Goal: Task Accomplishment & Management: Use online tool/utility

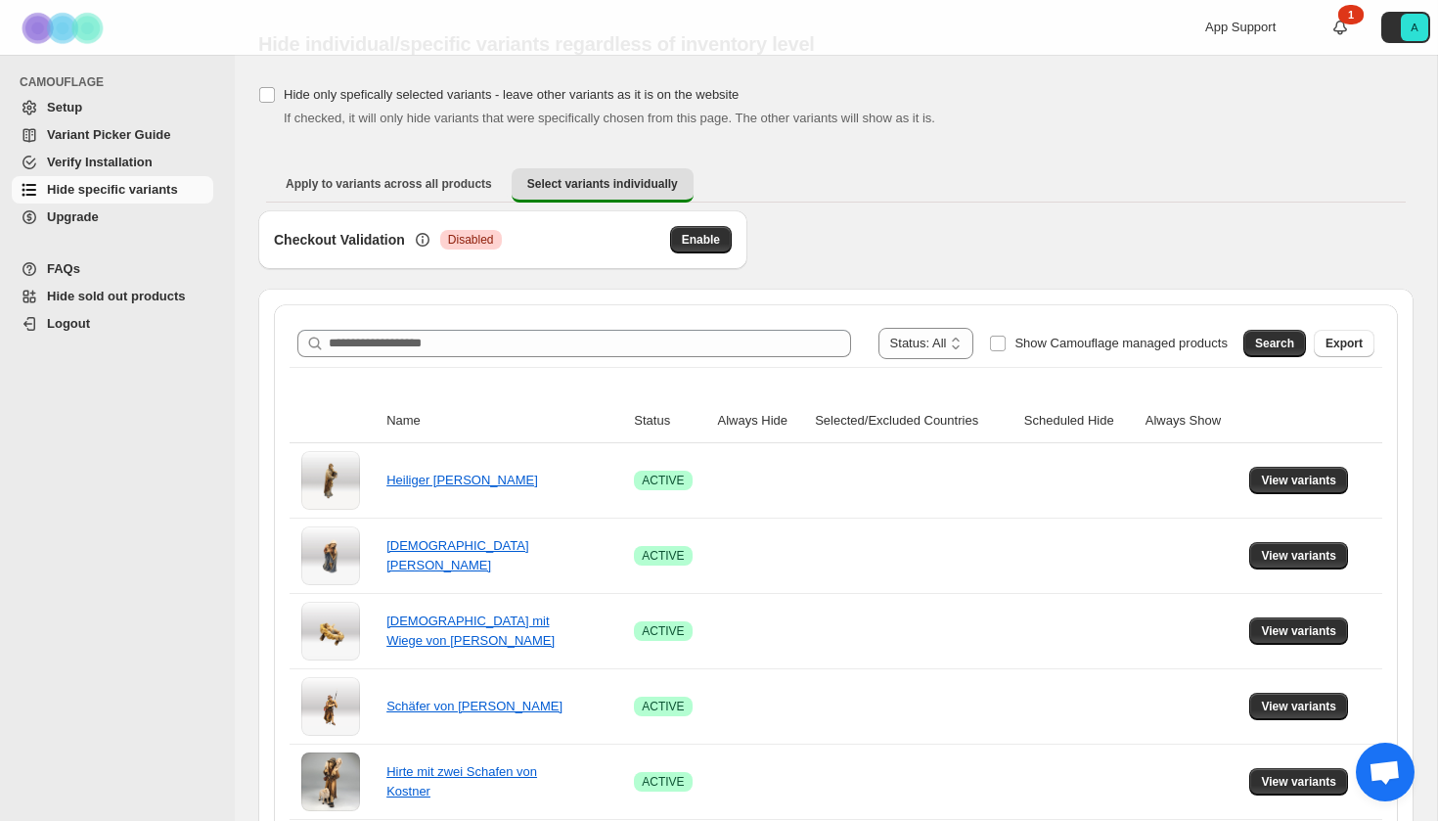
scroll to position [75, 0]
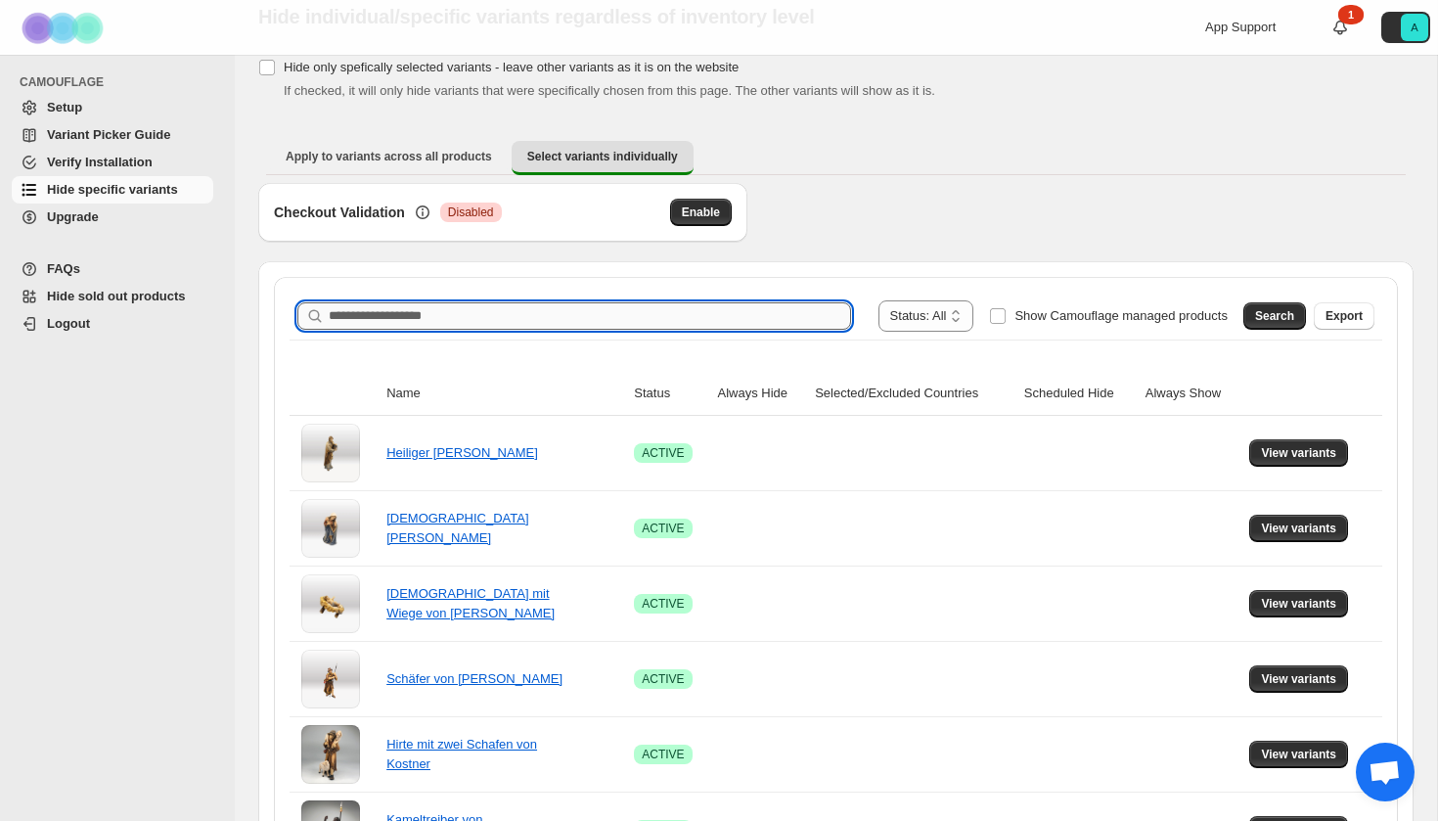
click at [539, 314] on input "Search product name" at bounding box center [590, 315] width 522 height 27
type input "**********"
click at [1277, 314] on span "Search" at bounding box center [1274, 316] width 39 height 16
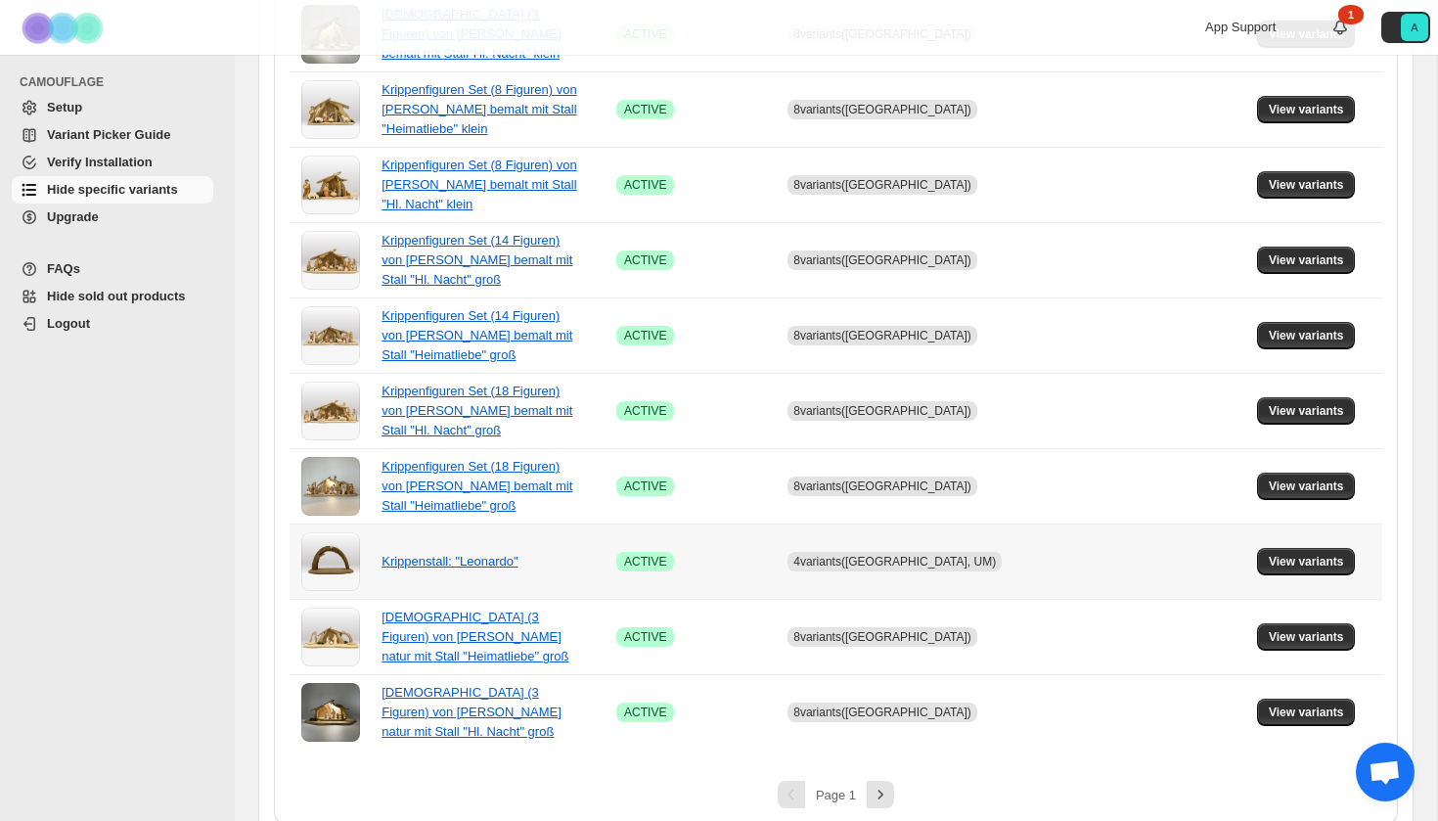
scroll to position [1266, 0]
click at [871, 786] on icon "Next" at bounding box center [881, 796] width 20 height 20
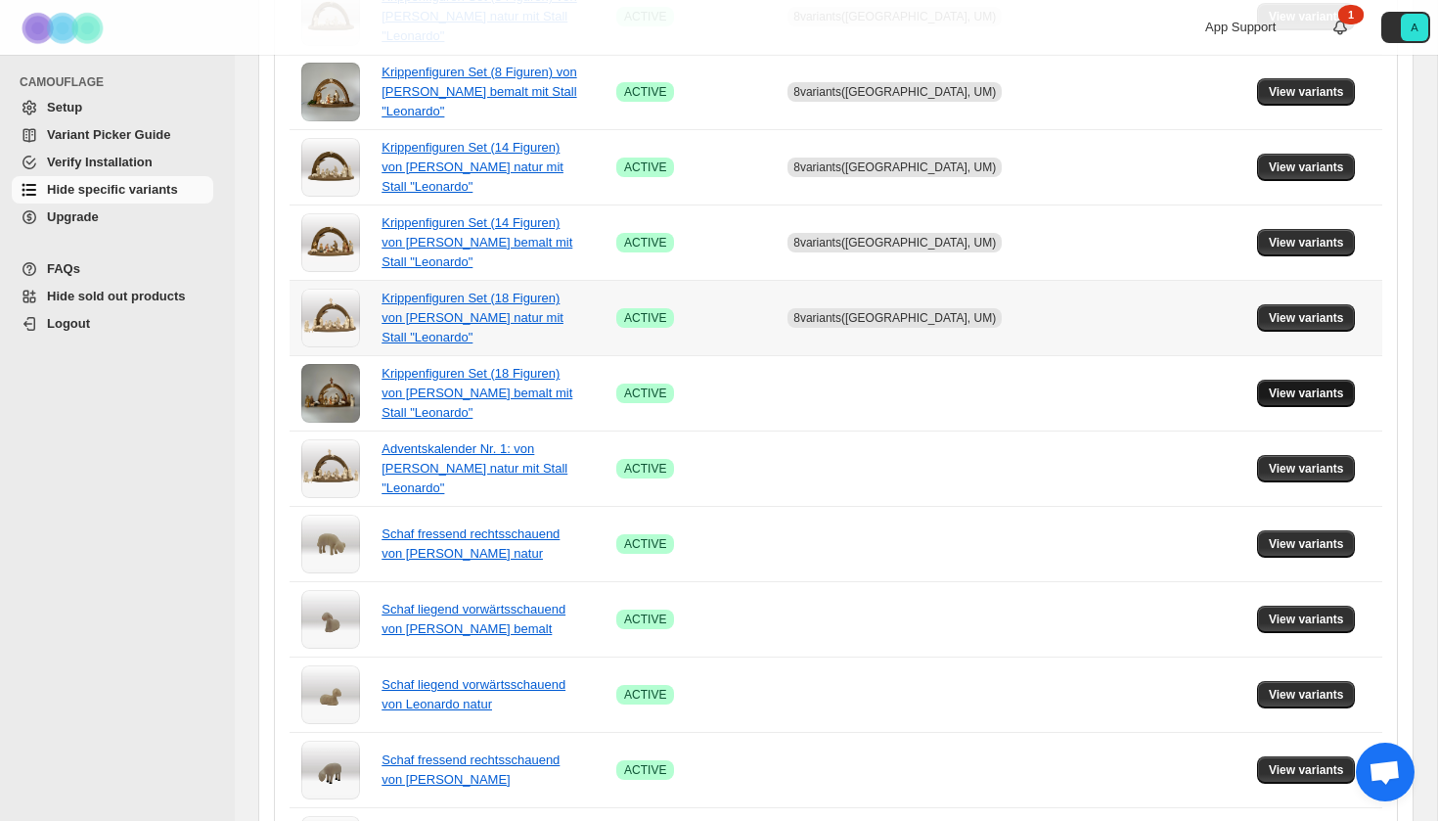
scroll to position [1123, 0]
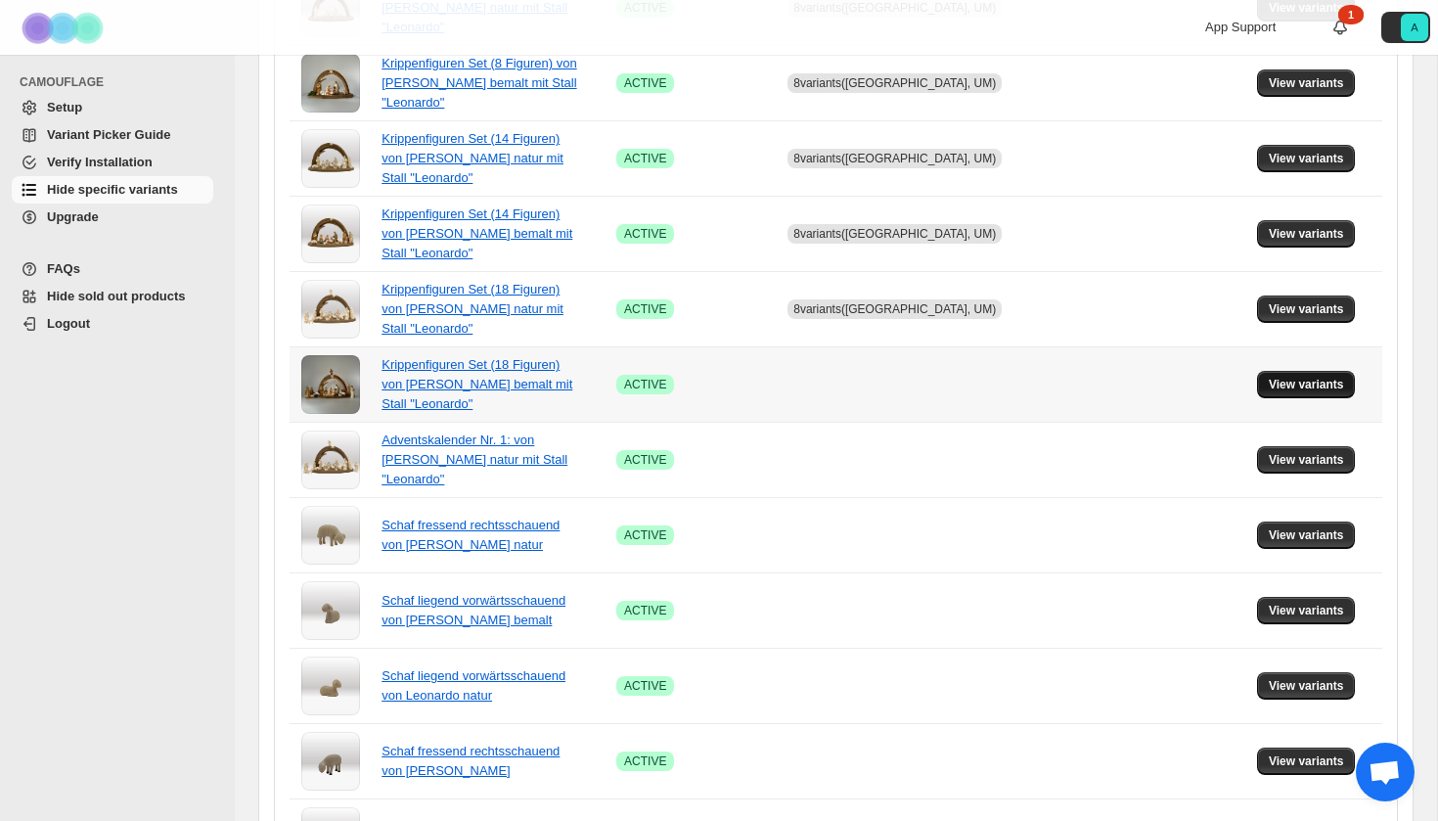
click at [1295, 388] on span "View variants" at bounding box center [1306, 385] width 75 height 16
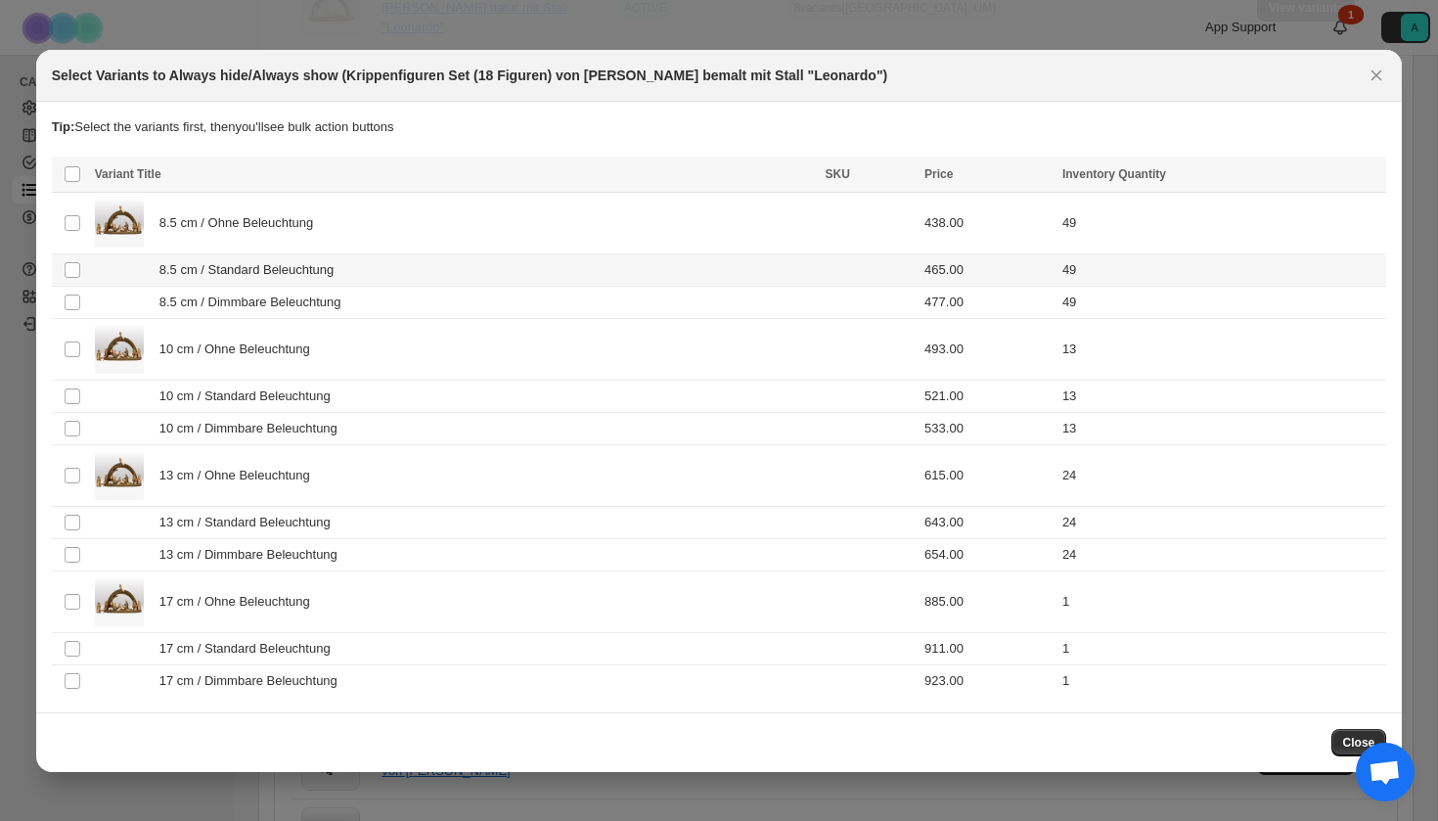
click at [279, 305] on tbody "Select product variant 8.5 cm / Ohne Beleuchtung 438.00 49 Select product varia…" at bounding box center [719, 444] width 1335 height 505
click at [279, 327] on div "10 cm / Ohne Beleuchtung" at bounding box center [454, 349] width 719 height 49
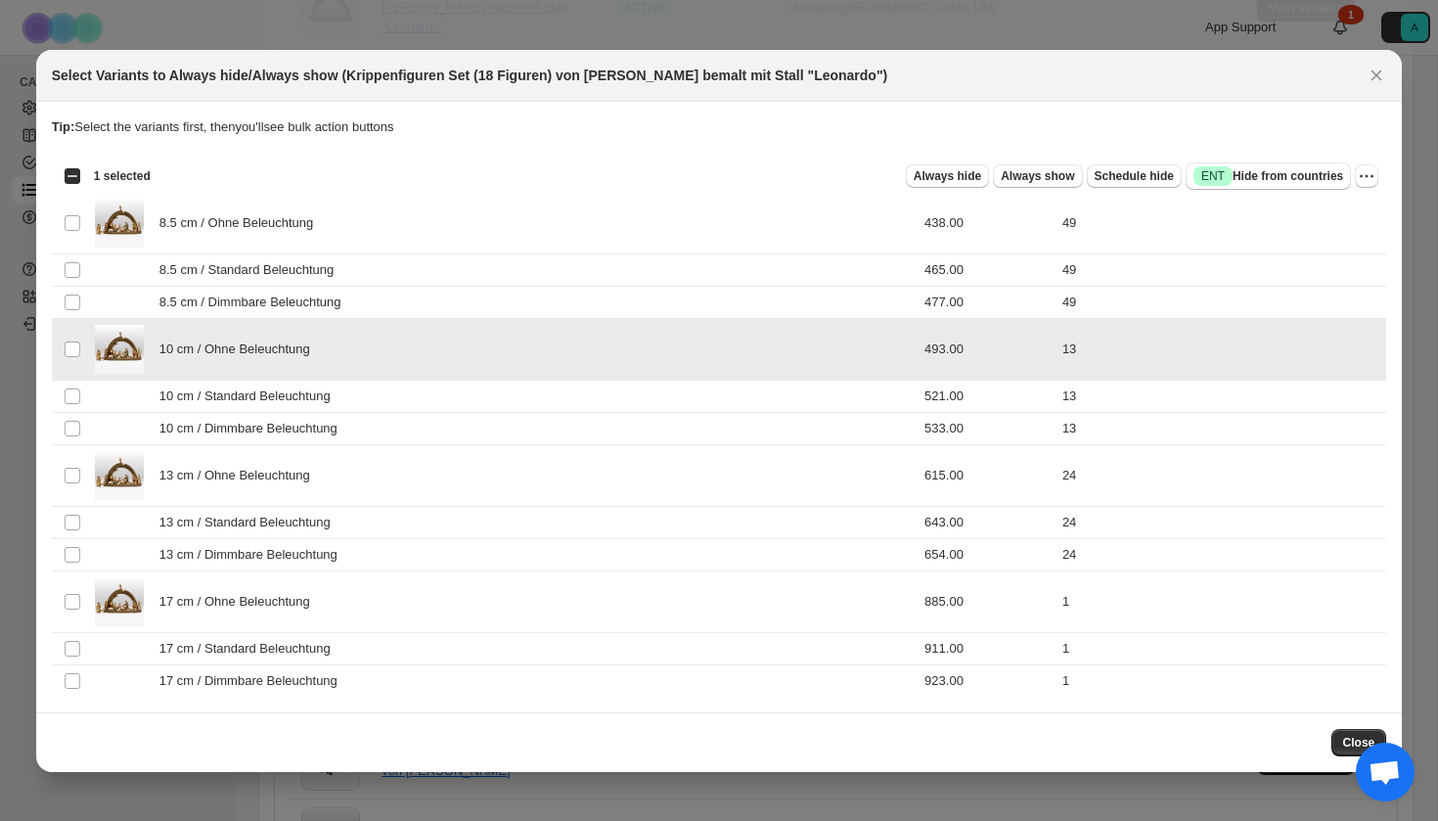
click at [261, 352] on span "10 cm / Ohne Beleuchtung" at bounding box center [239, 349] width 161 height 20
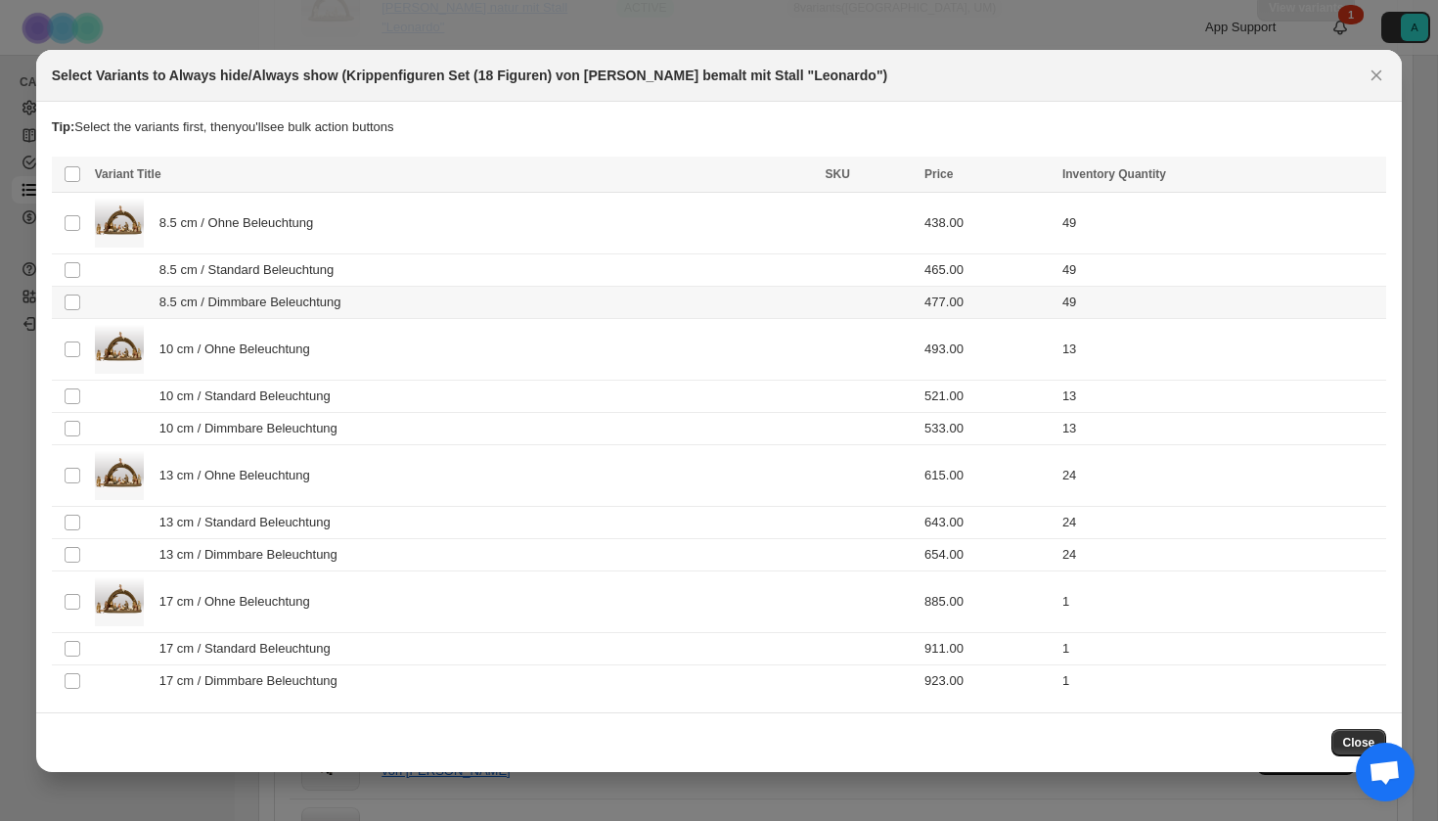
click at [260, 287] on td "8.5 cm / Dimmbare Beleuchtung" at bounding box center [454, 302] width 731 height 32
click at [260, 271] on span "8.5 cm / Standard Beleuchtung" at bounding box center [251, 270] width 185 height 20
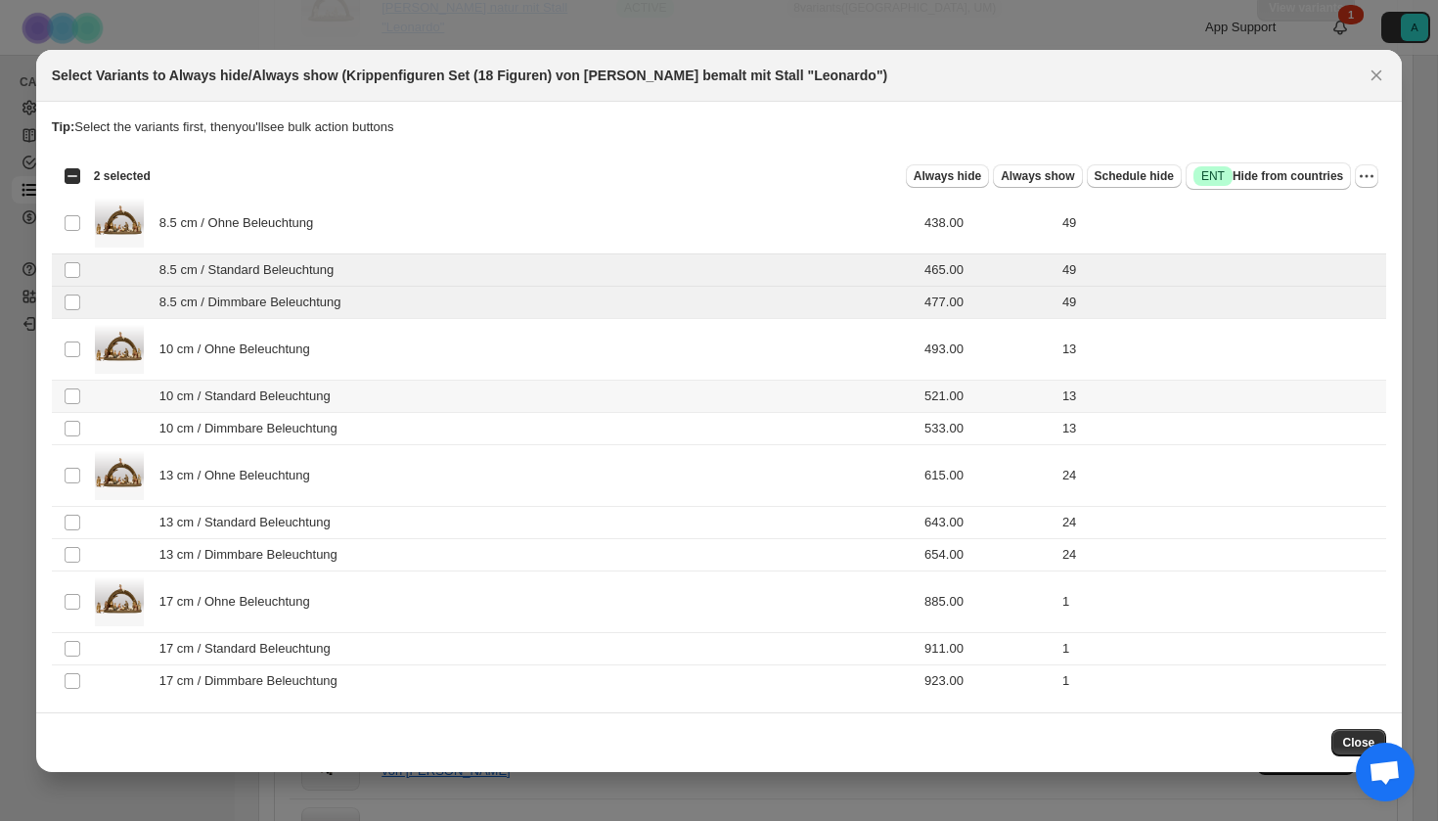
click at [253, 395] on span "10 cm / Standard Beleuchtung" at bounding box center [250, 396] width 182 height 20
click at [253, 427] on span "10 cm / Dimmbare Beleuchtung" at bounding box center [253, 429] width 189 height 20
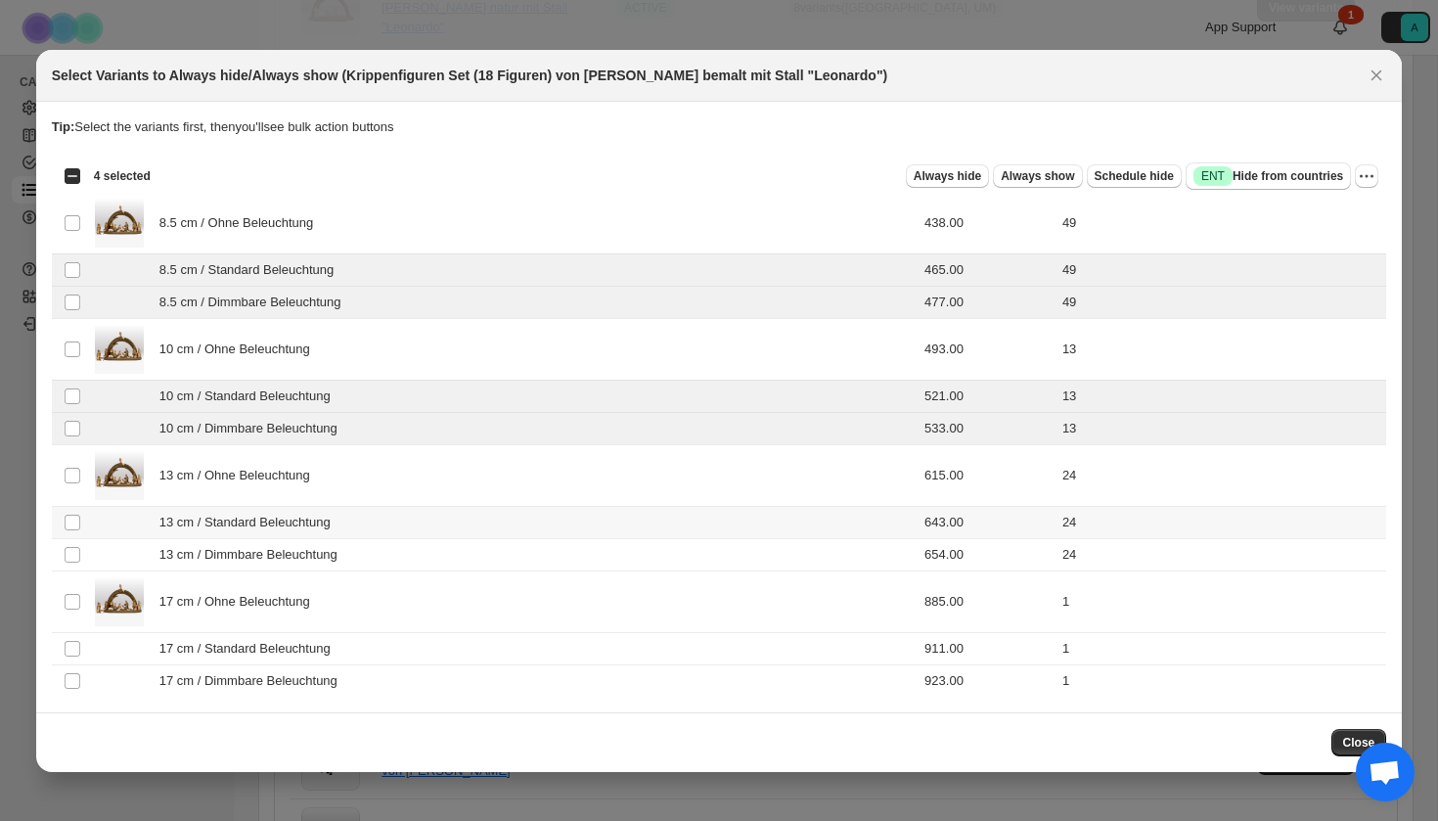
click at [255, 529] on span "13 cm / Standard Beleuchtung" at bounding box center [250, 523] width 182 height 20
click at [258, 554] on span "13 cm / Dimmbare Beleuchtung" at bounding box center [253, 555] width 189 height 20
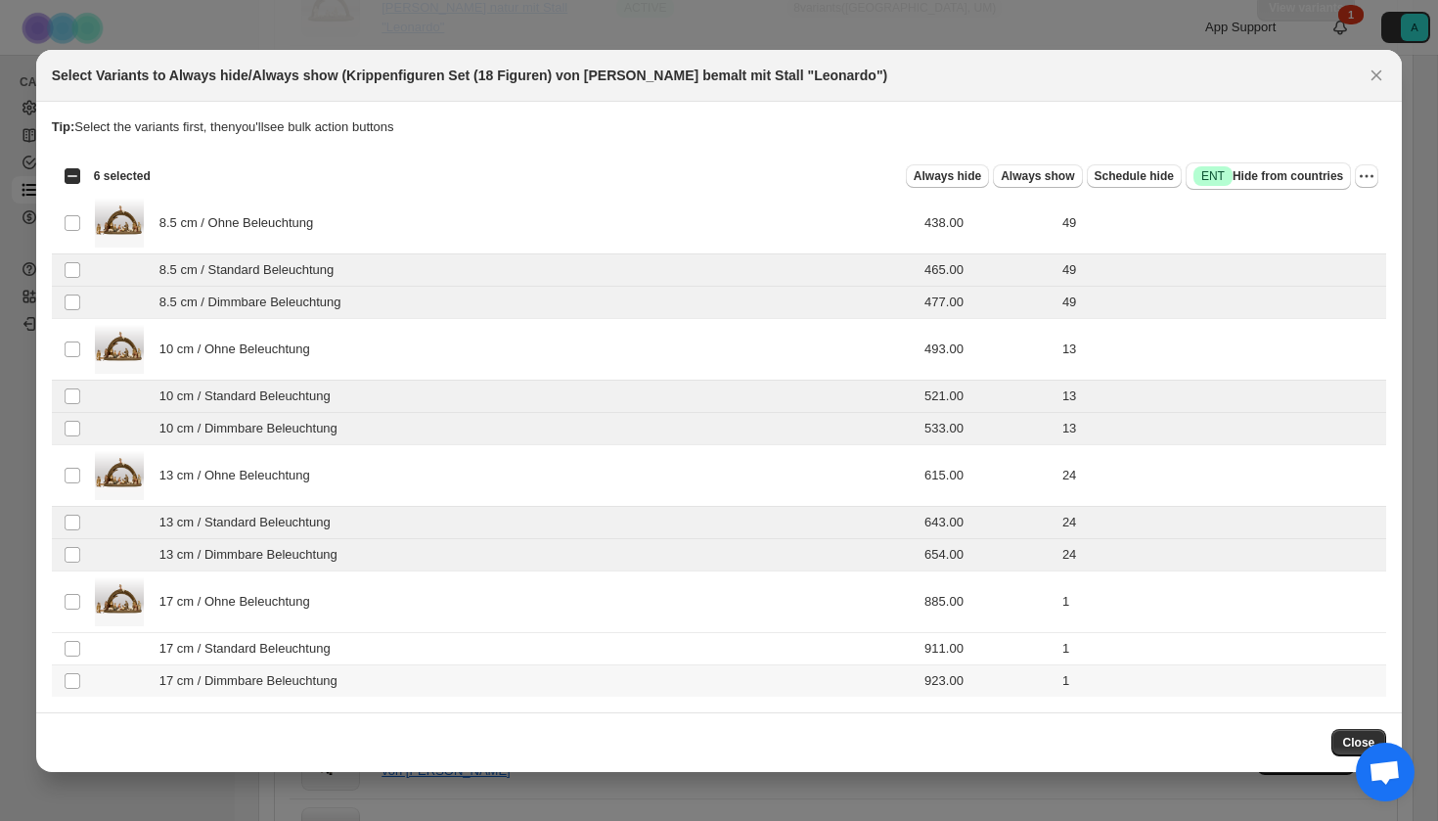
scroll to position [0, 0]
click at [256, 664] on td "17 cm / Dimmbare Beleuchtung" at bounding box center [454, 680] width 731 height 32
click at [256, 647] on span "17 cm / Standard Beleuchtung" at bounding box center [250, 649] width 182 height 20
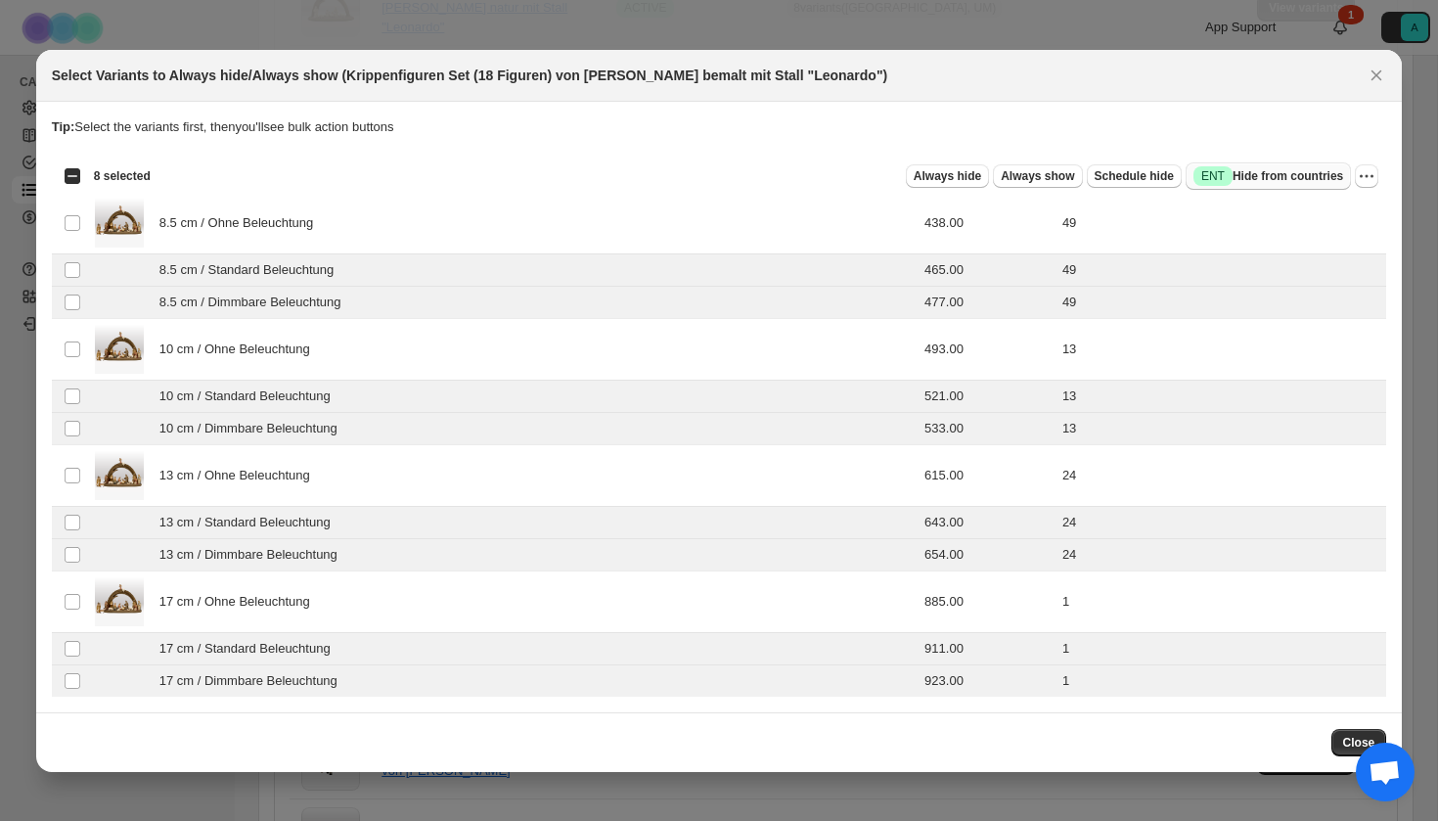
click at [1247, 170] on span "Success ENT Hide from countries" at bounding box center [1269, 176] width 150 height 20
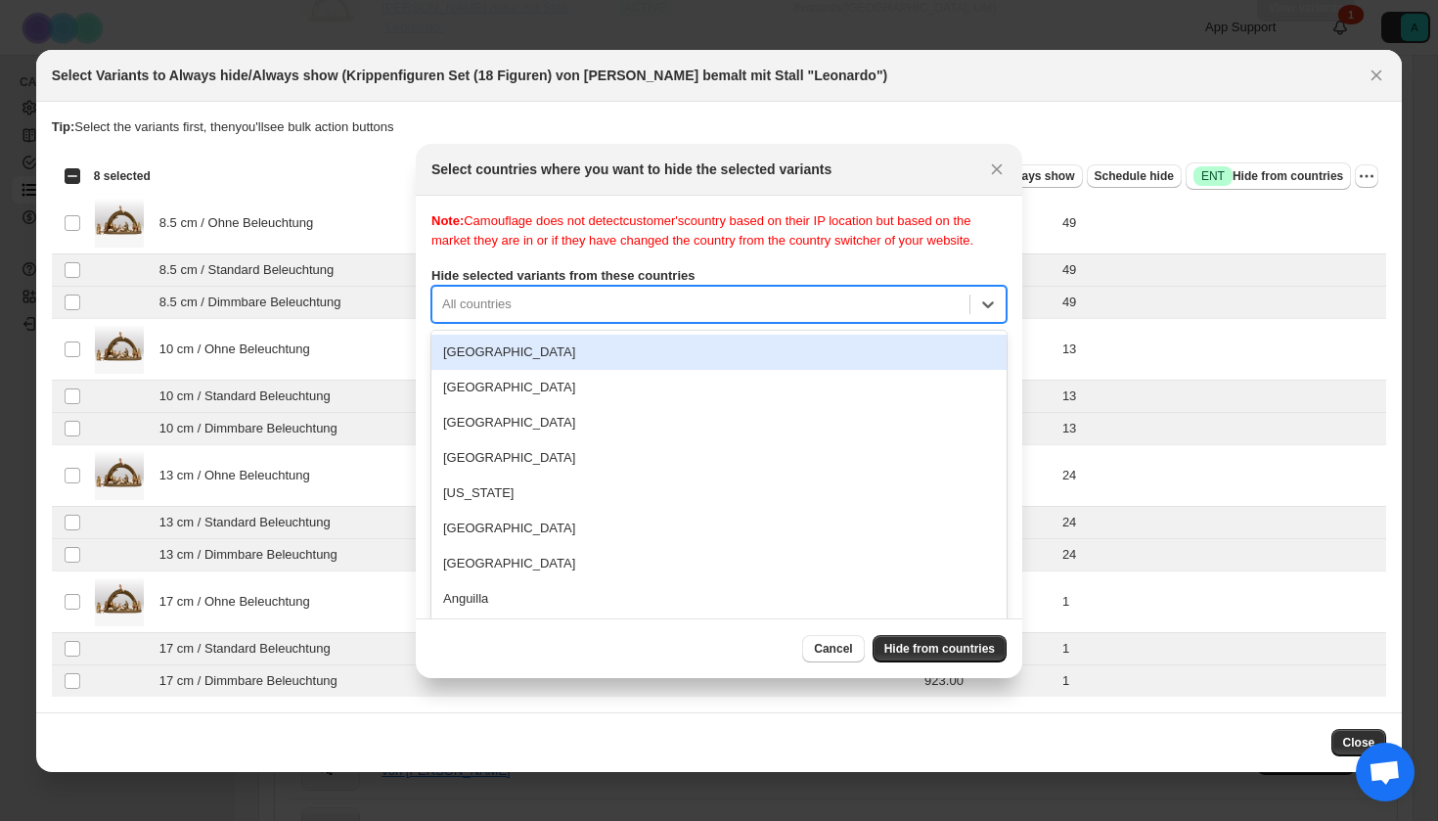
click at [700, 323] on div "[GEOGRAPHIC_DATA], 1 of 250. 250 results available. Use Up and Down to choose o…" at bounding box center [718, 304] width 575 height 37
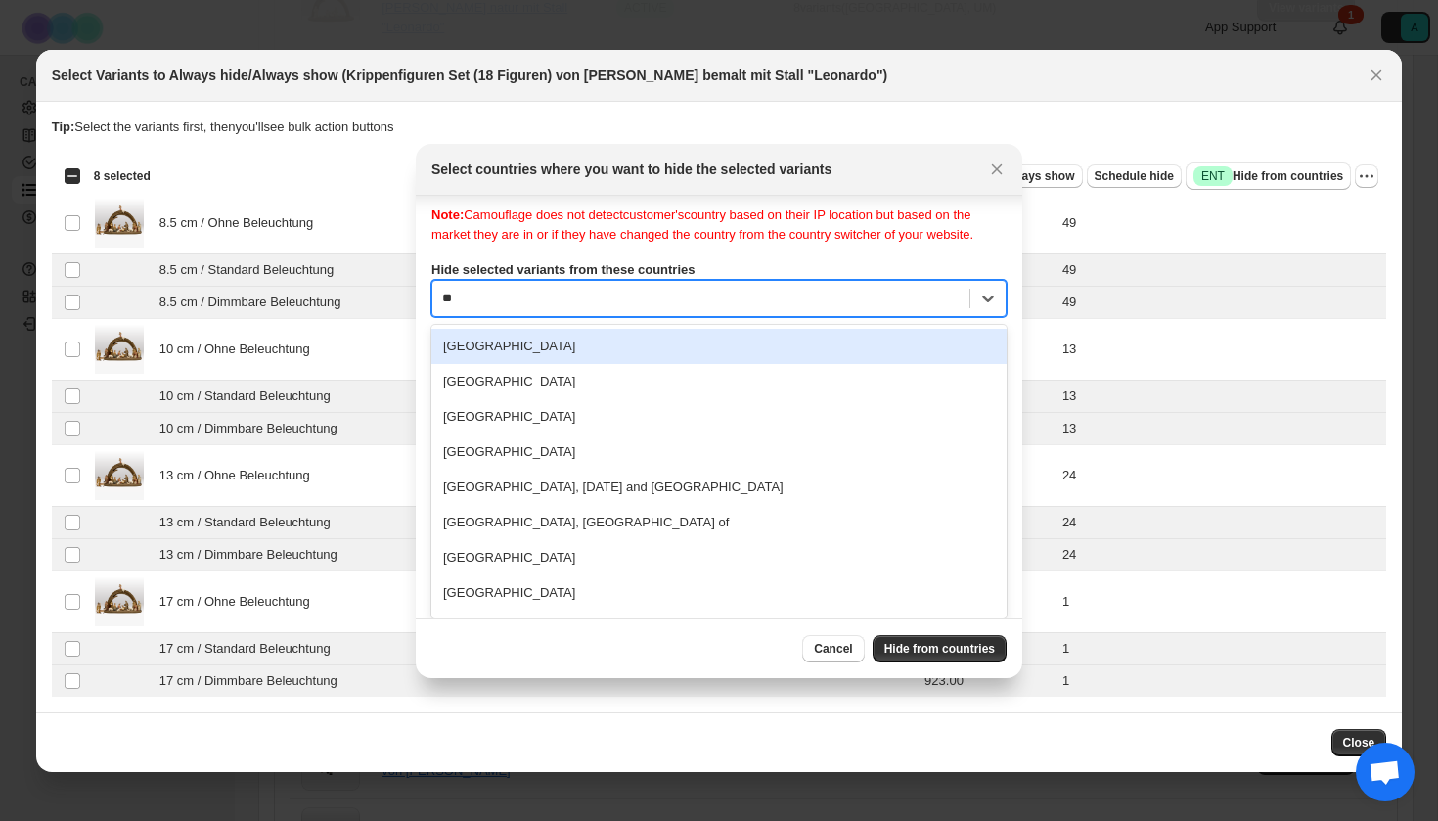
type input "***"
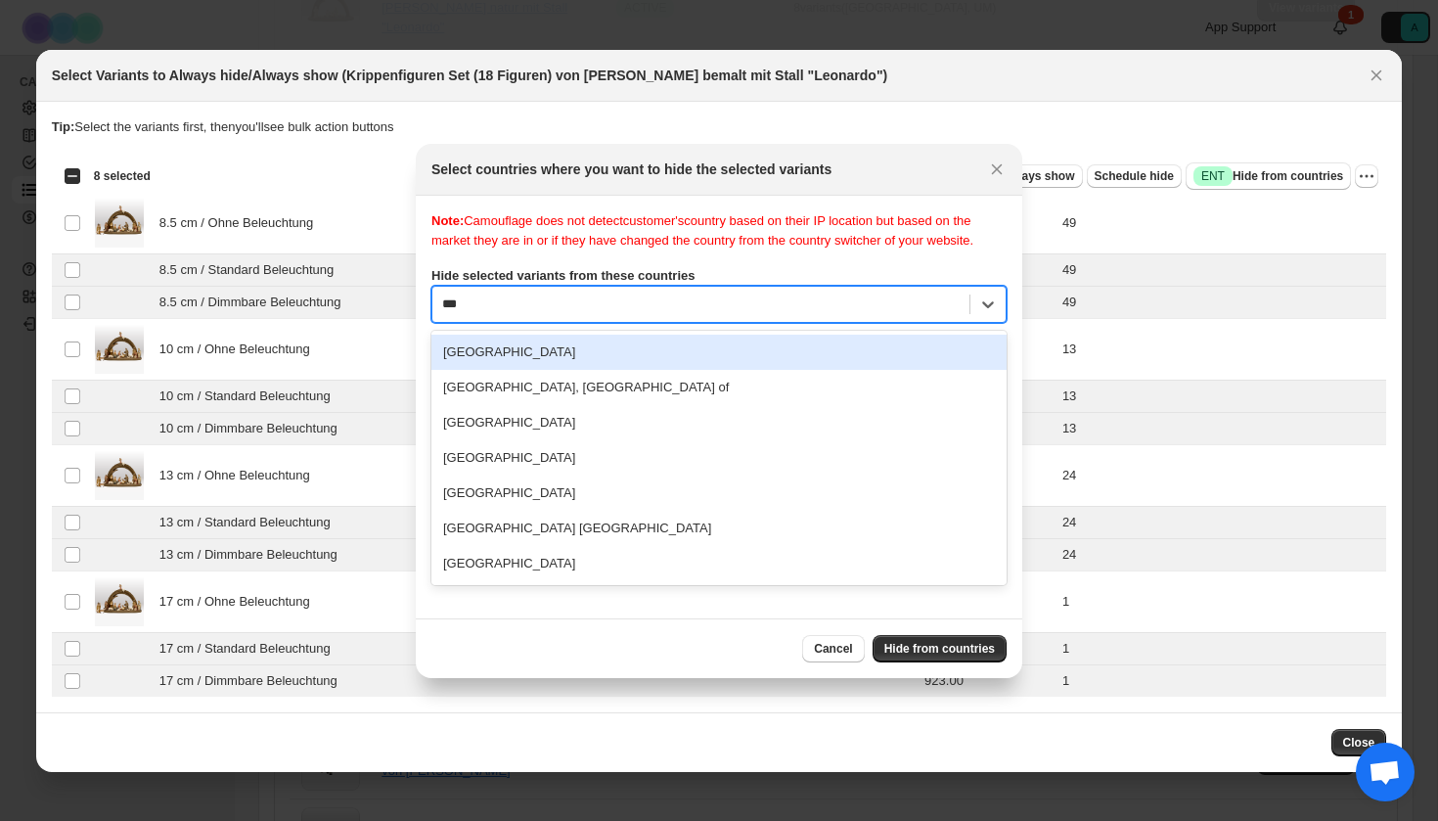
scroll to position [0, 0]
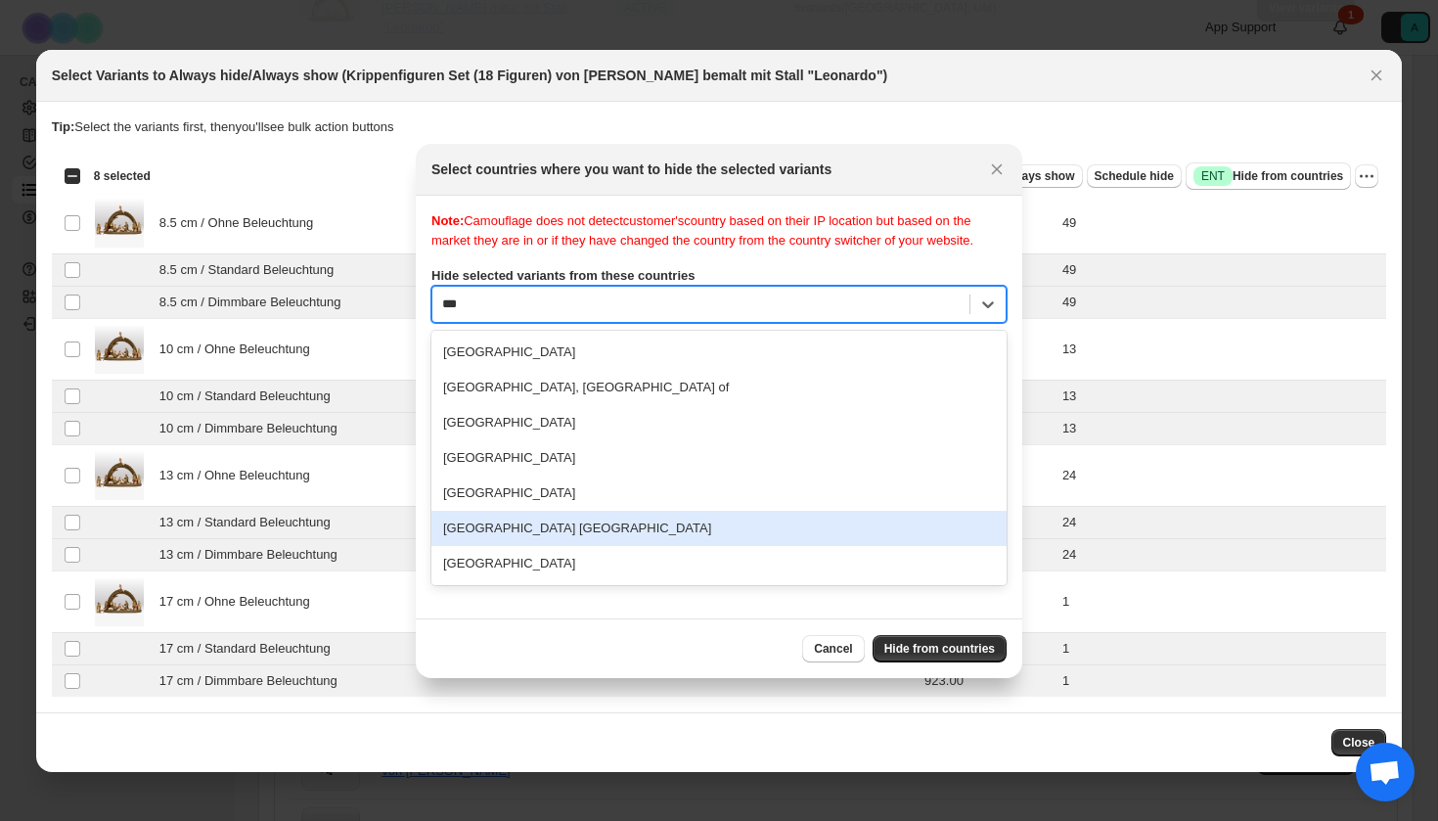
click at [616, 546] on div "[GEOGRAPHIC_DATA] [GEOGRAPHIC_DATA]" at bounding box center [718, 528] width 575 height 35
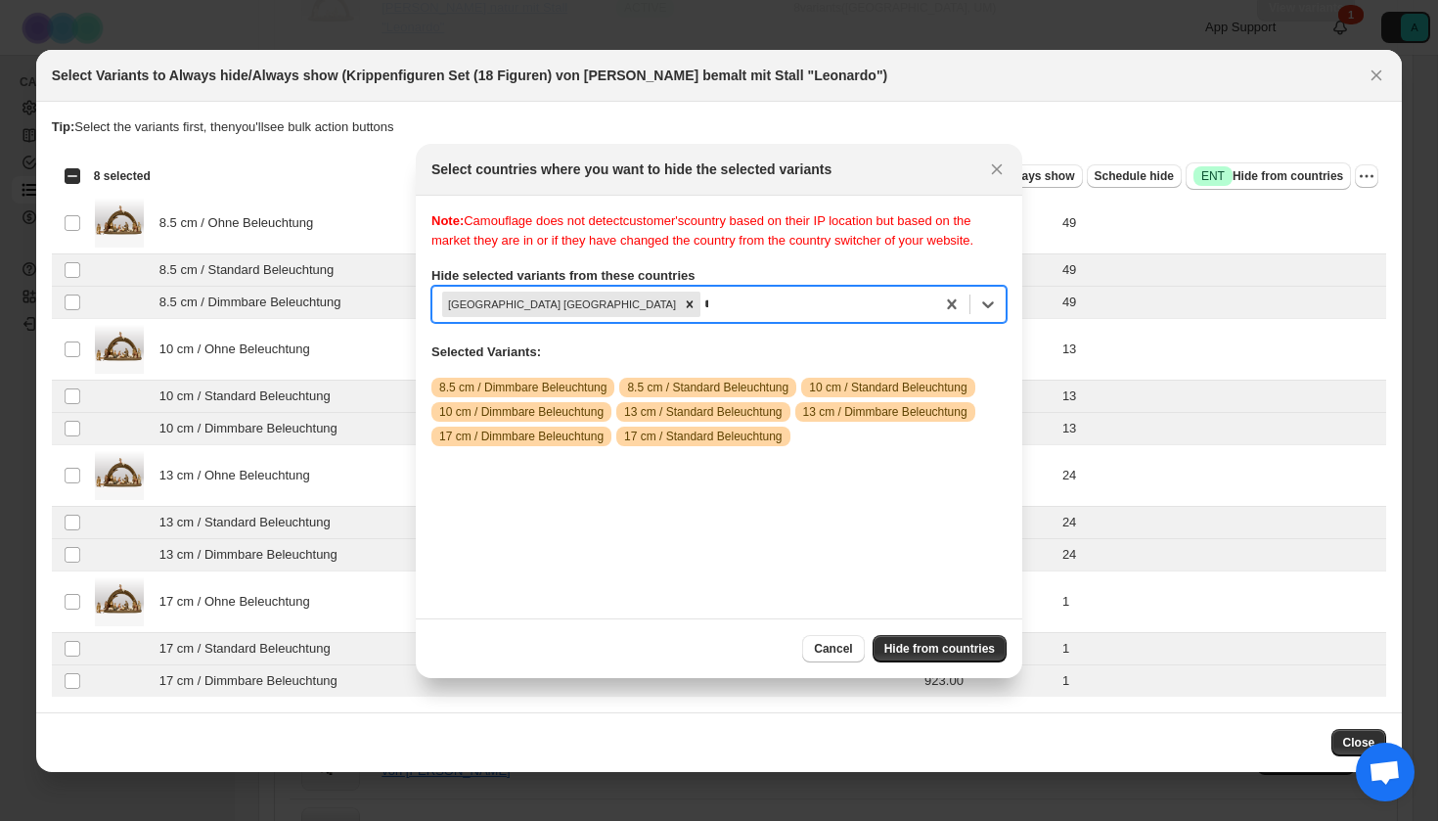
scroll to position [25, 0]
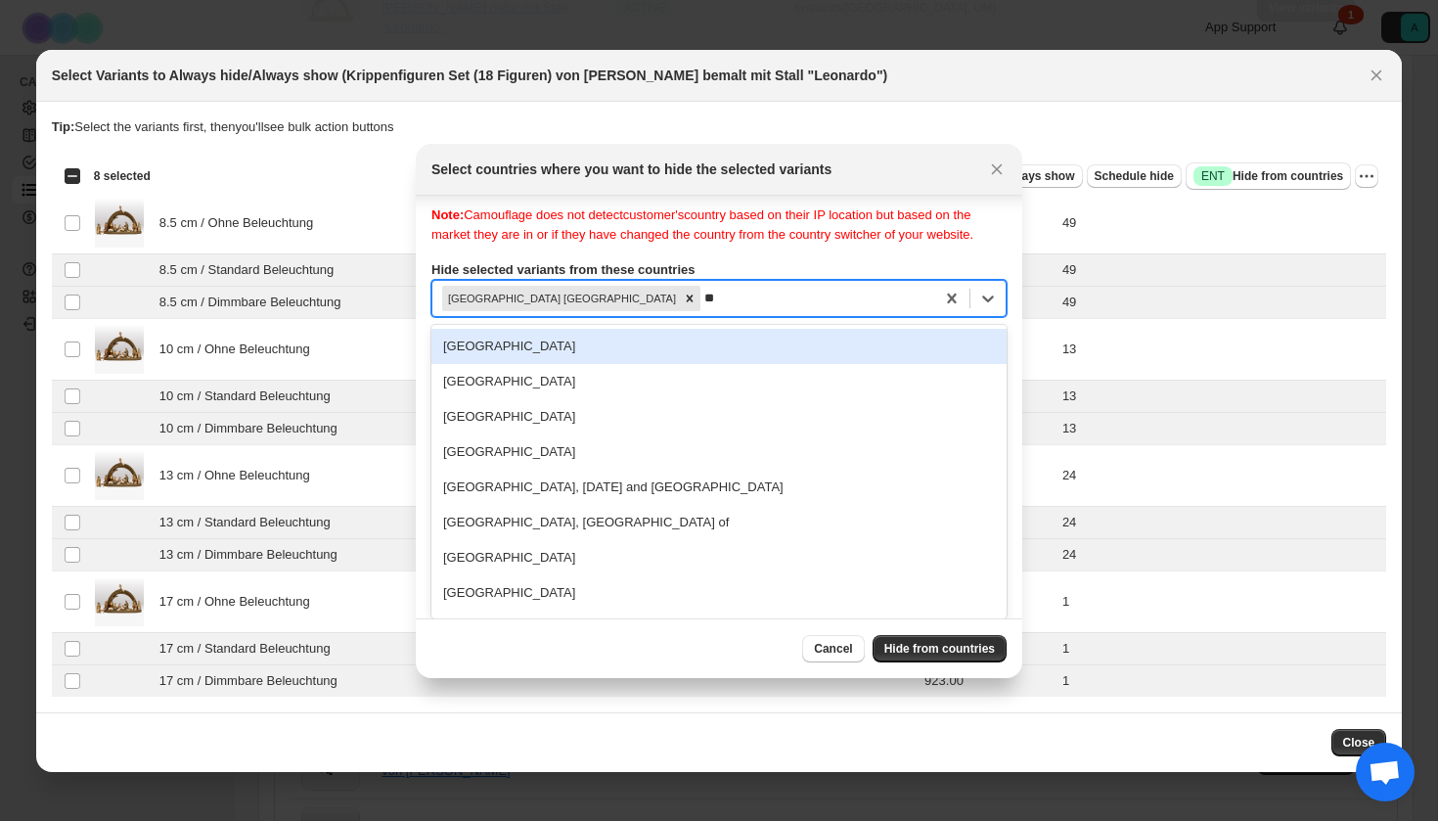
type input "***"
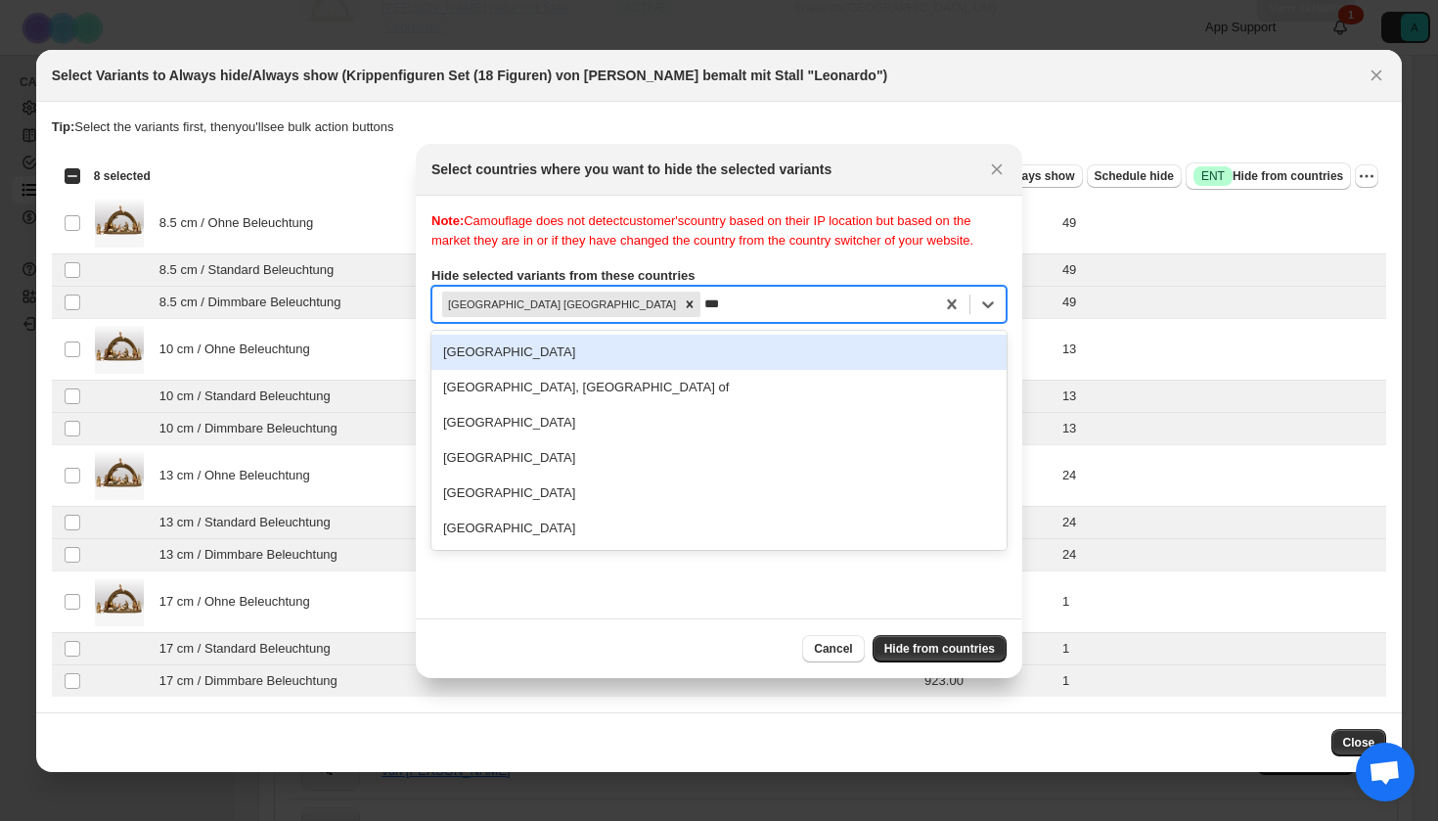
scroll to position [0, 0]
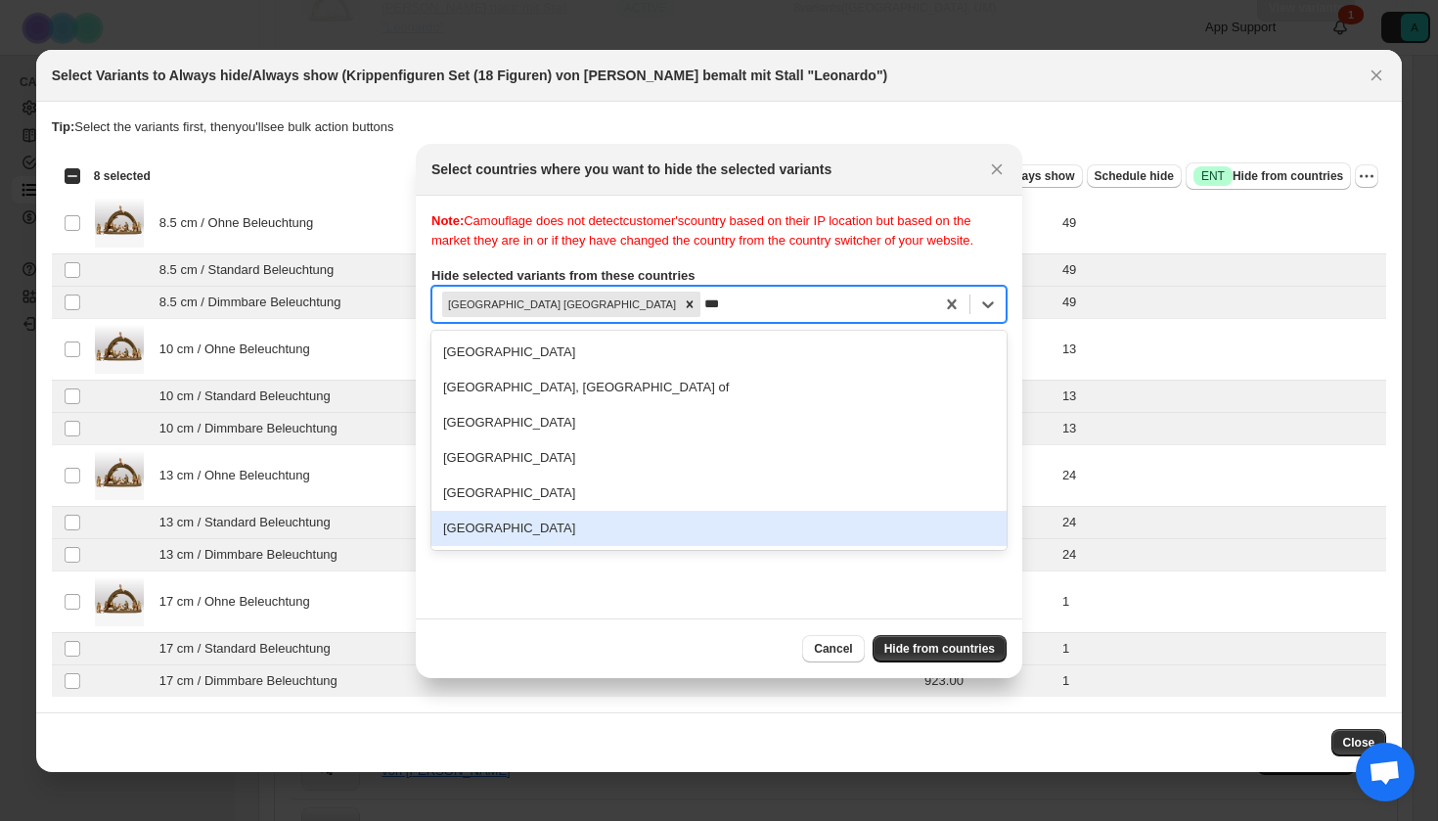
click at [610, 544] on div "[GEOGRAPHIC_DATA]" at bounding box center [718, 528] width 575 height 35
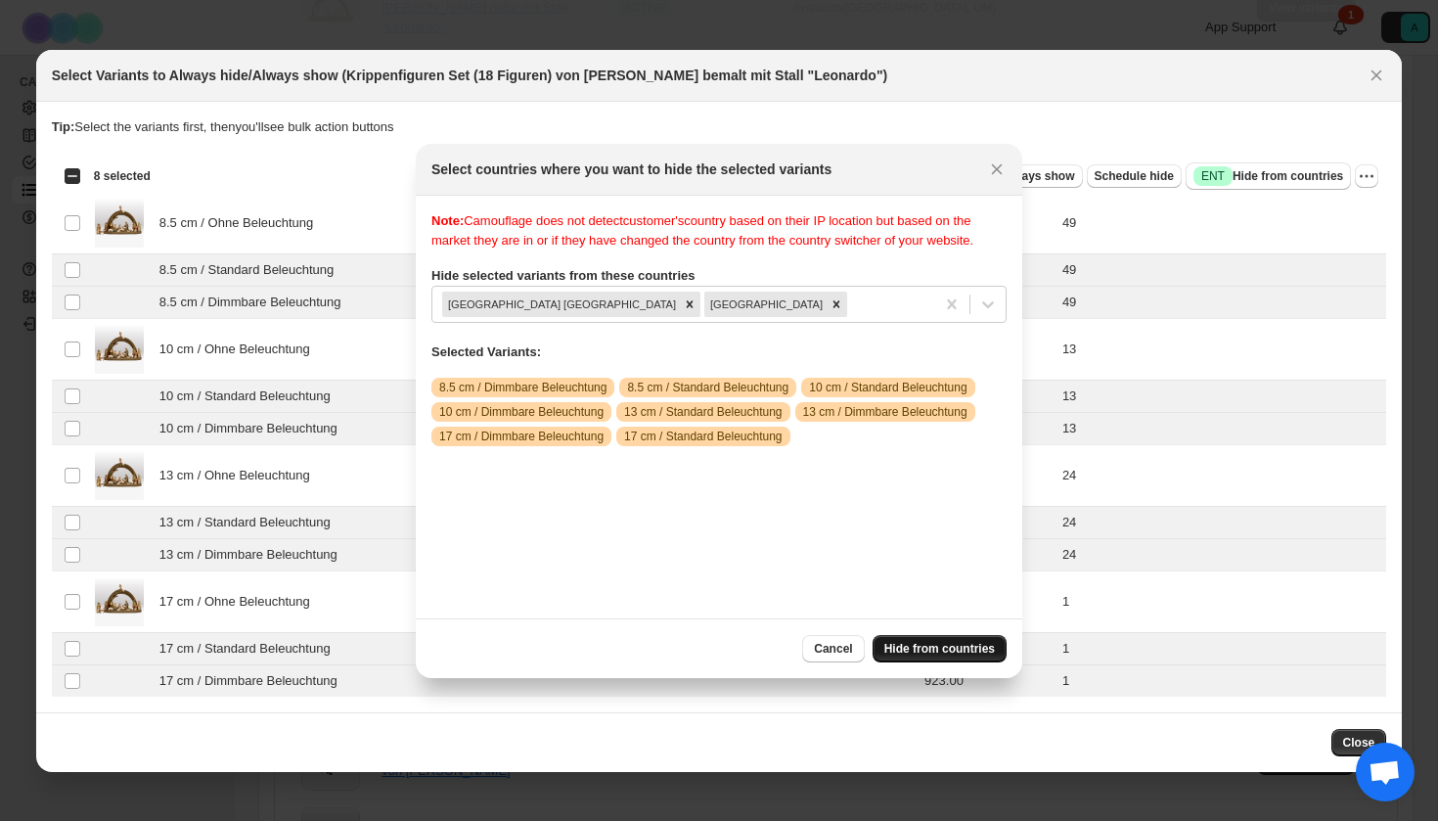
click at [939, 650] on span "Hide from countries" at bounding box center [939, 649] width 111 height 16
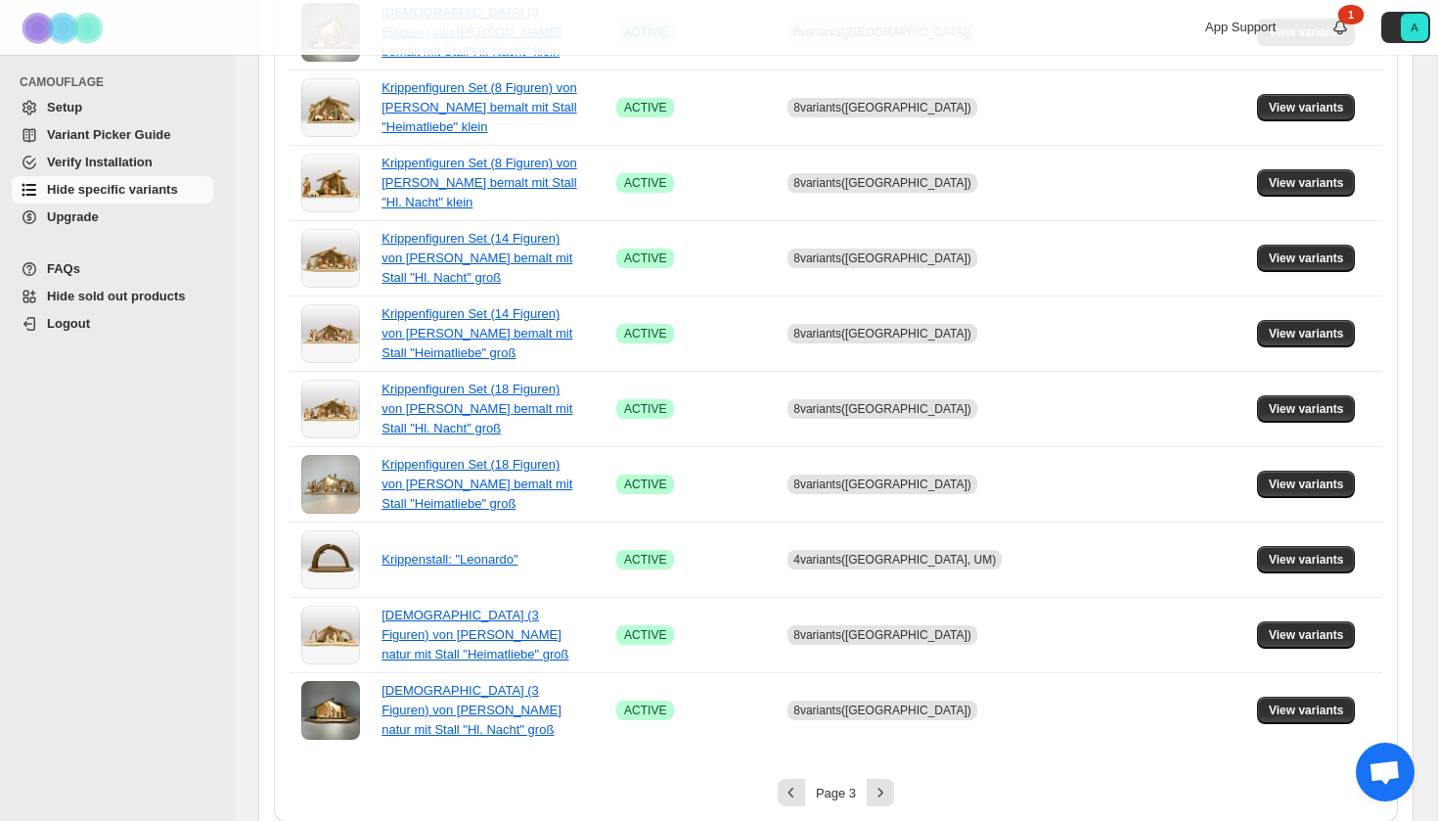
scroll to position [1266, 0]
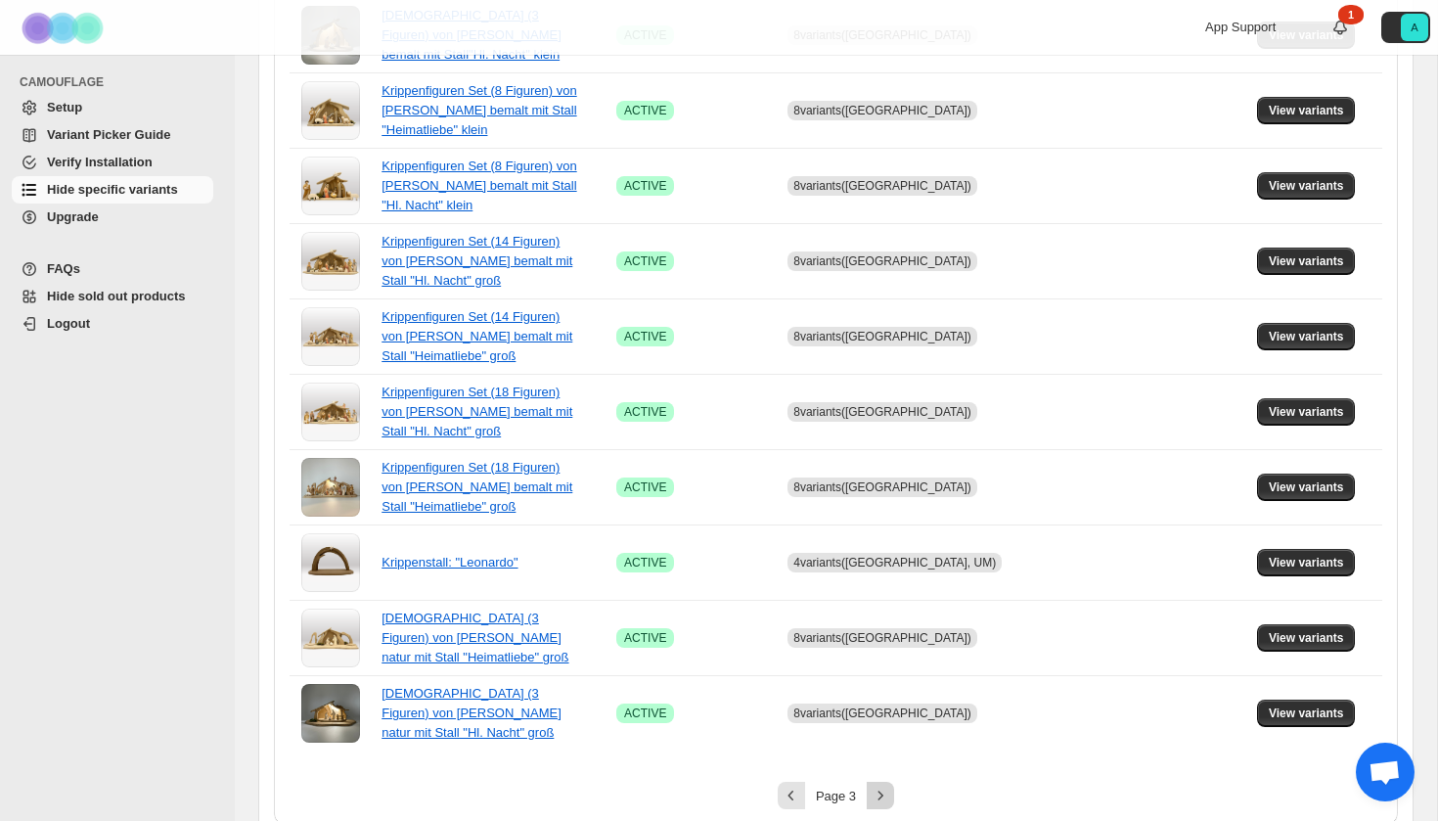
click at [880, 786] on icon "Next" at bounding box center [881, 796] width 20 height 20
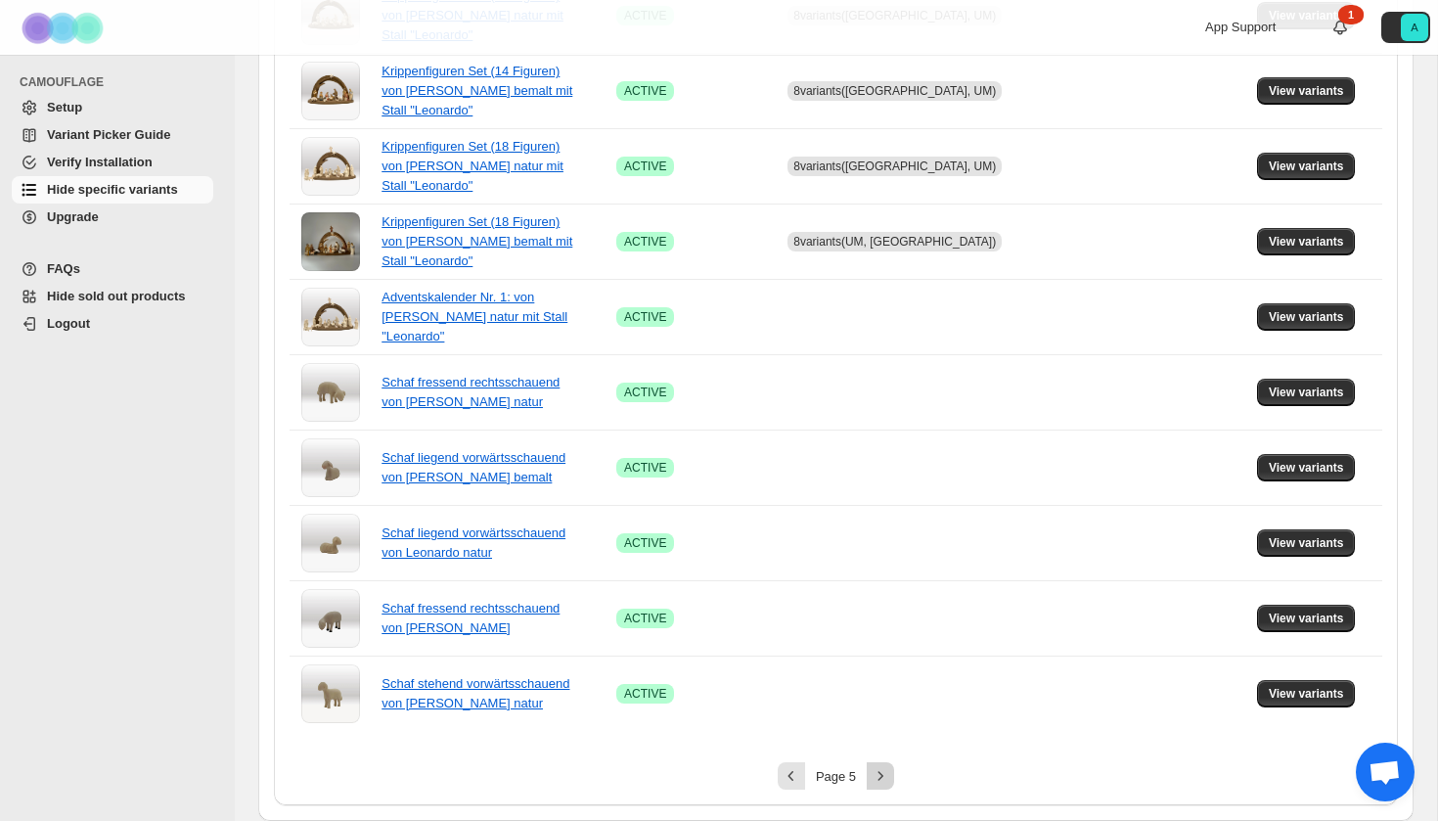
click at [887, 774] on icon "Next" at bounding box center [881, 776] width 20 height 20
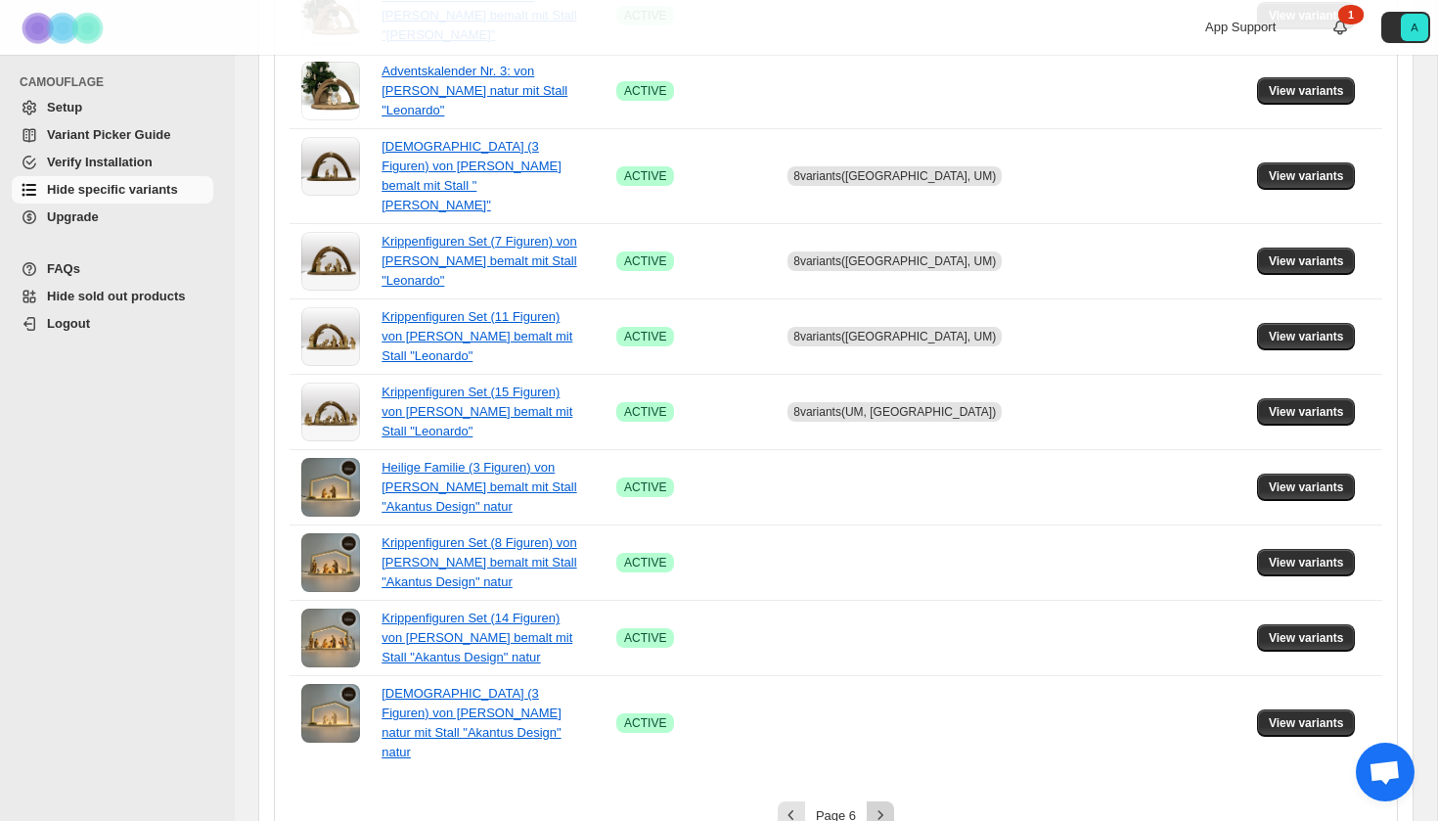
click at [880, 805] on icon "Next" at bounding box center [881, 815] width 20 height 20
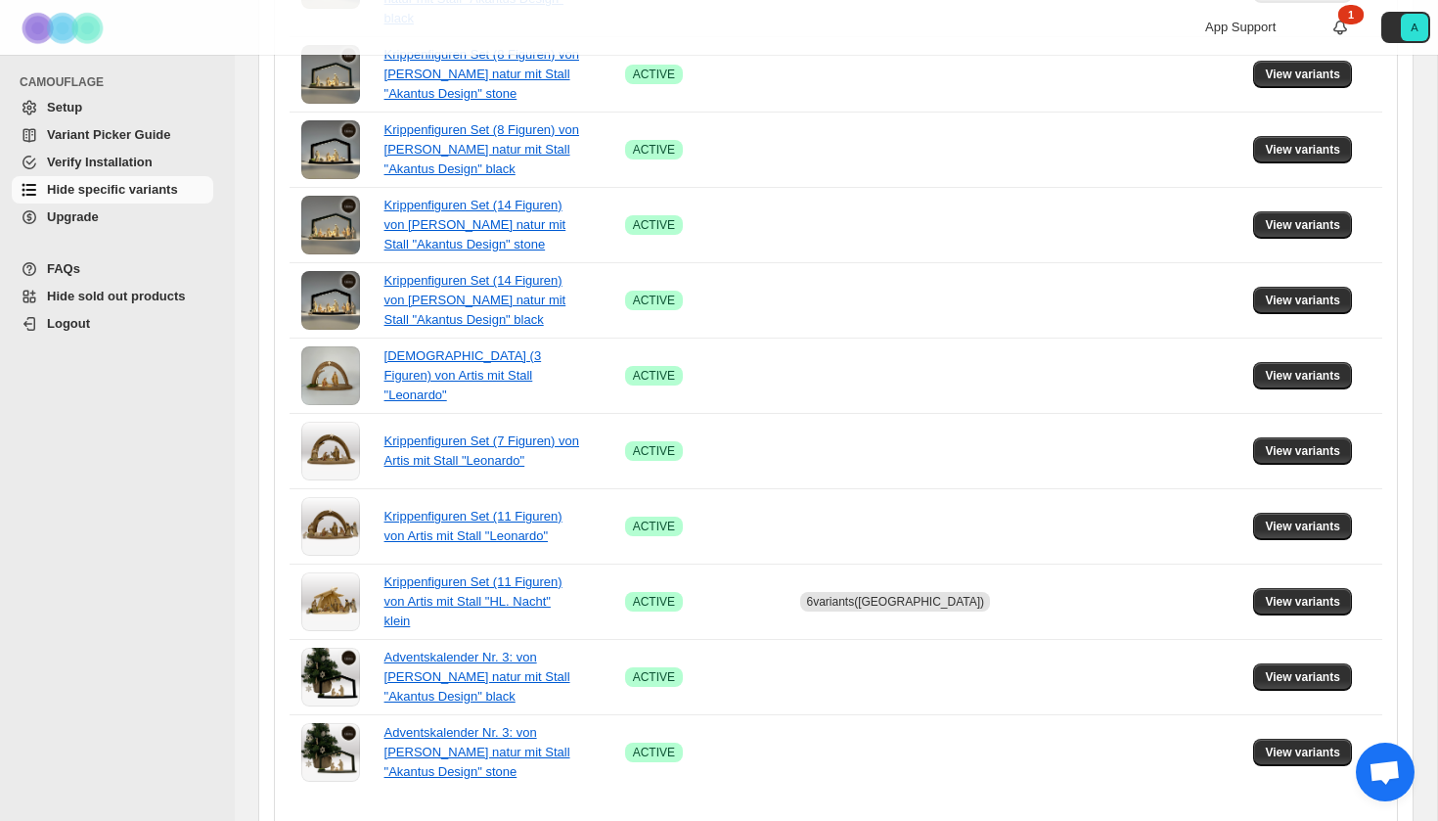
click at [782, 820] on button "Previous" at bounding box center [791, 834] width 27 height 27
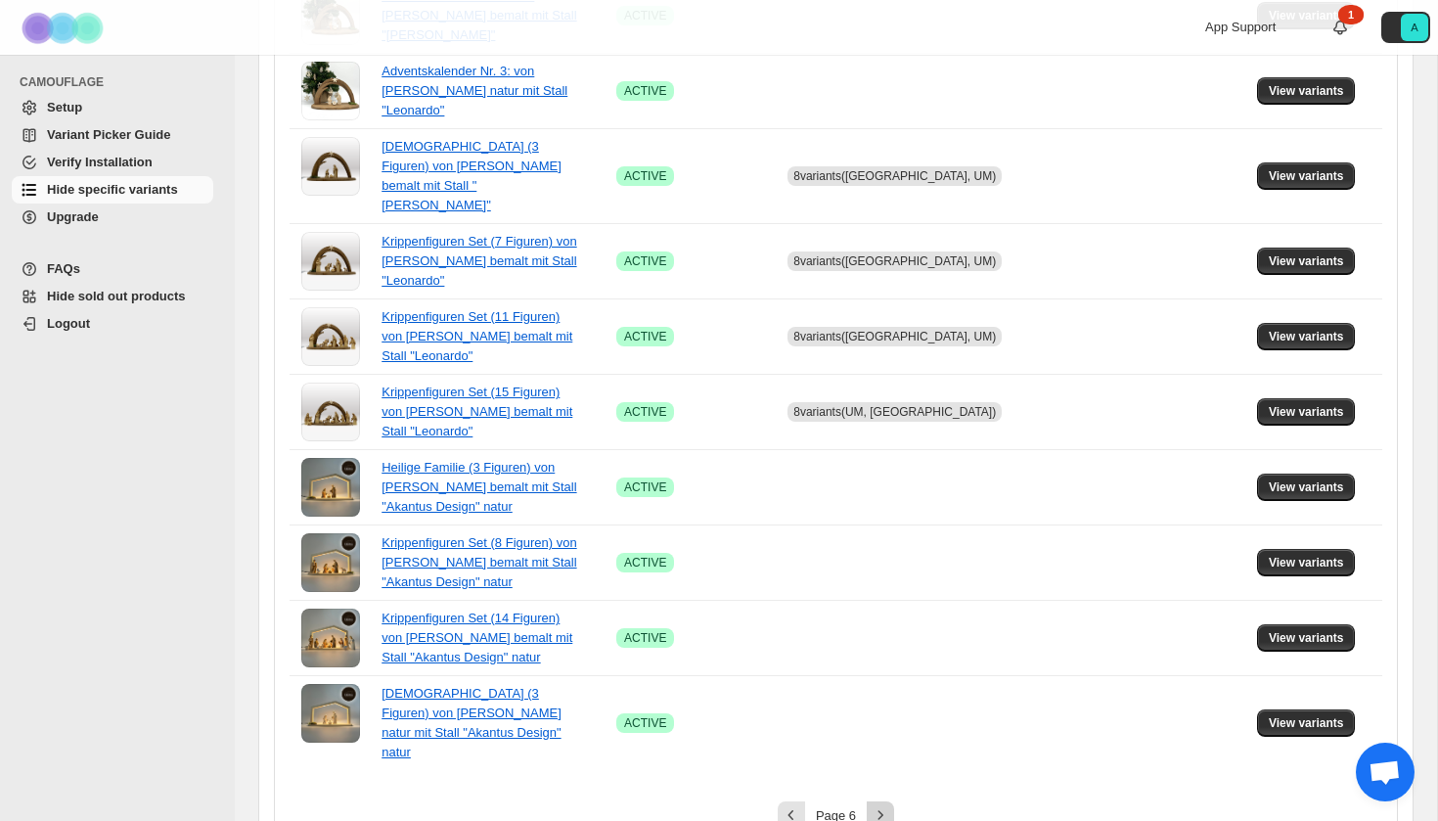
click at [880, 805] on icon "Next" at bounding box center [881, 815] width 20 height 20
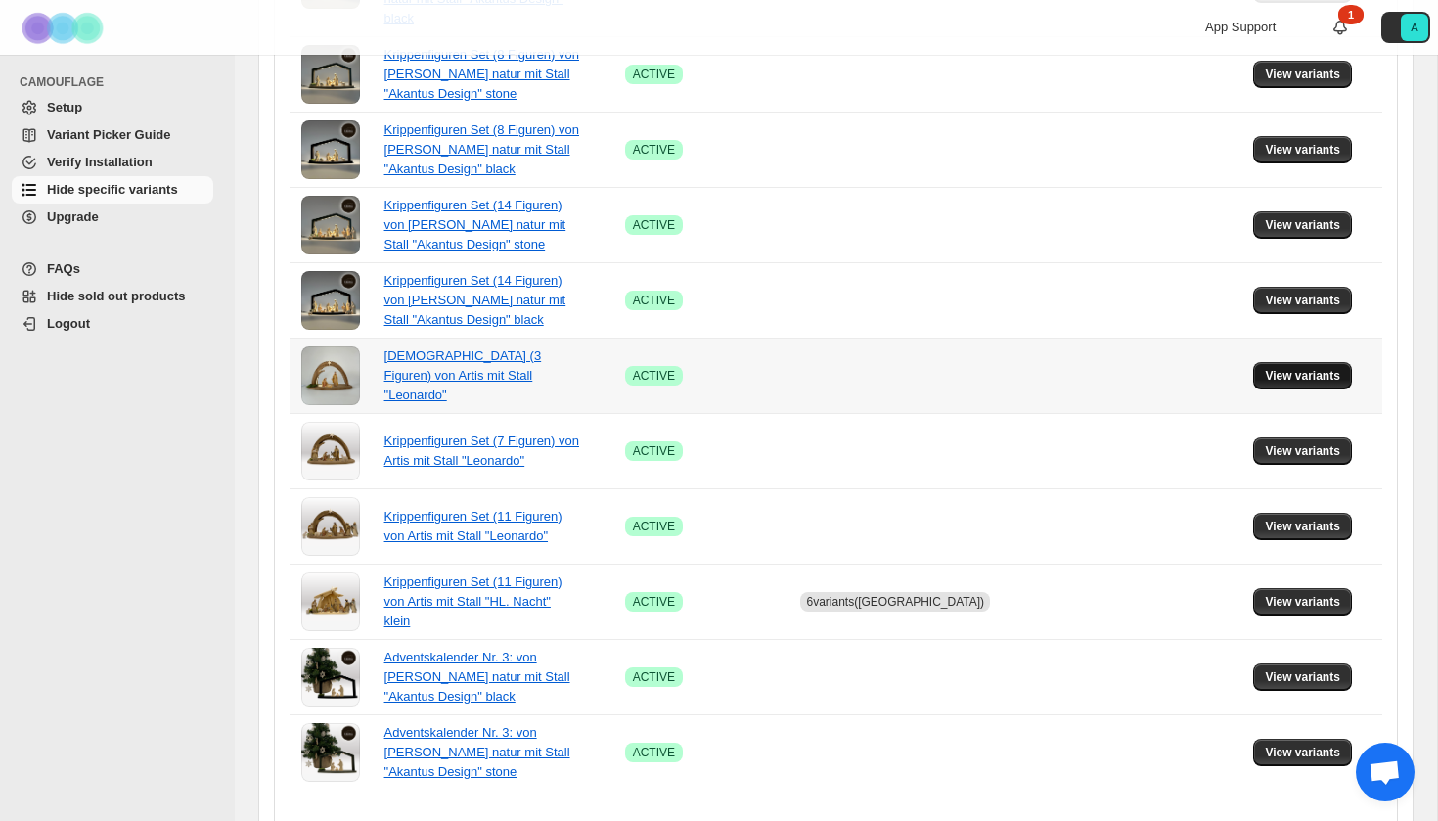
click at [1297, 368] on span "View variants" at bounding box center [1302, 376] width 75 height 16
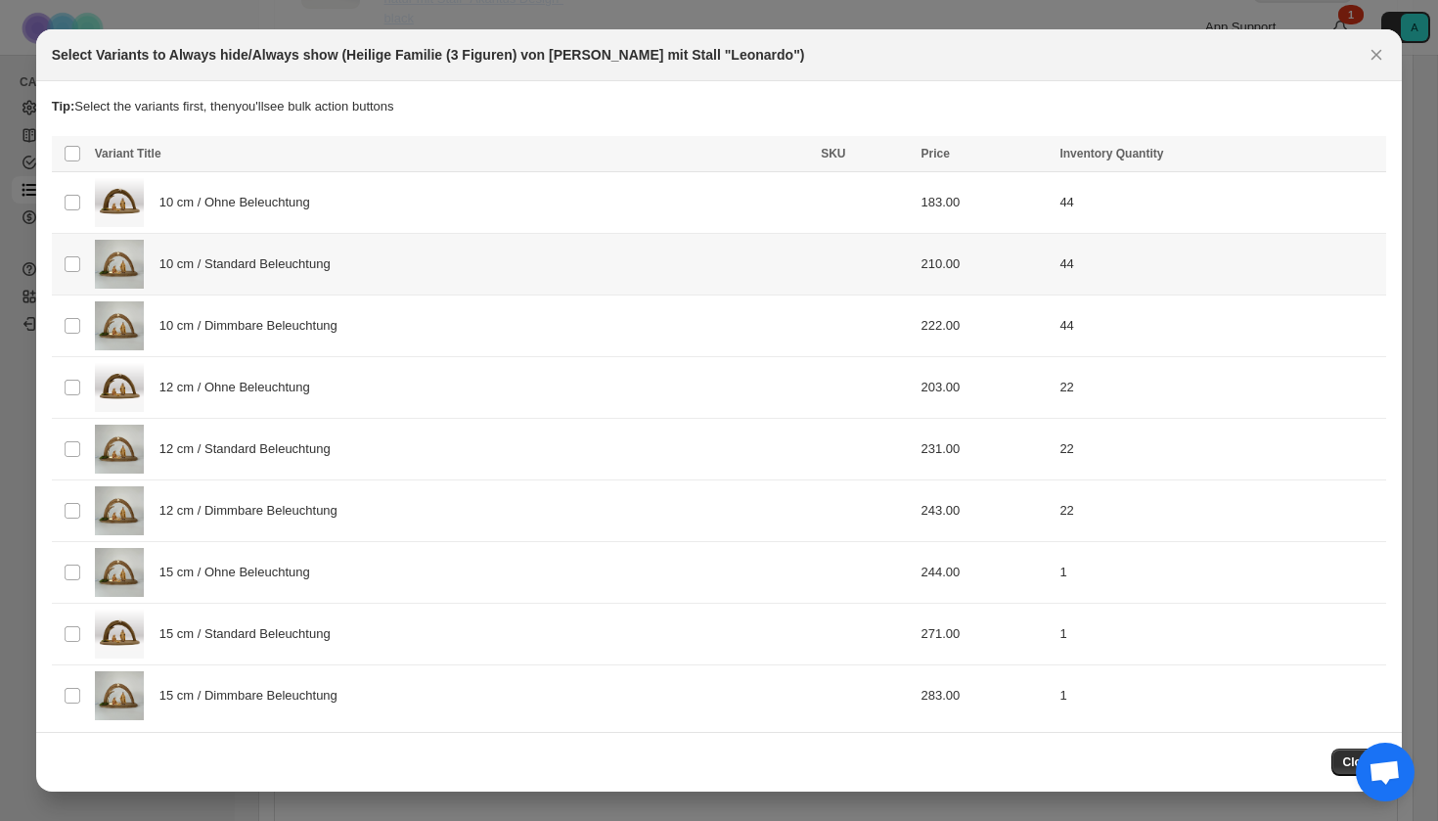
click at [365, 274] on div "10 cm / Standard Beleuchtung" at bounding box center [452, 264] width 714 height 49
click at [365, 330] on div "10 cm / Dimmbare Beleuchtung" at bounding box center [452, 325] width 714 height 49
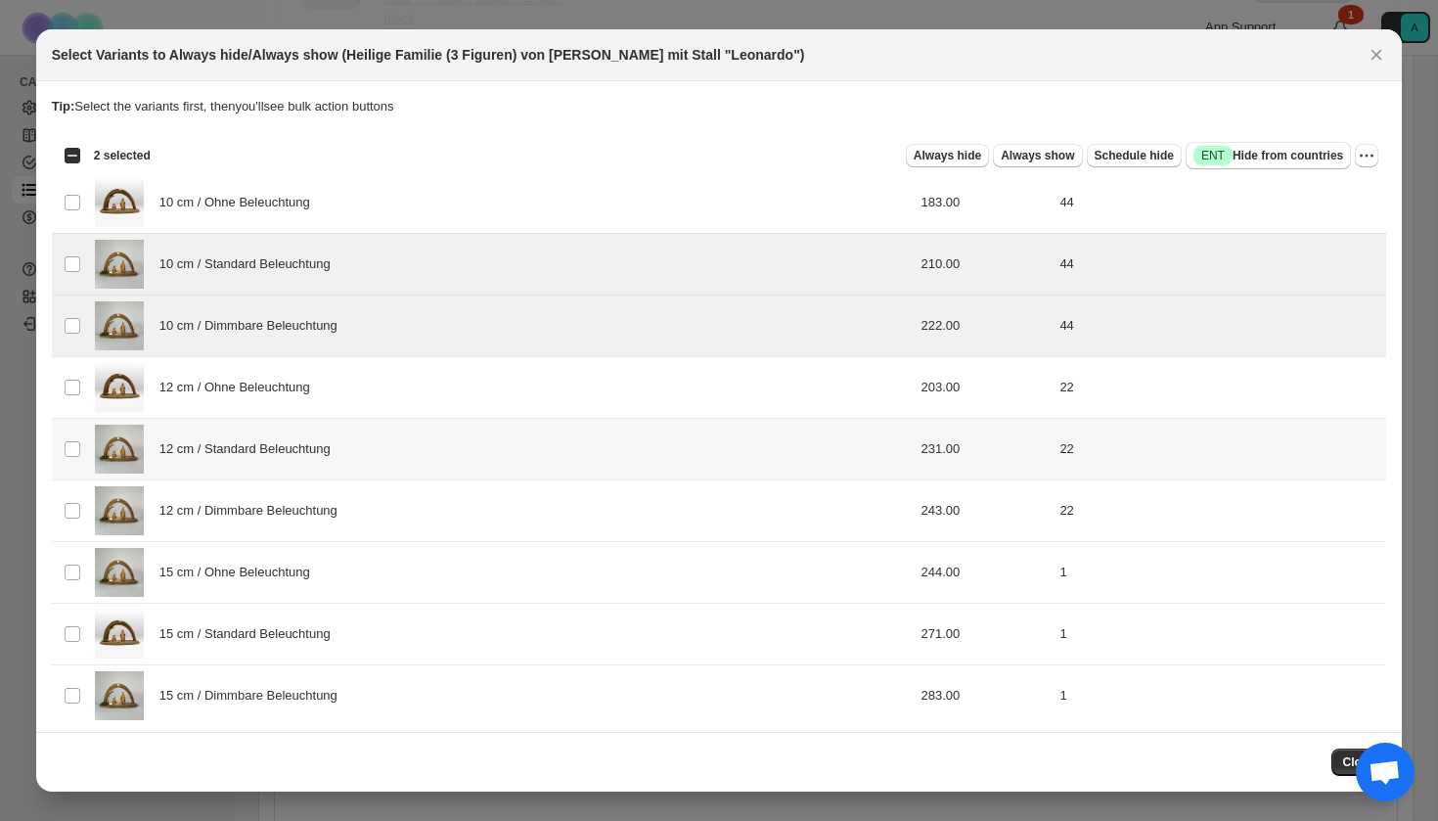
click at [341, 440] on span "12 cm / Standard Beleuchtung" at bounding box center [250, 449] width 182 height 20
click at [339, 502] on span "12 cm / Dimmbare Beleuchtung" at bounding box center [253, 511] width 189 height 20
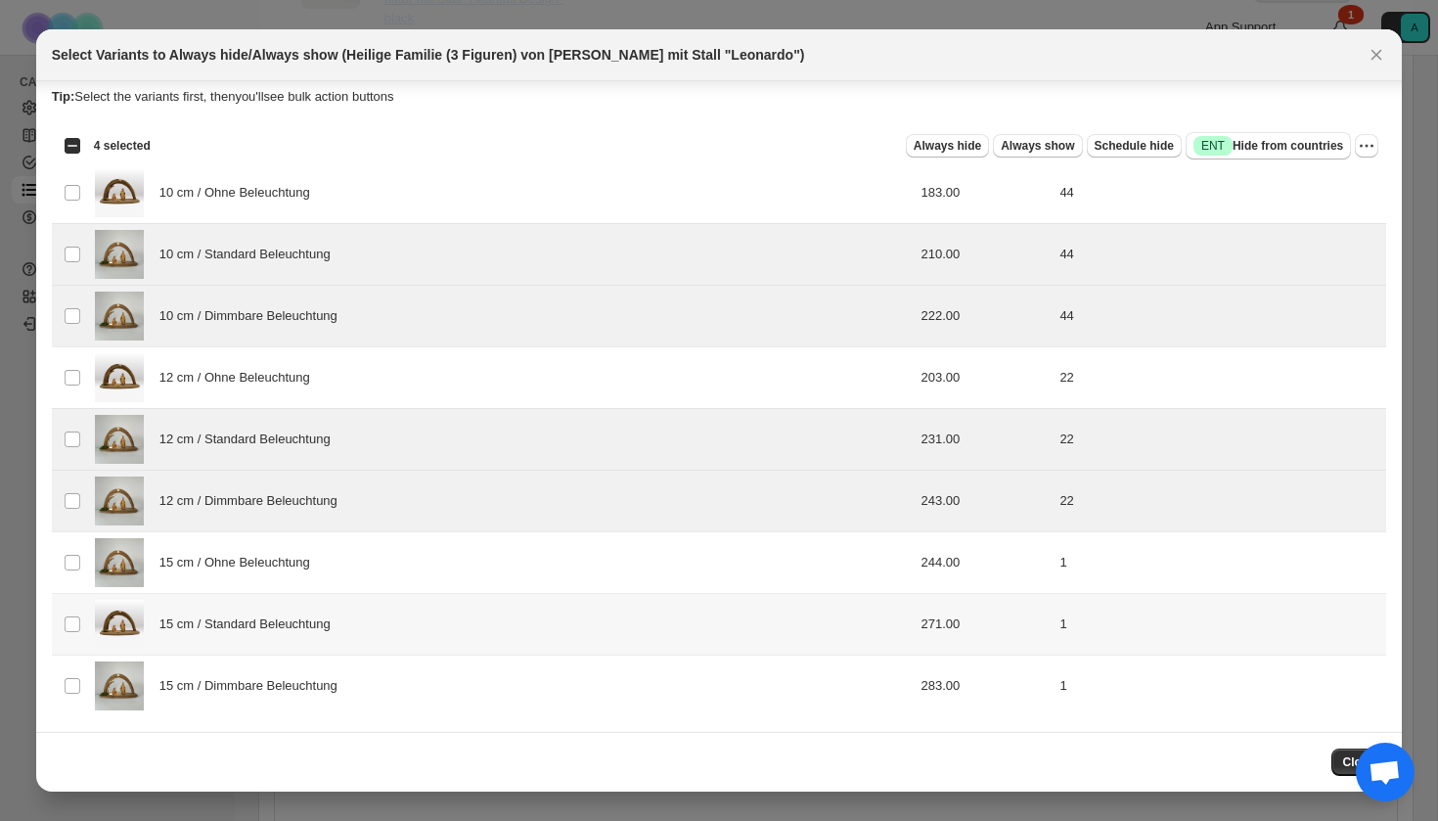
scroll to position [10, 0]
click at [328, 639] on div "15 cm / Standard Beleuchtung" at bounding box center [452, 624] width 714 height 49
click at [328, 688] on span "15 cm / Dimmbare Beleuchtung" at bounding box center [253, 686] width 189 height 20
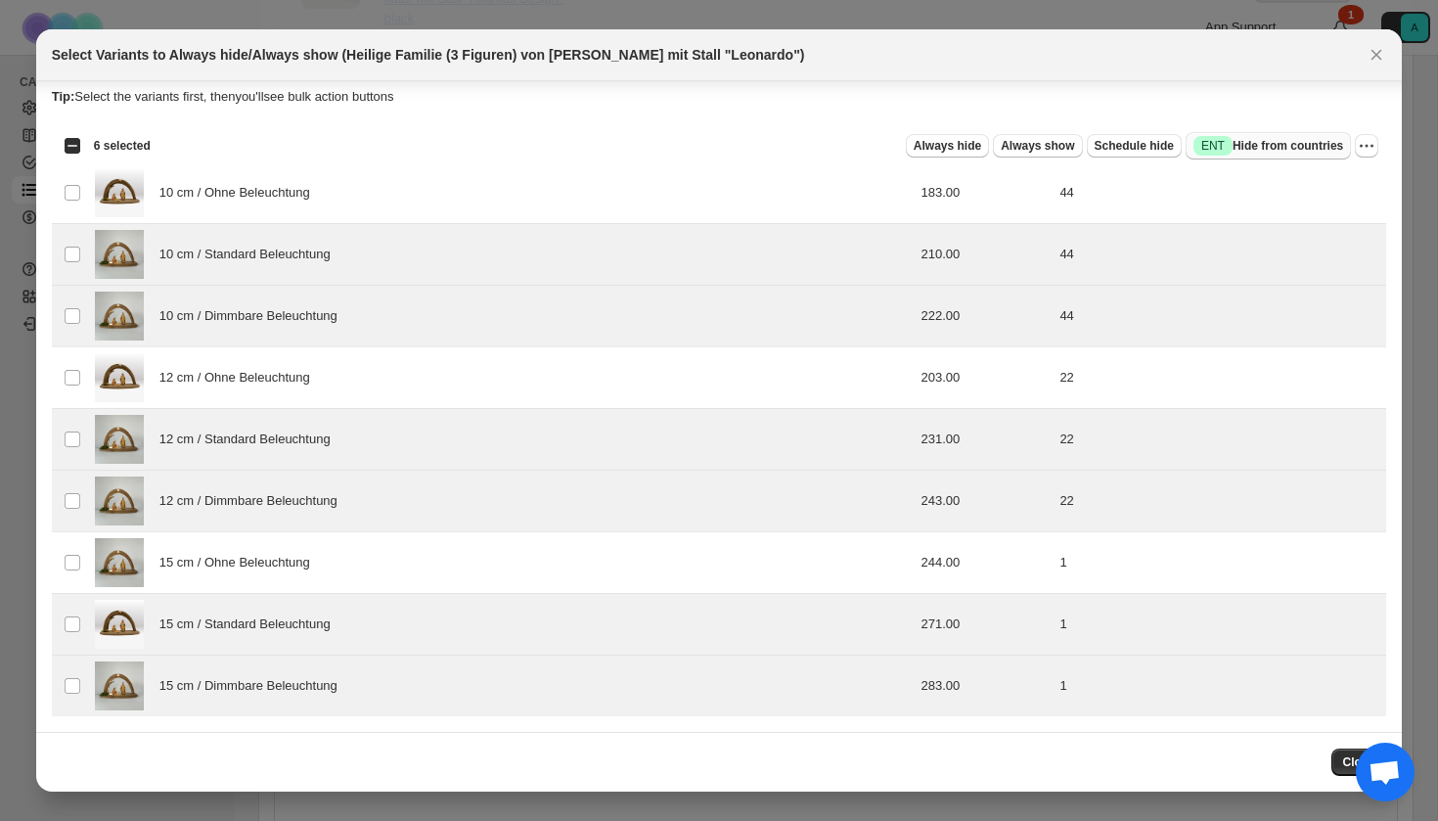
click at [1257, 157] on button "Success ENT Hide from countries" at bounding box center [1268, 145] width 165 height 27
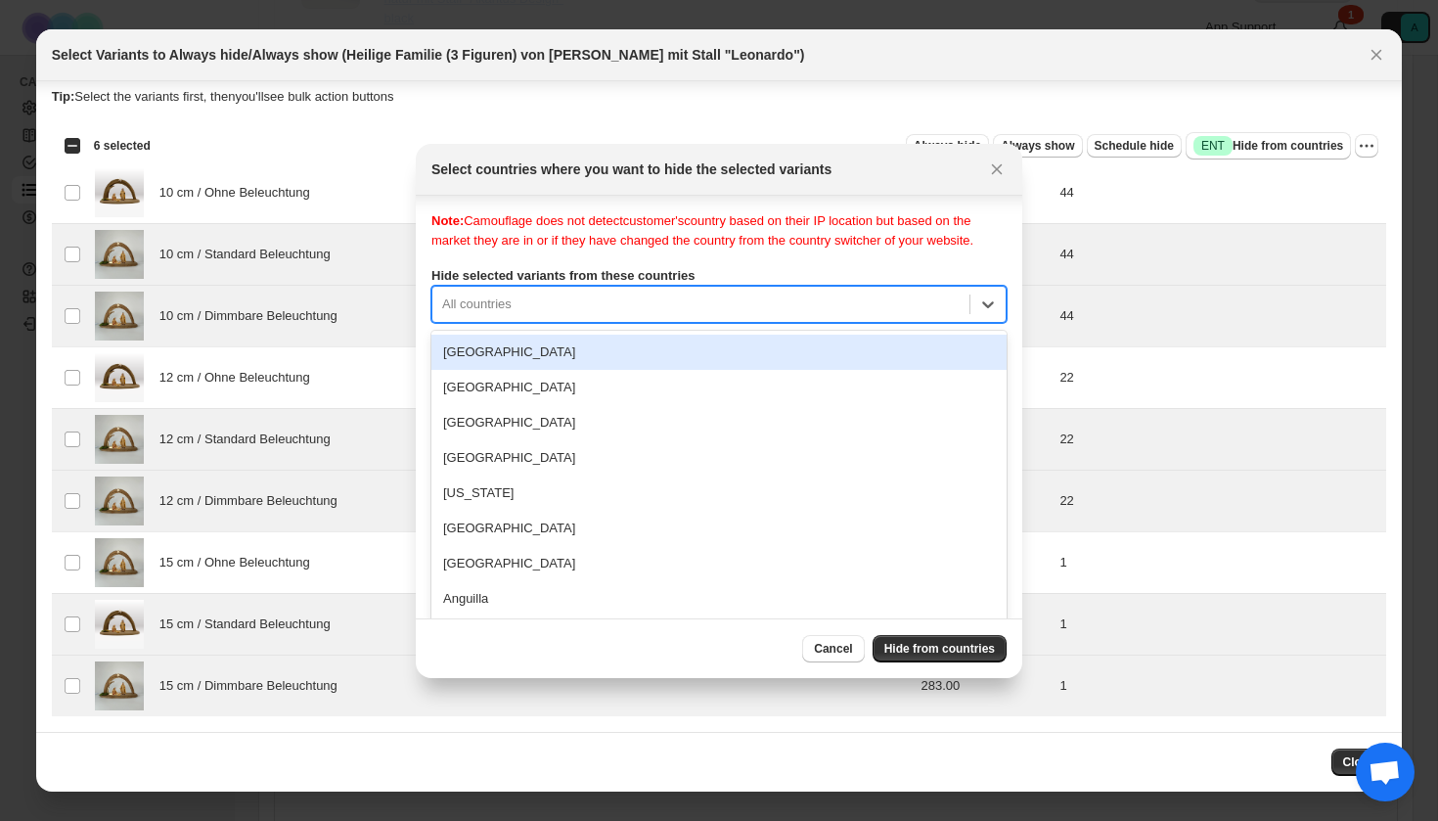
scroll to position [25, 0]
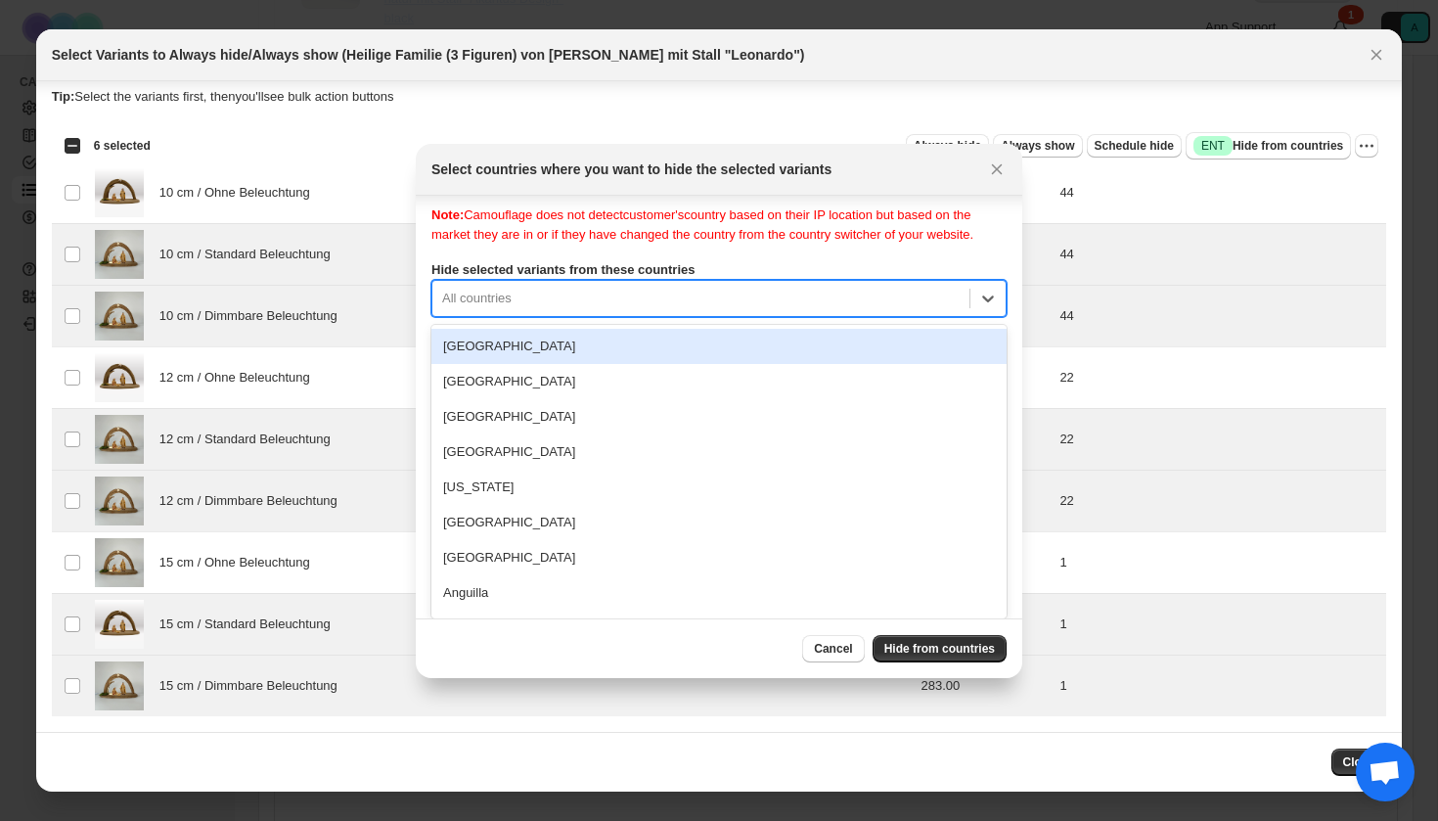
click at [728, 310] on div "All countries" at bounding box center [700, 298] width 537 height 31
type input "***"
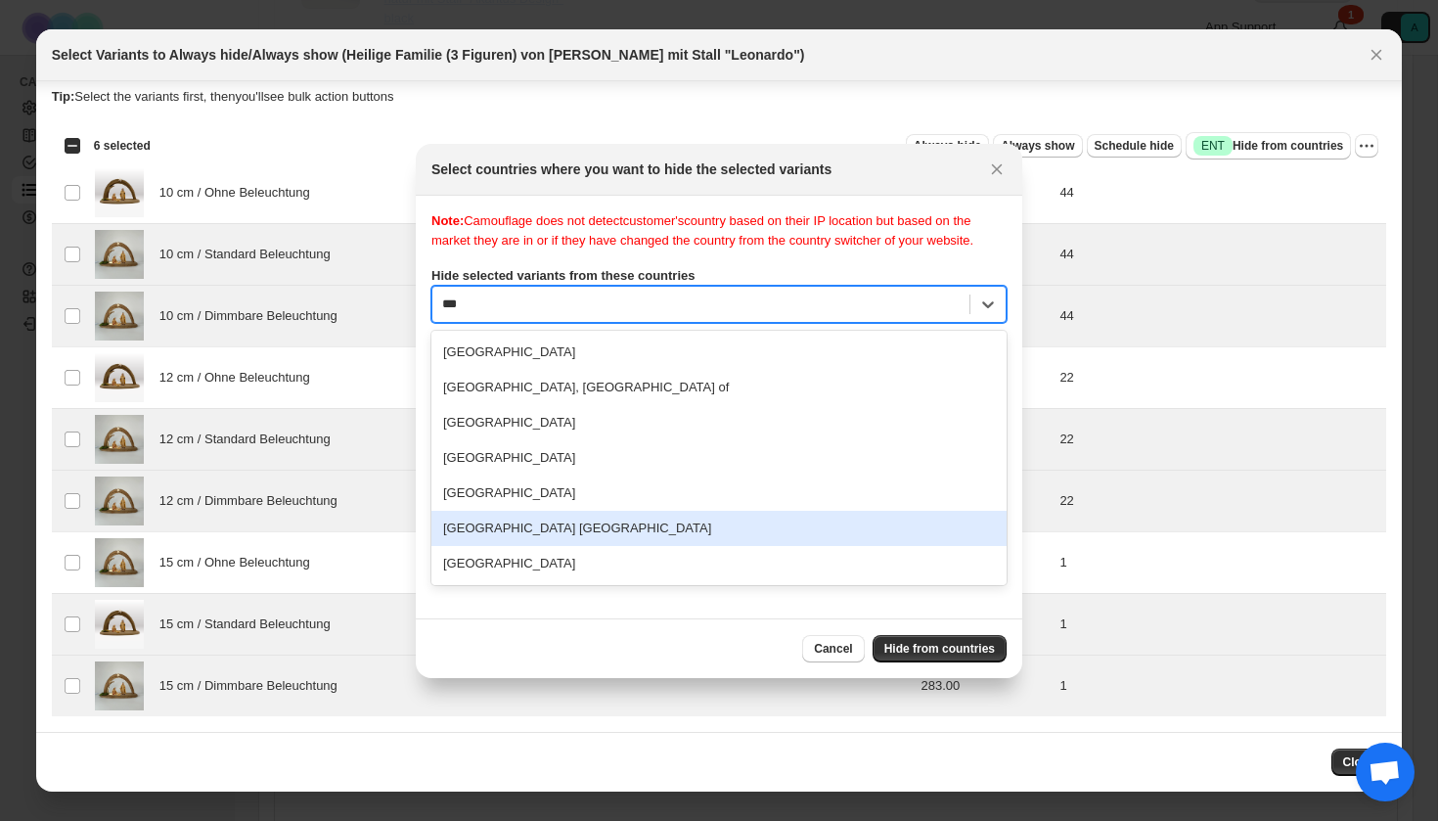
click at [578, 542] on div "[GEOGRAPHIC_DATA] [GEOGRAPHIC_DATA]" at bounding box center [718, 528] width 575 height 35
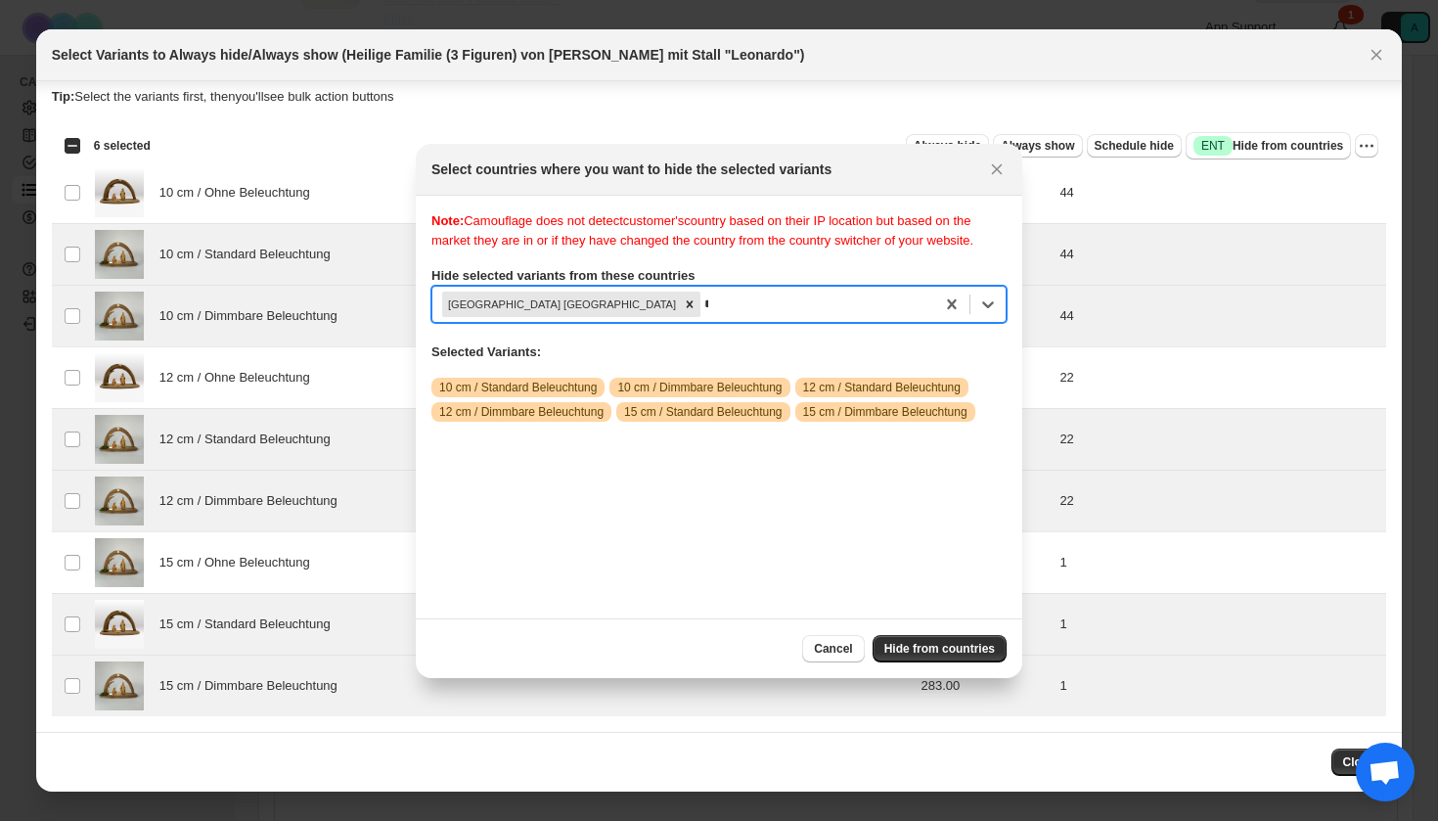
scroll to position [25, 0]
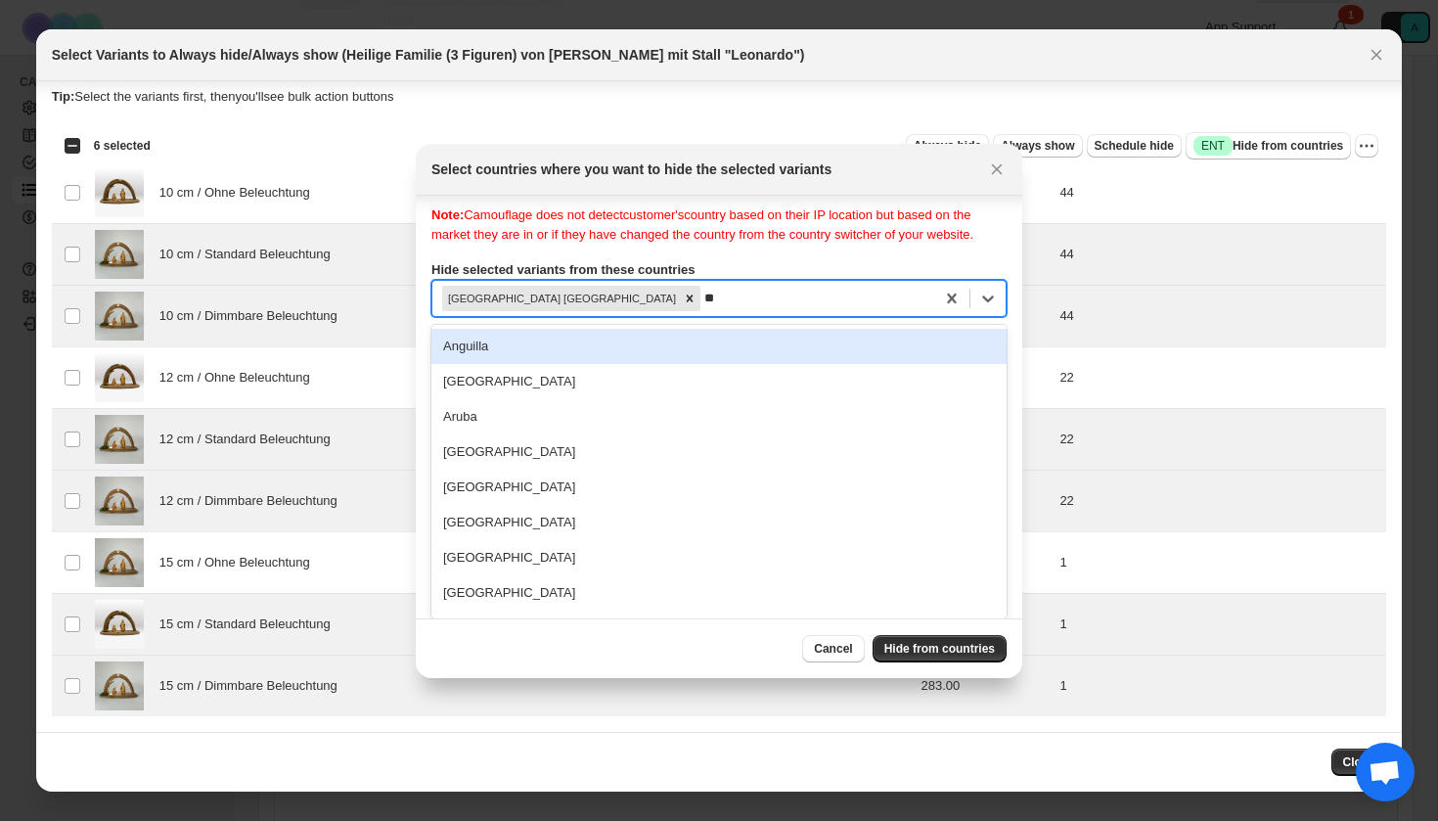
type input "***"
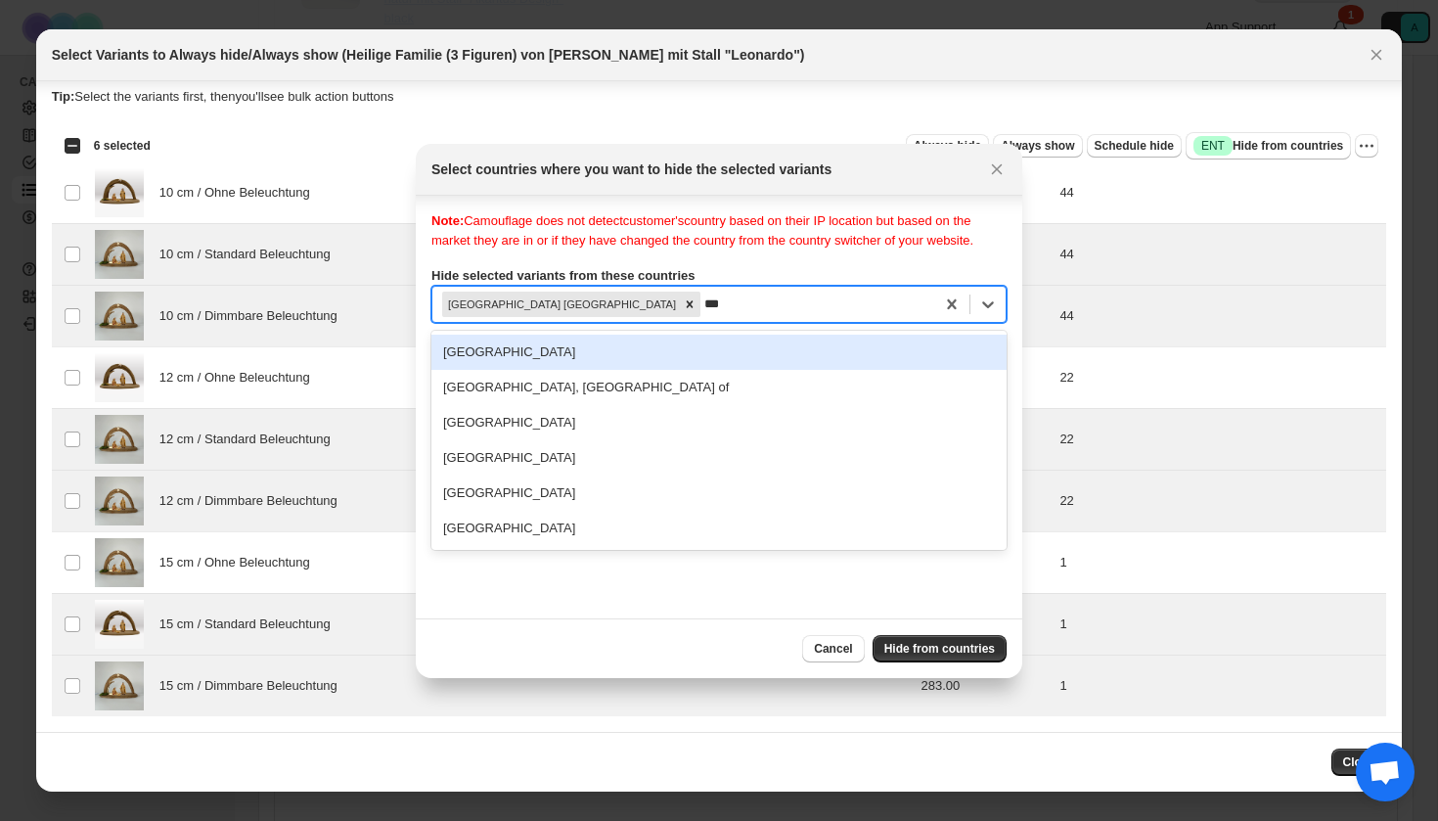
scroll to position [0, 0]
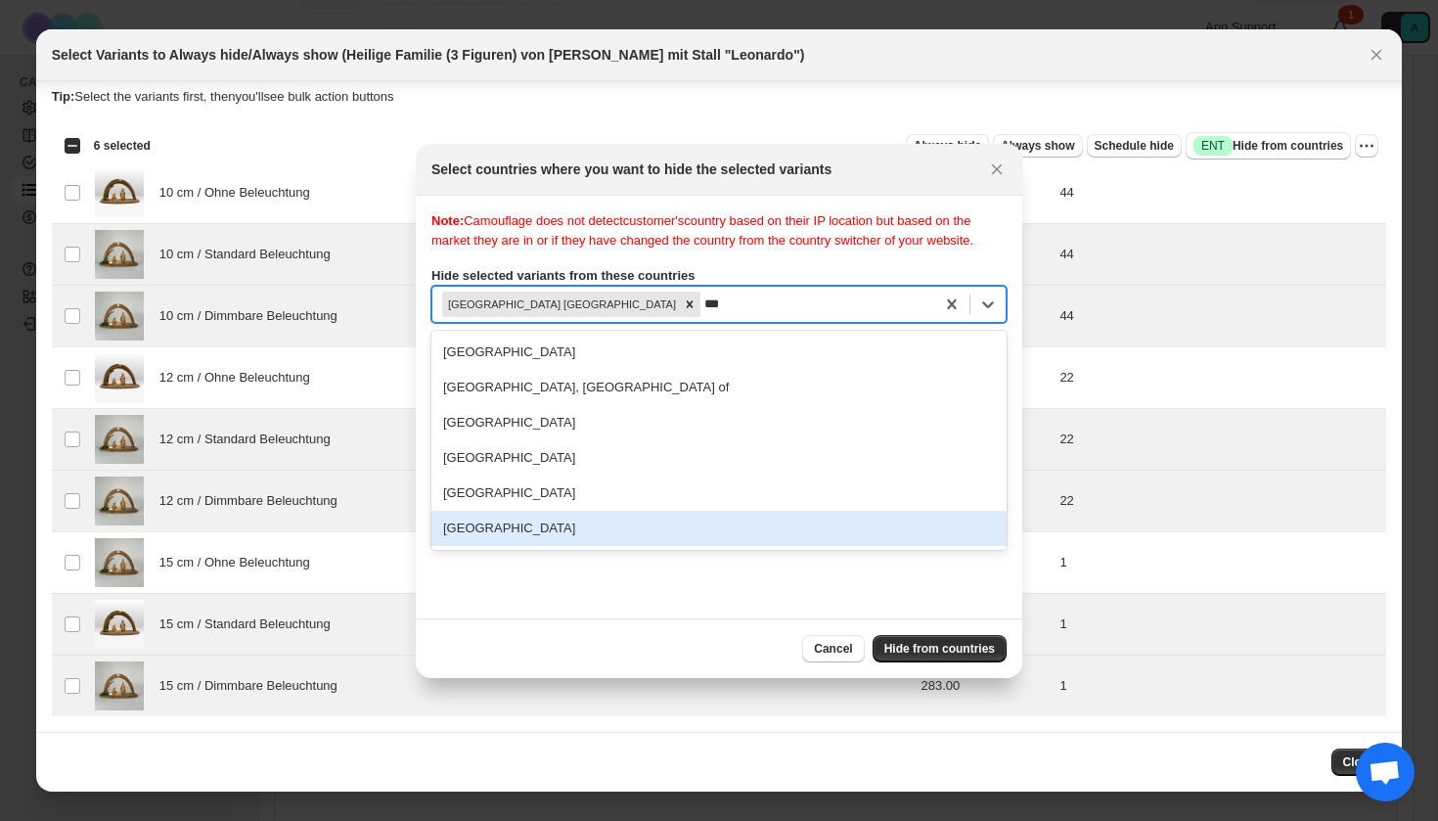
click at [588, 546] on div "[GEOGRAPHIC_DATA]" at bounding box center [718, 528] width 575 height 35
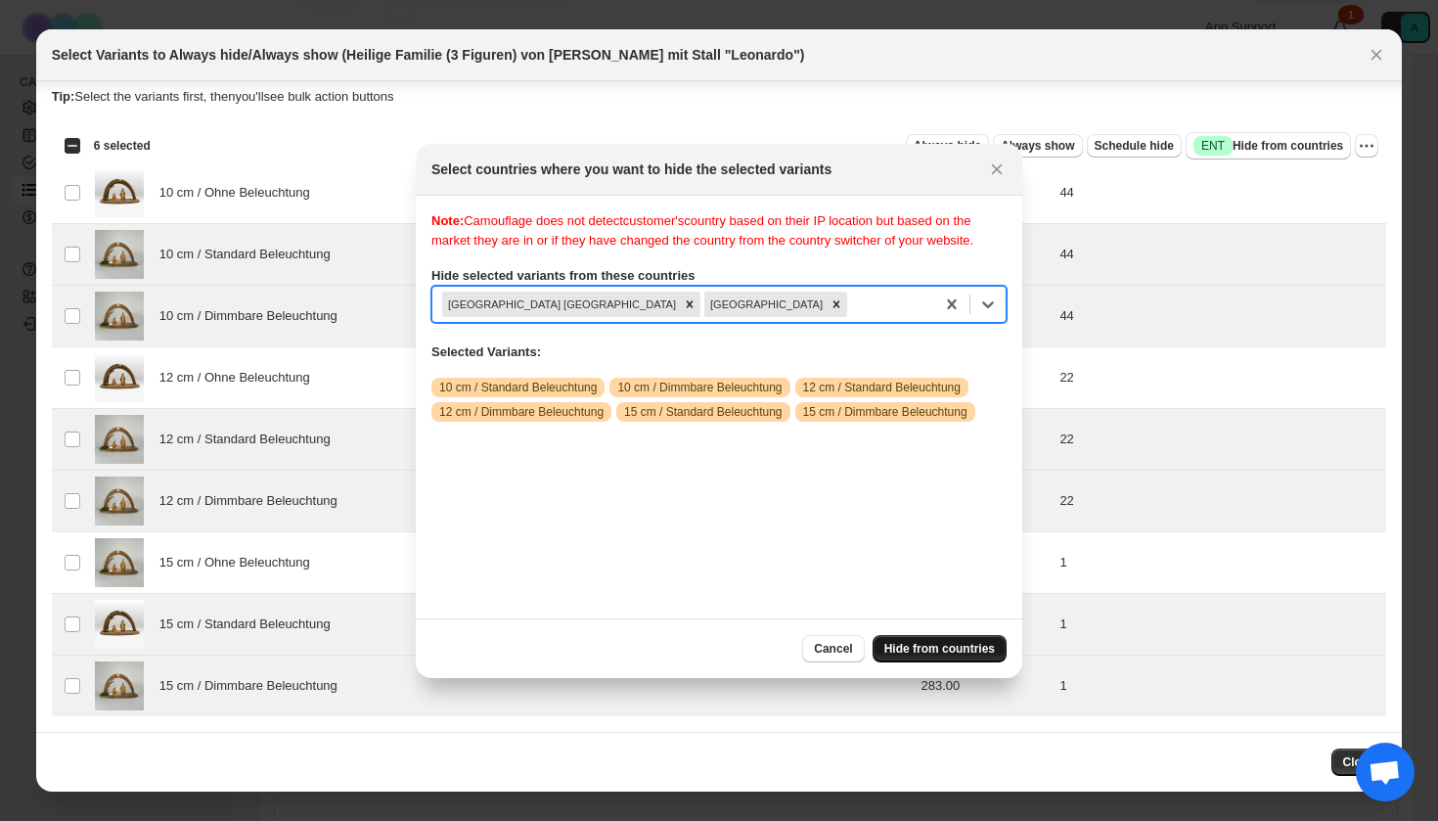
click at [957, 638] on button "Hide from countries" at bounding box center [940, 648] width 134 height 27
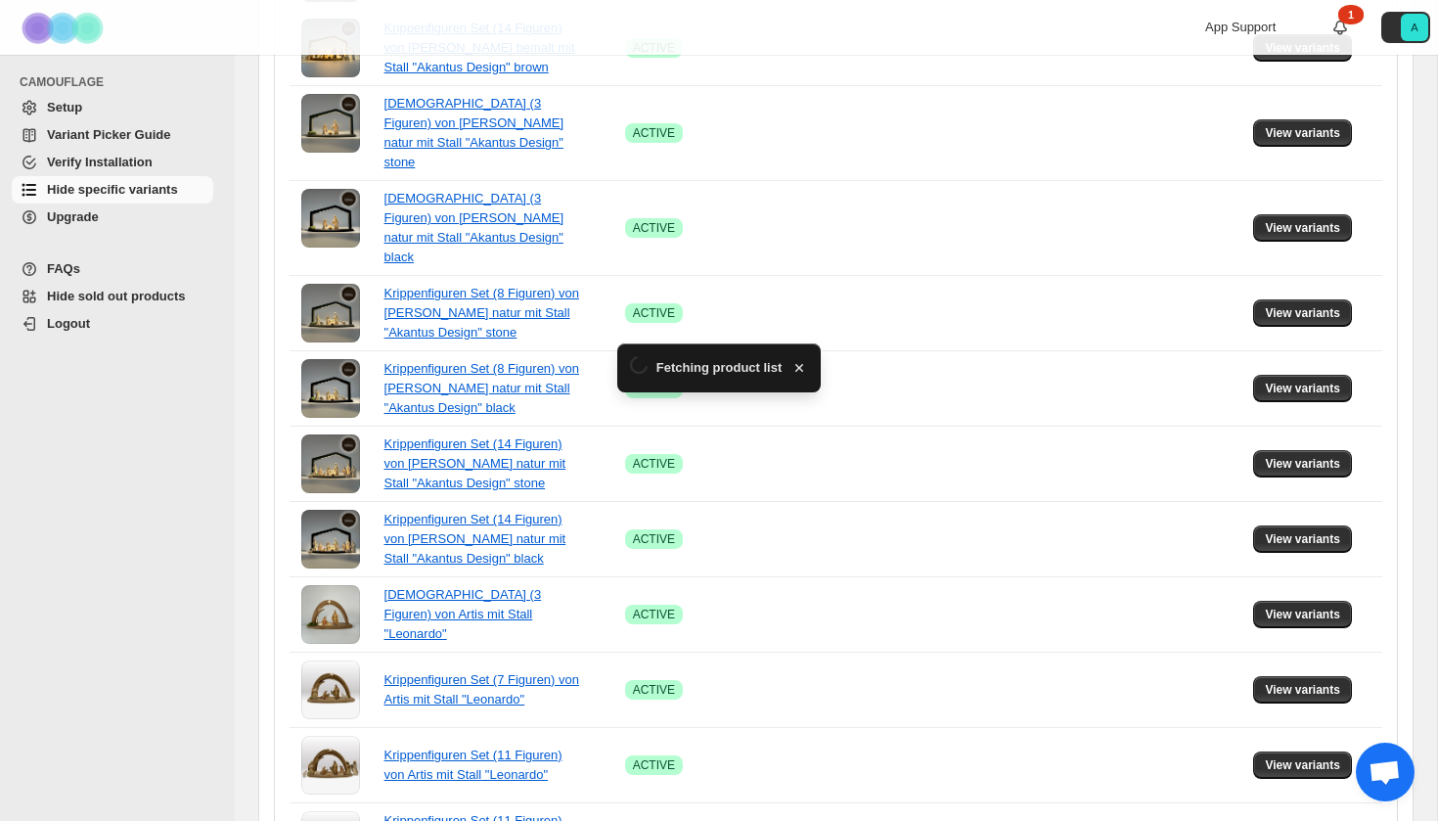
scroll to position [1266, 0]
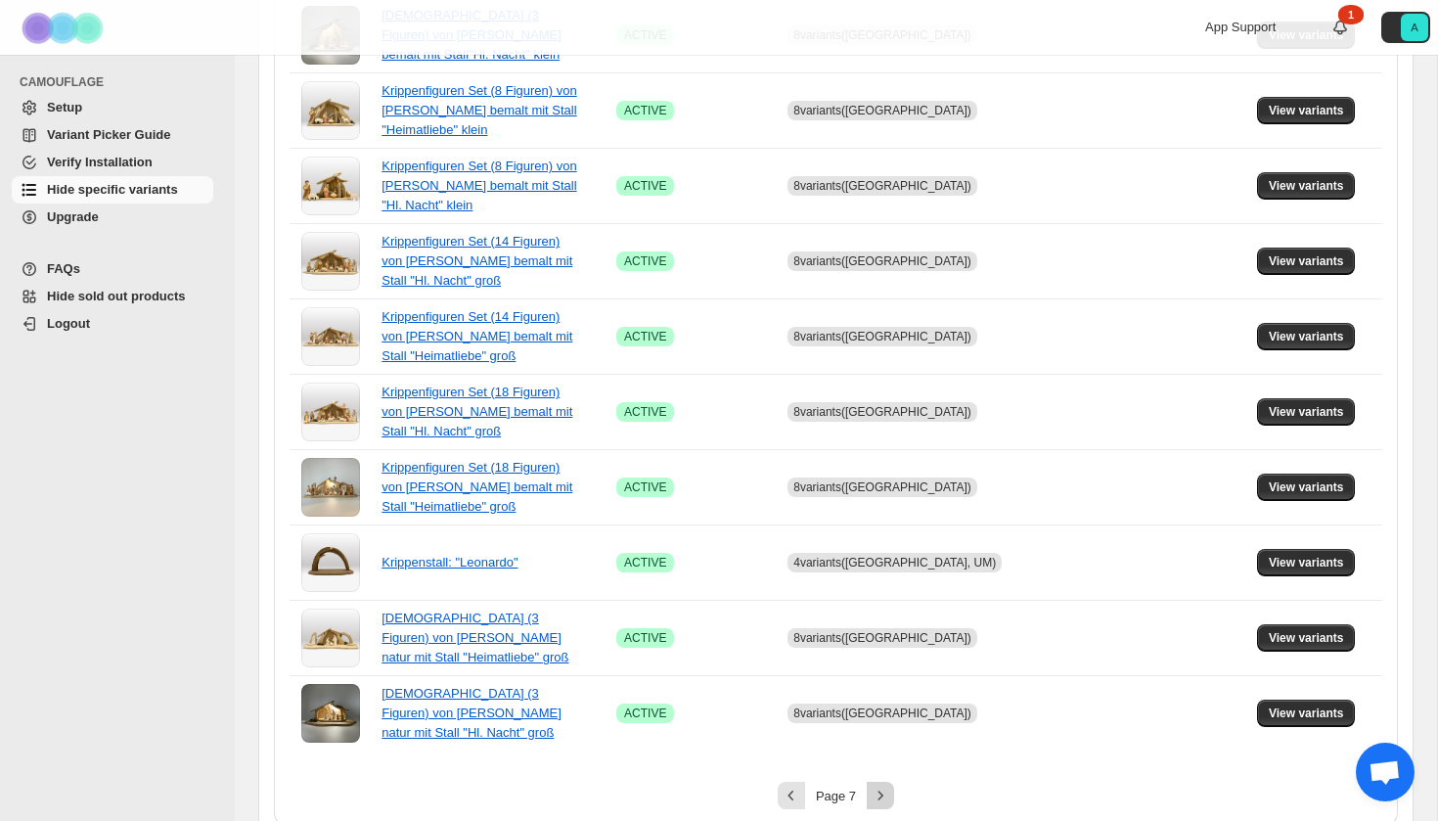
click at [879, 786] on icon "Next" at bounding box center [881, 796] width 20 height 20
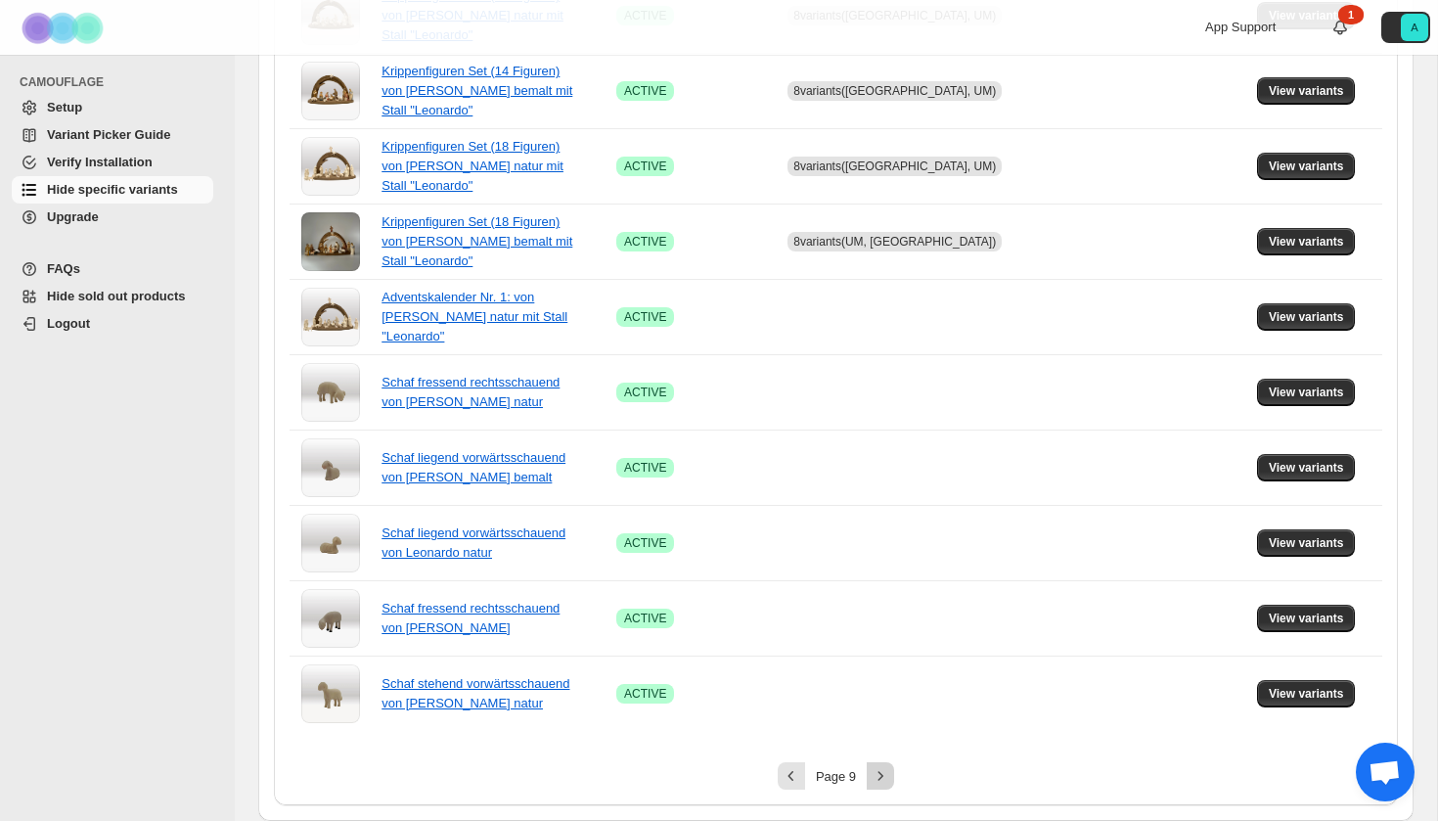
click at [878, 776] on icon "Next" at bounding box center [881, 776] width 20 height 20
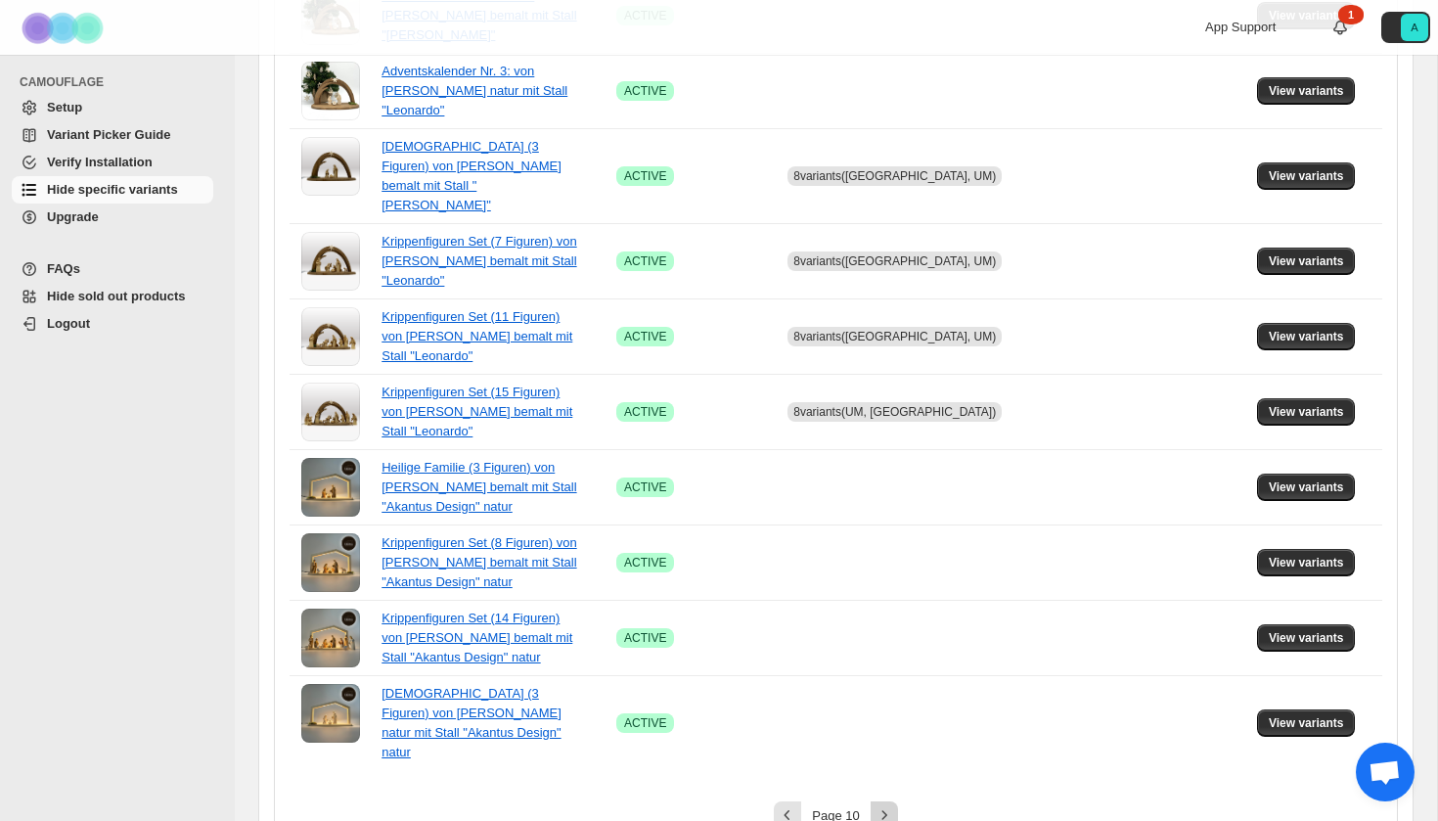
click at [878, 805] on icon "Next" at bounding box center [885, 815] width 20 height 20
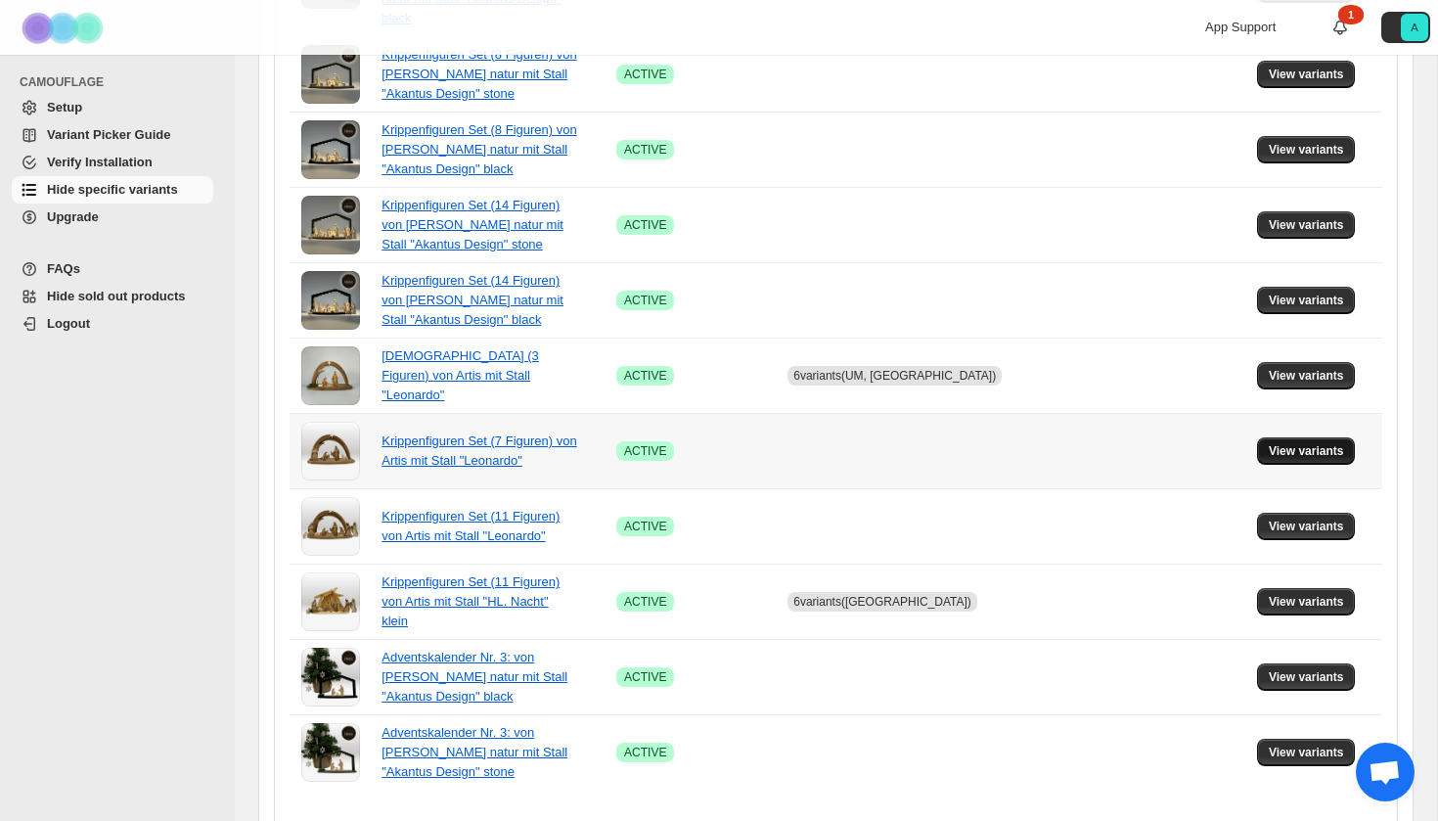
click at [1322, 443] on span "View variants" at bounding box center [1306, 451] width 75 height 16
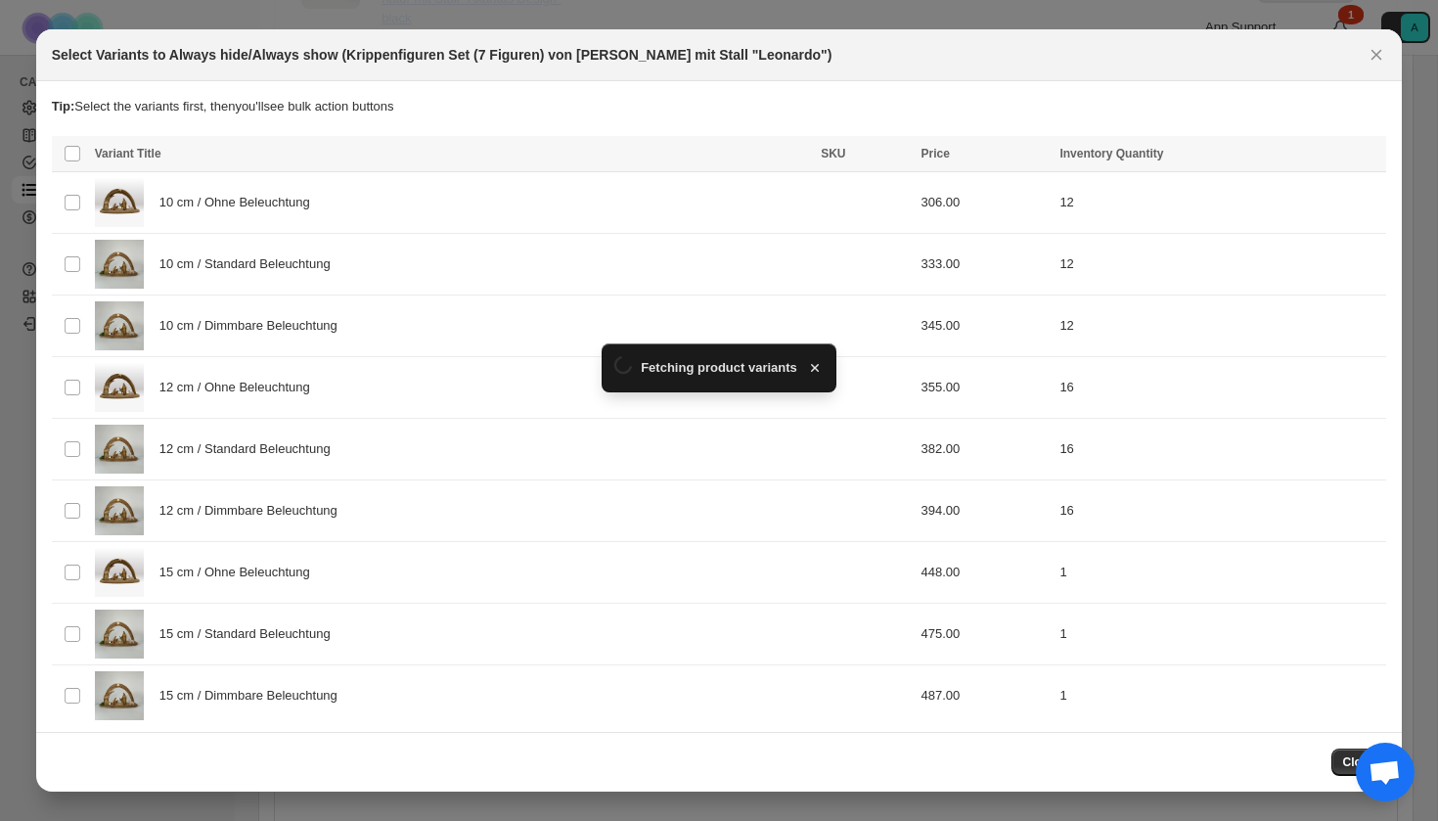
scroll to position [0, 0]
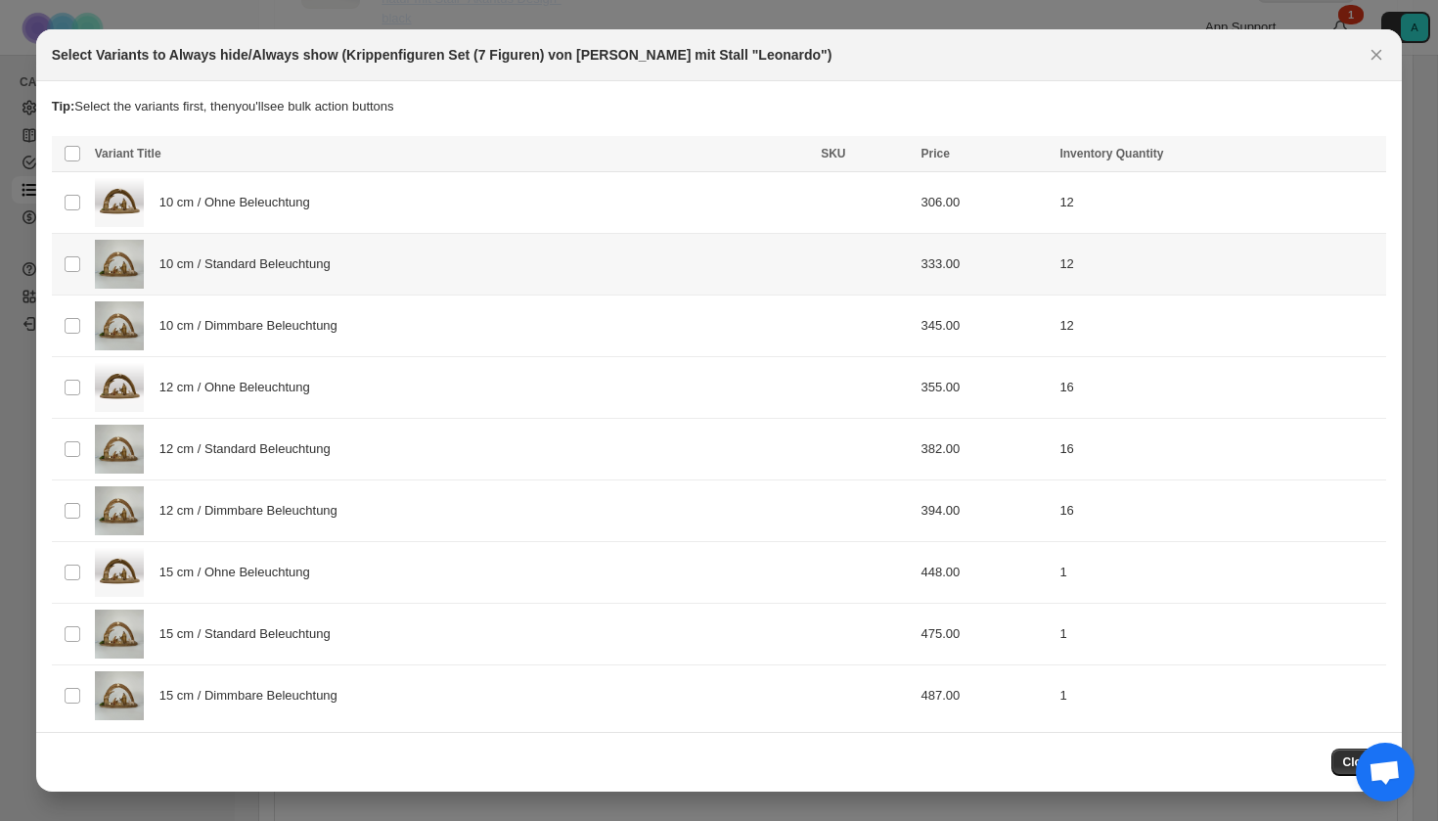
click at [355, 276] on div "10 cm / Standard Beleuchtung" at bounding box center [452, 264] width 714 height 49
click at [348, 328] on span "10 cm / Dimmbare Beleuchtung" at bounding box center [253, 326] width 189 height 20
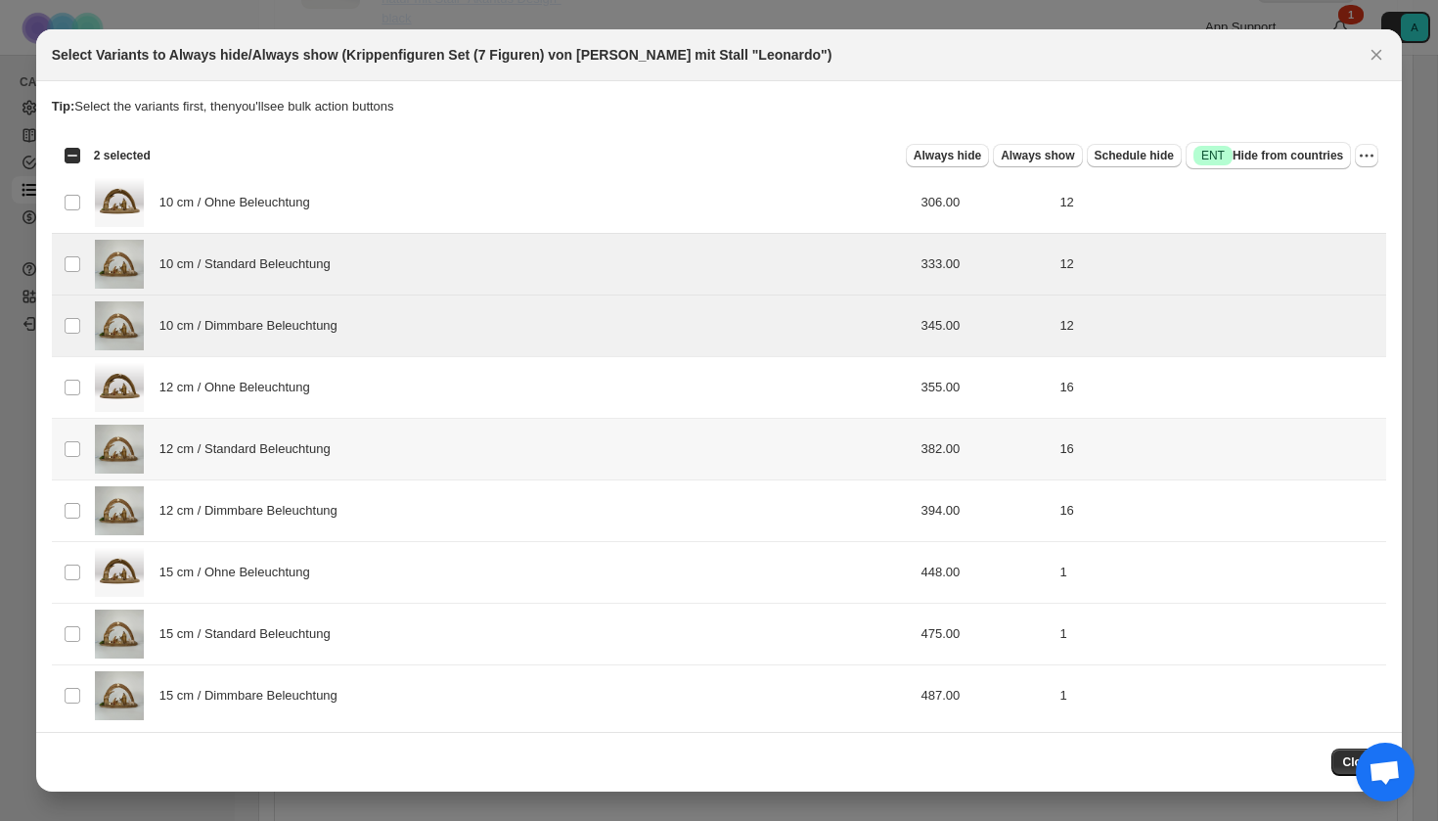
click at [334, 465] on div "12 cm / Standard Beleuchtung" at bounding box center [452, 449] width 714 height 49
click at [334, 517] on span "12 cm / Dimmbare Beleuchtung" at bounding box center [253, 511] width 189 height 20
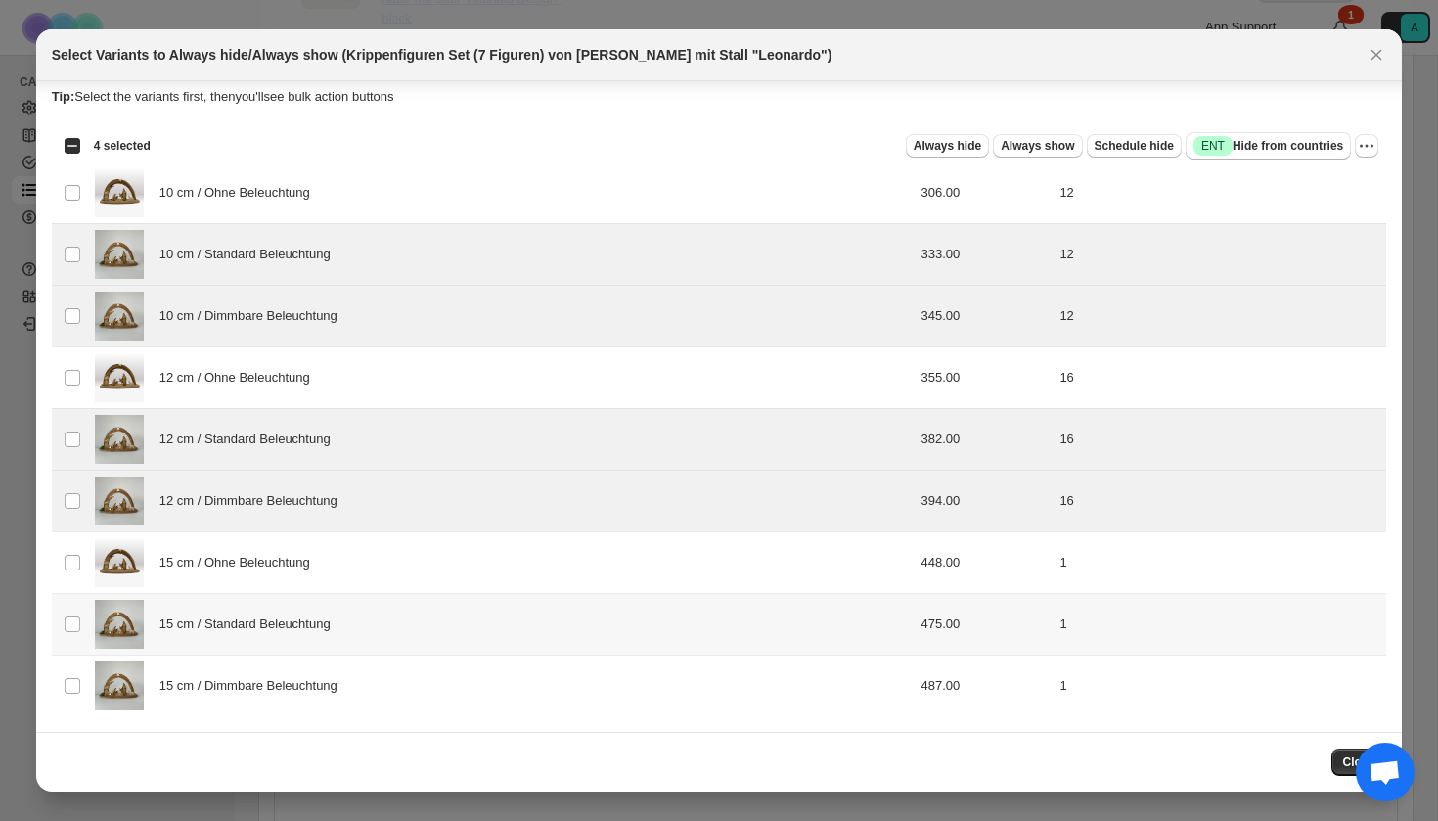
scroll to position [10, 0]
click at [333, 620] on span "15 cm / Standard Beleuchtung" at bounding box center [250, 624] width 182 height 20
click at [333, 665] on div "15 cm / Dimmbare Beleuchtung" at bounding box center [452, 685] width 714 height 49
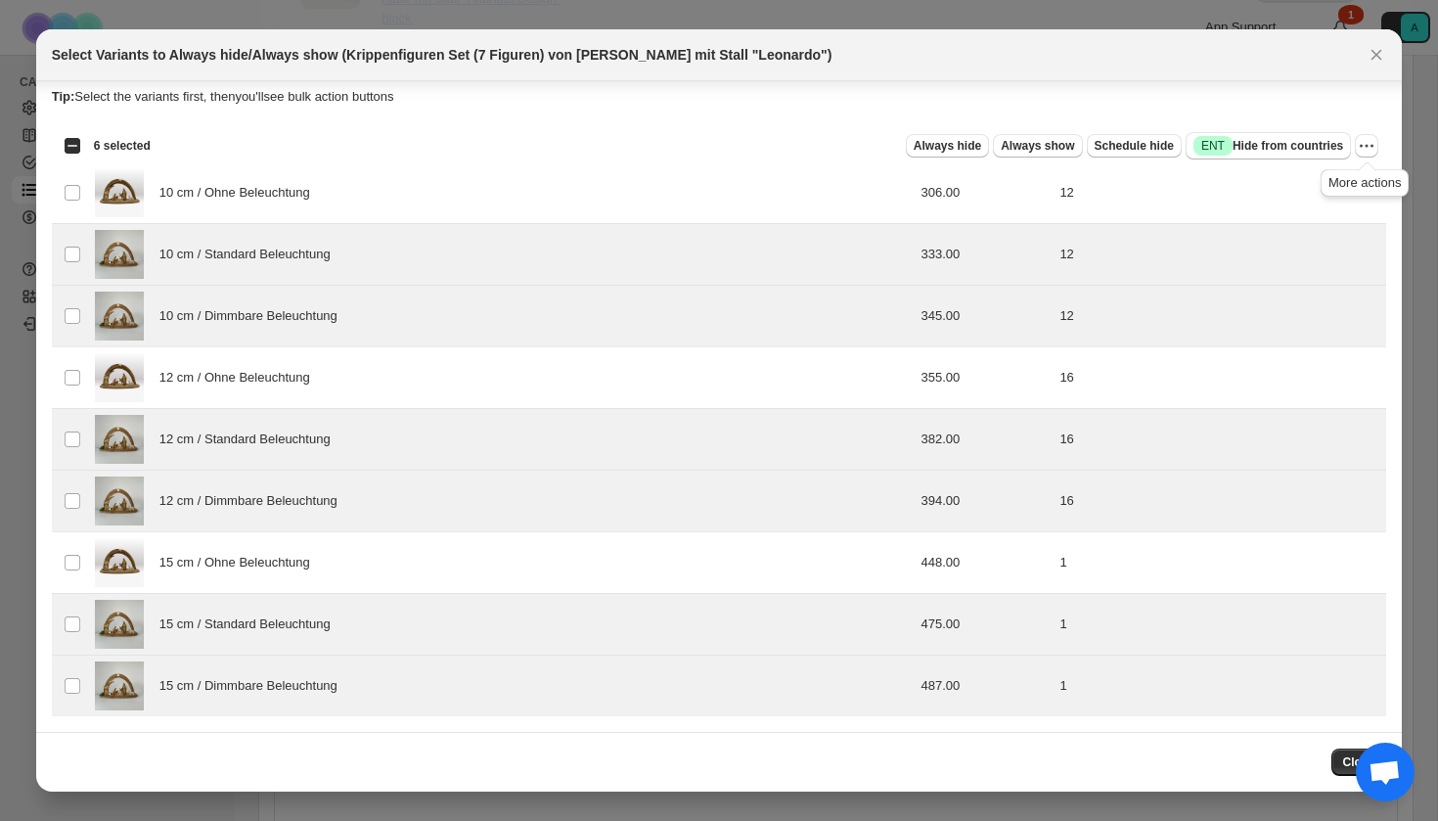
drag, startPoint x: 1341, startPoint y: 757, endPoint x: 1370, endPoint y: 122, distance: 635.6
click at [1370, 121] on div "Select Variants to Always hide/Always show (Krippenfiguren Set (7 Figuren) von …" at bounding box center [719, 410] width 1367 height 762
click at [1300, 139] on span "Success ENT Hide from countries" at bounding box center [1269, 146] width 150 height 20
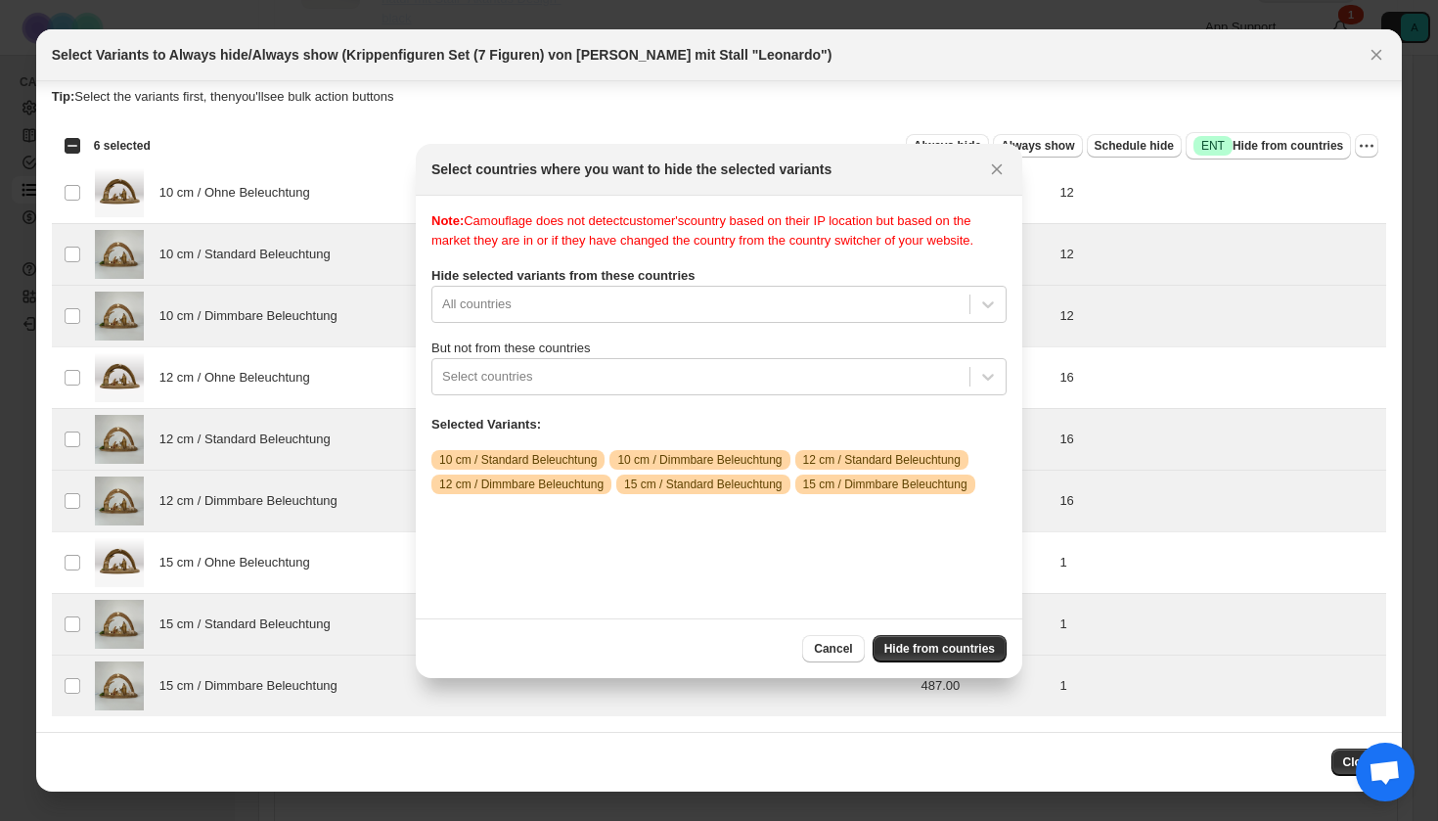
click at [777, 321] on div "Note: Camouflage does not detect customer's country based on their IP location …" at bounding box center [718, 406] width 575 height 391
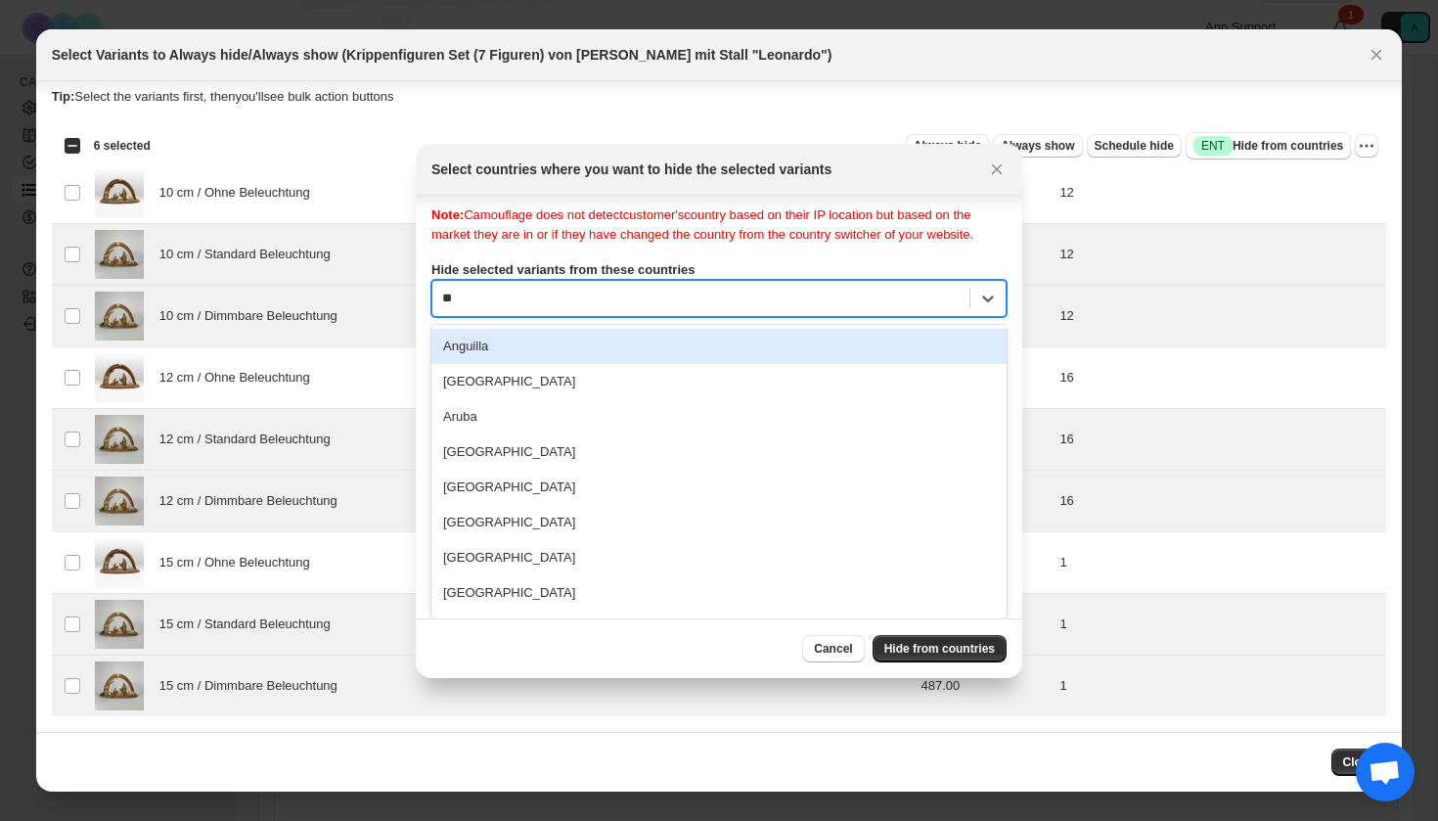
type input "***"
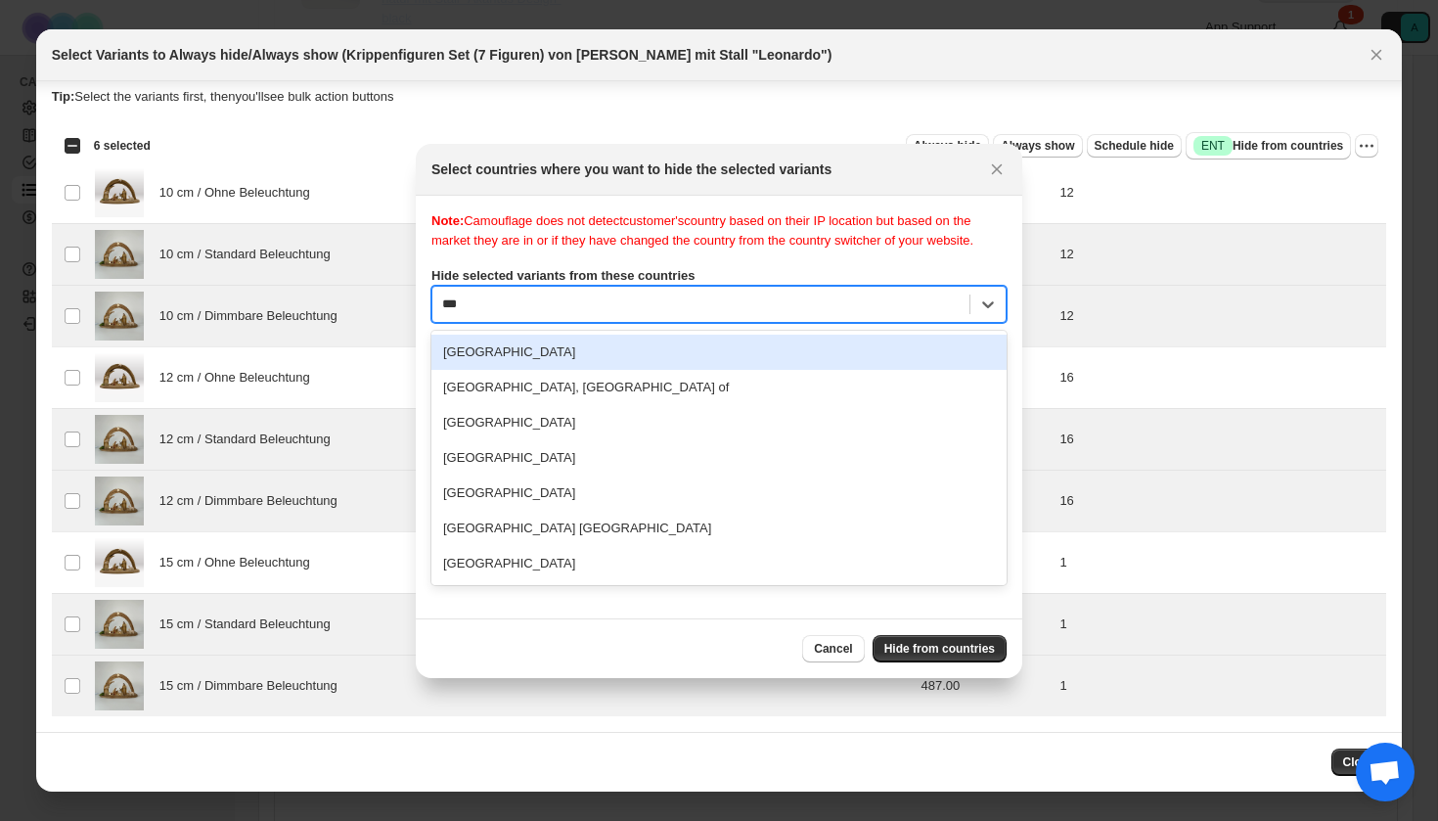
scroll to position [0, 0]
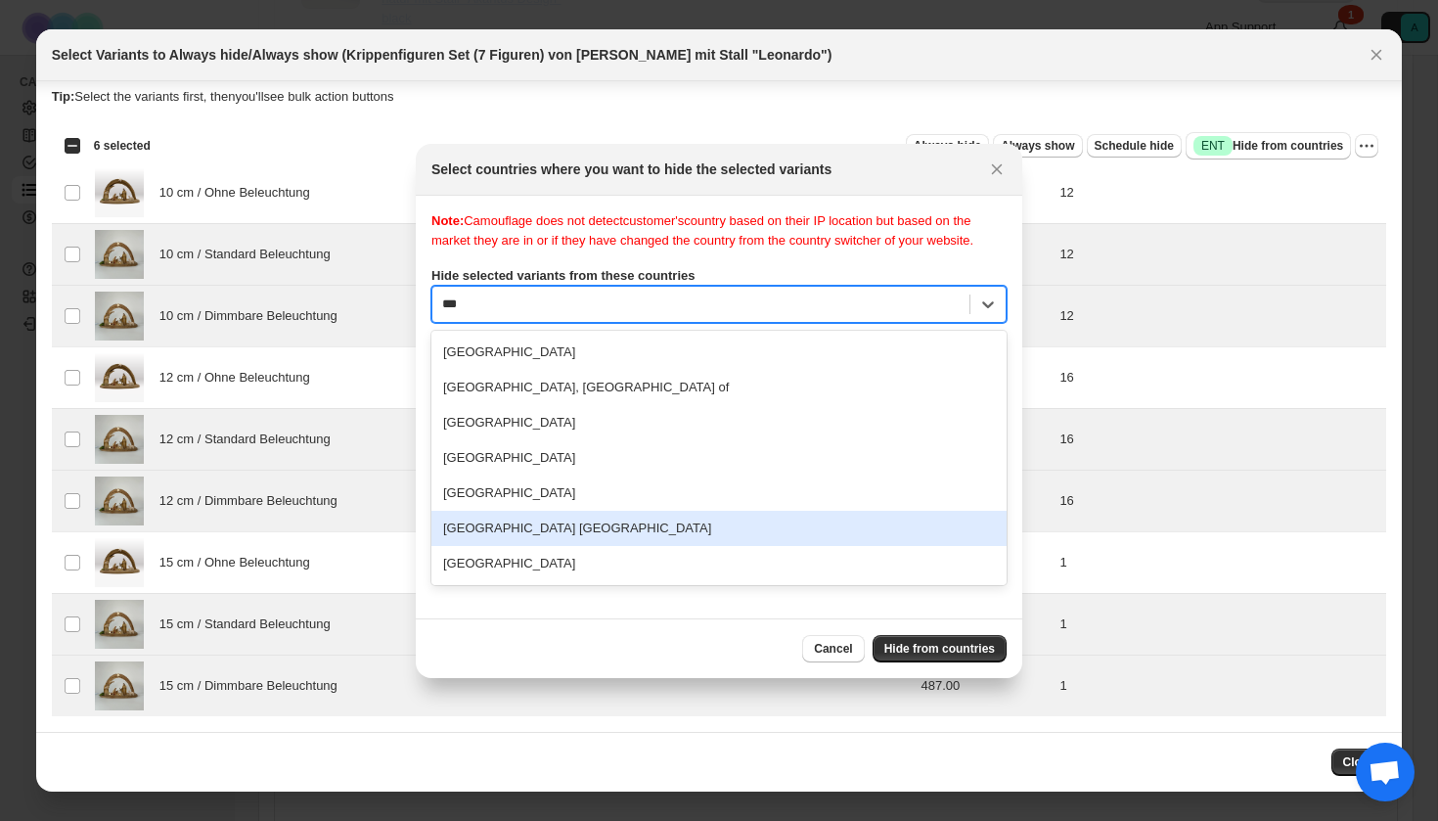
click at [626, 546] on div "[GEOGRAPHIC_DATA] [GEOGRAPHIC_DATA]" at bounding box center [718, 528] width 575 height 35
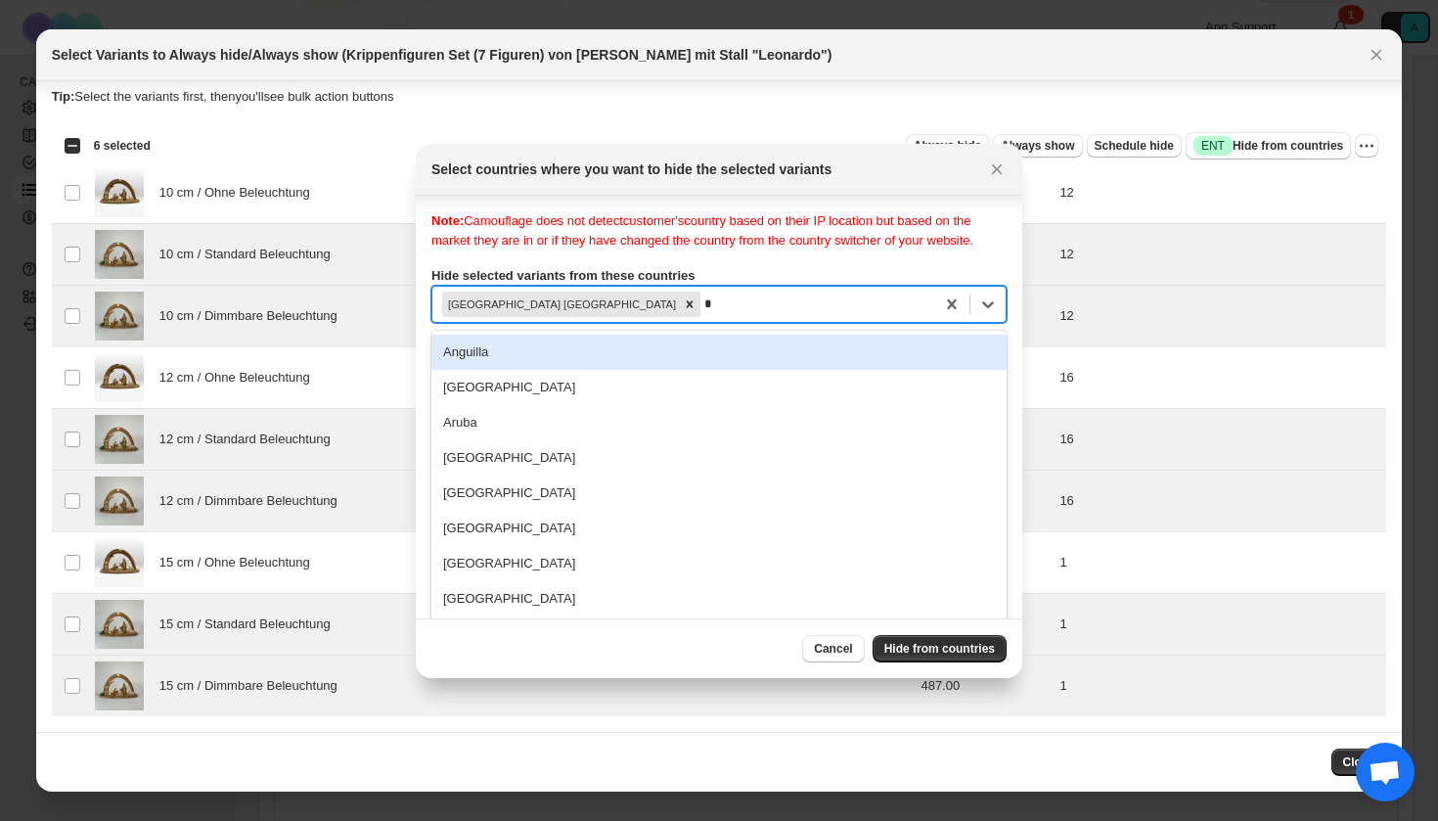
scroll to position [25, 0]
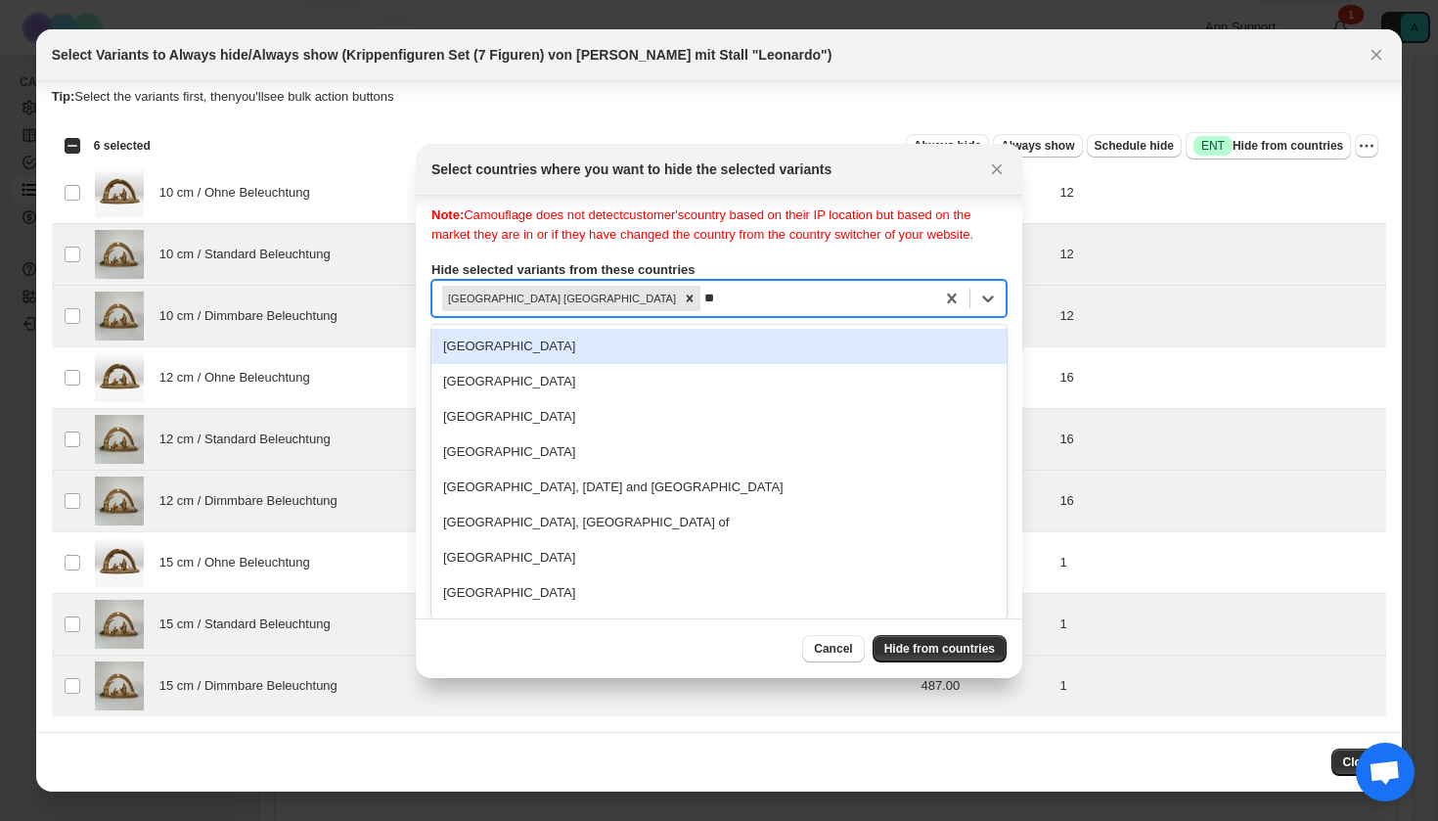
type input "***"
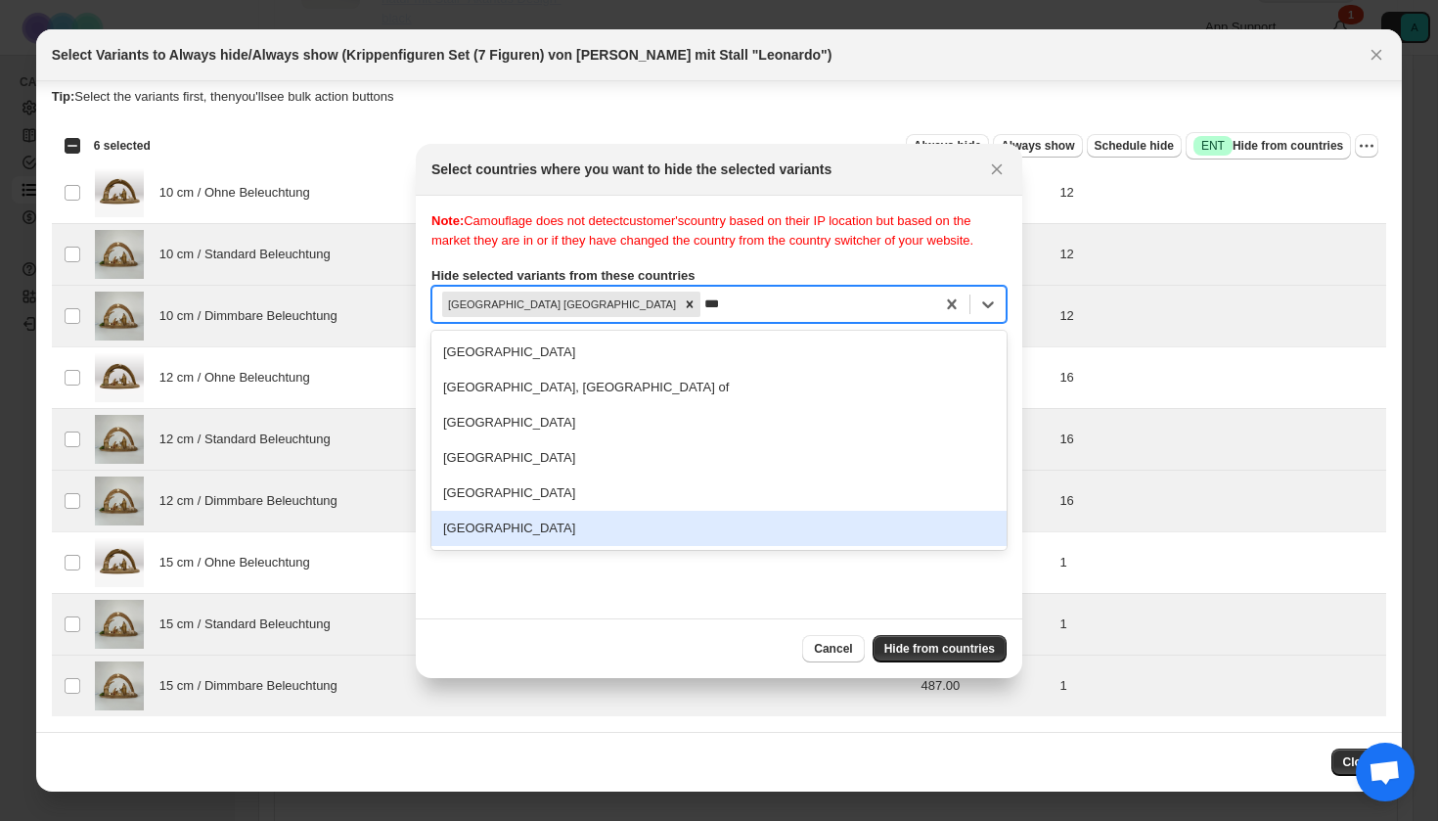
click at [563, 546] on div "[GEOGRAPHIC_DATA]" at bounding box center [718, 528] width 575 height 35
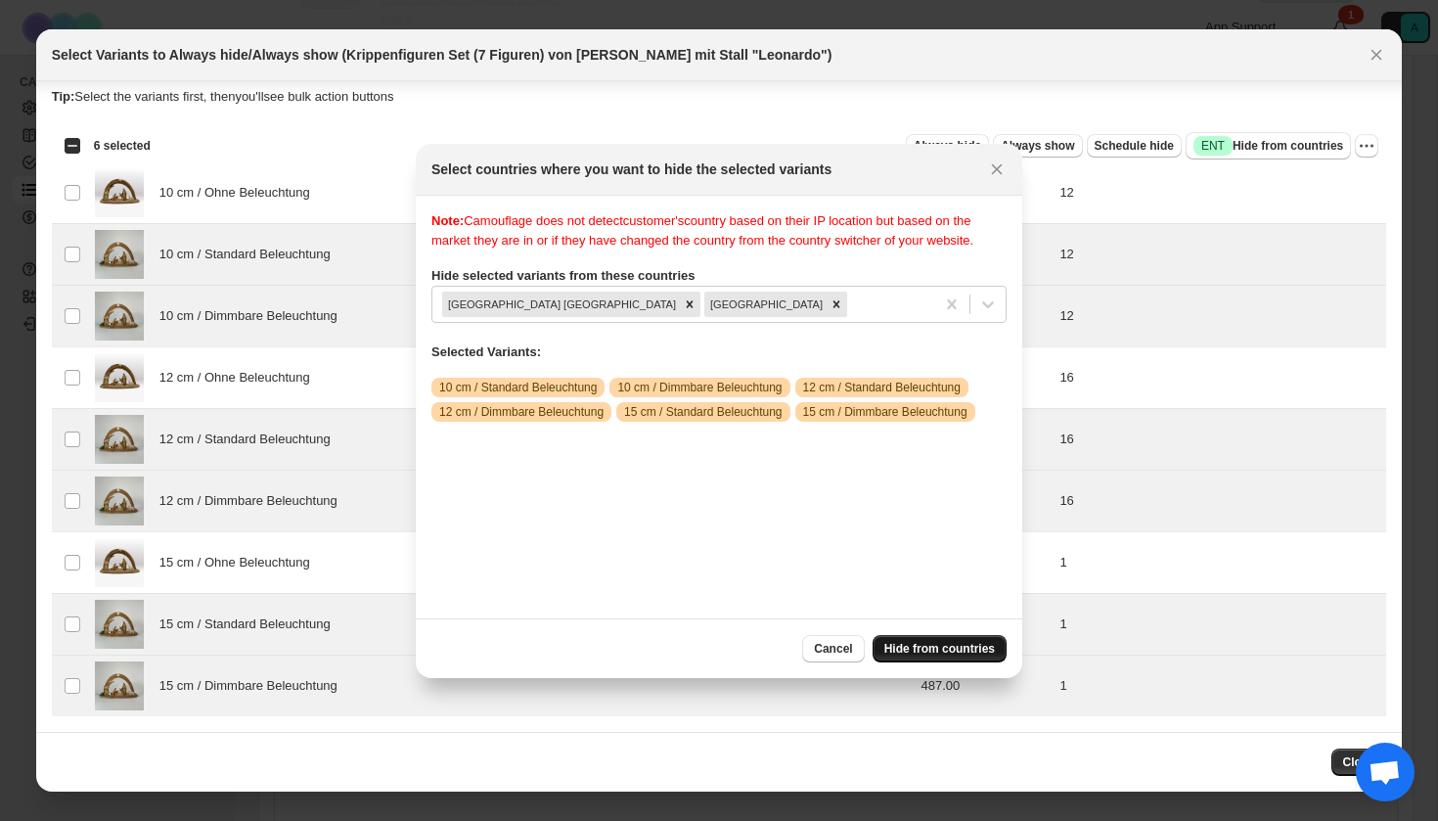
click at [923, 651] on span "Hide from countries" at bounding box center [939, 649] width 111 height 16
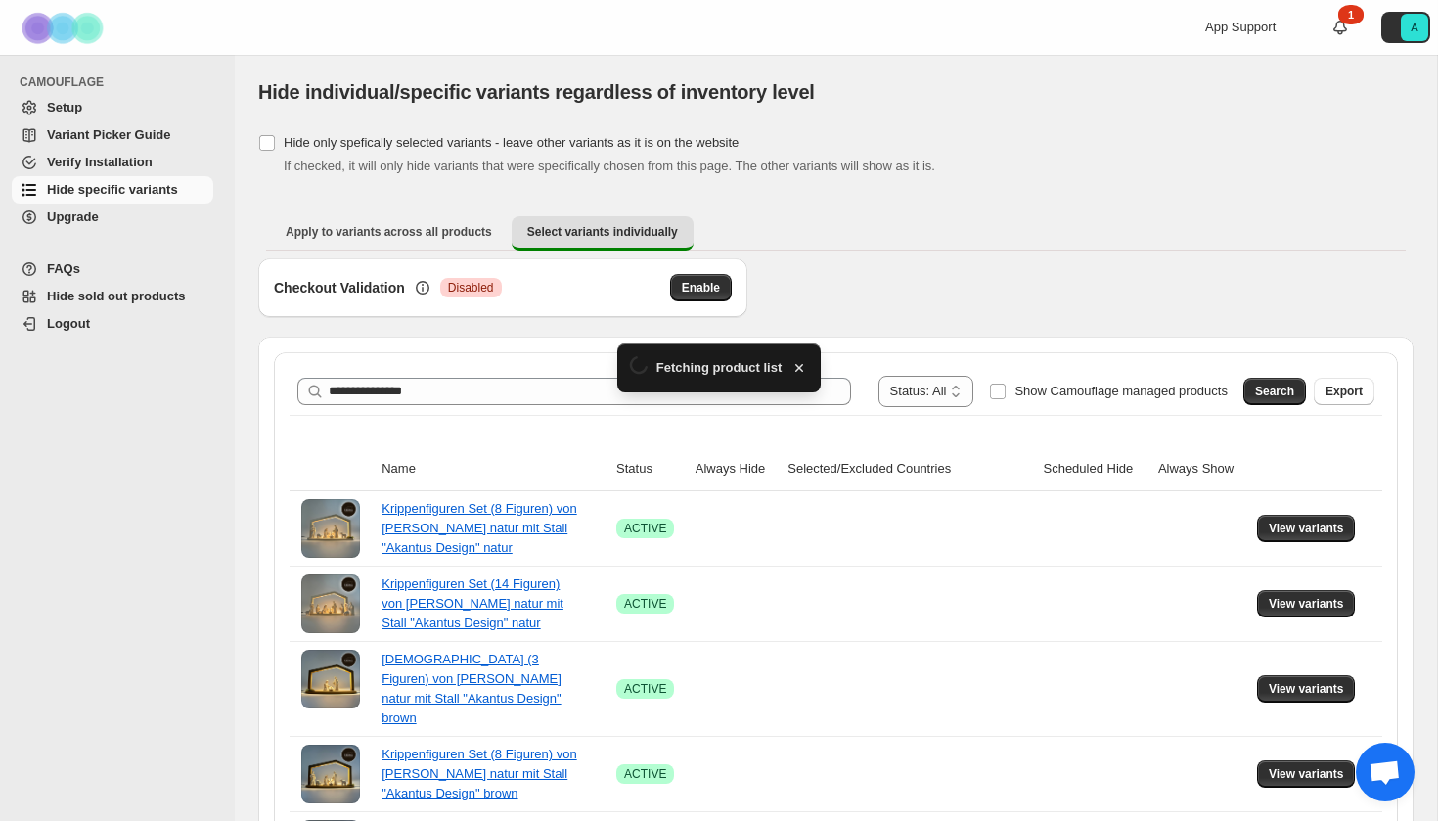
scroll to position [1266, 0]
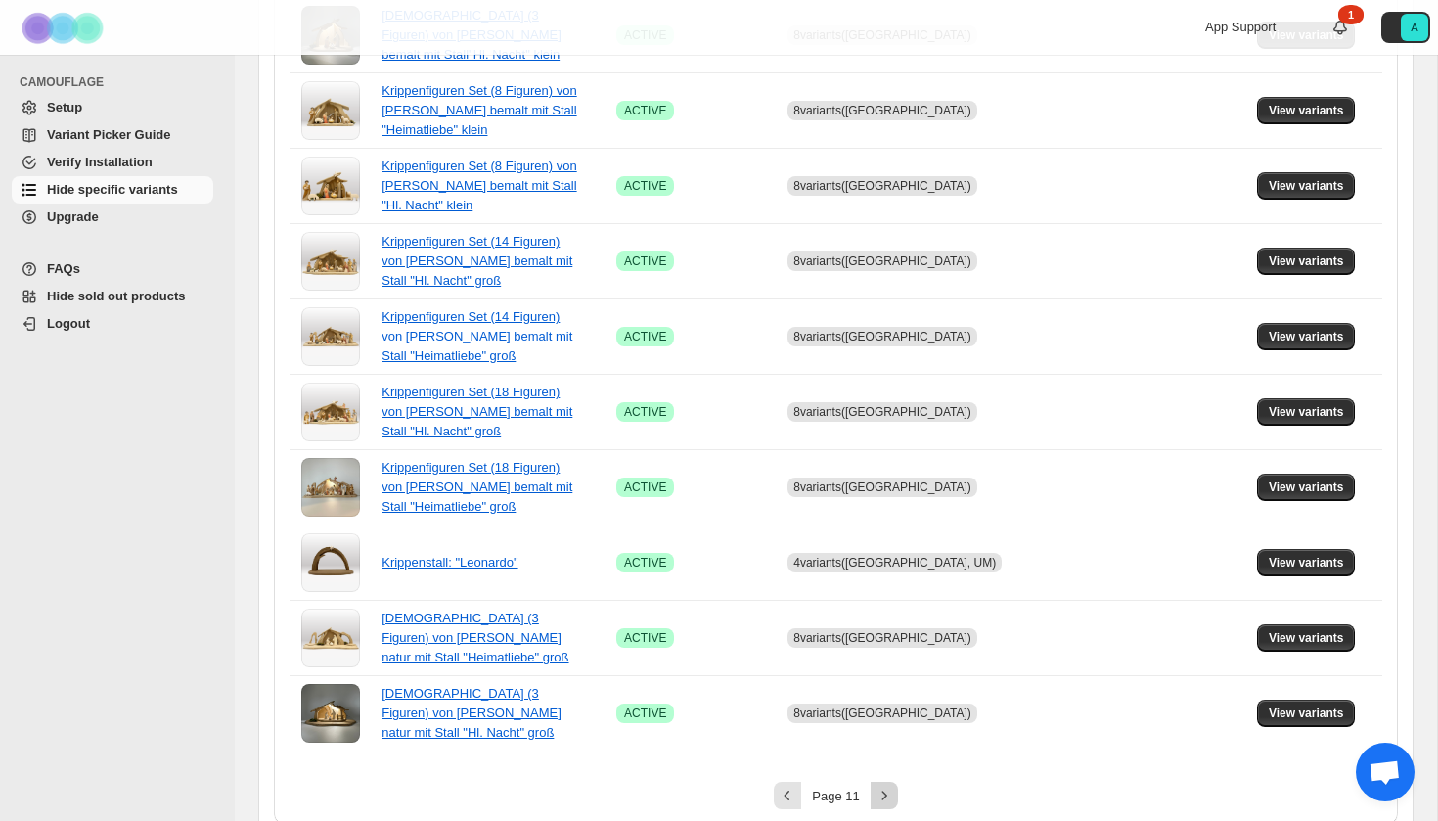
click at [886, 782] on button "Next" at bounding box center [884, 795] width 27 height 27
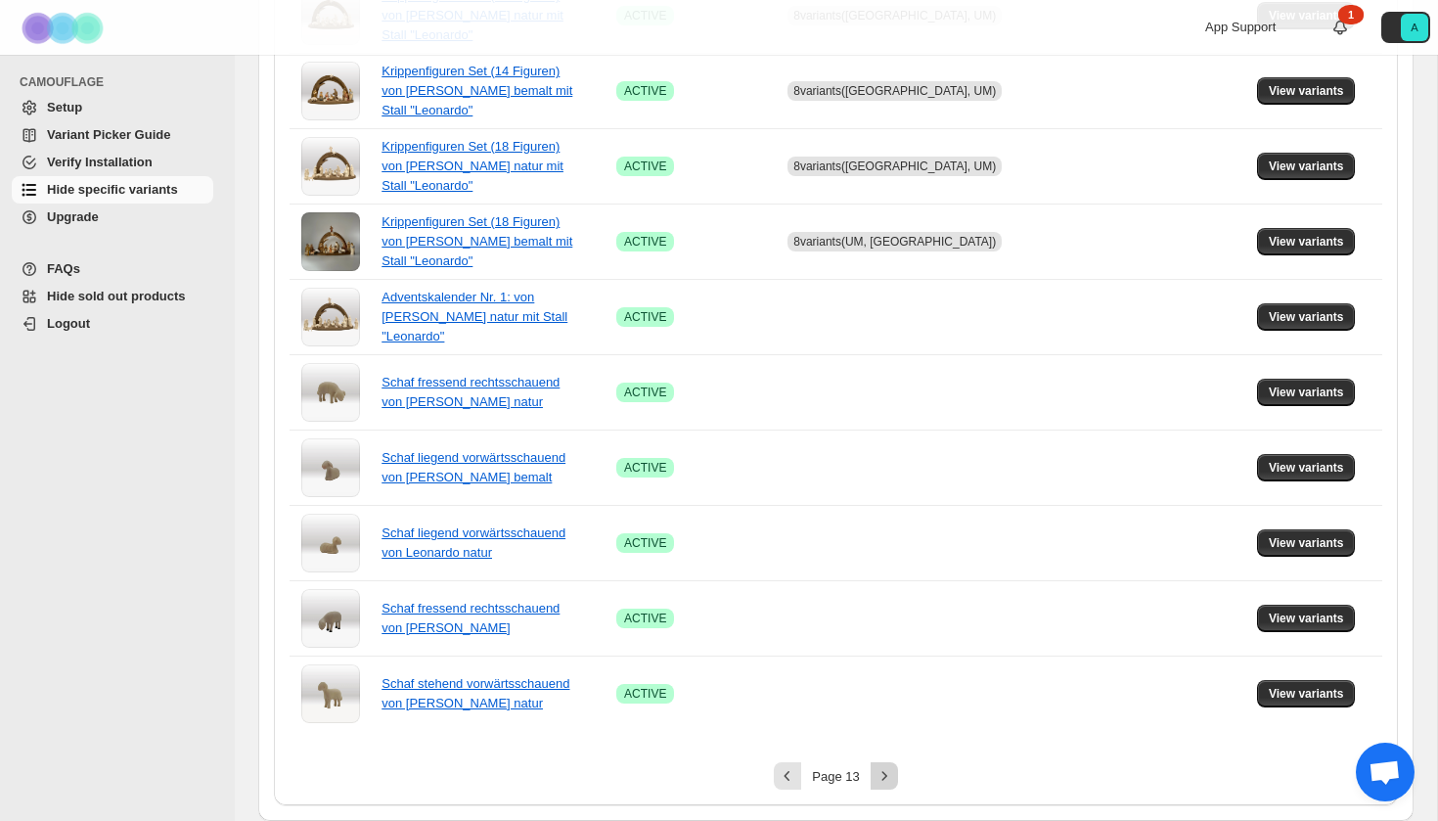
click at [882, 774] on icon "Next" at bounding box center [885, 776] width 20 height 20
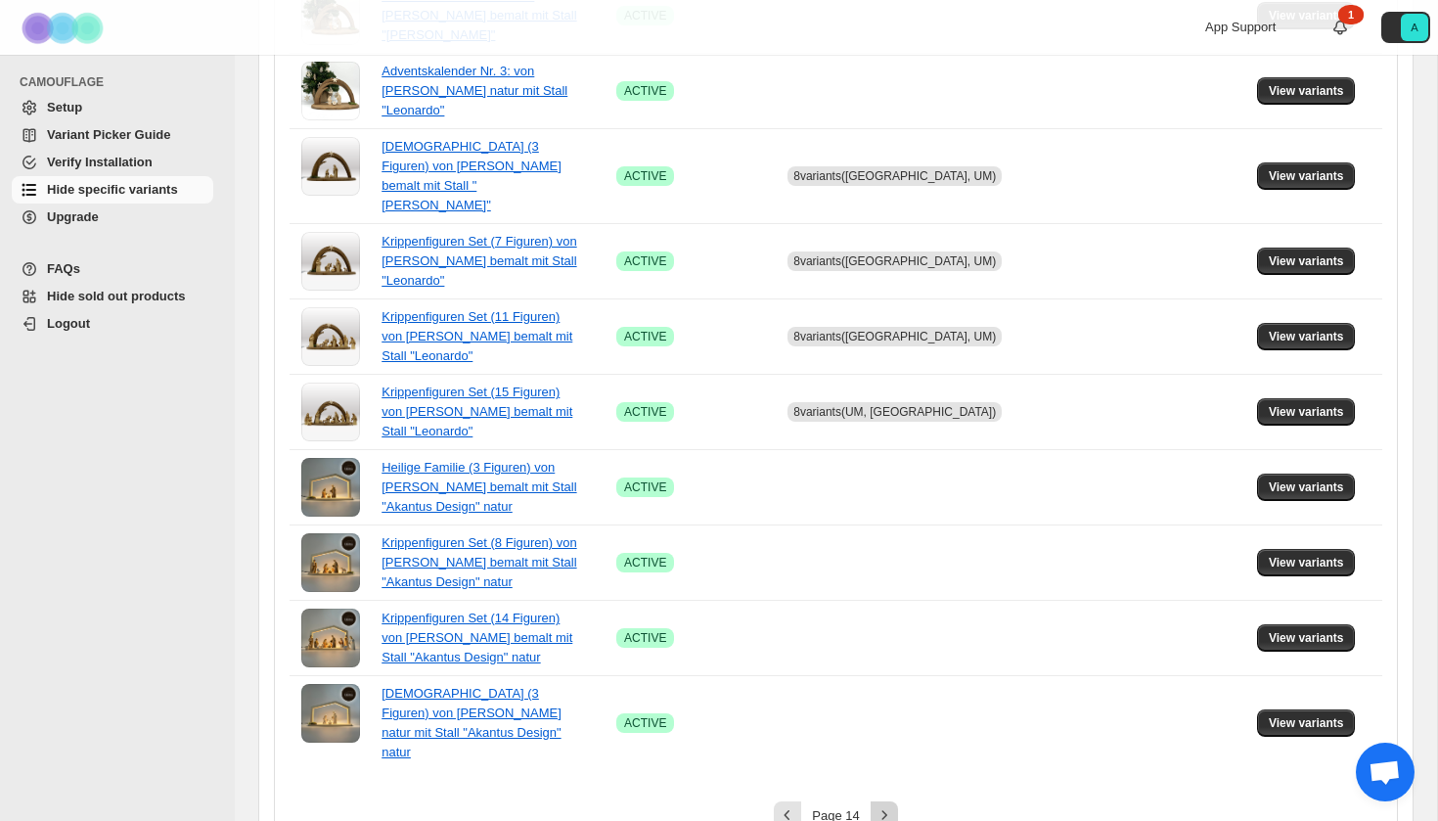
click at [881, 801] on button "Next" at bounding box center [884, 814] width 27 height 27
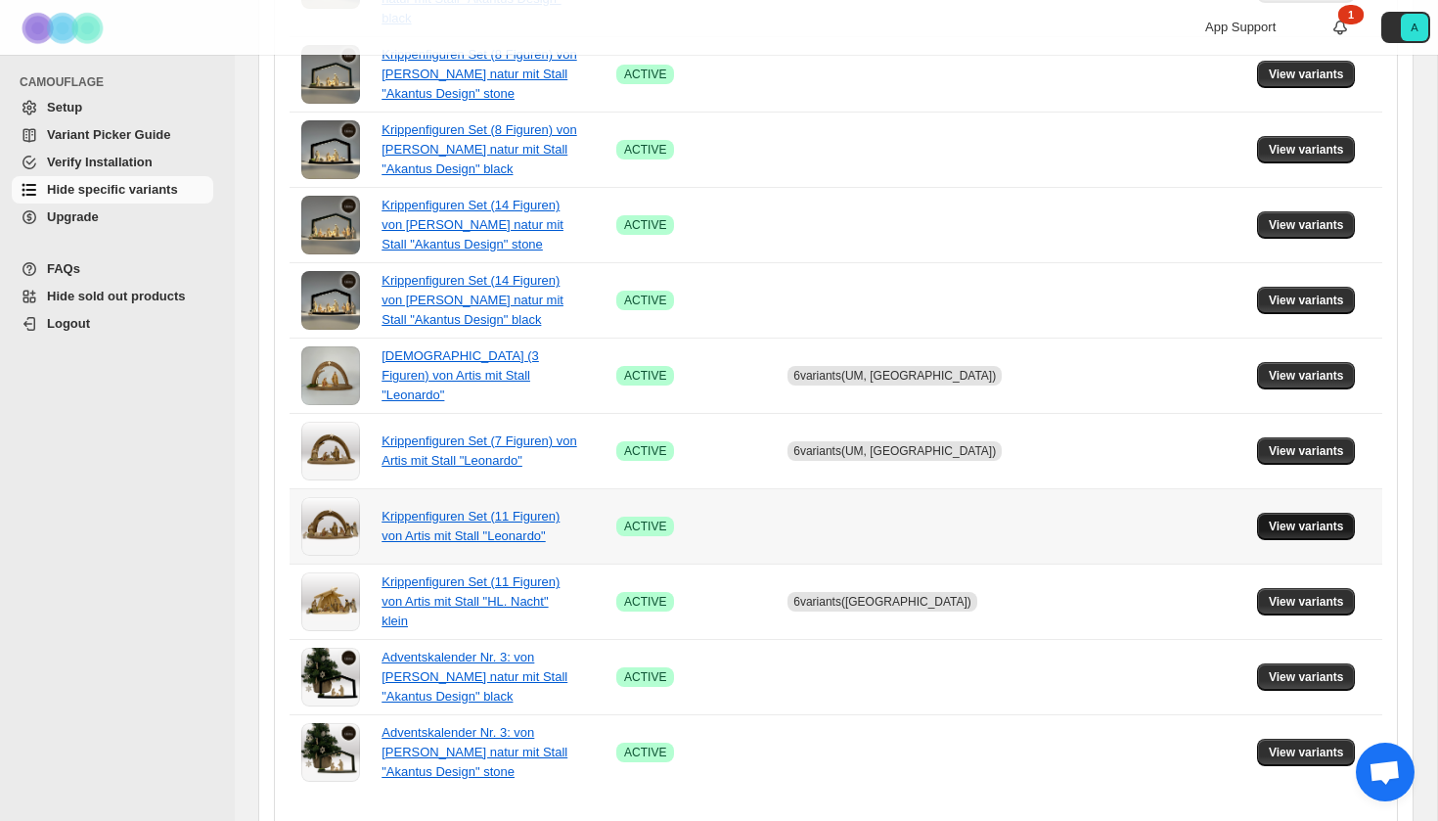
click at [1304, 519] on span "View variants" at bounding box center [1306, 527] width 75 height 16
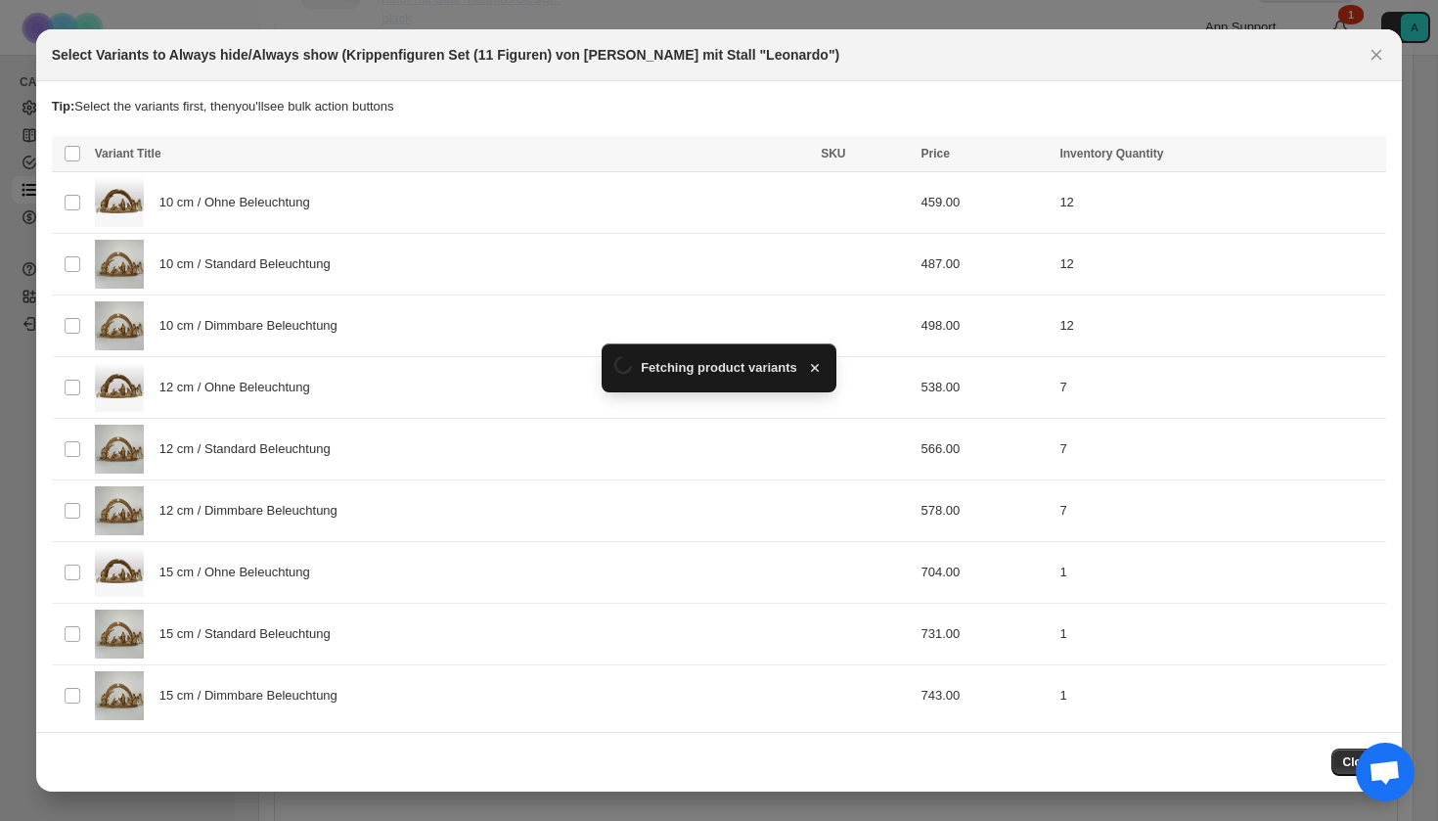
scroll to position [0, 0]
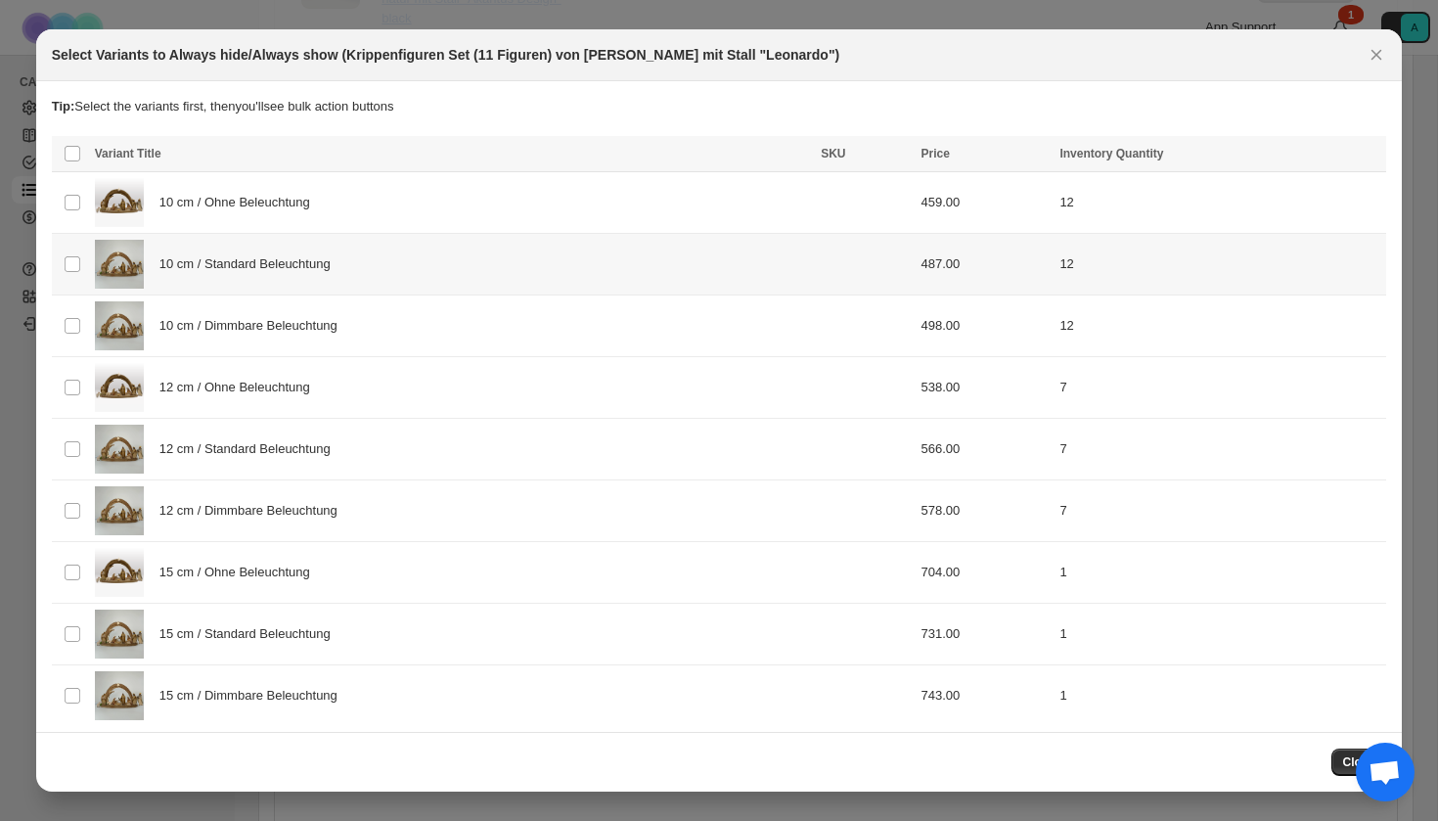
click at [367, 291] on td "10 cm / Standard Beleuchtung" at bounding box center [452, 265] width 726 height 62
click at [367, 366] on div "12 cm / Ohne Beleuchtung" at bounding box center [452, 387] width 714 height 49
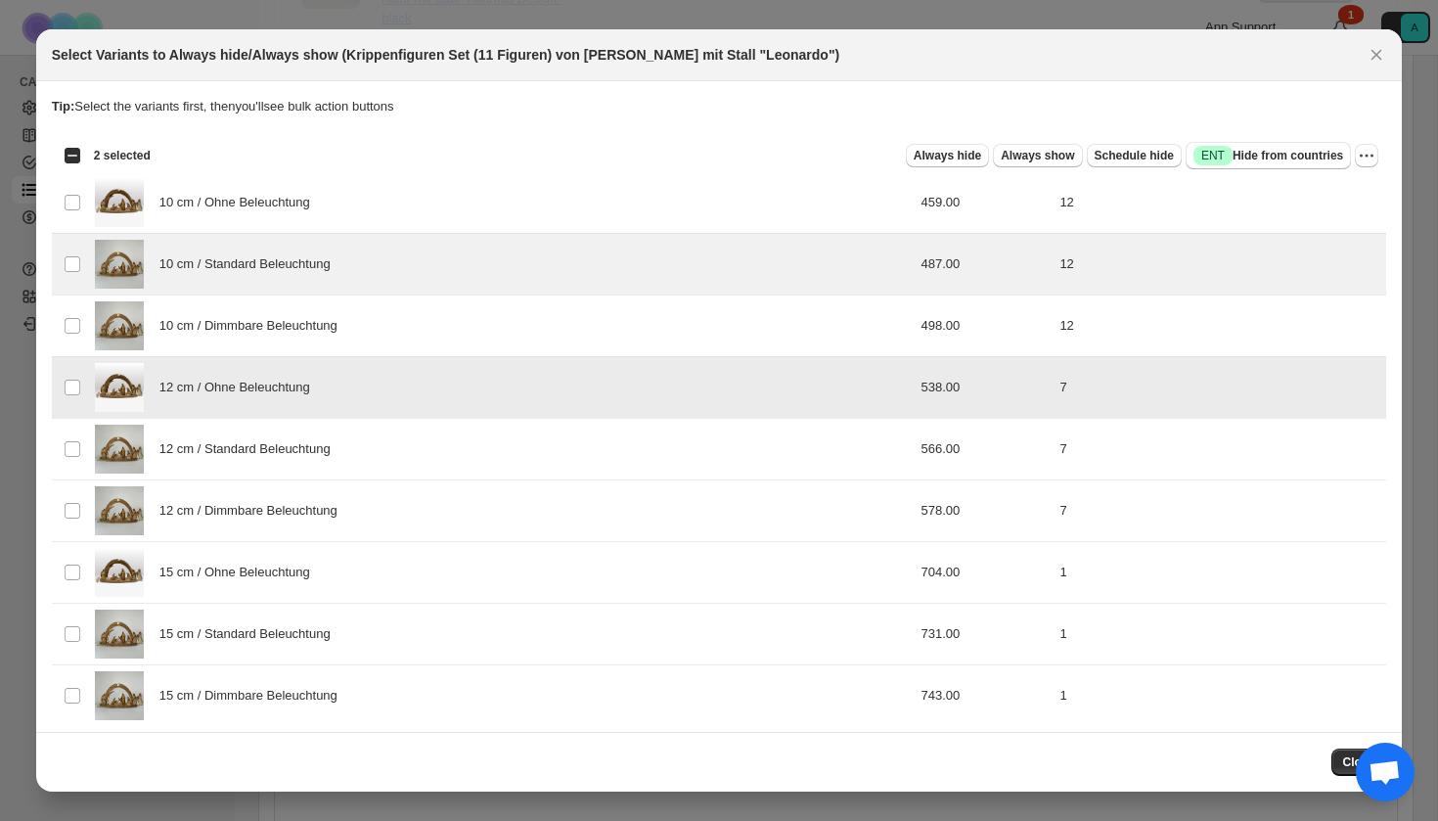
click at [358, 381] on div "12 cm / Ohne Beleuchtung" at bounding box center [452, 387] width 714 height 49
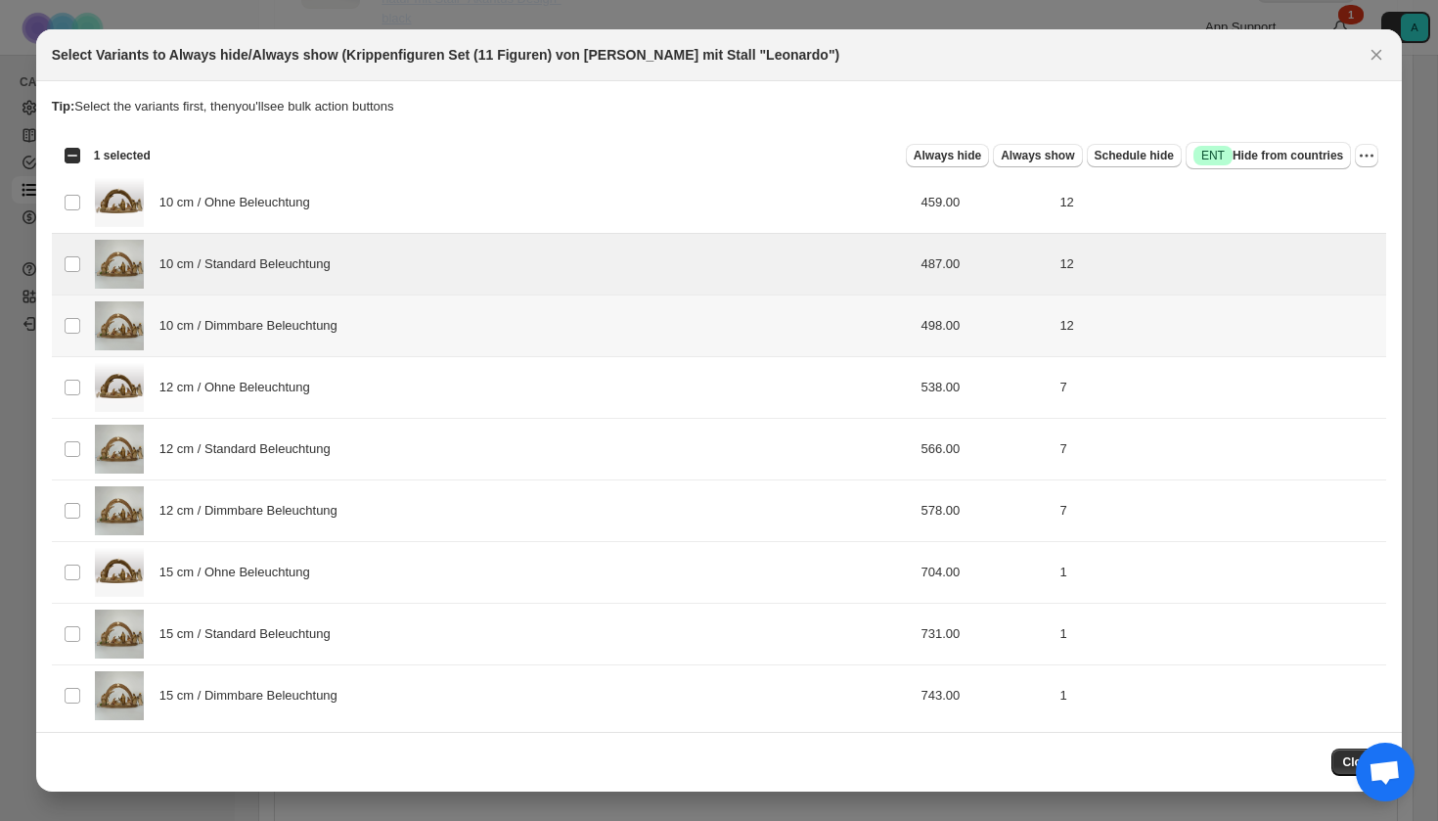
click at [358, 314] on div "10 cm / Dimmbare Beleuchtung" at bounding box center [452, 325] width 714 height 49
click at [341, 456] on span "12 cm / Standard Beleuchtung" at bounding box center [250, 449] width 182 height 20
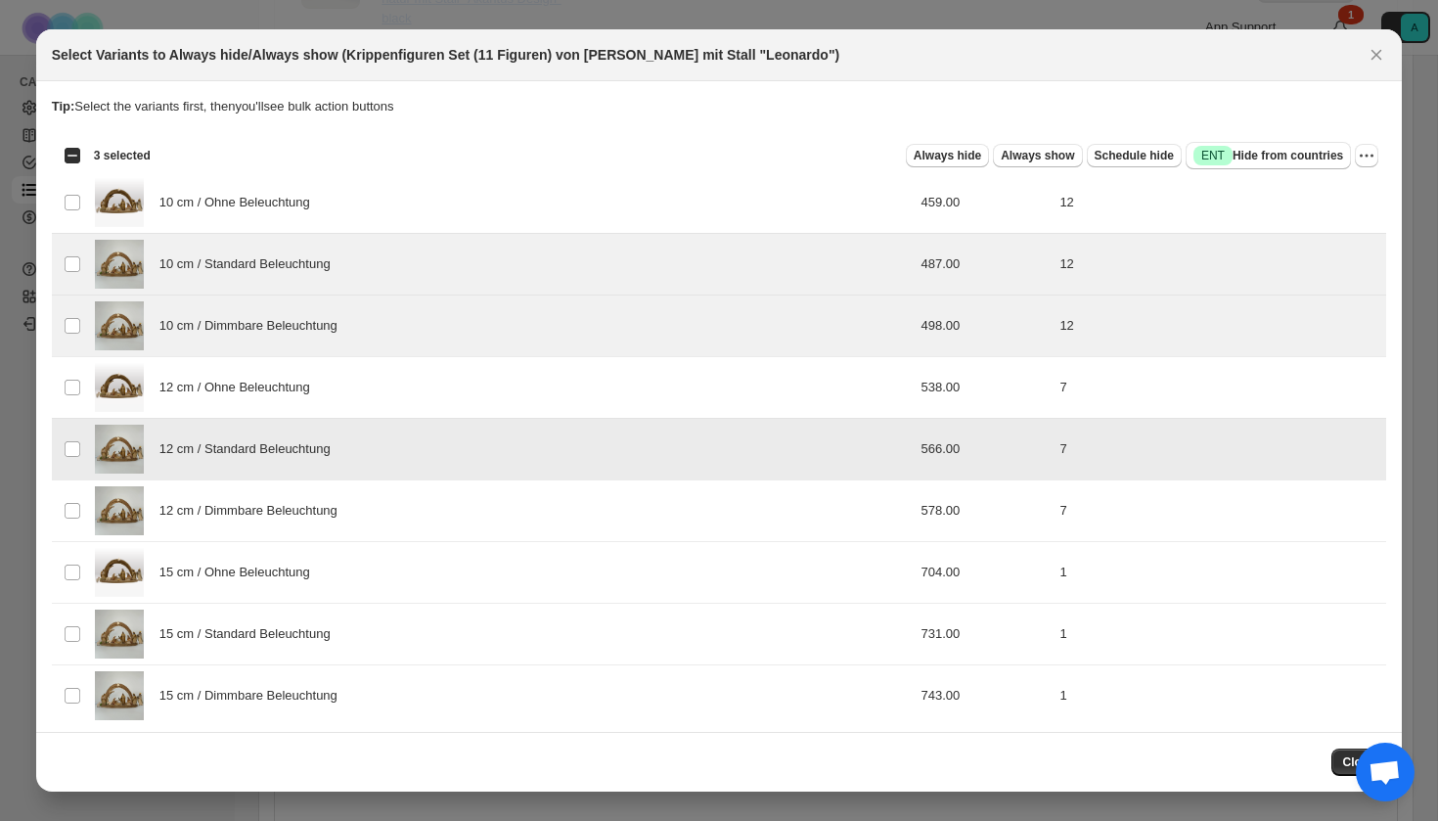
click at [347, 503] on span "12 cm / Dimmbare Beleuchtung" at bounding box center [253, 511] width 189 height 20
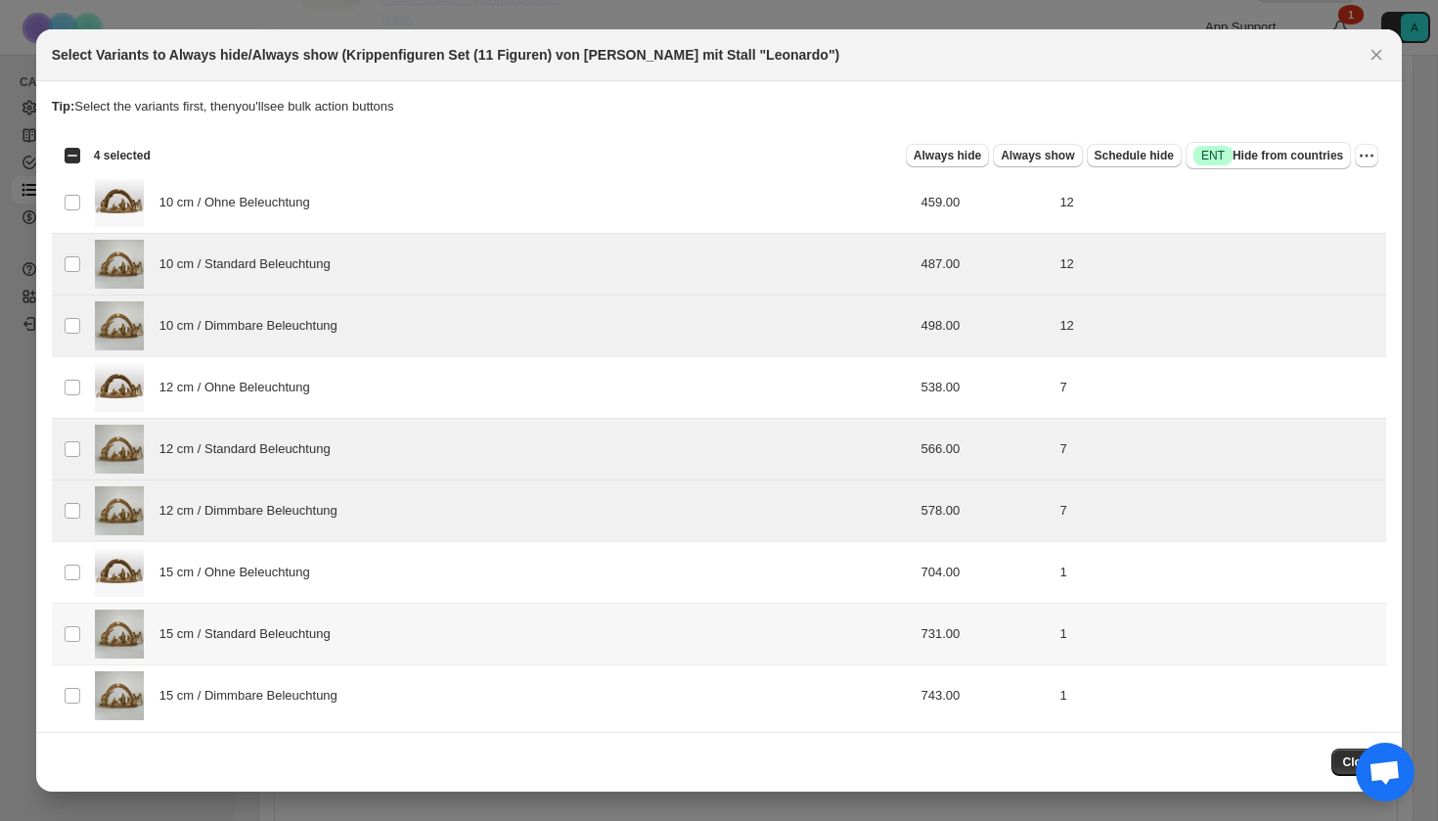
drag, startPoint x: 345, startPoint y: 633, endPoint x: 345, endPoint y: 687, distance: 53.8
click at [341, 635] on span "15 cm / Standard Beleuchtung" at bounding box center [250, 634] width 182 height 20
click at [345, 687] on span "15 cm / Dimmbare Beleuchtung" at bounding box center [253, 696] width 189 height 20
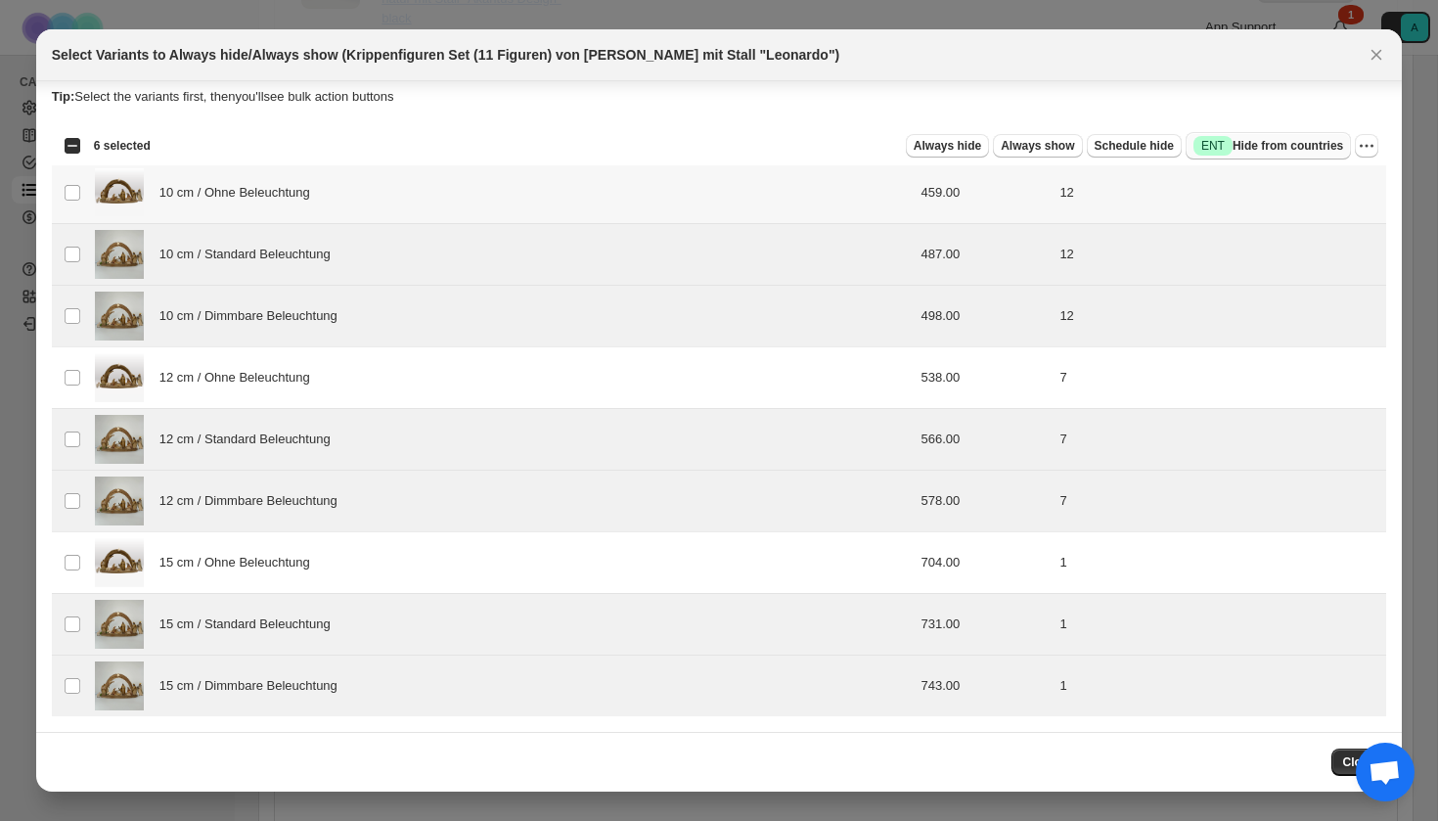
scroll to position [10, 0]
click at [1241, 147] on span "Success ENT Hide from countries" at bounding box center [1269, 146] width 150 height 20
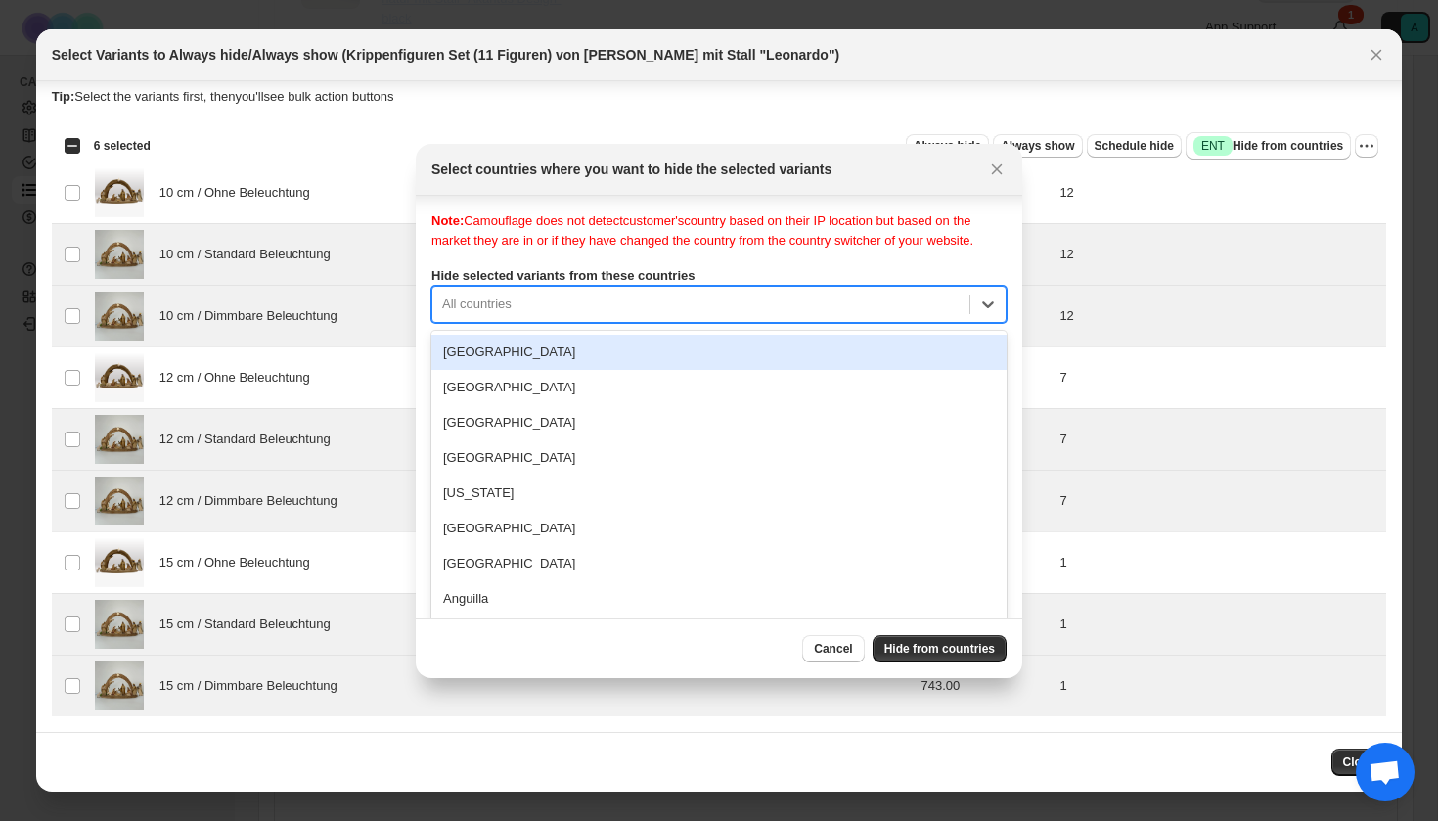
click at [692, 318] on div "Note: Camouflage does not detect customer's country based on their IP location …" at bounding box center [718, 406] width 575 height 391
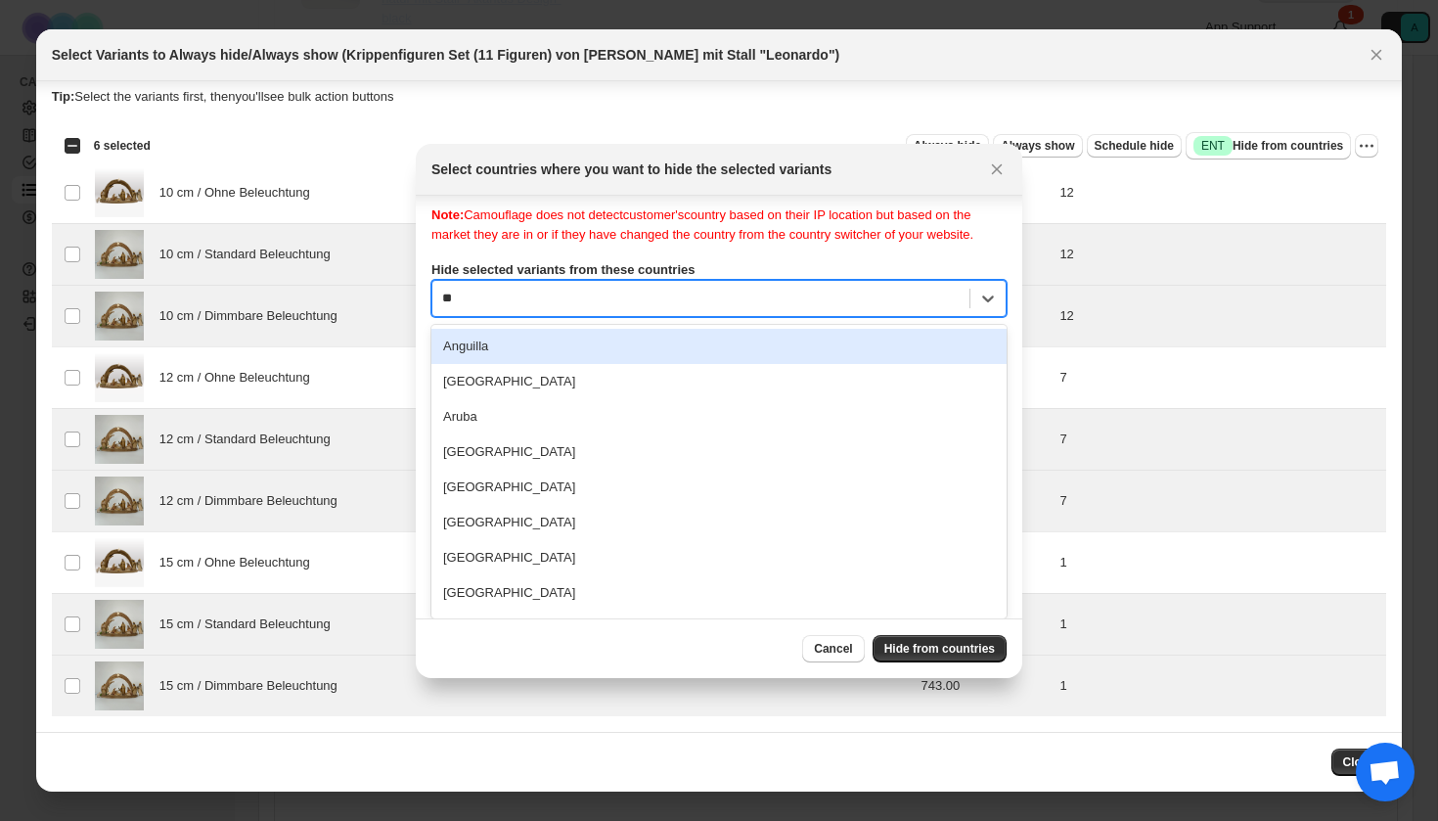
type input "***"
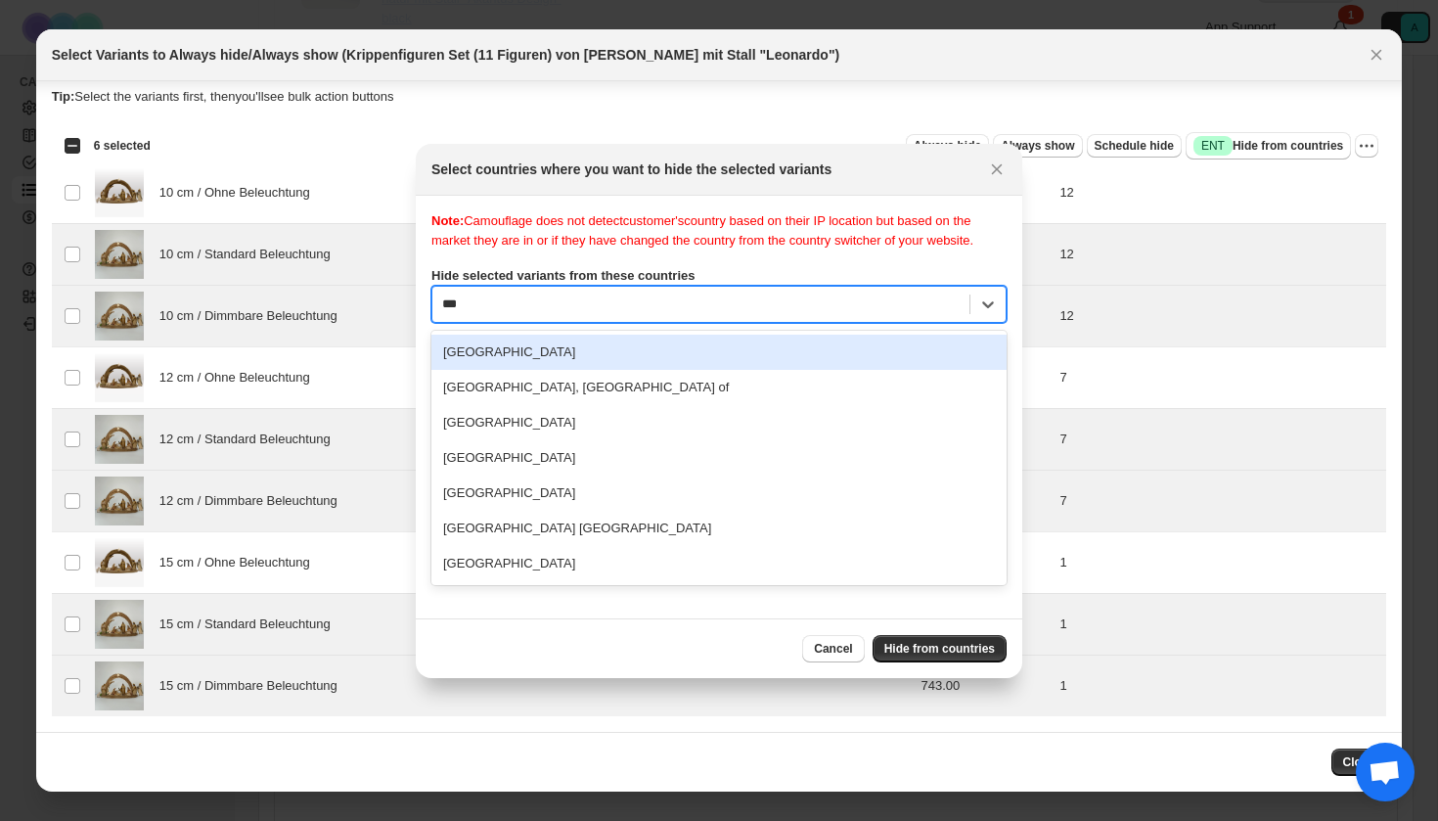
scroll to position [0, 0]
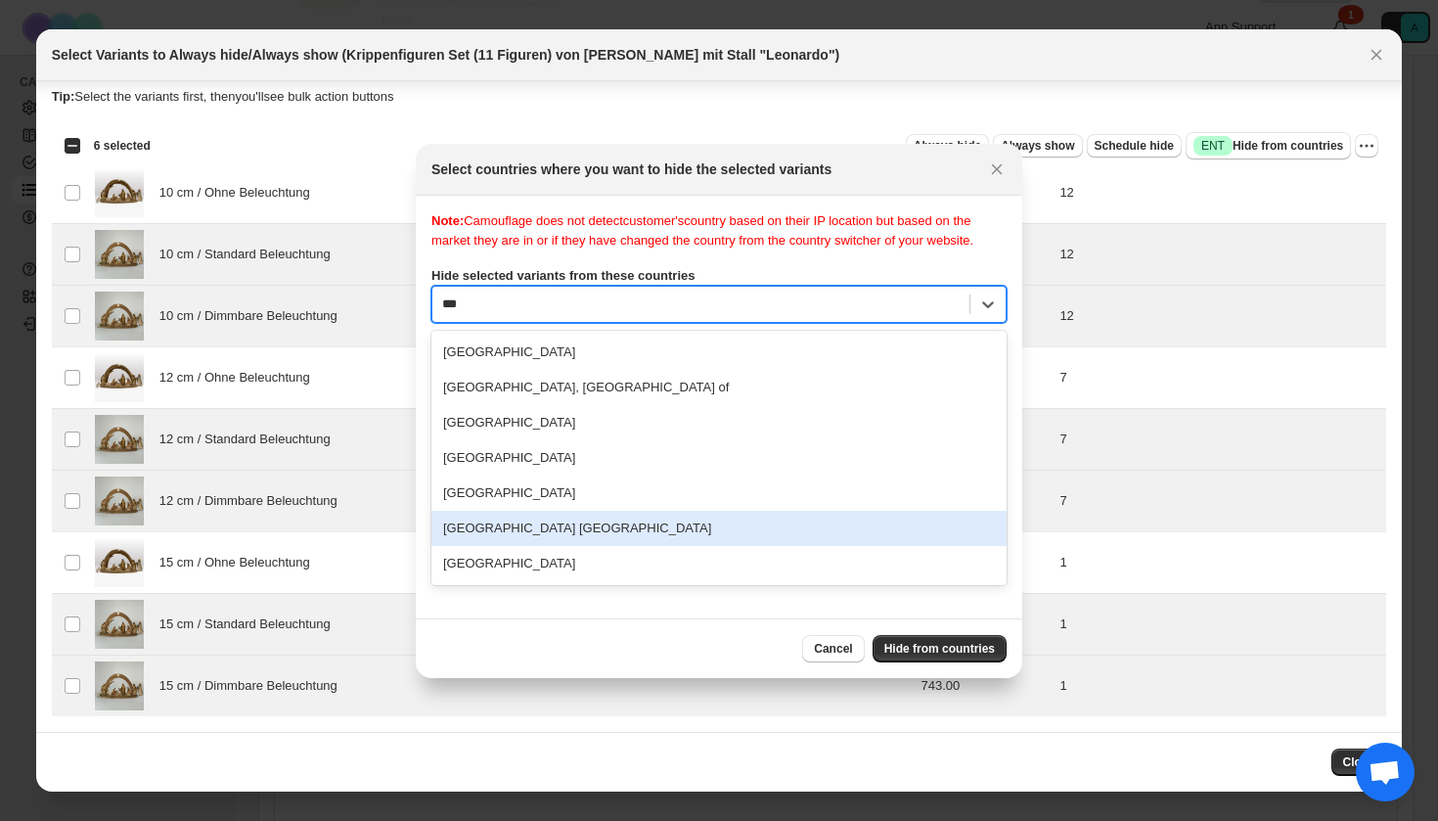
click at [656, 546] on div "[GEOGRAPHIC_DATA] [GEOGRAPHIC_DATA]" at bounding box center [718, 528] width 575 height 35
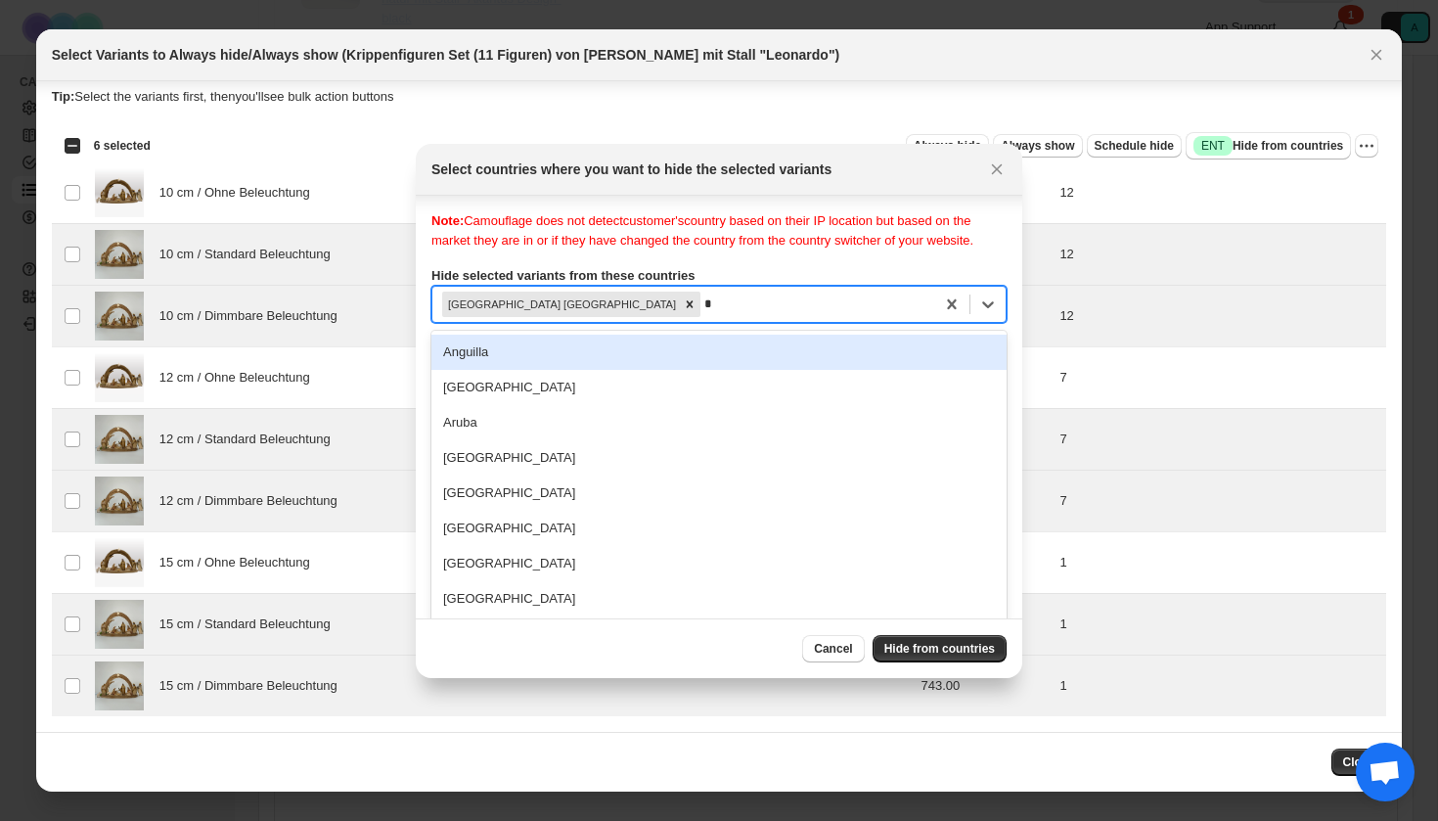
scroll to position [25, 0]
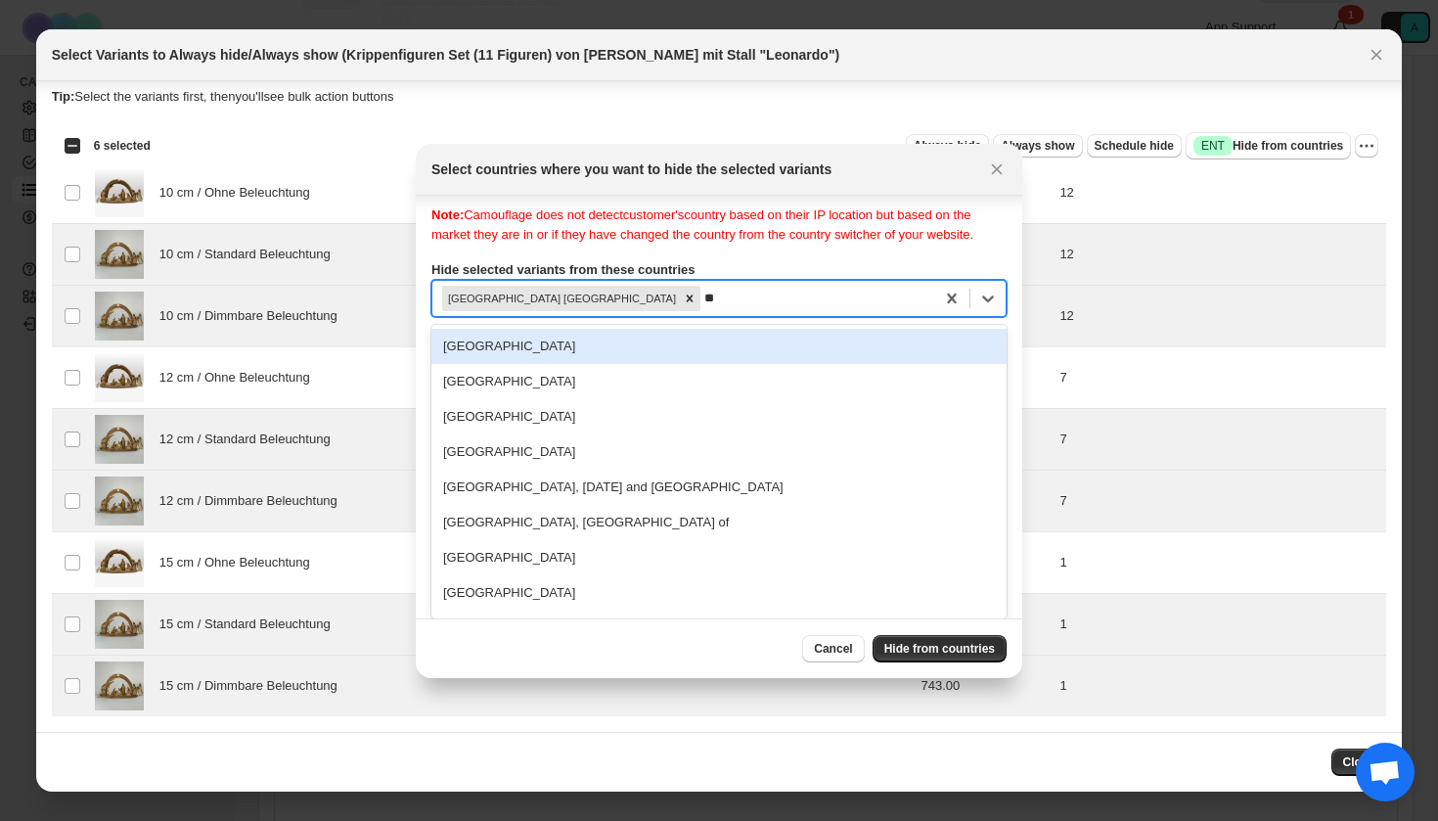
type input "***"
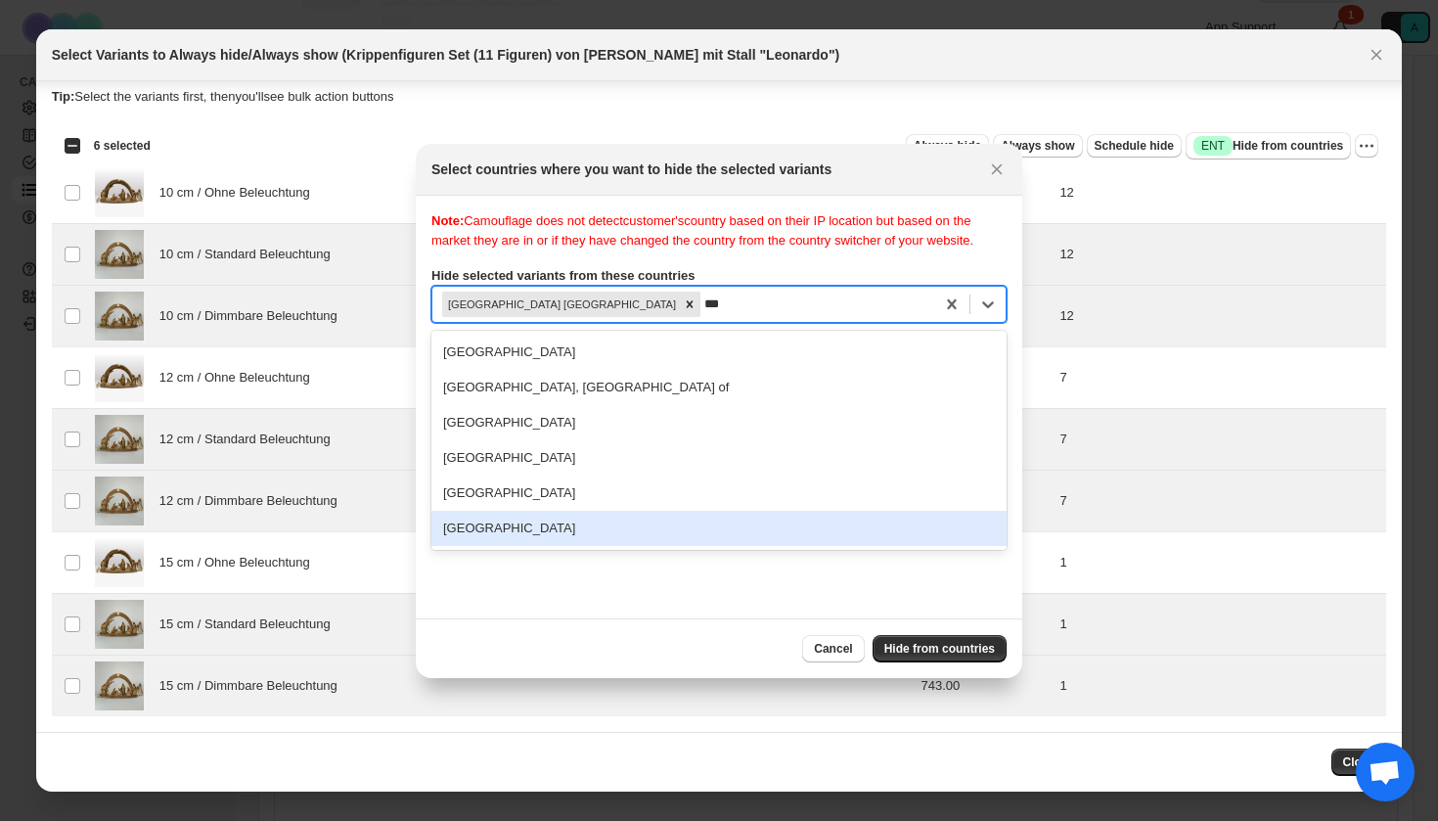
click at [600, 546] on div "[GEOGRAPHIC_DATA]" at bounding box center [718, 528] width 575 height 35
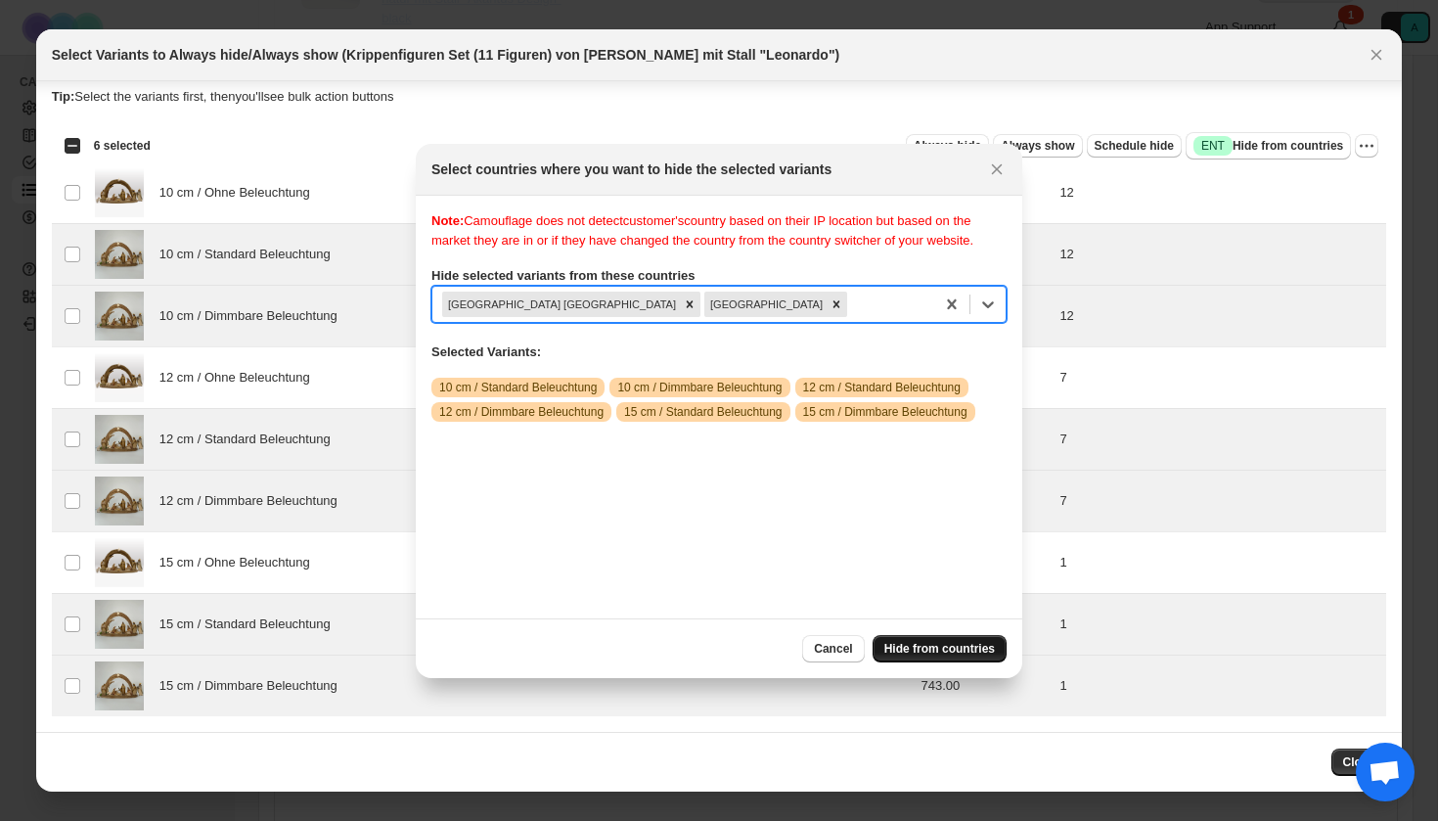
click at [967, 658] on button "Hide from countries" at bounding box center [940, 648] width 134 height 27
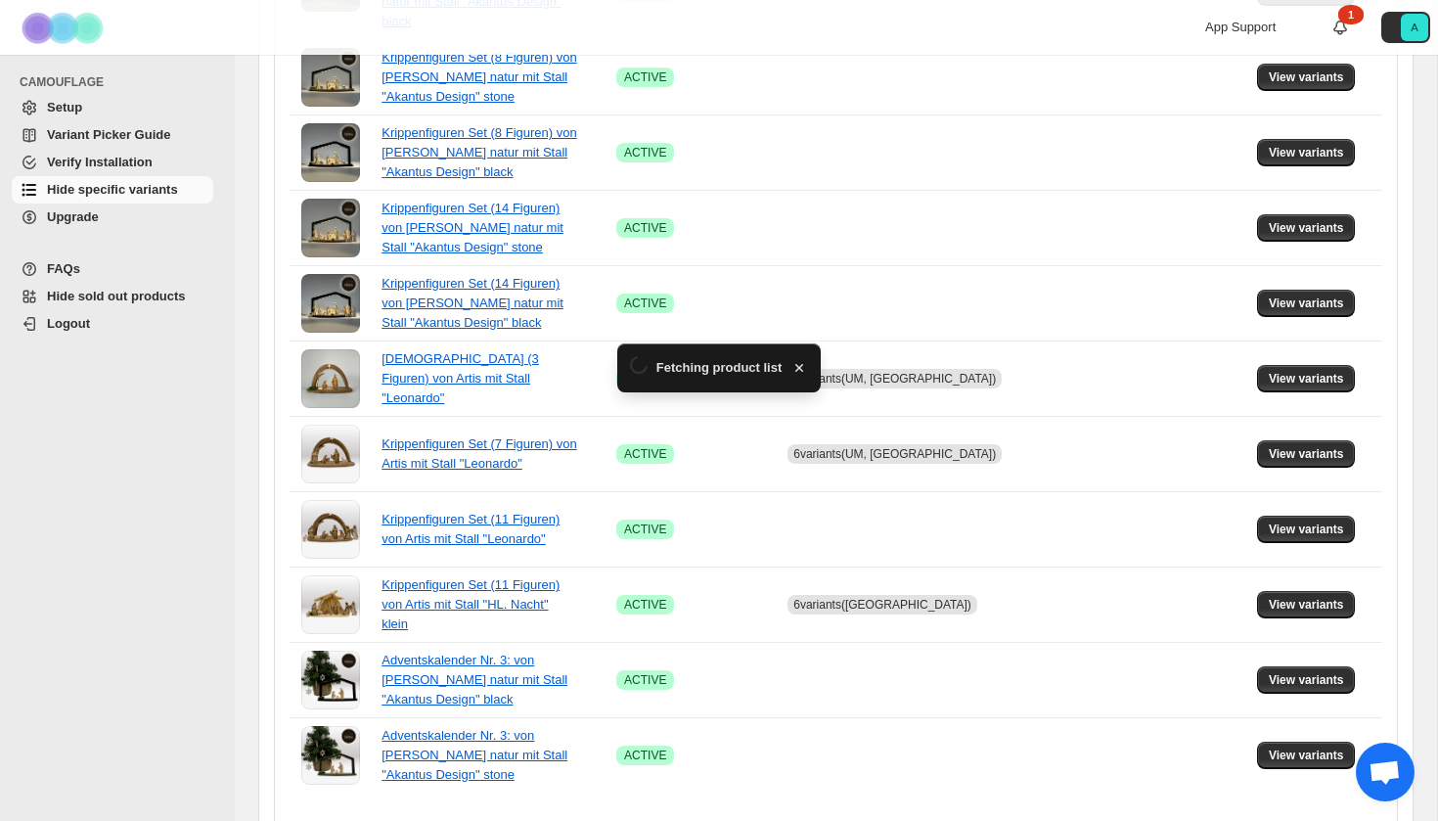
scroll to position [1266, 0]
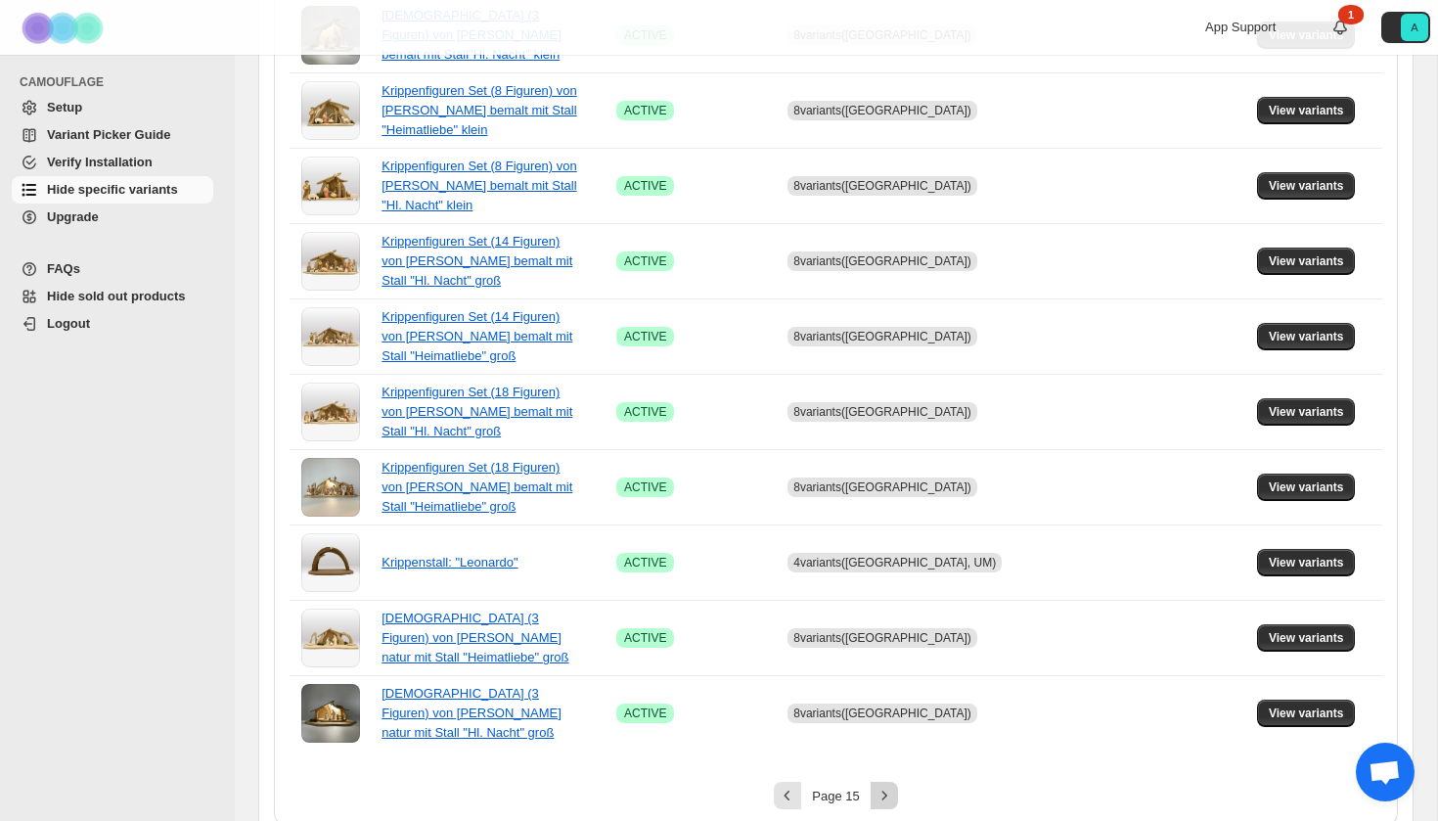
click at [880, 786] on icon "Next" at bounding box center [885, 796] width 20 height 20
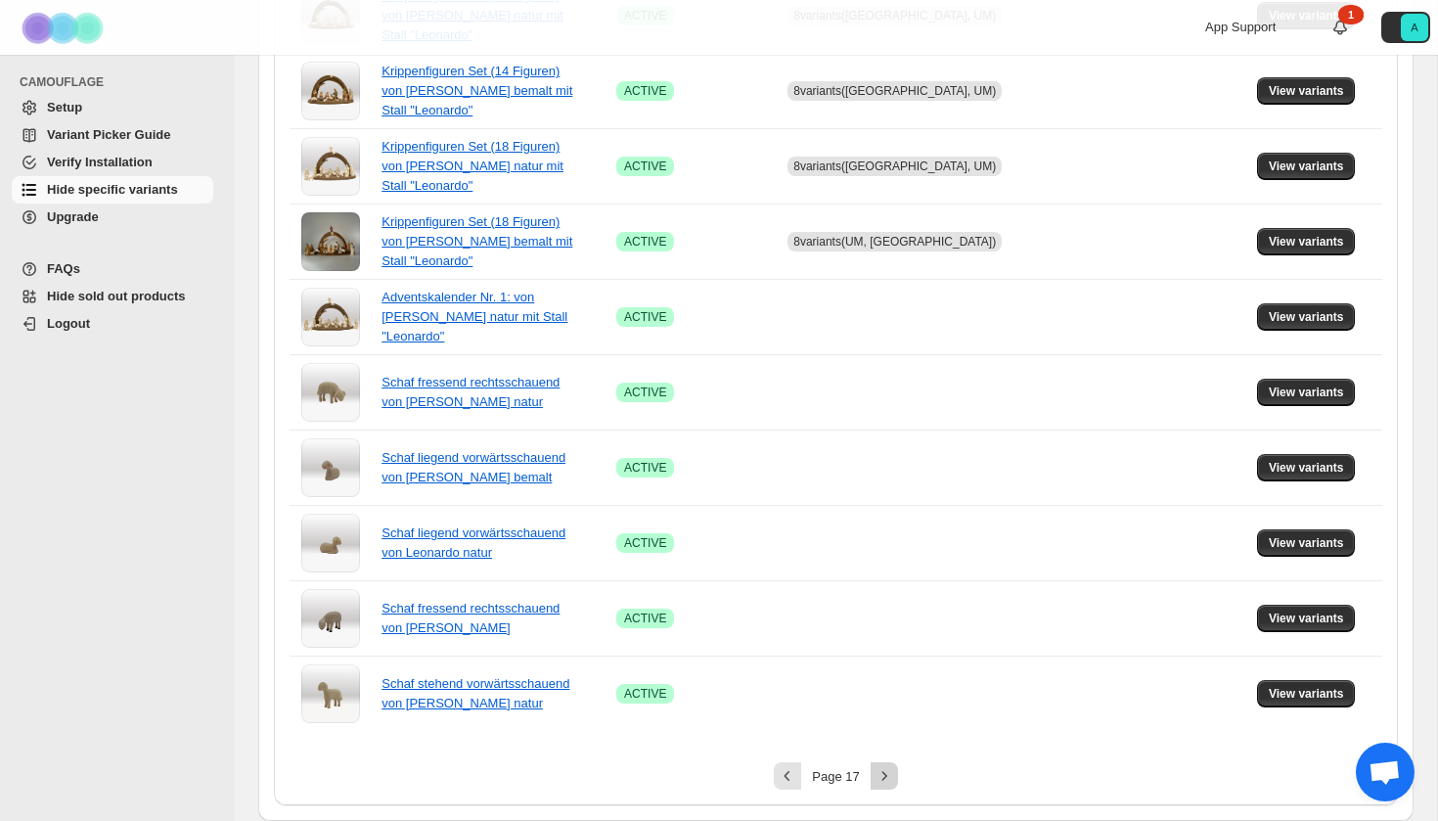
click at [880, 783] on icon "Next" at bounding box center [885, 776] width 20 height 20
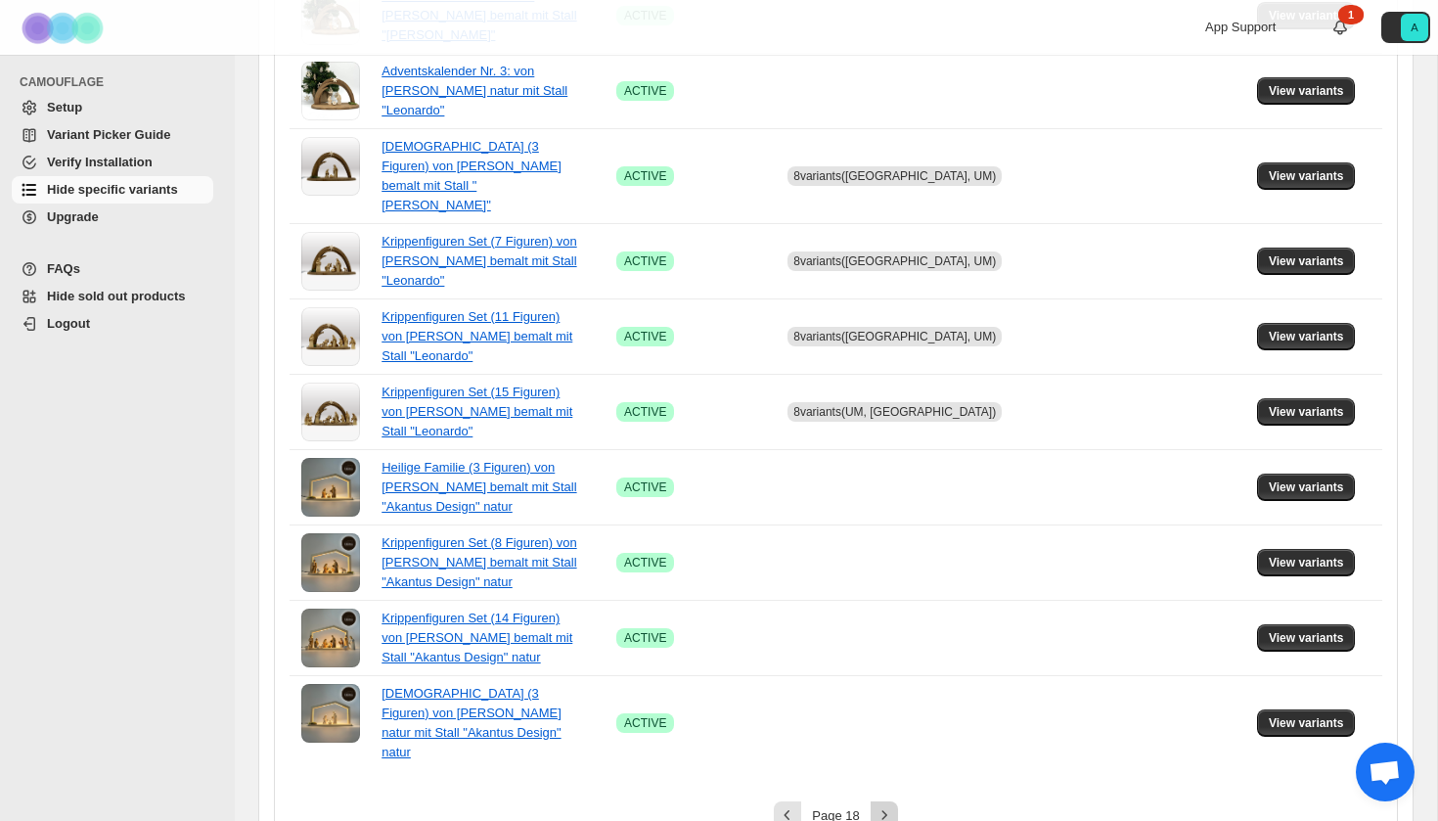
click at [880, 805] on icon "Next" at bounding box center [885, 815] width 20 height 20
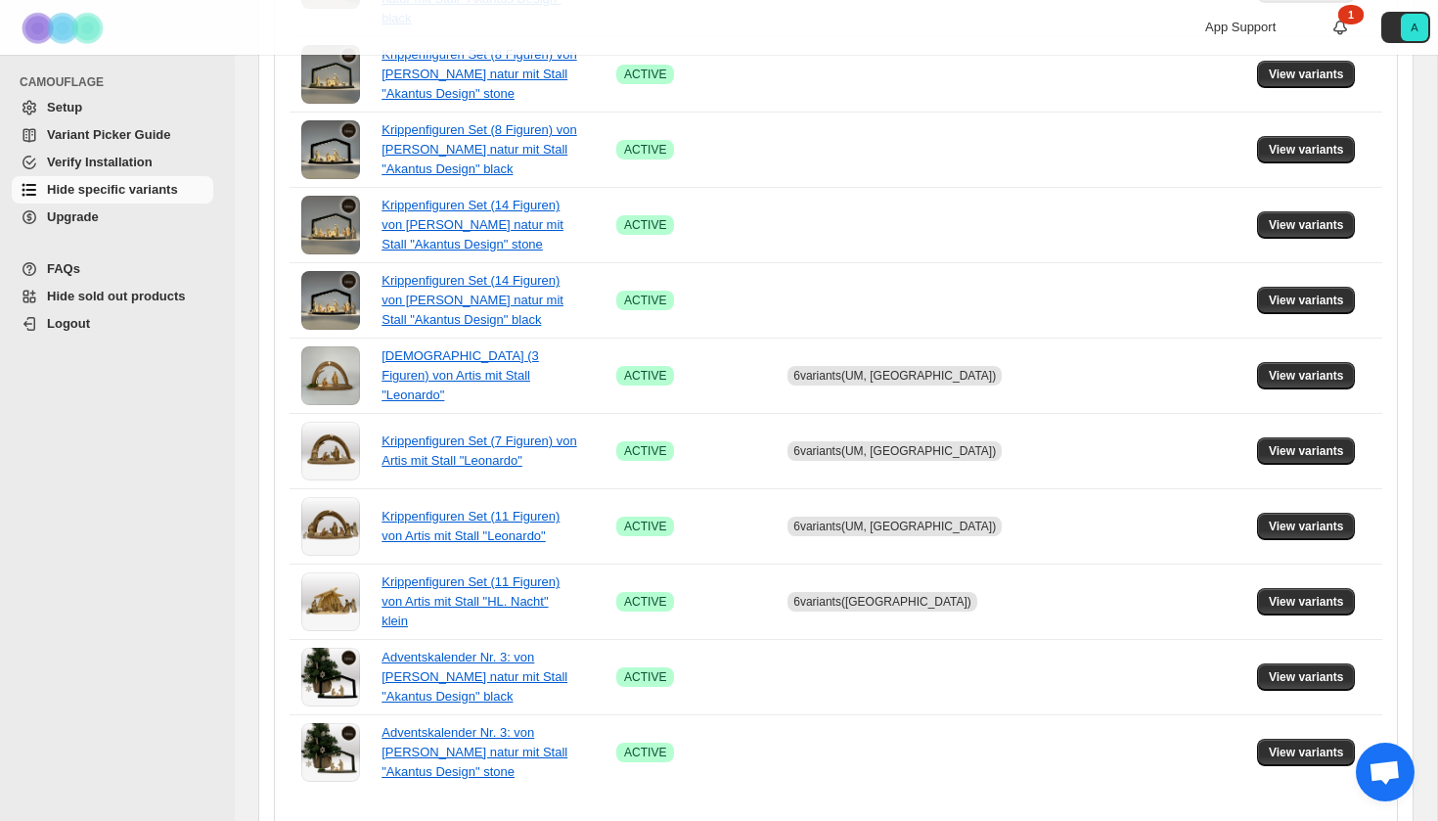
click at [880, 820] on icon "Next" at bounding box center [885, 835] width 20 height 20
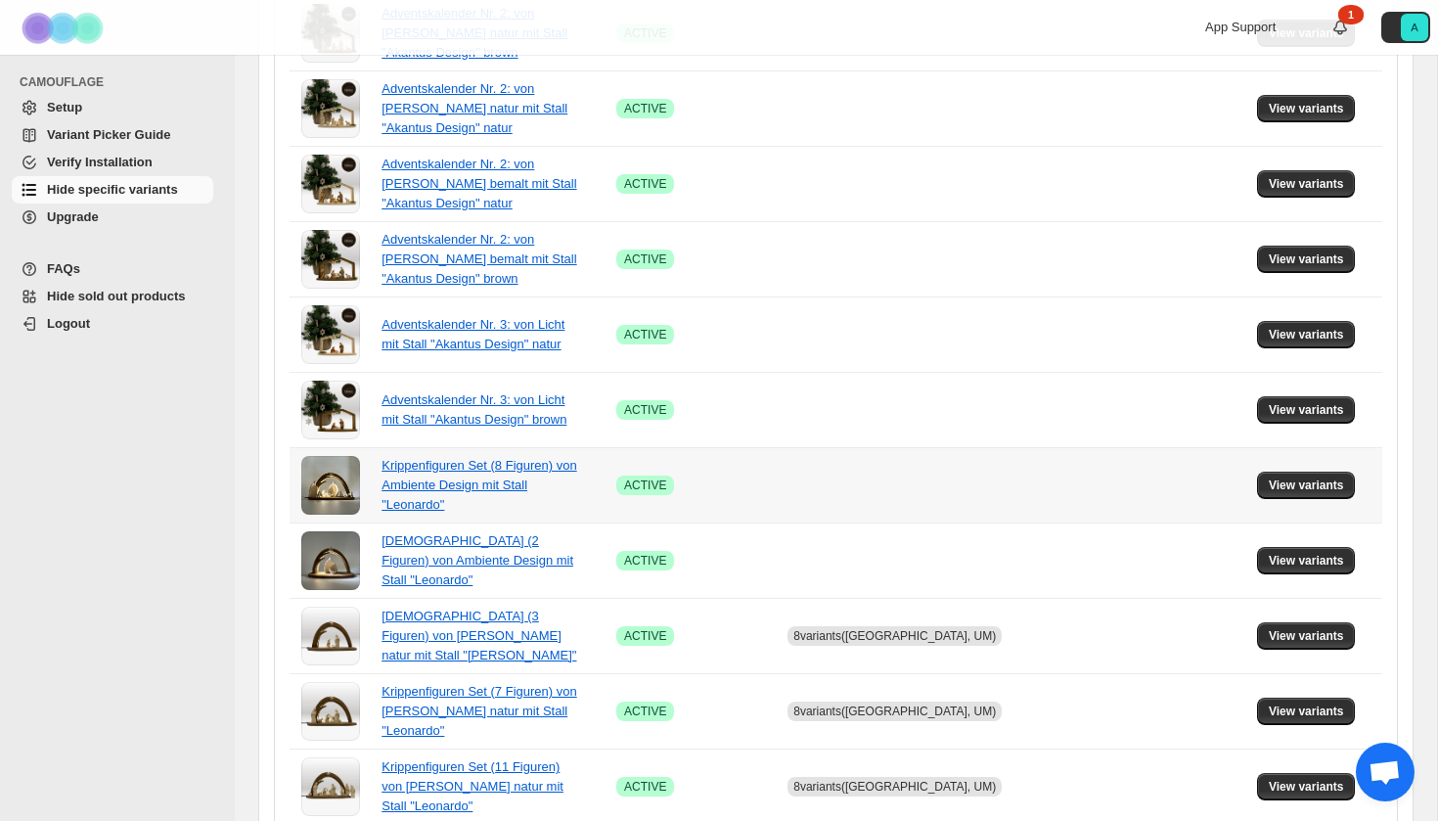
scroll to position [953, 0]
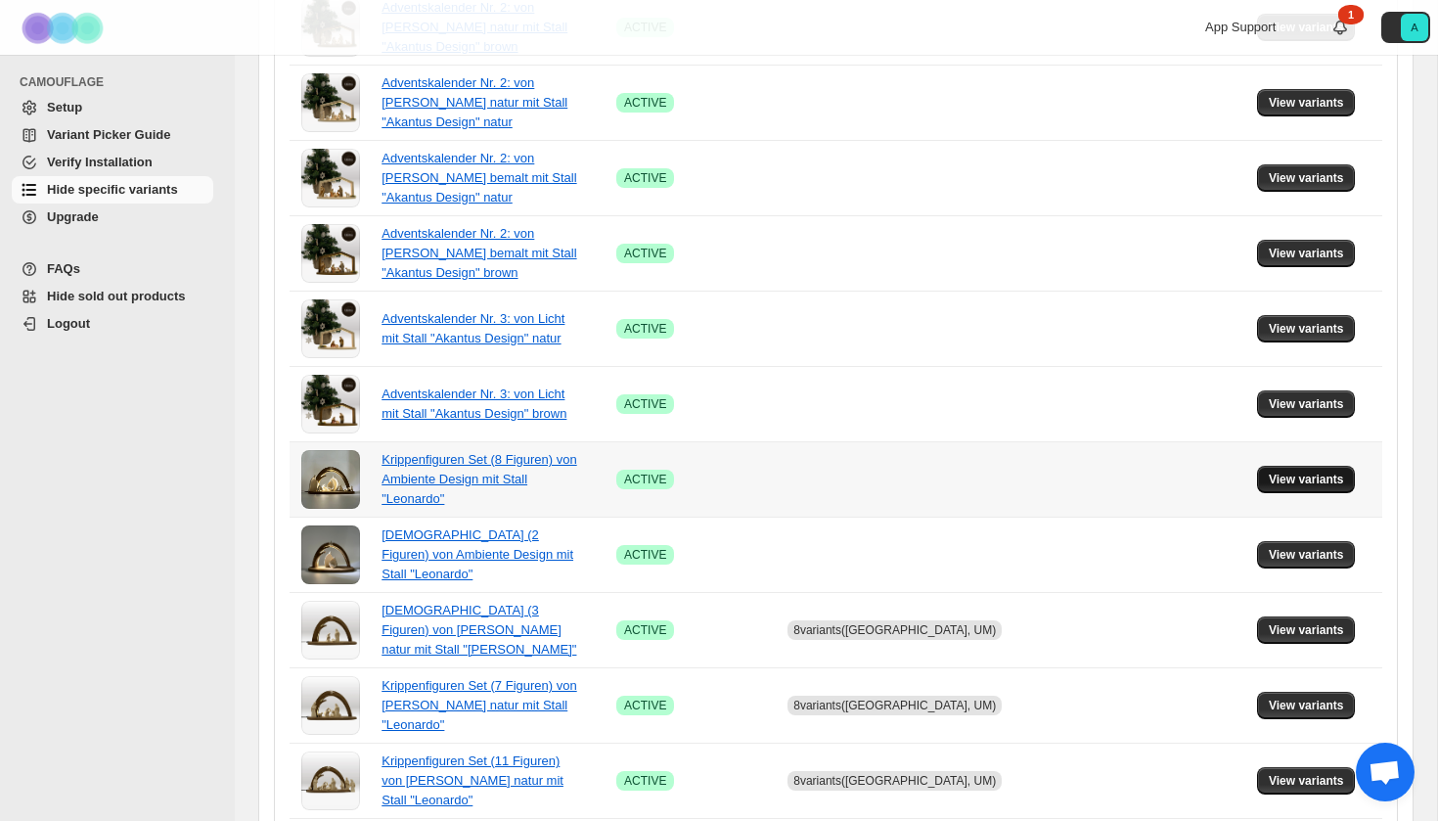
click at [1286, 470] on button "View variants" at bounding box center [1306, 479] width 99 height 27
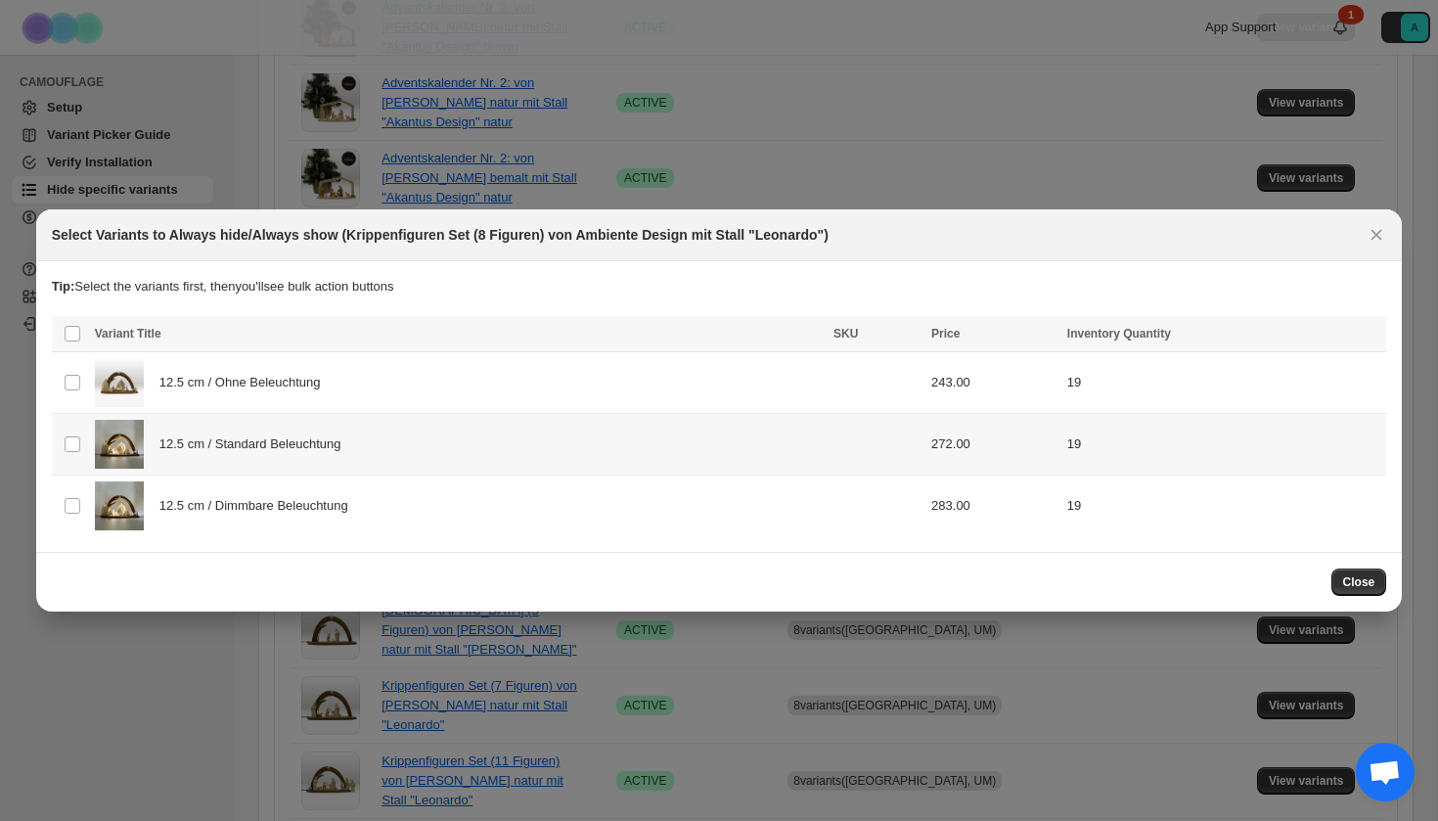
click at [414, 445] on div "12.5 cm / Standard Beleuchtung" at bounding box center [458, 444] width 727 height 49
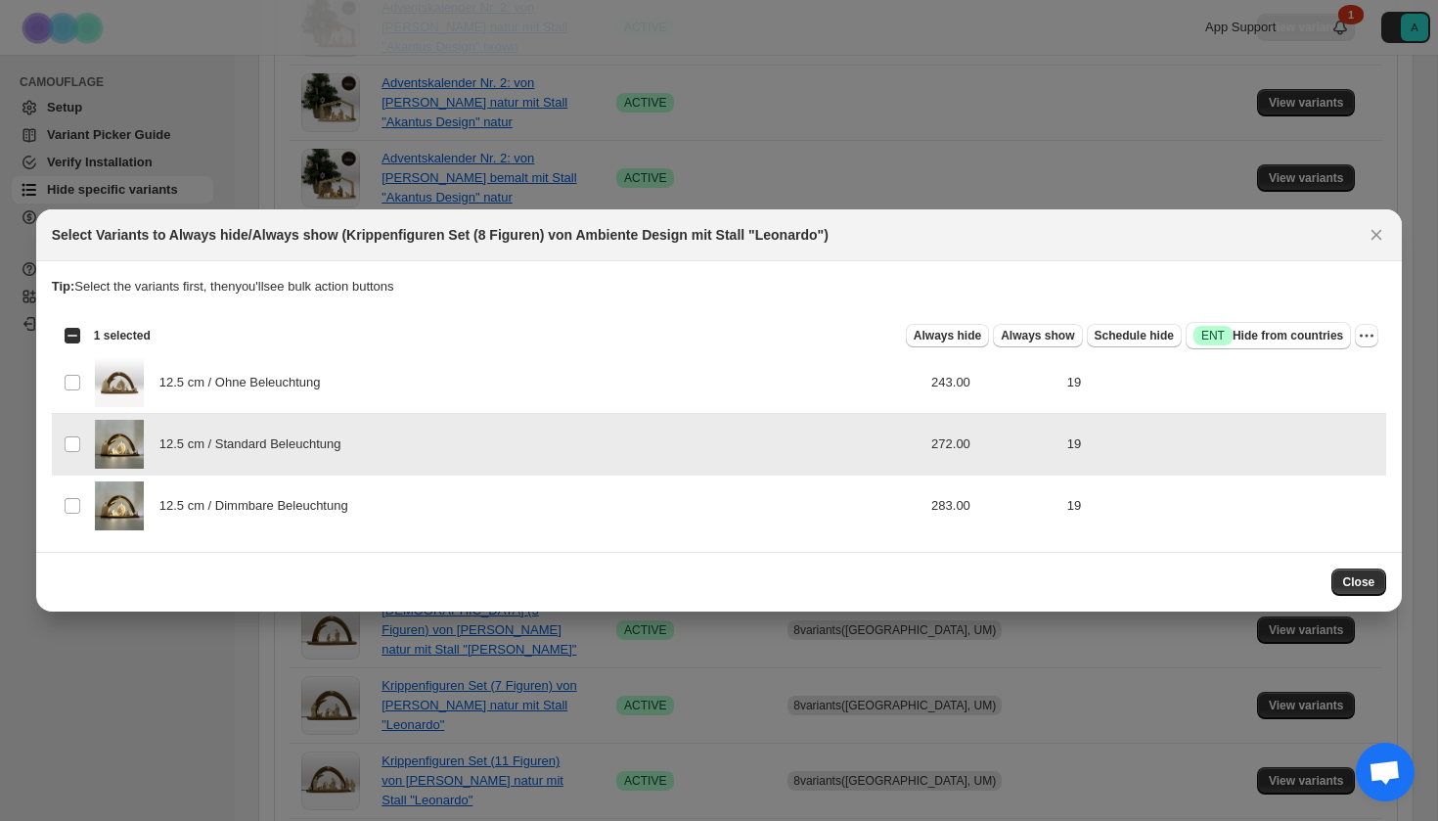
click at [414, 507] on div "12.5 cm / Dimmbare Beleuchtung" at bounding box center [458, 505] width 727 height 49
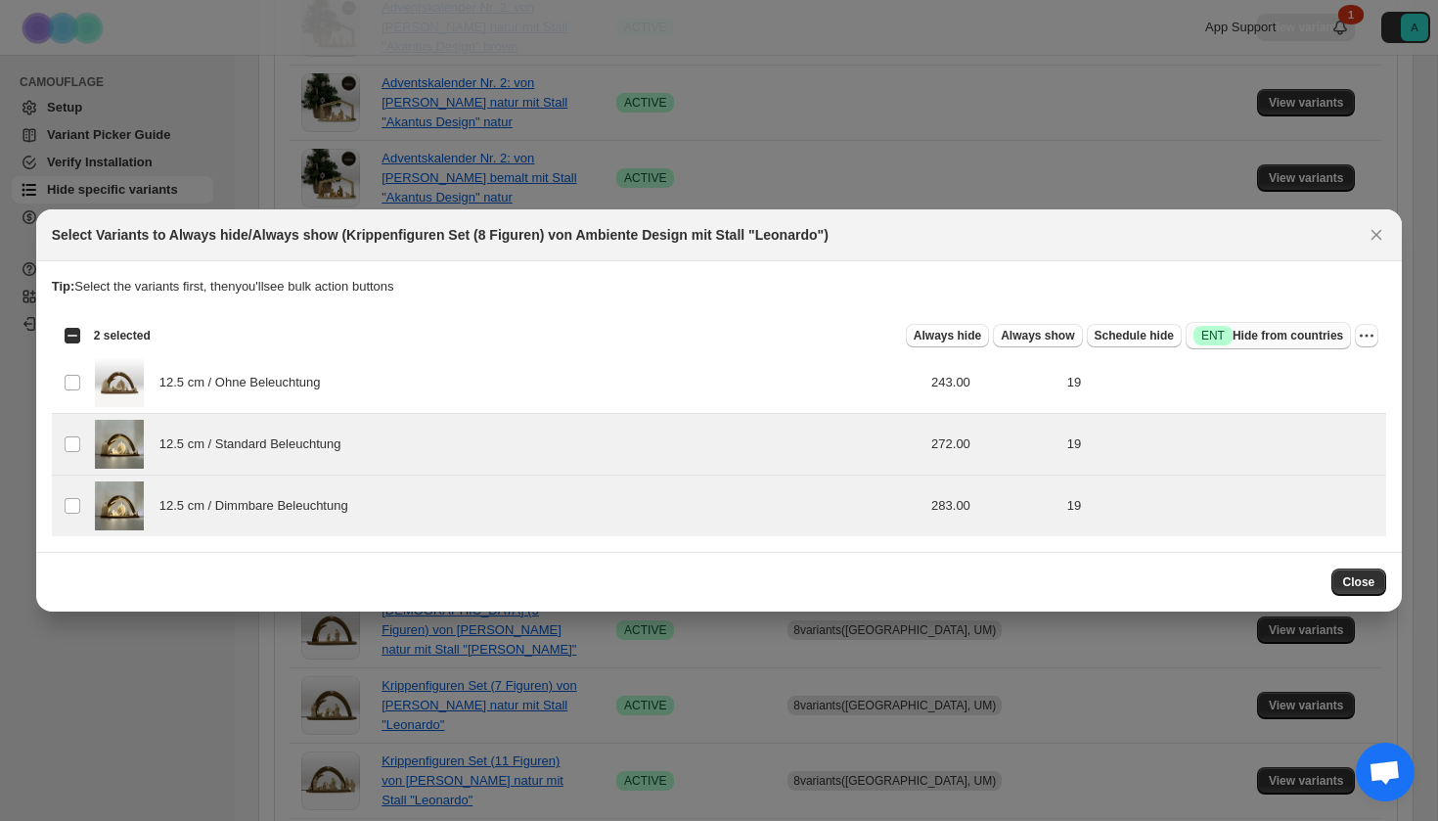
click at [1254, 345] on button "Success ENT Hide from countries" at bounding box center [1268, 335] width 165 height 27
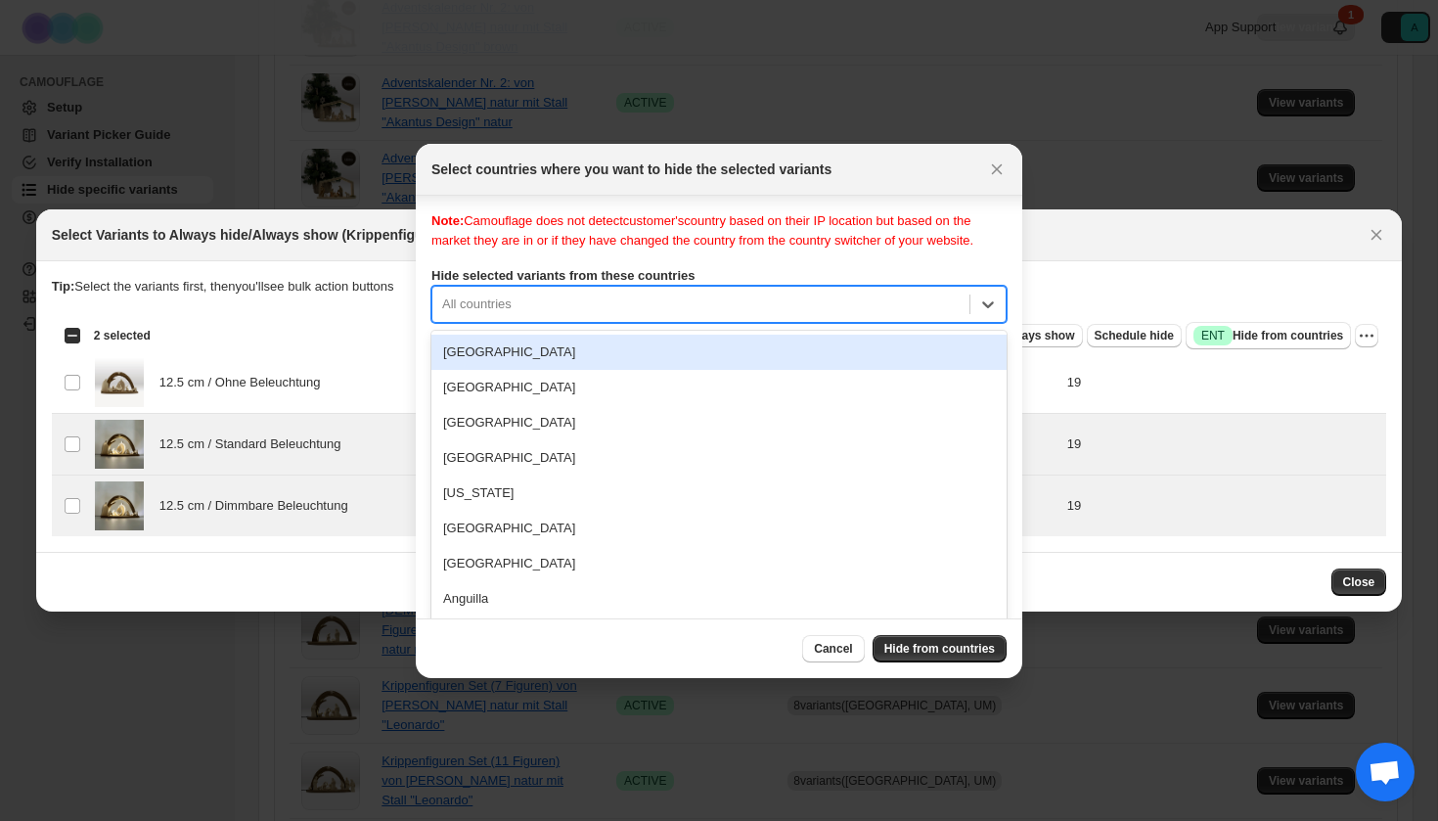
scroll to position [25, 0]
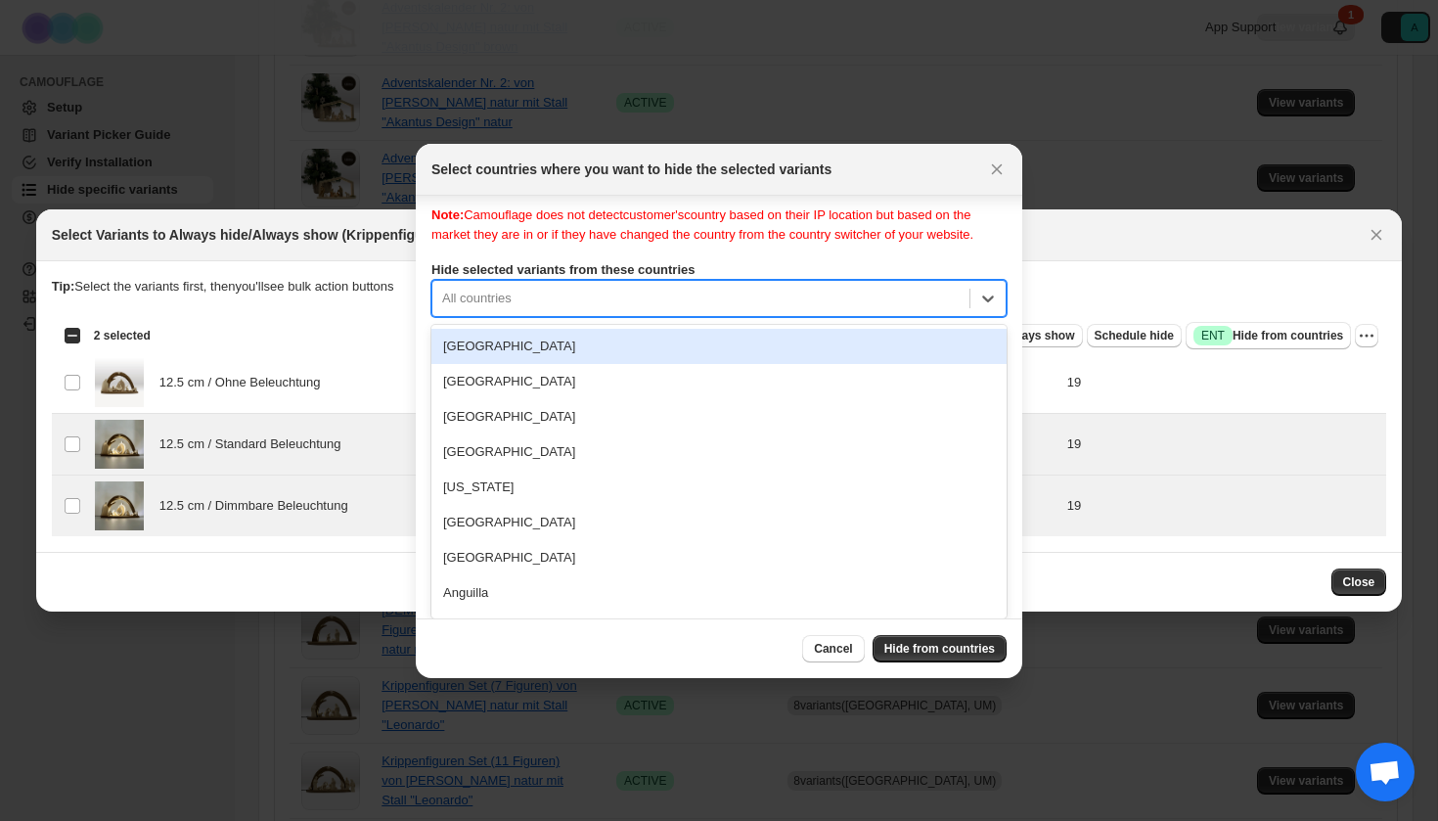
click at [751, 318] on div "Note: Camouflage does not detect customer's country based on their IP location …" at bounding box center [718, 400] width 575 height 391
type input "***"
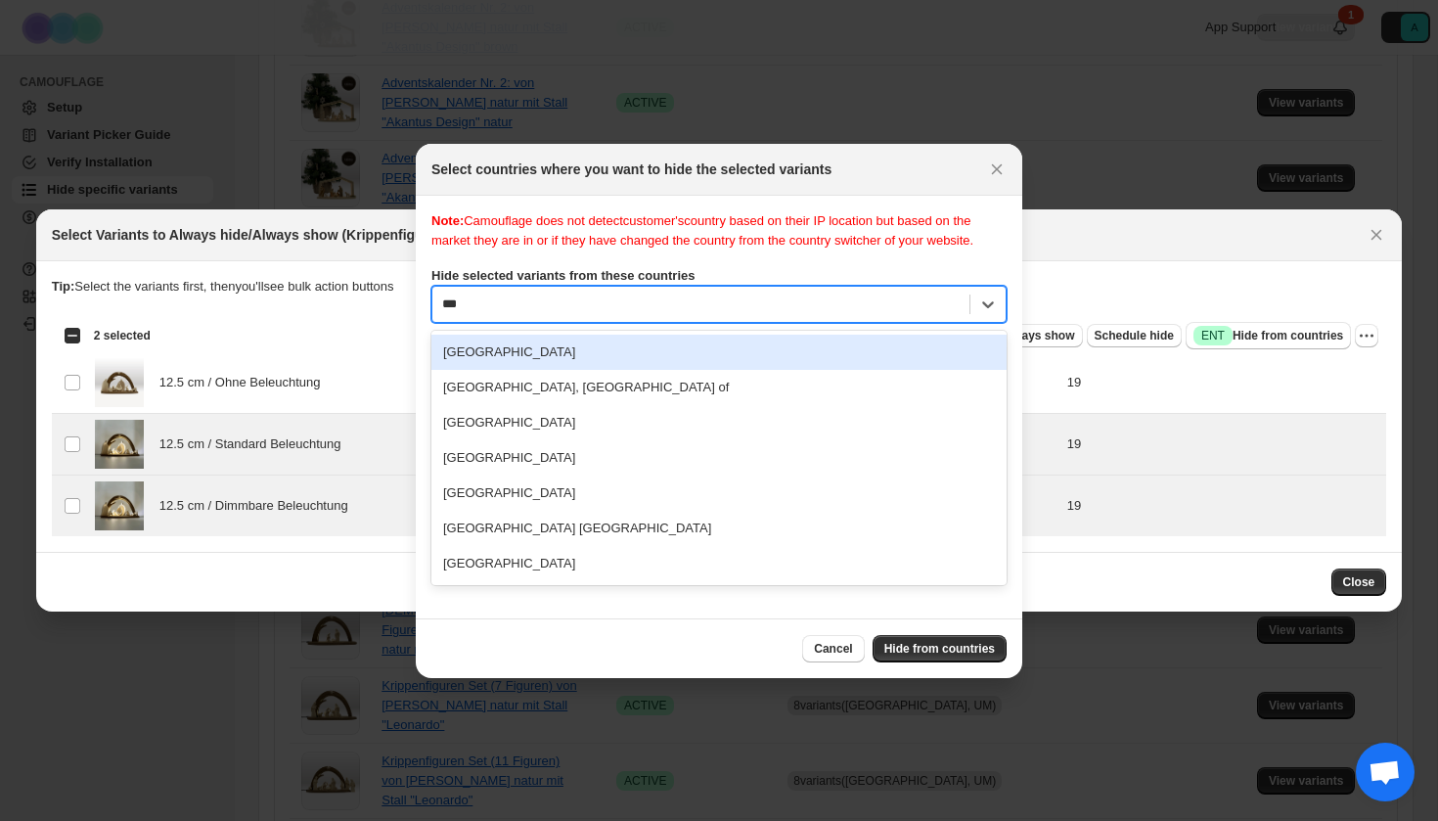
scroll to position [0, 0]
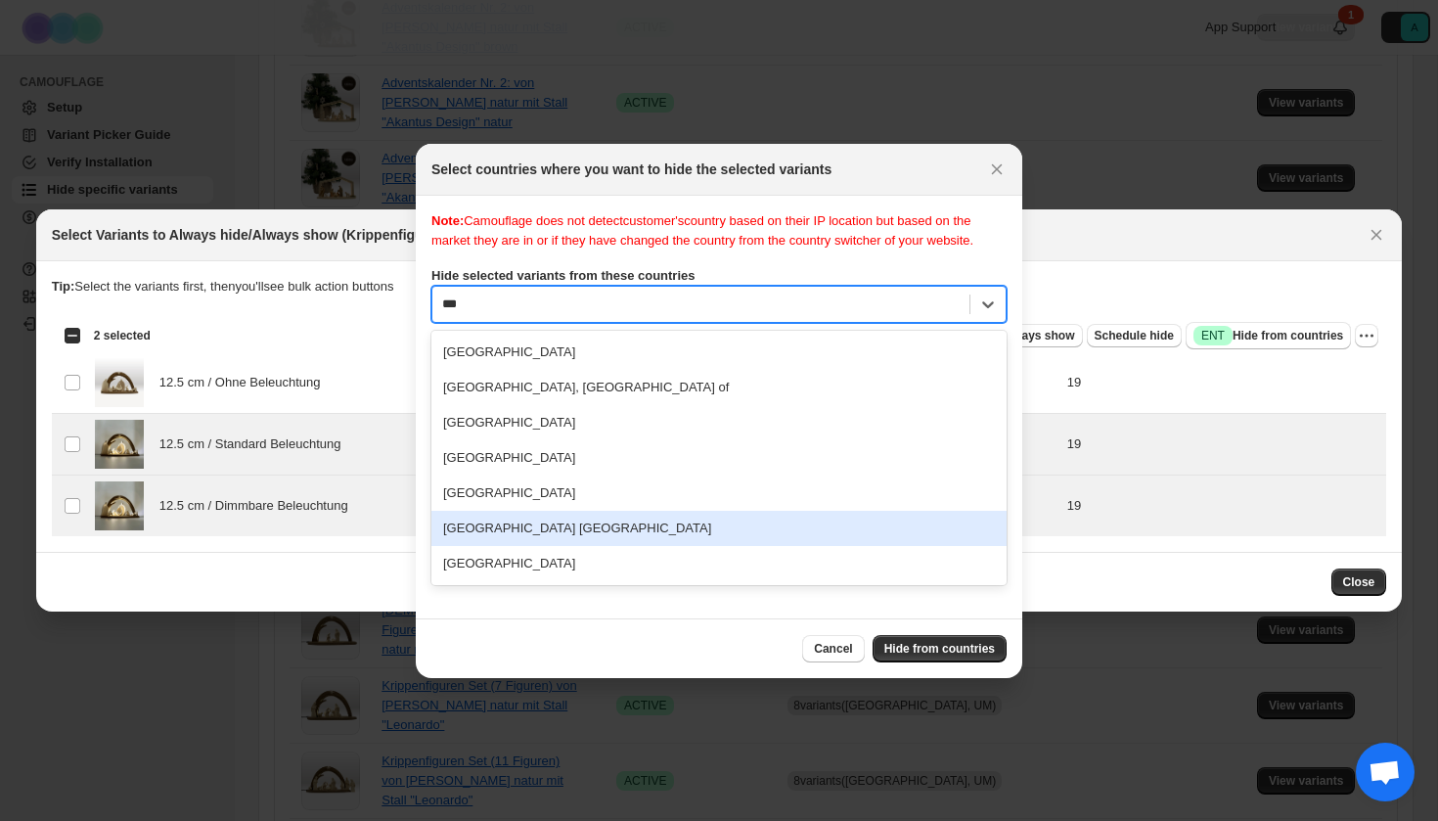
click at [539, 546] on div "[GEOGRAPHIC_DATA] [GEOGRAPHIC_DATA]" at bounding box center [718, 528] width 575 height 35
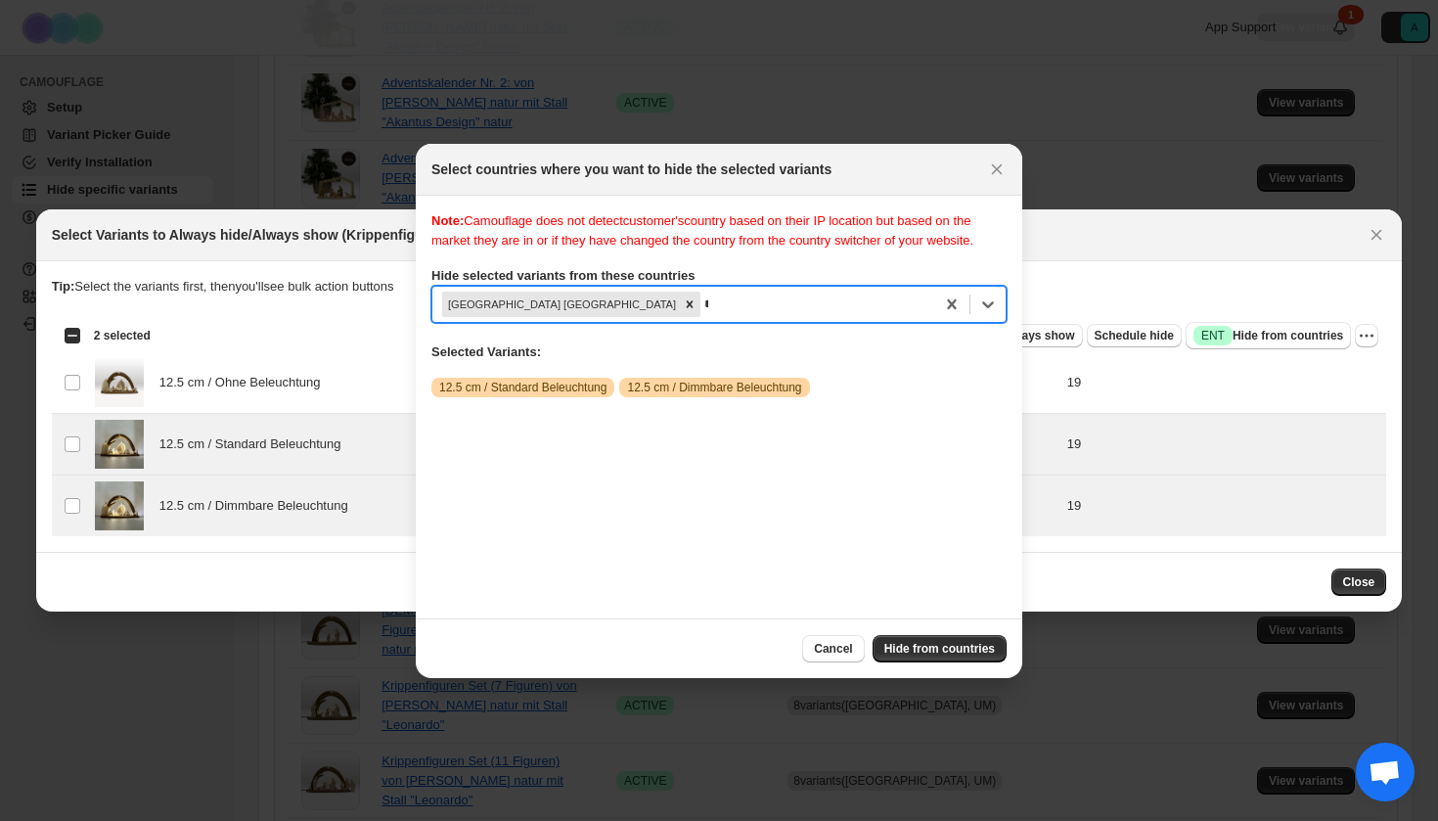
scroll to position [25, 0]
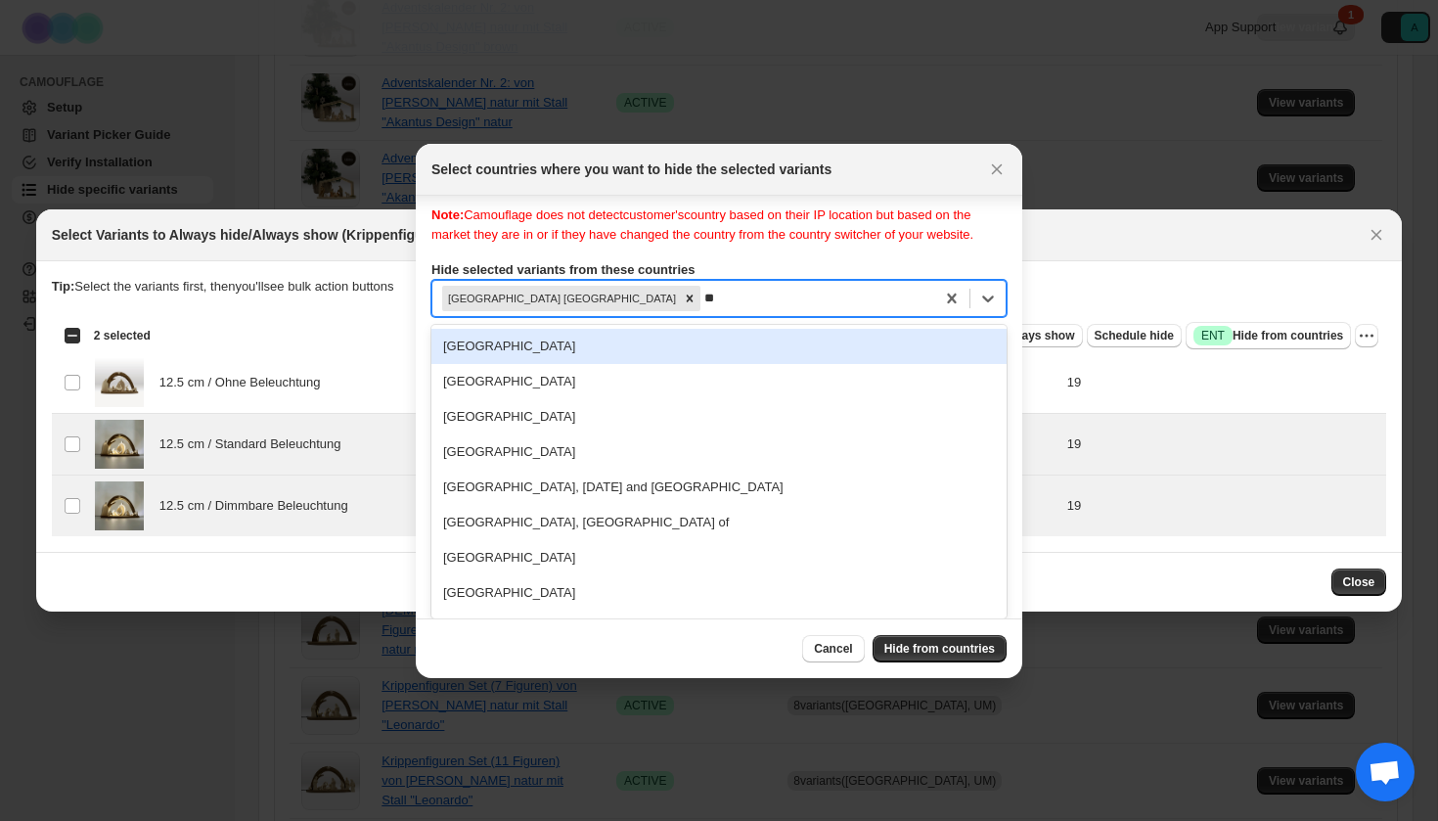
type input "***"
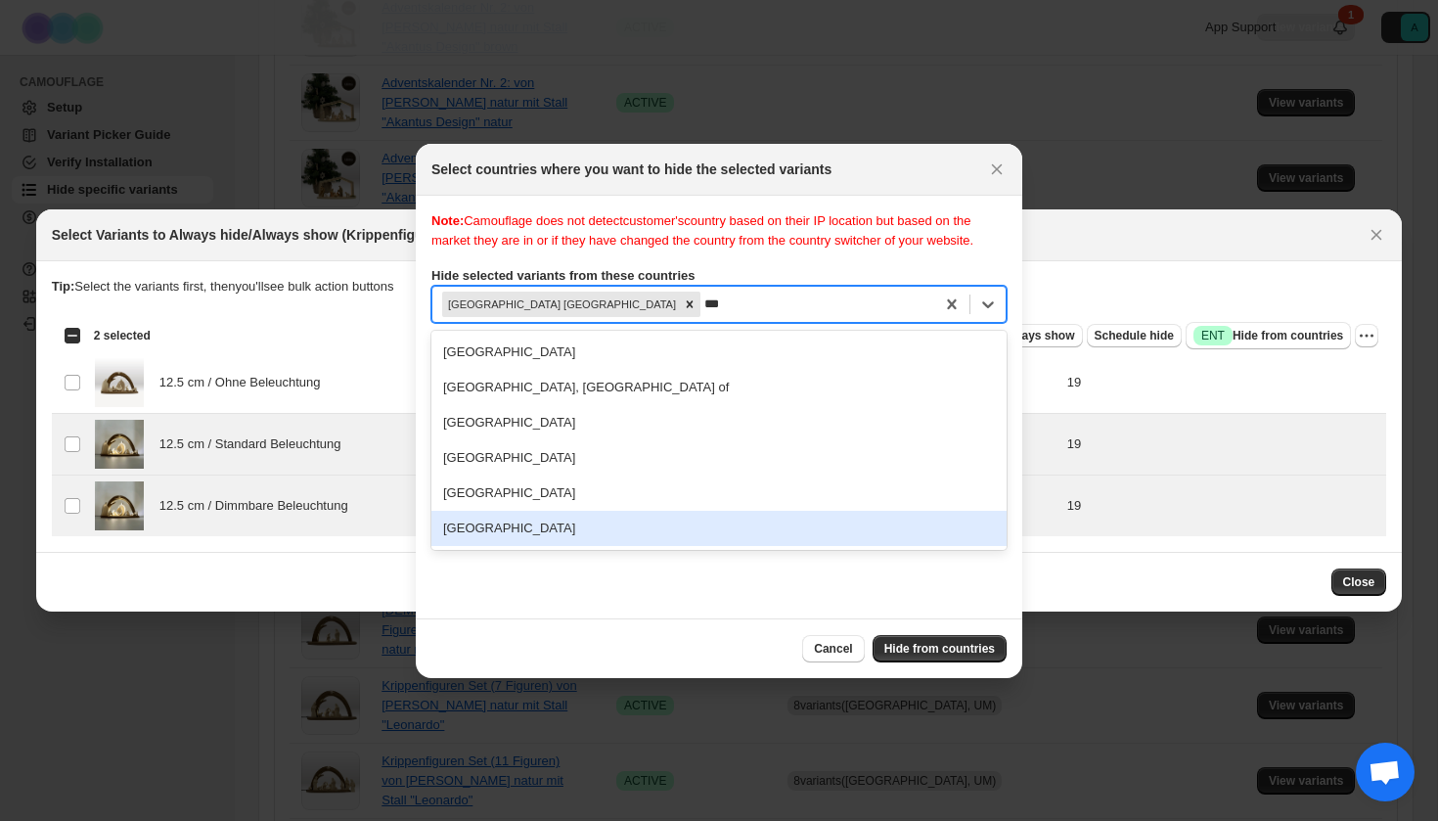
click at [525, 541] on div "[GEOGRAPHIC_DATA]" at bounding box center [718, 528] width 575 height 35
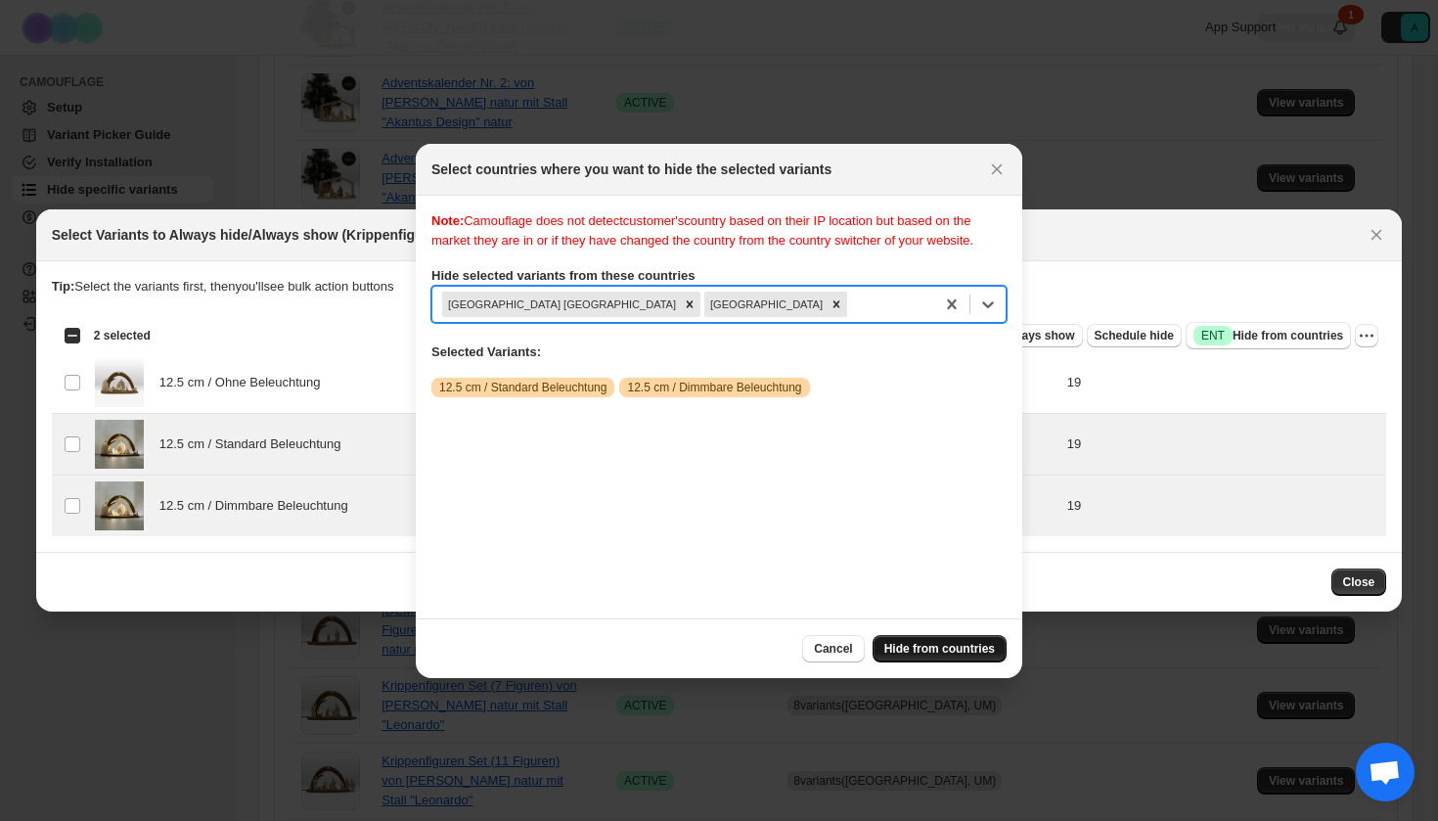
click at [912, 641] on button "Hide from countries" at bounding box center [940, 648] width 134 height 27
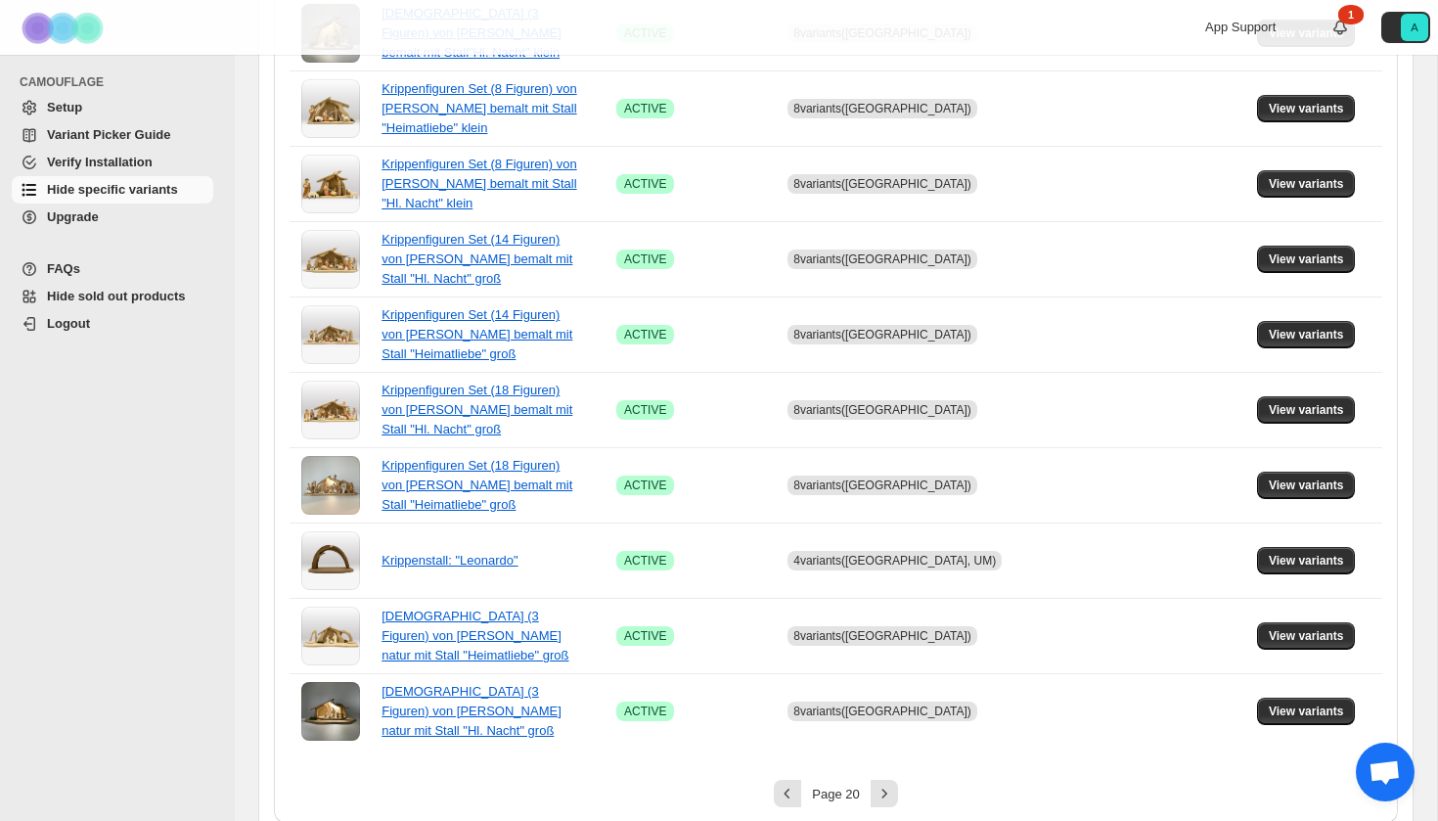
scroll to position [1266, 0]
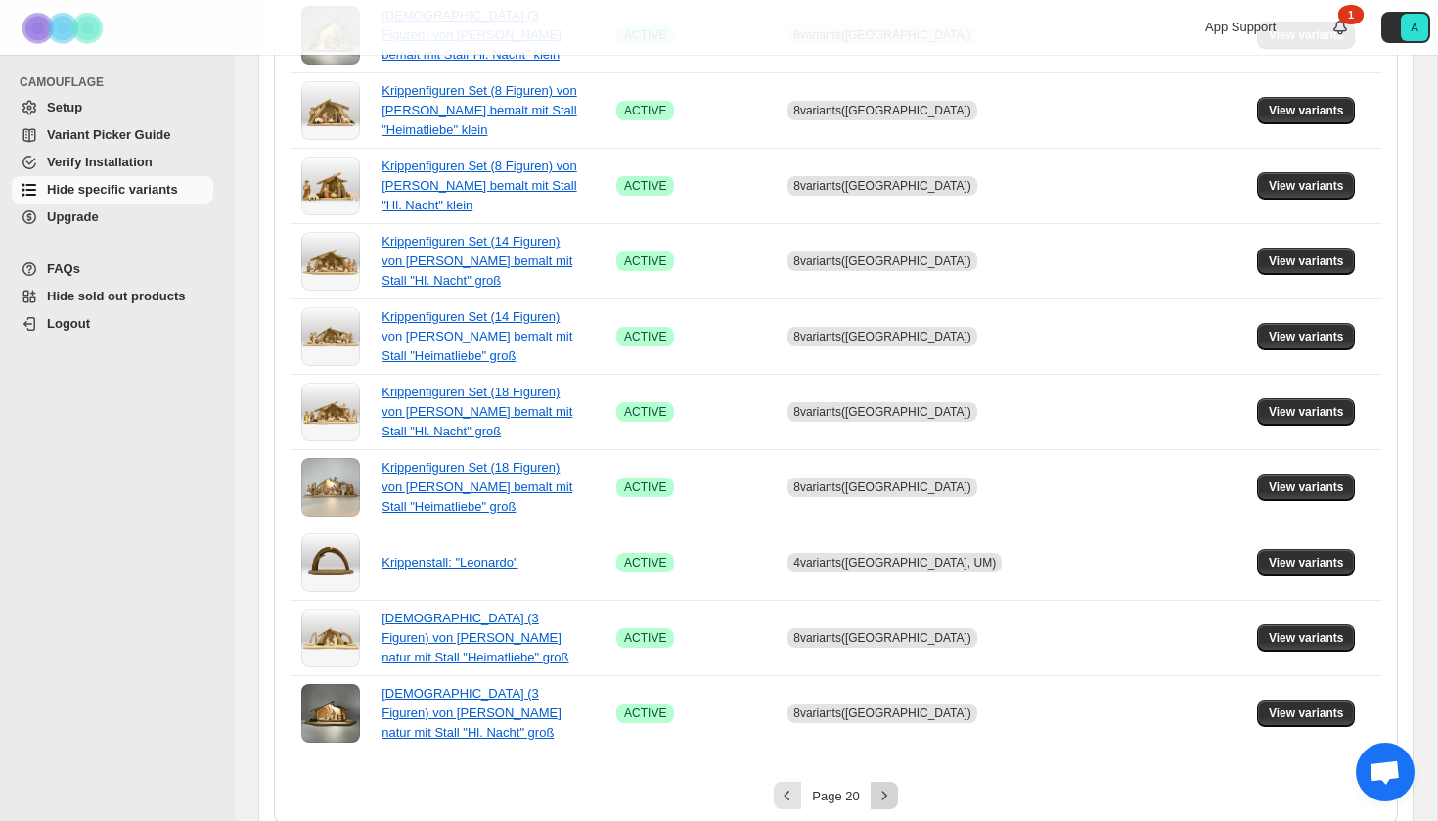
click at [876, 786] on icon "Next" at bounding box center [885, 796] width 20 height 20
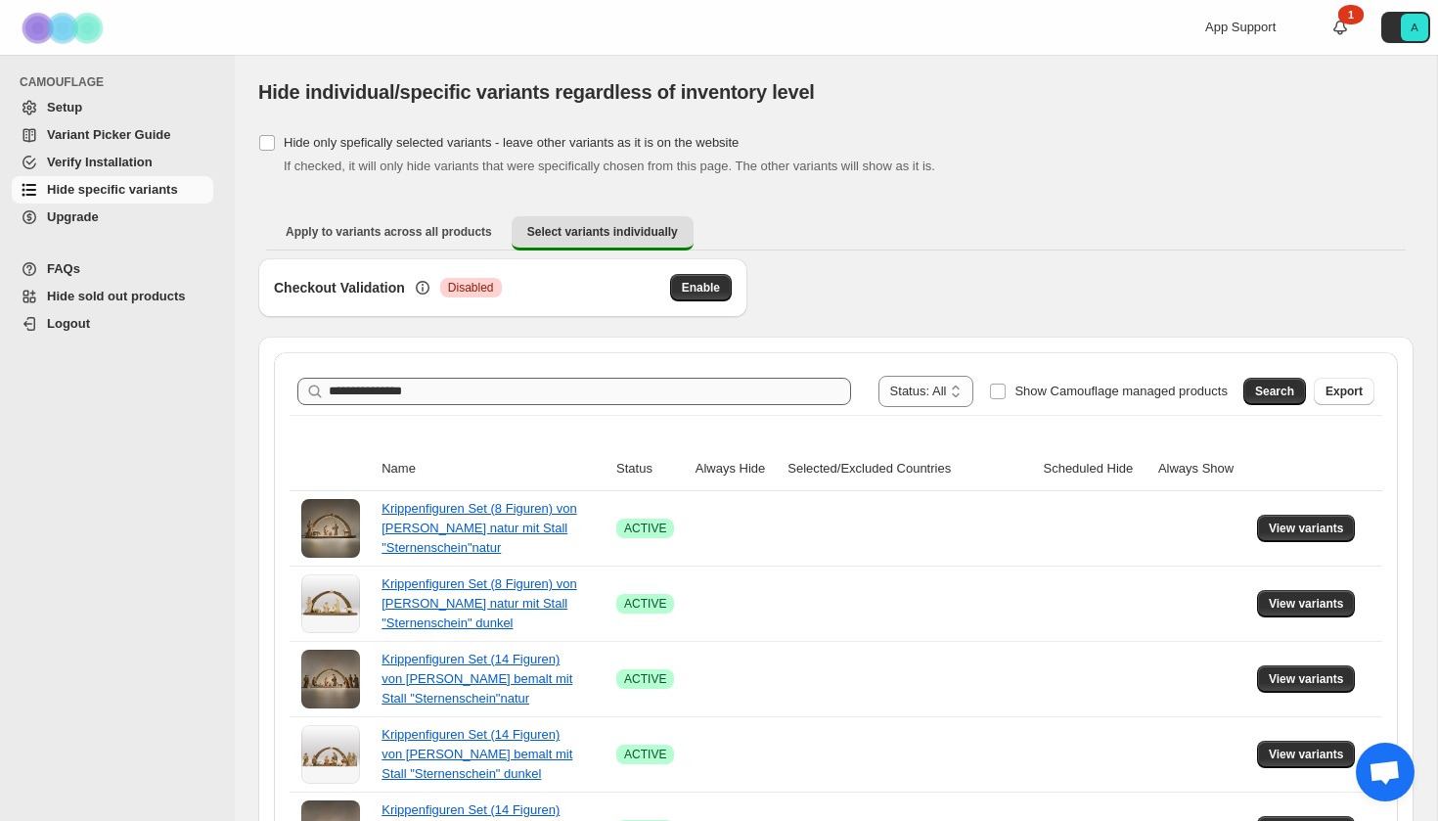
scroll to position [0, 0]
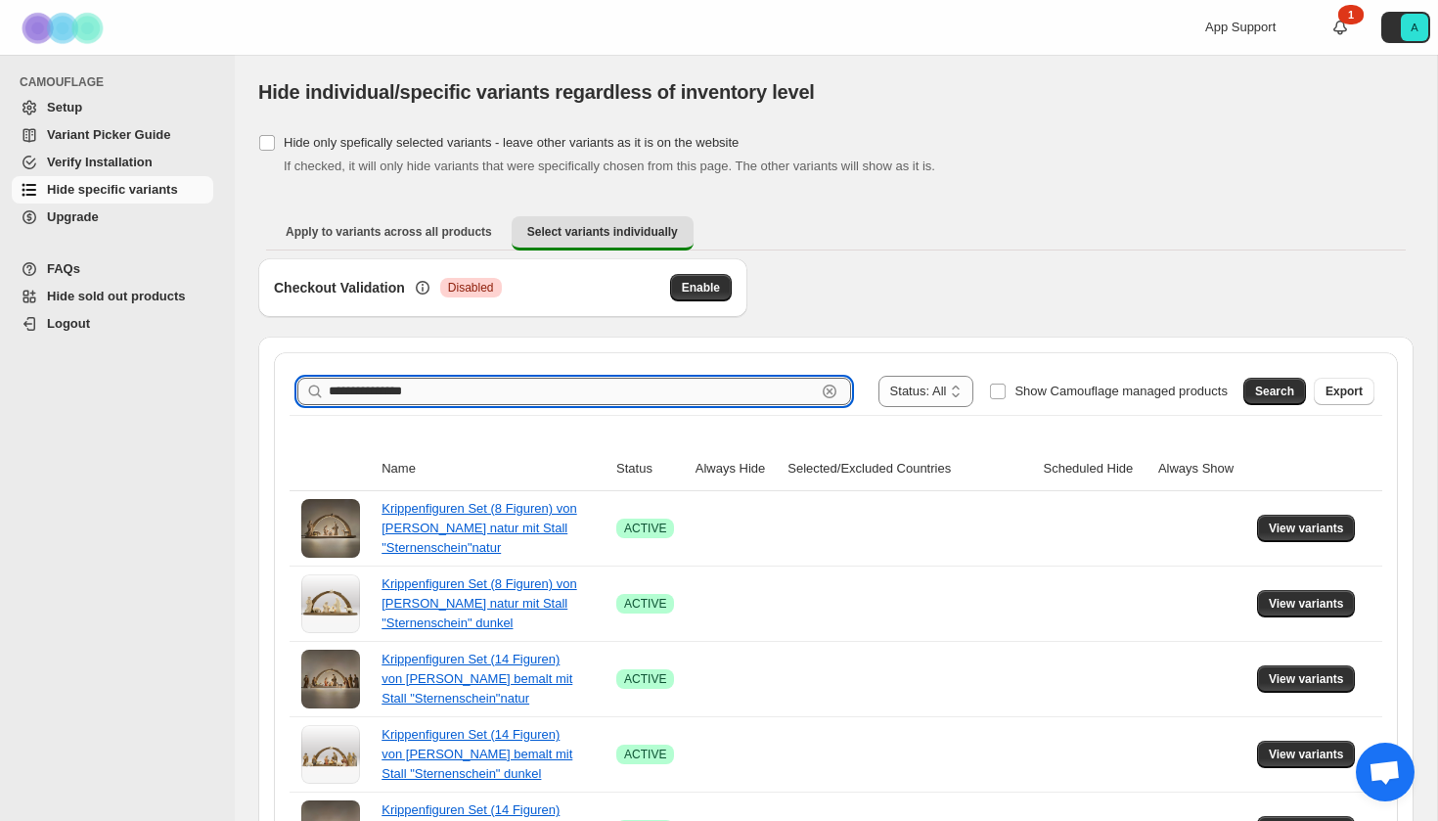
click at [472, 398] on input "**********" at bounding box center [572, 391] width 487 height 27
type input "**********"
click at [1280, 398] on span "Search" at bounding box center [1274, 392] width 39 height 16
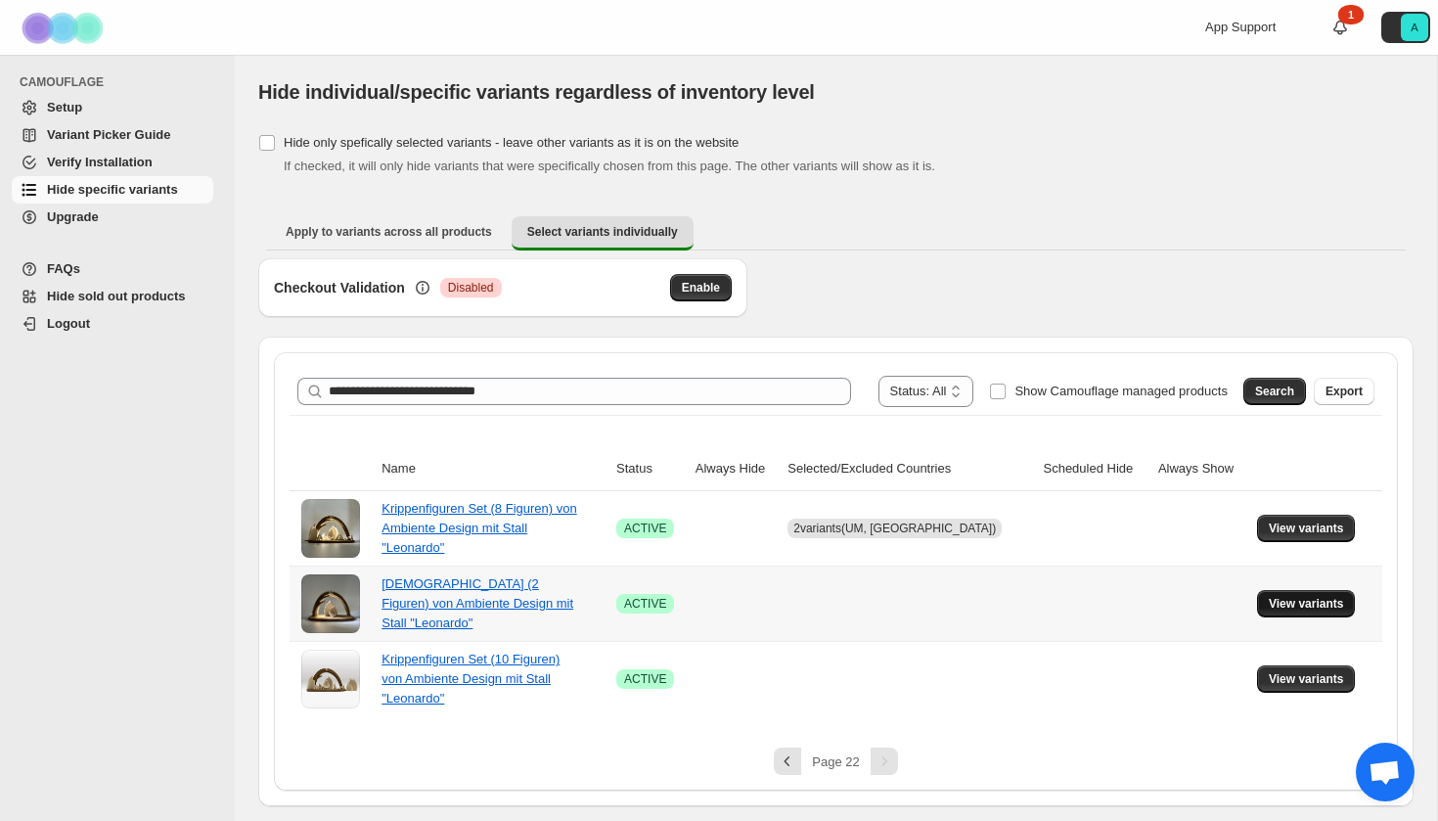
click at [1306, 601] on span "View variants" at bounding box center [1306, 604] width 75 height 16
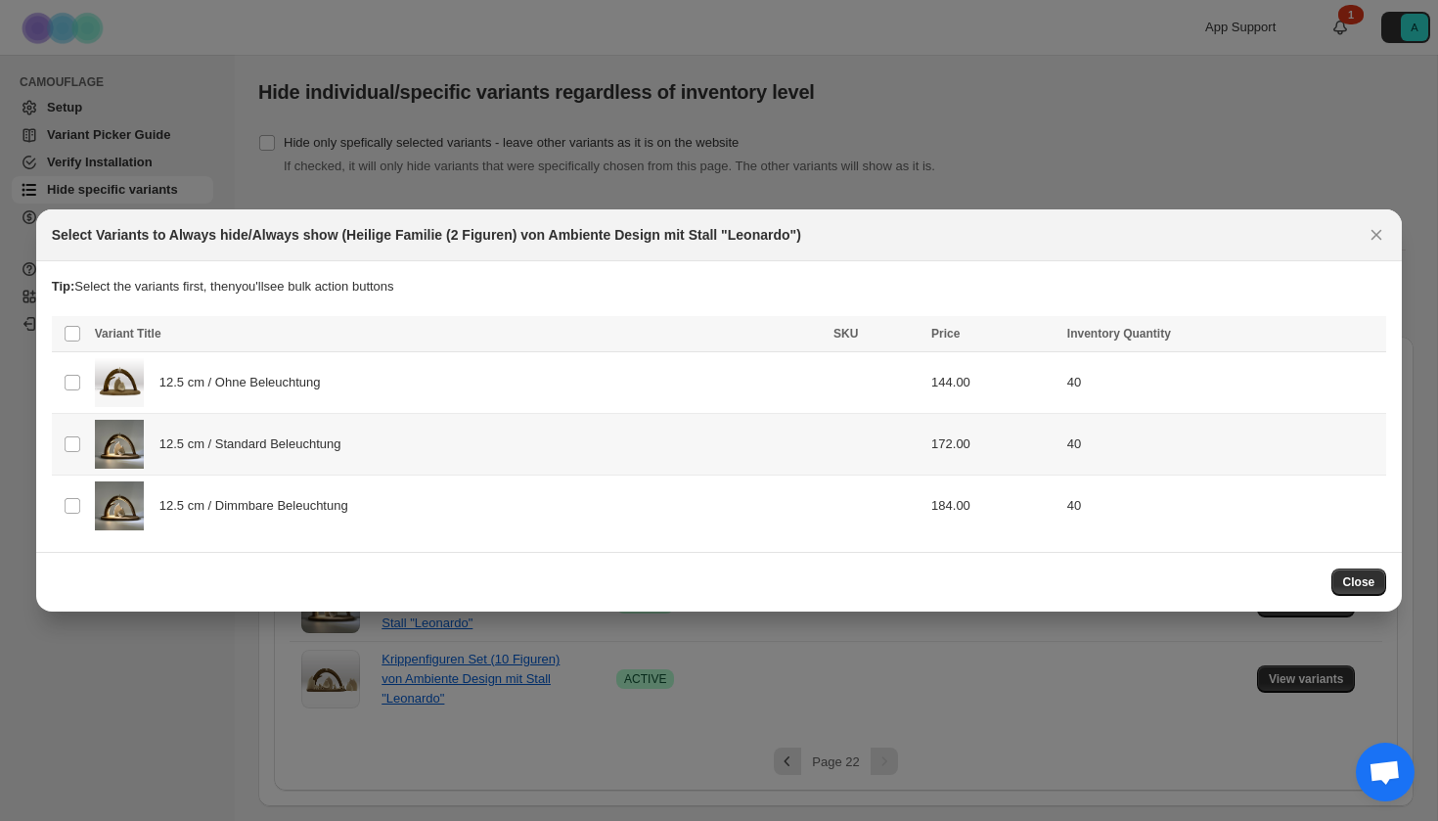
click at [539, 457] on div "12.5 cm / Standard Beleuchtung" at bounding box center [458, 444] width 727 height 49
click at [539, 498] on div "12.5 cm / Dimmbare Beleuchtung" at bounding box center [458, 505] width 727 height 49
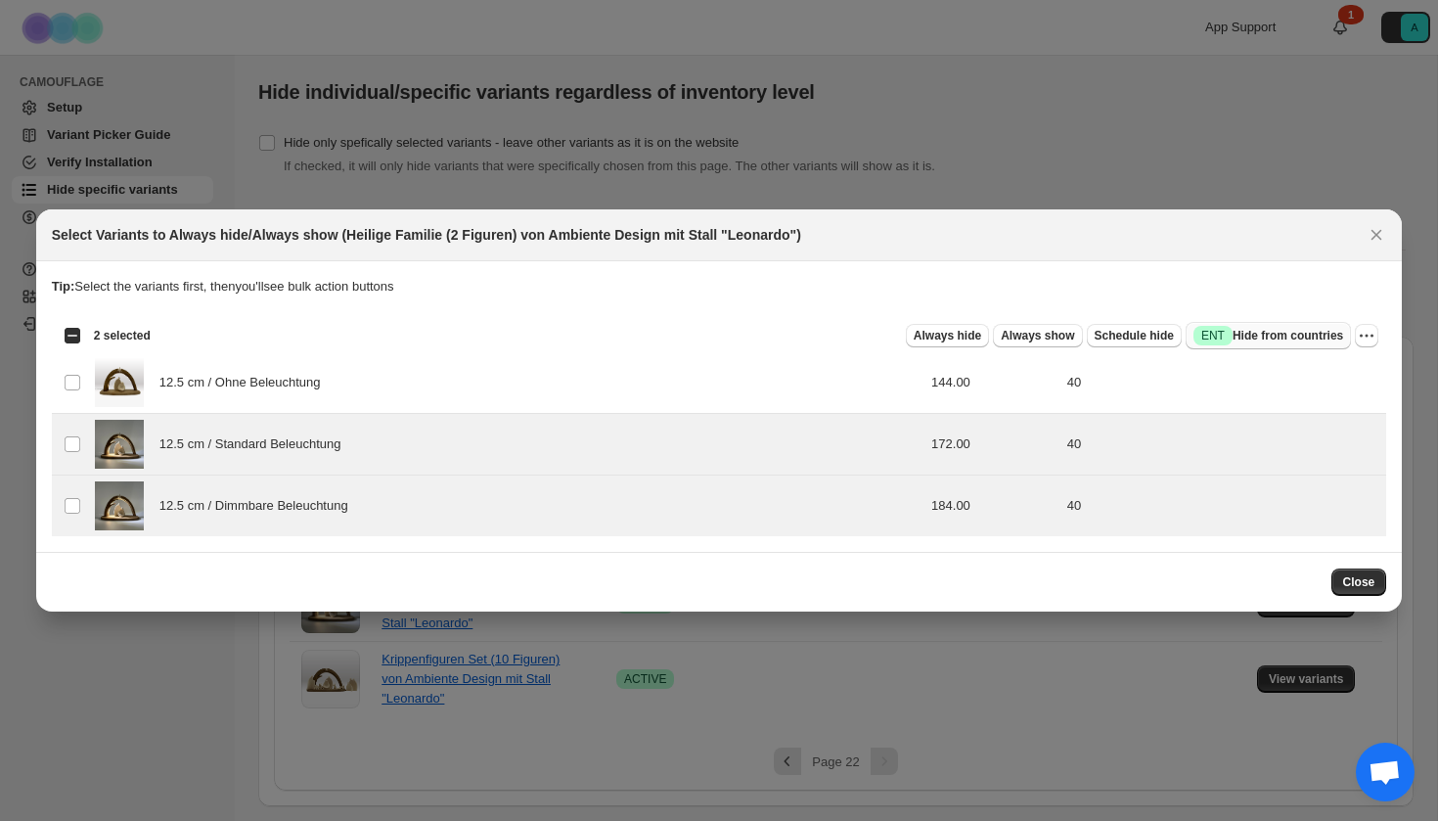
click at [1293, 338] on span "Success ENT Hide from countries" at bounding box center [1269, 336] width 150 height 20
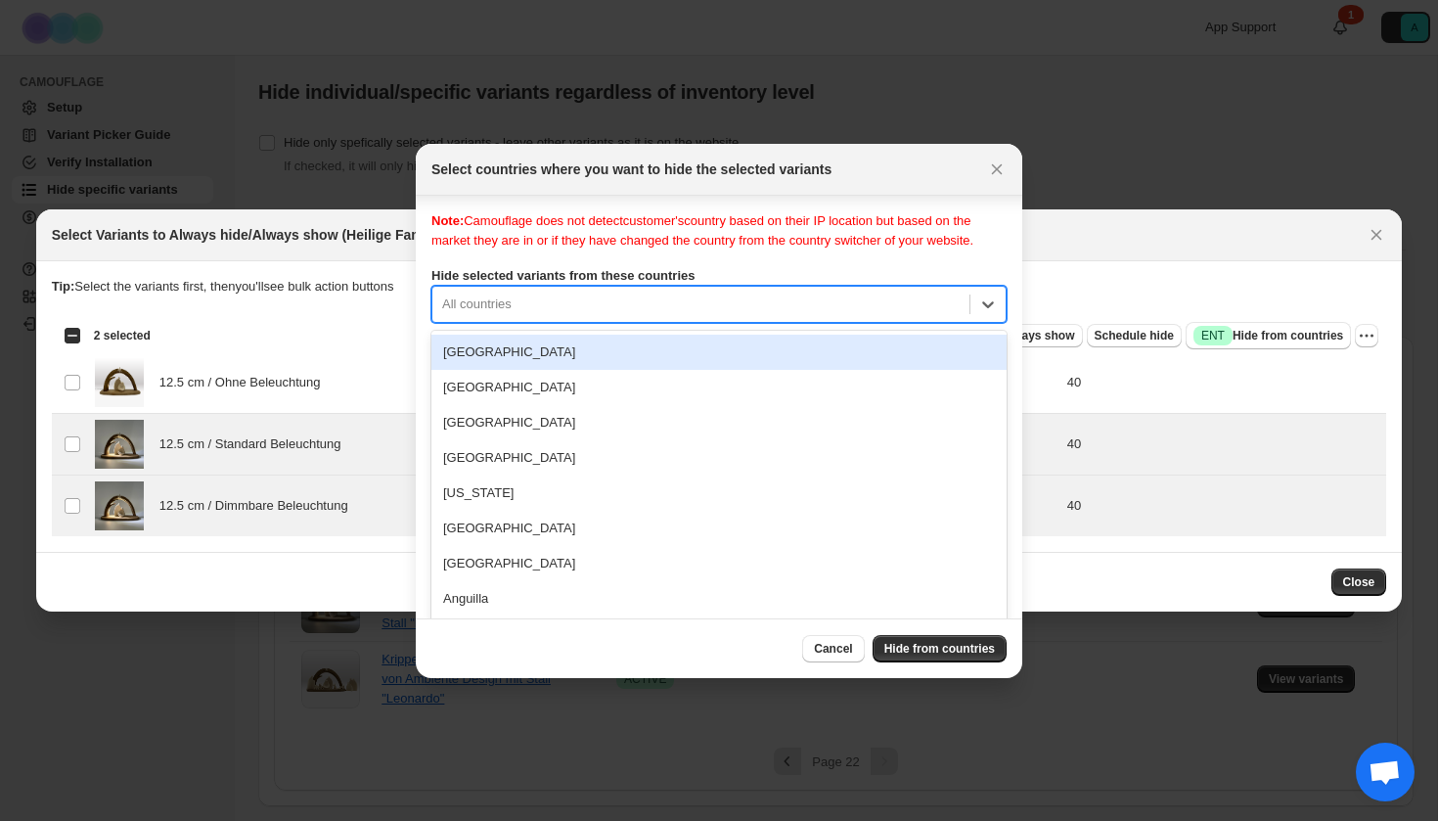
scroll to position [25, 0]
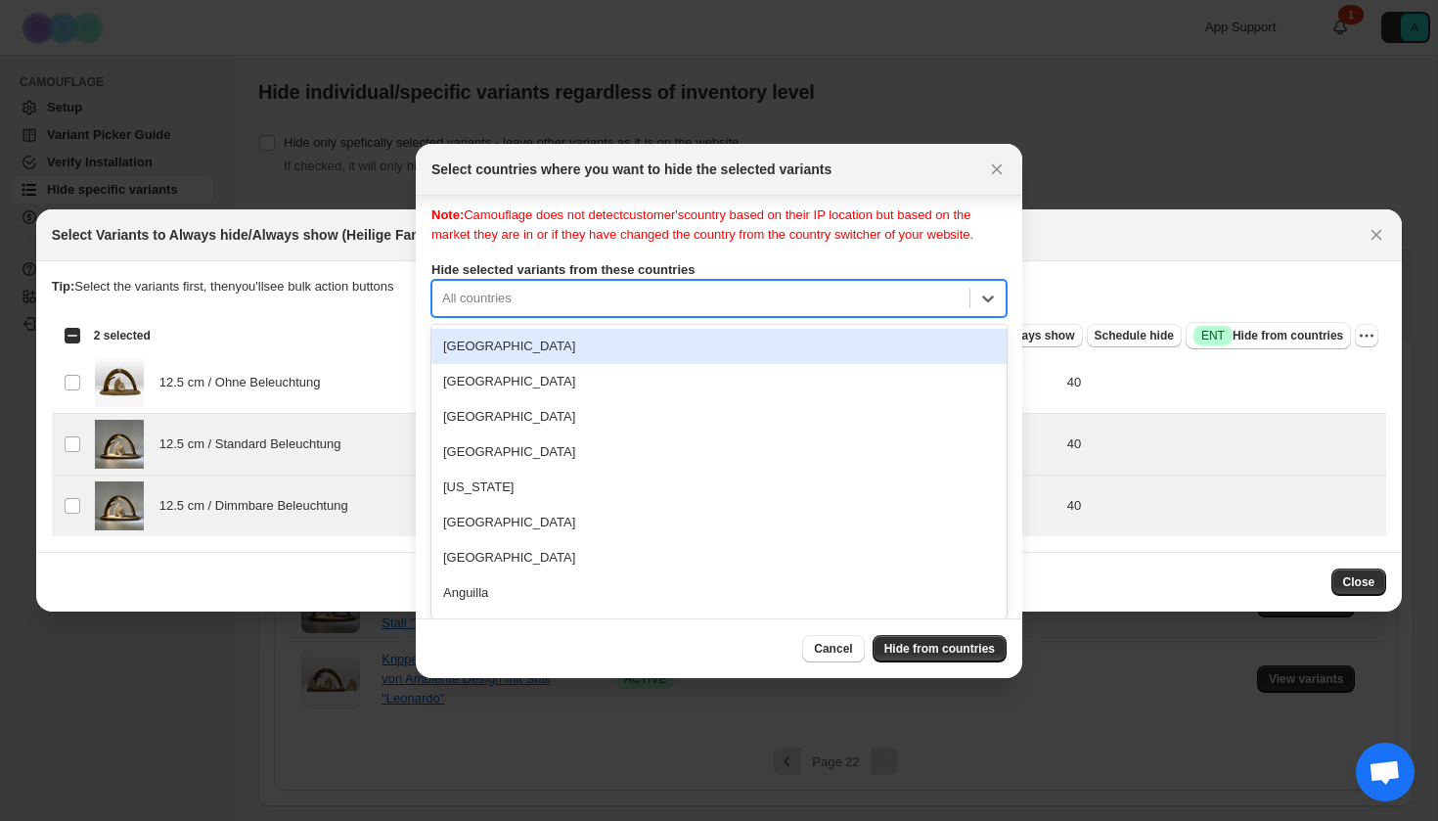
click at [719, 317] on div "Note: Camouflage does not detect customer's country based on their IP location …" at bounding box center [718, 400] width 575 height 391
type input "***"
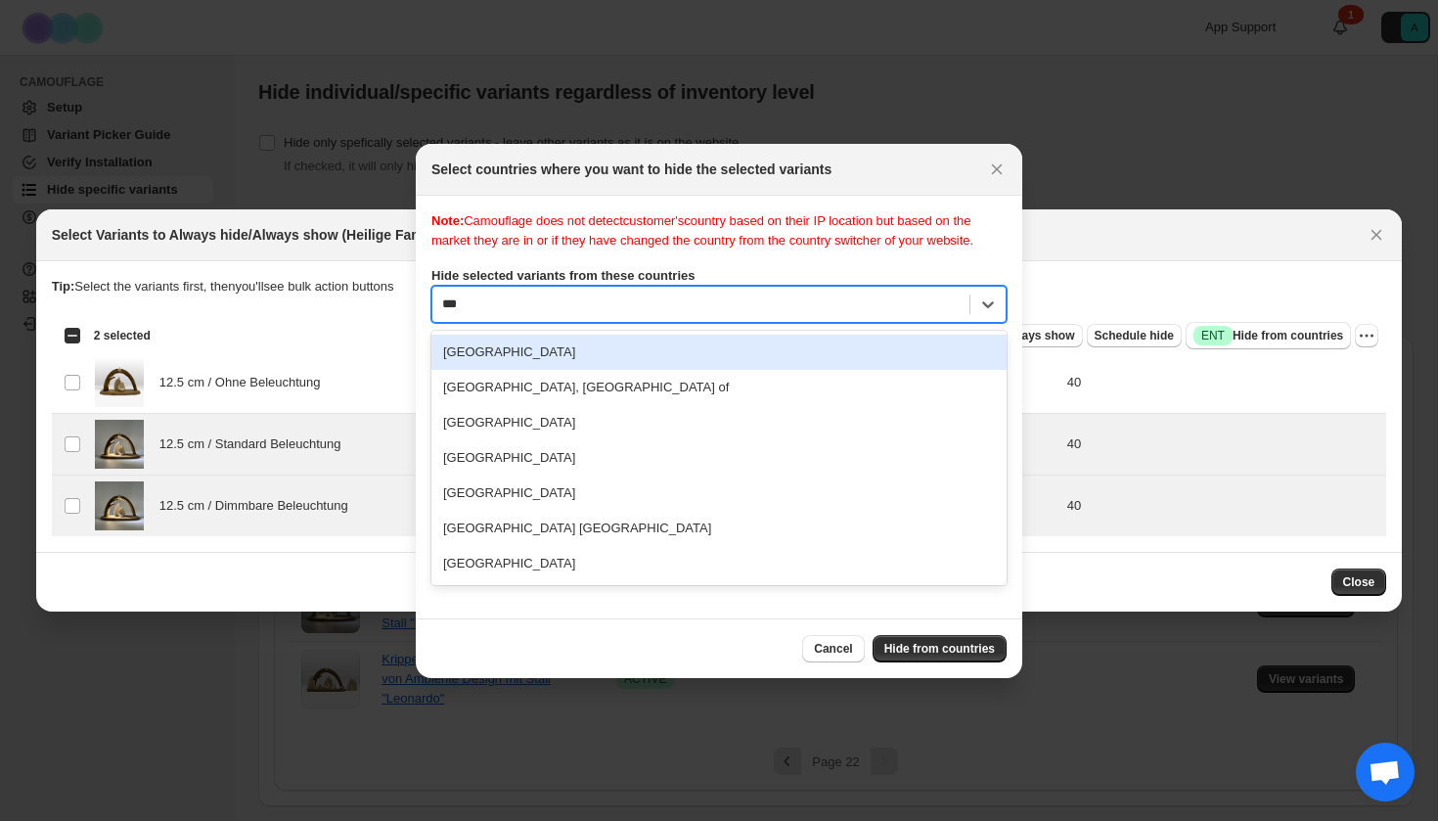
scroll to position [0, 0]
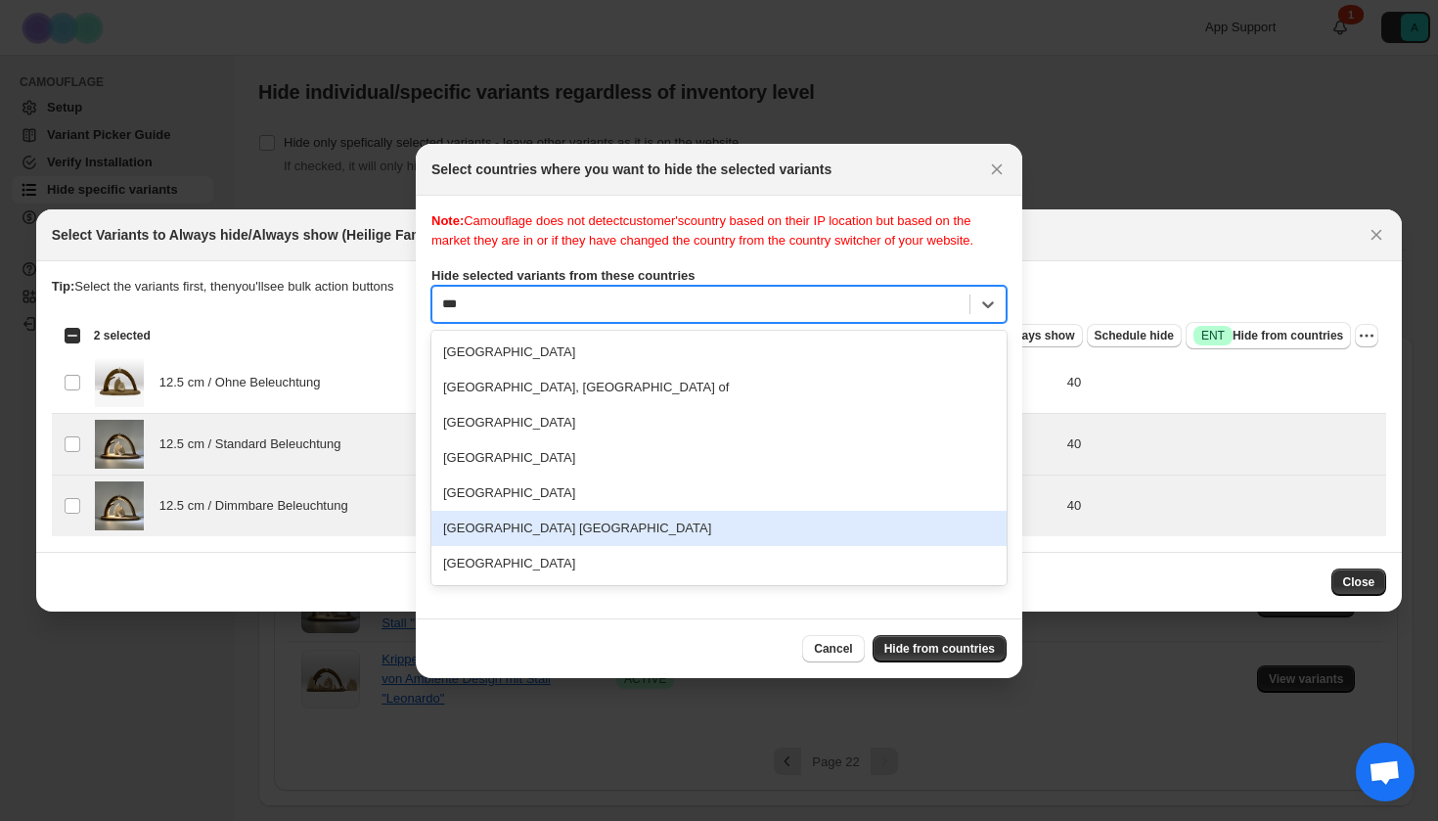
click at [585, 536] on div "[GEOGRAPHIC_DATA] [GEOGRAPHIC_DATA]" at bounding box center [718, 528] width 575 height 35
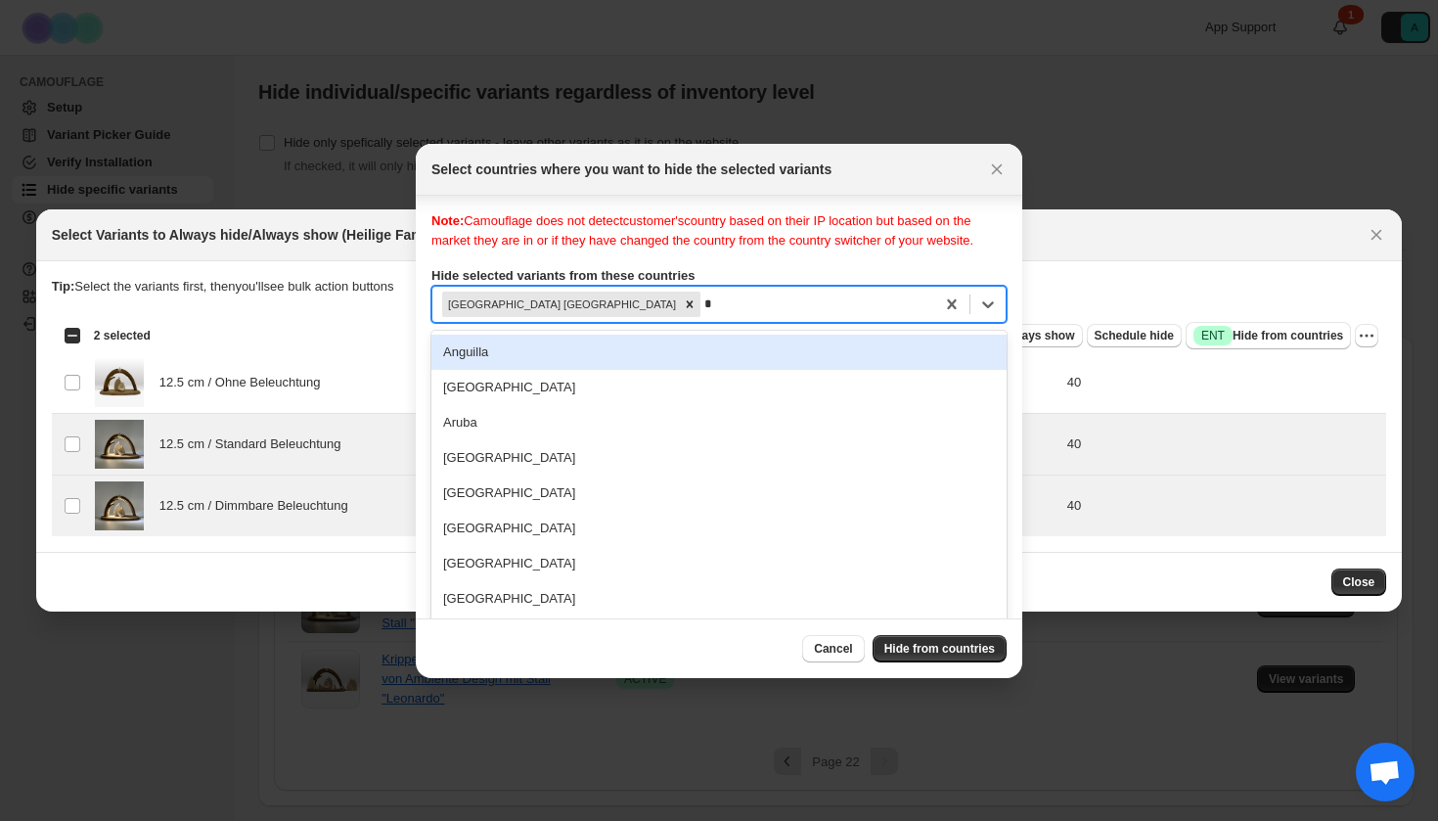
scroll to position [25, 0]
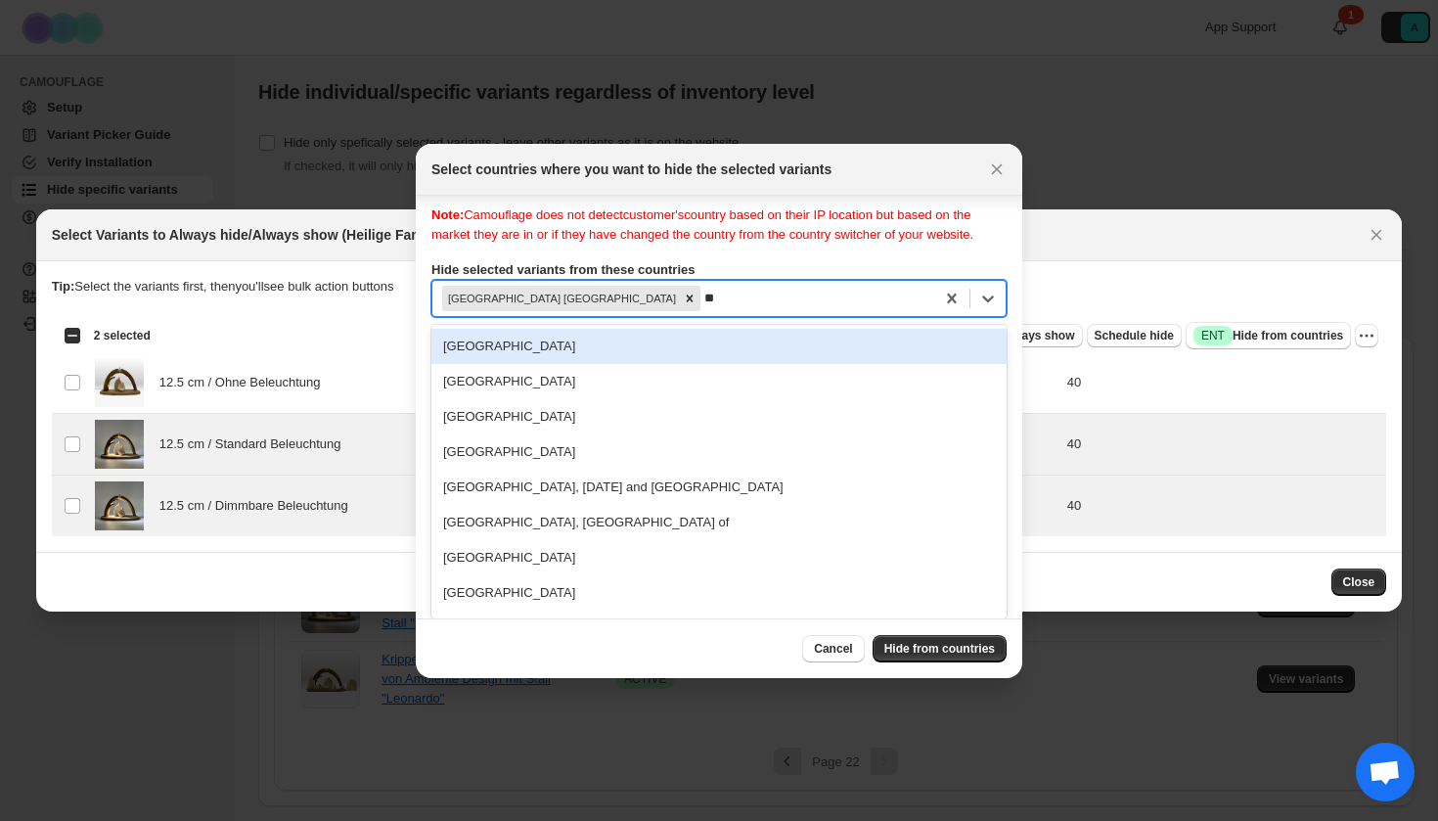
type input "***"
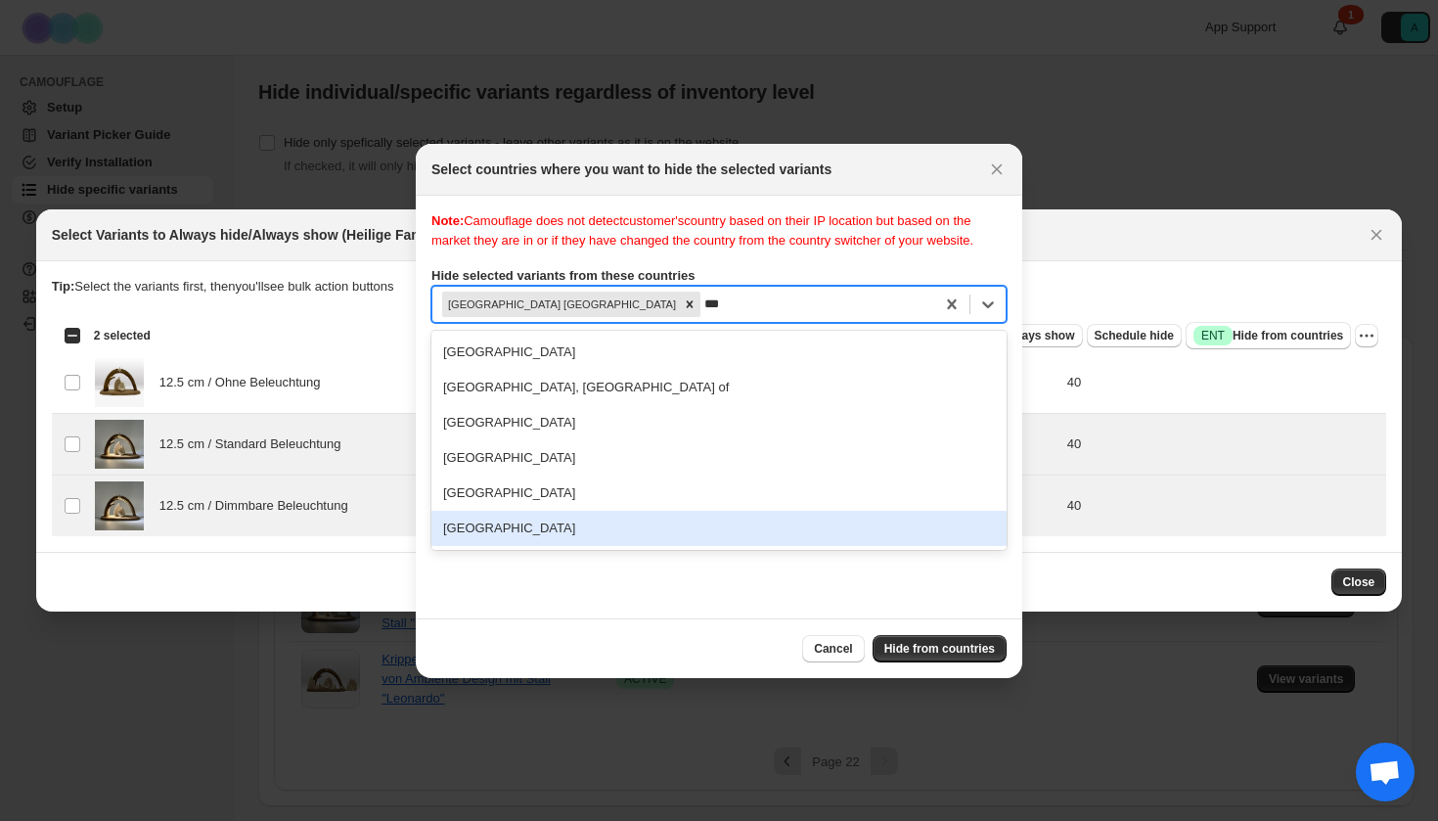
click at [559, 546] on div "[GEOGRAPHIC_DATA]" at bounding box center [718, 528] width 575 height 35
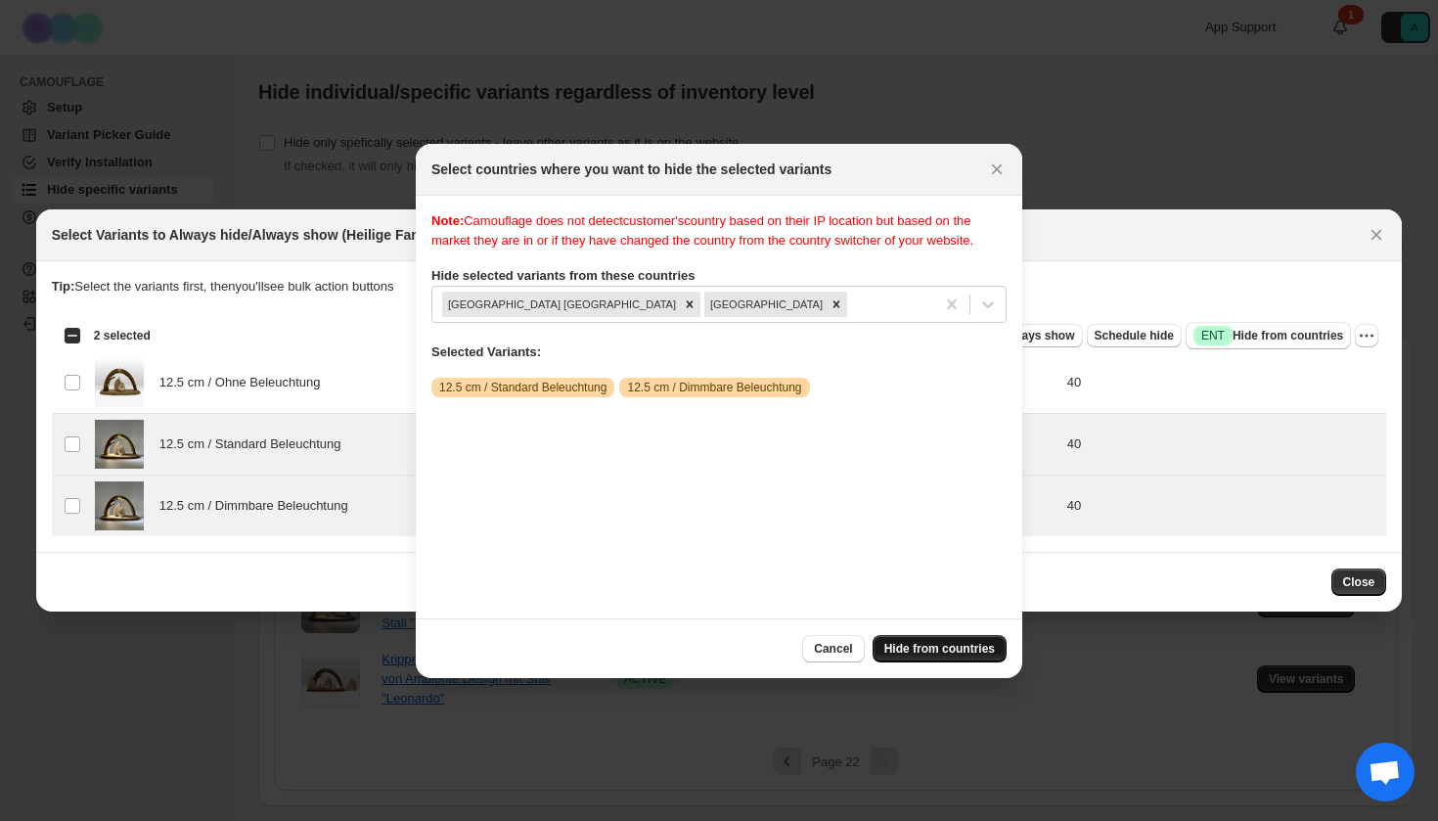
click at [924, 642] on span "Hide from countries" at bounding box center [939, 649] width 111 height 16
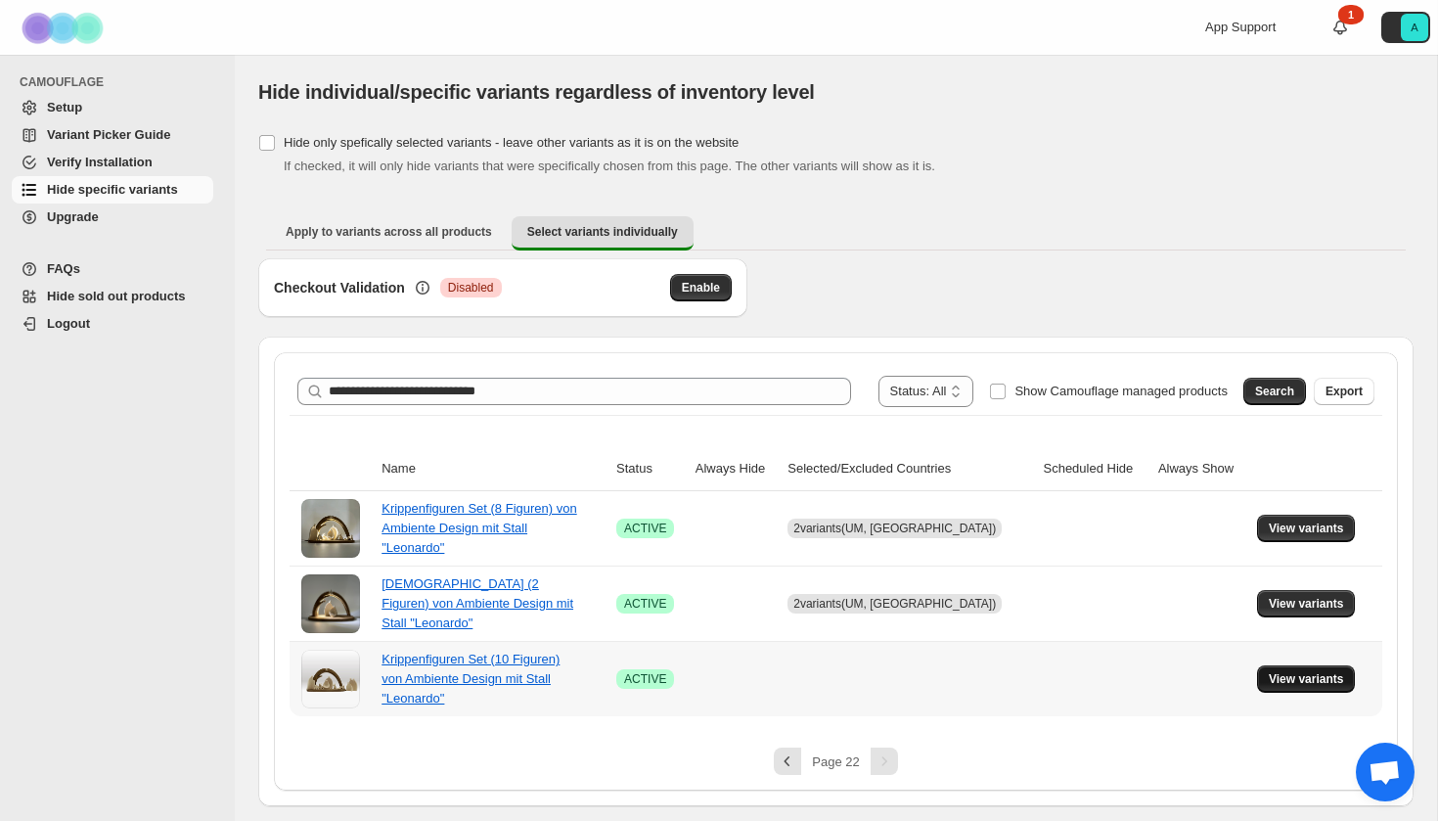
click at [1311, 681] on span "View variants" at bounding box center [1306, 679] width 75 height 16
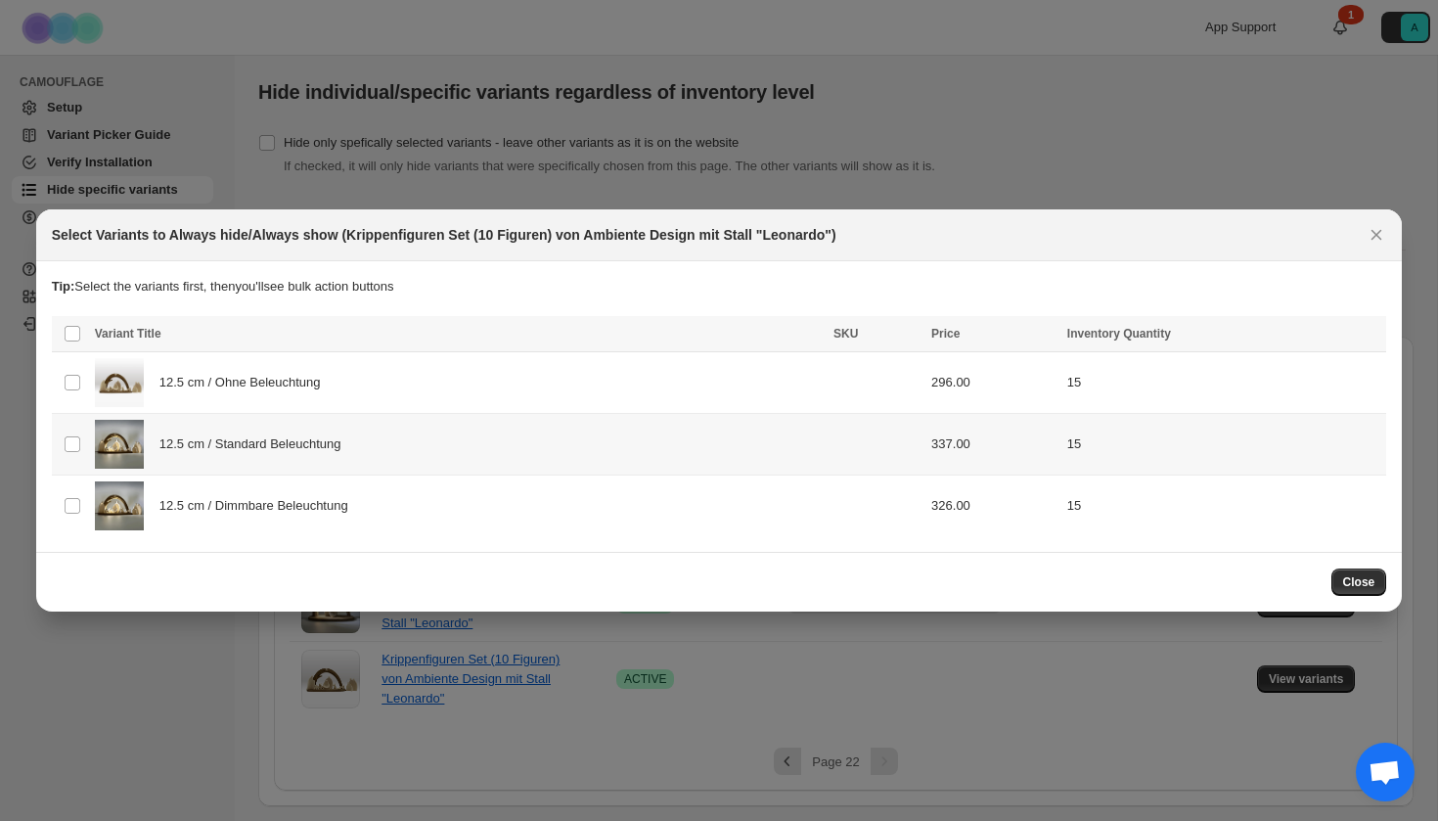
click at [450, 448] on div "12.5 cm / Standard Beleuchtung" at bounding box center [458, 444] width 727 height 49
click at [450, 508] on div "12.5 cm / Dimmbare Beleuchtung" at bounding box center [458, 505] width 727 height 49
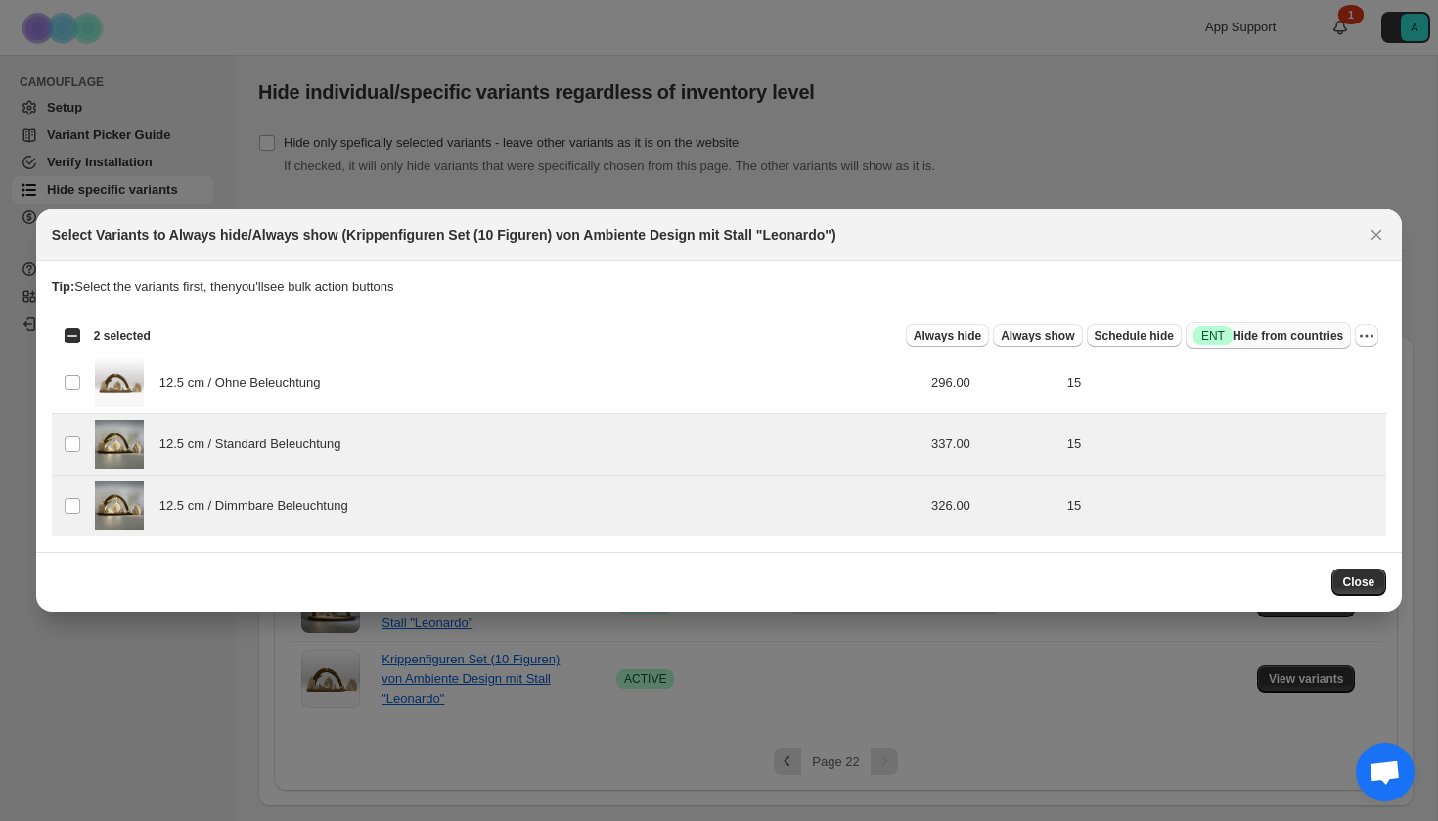
click at [1245, 329] on span "Success ENT Hide from countries" at bounding box center [1269, 336] width 150 height 20
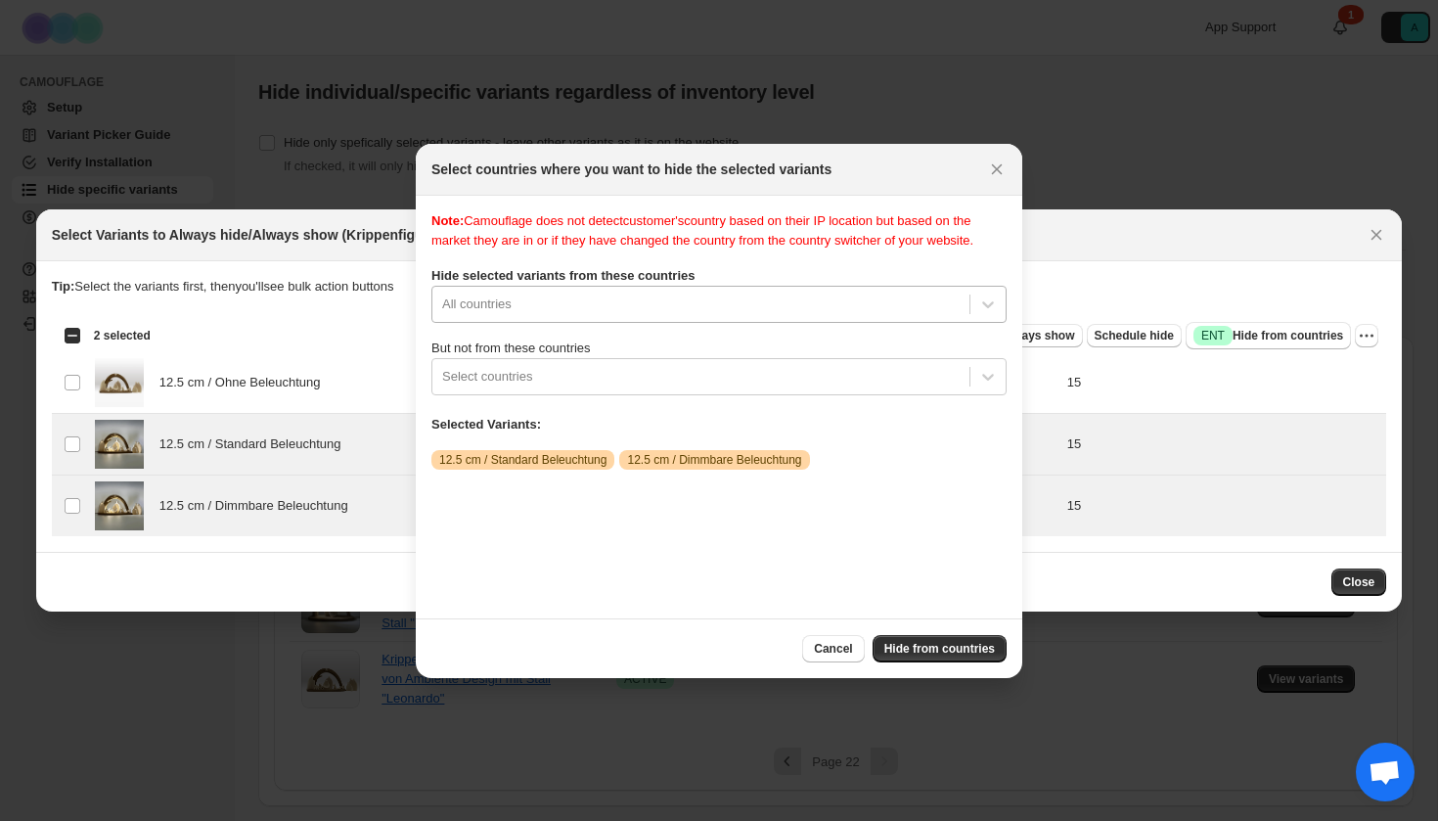
click at [641, 316] on div "All countries" at bounding box center [718, 304] width 575 height 37
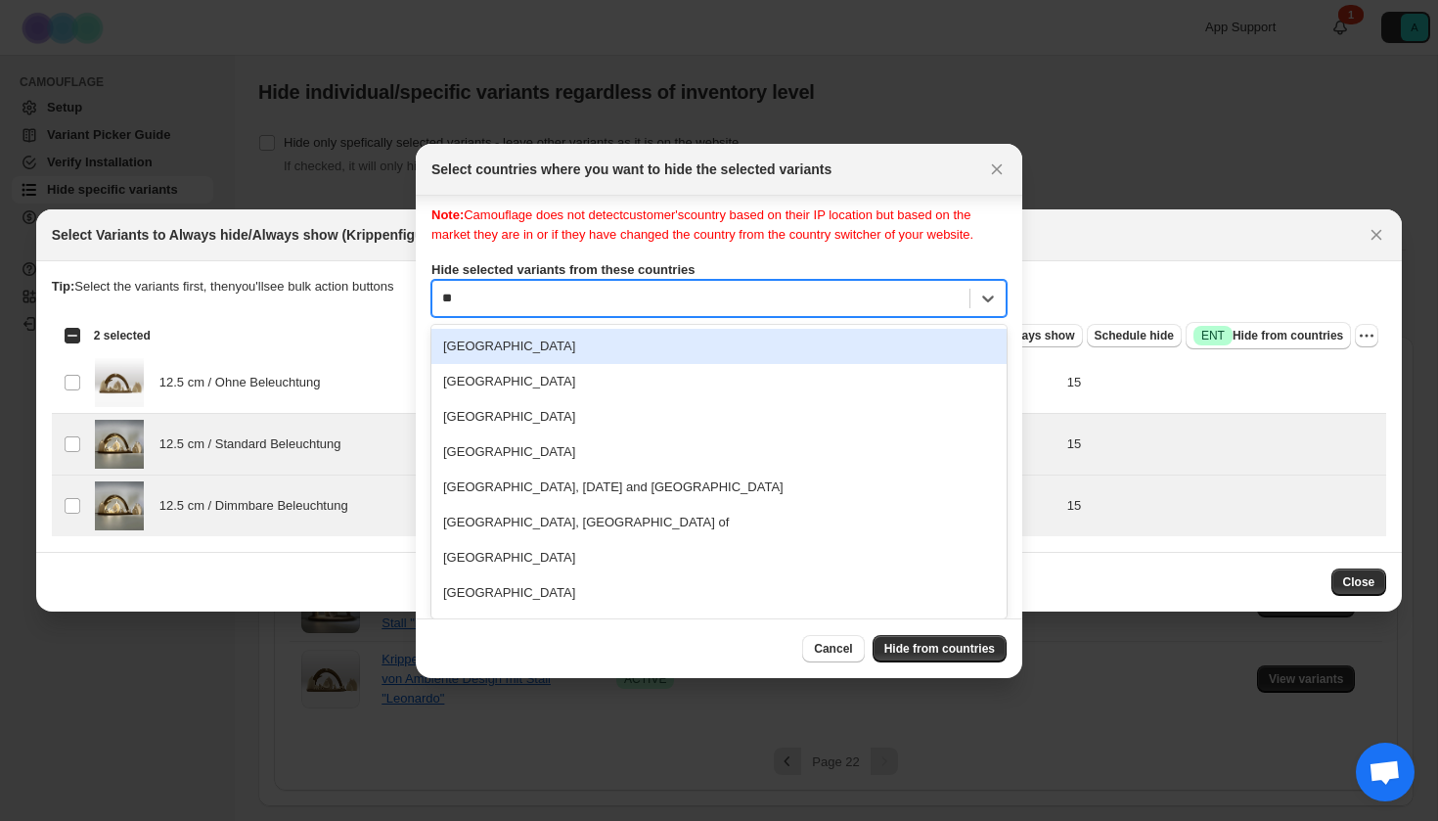
type input "***"
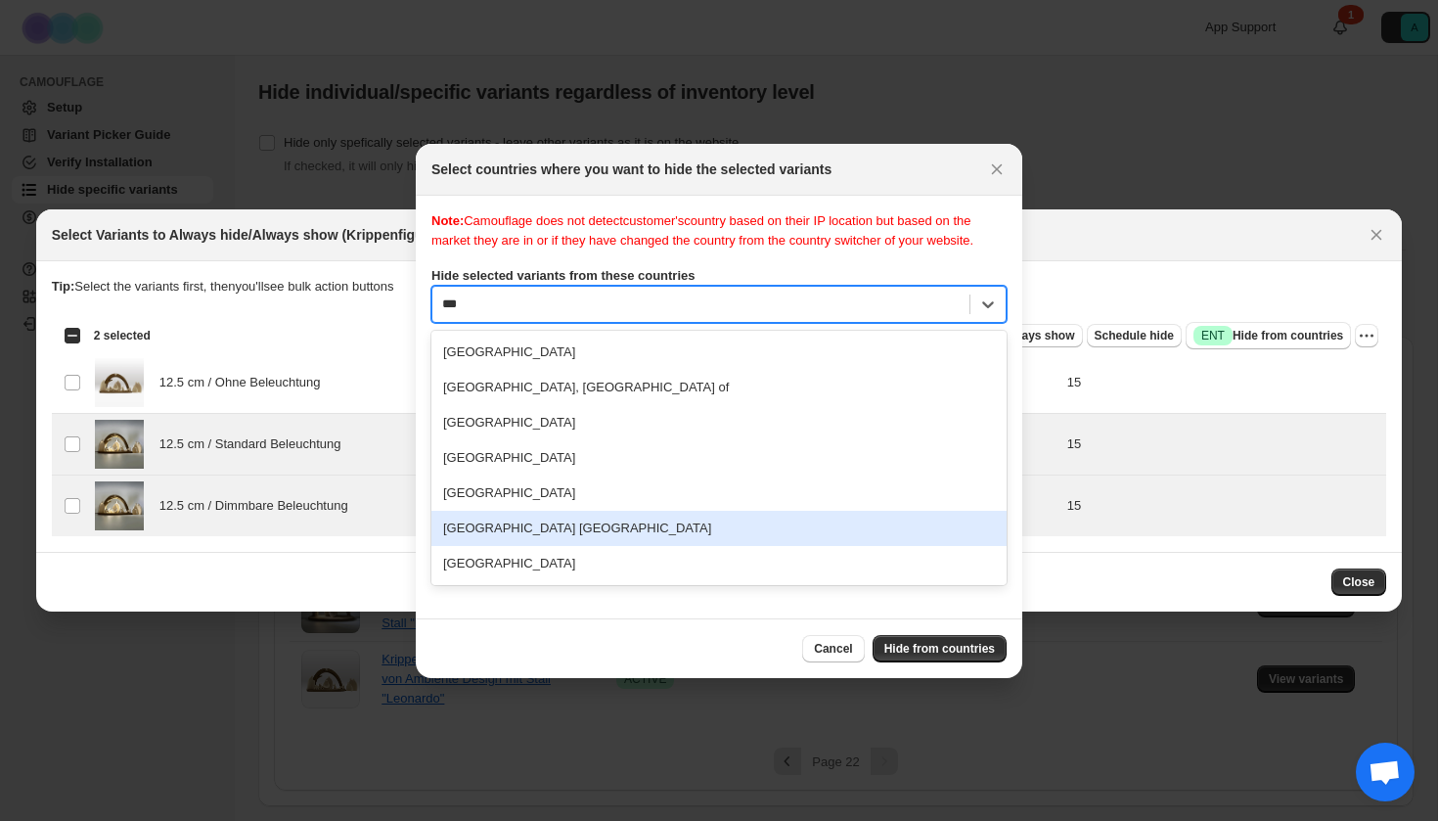
click at [536, 538] on div "[GEOGRAPHIC_DATA] [GEOGRAPHIC_DATA]" at bounding box center [718, 528] width 575 height 35
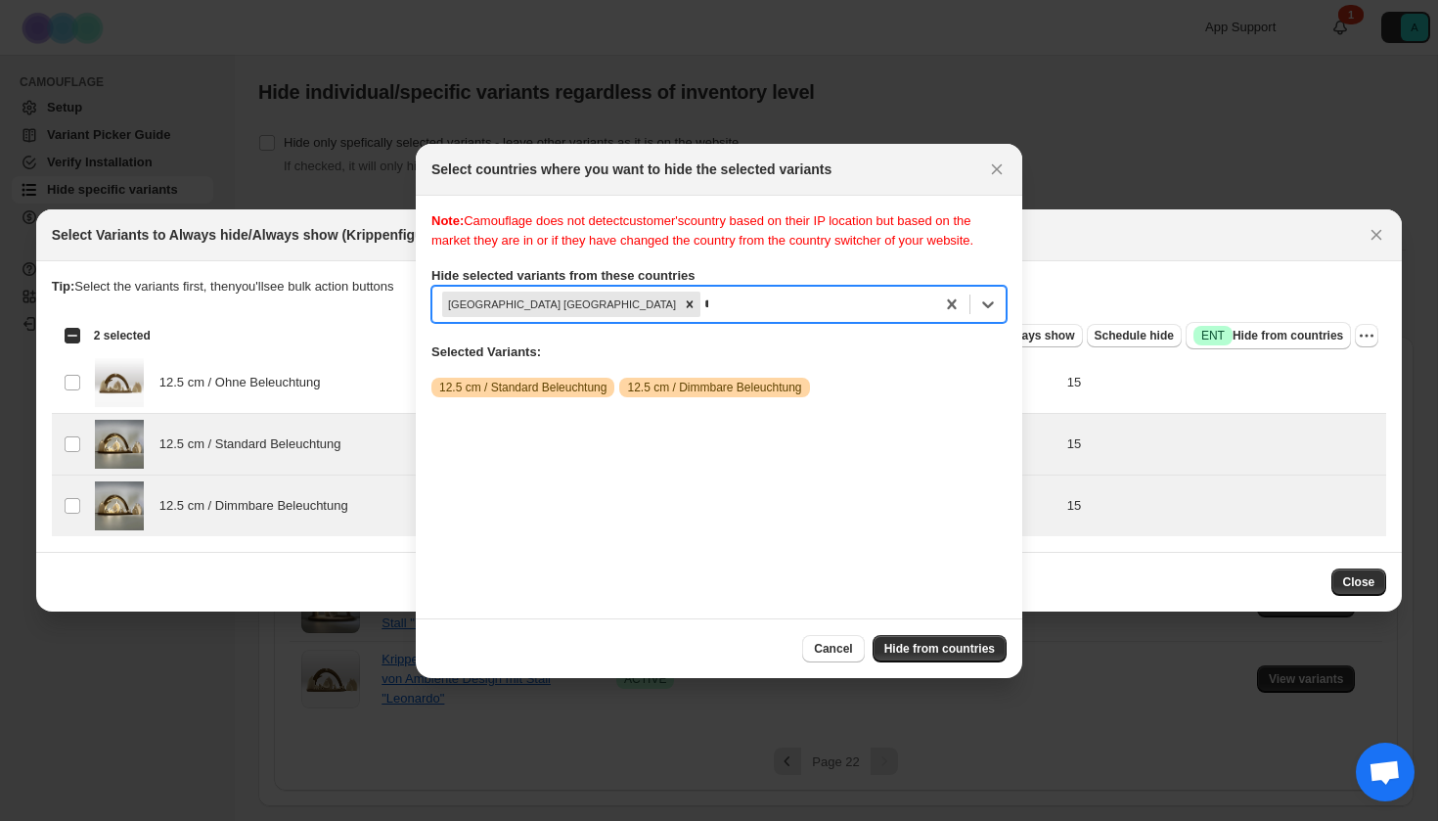
scroll to position [25, 0]
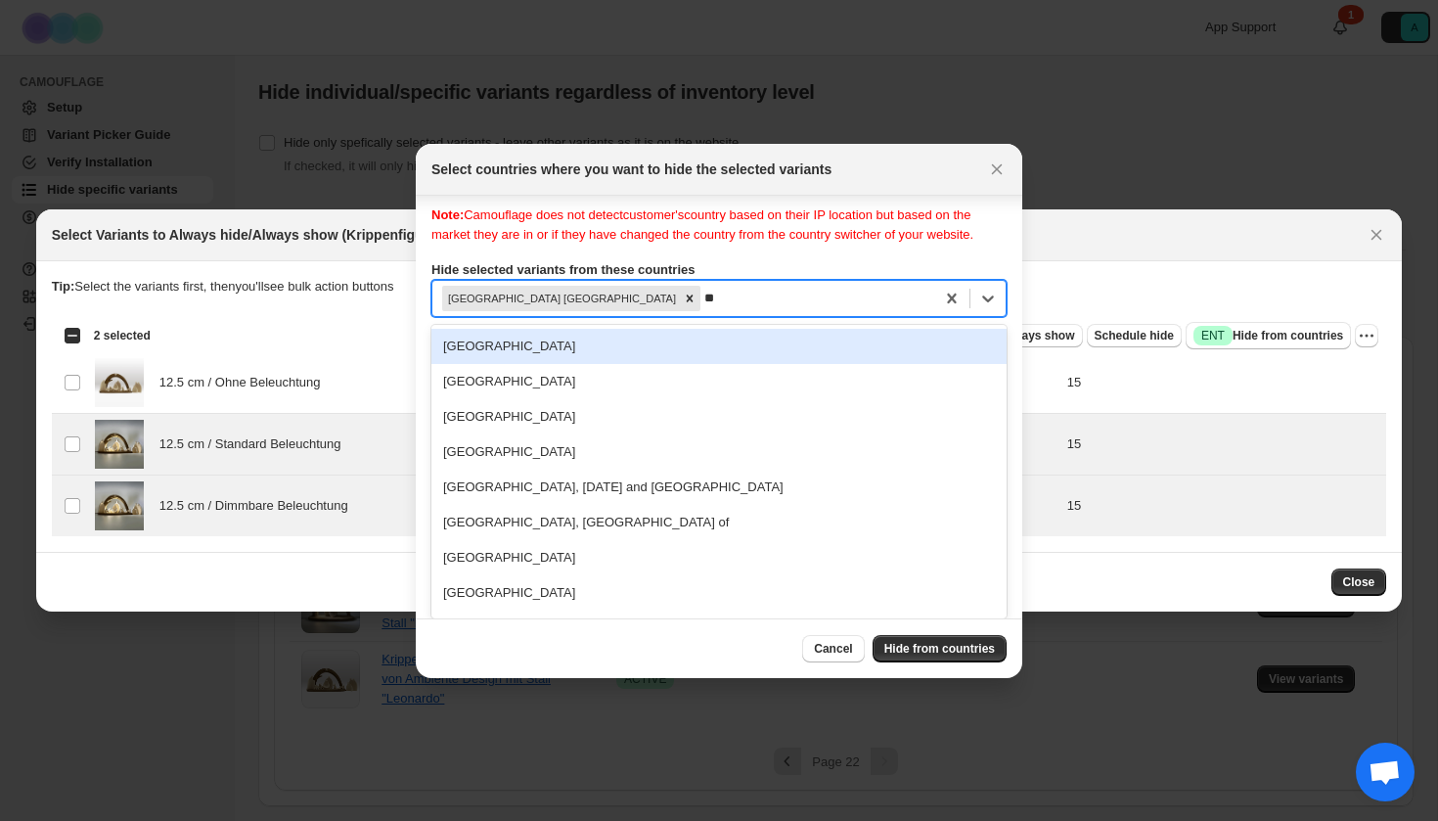
type input "***"
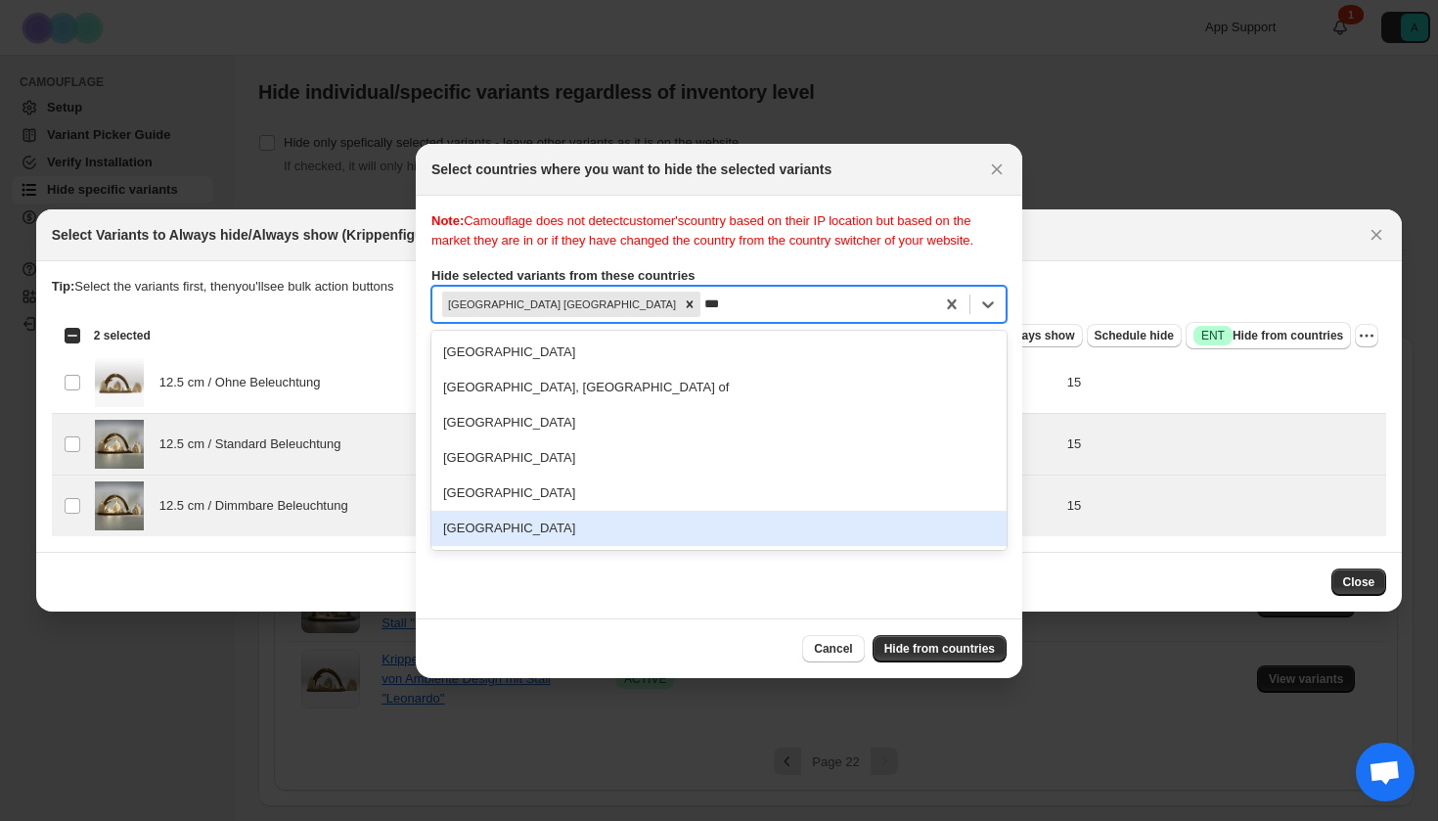
click at [530, 543] on div "[GEOGRAPHIC_DATA]" at bounding box center [718, 528] width 575 height 35
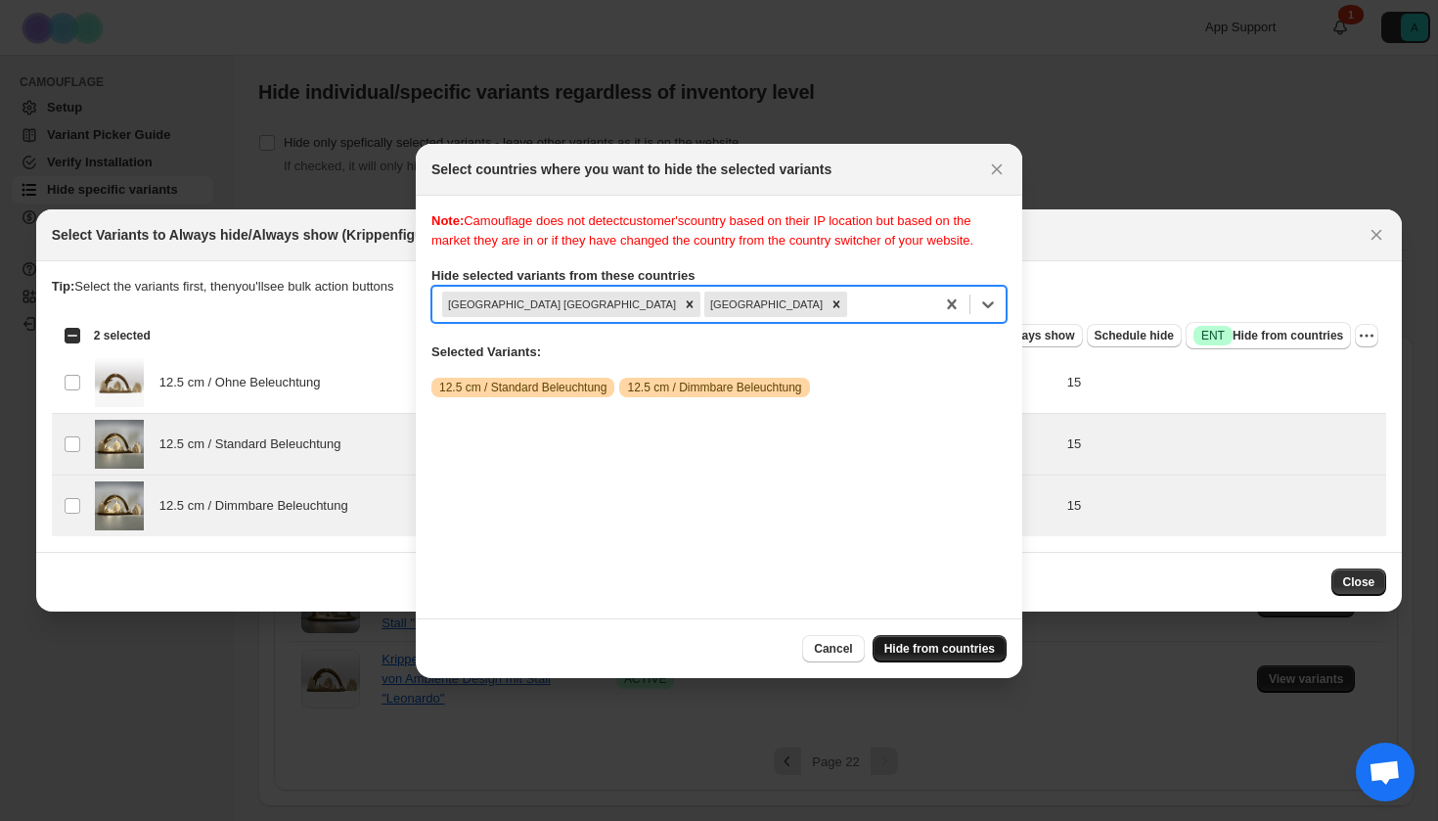
click at [938, 646] on span "Hide from countries" at bounding box center [939, 649] width 111 height 16
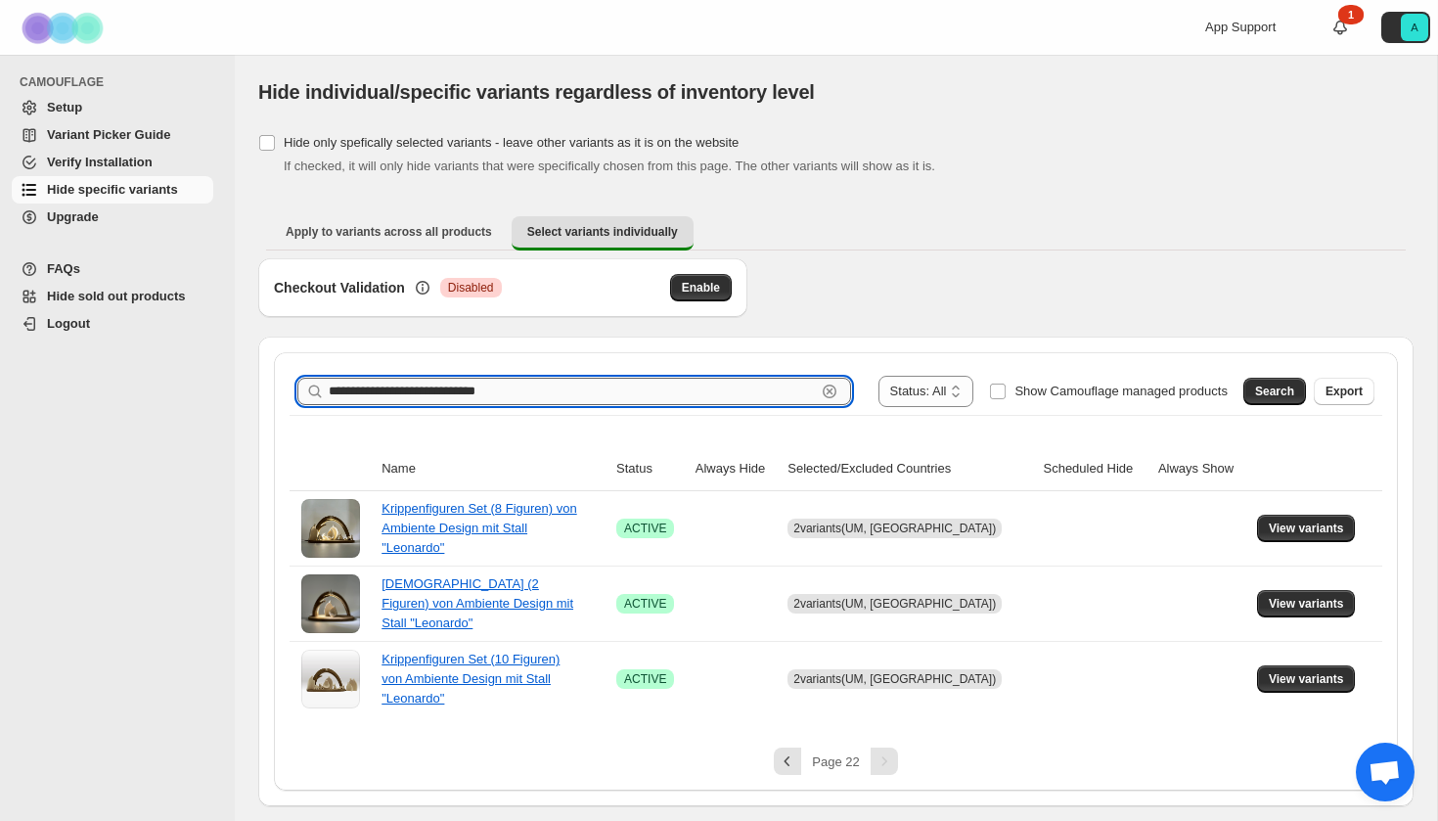
click at [600, 385] on input "**********" at bounding box center [572, 391] width 487 height 27
drag, startPoint x: 421, startPoint y: 394, endPoint x: 639, endPoint y: 389, distance: 218.2
click at [640, 395] on input "**********" at bounding box center [572, 391] width 487 height 27
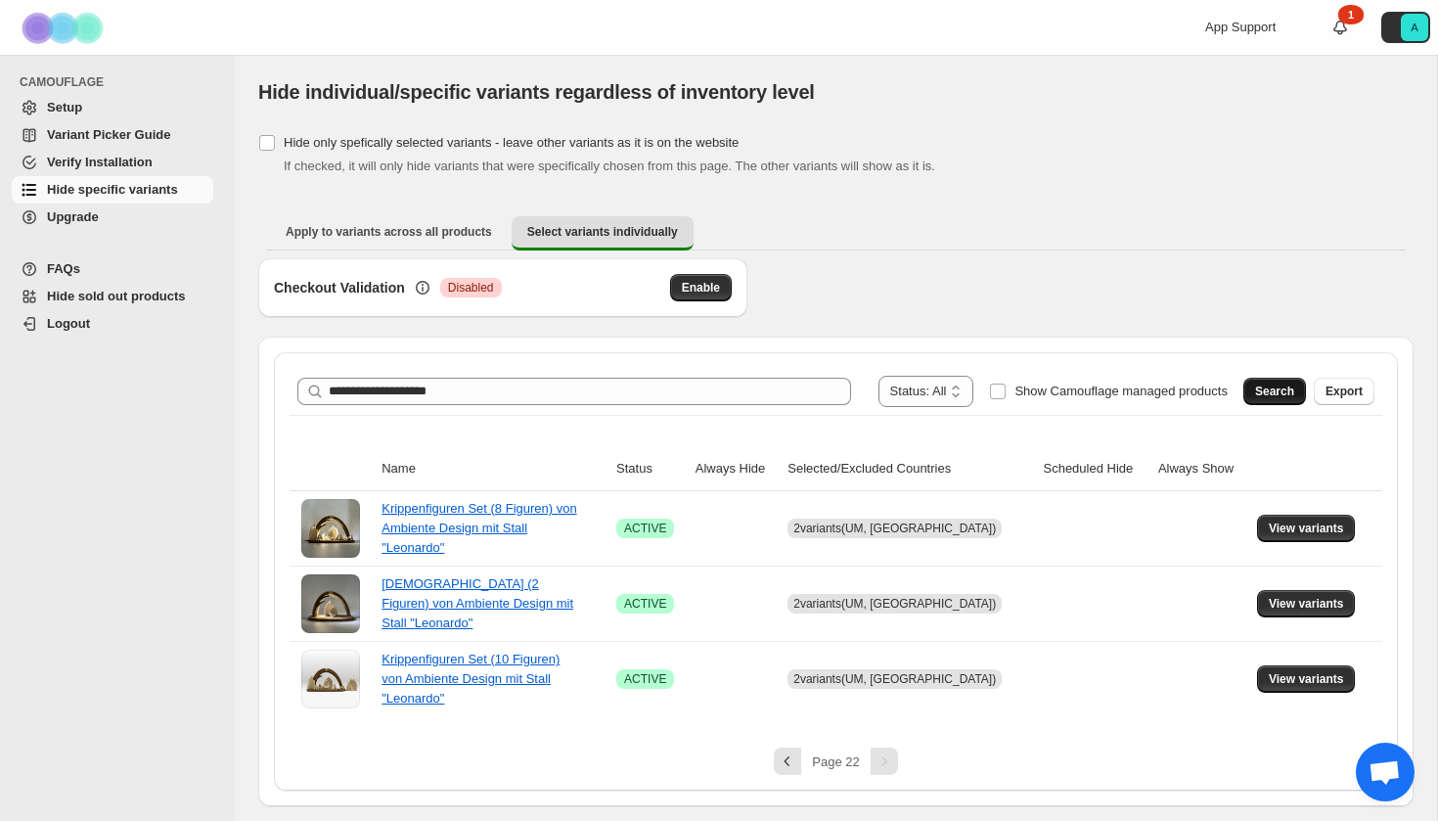
click at [1274, 388] on span "Search" at bounding box center [1274, 392] width 39 height 16
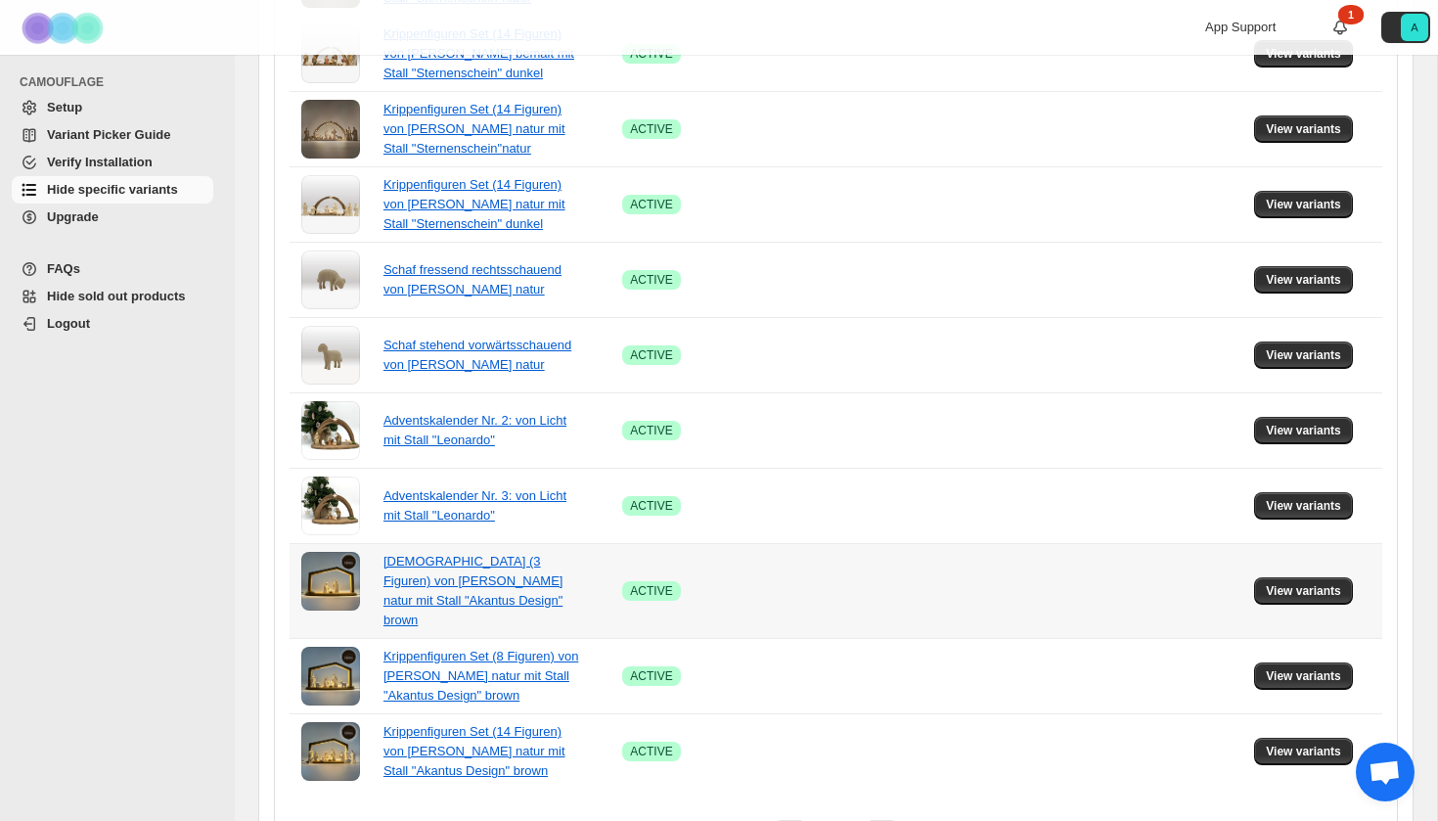
scroll to position [1266, 0]
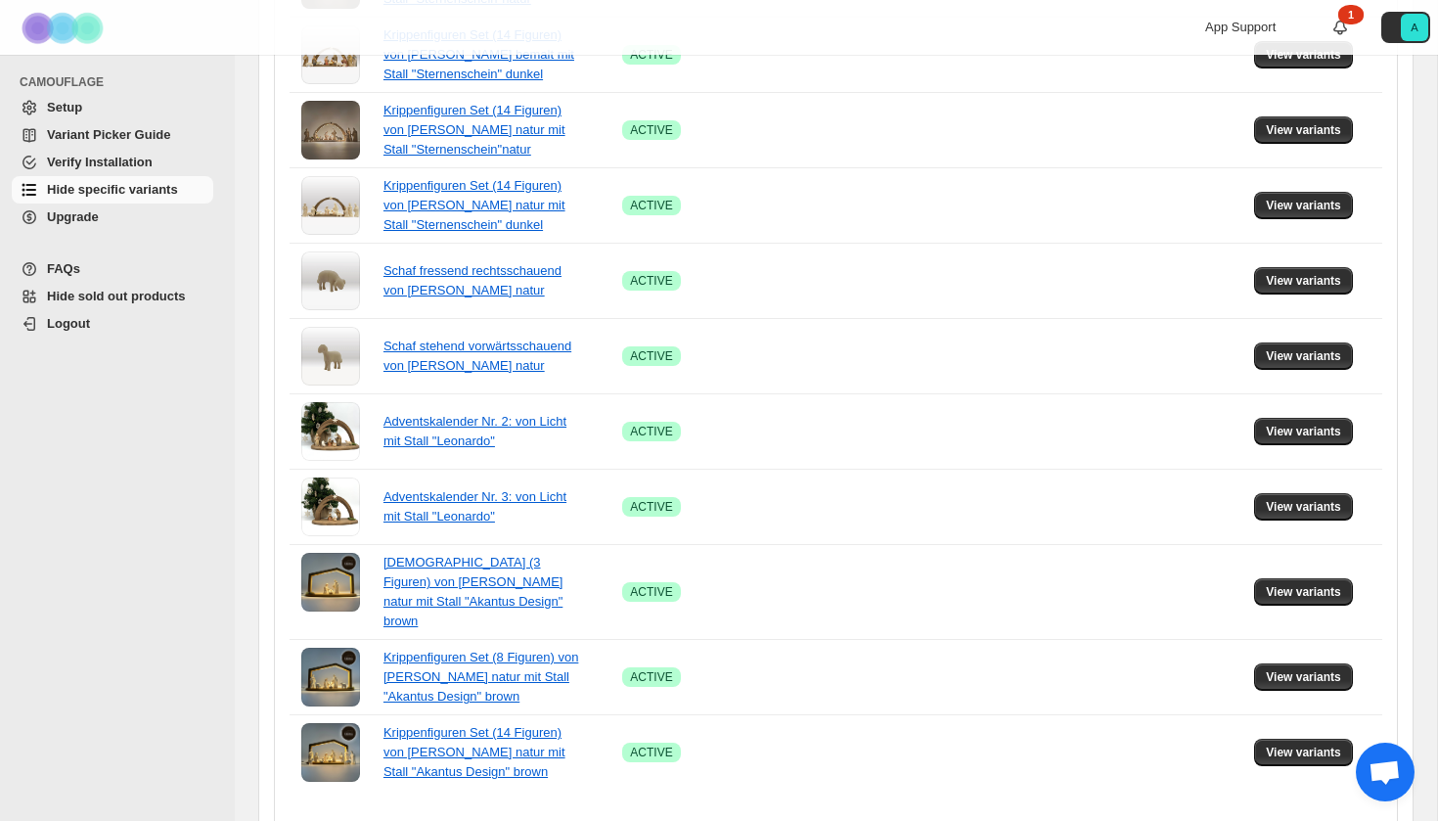
click at [880, 820] on icon "Next" at bounding box center [885, 835] width 20 height 20
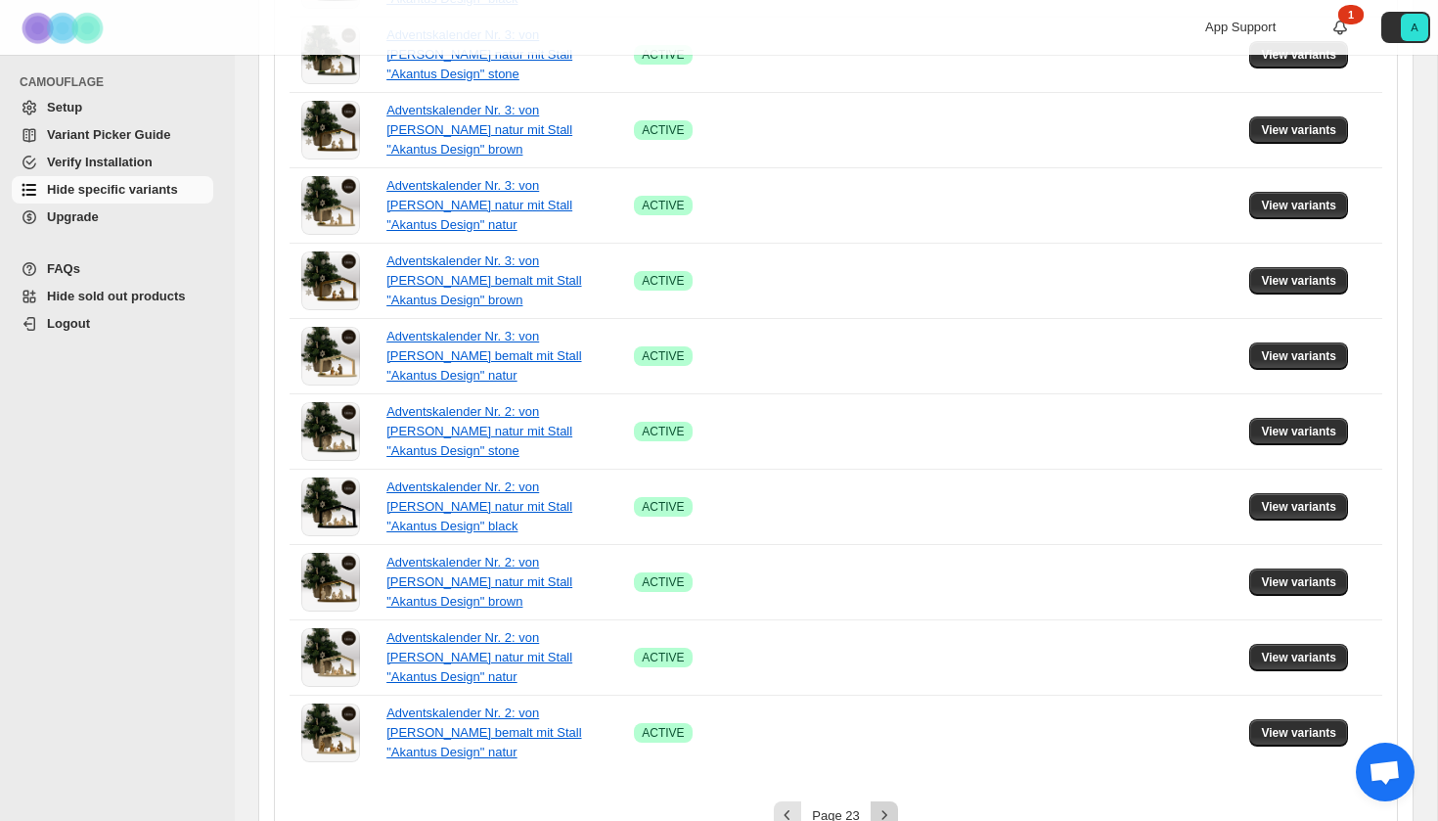
click at [891, 801] on button "Next" at bounding box center [884, 814] width 27 height 27
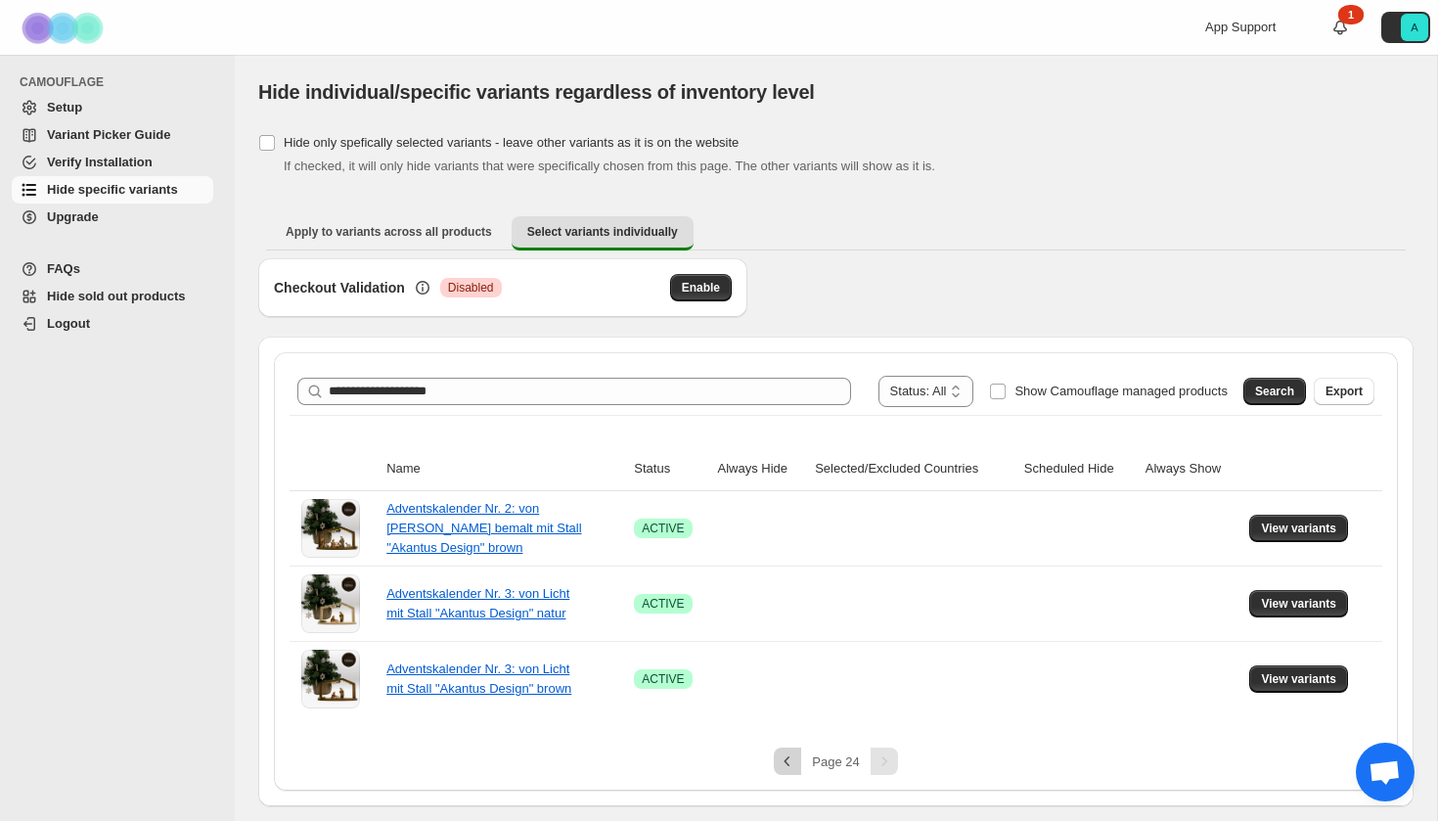
click at [785, 770] on icon "Previous" at bounding box center [788, 761] width 20 height 20
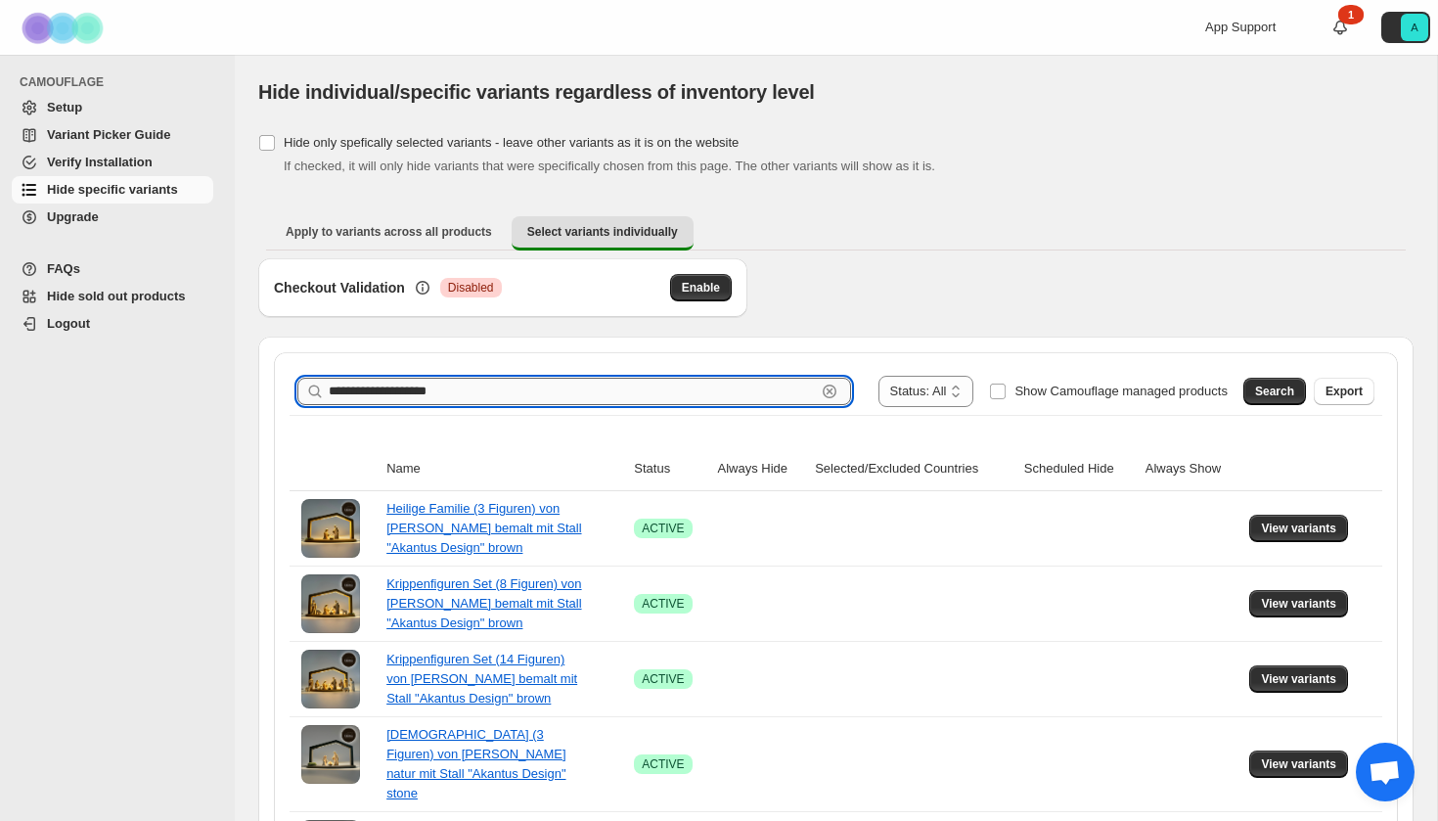
click at [453, 394] on input "**********" at bounding box center [572, 391] width 487 height 27
type input "**********"
click at [1273, 398] on span "Search" at bounding box center [1274, 392] width 39 height 16
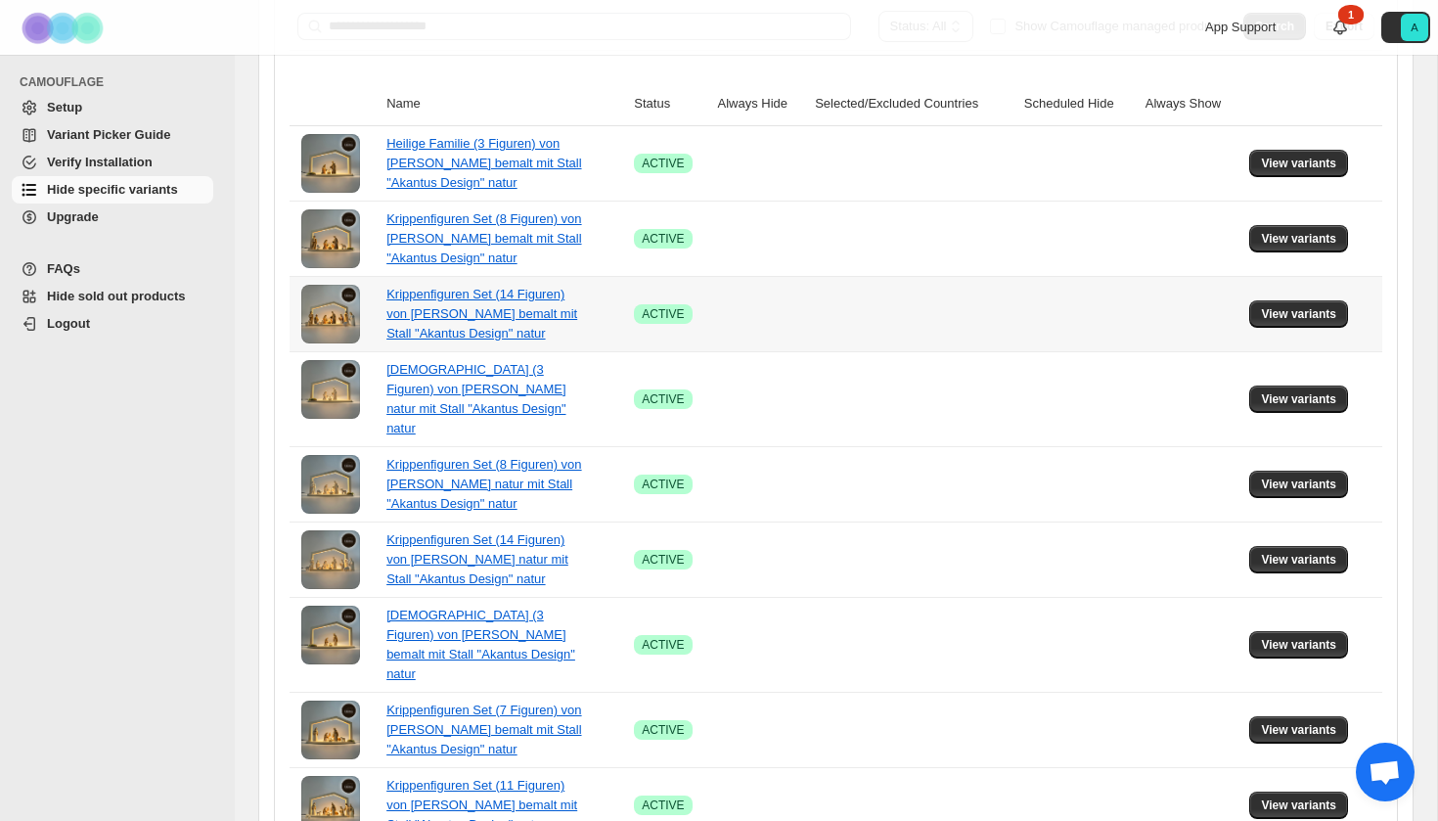
scroll to position [347, 0]
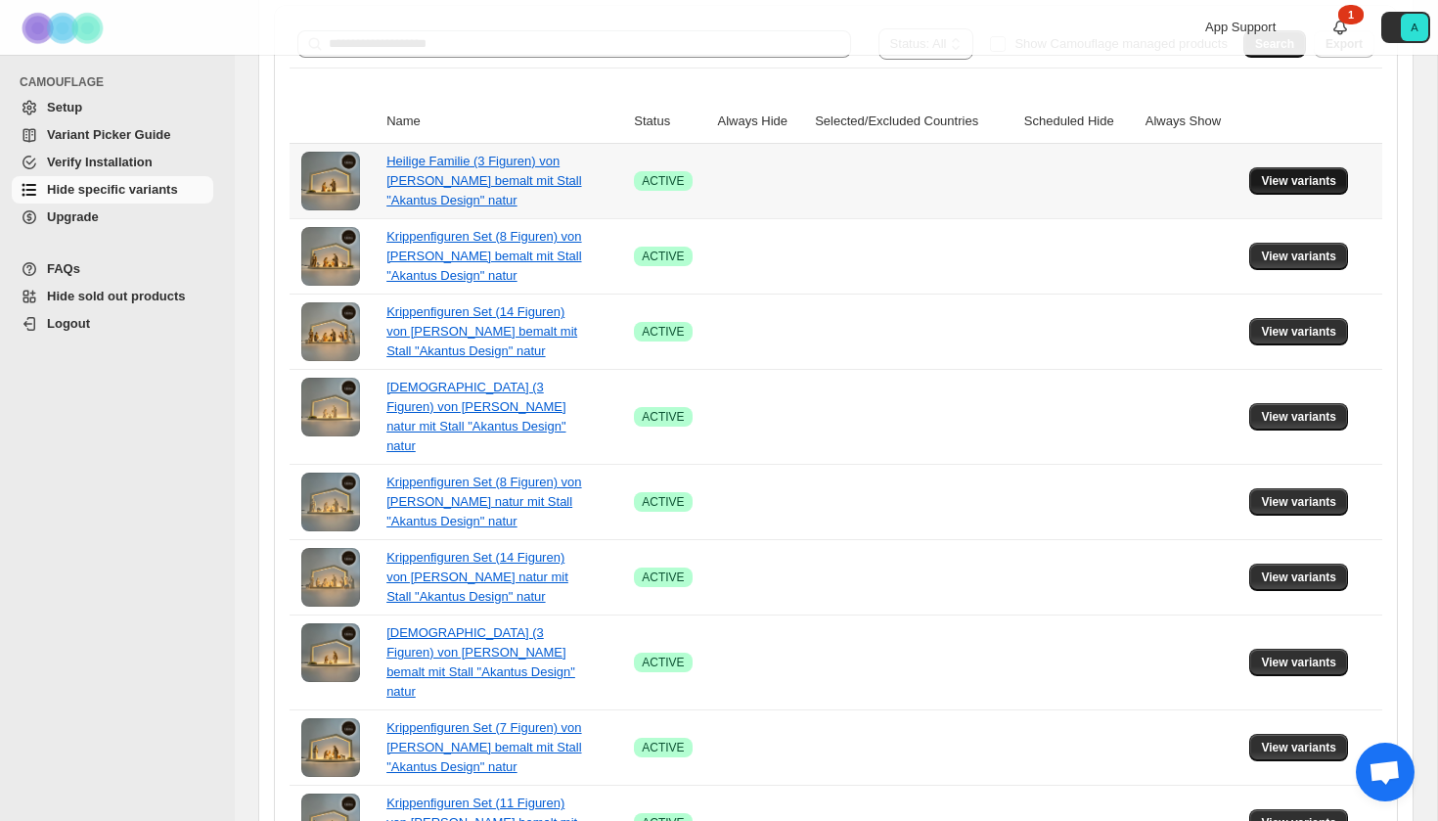
click at [1297, 175] on span "View variants" at bounding box center [1298, 181] width 75 height 16
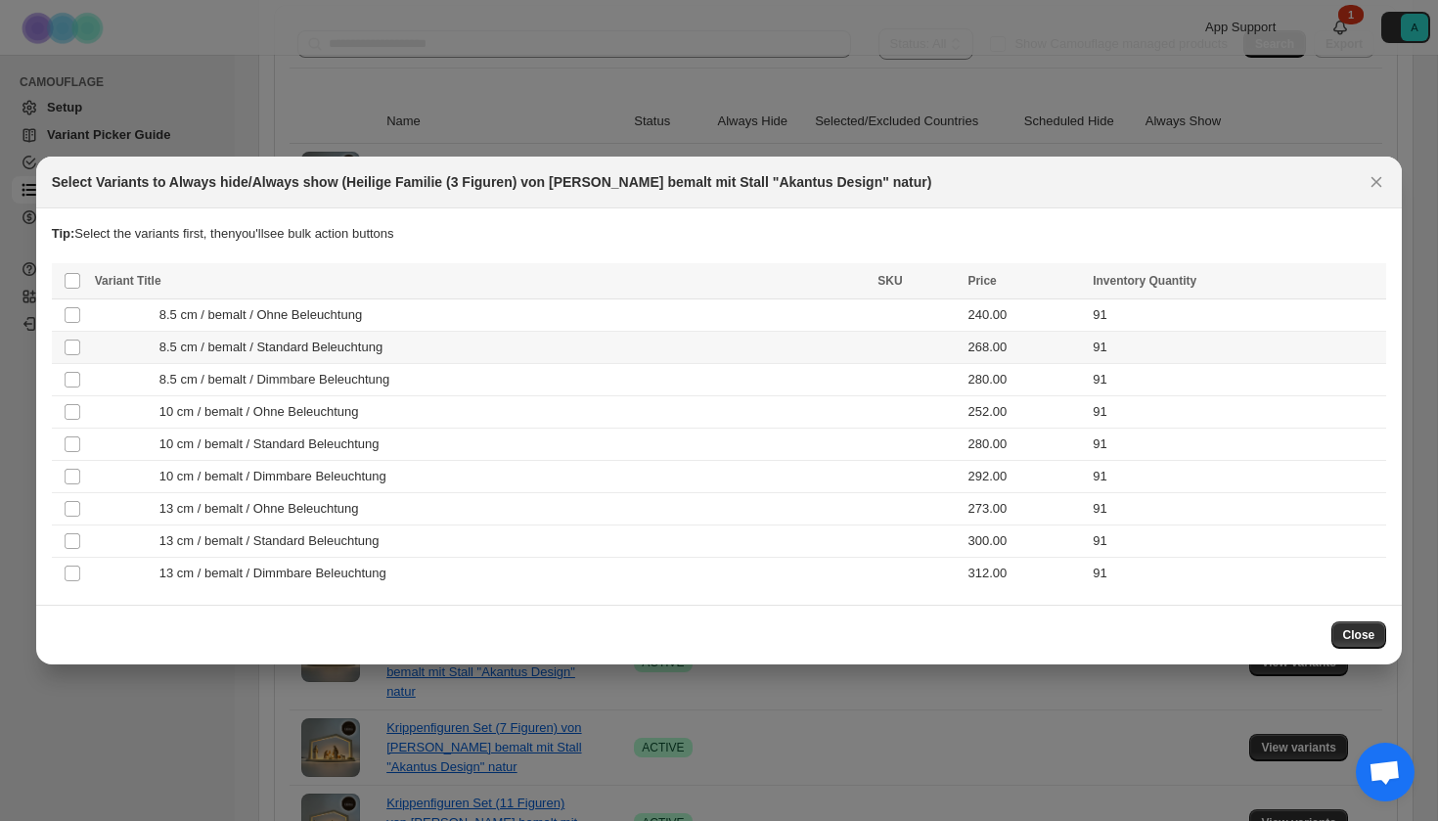
click at [377, 348] on span "8.5 cm / bemalt / Standard Beleuchtung" at bounding box center [276, 348] width 234 height 20
click at [377, 364] on td "8.5 cm / bemalt / Dimmbare Beleuchtung" at bounding box center [481, 380] width 784 height 32
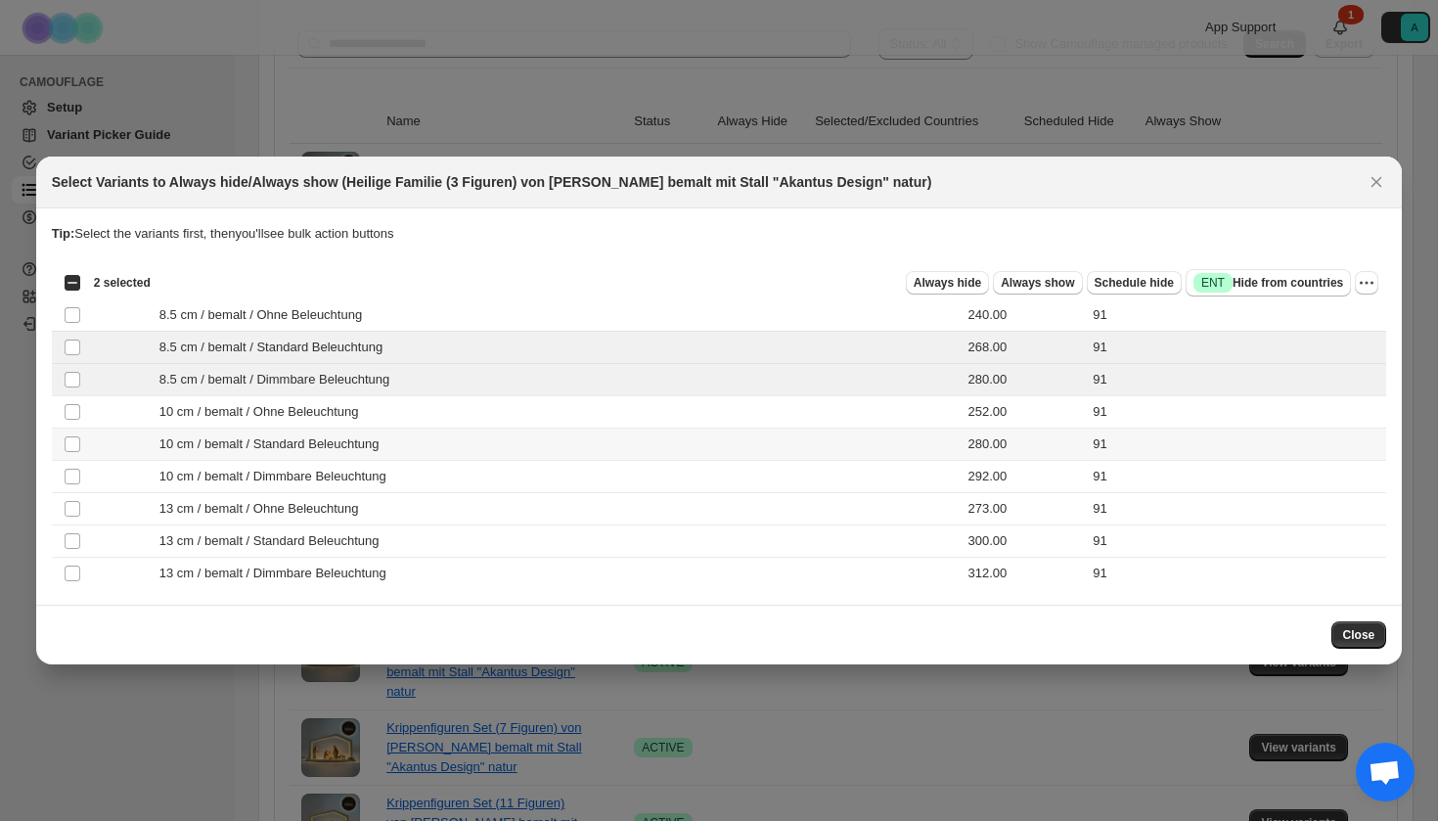
click at [353, 442] on span "10 cm / bemalt / Standard Beleuchtung" at bounding box center [274, 444] width 231 height 20
click at [353, 468] on span "10 cm / bemalt / Dimmbare Beleuchtung" at bounding box center [278, 477] width 238 height 20
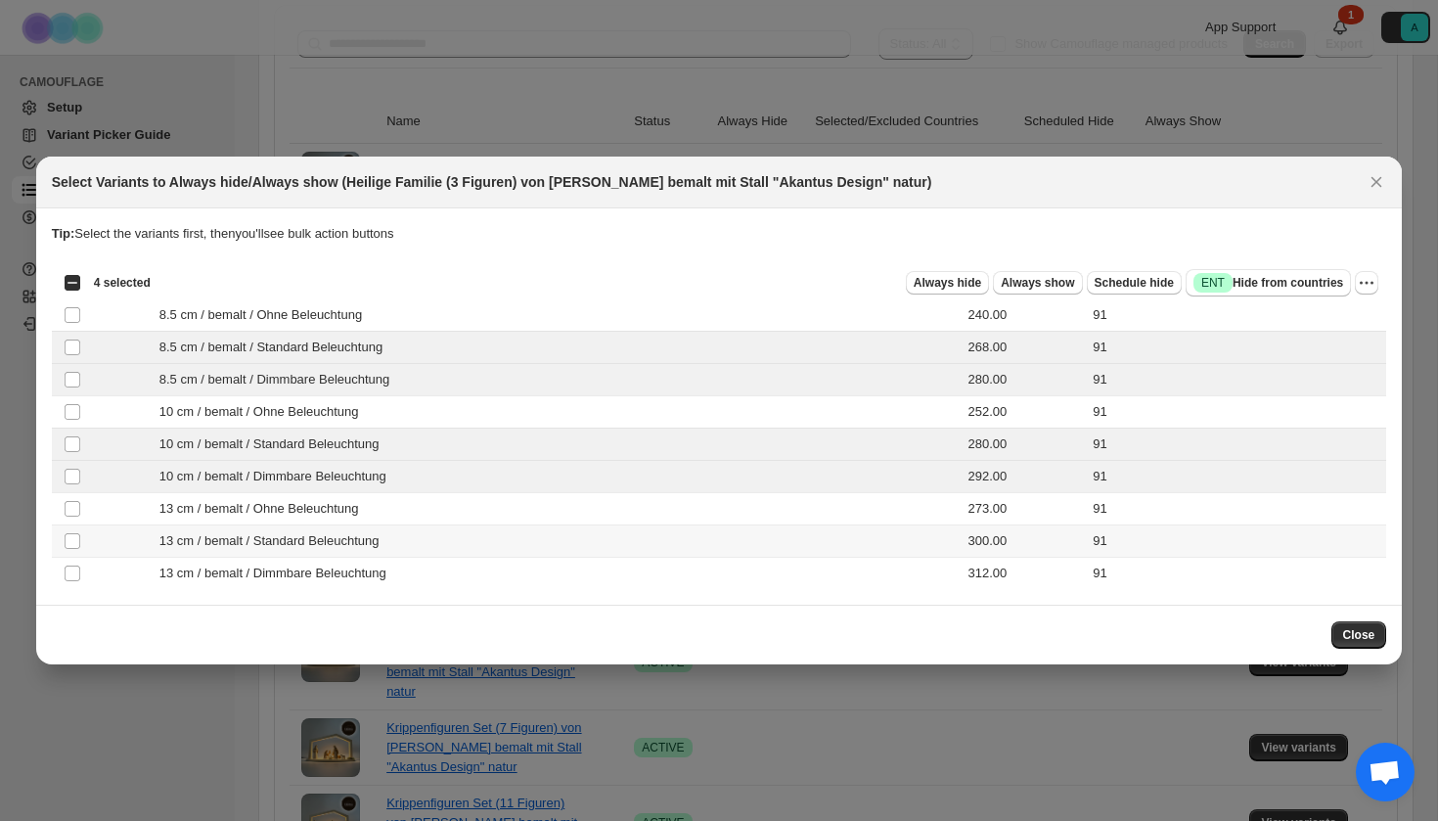
click at [342, 540] on span "13 cm / bemalt / Standard Beleuchtung" at bounding box center [274, 541] width 231 height 20
click at [342, 573] on span "13 cm / bemalt / Dimmbare Beleuchtung" at bounding box center [278, 574] width 238 height 20
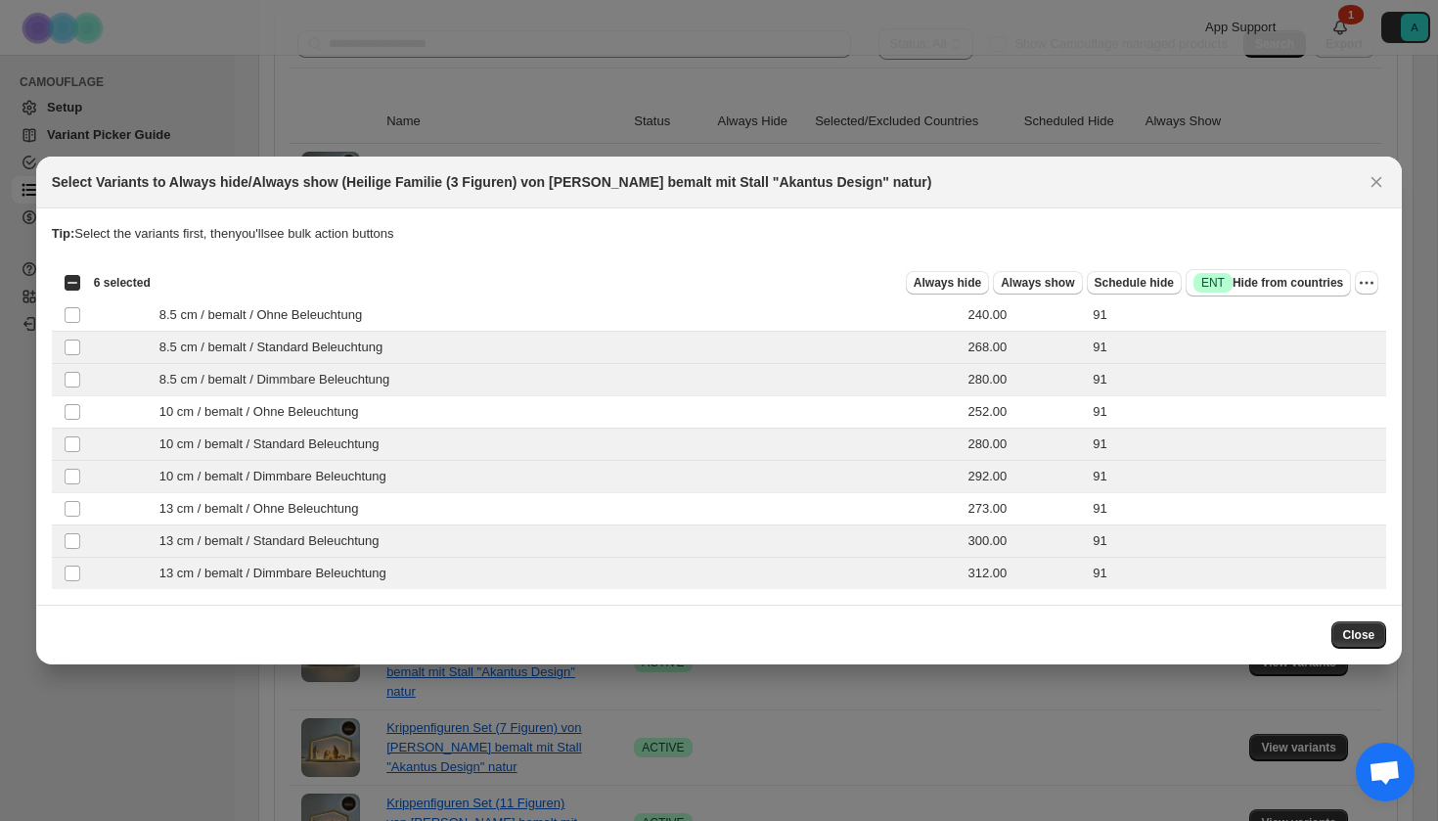
scroll to position [0, 0]
click at [1305, 280] on span "Success ENT Hide from countries" at bounding box center [1269, 283] width 150 height 20
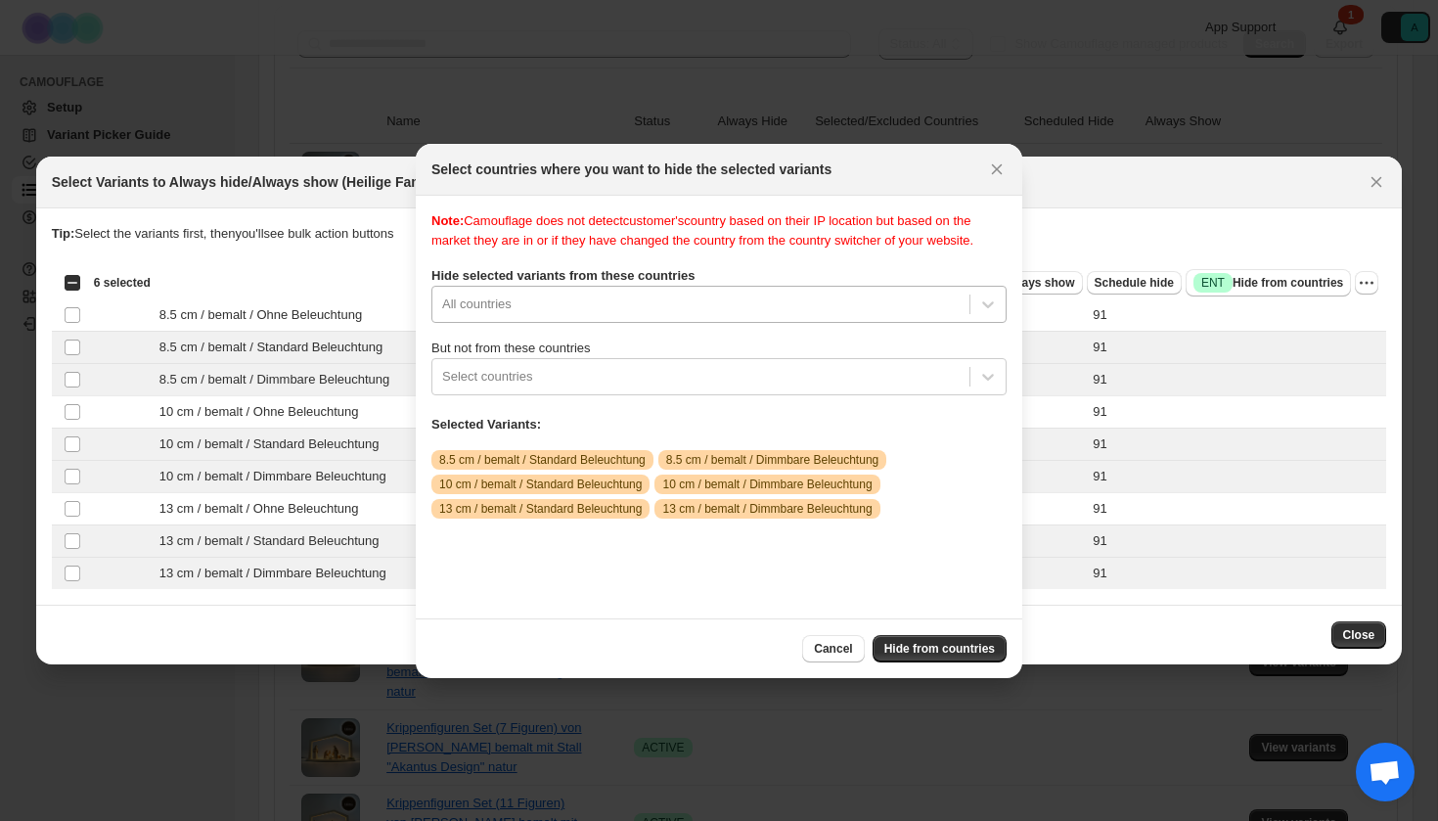
click at [726, 323] on div "All countries" at bounding box center [718, 304] width 575 height 37
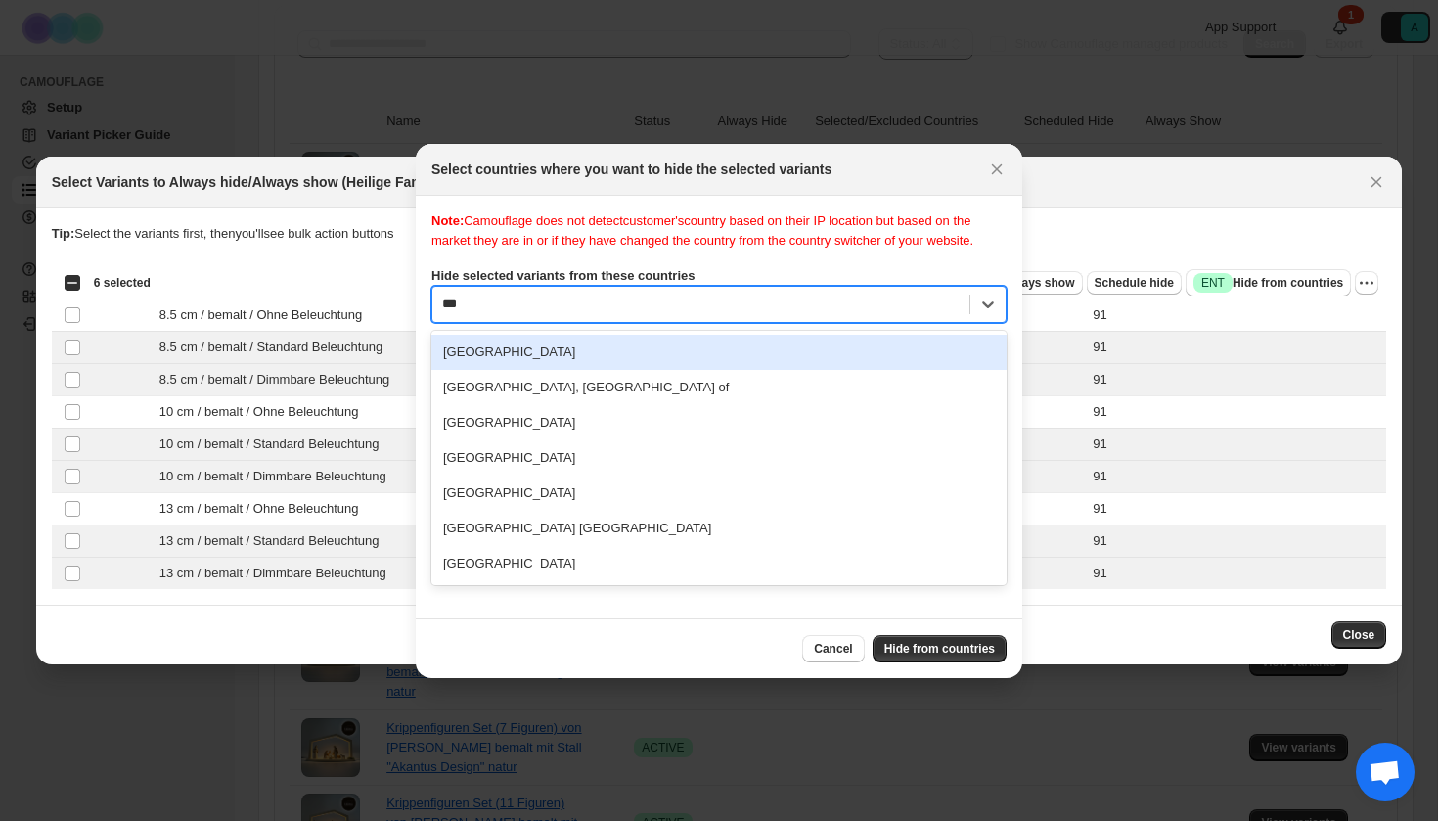
type input "****"
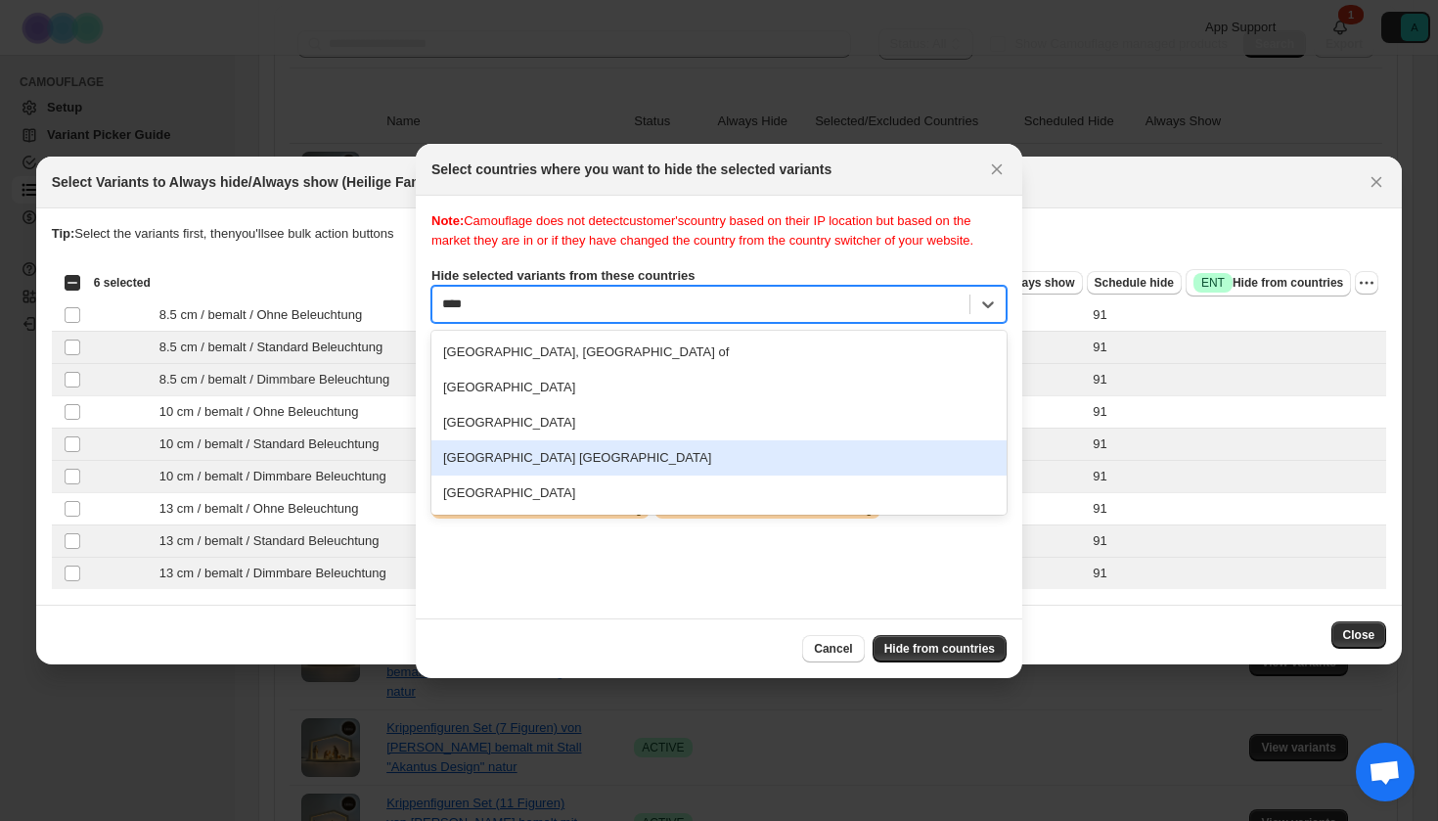
click at [631, 475] on div "[GEOGRAPHIC_DATA] [GEOGRAPHIC_DATA]" at bounding box center [718, 457] width 575 height 35
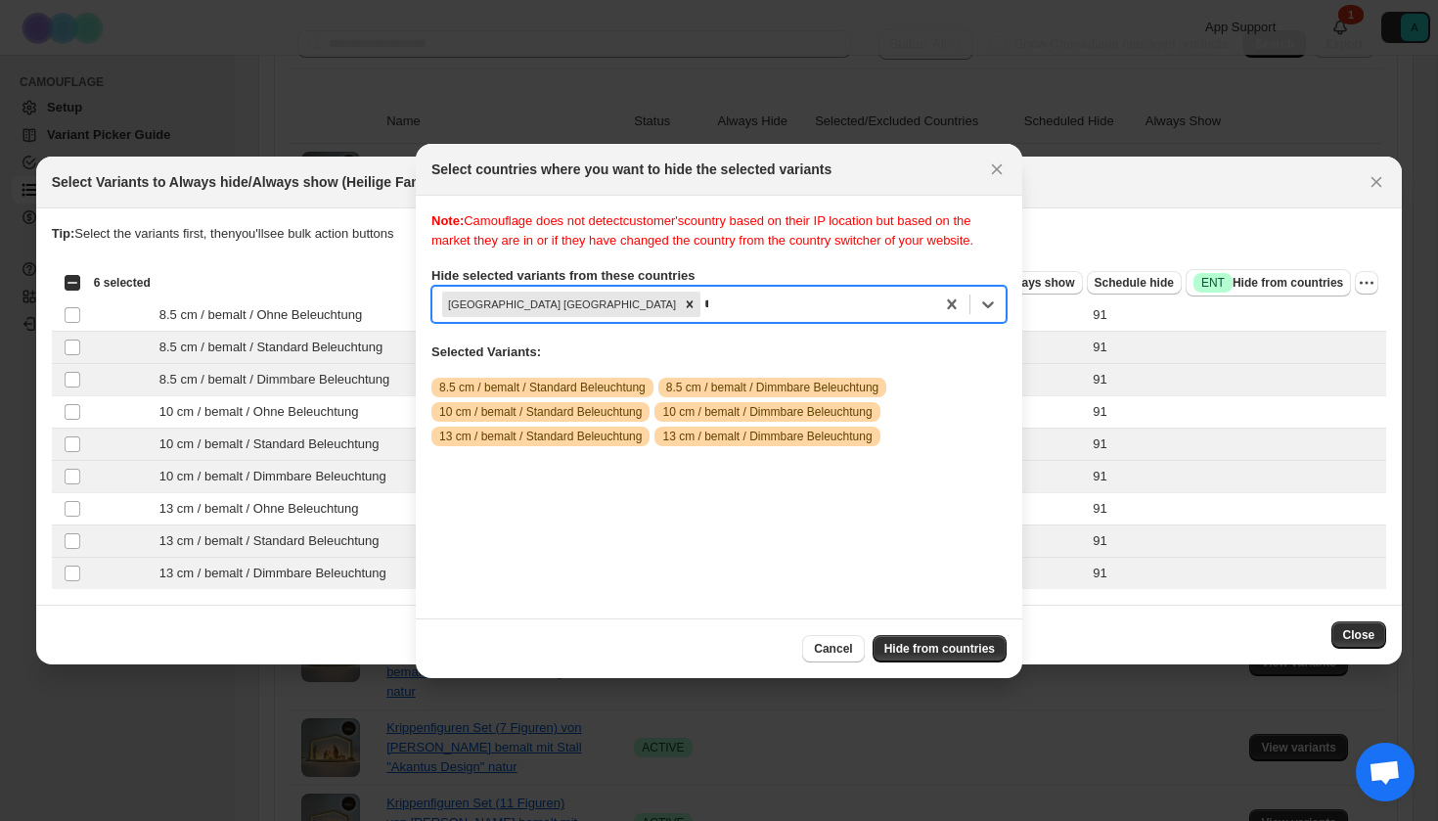
scroll to position [25, 0]
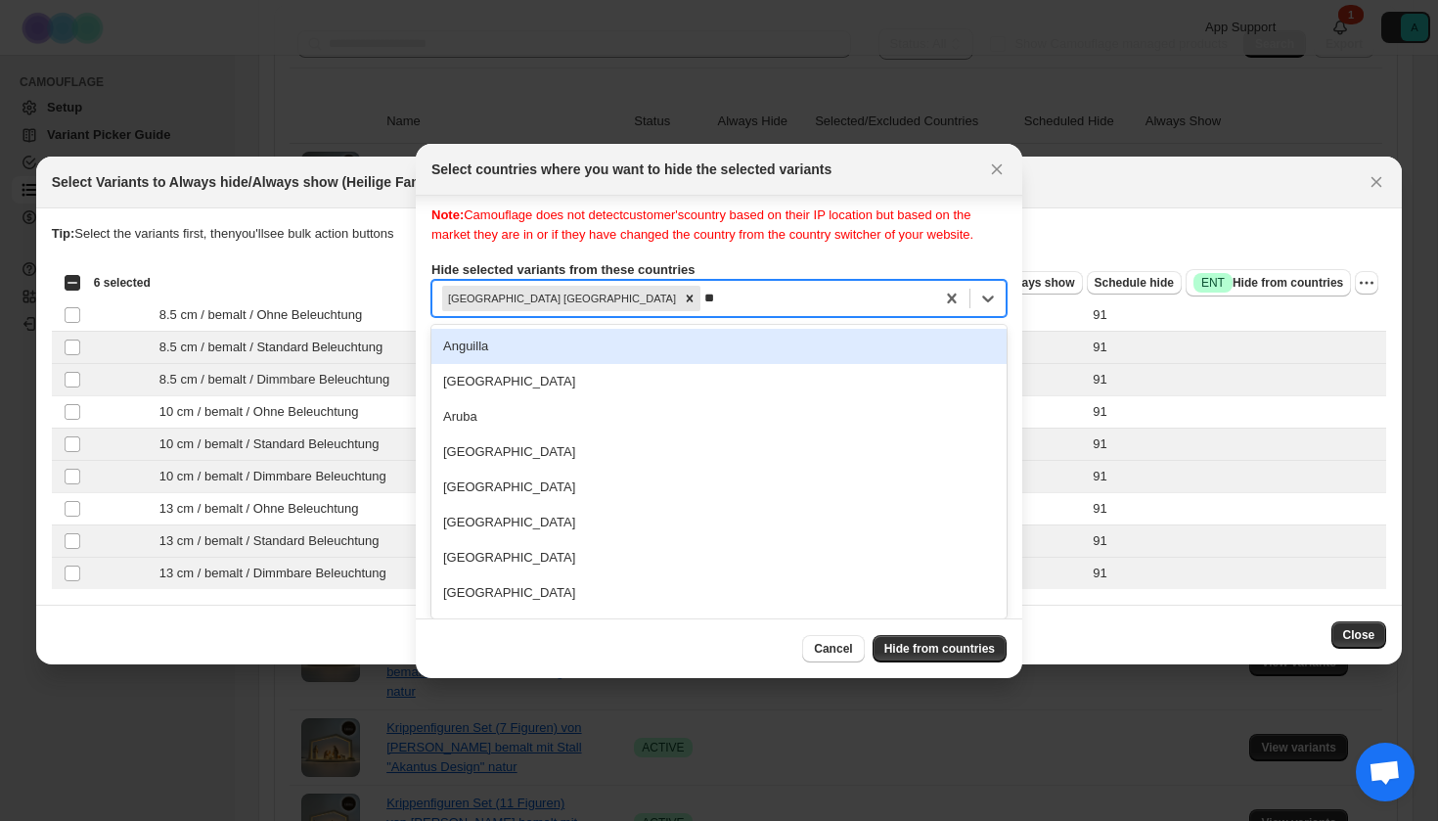
type input "***"
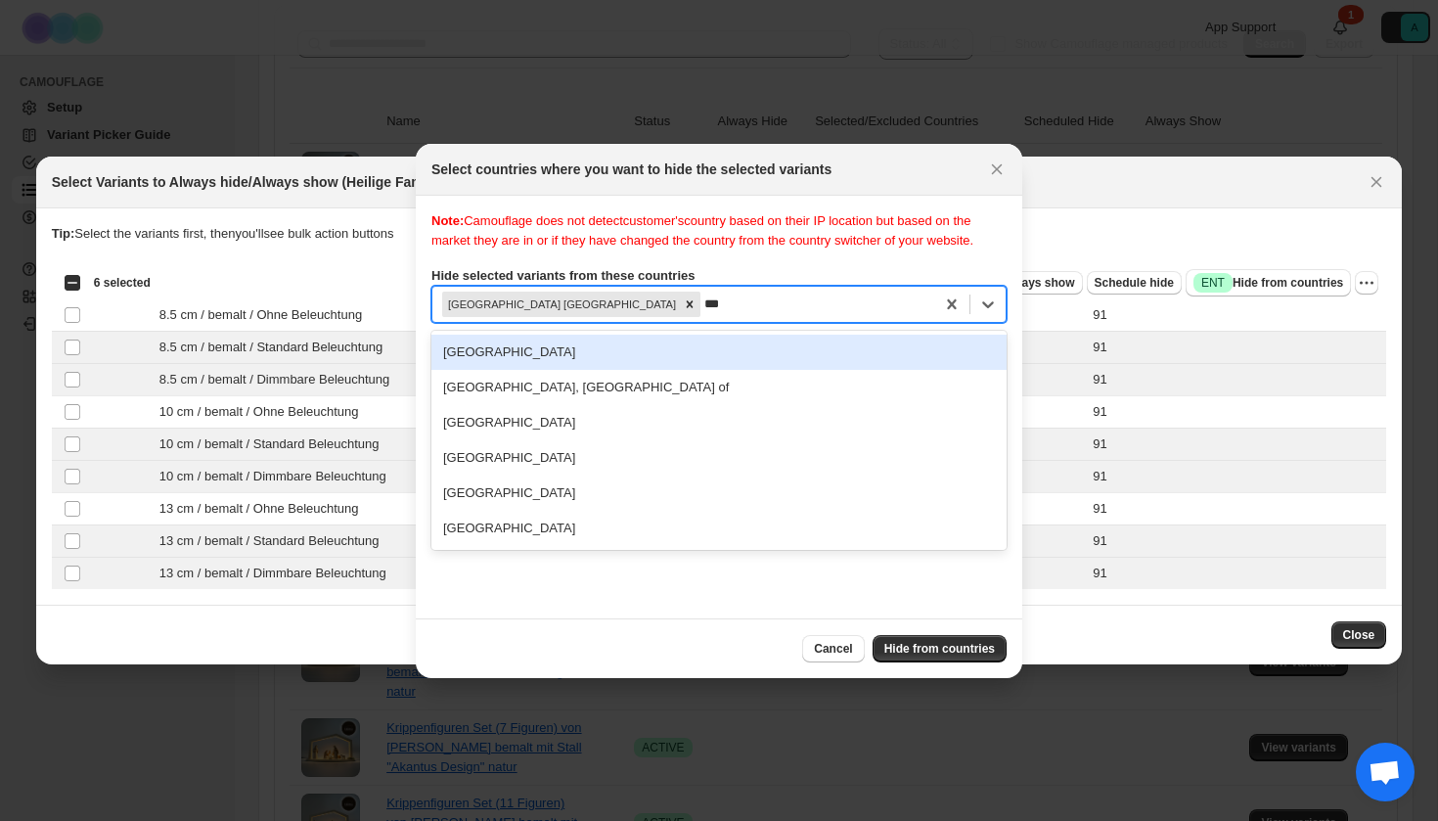
scroll to position [0, 0]
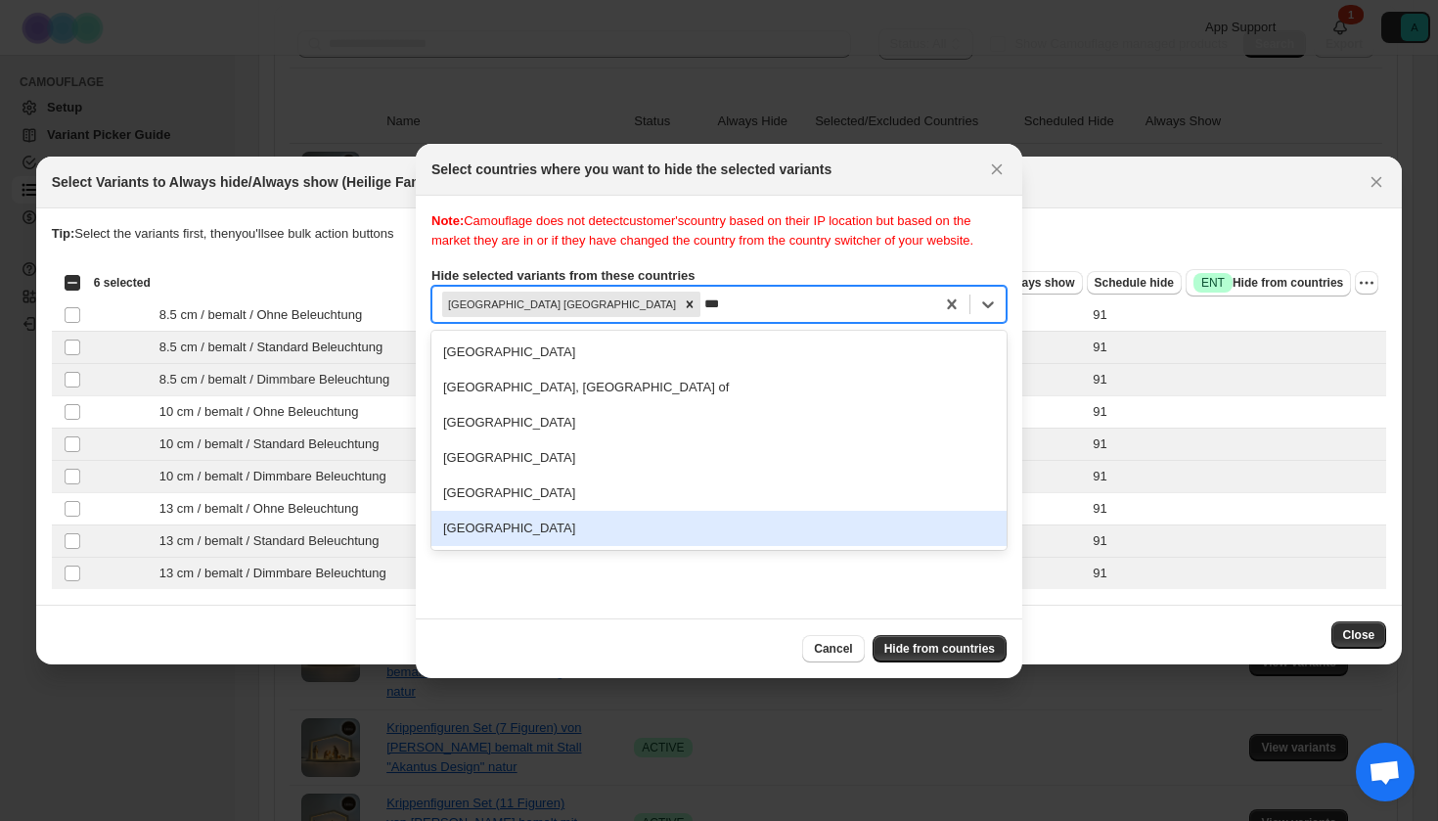
click at [584, 546] on div "[GEOGRAPHIC_DATA]" at bounding box center [718, 528] width 575 height 35
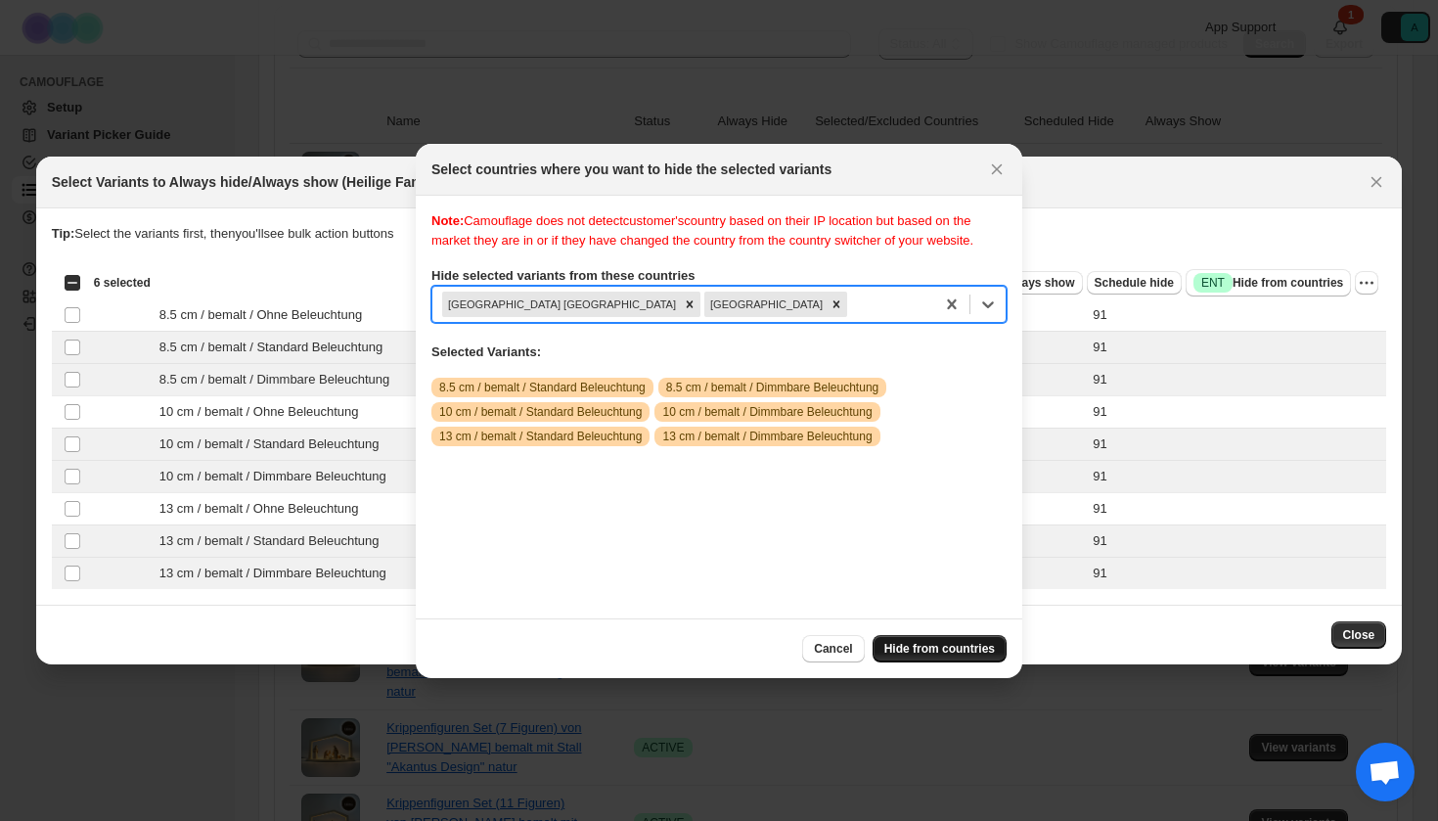
click at [925, 644] on span "Hide from countries" at bounding box center [939, 649] width 111 height 16
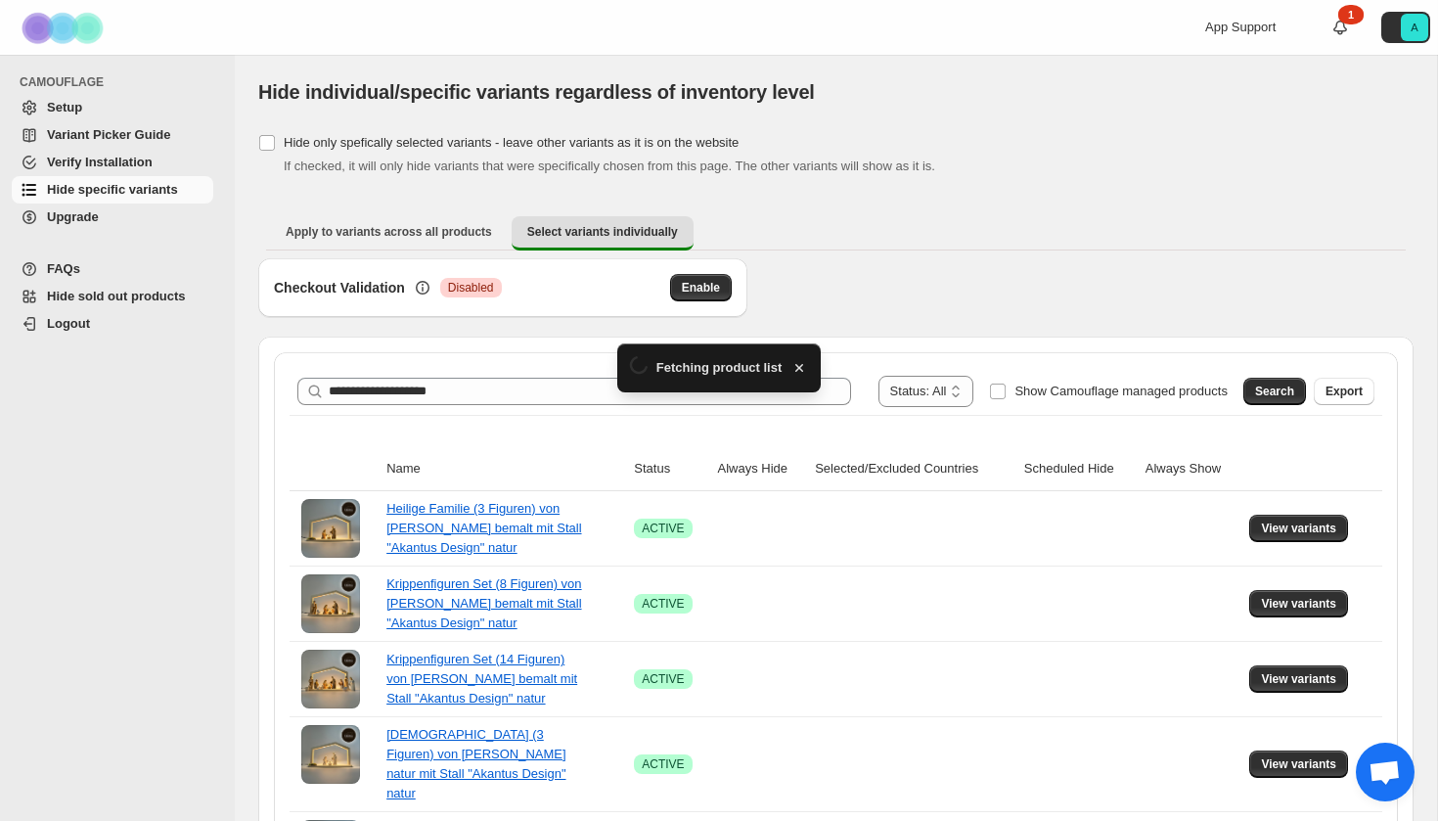
scroll to position [347, 0]
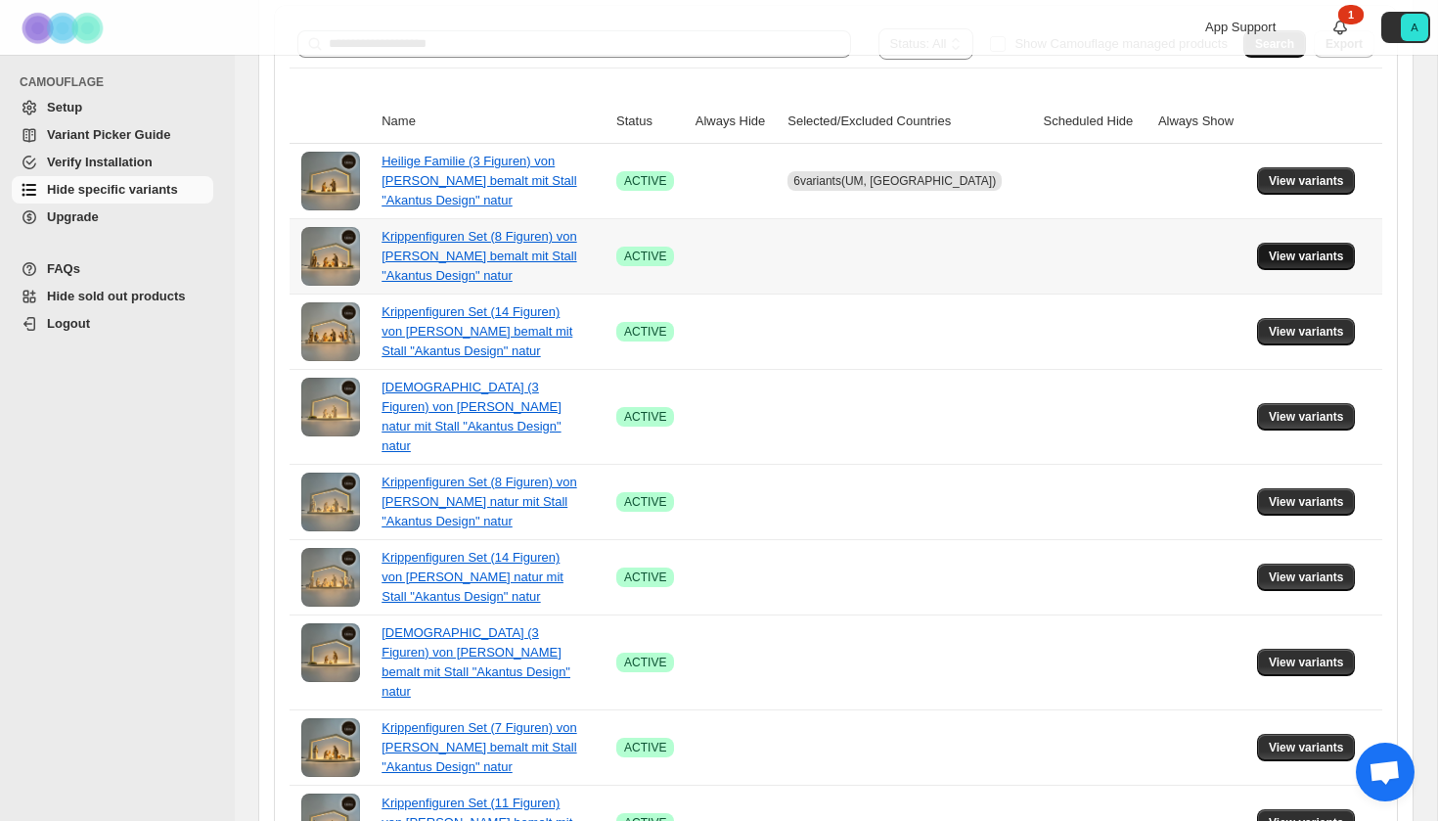
click at [1302, 248] on button "View variants" at bounding box center [1306, 256] width 99 height 27
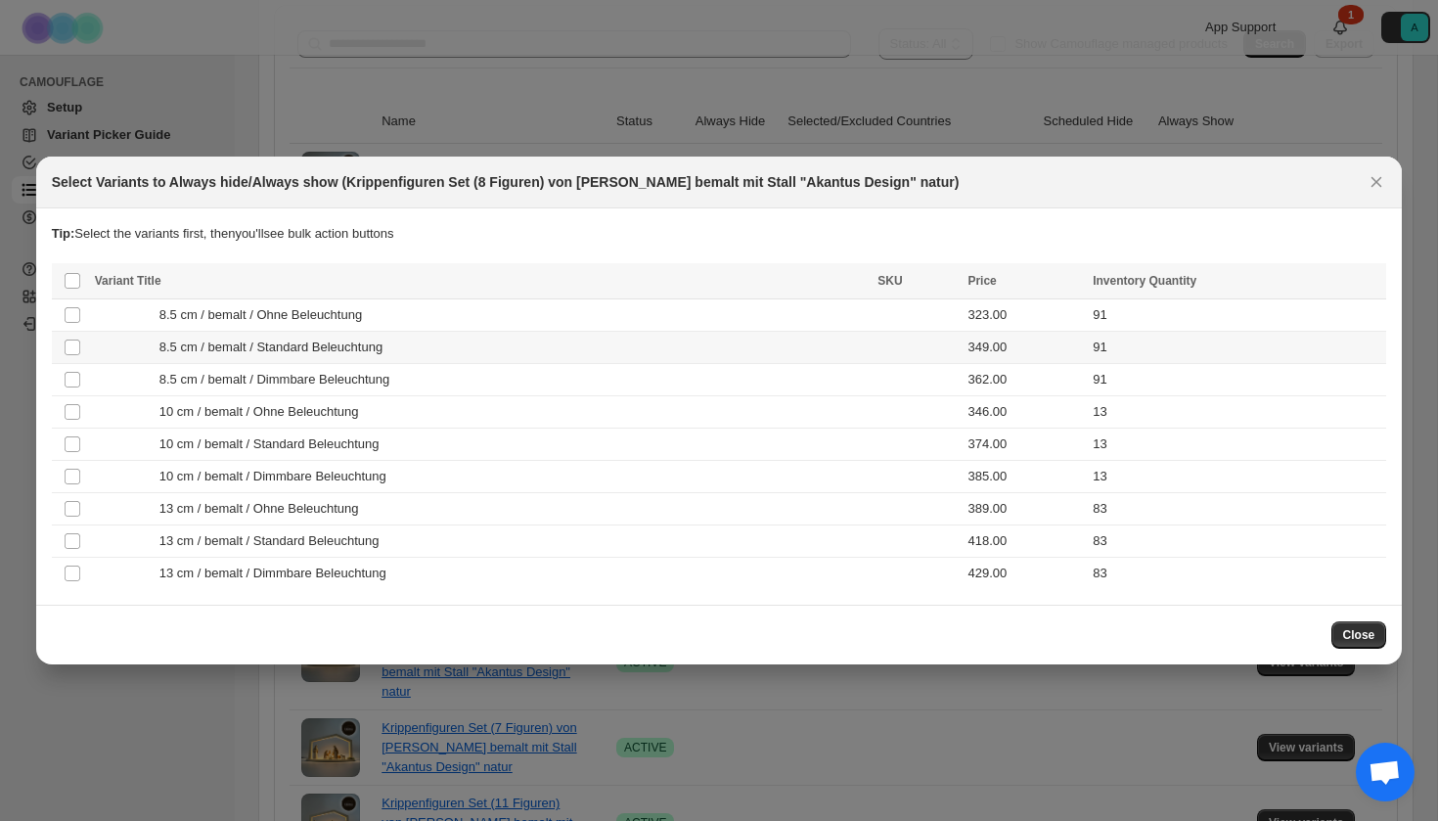
scroll to position [0, 0]
click at [363, 353] on span "8.5 cm / bemalt / Standard Beleuchtung" at bounding box center [276, 348] width 234 height 20
click at [363, 369] on td "8.5 cm / bemalt / Dimmbare Beleuchtung" at bounding box center [481, 380] width 784 height 32
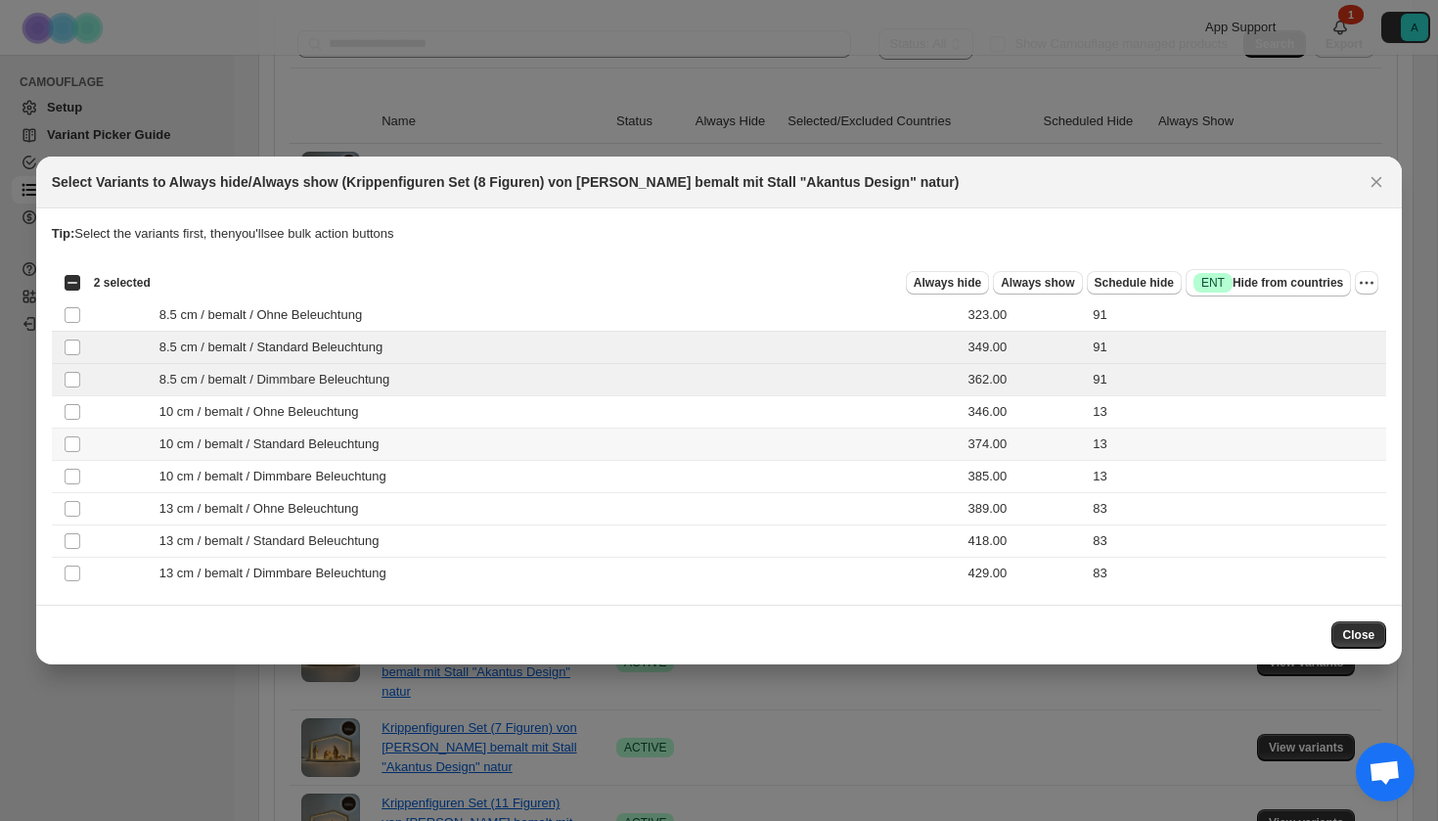
click at [362, 436] on span "10 cm / bemalt / Standard Beleuchtung" at bounding box center [274, 444] width 231 height 20
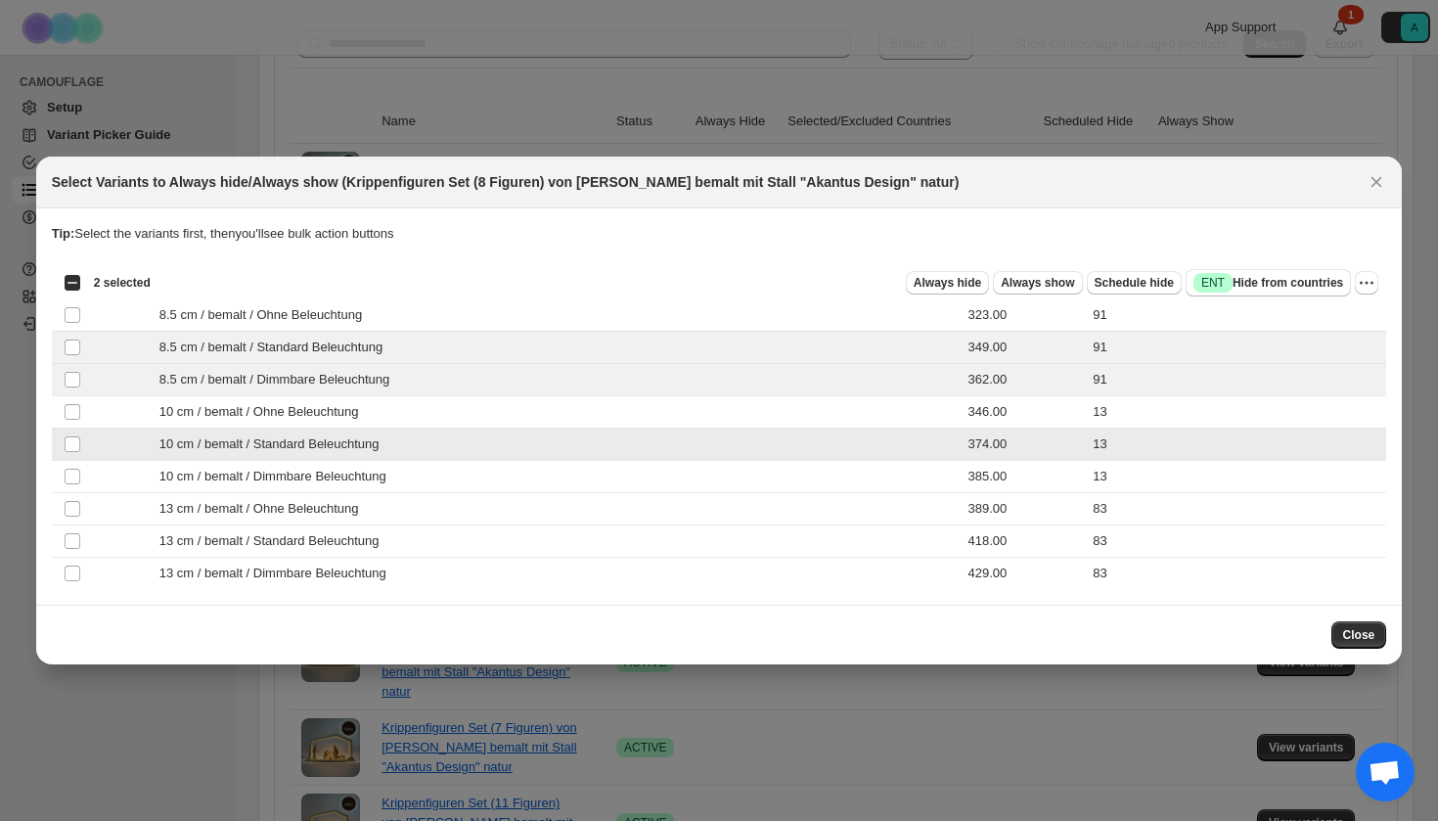
click at [362, 480] on span "10 cm / bemalt / Dimmbare Beleuchtung" at bounding box center [278, 477] width 238 height 20
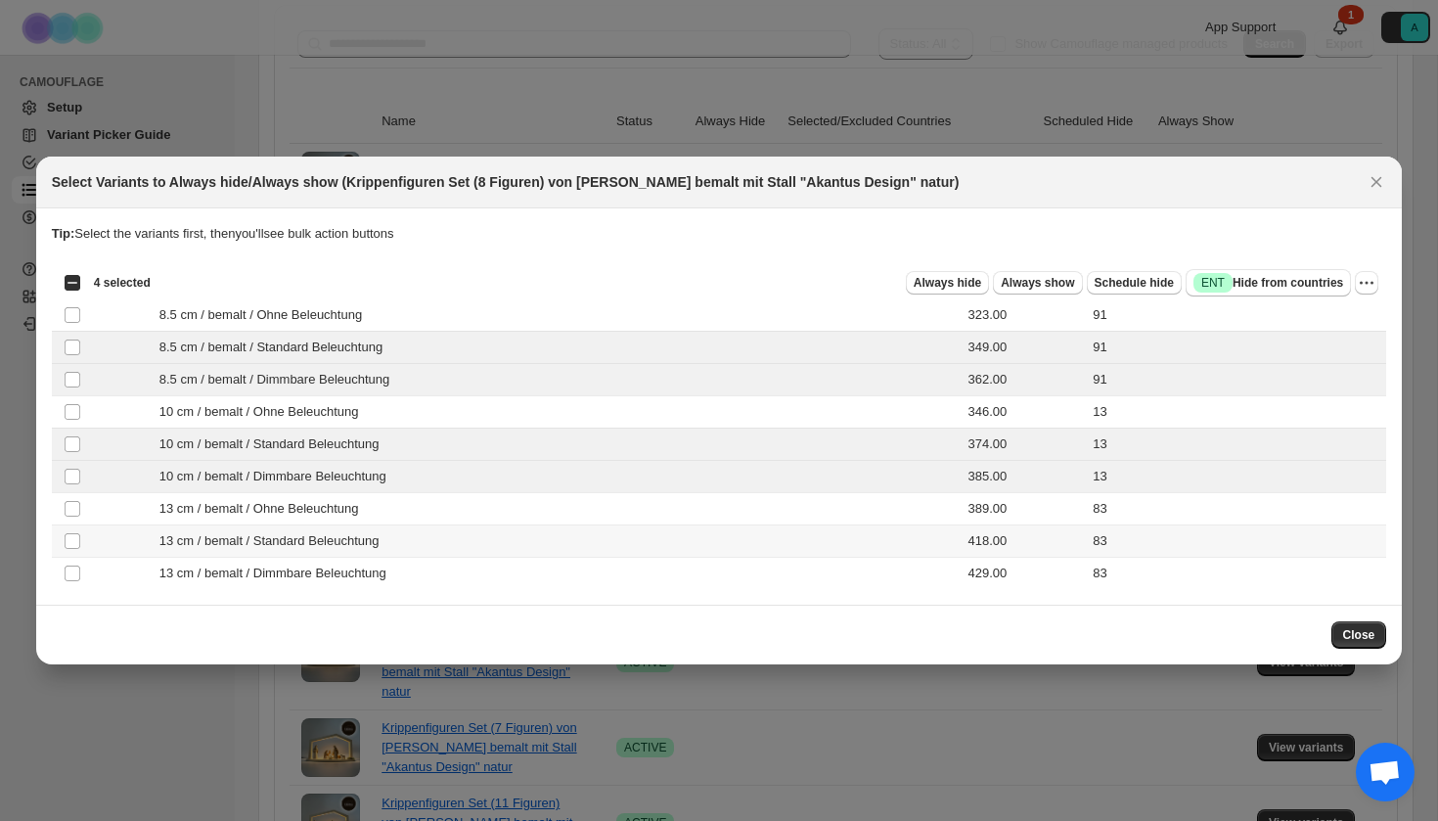
drag, startPoint x: 356, startPoint y: 544, endPoint x: 356, endPoint y: 556, distance: 11.7
click at [356, 544] on span "13 cm / bemalt / Standard Beleuchtung" at bounding box center [274, 541] width 231 height 20
click at [356, 562] on td "13 cm / bemalt / Dimmbare Beleuchtung" at bounding box center [481, 574] width 784 height 32
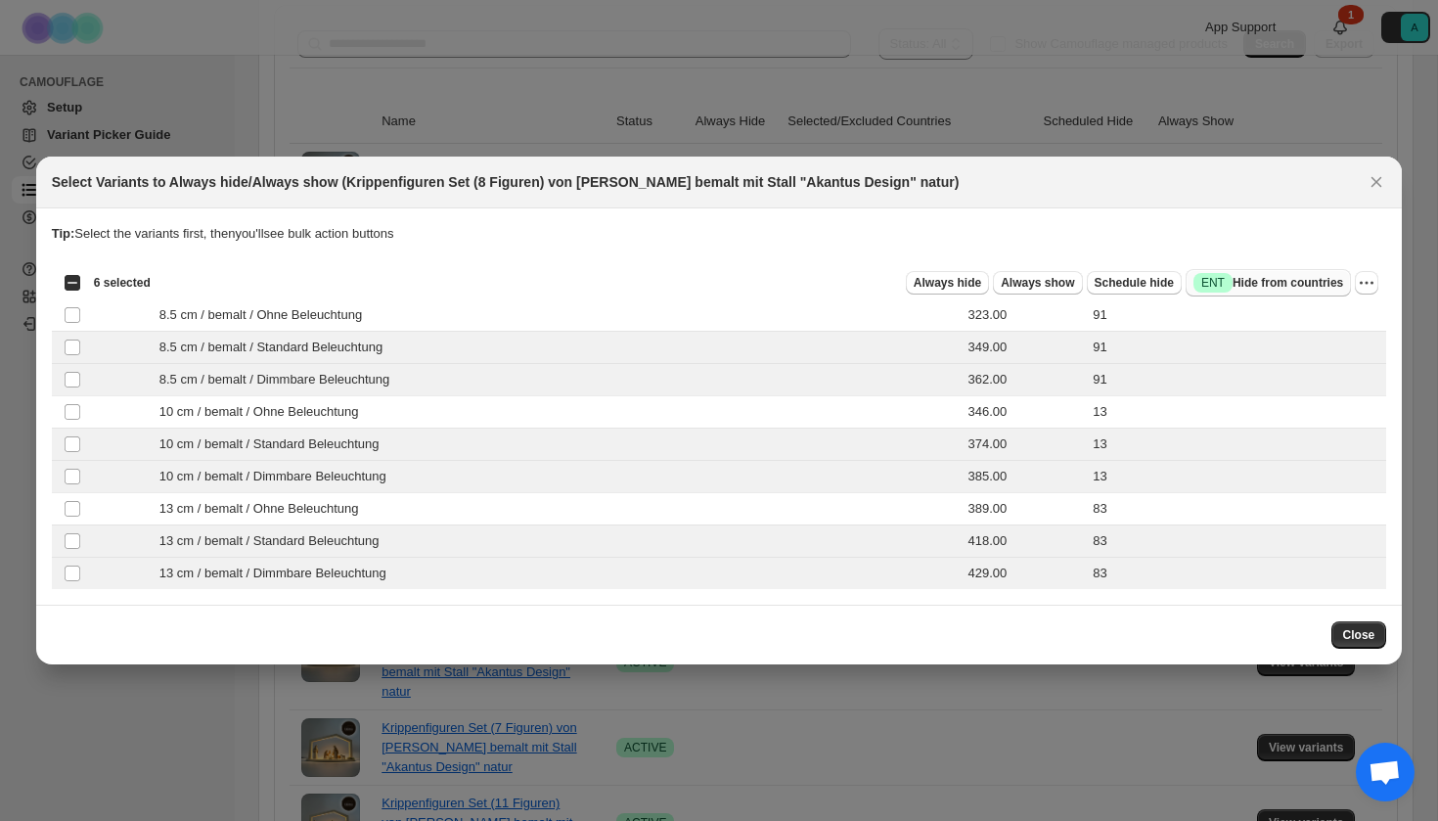
click at [1282, 286] on span "Success ENT Hide from countries" at bounding box center [1269, 283] width 150 height 20
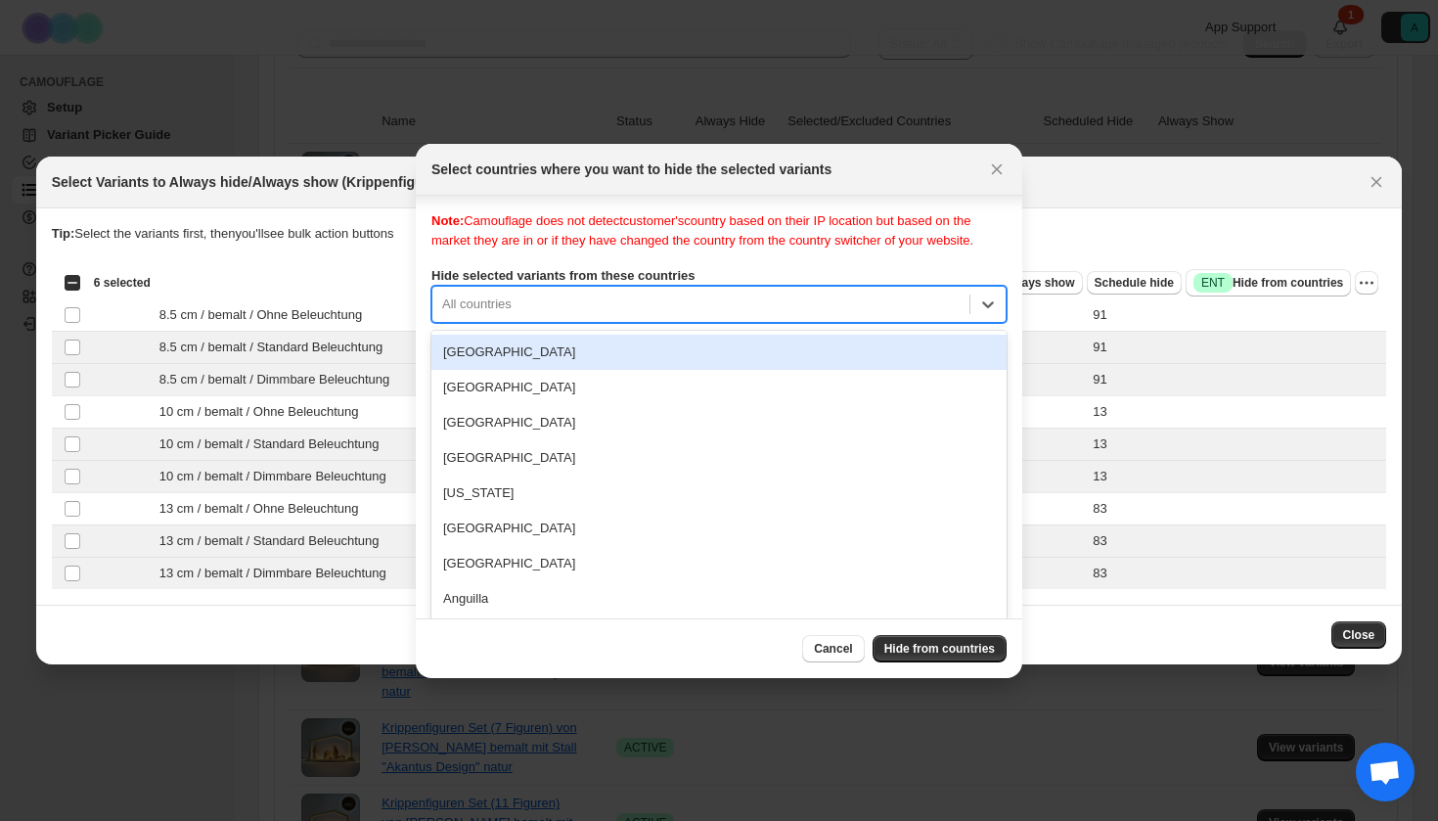
click at [652, 323] on div "[GEOGRAPHIC_DATA], 1 of 250. 250 results available. Use Up and Down to choose o…" at bounding box center [718, 304] width 575 height 37
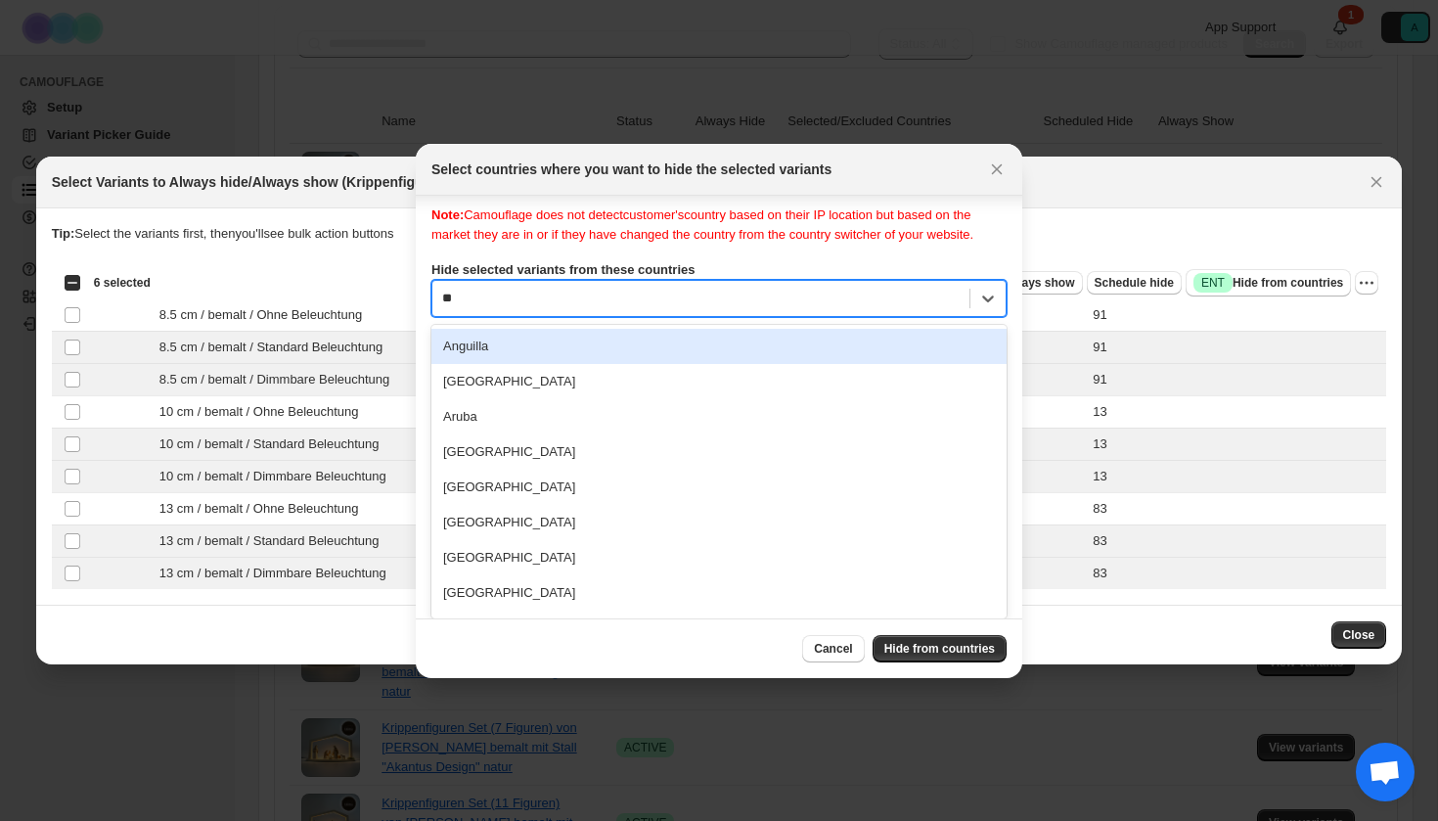
type input "***"
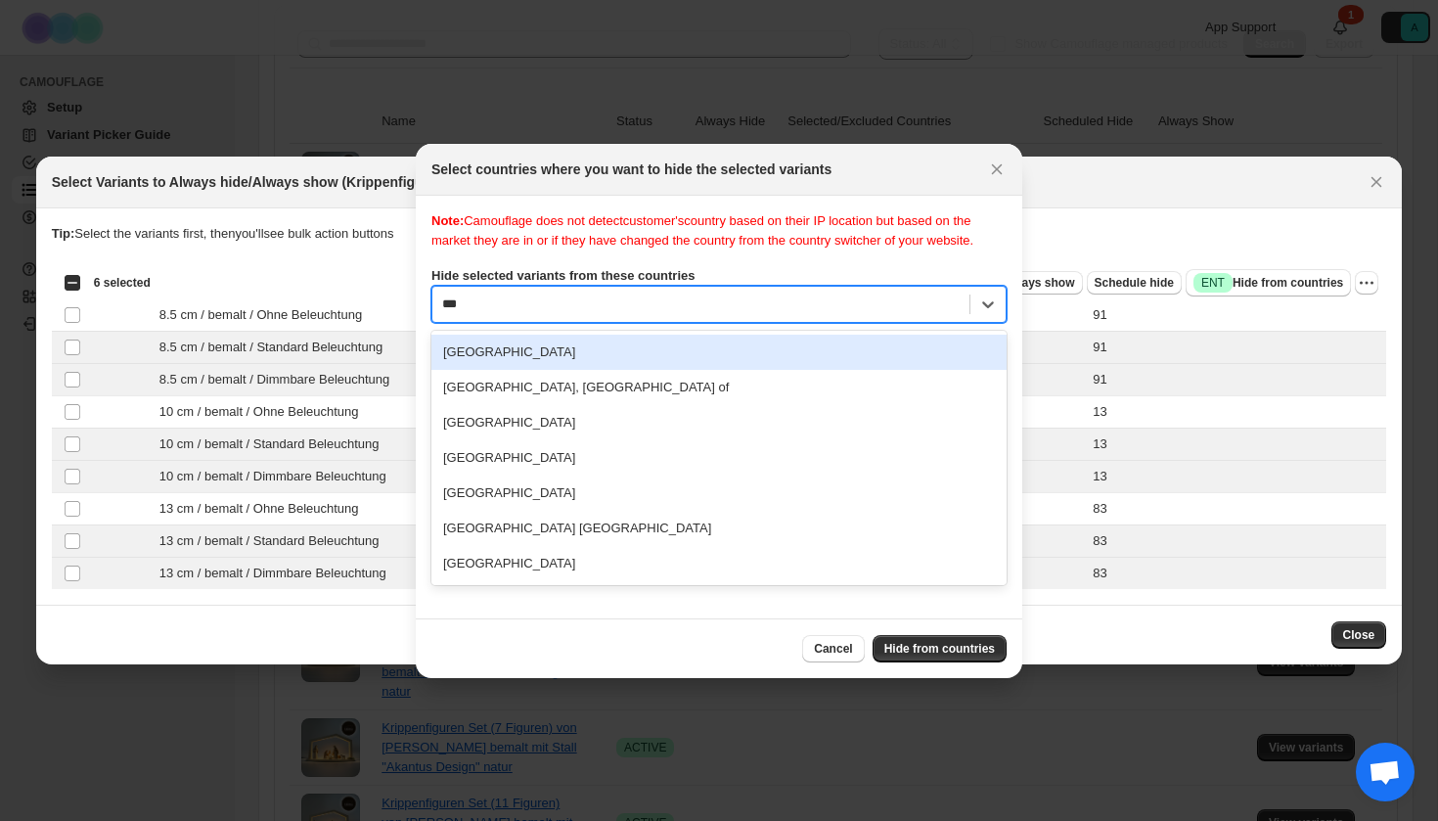
scroll to position [0, 0]
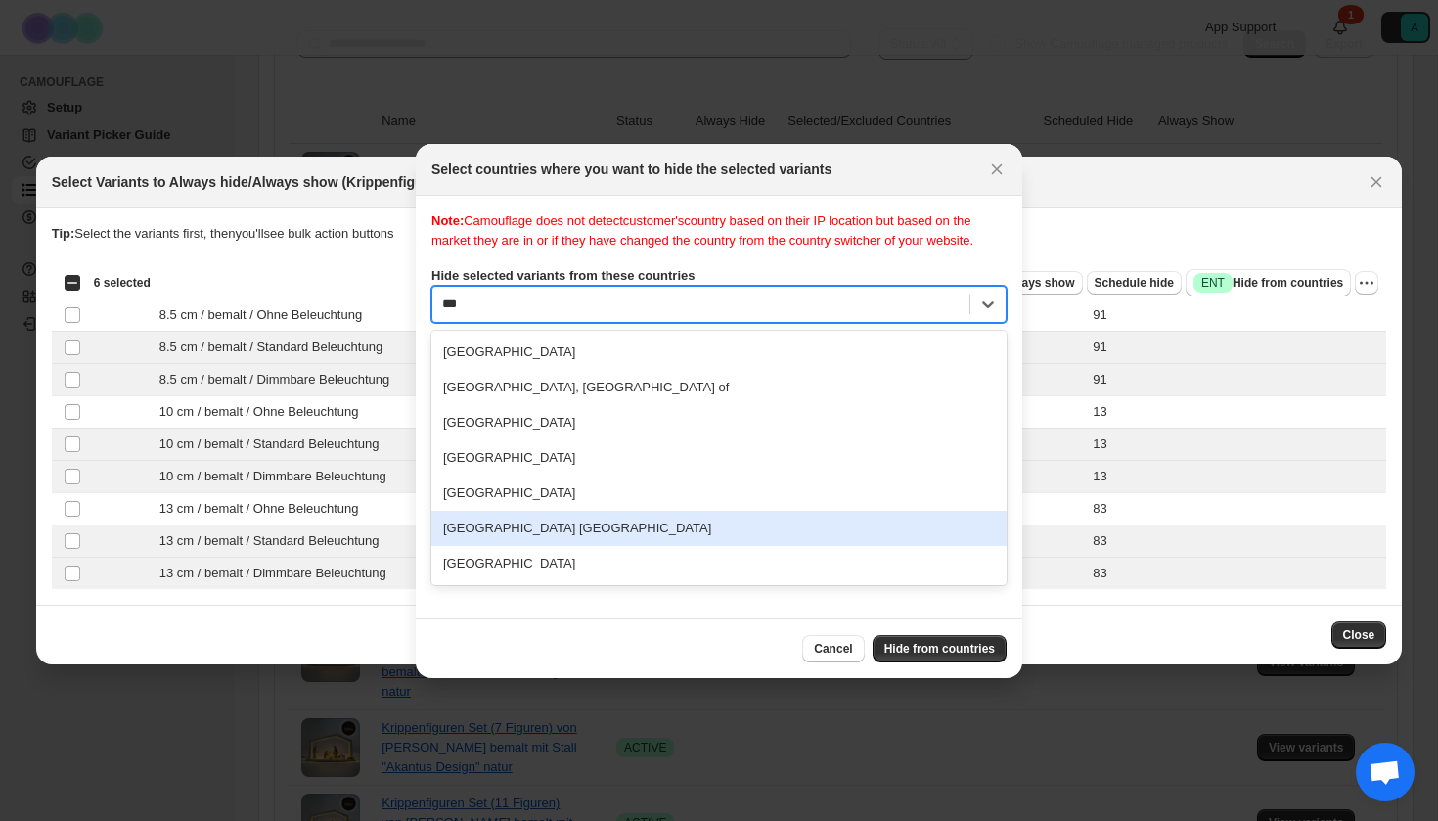
click at [602, 536] on div "[GEOGRAPHIC_DATA] [GEOGRAPHIC_DATA]" at bounding box center [718, 528] width 575 height 35
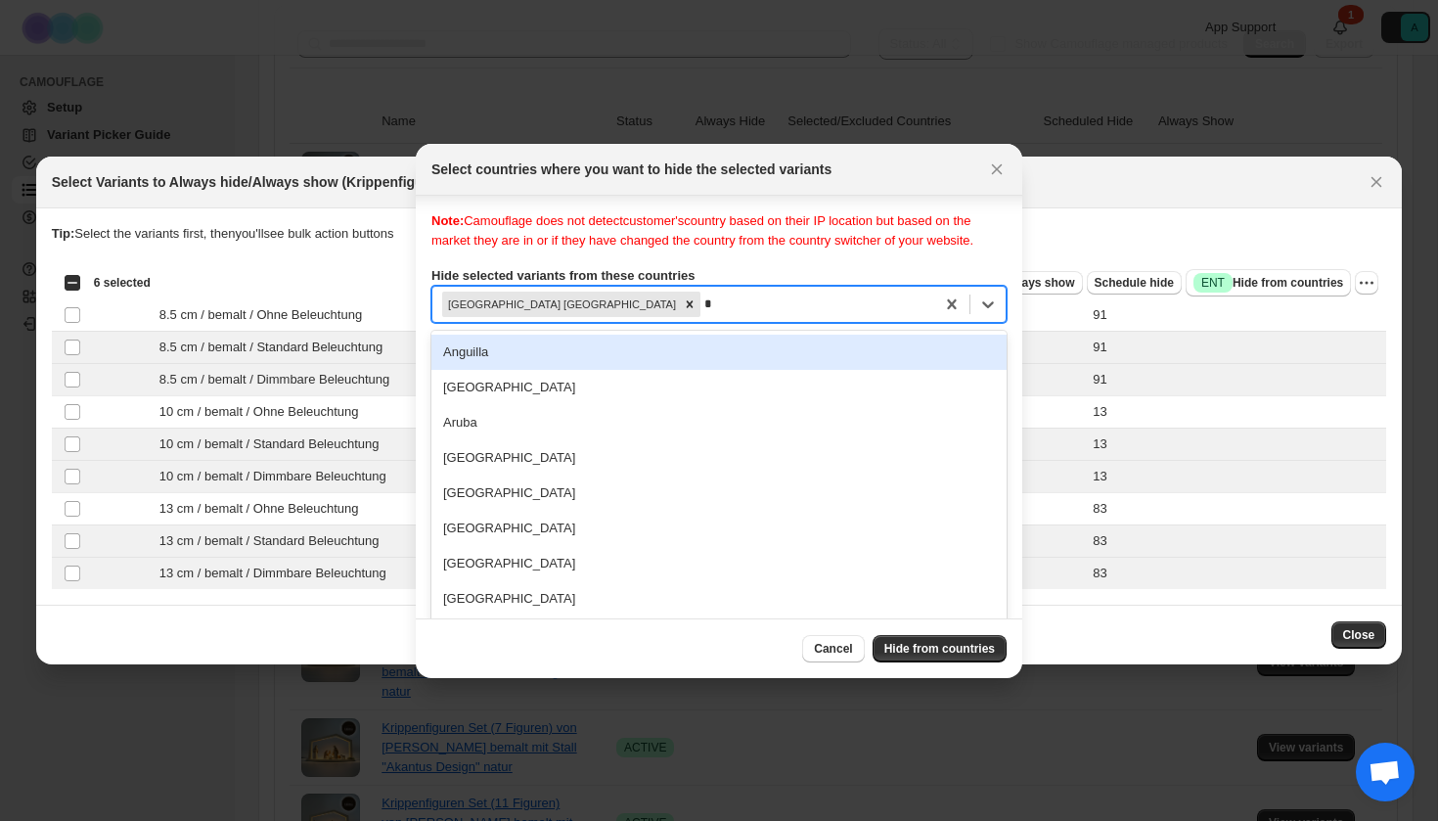
scroll to position [25, 0]
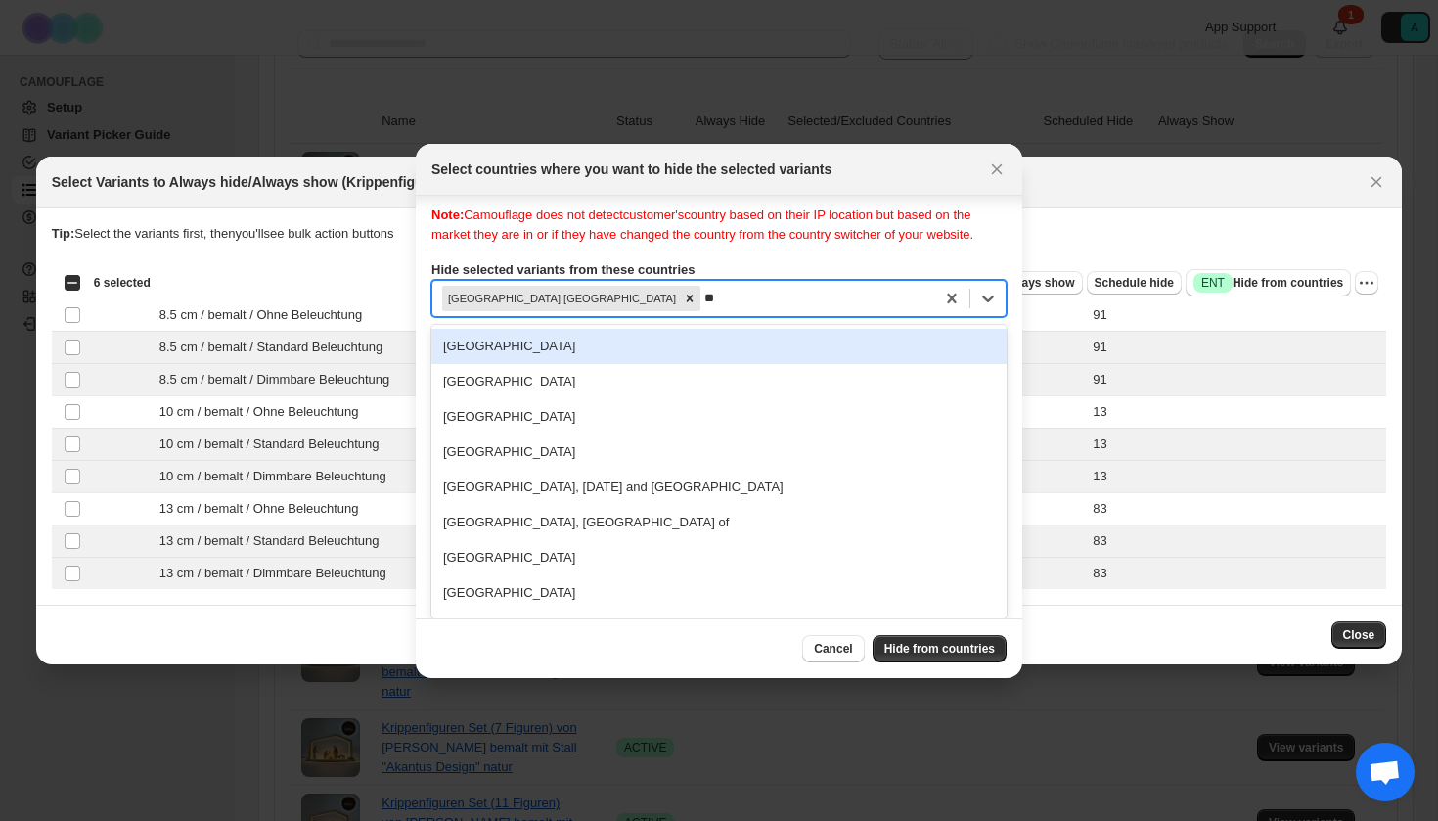
type input "***"
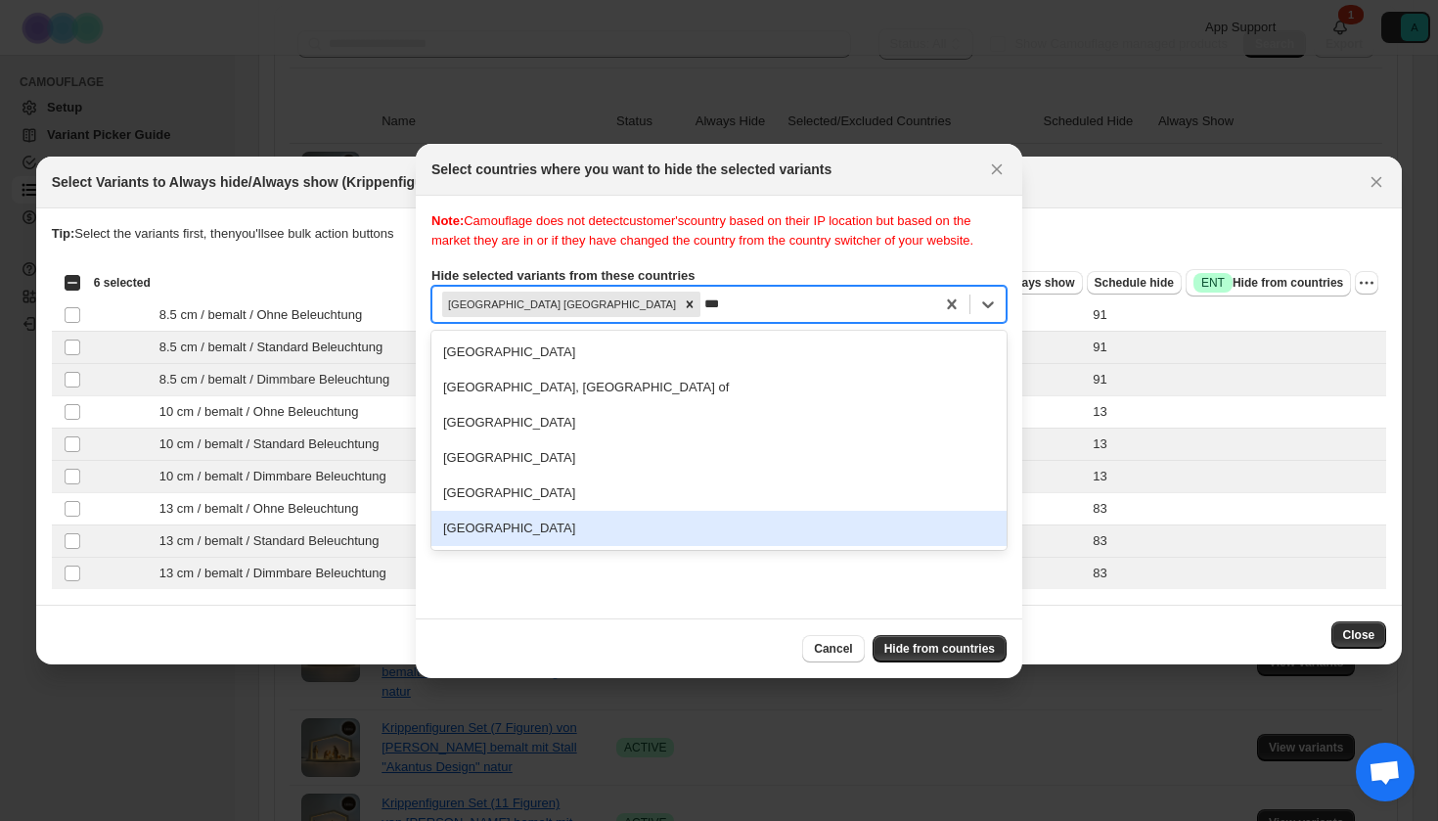
click at [572, 546] on div "[GEOGRAPHIC_DATA]" at bounding box center [718, 528] width 575 height 35
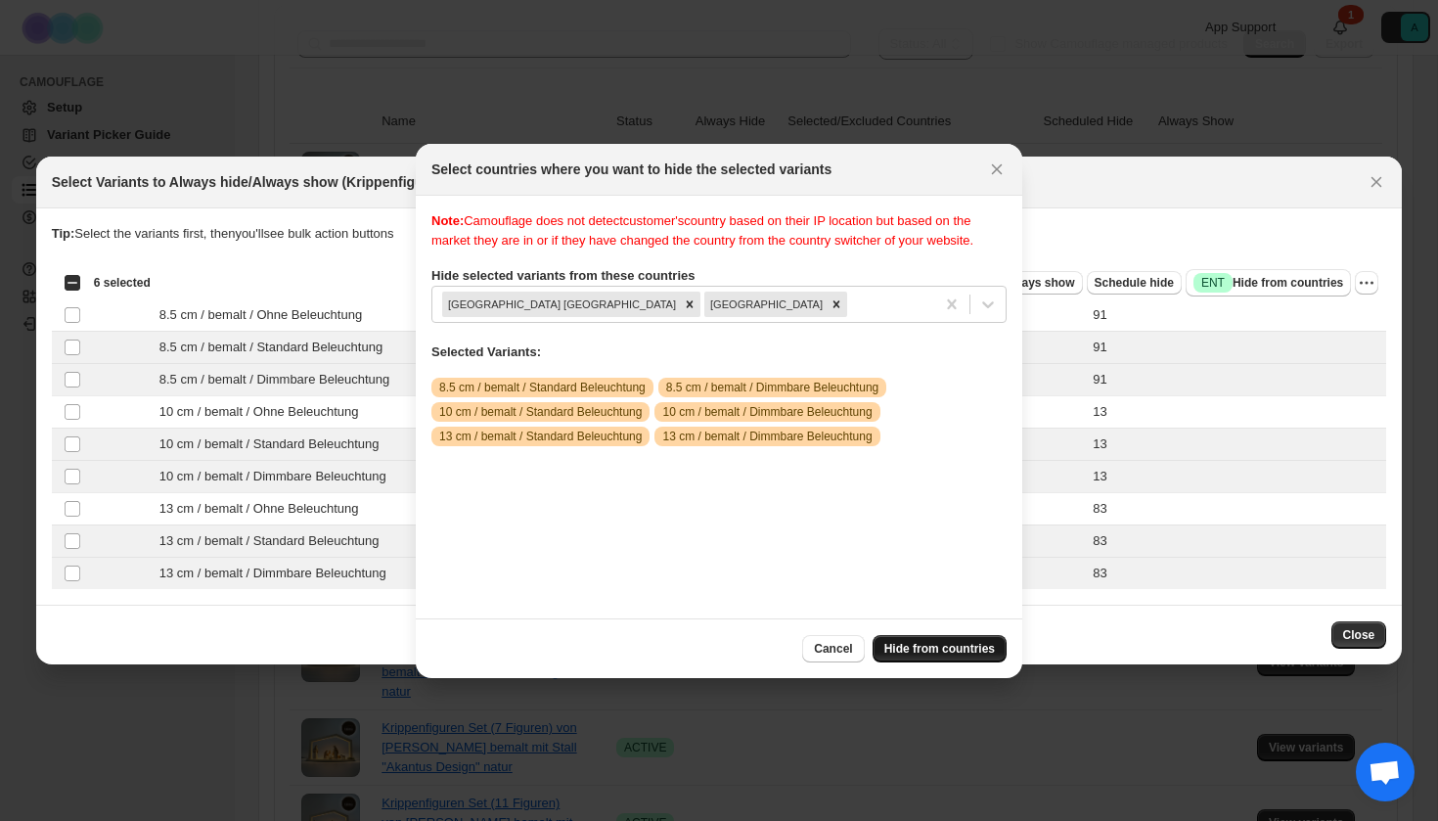
click at [943, 643] on span "Hide from countries" at bounding box center [939, 649] width 111 height 16
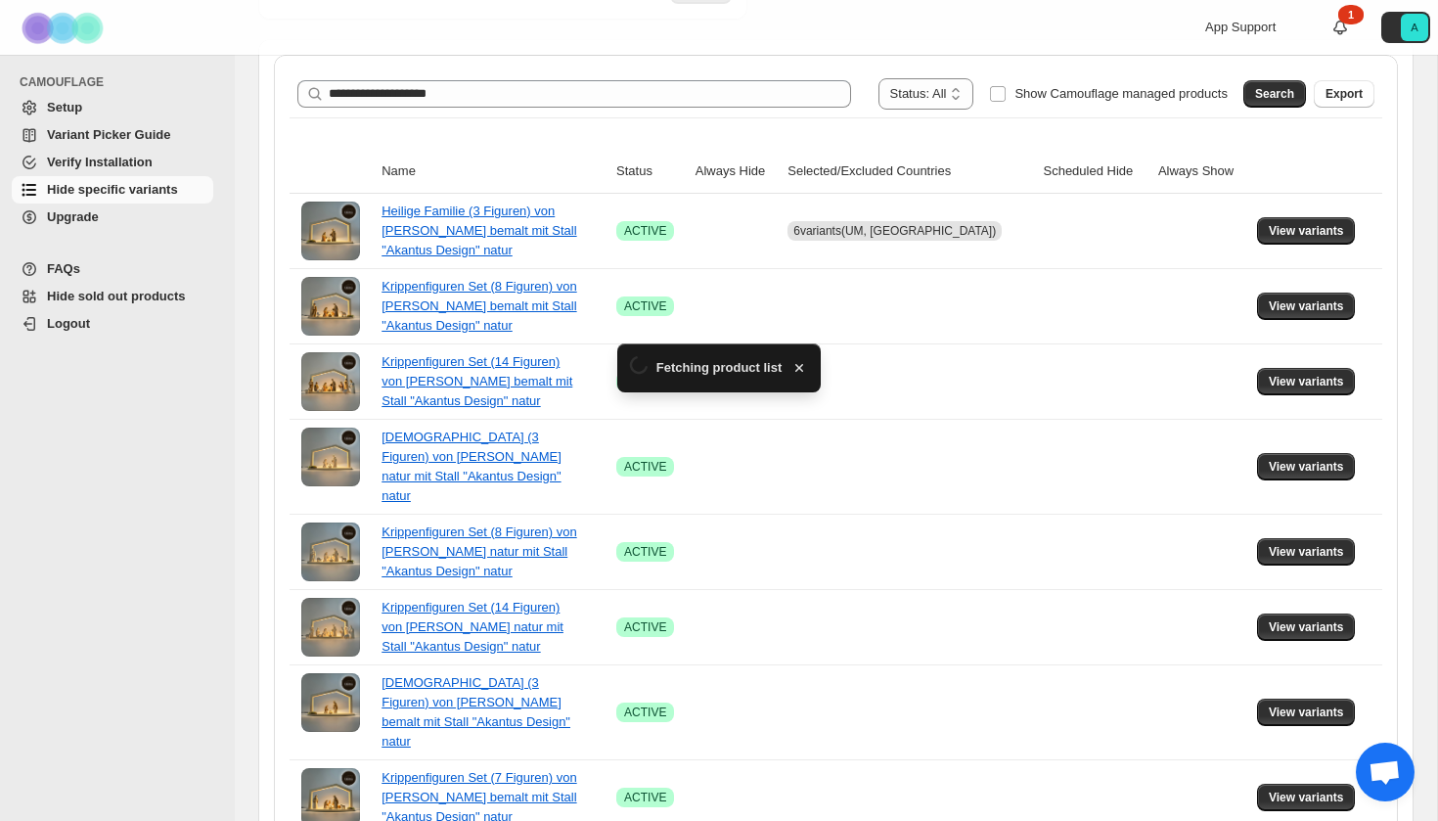
scroll to position [347, 0]
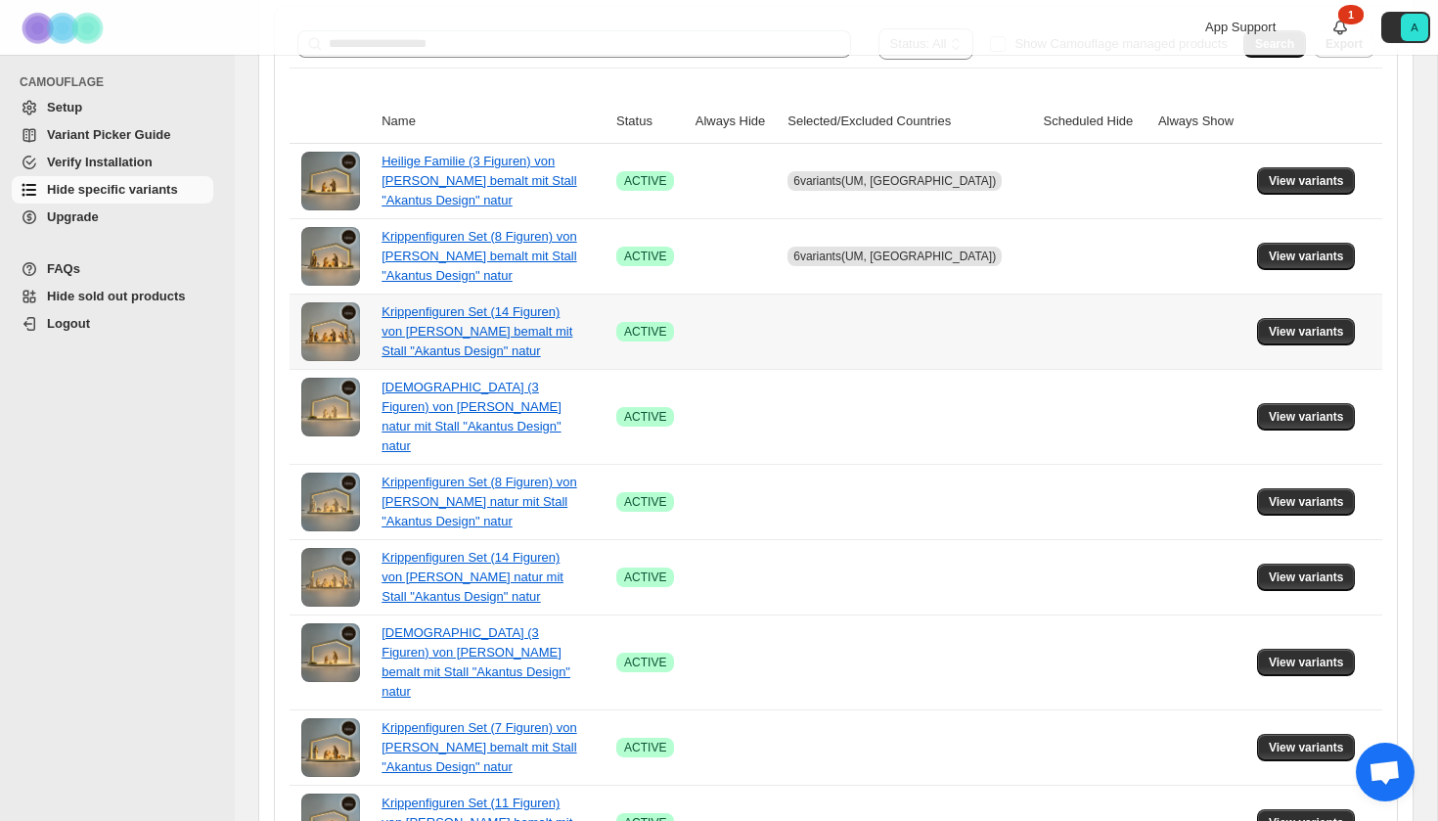
click at [1302, 347] on td "View variants" at bounding box center [1316, 330] width 131 height 75
click at [1296, 339] on button "View variants" at bounding box center [1306, 331] width 99 height 27
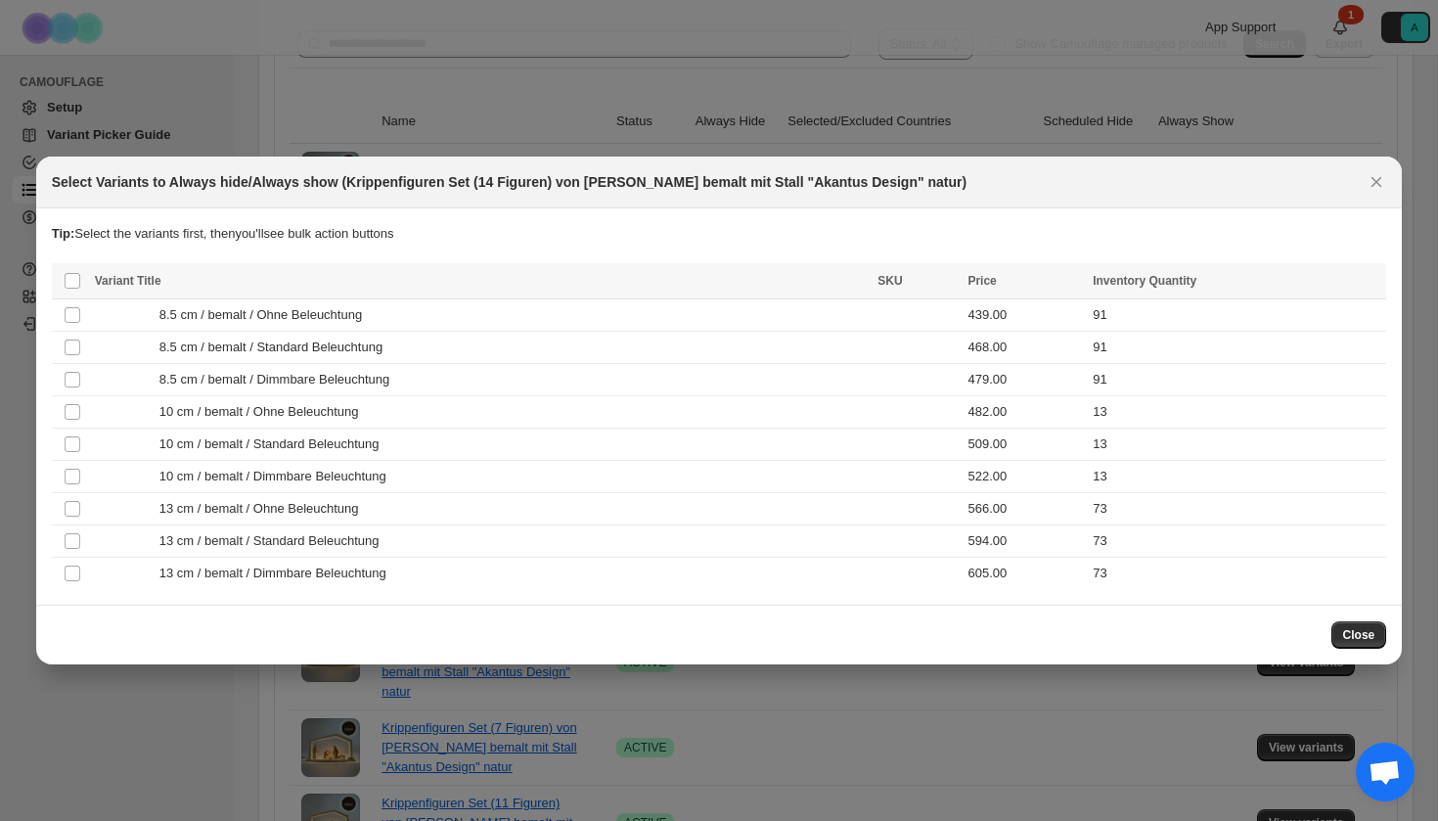
scroll to position [0, 0]
click at [450, 359] on td "8.5 cm / bemalt / Standard Beleuchtung" at bounding box center [481, 348] width 784 height 32
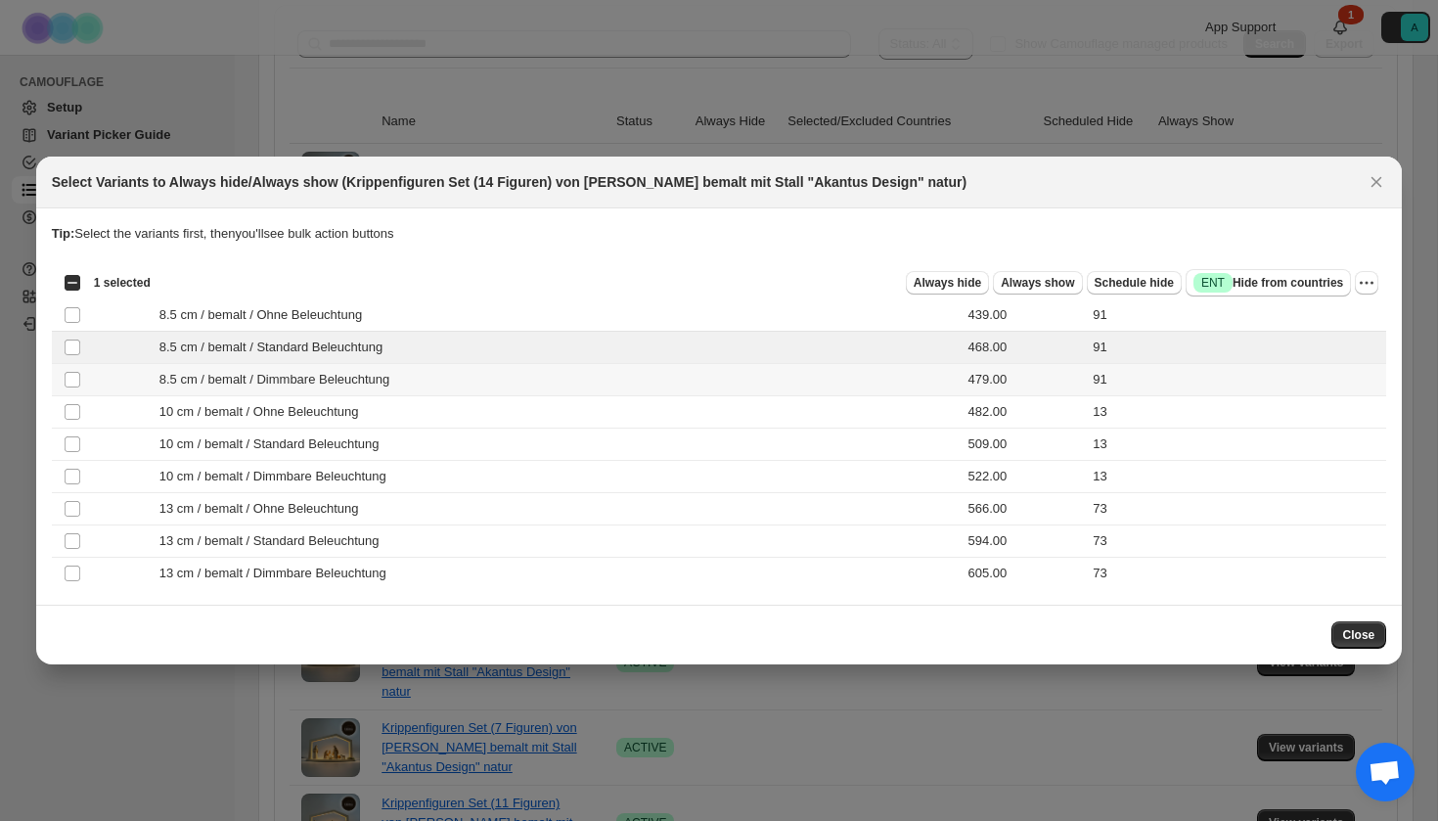
click at [450, 374] on div "8.5 cm / bemalt / Dimmbare Beleuchtung" at bounding box center [481, 380] width 772 height 20
click at [438, 447] on div "10 cm / bemalt / Standard Beleuchtung" at bounding box center [481, 444] width 772 height 20
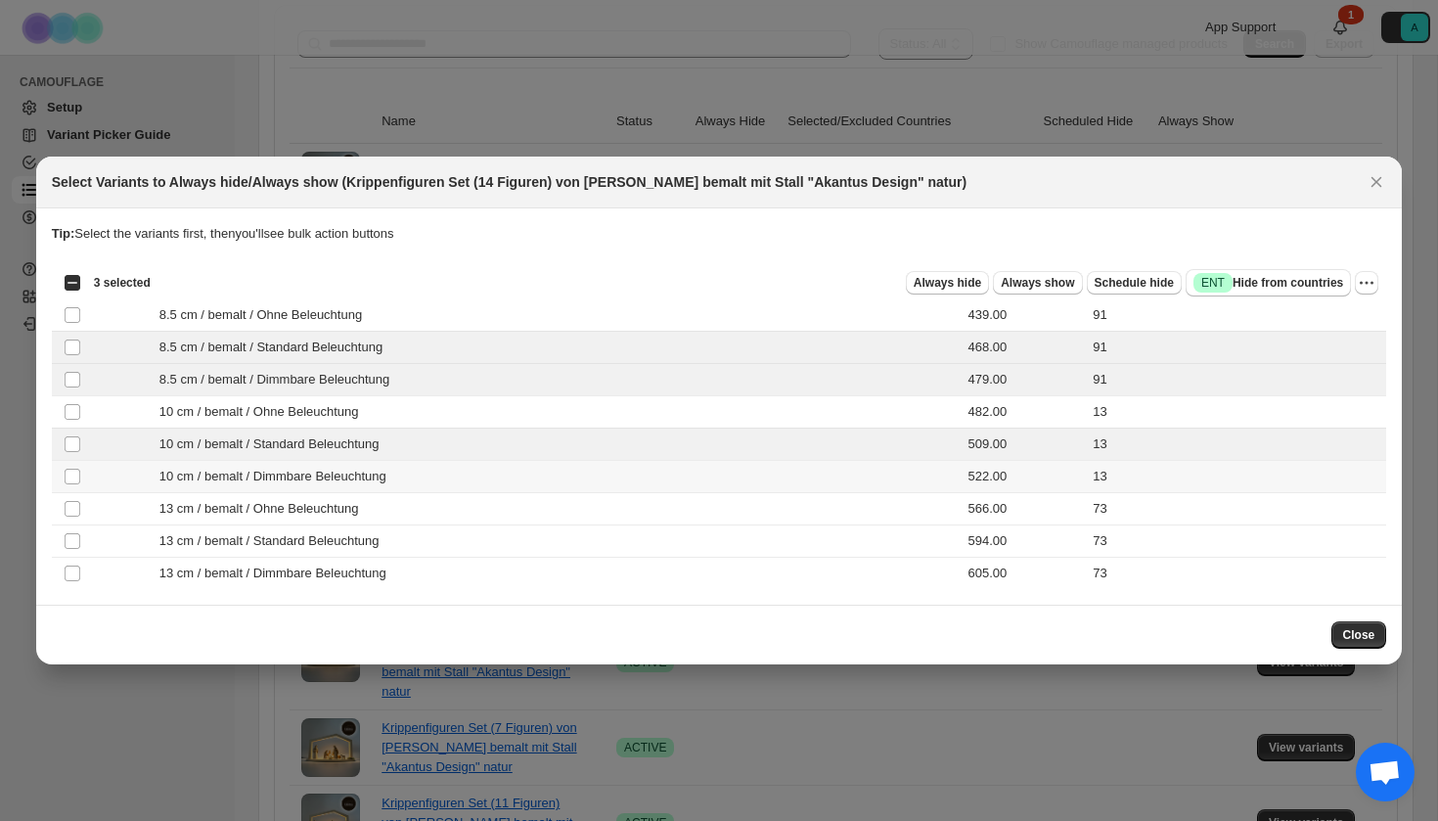
click at [438, 474] on div "10 cm / bemalt / Dimmbare Beleuchtung" at bounding box center [481, 477] width 772 height 20
click at [436, 537] on div "13 cm / bemalt / Standard Beleuchtung" at bounding box center [481, 541] width 772 height 20
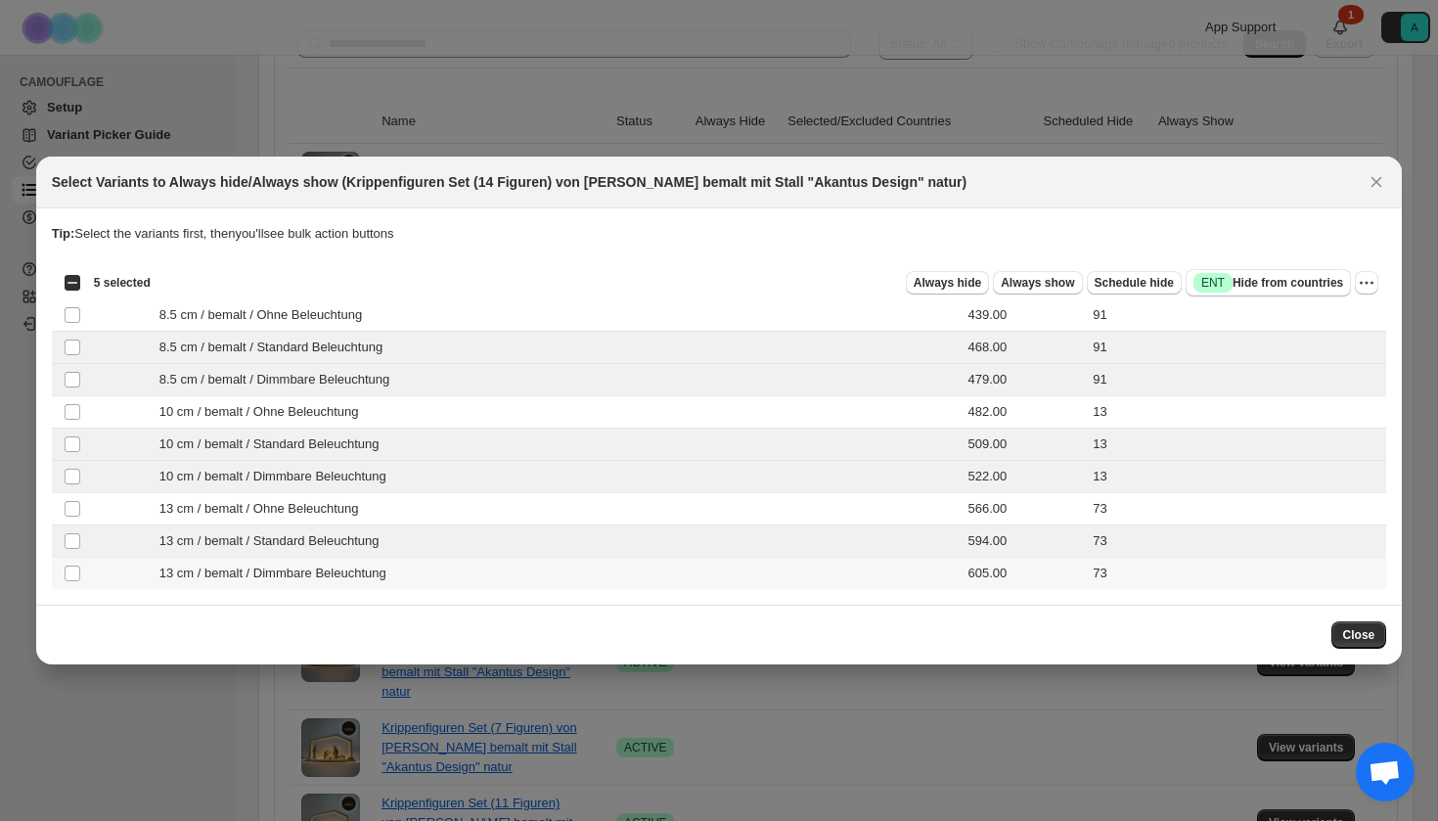
click at [436, 564] on div "13 cm / bemalt / Dimmbare Beleuchtung" at bounding box center [481, 574] width 772 height 20
click at [1247, 279] on span "Success ENT Hide from countries" at bounding box center [1269, 283] width 150 height 20
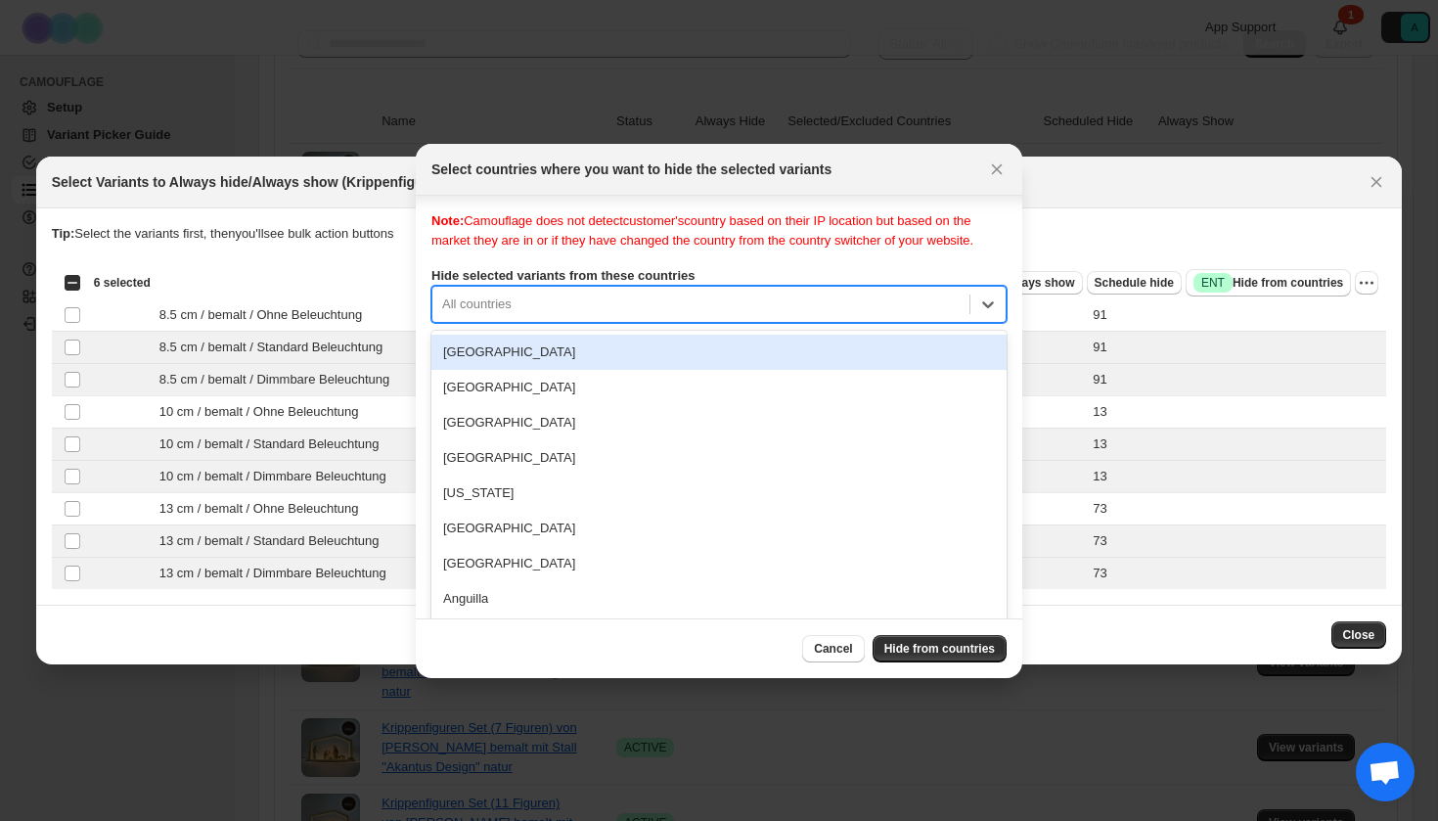
scroll to position [25, 0]
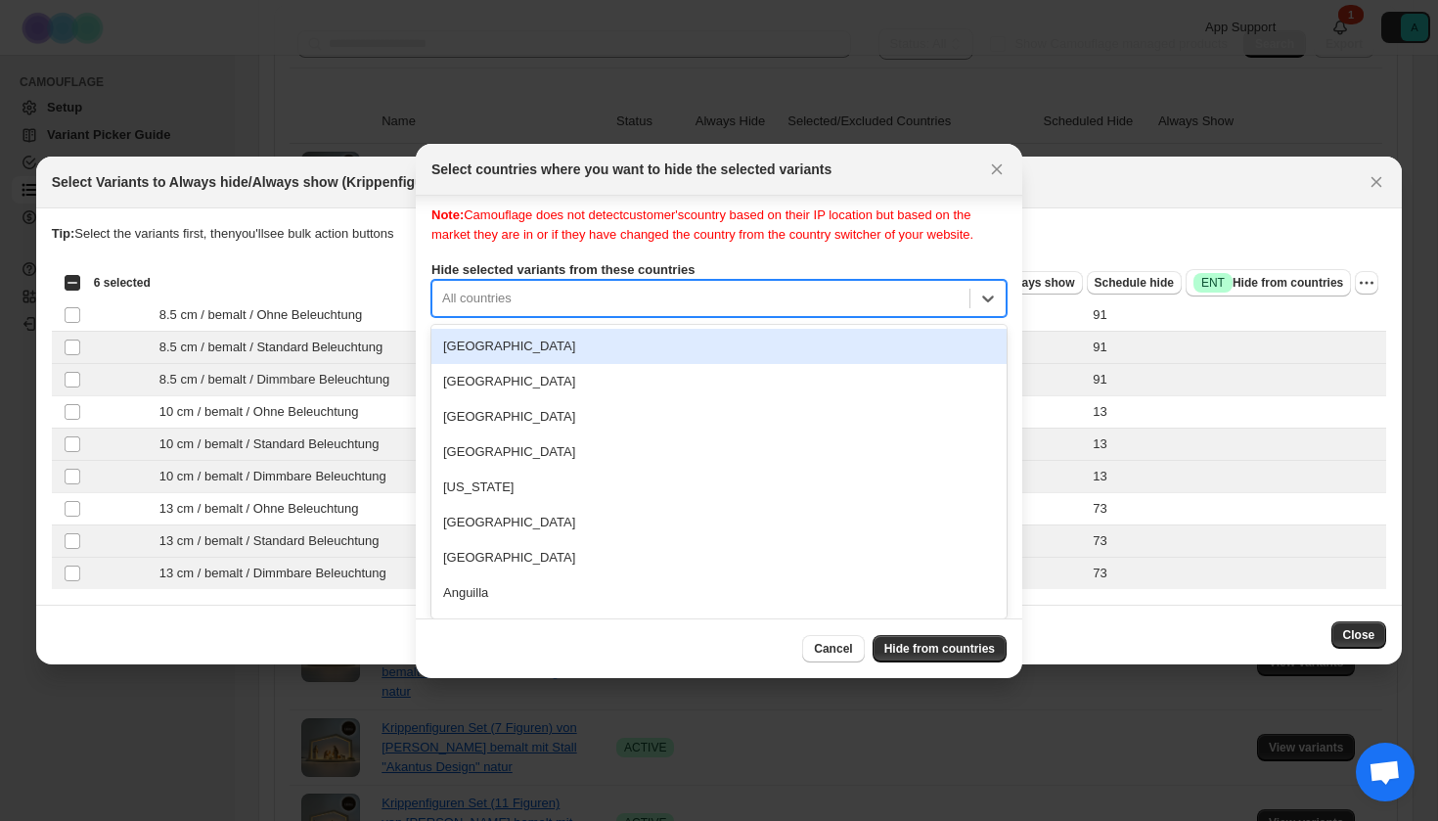
click at [621, 317] on div "[GEOGRAPHIC_DATA], 1 of 250. 250 results available. Use Up and Down to choose o…" at bounding box center [718, 298] width 575 height 37
type input "***"
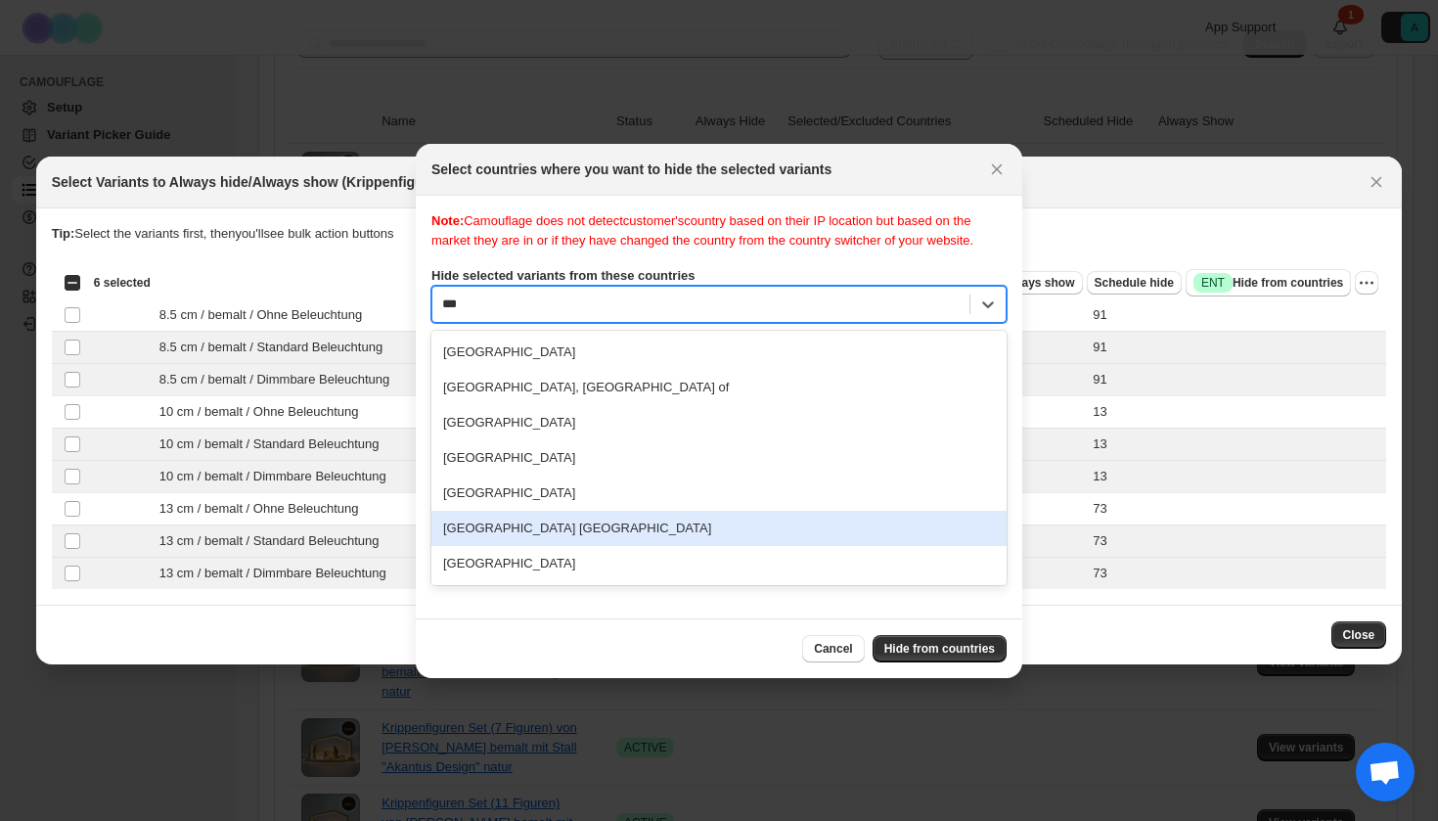
click at [560, 541] on div "[GEOGRAPHIC_DATA] [GEOGRAPHIC_DATA]" at bounding box center [718, 528] width 575 height 35
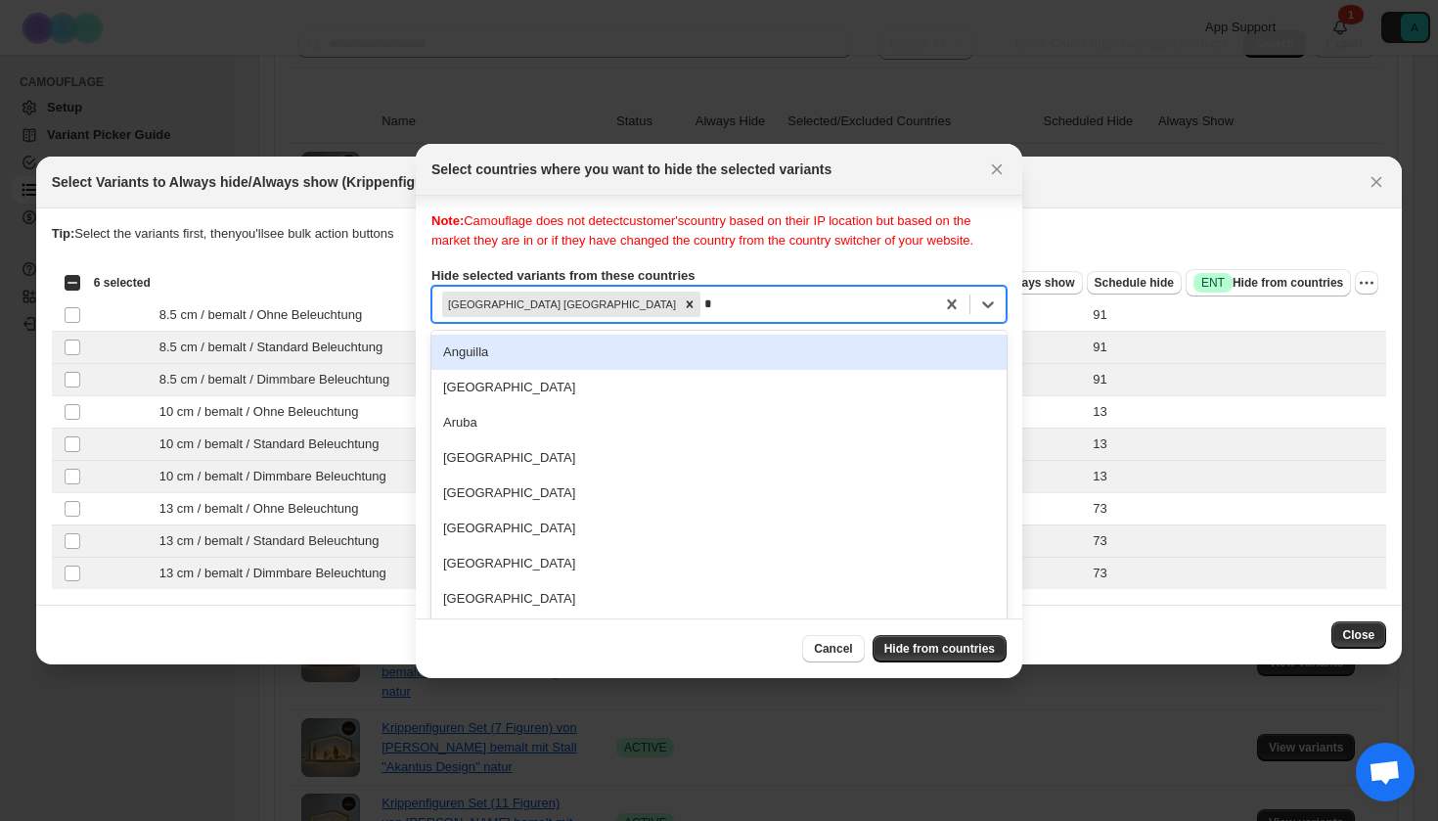
scroll to position [25, 0]
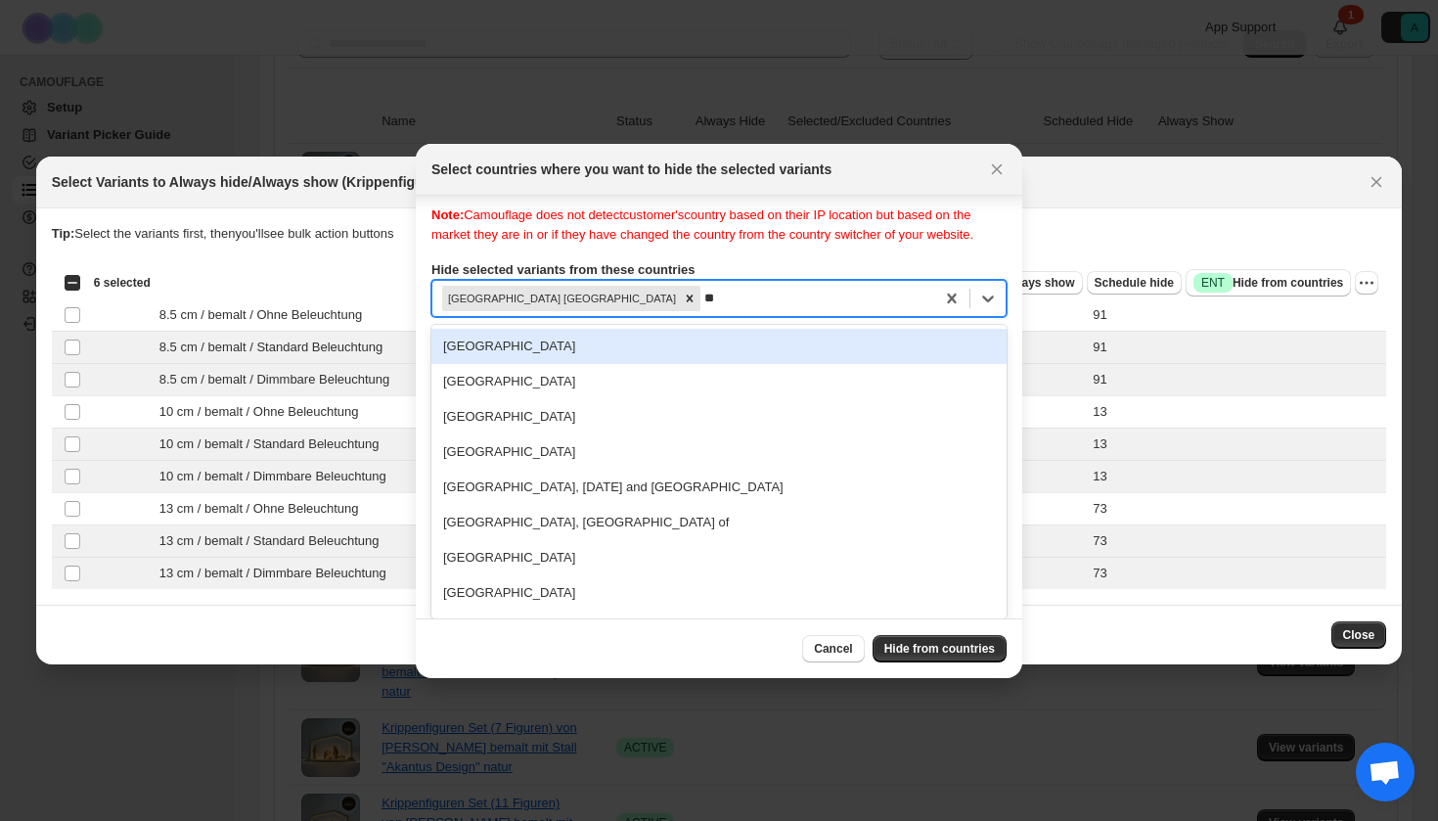
type input "***"
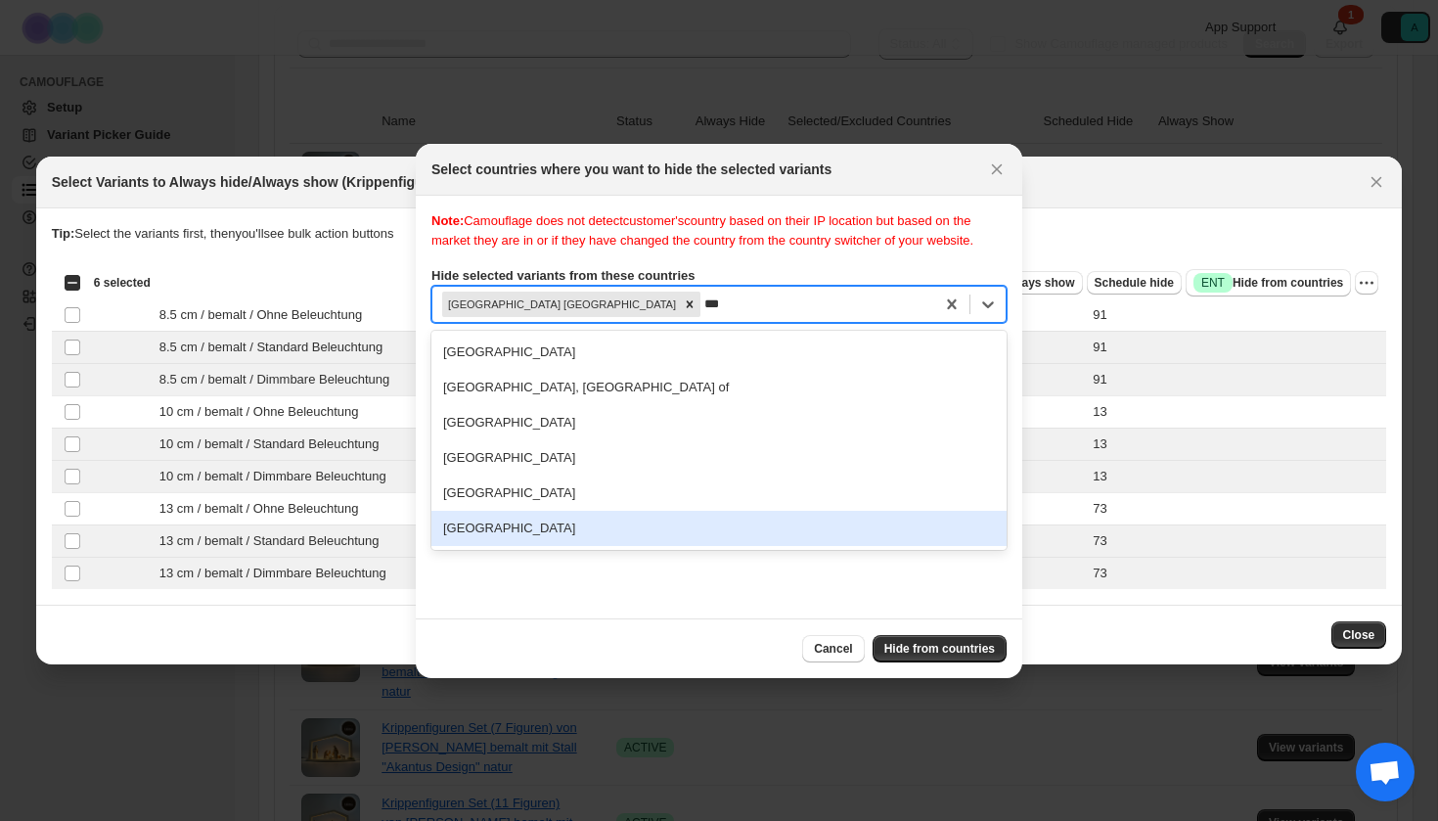
click at [541, 546] on div "[GEOGRAPHIC_DATA]" at bounding box center [718, 528] width 575 height 35
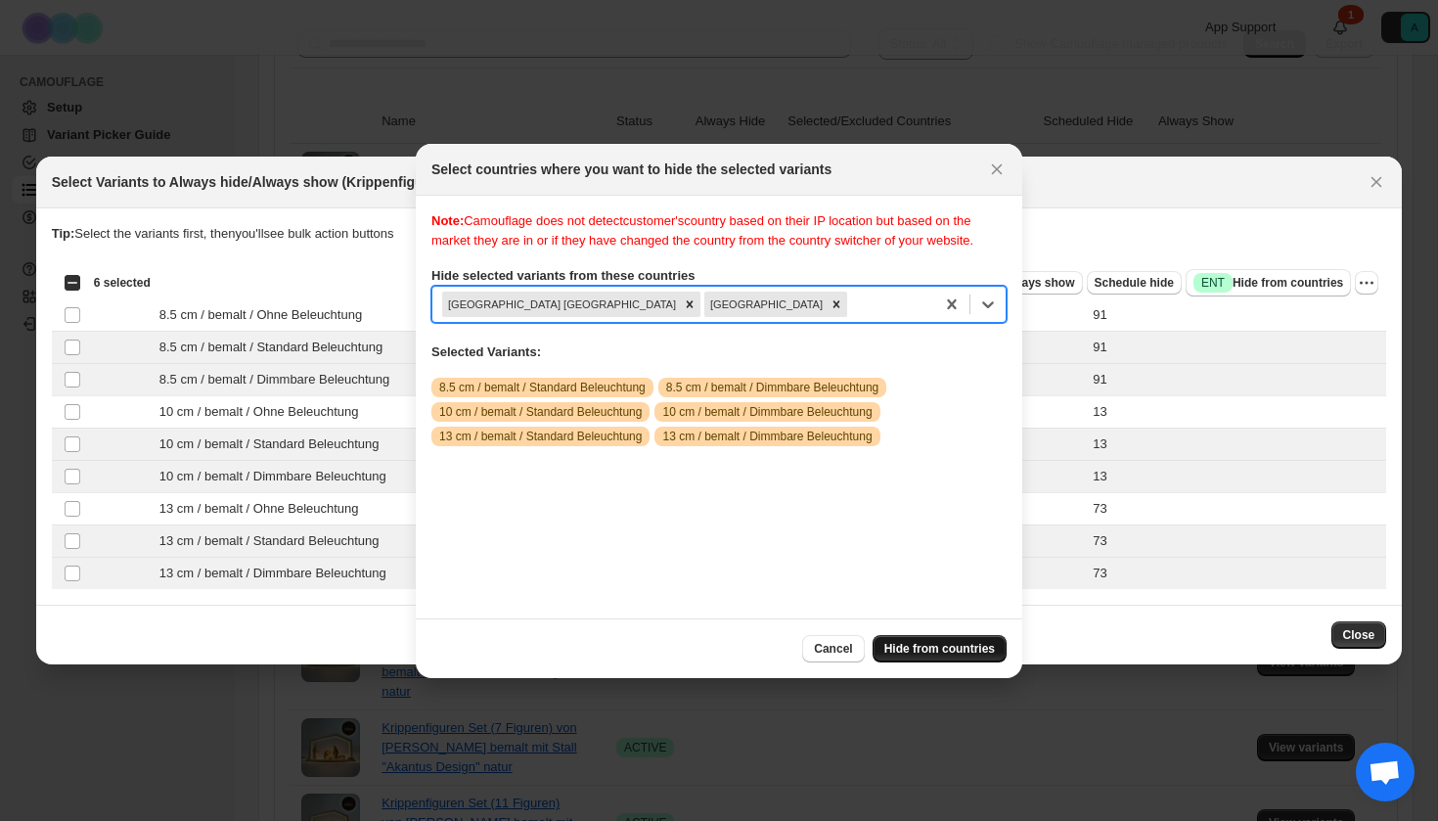
click at [969, 653] on span "Hide from countries" at bounding box center [939, 649] width 111 height 16
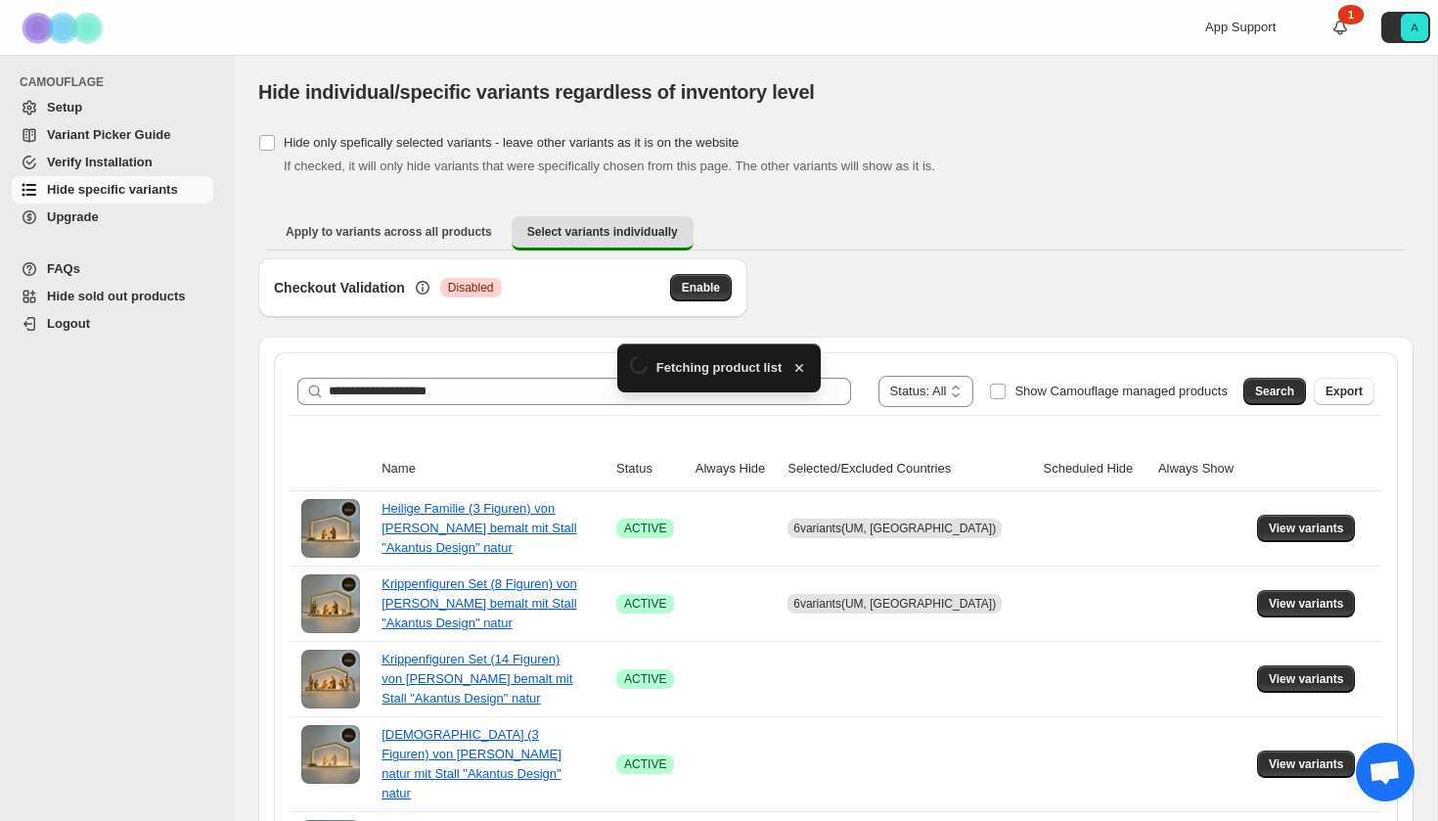
scroll to position [347, 0]
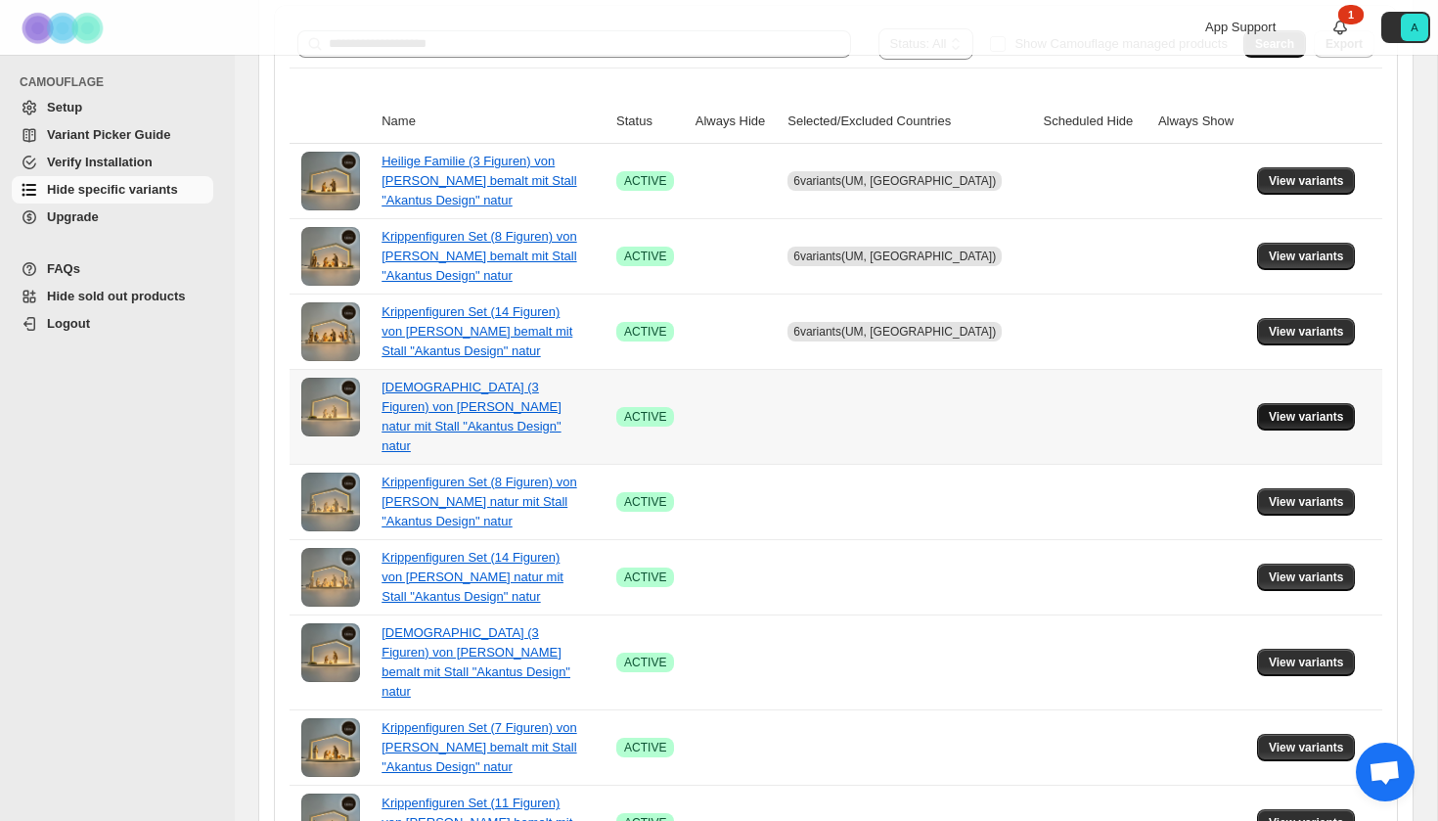
click at [1288, 409] on span "View variants" at bounding box center [1306, 417] width 75 height 16
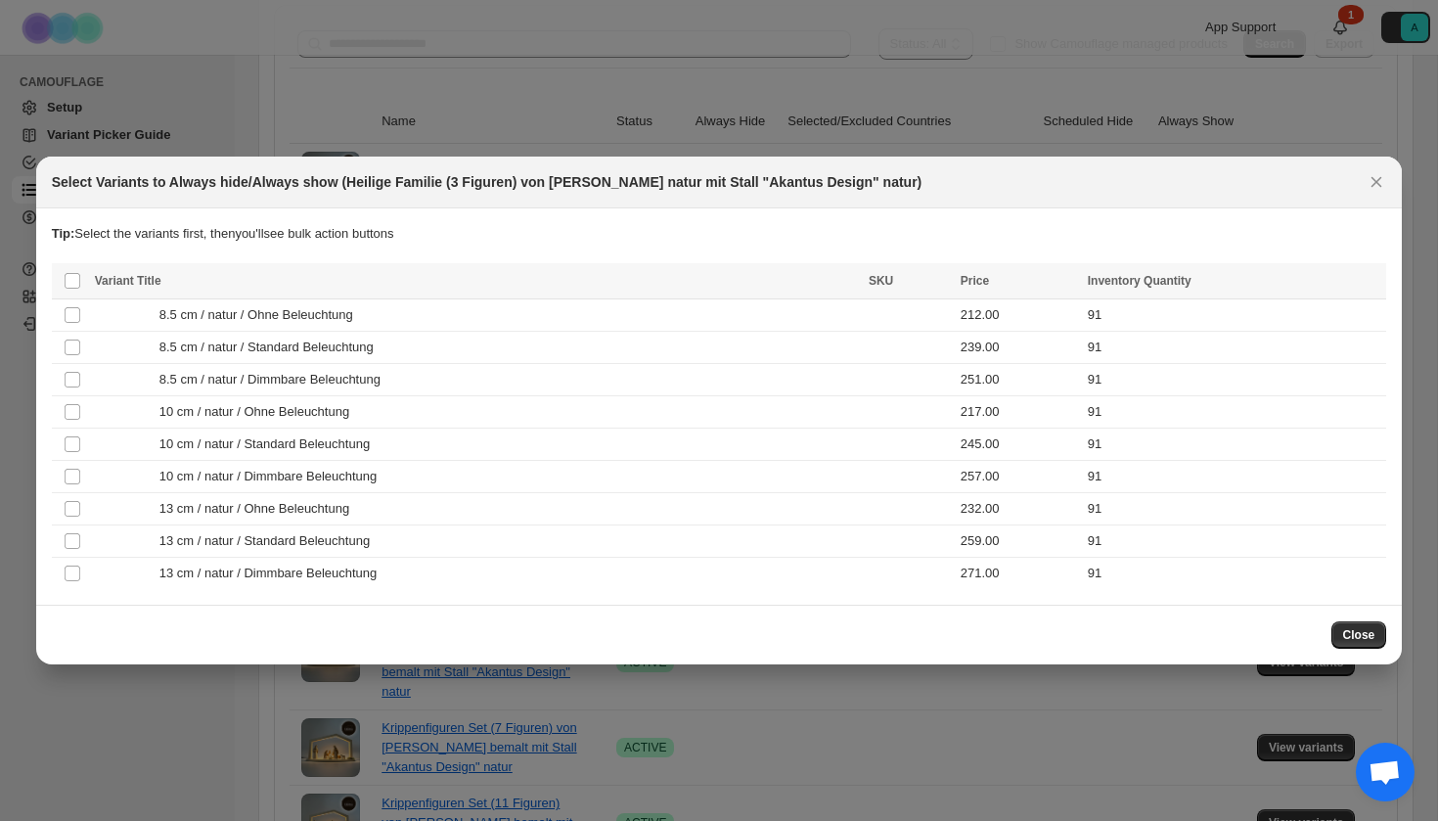
scroll to position [0, 0]
click at [384, 350] on span "8.5 cm / natur / Standard Beleuchtung" at bounding box center [271, 348] width 225 height 20
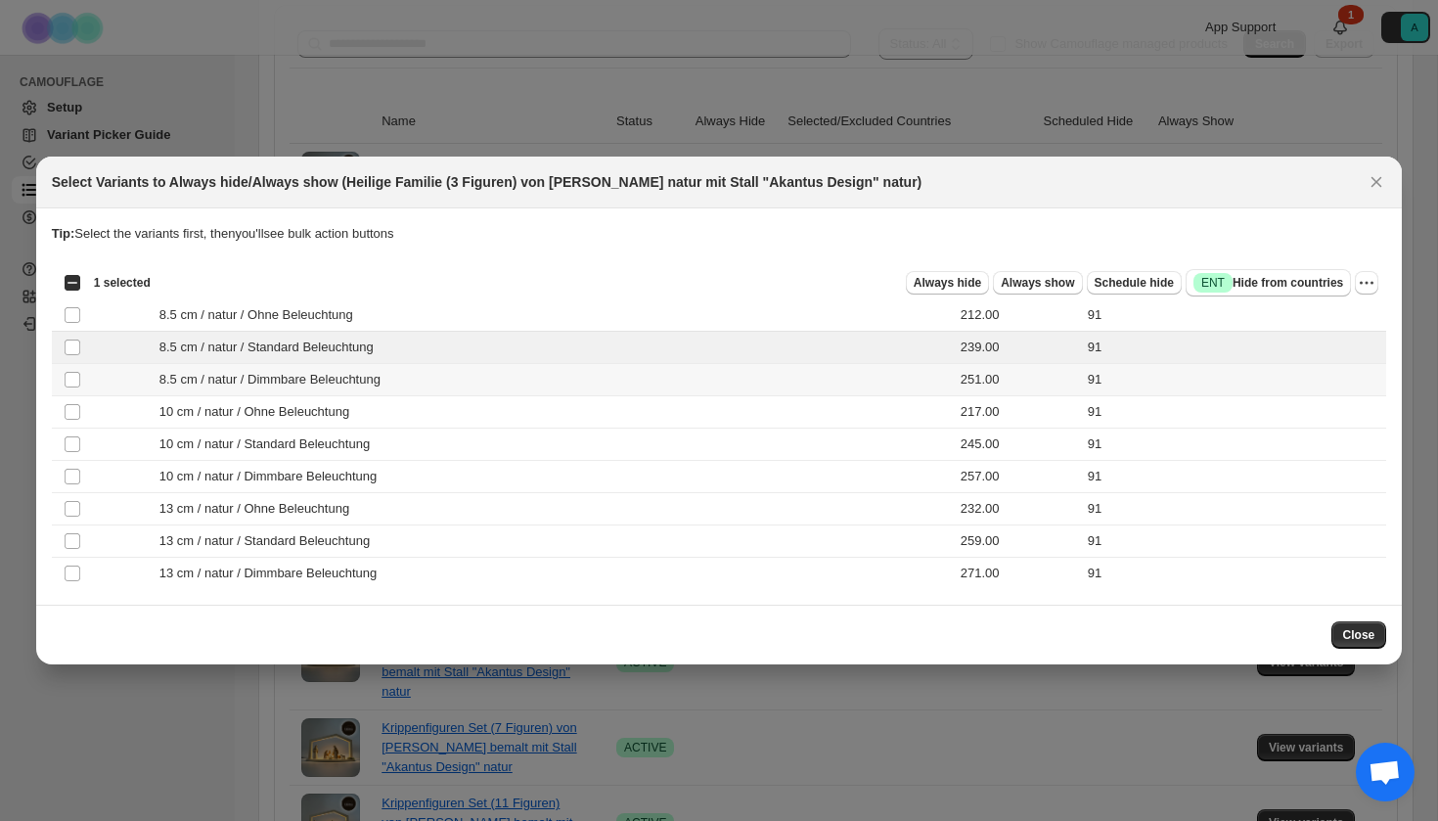
click at [385, 379] on span "8.5 cm / natur / Dimmbare Beleuchtung" at bounding box center [275, 380] width 232 height 20
click at [376, 436] on span "10 cm / natur / Standard Beleuchtung" at bounding box center [269, 444] width 221 height 20
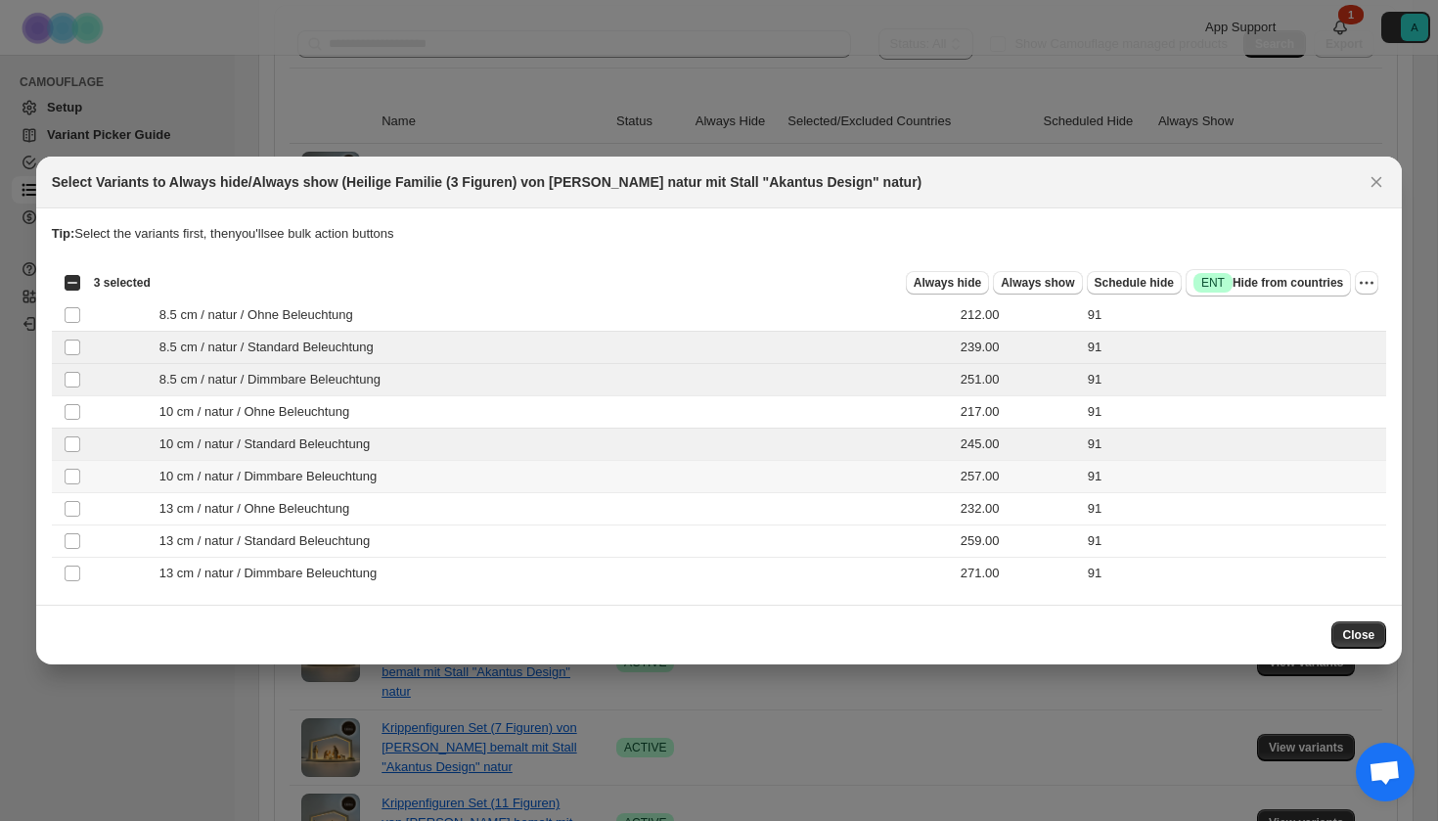
click at [376, 465] on td "10 cm / natur / Dimmbare Beleuchtung" at bounding box center [476, 477] width 774 height 32
click at [381, 532] on span "13 cm / natur / Standard Beleuchtung" at bounding box center [269, 541] width 221 height 20
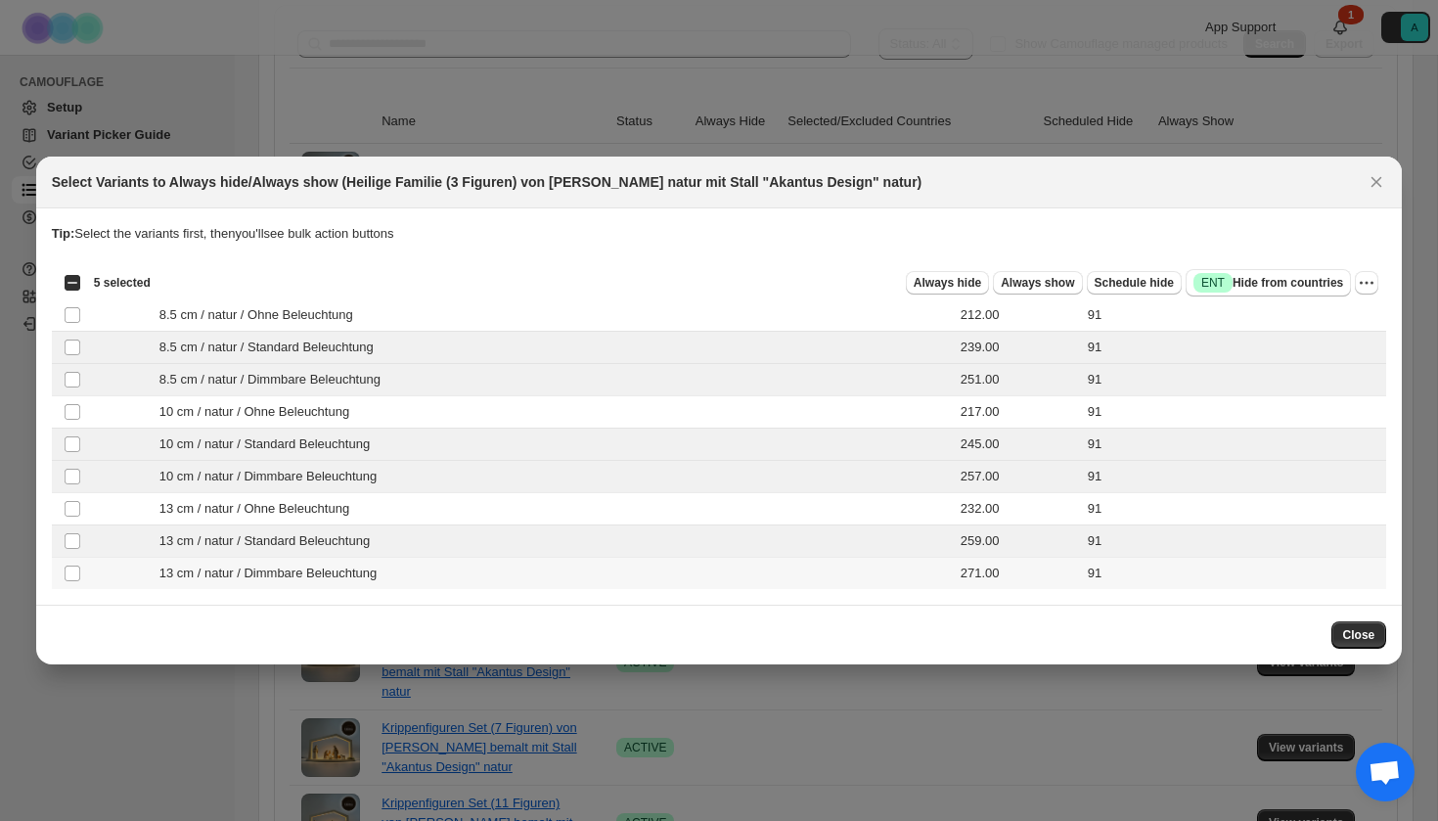
click at [381, 563] on td "13 cm / natur / Dimmbare Beleuchtung" at bounding box center [476, 574] width 774 height 32
click at [1286, 288] on span "Success ENT Hide from countries" at bounding box center [1269, 283] width 150 height 20
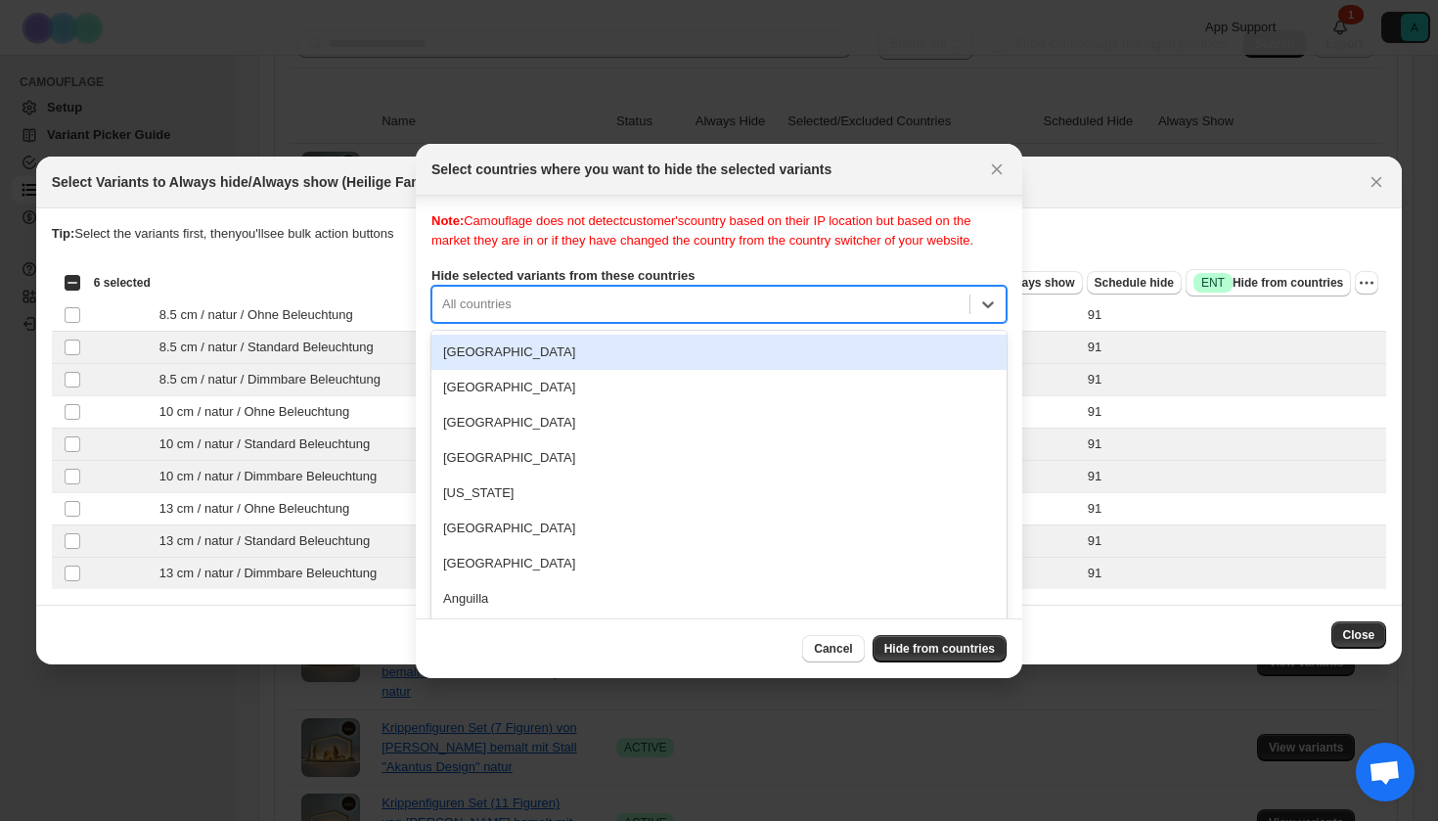
click at [626, 318] on div "Note: Camouflage does not detect customer's country based on their IP location …" at bounding box center [718, 406] width 575 height 391
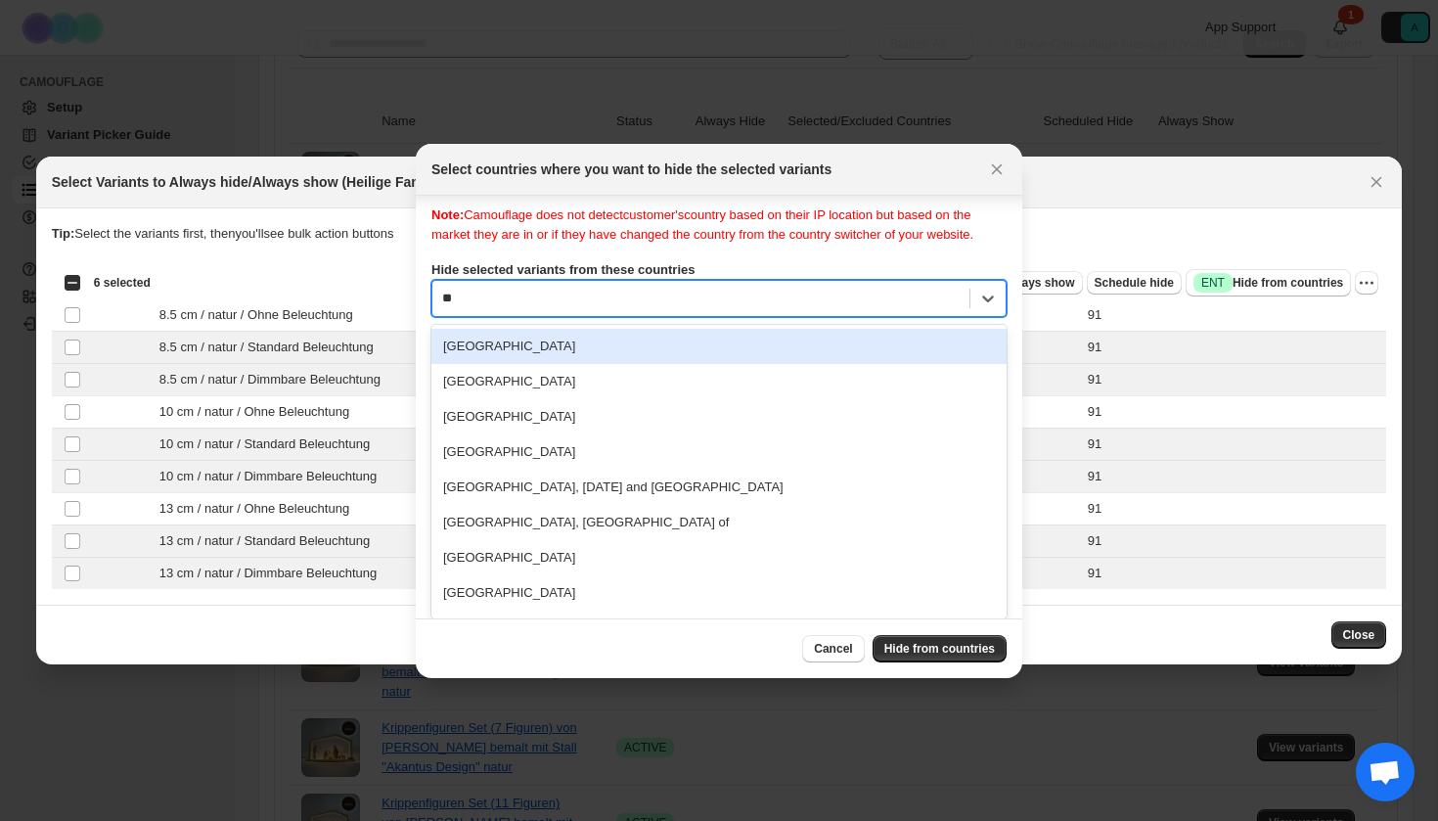
type input "***"
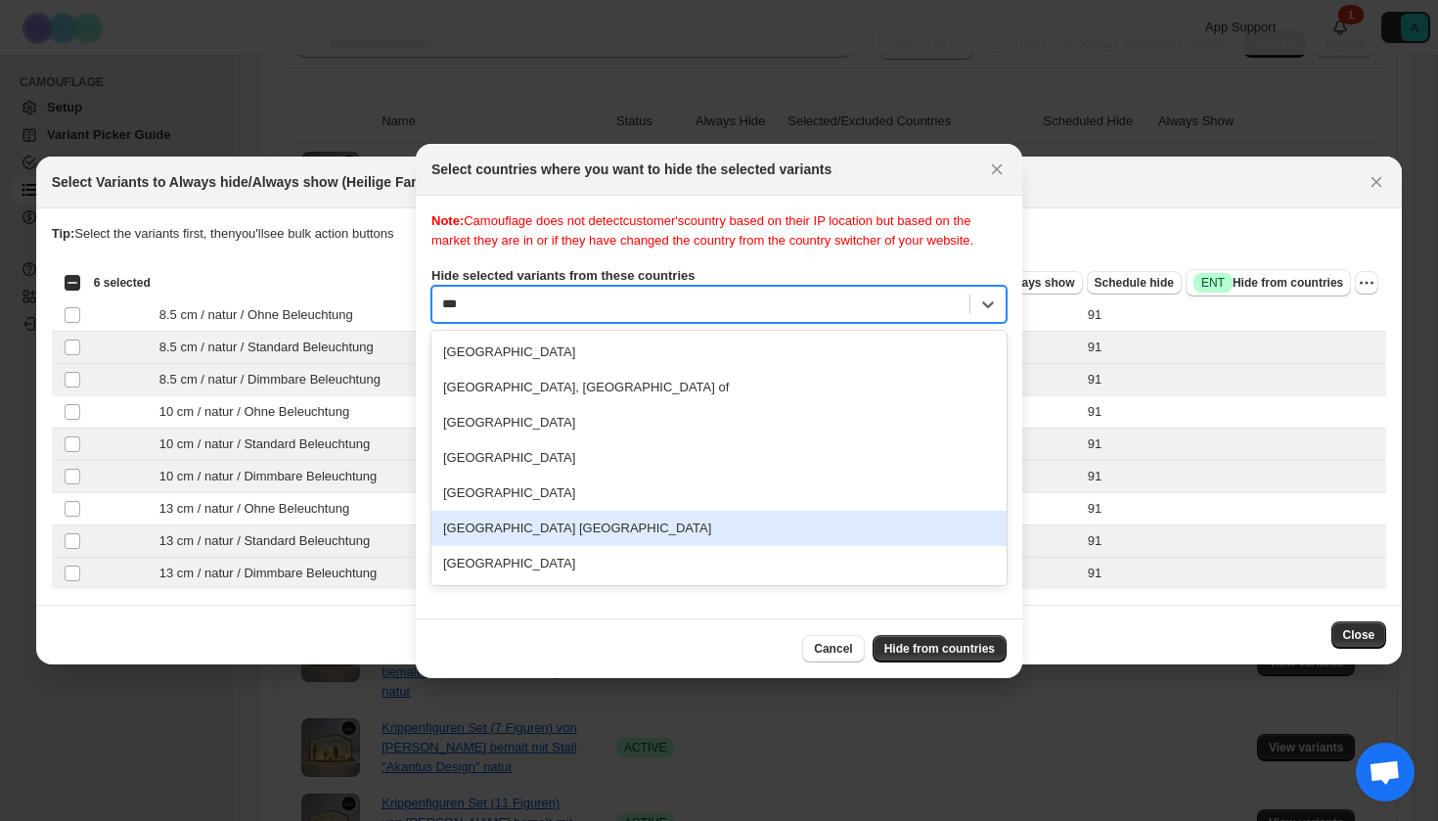
click at [550, 546] on div "[GEOGRAPHIC_DATA] [GEOGRAPHIC_DATA]" at bounding box center [718, 528] width 575 height 35
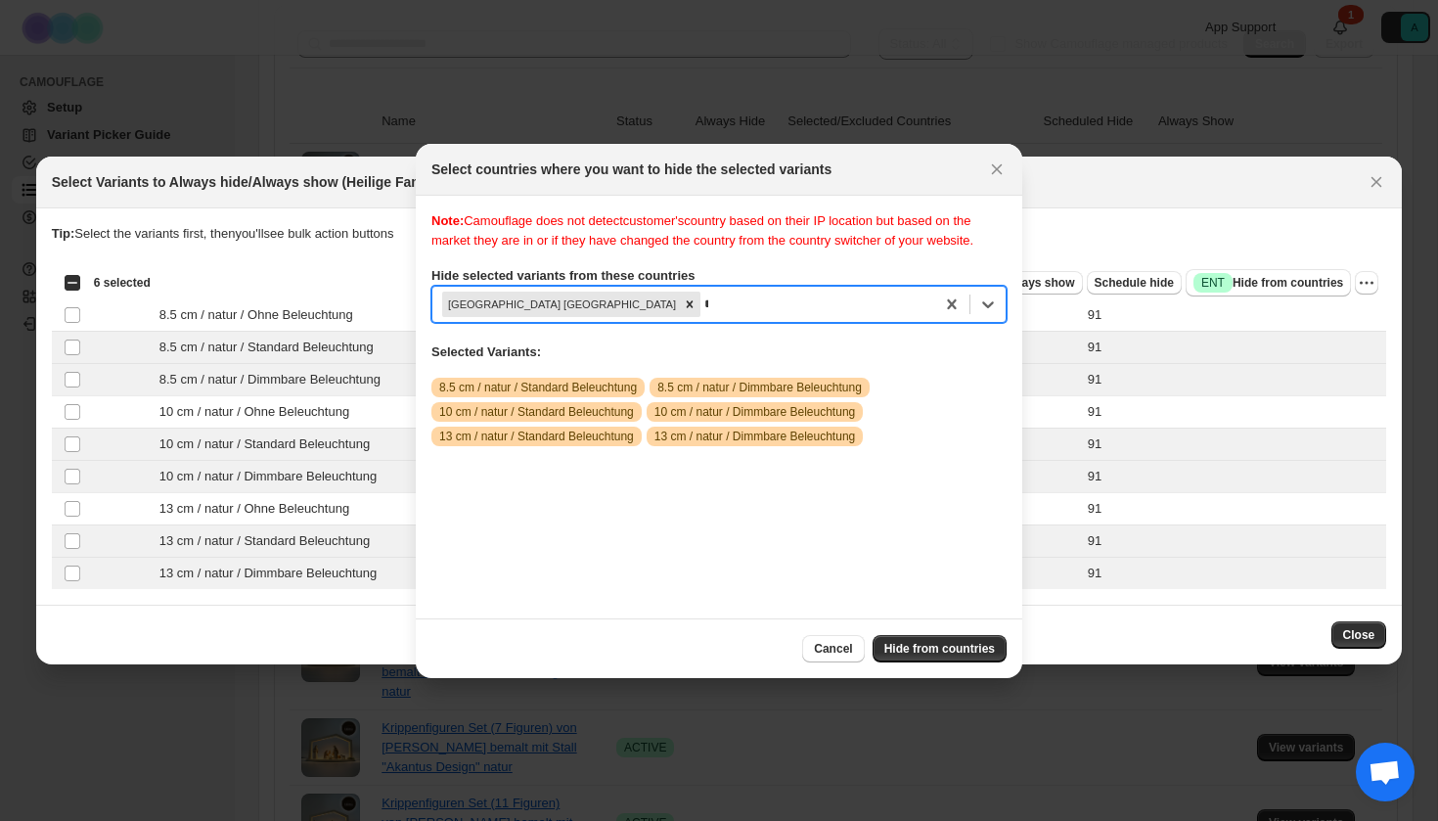
scroll to position [25, 0]
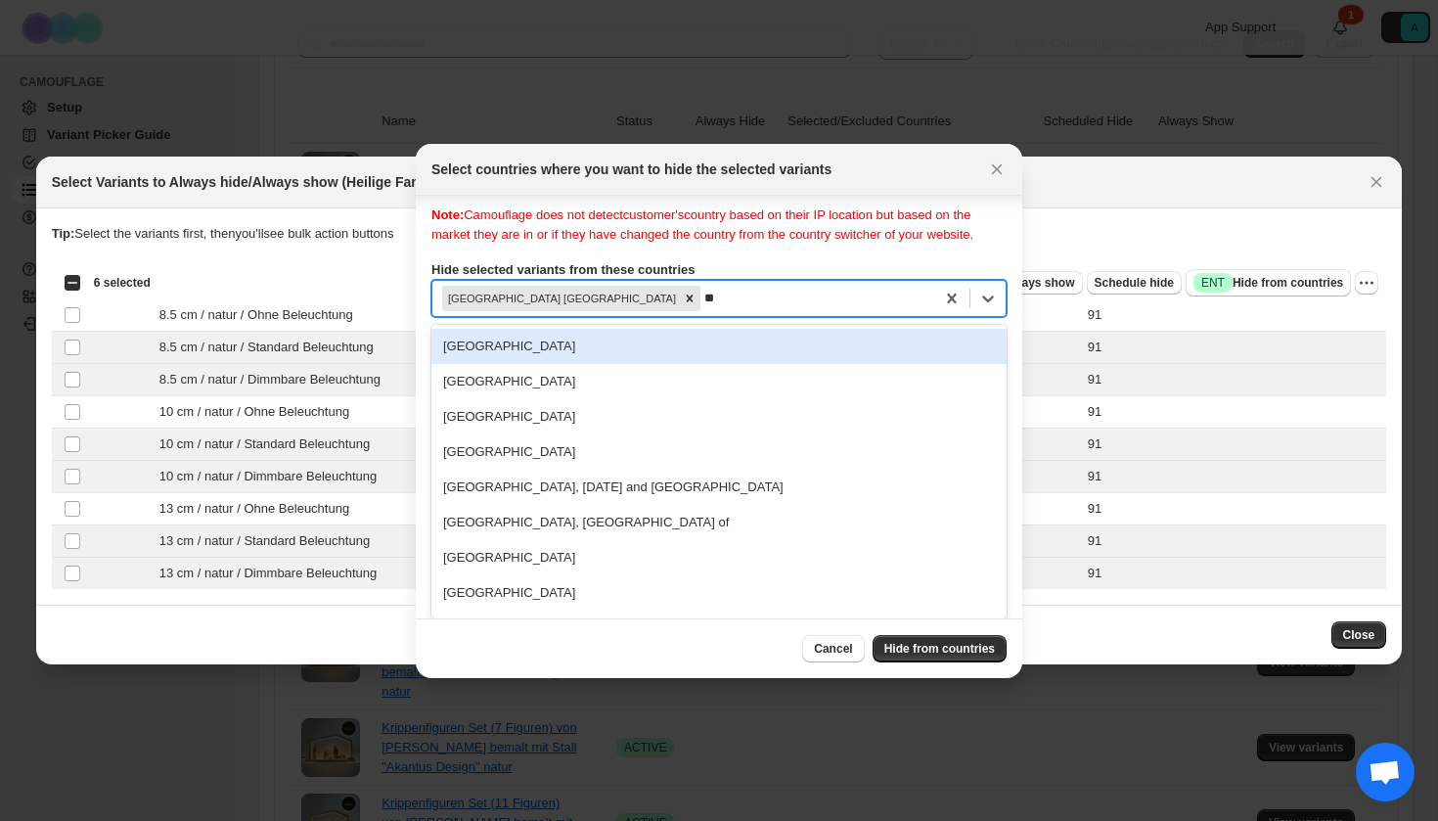
type input "***"
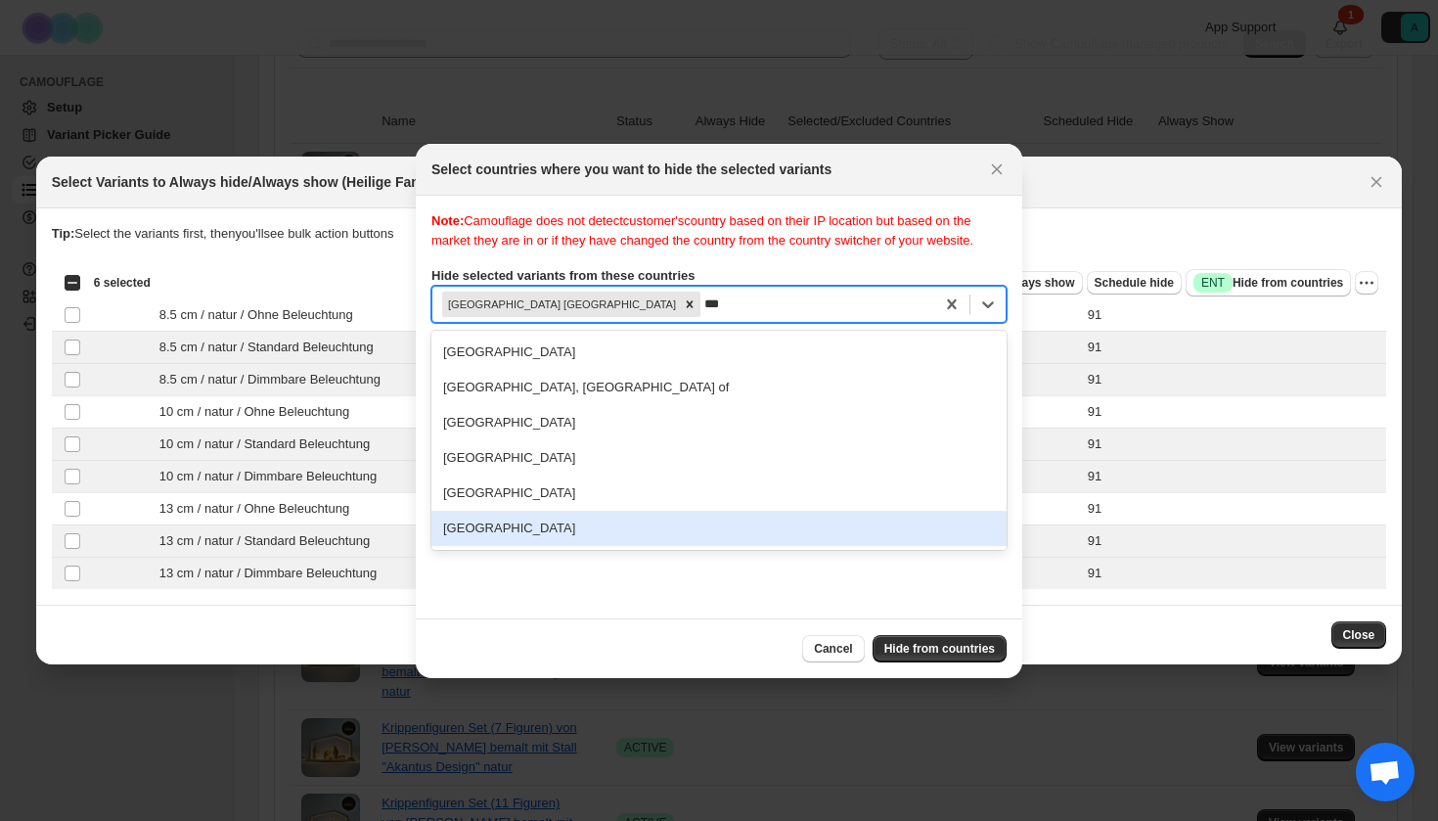
click at [526, 546] on div "[GEOGRAPHIC_DATA]" at bounding box center [718, 528] width 575 height 35
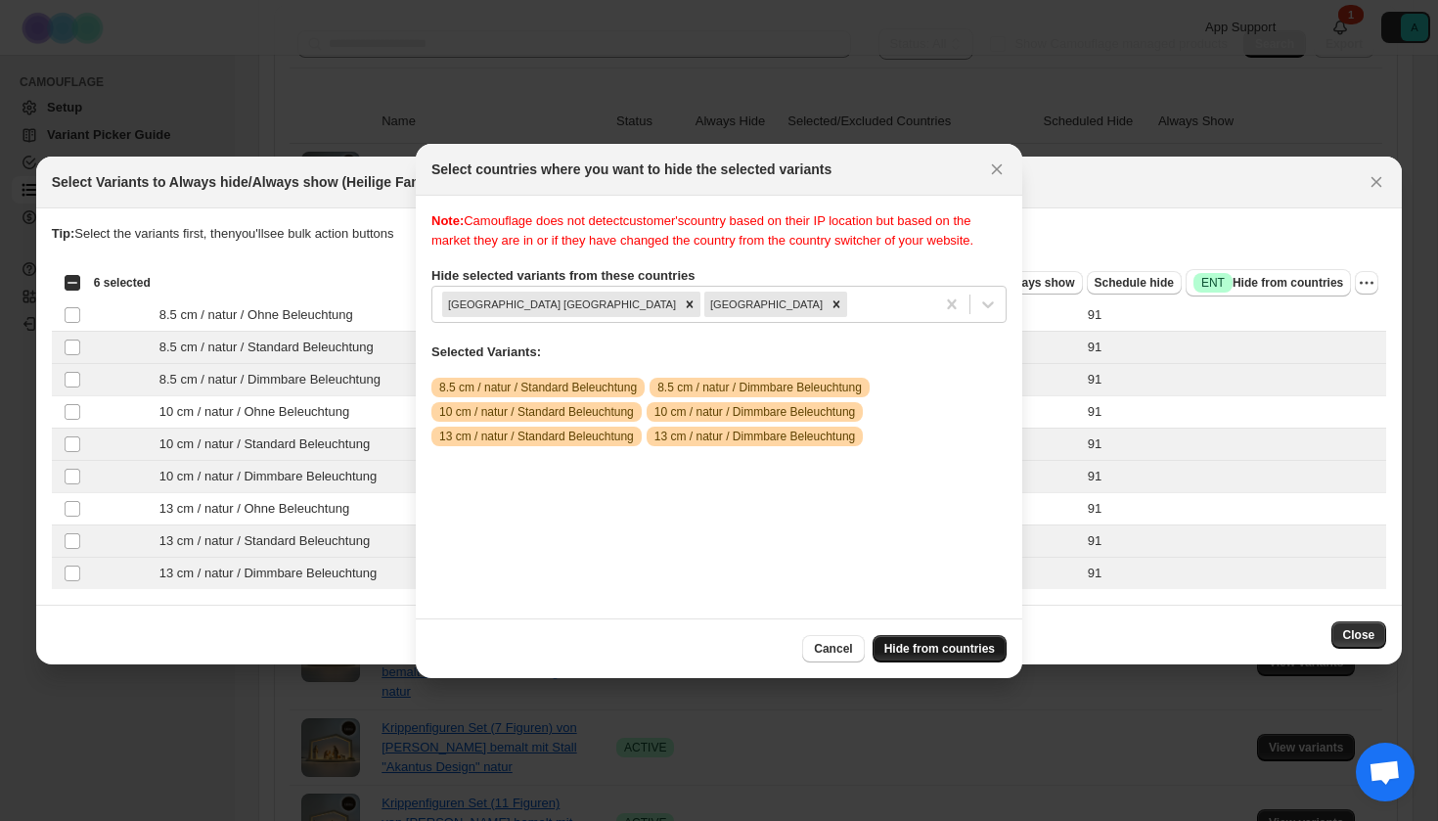
click at [920, 649] on span "Hide from countries" at bounding box center [939, 649] width 111 height 16
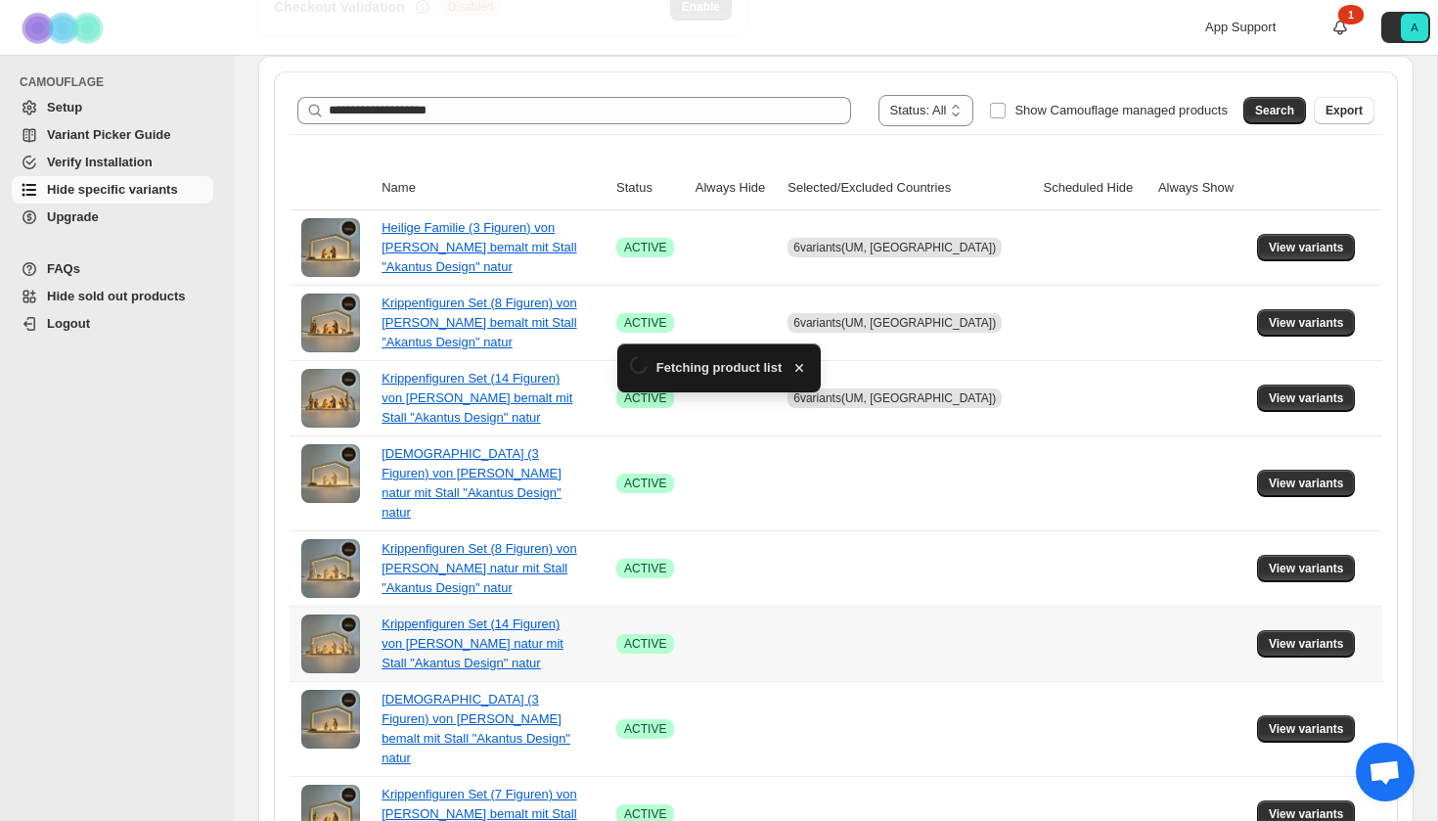
scroll to position [347, 0]
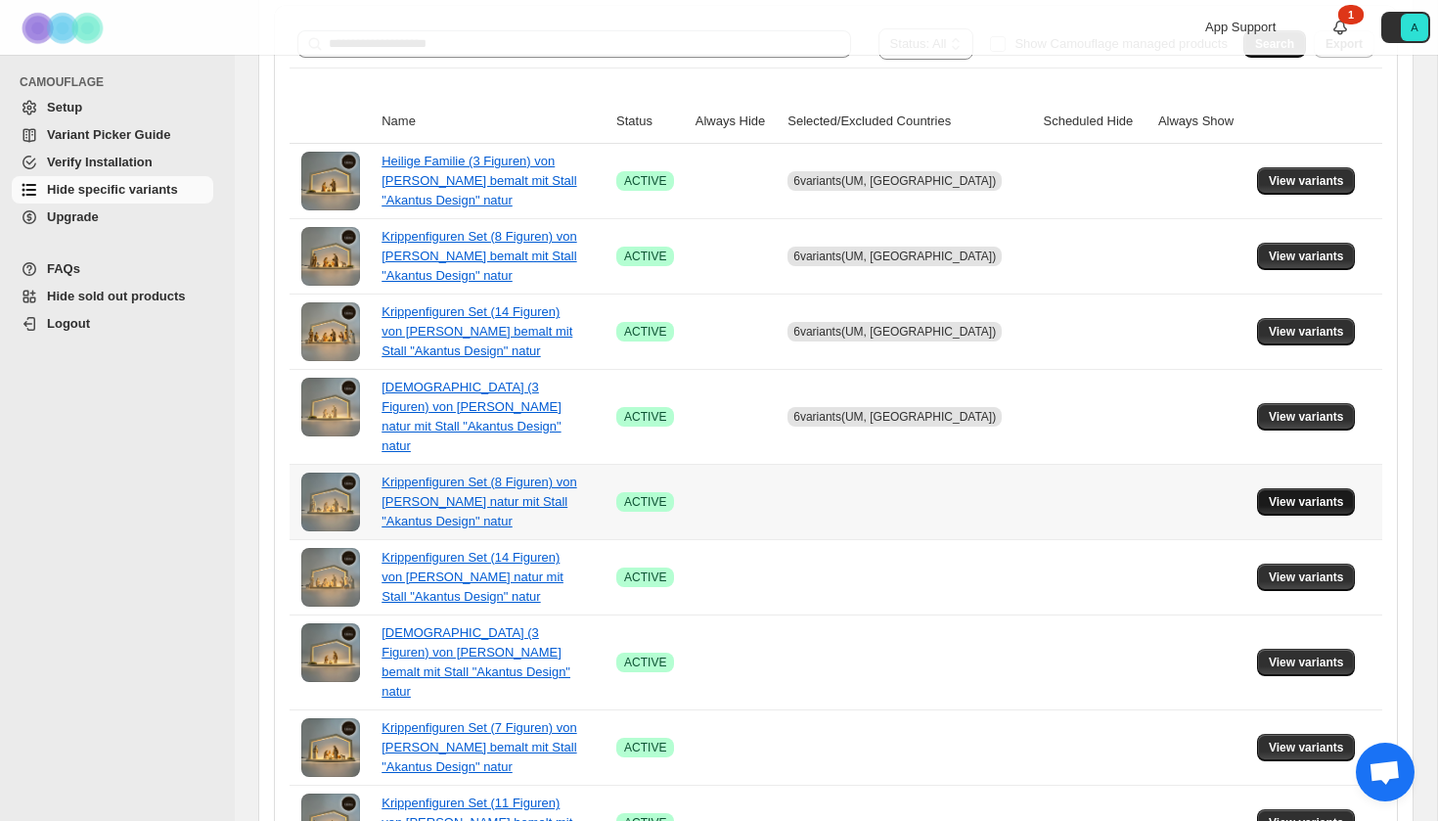
click at [1295, 494] on span "View variants" at bounding box center [1306, 502] width 75 height 16
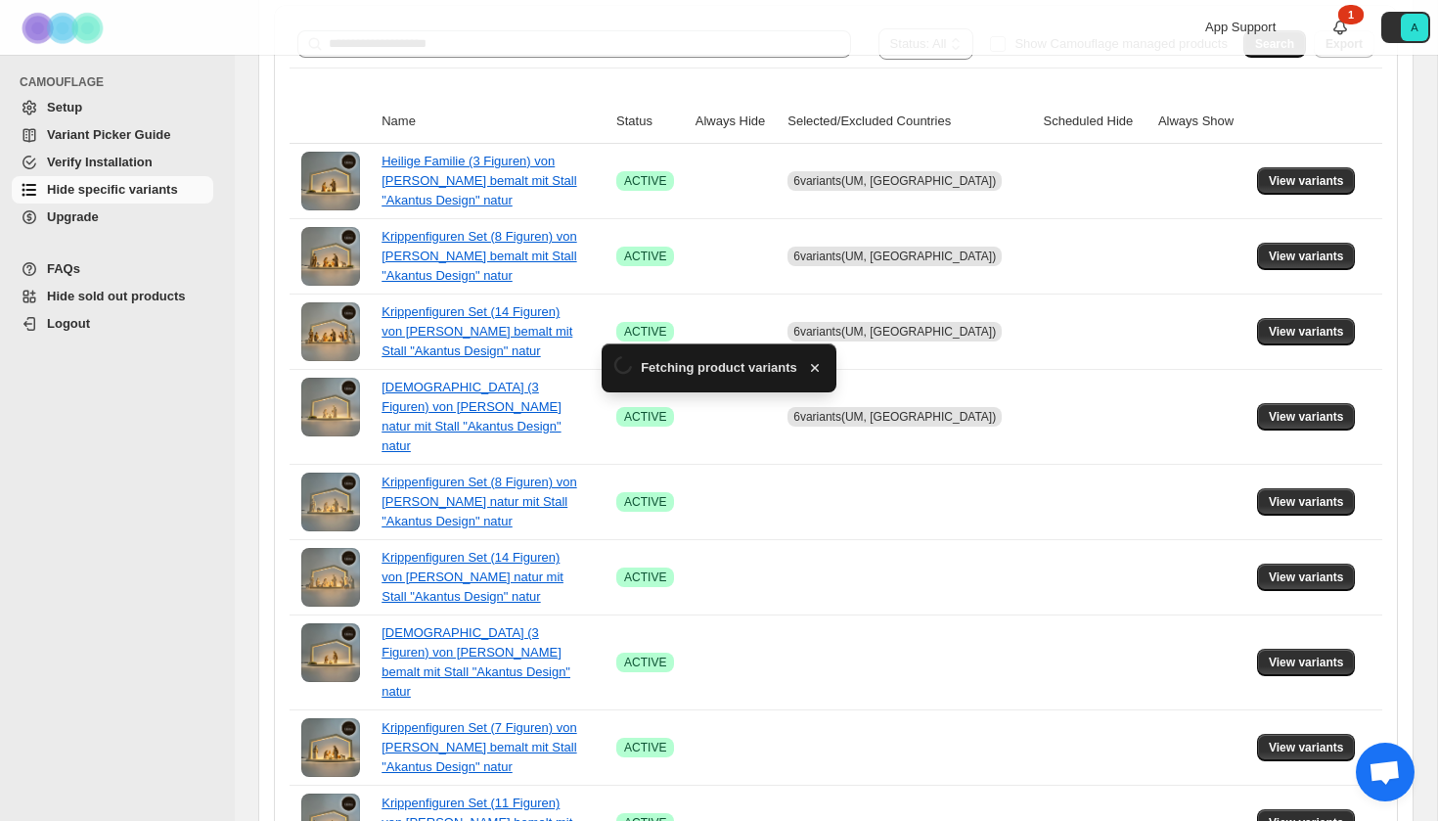
scroll to position [0, 0]
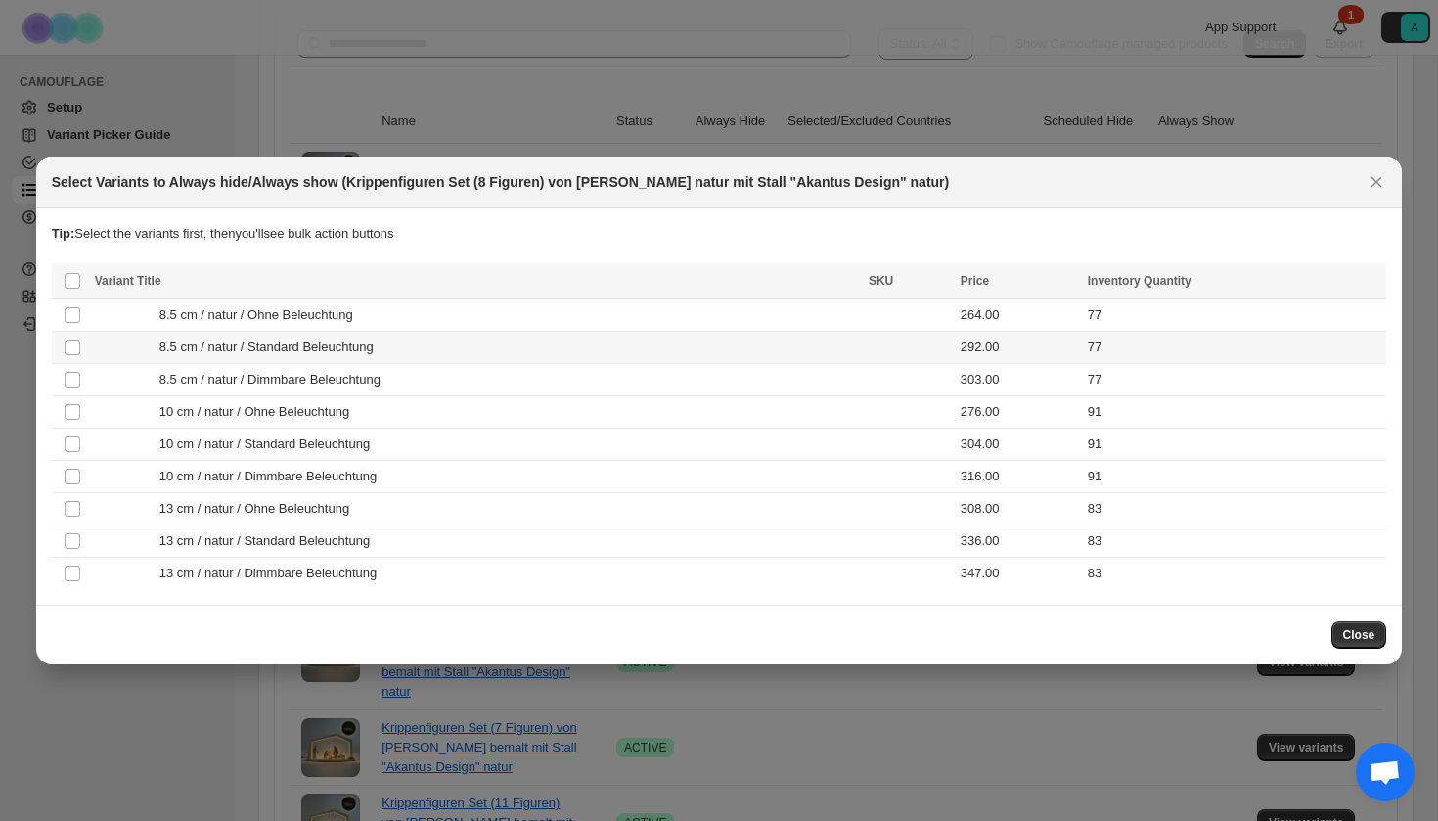
click at [540, 341] on div "8.5 cm / natur / Standard Beleuchtung" at bounding box center [476, 348] width 762 height 20
click at [539, 373] on div "8.5 cm / natur / Dimmbare Beleuchtung" at bounding box center [476, 380] width 762 height 20
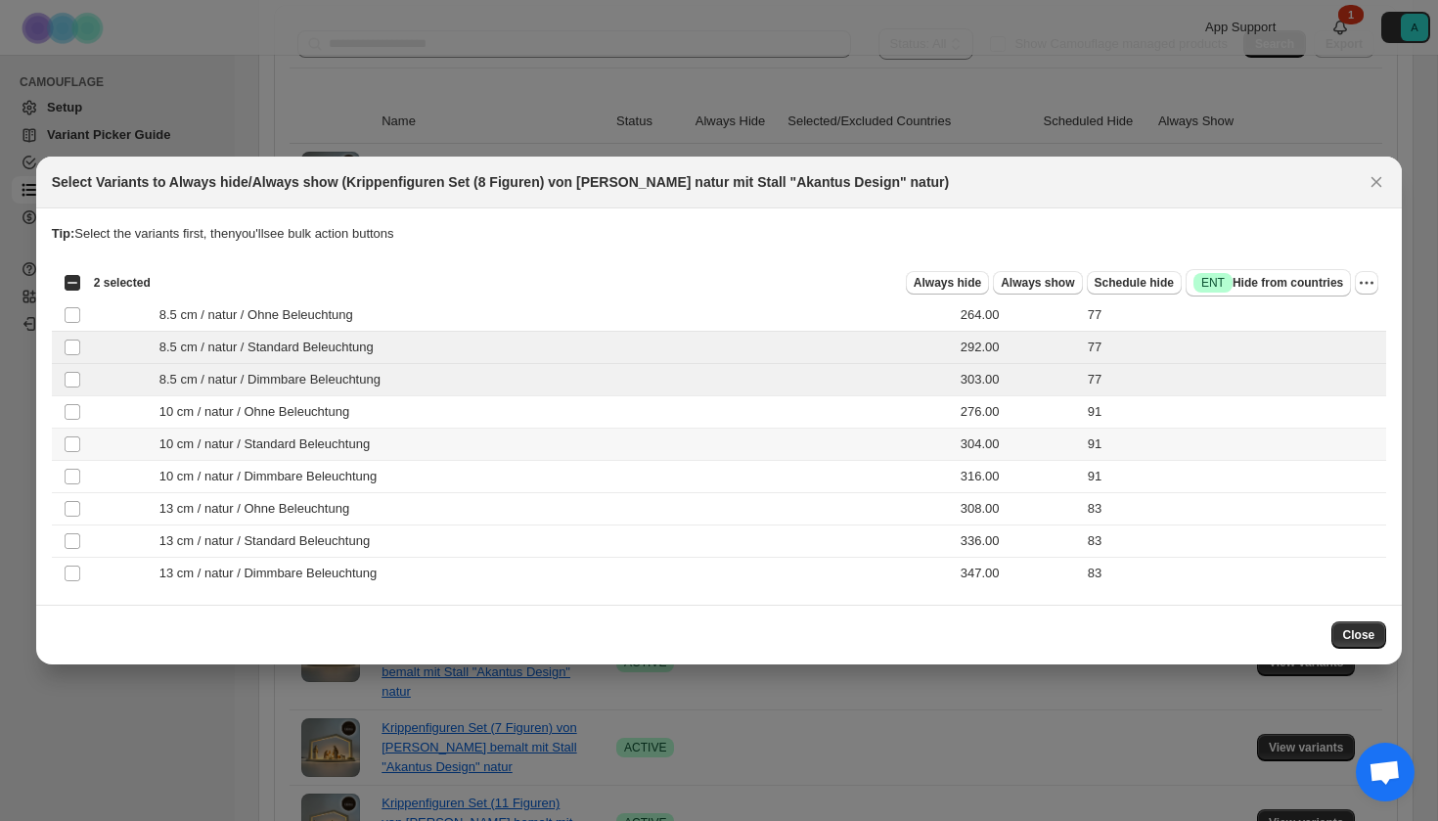
drag, startPoint x: 531, startPoint y: 436, endPoint x: 527, endPoint y: 454, distance: 18.0
click at [532, 436] on div "10 cm / natur / Standard Beleuchtung" at bounding box center [476, 444] width 762 height 20
click at [526, 471] on div "10 cm / natur / Dimmbare Beleuchtung" at bounding box center [476, 477] width 762 height 20
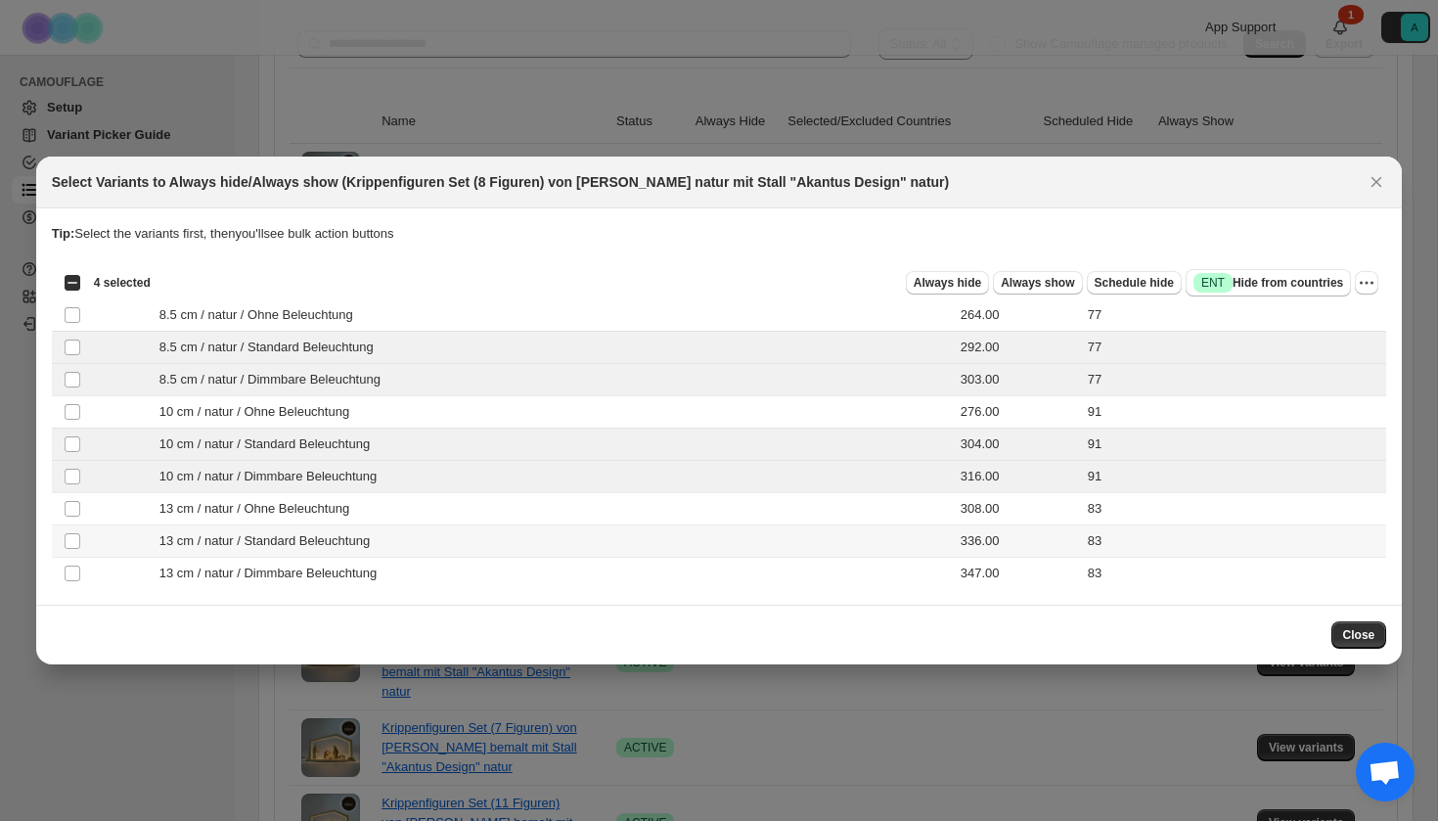
click at [508, 535] on div "13 cm / natur / Standard Beleuchtung" at bounding box center [476, 541] width 762 height 20
click at [508, 570] on div "13 cm / natur / Dimmbare Beleuchtung" at bounding box center [476, 574] width 762 height 20
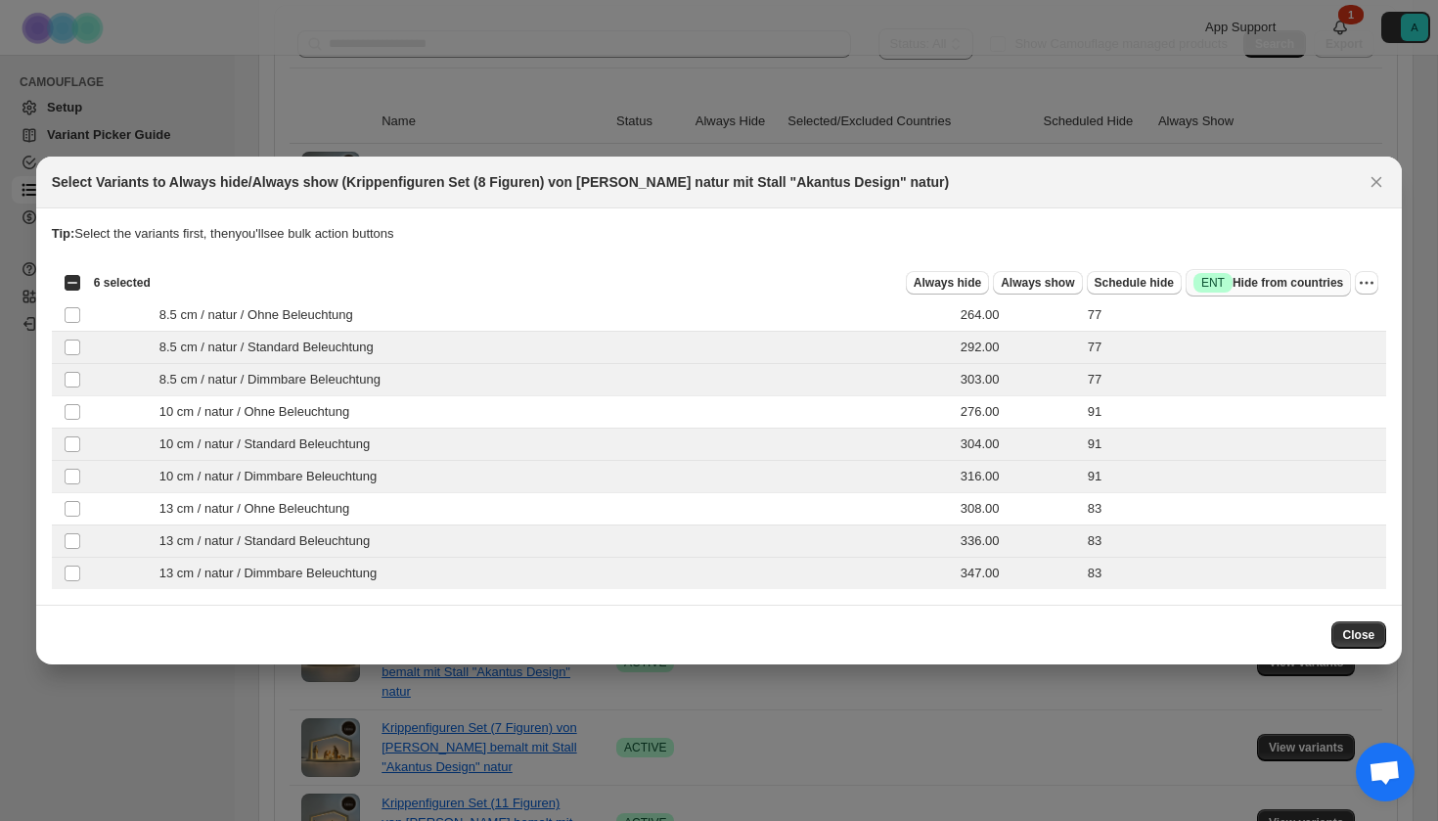
click at [1302, 279] on span "Success ENT Hide from countries" at bounding box center [1269, 283] width 150 height 20
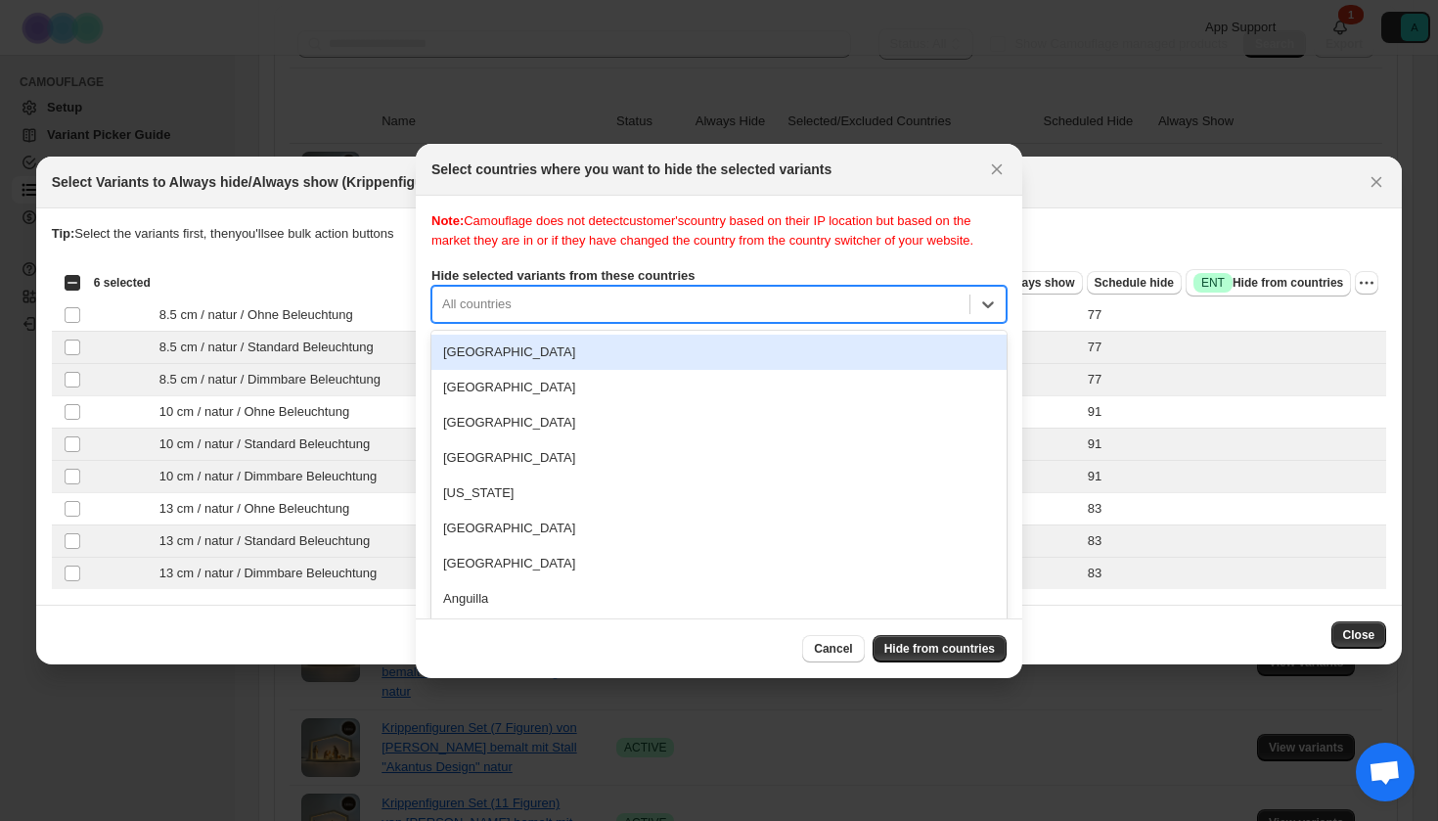
drag, startPoint x: 692, startPoint y: 332, endPoint x: 692, endPoint y: 303, distance: 28.4
click at [692, 323] on div "[GEOGRAPHIC_DATA], 1 of 250. 250 results available. Use Up and Down to choose o…" at bounding box center [718, 304] width 575 height 37
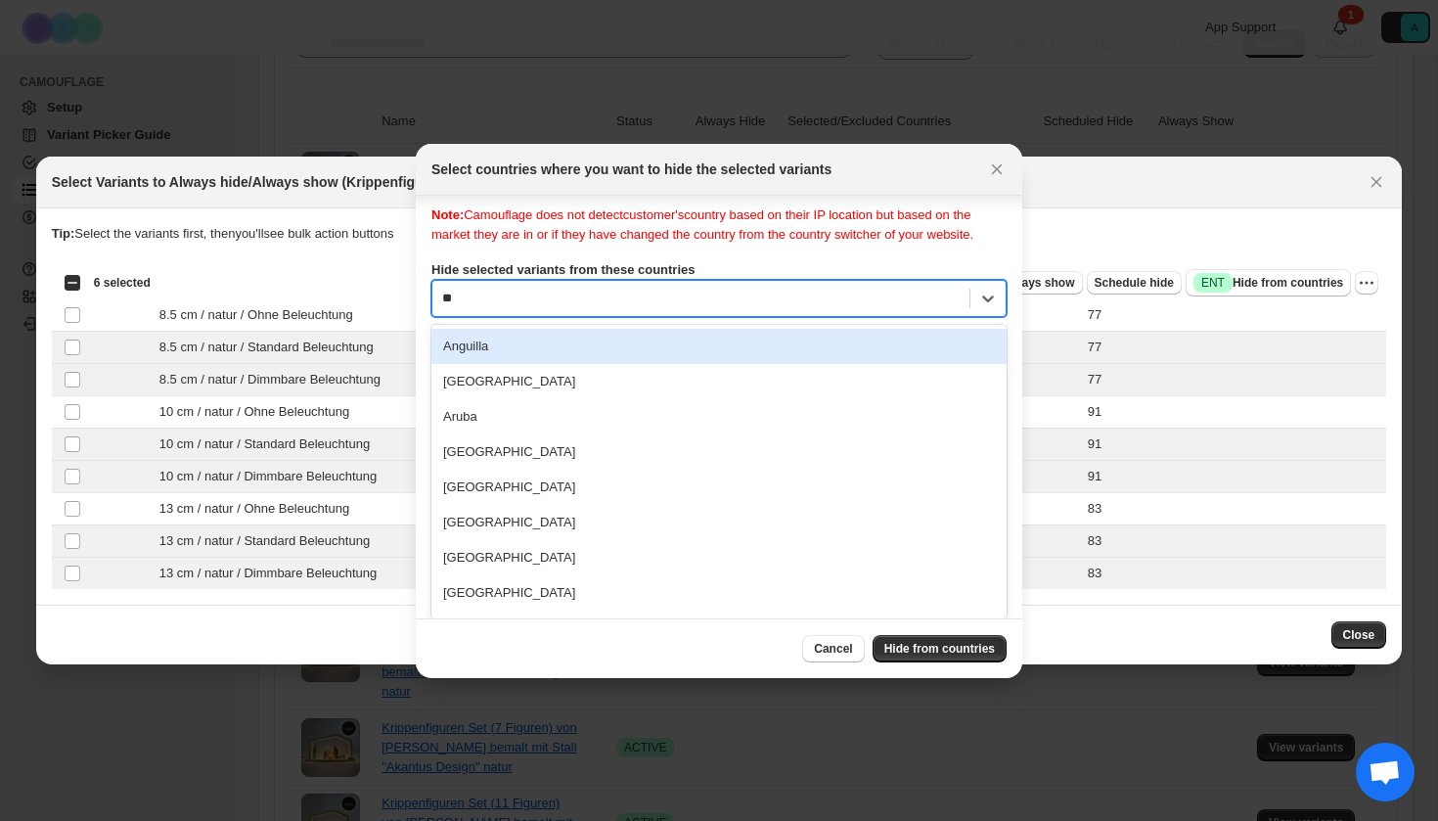
type input "***"
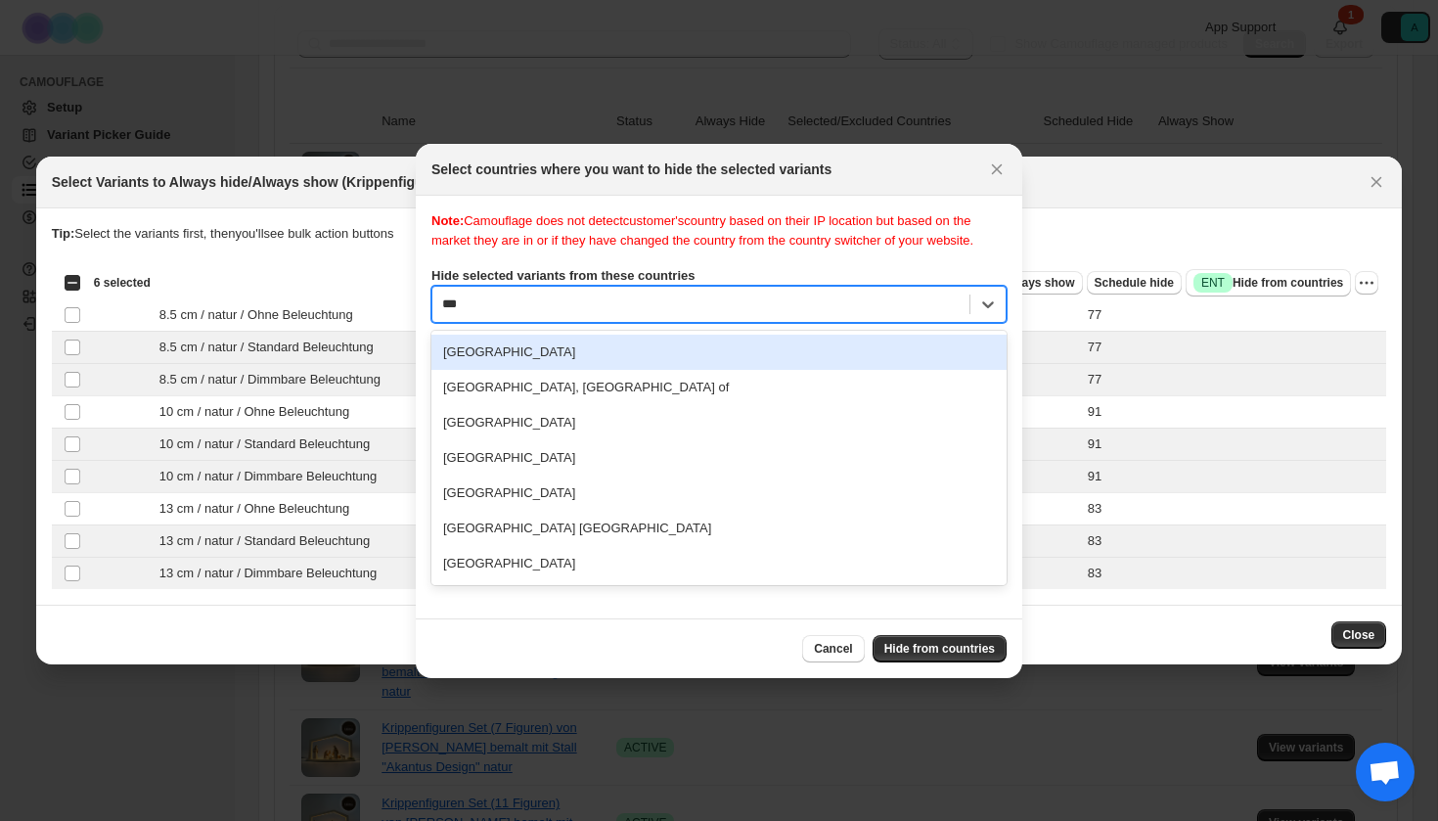
scroll to position [0, 0]
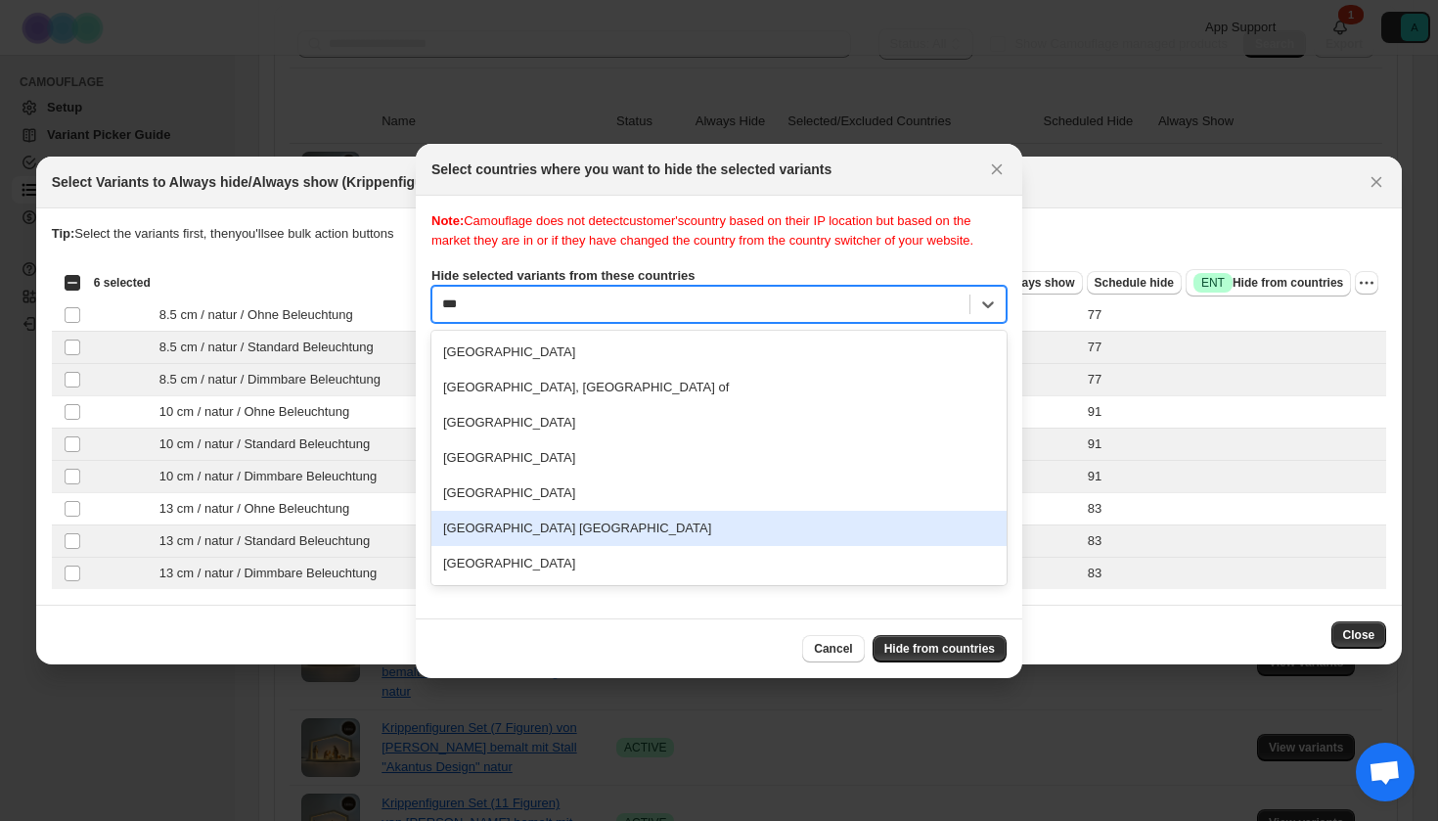
click at [588, 540] on div "[GEOGRAPHIC_DATA] [GEOGRAPHIC_DATA]" at bounding box center [718, 528] width 575 height 35
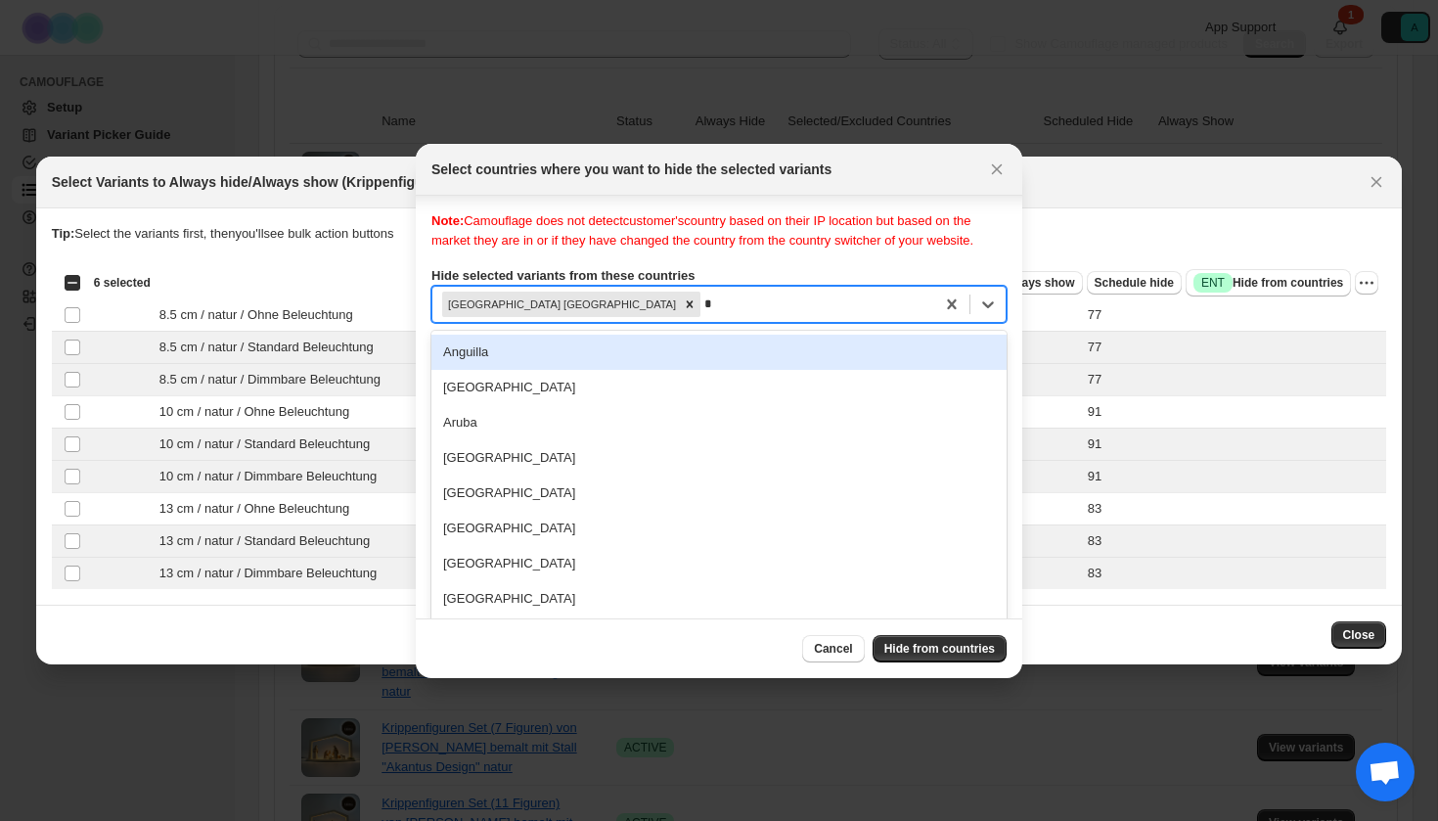
scroll to position [25, 0]
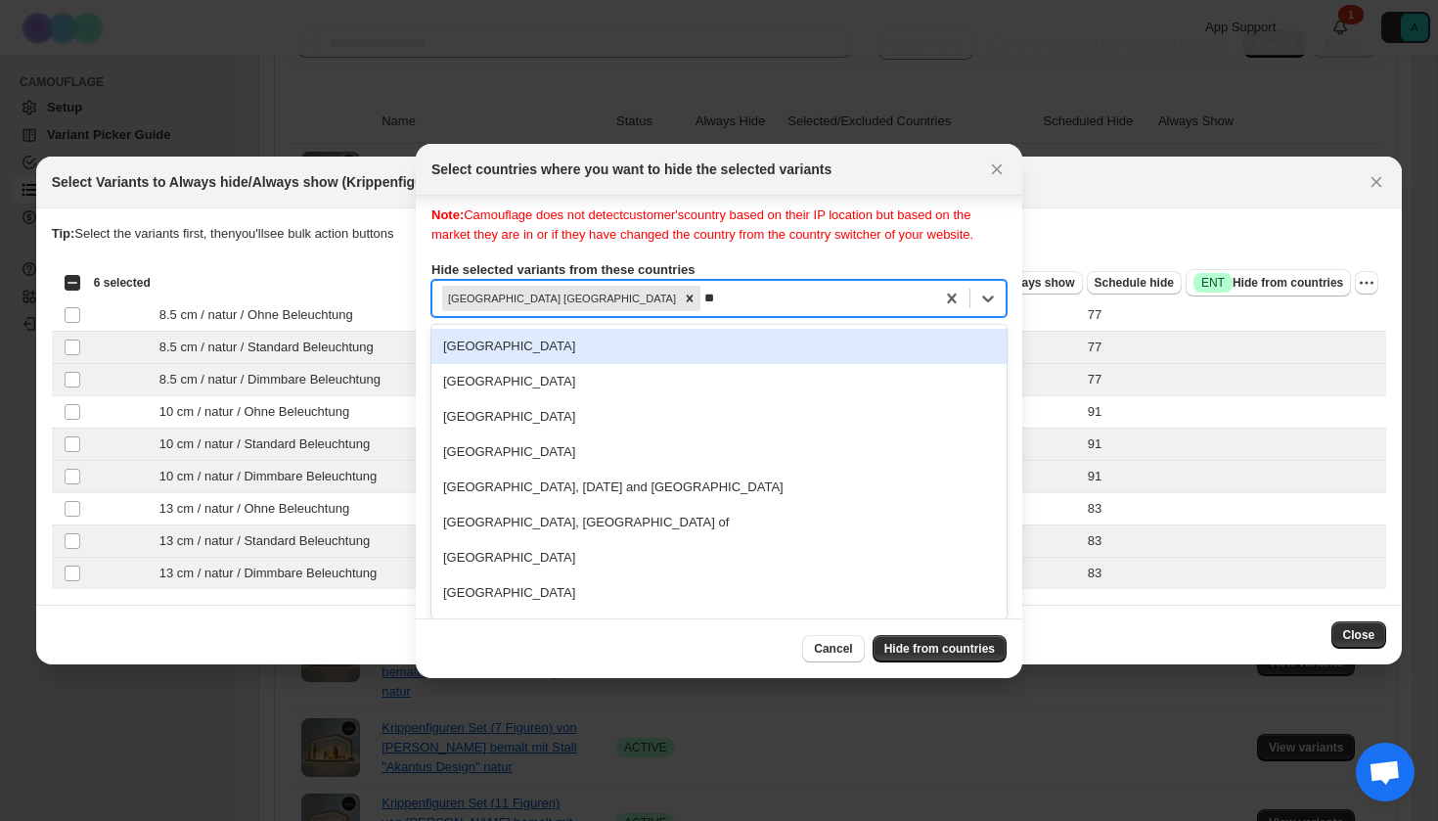
type input "***"
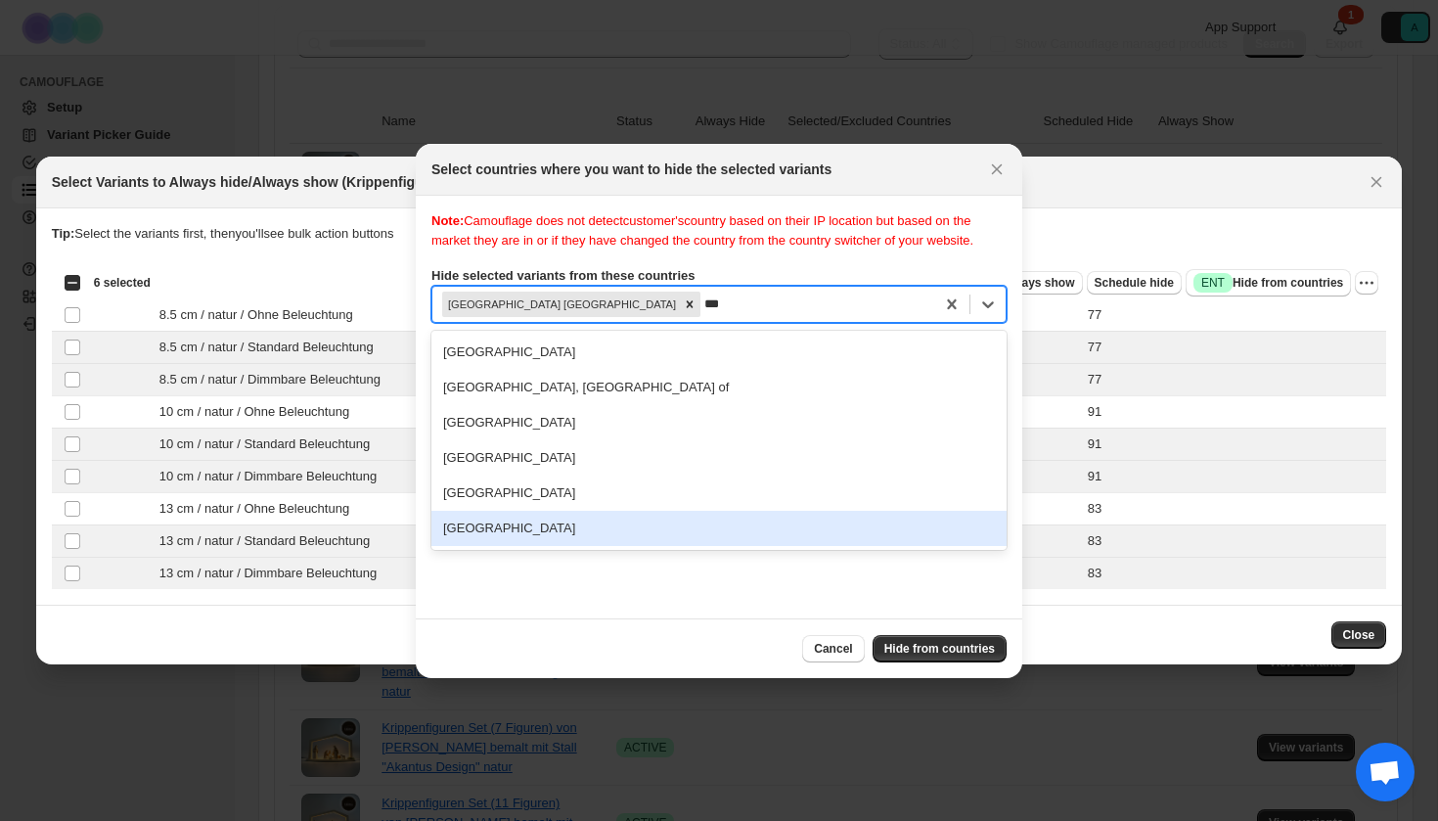
click at [531, 546] on div "[GEOGRAPHIC_DATA]" at bounding box center [718, 528] width 575 height 35
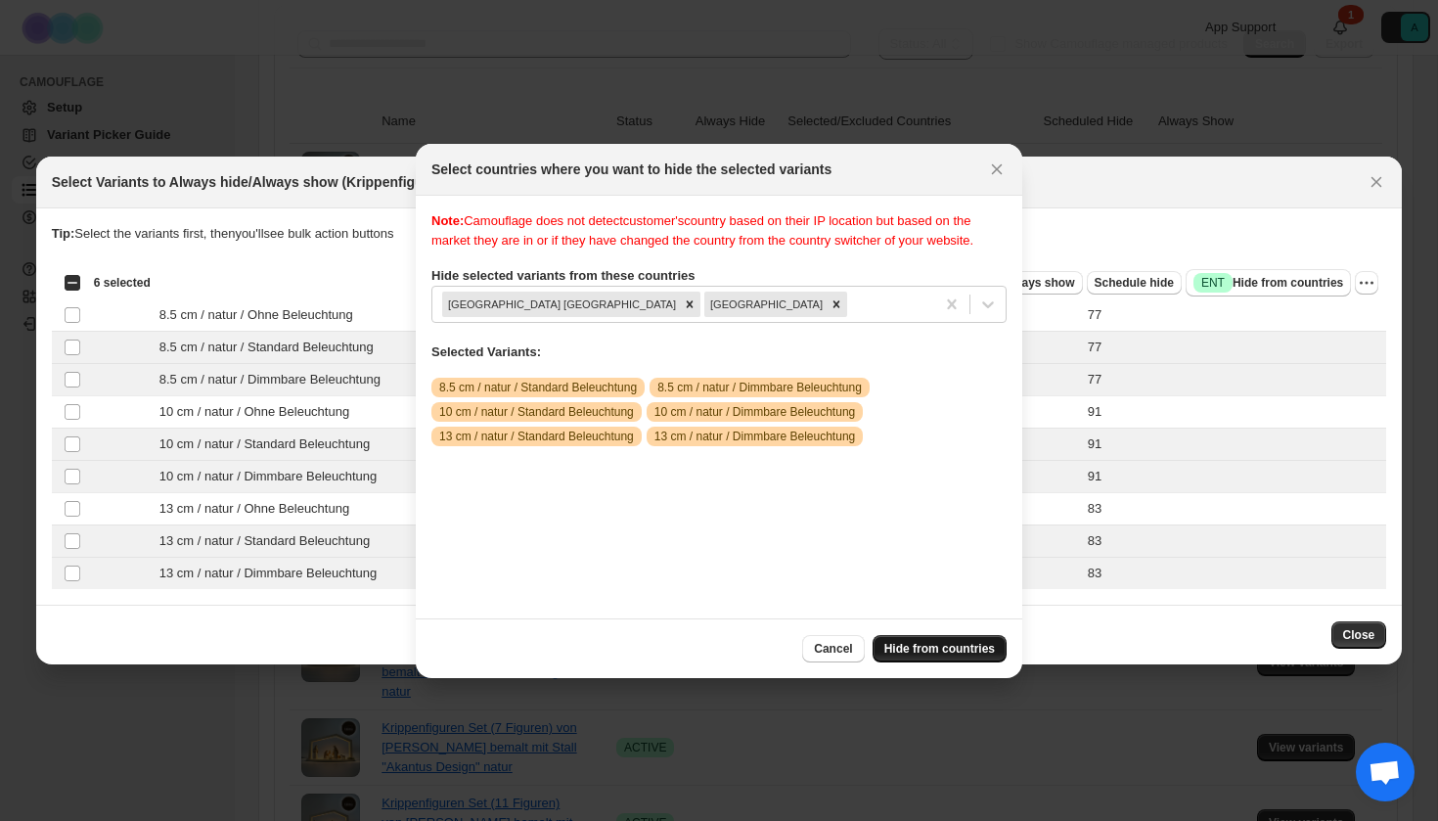
click at [940, 643] on span "Hide from countries" at bounding box center [939, 649] width 111 height 16
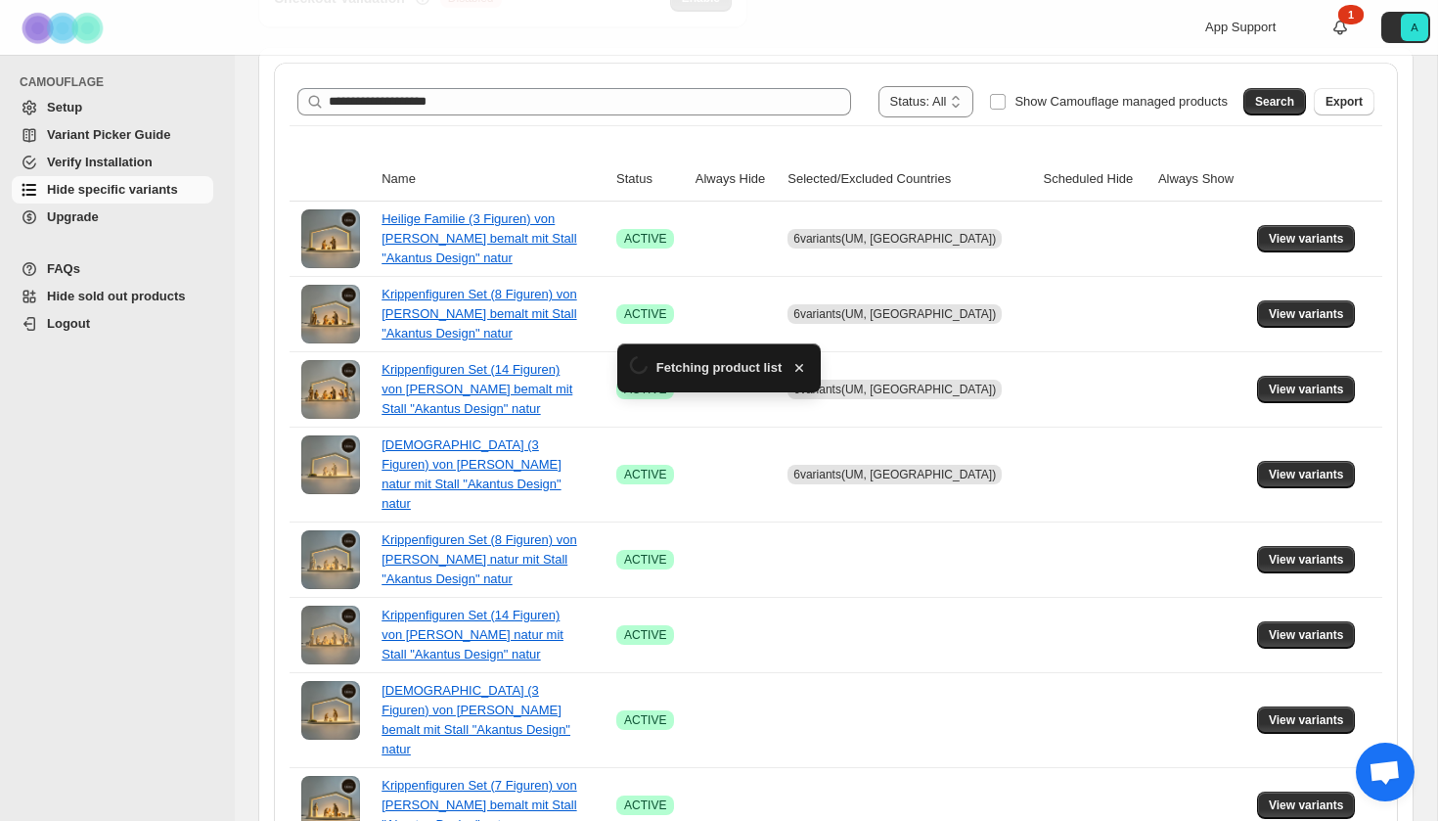
scroll to position [347, 0]
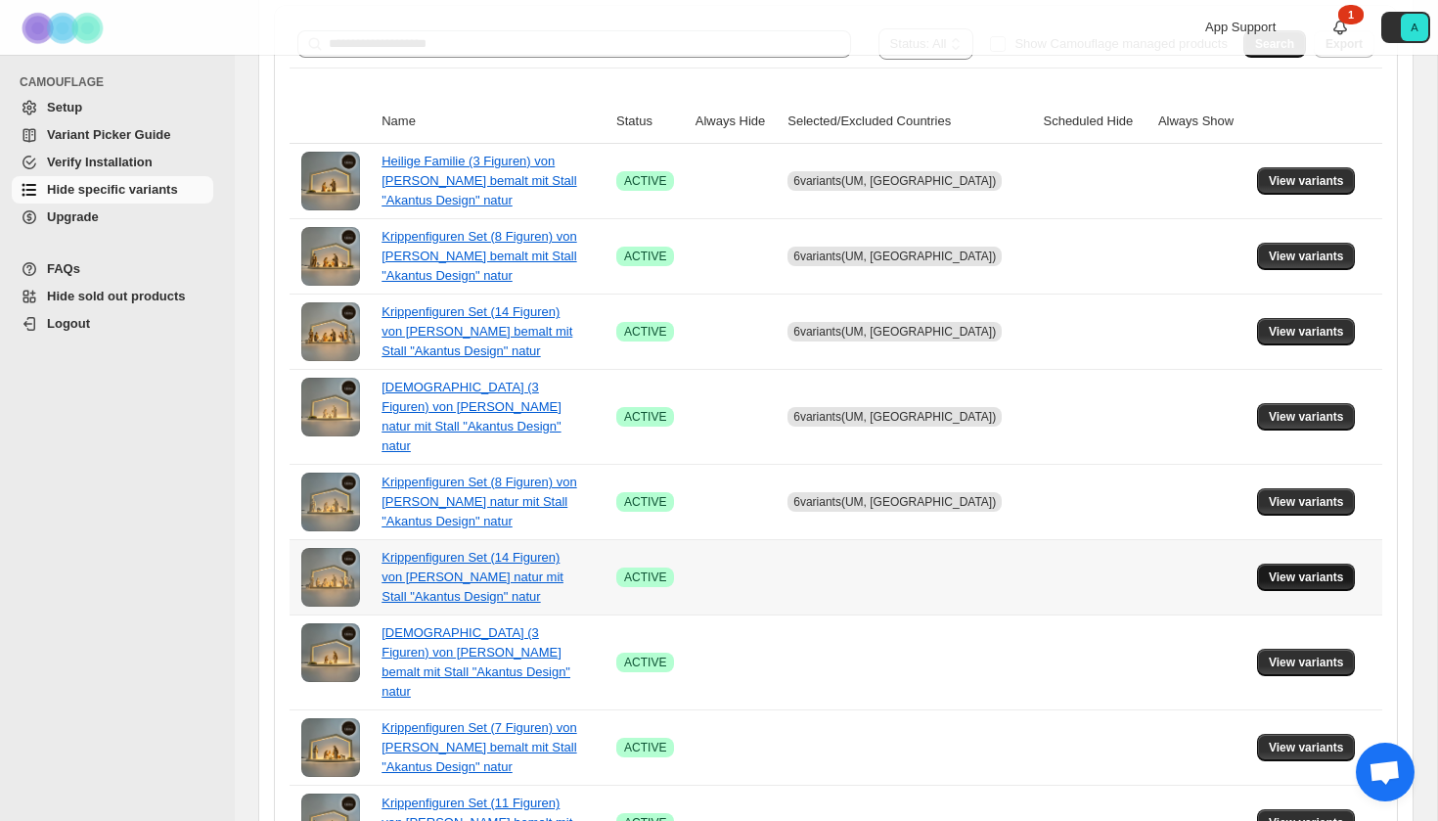
click at [1284, 569] on span "View variants" at bounding box center [1306, 577] width 75 height 16
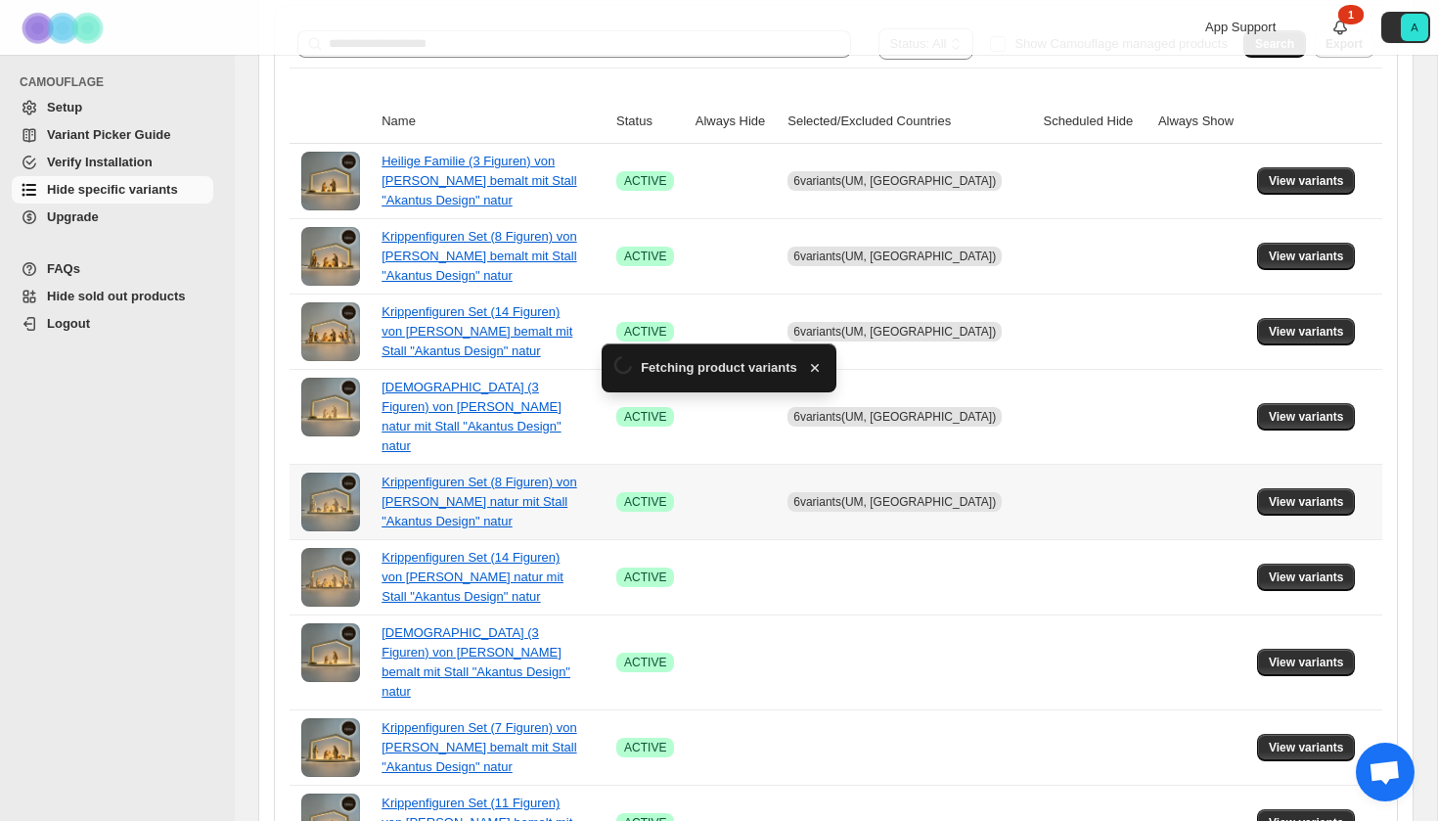
scroll to position [0, 0]
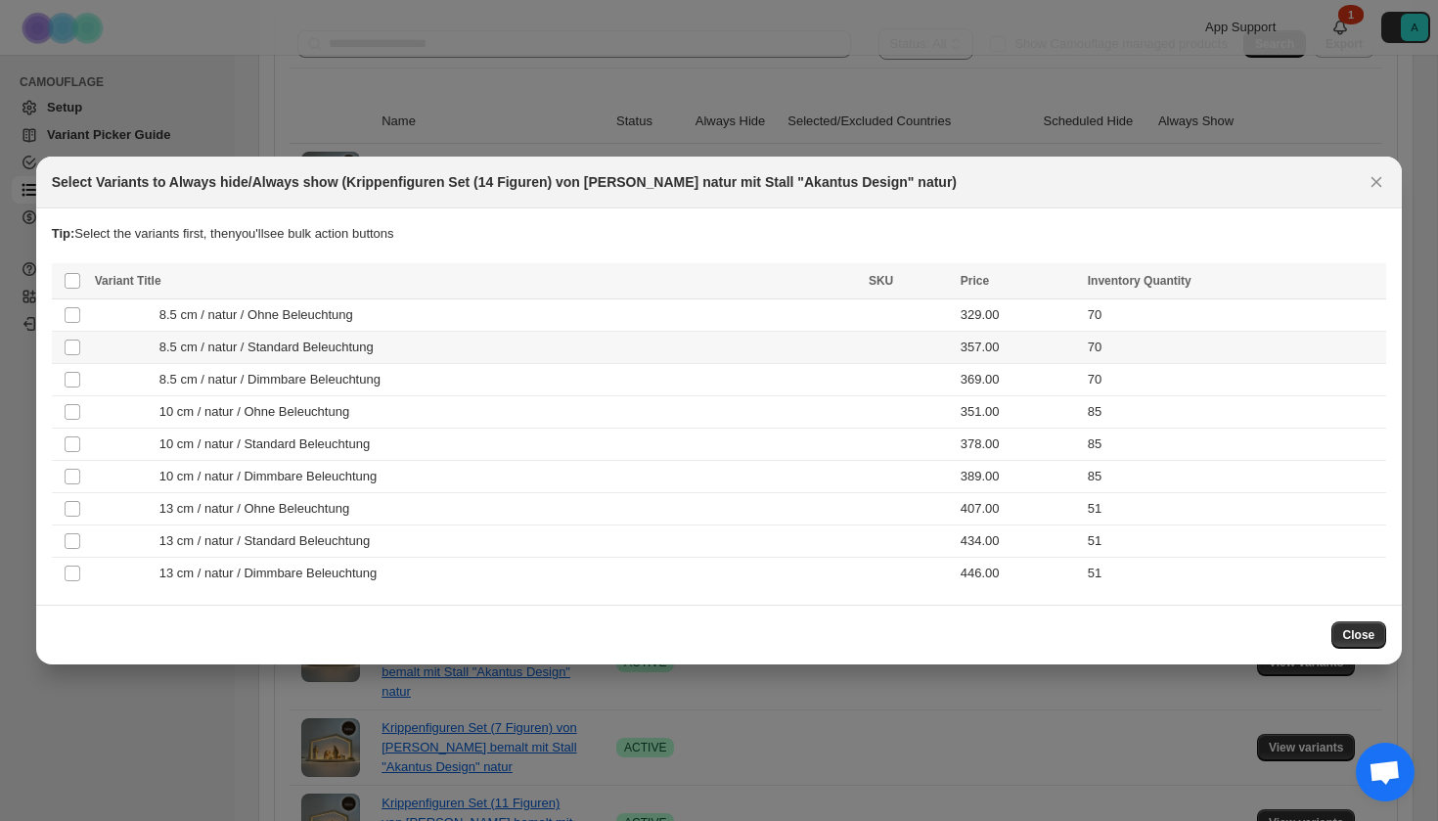
click at [452, 343] on div "8.5 cm / natur / Standard Beleuchtung" at bounding box center [476, 348] width 762 height 20
click at [452, 384] on div "8.5 cm / natur / Dimmbare Beleuchtung" at bounding box center [476, 380] width 762 height 20
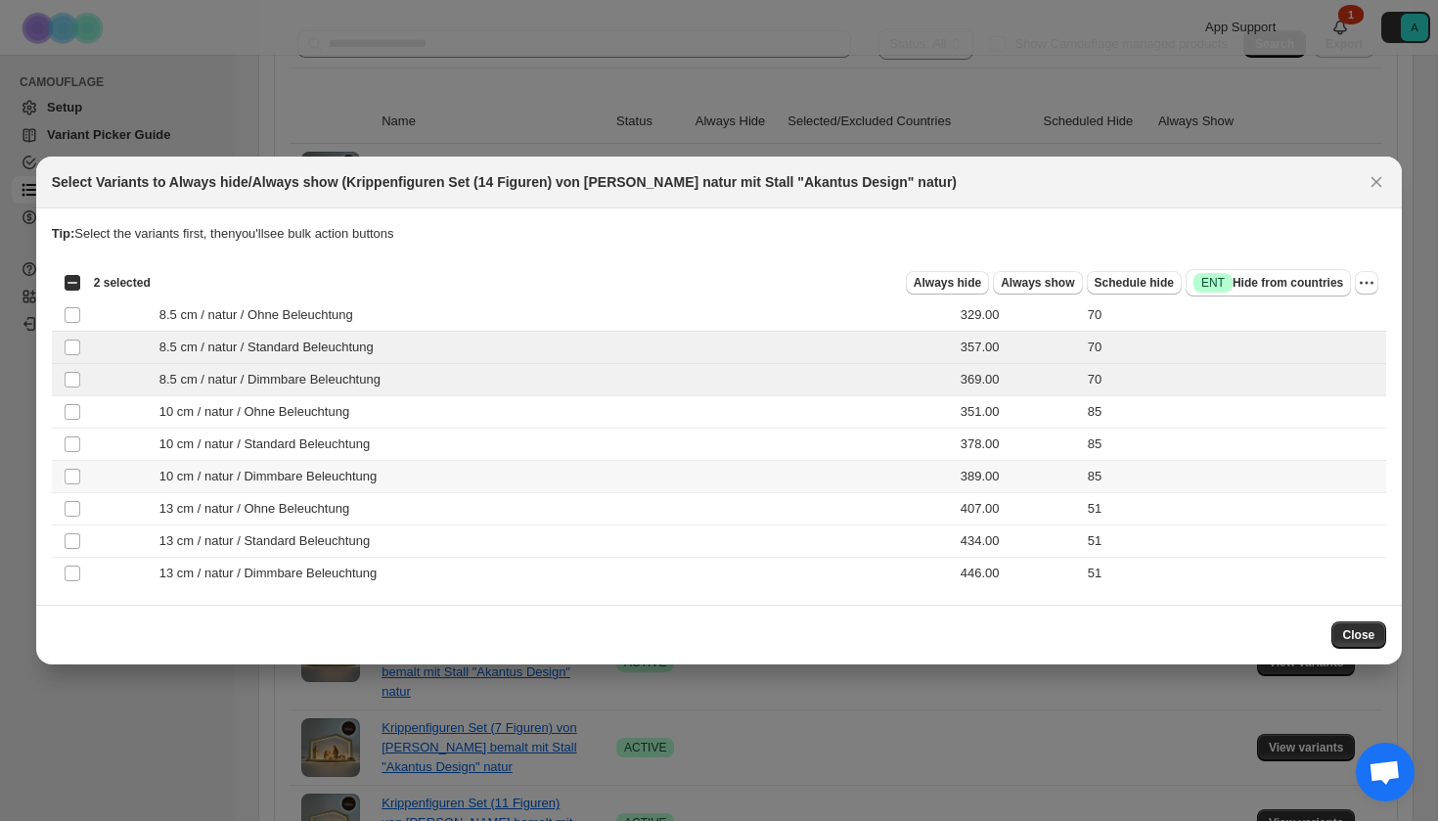
click at [440, 463] on td "10 cm / natur / Dimmbare Beleuchtung" at bounding box center [476, 477] width 774 height 32
click at [440, 452] on div "10 cm / natur / Standard Beleuchtung" at bounding box center [476, 444] width 762 height 20
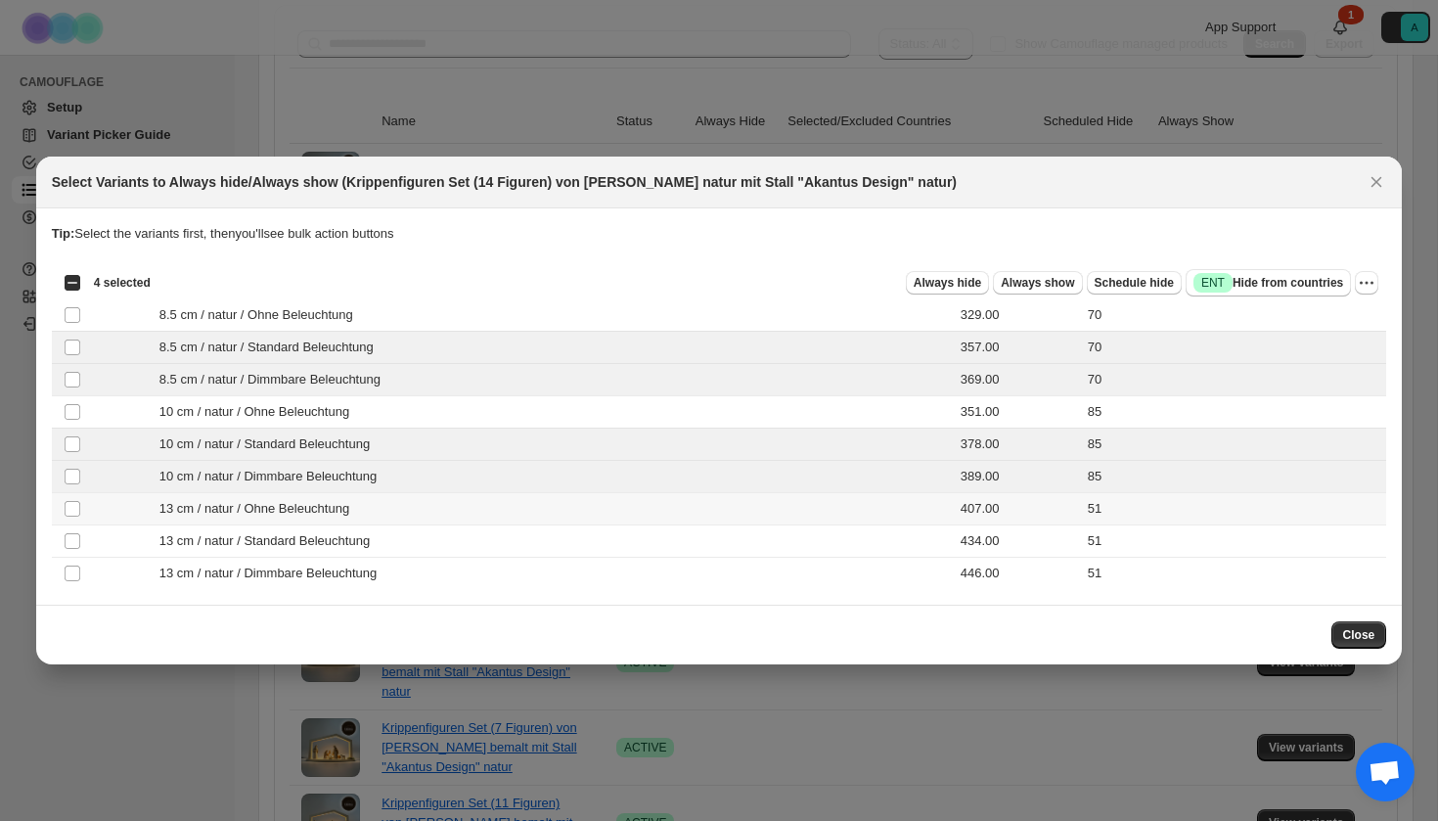
click at [438, 539] on div "13 cm / natur / Standard Beleuchtung" at bounding box center [476, 541] width 762 height 20
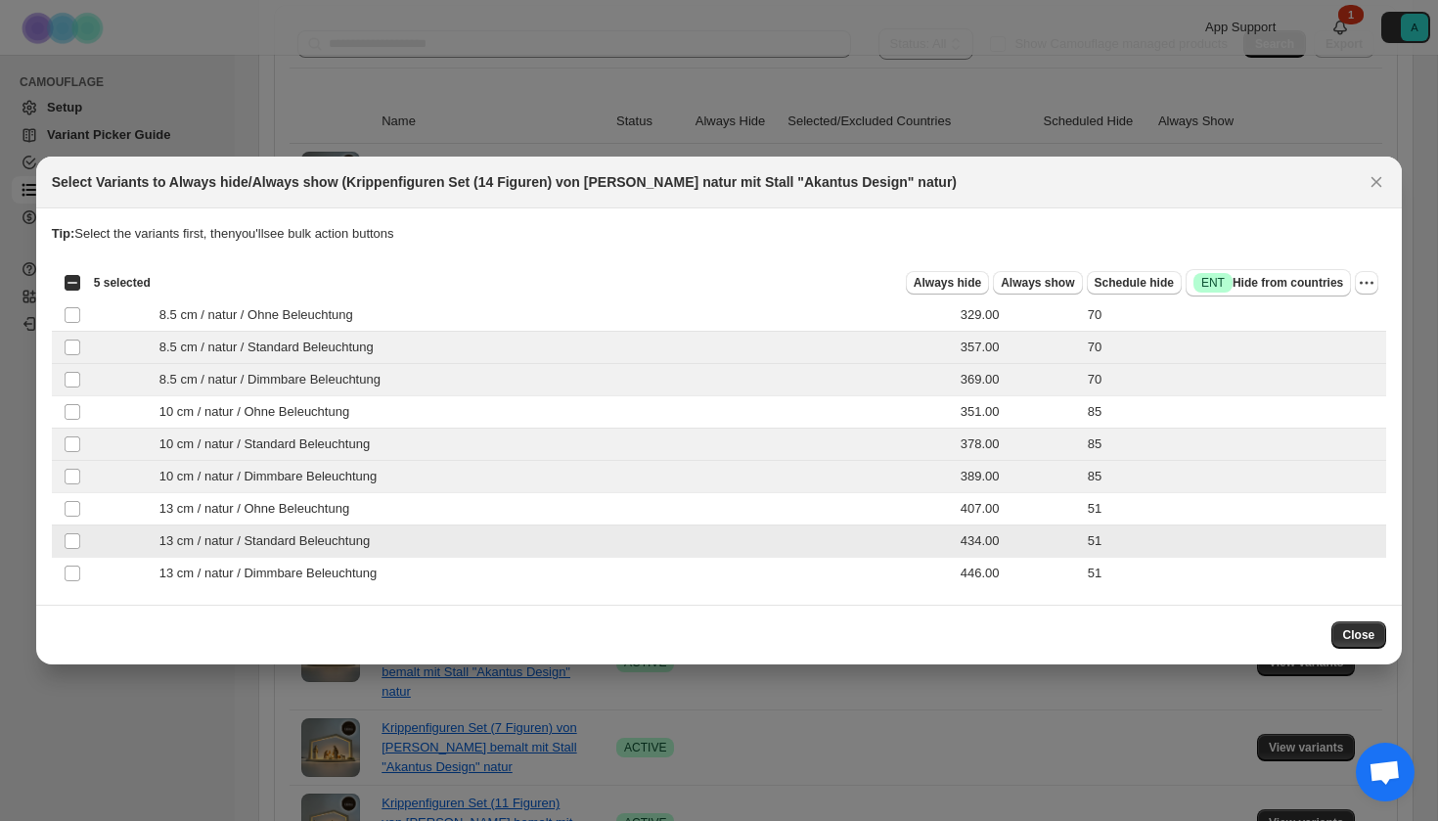
click at [438, 561] on td "13 cm / natur / Dimmbare Beleuchtung" at bounding box center [476, 574] width 774 height 32
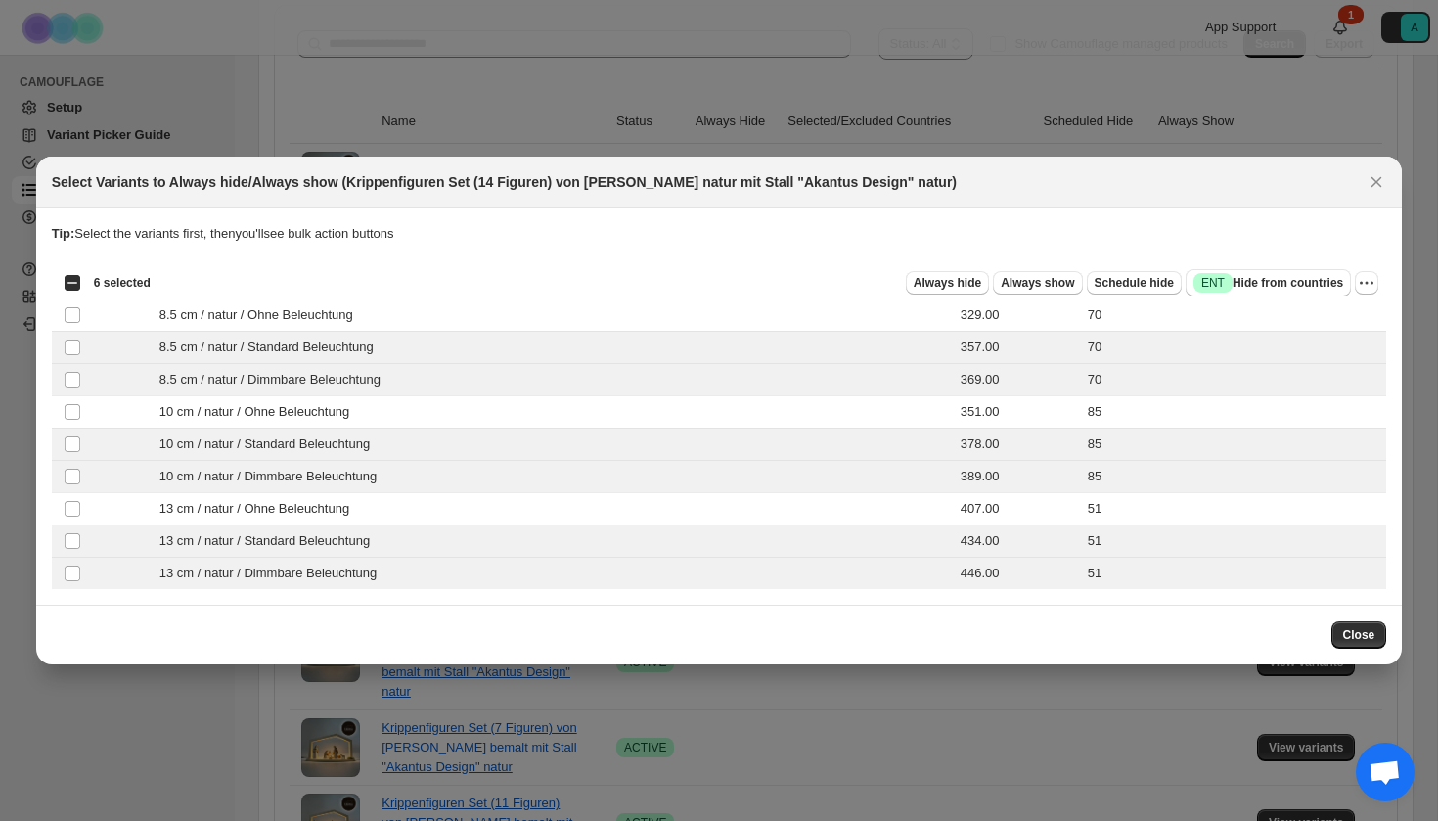
drag, startPoint x: 1284, startPoint y: 280, endPoint x: 1235, endPoint y: 305, distance: 55.1
click at [1284, 281] on span "Success ENT Hide from countries" at bounding box center [1269, 283] width 150 height 20
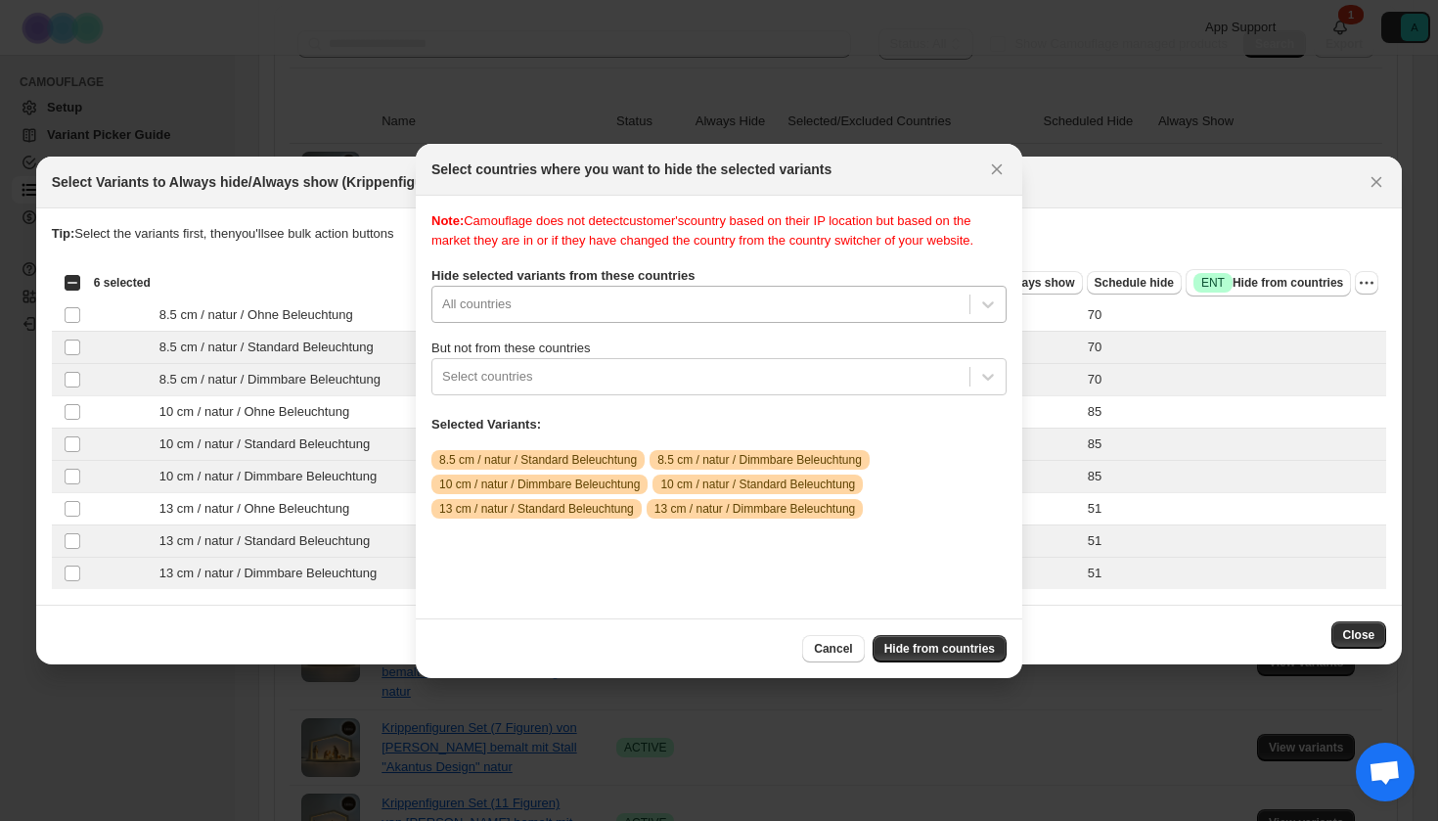
click at [568, 308] on div "All countries" at bounding box center [700, 304] width 537 height 31
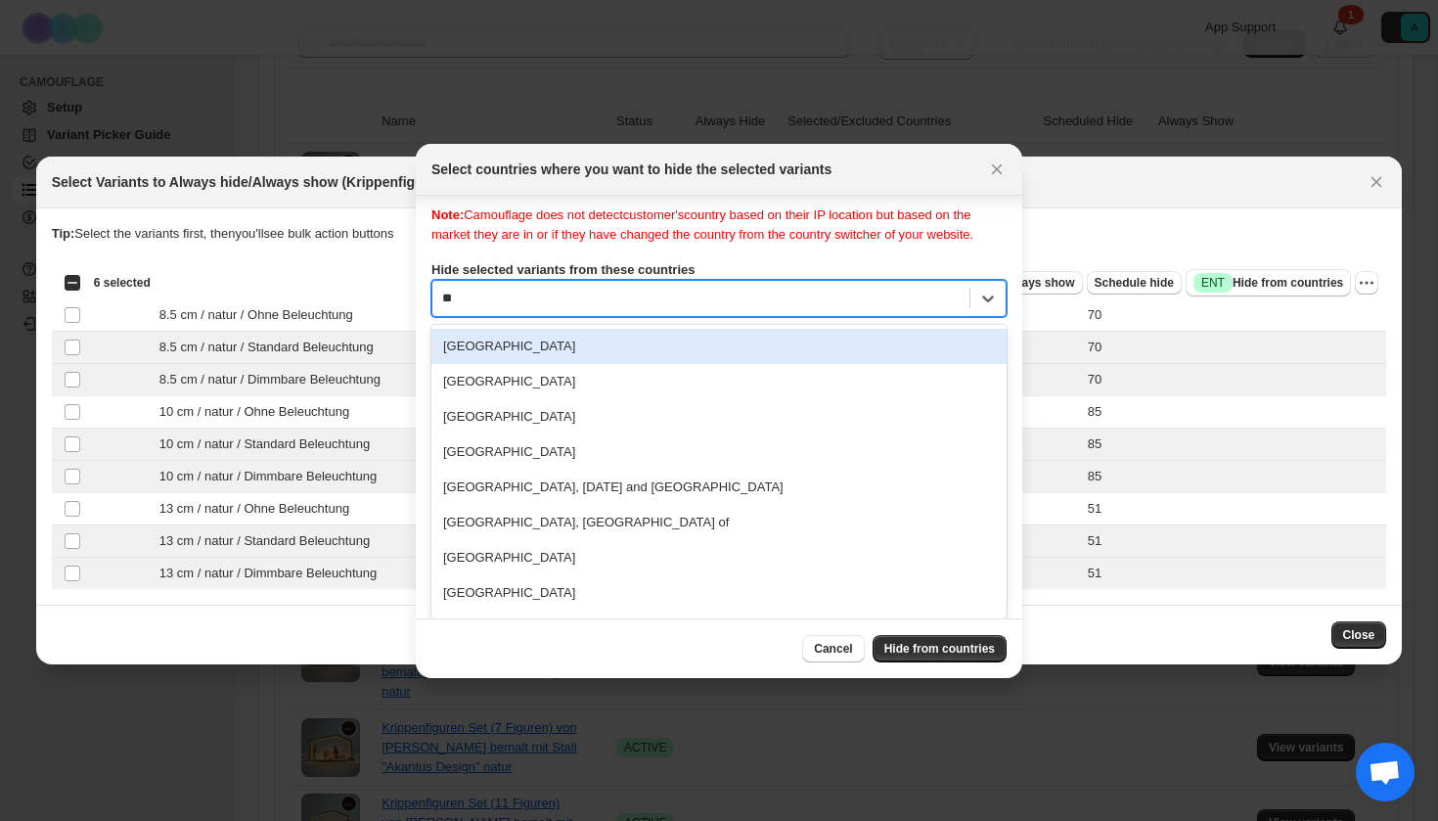
type input "***"
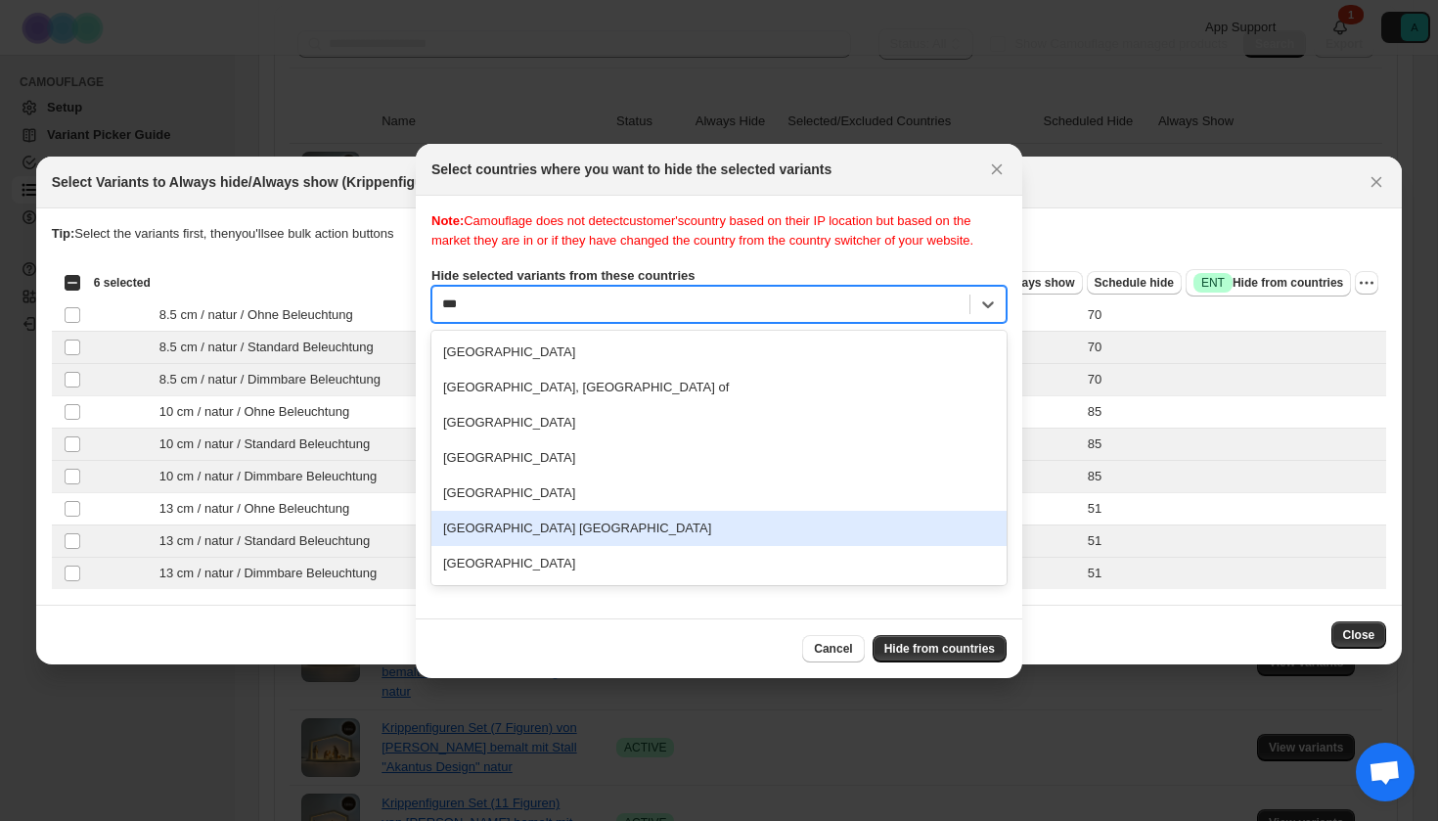
click at [553, 540] on div "[GEOGRAPHIC_DATA] [GEOGRAPHIC_DATA]" at bounding box center [718, 528] width 575 height 35
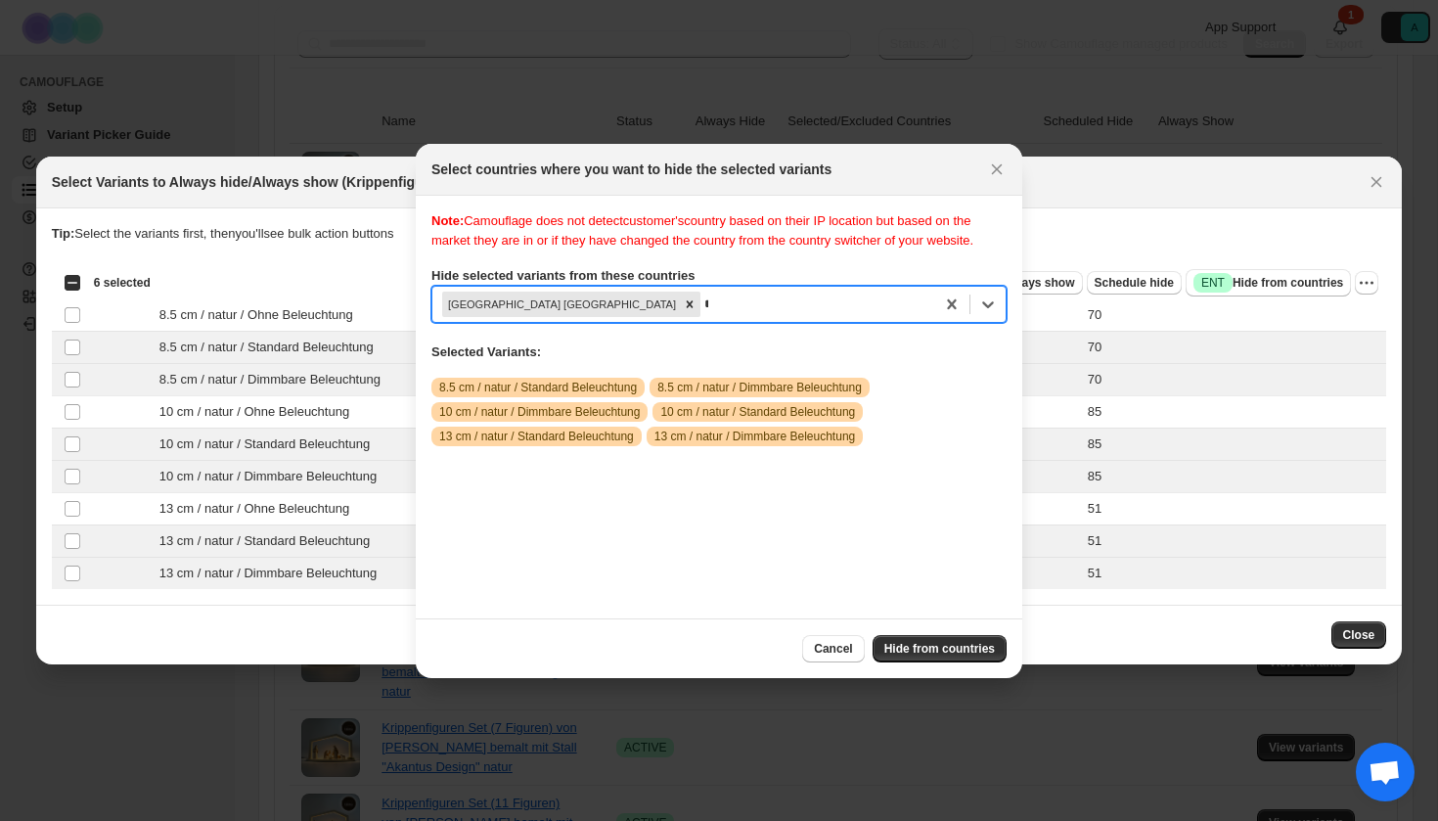
scroll to position [25, 0]
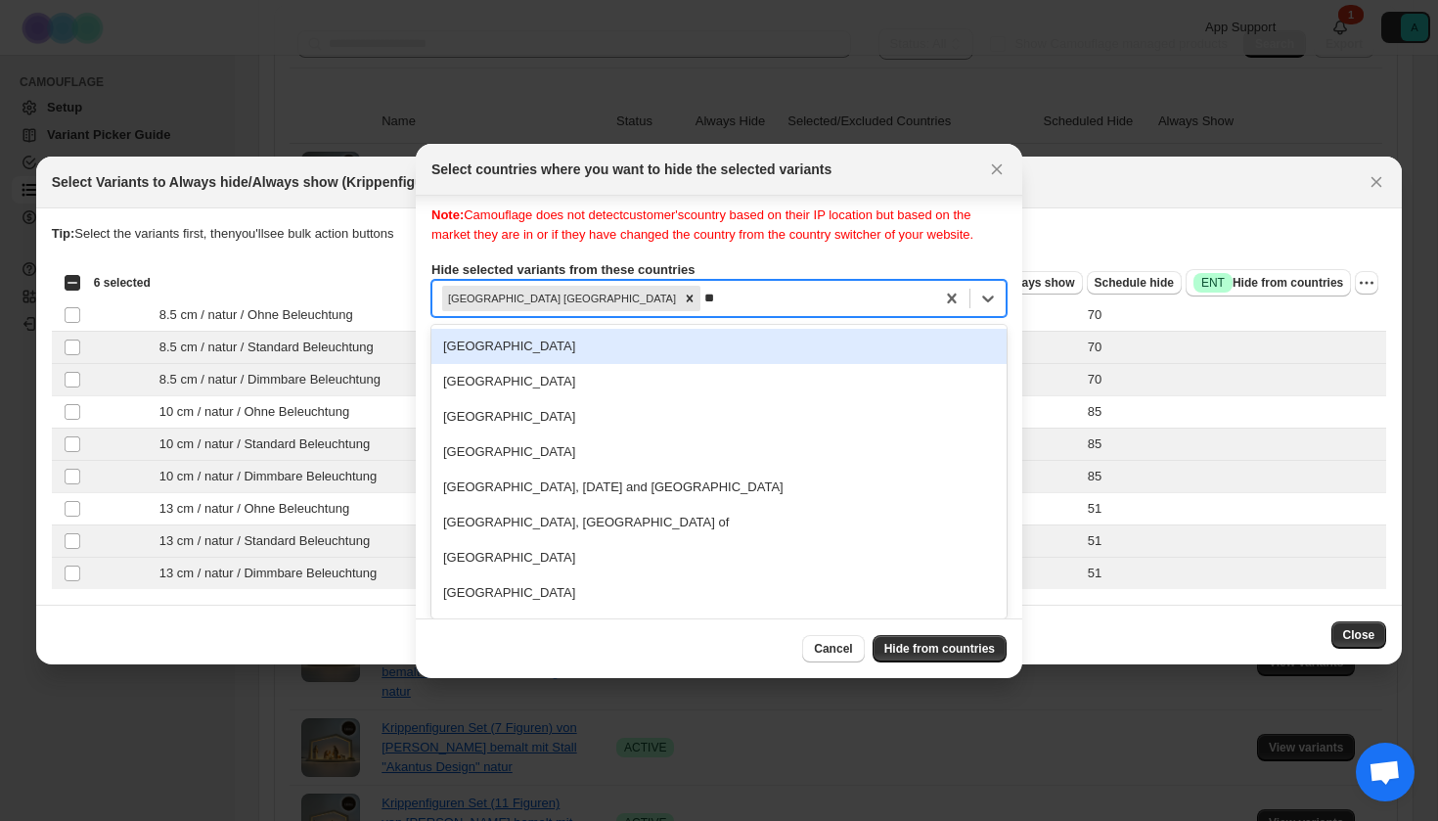
type input "***"
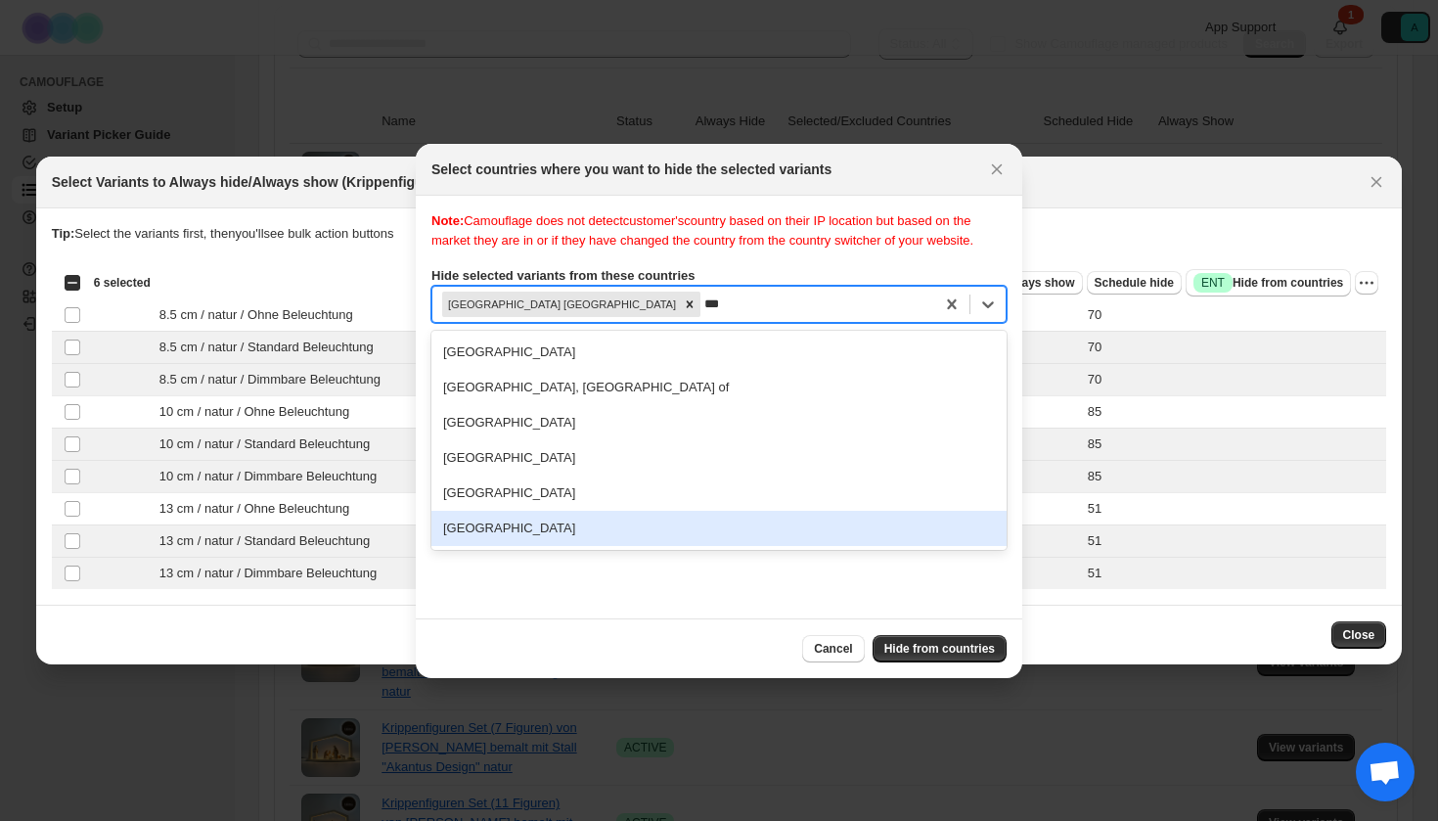
click at [551, 546] on div "[GEOGRAPHIC_DATA]" at bounding box center [718, 528] width 575 height 35
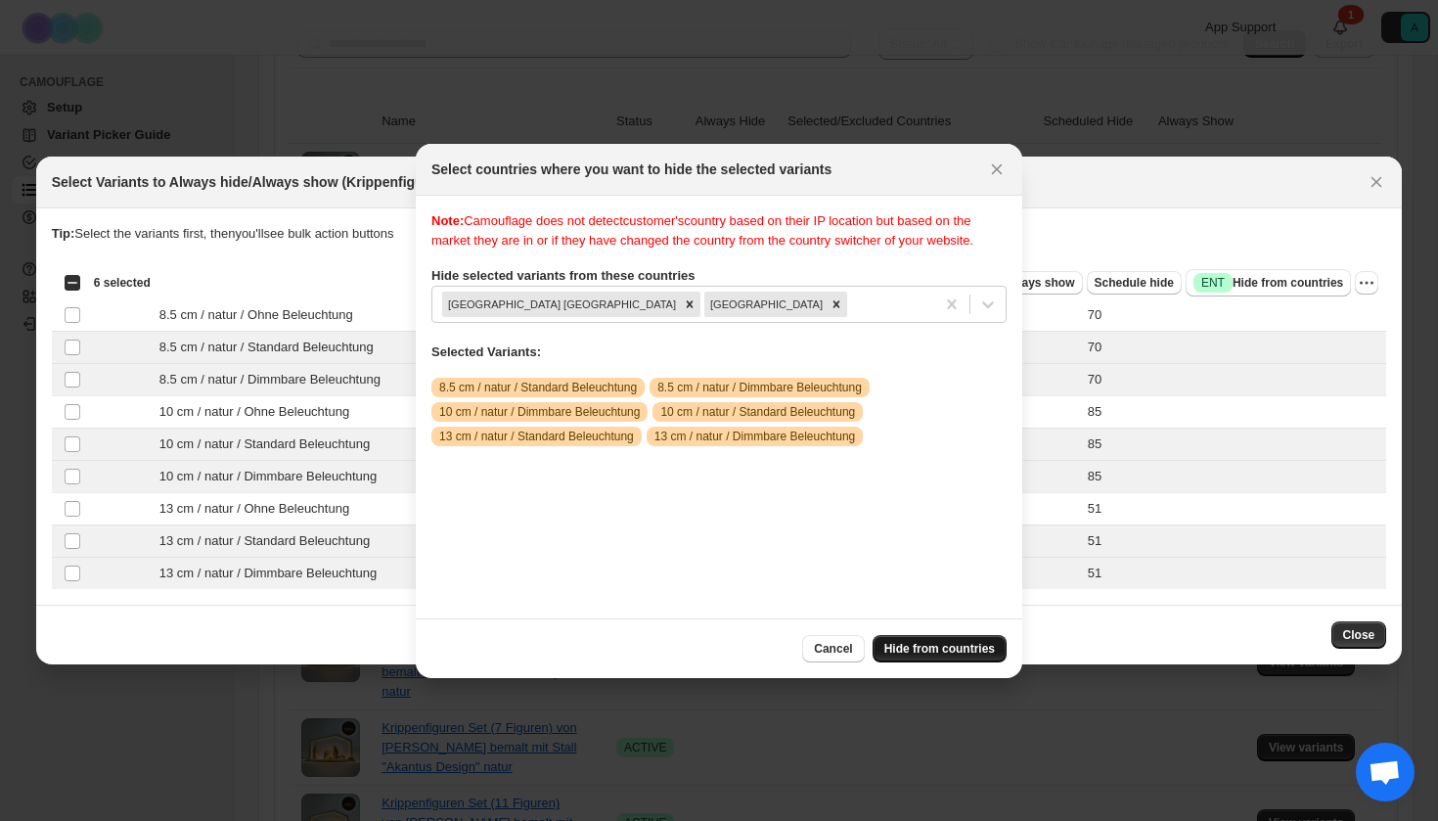
click at [934, 656] on button "Hide from countries" at bounding box center [940, 648] width 134 height 27
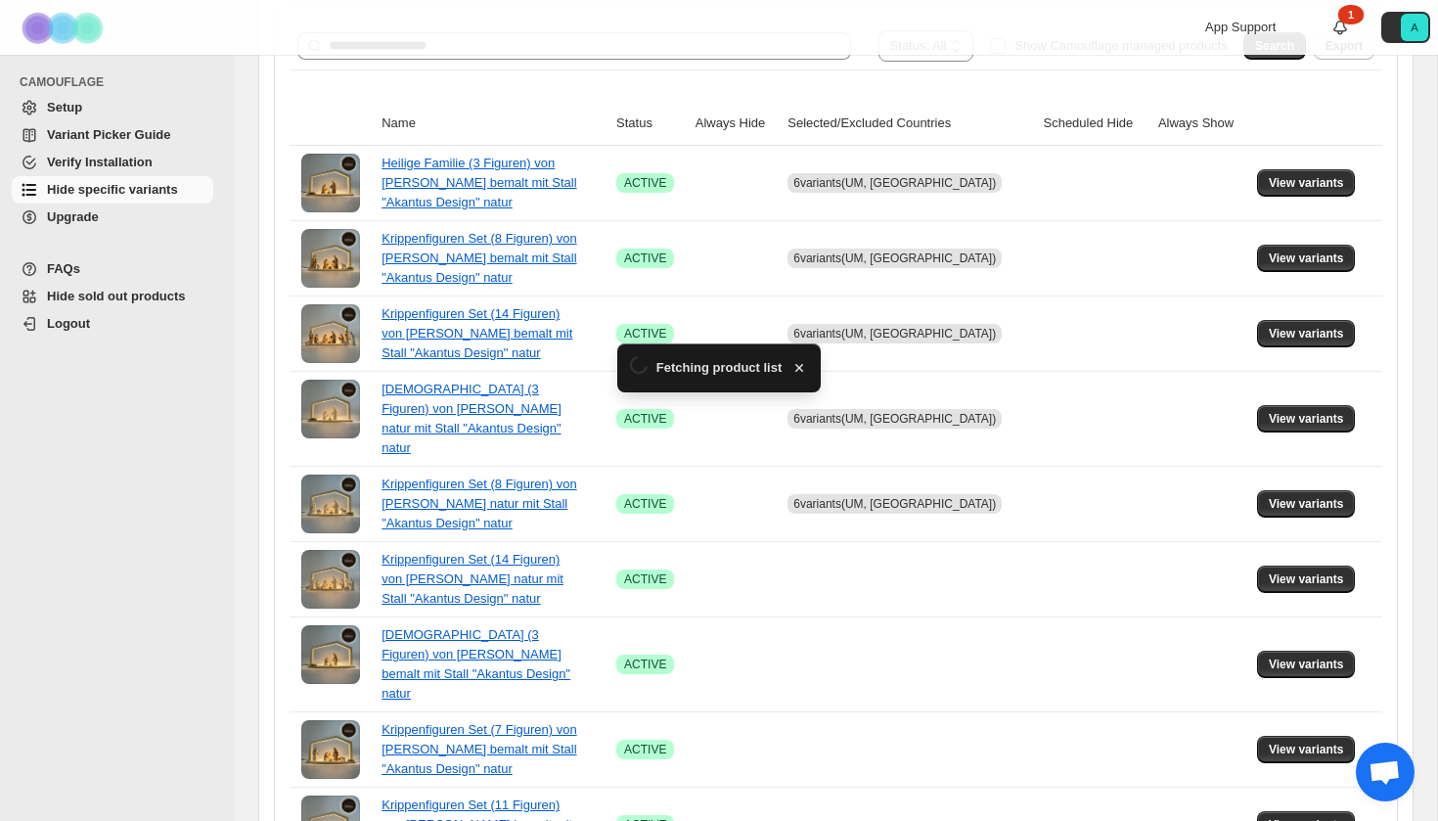
scroll to position [347, 0]
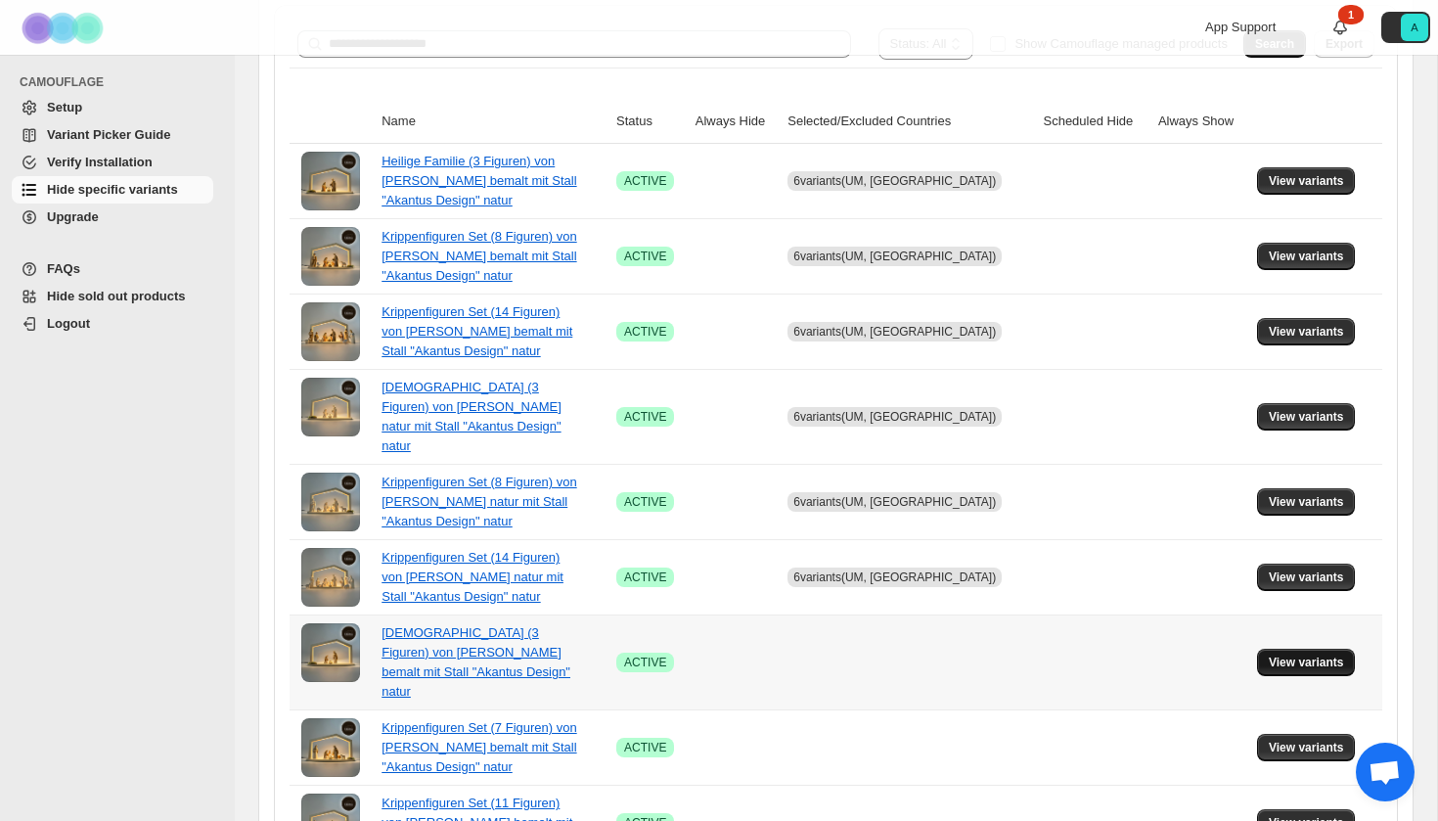
click at [1307, 649] on button "View variants" at bounding box center [1306, 662] width 99 height 27
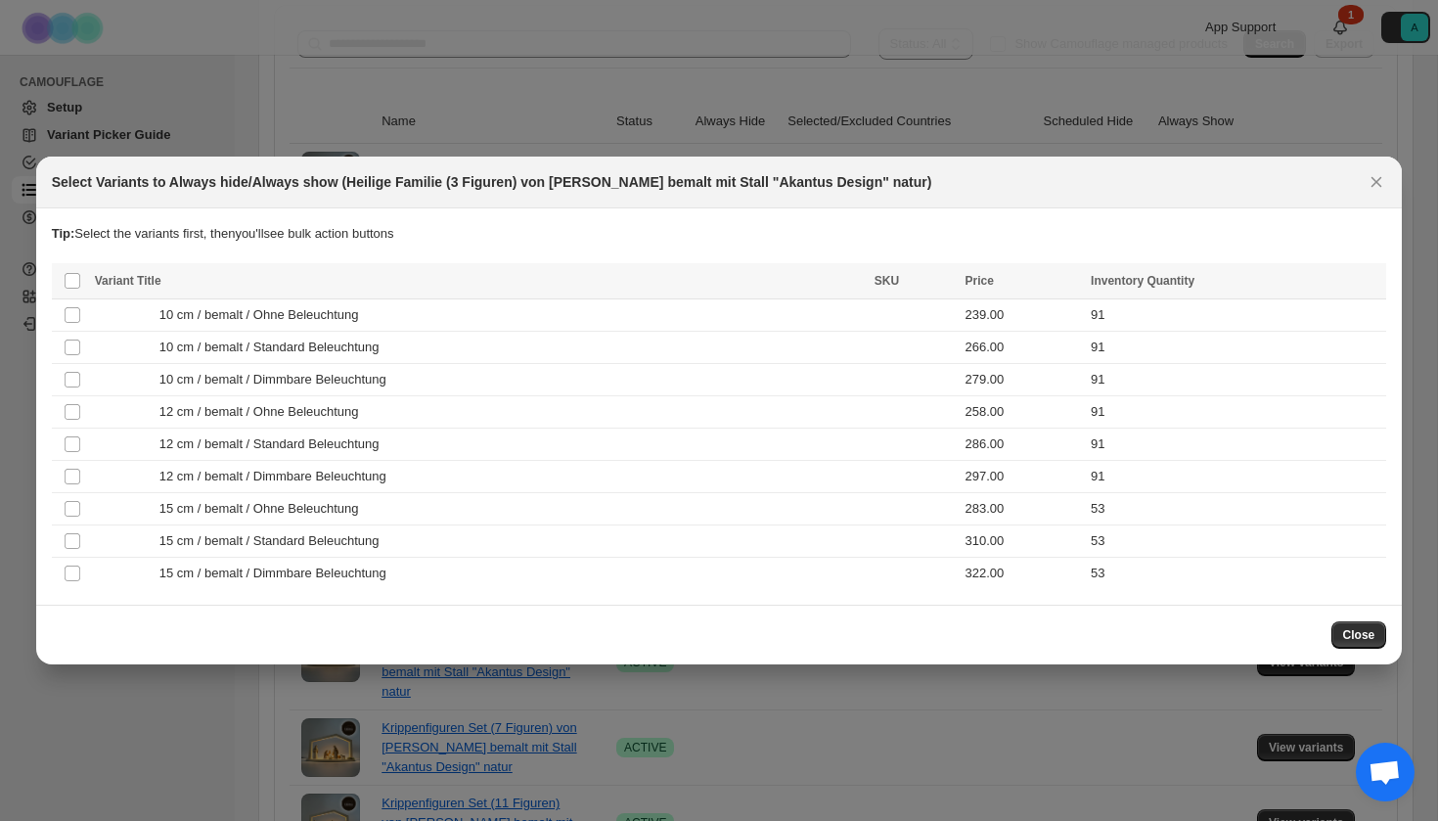
scroll to position [0, 0]
click at [1304, 635] on div "Close" at bounding box center [719, 634] width 1335 height 27
click at [606, 340] on div "10 cm / bemalt / Standard Beleuchtung" at bounding box center [479, 348] width 768 height 20
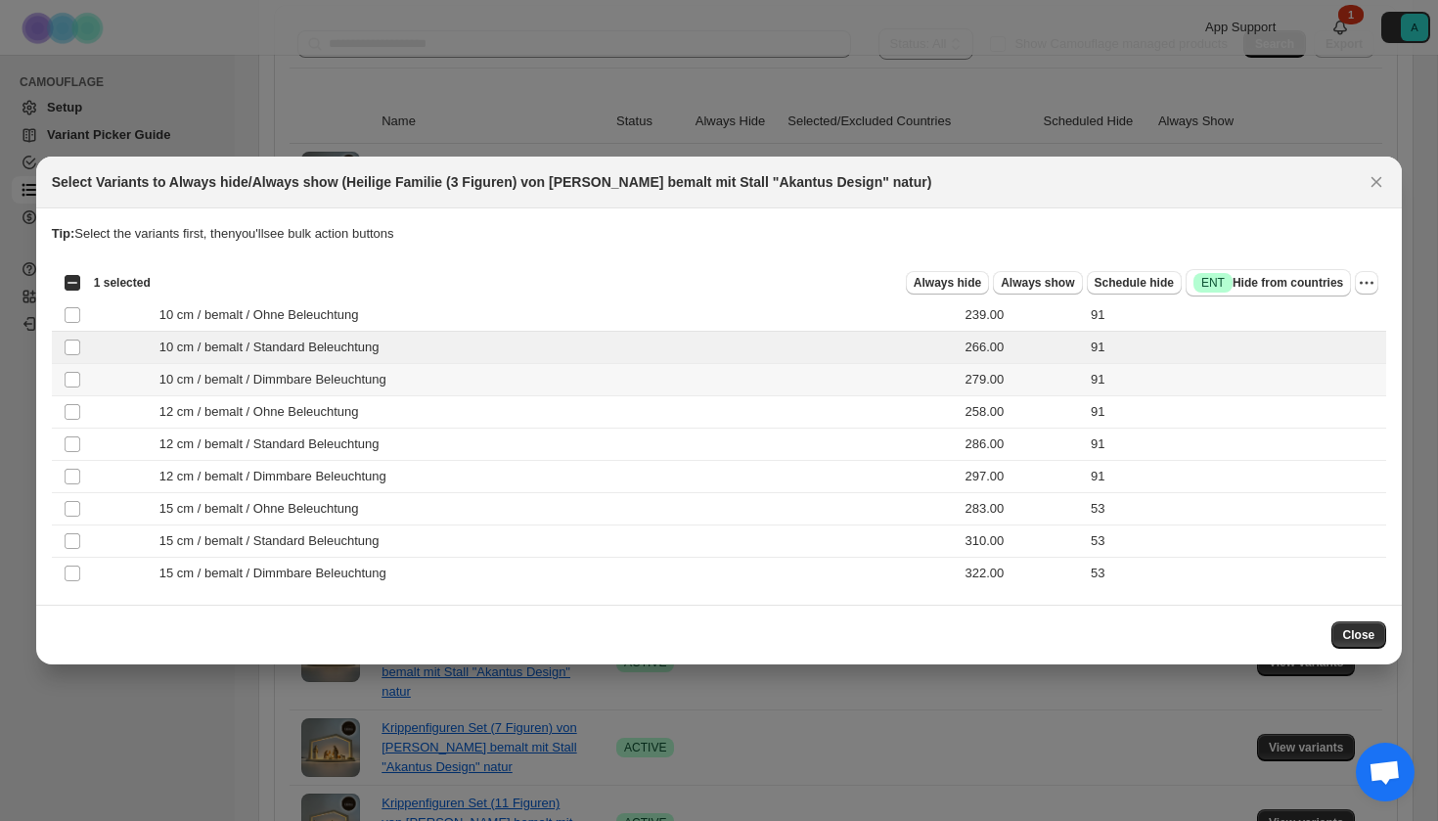
click at [606, 376] on div "10 cm / bemalt / Dimmbare Beleuchtung" at bounding box center [479, 380] width 768 height 20
click at [578, 446] on div "12 cm / bemalt / Standard Beleuchtung" at bounding box center [479, 444] width 768 height 20
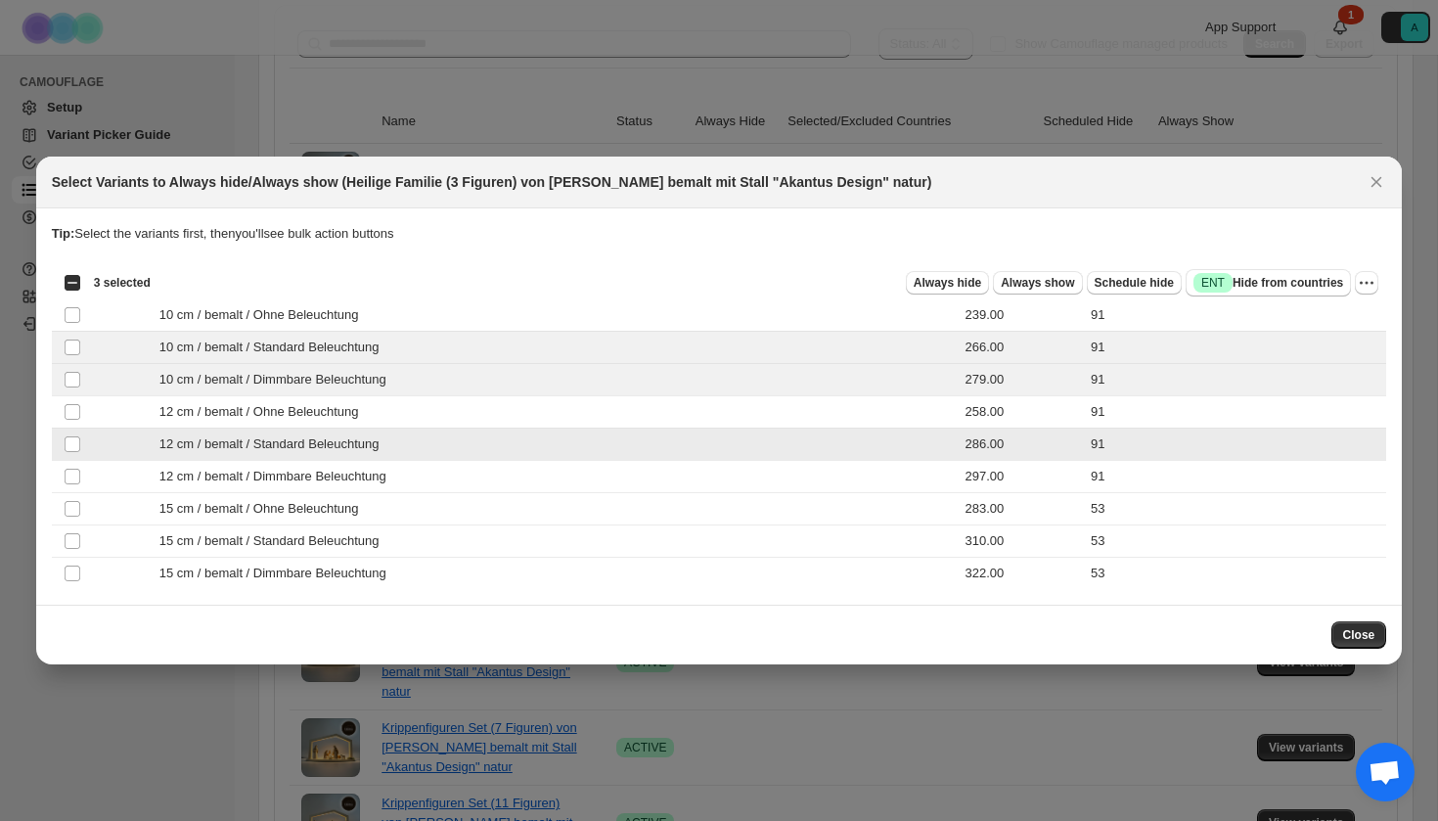
click at [578, 469] on div "12 cm / bemalt / Dimmbare Beleuchtung" at bounding box center [479, 477] width 768 height 20
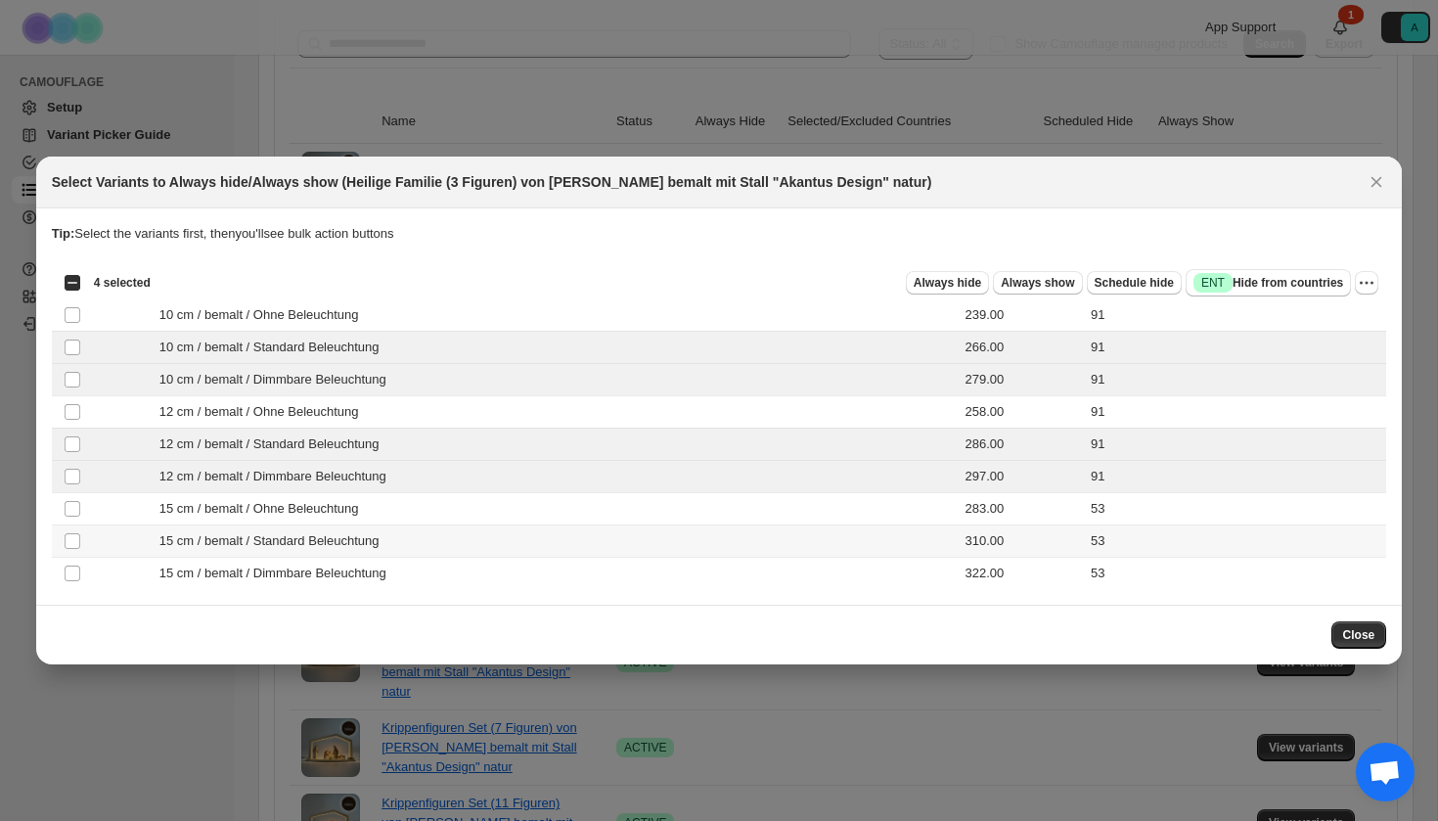
click at [567, 538] on div "15 cm / bemalt / Standard Beleuchtung" at bounding box center [479, 541] width 768 height 20
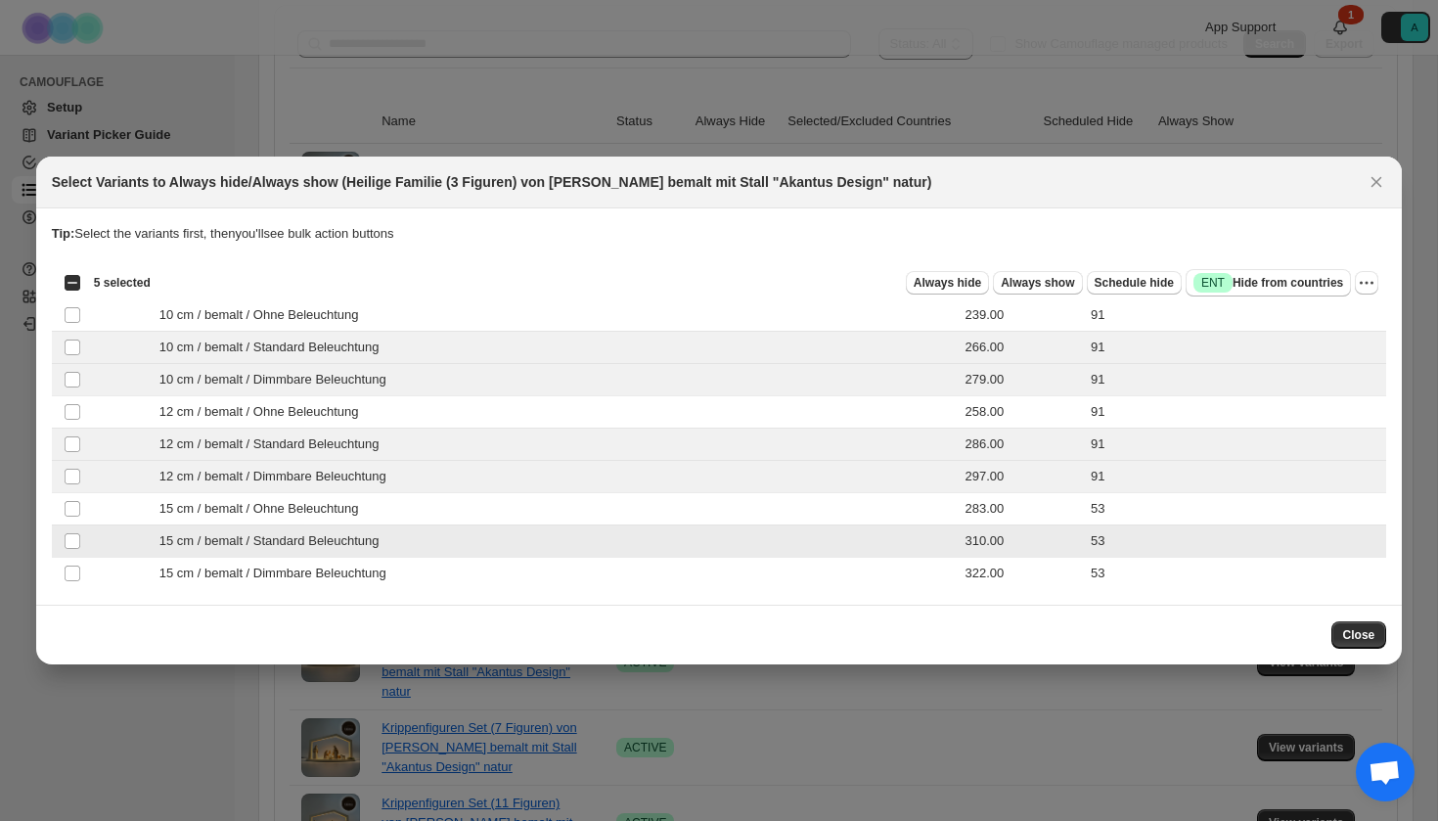
click at [567, 563] on td "15 cm / bemalt / Dimmbare Beleuchtung" at bounding box center [479, 574] width 780 height 32
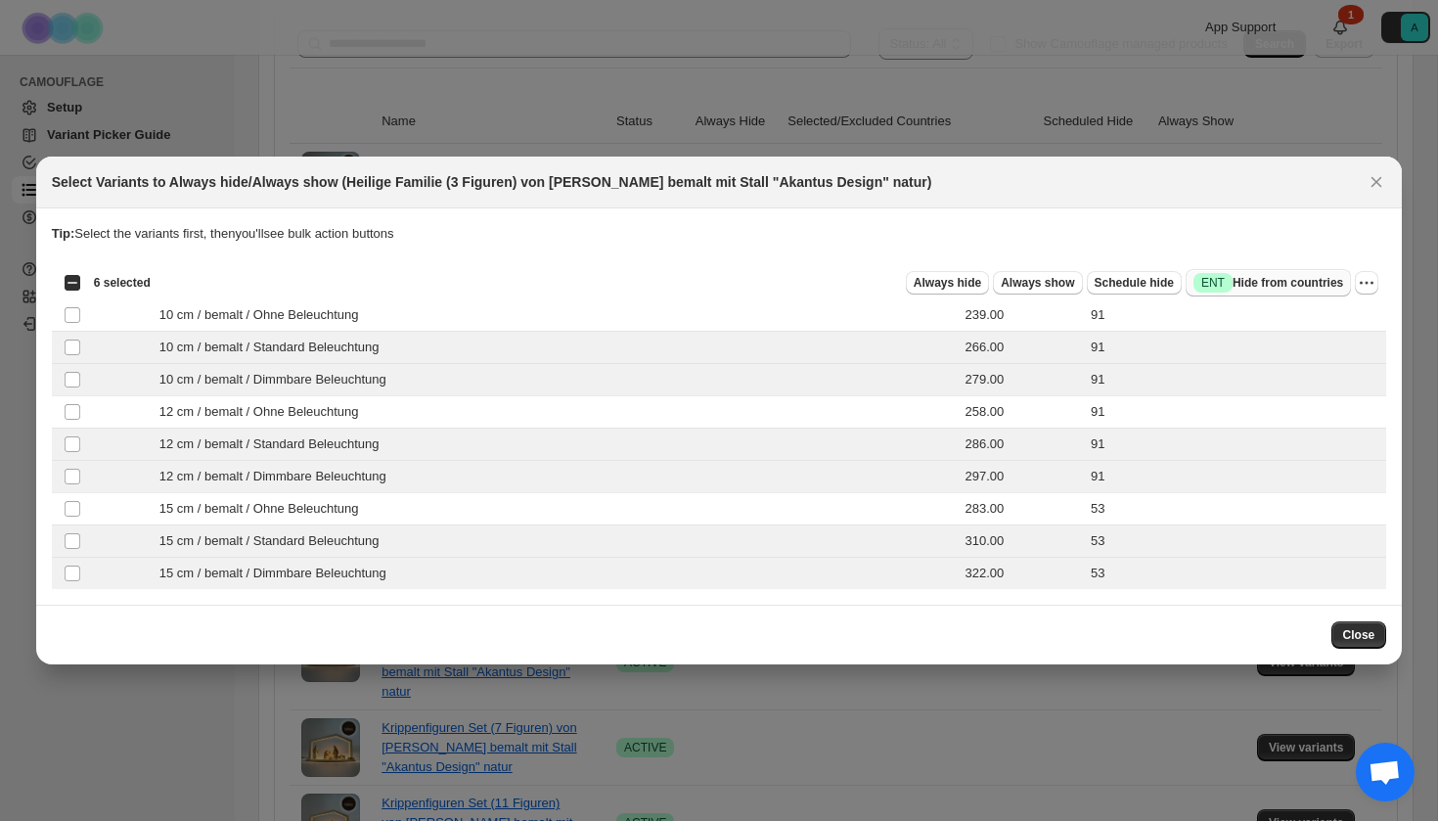
click at [1301, 270] on button "Success ENT Hide from countries" at bounding box center [1268, 282] width 165 height 27
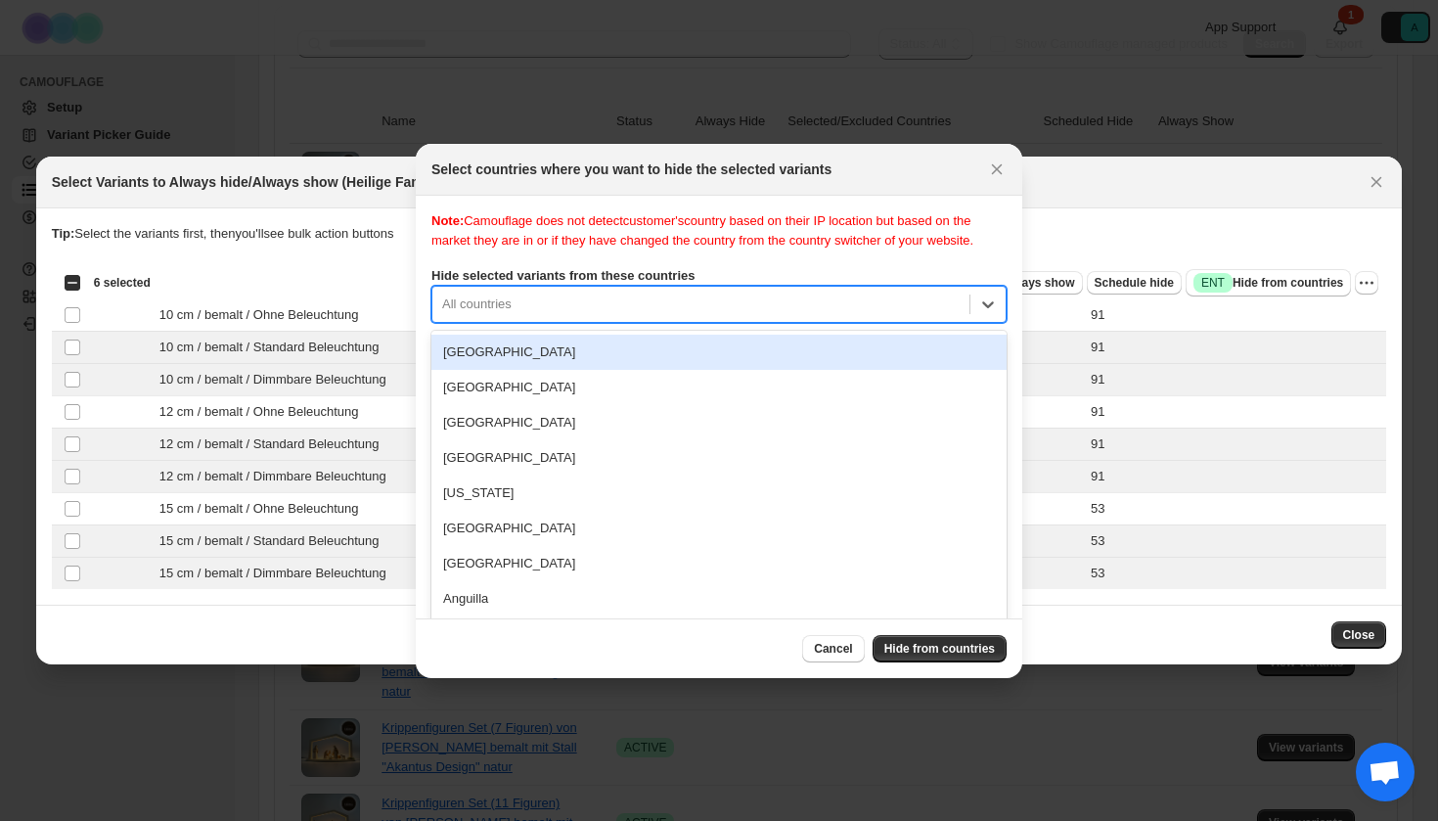
click at [647, 306] on div "All countries" at bounding box center [718, 304] width 575 height 37
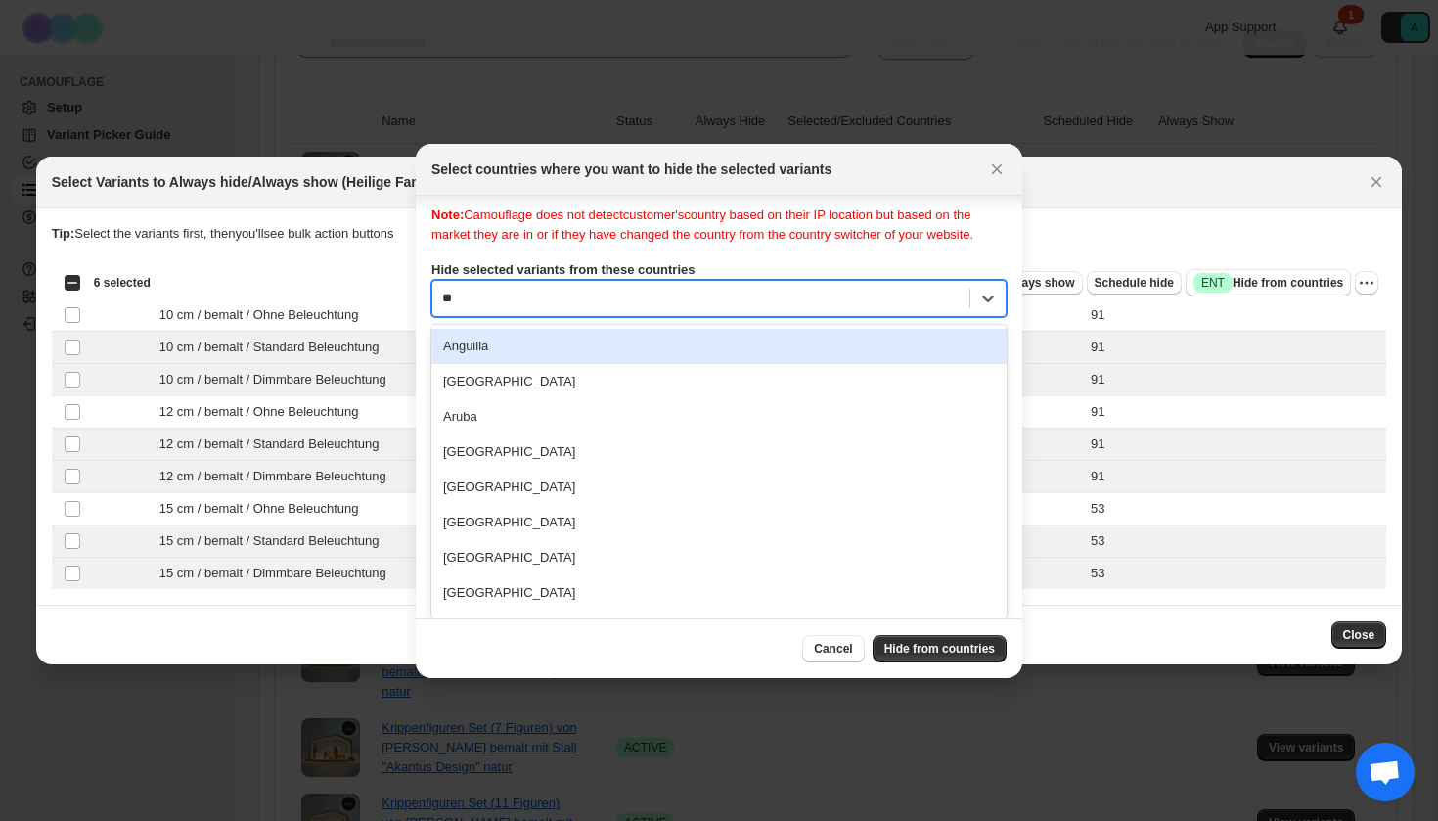
type input "***"
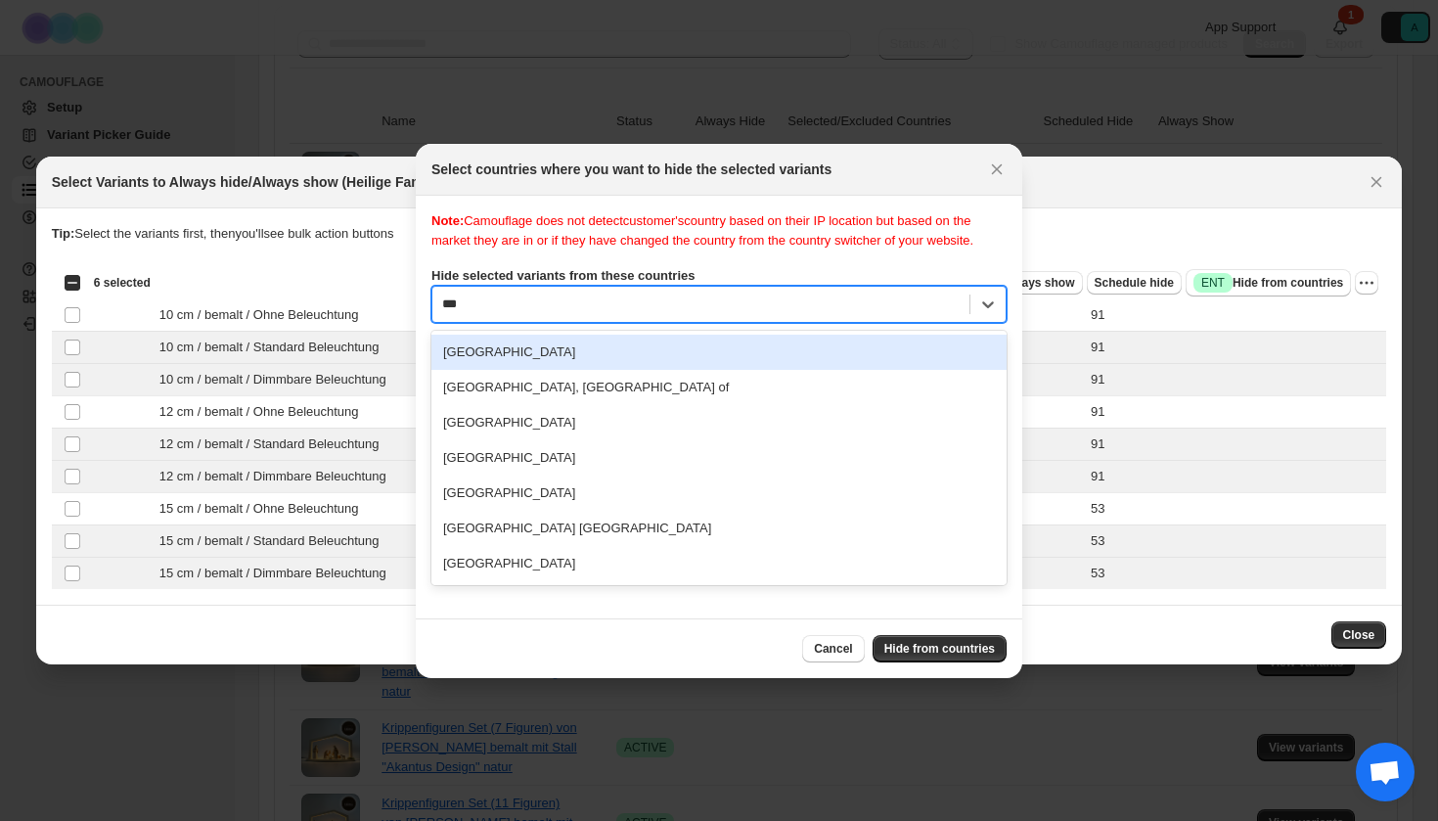
scroll to position [0, 0]
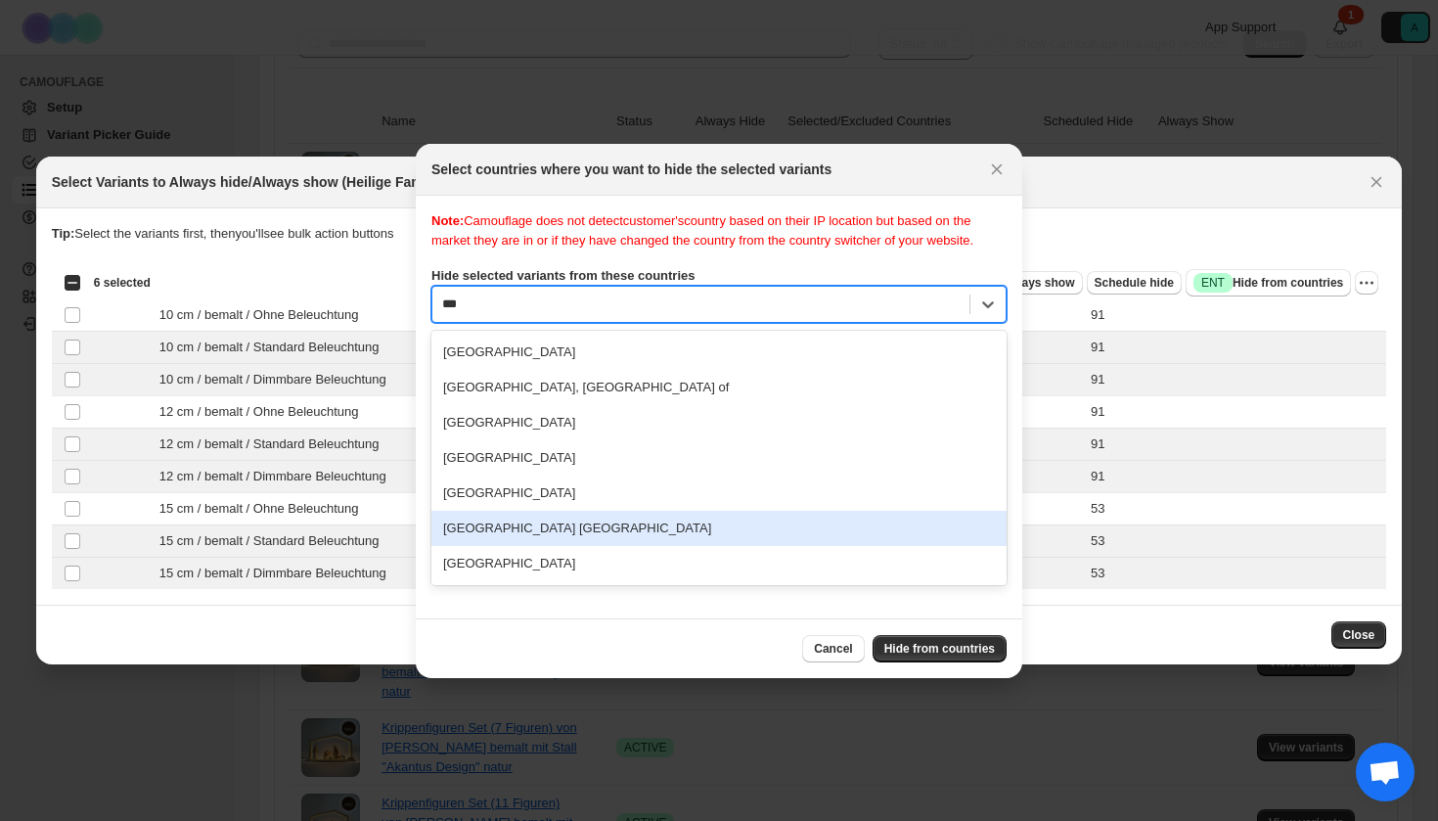
click at [588, 533] on div "[GEOGRAPHIC_DATA] [GEOGRAPHIC_DATA]" at bounding box center [718, 528] width 575 height 35
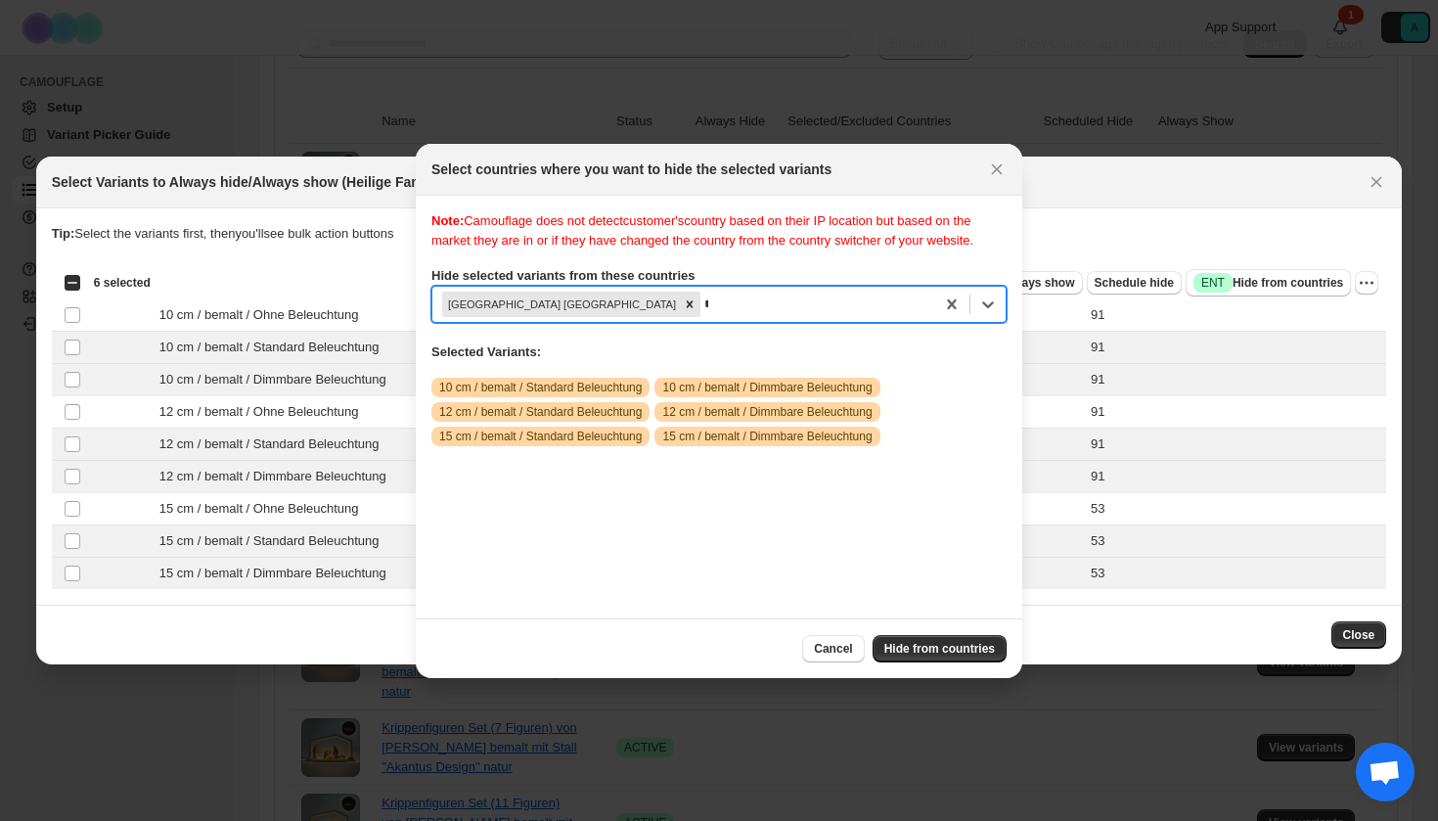
scroll to position [25, 0]
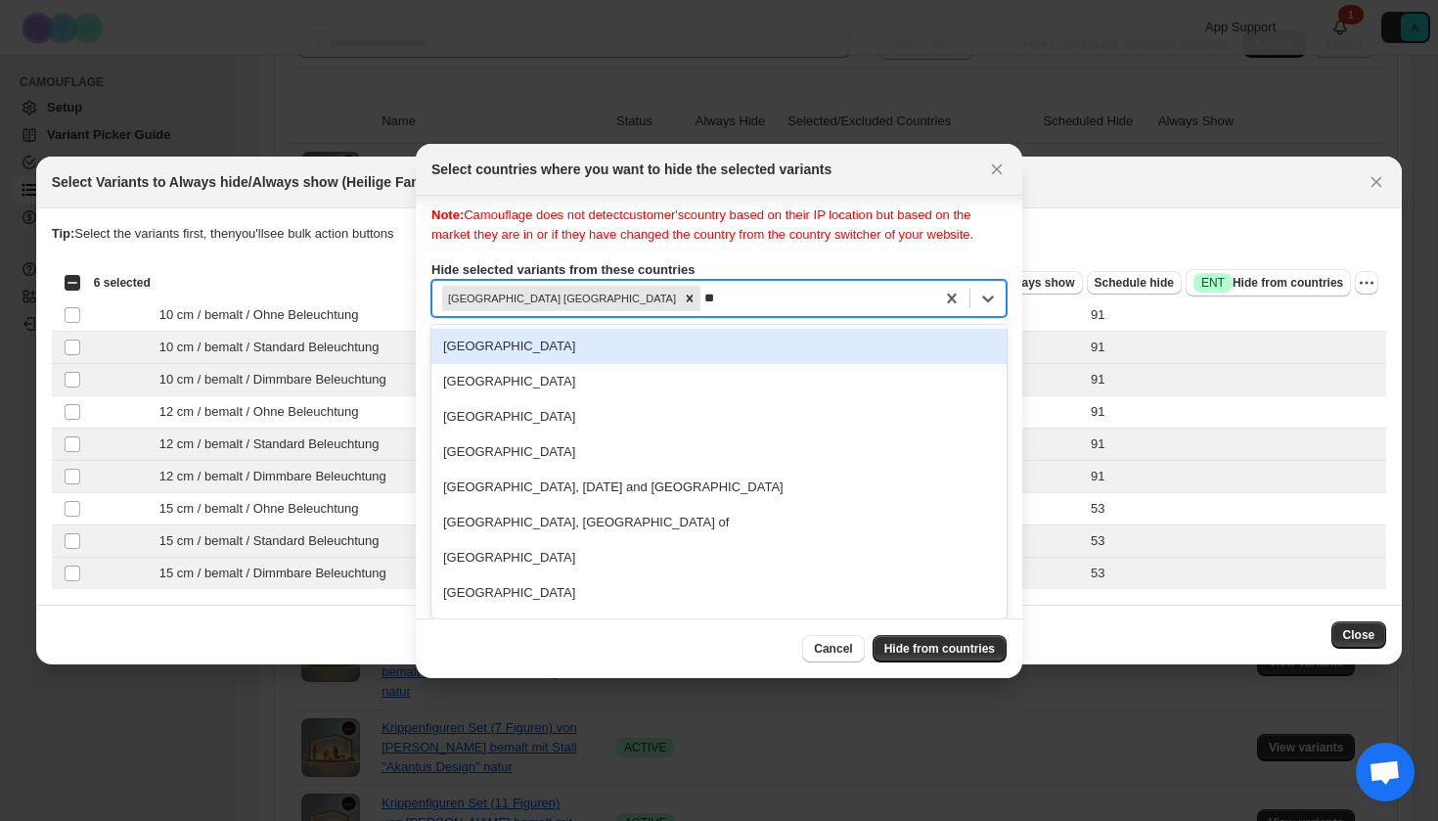
type input "***"
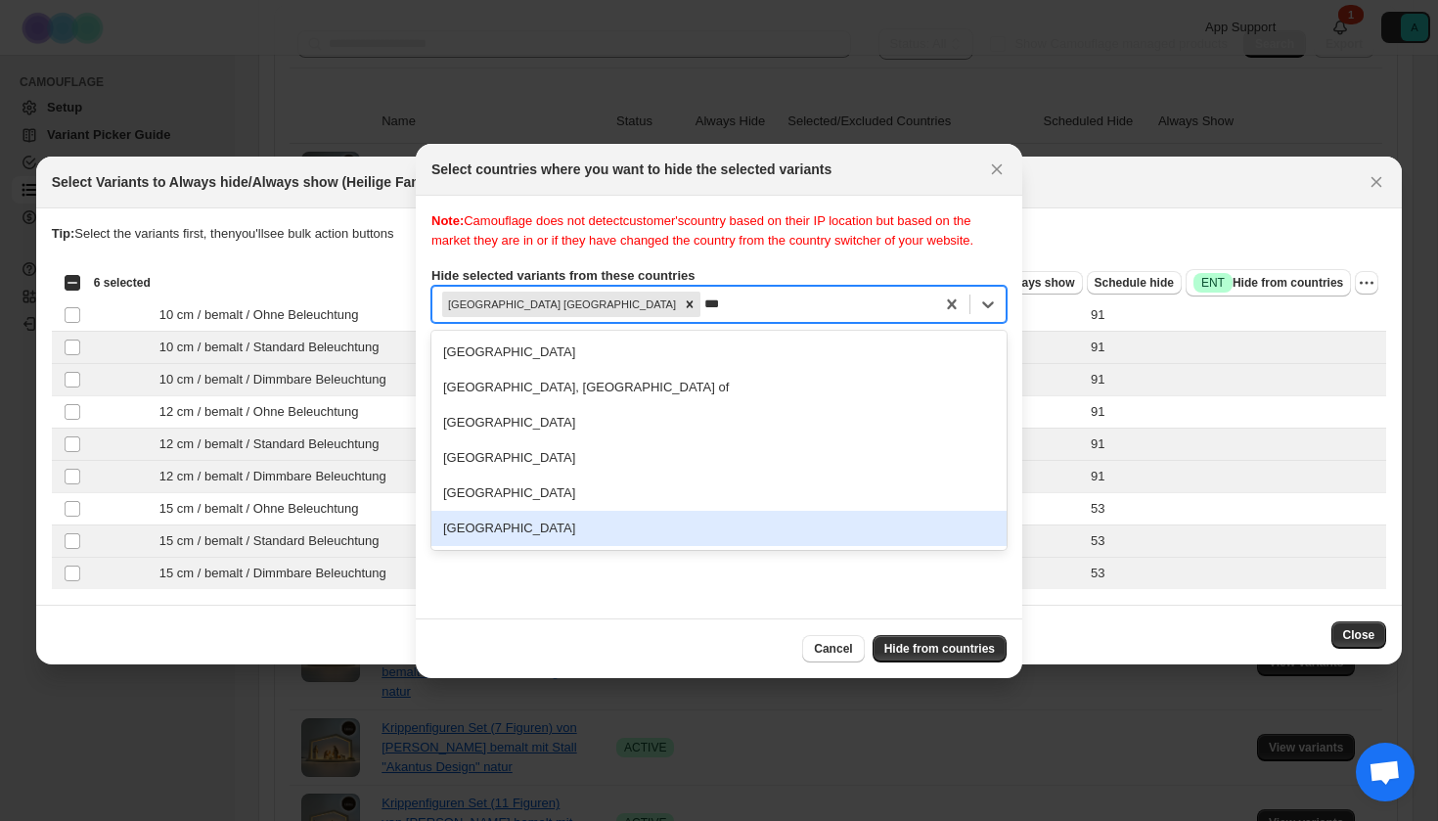
click at [516, 546] on div "[GEOGRAPHIC_DATA]" at bounding box center [718, 528] width 575 height 35
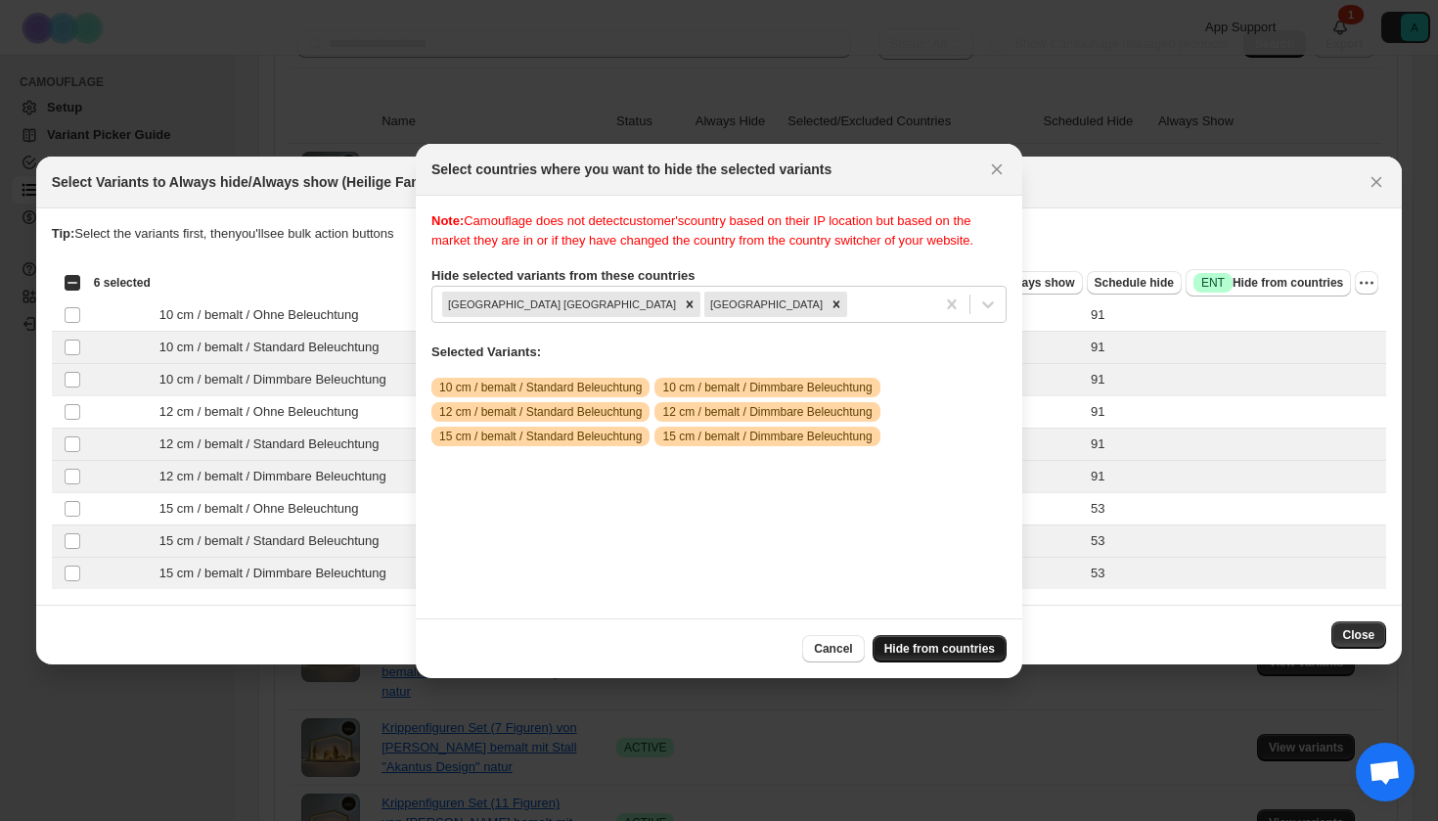
click at [948, 643] on span "Hide from countries" at bounding box center [939, 649] width 111 height 16
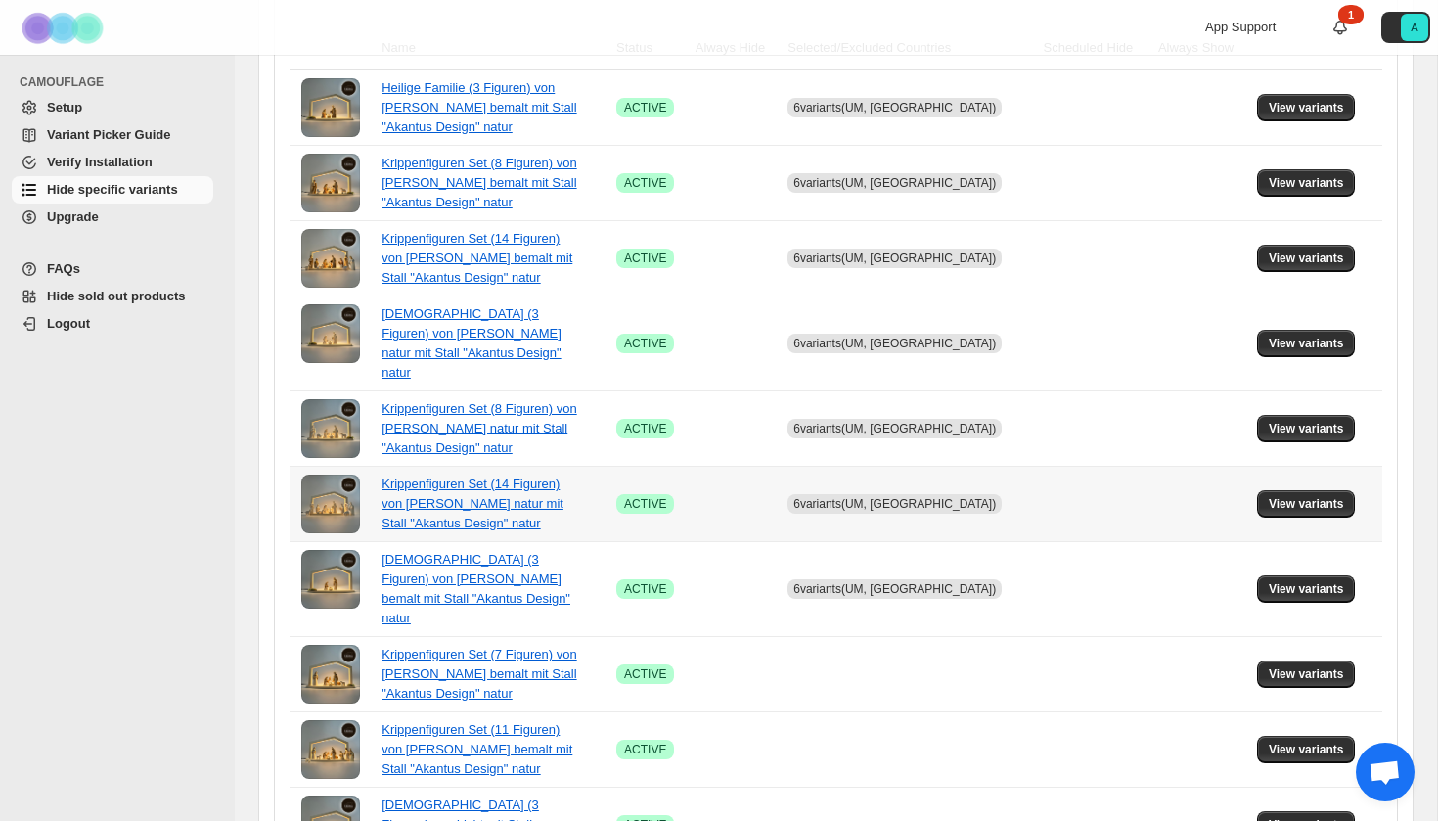
scroll to position [426, 0]
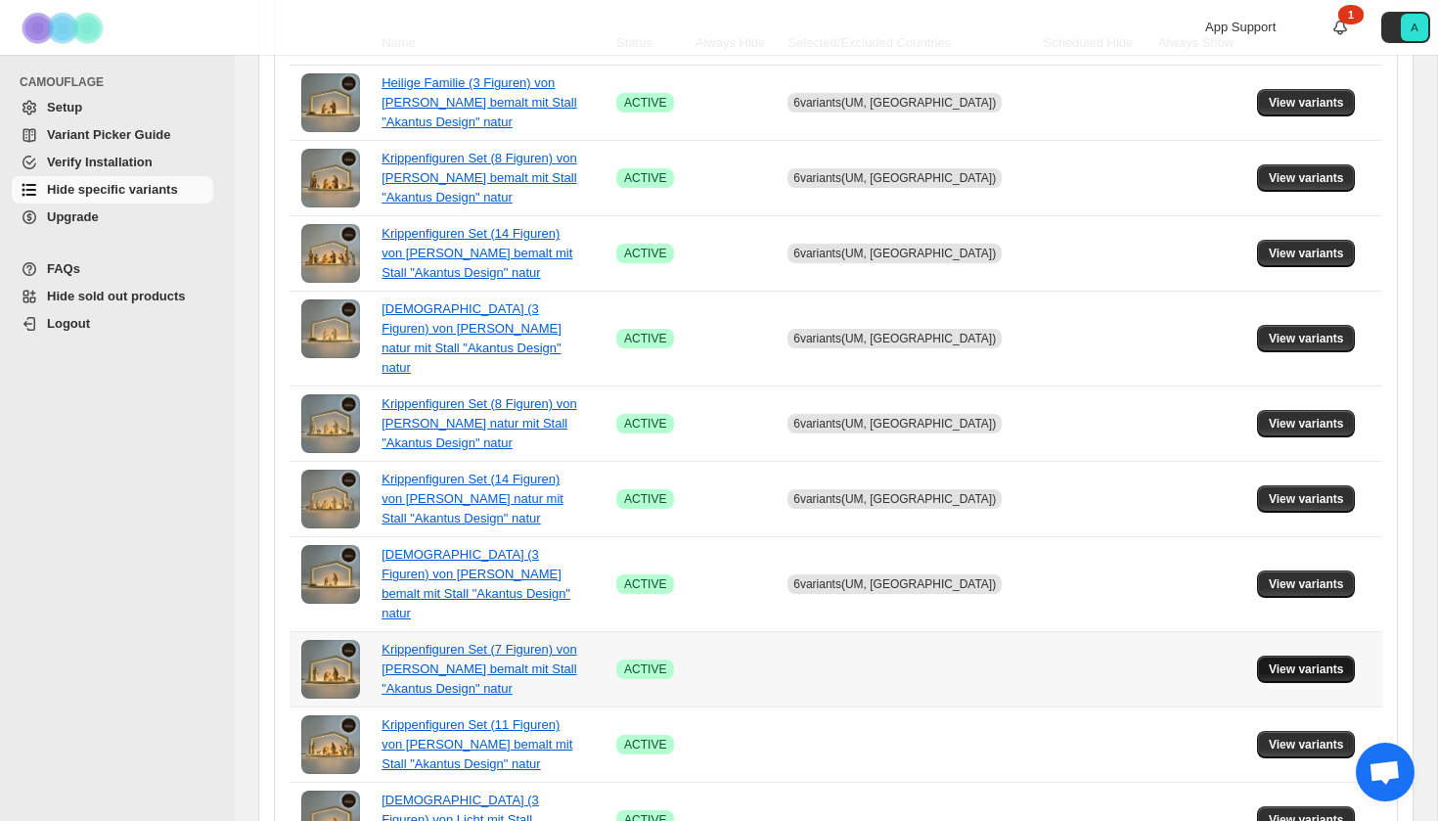
click at [1305, 655] on button "View variants" at bounding box center [1306, 668] width 99 height 27
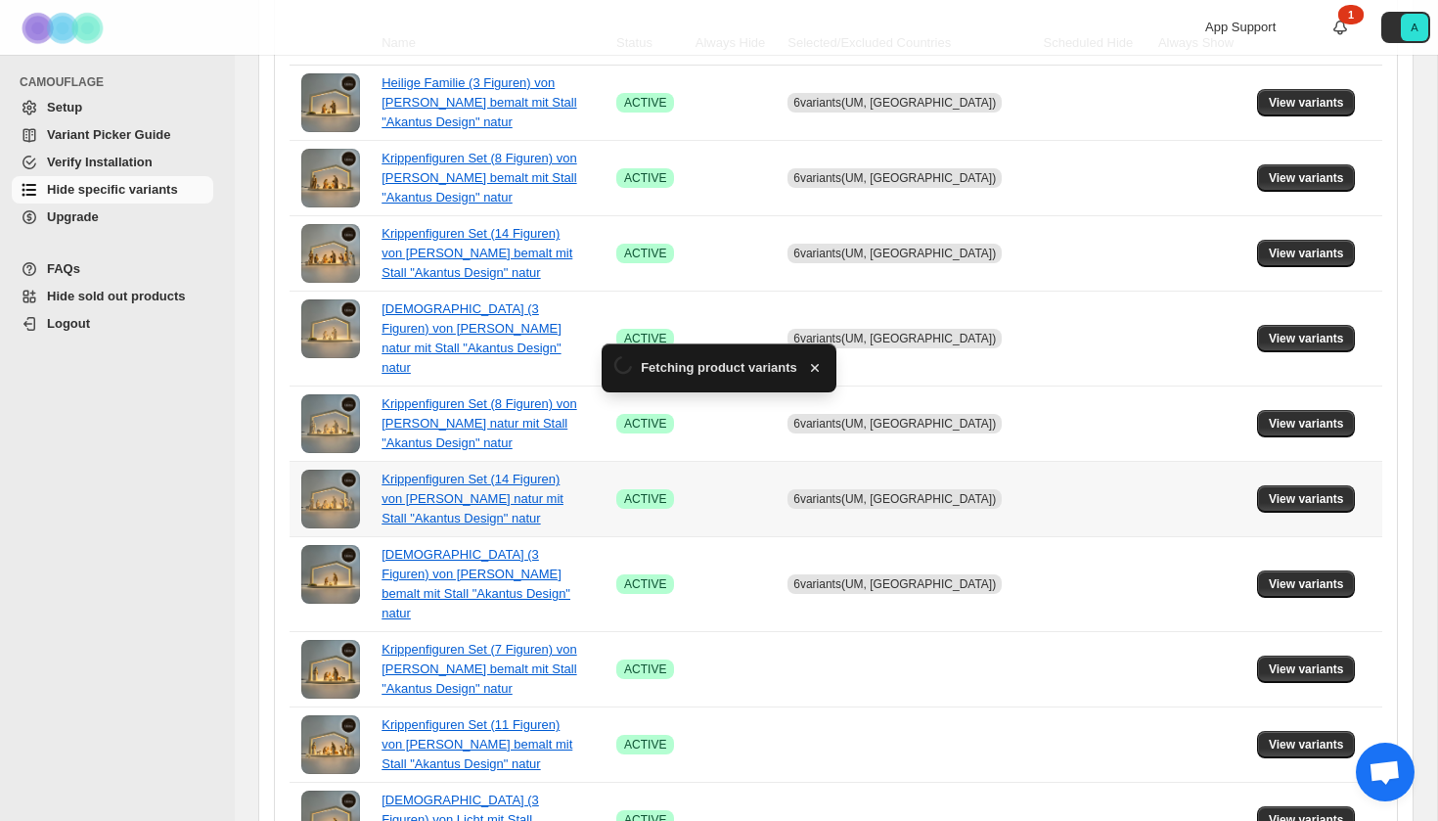
scroll to position [0, 0]
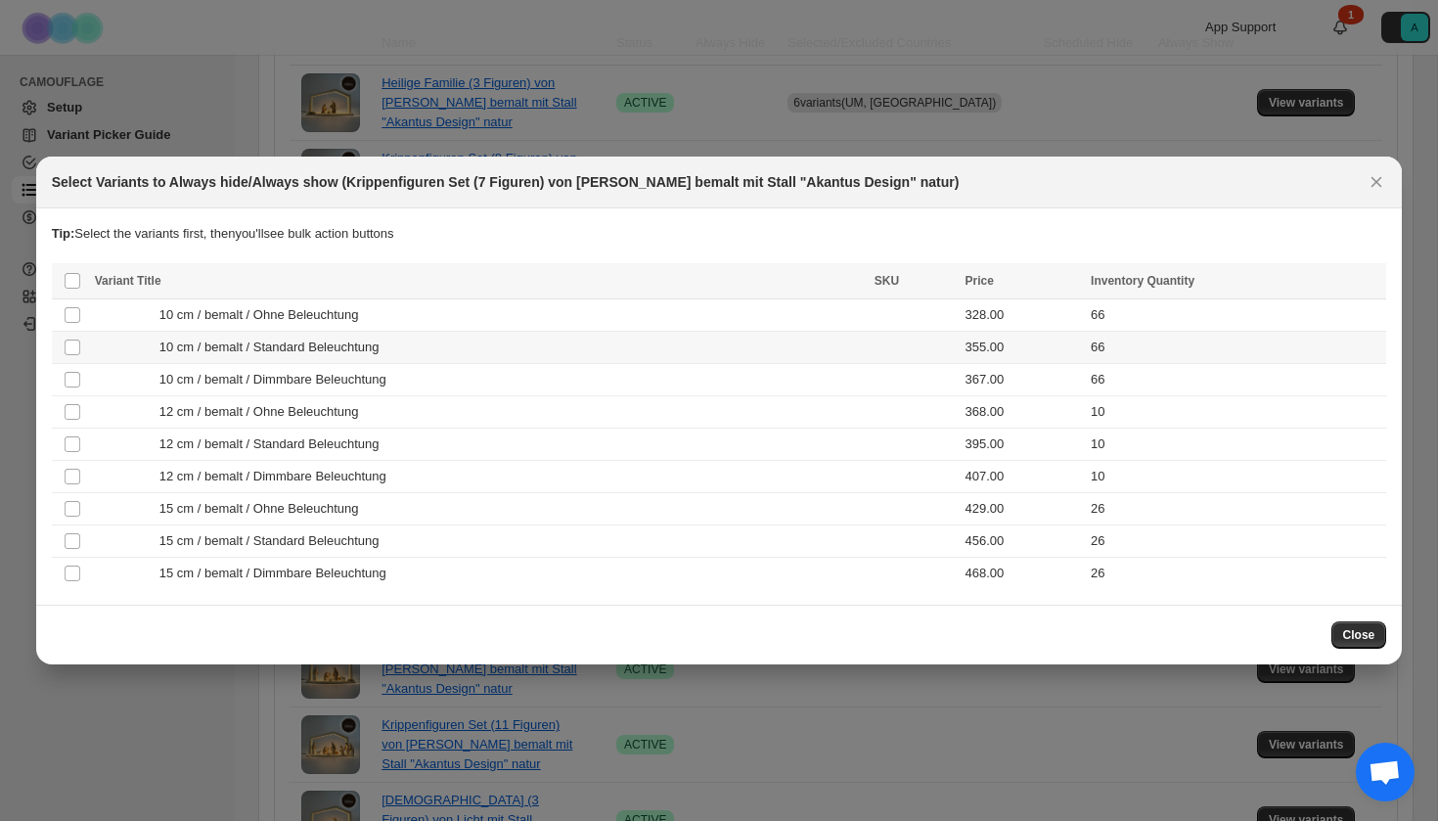
click at [329, 352] on span "10 cm / bemalt / Standard Beleuchtung" at bounding box center [274, 348] width 231 height 20
click at [329, 387] on span "10 cm / bemalt / Dimmbare Beleuchtung" at bounding box center [278, 380] width 238 height 20
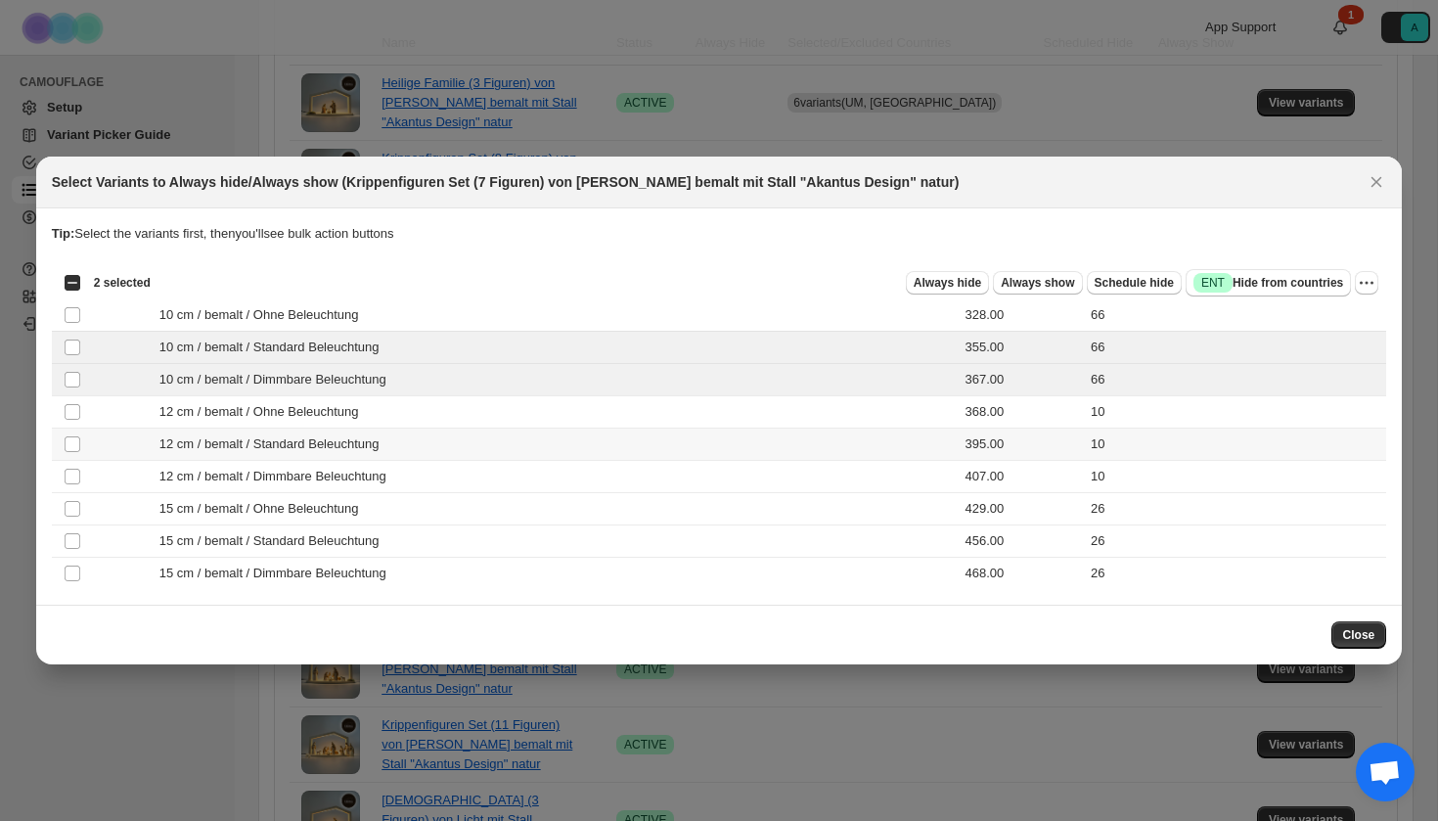
drag, startPoint x: 329, startPoint y: 438, endPoint x: 329, endPoint y: 459, distance: 20.5
click at [329, 439] on span "12 cm / bemalt / Standard Beleuchtung" at bounding box center [274, 444] width 231 height 20
click at [329, 467] on span "12 cm / bemalt / Dimmbare Beleuchtung" at bounding box center [278, 477] width 238 height 20
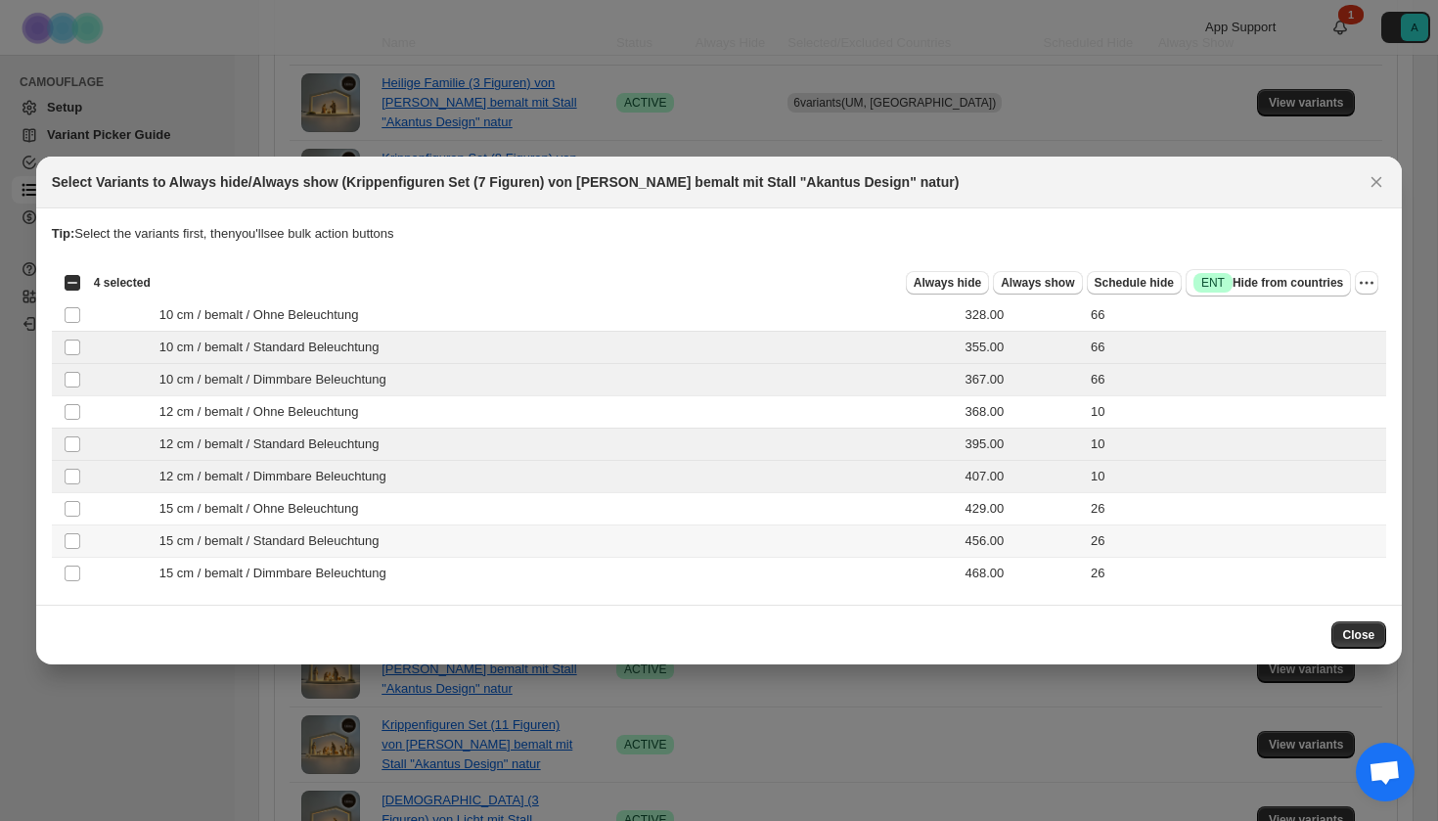
click at [329, 539] on span "15 cm / bemalt / Standard Beleuchtung" at bounding box center [274, 541] width 231 height 20
click at [329, 571] on span "15 cm / bemalt / Dimmbare Beleuchtung" at bounding box center [278, 574] width 238 height 20
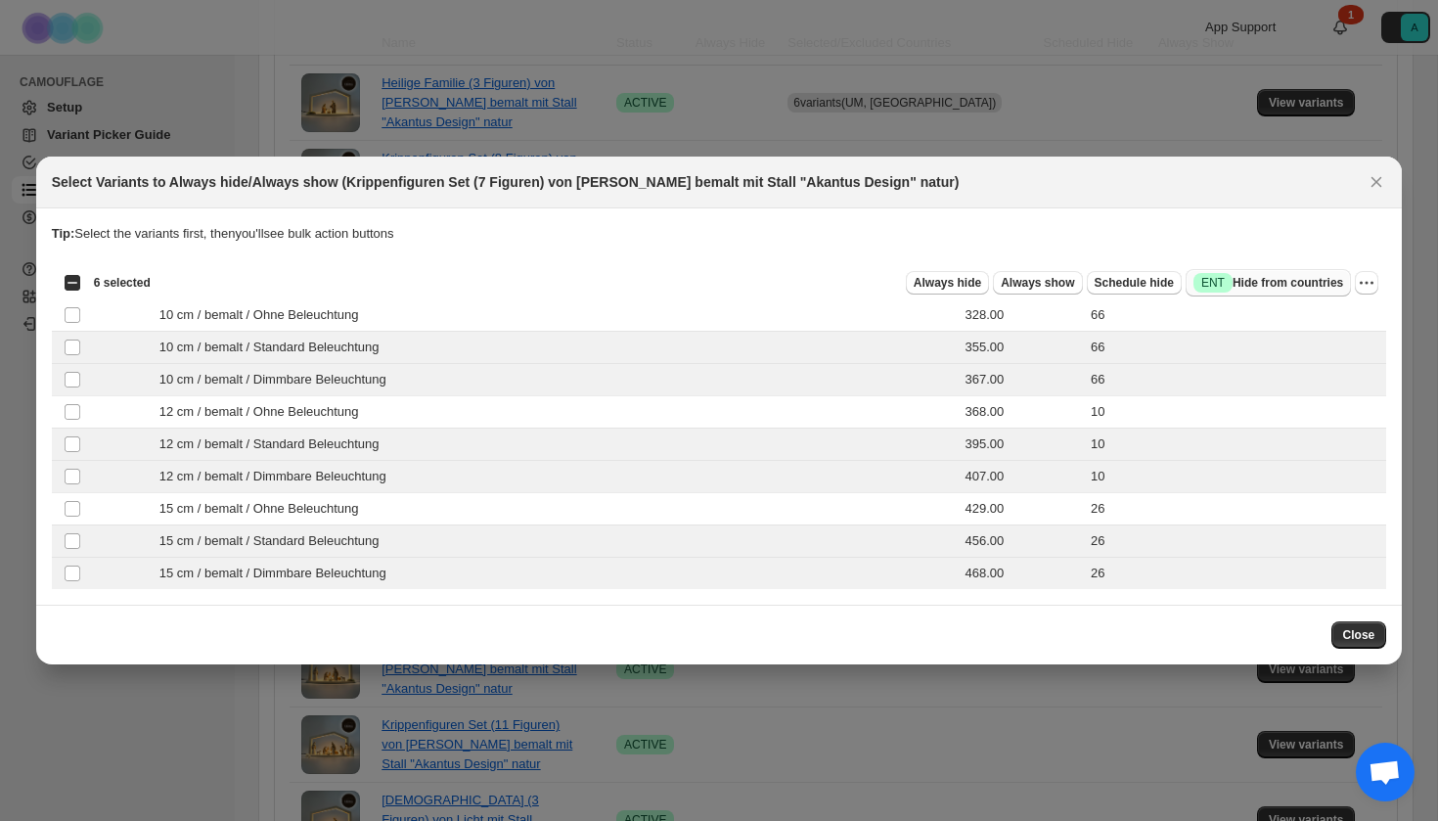
click at [1287, 279] on span "Success ENT Hide from countries" at bounding box center [1269, 283] width 150 height 20
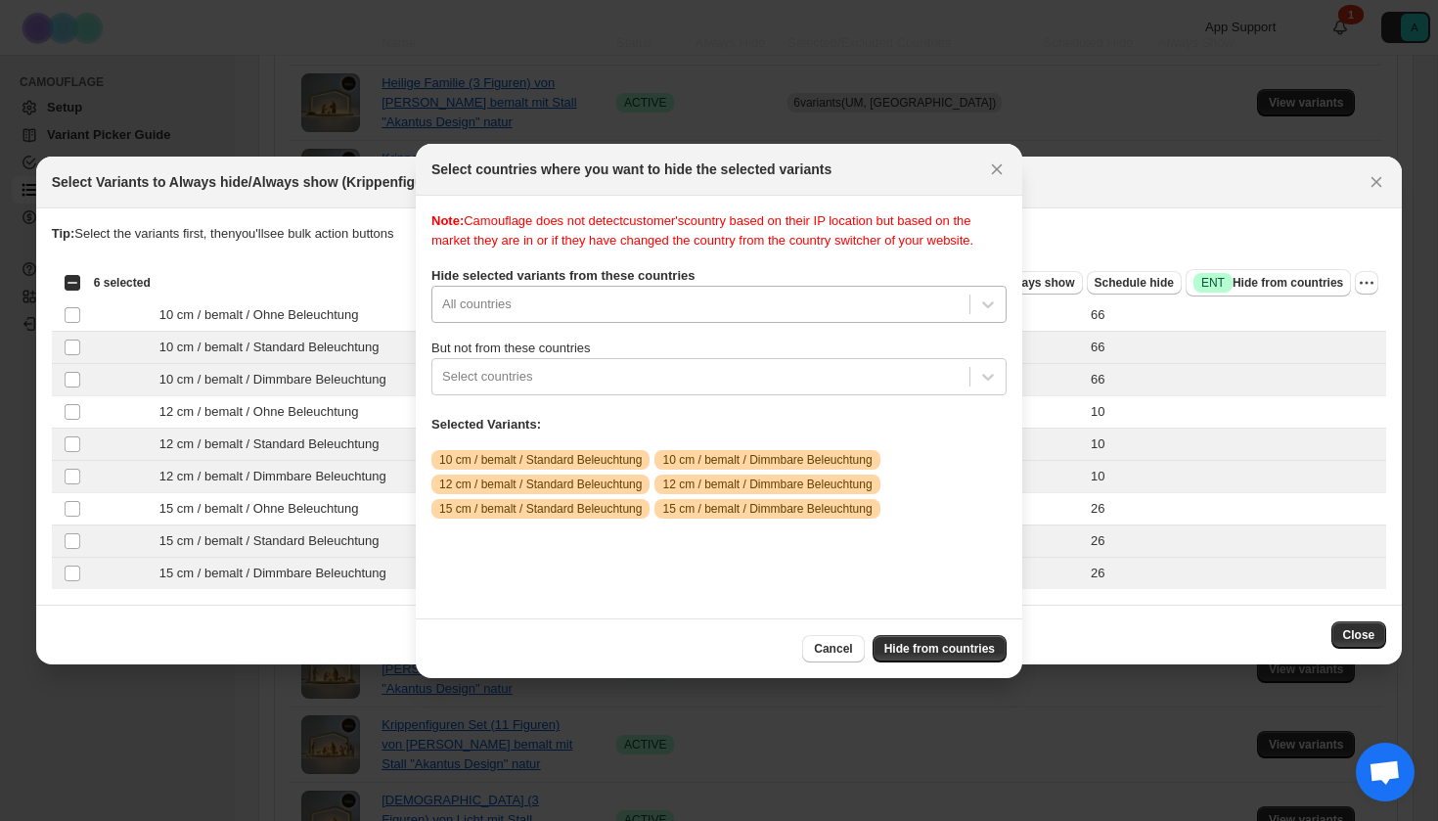
click at [565, 323] on div "All countries" at bounding box center [718, 304] width 575 height 37
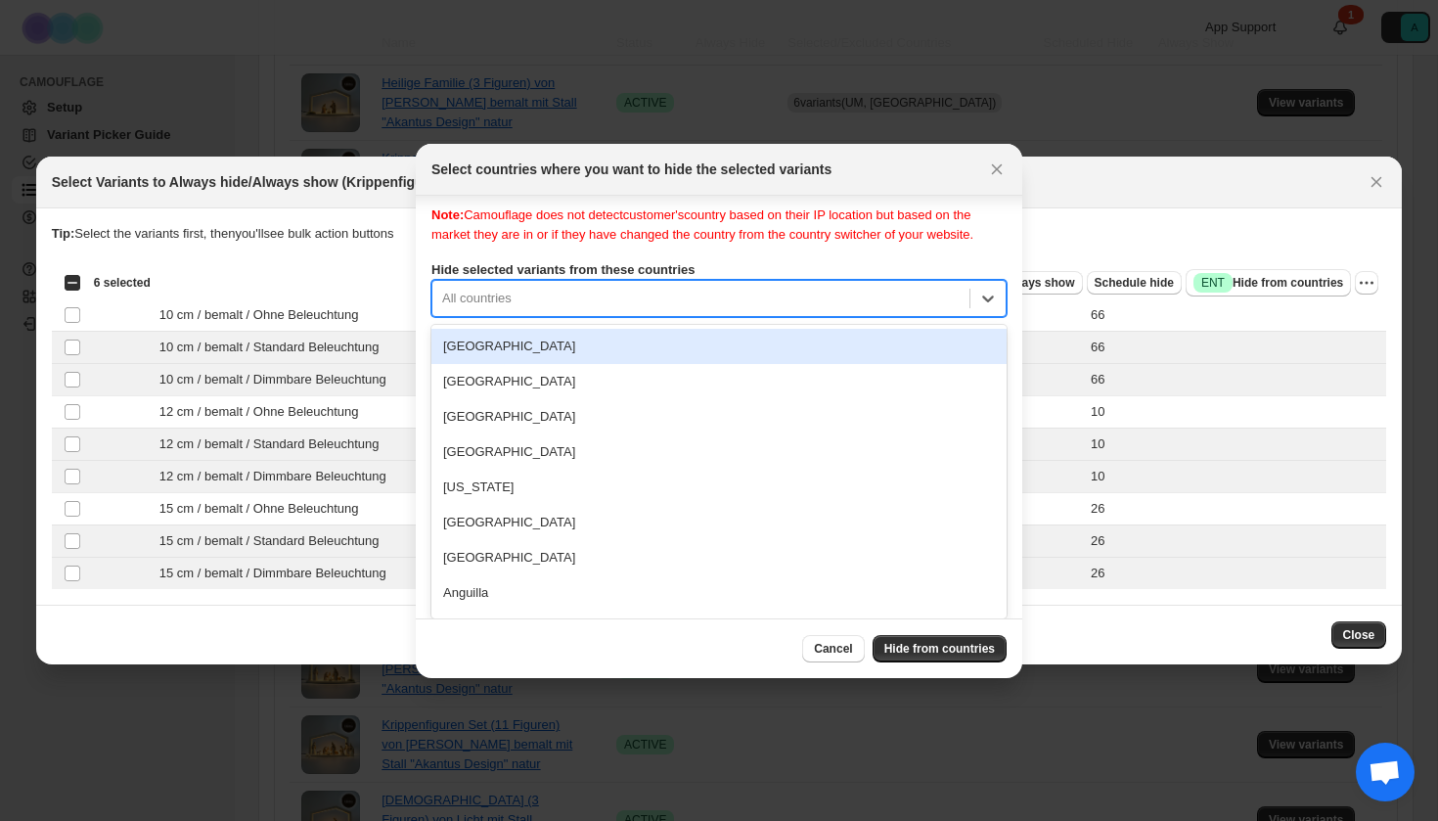
type input "*"
type input "***"
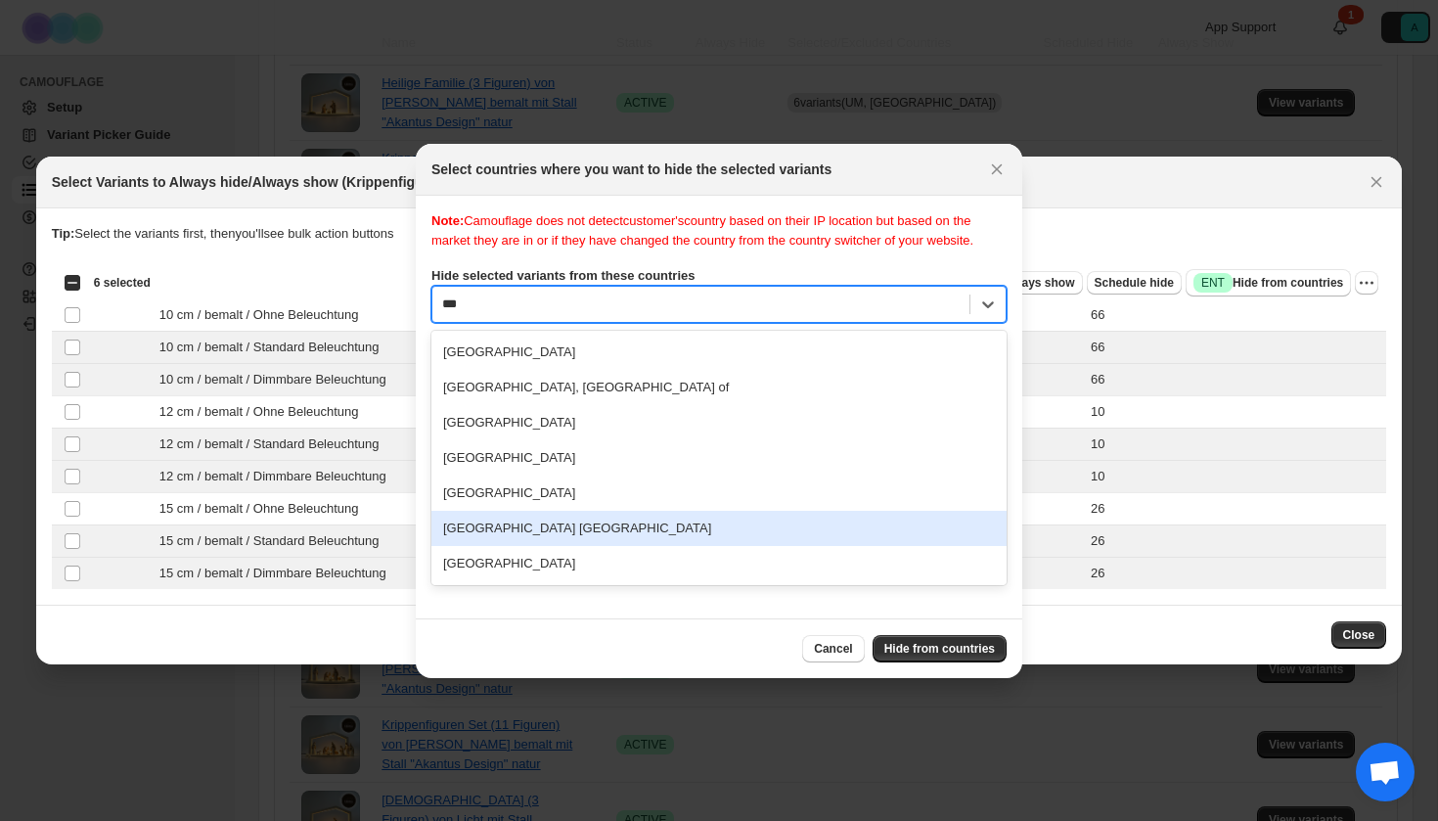
click at [531, 546] on div "[GEOGRAPHIC_DATA] [GEOGRAPHIC_DATA]" at bounding box center [718, 528] width 575 height 35
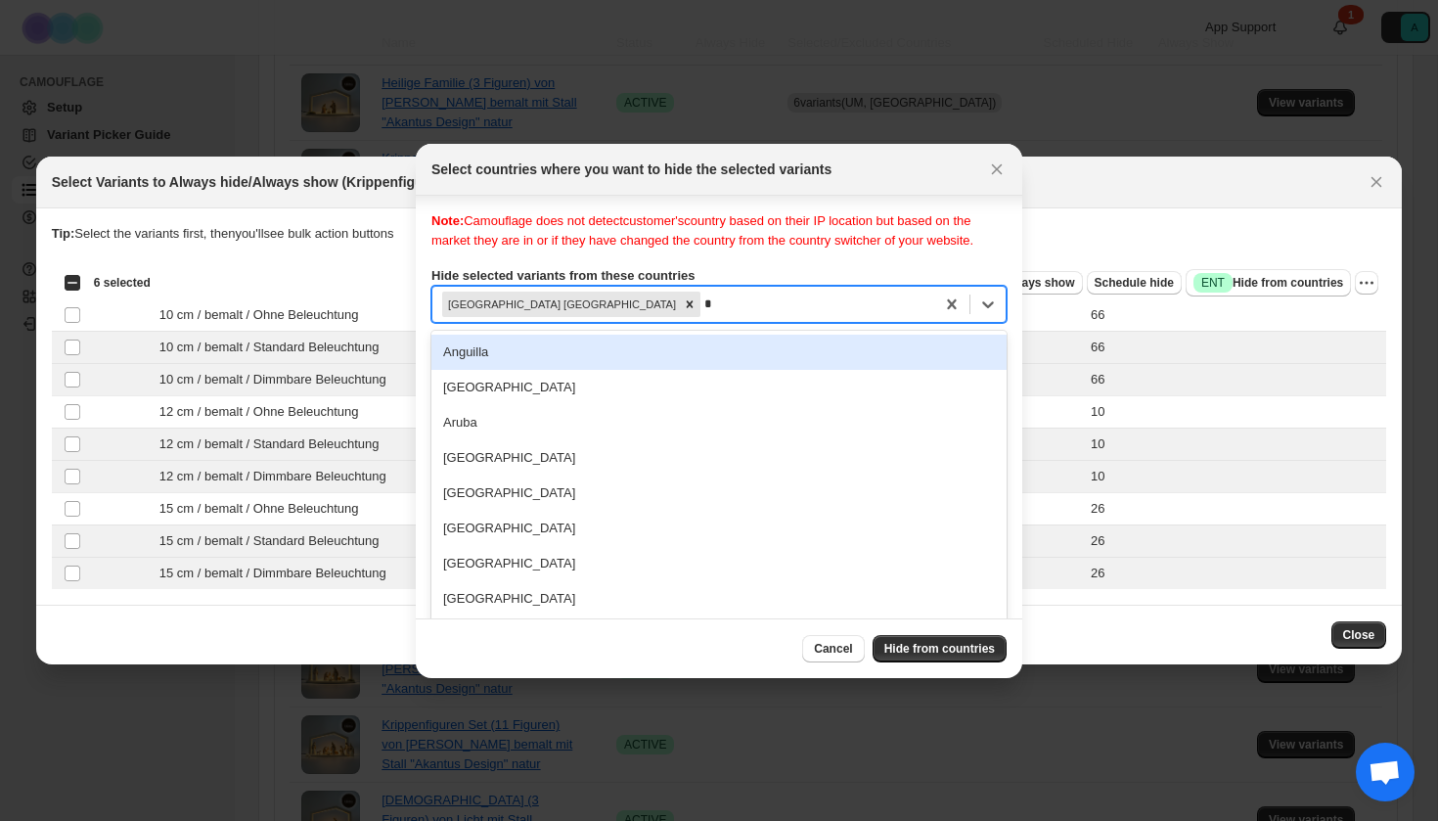
scroll to position [25, 0]
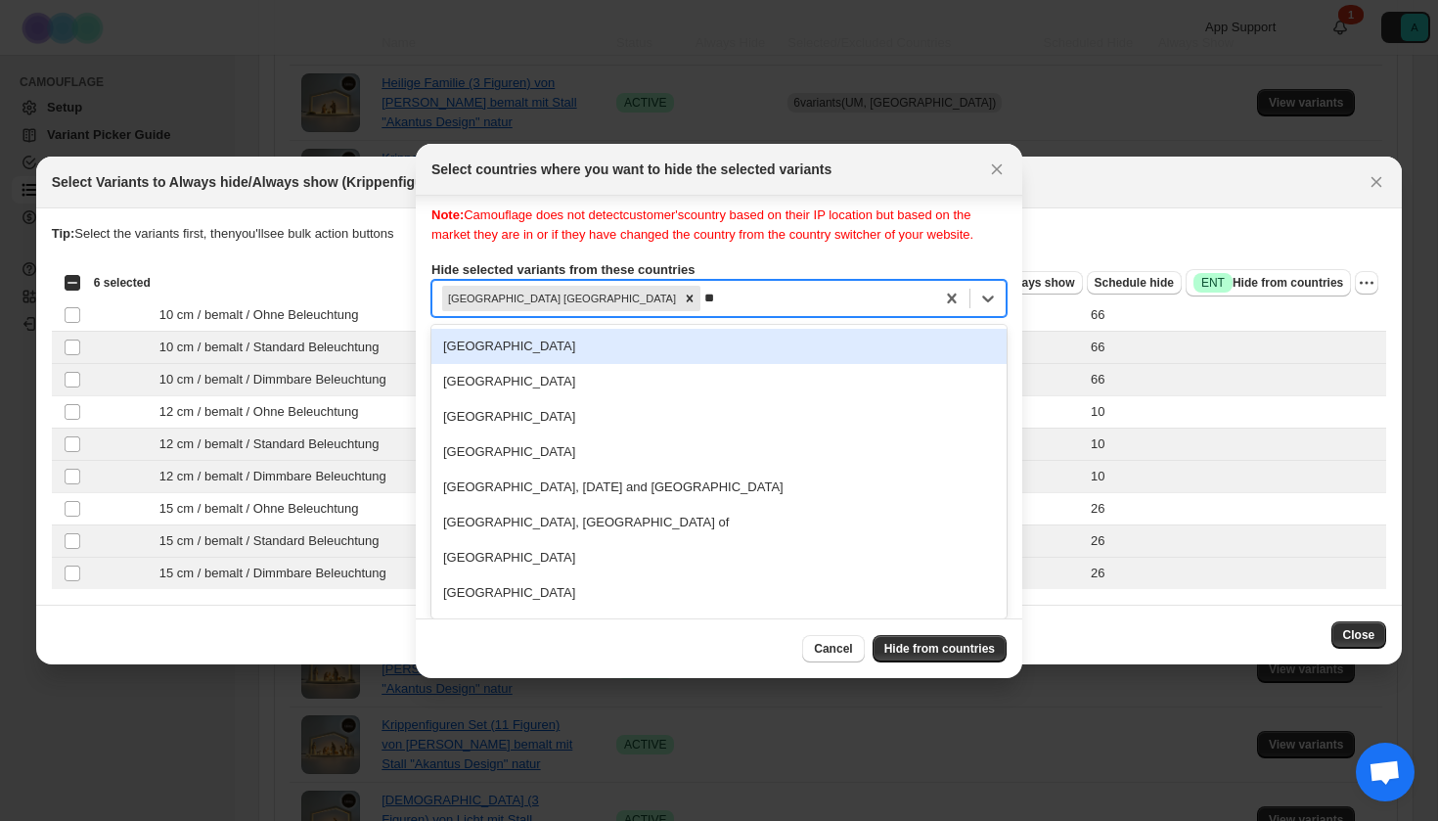
type input "***"
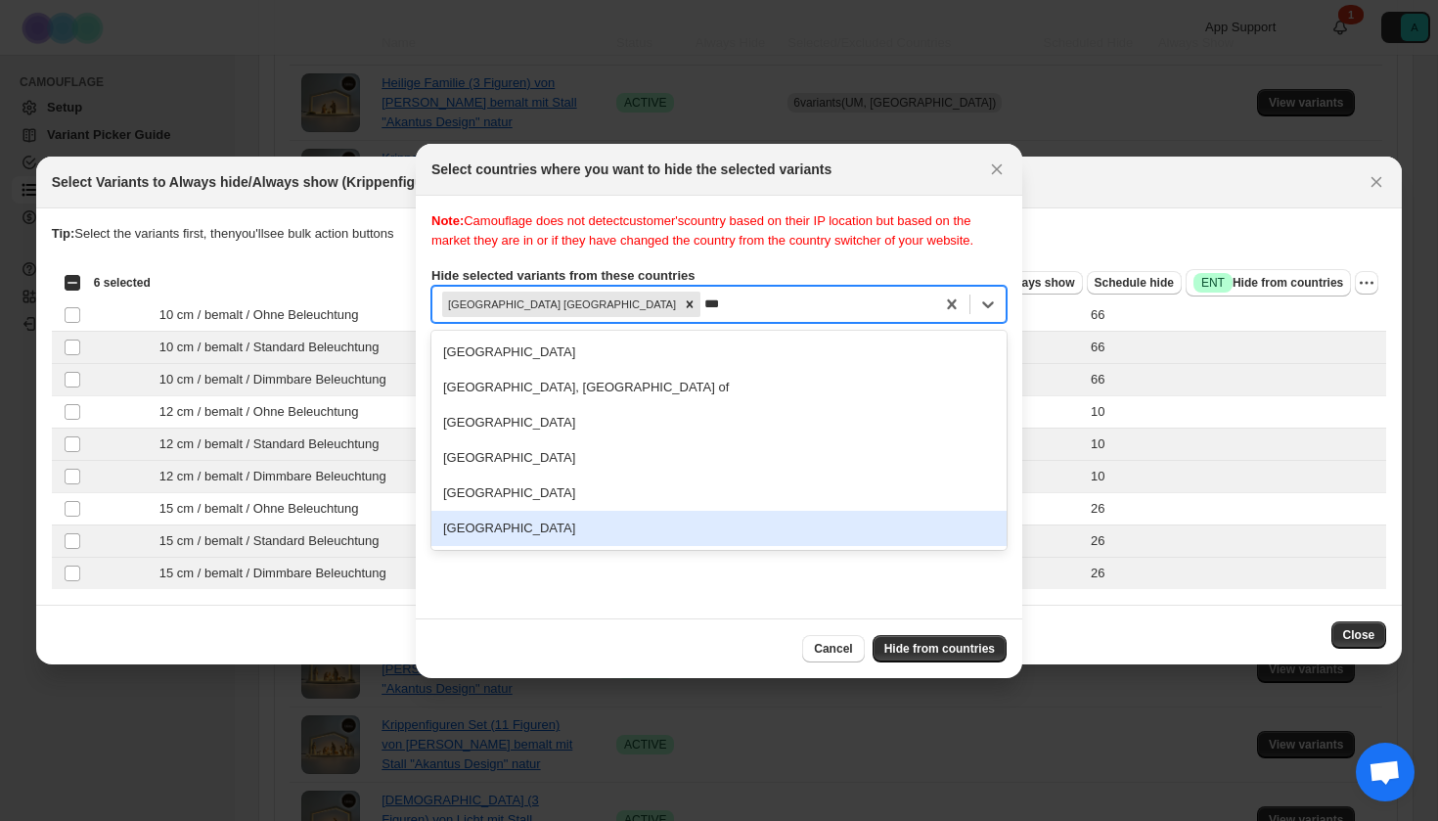
drag, startPoint x: 549, startPoint y: 543, endPoint x: 723, endPoint y: 358, distance: 254.0
click at [549, 543] on div "[GEOGRAPHIC_DATA]" at bounding box center [718, 528] width 575 height 35
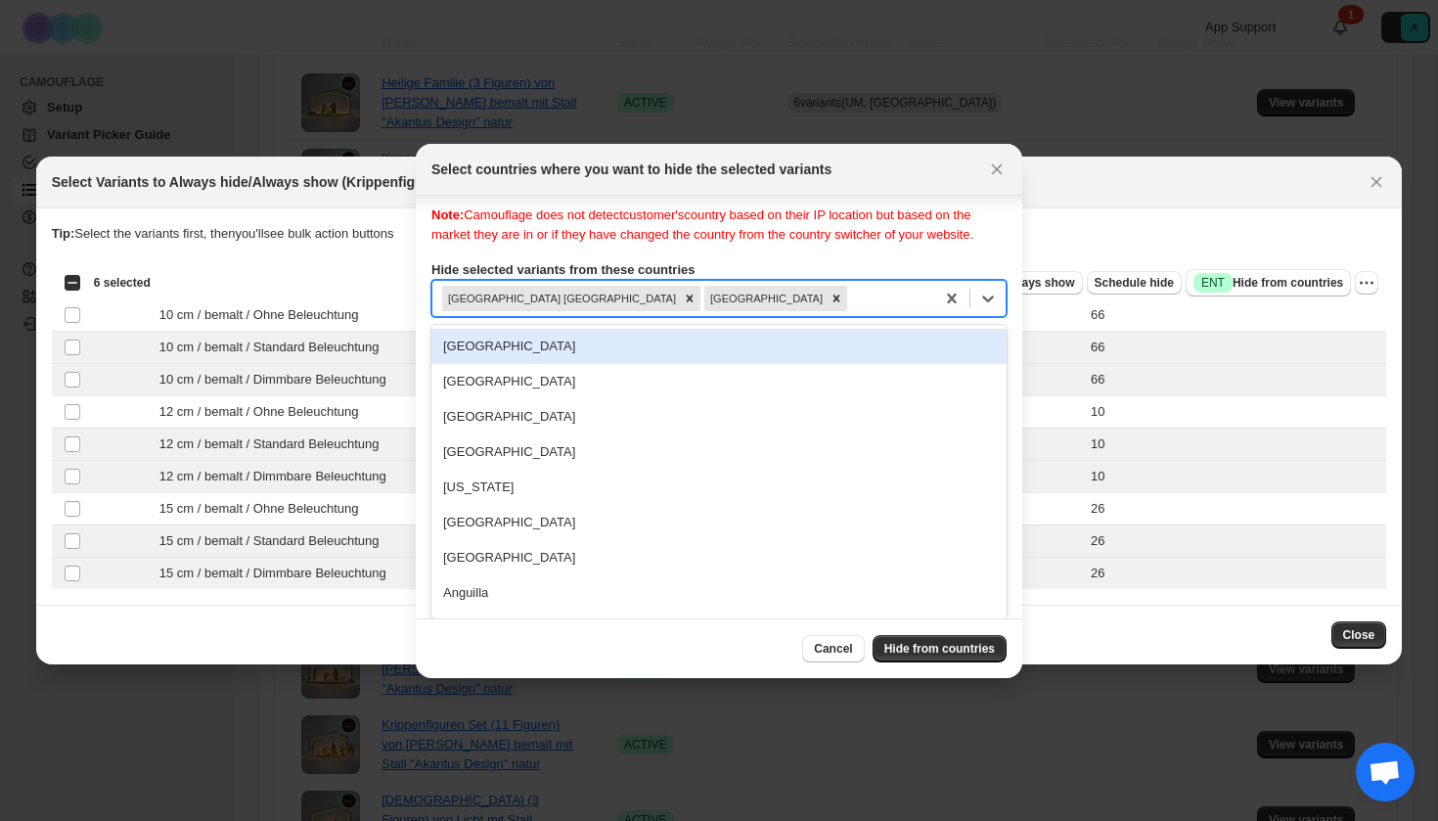
drag, startPoint x: 801, startPoint y: 327, endPoint x: 568, endPoint y: 314, distance: 233.2
click at [568, 314] on div "United States [GEOGRAPHIC_DATA] [GEOGRAPHIC_DATA]" at bounding box center [683, 298] width 502 height 33
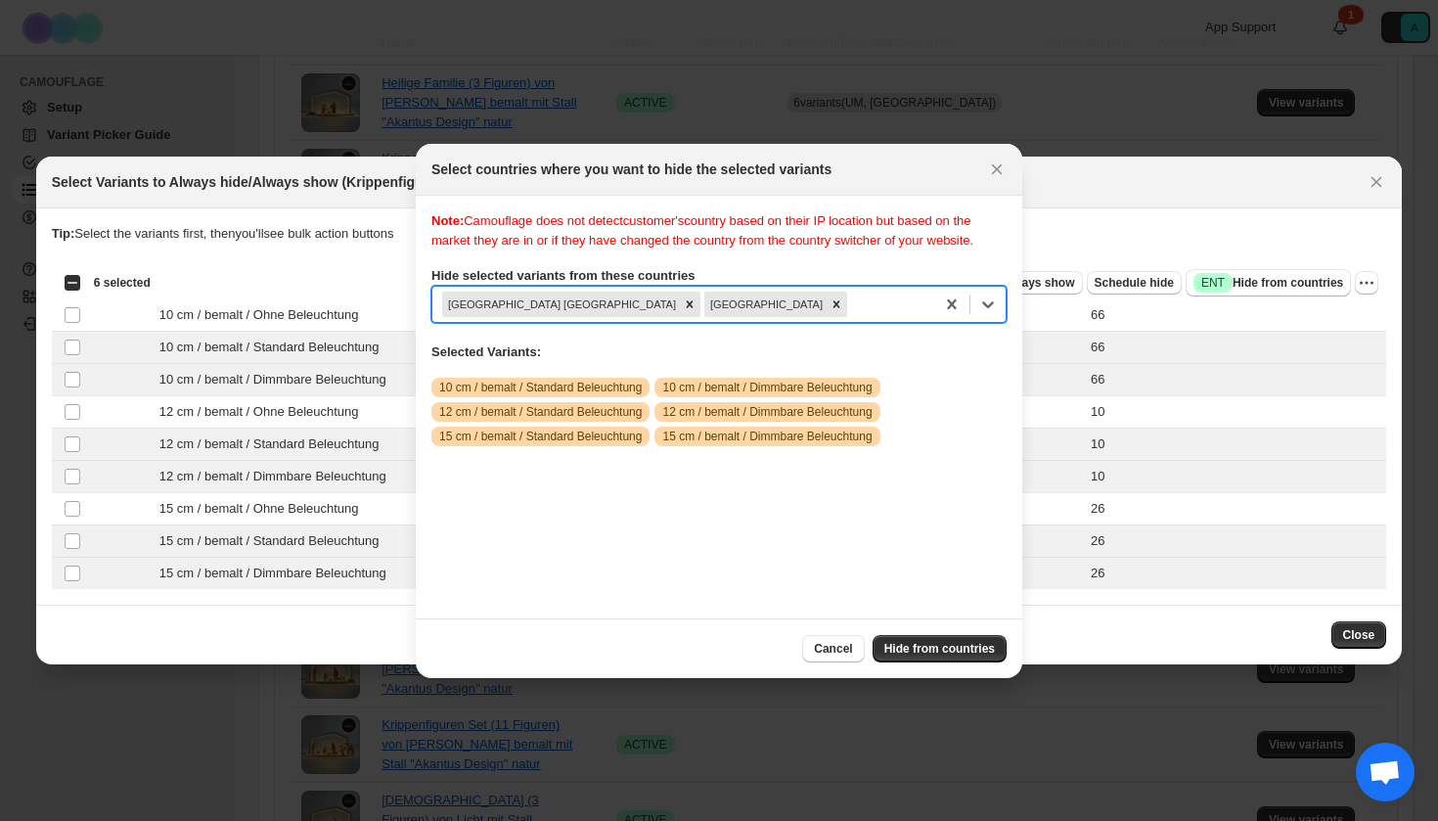
drag, startPoint x: 790, startPoint y: 295, endPoint x: 564, endPoint y: 295, distance: 225.0
click at [564, 295] on div "Note: Camouflage does not detect customer's country based on their IP location …" at bounding box center [718, 406] width 575 height 391
click at [952, 641] on button "Hide from countries" at bounding box center [940, 648] width 134 height 27
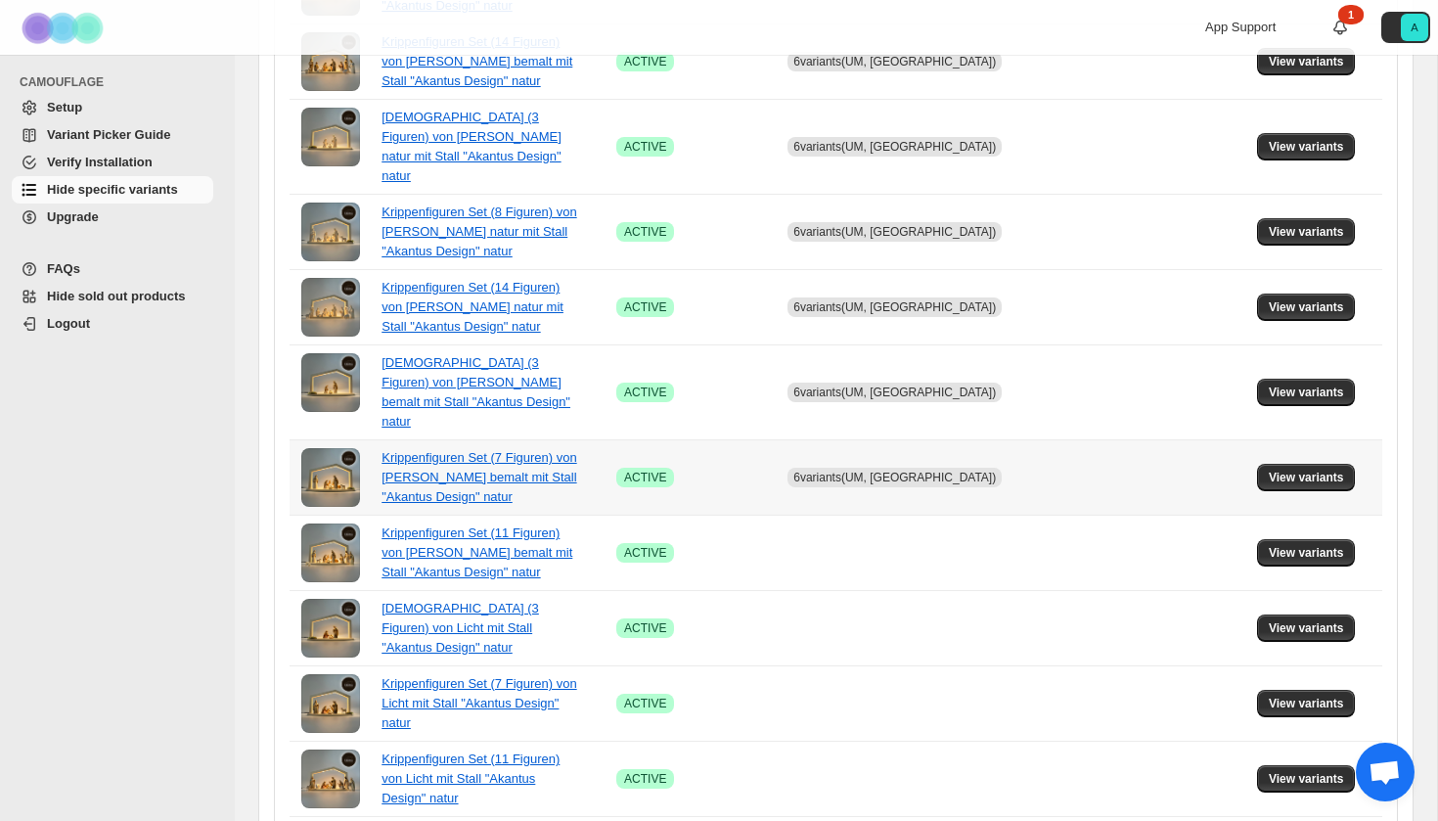
scroll to position [619, 0]
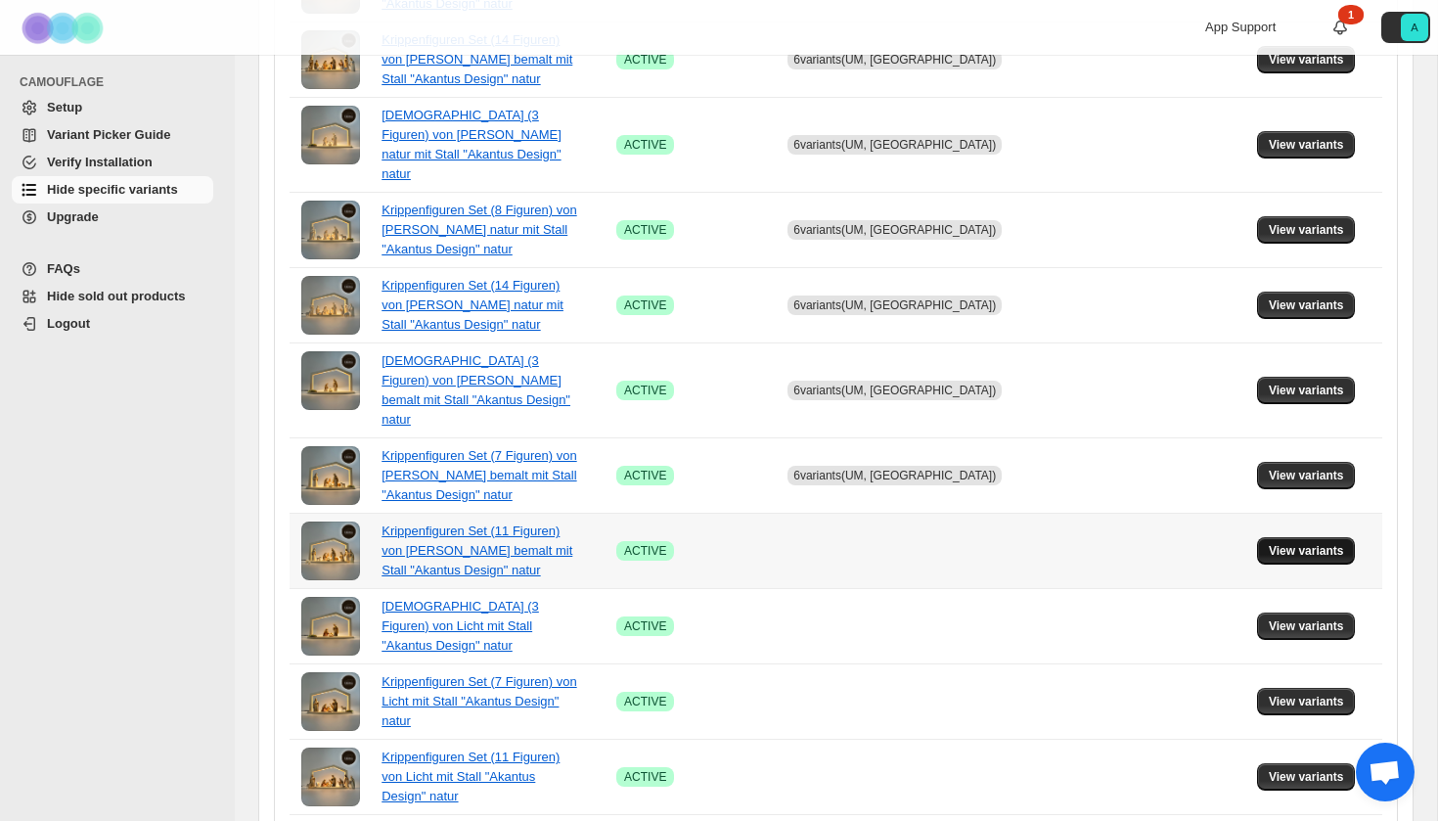
click at [1291, 543] on span "View variants" at bounding box center [1306, 551] width 75 height 16
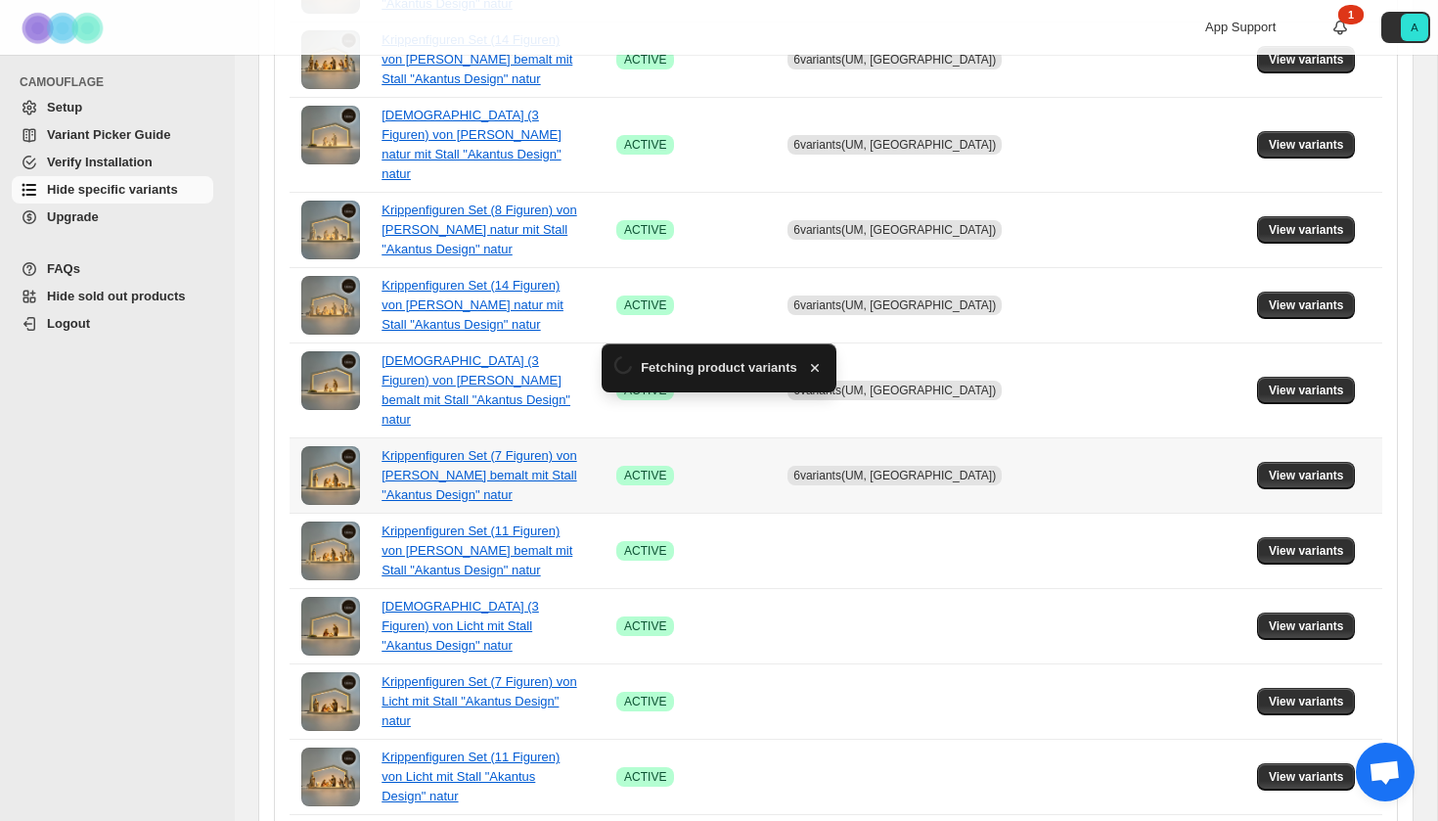
scroll to position [0, 0]
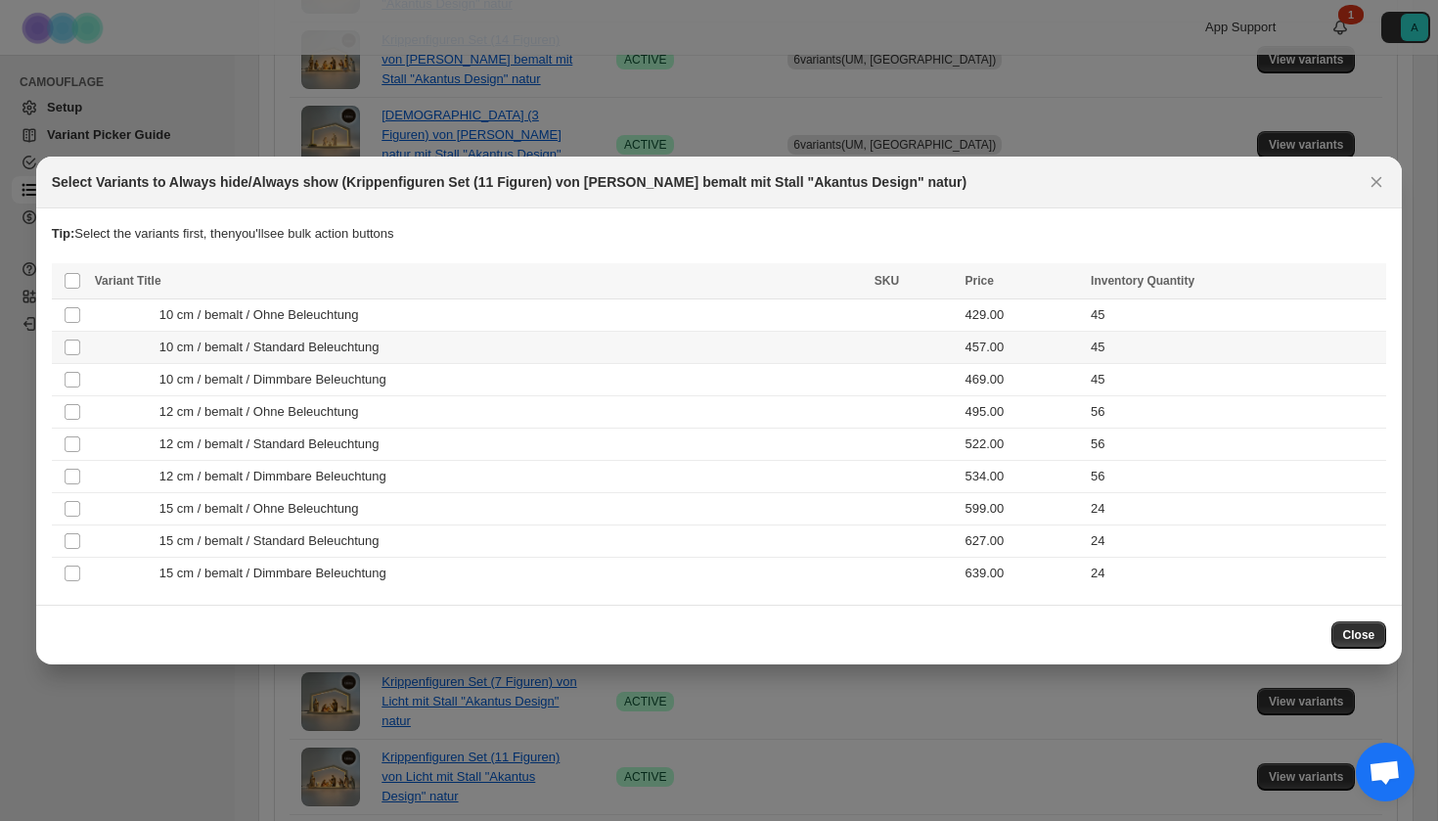
click at [424, 360] on td "10 cm / bemalt / Standard Beleuchtung" at bounding box center [479, 348] width 780 height 32
click at [424, 381] on div "10 cm / bemalt / Dimmbare Beleuchtung" at bounding box center [479, 380] width 768 height 20
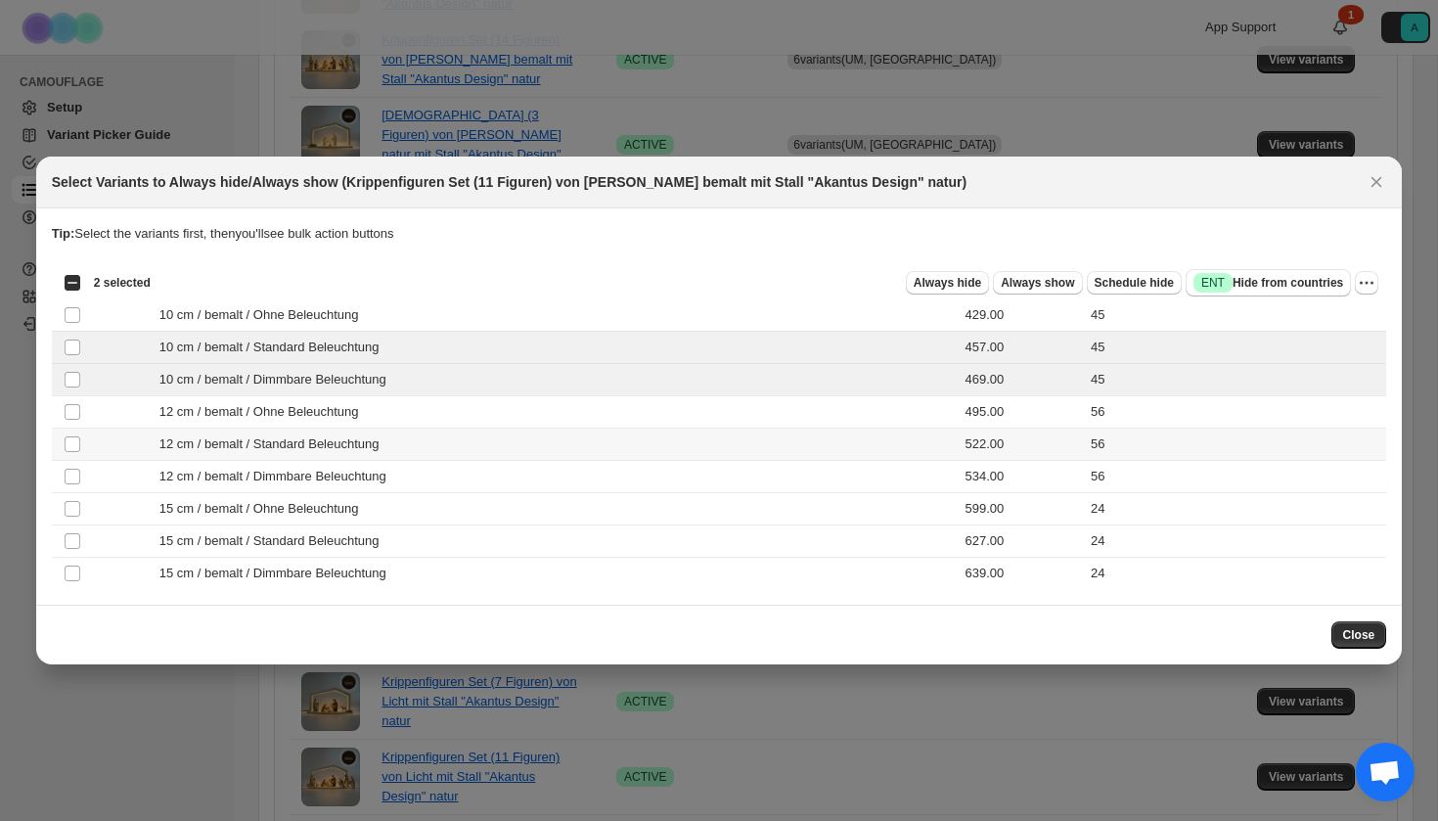
click at [419, 439] on div "12 cm / bemalt / Standard Beleuchtung" at bounding box center [479, 444] width 768 height 20
click at [419, 475] on div "12 cm / bemalt / Dimmbare Beleuchtung" at bounding box center [479, 477] width 768 height 20
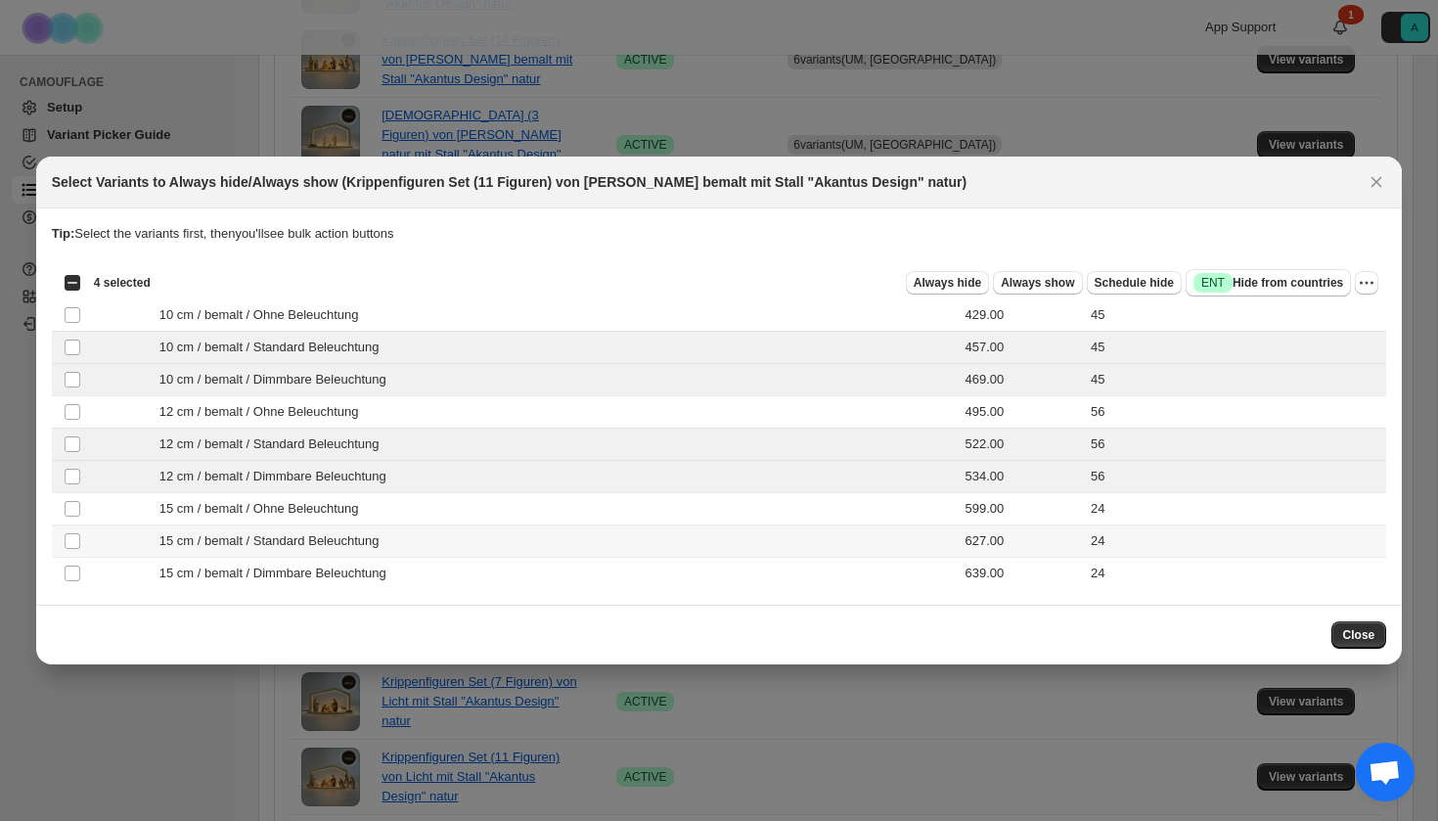
click at [418, 533] on div "15 cm / bemalt / Standard Beleuchtung" at bounding box center [479, 541] width 768 height 20
click at [418, 565] on div "15 cm / bemalt / Dimmbare Beleuchtung" at bounding box center [479, 574] width 768 height 20
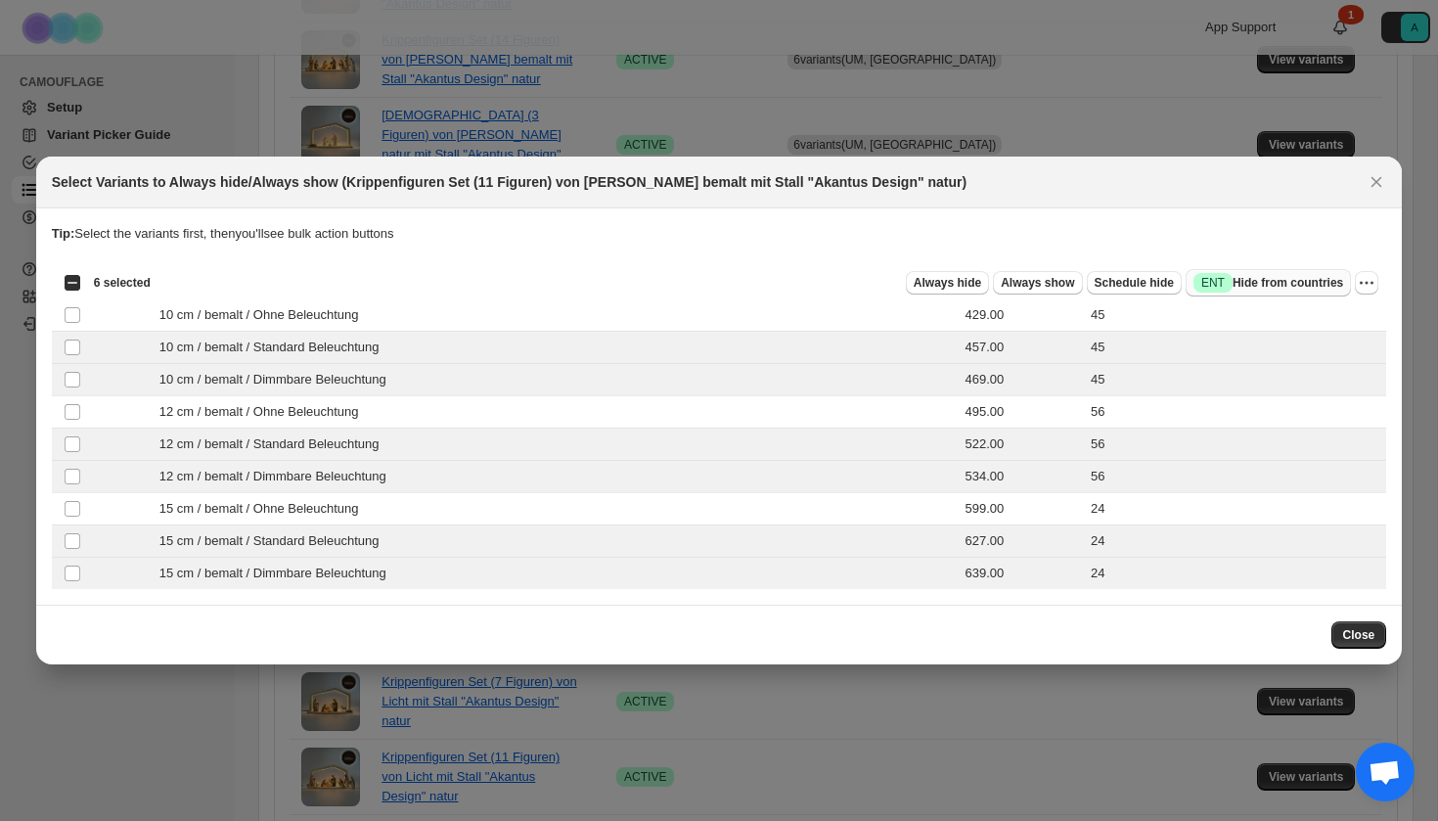
click at [1311, 288] on span "Success ENT Hide from countries" at bounding box center [1269, 283] width 150 height 20
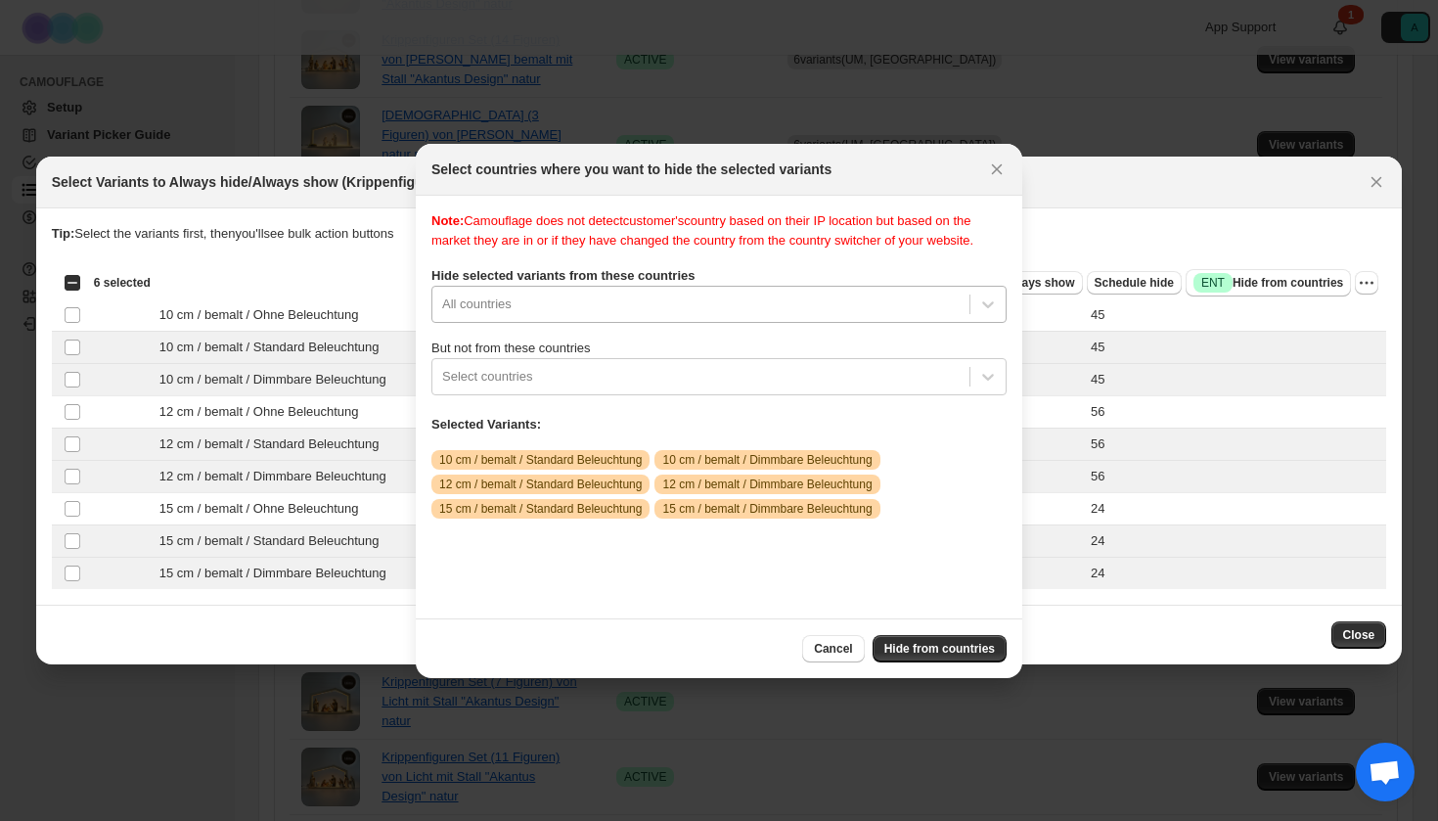
click at [692, 323] on div "All countries" at bounding box center [718, 304] width 575 height 37
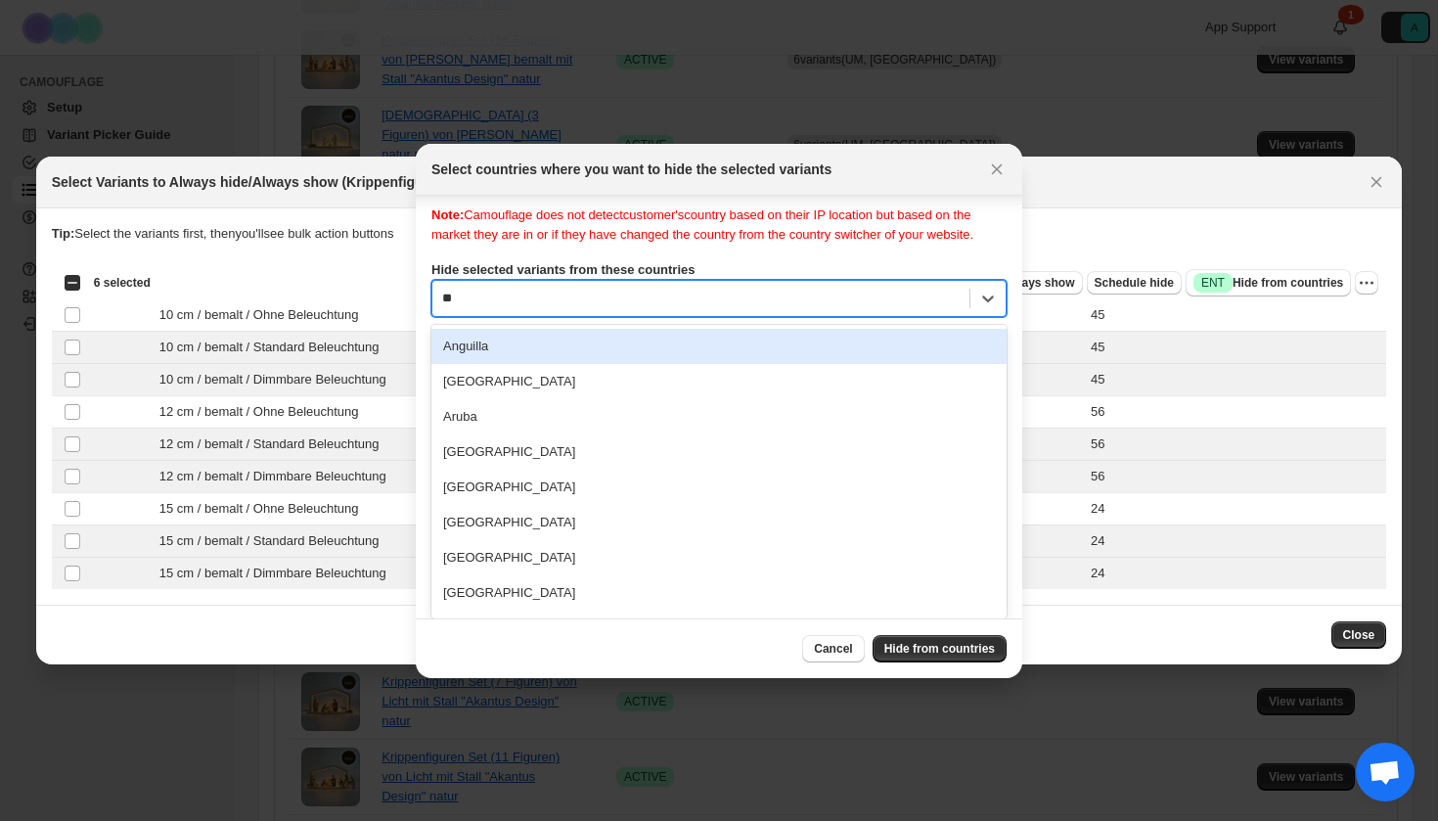
type input "***"
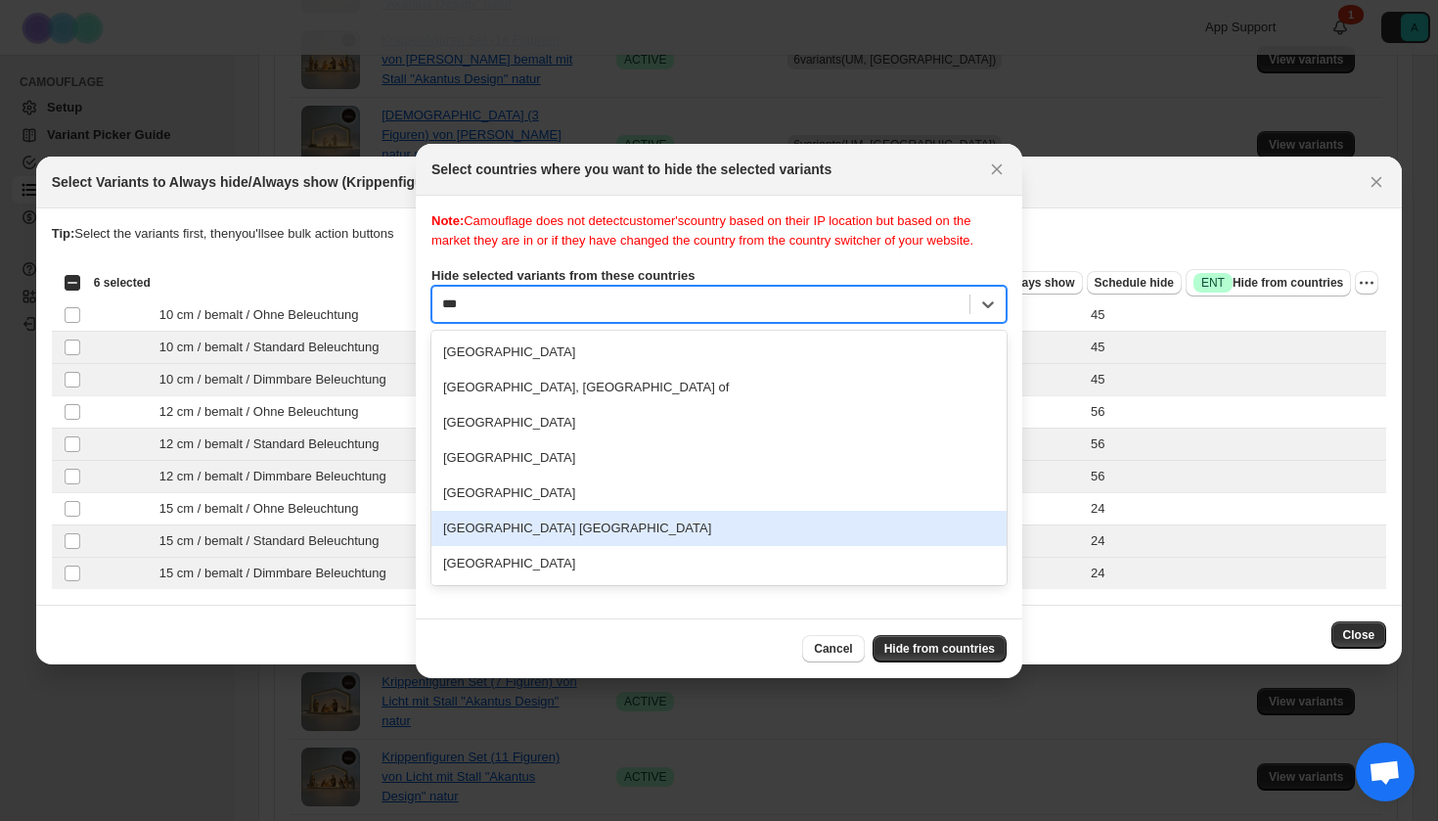
click at [608, 538] on div "[GEOGRAPHIC_DATA] [GEOGRAPHIC_DATA]" at bounding box center [718, 528] width 575 height 35
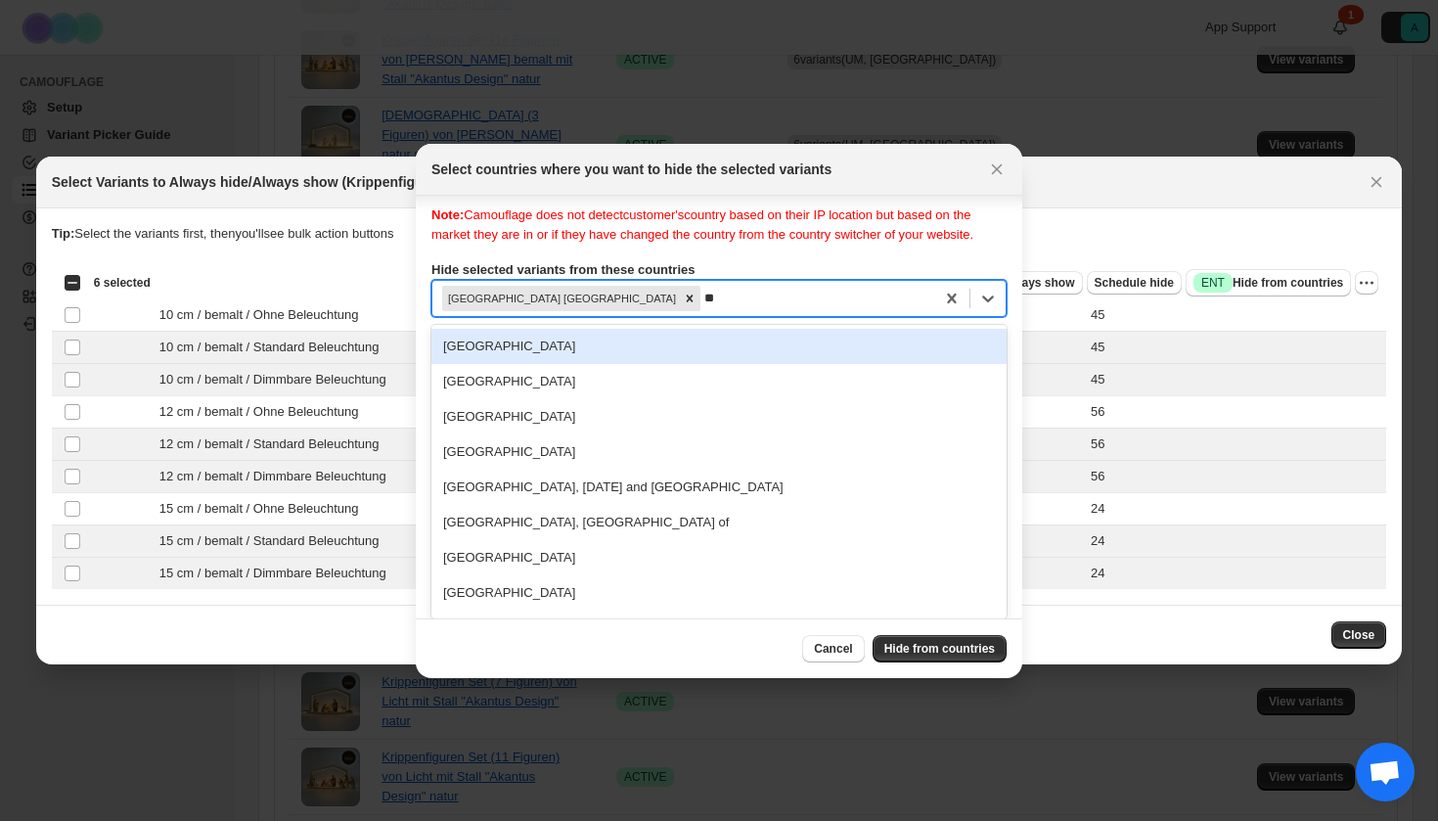
type input "***"
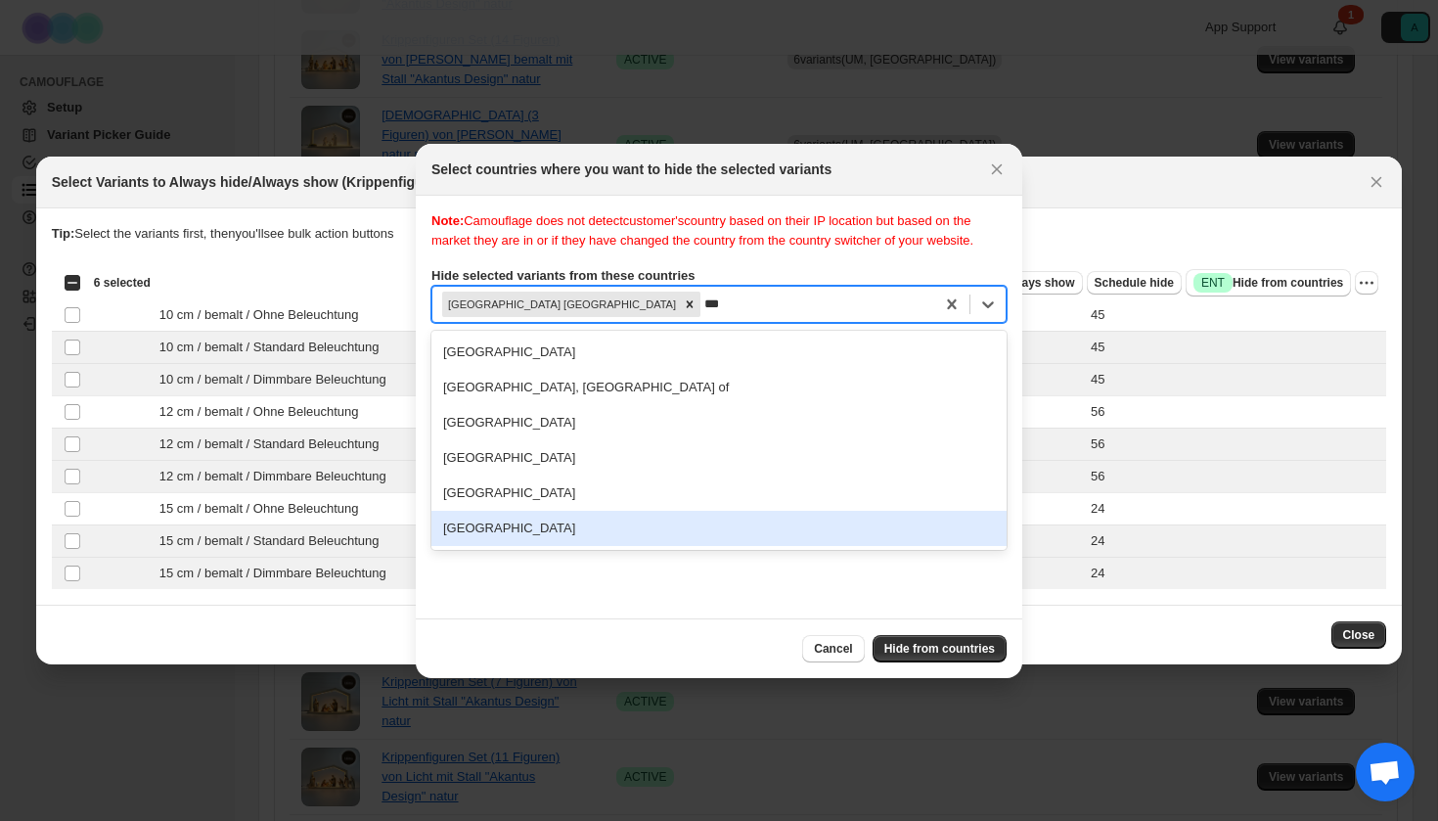
click at [574, 546] on div "[GEOGRAPHIC_DATA]" at bounding box center [718, 528] width 575 height 35
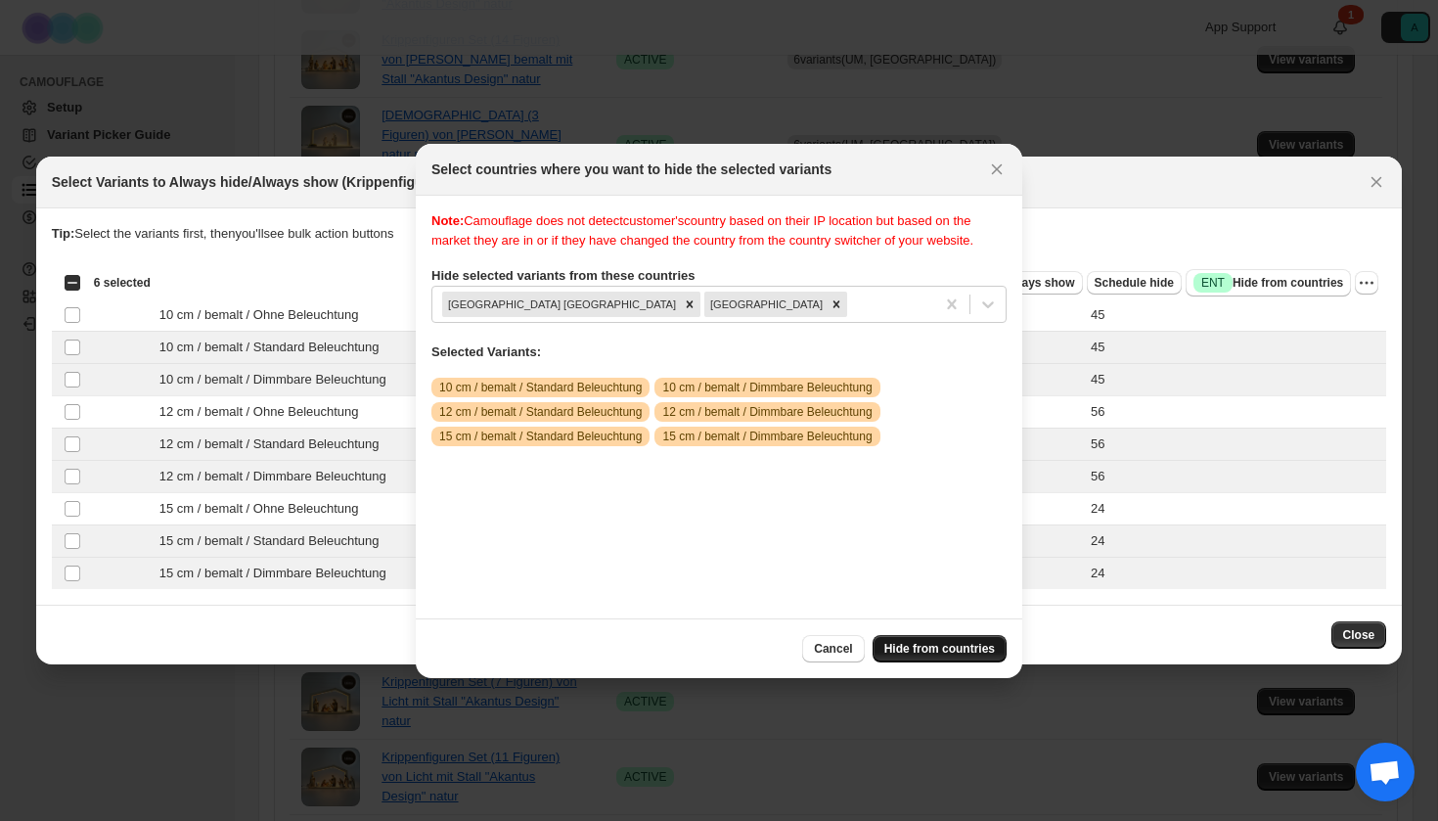
click at [945, 657] on button "Hide from countries" at bounding box center [940, 648] width 134 height 27
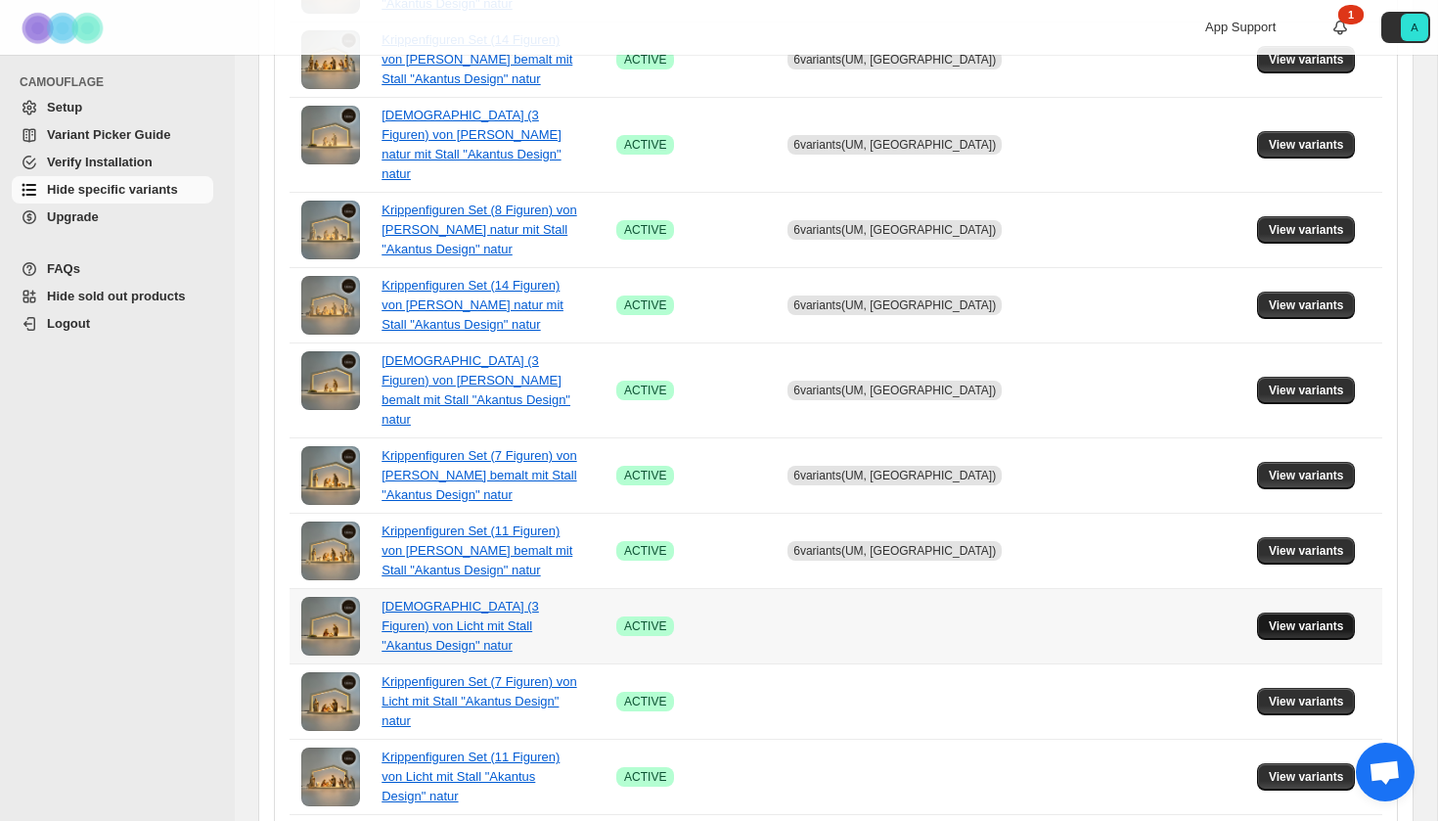
click at [1307, 618] on span "View variants" at bounding box center [1306, 626] width 75 height 16
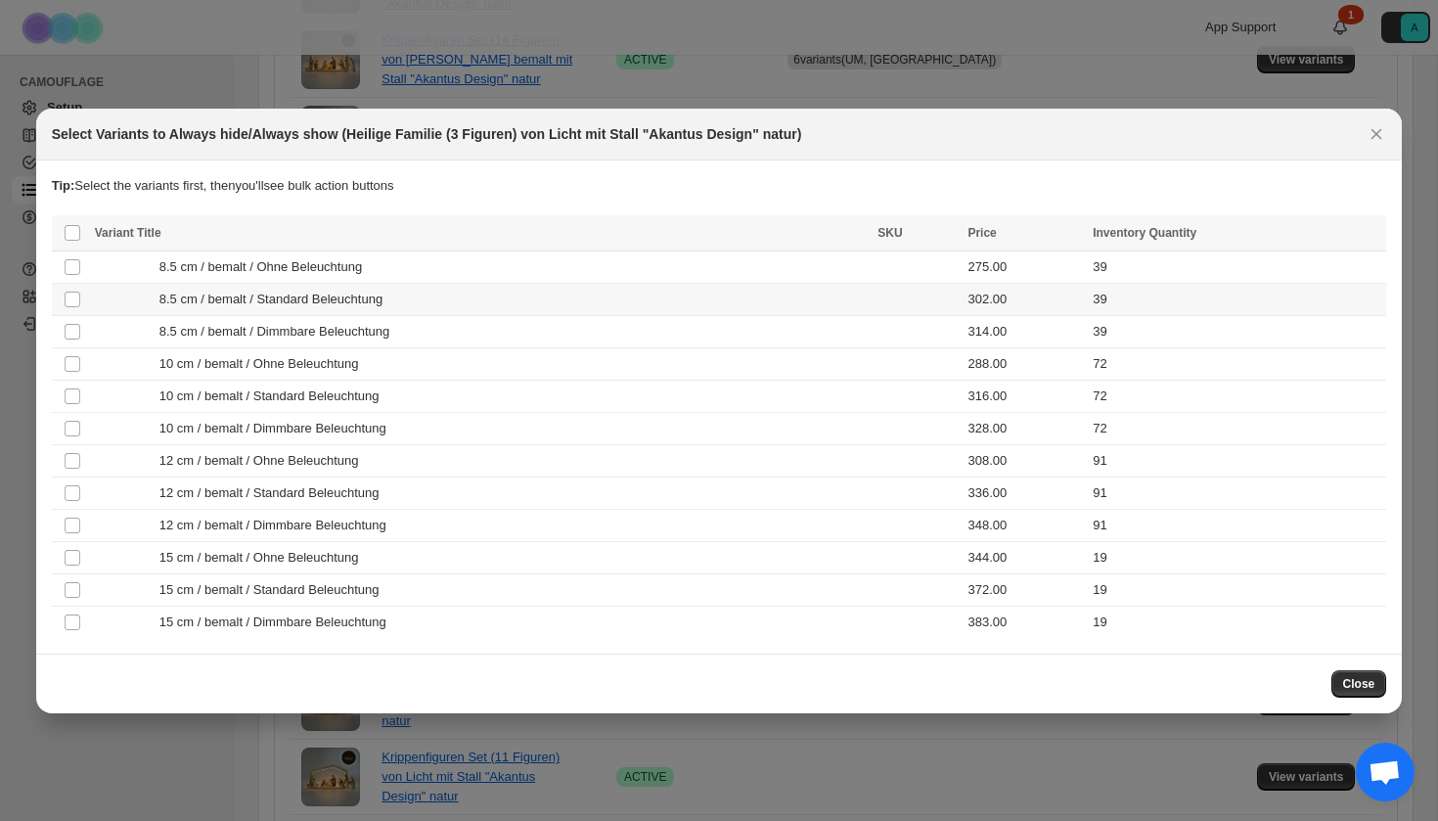
click at [348, 303] on span "8.5 cm / bemalt / Standard Beleuchtung" at bounding box center [276, 300] width 234 height 20
click at [348, 329] on span "8.5 cm / bemalt / Dimmbare Beleuchtung" at bounding box center [279, 332] width 241 height 20
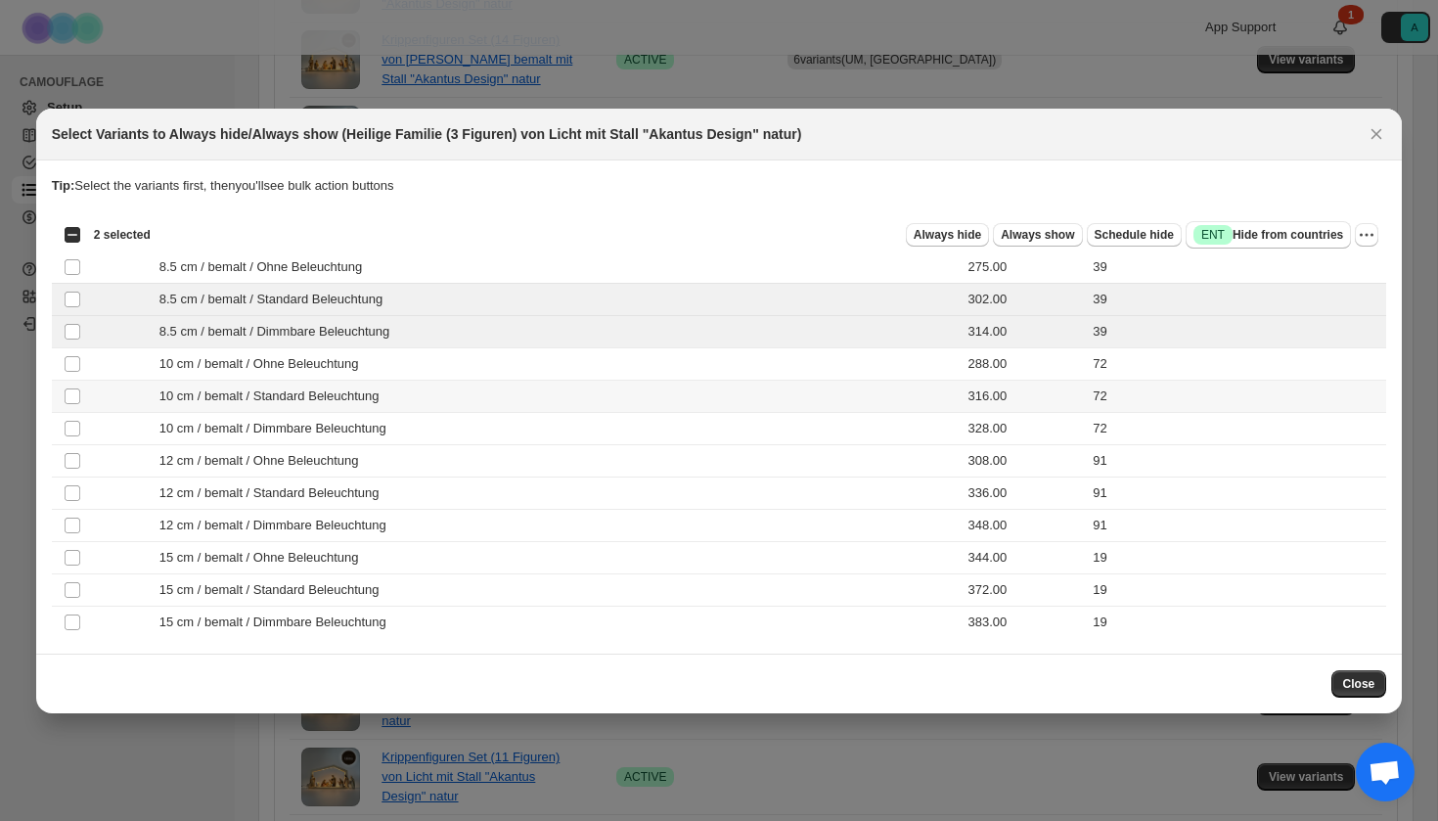
click at [334, 391] on span "10 cm / bemalt / Standard Beleuchtung" at bounding box center [274, 396] width 231 height 20
click at [334, 423] on span "10 cm / bemalt / Dimmbare Beleuchtung" at bounding box center [278, 429] width 238 height 20
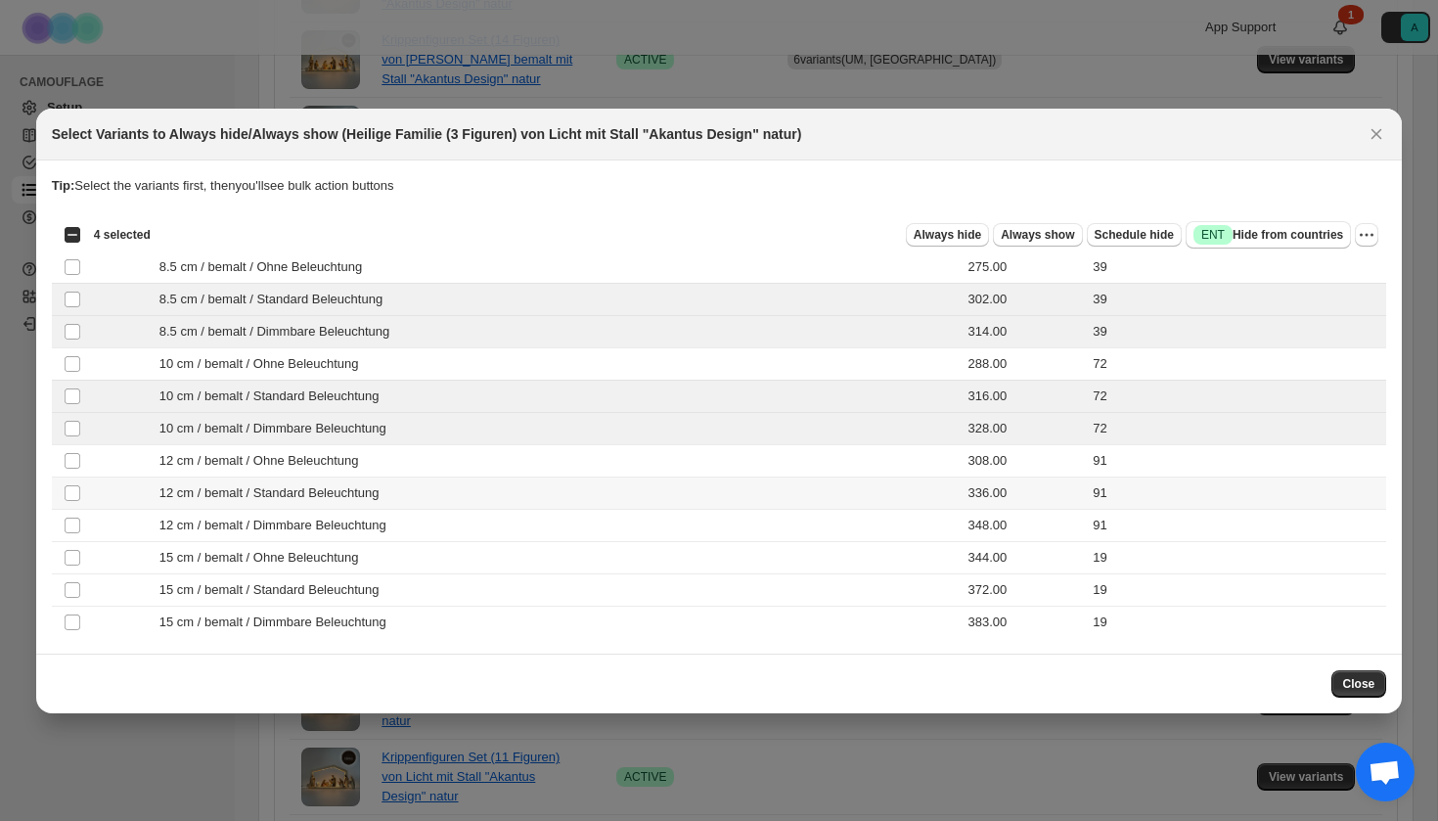
click at [332, 503] on td "12 cm / bemalt / Standard Beleuchtung" at bounding box center [481, 492] width 784 height 32
click at [332, 528] on span "12 cm / bemalt / Dimmbare Beleuchtung" at bounding box center [278, 526] width 238 height 20
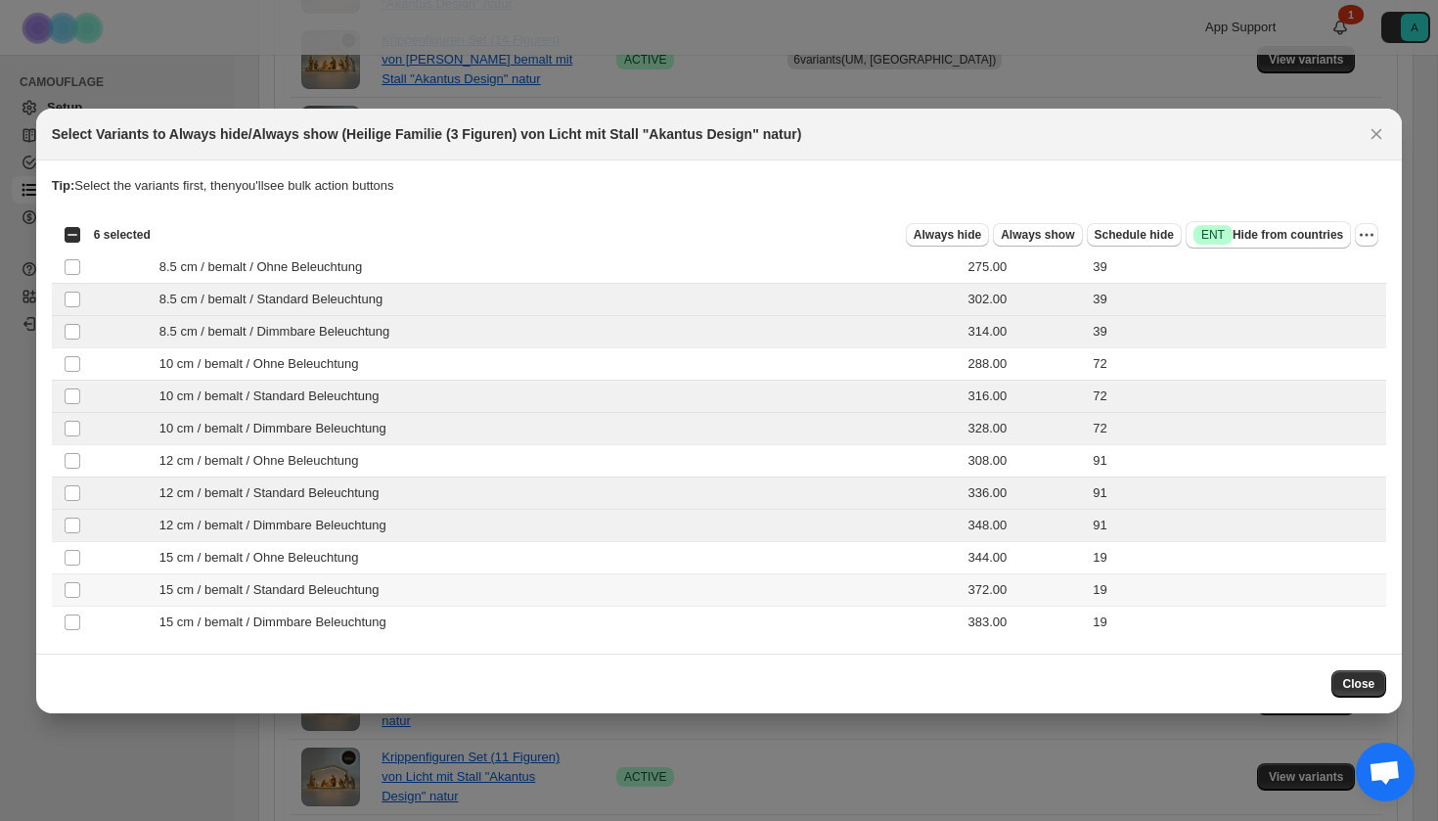
click at [336, 602] on td "15 cm / bemalt / Standard Beleuchtung" at bounding box center [481, 589] width 784 height 32
click at [336, 618] on span "15 cm / bemalt / Dimmbare Beleuchtung" at bounding box center [278, 622] width 238 height 20
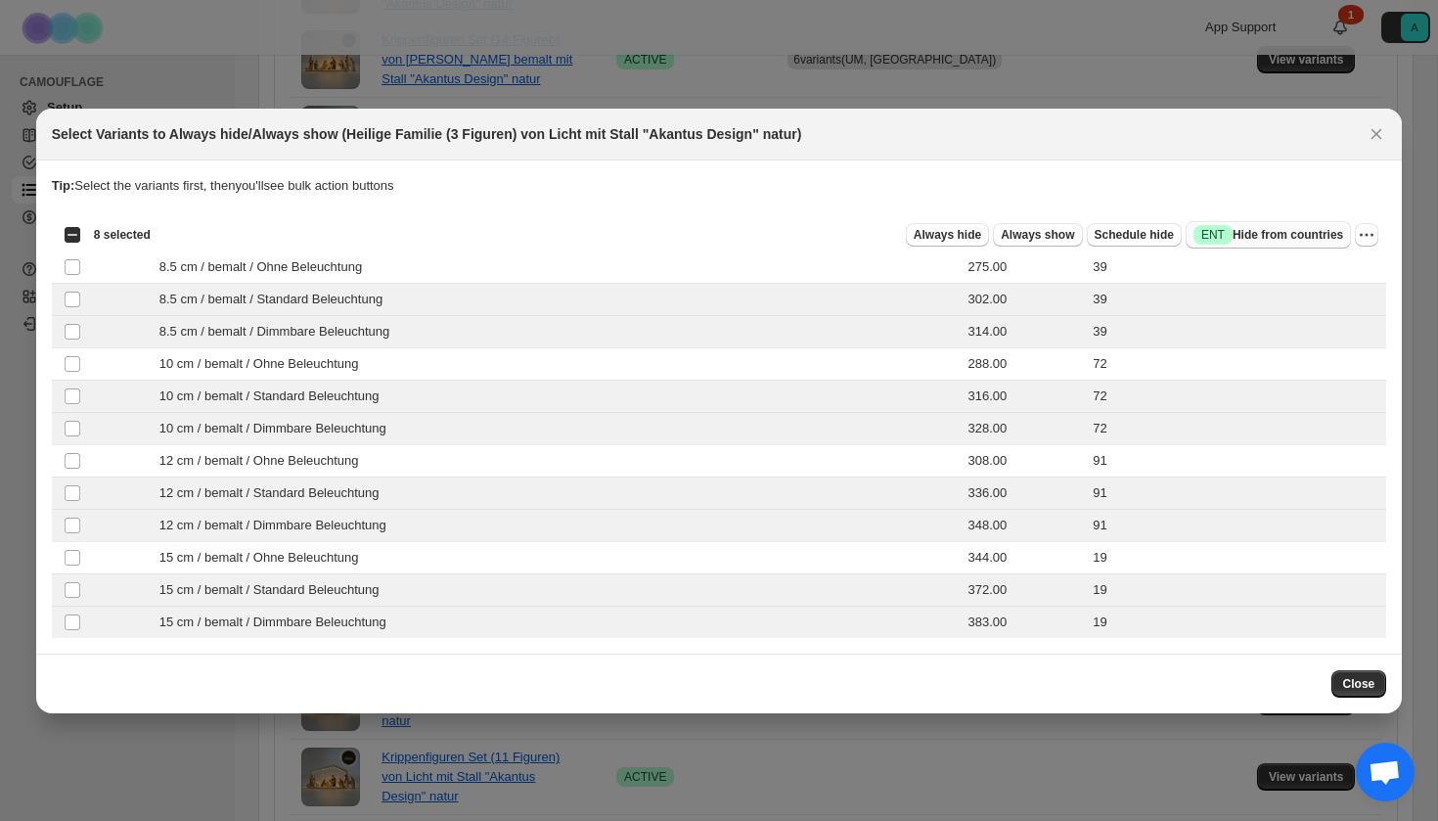
click at [1302, 233] on span "Success ENT Hide from countries" at bounding box center [1269, 235] width 150 height 20
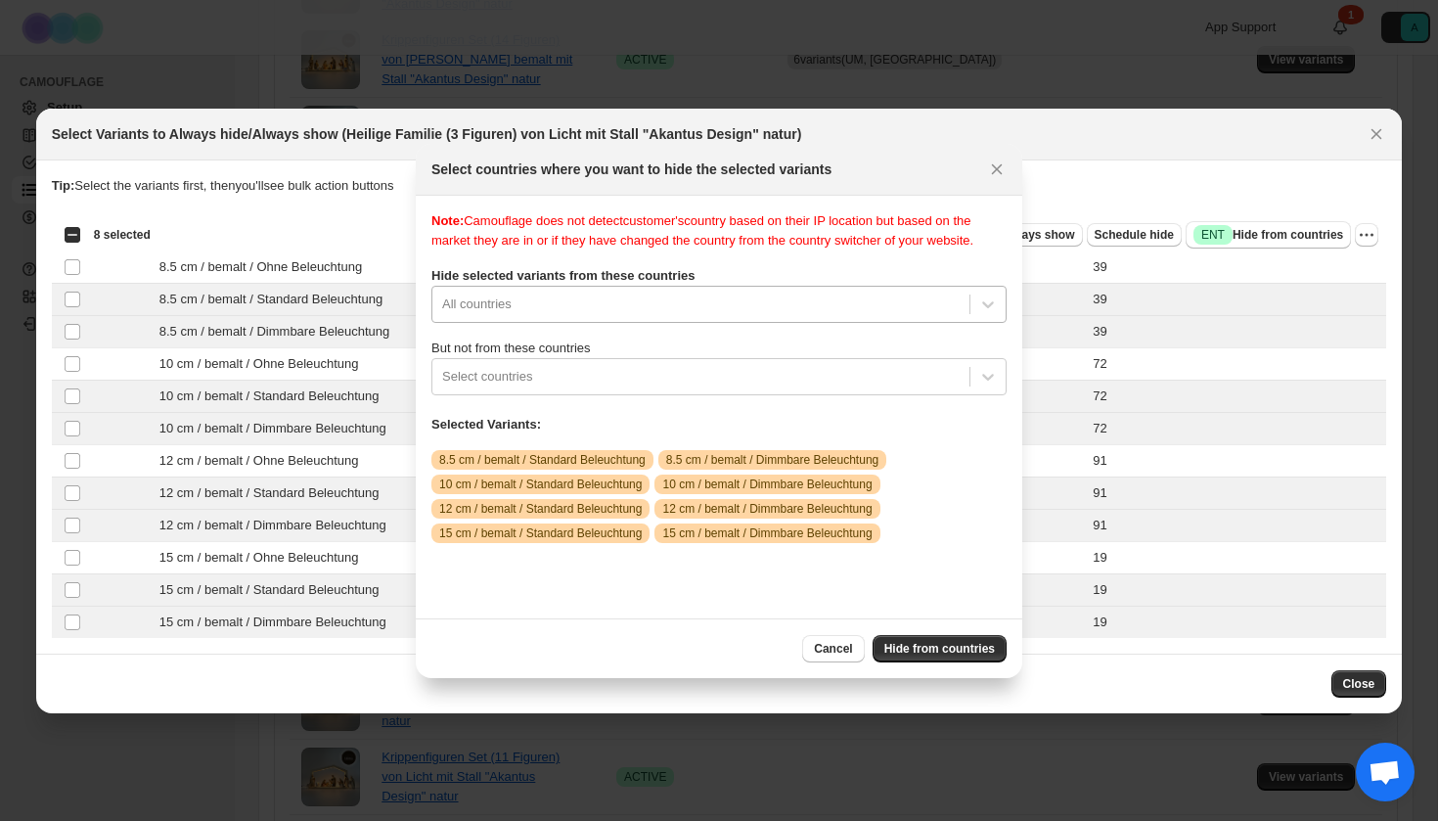
click at [700, 323] on div "All countries" at bounding box center [718, 304] width 575 height 37
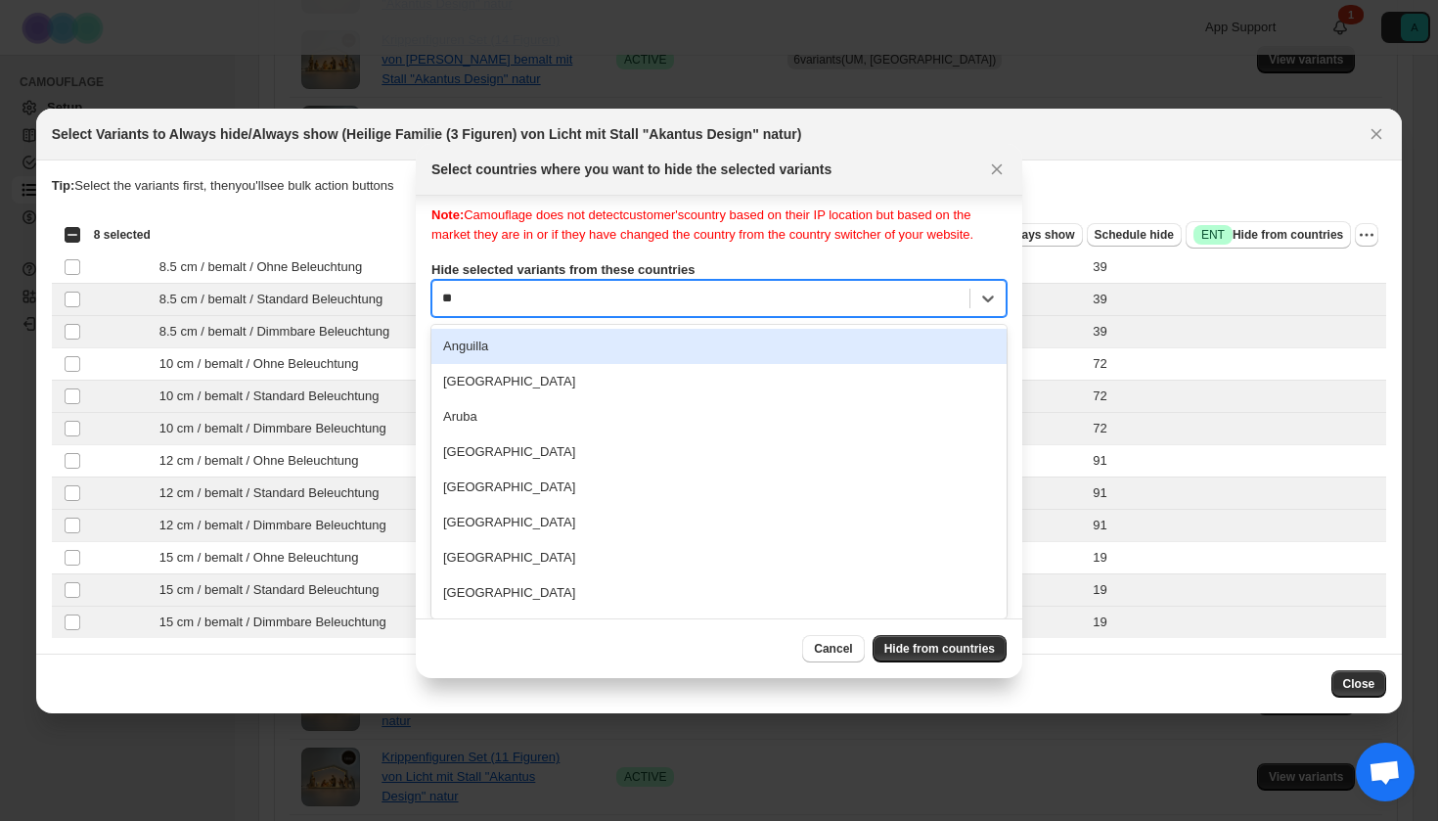
type input "***"
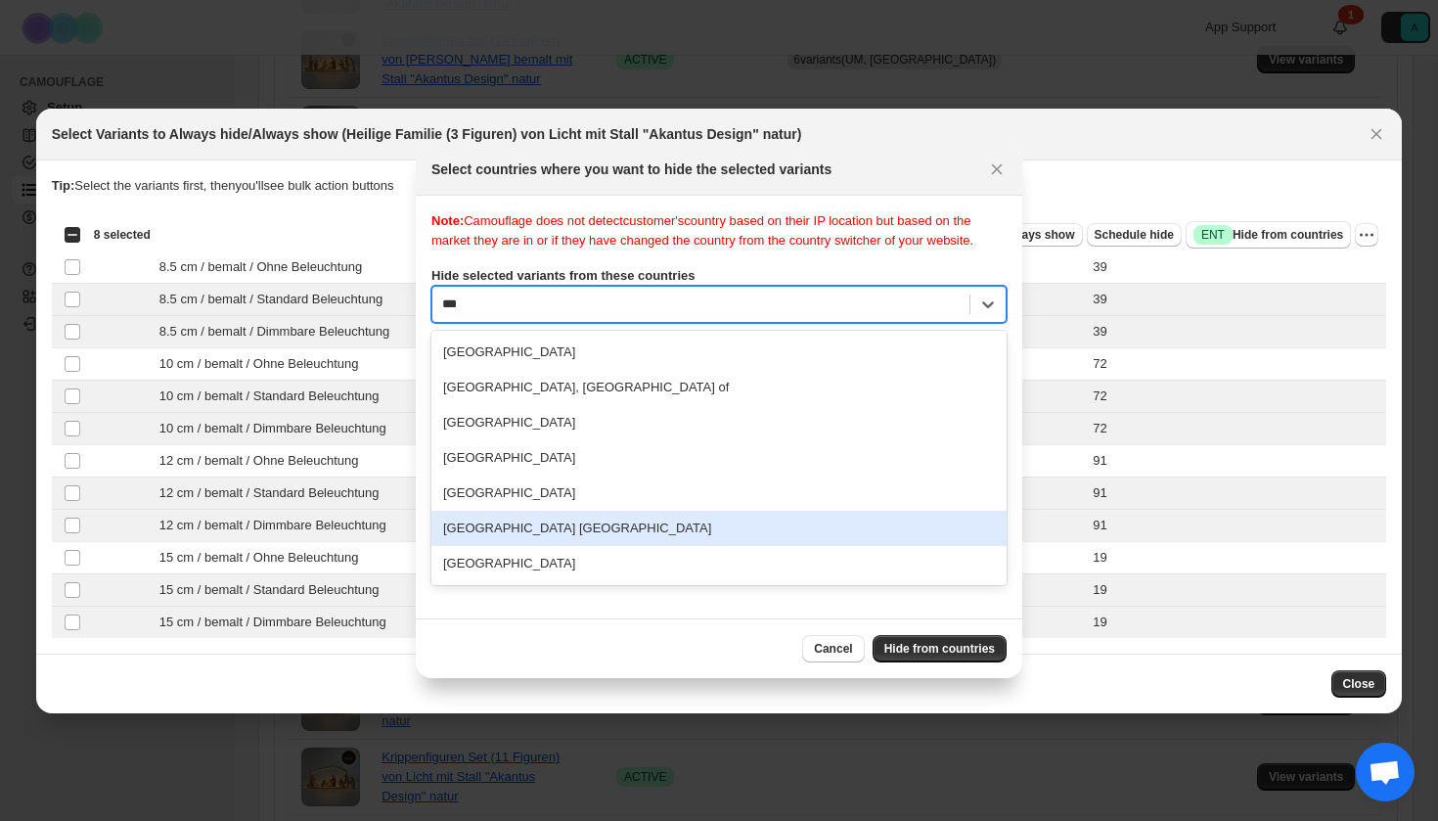
click at [648, 546] on div "[GEOGRAPHIC_DATA] [GEOGRAPHIC_DATA]" at bounding box center [718, 528] width 575 height 35
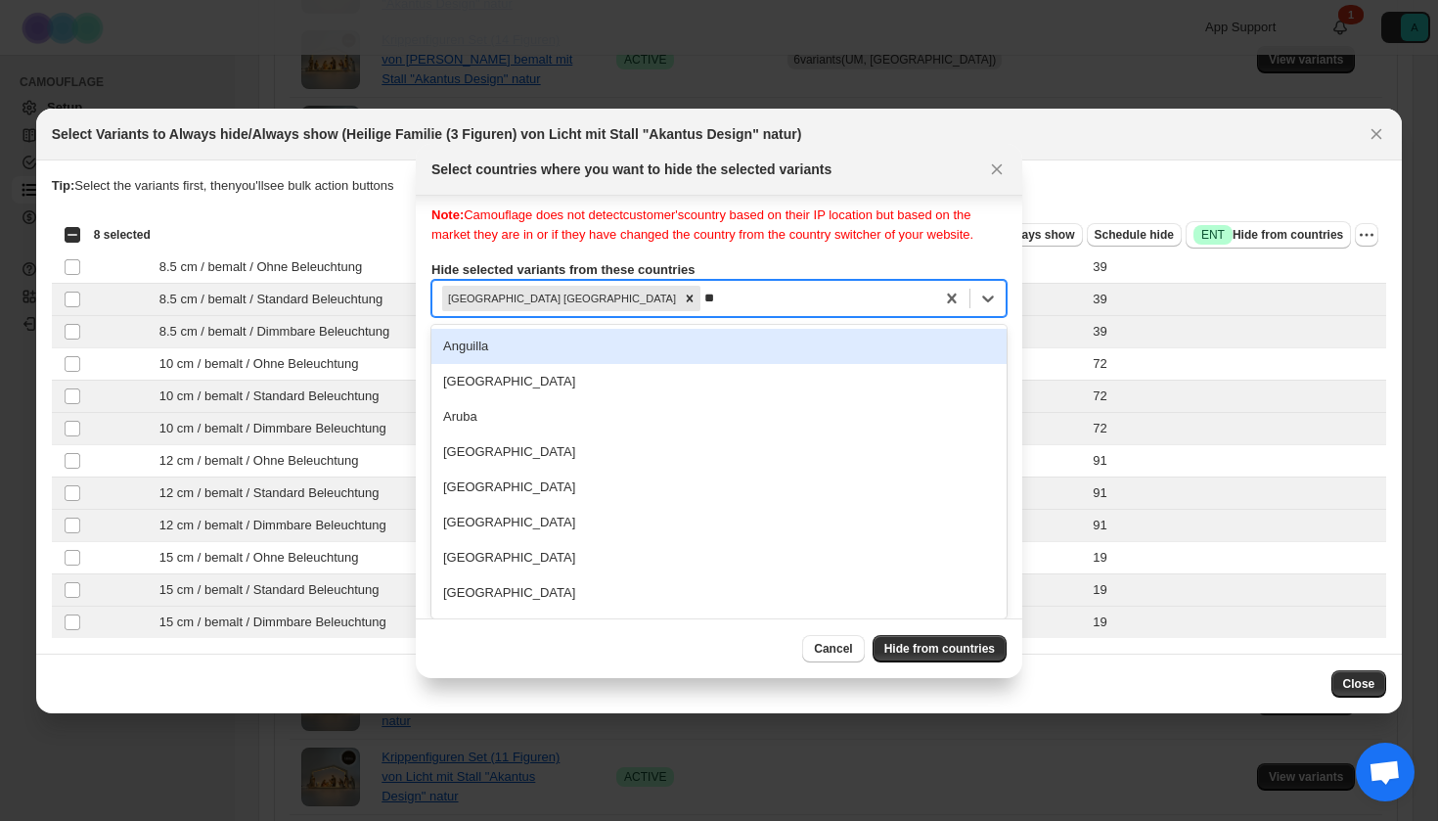
type input "***"
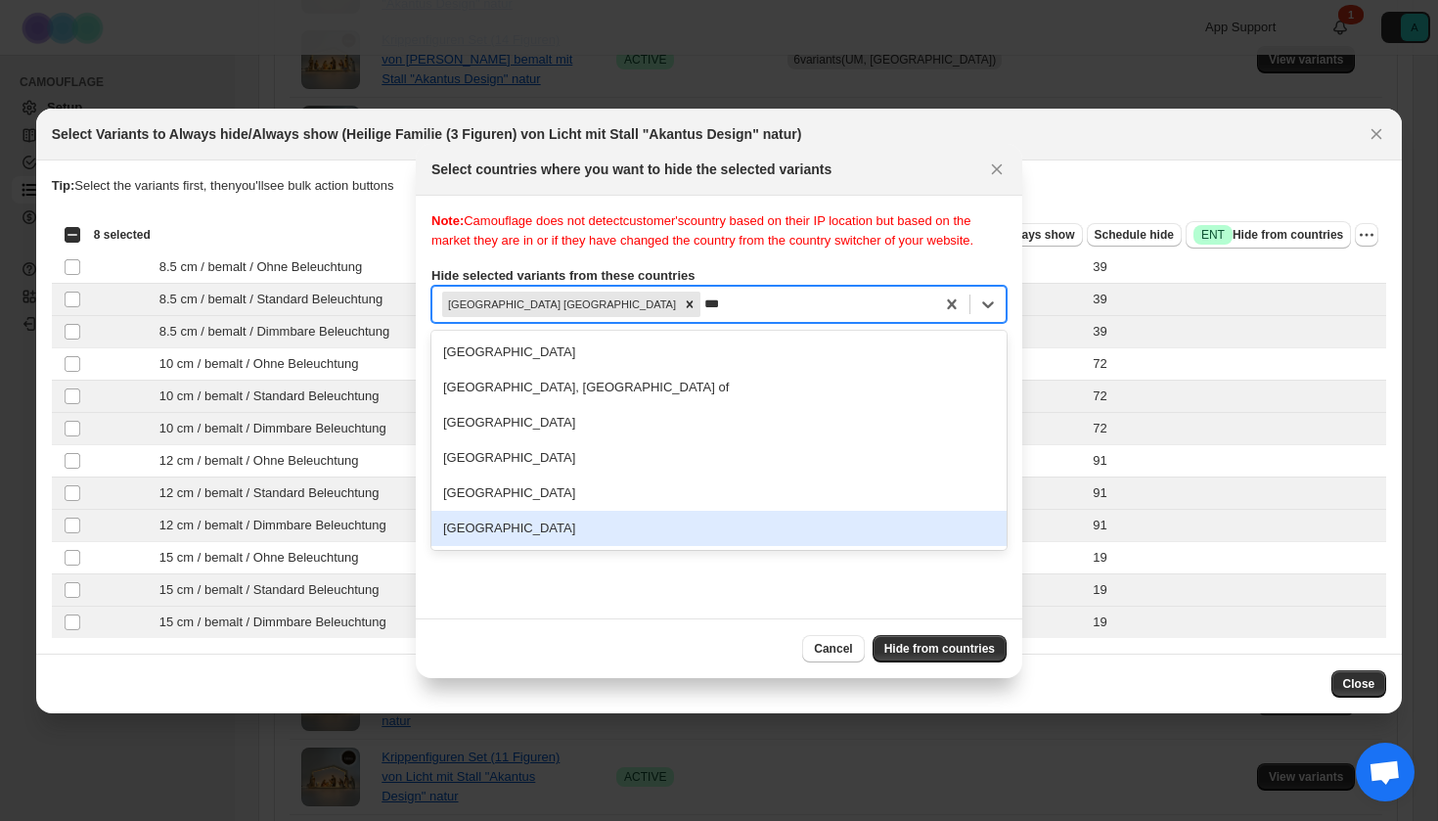
click at [588, 546] on div "[GEOGRAPHIC_DATA]" at bounding box center [718, 528] width 575 height 35
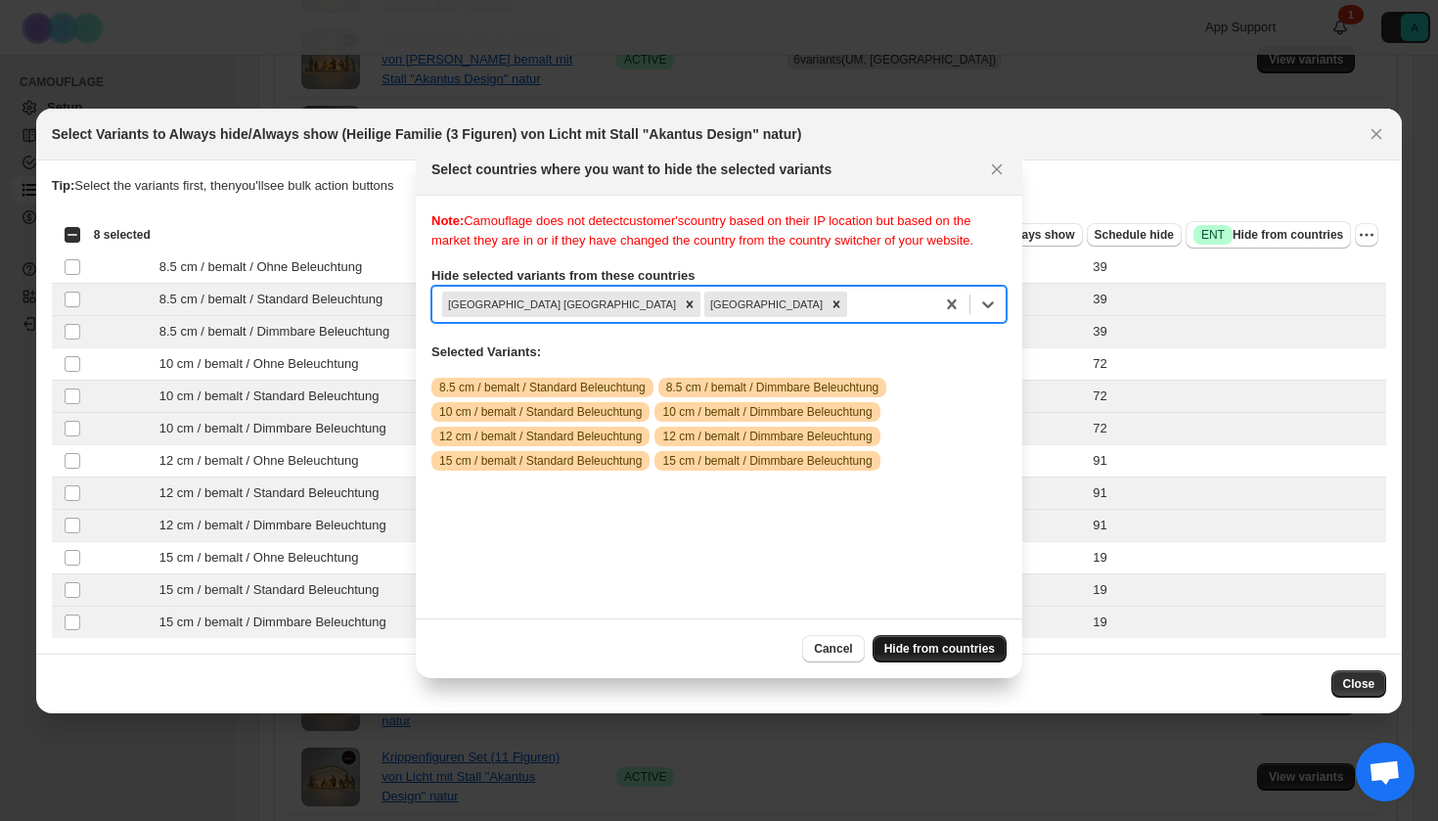
click at [940, 648] on span "Hide from countries" at bounding box center [939, 649] width 111 height 16
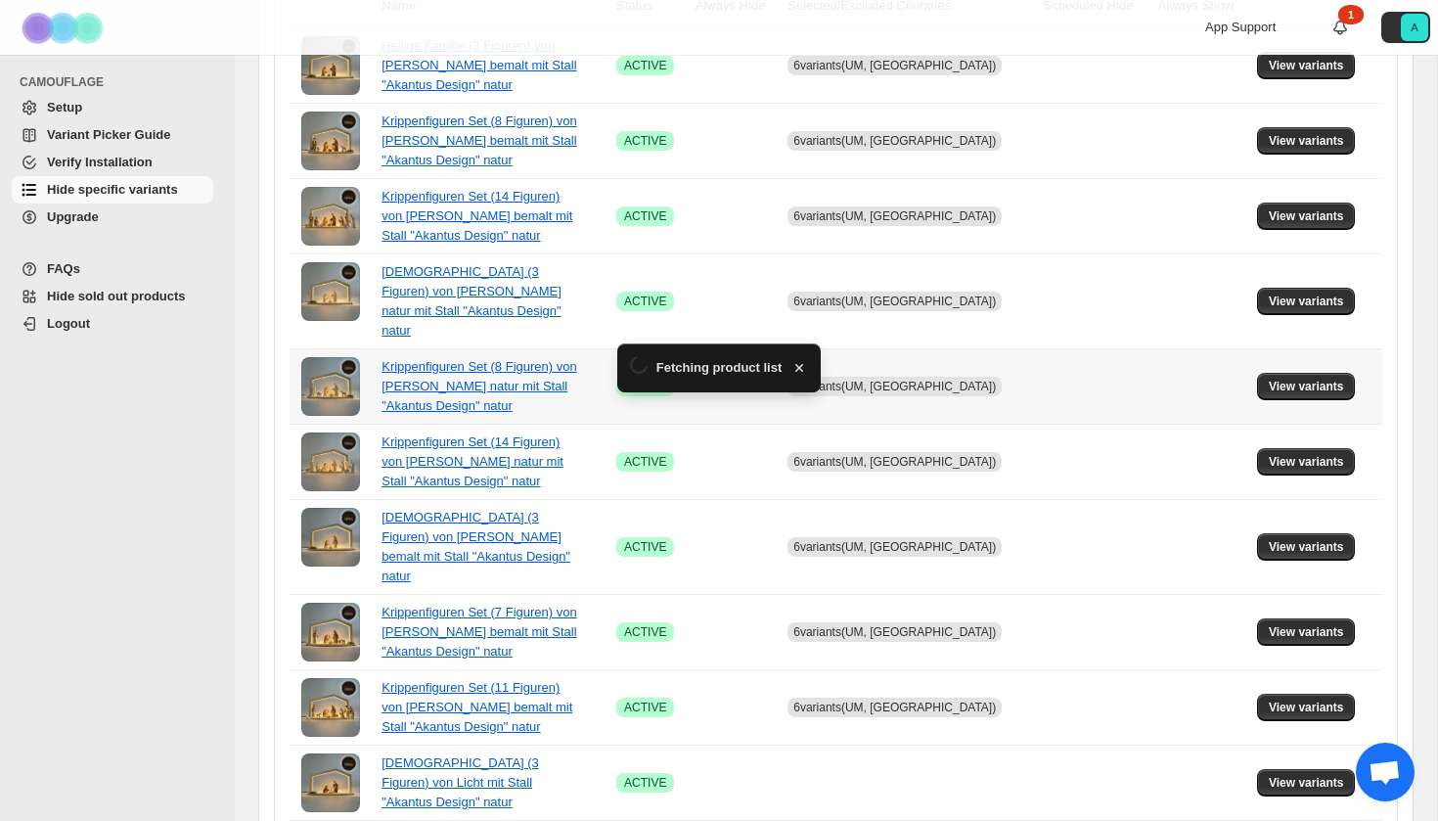
scroll to position [619, 0]
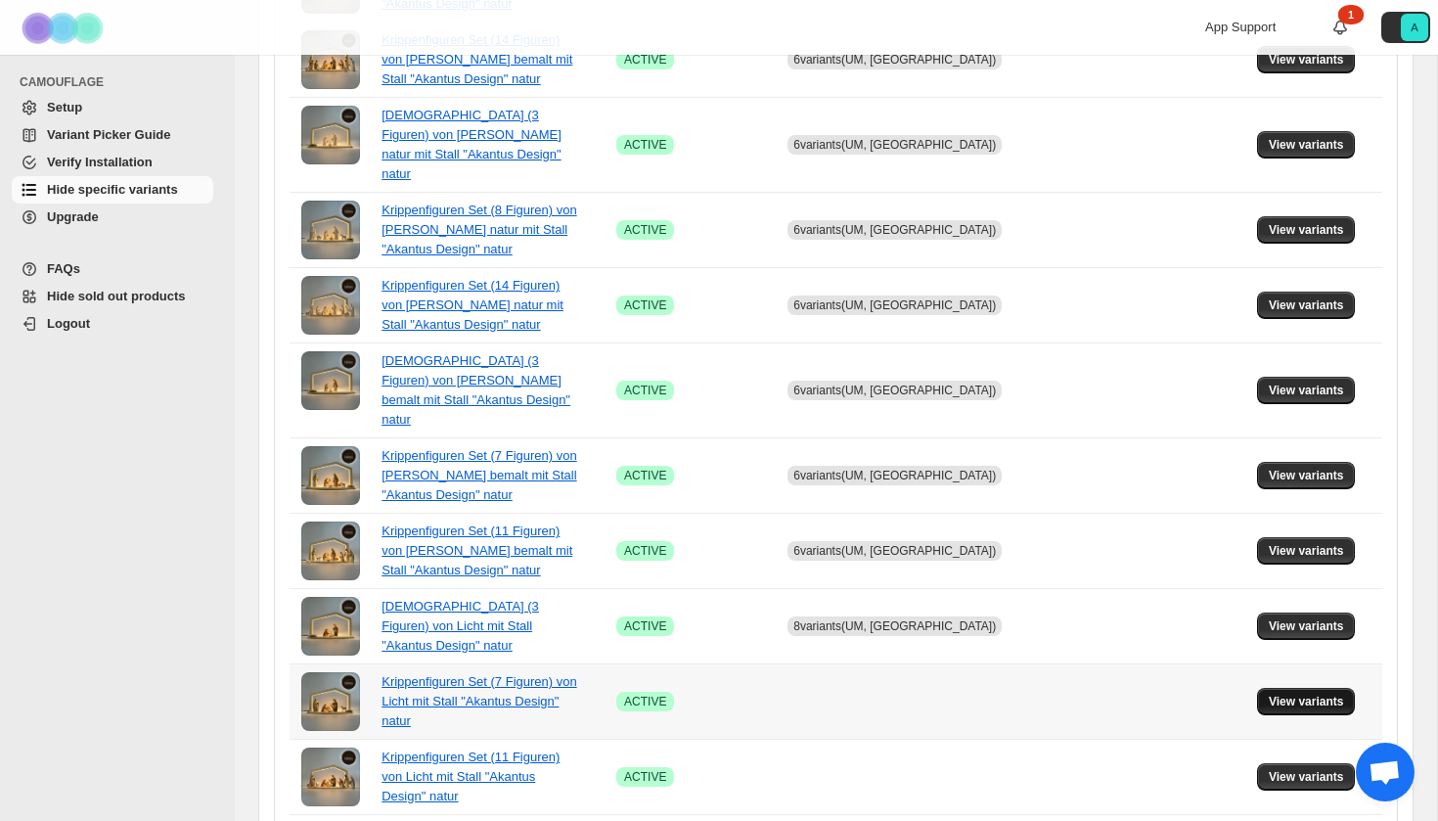
click at [1305, 694] on span "View variants" at bounding box center [1306, 702] width 75 height 16
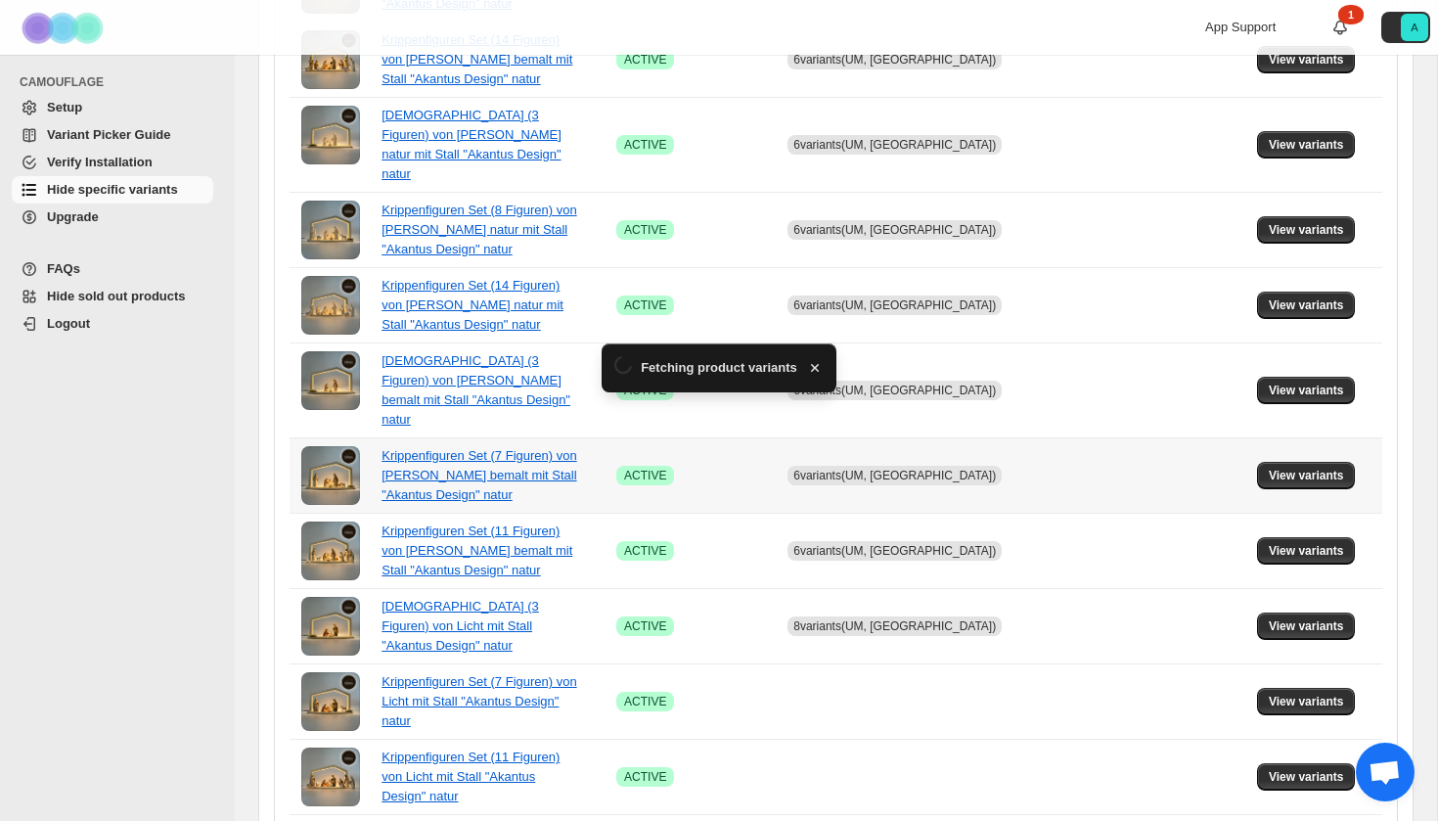
scroll to position [0, 0]
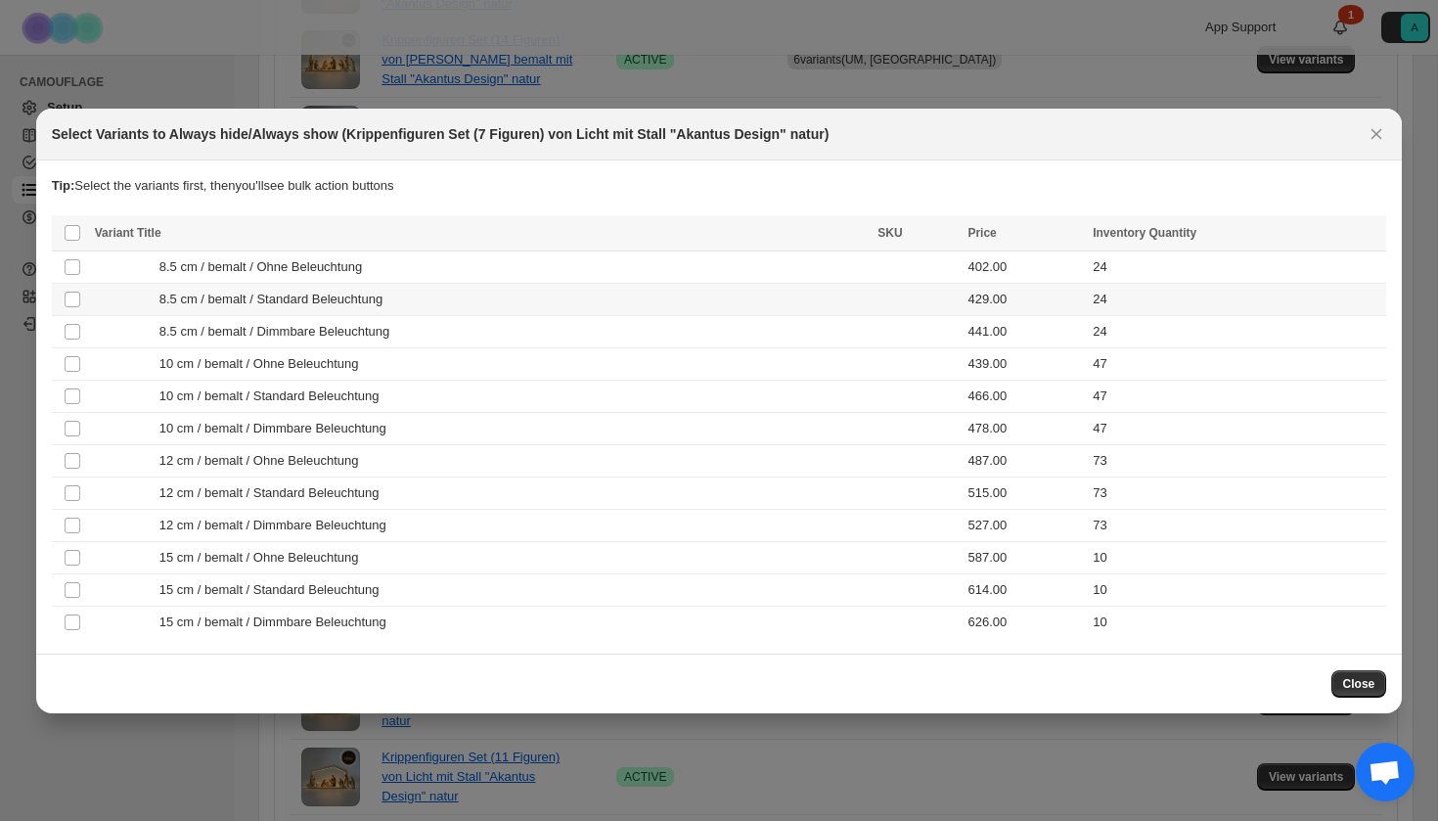
click at [418, 296] on div "8.5 cm / bemalt / Standard Beleuchtung" at bounding box center [481, 300] width 772 height 20
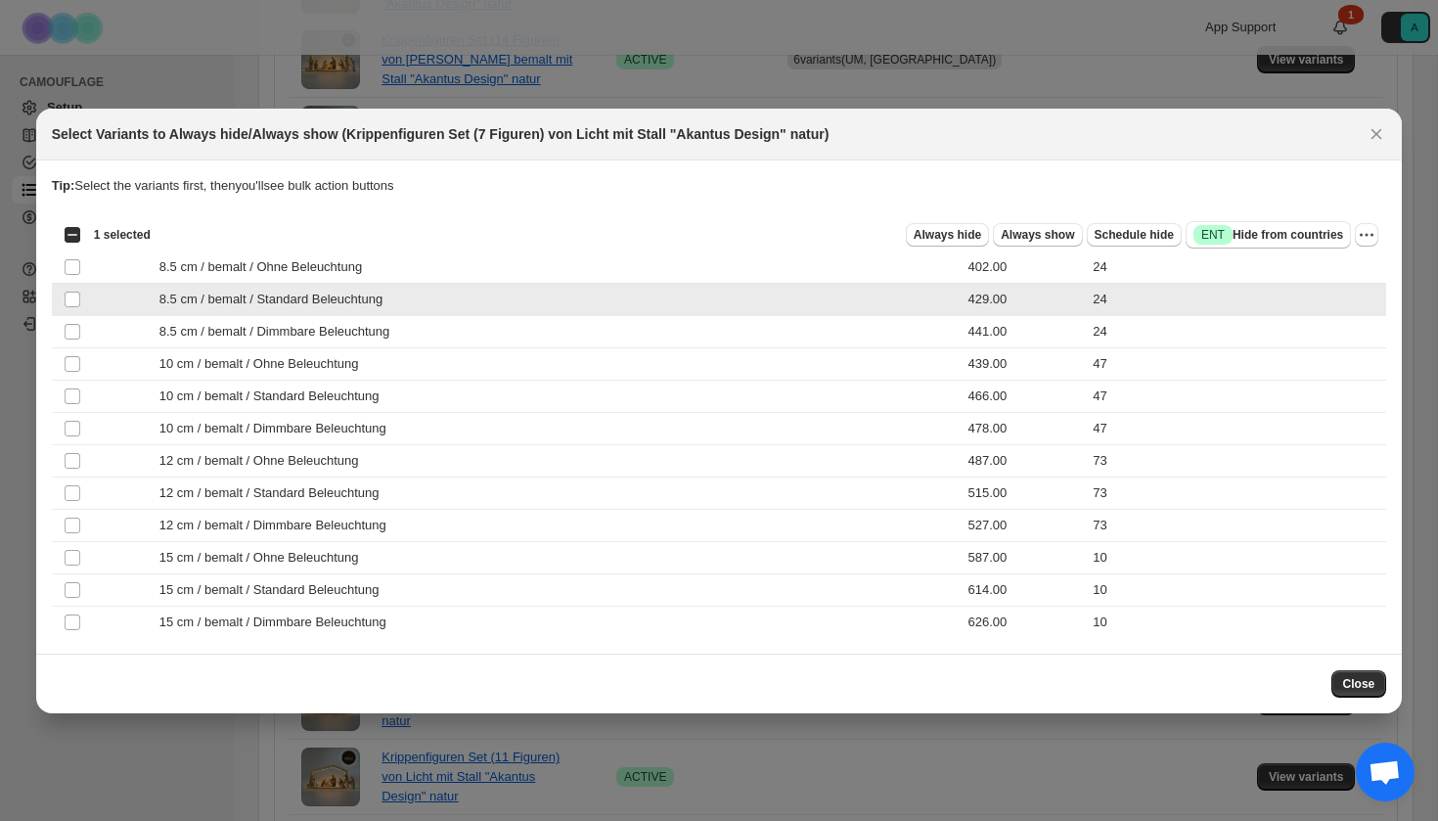
click at [418, 312] on td "8.5 cm / bemalt / Standard Beleuchtung" at bounding box center [481, 299] width 784 height 32
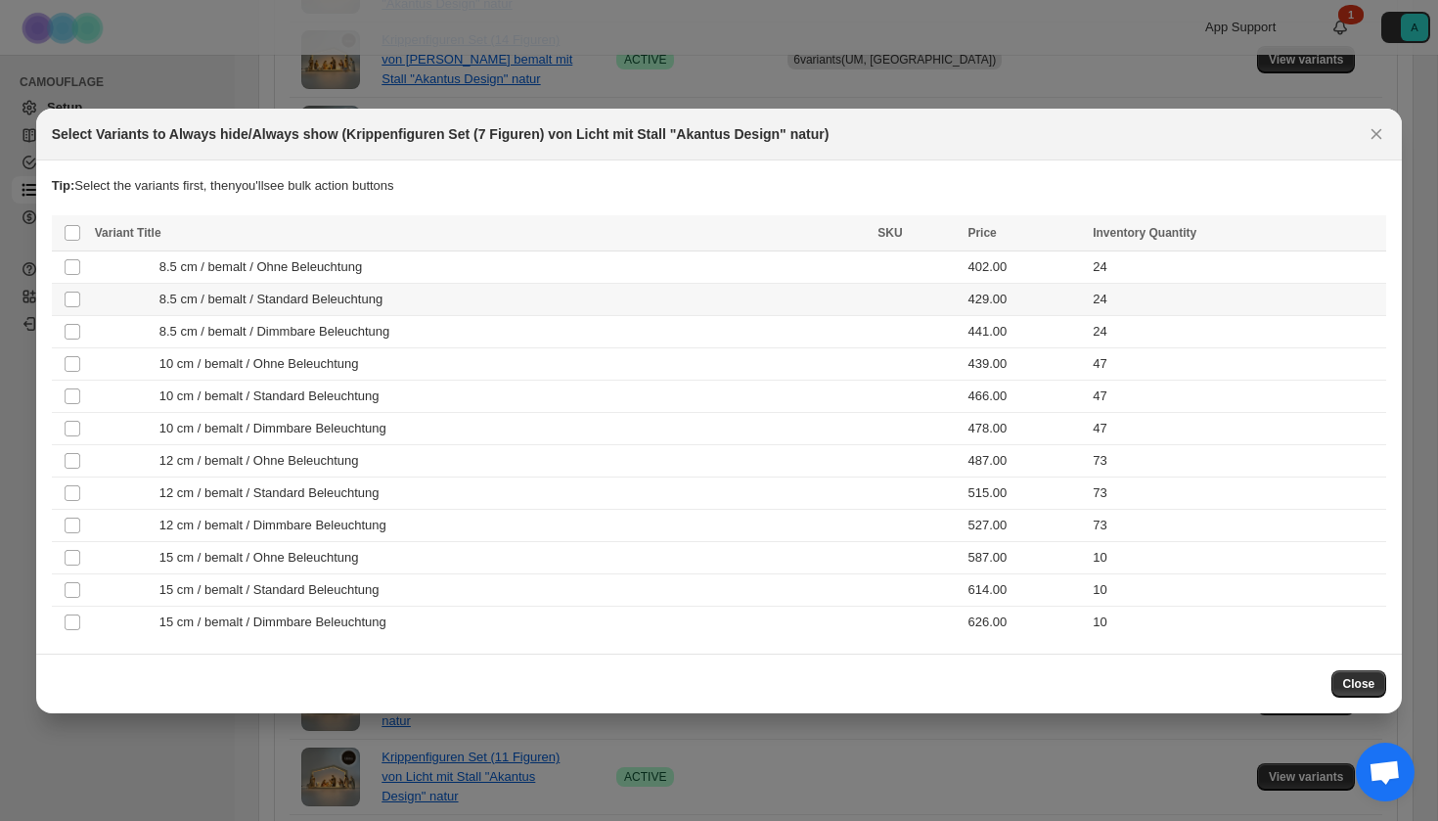
click at [382, 291] on span "8.5 cm / bemalt / Standard Beleuchtung" at bounding box center [276, 300] width 234 height 20
click at [382, 325] on span "8.5 cm / bemalt / Dimmbare Beleuchtung" at bounding box center [279, 332] width 241 height 20
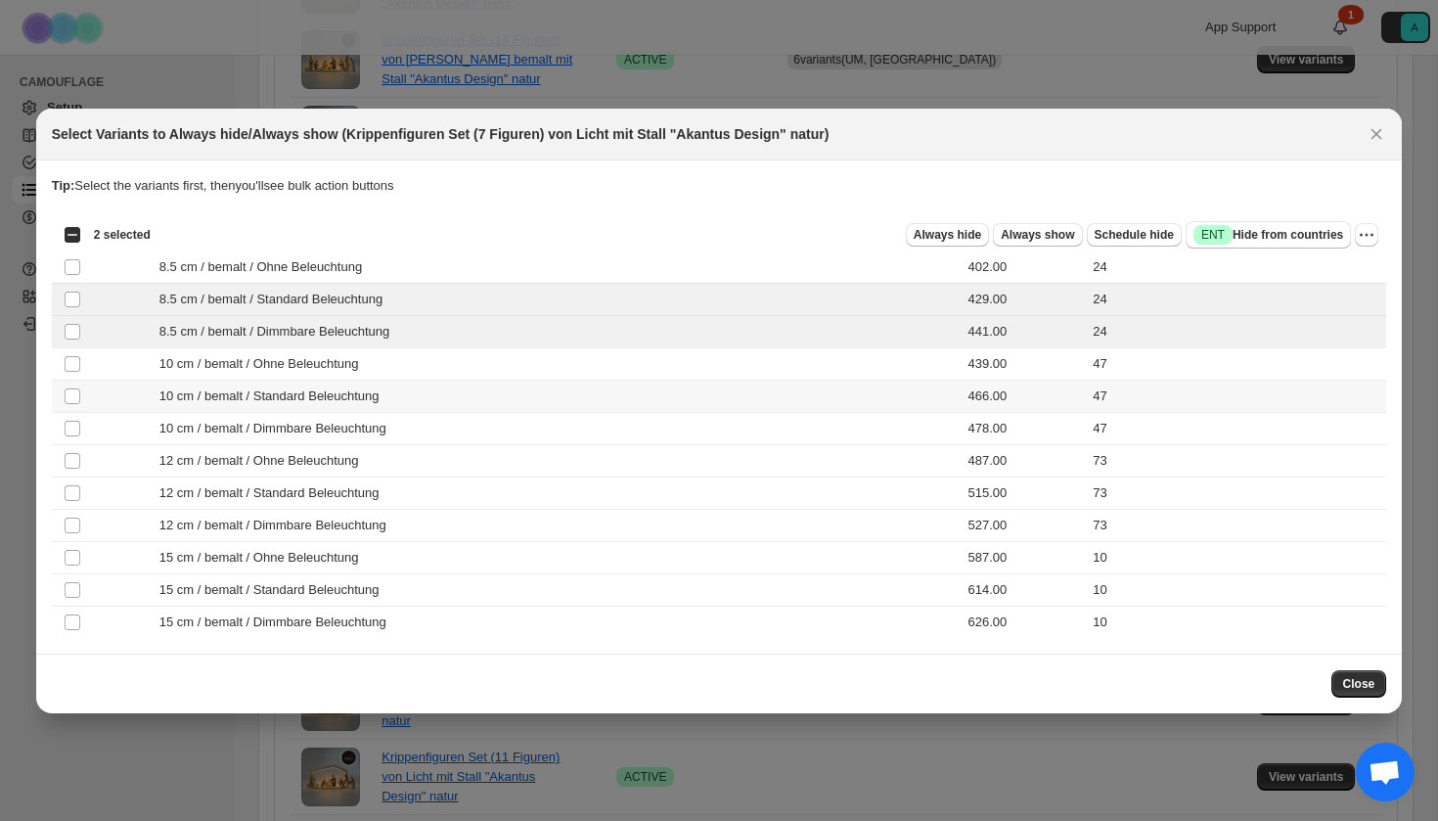
click at [380, 388] on span "10 cm / bemalt / Standard Beleuchtung" at bounding box center [274, 396] width 231 height 20
click at [380, 426] on span "10 cm / bemalt / Dimmbare Beleuchtung" at bounding box center [278, 429] width 238 height 20
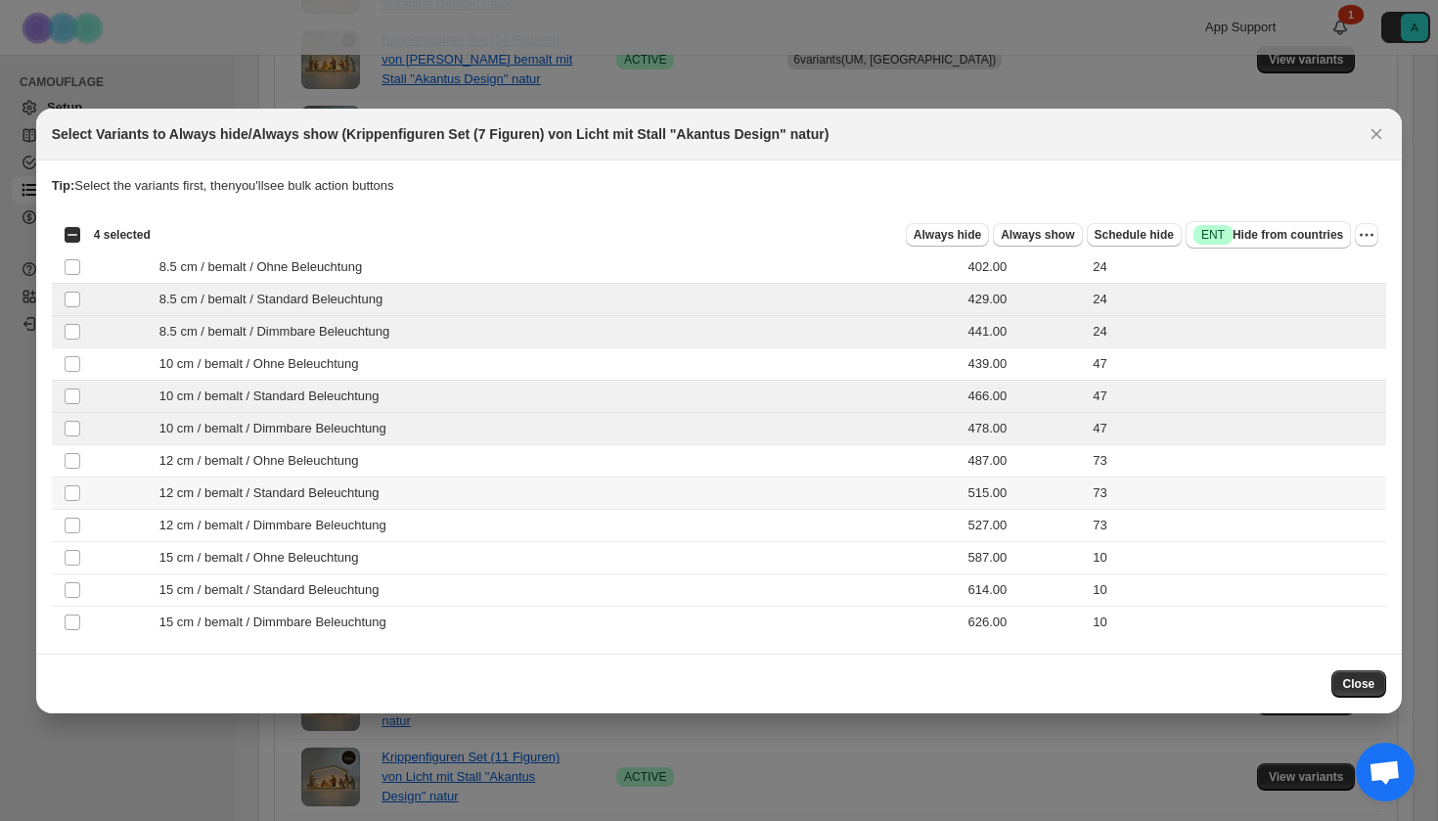
click at [374, 494] on span "12 cm / bemalt / Standard Beleuchtung" at bounding box center [274, 493] width 231 height 20
click at [374, 527] on span "12 cm / bemalt / Dimmbare Beleuchtung" at bounding box center [278, 526] width 238 height 20
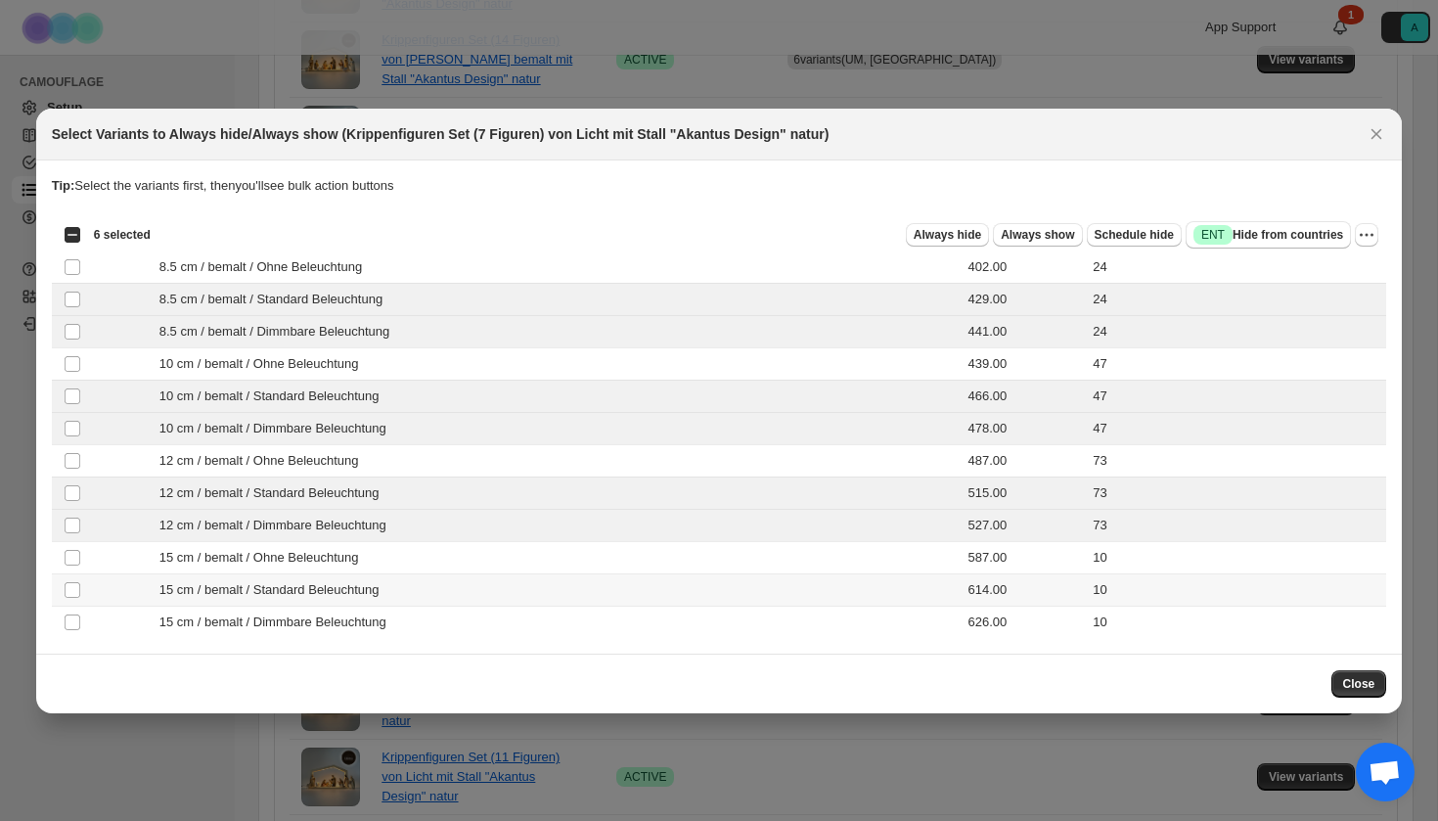
click at [374, 582] on span "15 cm / bemalt / Standard Beleuchtung" at bounding box center [274, 590] width 231 height 20
click at [374, 627] on span "15 cm / bemalt / Dimmbare Beleuchtung" at bounding box center [278, 622] width 238 height 20
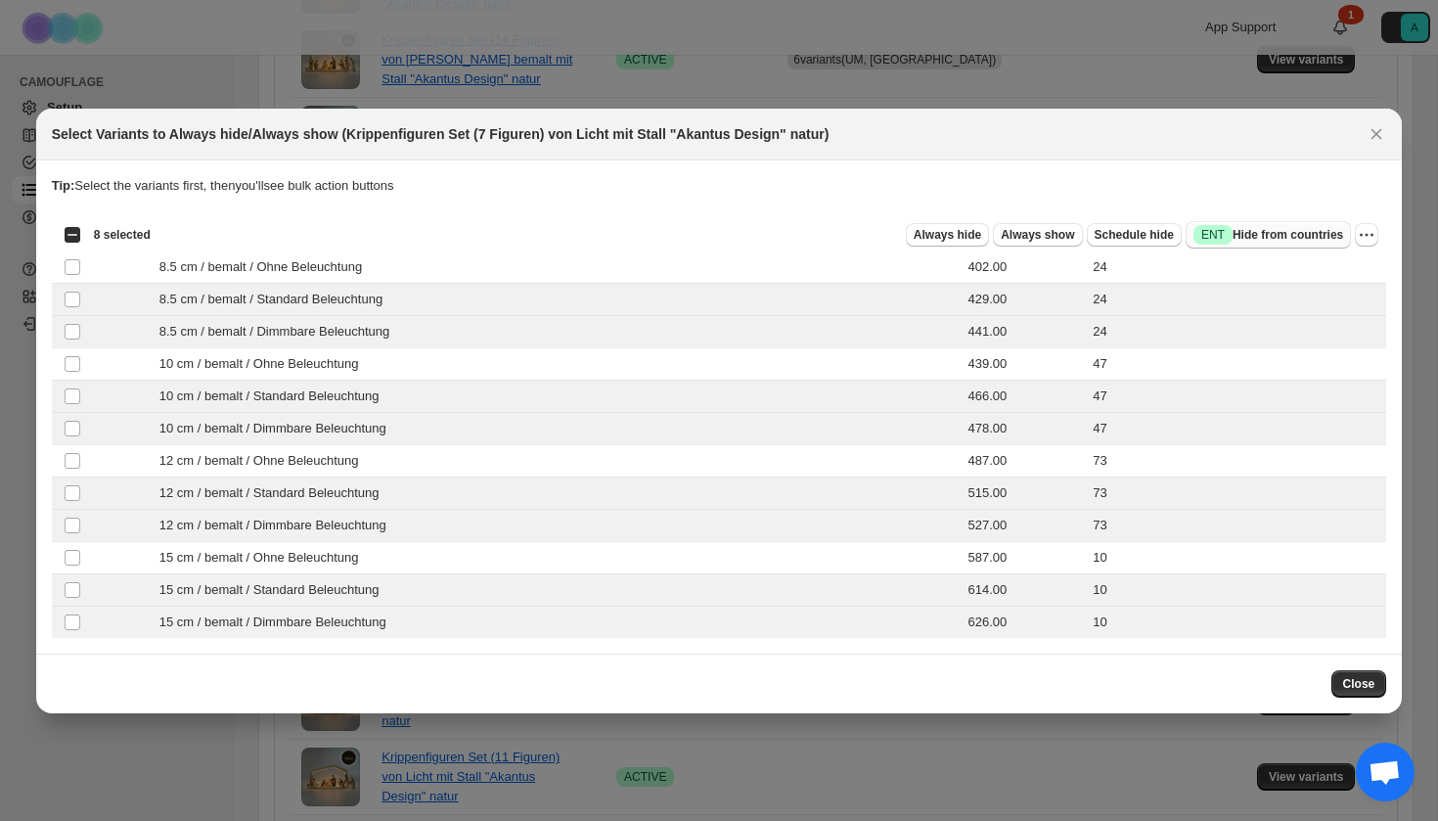
click at [1287, 224] on button "Success ENT Hide from countries" at bounding box center [1268, 234] width 165 height 27
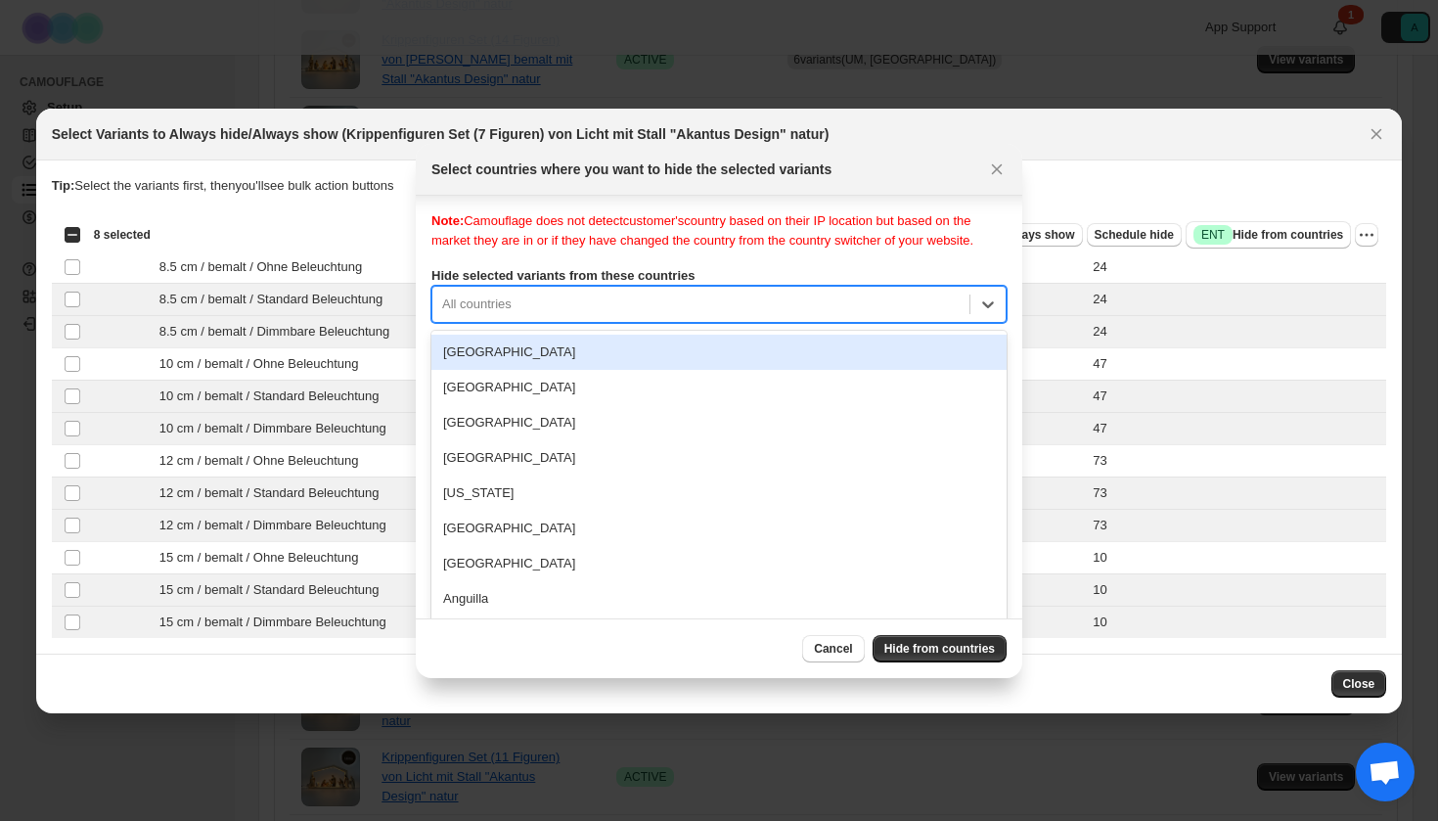
scroll to position [25, 0]
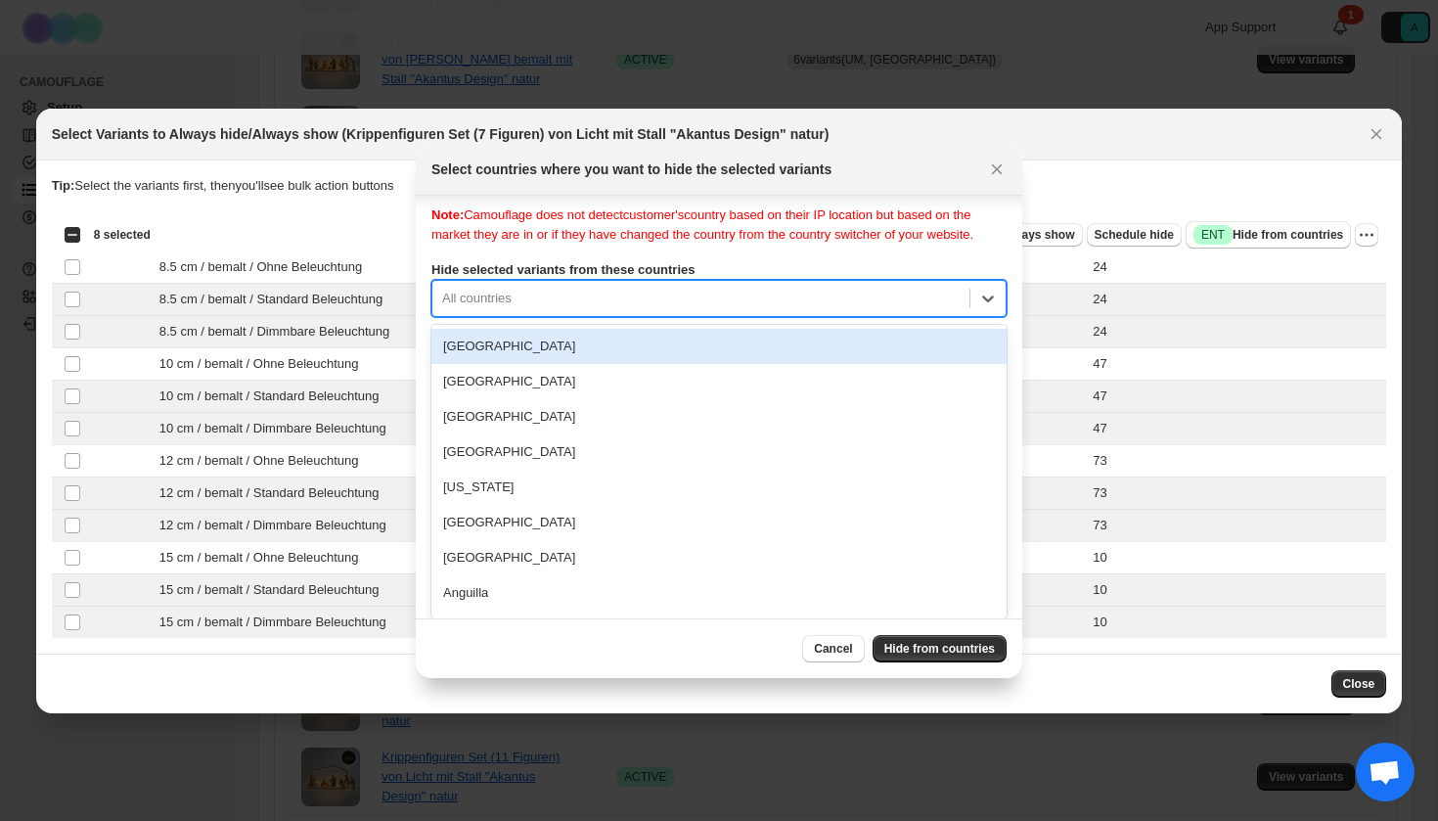
click at [705, 322] on div "Note: Camouflage does not detect customer's country based on their IP location …" at bounding box center [718, 400] width 575 height 391
type input "***"
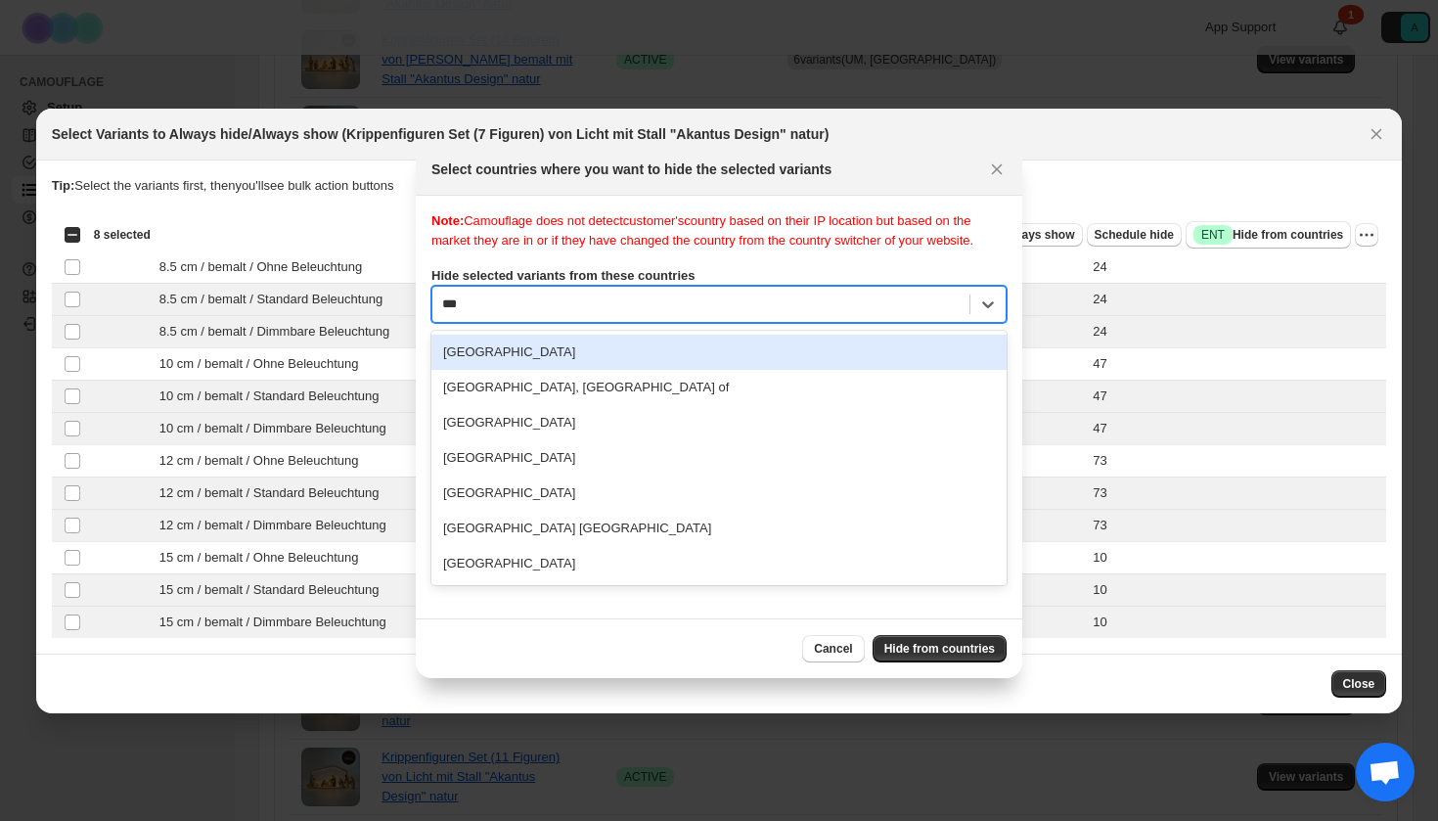
scroll to position [0, 0]
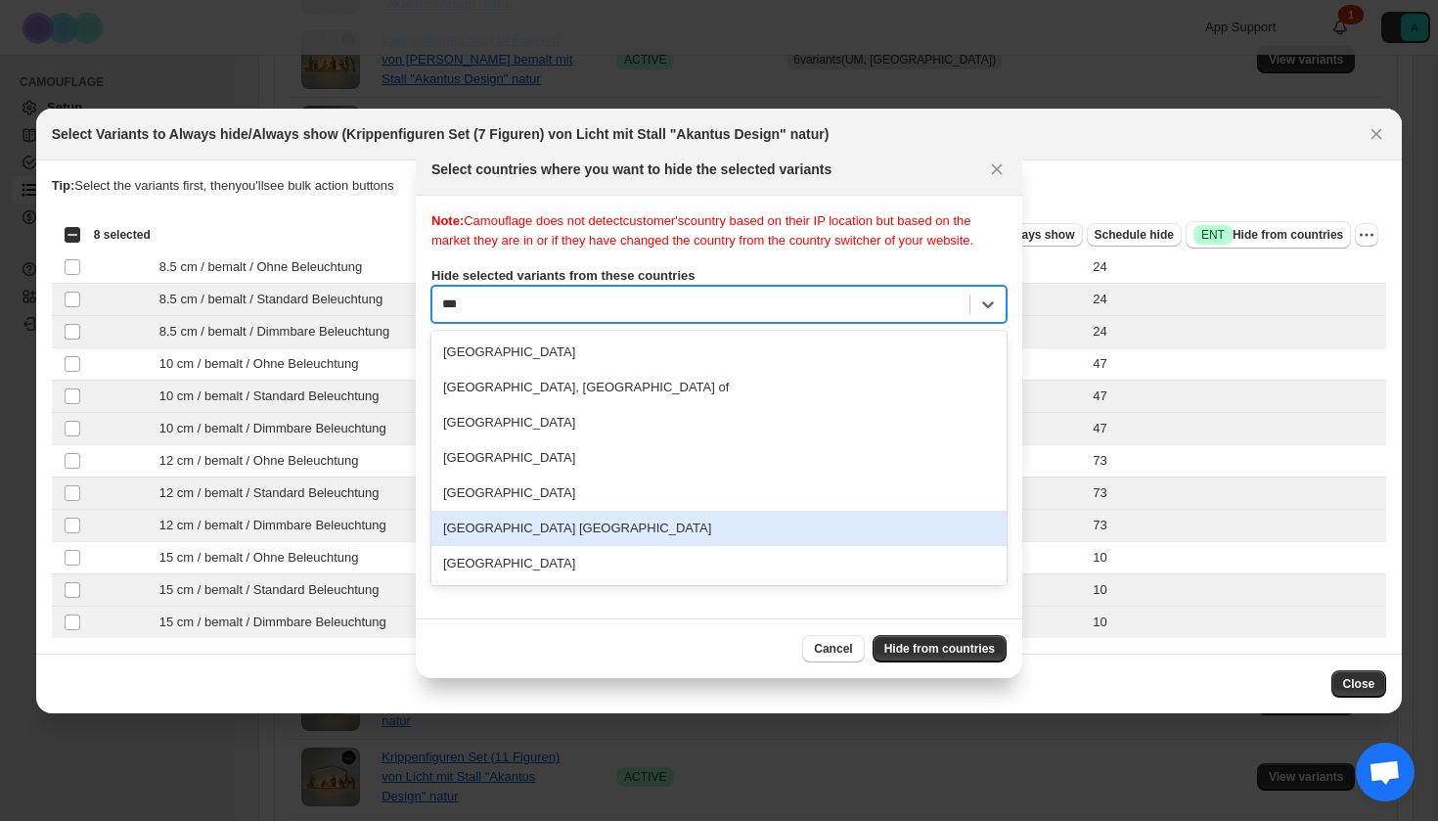
click at [637, 546] on div "[GEOGRAPHIC_DATA] [GEOGRAPHIC_DATA]" at bounding box center [718, 528] width 575 height 35
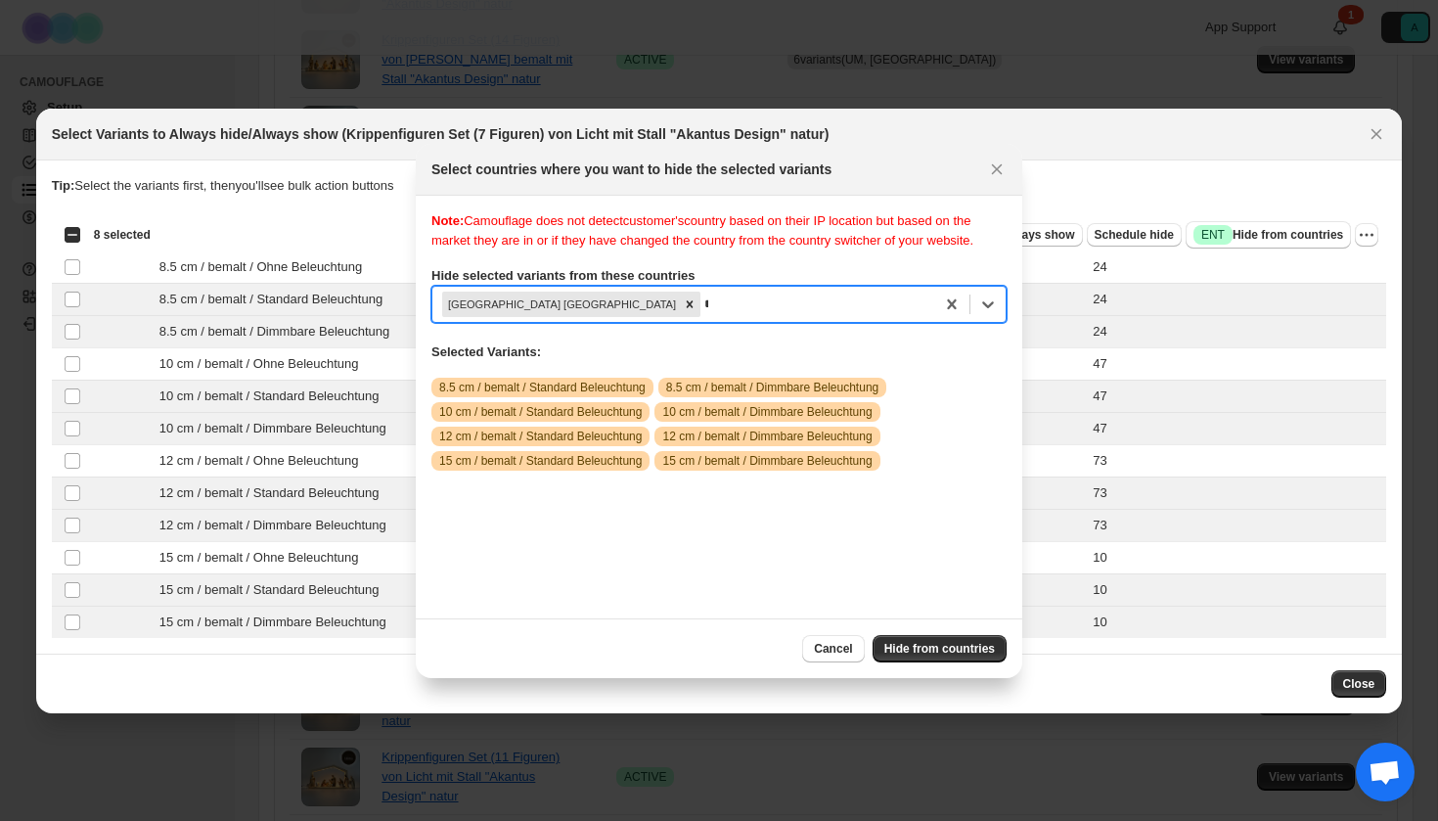
scroll to position [25, 0]
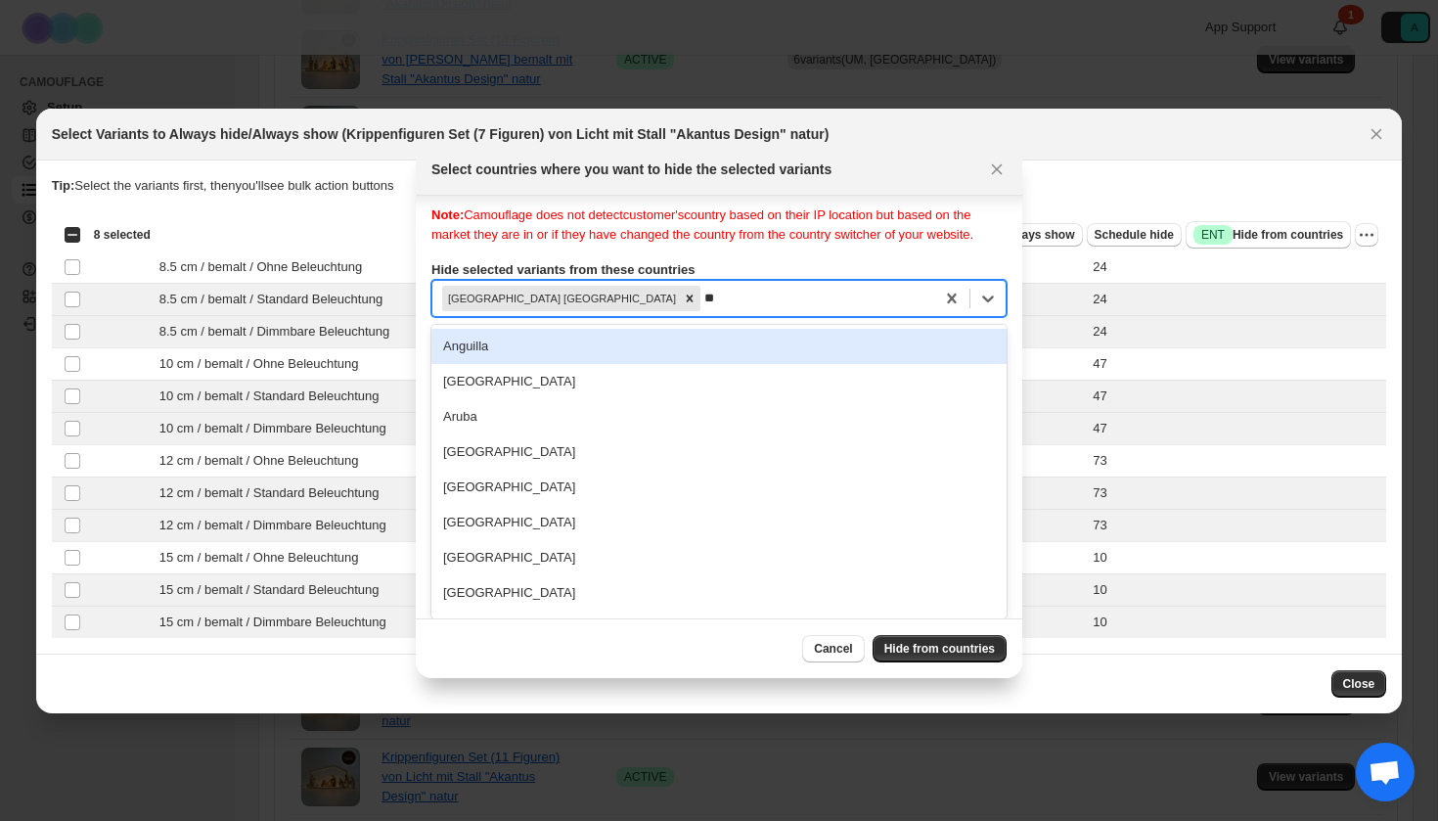
type input "***"
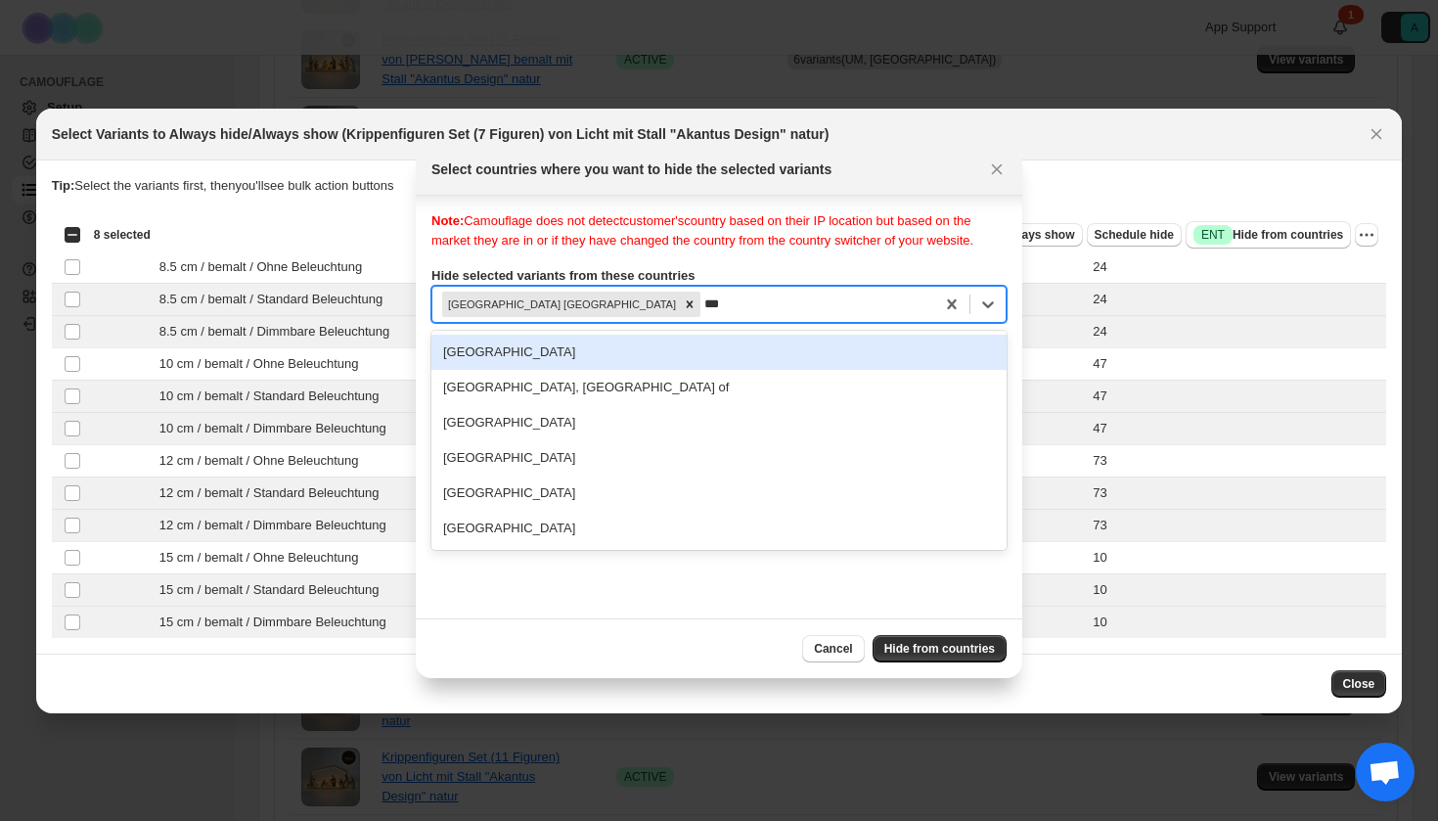
scroll to position [0, 0]
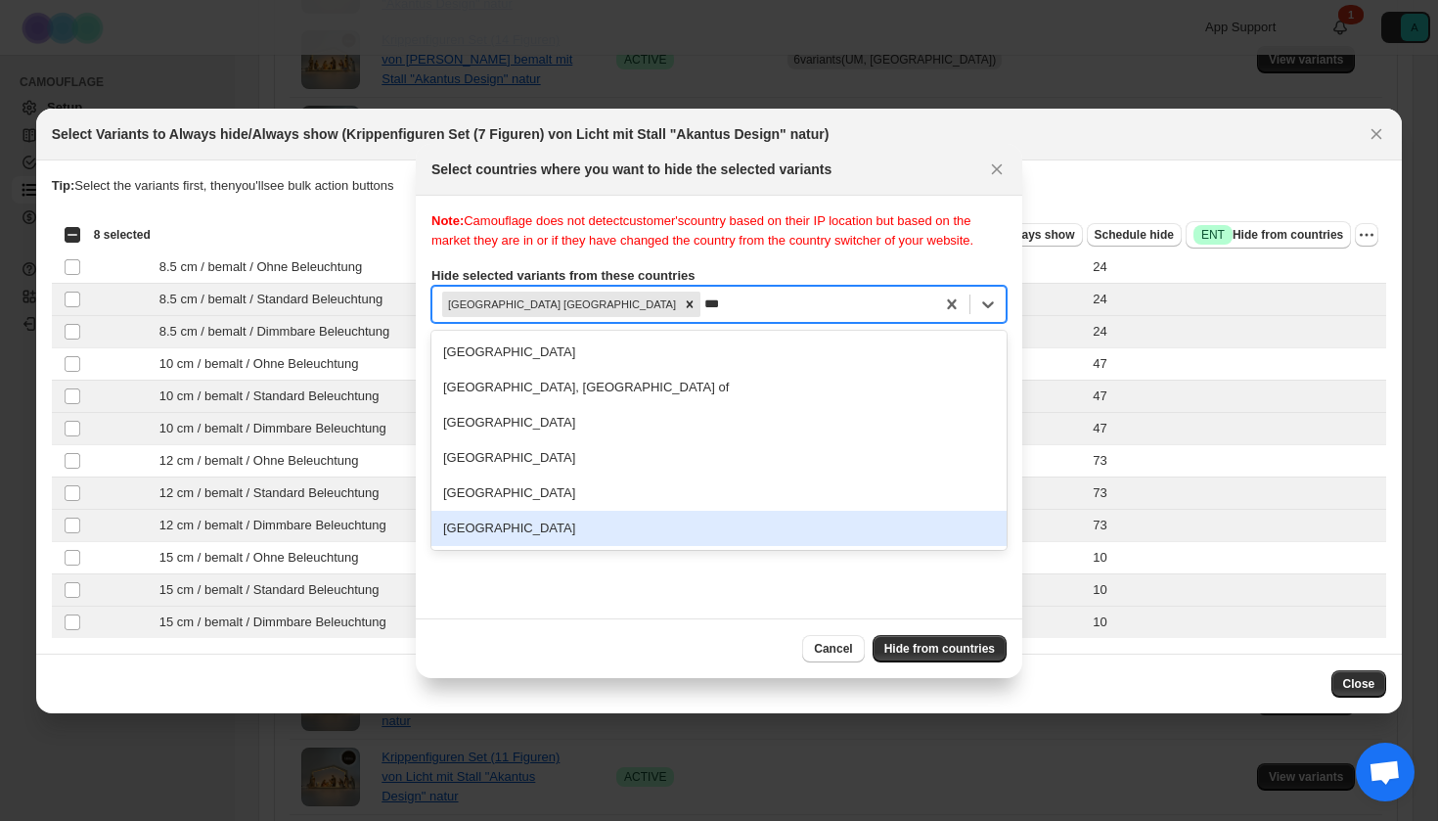
click at [577, 535] on div "[GEOGRAPHIC_DATA]" at bounding box center [718, 528] width 575 height 35
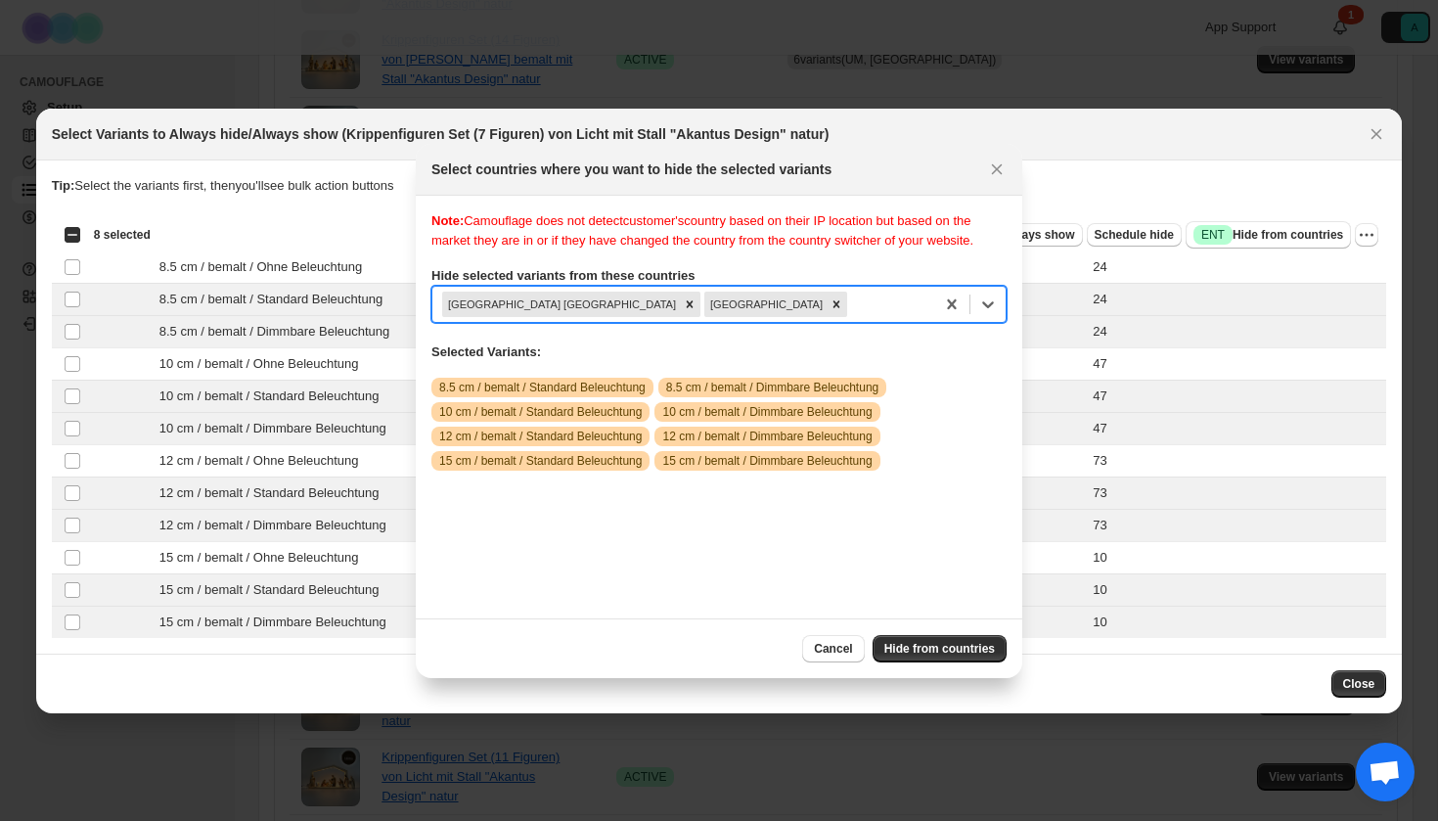
click at [940, 631] on div "Cancel Hide from countries" at bounding box center [719, 648] width 607 height 60
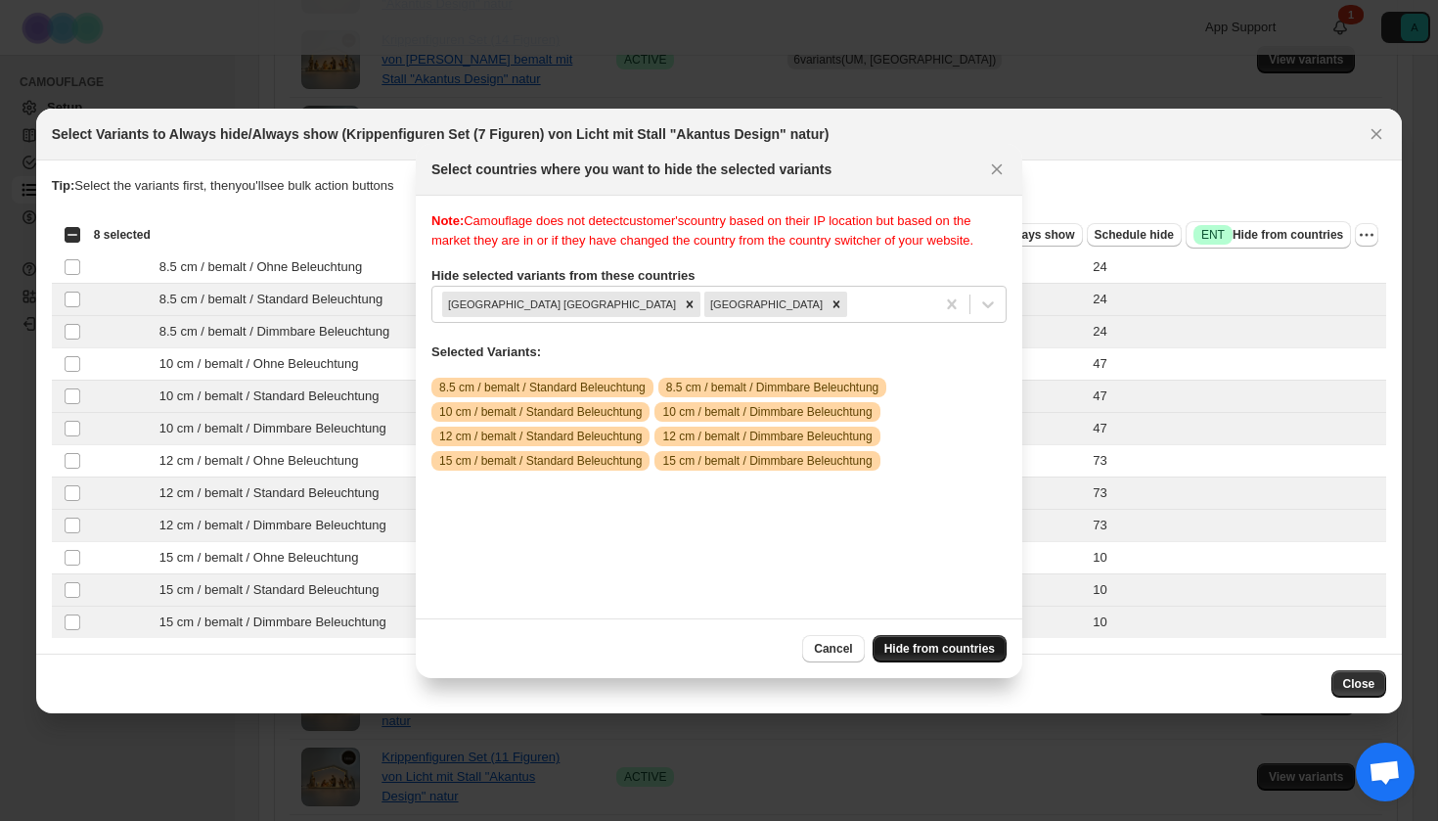
click at [940, 642] on span "Hide from countries" at bounding box center [939, 649] width 111 height 16
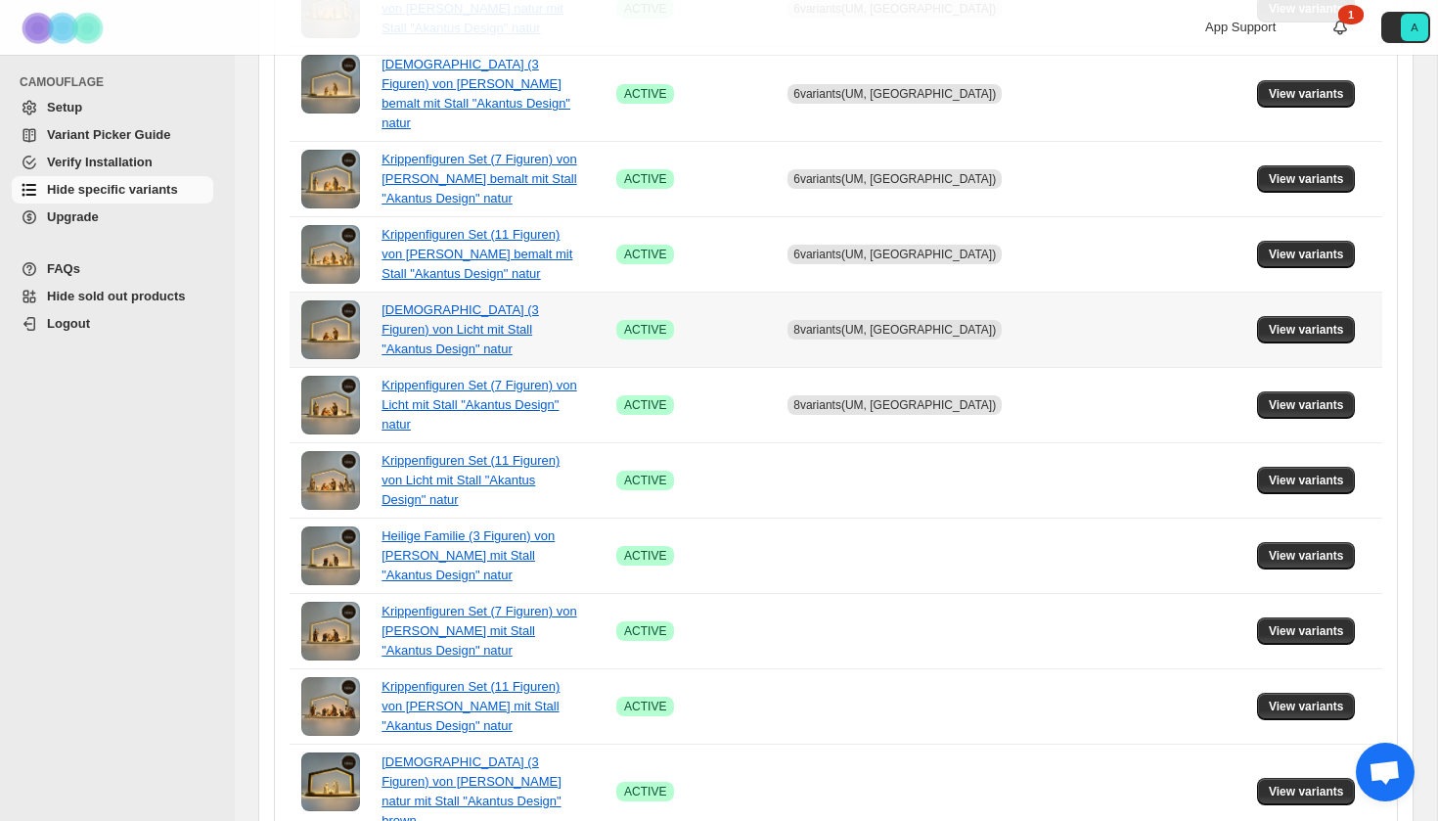
scroll to position [917, 0]
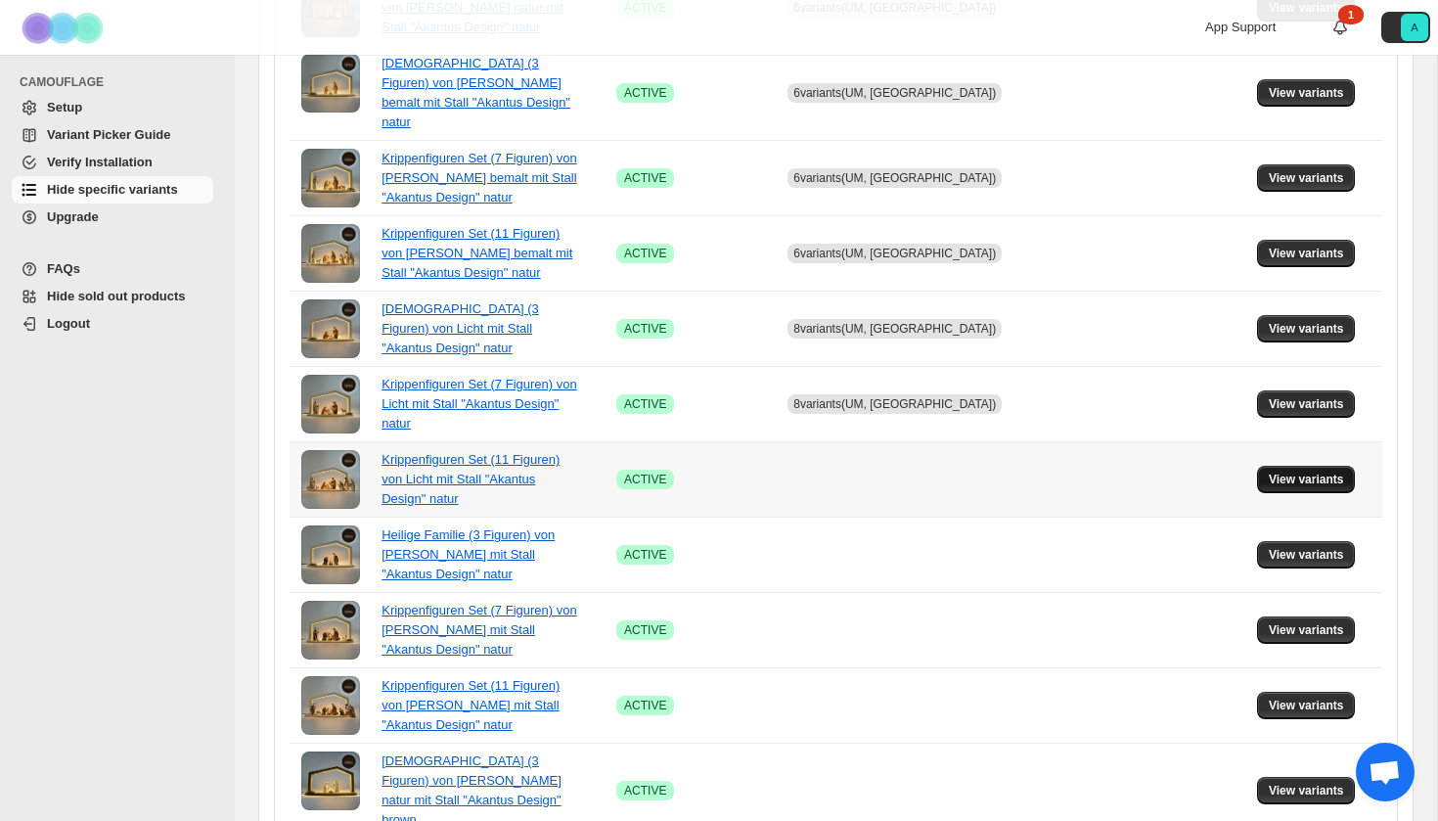
click at [1311, 472] on span "View variants" at bounding box center [1306, 480] width 75 height 16
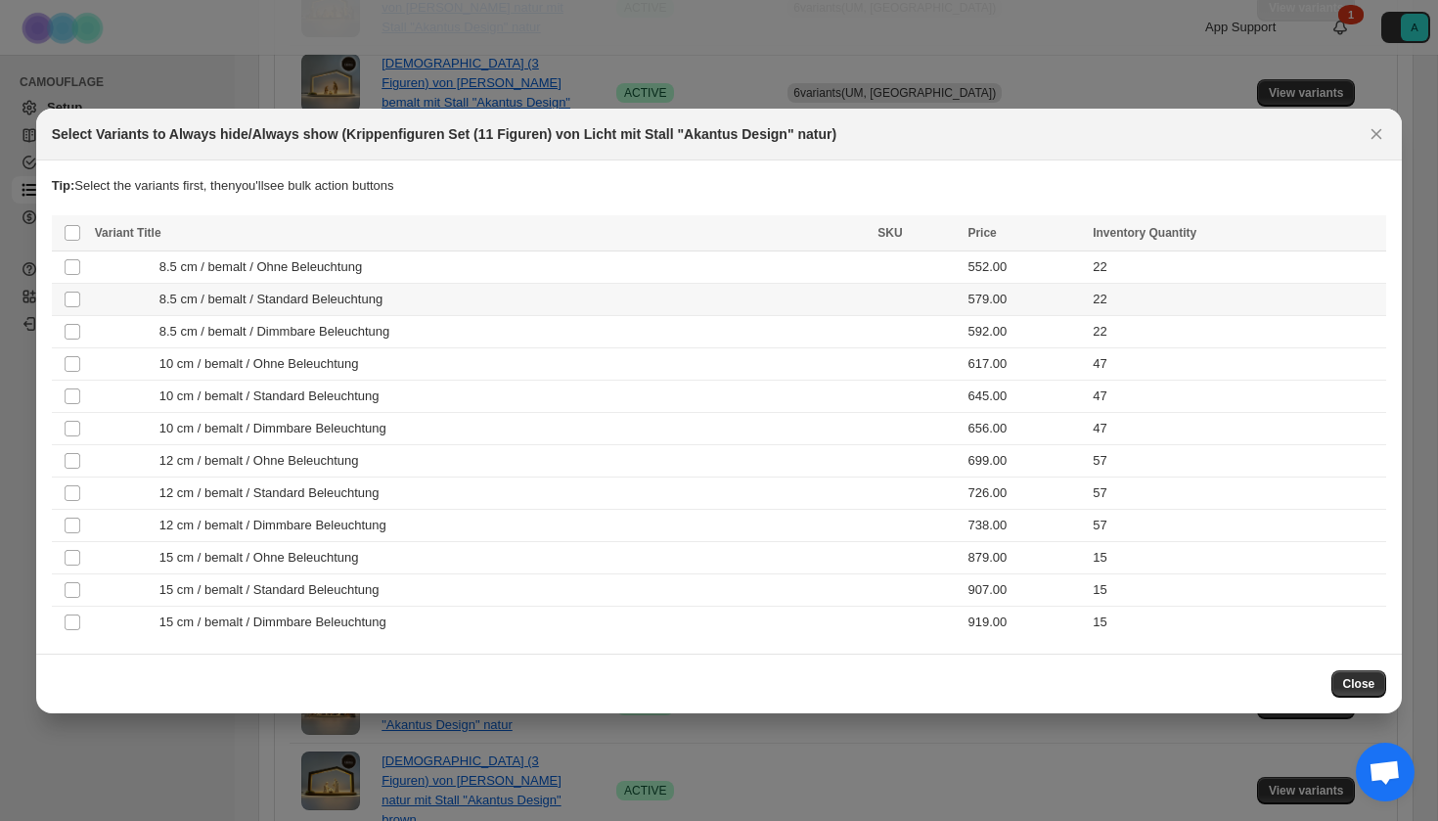
click at [548, 299] on div "8.5 cm / bemalt / Standard Beleuchtung" at bounding box center [481, 300] width 772 height 20
click at [548, 323] on div "8.5 cm / bemalt / Dimmbare Beleuchtung" at bounding box center [481, 332] width 772 height 20
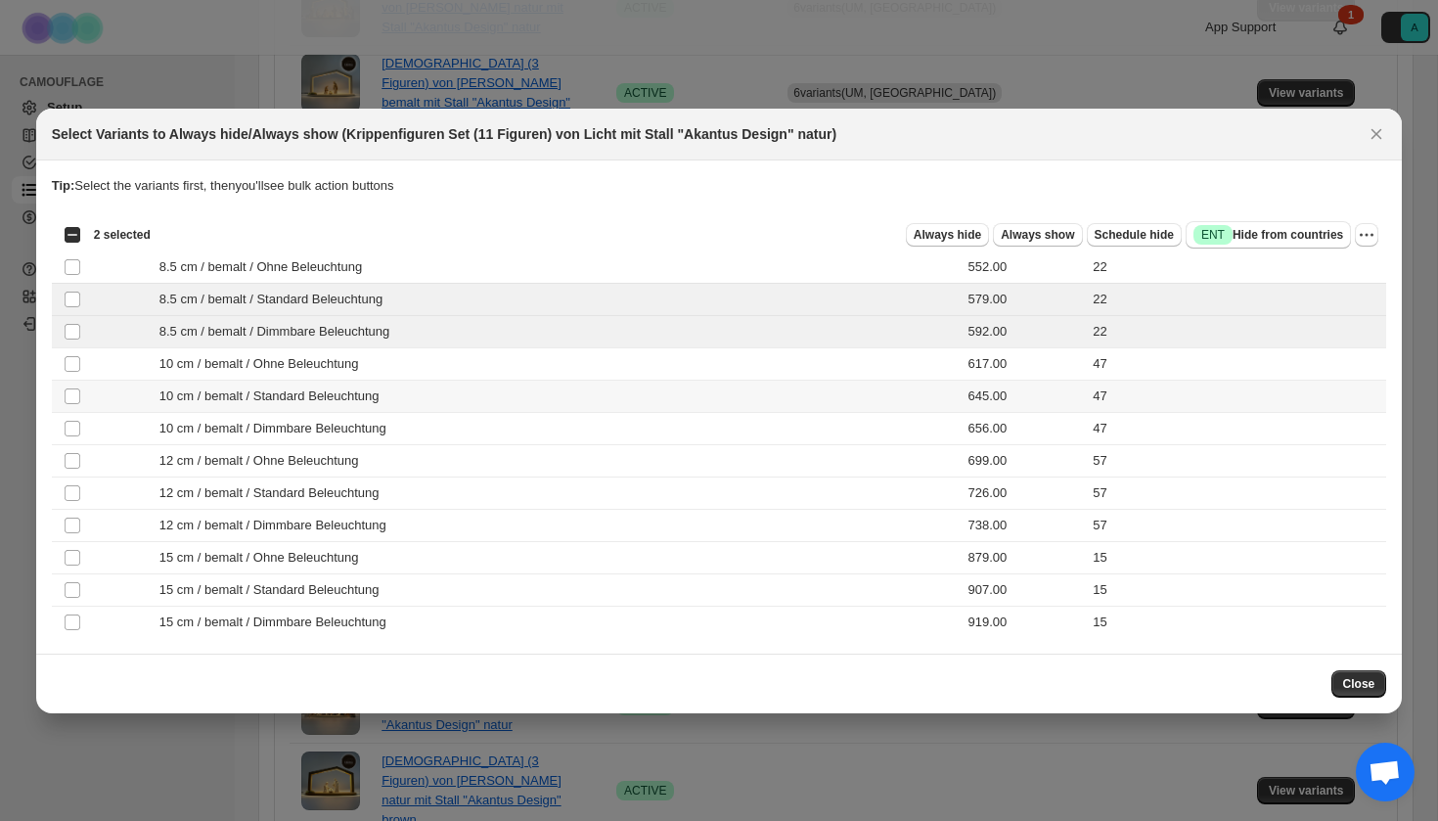
click at [524, 388] on div "10 cm / bemalt / Standard Beleuchtung" at bounding box center [481, 396] width 772 height 20
click at [523, 428] on div "10 cm / bemalt / Dimmbare Beleuchtung" at bounding box center [481, 429] width 772 height 20
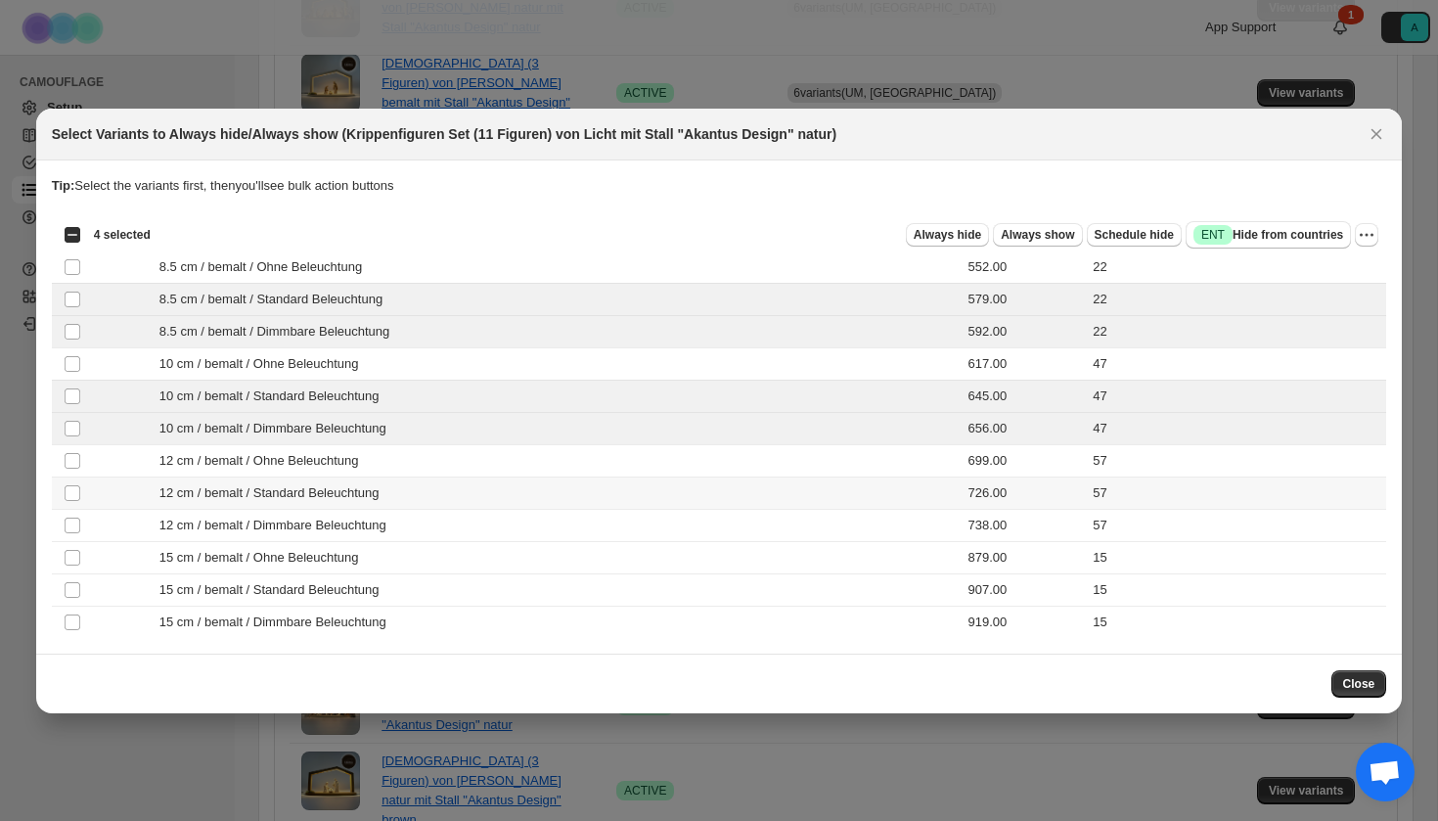
click at [501, 496] on div "12 cm / bemalt / Standard Beleuchtung" at bounding box center [481, 493] width 772 height 20
click at [501, 521] on div "12 cm / bemalt / Dimmbare Beleuchtung" at bounding box center [481, 526] width 772 height 20
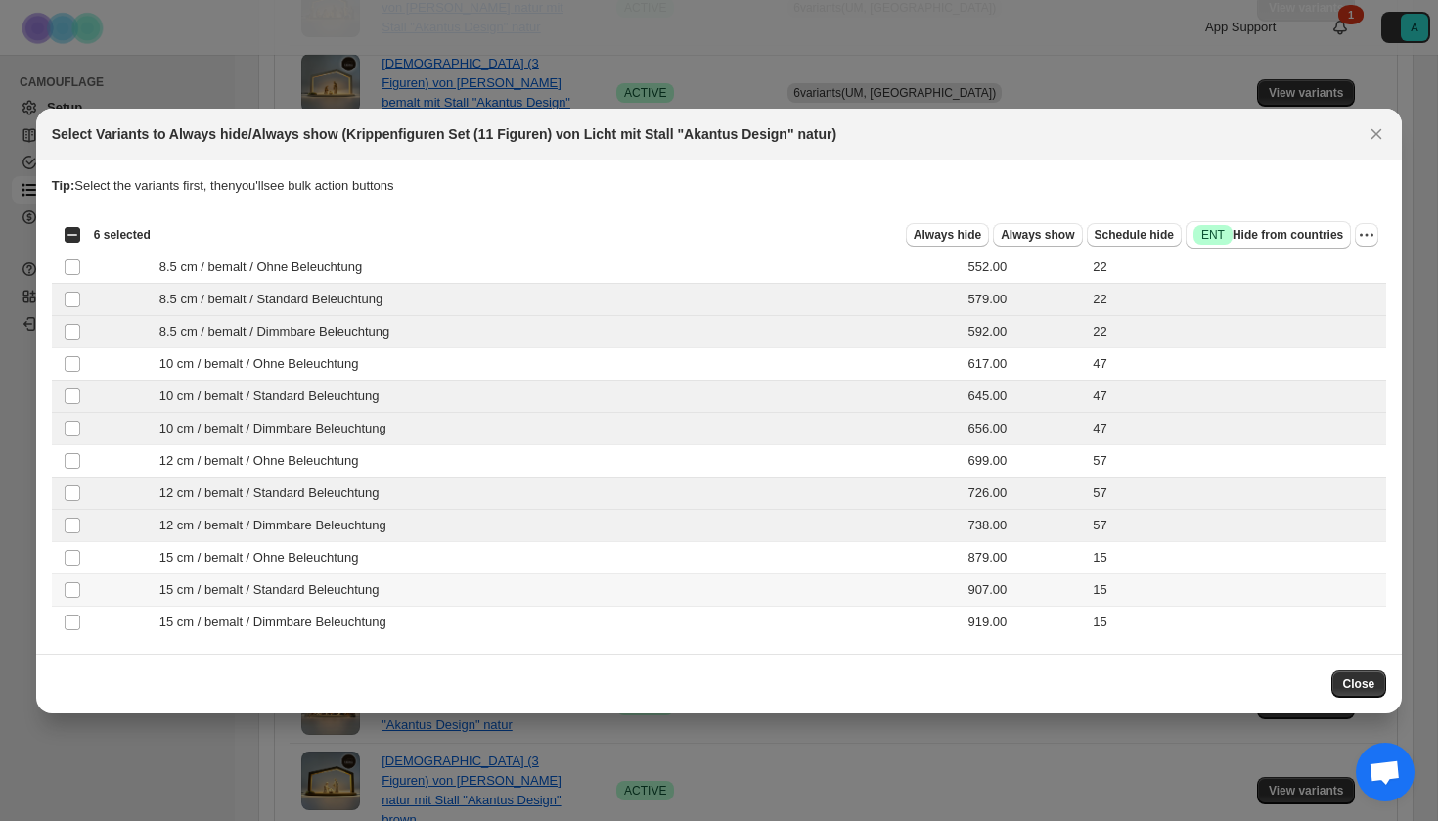
click at [479, 592] on div "15 cm / bemalt / Standard Beleuchtung" at bounding box center [481, 590] width 772 height 20
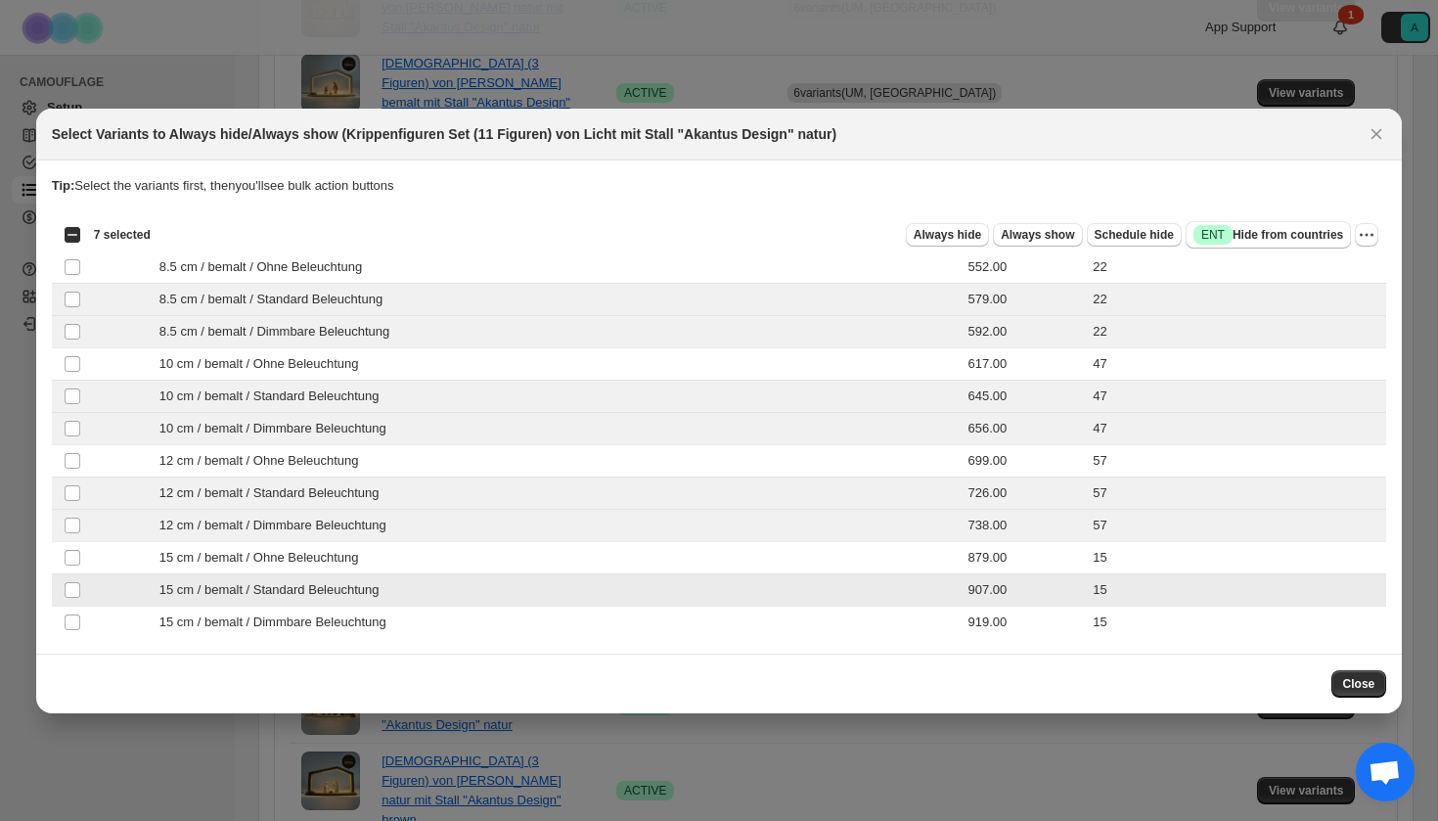
click at [479, 614] on div "15 cm / bemalt / Dimmbare Beleuchtung" at bounding box center [481, 622] width 772 height 20
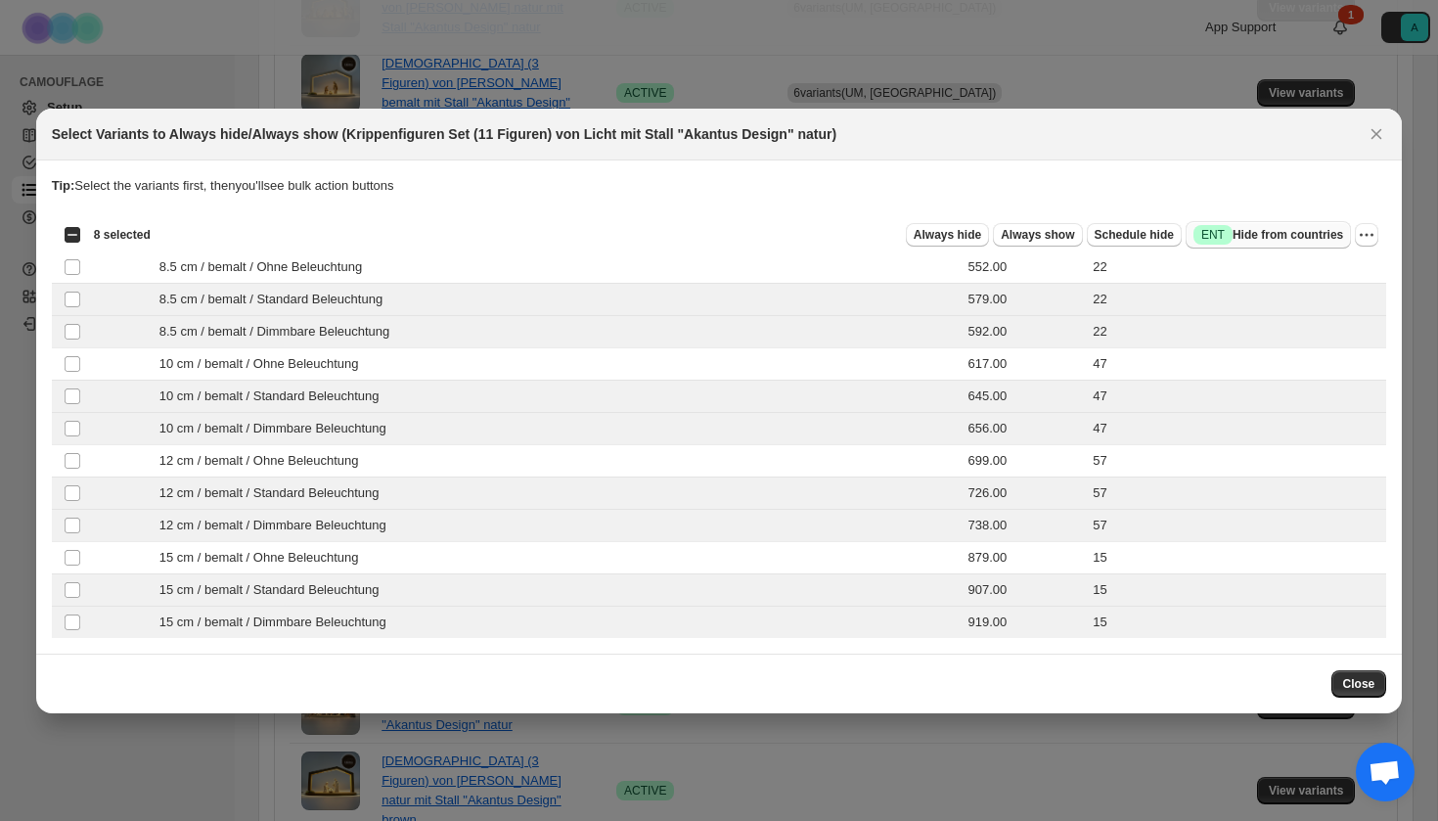
click at [1276, 237] on span "Success ENT Hide from countries" at bounding box center [1269, 235] width 150 height 20
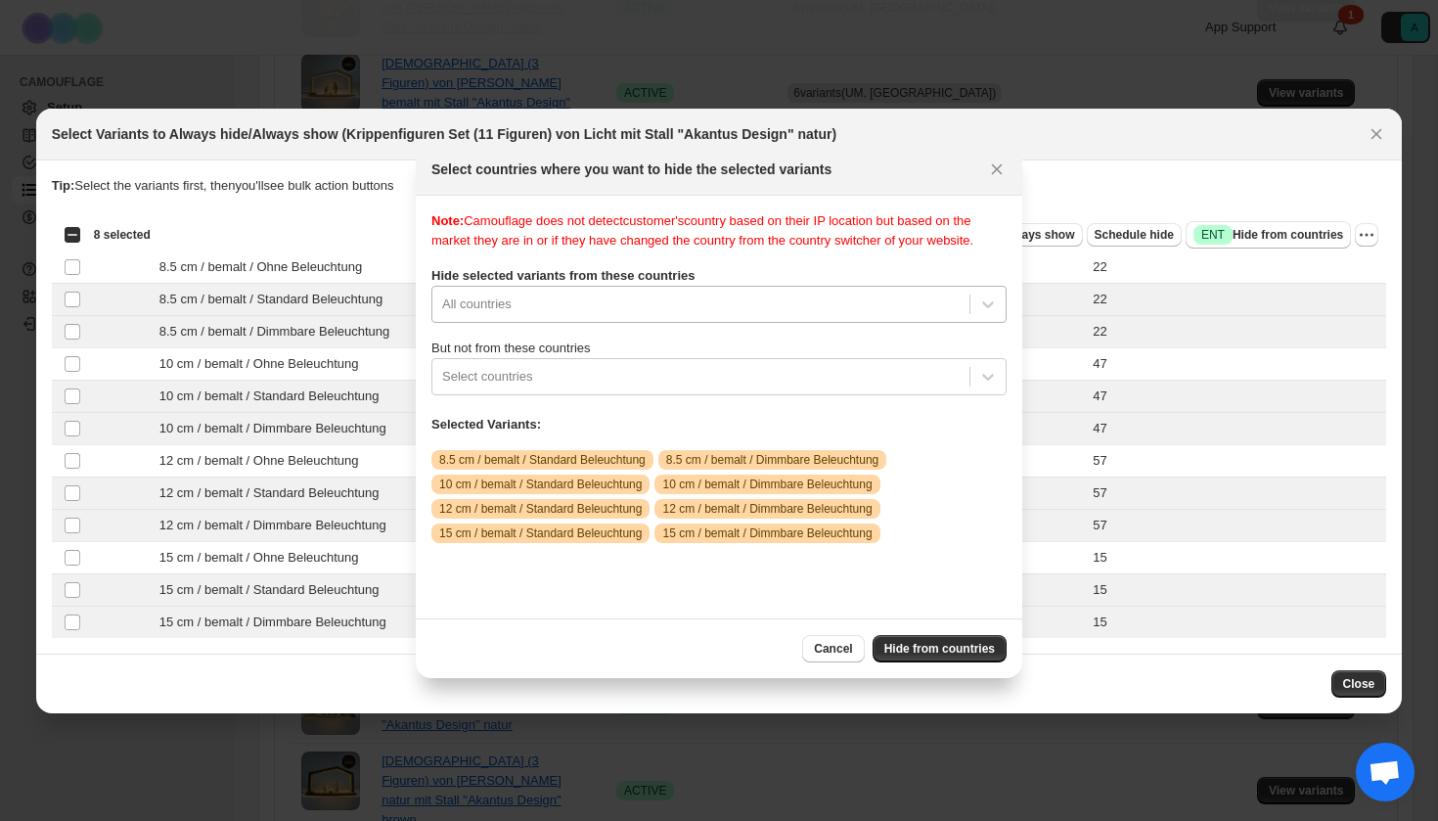
click at [633, 323] on div "All countries" at bounding box center [718, 304] width 575 height 37
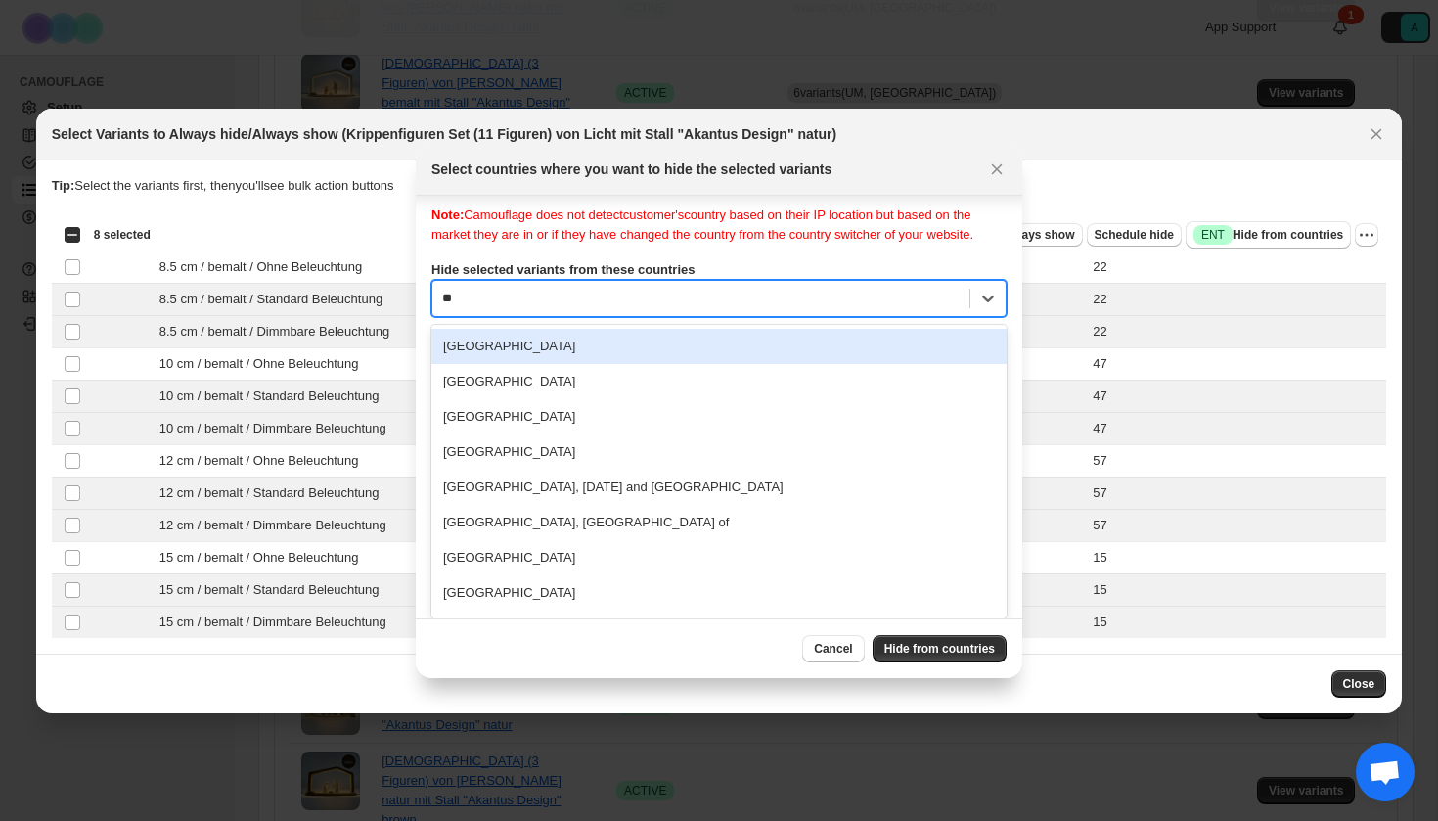
type input "***"
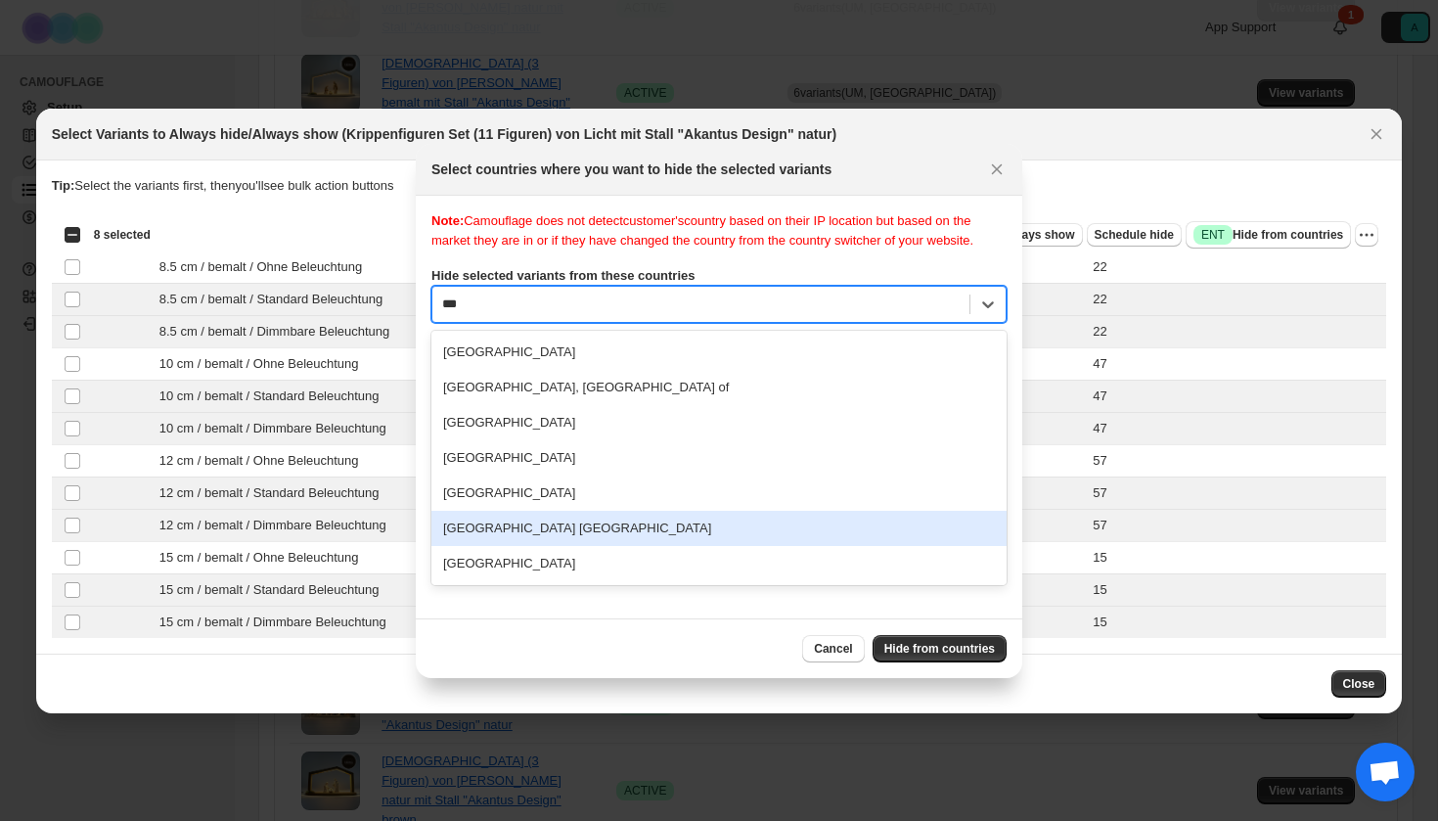
click at [582, 544] on div "[GEOGRAPHIC_DATA] [GEOGRAPHIC_DATA]" at bounding box center [718, 528] width 575 height 35
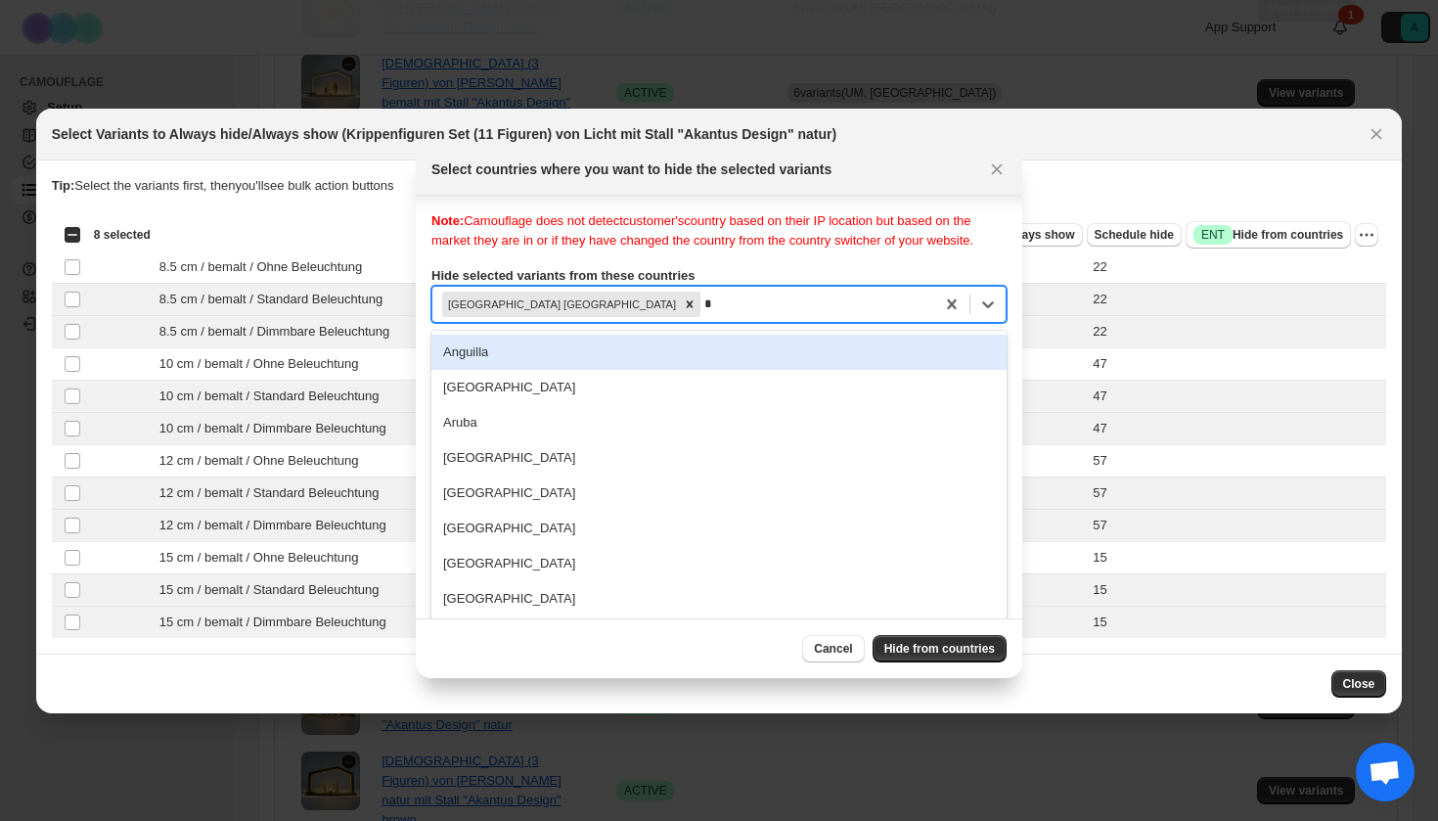
scroll to position [25, 0]
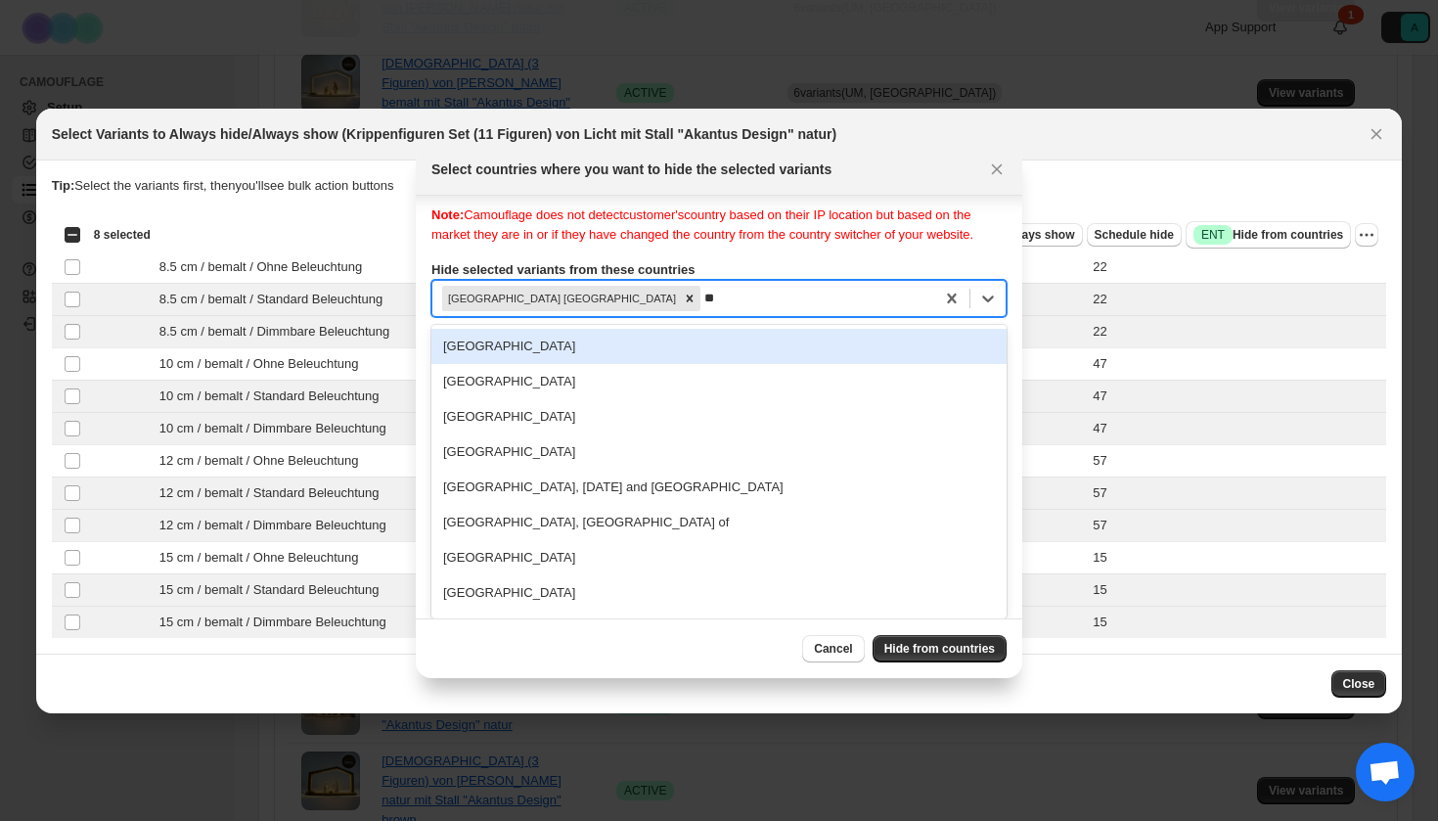
type input "***"
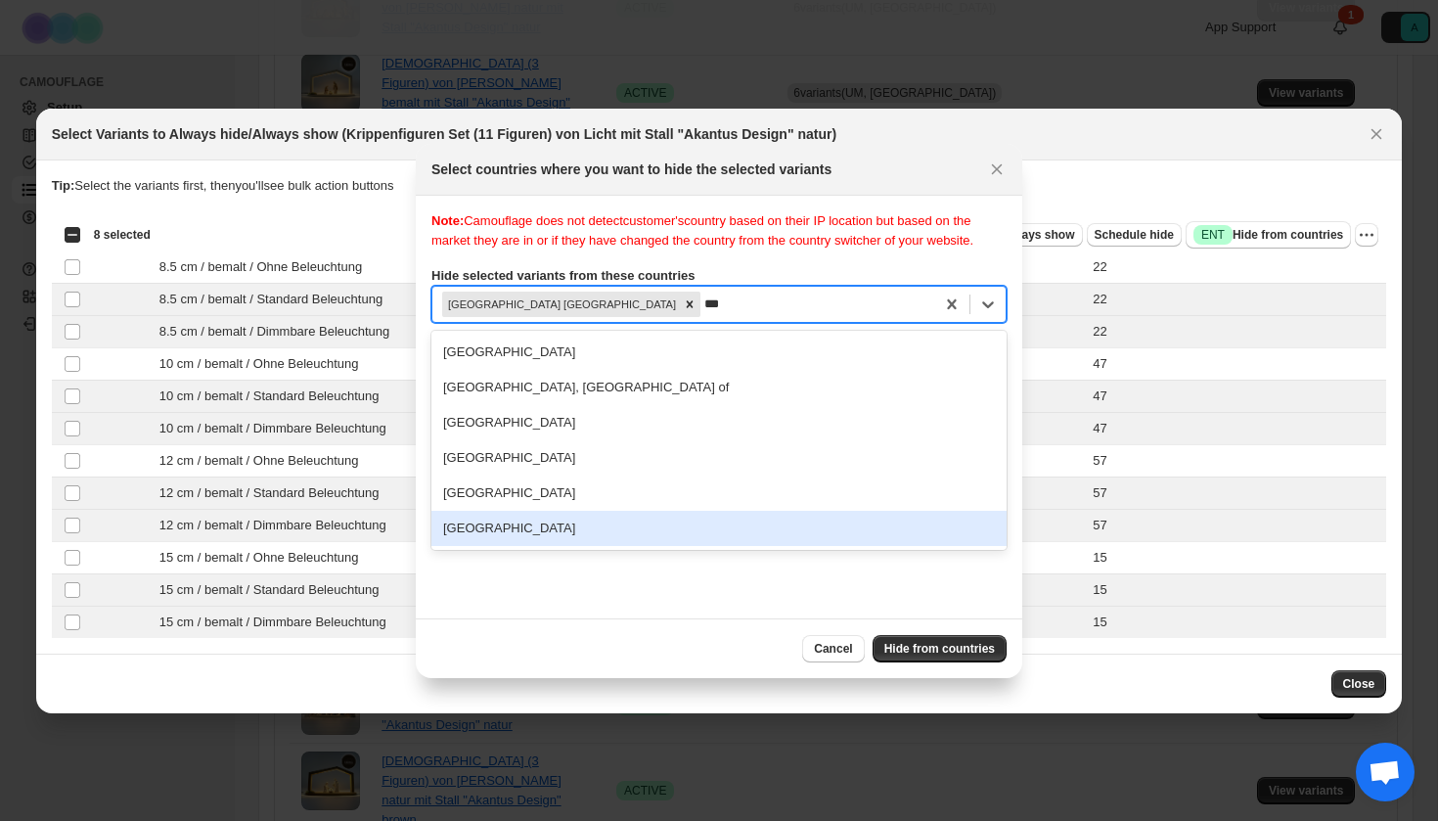
click at [563, 540] on div "[GEOGRAPHIC_DATA]" at bounding box center [718, 528] width 575 height 35
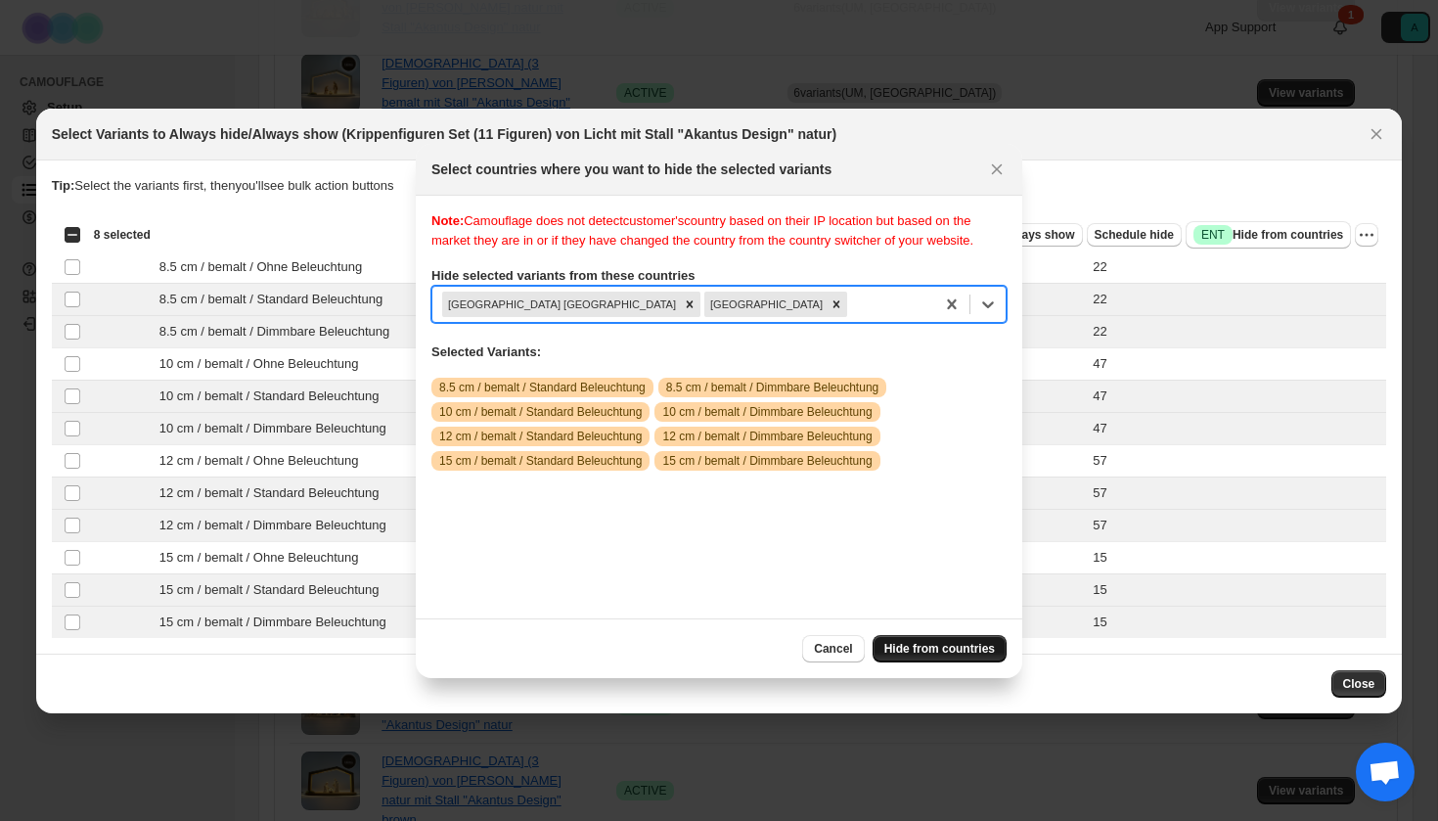
click at [952, 654] on span "Hide from countries" at bounding box center [939, 649] width 111 height 16
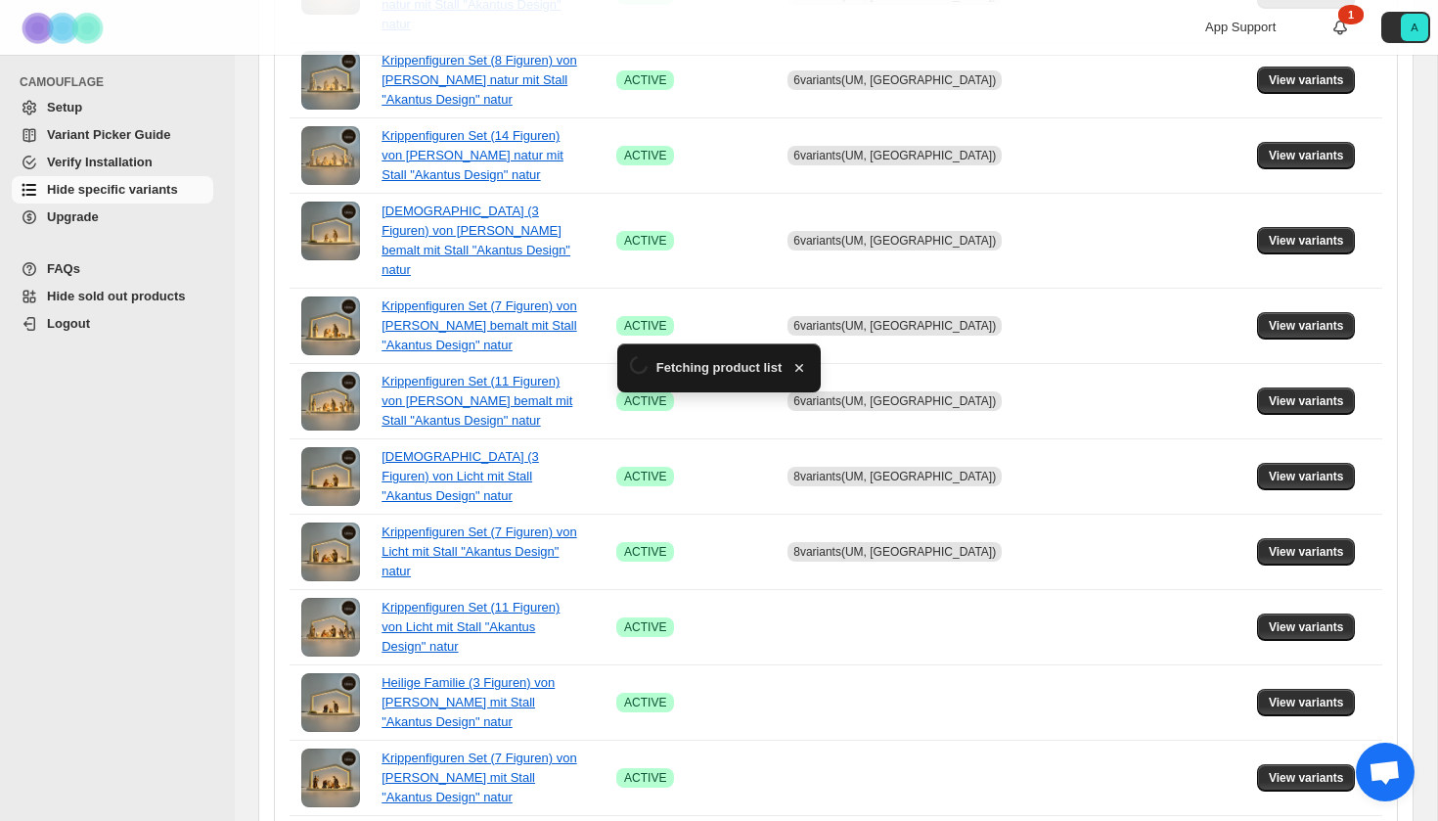
scroll to position [917, 0]
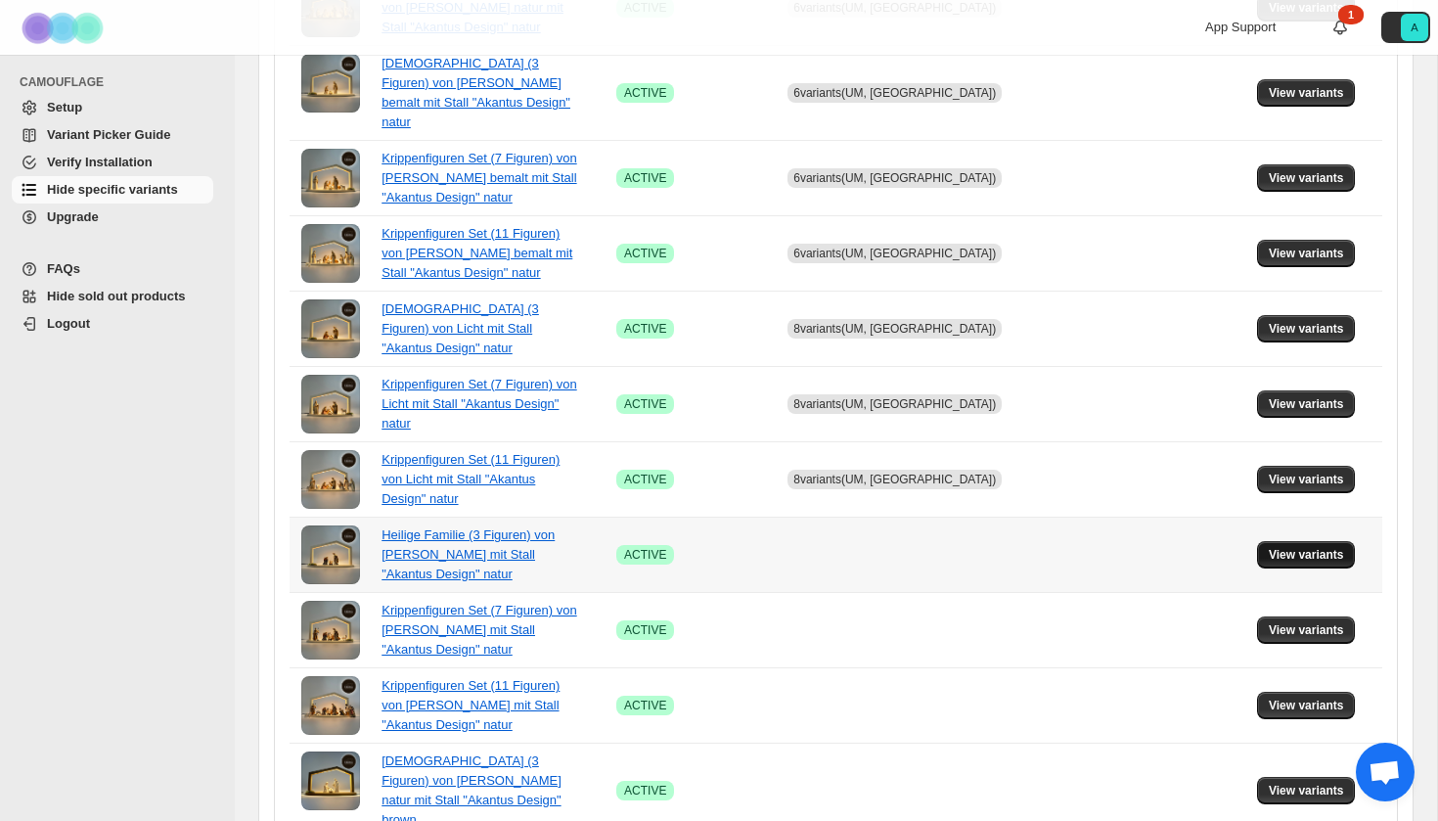
click at [1308, 547] on span "View variants" at bounding box center [1306, 555] width 75 height 16
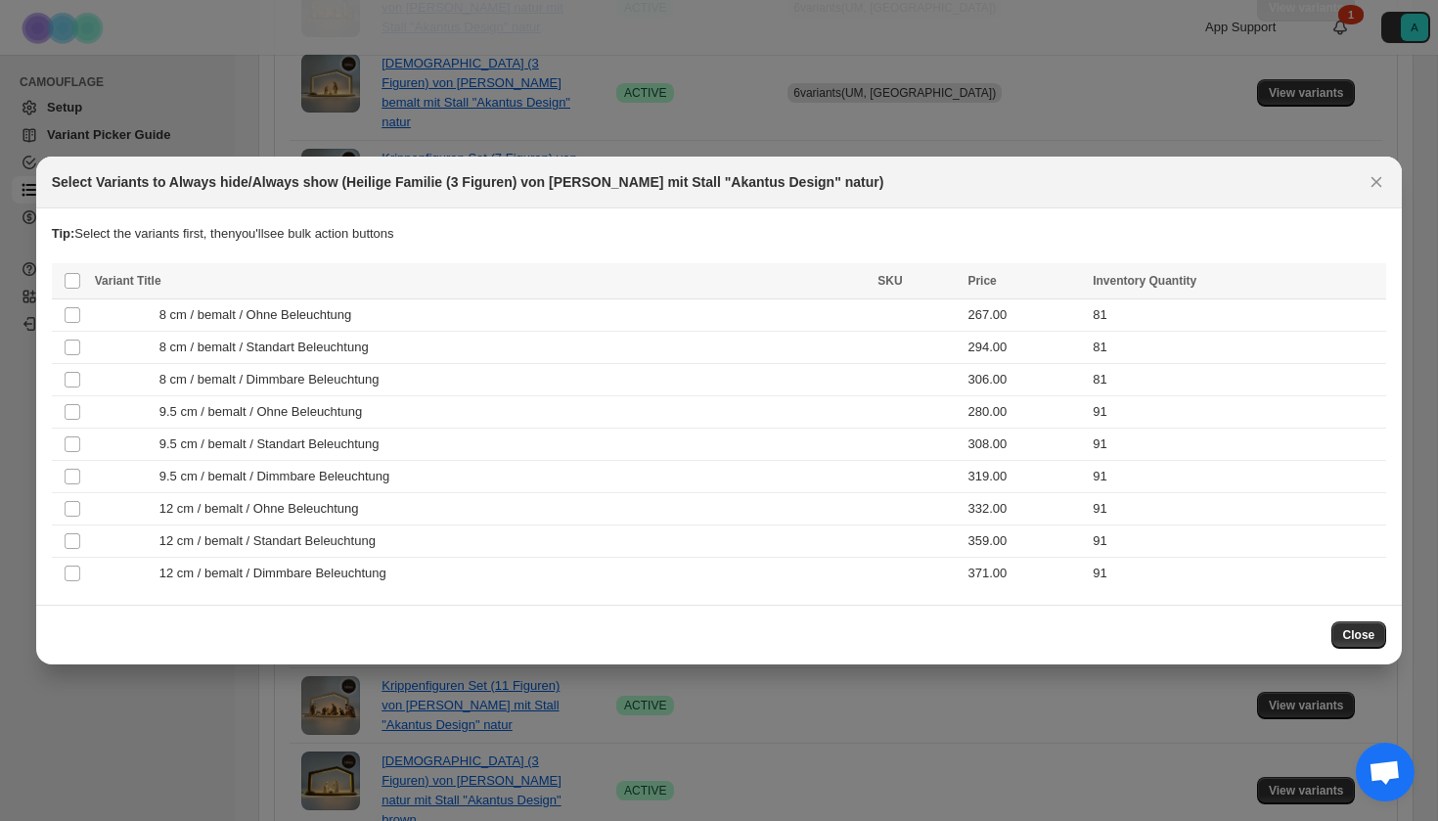
scroll to position [0, 0]
click at [407, 355] on div "8 cm / bemalt / Standart Beleuchtung" at bounding box center [481, 348] width 772 height 20
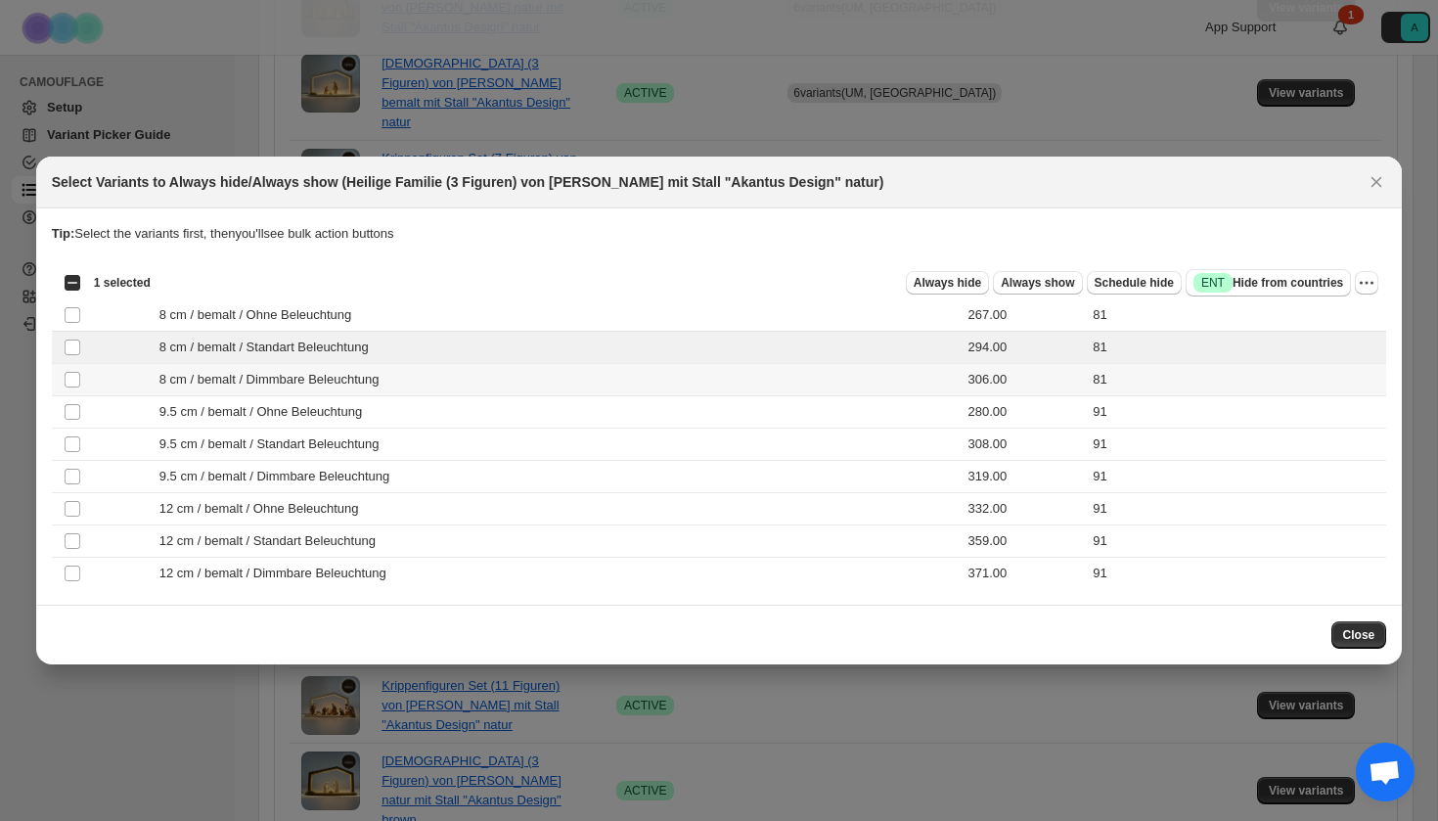
click at [407, 383] on div "8 cm / bemalt / Dimmbare Beleuchtung" at bounding box center [481, 380] width 772 height 20
click at [396, 455] on td "9.5 cm / bemalt / Standart Beleuchtung" at bounding box center [481, 445] width 784 height 32
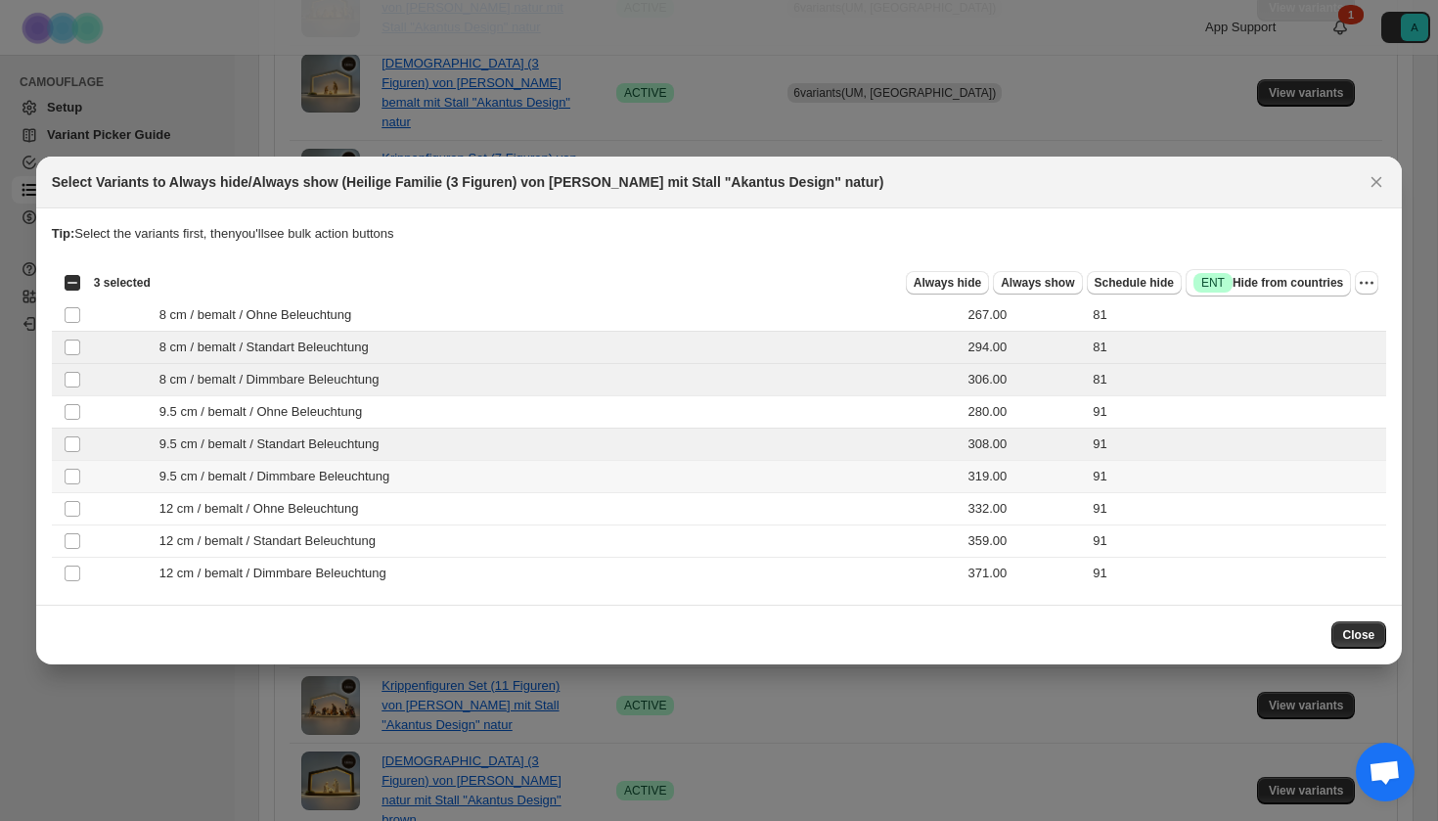
click at [396, 476] on span "9.5 cm / bemalt / Dimmbare Beleuchtung" at bounding box center [279, 477] width 241 height 20
click at [397, 529] on td "12 cm / bemalt / Standart Beleuchtung" at bounding box center [481, 541] width 784 height 32
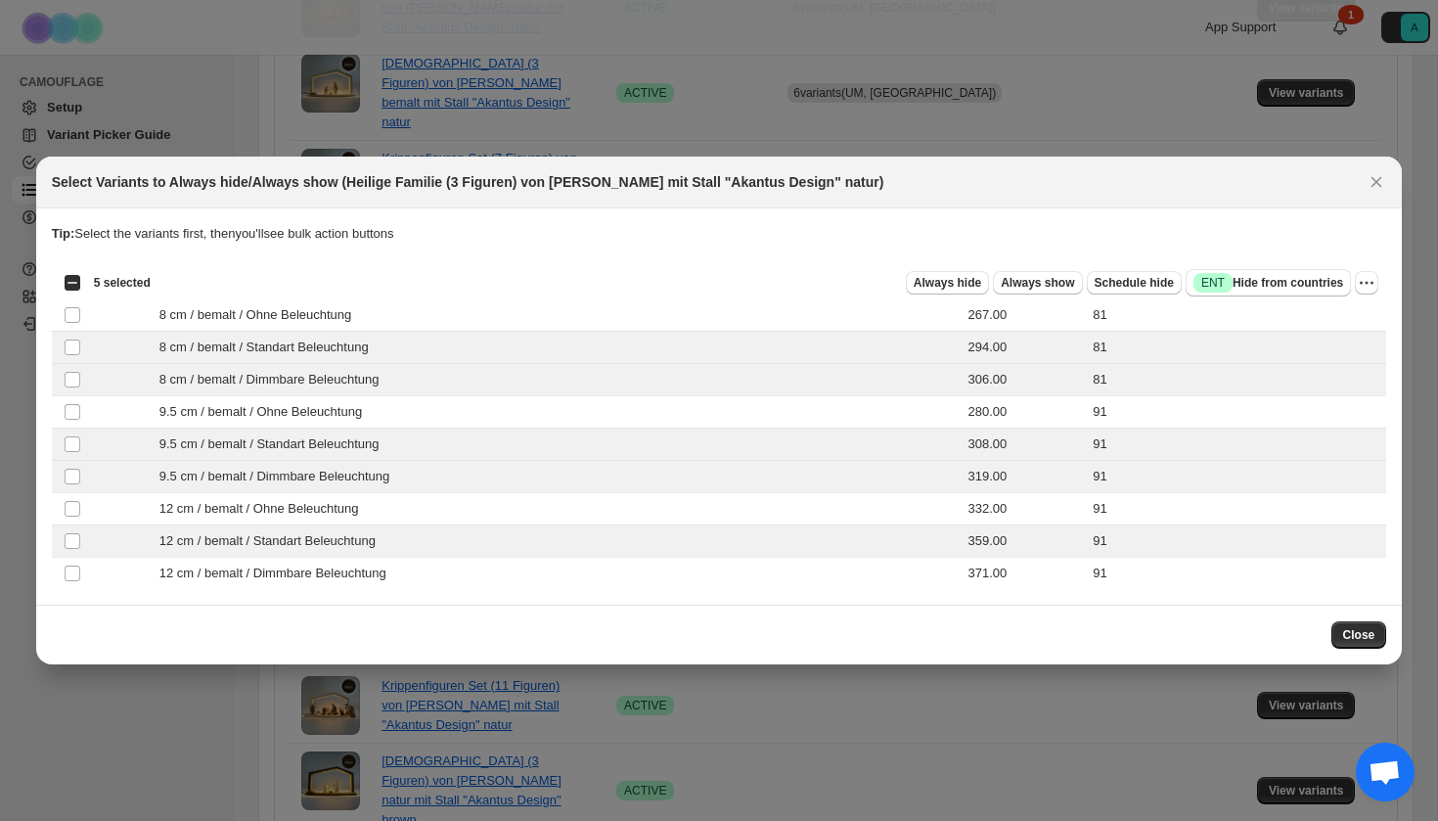
click at [398, 602] on section "Tip: Select the variants first, then you'll see bulk action buttons Loading pro…" at bounding box center [719, 406] width 1367 height 396
click at [403, 584] on td "12 cm / bemalt / Dimmbare Beleuchtung" at bounding box center [481, 574] width 784 height 32
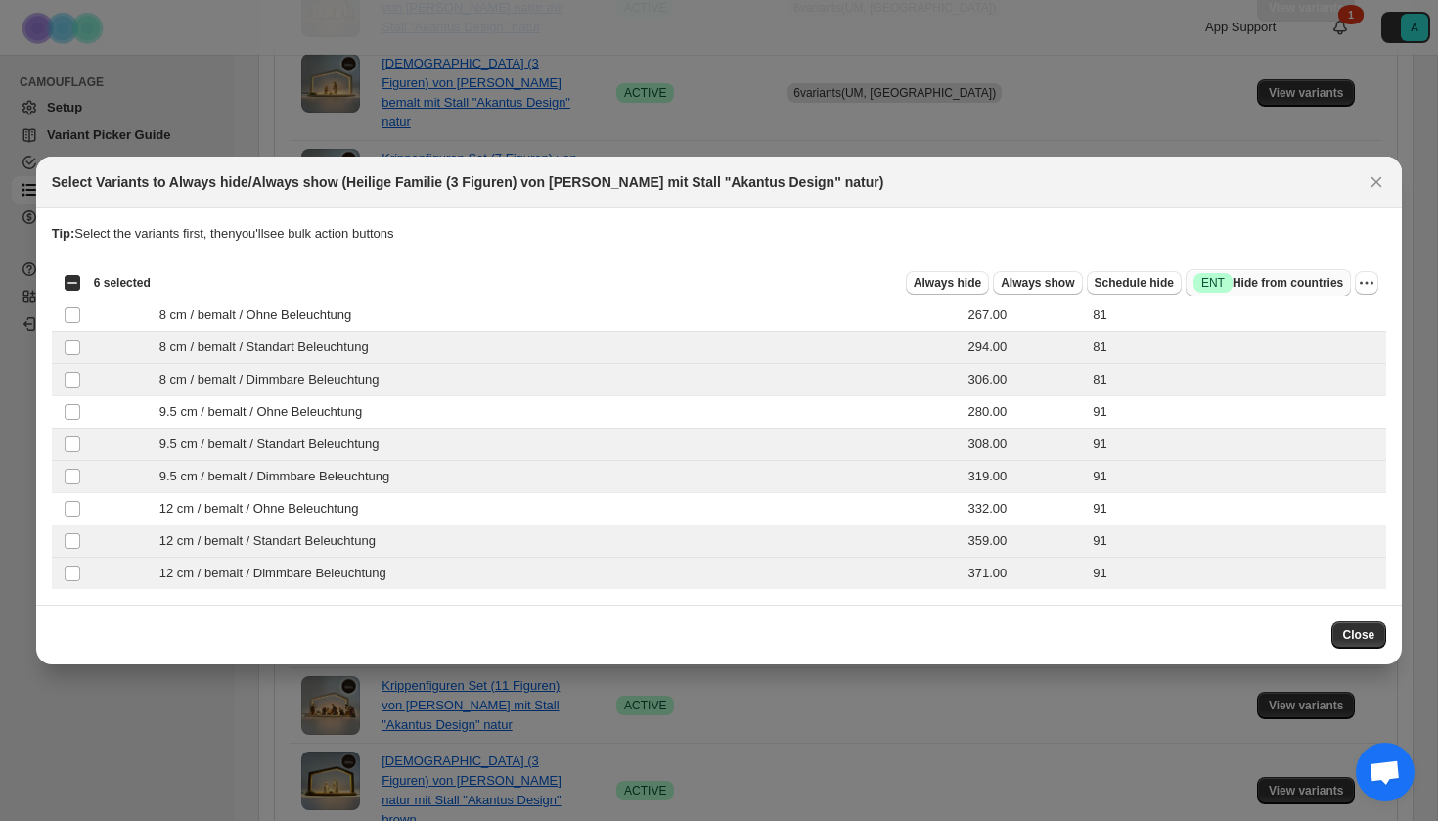
click at [1241, 293] on button "Success ENT Hide from countries" at bounding box center [1268, 282] width 165 height 27
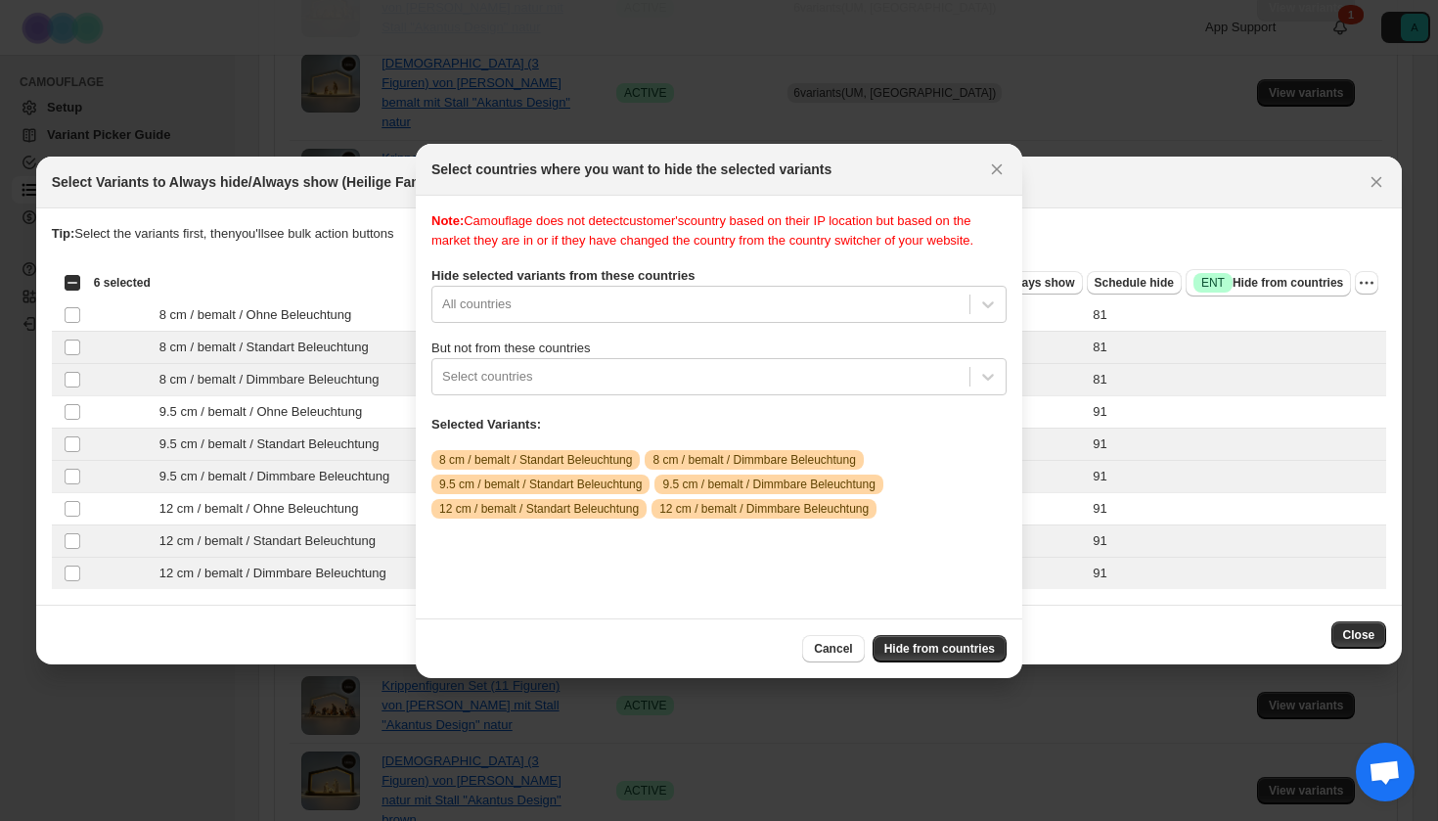
click at [565, 342] on div "Note: Camouflage does not detect customer's country based on their IP location …" at bounding box center [718, 406] width 575 height 391
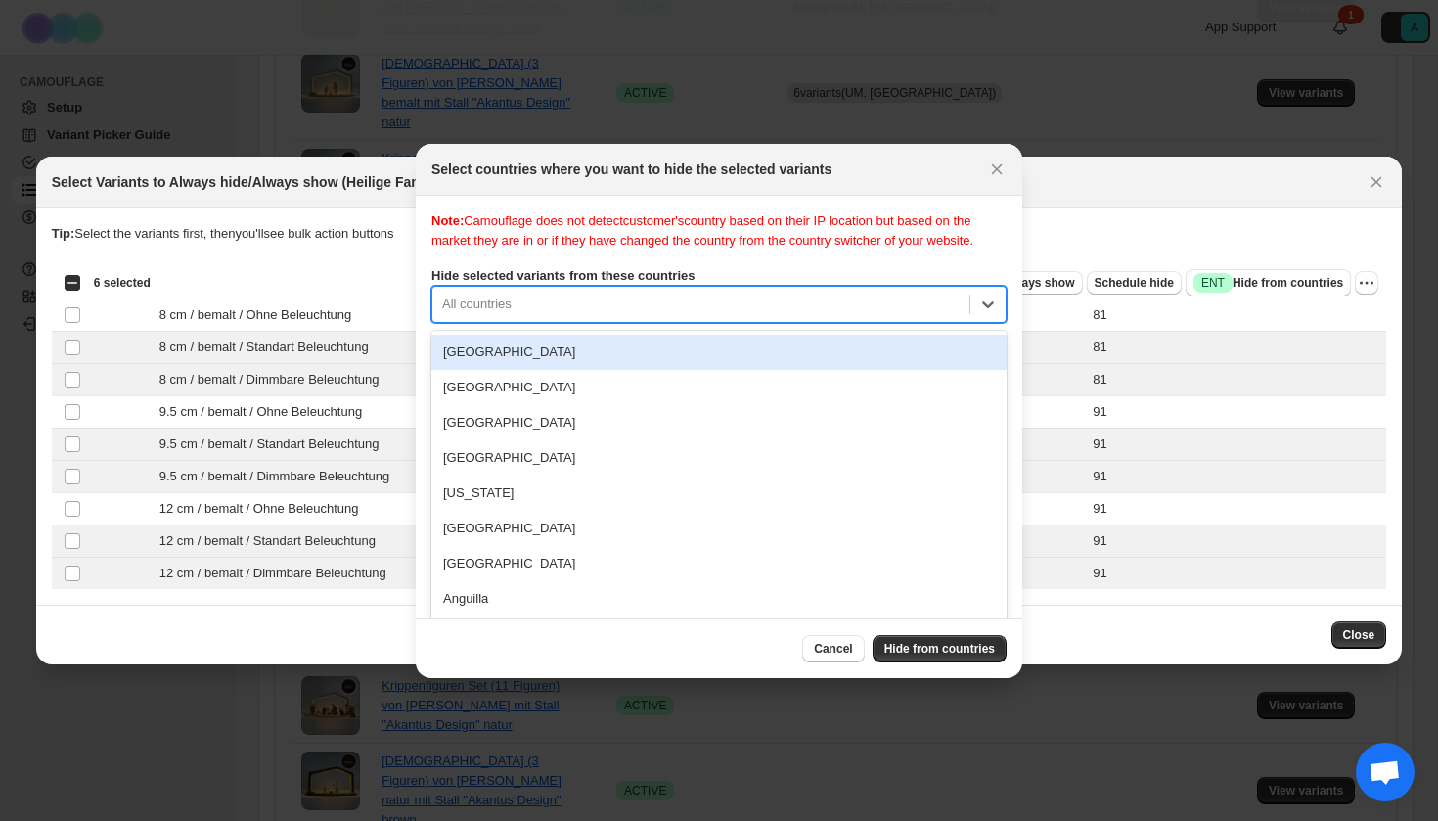
click at [565, 323] on div "[GEOGRAPHIC_DATA], 1 of 250. 250 results available. Use Up and Down to choose o…" at bounding box center [718, 304] width 575 height 37
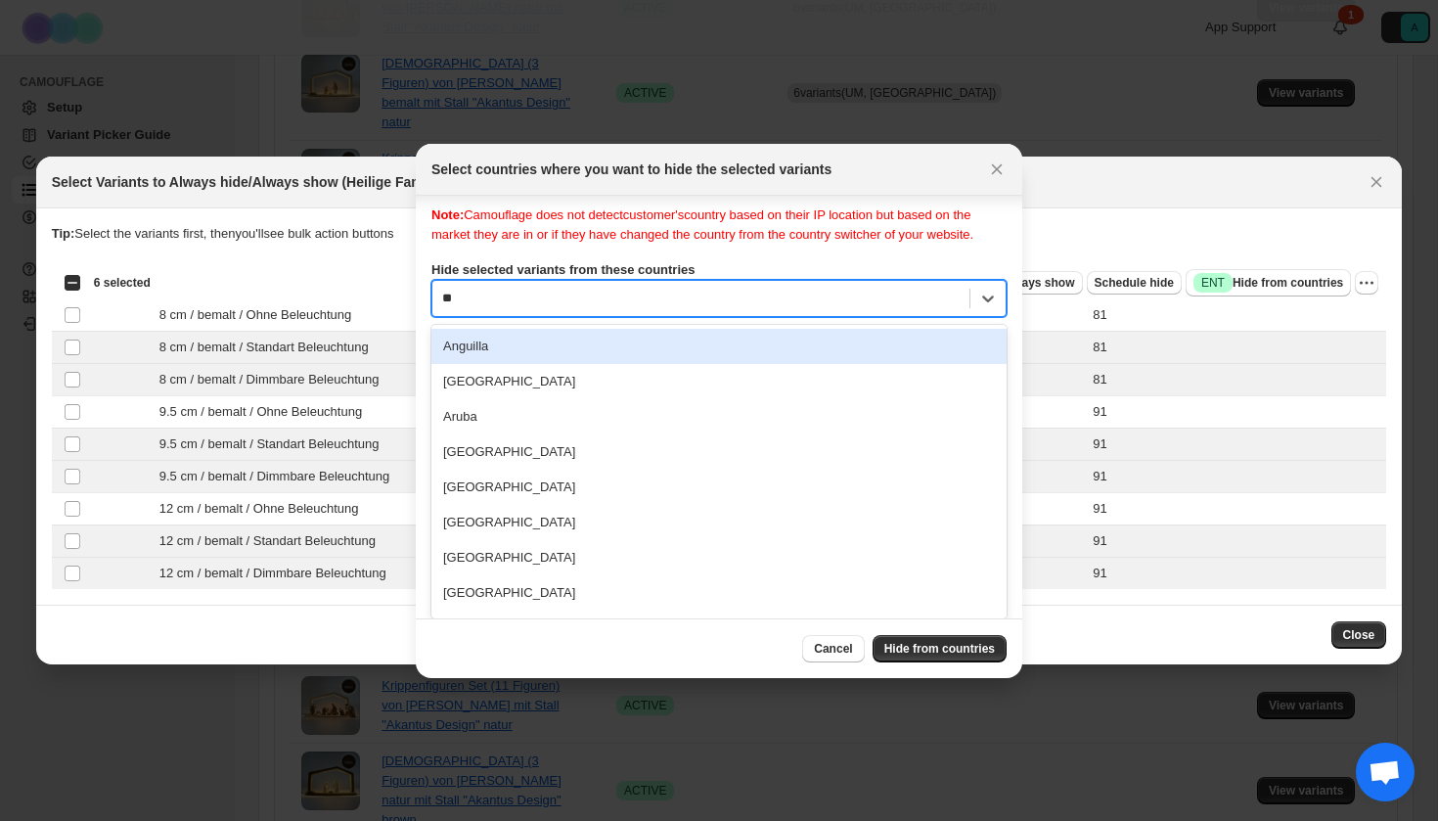
type input "***"
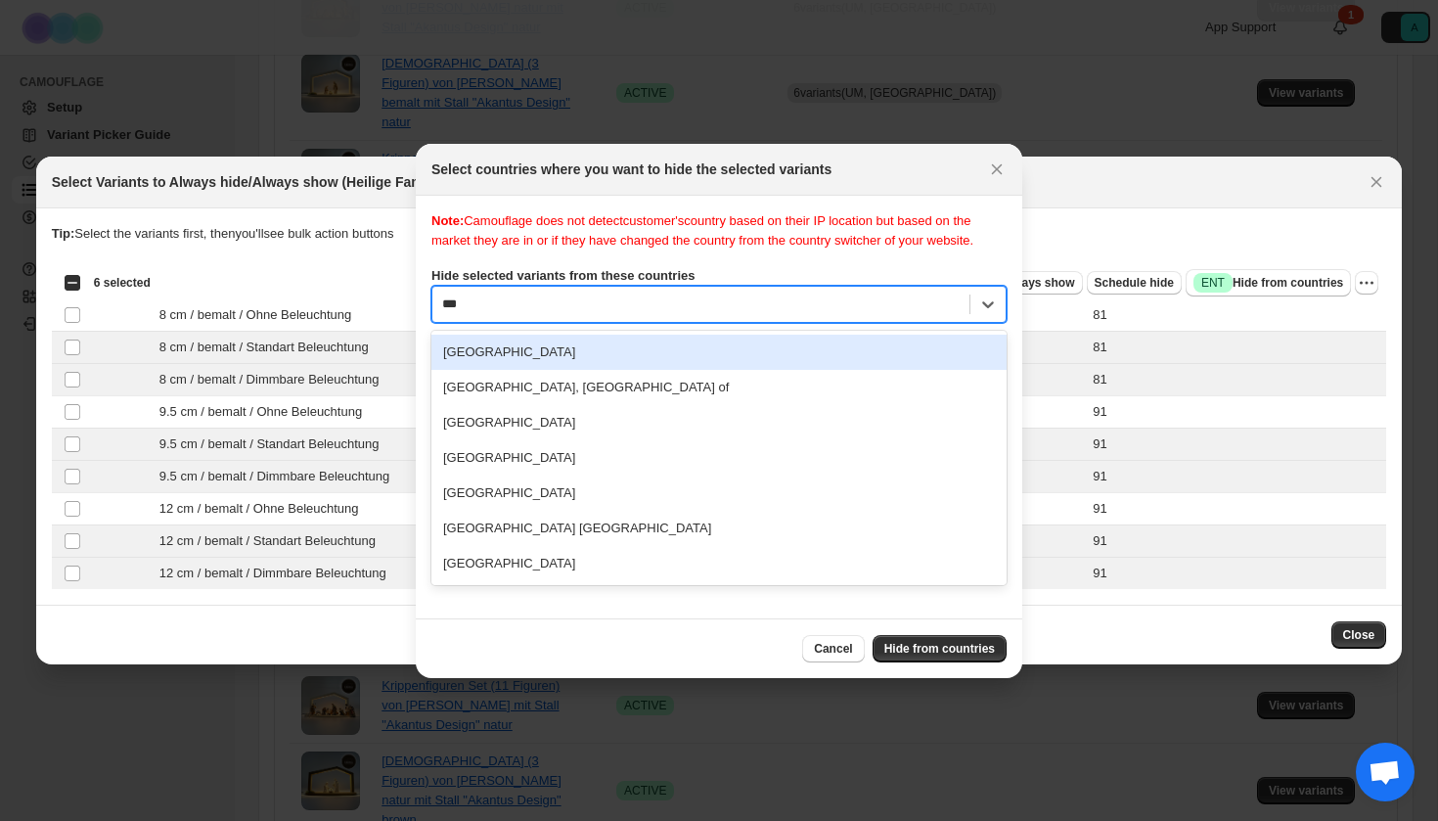
scroll to position [0, 0]
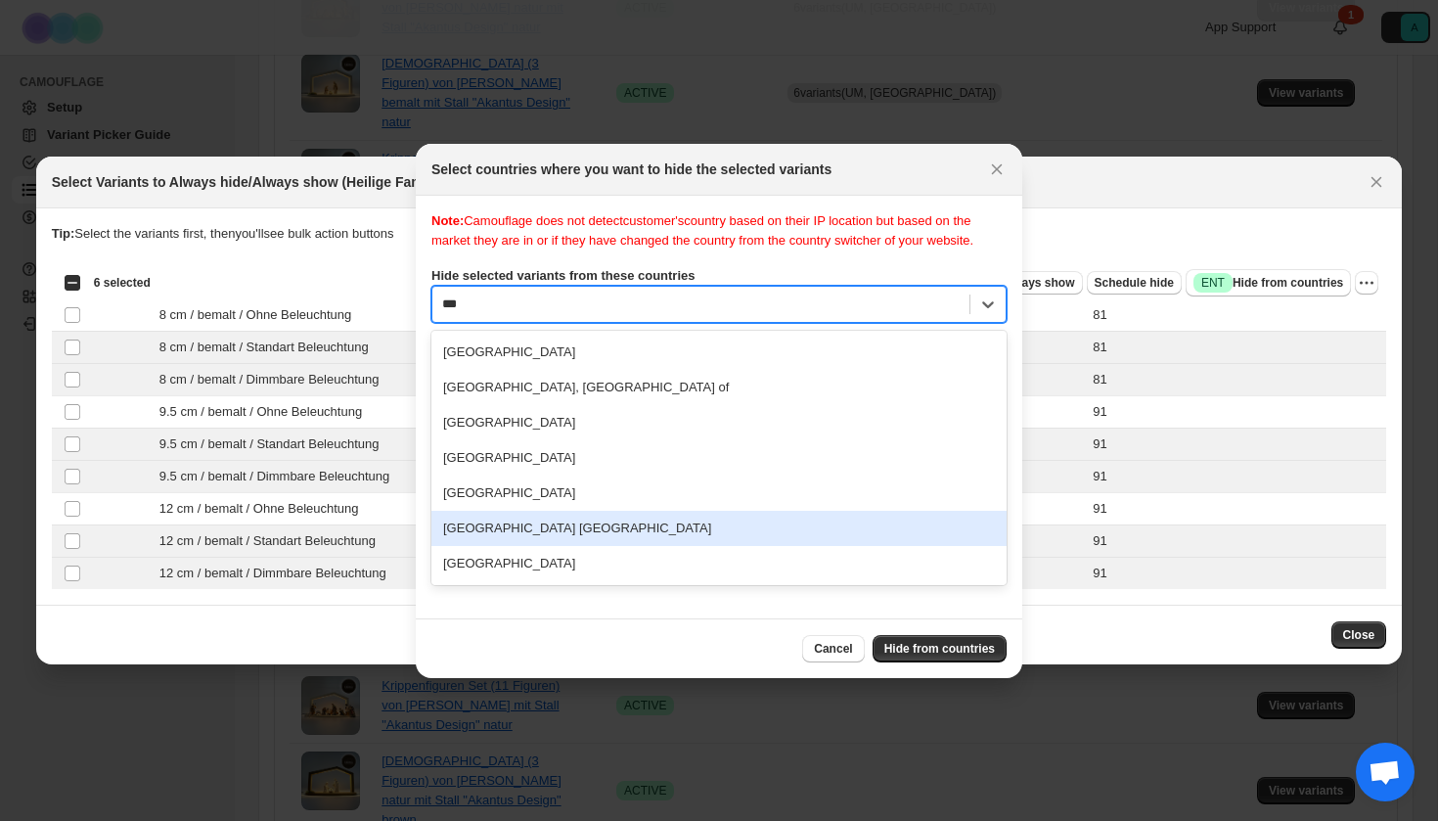
click at [515, 542] on div "[GEOGRAPHIC_DATA] [GEOGRAPHIC_DATA]" at bounding box center [718, 528] width 575 height 35
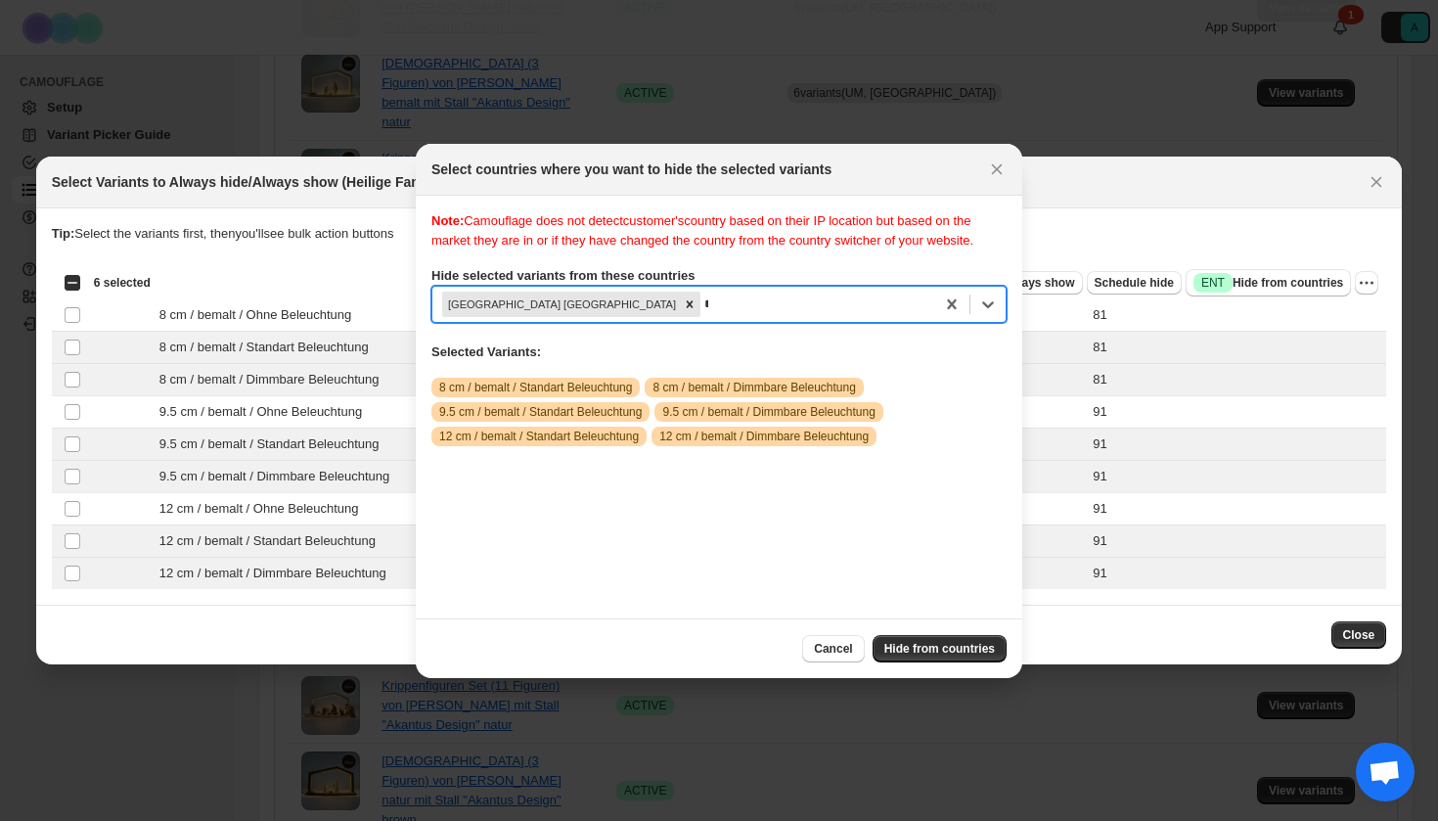
scroll to position [25, 0]
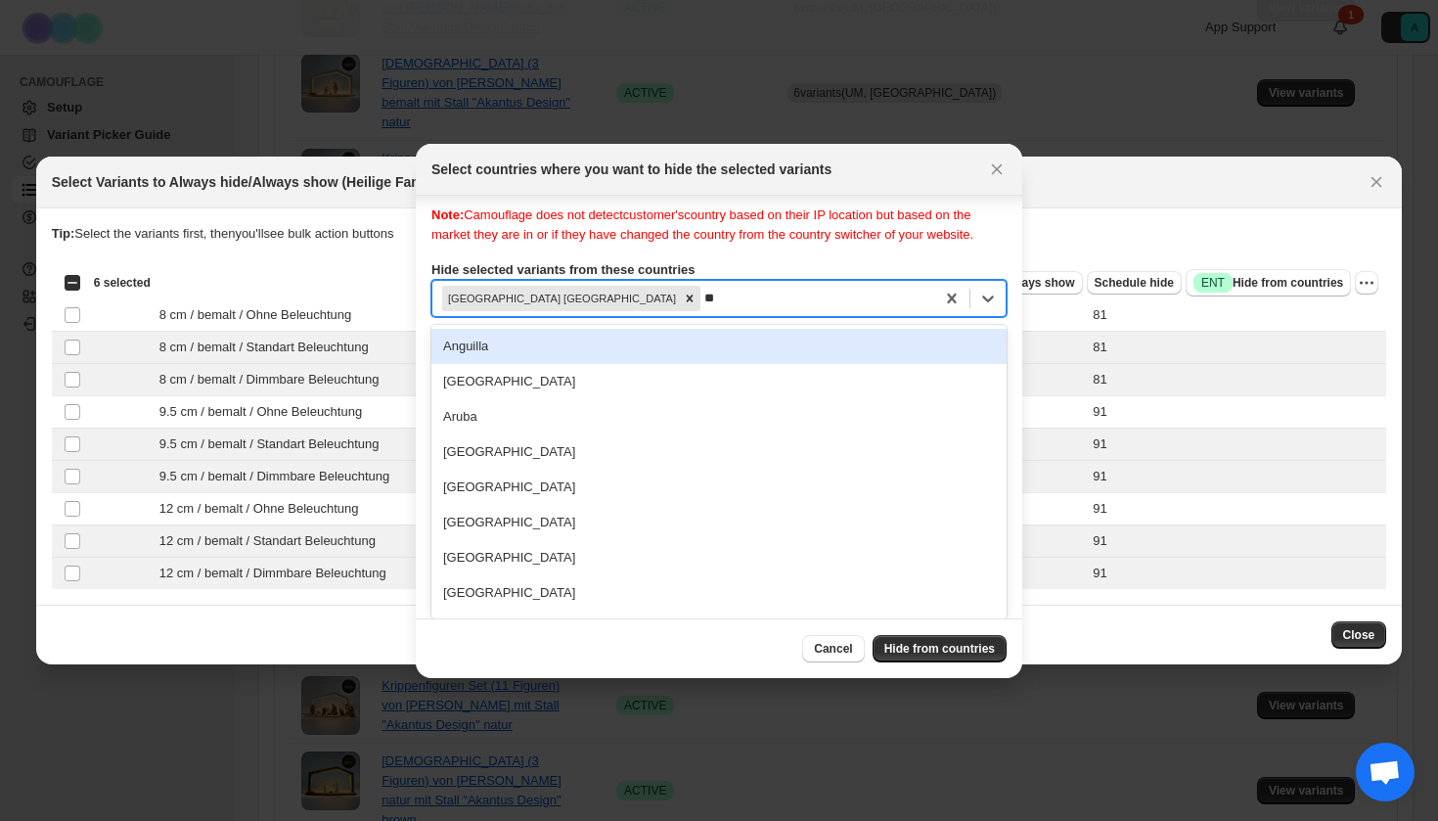
type input "***"
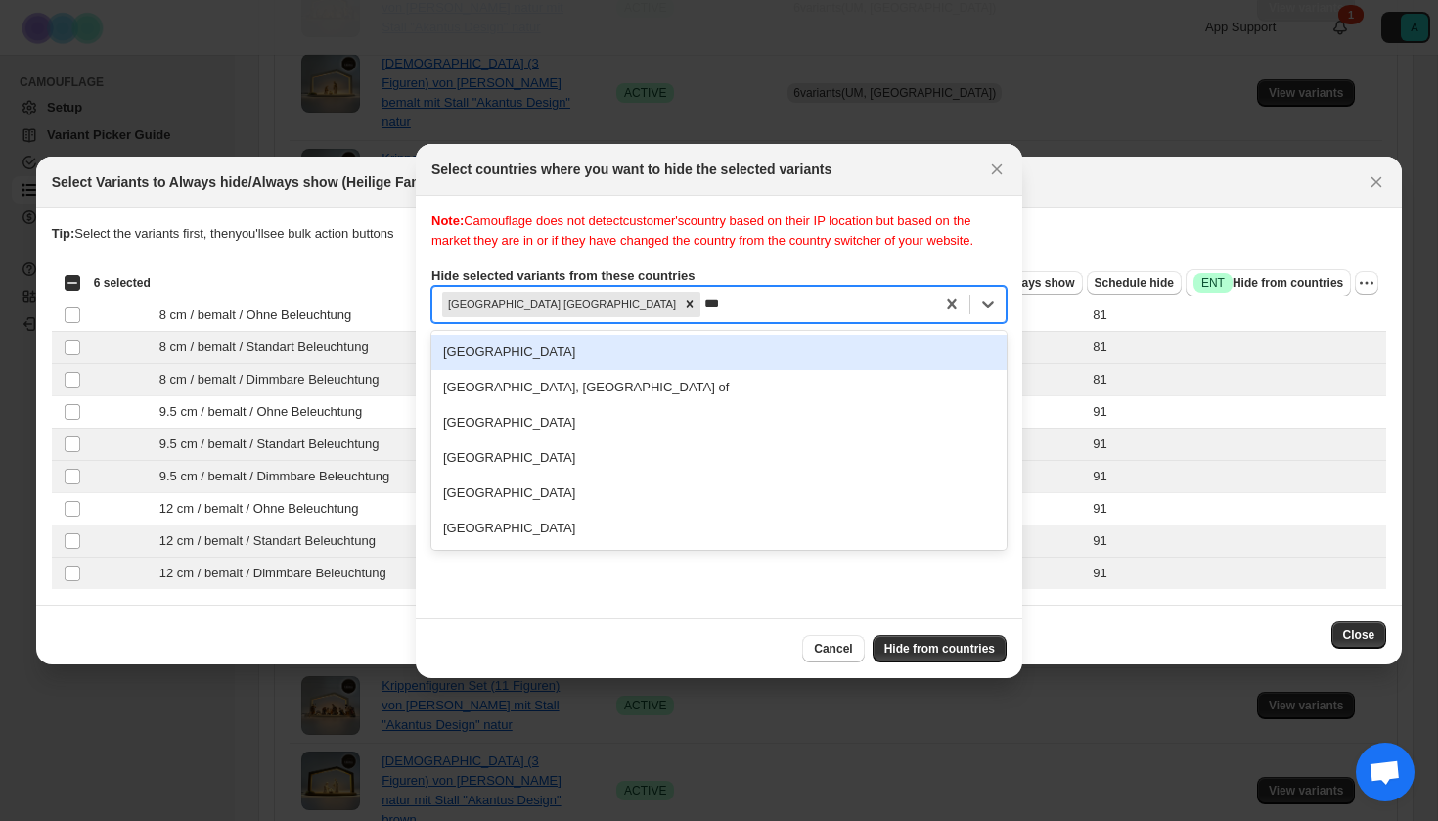
scroll to position [0, 0]
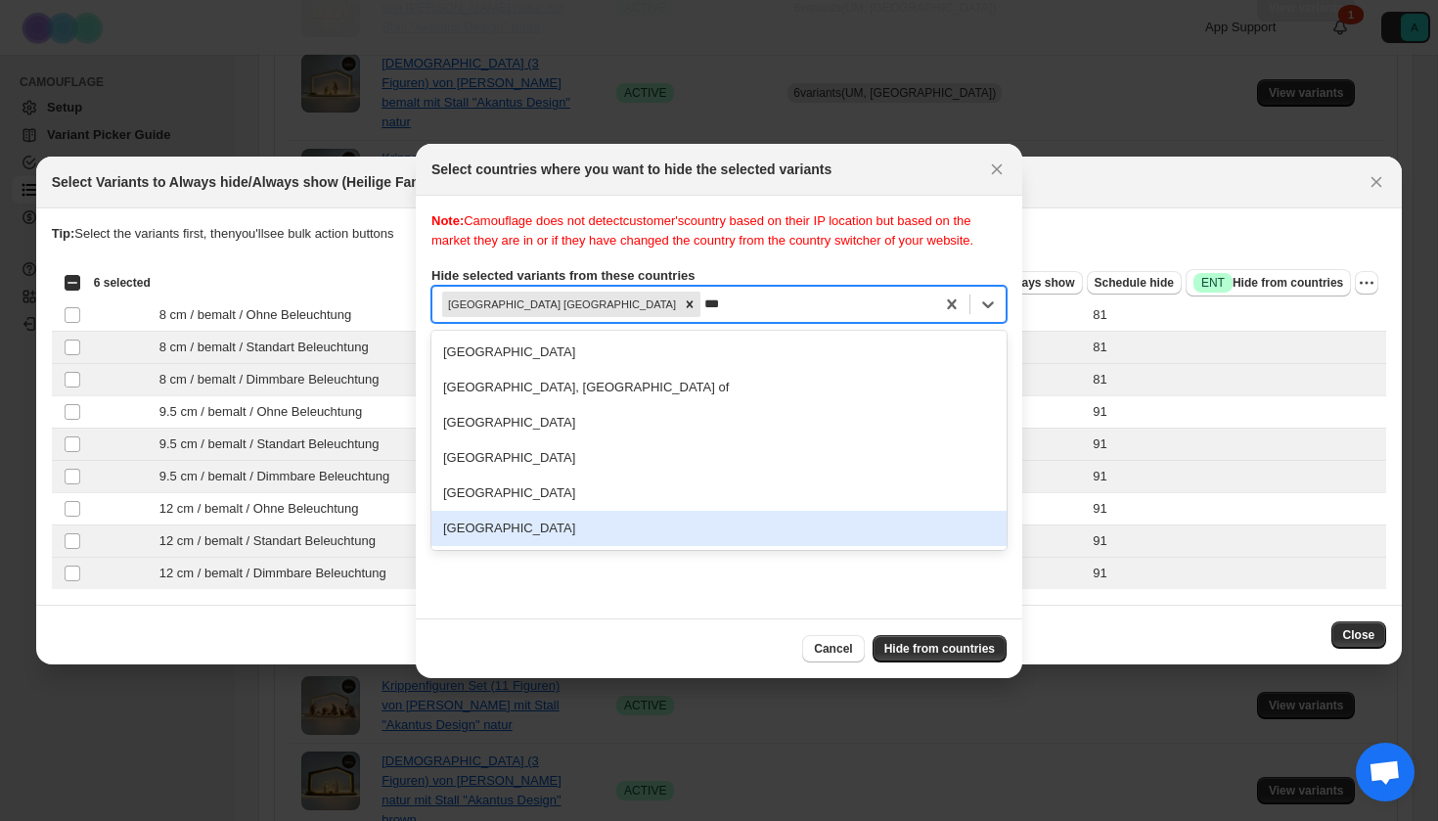
click at [525, 545] on div "[GEOGRAPHIC_DATA]" at bounding box center [718, 528] width 575 height 35
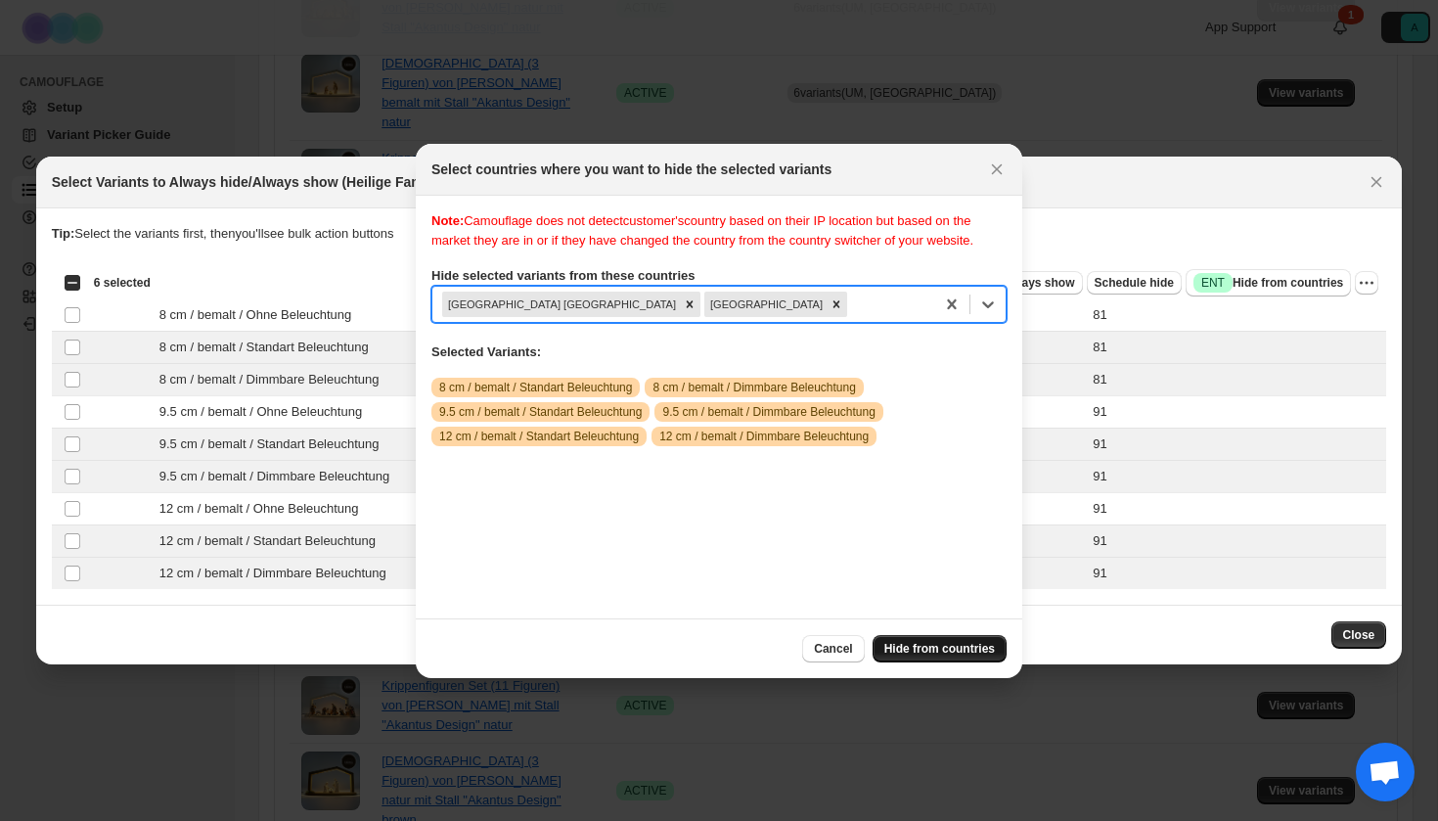
click at [982, 650] on span "Hide from countries" at bounding box center [939, 649] width 111 height 16
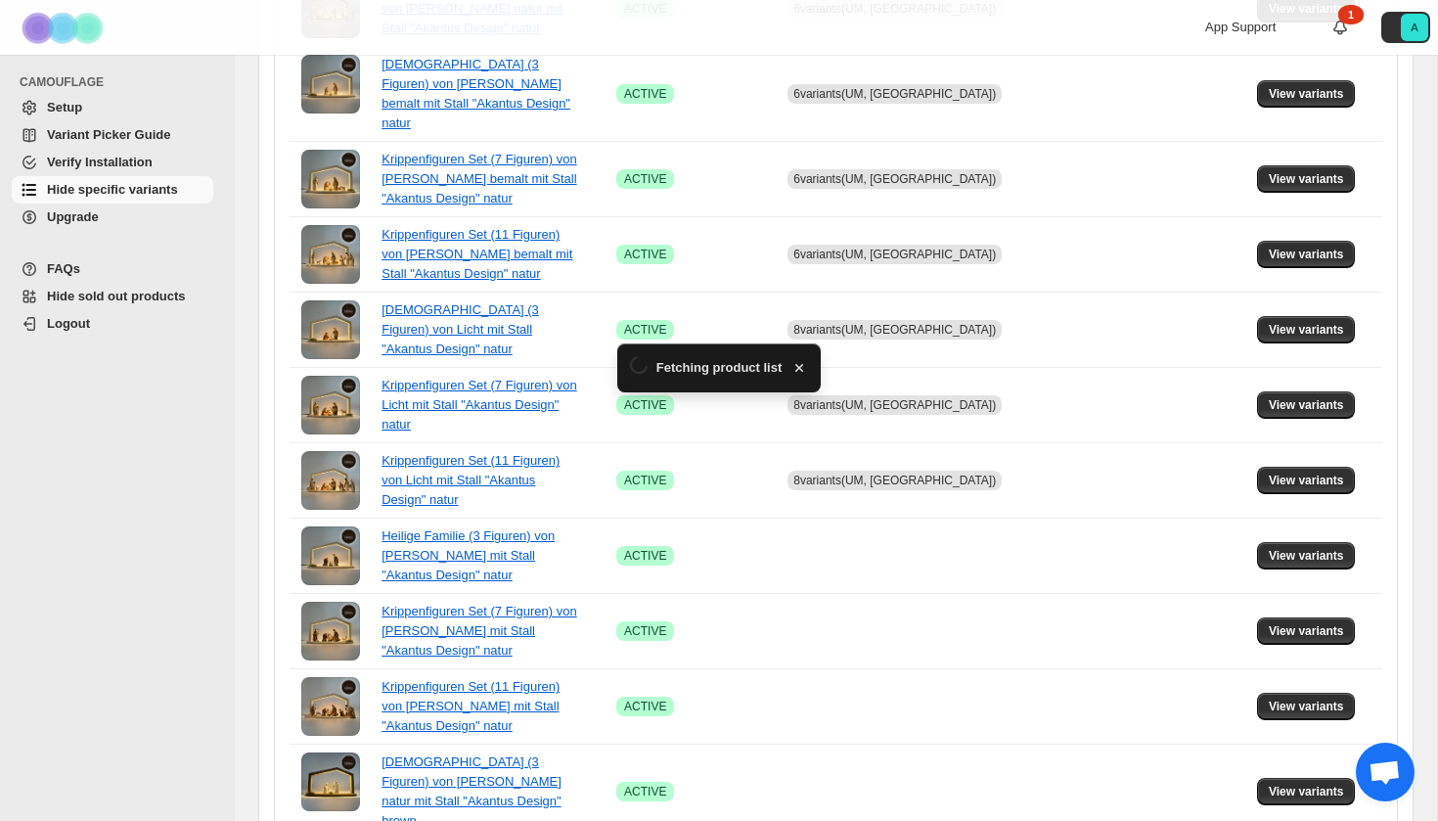
scroll to position [917, 0]
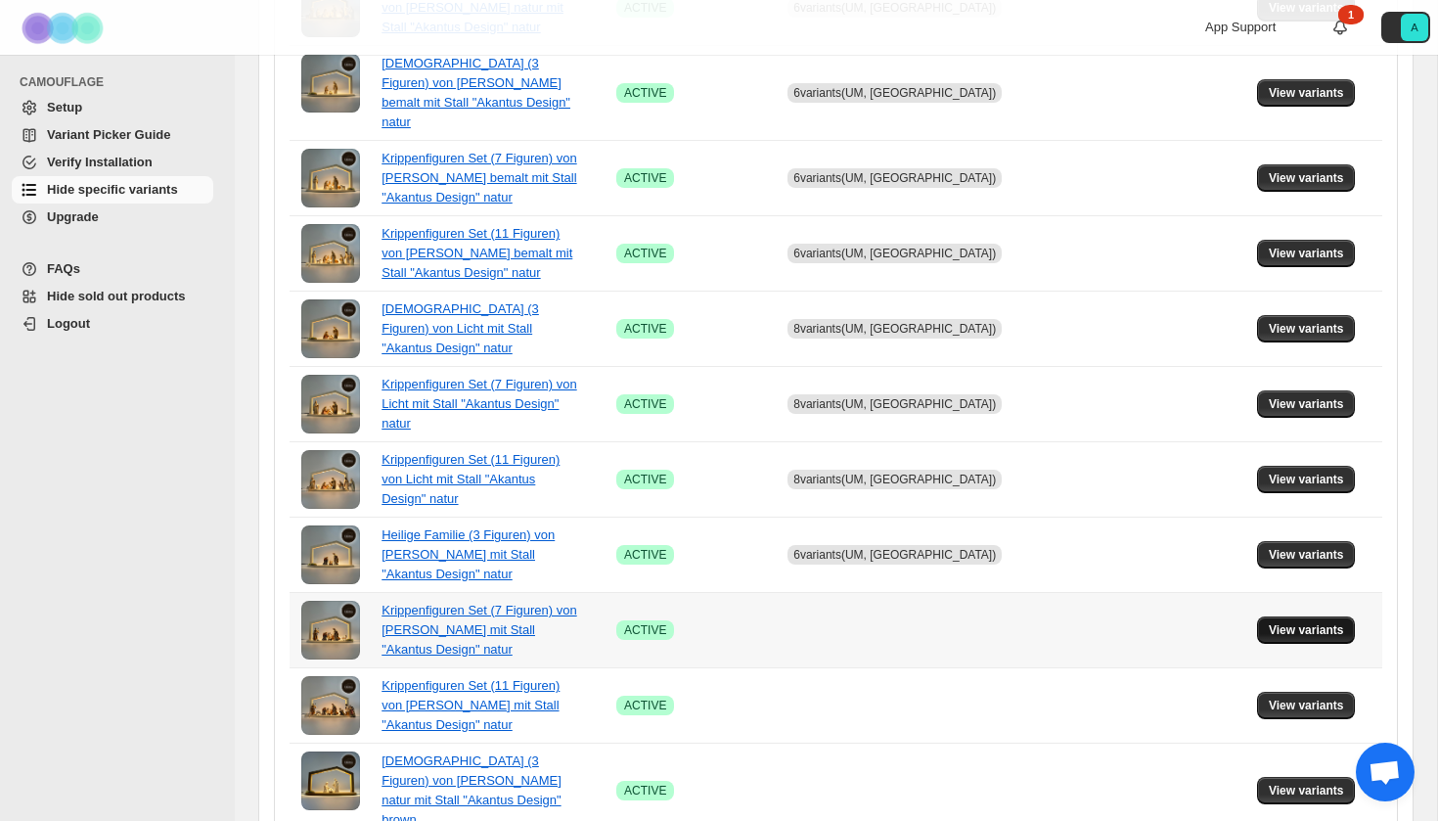
click at [1279, 622] on span "View variants" at bounding box center [1306, 630] width 75 height 16
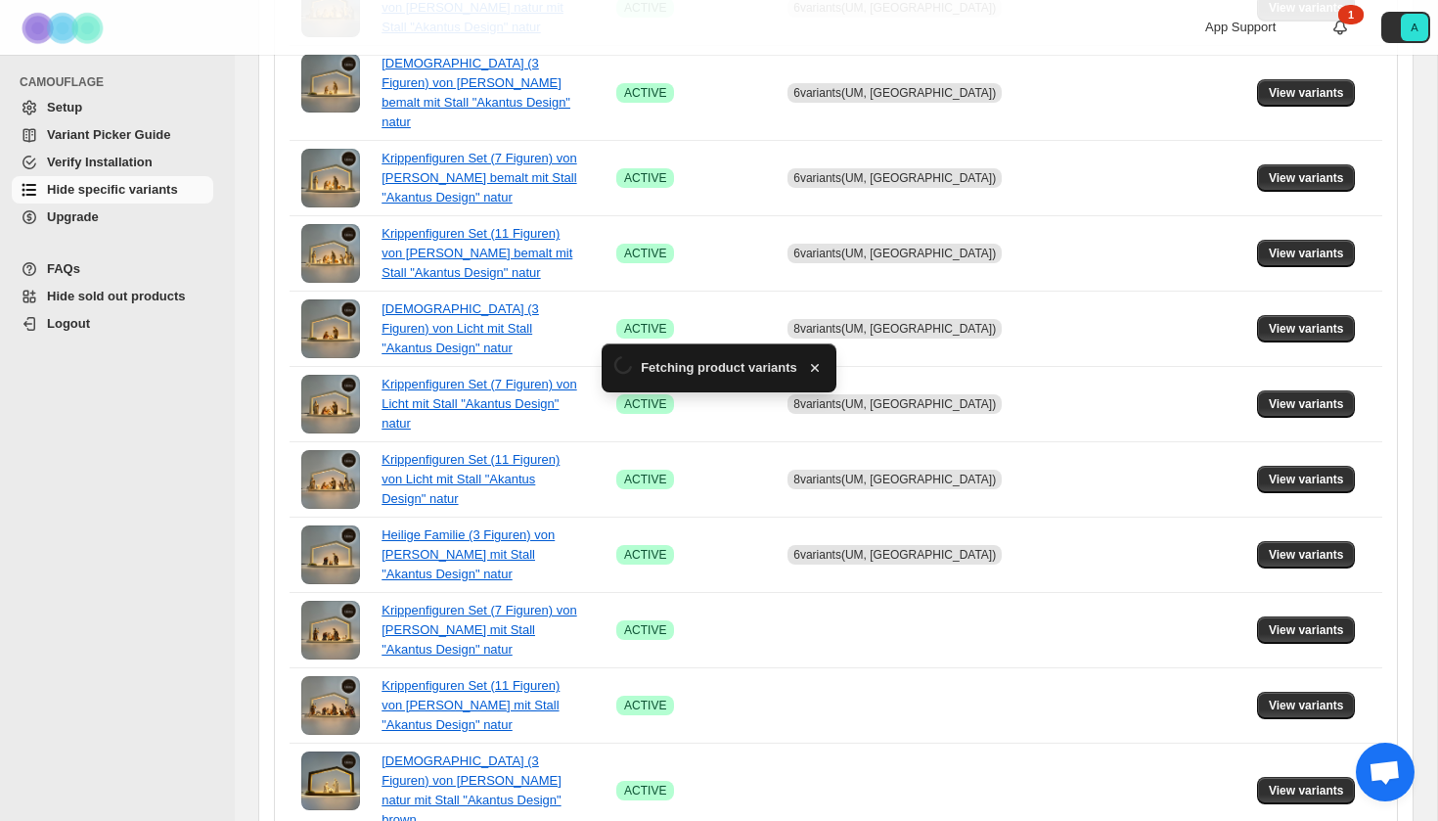
scroll to position [0, 0]
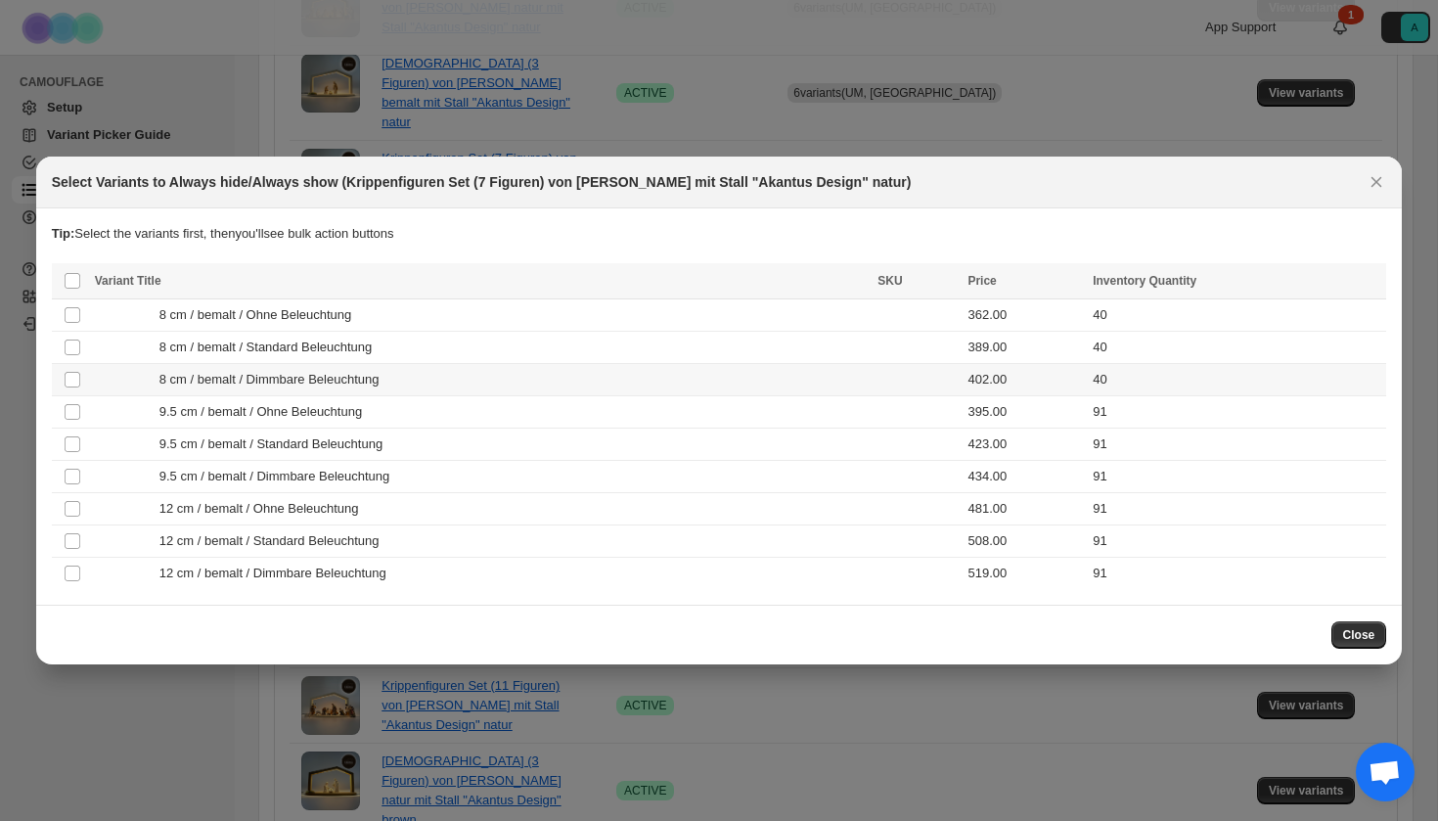
click at [497, 365] on td "8 cm / bemalt / Dimmbare Beleuchtung" at bounding box center [481, 380] width 784 height 32
click at [487, 353] on div "8 cm / bemalt / Standard Beleuchtung" at bounding box center [481, 348] width 772 height 20
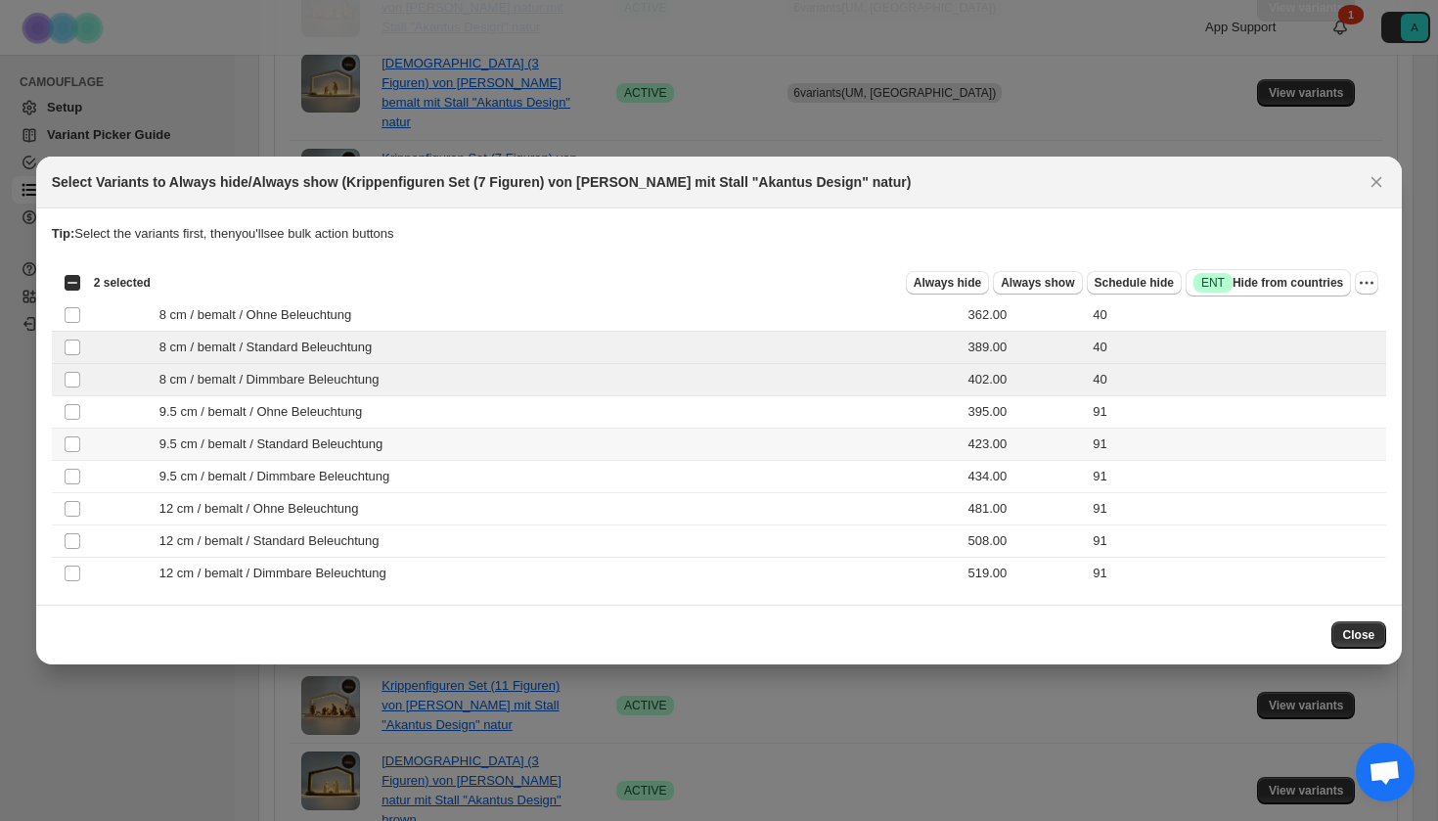
click at [466, 437] on div "9.5 cm / bemalt / Standard Beleuchtung" at bounding box center [481, 444] width 772 height 20
click at [466, 467] on div "9.5 cm / bemalt / Dimmbare Beleuchtung" at bounding box center [481, 477] width 772 height 20
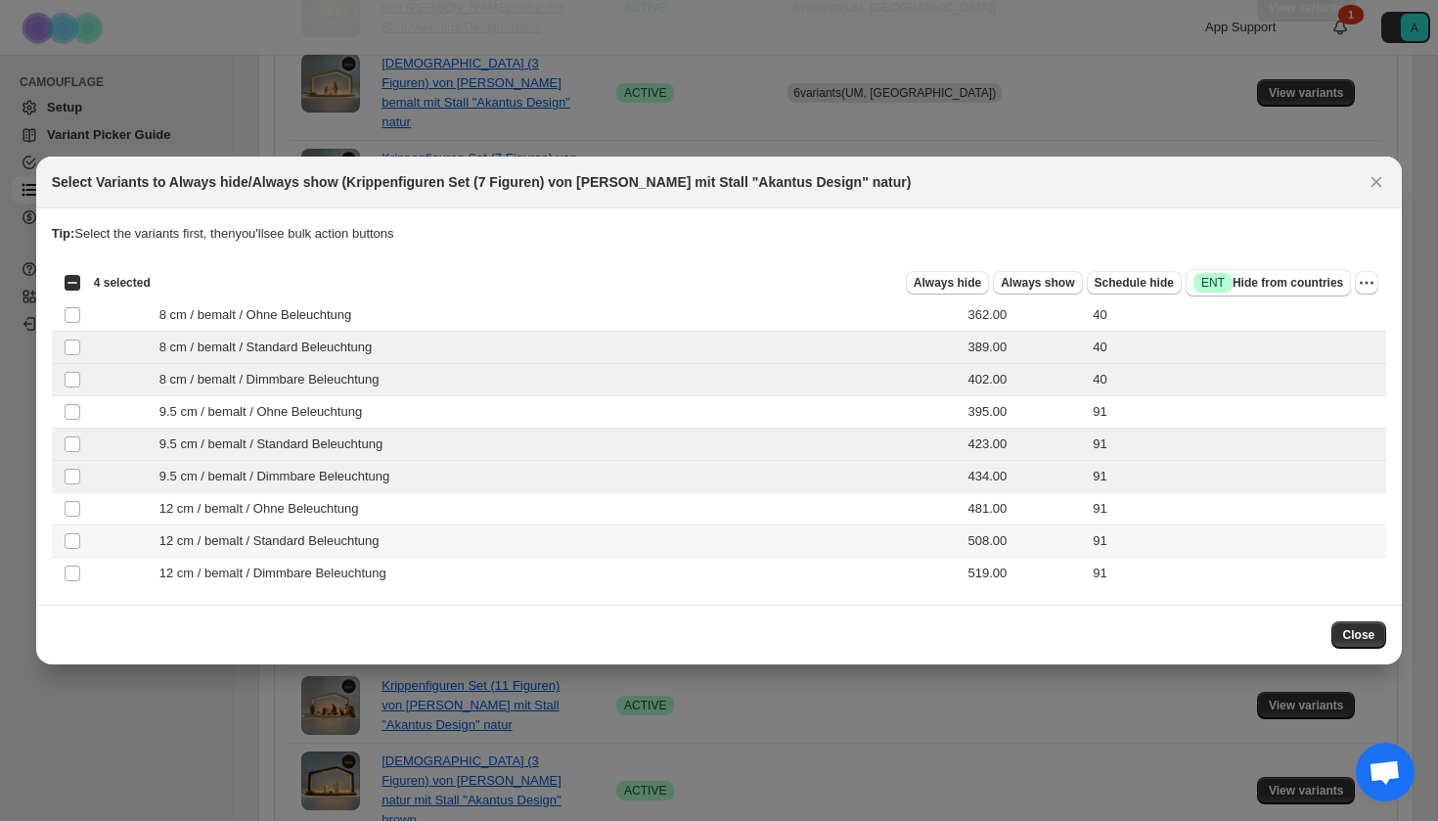
click at [452, 537] on div "12 cm / bemalt / Standard Beleuchtung" at bounding box center [481, 541] width 772 height 20
click at [452, 564] on div "12 cm / bemalt / Dimmbare Beleuchtung" at bounding box center [481, 574] width 772 height 20
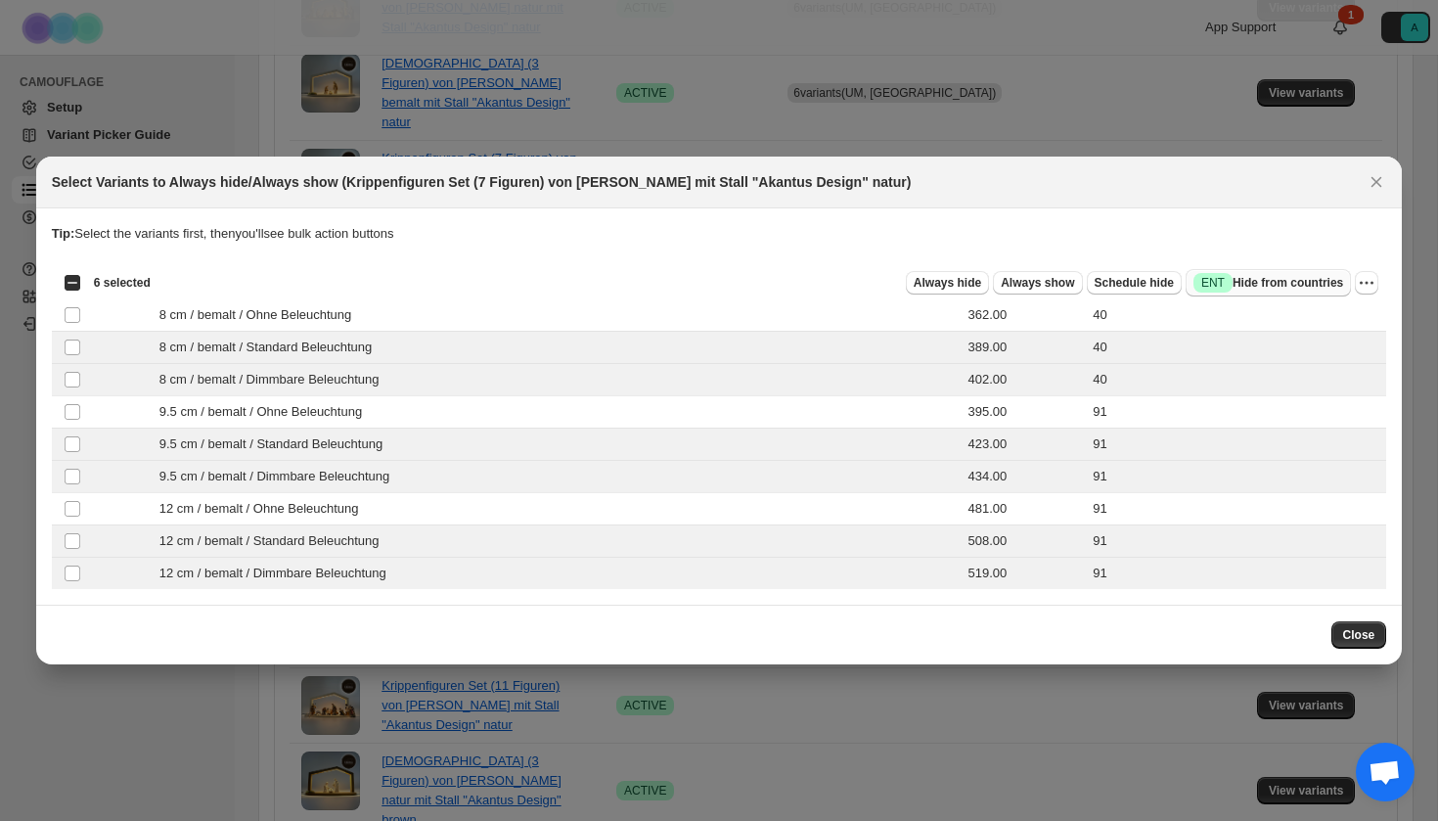
click at [1292, 286] on span "Success ENT Hide from countries" at bounding box center [1269, 283] width 150 height 20
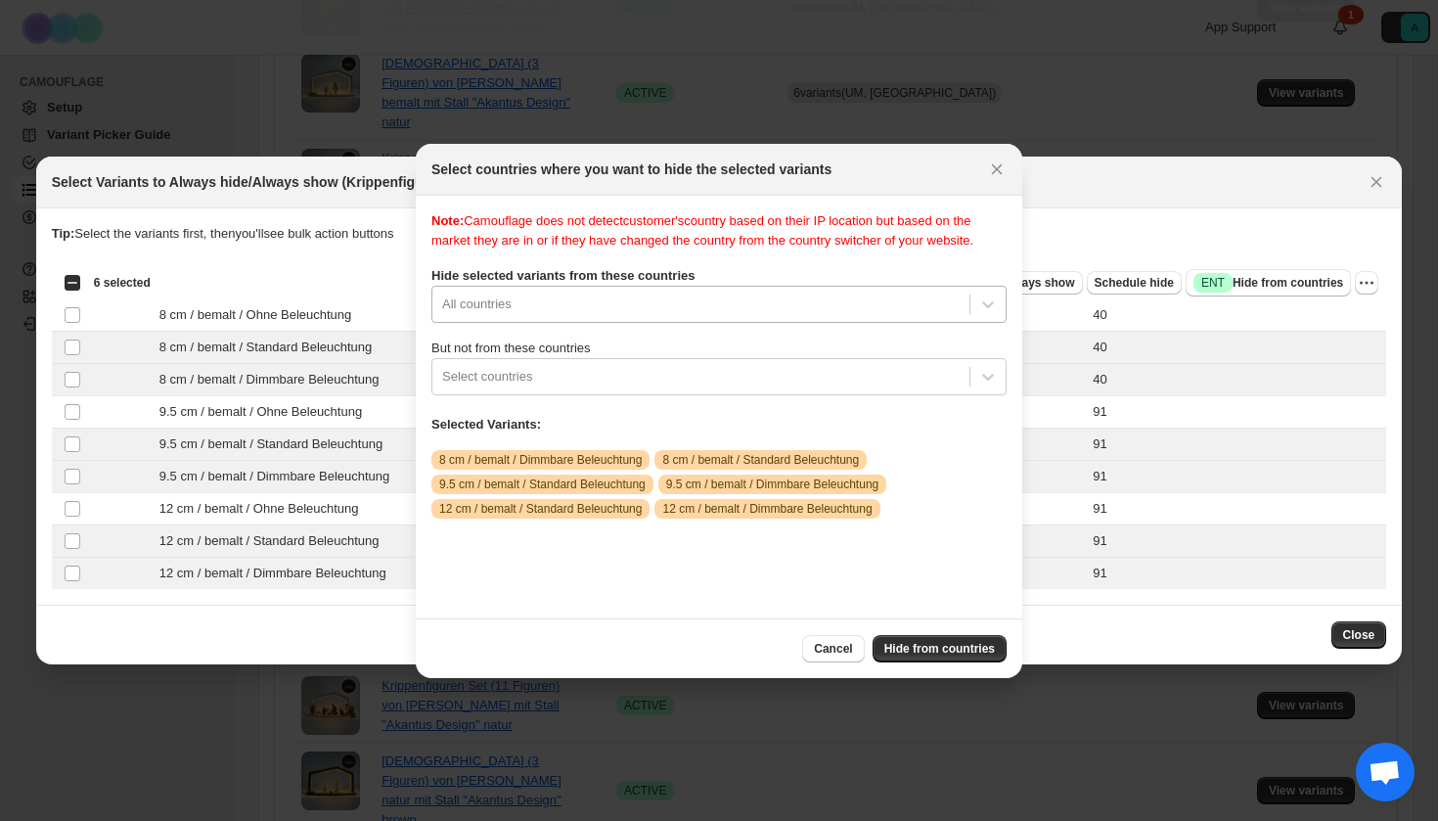
click at [669, 323] on div "All countries" at bounding box center [718, 304] width 575 height 37
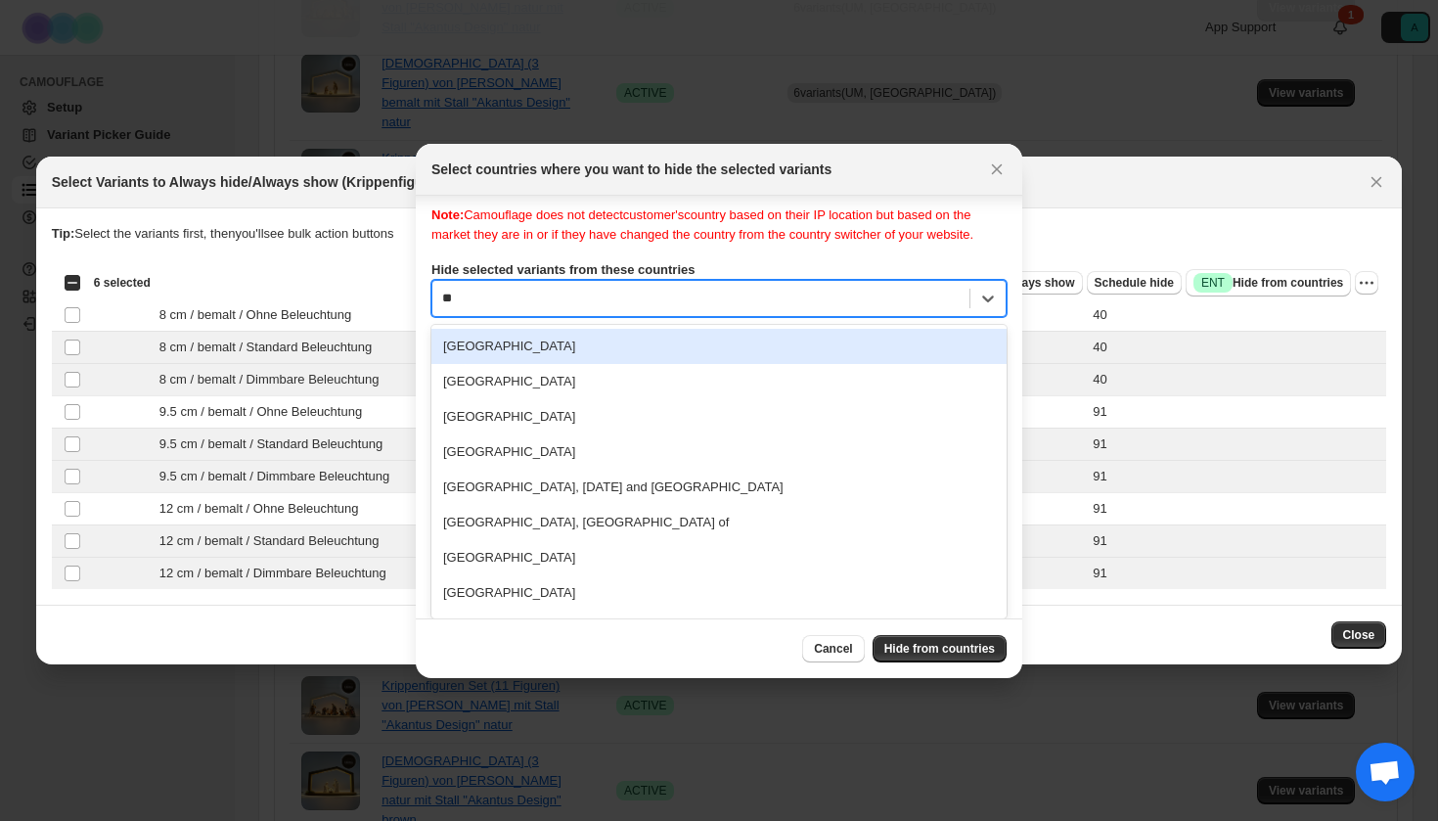
type input "***"
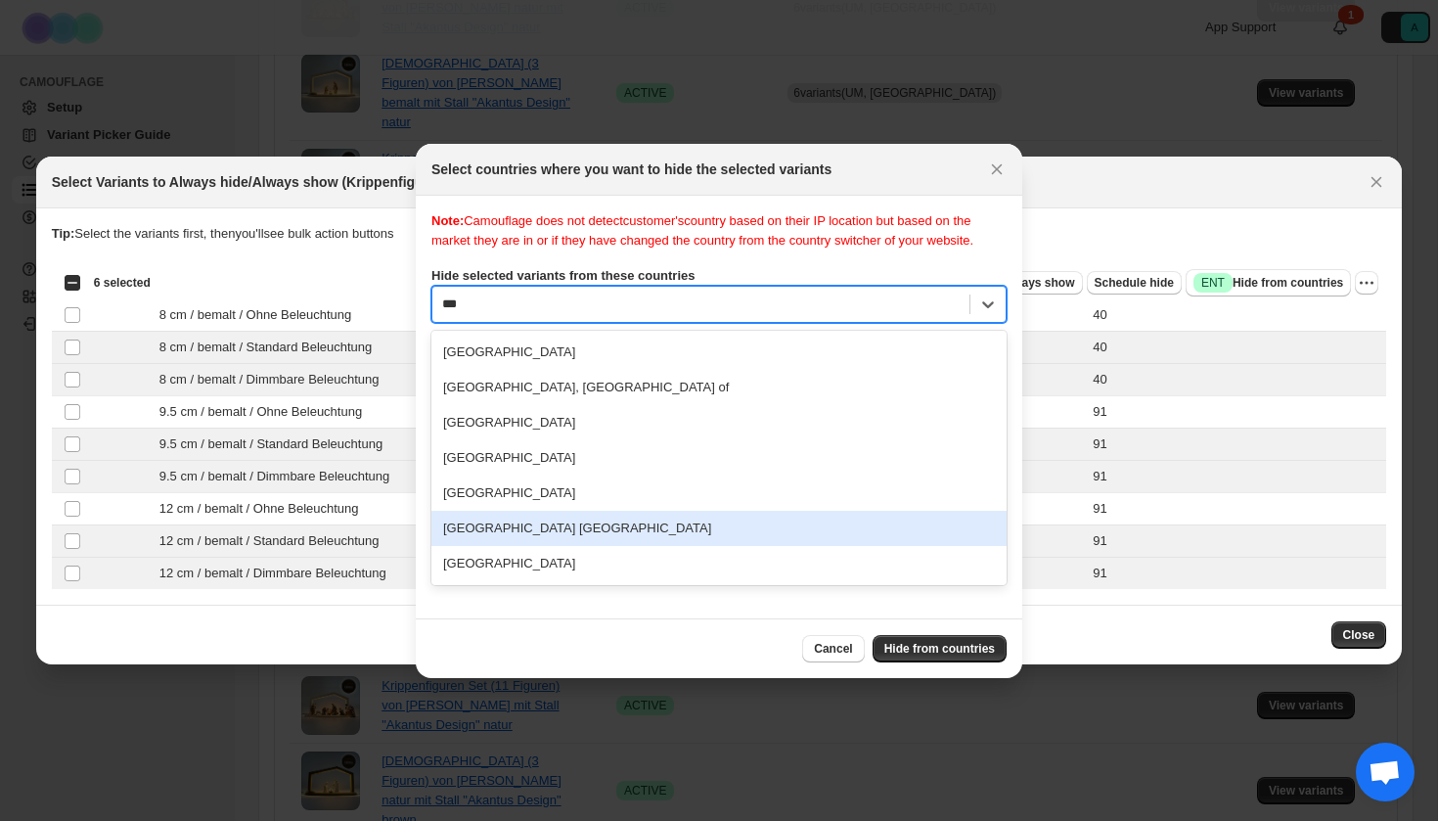
click at [628, 546] on div "[GEOGRAPHIC_DATA] [GEOGRAPHIC_DATA]" at bounding box center [718, 528] width 575 height 35
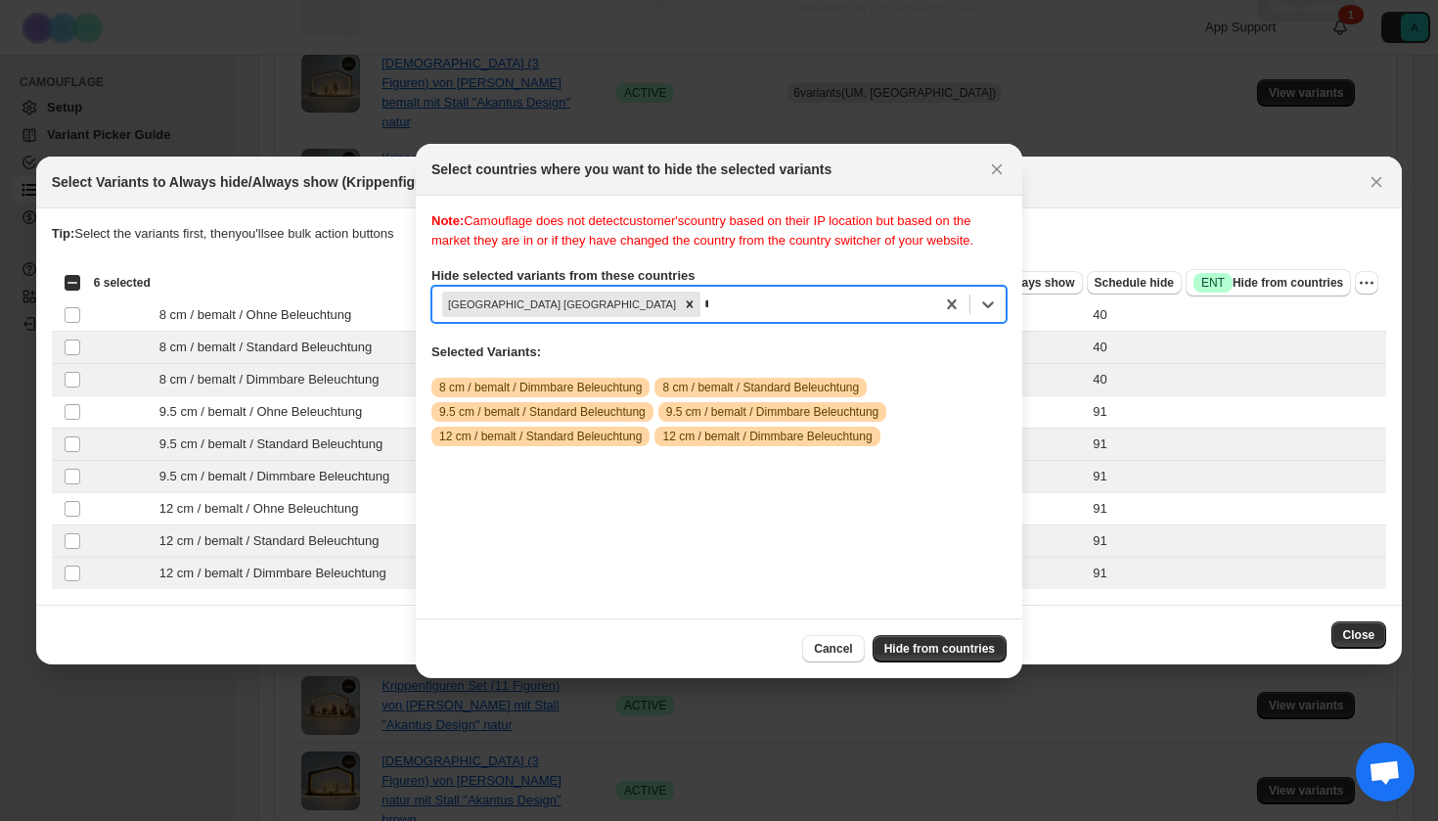
scroll to position [25, 0]
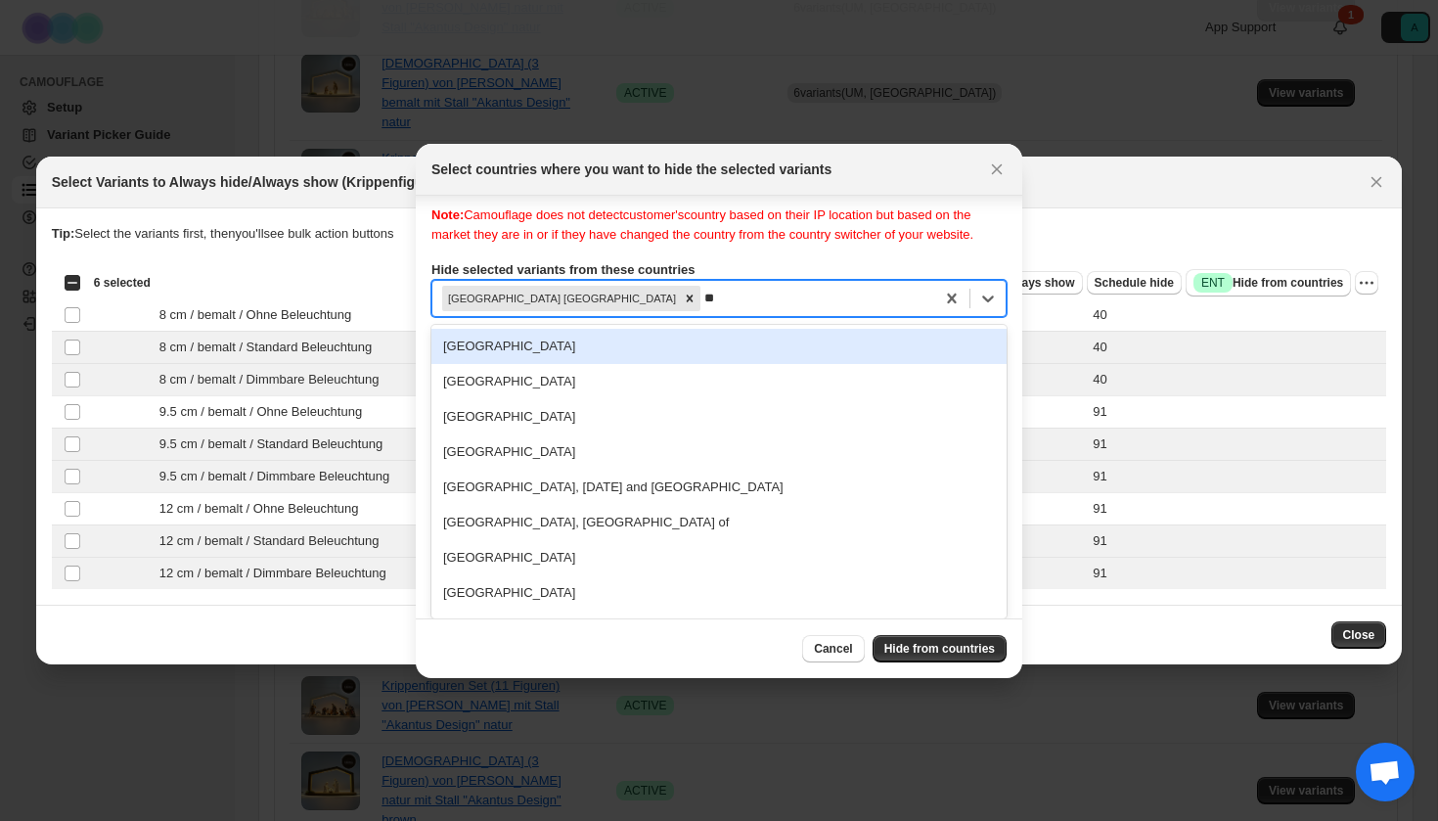
type input "***"
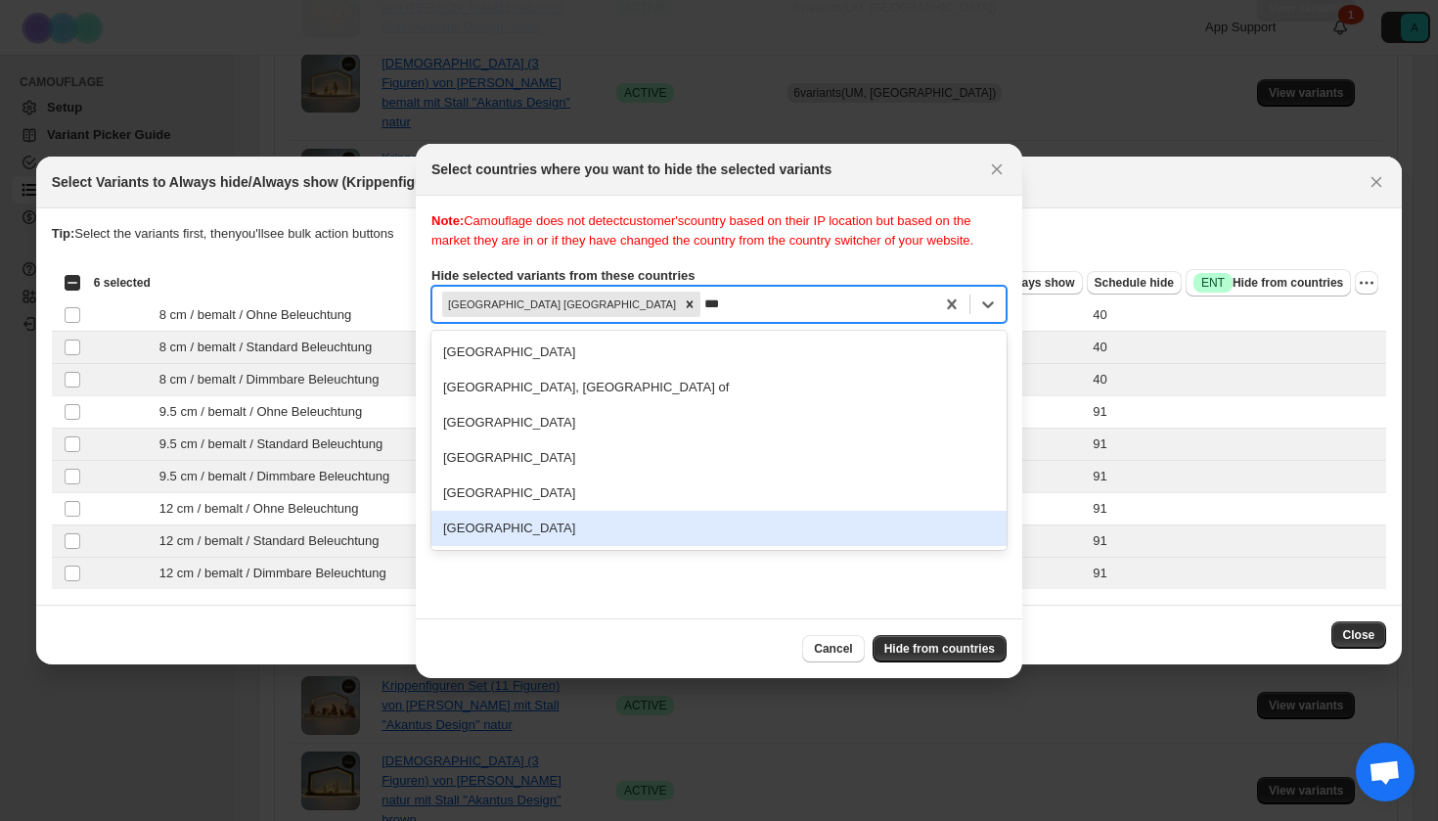
click at [602, 546] on div "[GEOGRAPHIC_DATA]" at bounding box center [718, 528] width 575 height 35
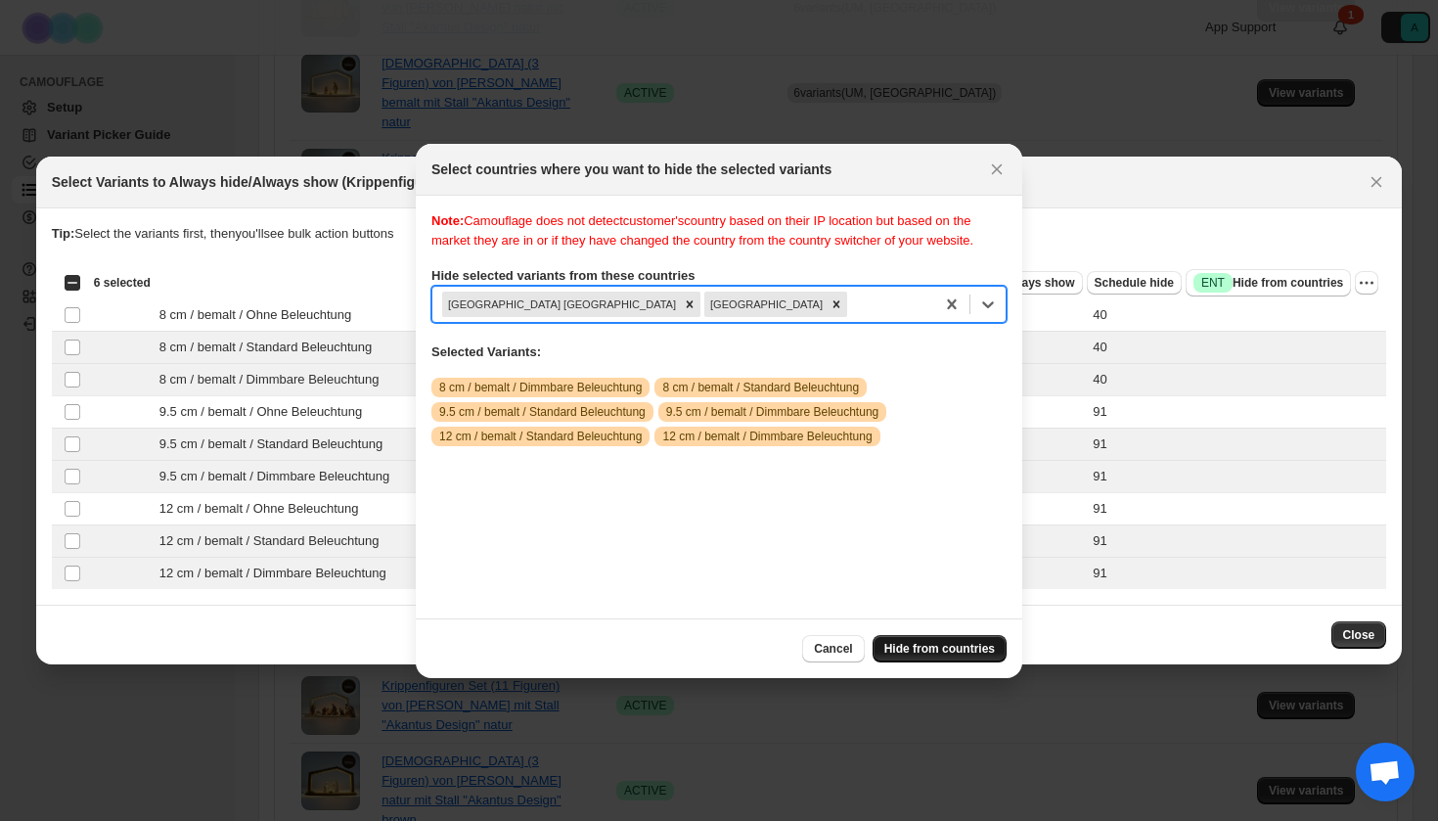
click at [931, 647] on span "Hide from countries" at bounding box center [939, 649] width 111 height 16
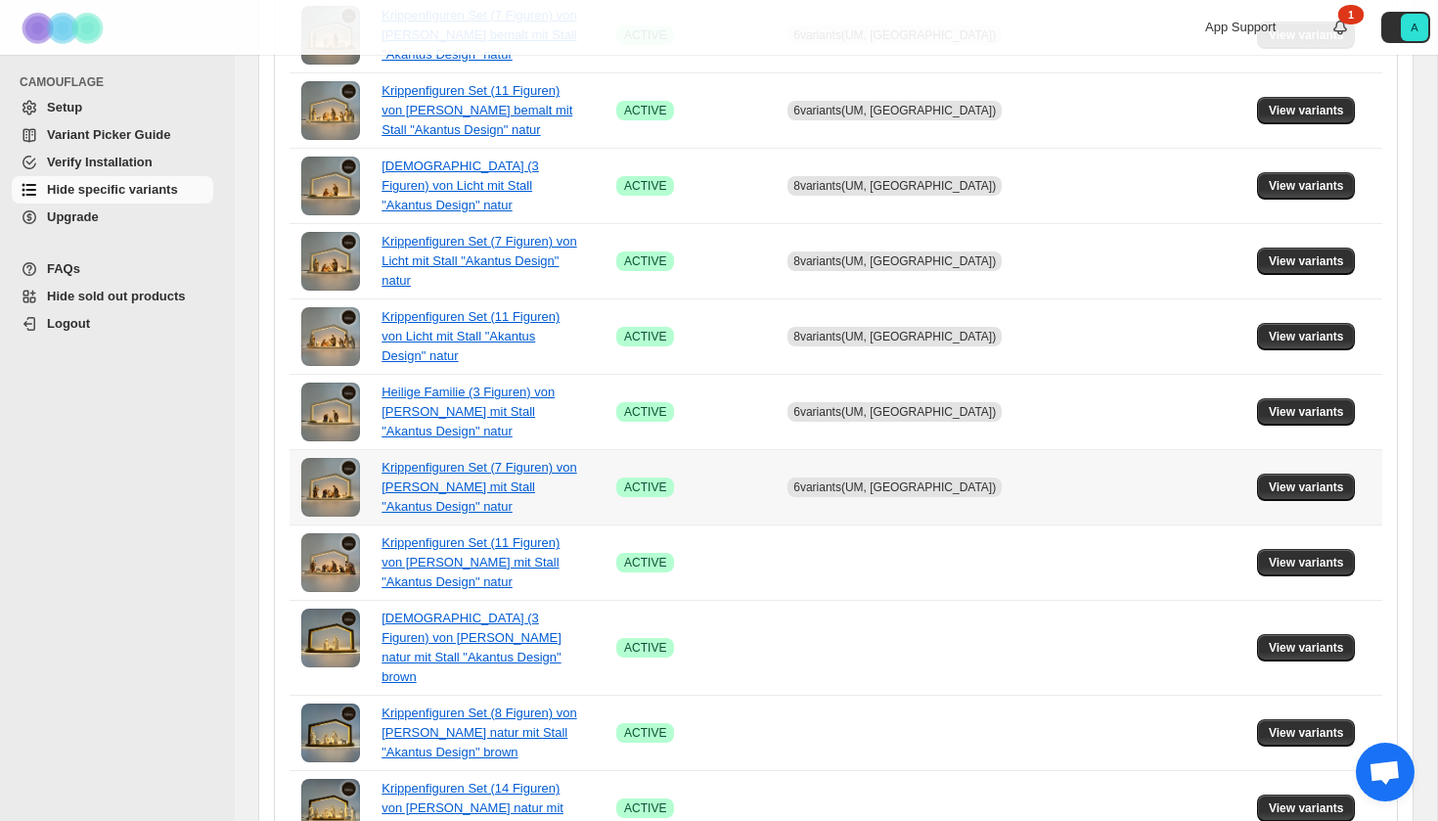
scroll to position [1061, 0]
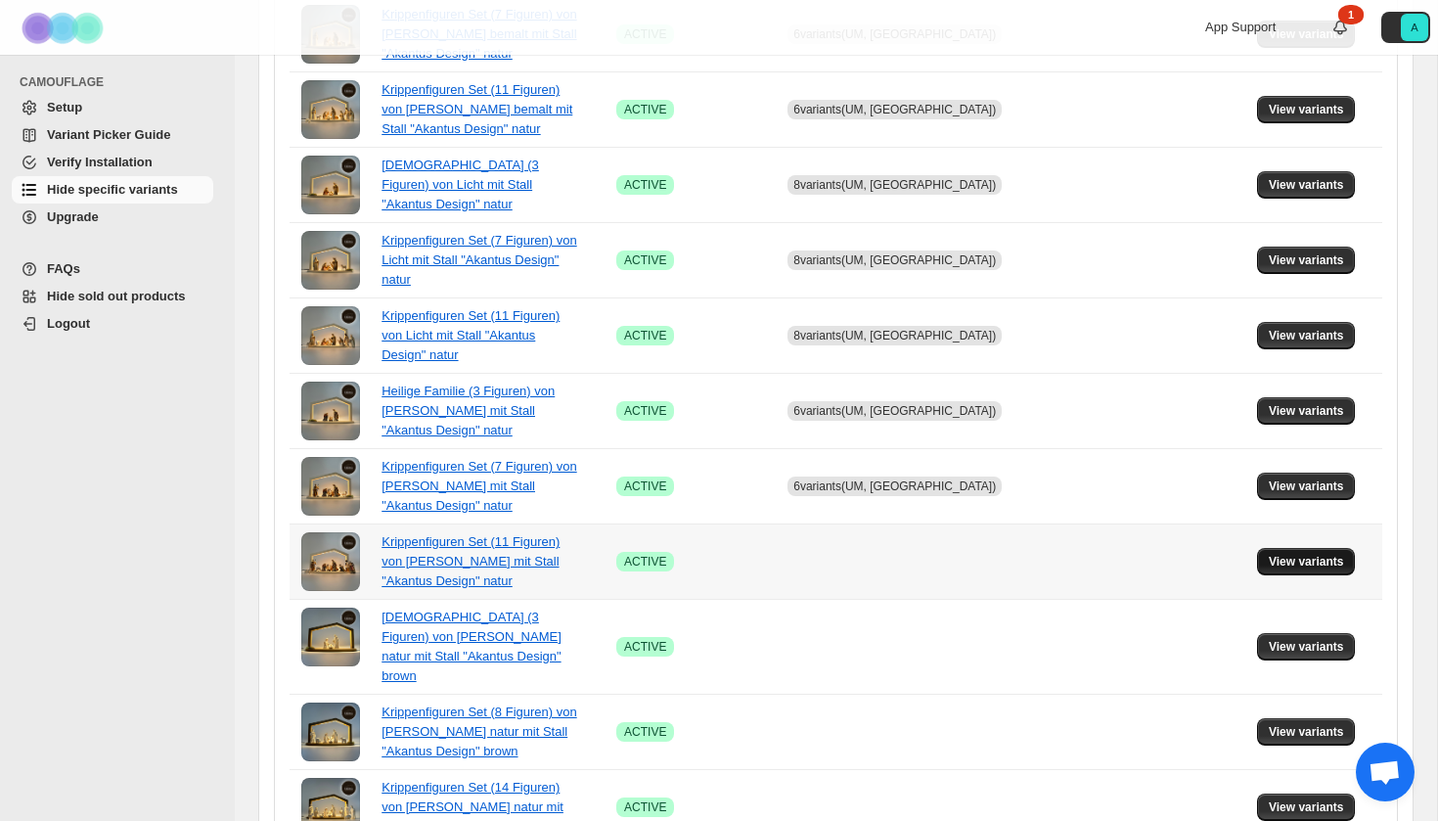
click at [1278, 554] on span "View variants" at bounding box center [1306, 562] width 75 height 16
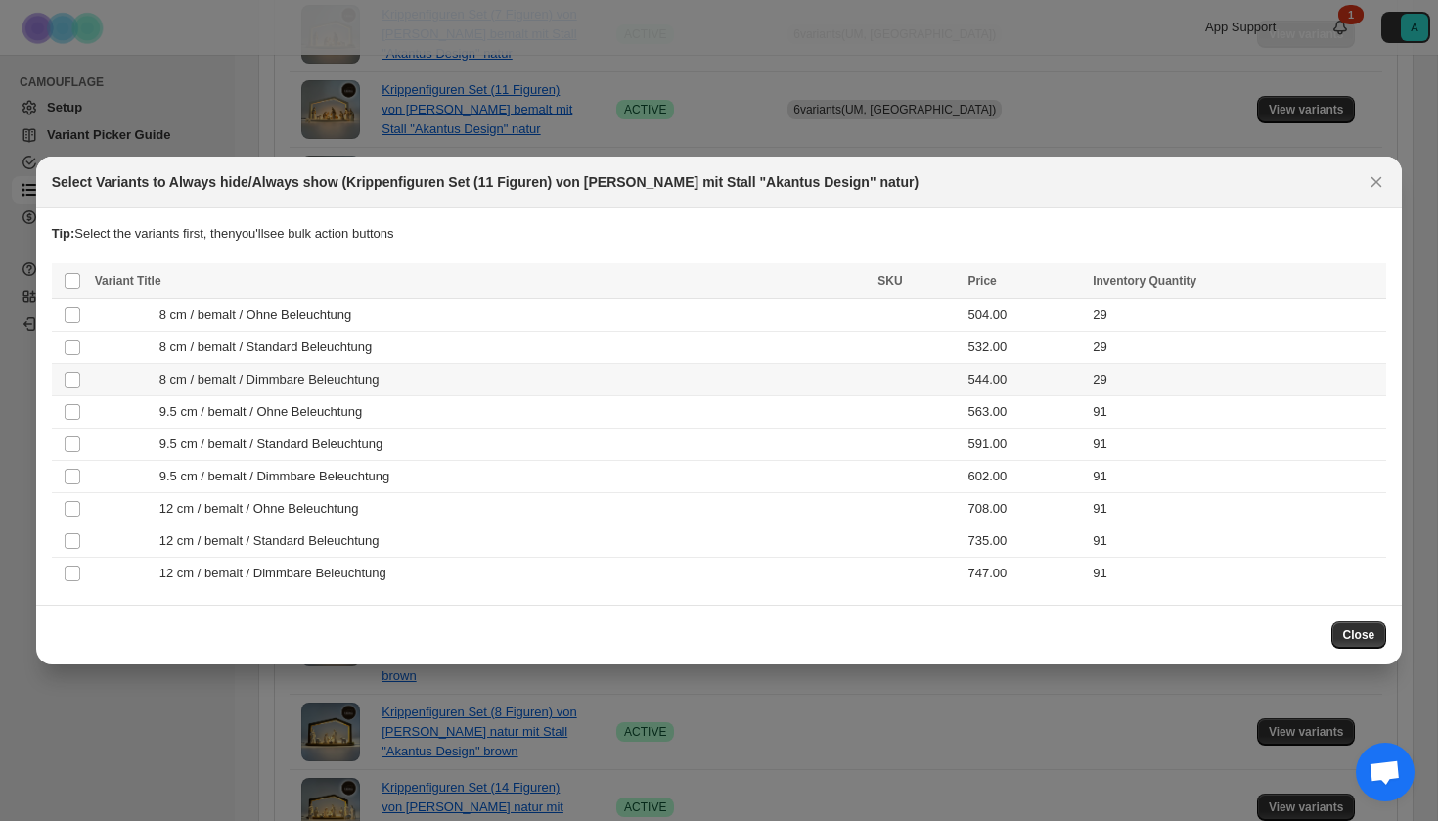
click at [371, 364] on td "8 cm / bemalt / Dimmbare Beleuchtung" at bounding box center [481, 380] width 784 height 32
click at [367, 353] on span "8 cm / bemalt / Standard Beleuchtung" at bounding box center [270, 348] width 223 height 20
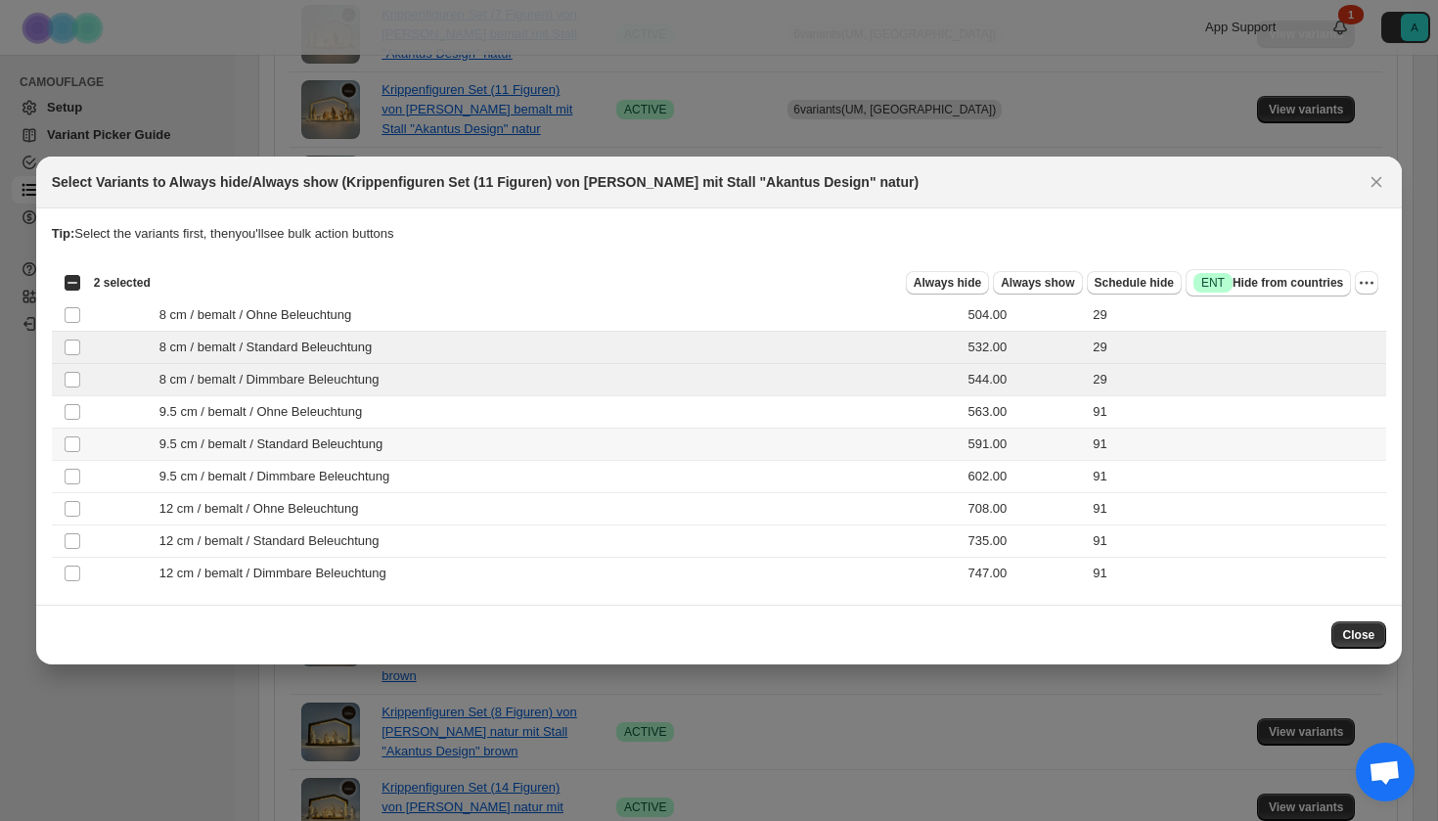
click at [361, 446] on span "9.5 cm / bemalt / Standard Beleuchtung" at bounding box center [276, 444] width 234 height 20
click at [361, 478] on span "9.5 cm / bemalt / Dimmbare Beleuchtung" at bounding box center [279, 477] width 241 height 20
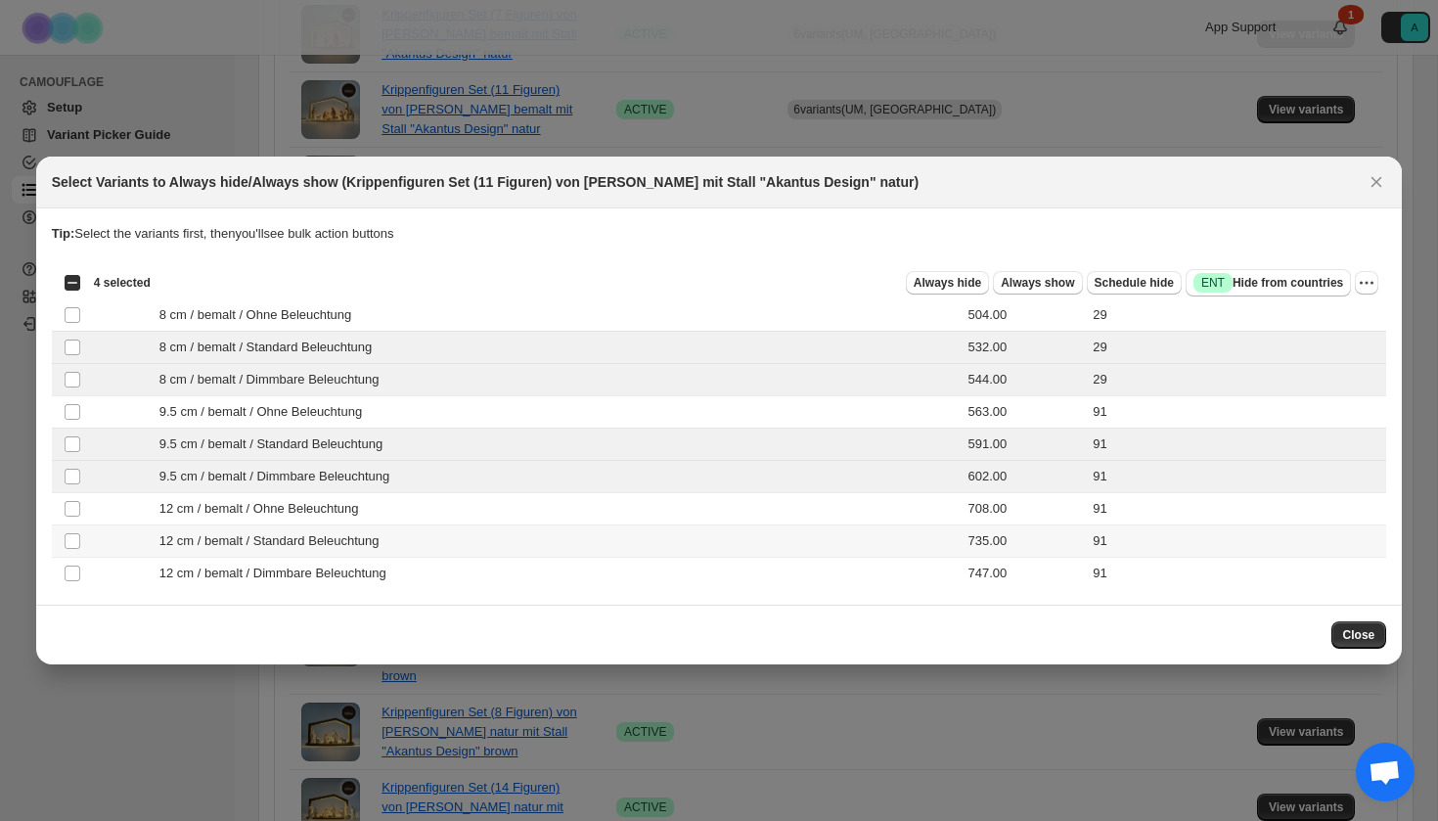
click at [359, 550] on span "12 cm / bemalt / Standard Beleuchtung" at bounding box center [274, 541] width 231 height 20
click at [359, 574] on span "12 cm / bemalt / Dimmbare Beleuchtung" at bounding box center [278, 574] width 238 height 20
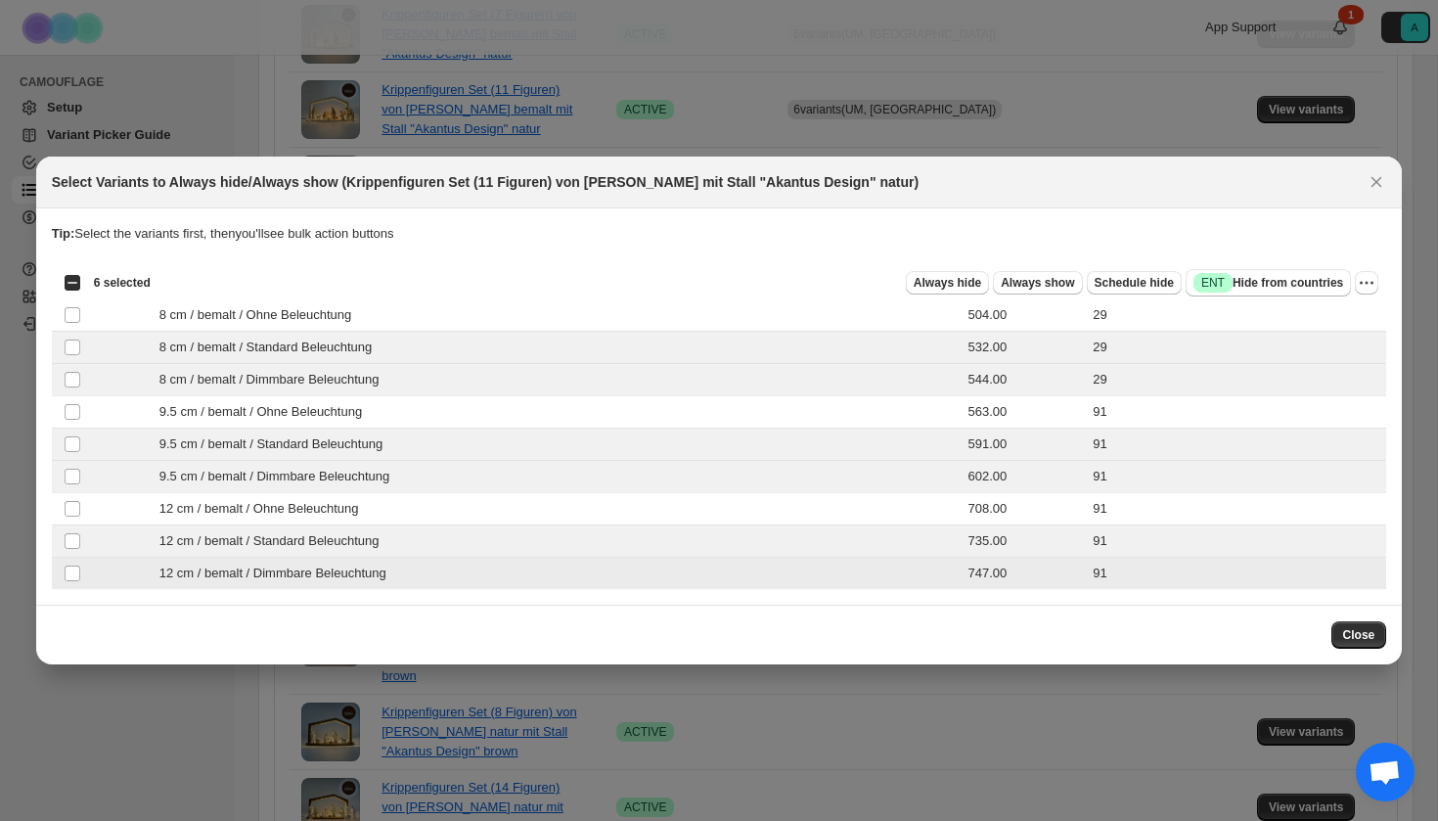
scroll to position [0, 0]
click at [1251, 278] on span "Success ENT Hide from countries" at bounding box center [1269, 283] width 150 height 20
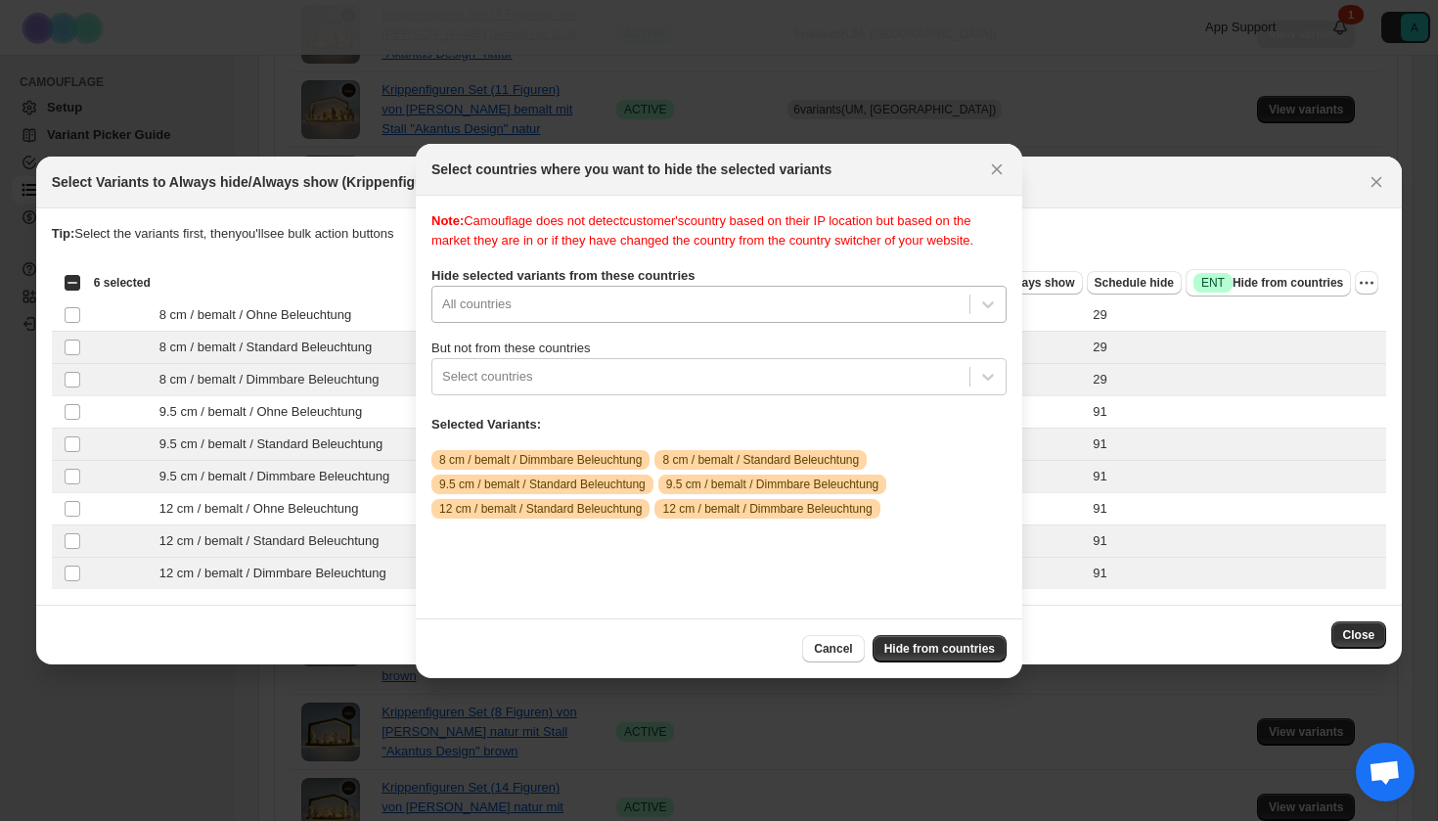
click at [538, 323] on div "All countries" at bounding box center [718, 304] width 575 height 37
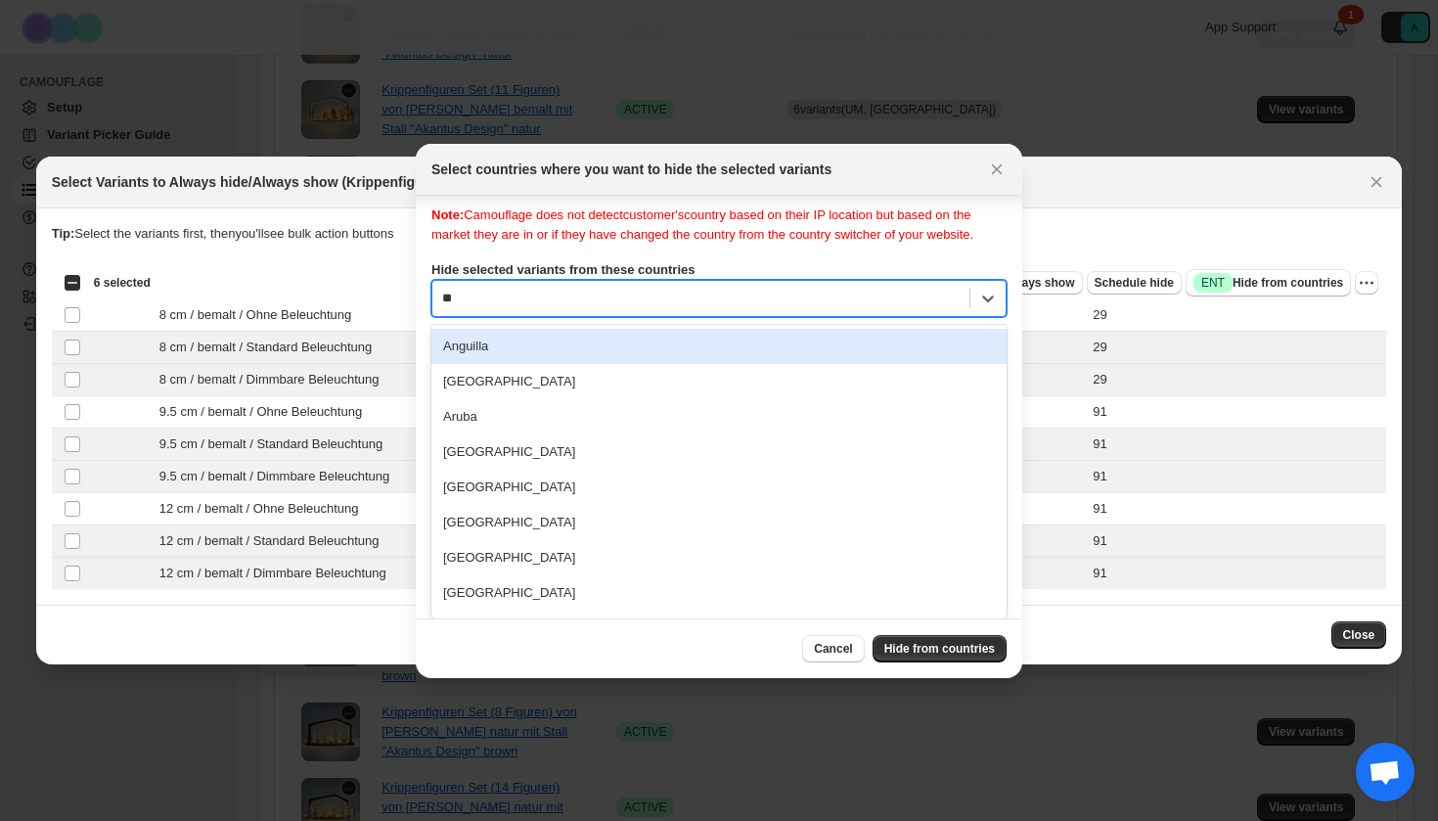
type input "***"
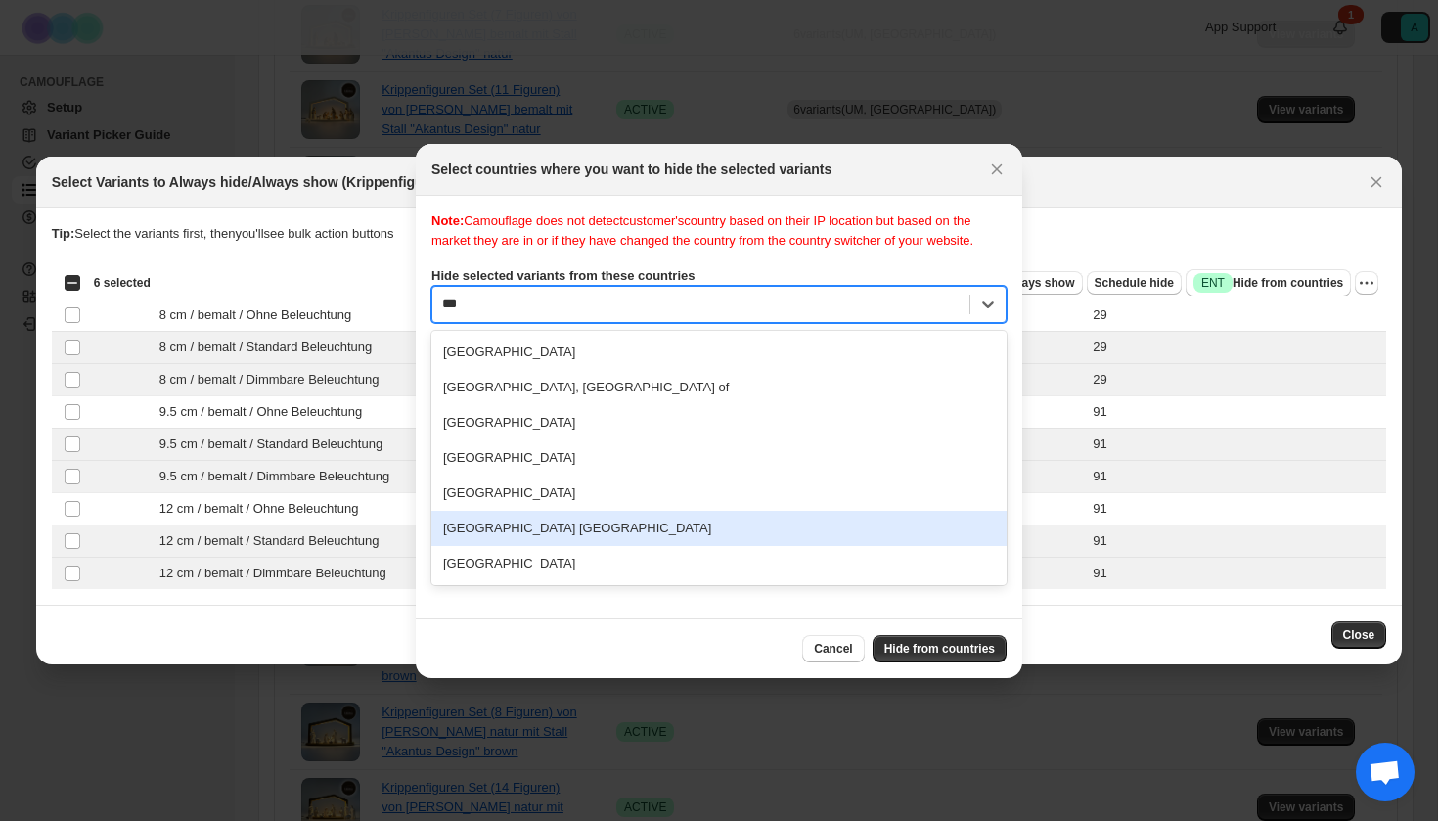
click at [507, 542] on div "[GEOGRAPHIC_DATA] [GEOGRAPHIC_DATA]" at bounding box center [718, 528] width 575 height 35
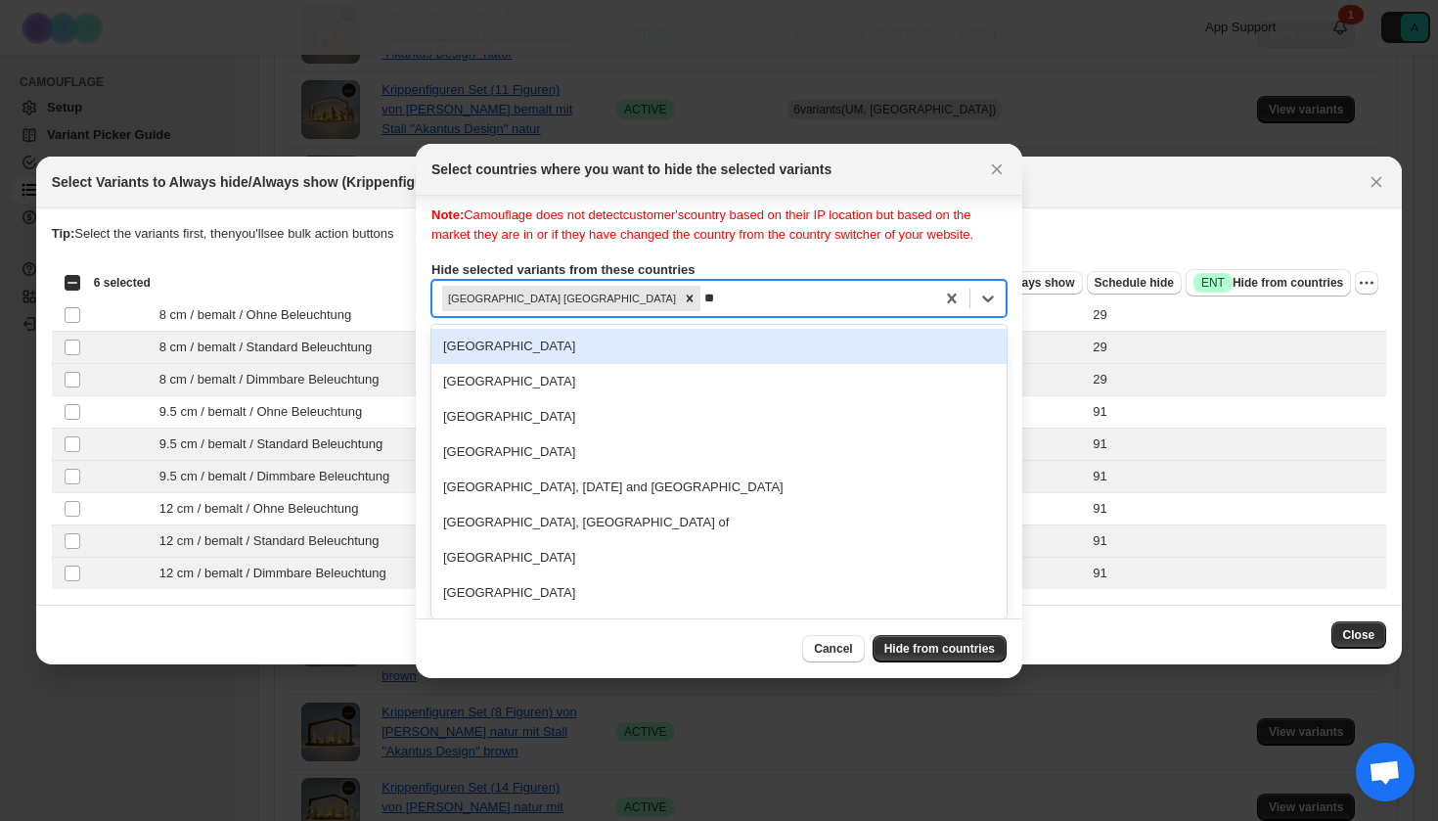
type input "***"
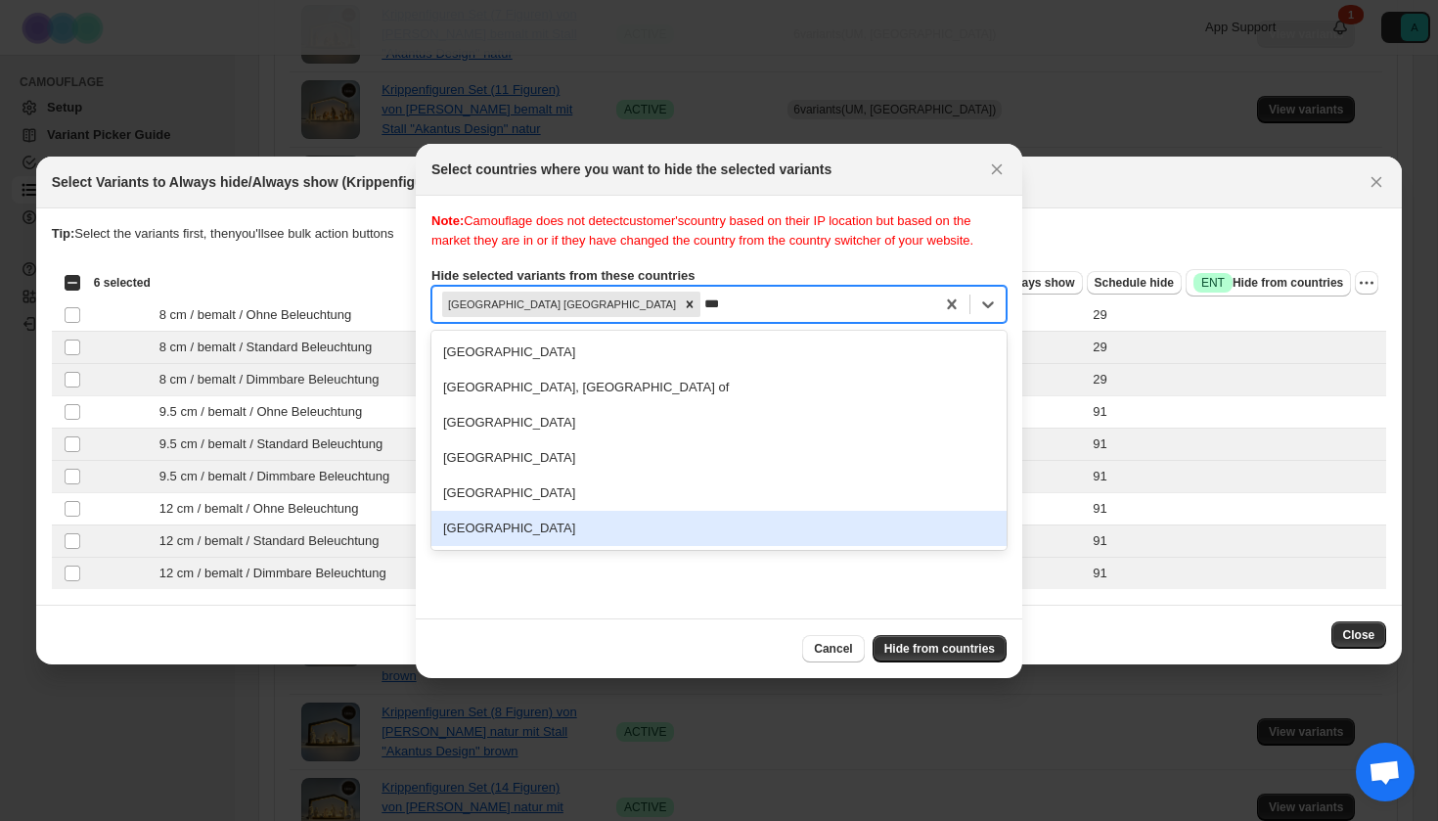
click at [514, 546] on div "[GEOGRAPHIC_DATA]" at bounding box center [718, 528] width 575 height 35
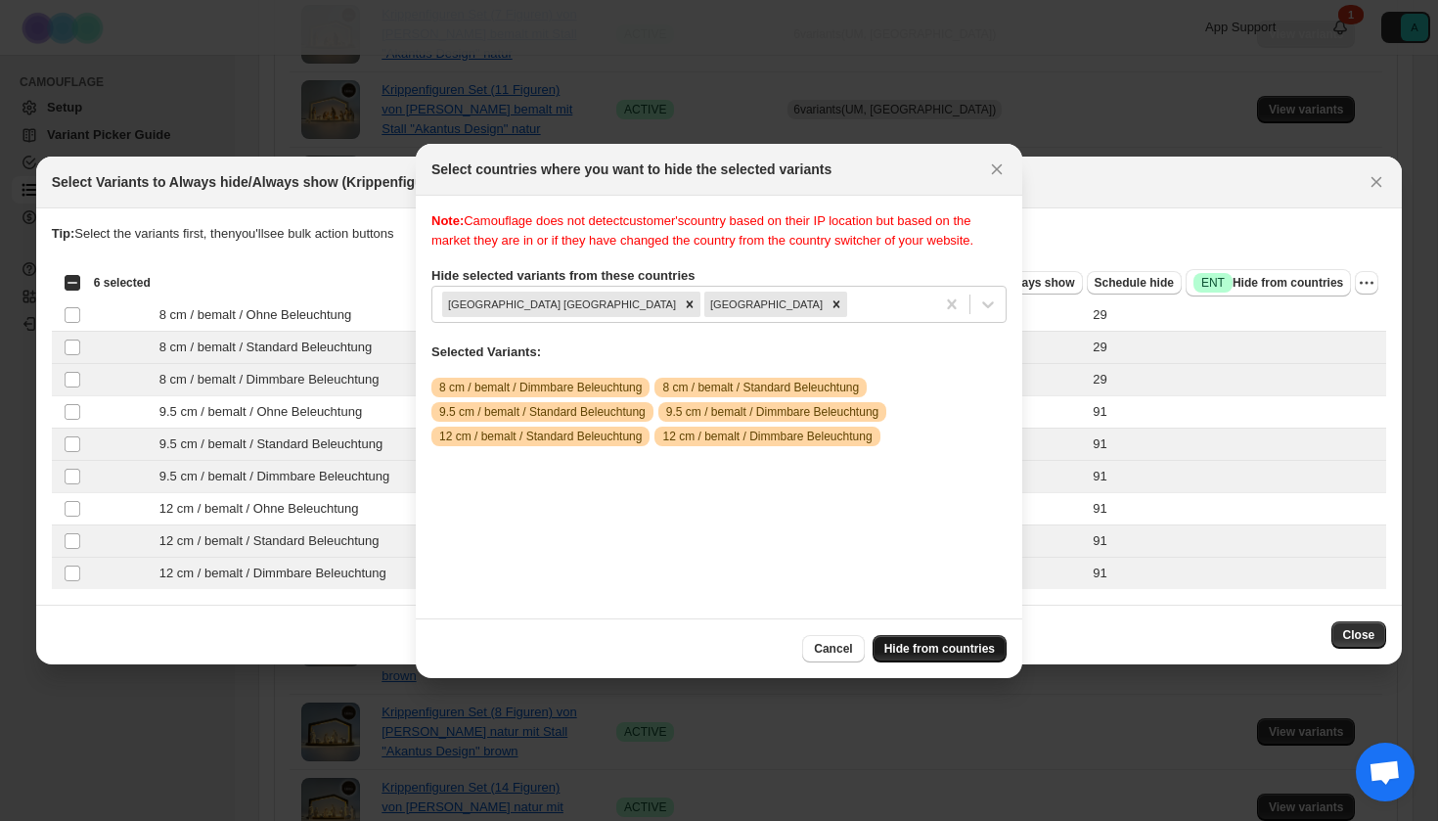
click at [978, 656] on button "Hide from countries" at bounding box center [940, 648] width 134 height 27
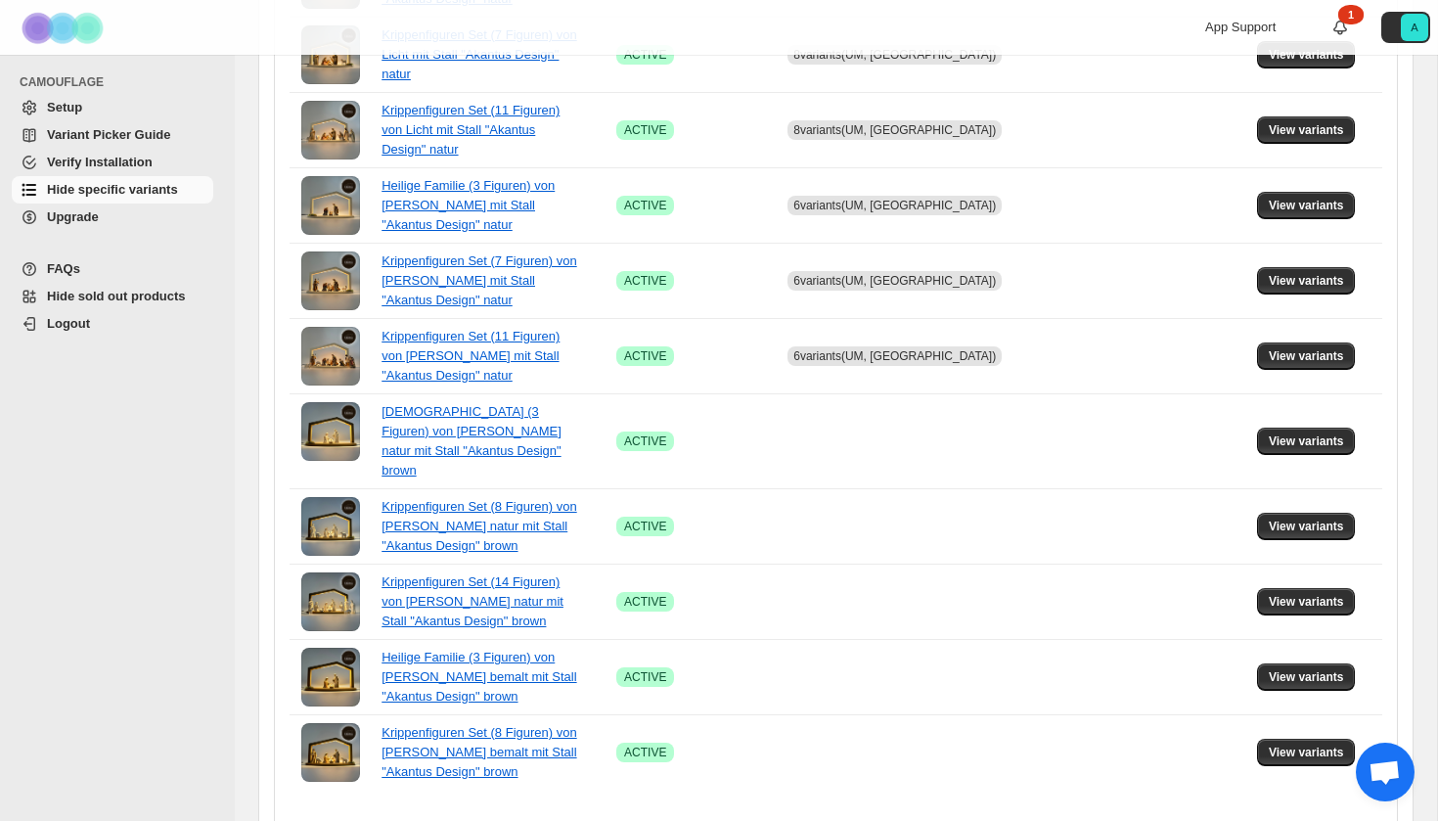
click at [880, 820] on icon "Next" at bounding box center [885, 835] width 20 height 20
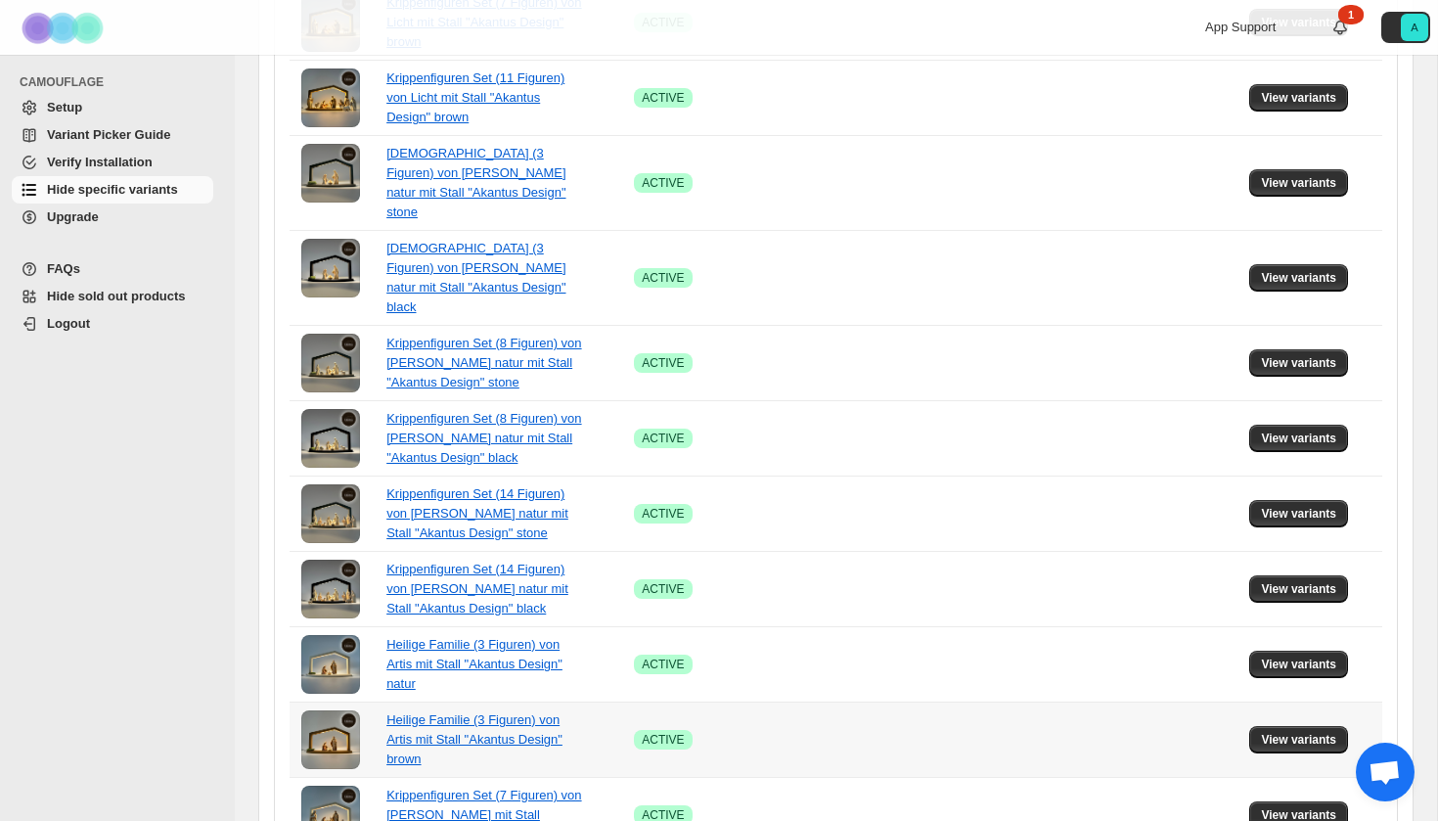
scroll to position [1266, 0]
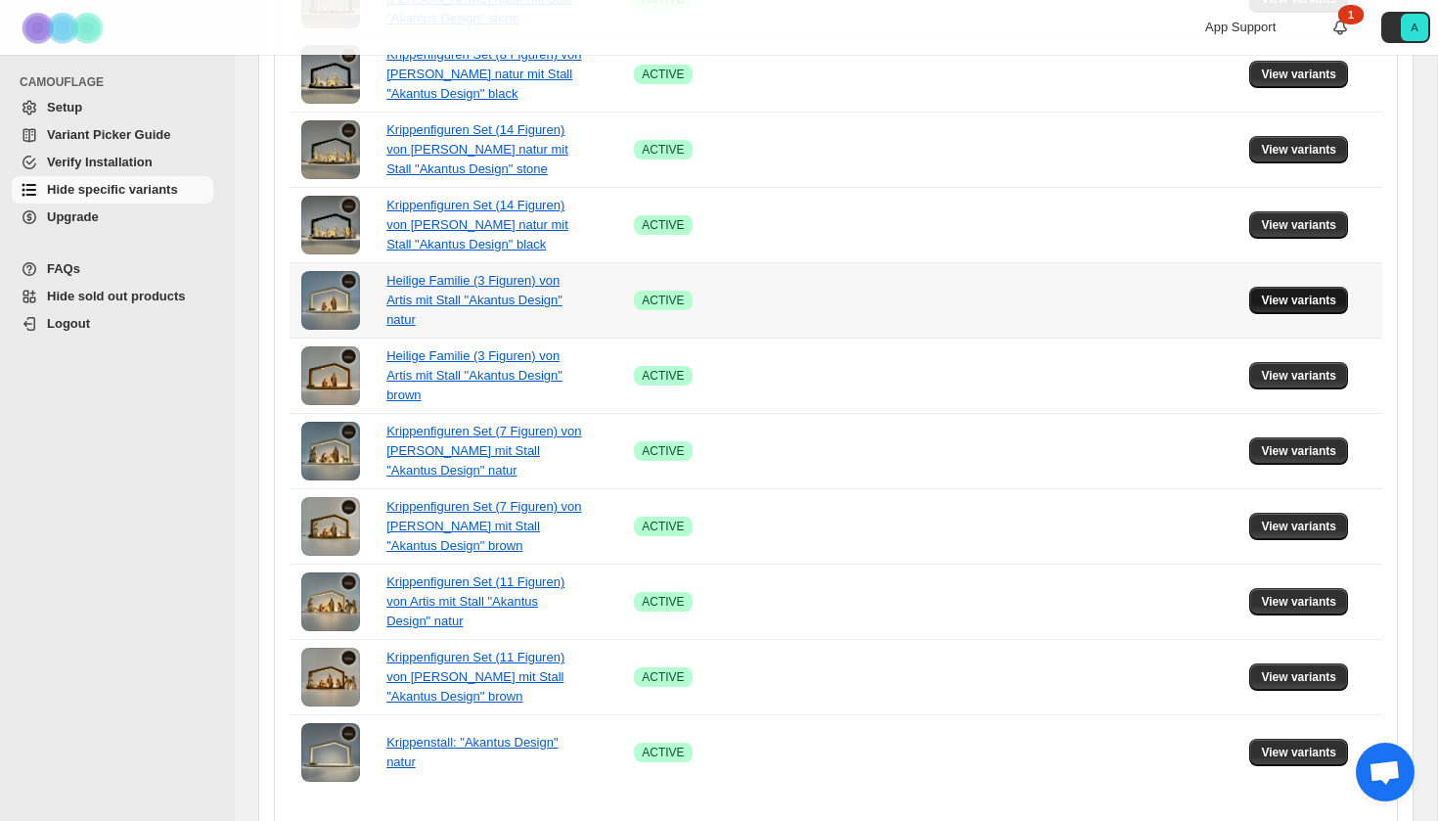
click at [1289, 293] on span "View variants" at bounding box center [1298, 301] width 75 height 16
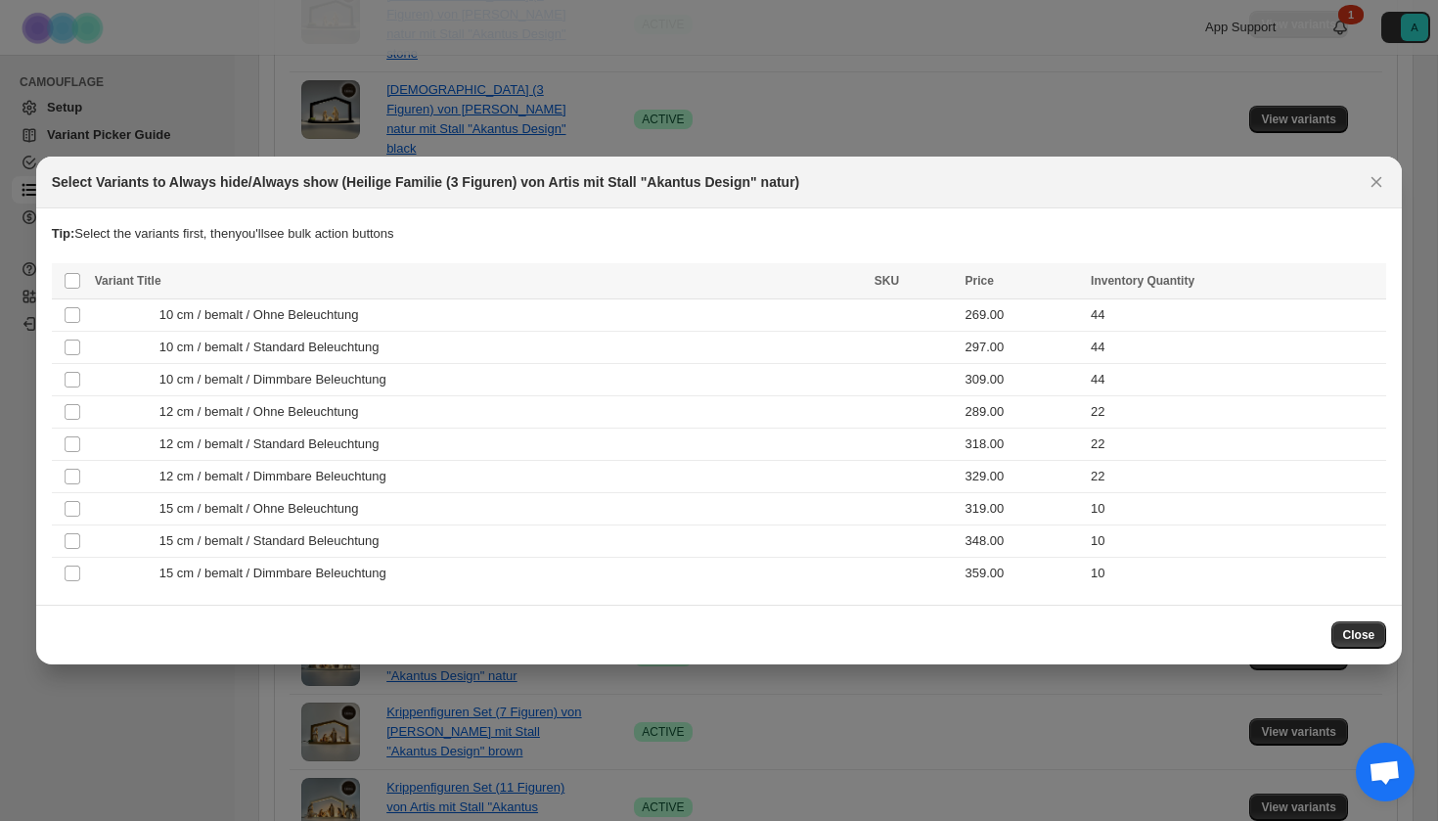
scroll to position [0, 0]
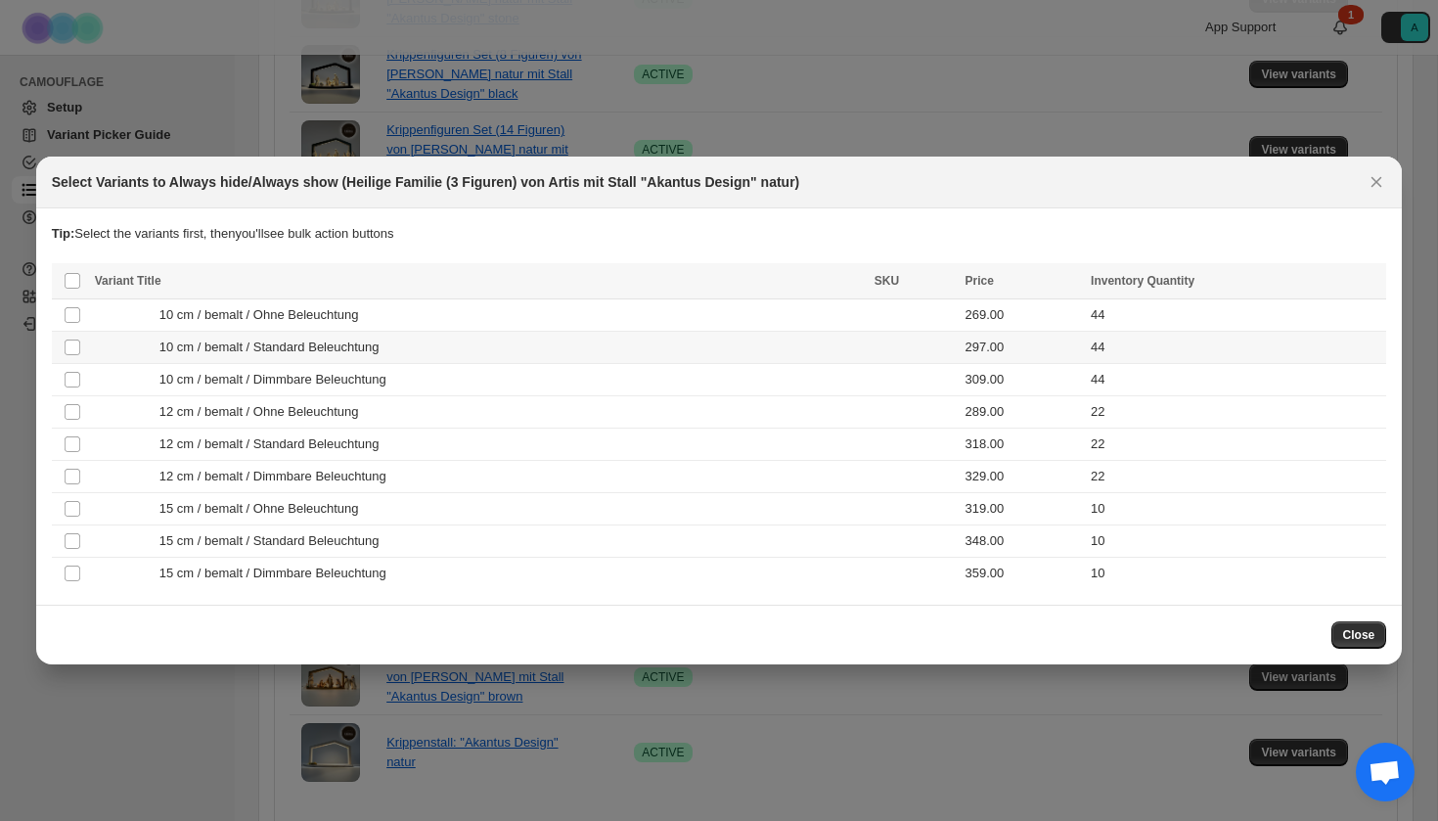
click at [569, 357] on td "10 cm / bemalt / Standard Beleuchtung" at bounding box center [479, 348] width 780 height 32
click at [572, 378] on div "10 cm / bemalt / Dimmbare Beleuchtung" at bounding box center [479, 380] width 768 height 20
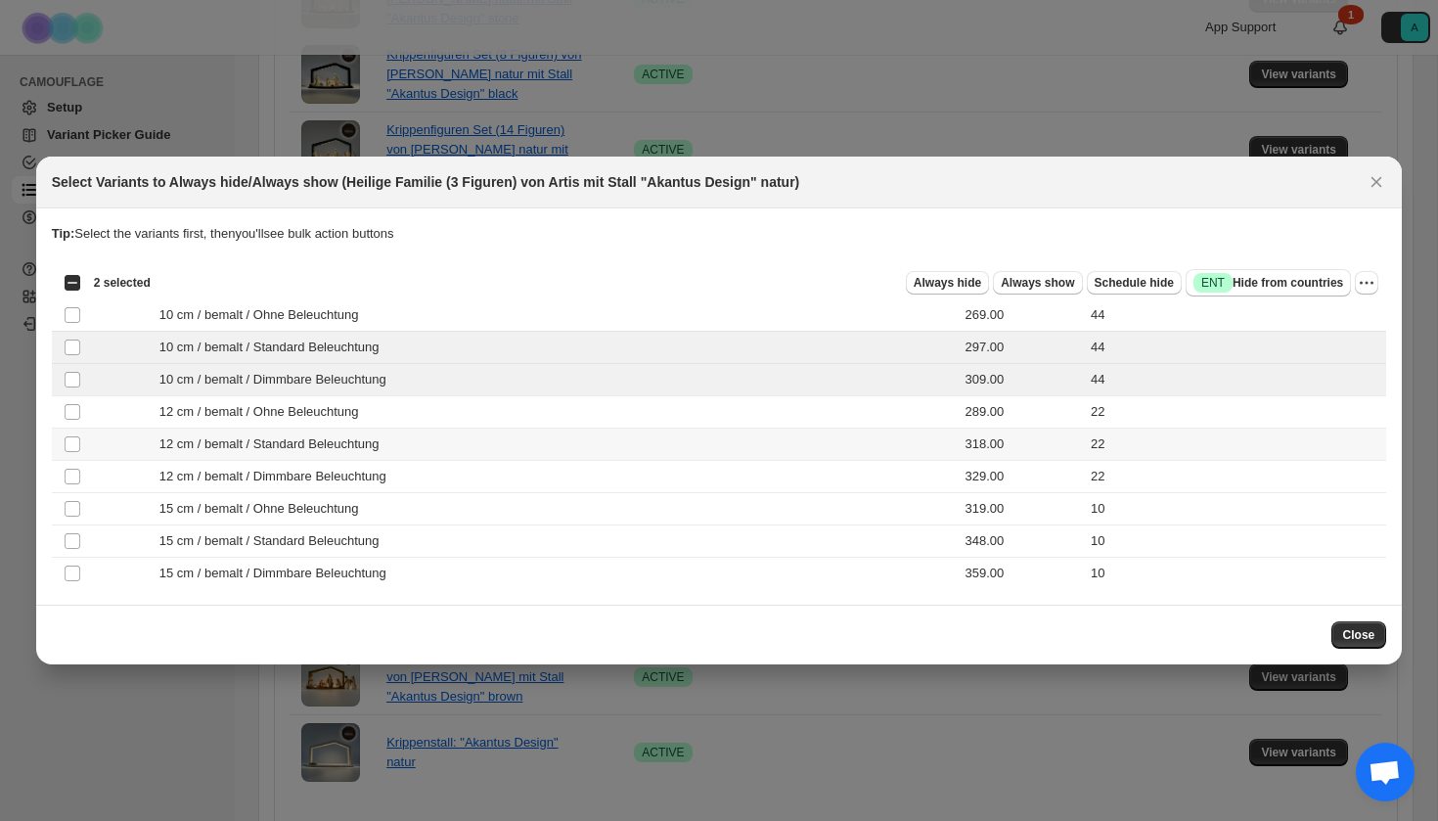
click at [529, 453] on div "12 cm / bemalt / Standard Beleuchtung" at bounding box center [479, 444] width 768 height 20
click at [529, 476] on div "12 cm / bemalt / Dimmbare Beleuchtung" at bounding box center [479, 477] width 768 height 20
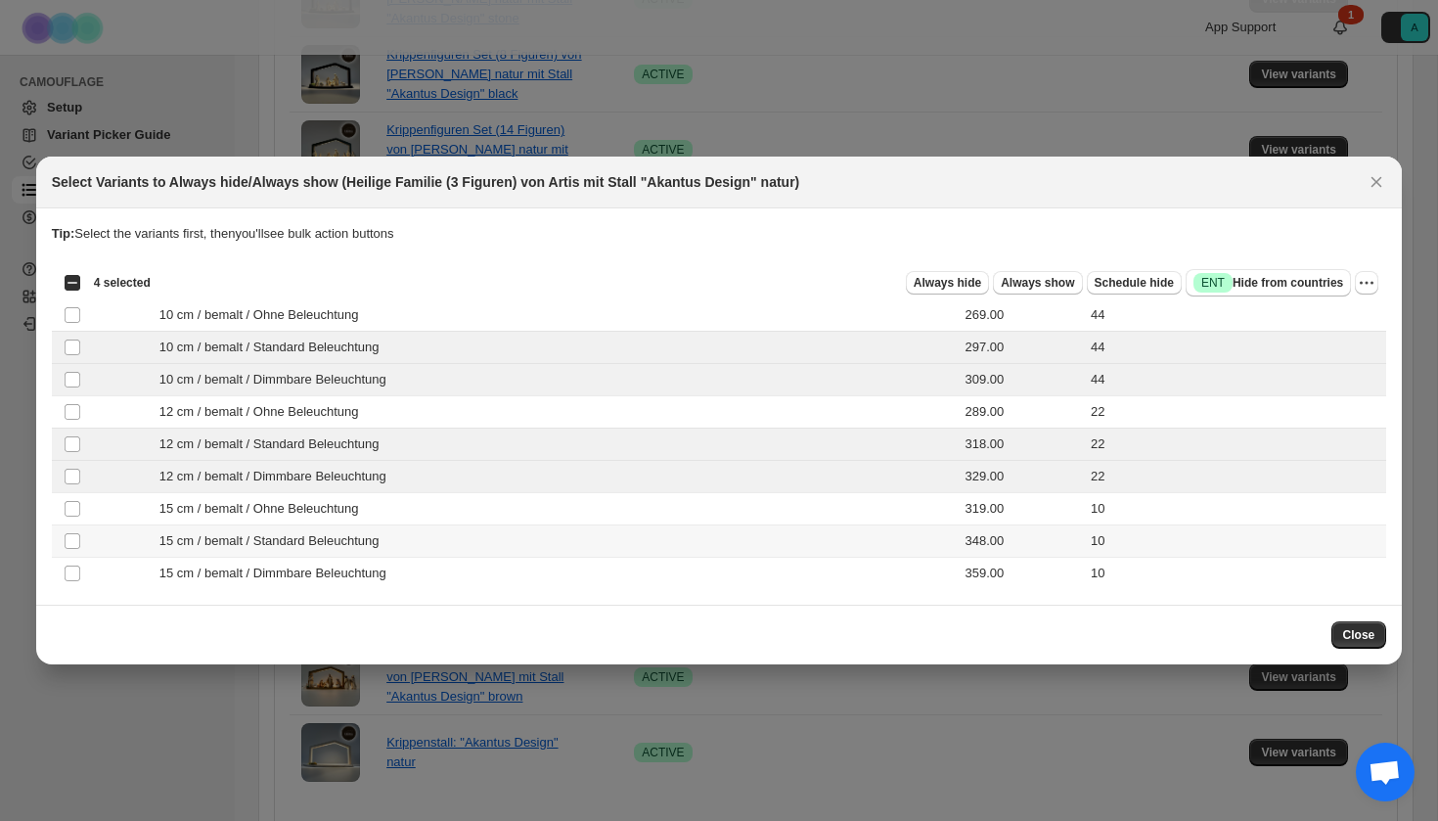
click at [517, 531] on div "15 cm / bemalt / Standard Beleuchtung" at bounding box center [479, 541] width 768 height 20
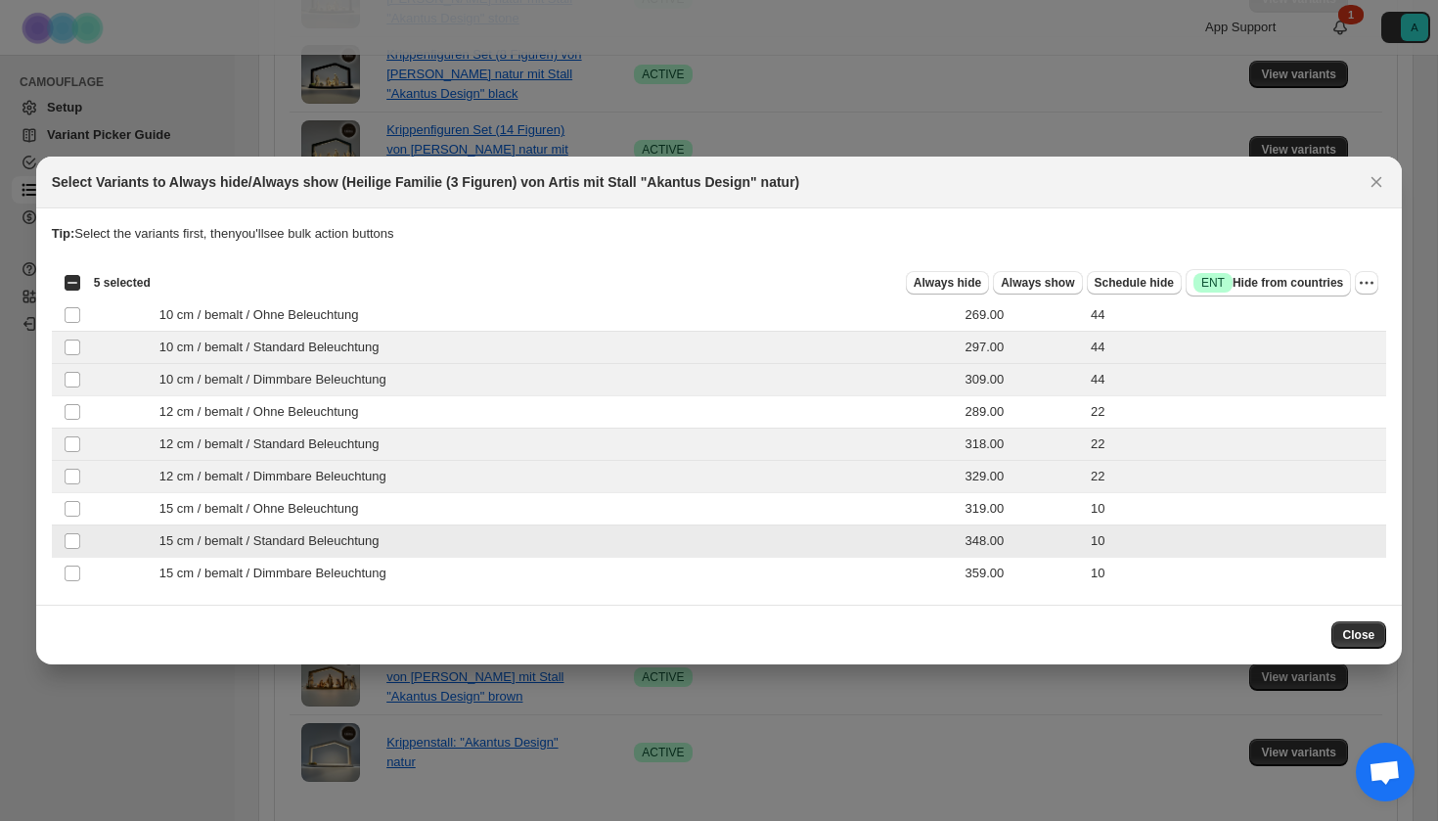
click at [517, 562] on td "15 cm / bemalt / Dimmbare Beleuchtung" at bounding box center [479, 574] width 780 height 32
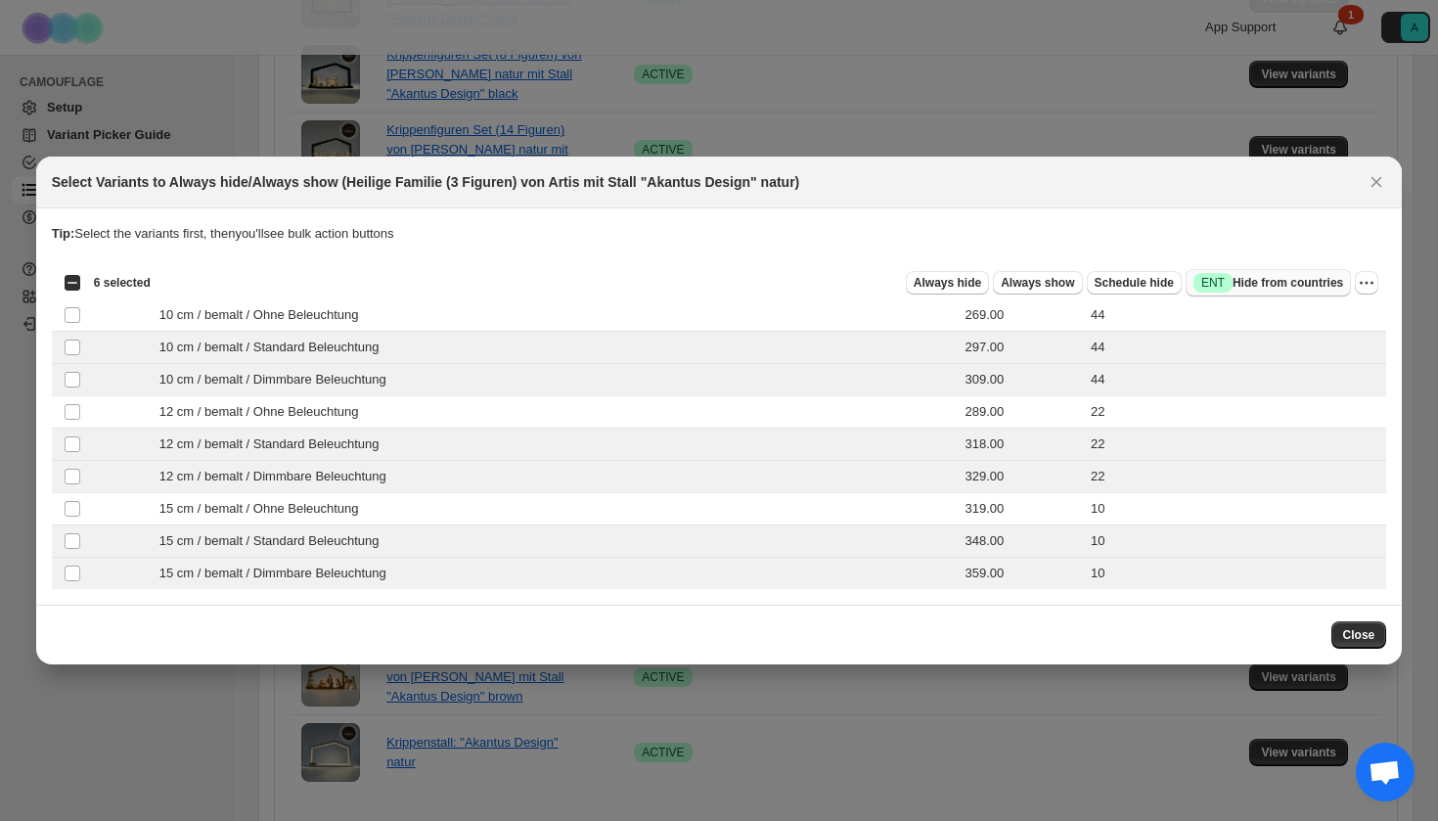
click at [1274, 291] on span "Success ENT Hide from countries" at bounding box center [1269, 283] width 150 height 20
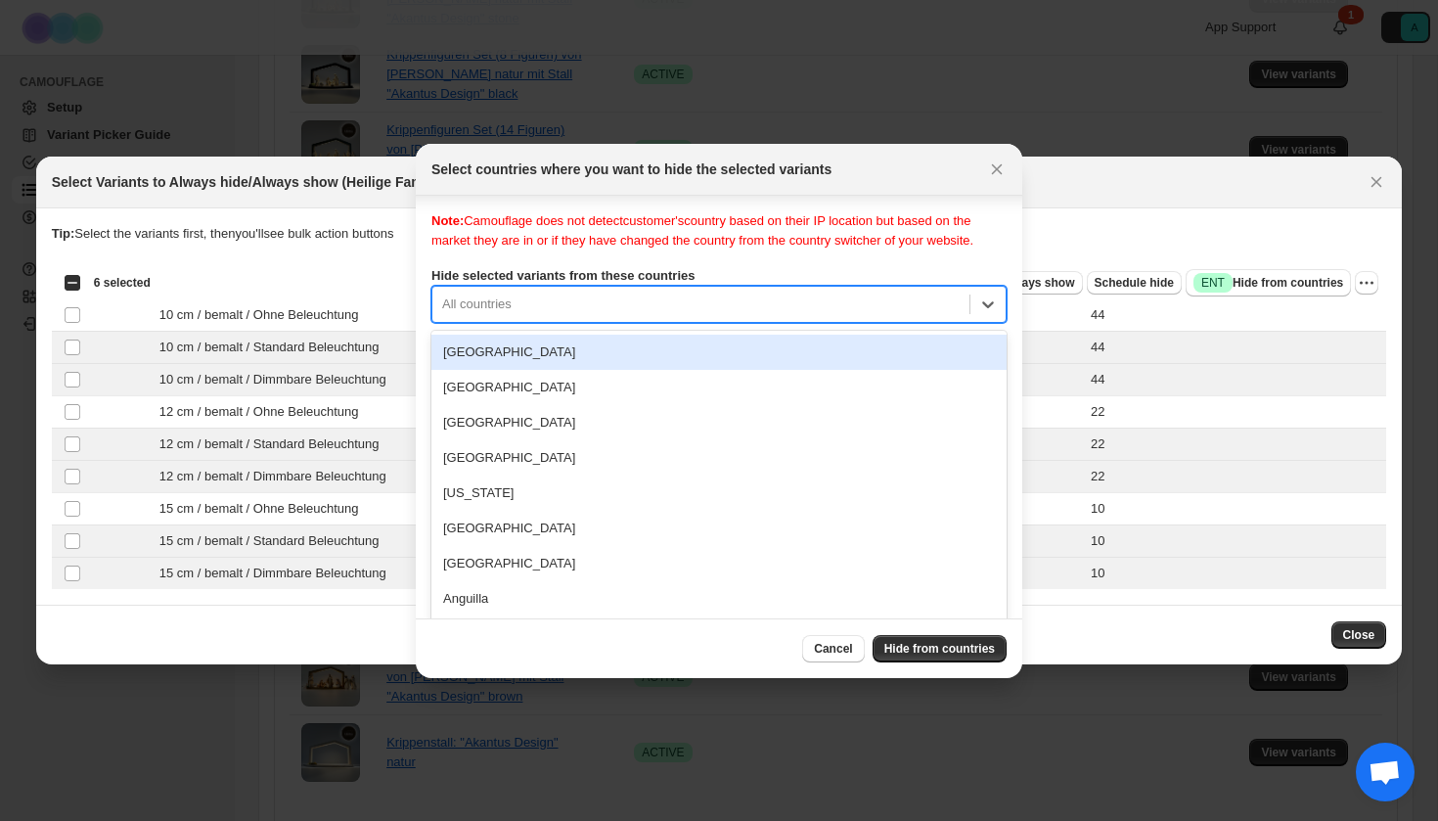
click at [636, 322] on div "Note: Camouflage does not detect customer's country based on their IP location …" at bounding box center [718, 406] width 575 height 391
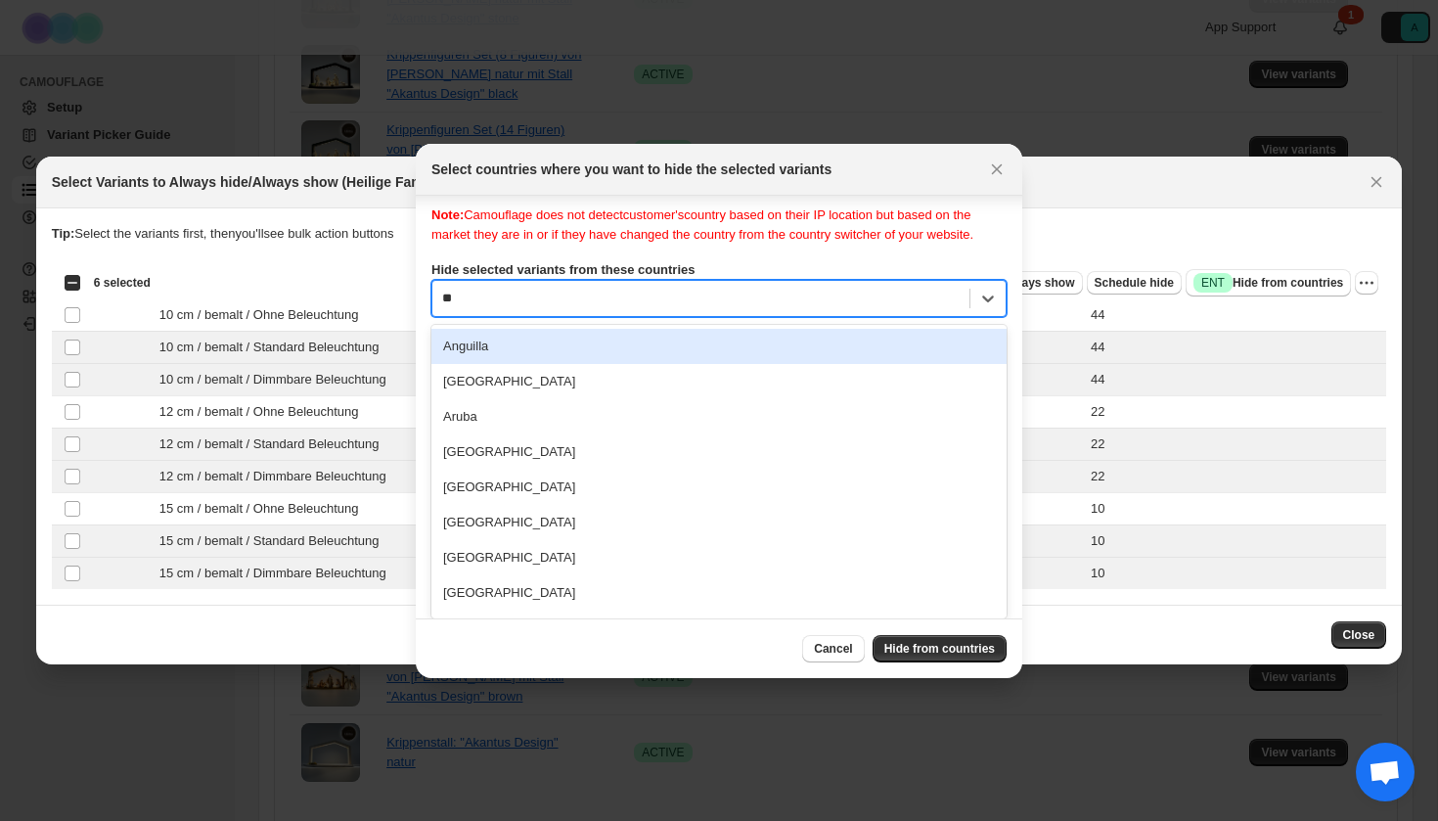
type input "***"
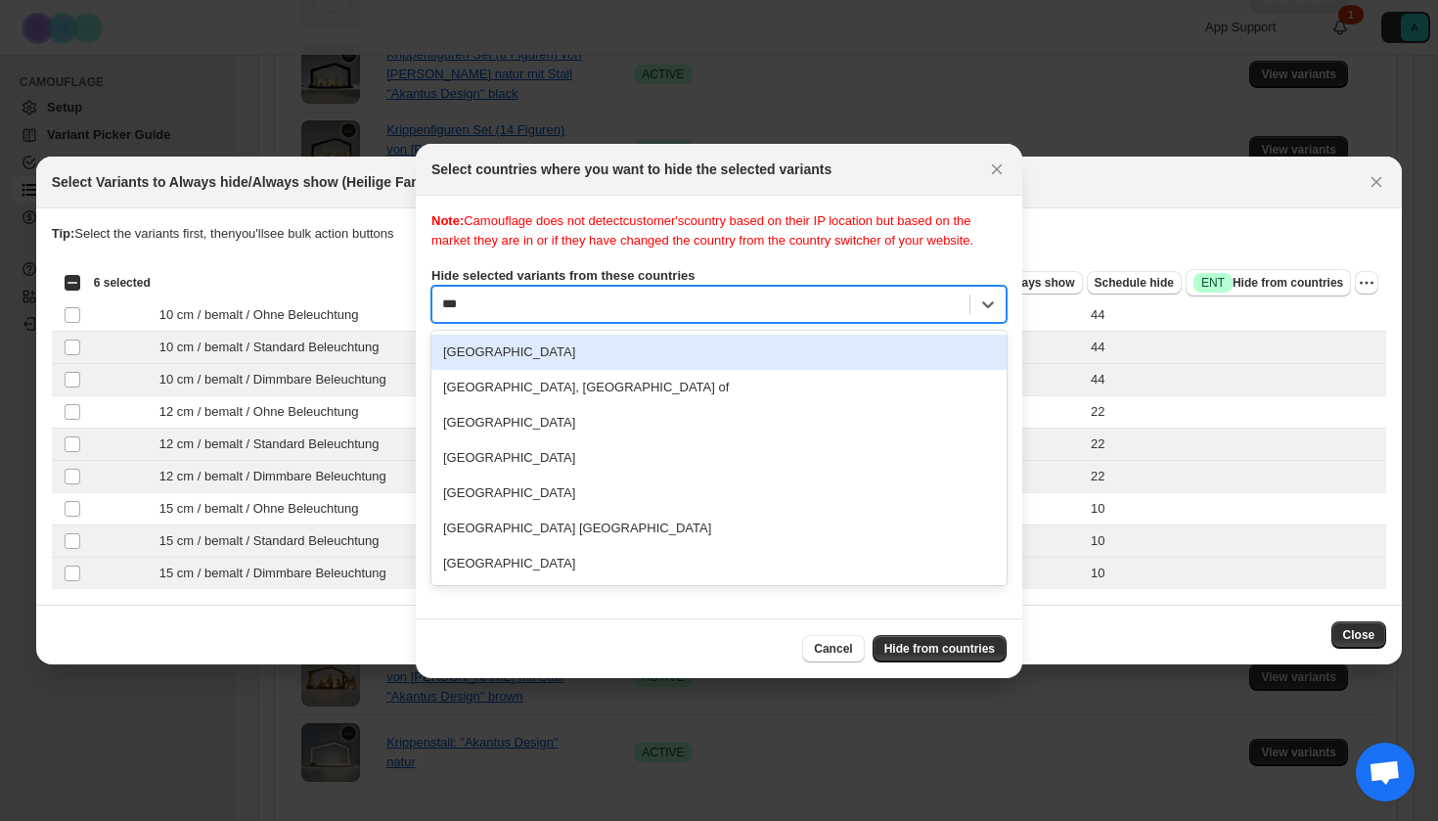
scroll to position [0, 0]
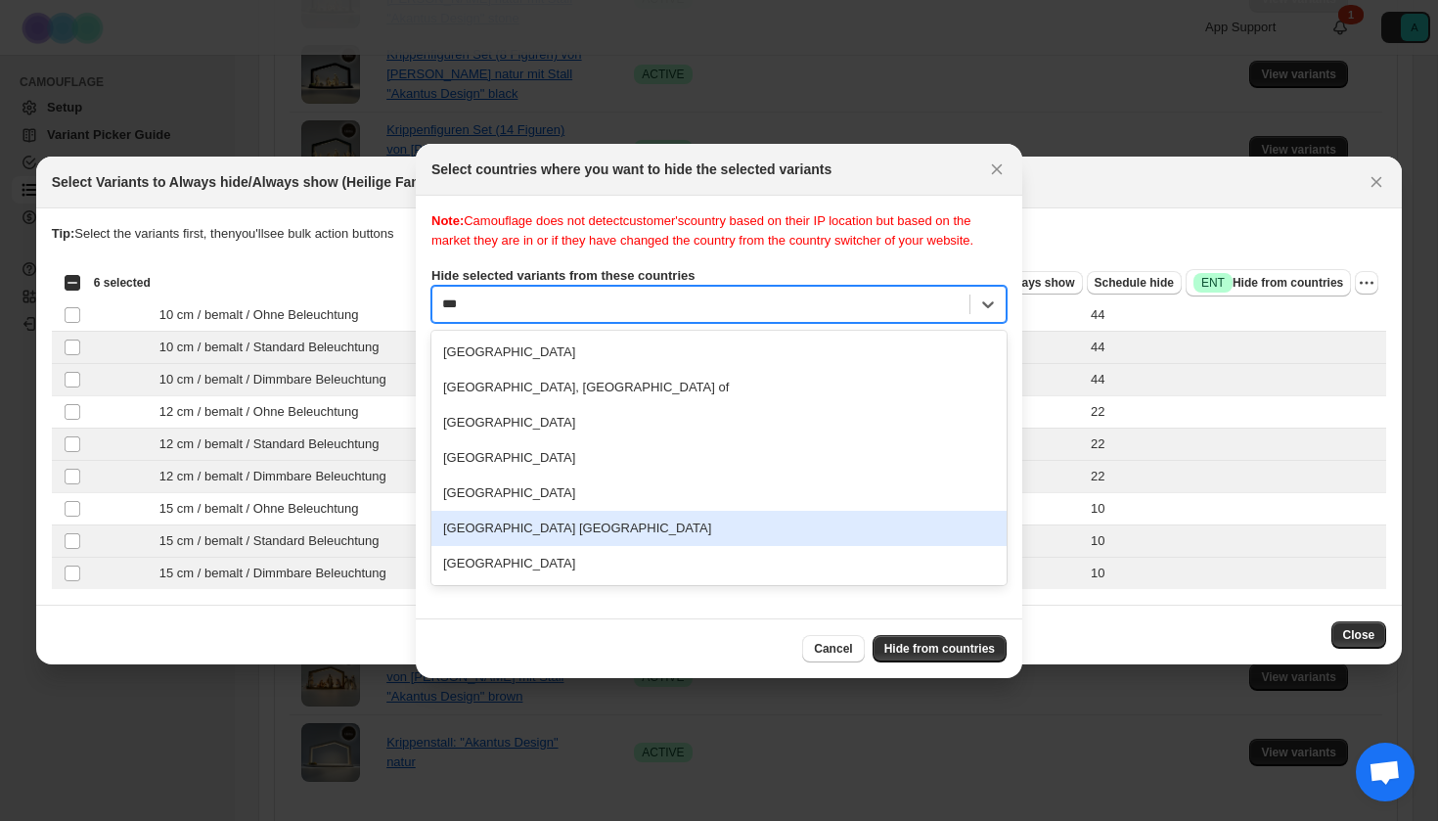
click at [565, 544] on div "[GEOGRAPHIC_DATA] [GEOGRAPHIC_DATA]" at bounding box center [718, 528] width 575 height 35
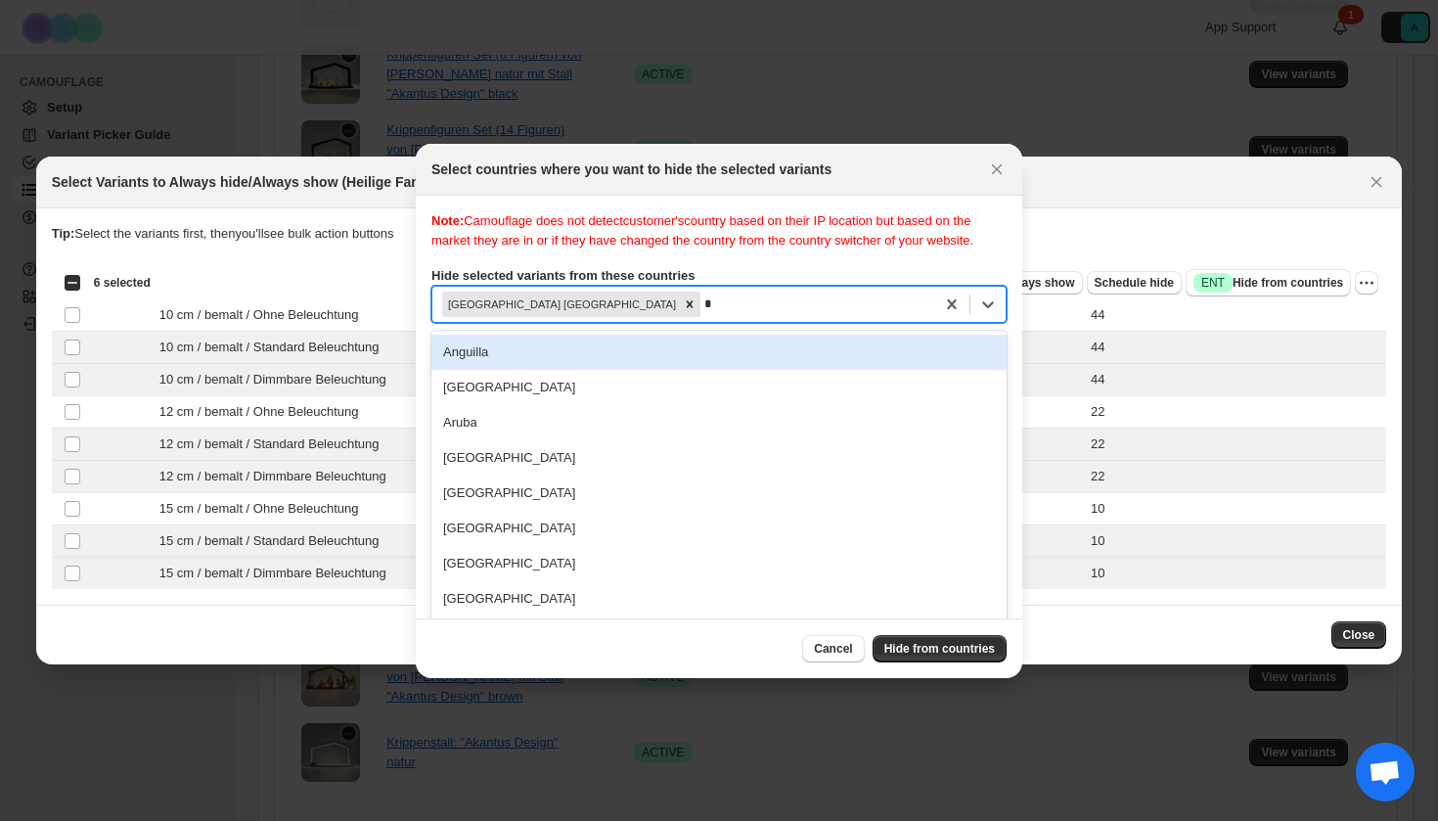
scroll to position [25, 0]
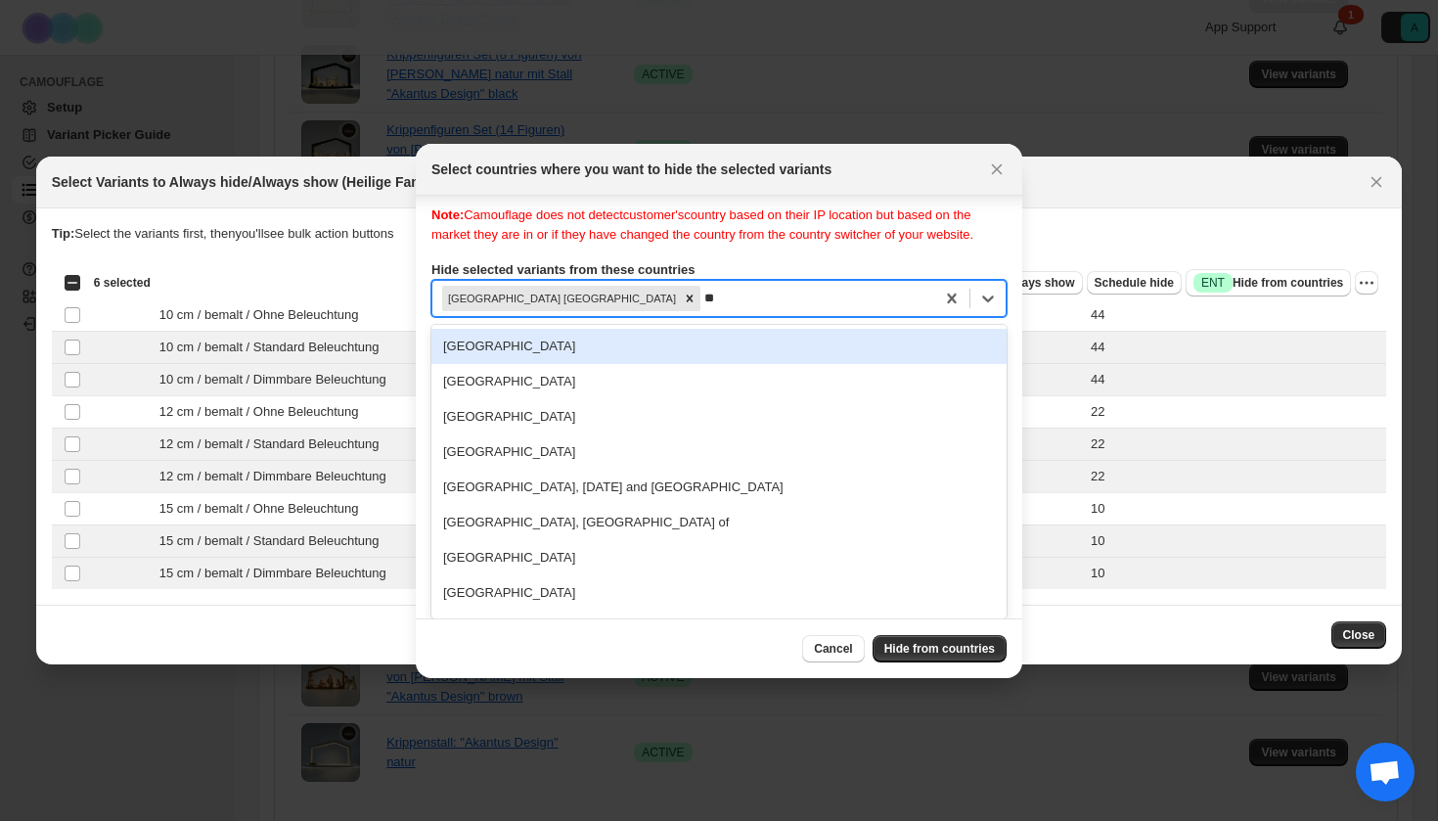
type input "***"
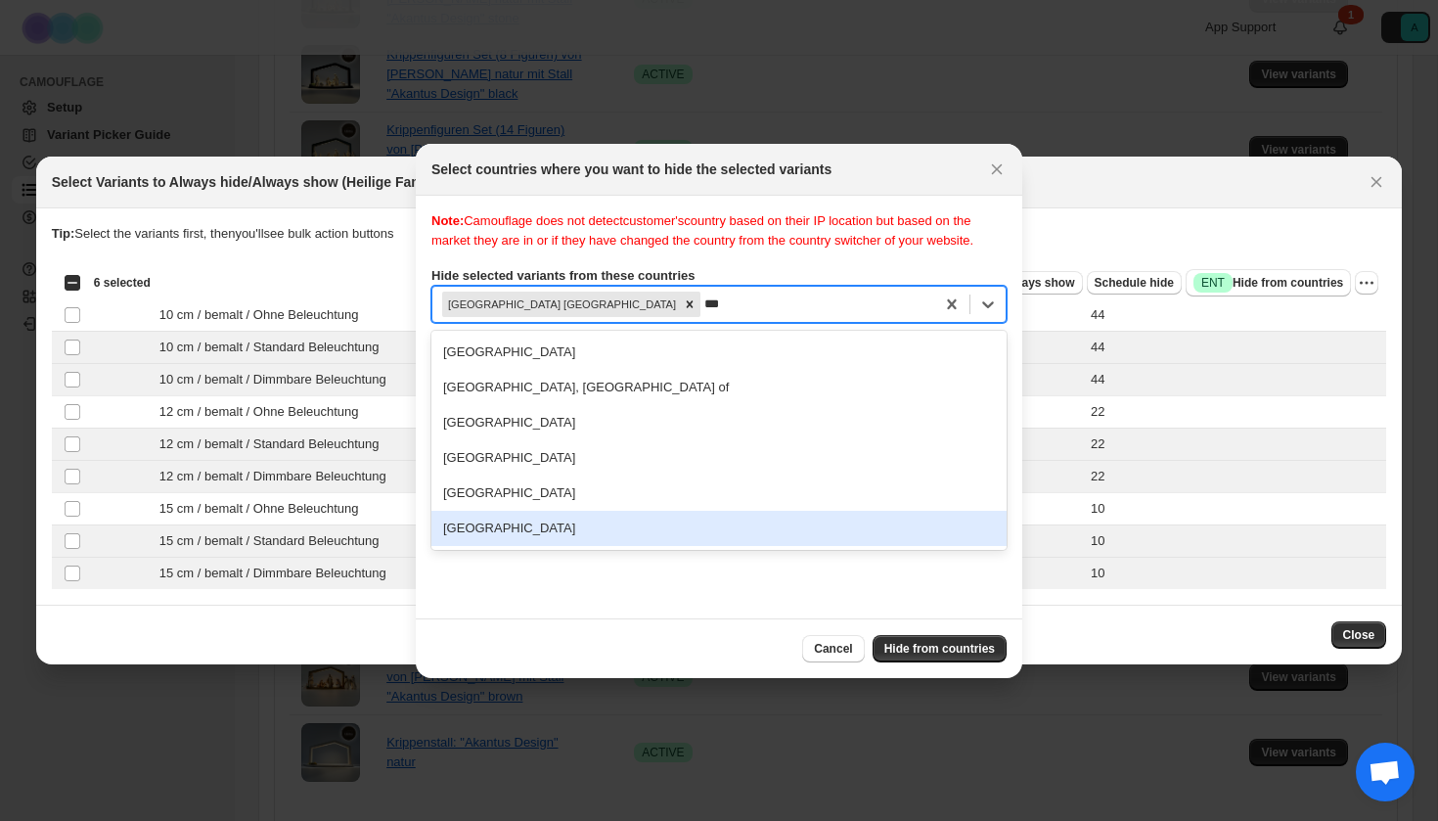
click at [516, 546] on div "[GEOGRAPHIC_DATA]" at bounding box center [718, 528] width 575 height 35
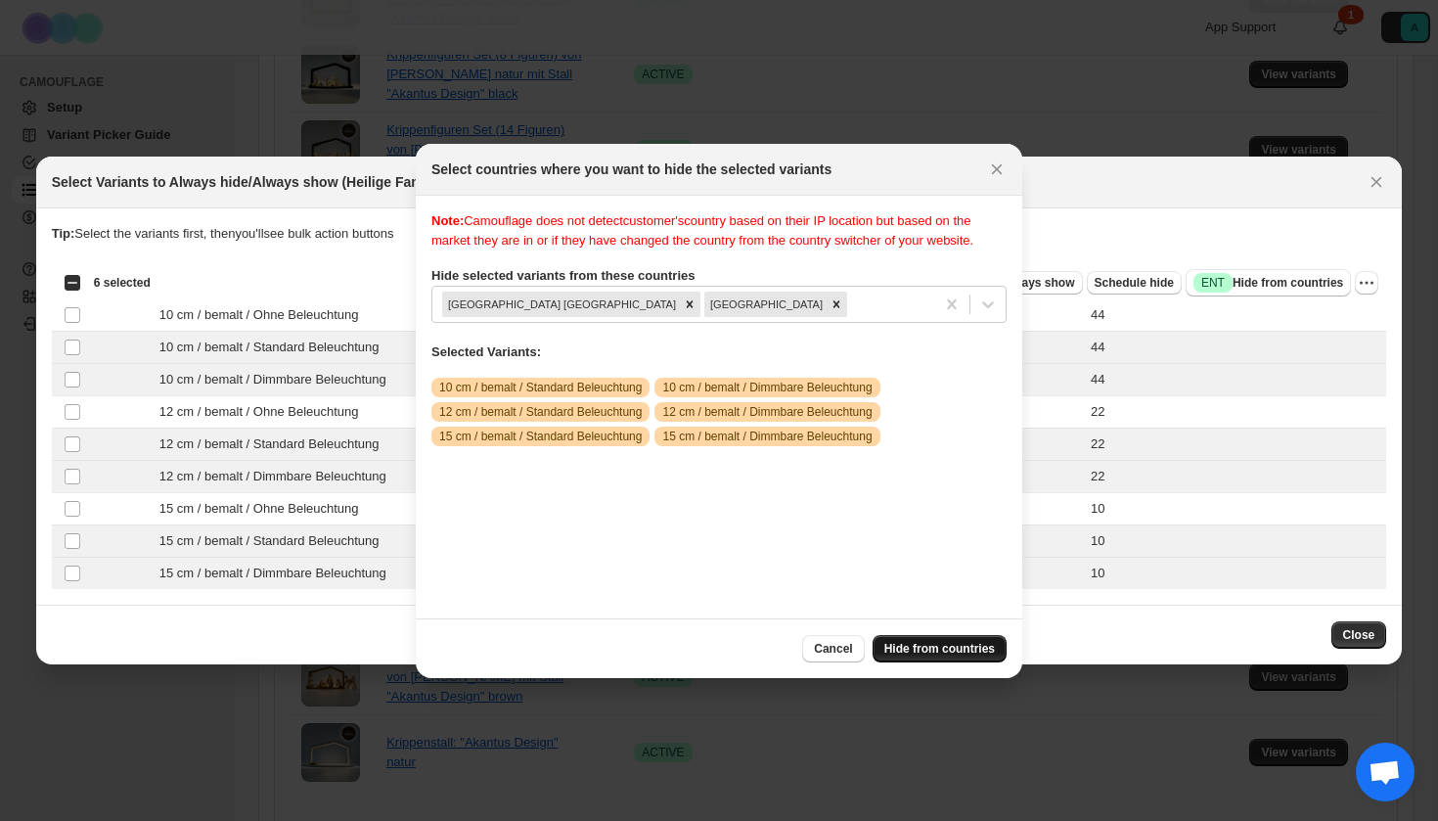
click at [926, 639] on button "Hide from countries" at bounding box center [940, 648] width 134 height 27
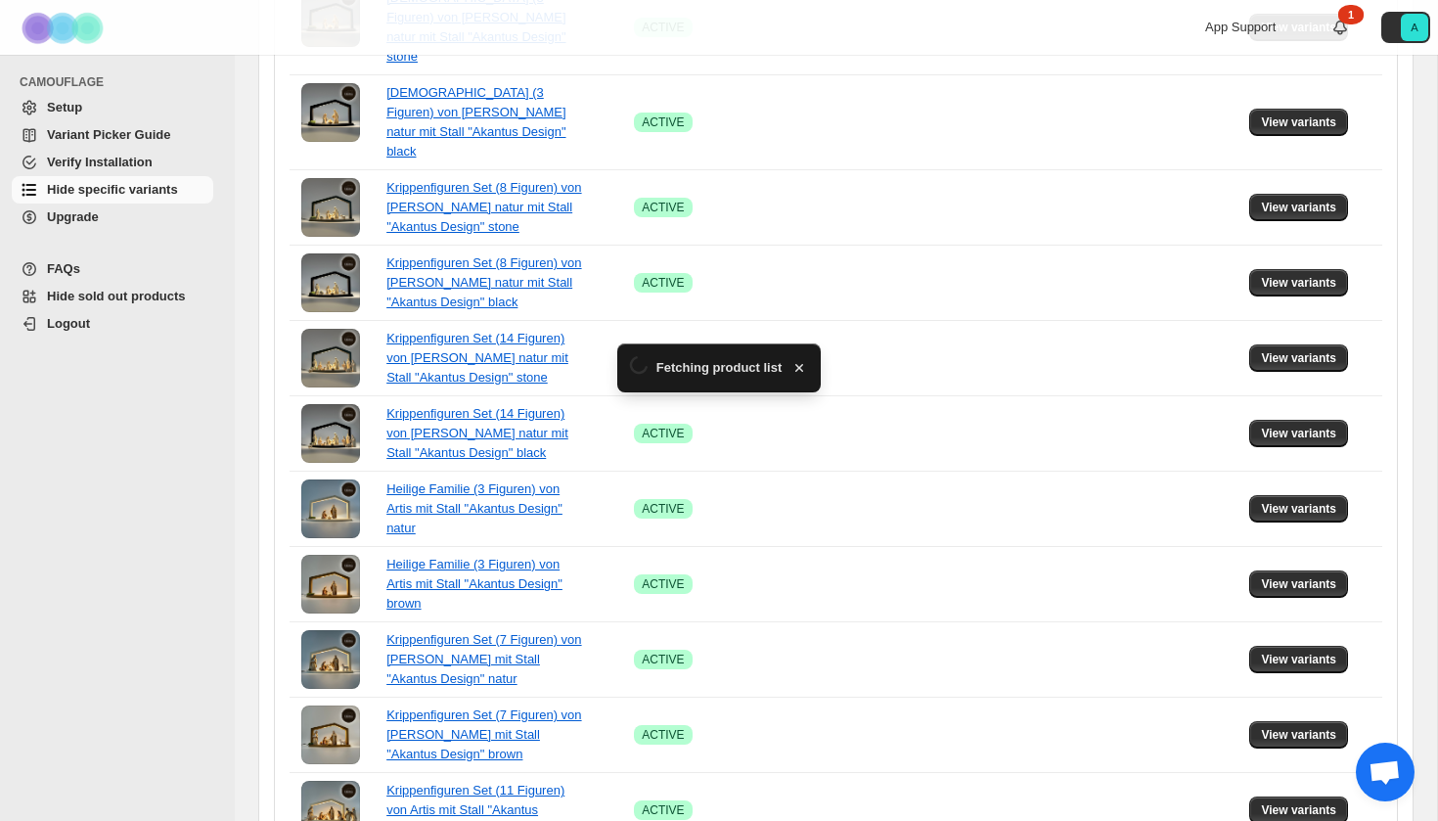
scroll to position [1266, 0]
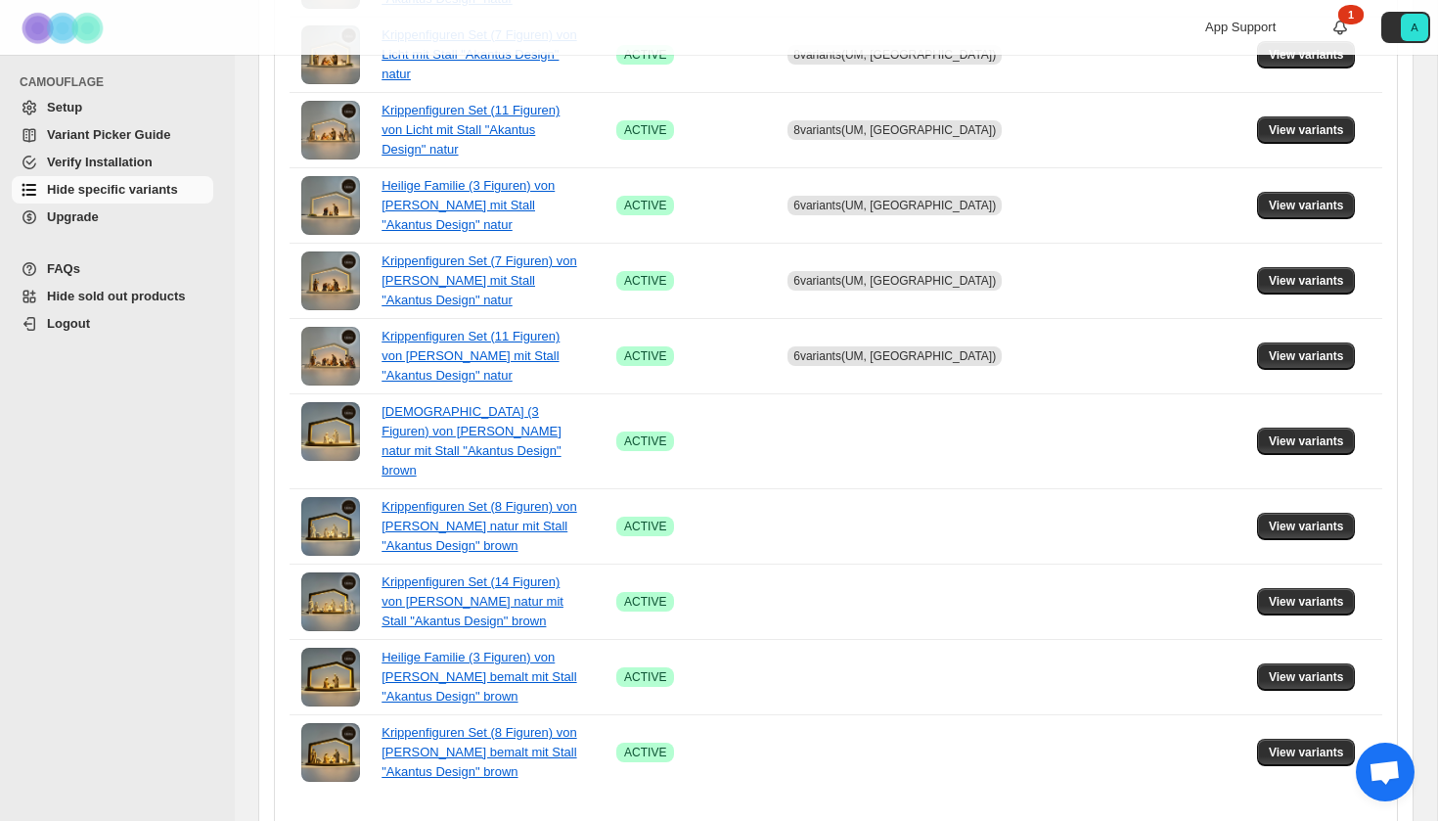
click at [882, 820] on icon "Next" at bounding box center [885, 835] width 20 height 20
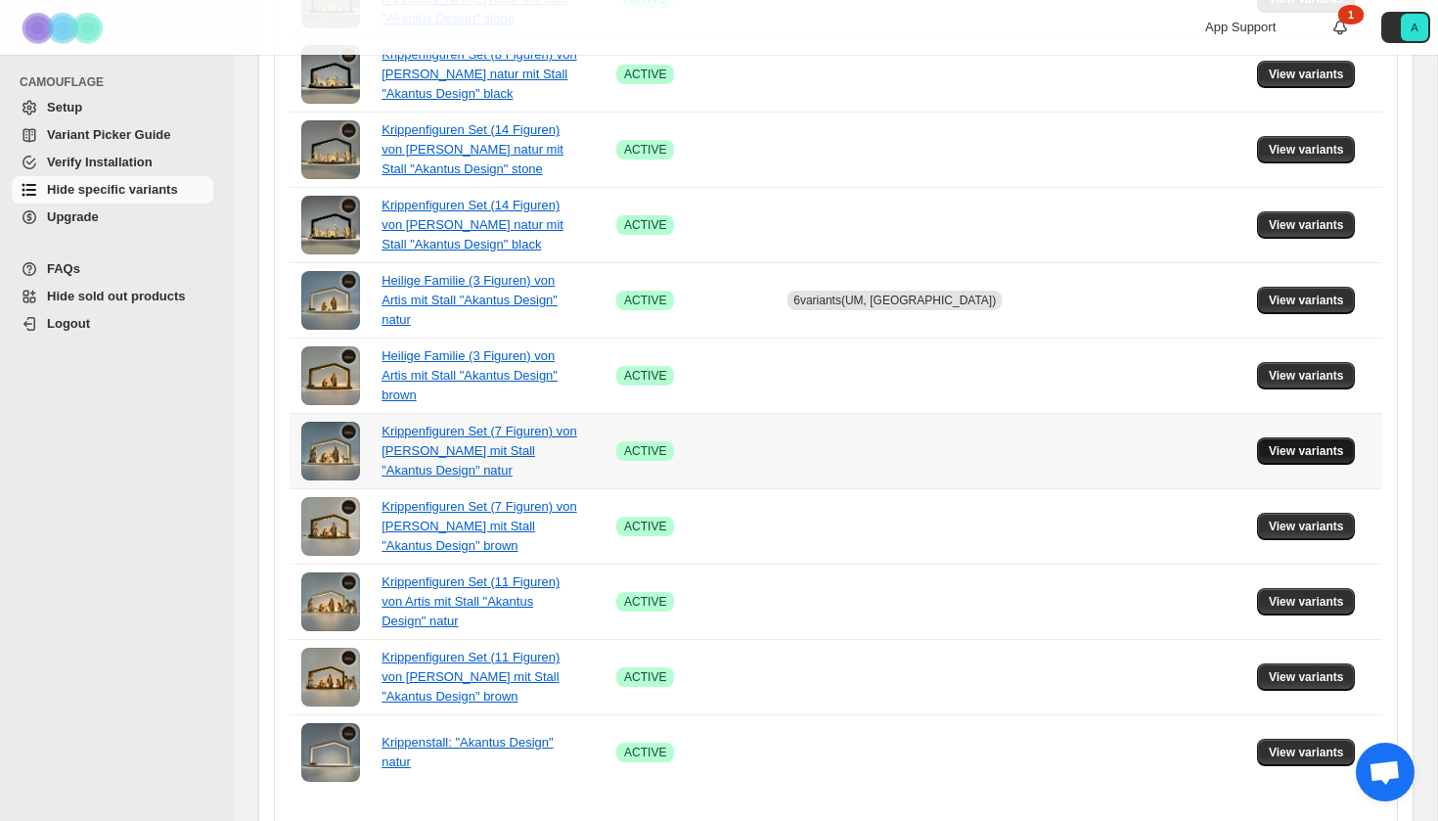
click at [1299, 443] on span "View variants" at bounding box center [1306, 451] width 75 height 16
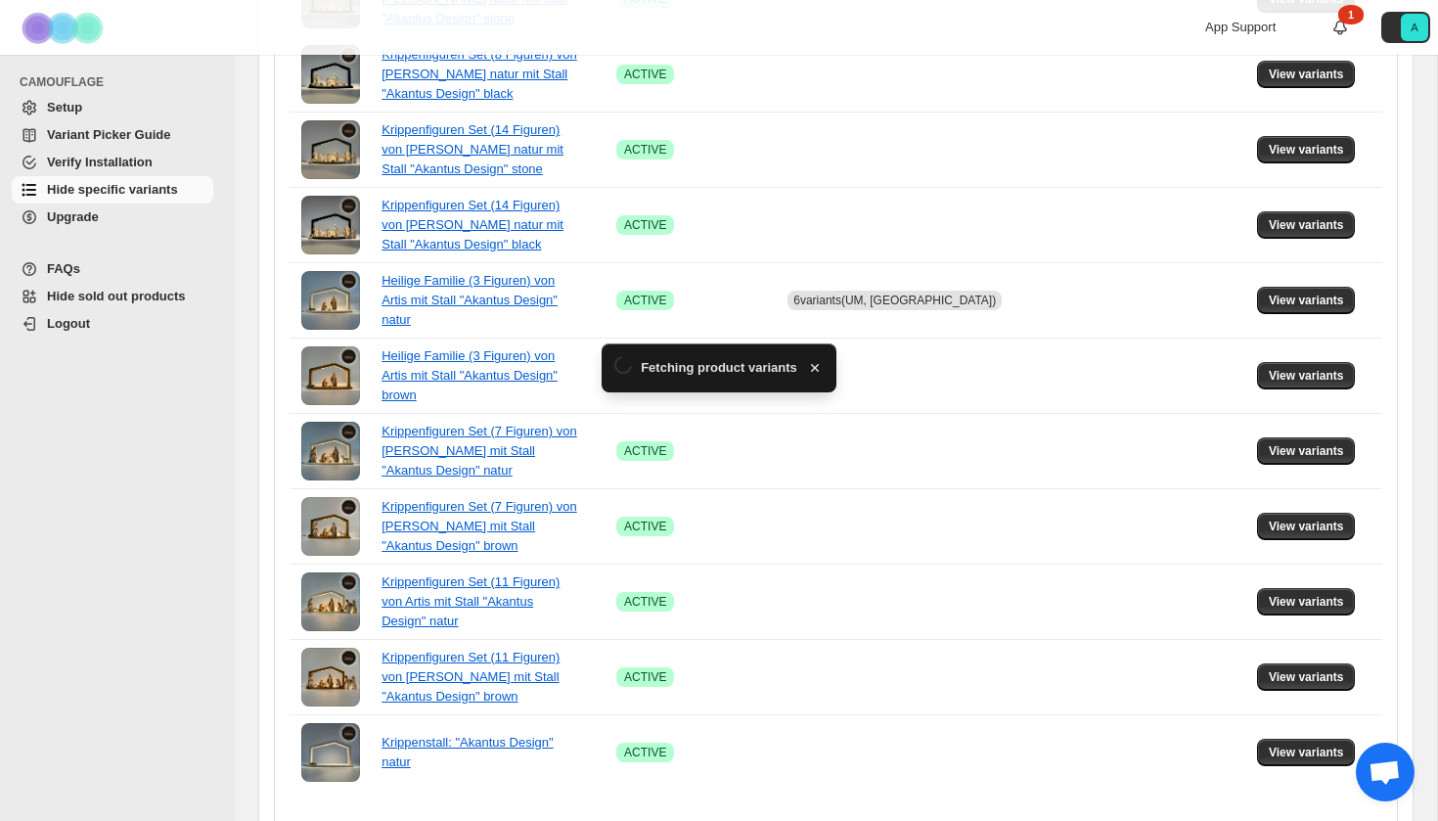
scroll to position [0, 0]
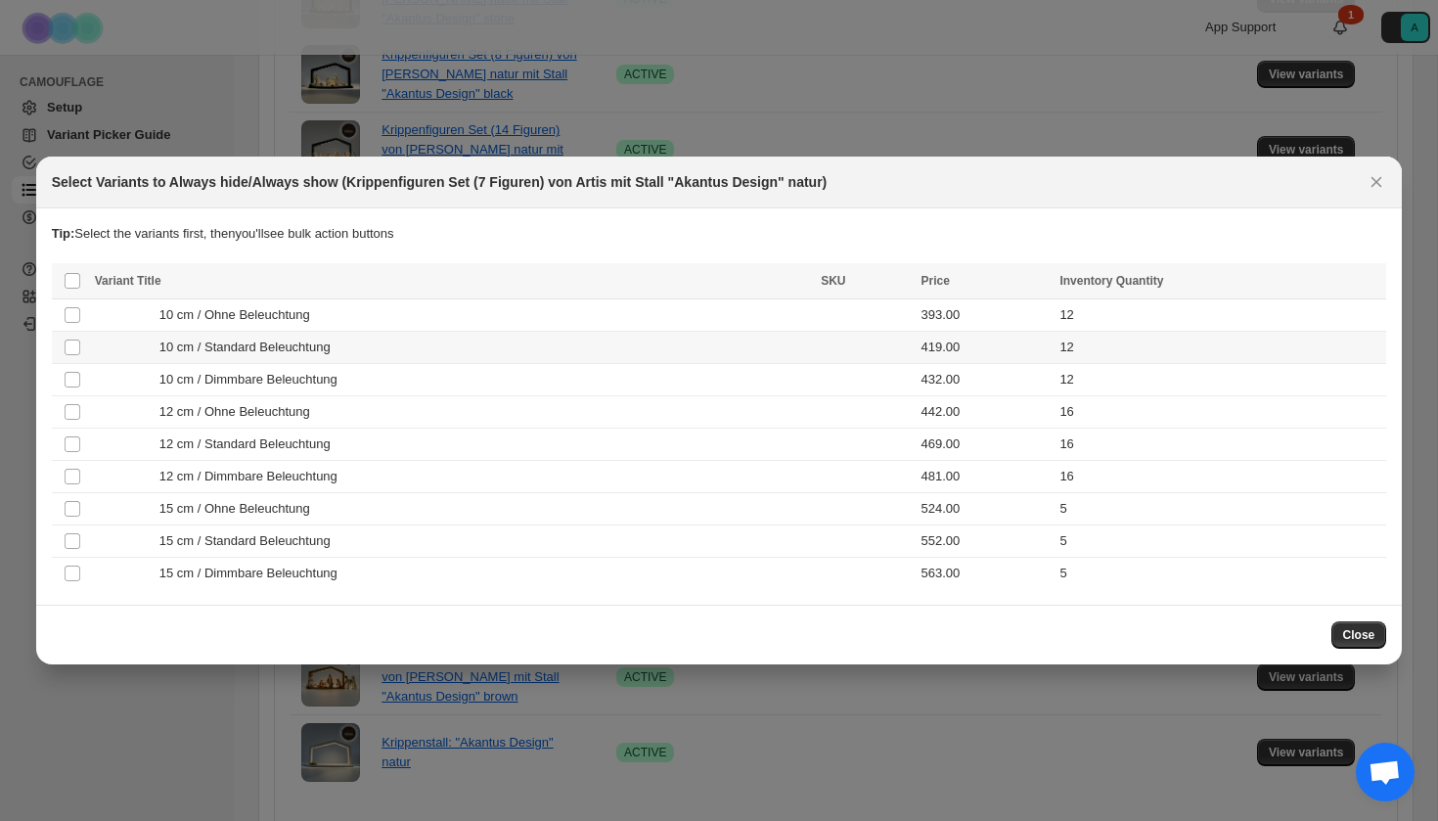
click at [395, 344] on div "10 cm / Standard Beleuchtung" at bounding box center [452, 348] width 714 height 20
click at [395, 383] on div "10 cm / Dimmbare Beleuchtung" at bounding box center [452, 380] width 714 height 20
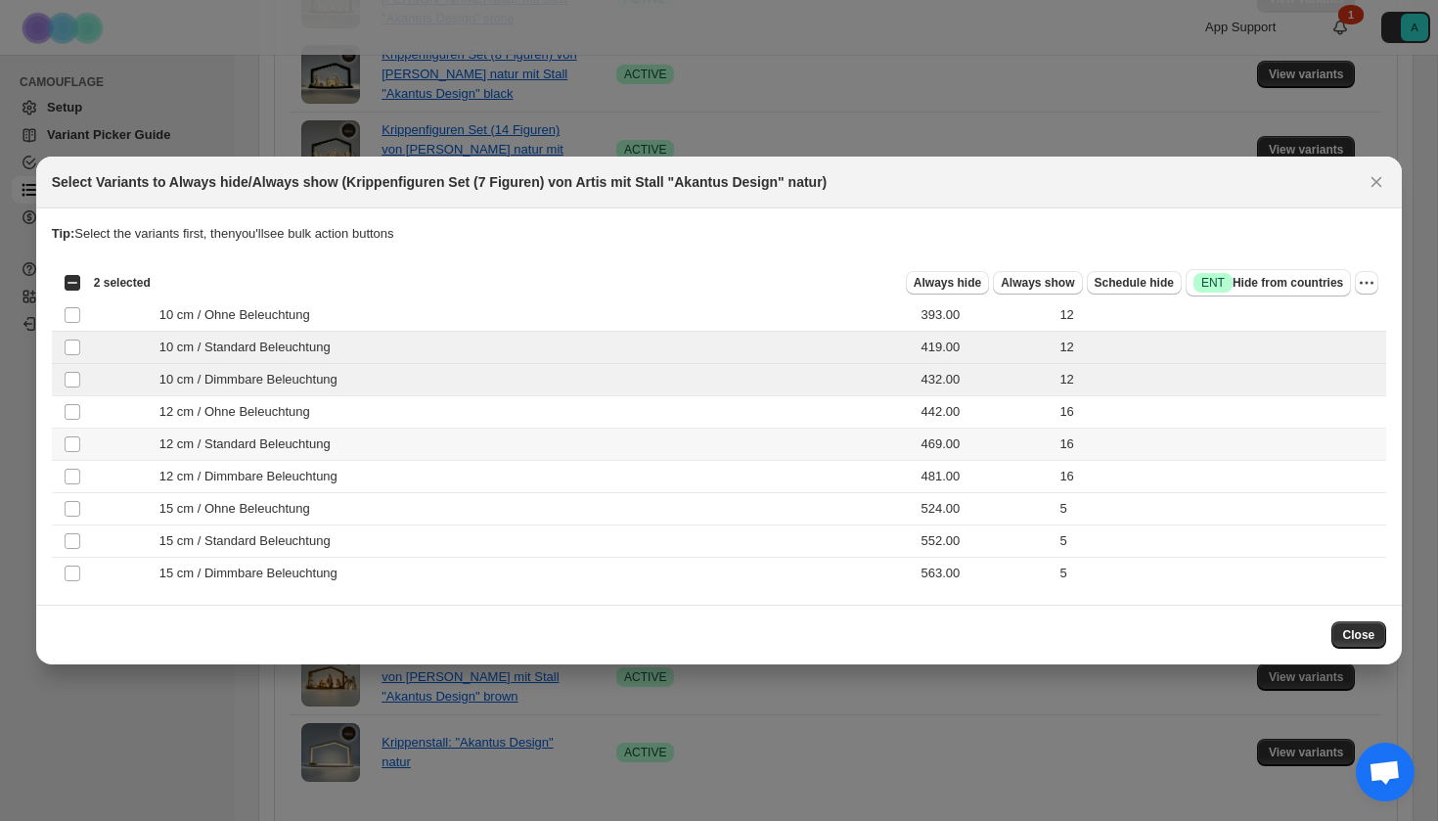
click at [361, 449] on div "12 cm / Standard Beleuchtung" at bounding box center [452, 444] width 714 height 20
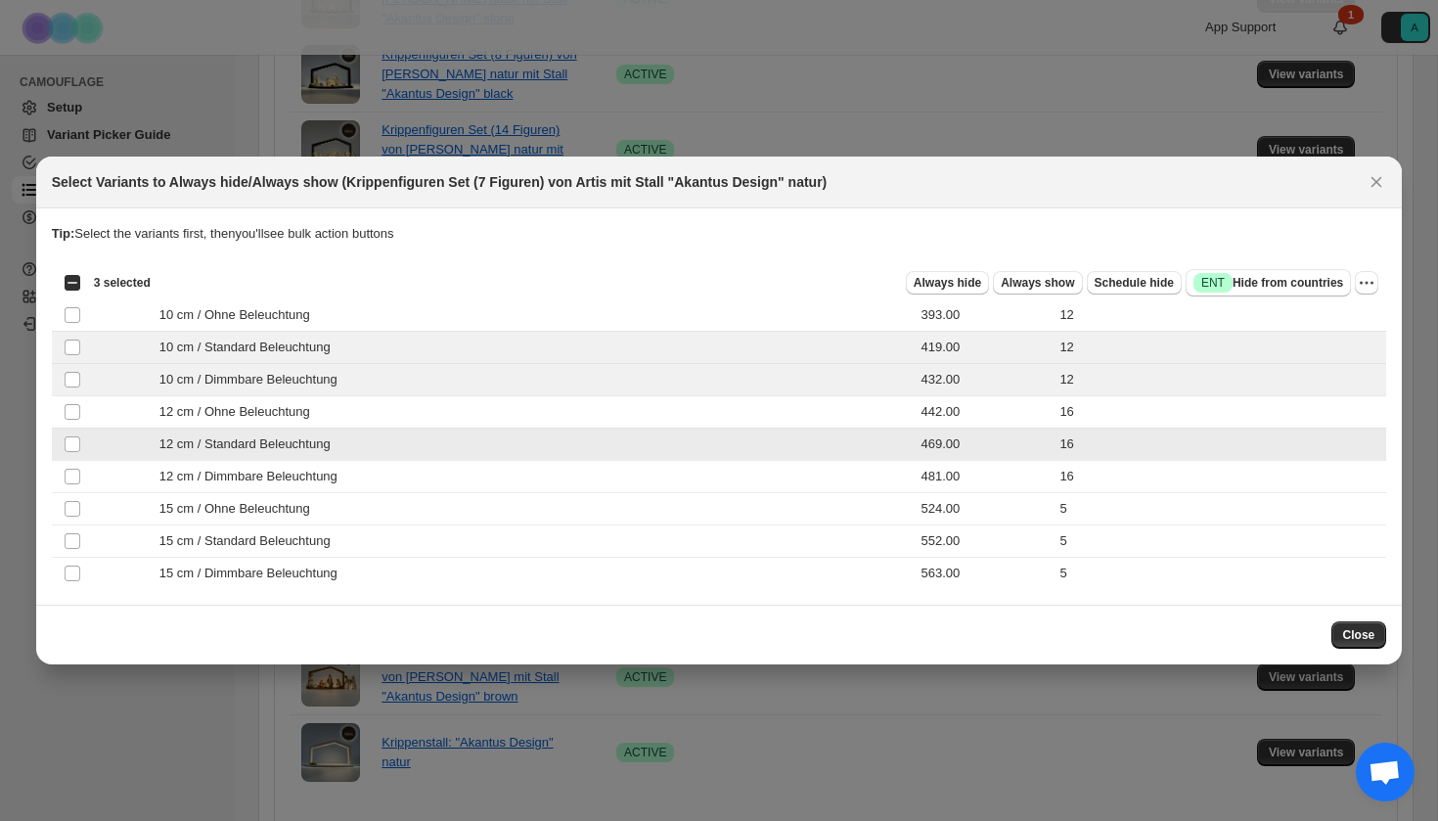
click at [361, 484] on div "12 cm / Dimmbare Beleuchtung" at bounding box center [452, 477] width 714 height 20
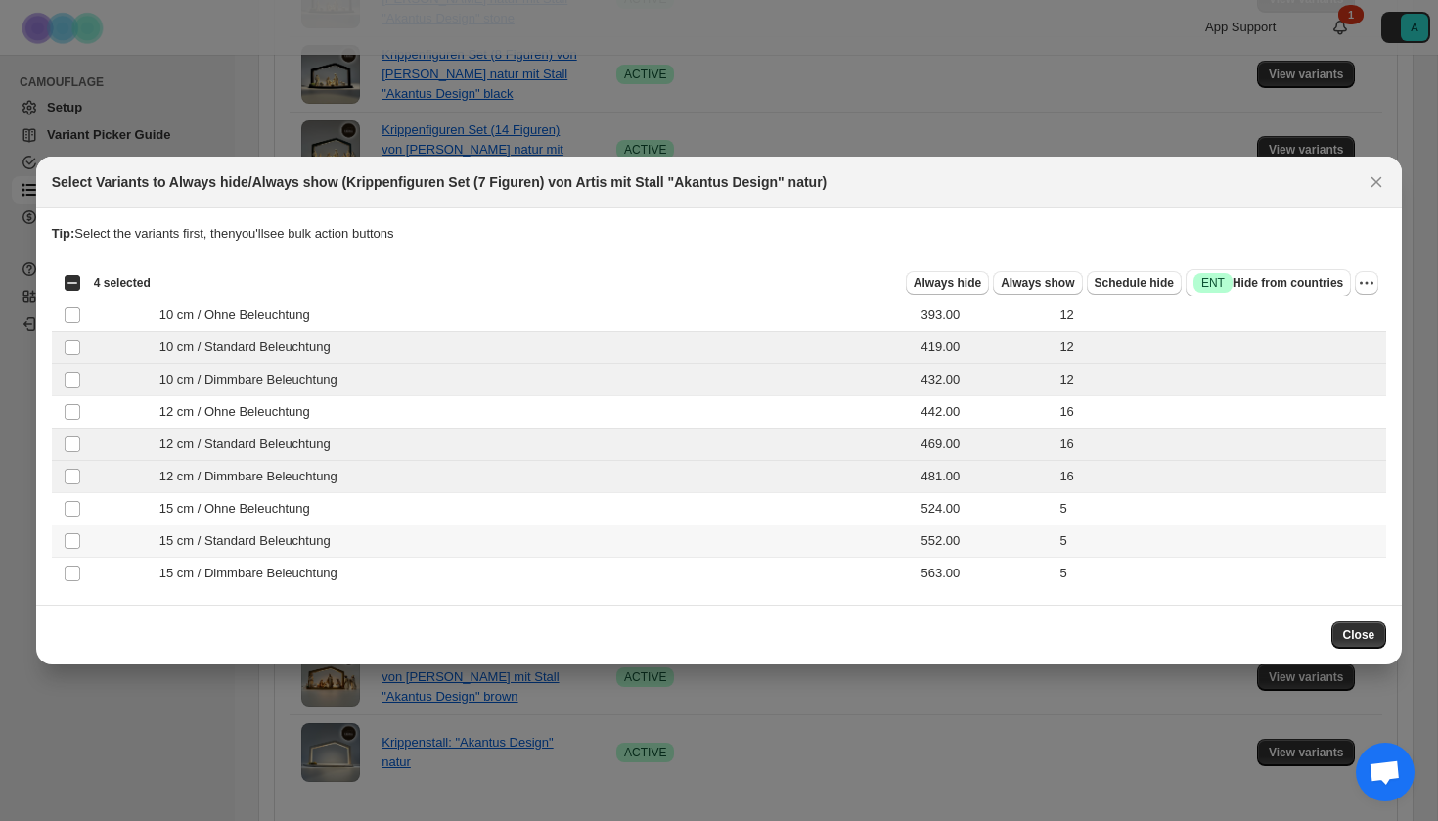
click at [362, 532] on div "15 cm / Standard Beleuchtung" at bounding box center [452, 541] width 714 height 20
click at [362, 565] on div "15 cm / Dimmbare Beleuchtung" at bounding box center [452, 574] width 714 height 20
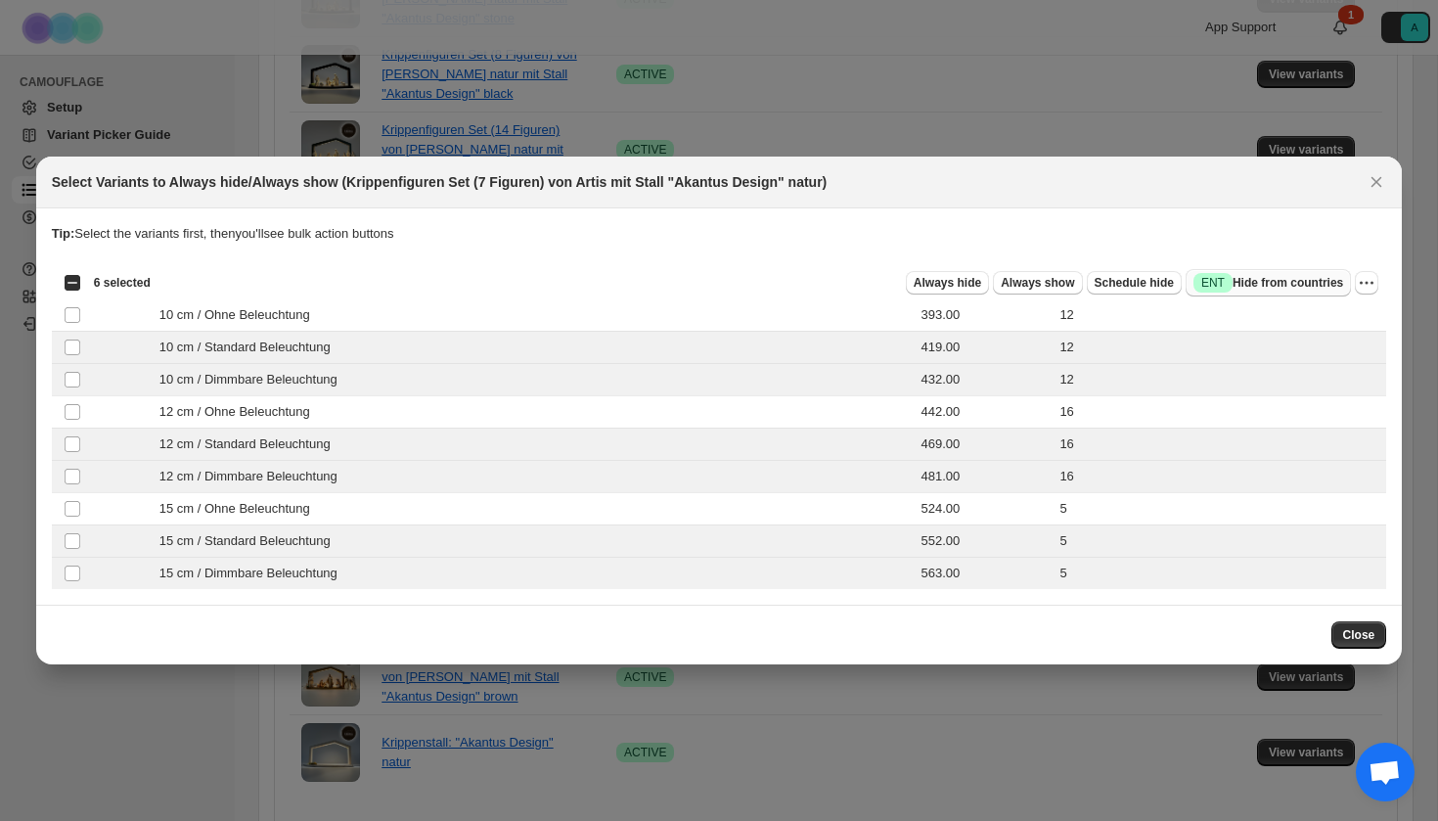
click at [1247, 286] on span "Success ENT Hide from countries" at bounding box center [1269, 283] width 150 height 20
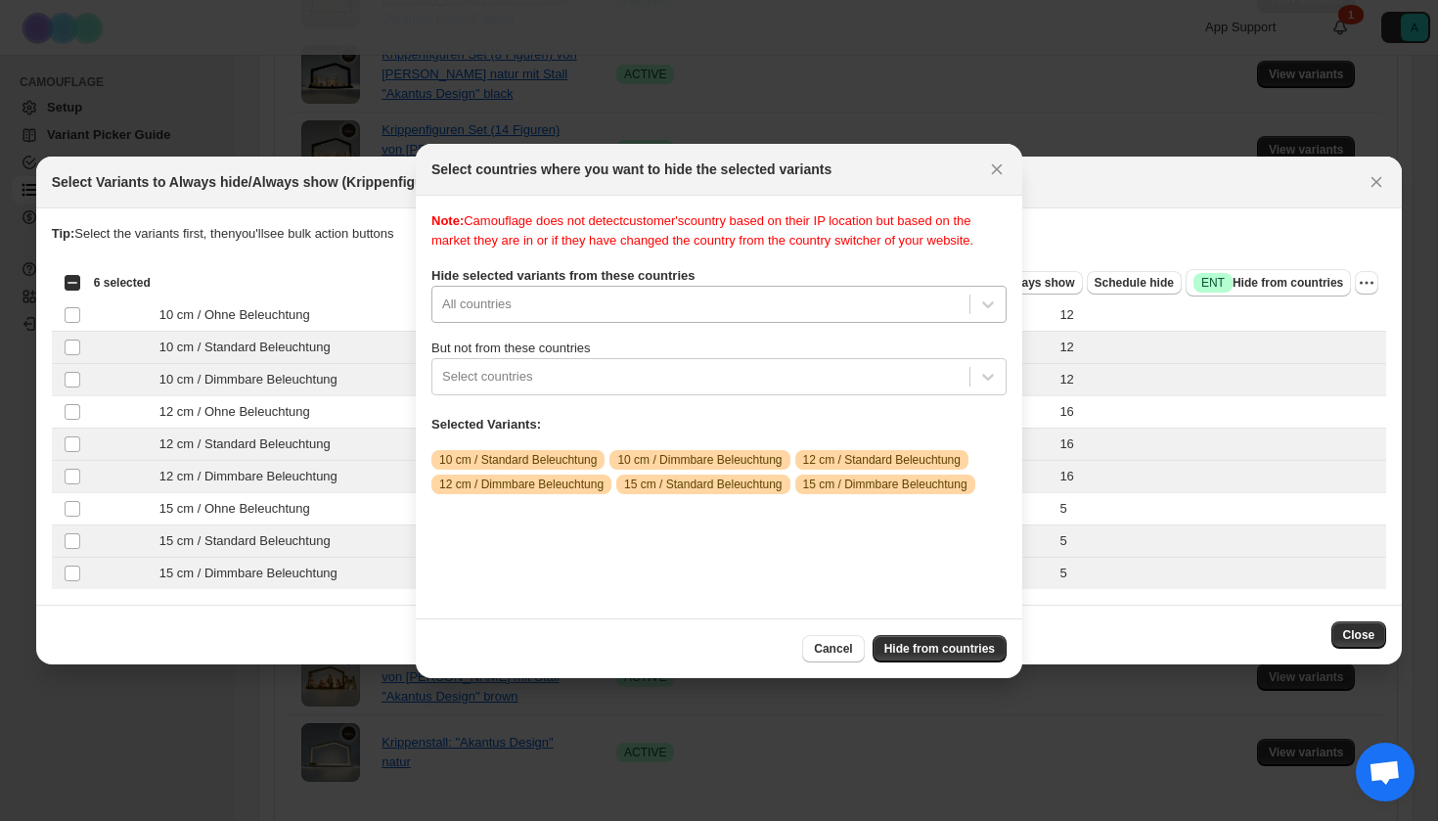
click at [612, 323] on div "All countries" at bounding box center [718, 304] width 575 height 37
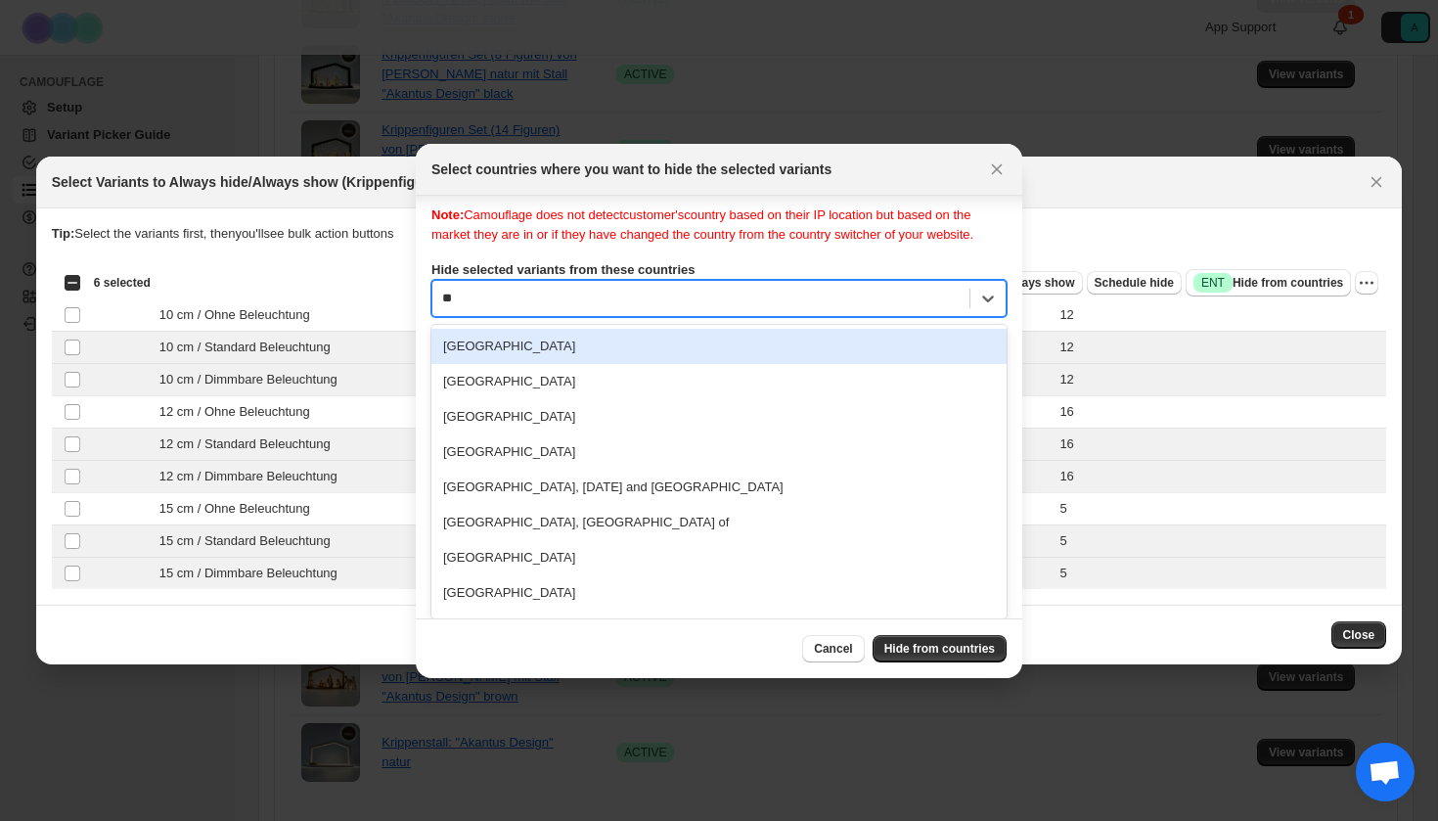
type input "***"
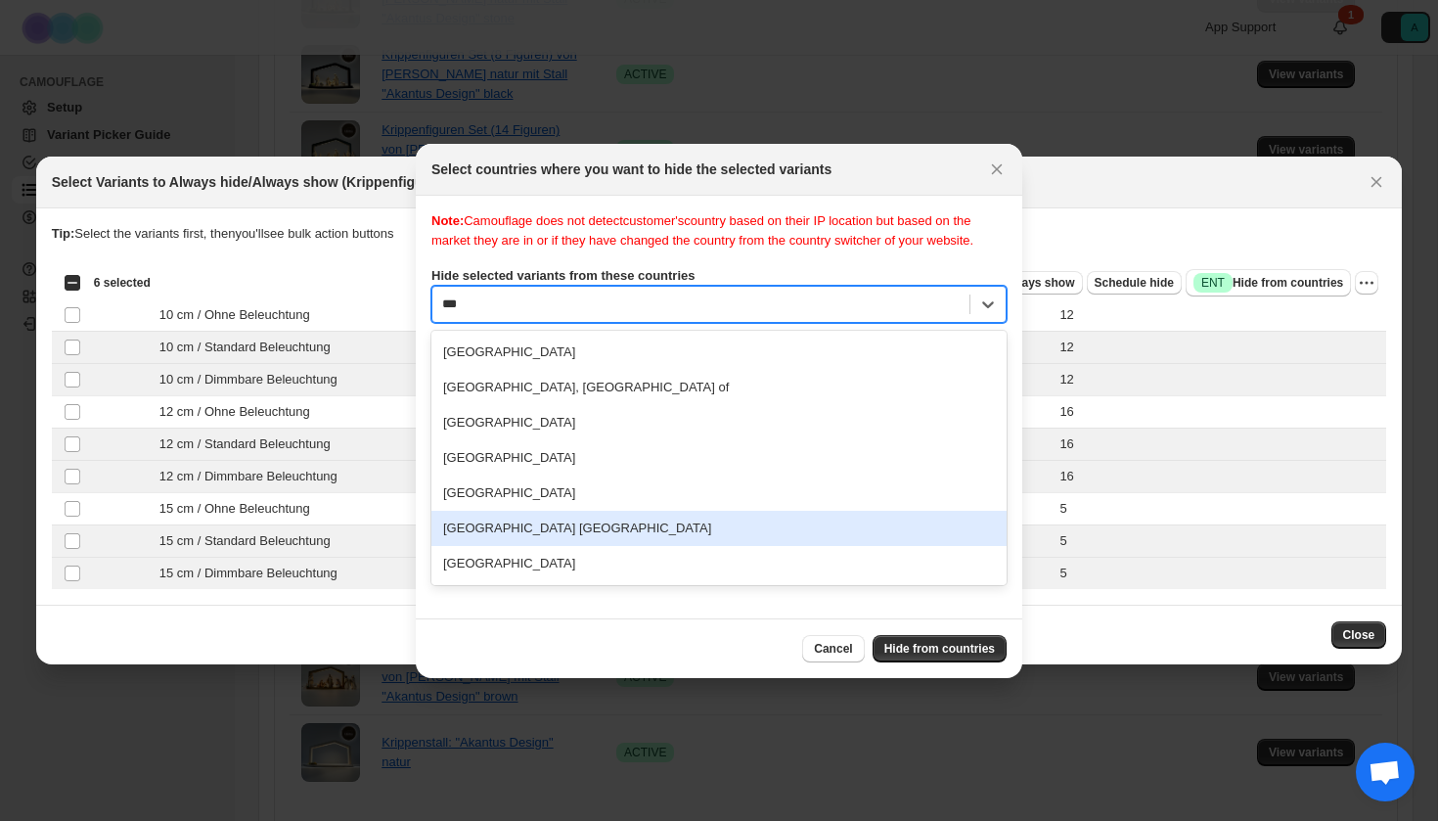
click at [524, 546] on div "[GEOGRAPHIC_DATA] [GEOGRAPHIC_DATA]" at bounding box center [718, 528] width 575 height 35
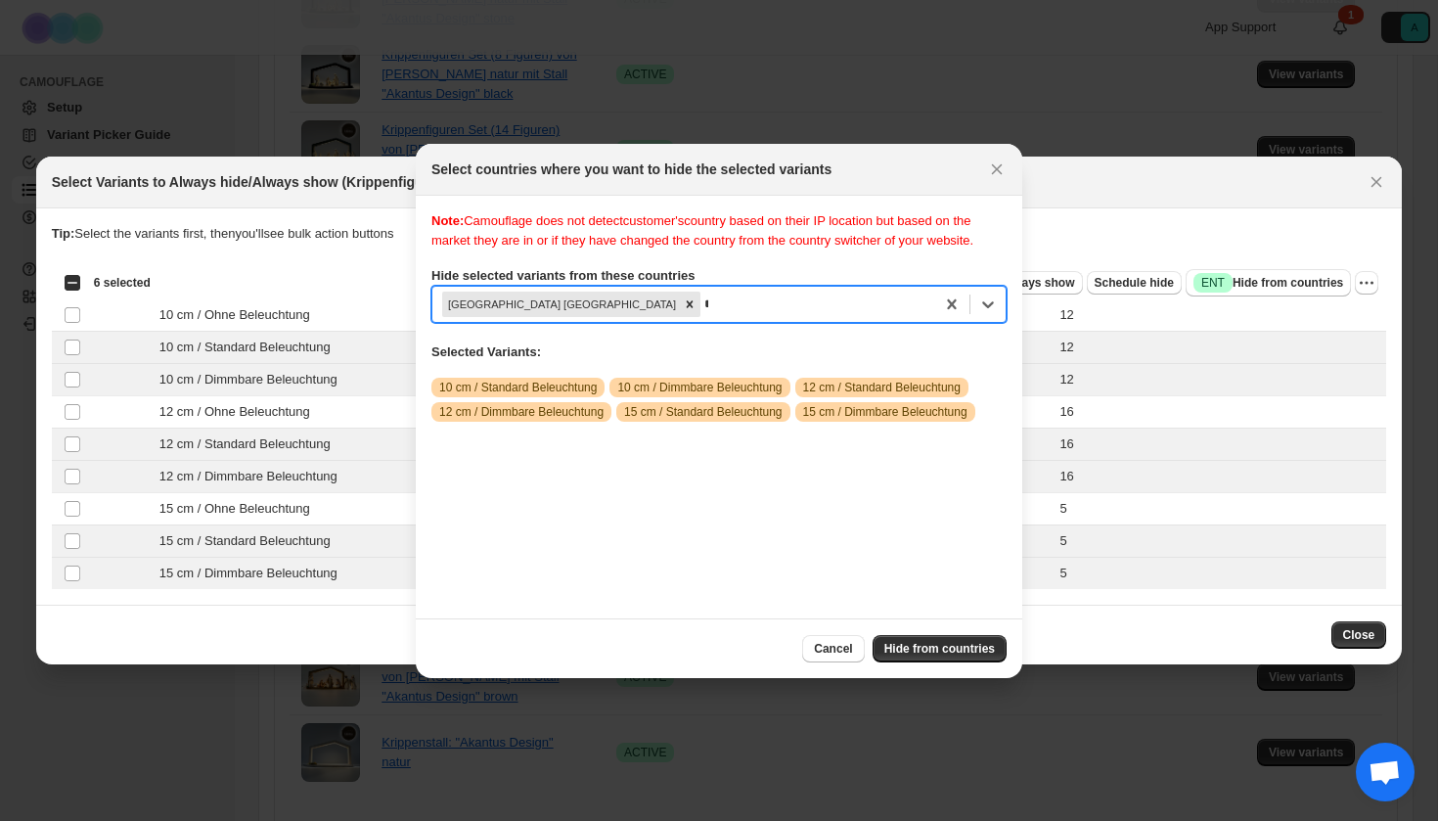
scroll to position [25, 0]
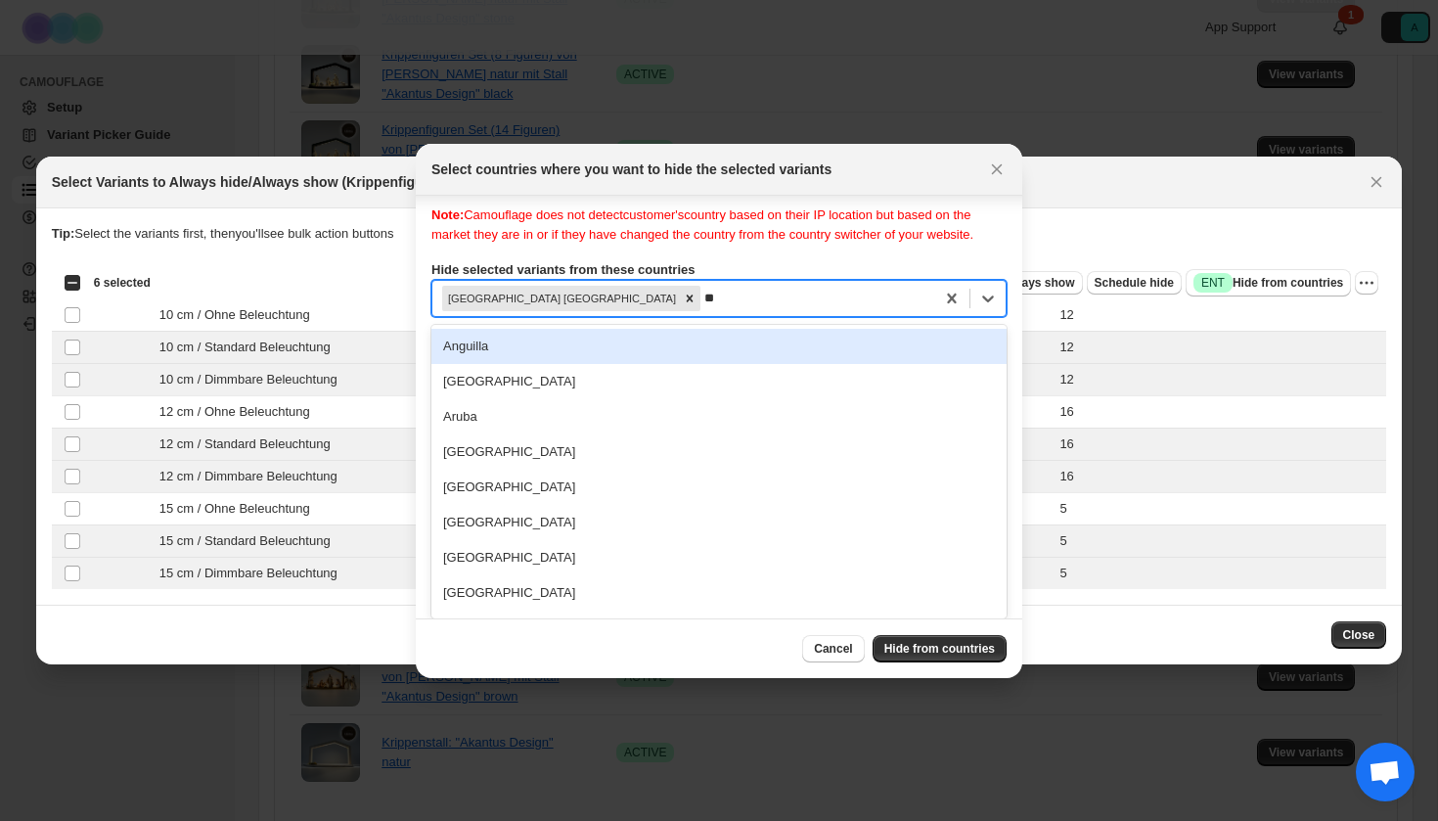
type input "***"
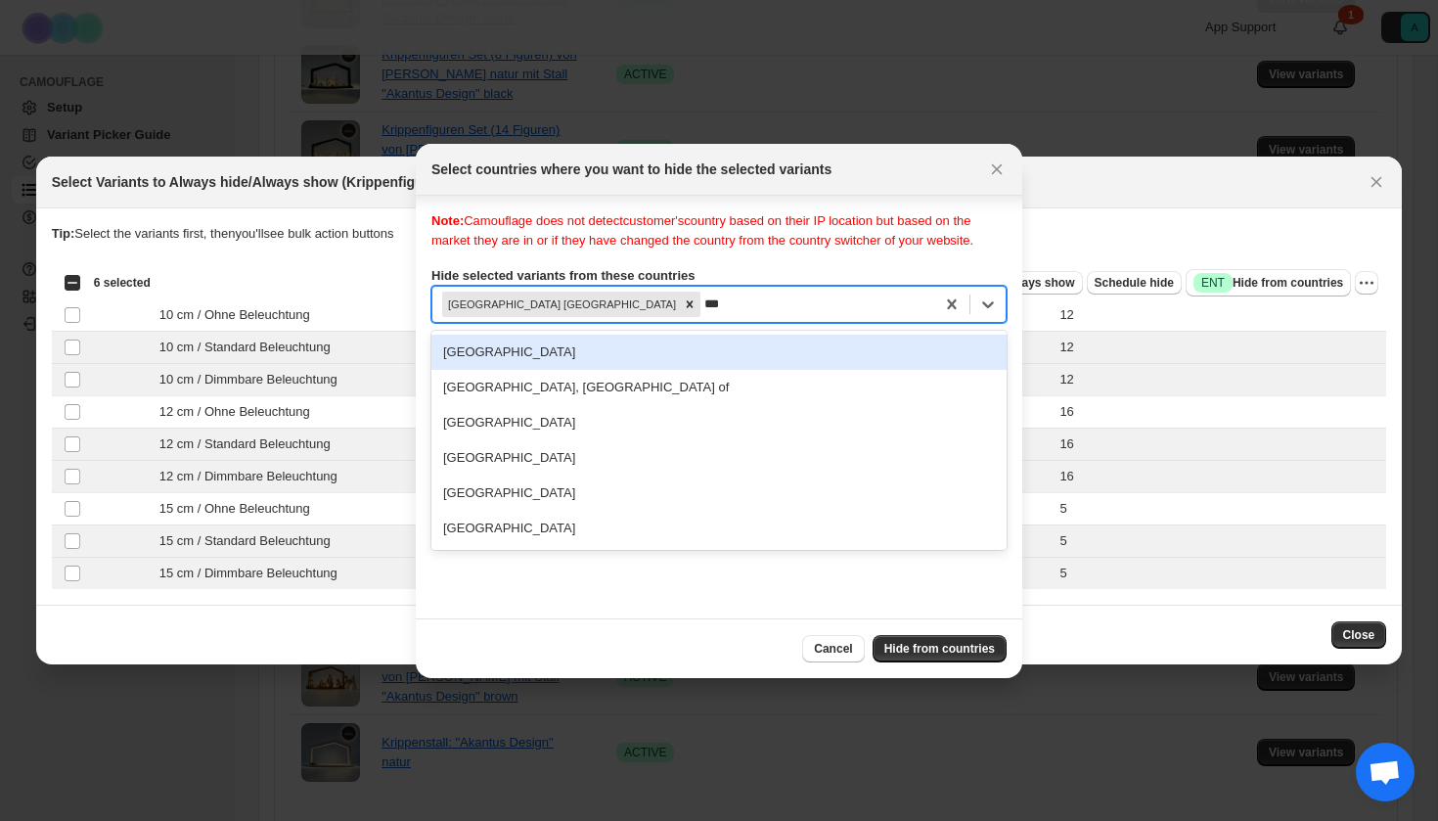
scroll to position [0, 0]
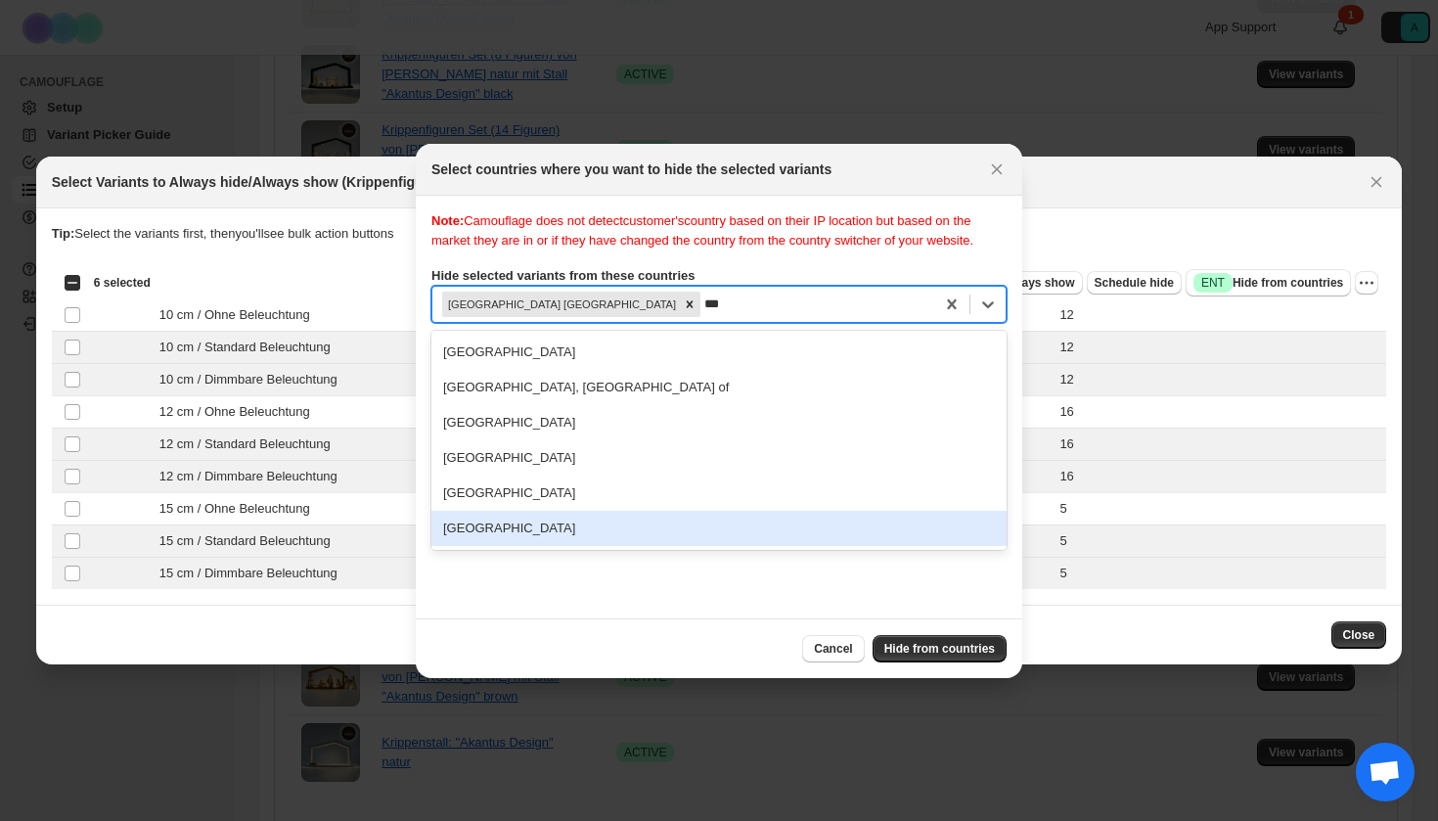
drag, startPoint x: 513, startPoint y: 543, endPoint x: 898, endPoint y: 627, distance: 394.5
click at [534, 543] on div "[GEOGRAPHIC_DATA]" at bounding box center [718, 528] width 575 height 35
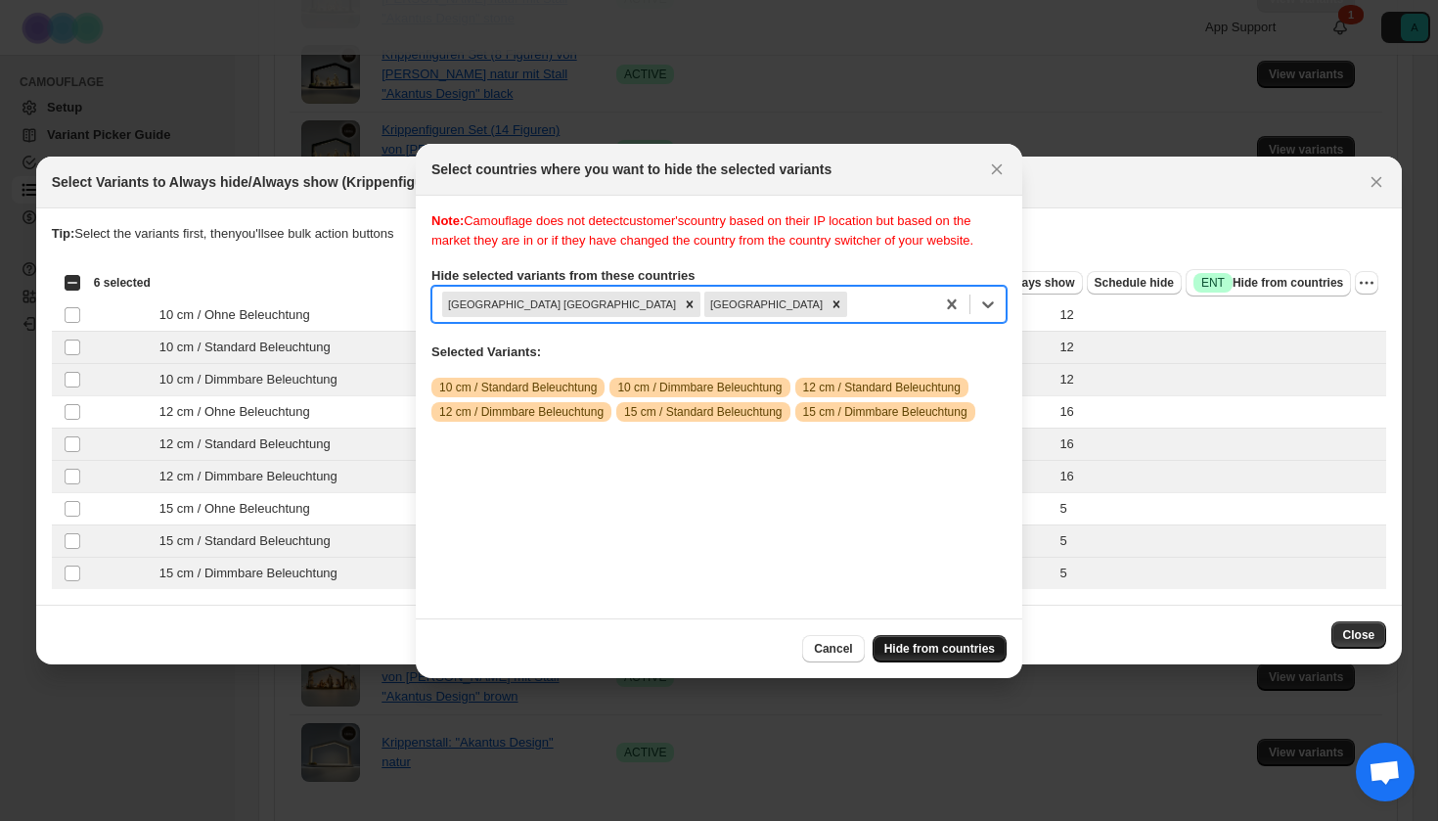
click at [943, 657] on button "Hide from countries" at bounding box center [940, 648] width 134 height 27
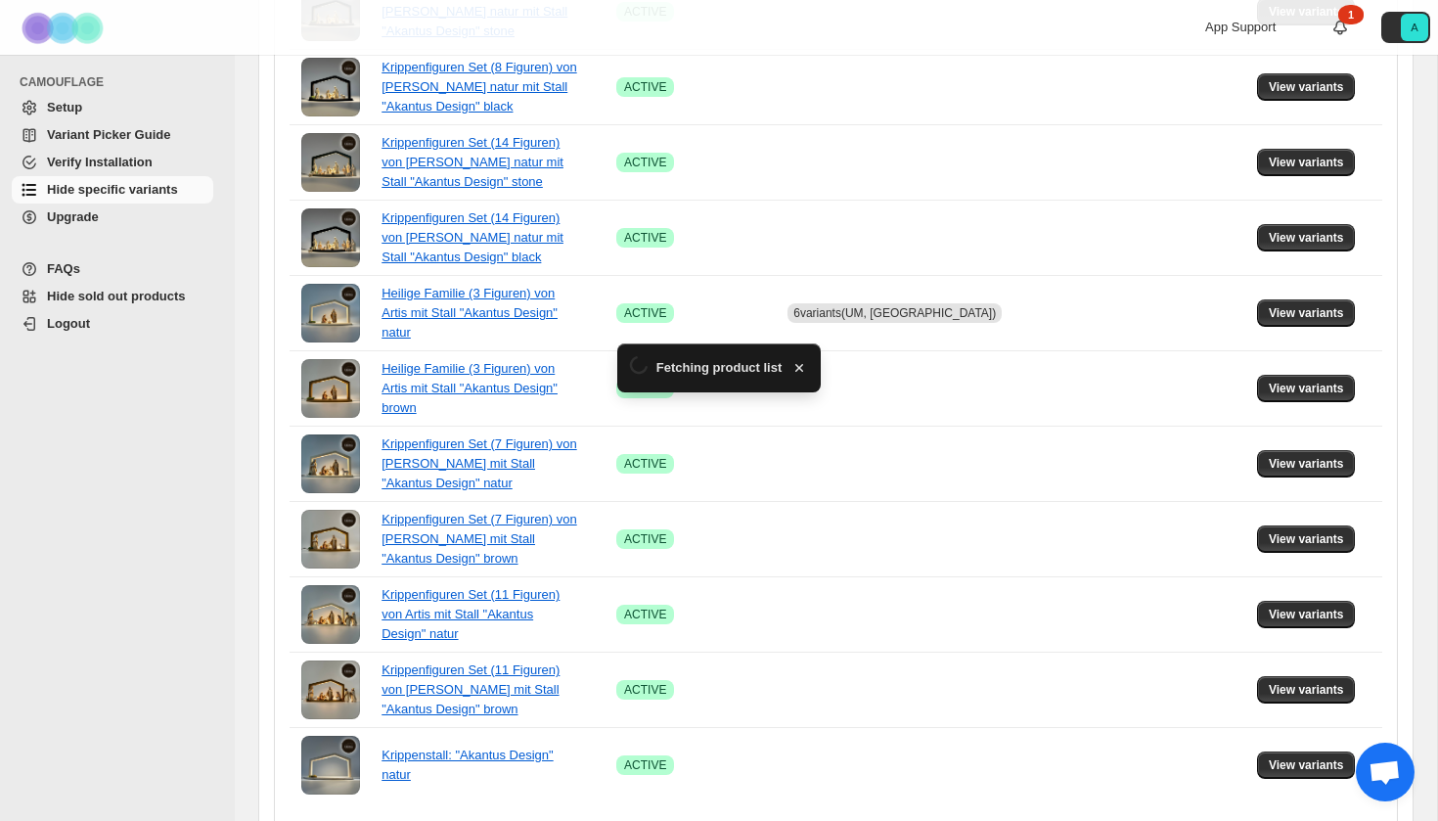
scroll to position [1266, 0]
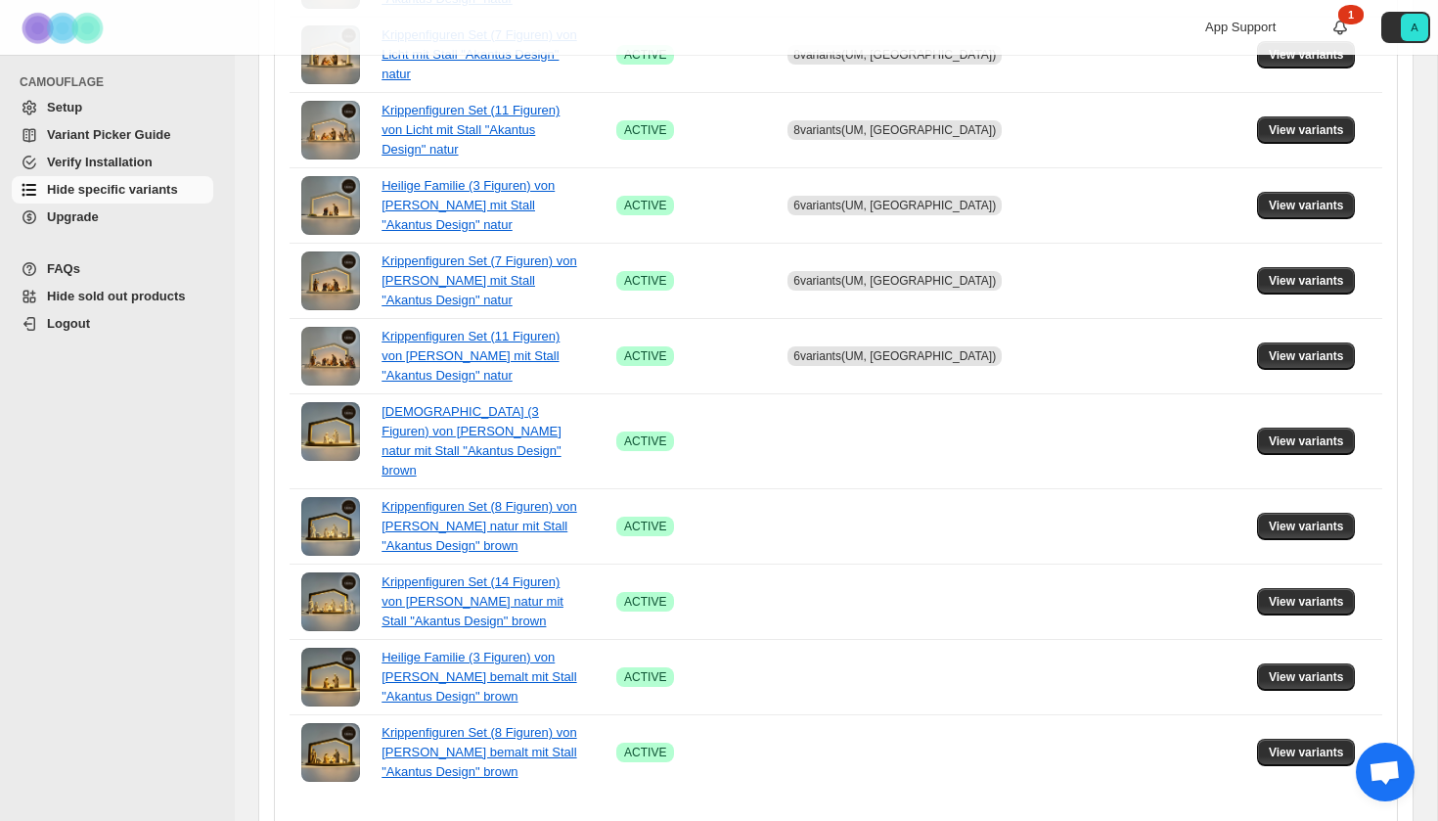
click at [888, 820] on icon "Next" at bounding box center [885, 835] width 20 height 20
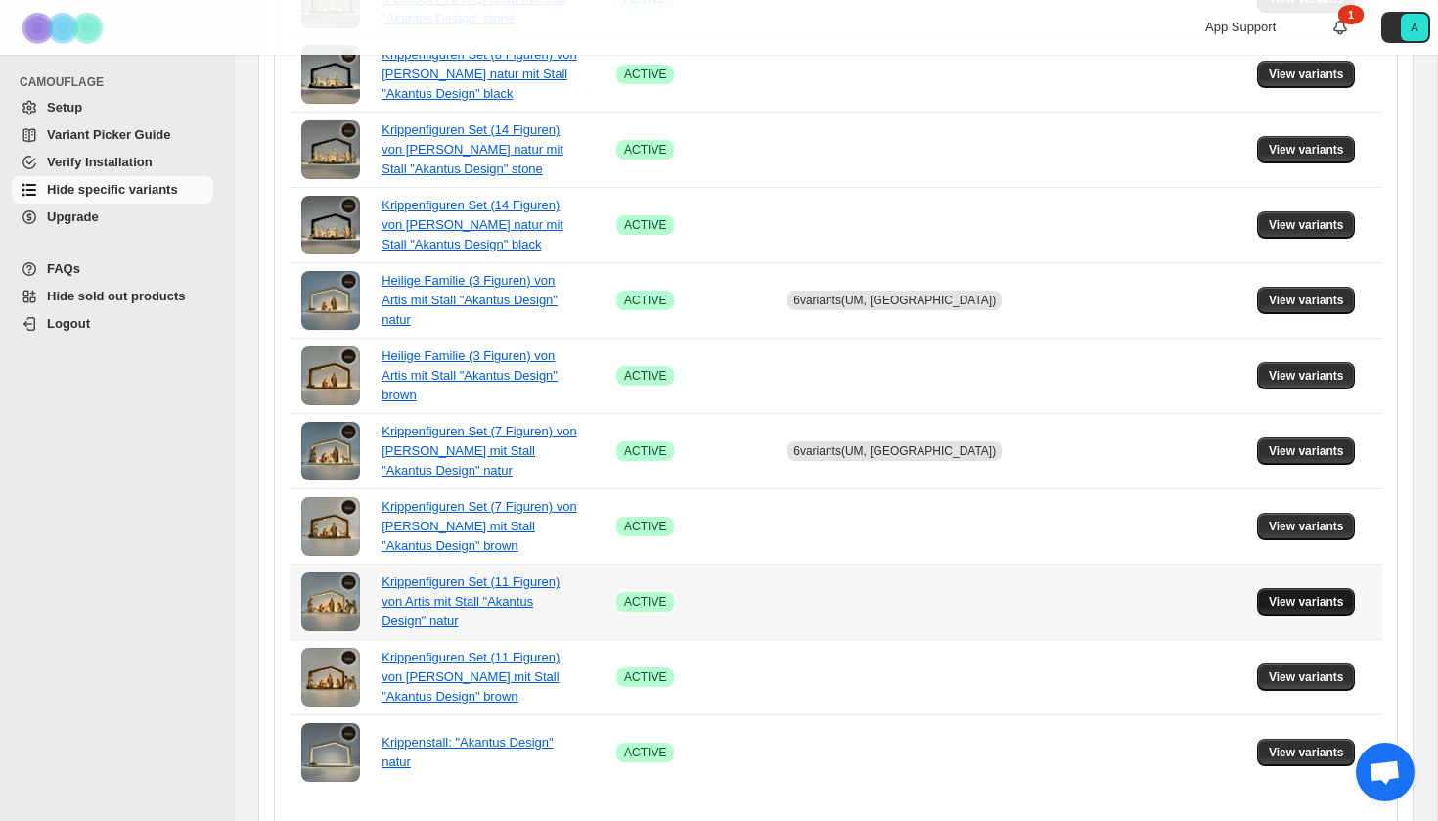
click at [1318, 594] on span "View variants" at bounding box center [1306, 602] width 75 height 16
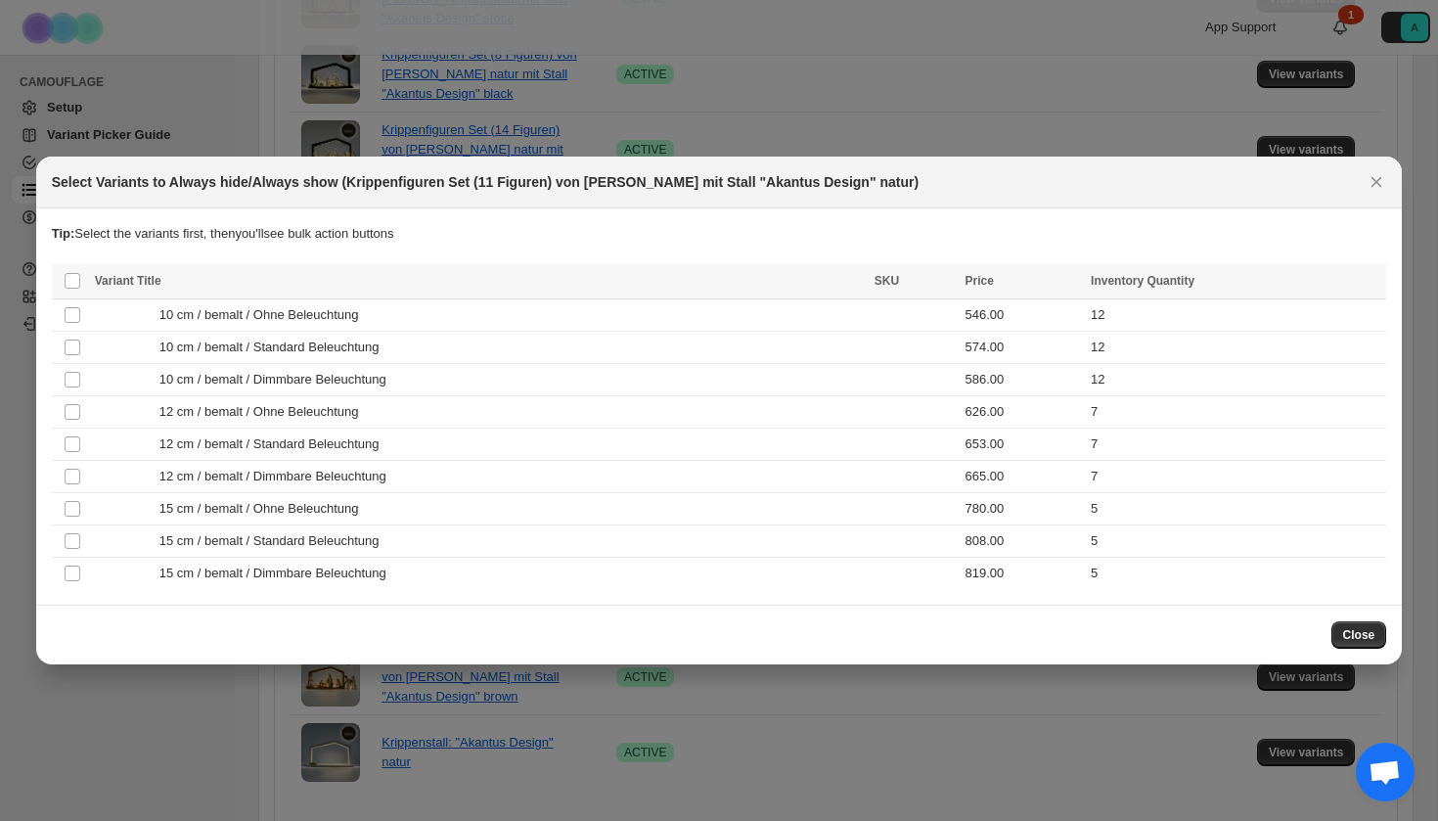
scroll to position [0, 0]
click at [372, 337] on td "10 cm / bemalt / Standard Beleuchtung" at bounding box center [479, 348] width 780 height 32
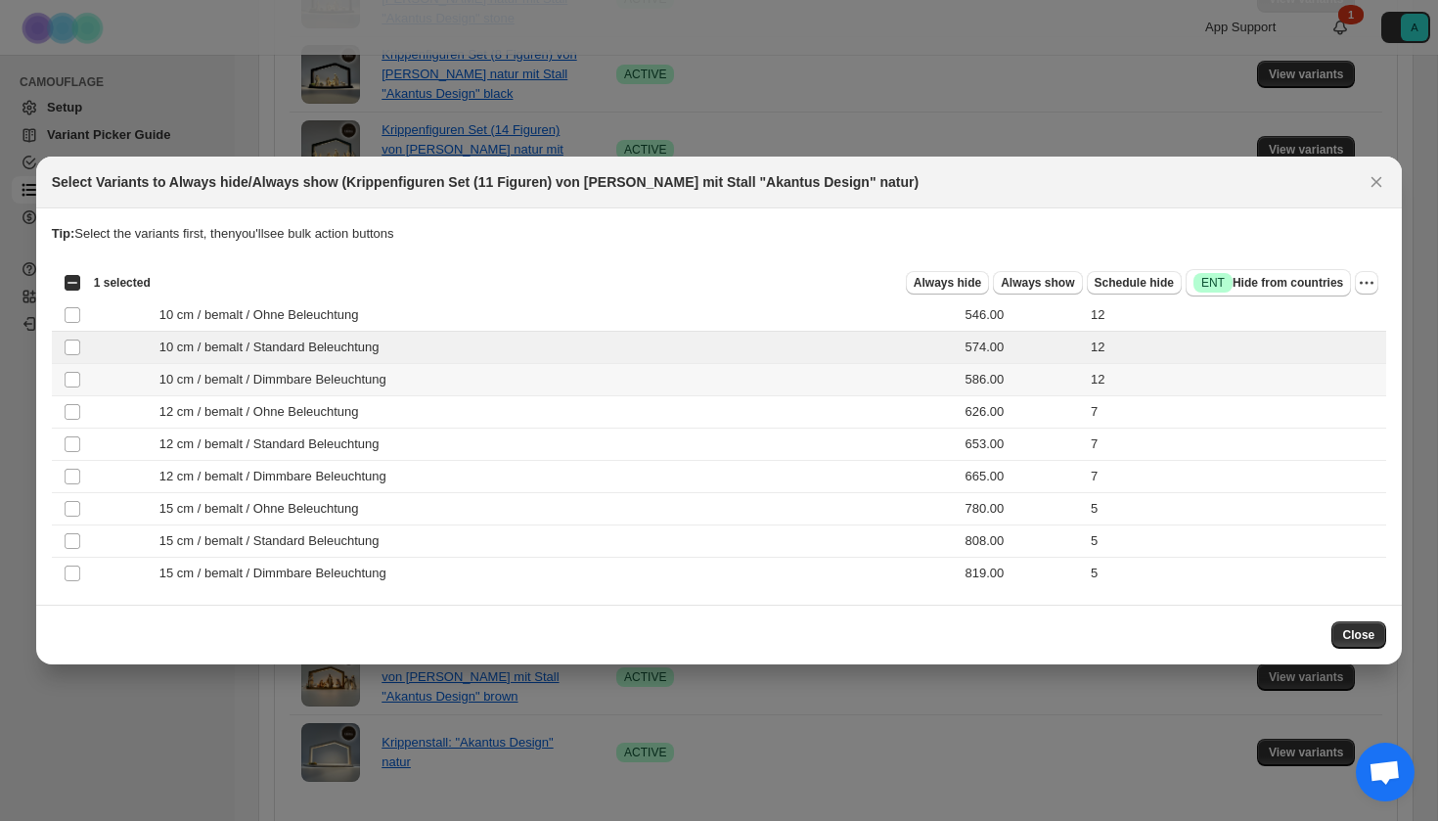
click at [372, 372] on span "10 cm / bemalt / Dimmbare Beleuchtung" at bounding box center [278, 380] width 238 height 20
click at [355, 440] on span "12 cm / bemalt / Standard Beleuchtung" at bounding box center [274, 444] width 231 height 20
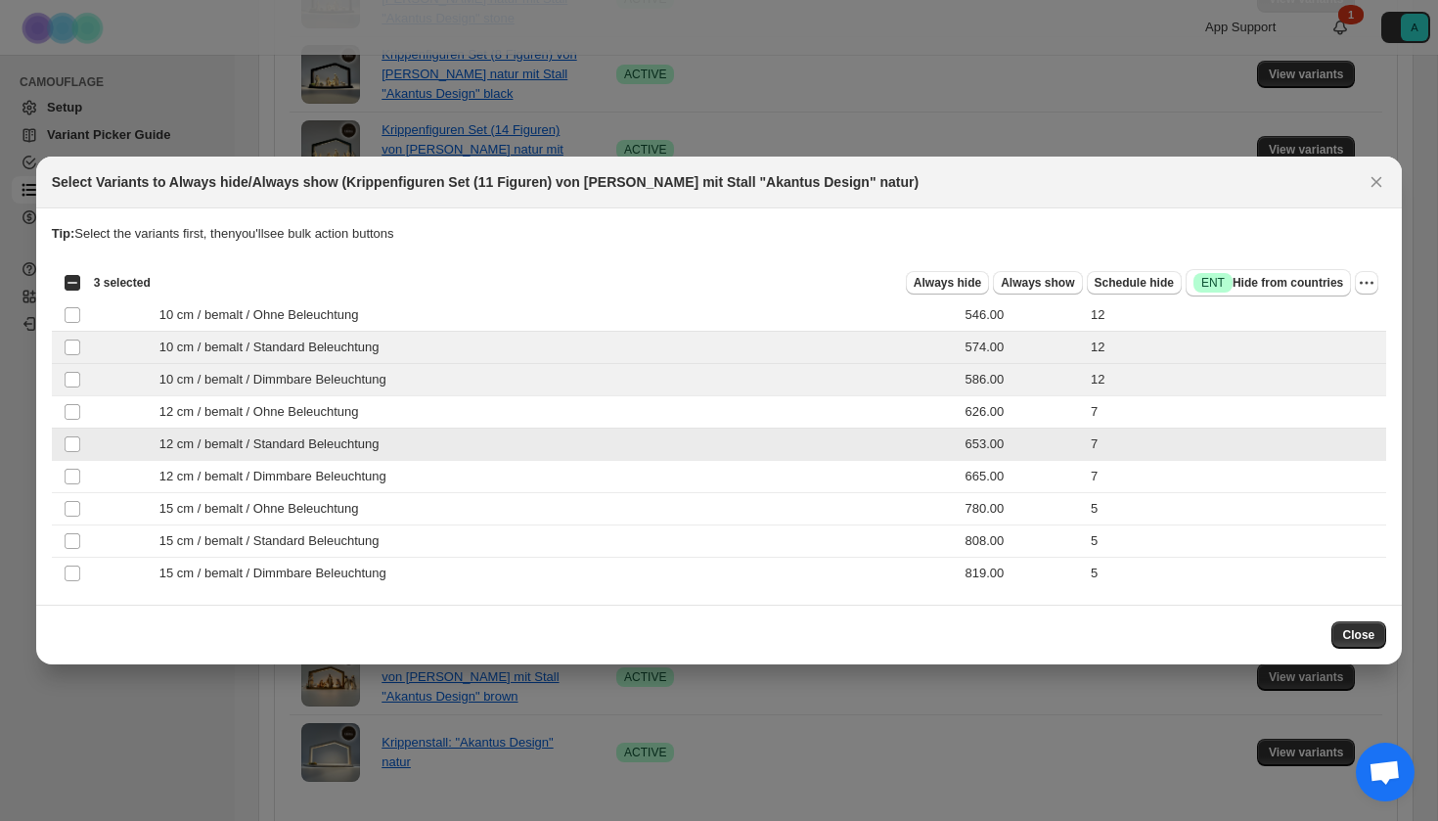
click at [355, 468] on span "12 cm / bemalt / Dimmbare Beleuchtung" at bounding box center [278, 477] width 238 height 20
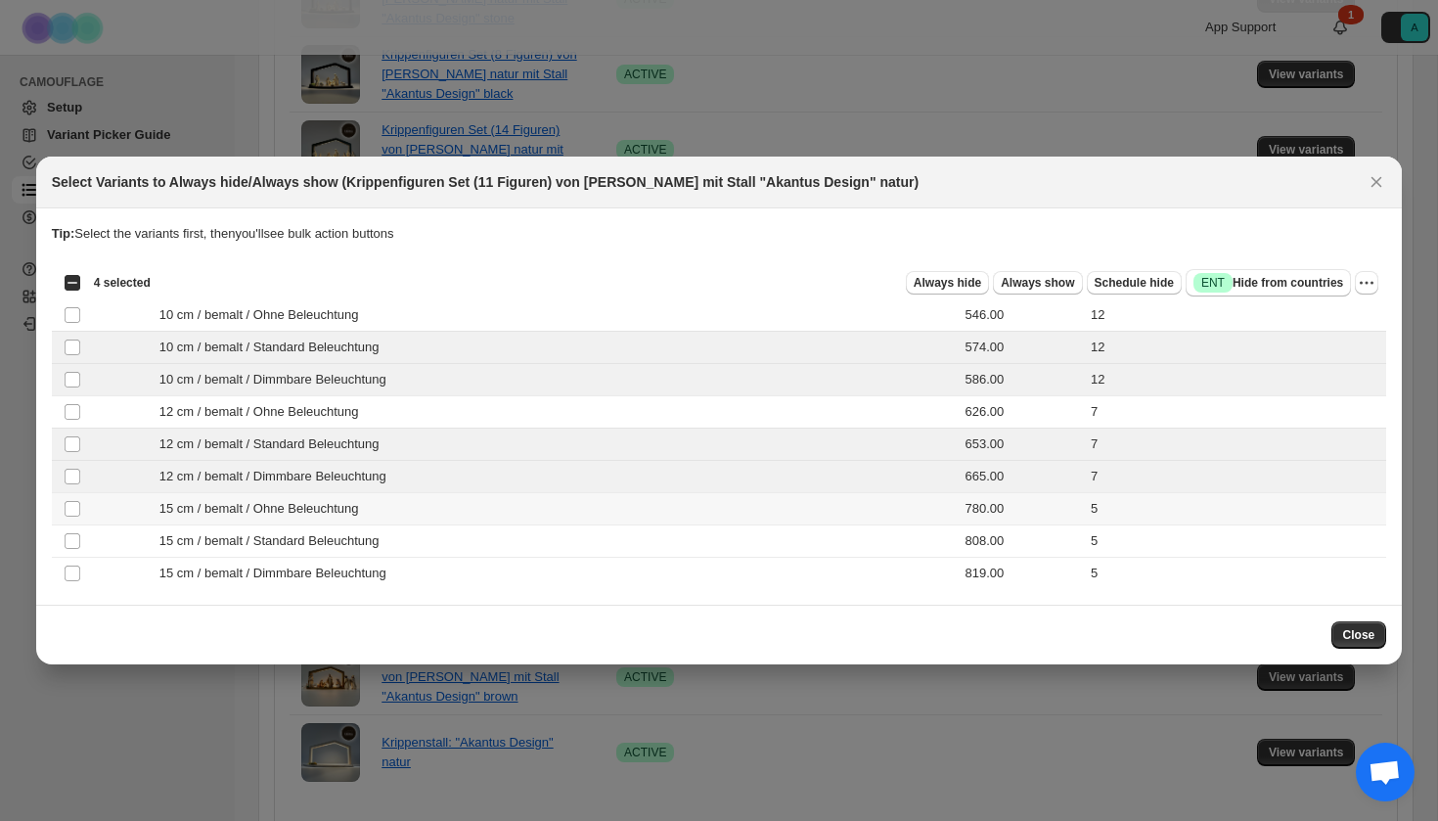
click at [355, 522] on td "15 cm / bemalt / Ohne Beleuchtung" at bounding box center [479, 509] width 780 height 32
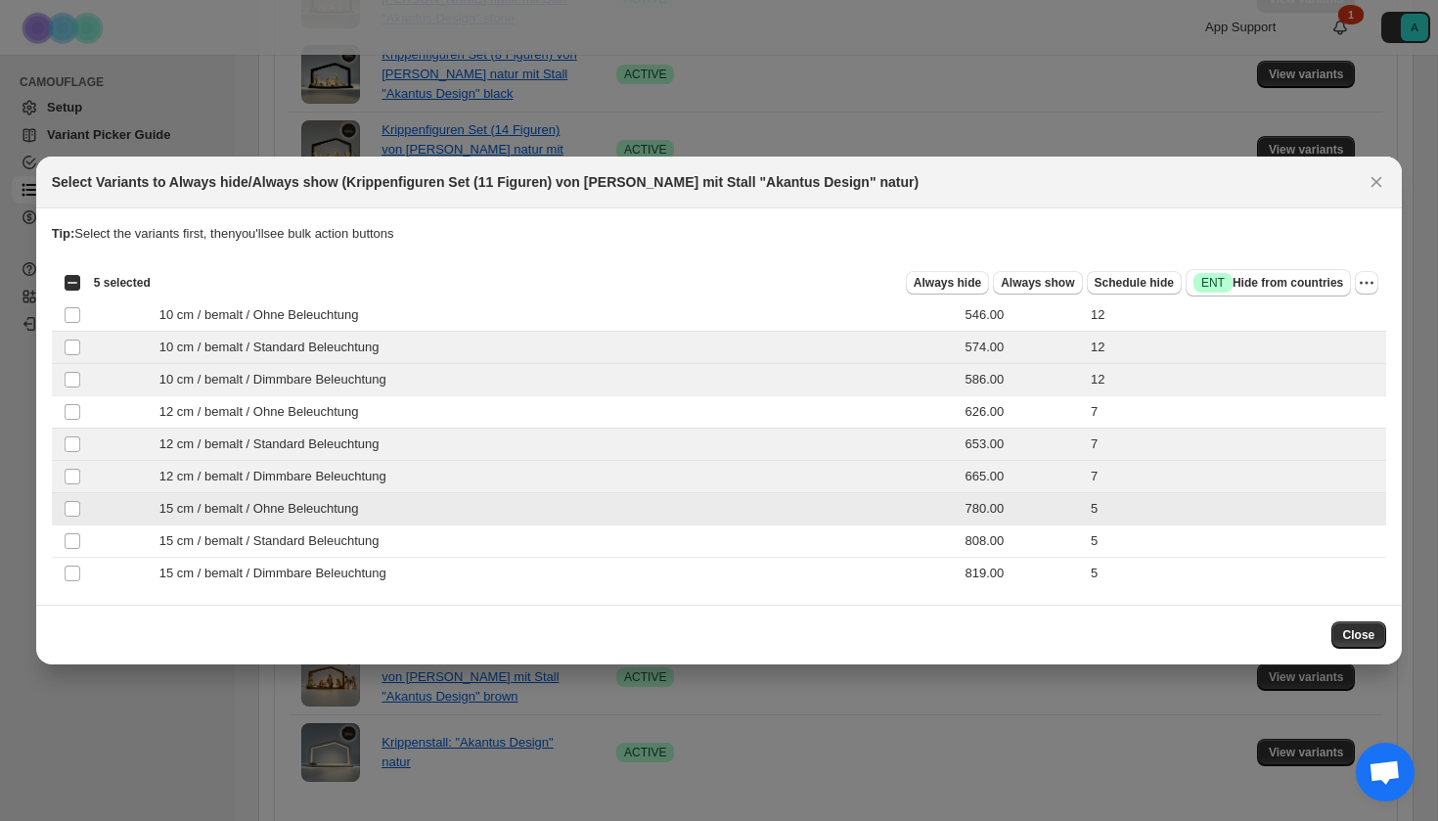
click at [354, 518] on span "15 cm / bemalt / Ohne Beleuchtung" at bounding box center [264, 509] width 210 height 20
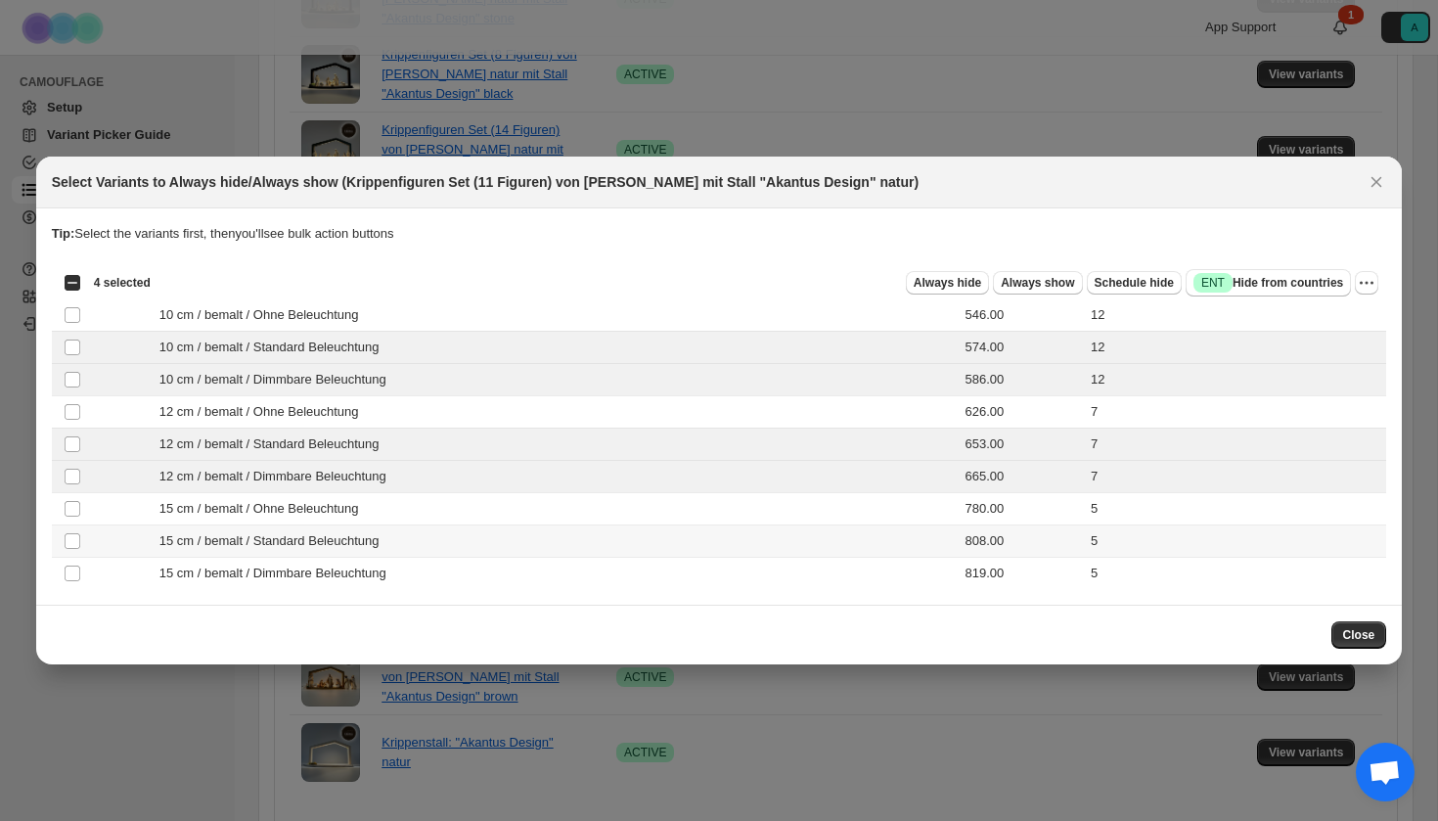
click at [356, 552] on td "15 cm / bemalt / Standard Beleuchtung" at bounding box center [479, 541] width 780 height 32
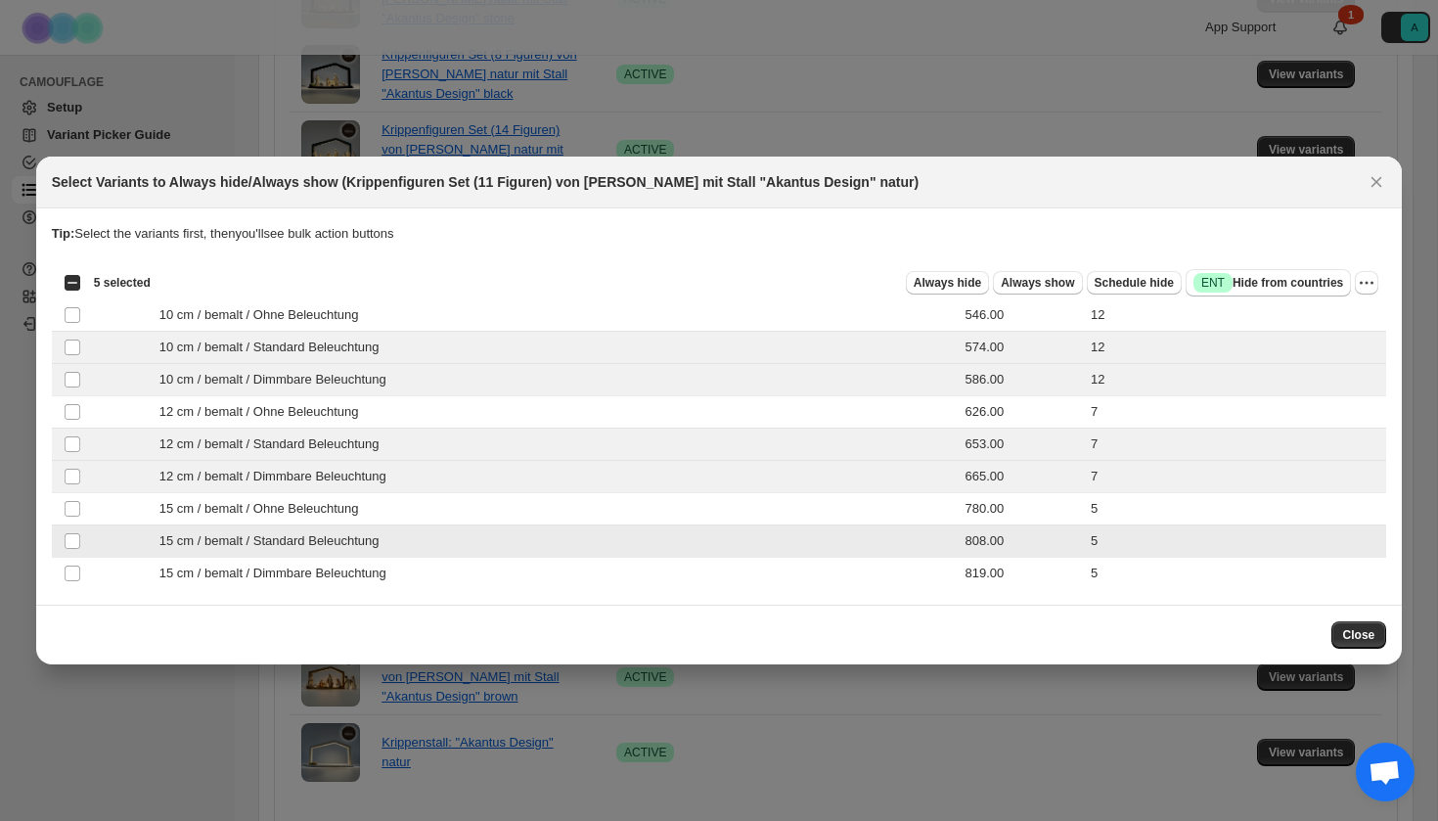
click at [356, 570] on span "15 cm / bemalt / Dimmbare Beleuchtung" at bounding box center [278, 574] width 238 height 20
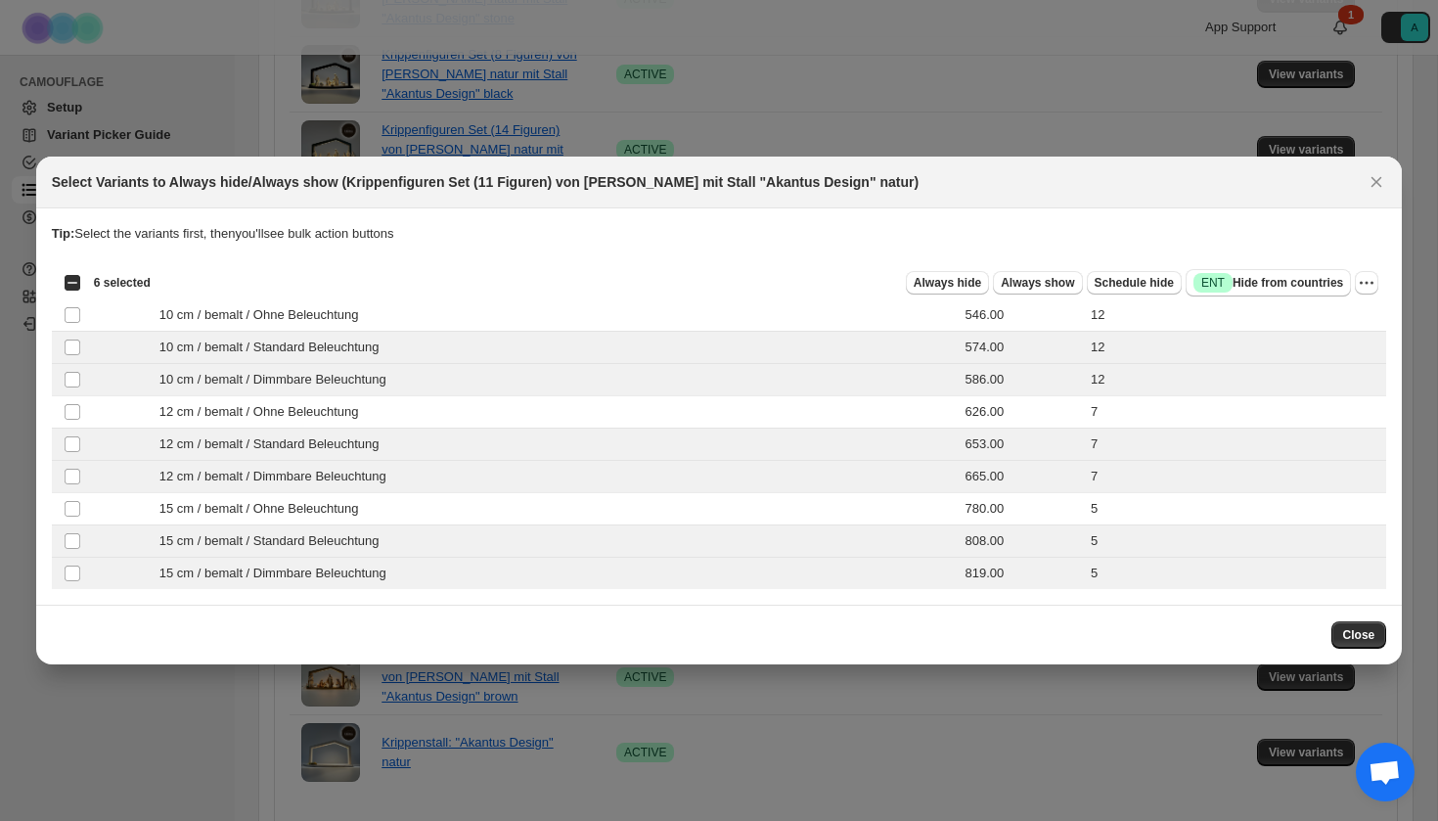
click at [1239, 261] on div "Tip: Select the variants first, then you'll see bulk action buttons" at bounding box center [719, 243] width 1335 height 39
click at [1240, 276] on span "Success ENT Hide from countries" at bounding box center [1269, 283] width 150 height 20
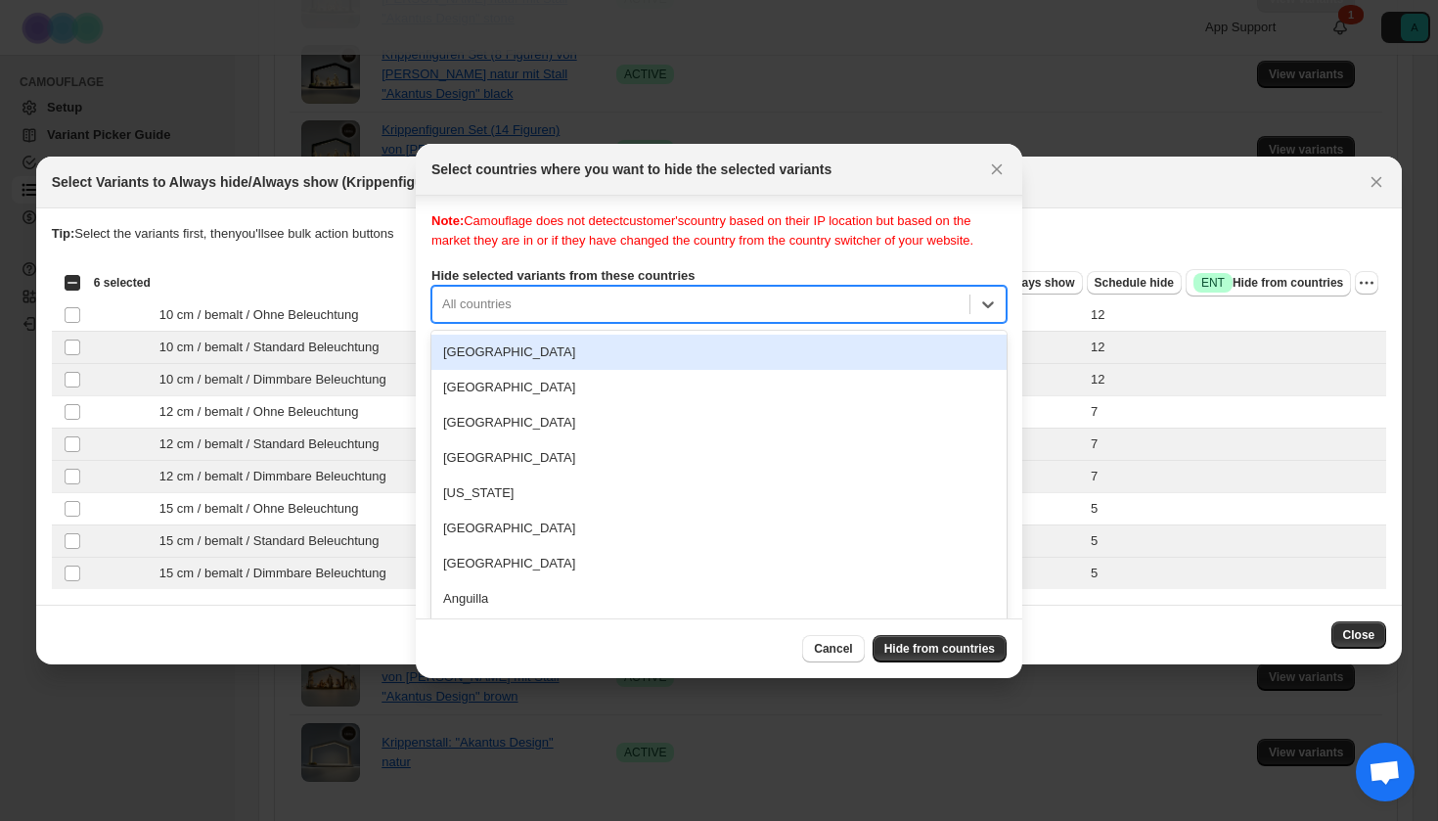
click at [531, 323] on div "[GEOGRAPHIC_DATA], 1 of 250. 250 results available. Use Up and Down to choose o…" at bounding box center [718, 304] width 575 height 37
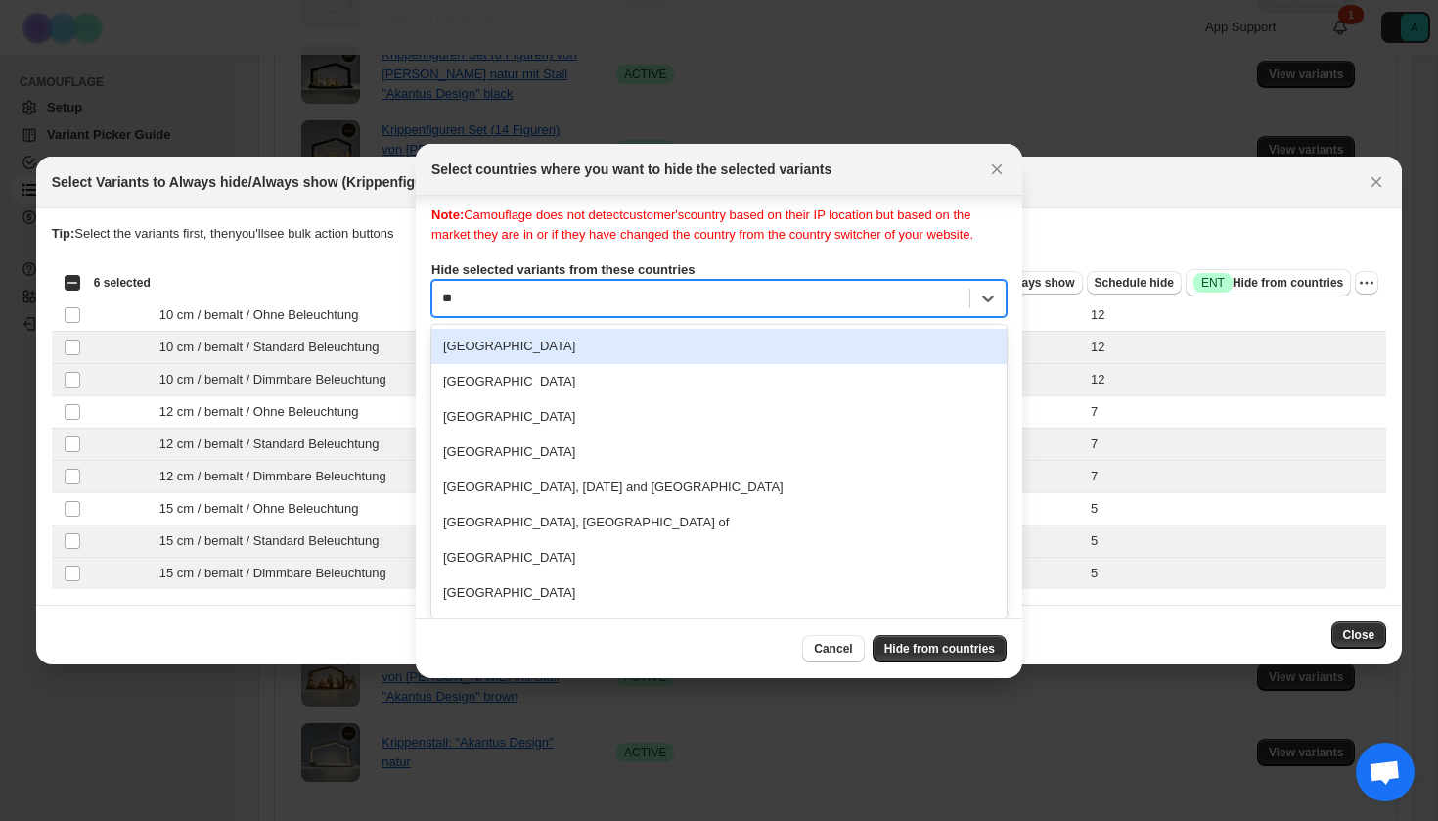
type input "***"
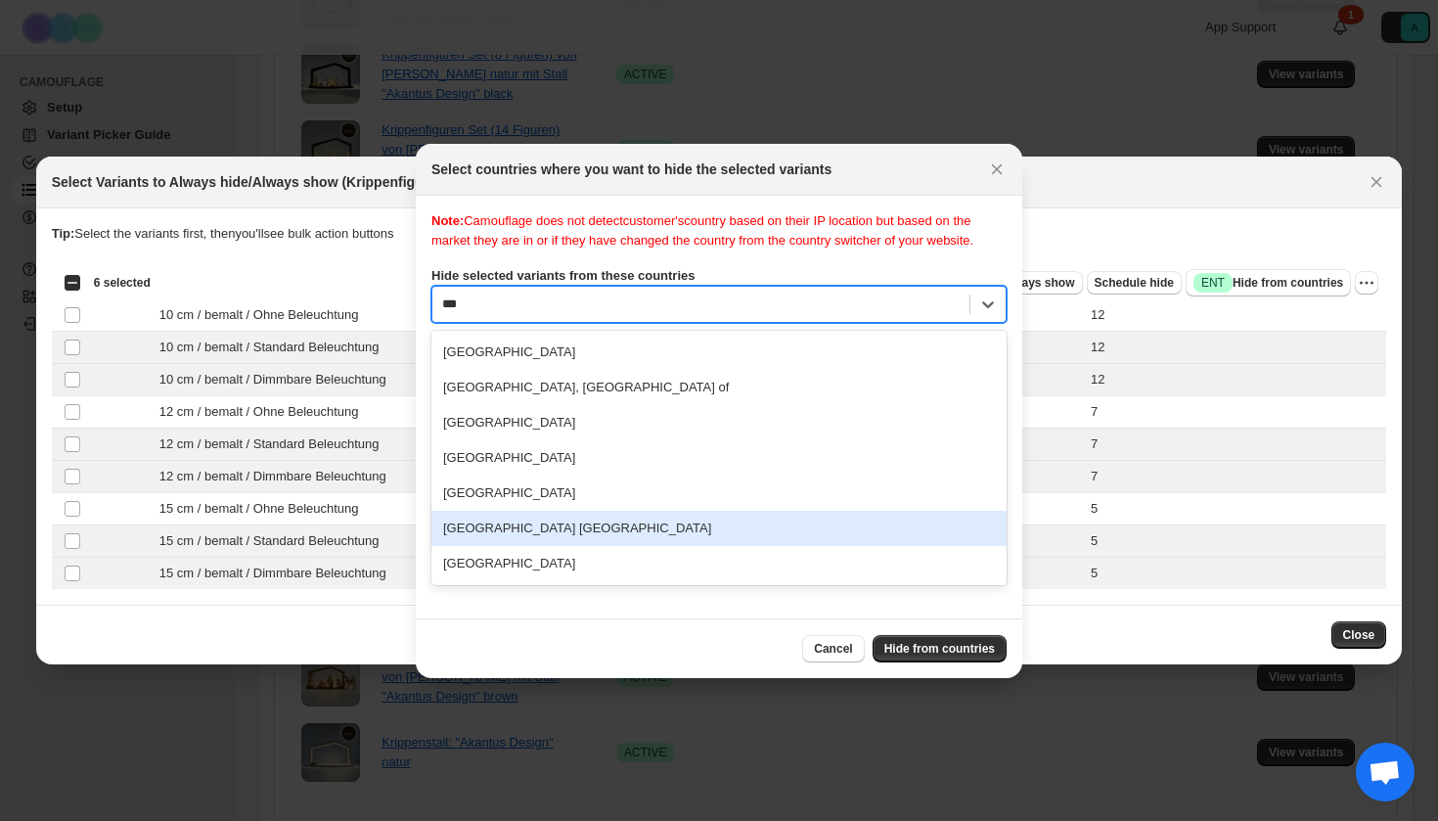
click at [539, 542] on div "[GEOGRAPHIC_DATA] [GEOGRAPHIC_DATA]" at bounding box center [718, 528] width 575 height 35
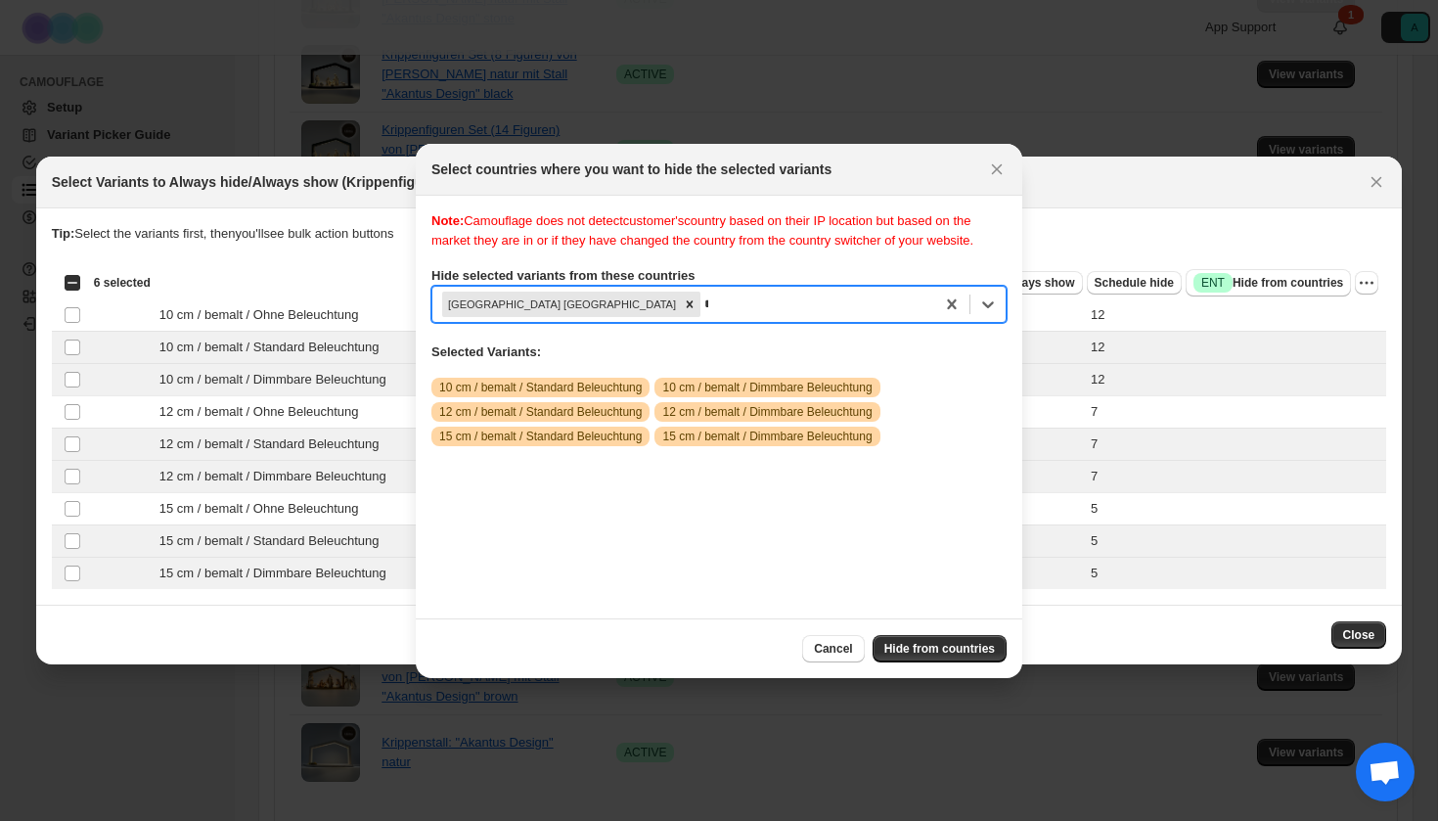
scroll to position [25, 0]
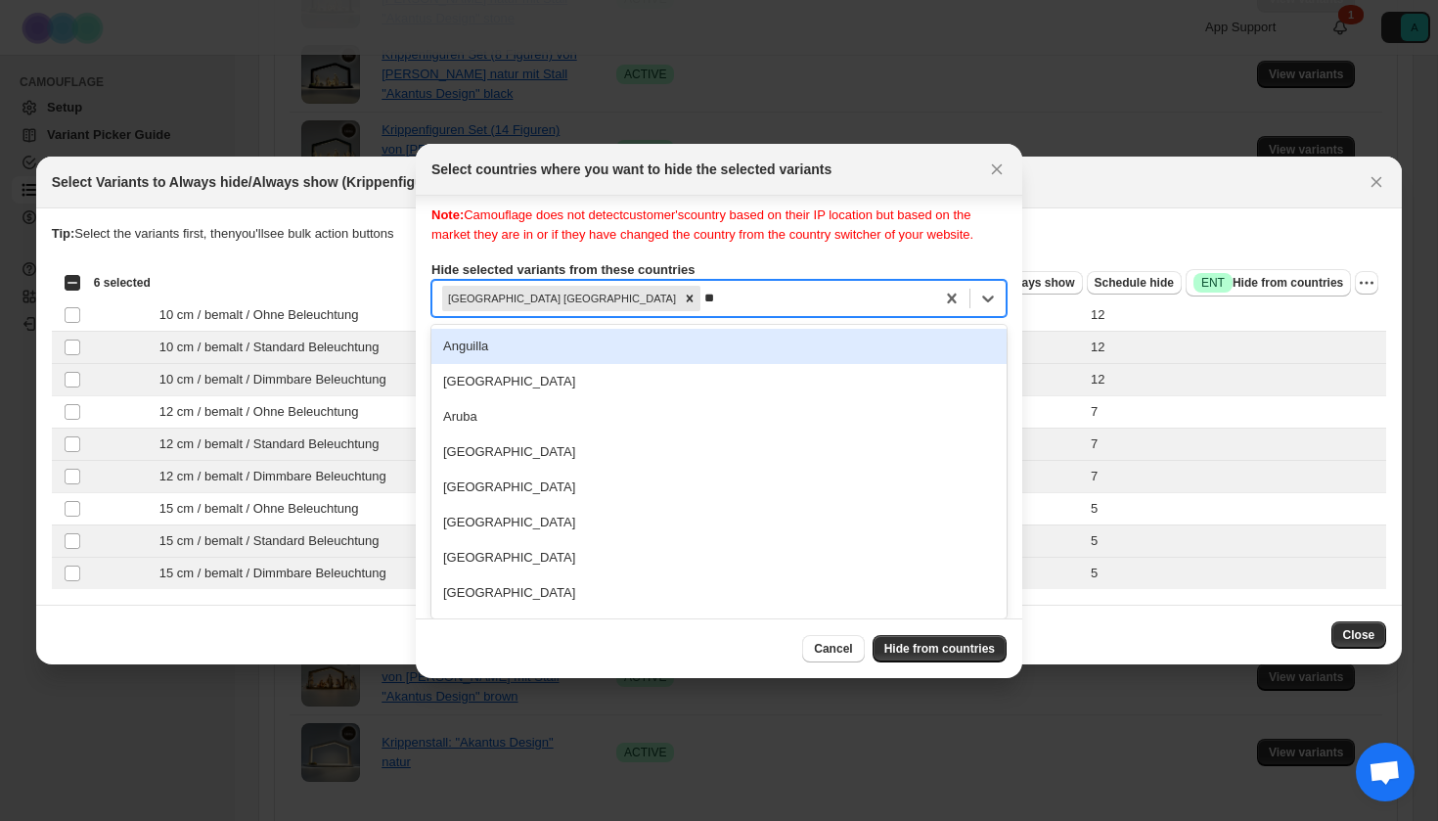
type input "***"
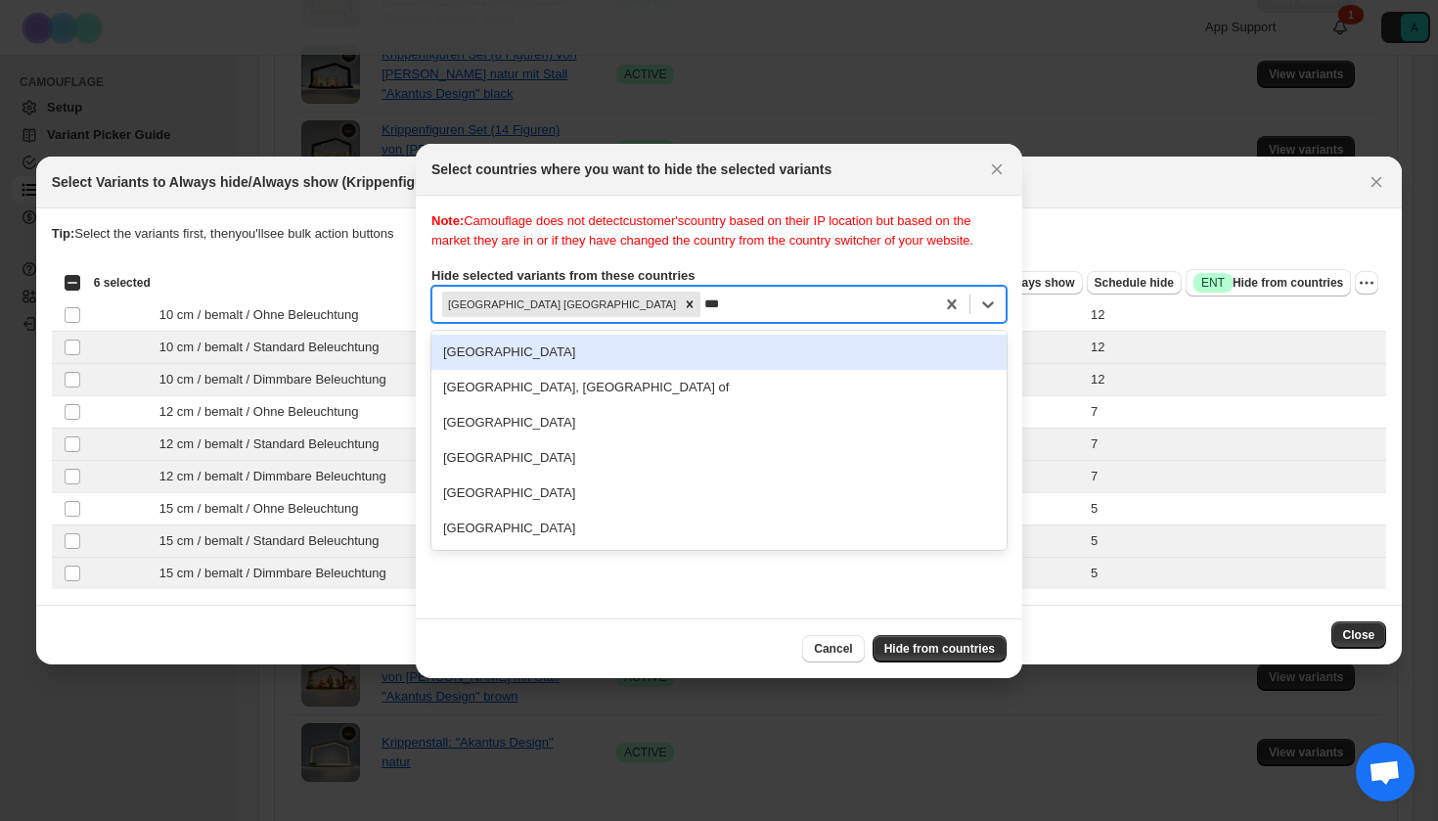
scroll to position [0, 0]
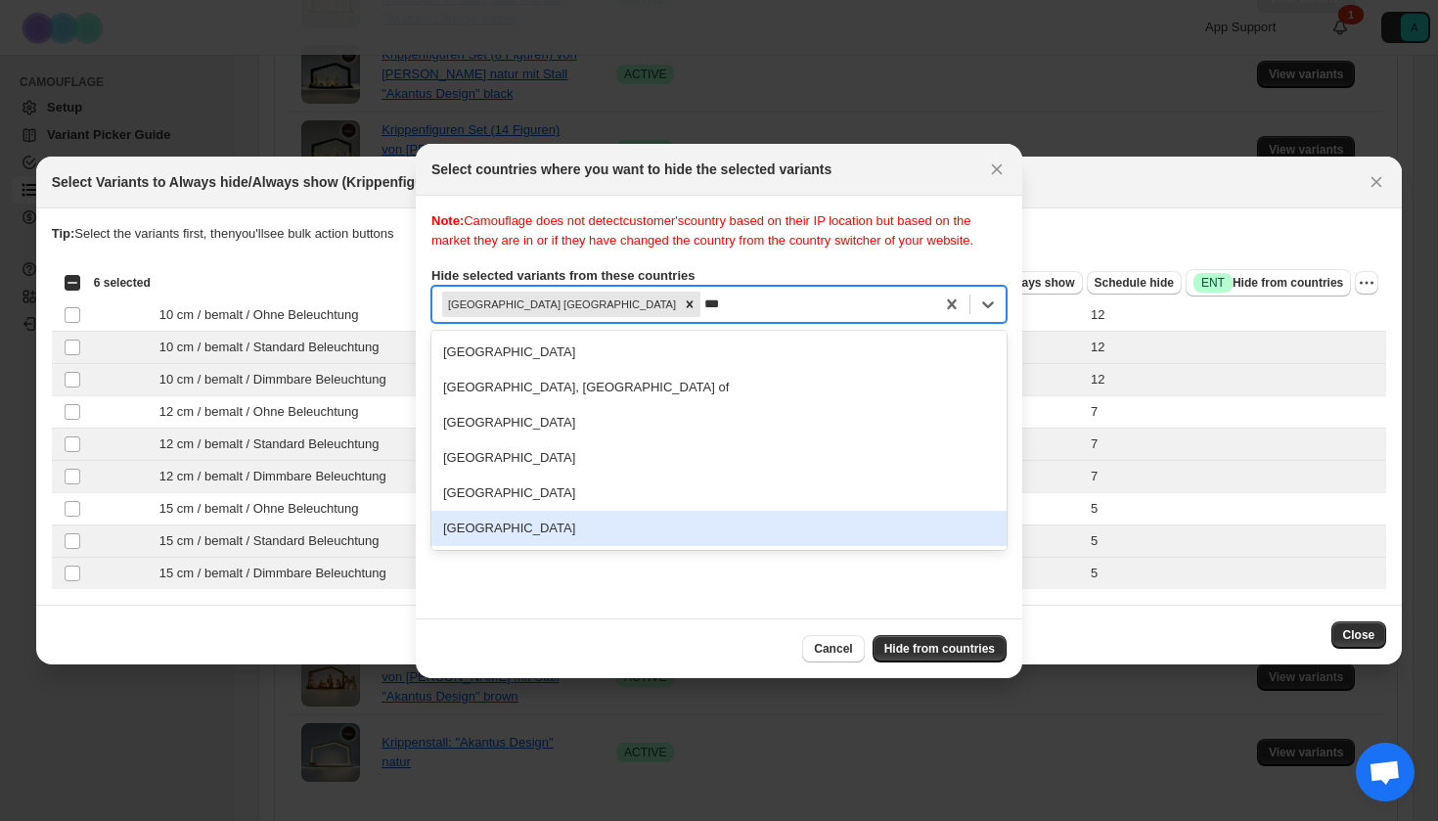
click at [538, 546] on div "[GEOGRAPHIC_DATA]" at bounding box center [718, 528] width 575 height 35
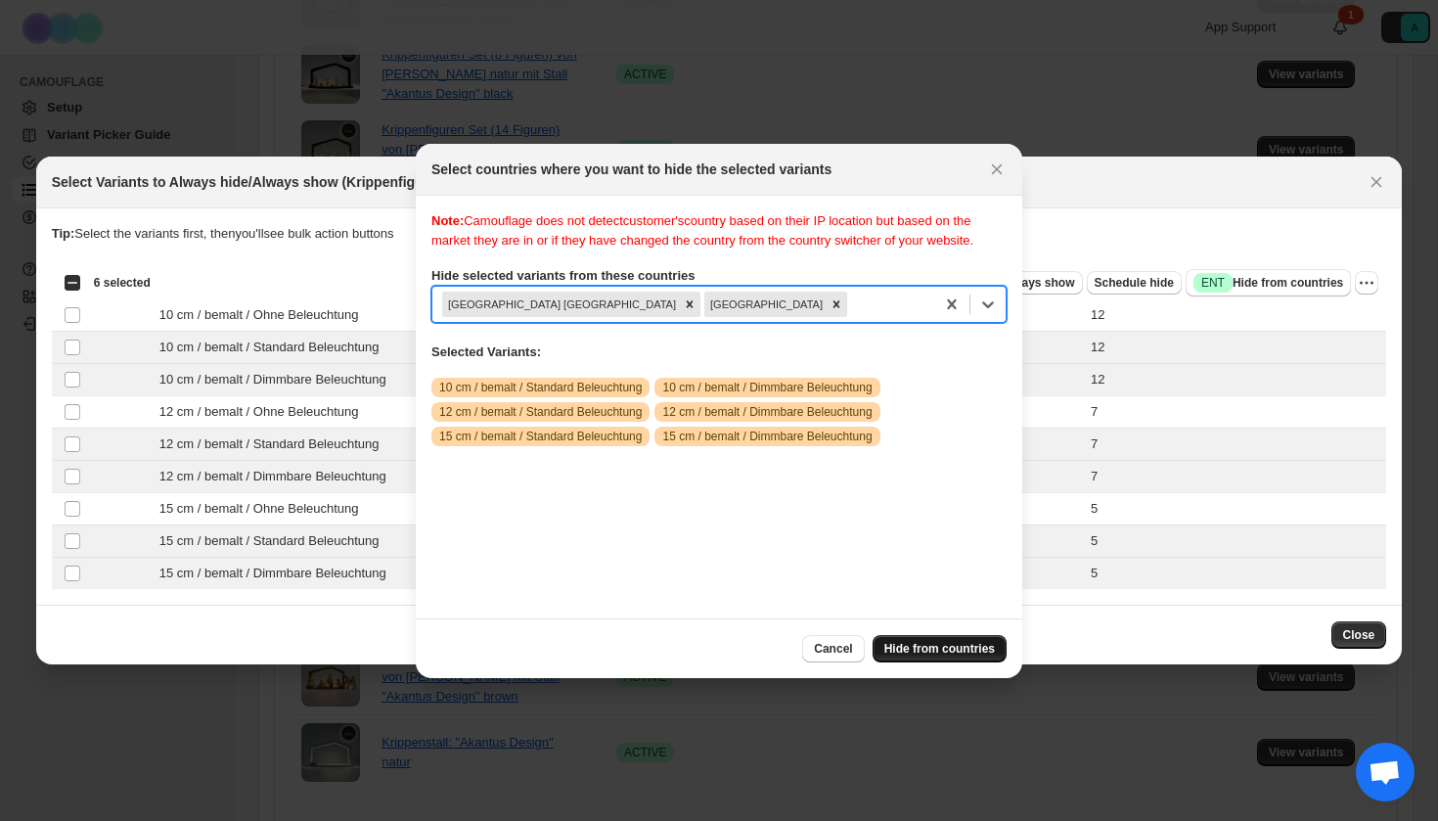
click at [949, 645] on span "Hide from countries" at bounding box center [939, 649] width 111 height 16
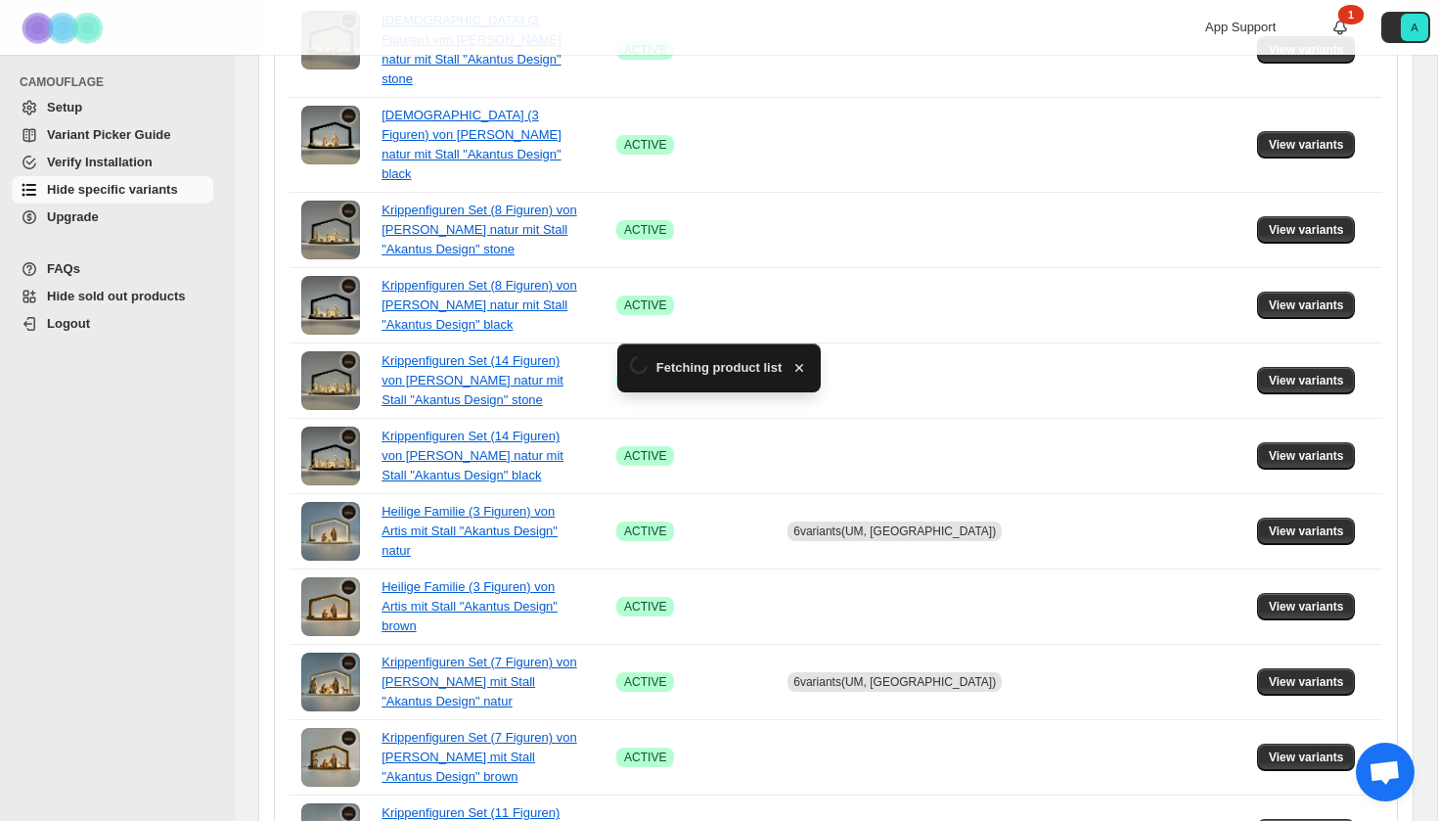
scroll to position [1266, 0]
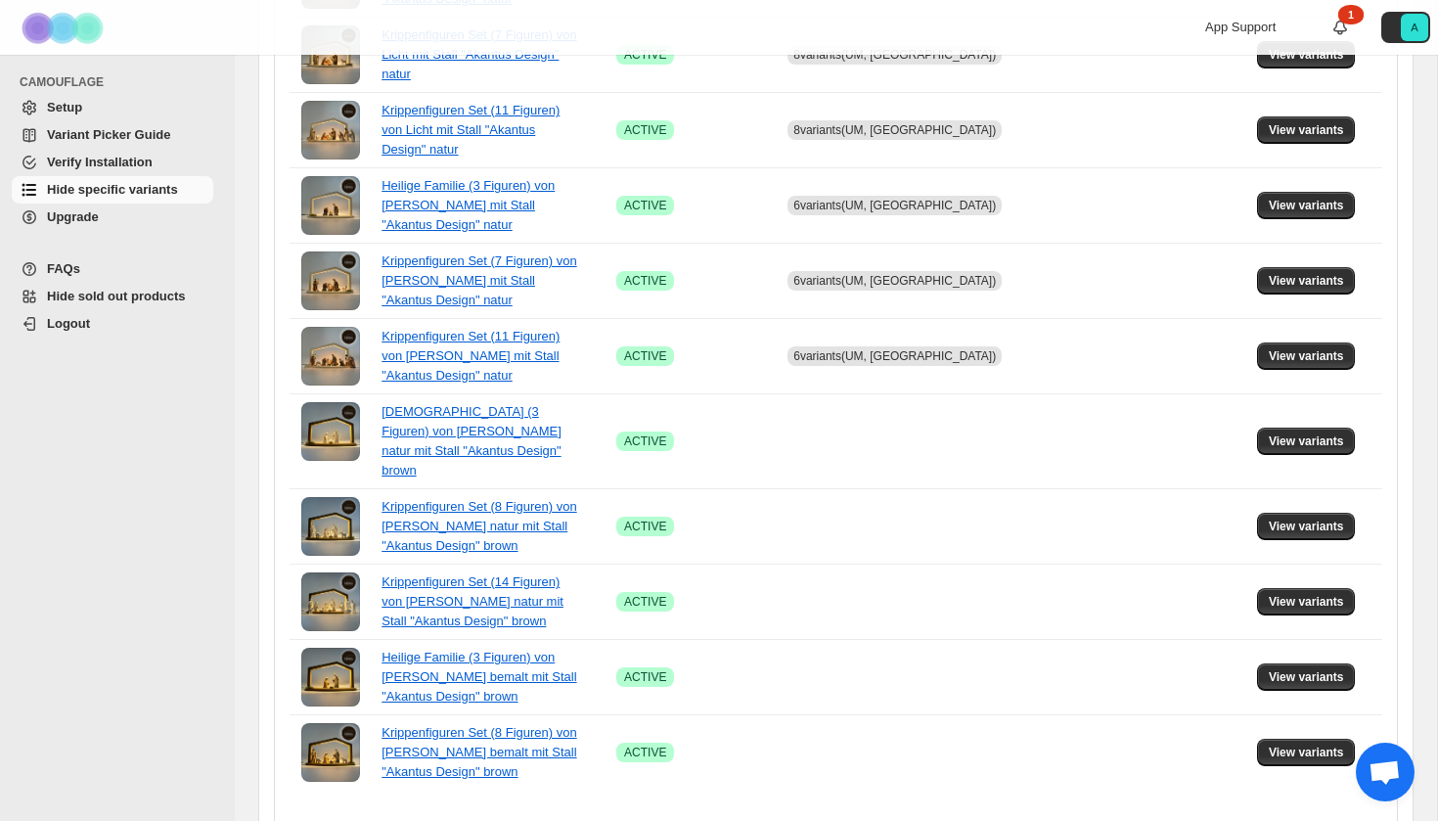
click at [884, 820] on icon "Next" at bounding box center [885, 835] width 20 height 20
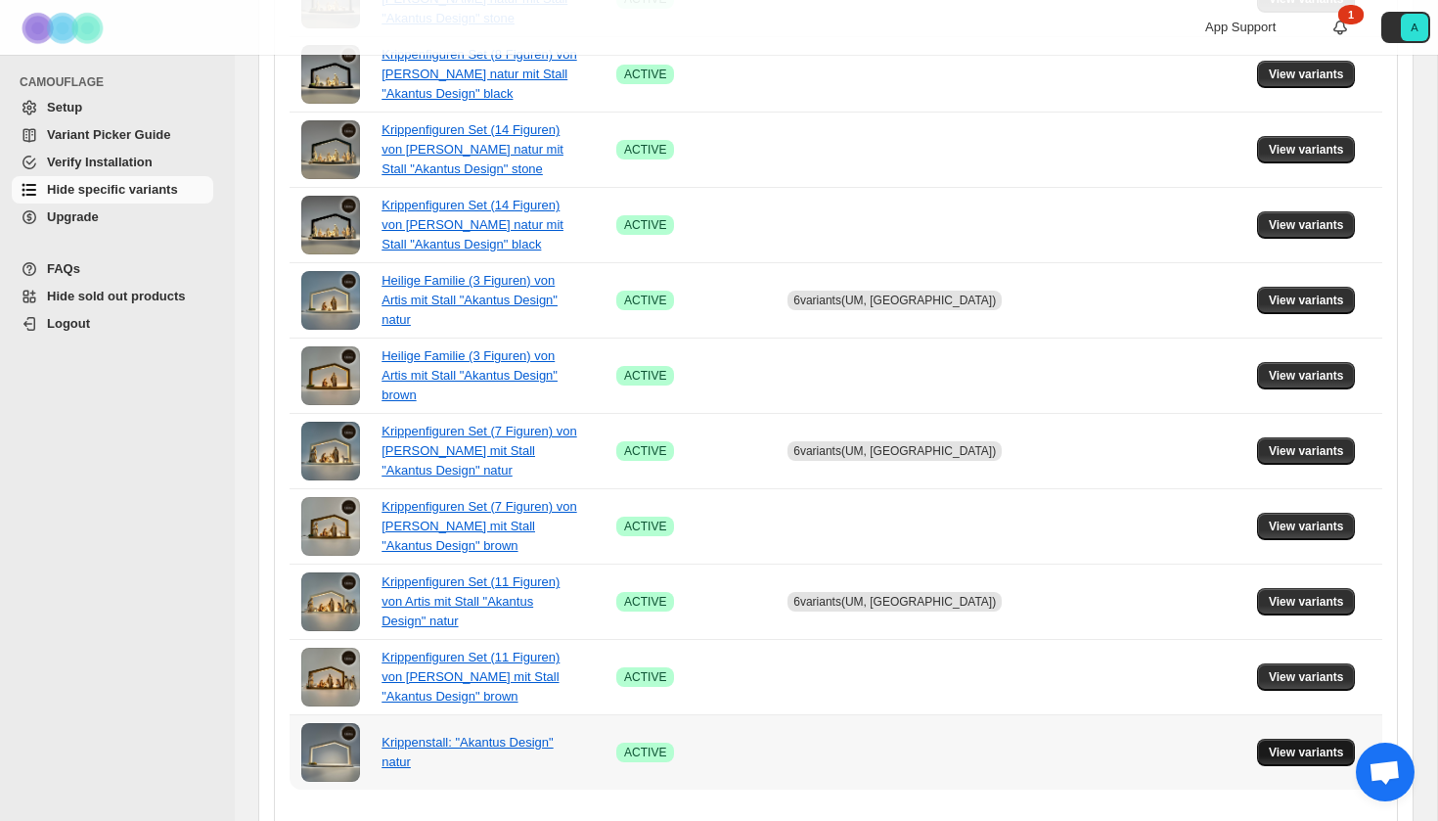
click at [1281, 739] on button "View variants" at bounding box center [1306, 752] width 99 height 27
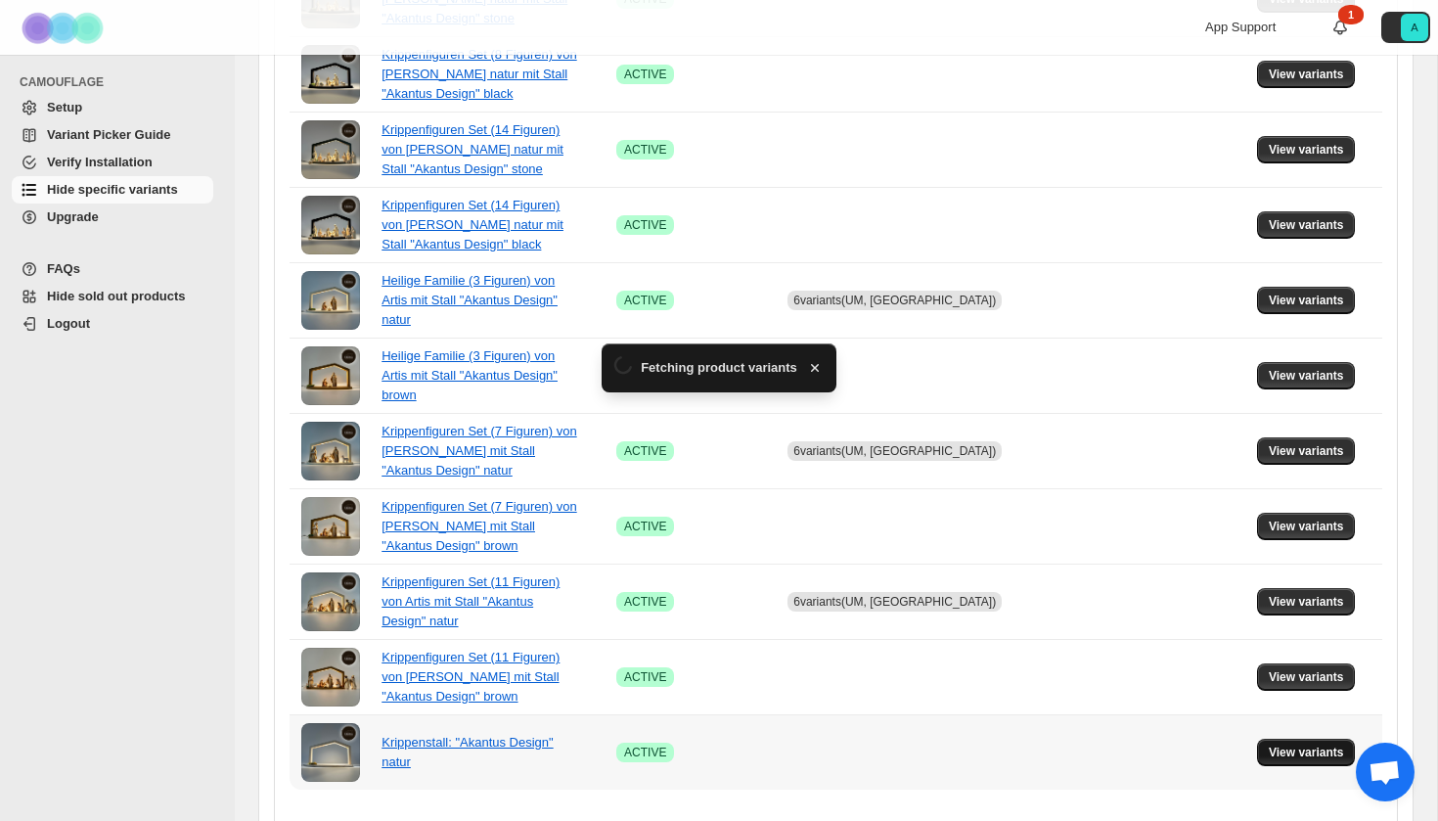
scroll to position [0, 0]
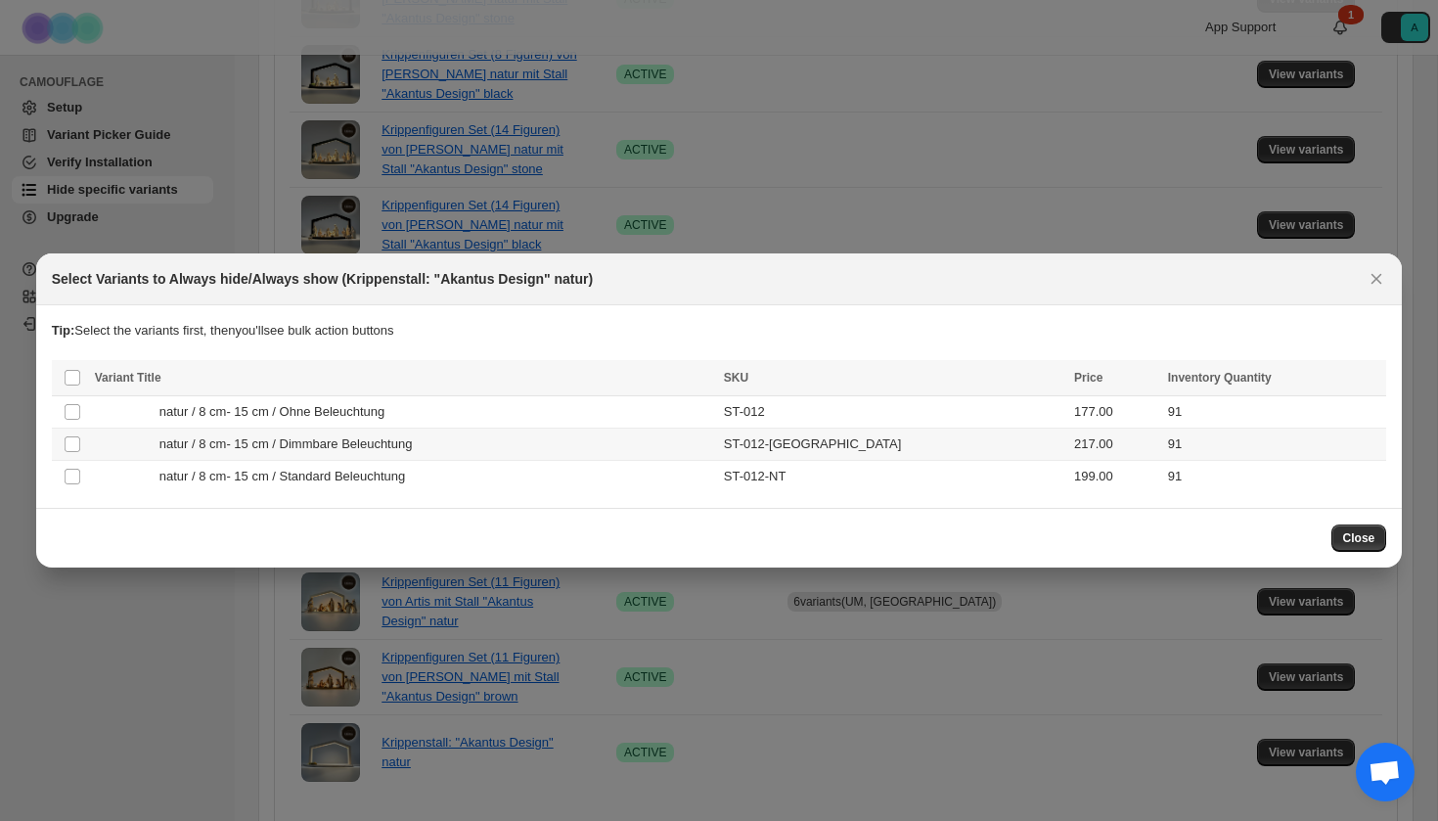
click at [363, 454] on td "natur / 8 cm- 15 cm / Dimmbare Beleuchtung" at bounding box center [403, 445] width 629 height 32
click at [368, 470] on span "natur / 8 cm- 15 cm / Standard Beleuchtung" at bounding box center [287, 477] width 256 height 20
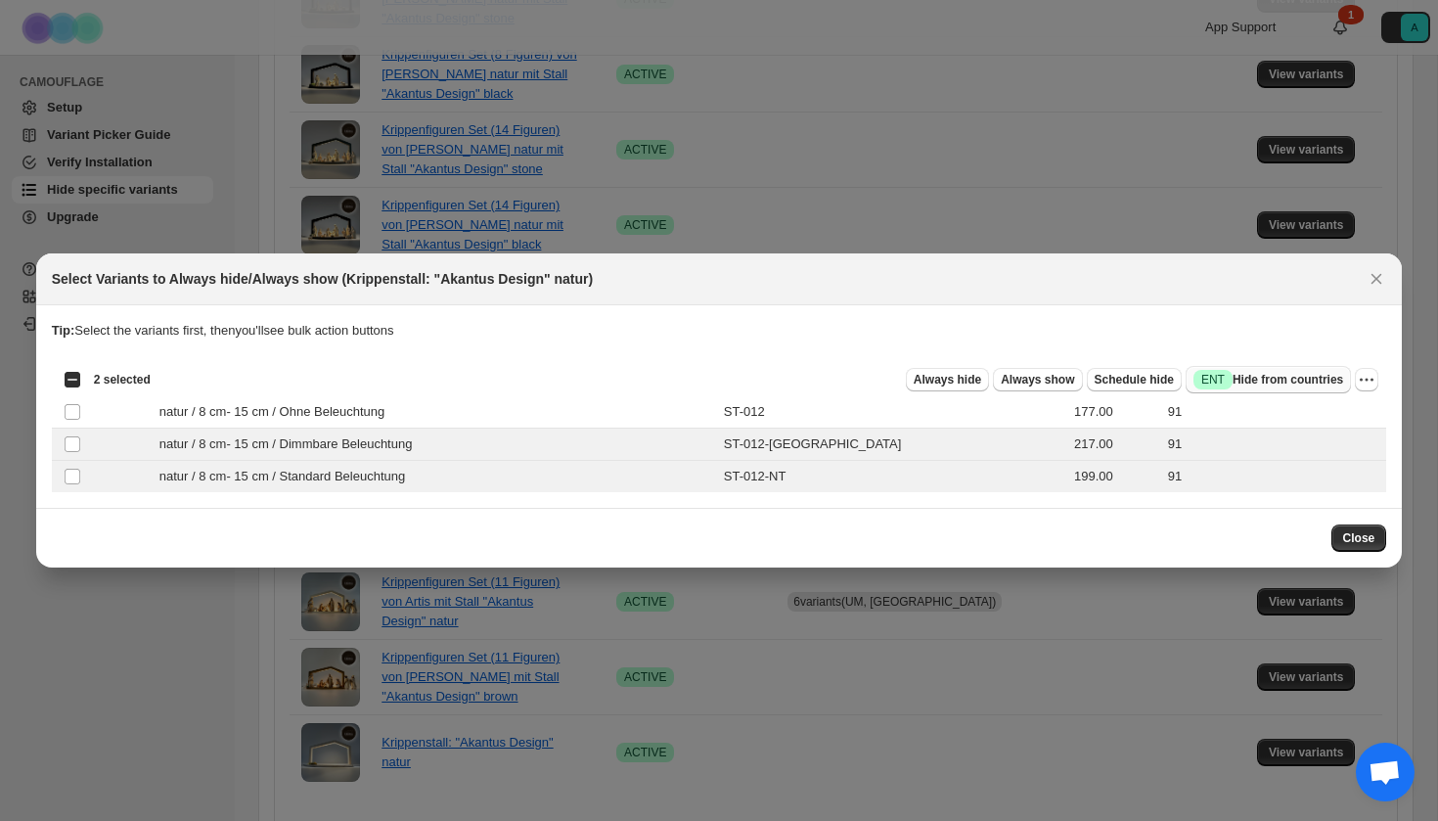
click at [1300, 378] on span "Success ENT Hide from countries" at bounding box center [1269, 380] width 150 height 20
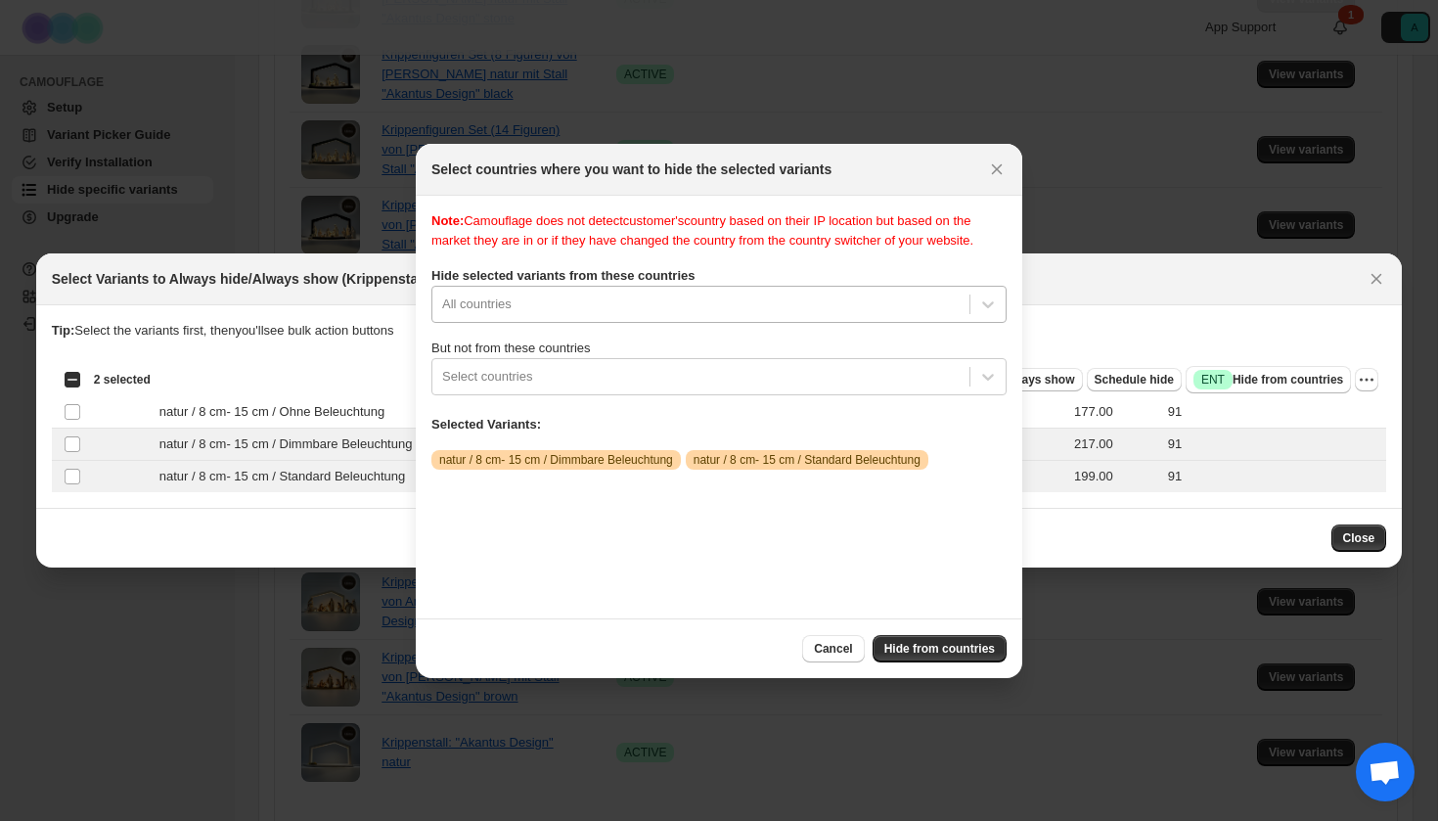
click at [715, 315] on div "All countries" at bounding box center [718, 304] width 575 height 37
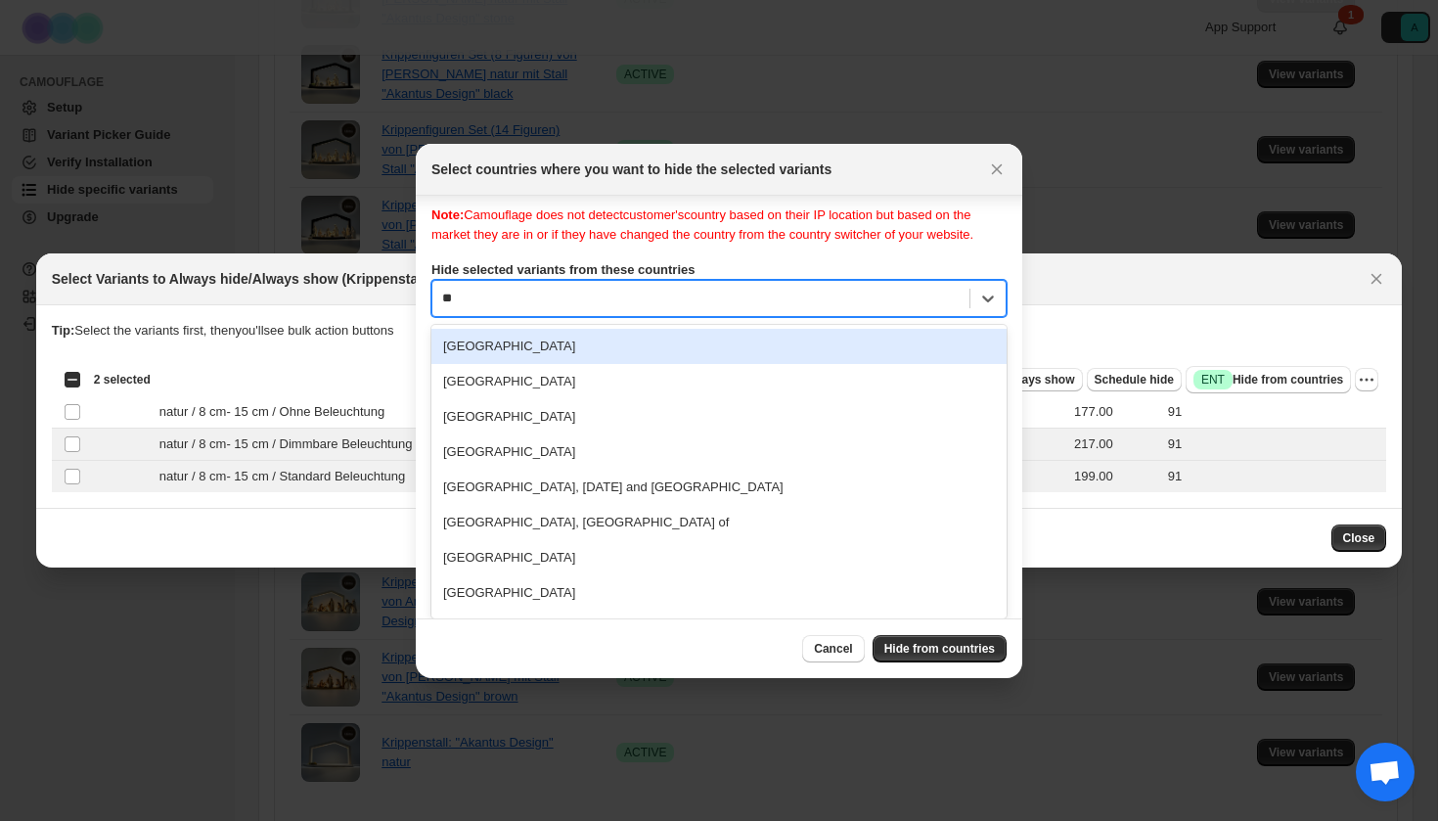
type input "***"
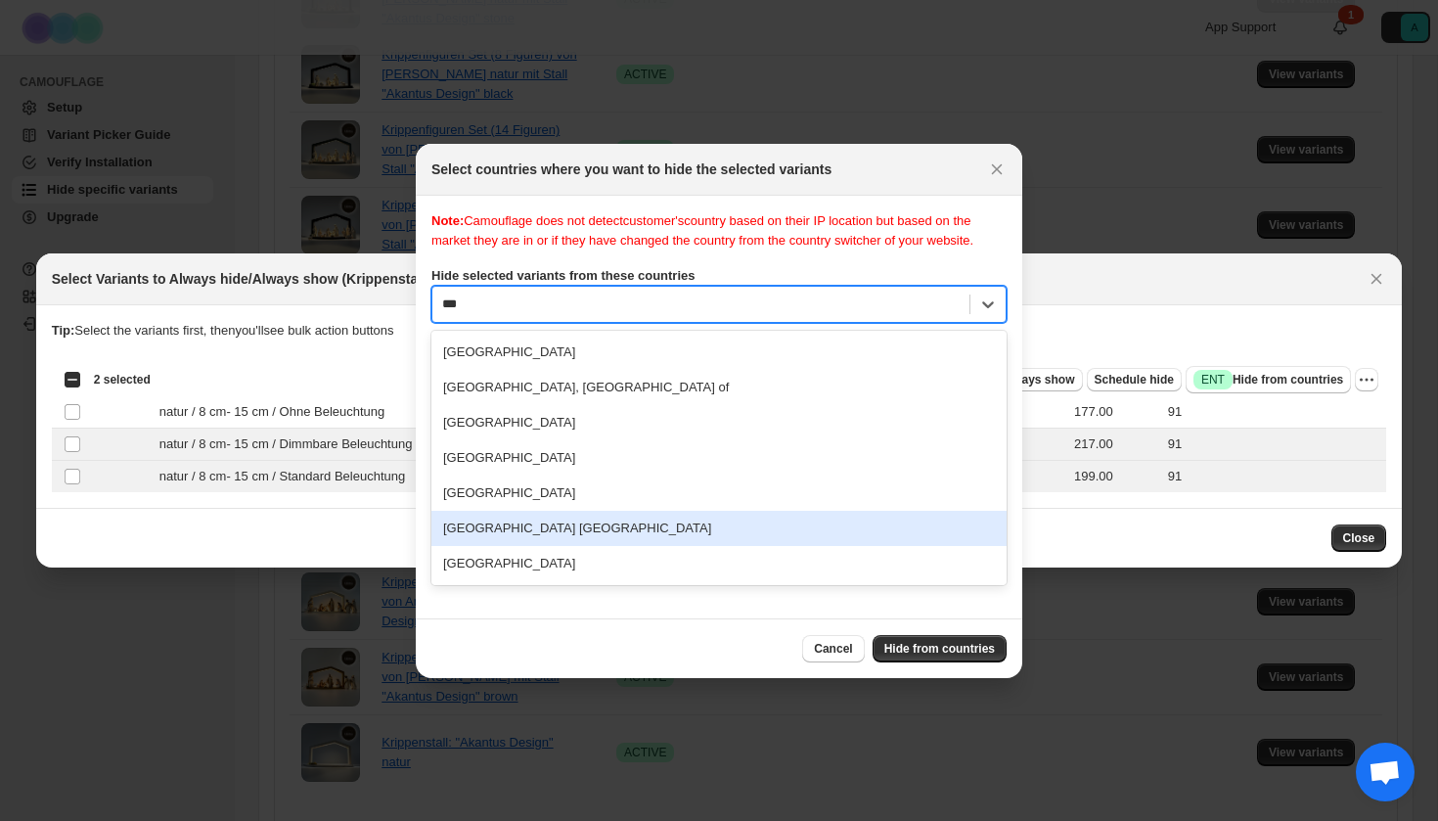
click at [588, 546] on div "[GEOGRAPHIC_DATA] [GEOGRAPHIC_DATA]" at bounding box center [718, 528] width 575 height 35
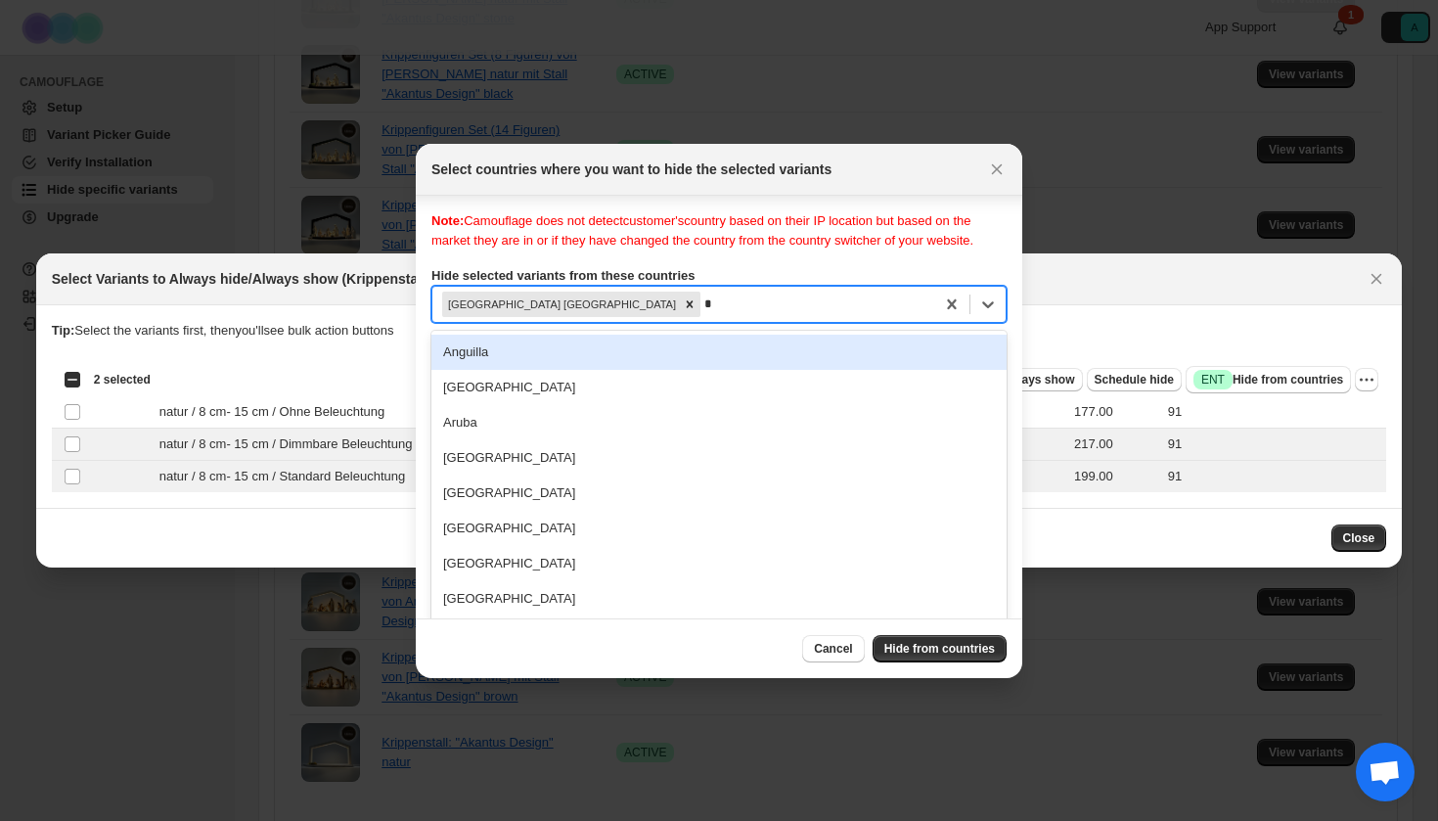
scroll to position [25, 0]
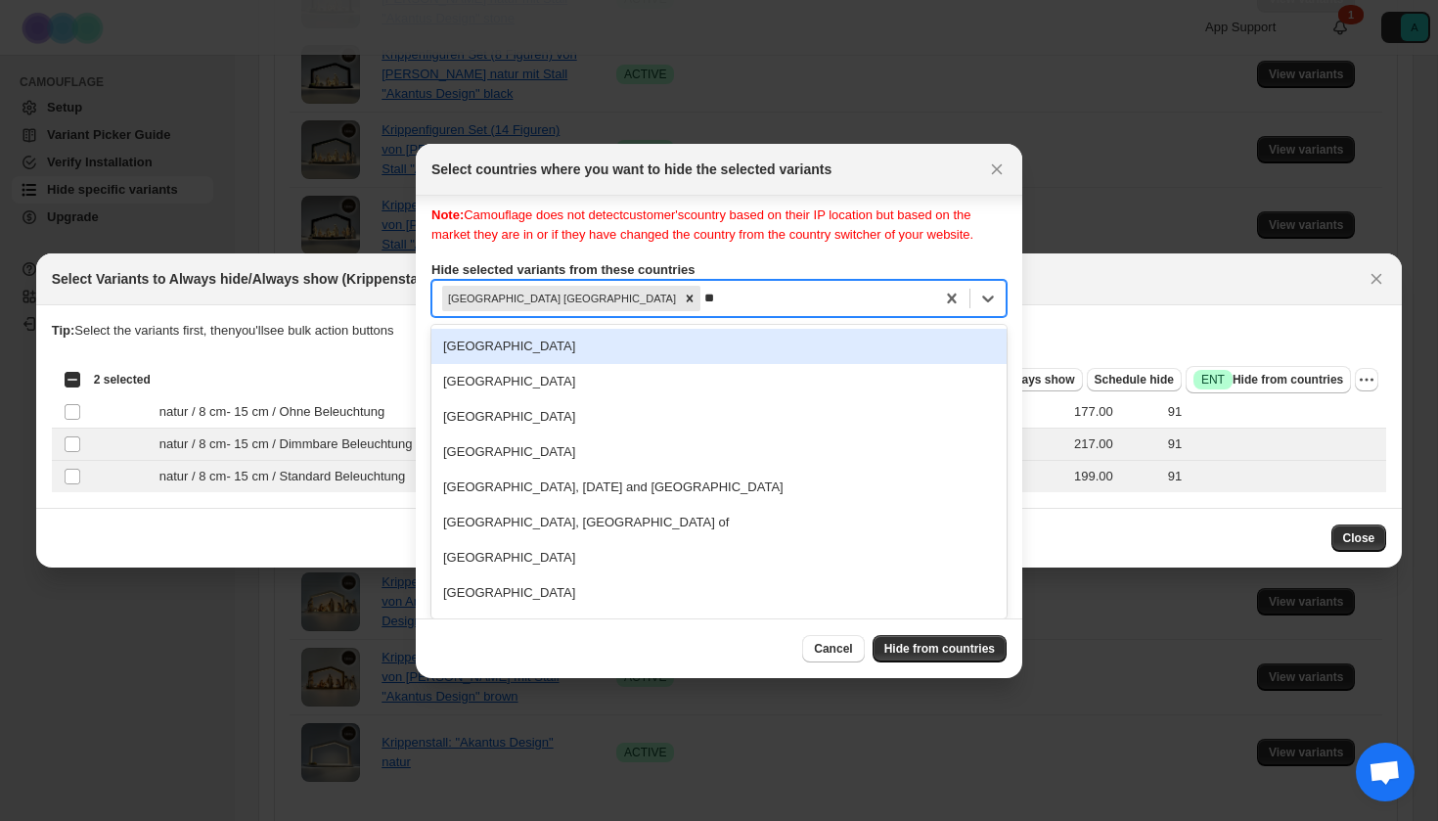
type input "***"
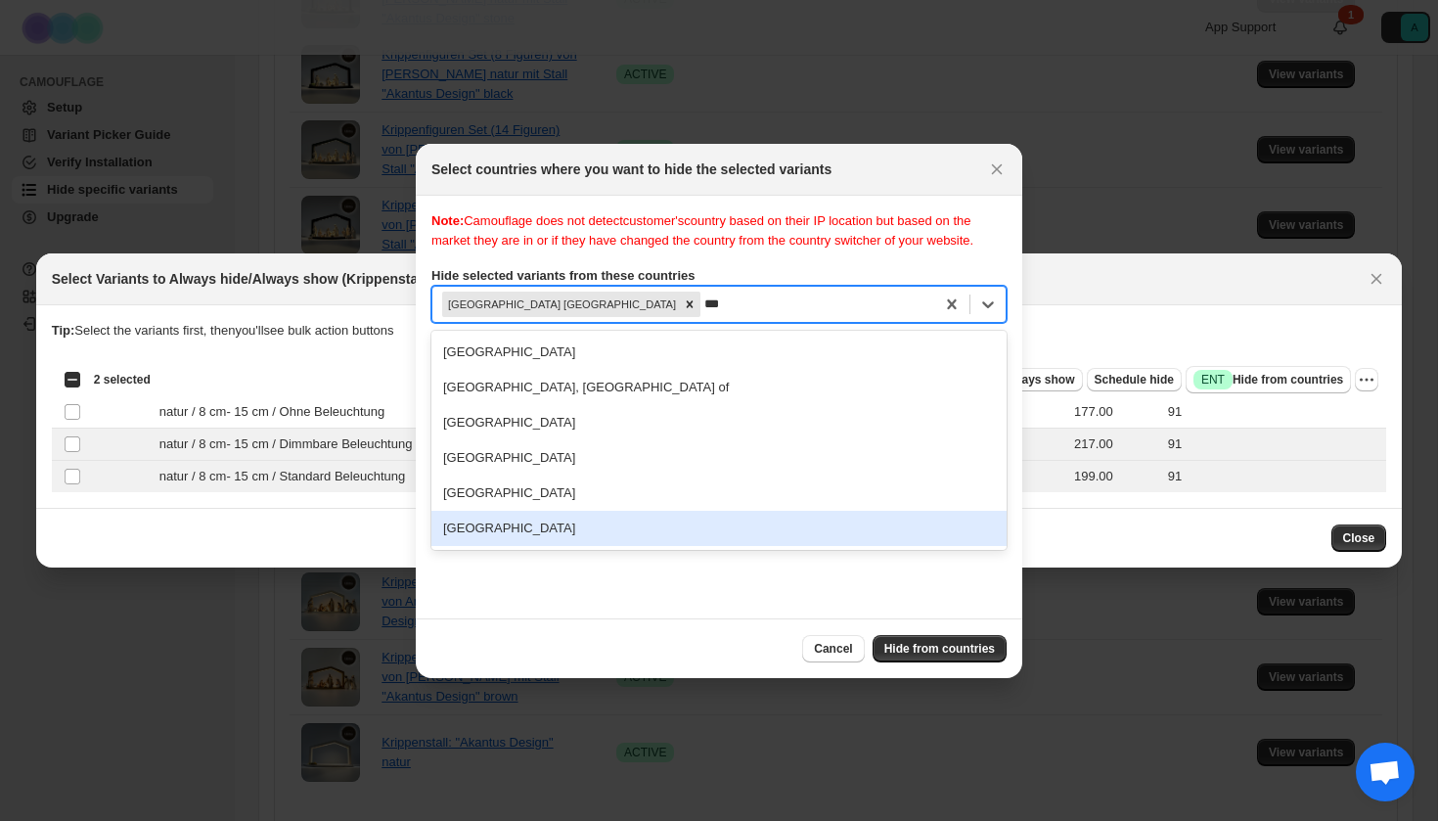
click at [561, 546] on div "[GEOGRAPHIC_DATA]" at bounding box center [718, 528] width 575 height 35
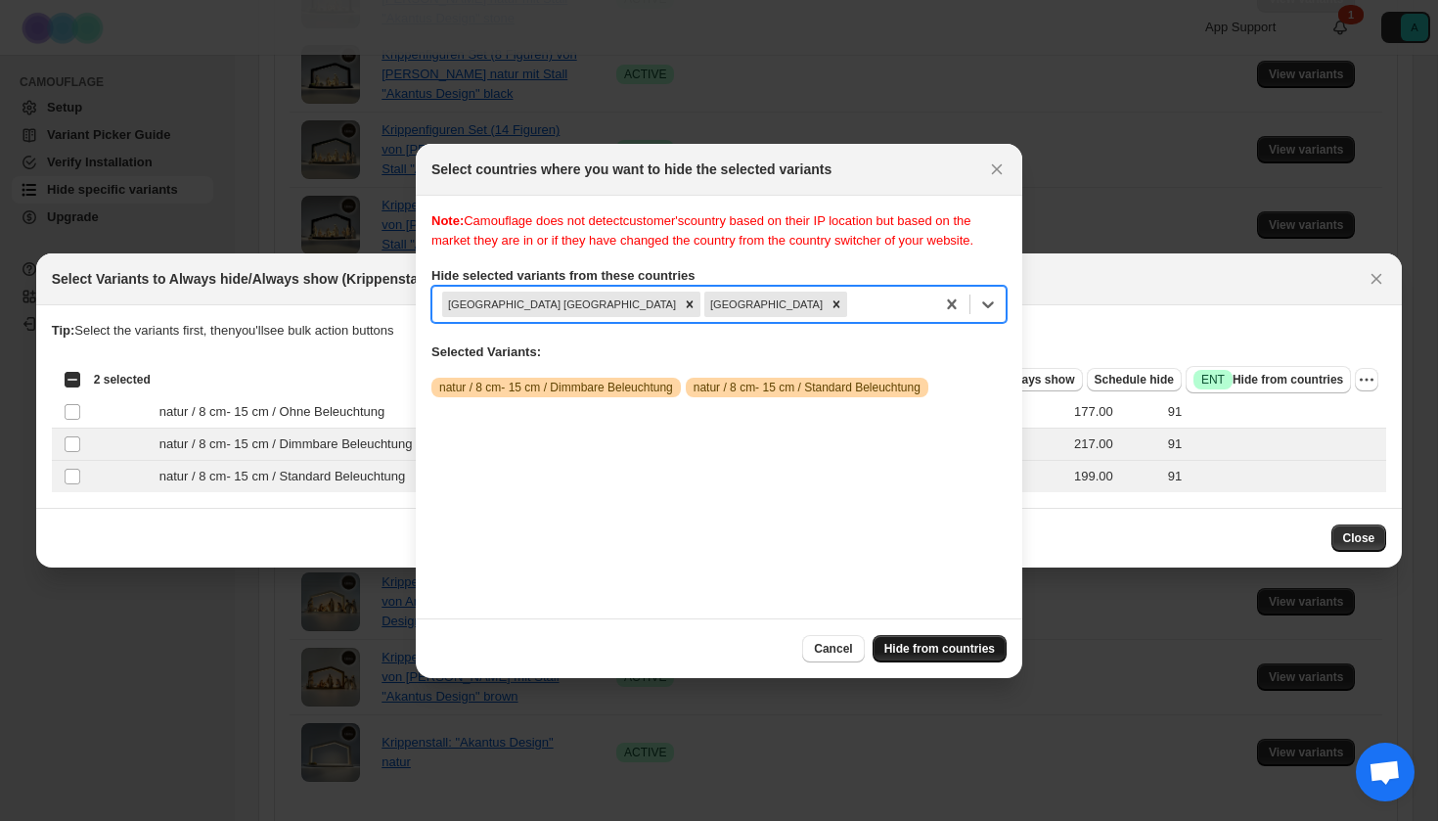
click at [962, 659] on button "Hide from countries" at bounding box center [940, 648] width 134 height 27
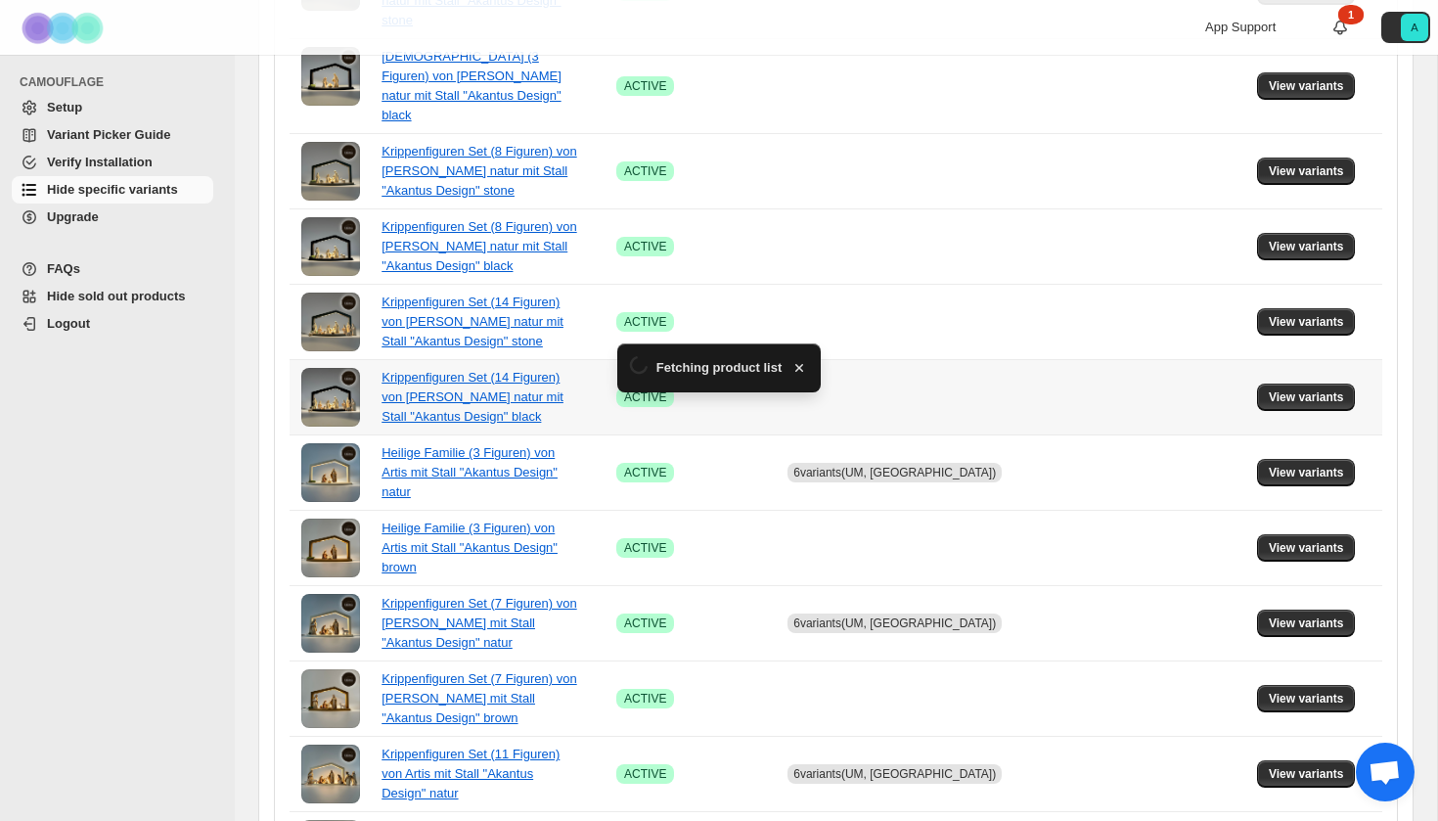
scroll to position [1266, 0]
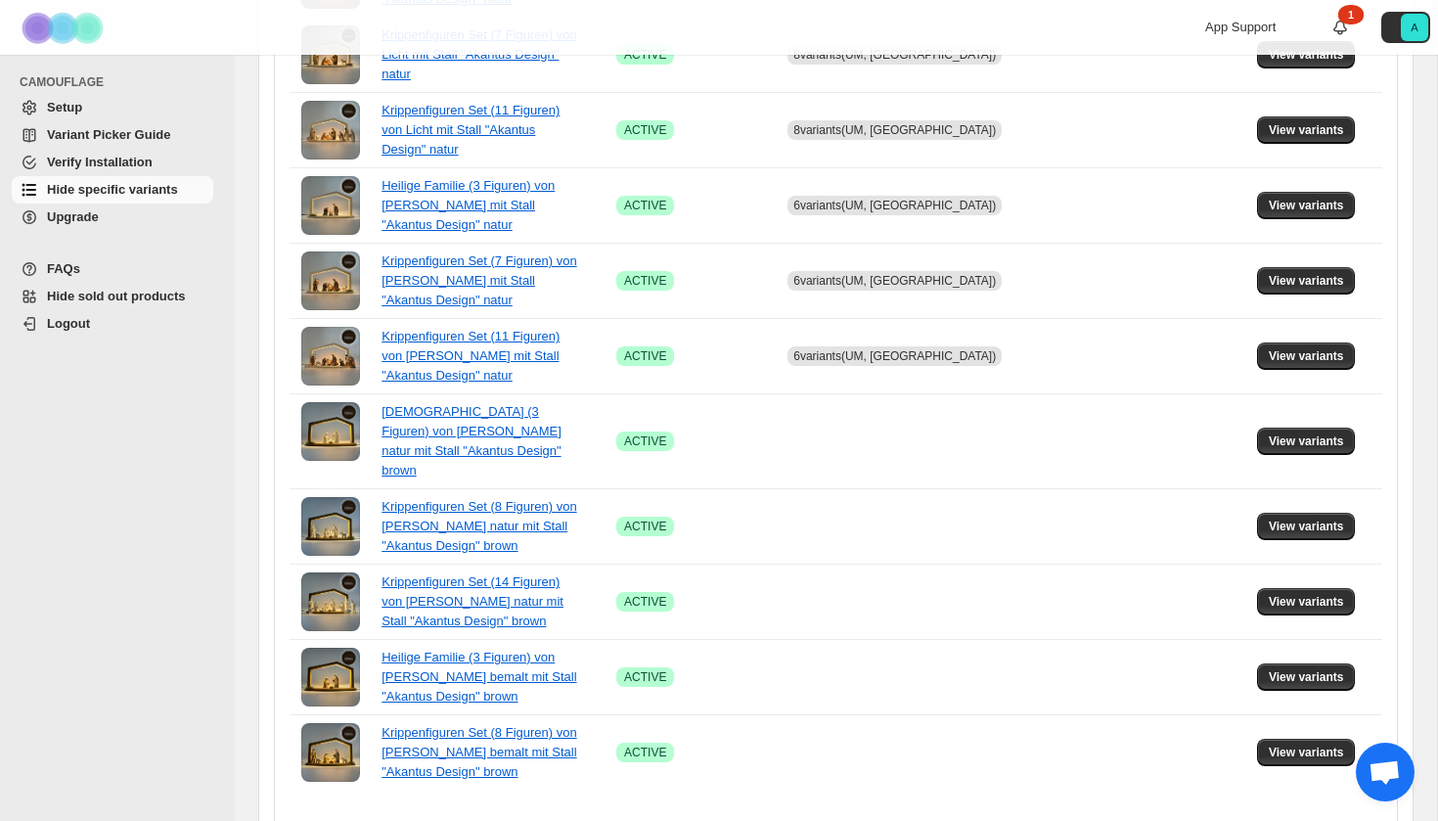
click at [876, 820] on icon "Next" at bounding box center [885, 835] width 20 height 20
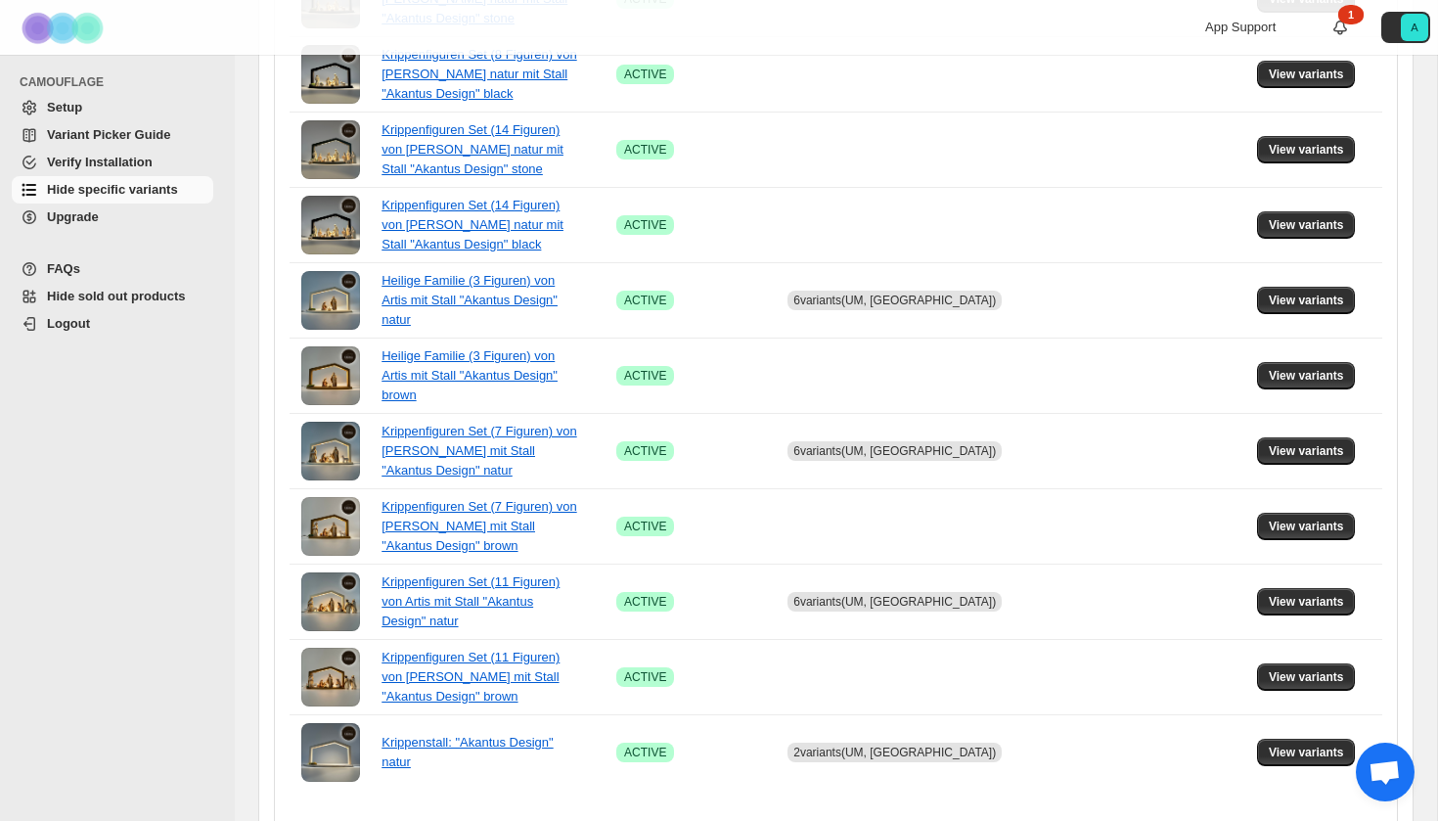
click at [876, 820] on icon "Next" at bounding box center [885, 835] width 20 height 20
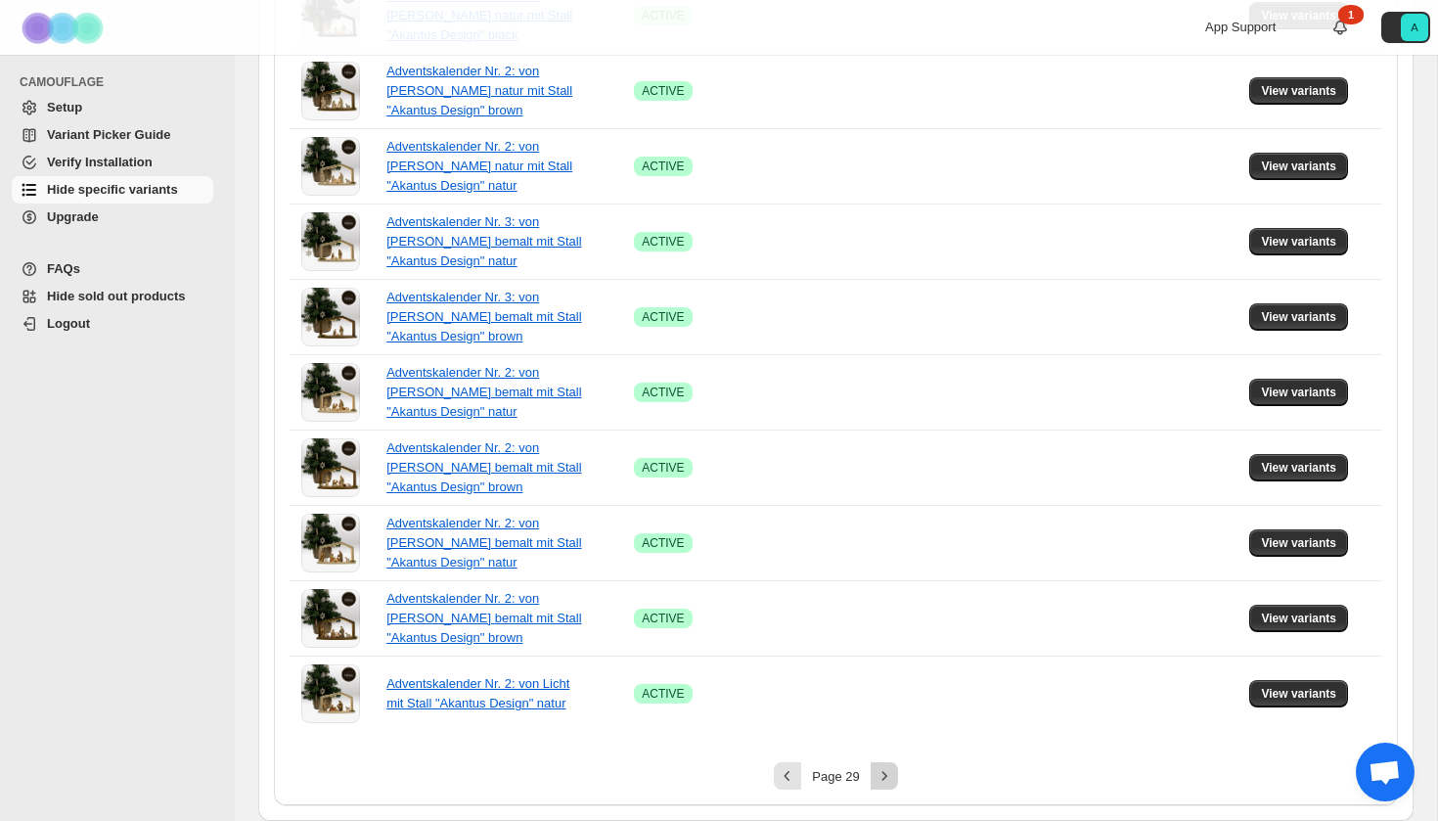
click at [882, 773] on icon "Next" at bounding box center [885, 776] width 20 height 20
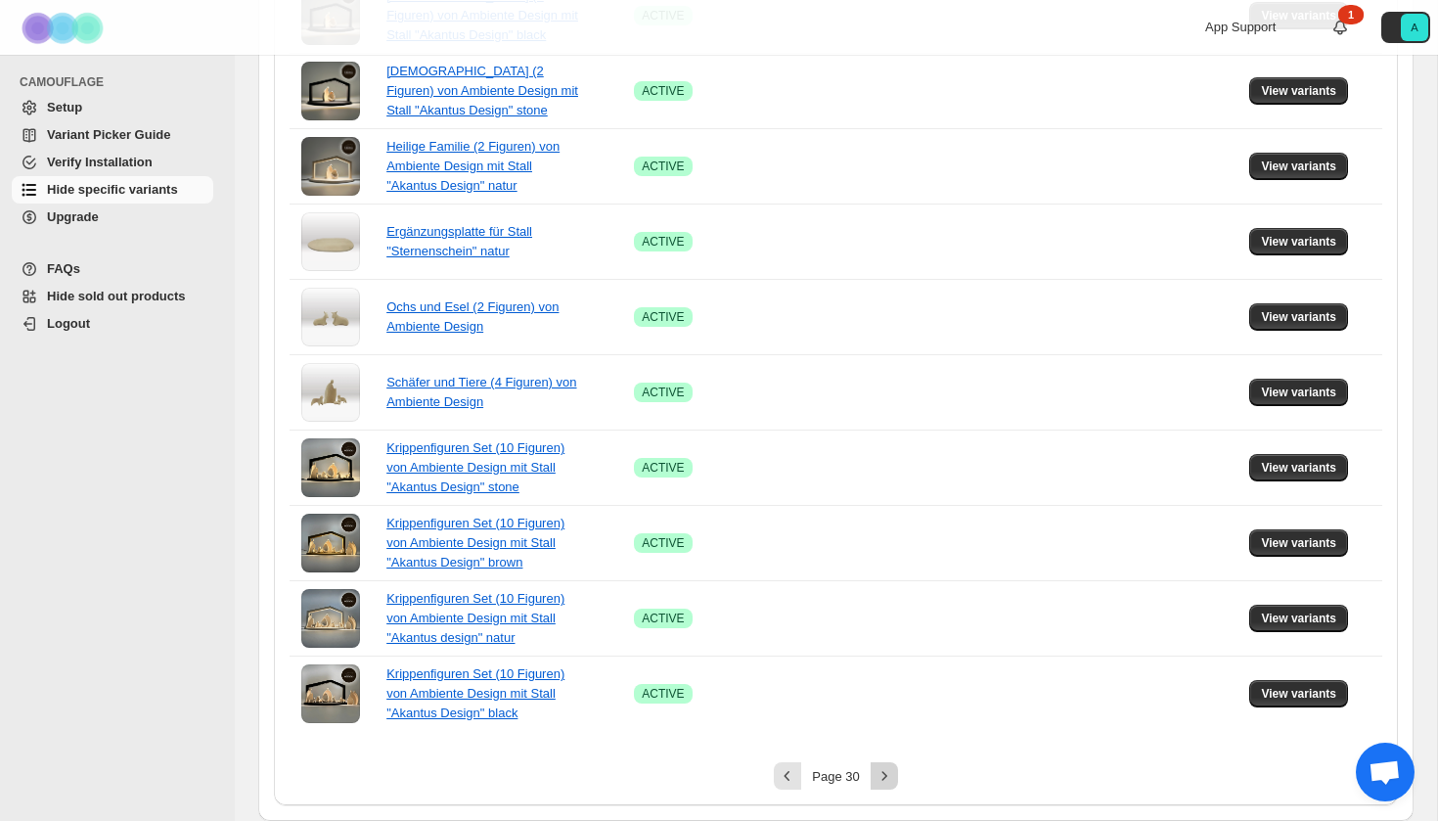
click at [880, 781] on icon "Next" at bounding box center [885, 776] width 20 height 20
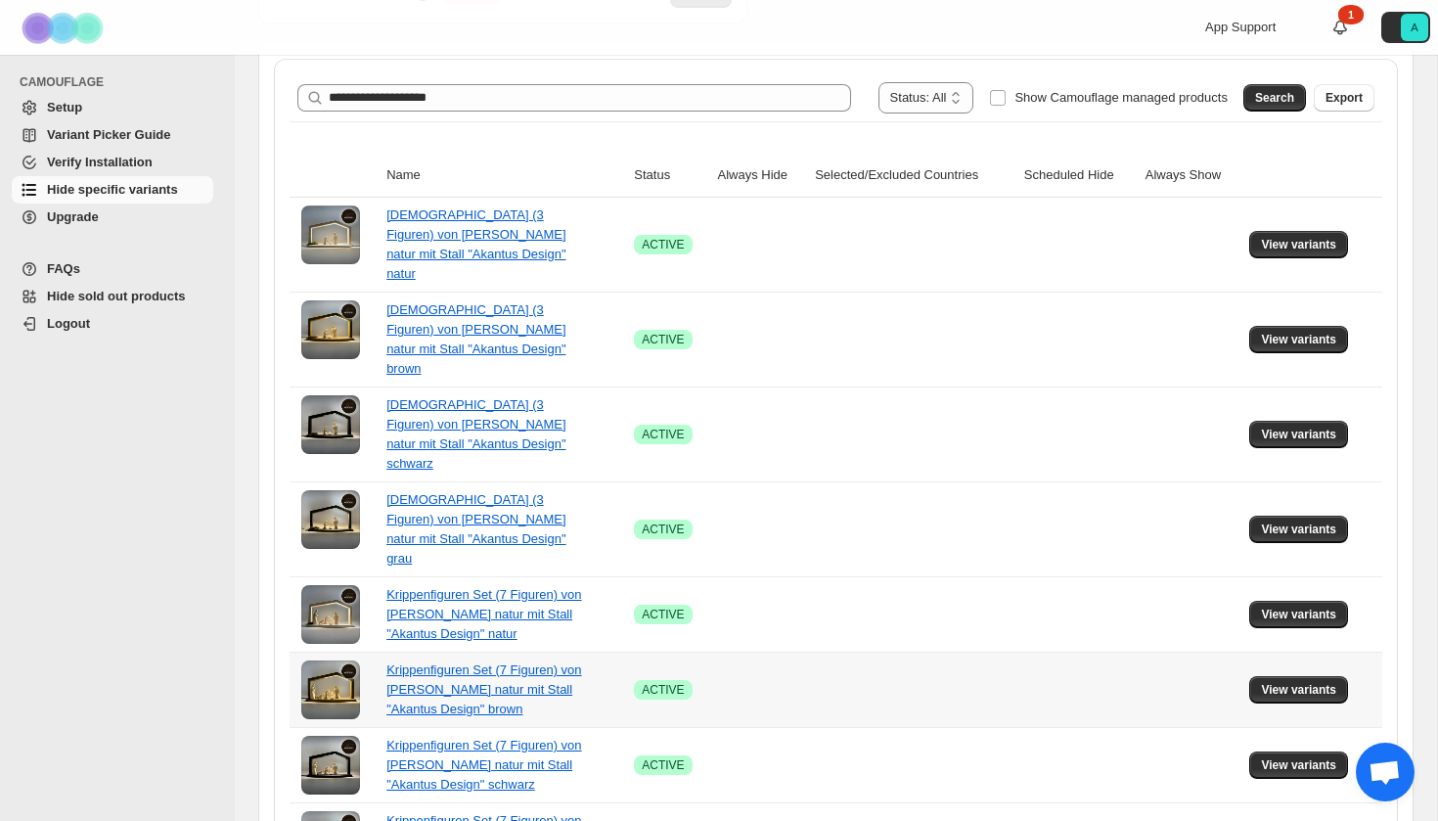
scroll to position [293, 0]
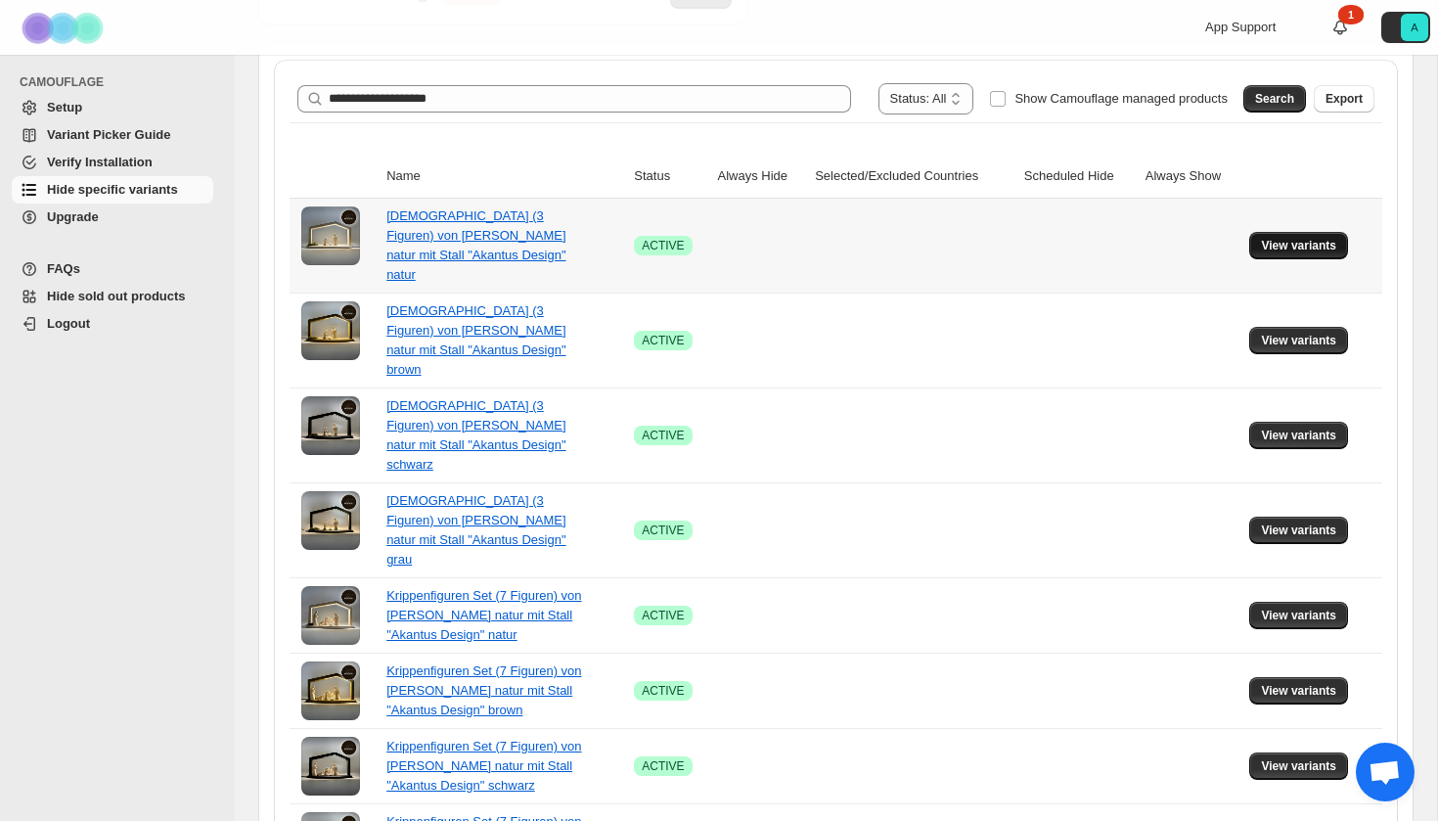
click at [1296, 232] on button "View variants" at bounding box center [1298, 245] width 99 height 27
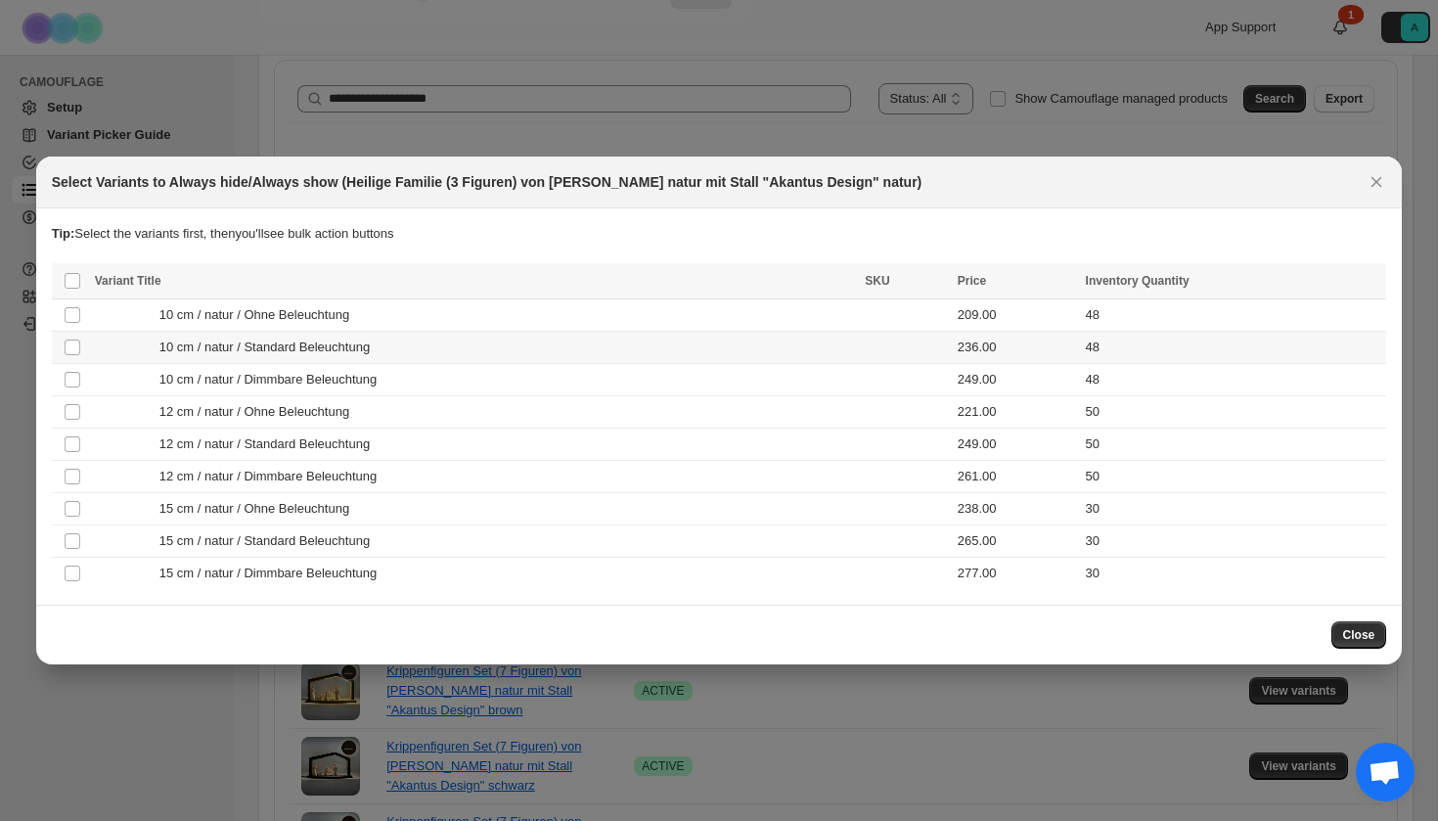
click at [382, 360] on td "10 cm / natur / Standard Beleuchtung" at bounding box center [474, 348] width 771 height 32
click at [382, 380] on span "10 cm / natur / Dimmbare Beleuchtung" at bounding box center [273, 380] width 228 height 20
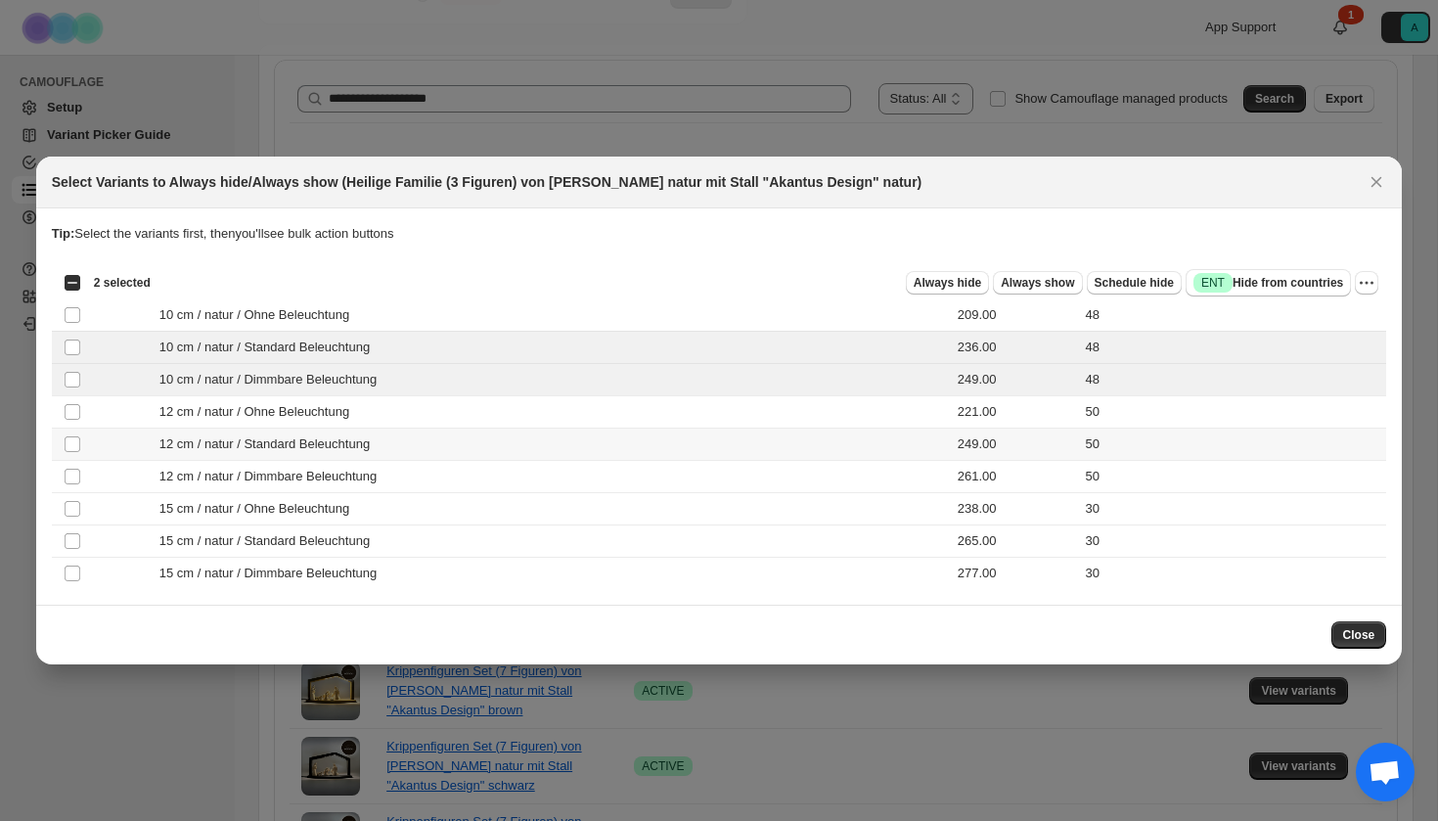
click at [367, 450] on span "12 cm / natur / Standard Beleuchtung" at bounding box center [269, 444] width 221 height 20
click at [367, 476] on span "12 cm / natur / Dimmbare Beleuchtung" at bounding box center [273, 477] width 228 height 20
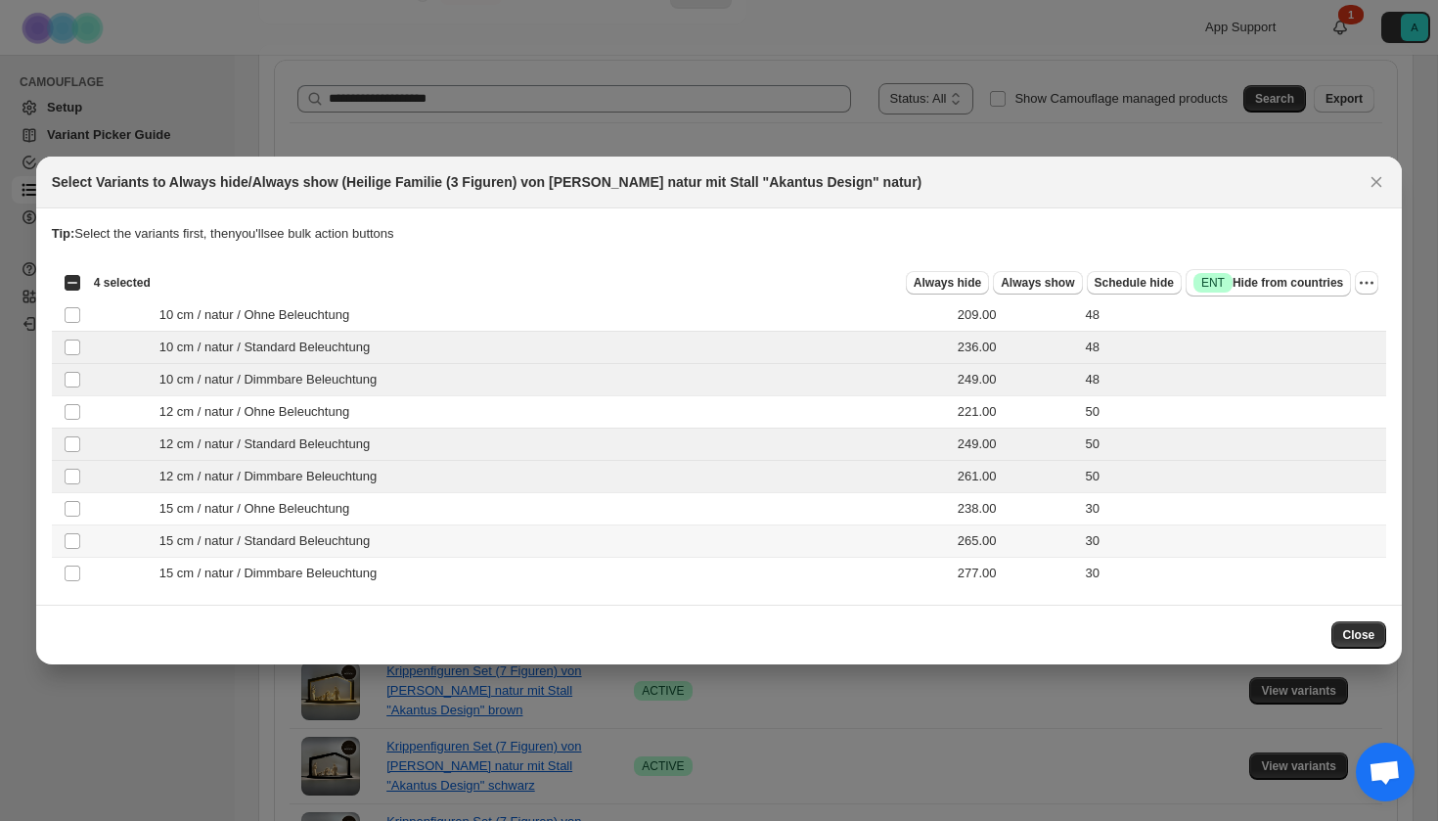
click at [368, 538] on span "15 cm / natur / Standard Beleuchtung" at bounding box center [269, 541] width 221 height 20
click at [368, 561] on td "15 cm / natur / Dimmbare Beleuchtung" at bounding box center [474, 574] width 771 height 32
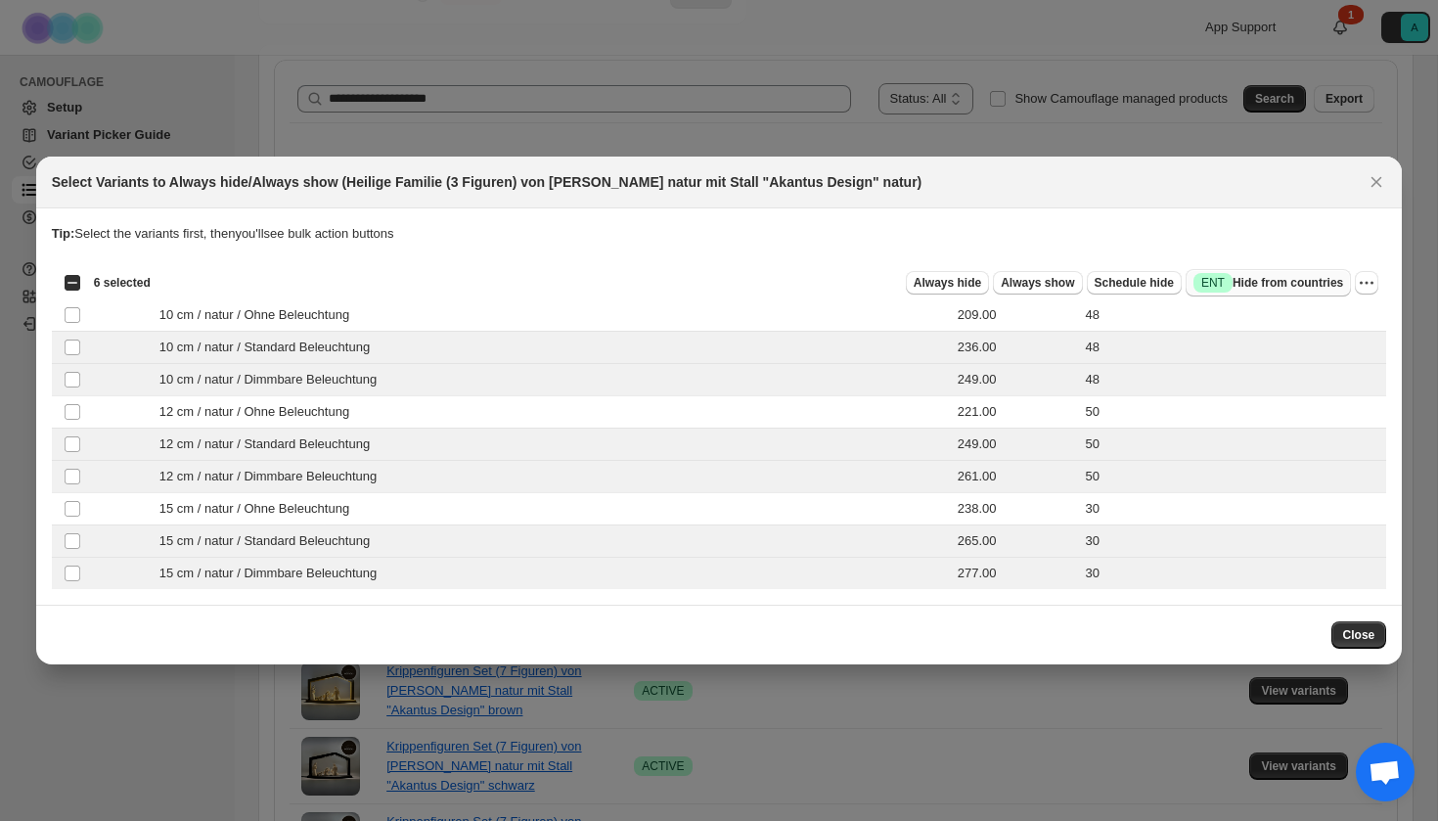
click at [1234, 274] on button "Success ENT Hide from countries" at bounding box center [1268, 282] width 165 height 27
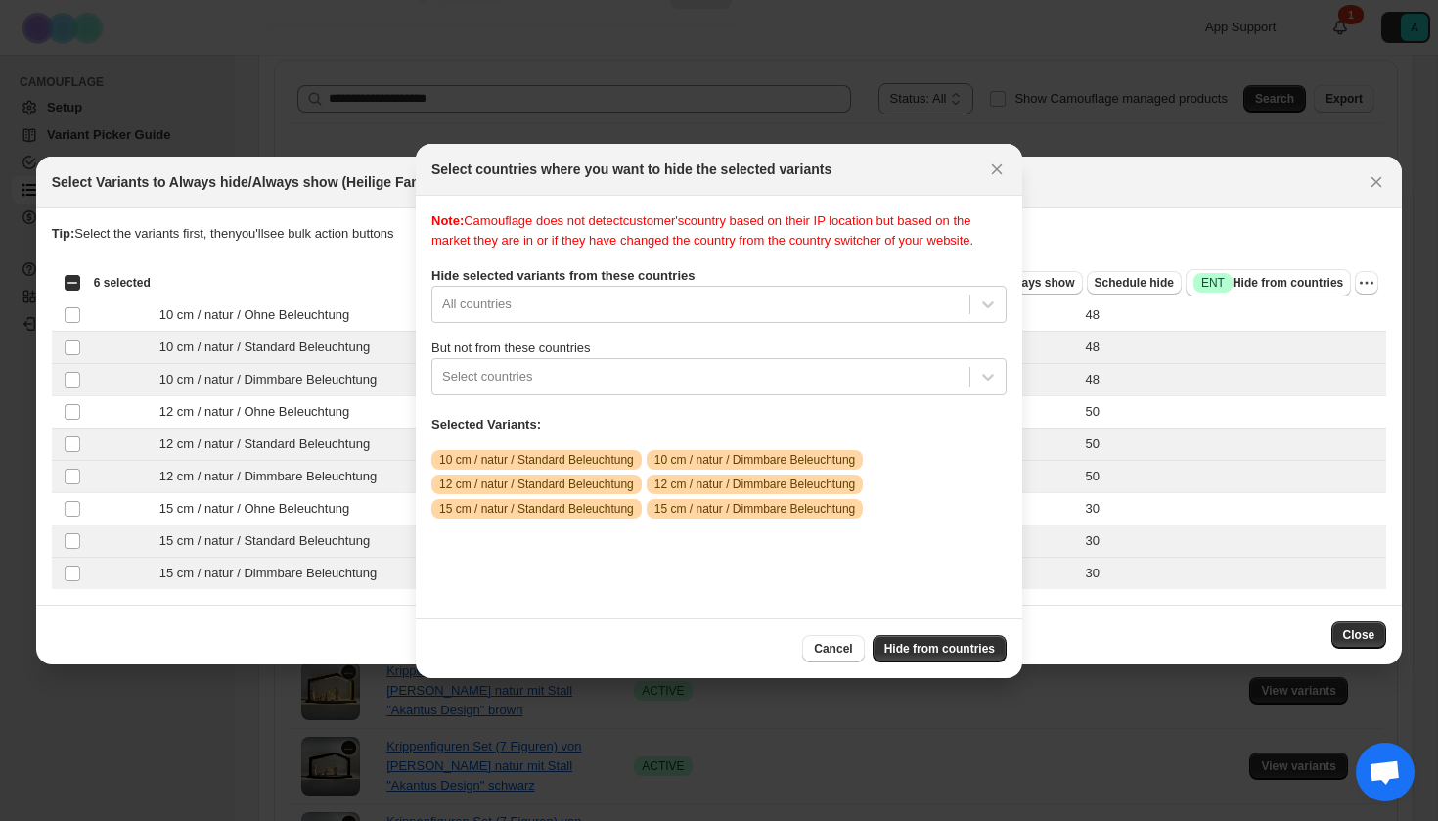
drag, startPoint x: 669, startPoint y: 323, endPoint x: 680, endPoint y: 273, distance: 51.0
click at [669, 323] on div "Note: Camouflage does not detect customer's country based on their IP location …" at bounding box center [718, 406] width 575 height 391
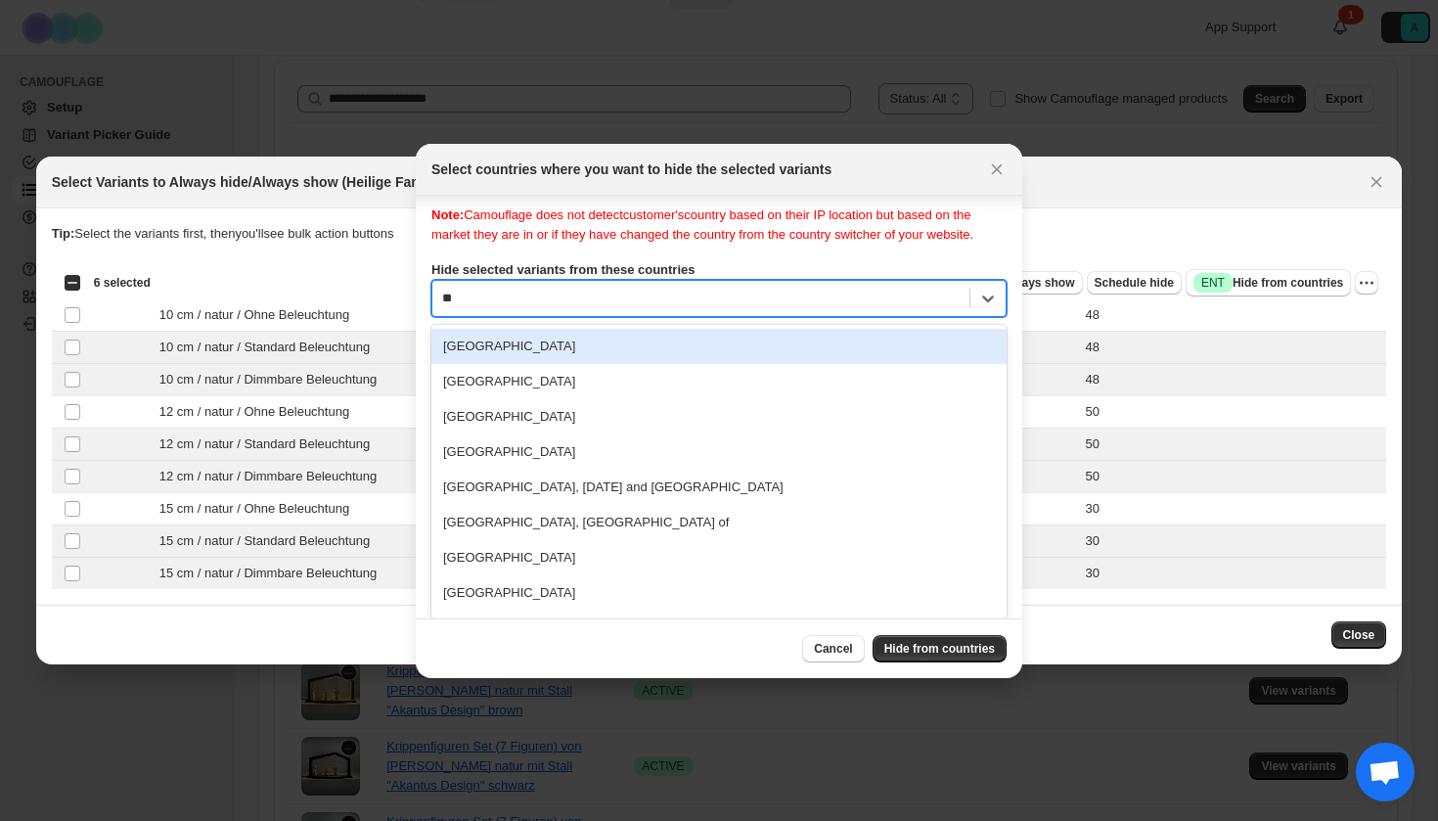
type input "***"
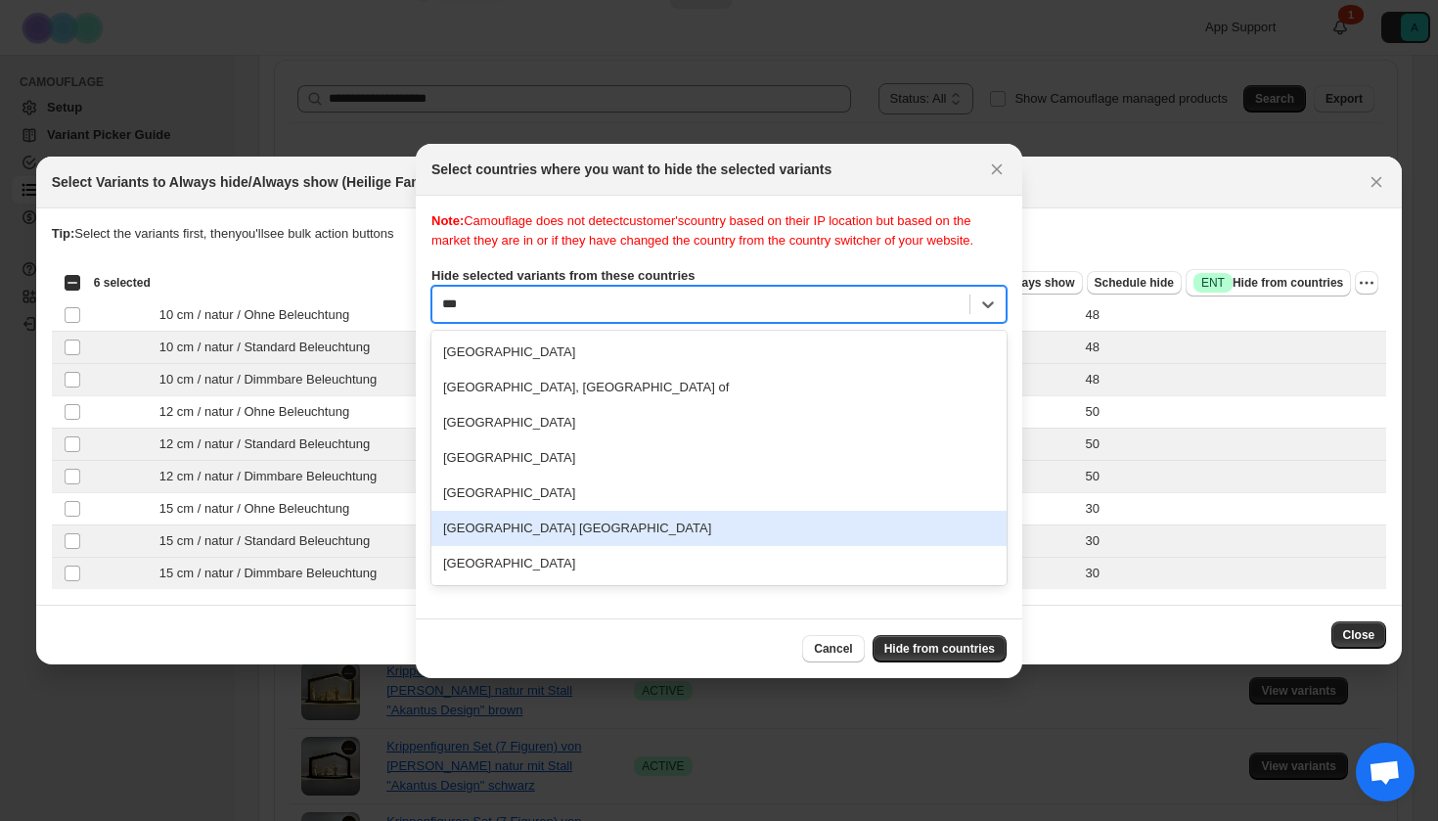
click at [626, 542] on div "[GEOGRAPHIC_DATA] [GEOGRAPHIC_DATA]" at bounding box center [718, 528] width 575 height 35
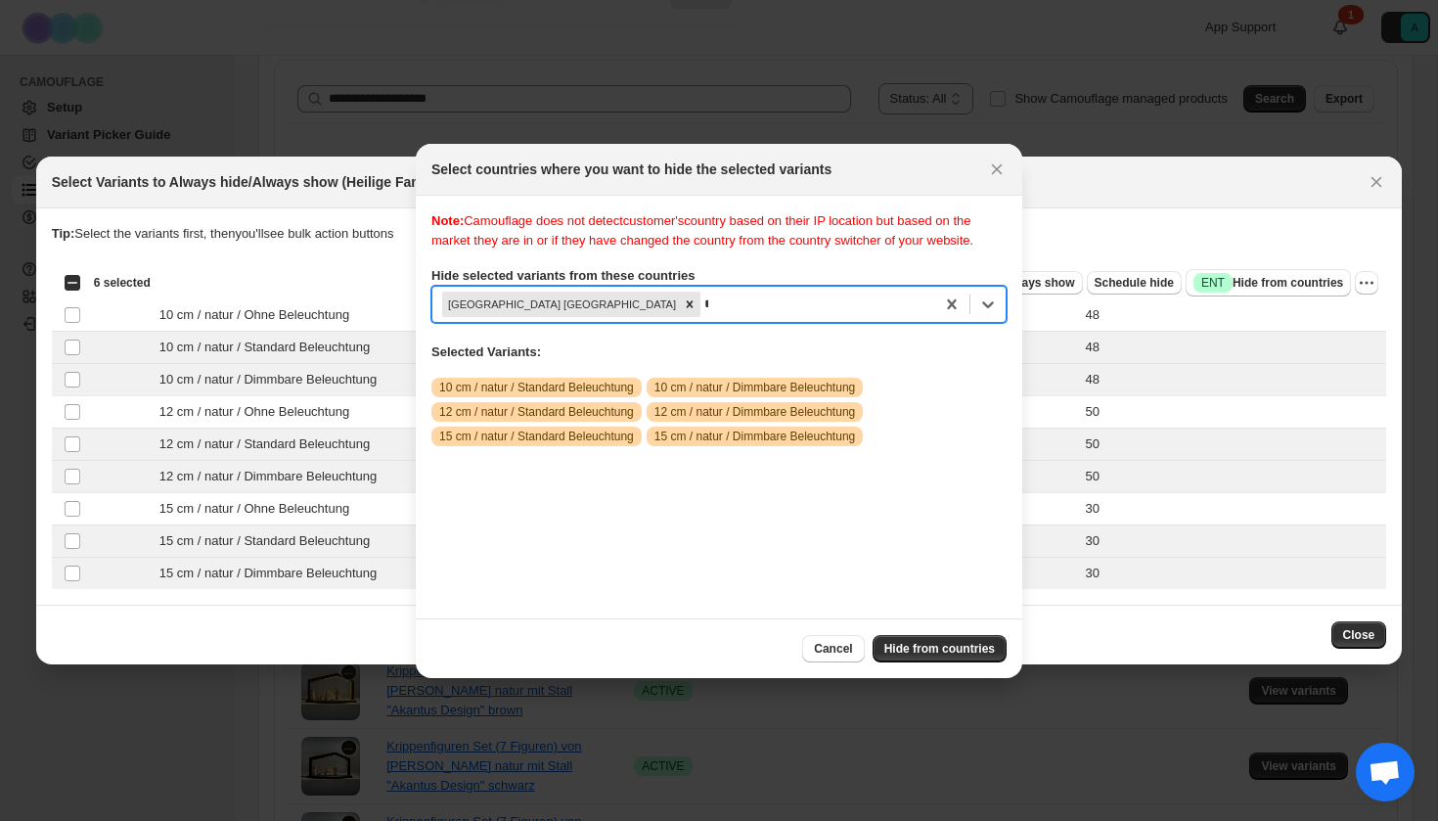
scroll to position [25, 0]
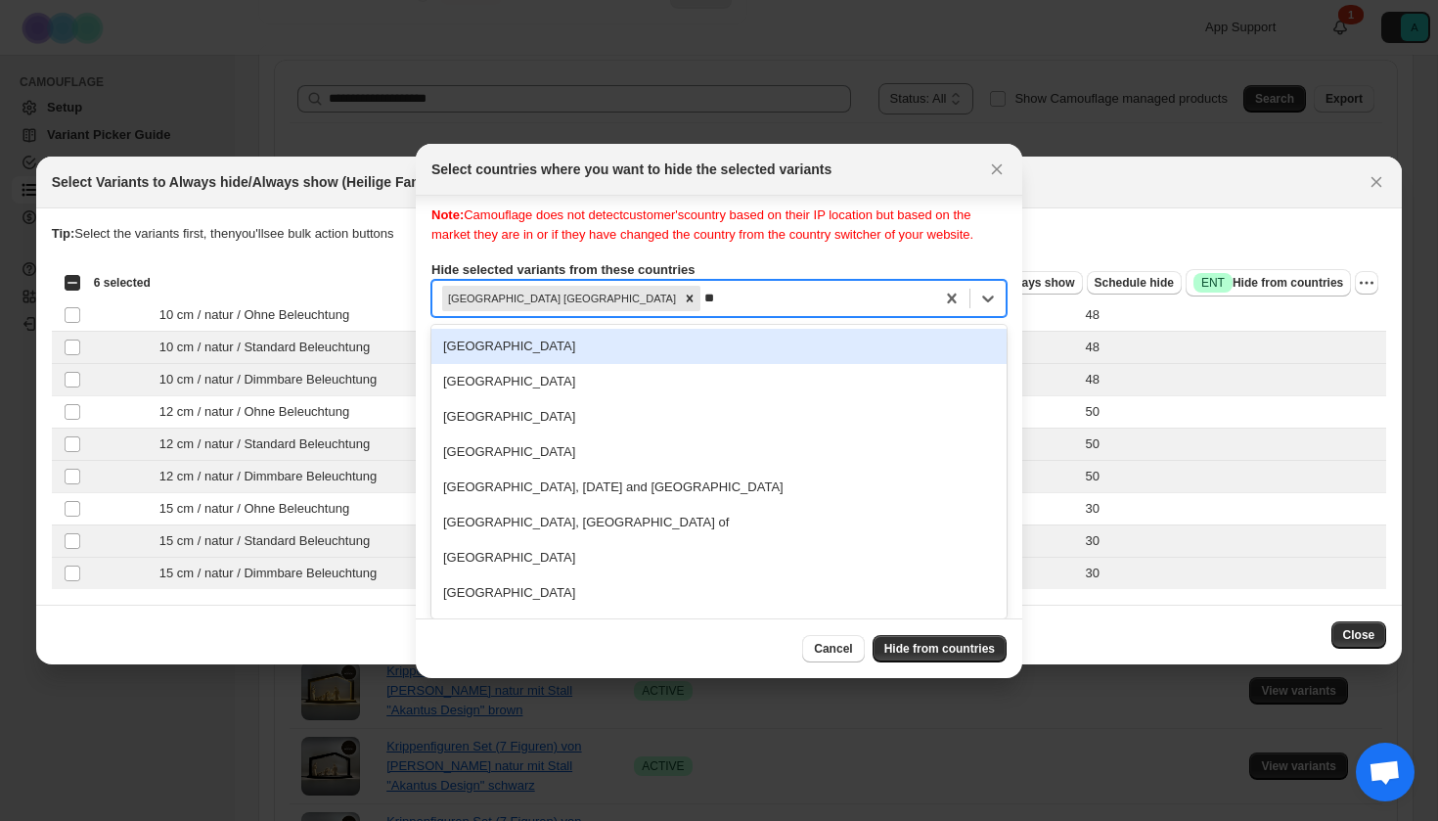
type input "***"
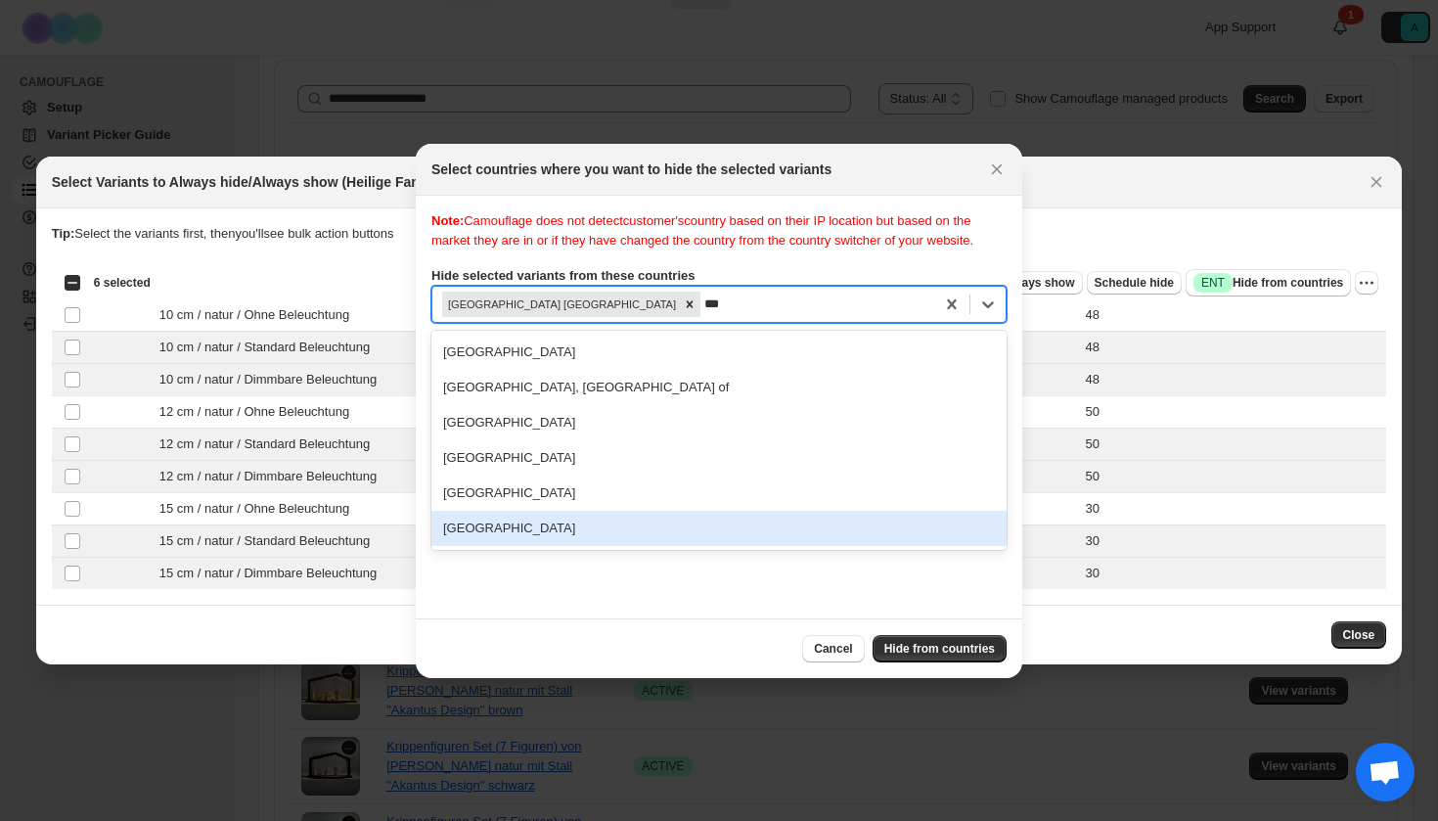
drag, startPoint x: 591, startPoint y: 557, endPoint x: 602, endPoint y: 557, distance: 10.8
click at [591, 546] on div "[GEOGRAPHIC_DATA]" at bounding box center [718, 528] width 575 height 35
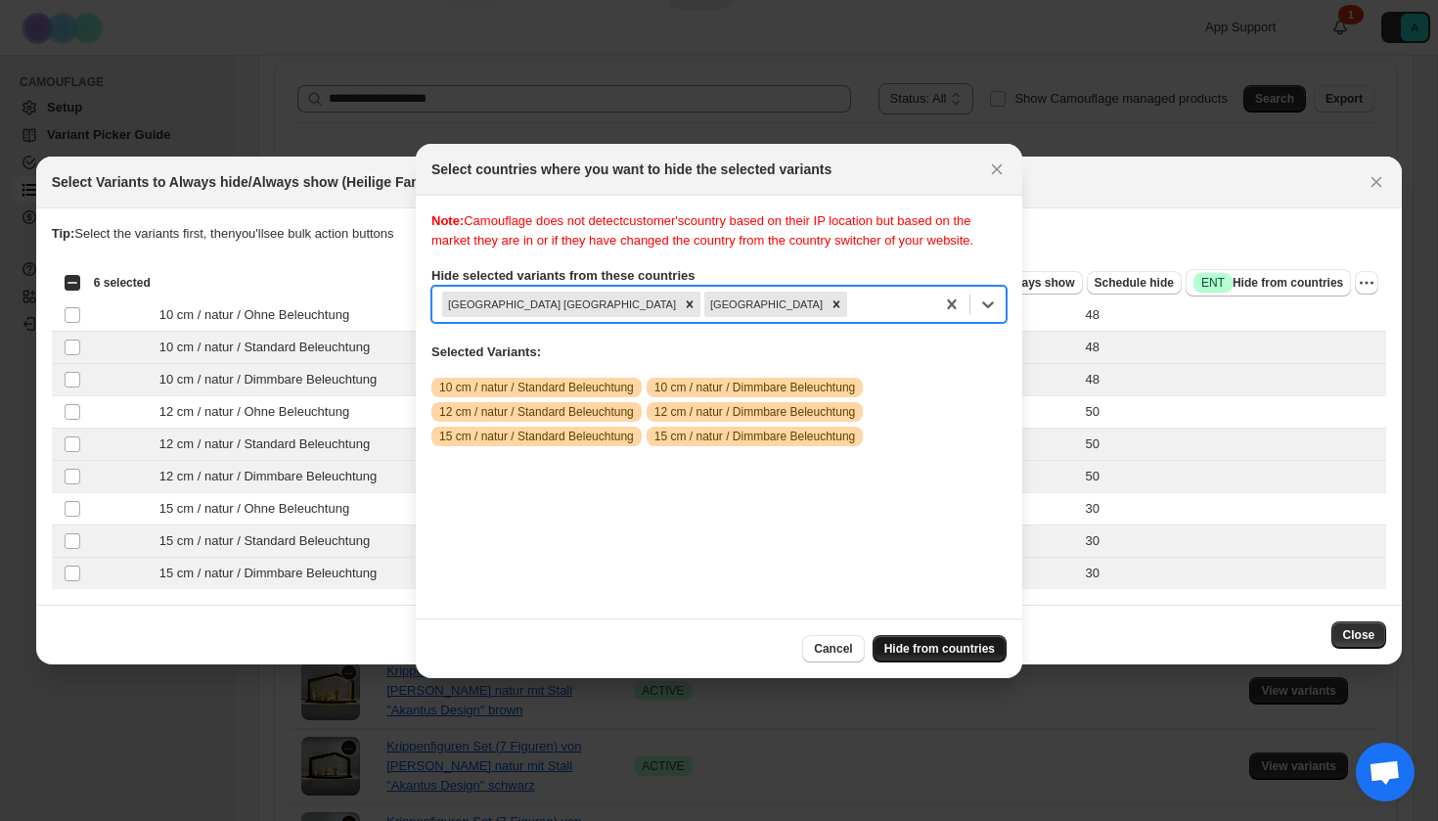
click at [938, 658] on button "Hide from countries" at bounding box center [940, 648] width 134 height 27
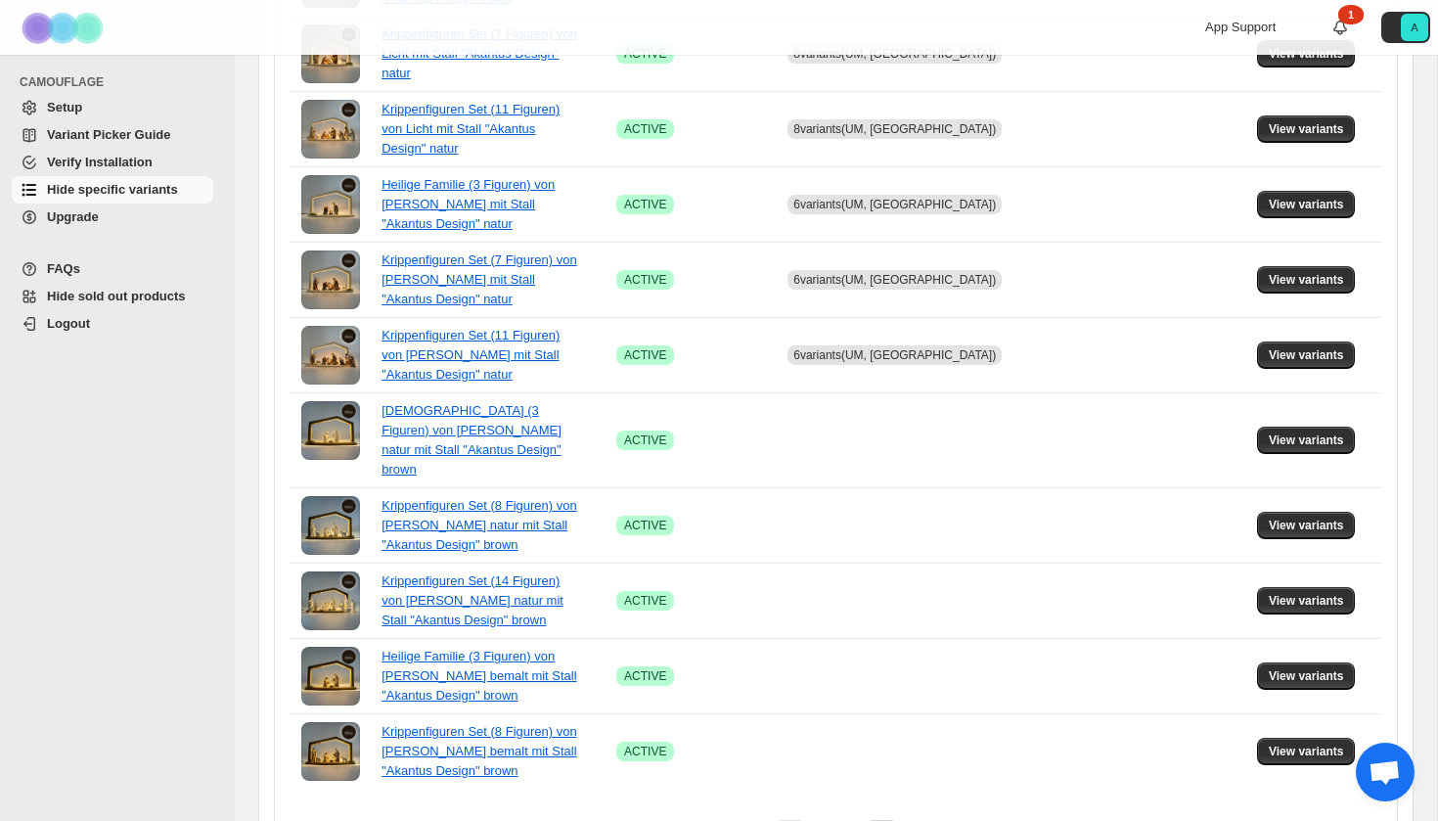
scroll to position [1266, 0]
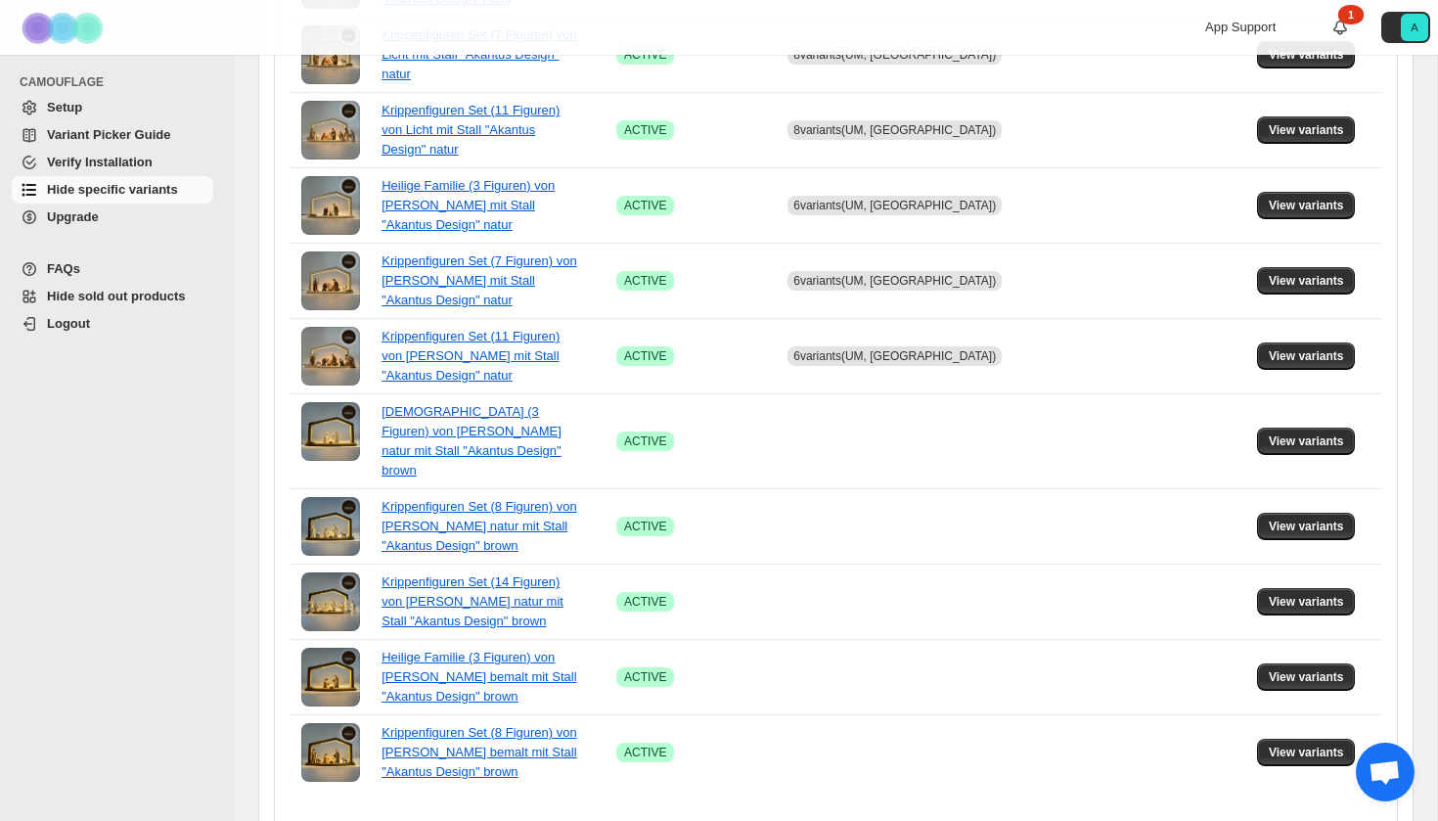
click at [881, 820] on button "Next" at bounding box center [884, 834] width 27 height 27
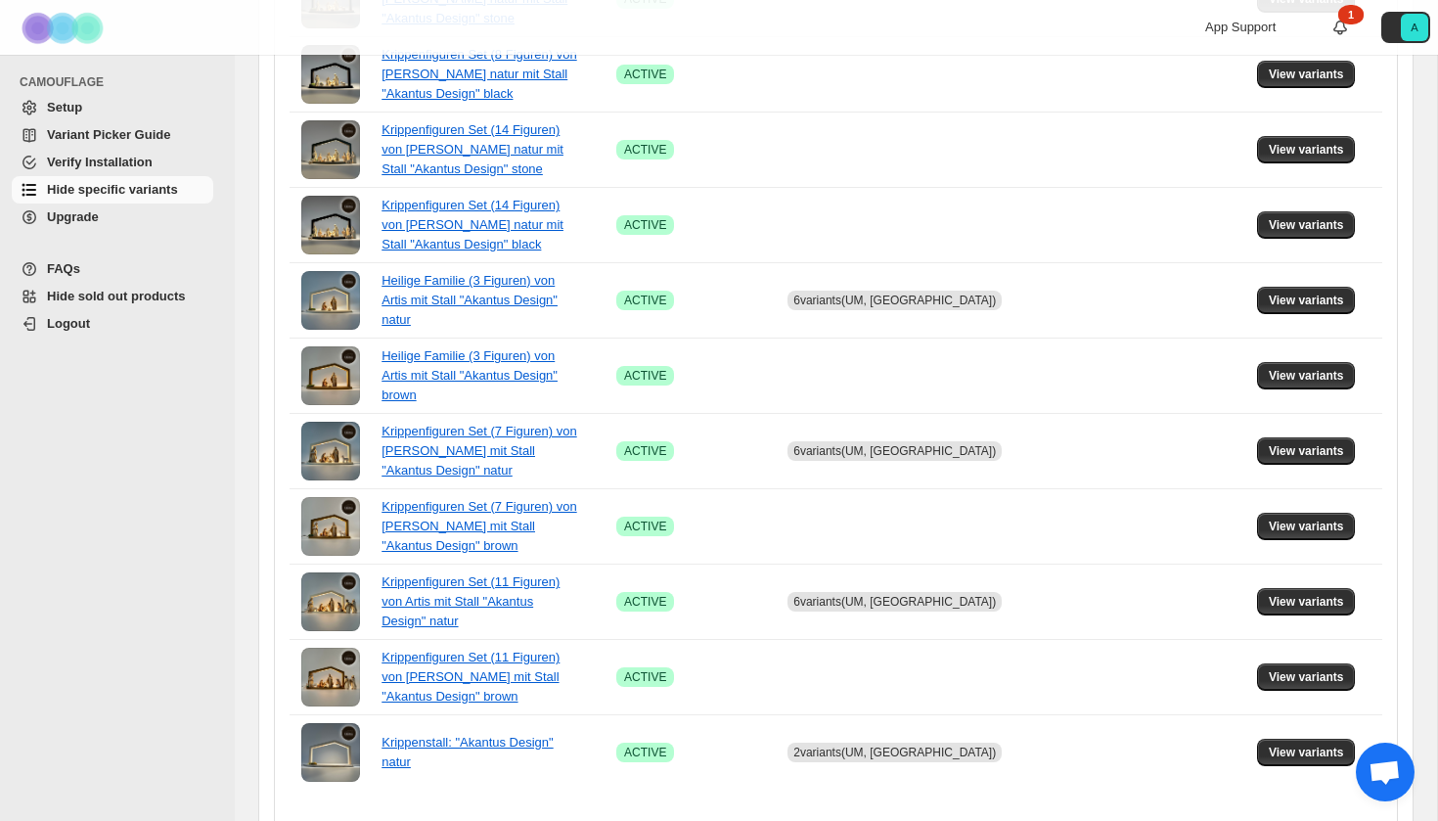
click at [878, 820] on icon "Next" at bounding box center [885, 835] width 20 height 20
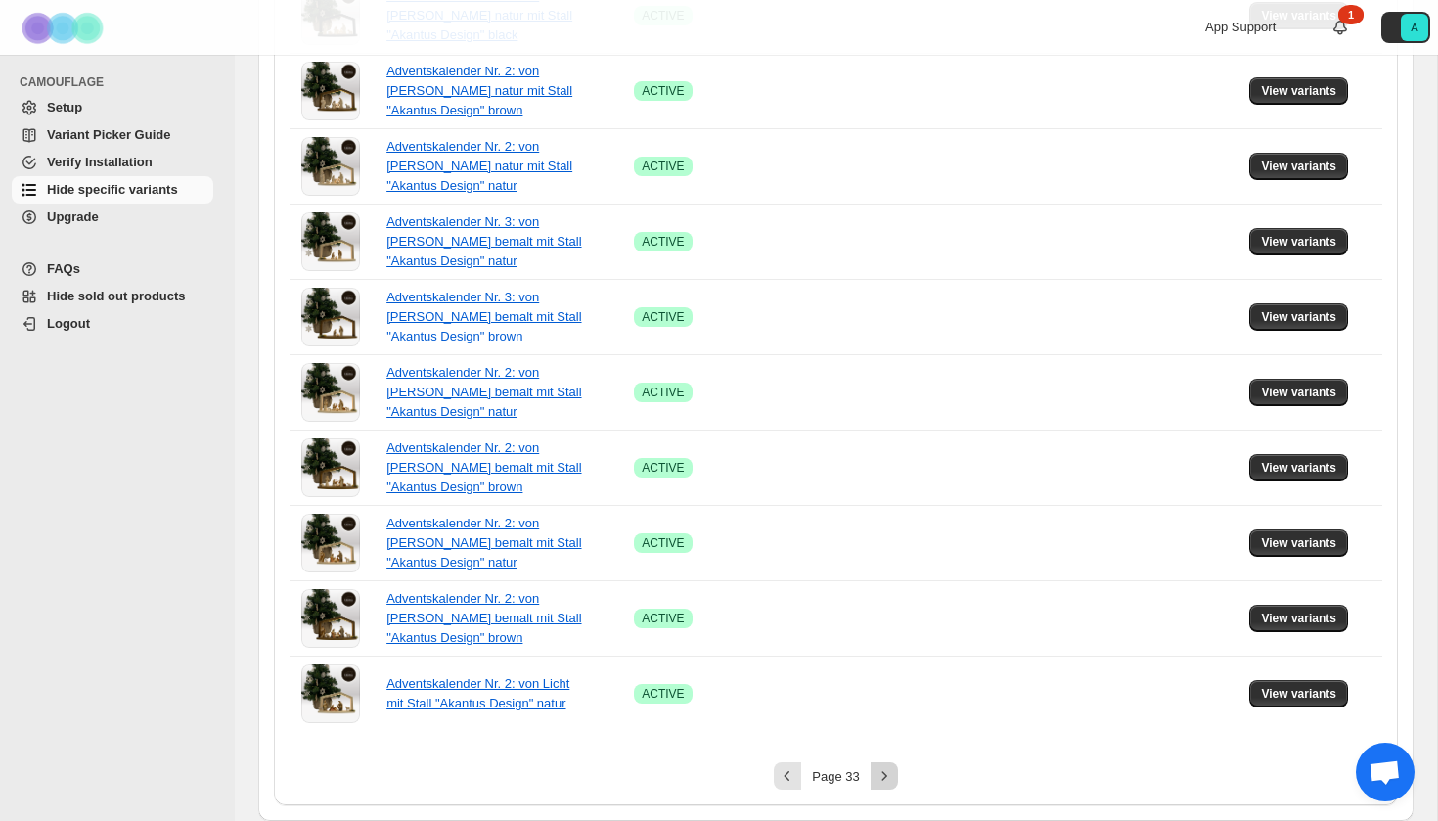
click at [879, 767] on icon "Next" at bounding box center [885, 776] width 20 height 20
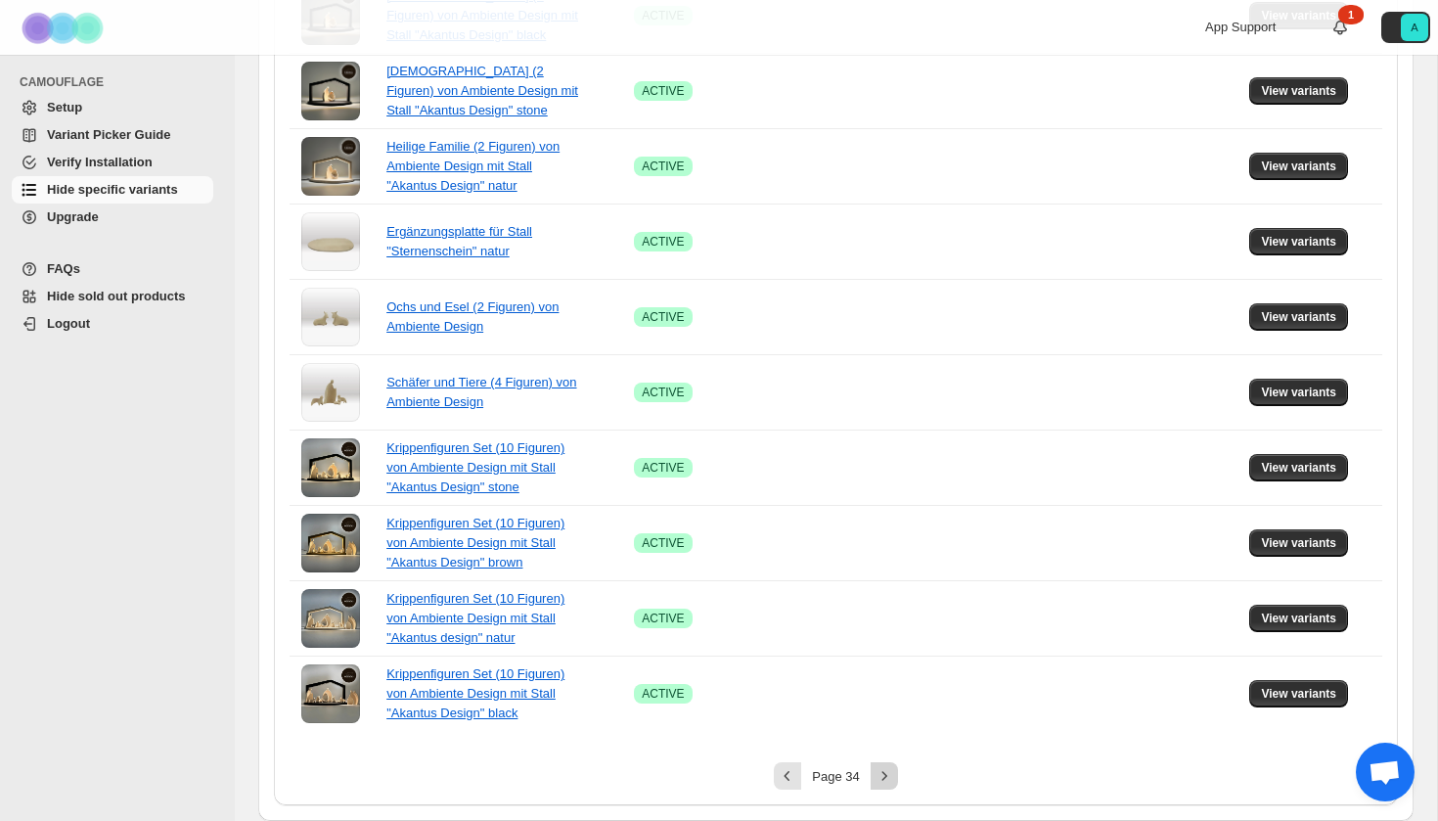
click at [892, 769] on icon "Next" at bounding box center [885, 776] width 20 height 20
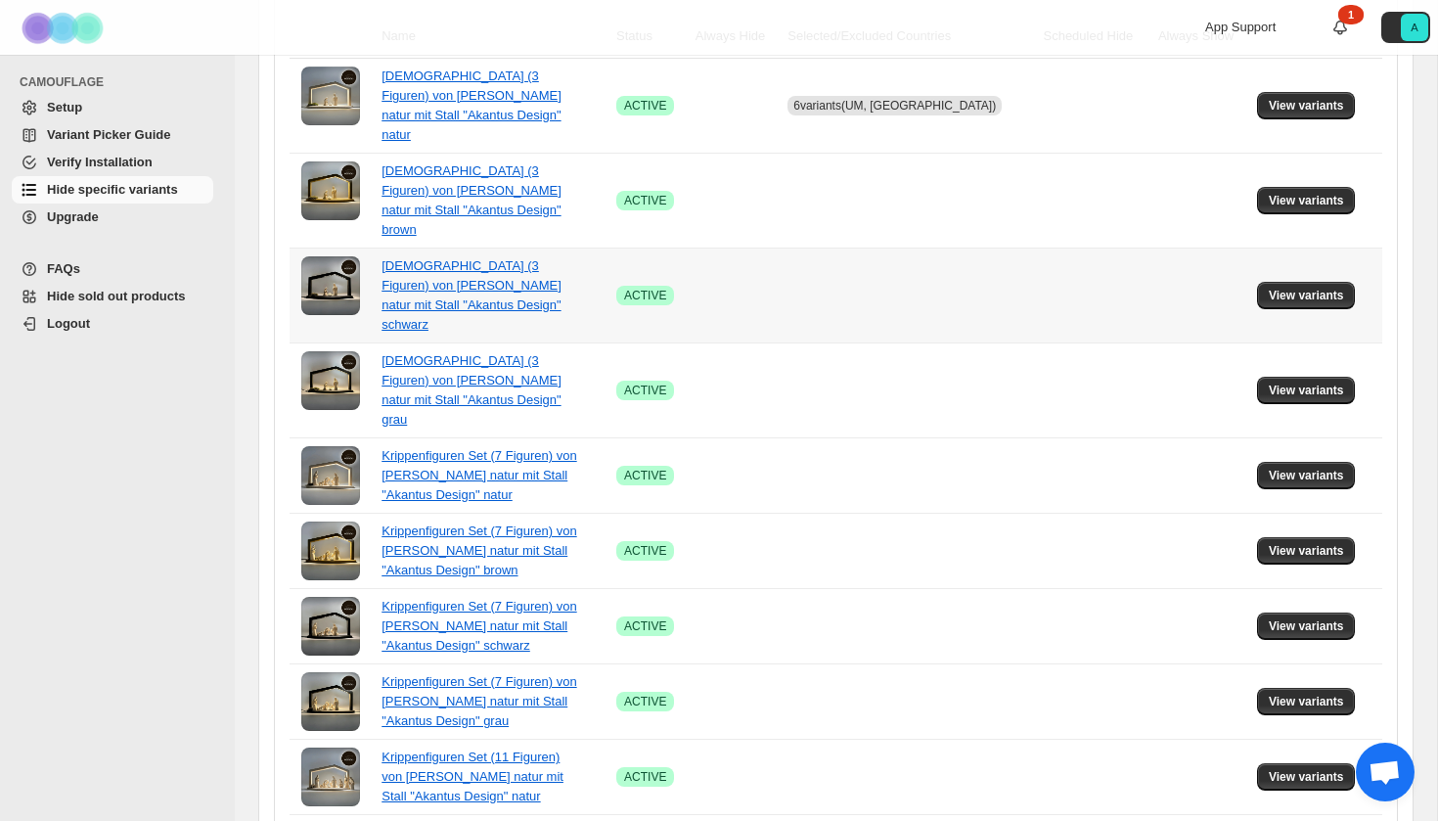
scroll to position [433, 0]
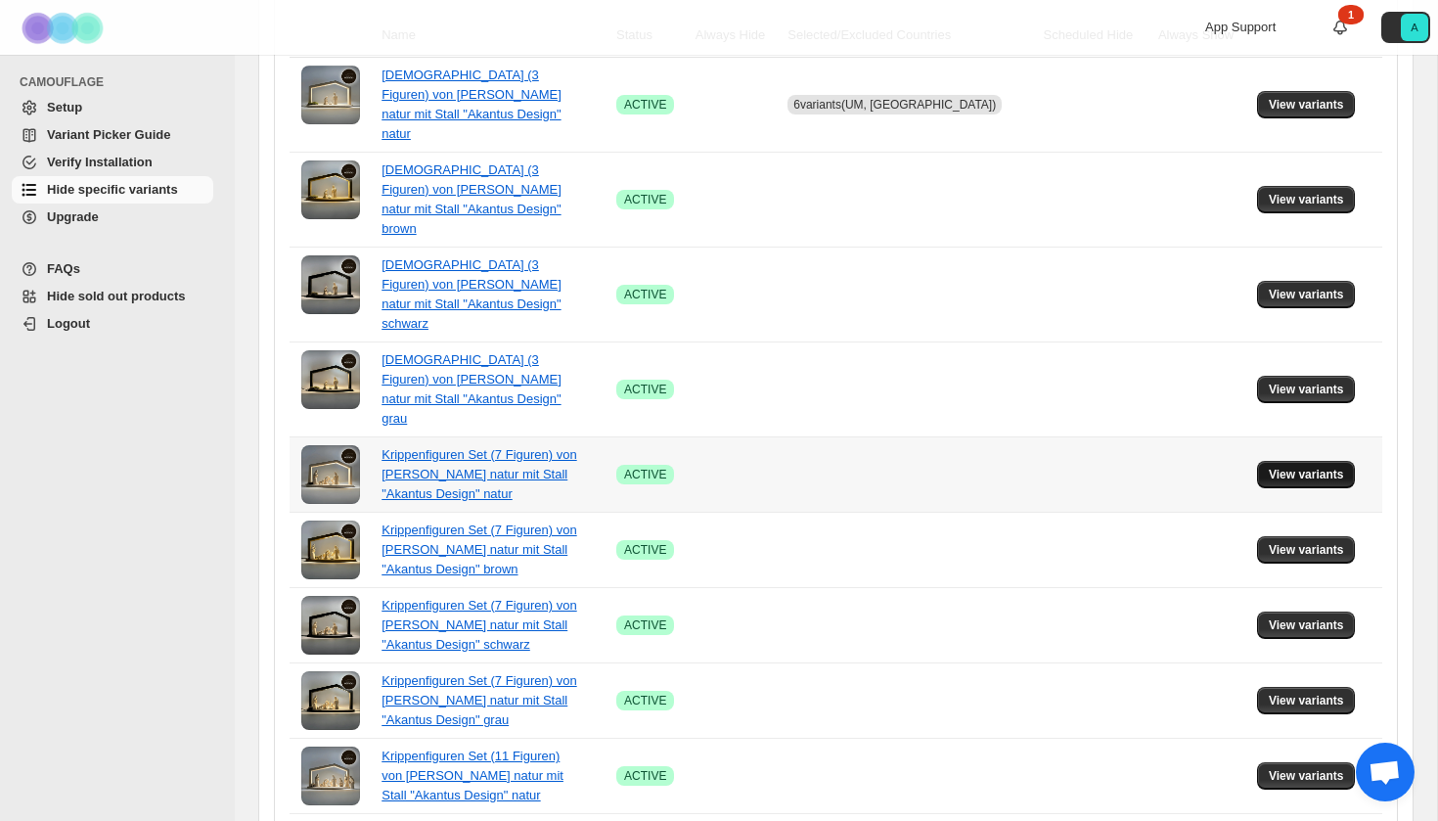
click at [1308, 467] on span "View variants" at bounding box center [1306, 475] width 75 height 16
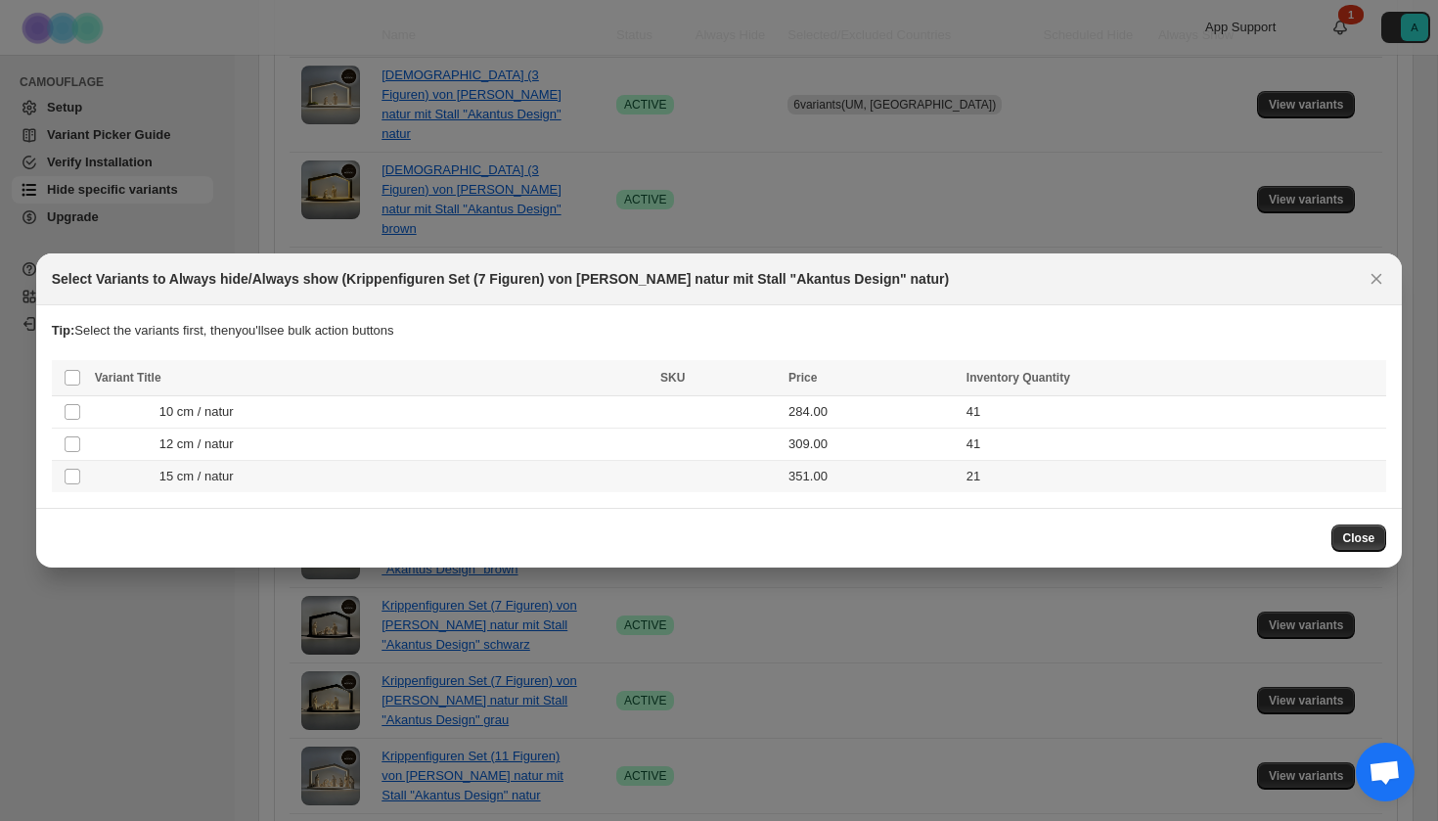
scroll to position [0, 0]
click at [1375, 276] on icon "Close" at bounding box center [1377, 279] width 11 height 11
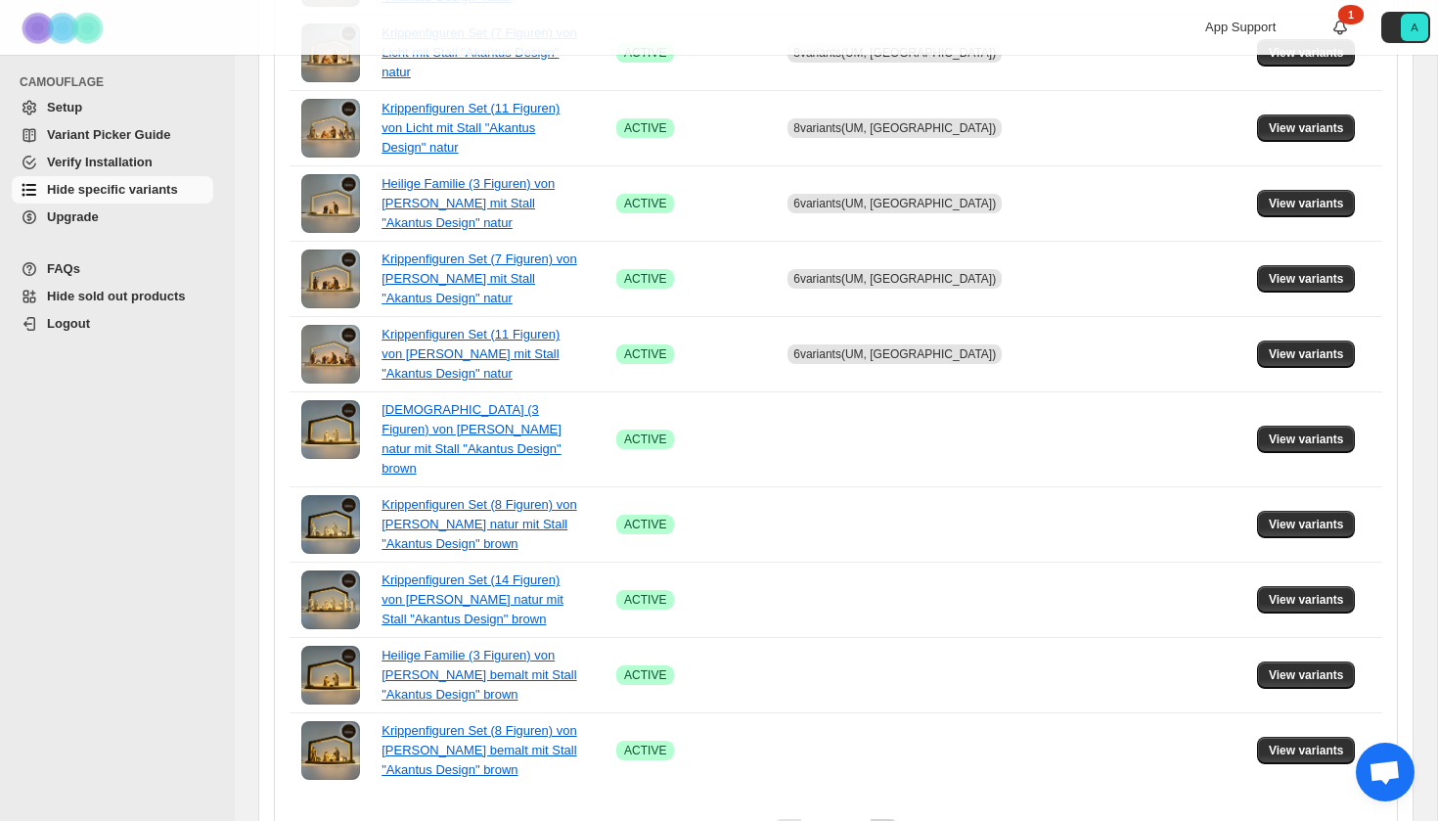
scroll to position [1266, 0]
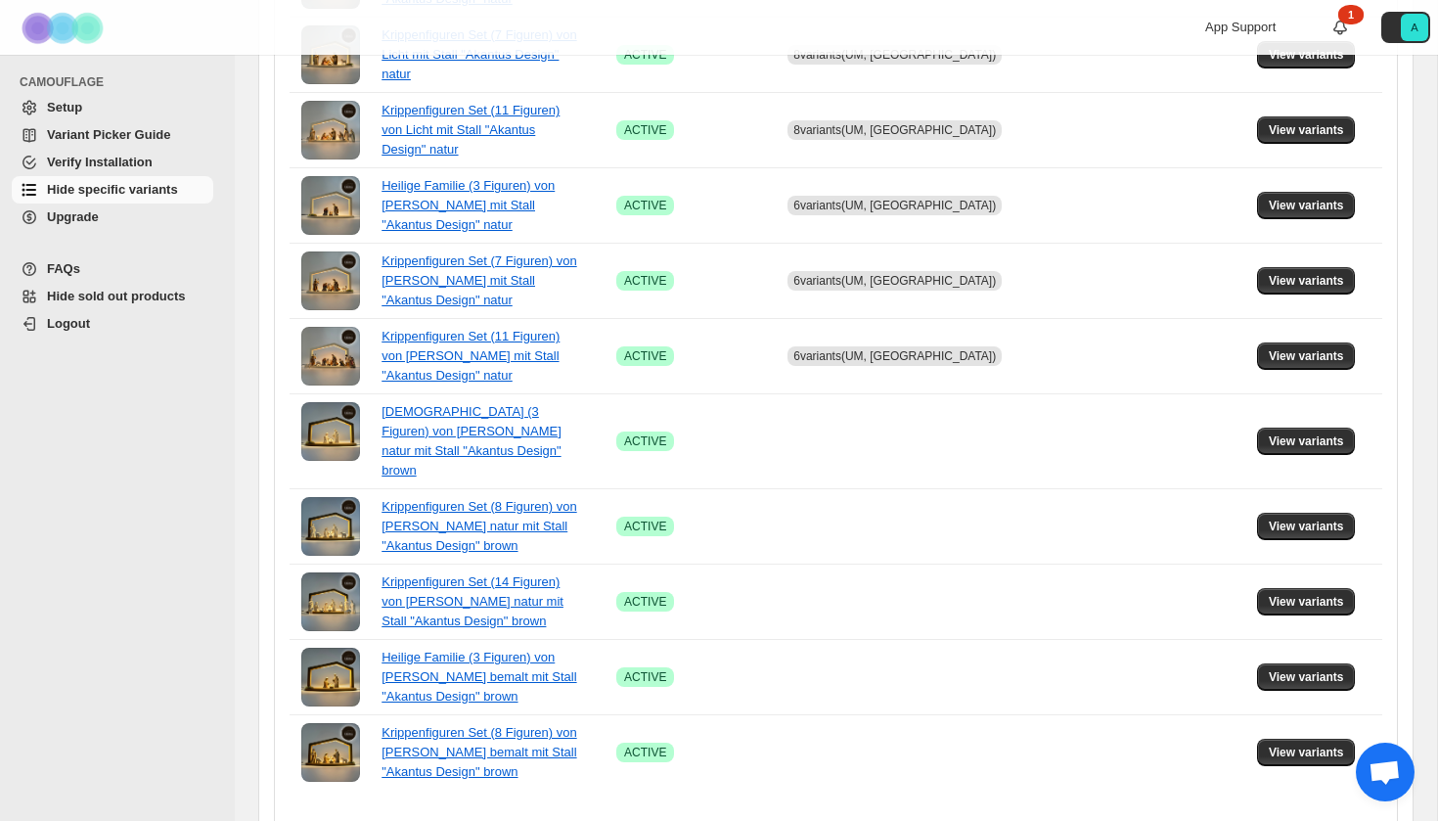
click at [890, 820] on button "Next" at bounding box center [884, 834] width 27 height 27
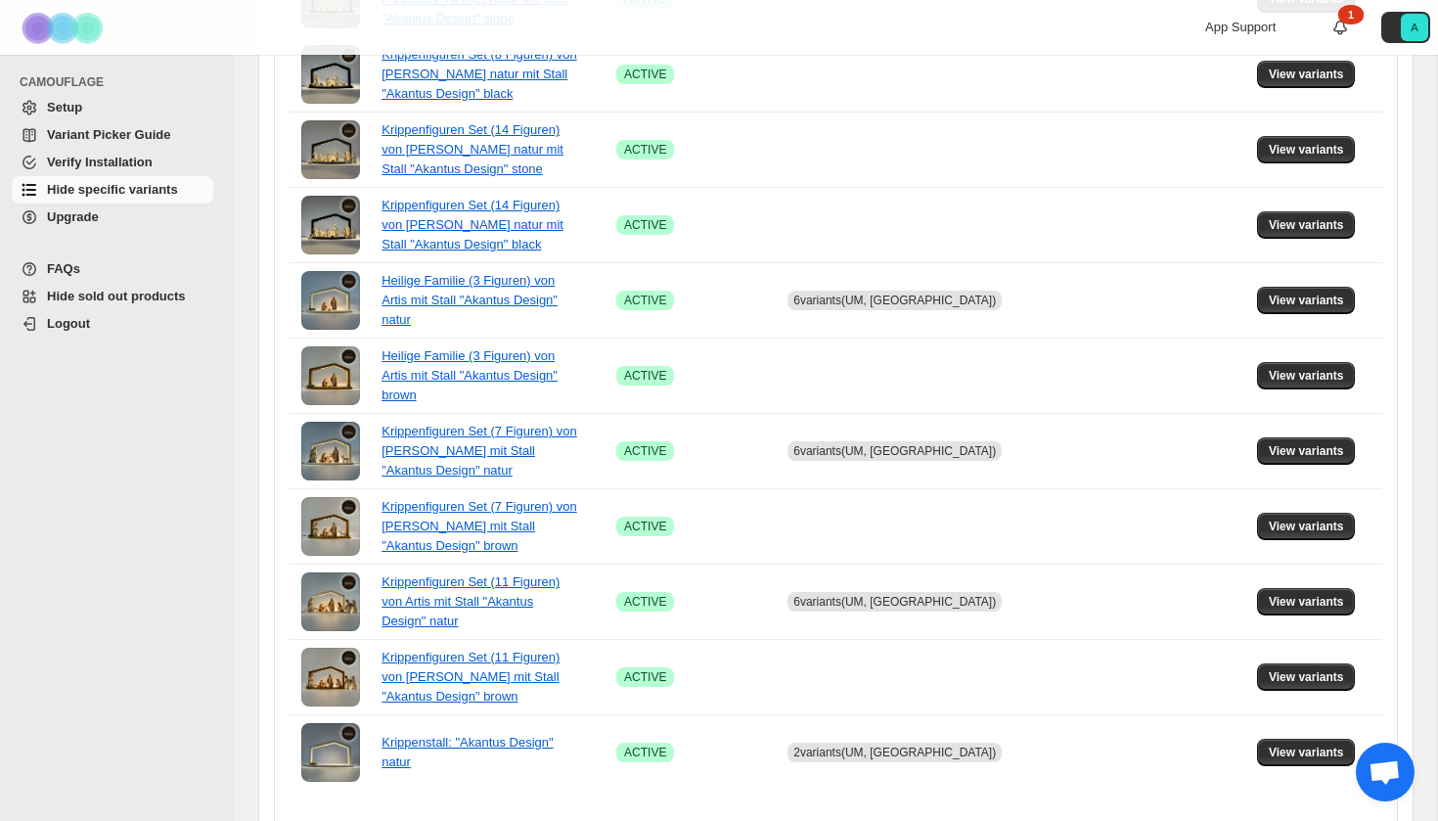
click at [883, 820] on icon "Next" at bounding box center [885, 835] width 20 height 20
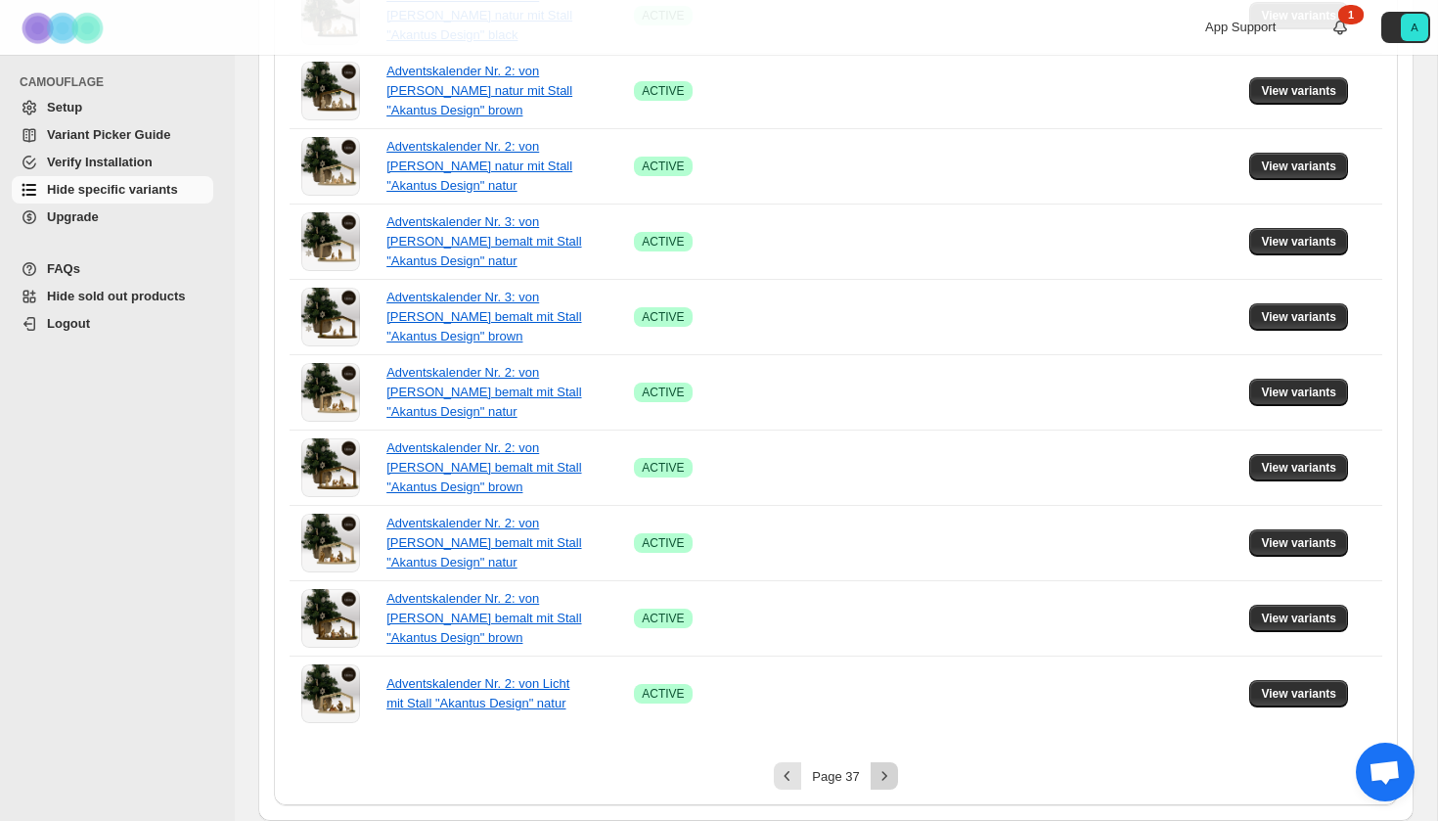
click at [884, 772] on icon "Next" at bounding box center [885, 776] width 20 height 20
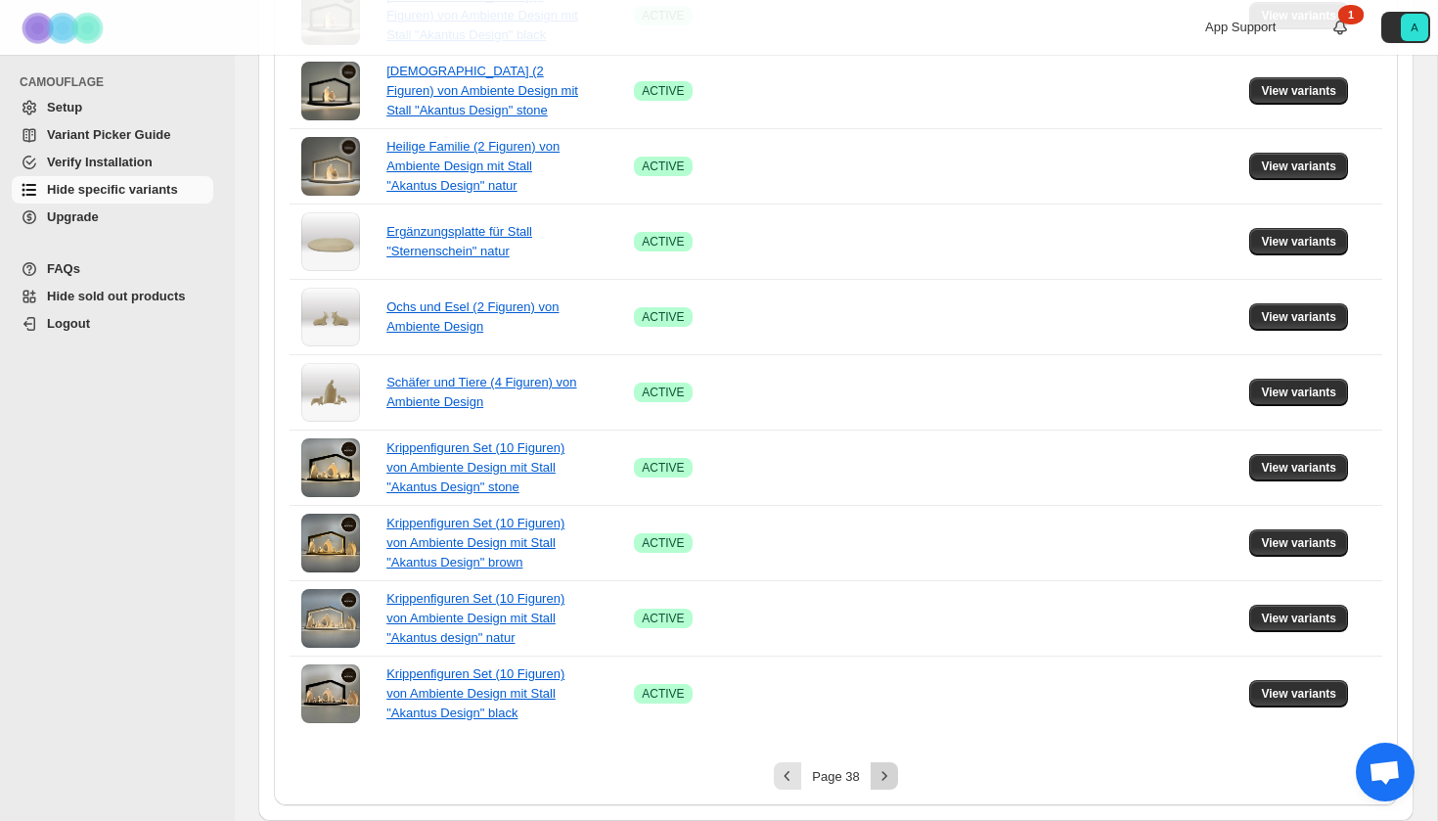
click at [880, 779] on icon "Next" at bounding box center [885, 776] width 20 height 20
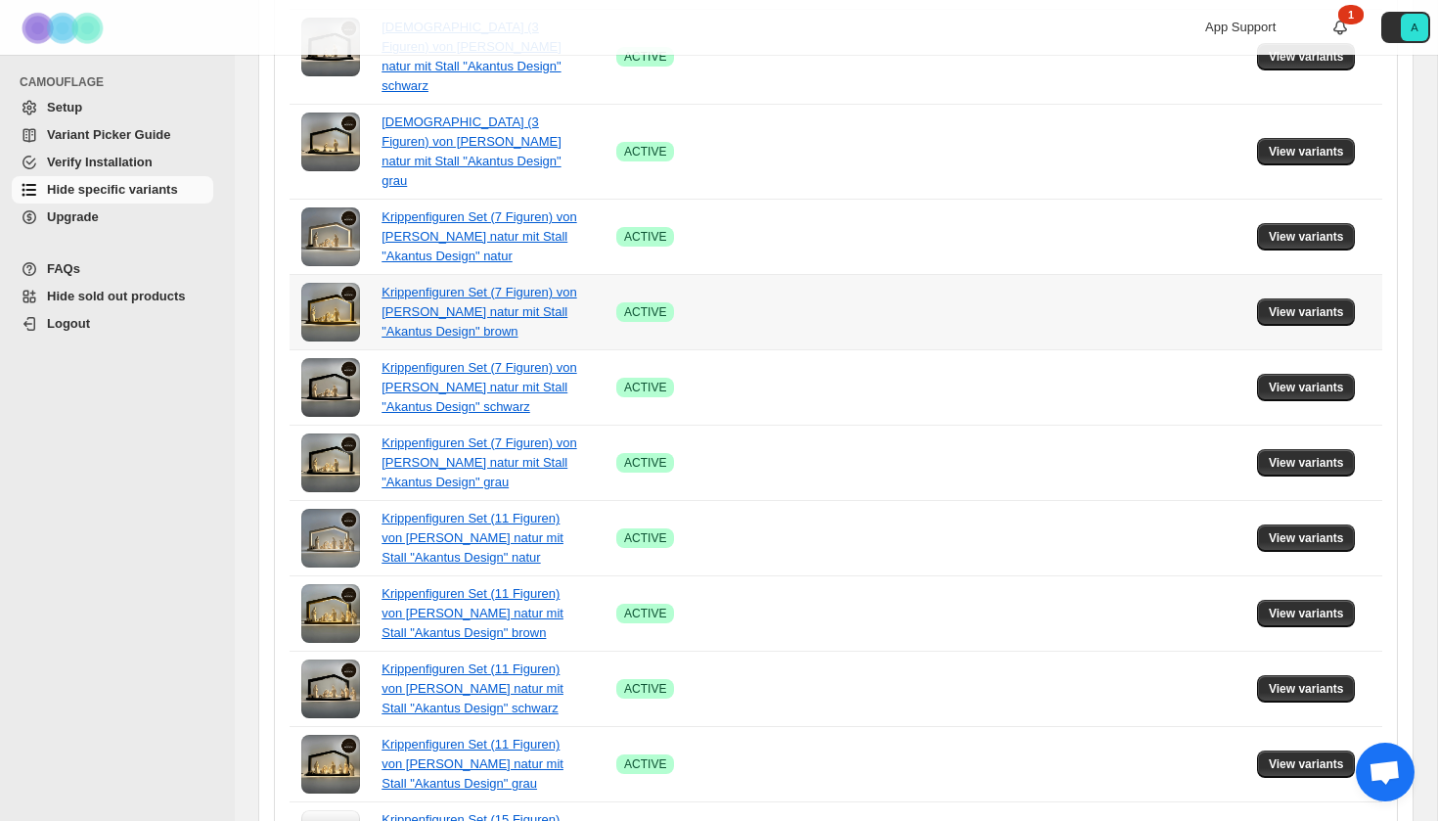
scroll to position [679, 0]
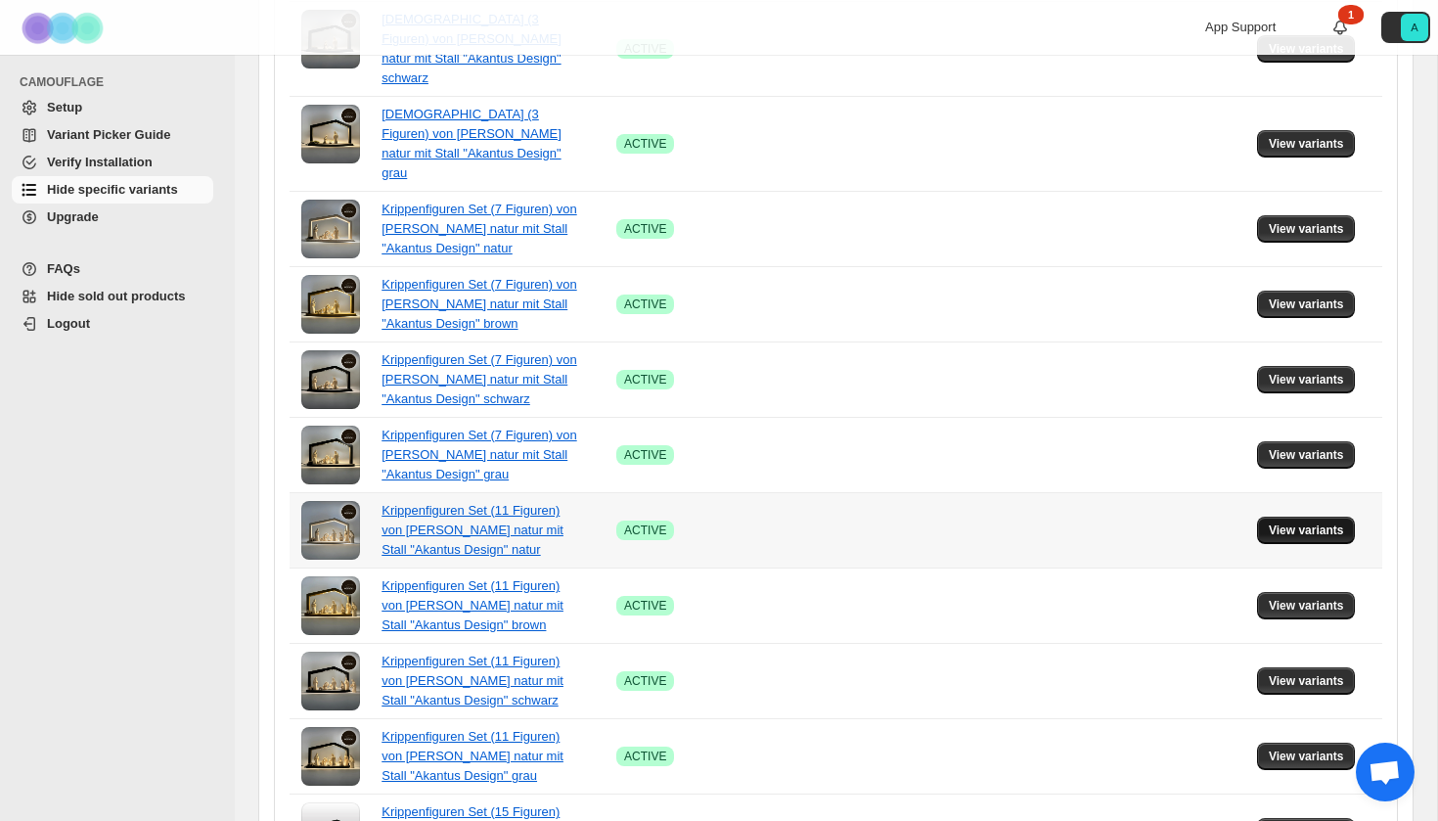
click at [1295, 522] on span "View variants" at bounding box center [1306, 530] width 75 height 16
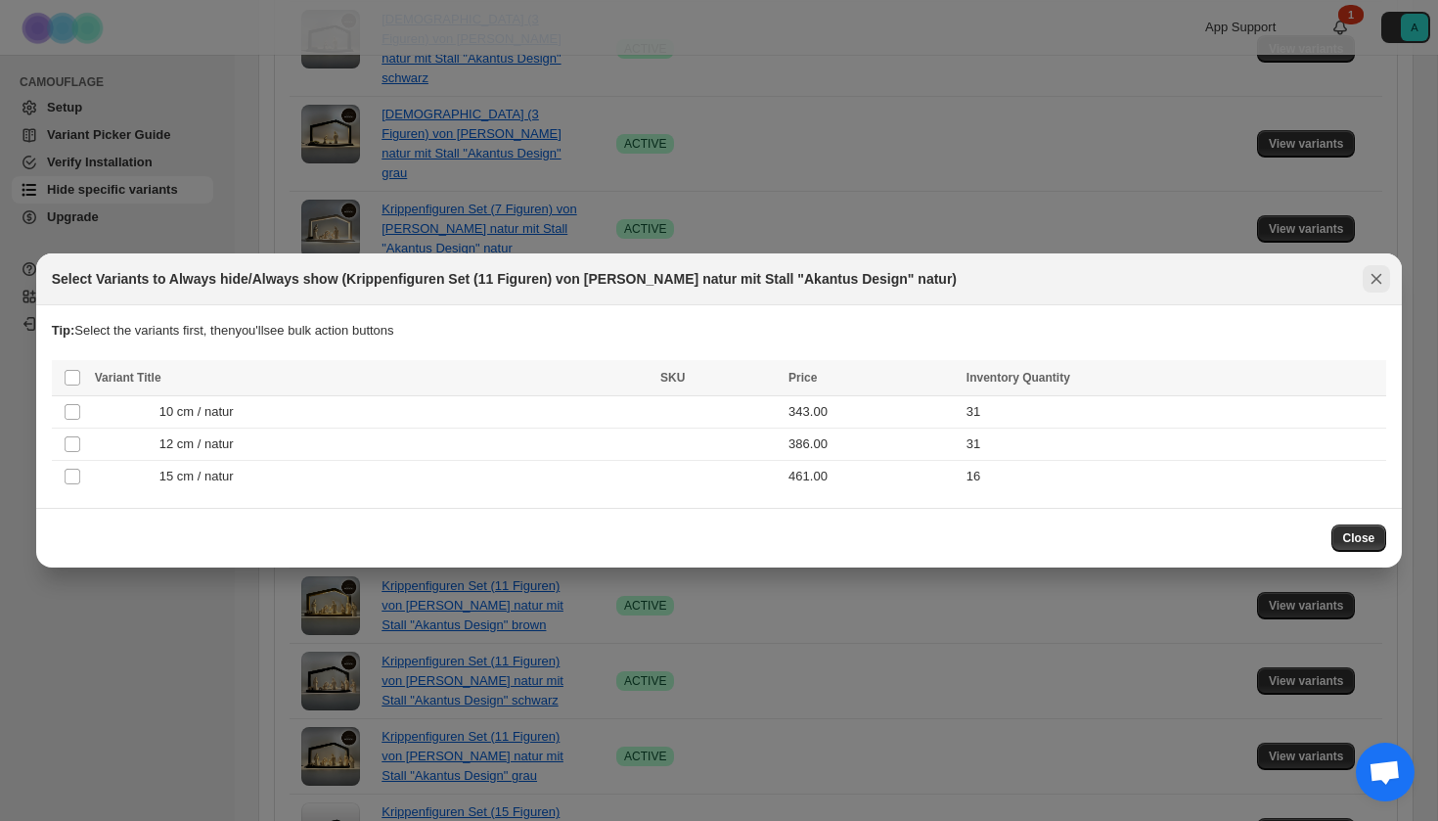
click at [1370, 279] on icon "Close" at bounding box center [1377, 279] width 20 height 20
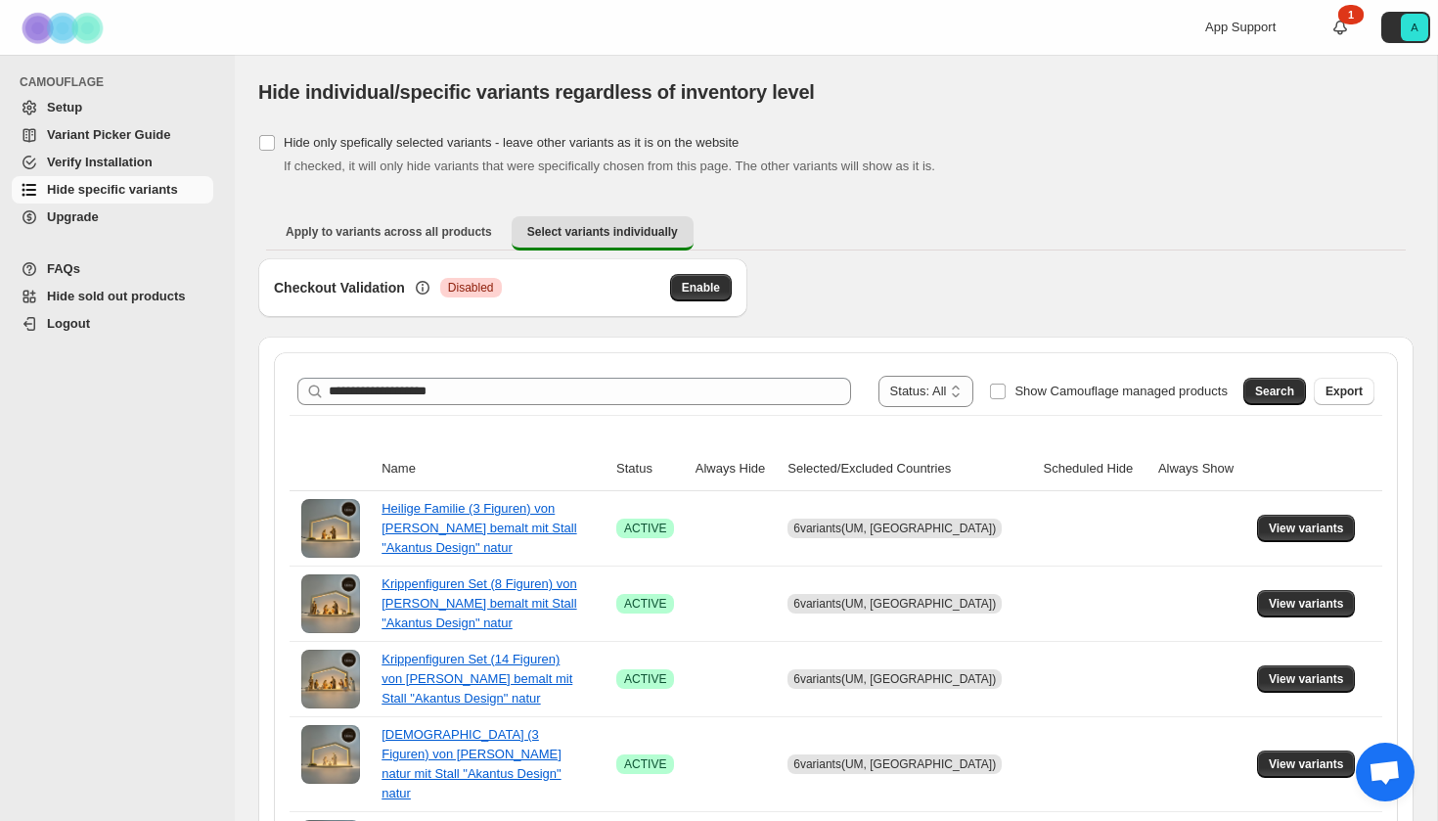
scroll to position [0, 0]
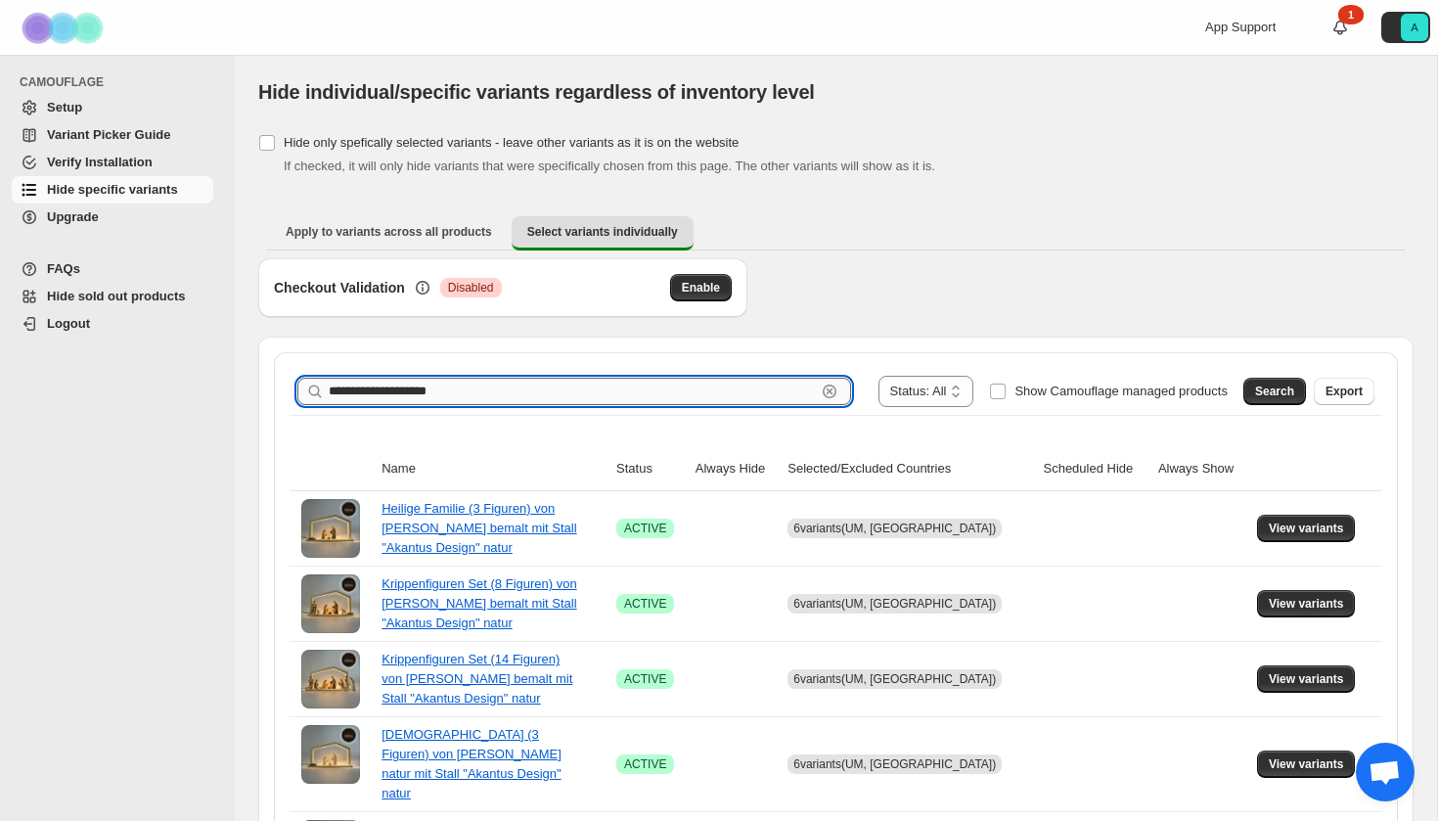
click at [501, 395] on input "**********" at bounding box center [572, 391] width 487 height 27
type input "**********"
click at [1277, 391] on span "Search" at bounding box center [1274, 392] width 39 height 16
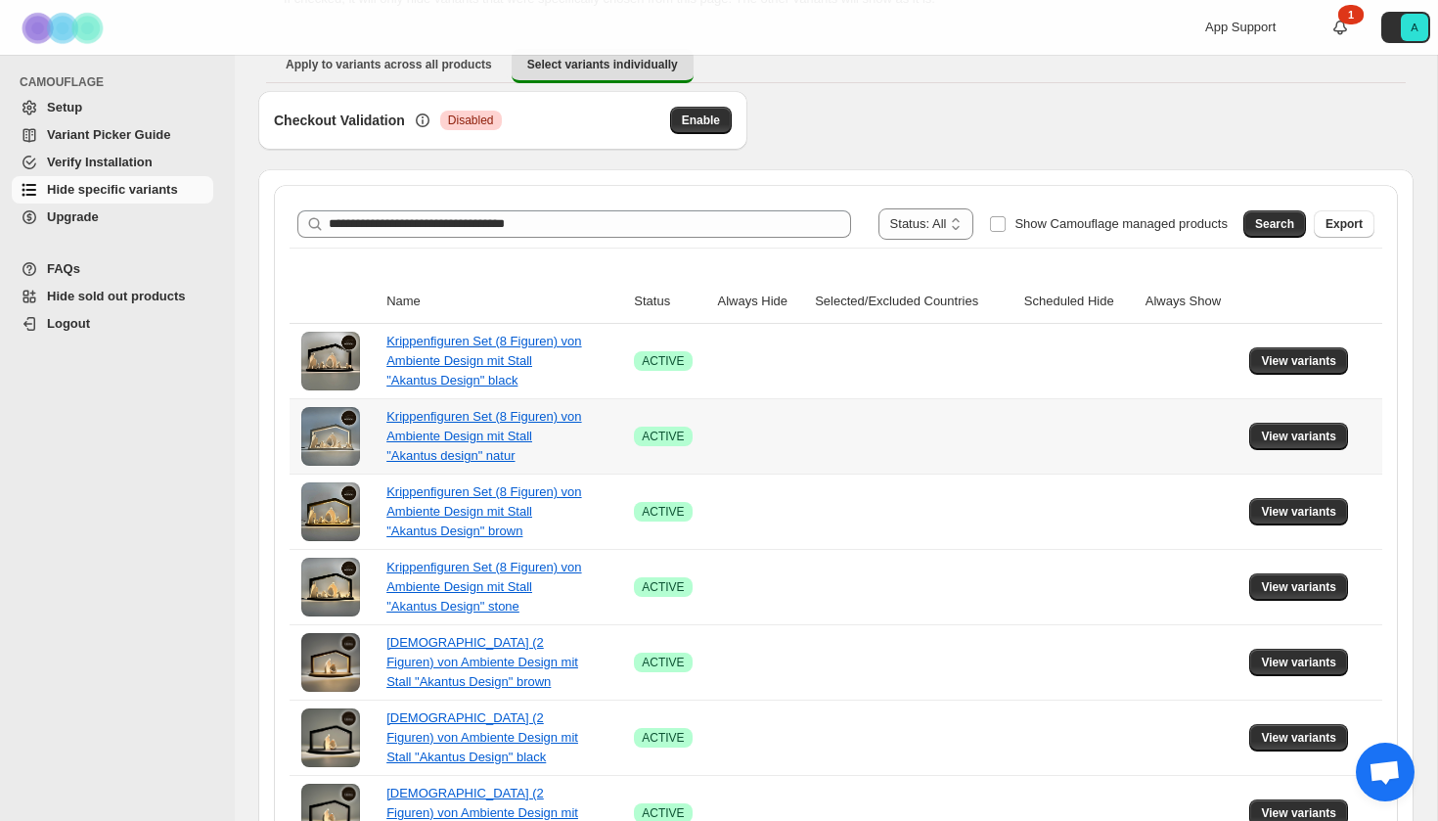
scroll to position [217, 0]
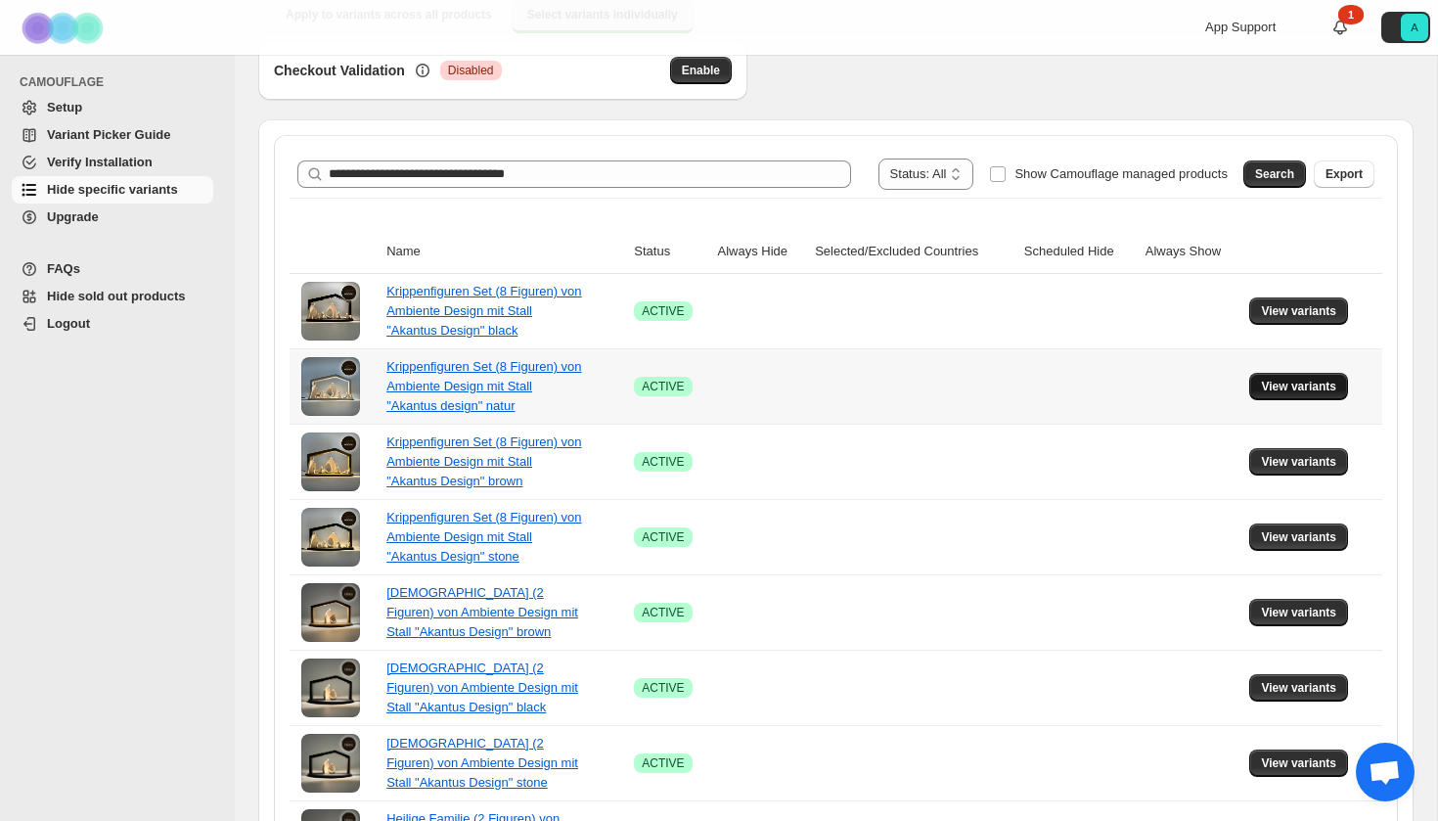
click at [1287, 384] on span "View variants" at bounding box center [1298, 387] width 75 height 16
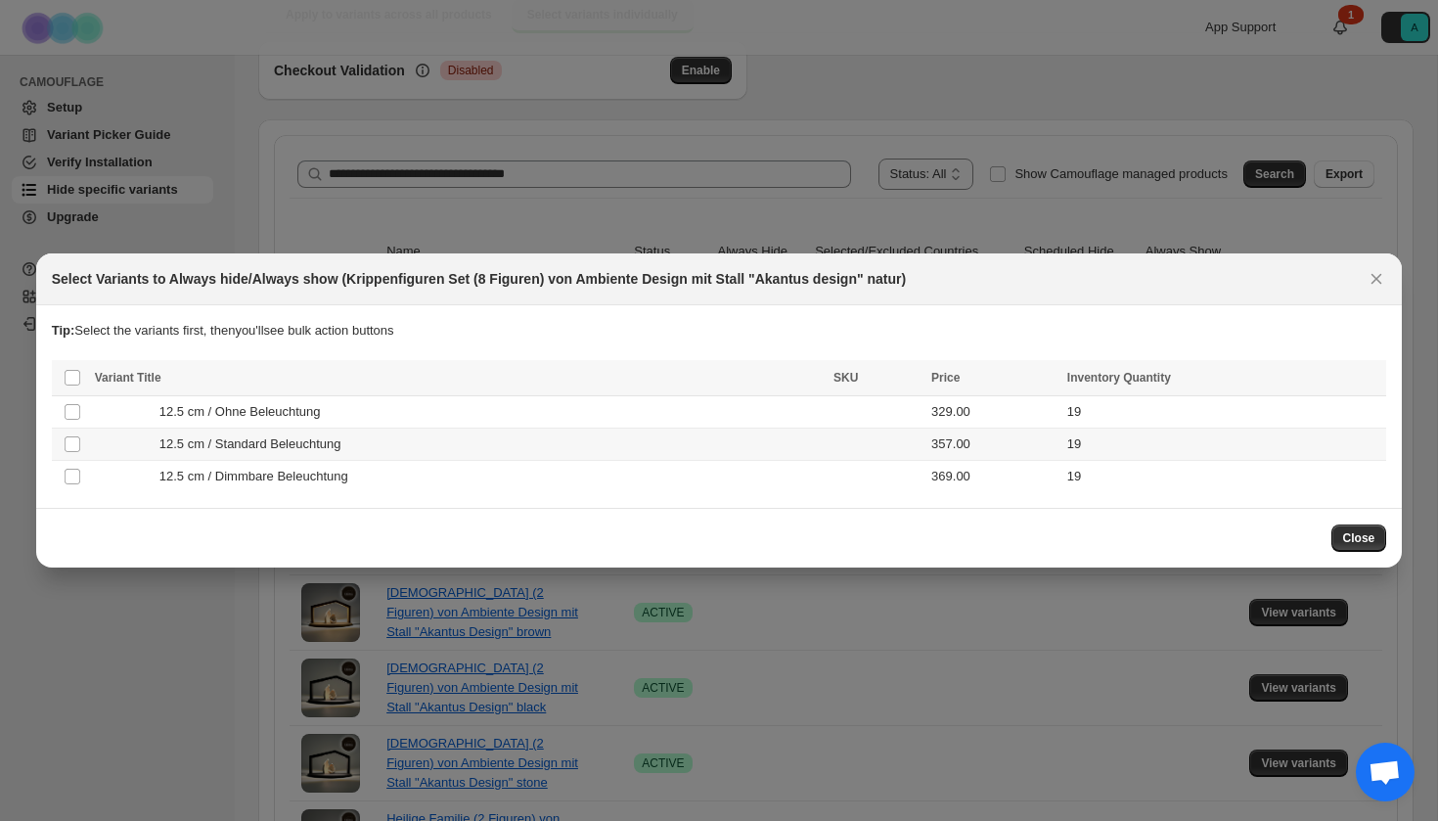
click at [610, 453] on div "12.5 cm / Standard Beleuchtung" at bounding box center [458, 444] width 727 height 20
click at [615, 464] on td "12.5 cm / Dimmbare Beleuchtung" at bounding box center [458, 477] width 739 height 32
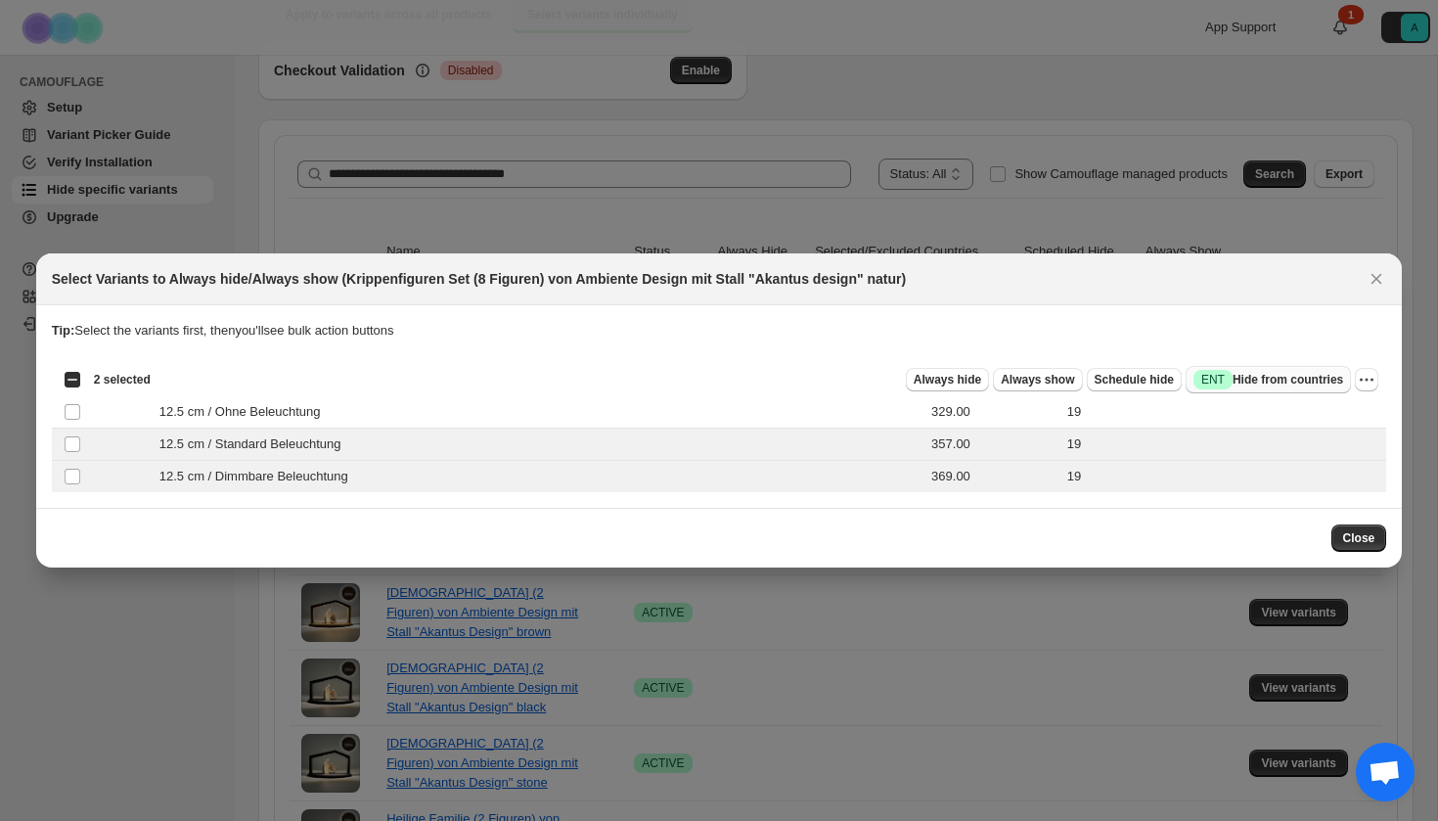
click at [1240, 387] on span "Success ENT Hide from countries" at bounding box center [1269, 380] width 150 height 20
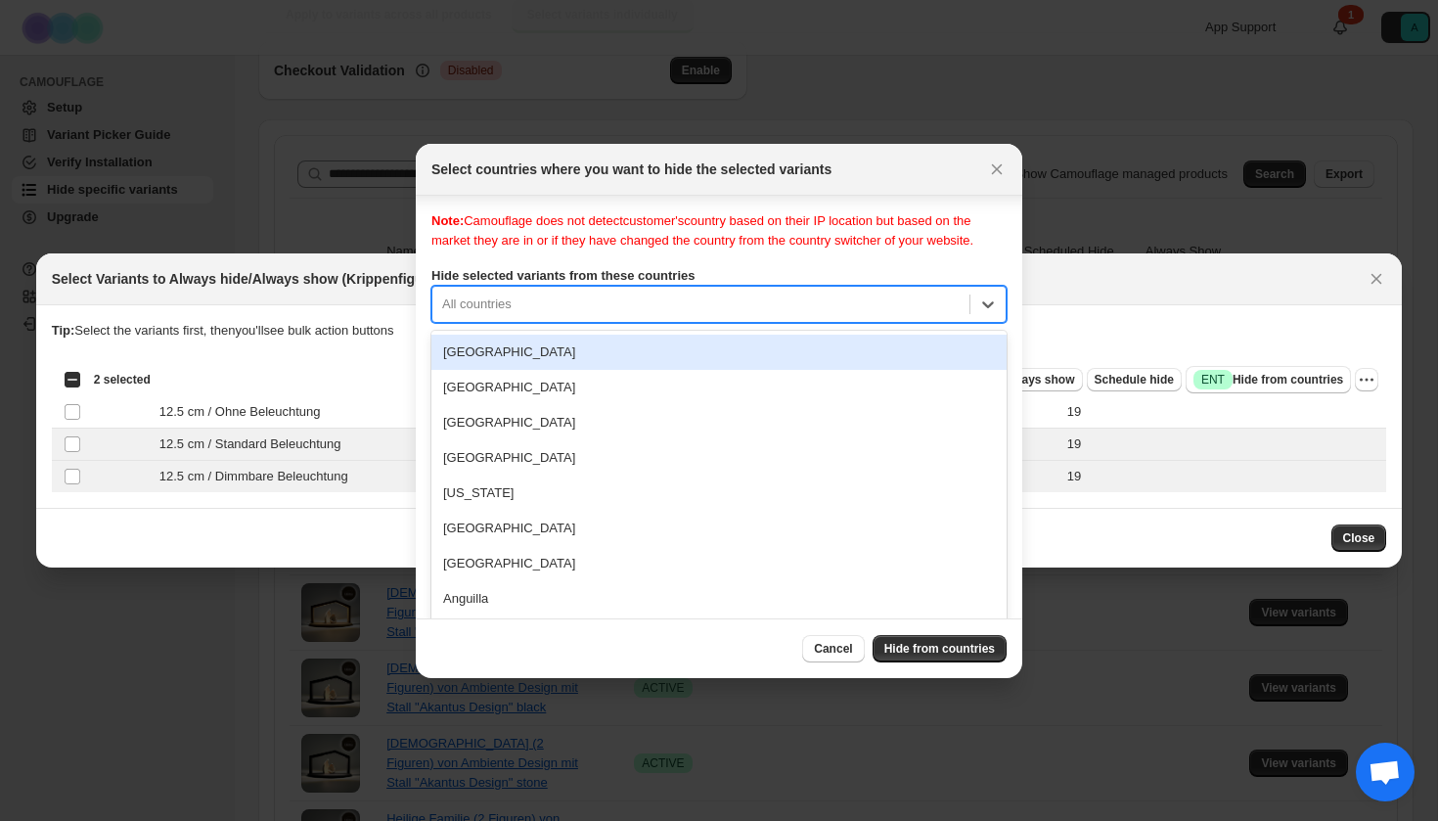
click at [647, 323] on div "[GEOGRAPHIC_DATA], 1 of 250. 250 results available. Use Up and Down to choose o…" at bounding box center [718, 304] width 575 height 37
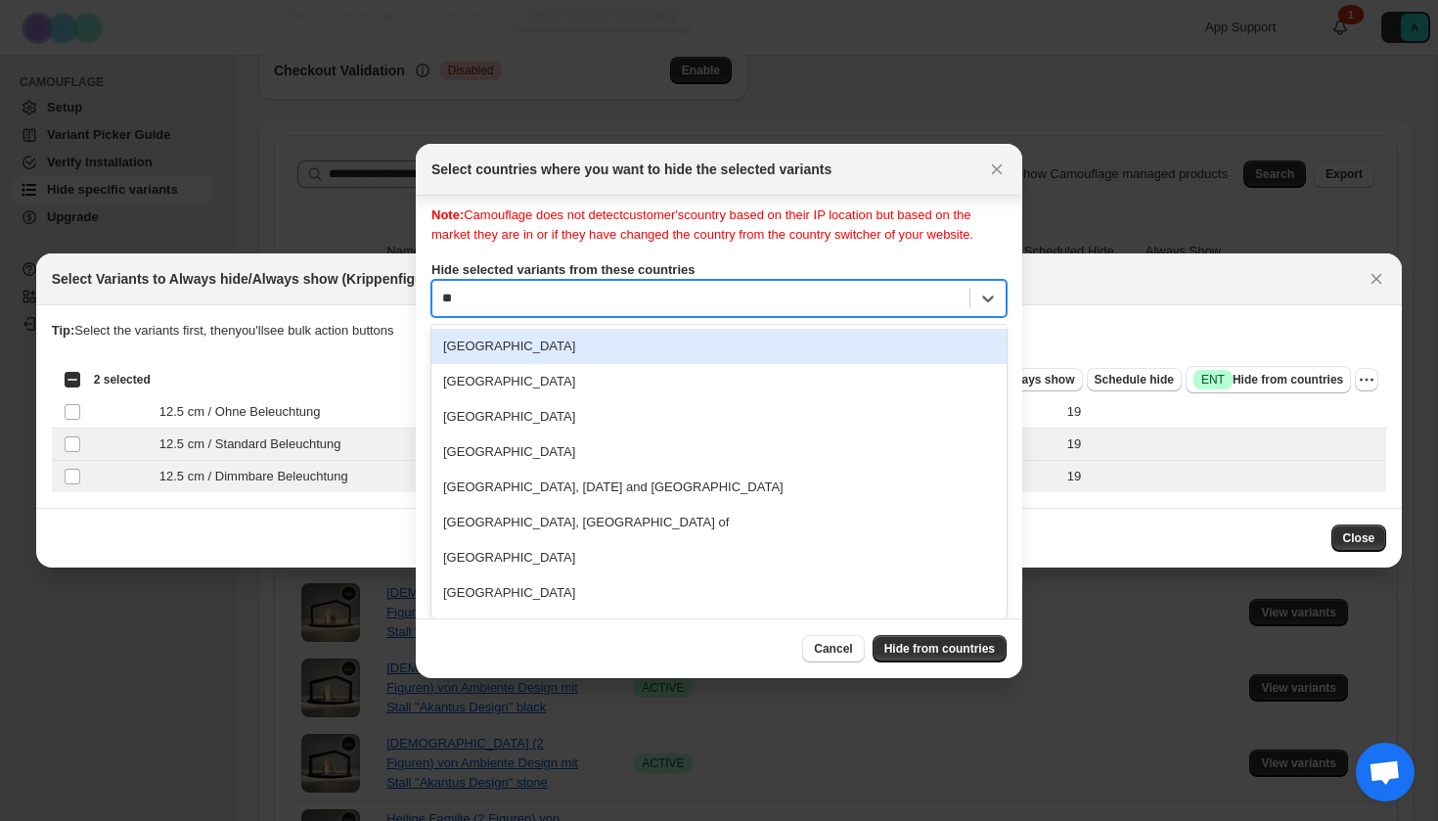
type input "***"
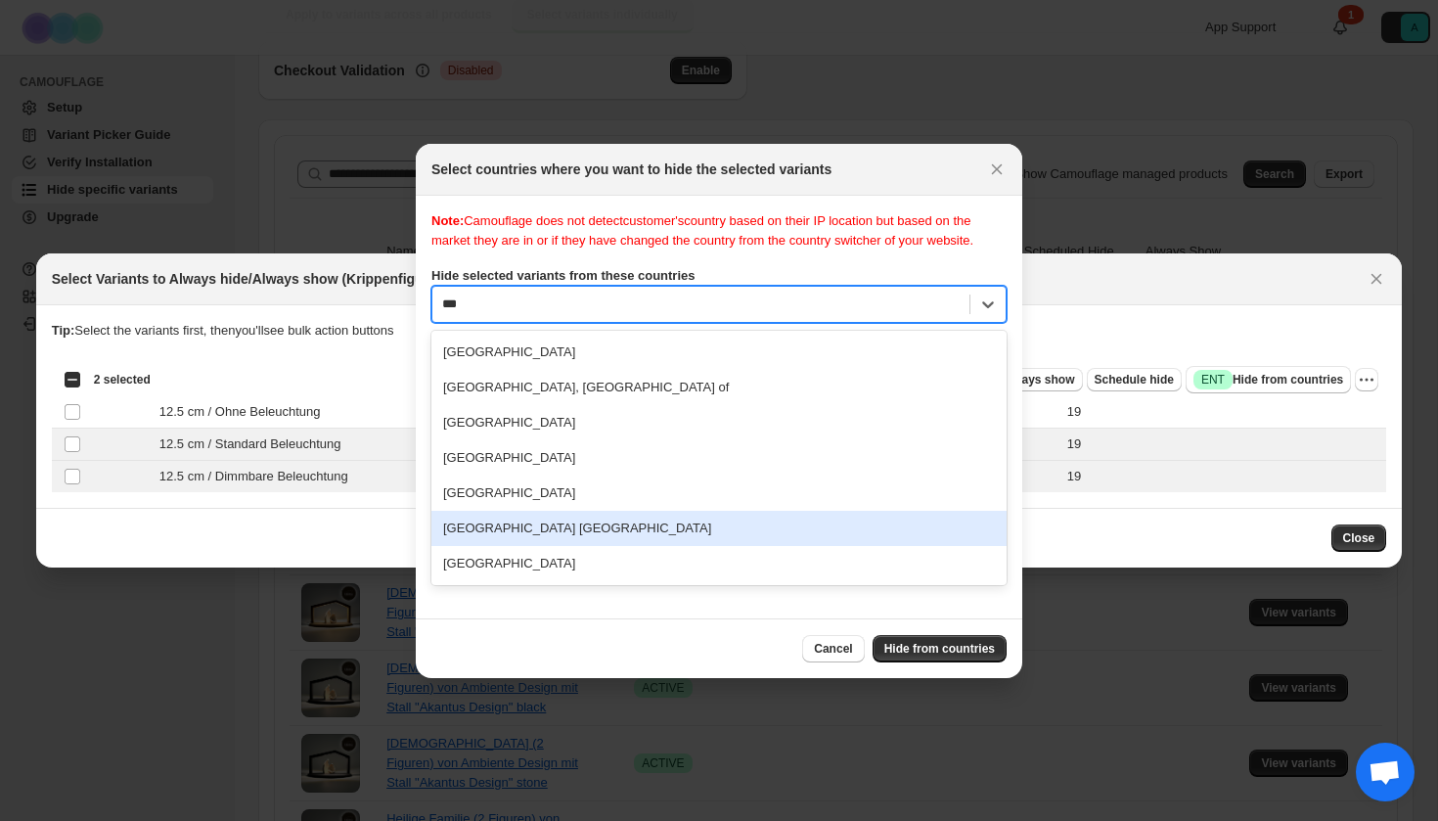
click at [578, 546] on div "[GEOGRAPHIC_DATA] [GEOGRAPHIC_DATA]" at bounding box center [718, 528] width 575 height 35
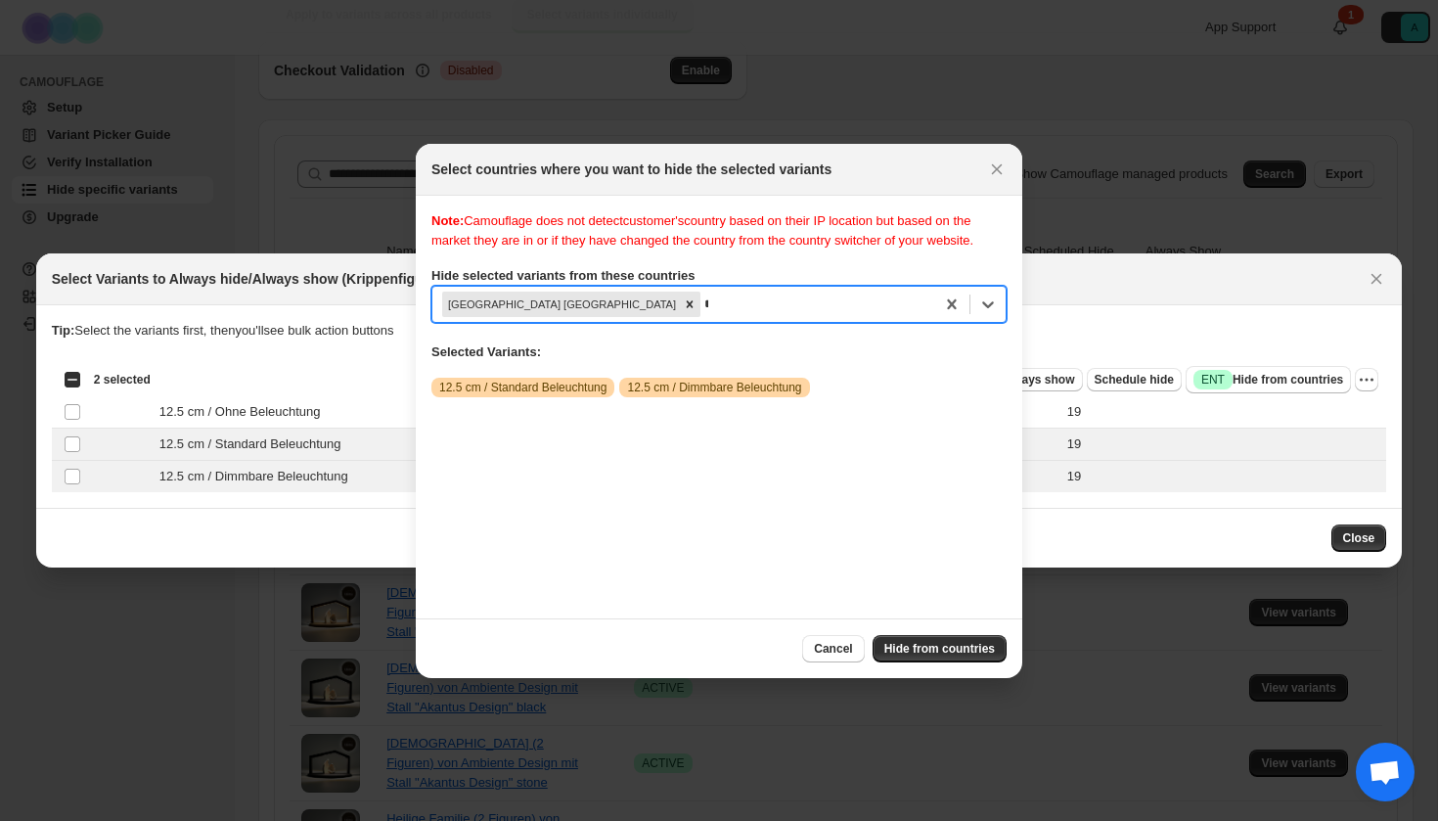
scroll to position [25, 0]
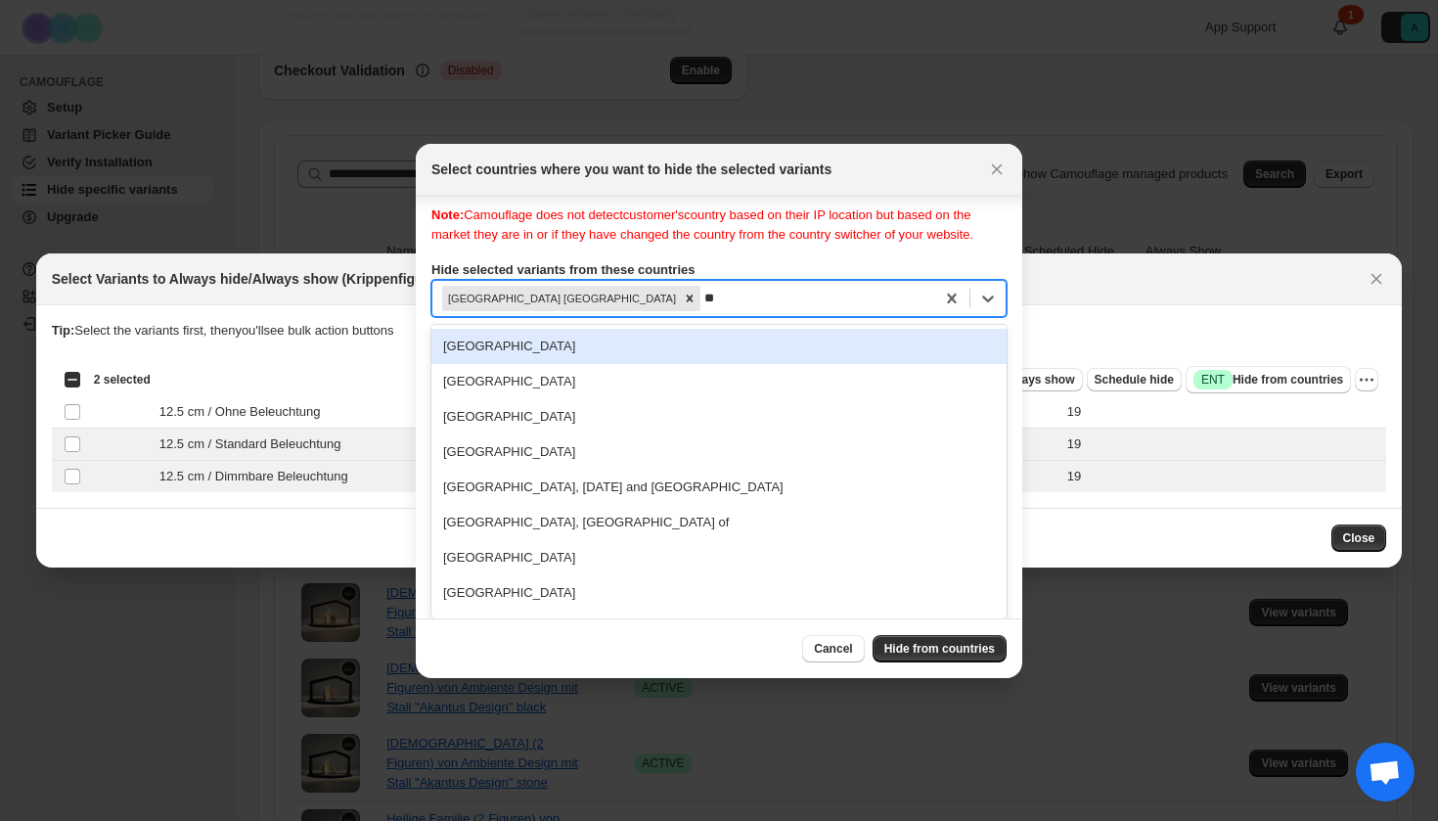
type input "***"
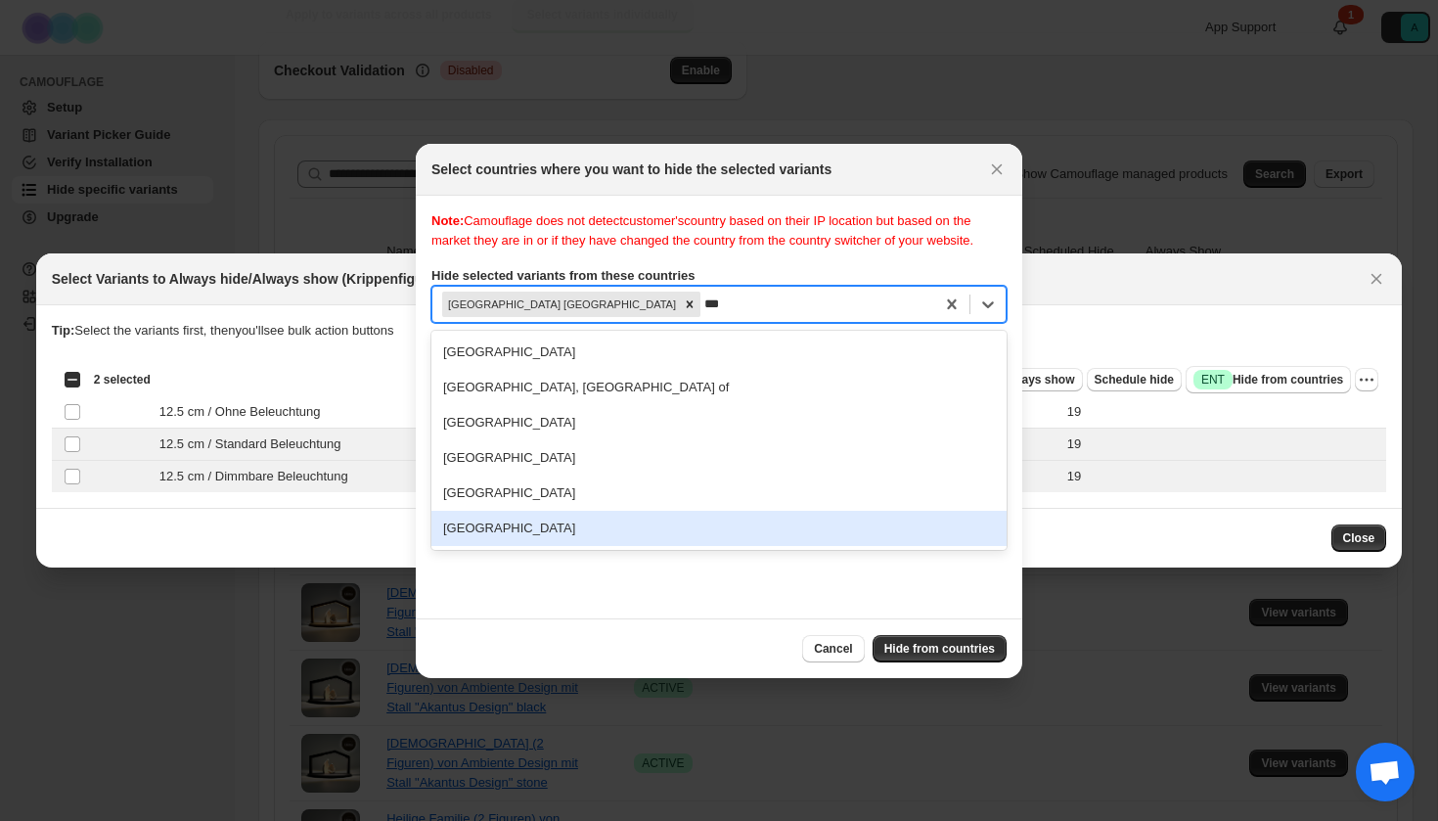
click at [549, 546] on div "[GEOGRAPHIC_DATA]" at bounding box center [718, 528] width 575 height 35
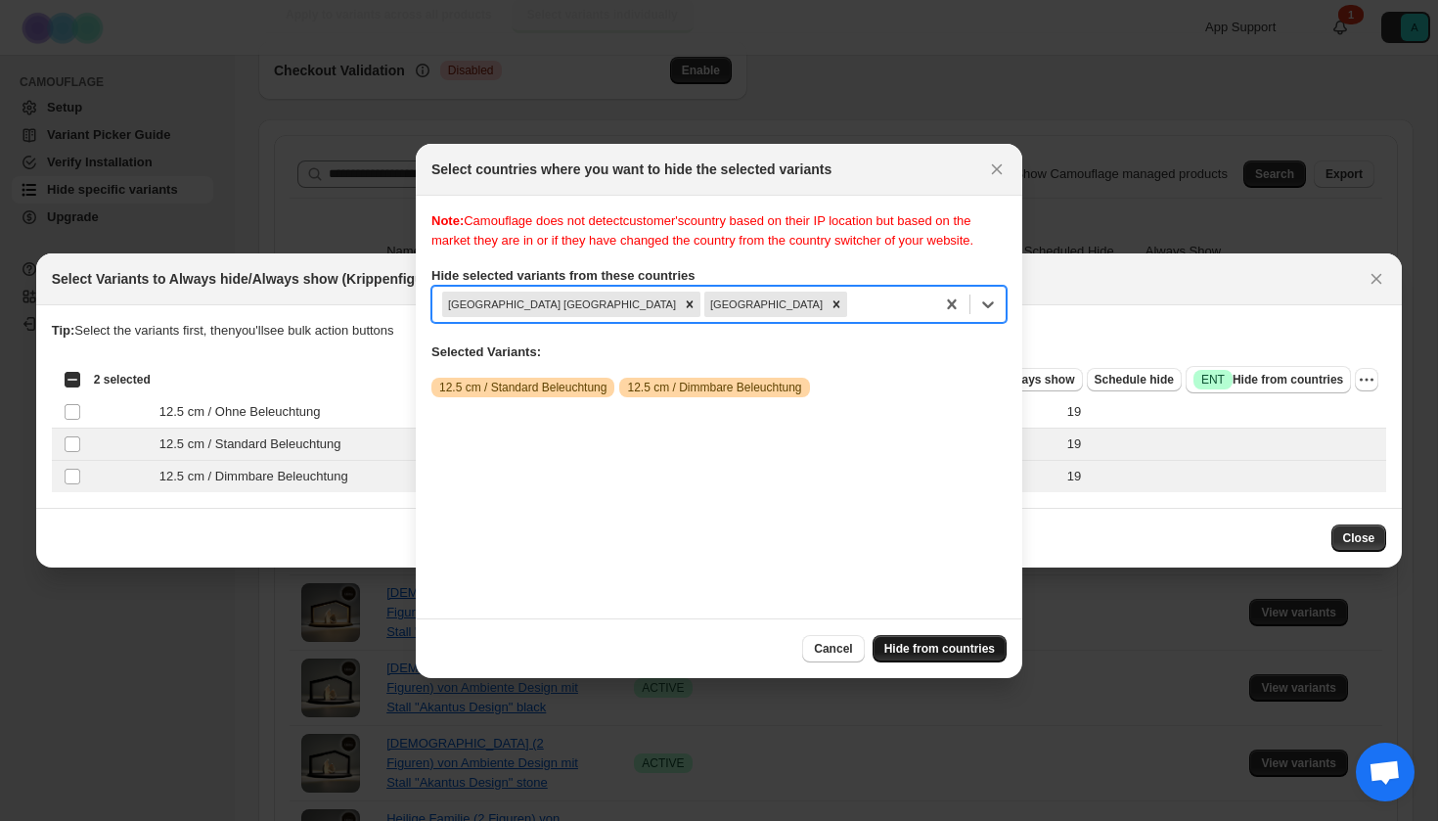
click at [935, 645] on span "Hide from countries" at bounding box center [939, 649] width 111 height 16
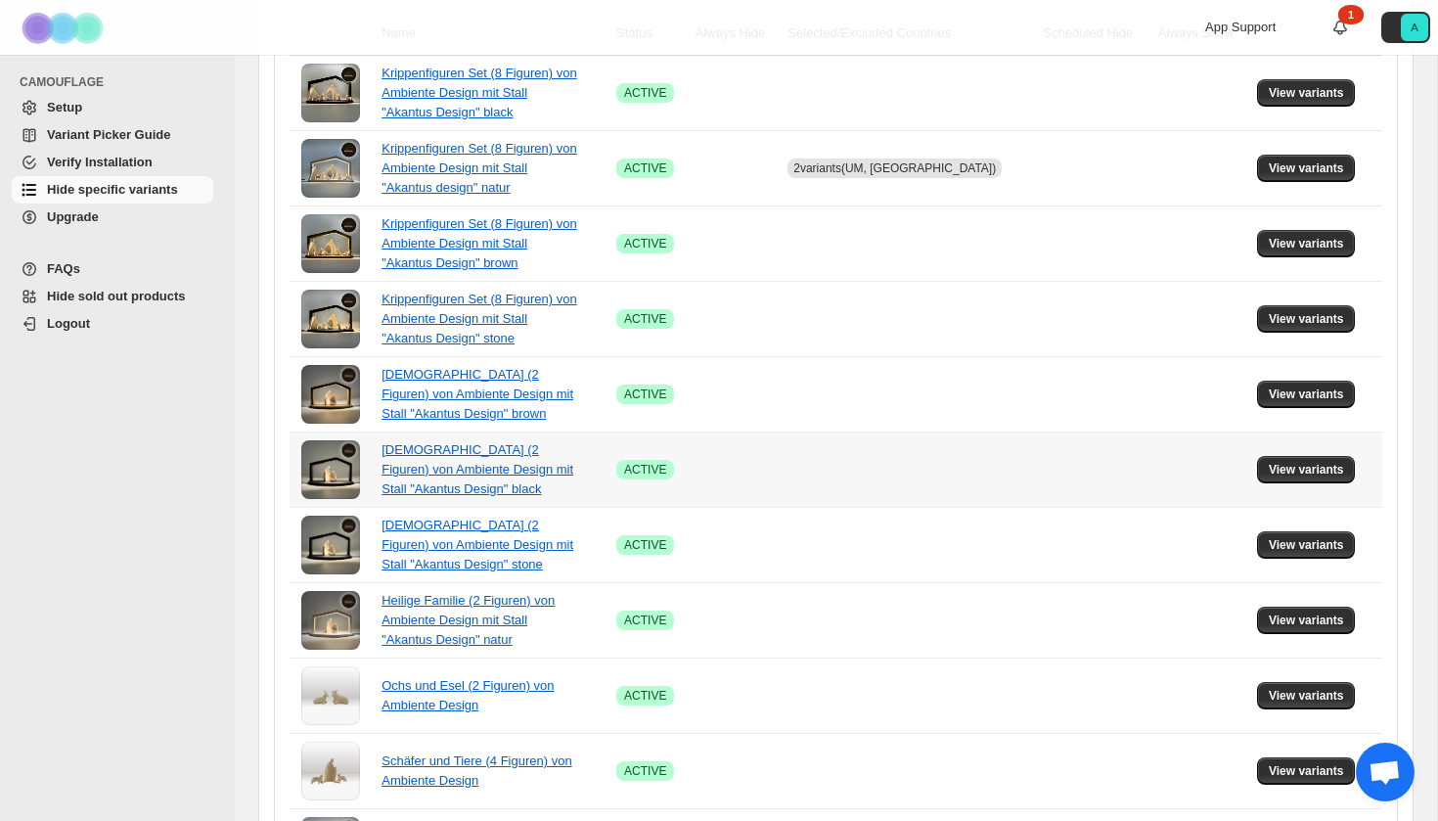
scroll to position [446, 0]
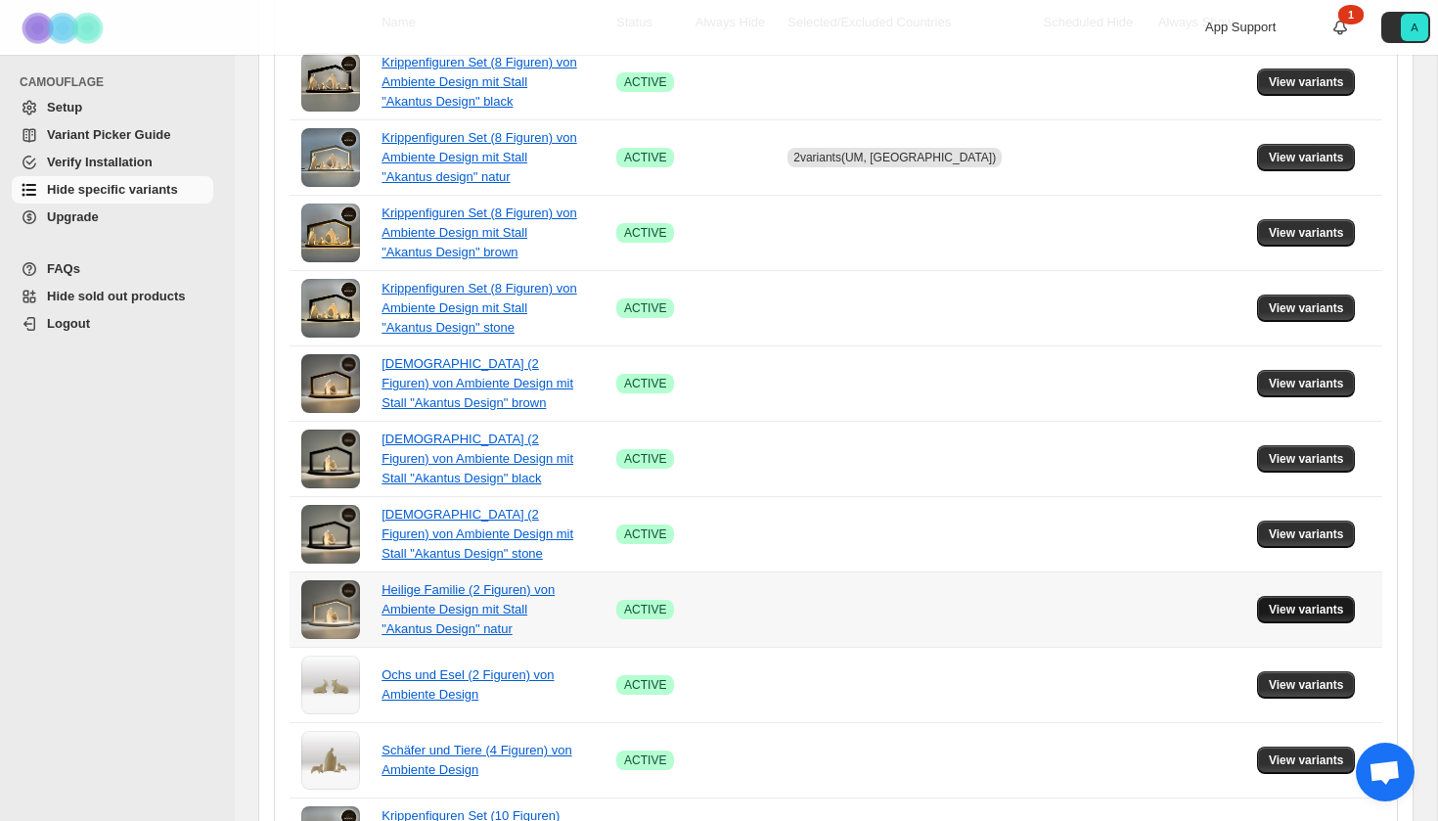
click at [1310, 612] on span "View variants" at bounding box center [1306, 610] width 75 height 16
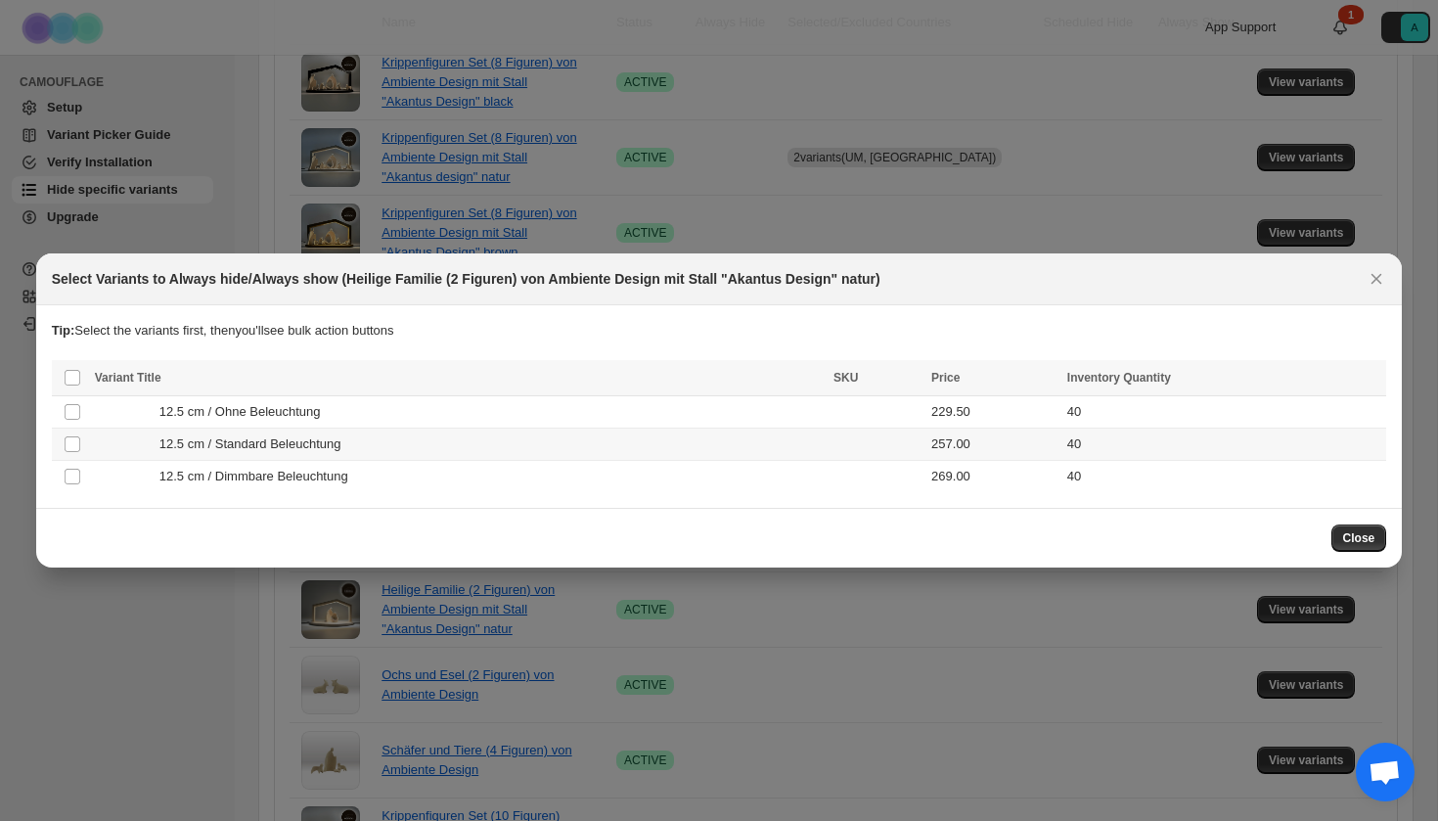
click at [547, 446] on div "12.5 cm / Standard Beleuchtung" at bounding box center [458, 444] width 727 height 20
click at [547, 474] on div "12.5 cm / Dimmbare Beleuchtung" at bounding box center [458, 477] width 727 height 20
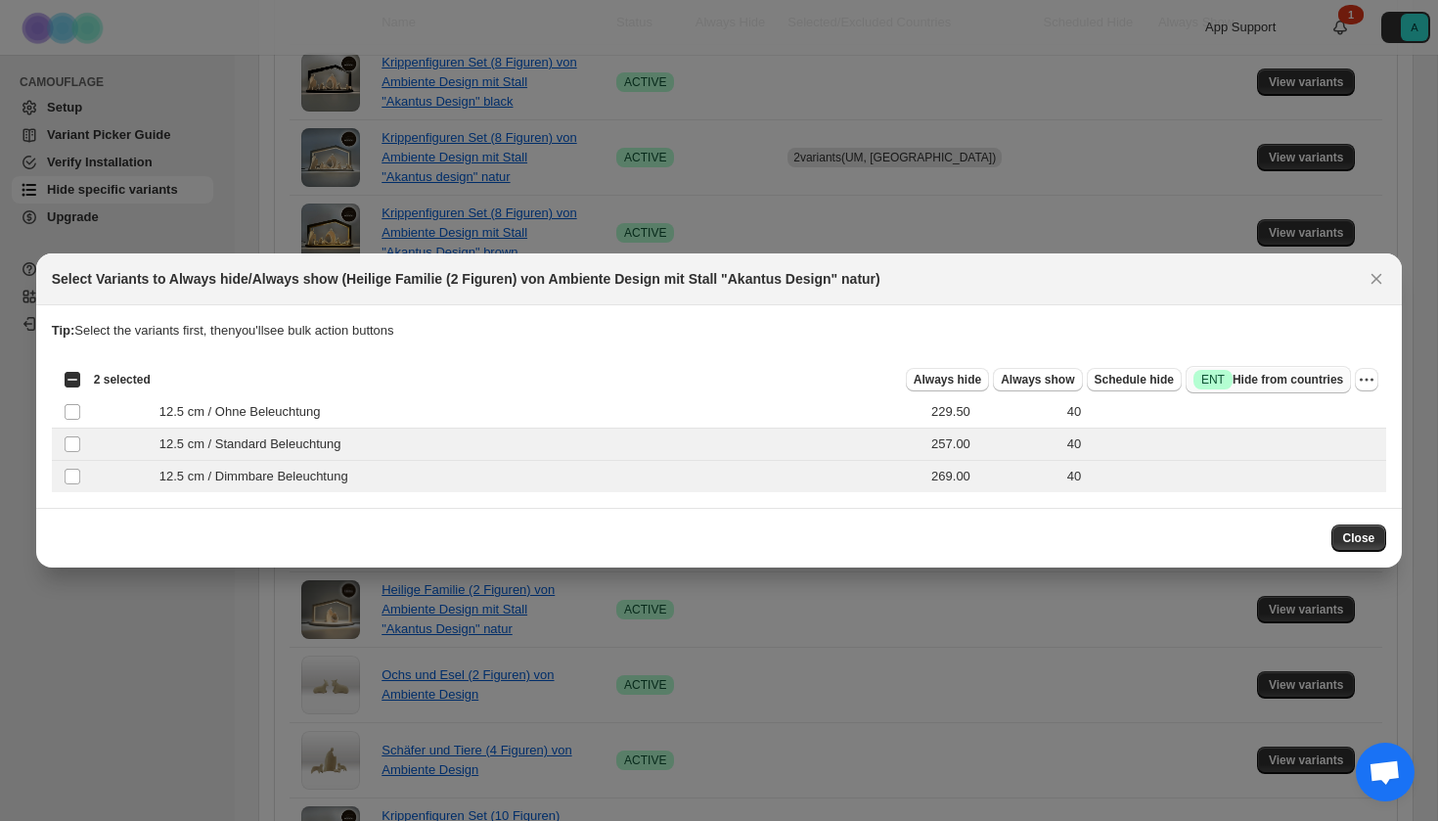
drag, startPoint x: 1271, startPoint y: 371, endPoint x: 1205, endPoint y: 371, distance: 65.5
click at [1271, 371] on span "Success ENT Hide from countries" at bounding box center [1269, 380] width 150 height 20
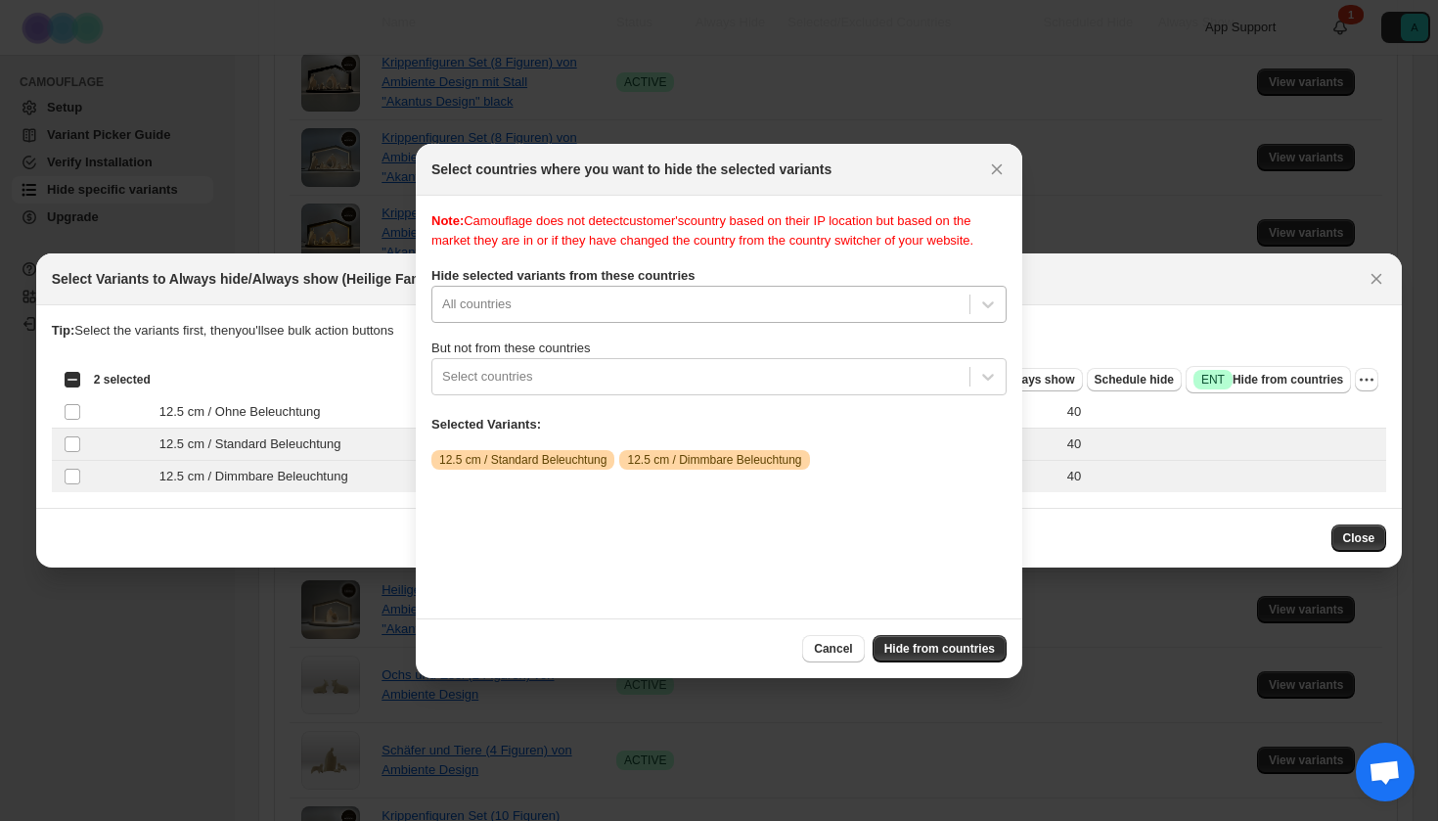
click at [583, 318] on div "Note: Camouflage does not detect customer's country based on their IP location …" at bounding box center [718, 406] width 575 height 391
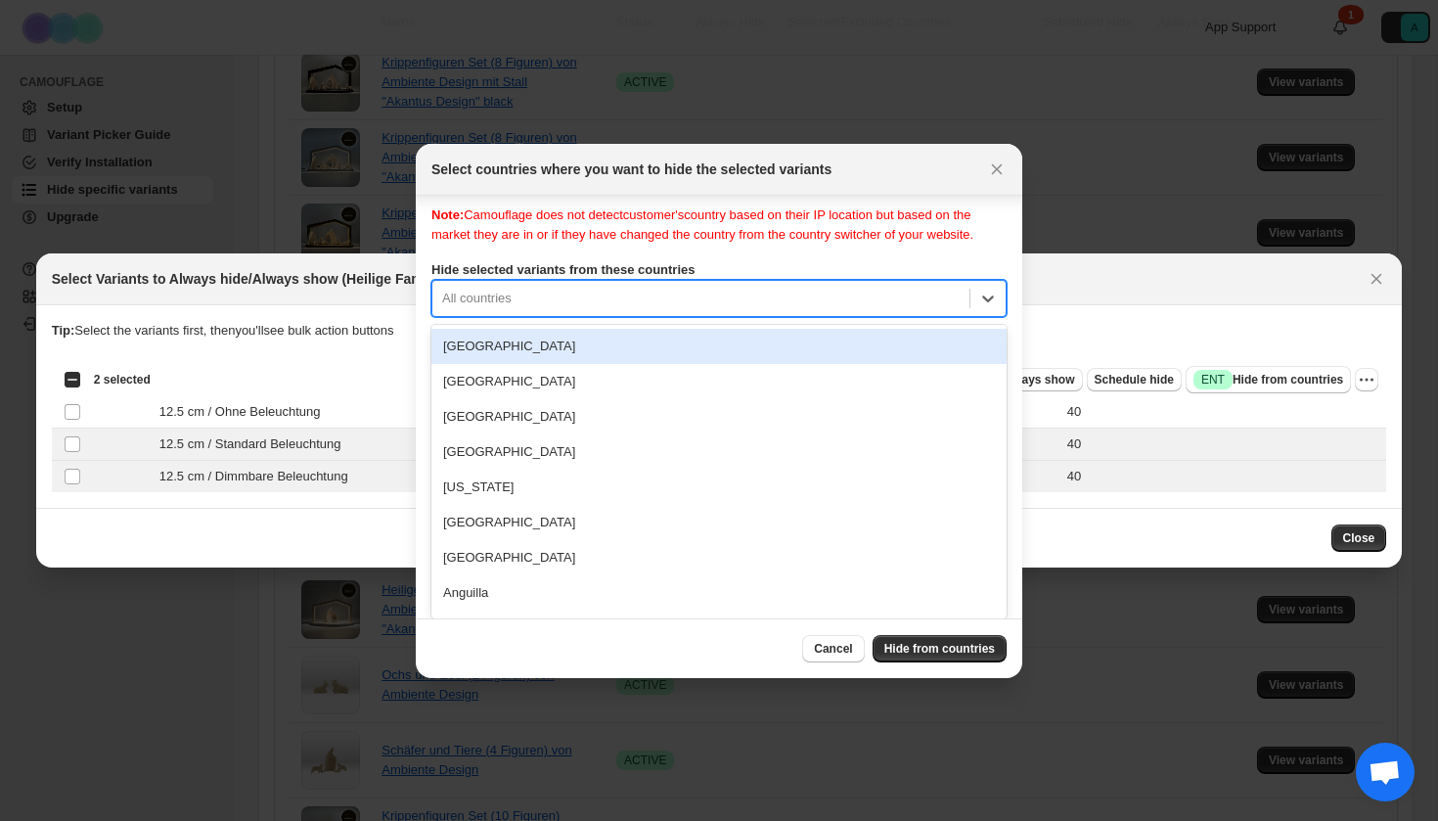
type input "*"
type input "***"
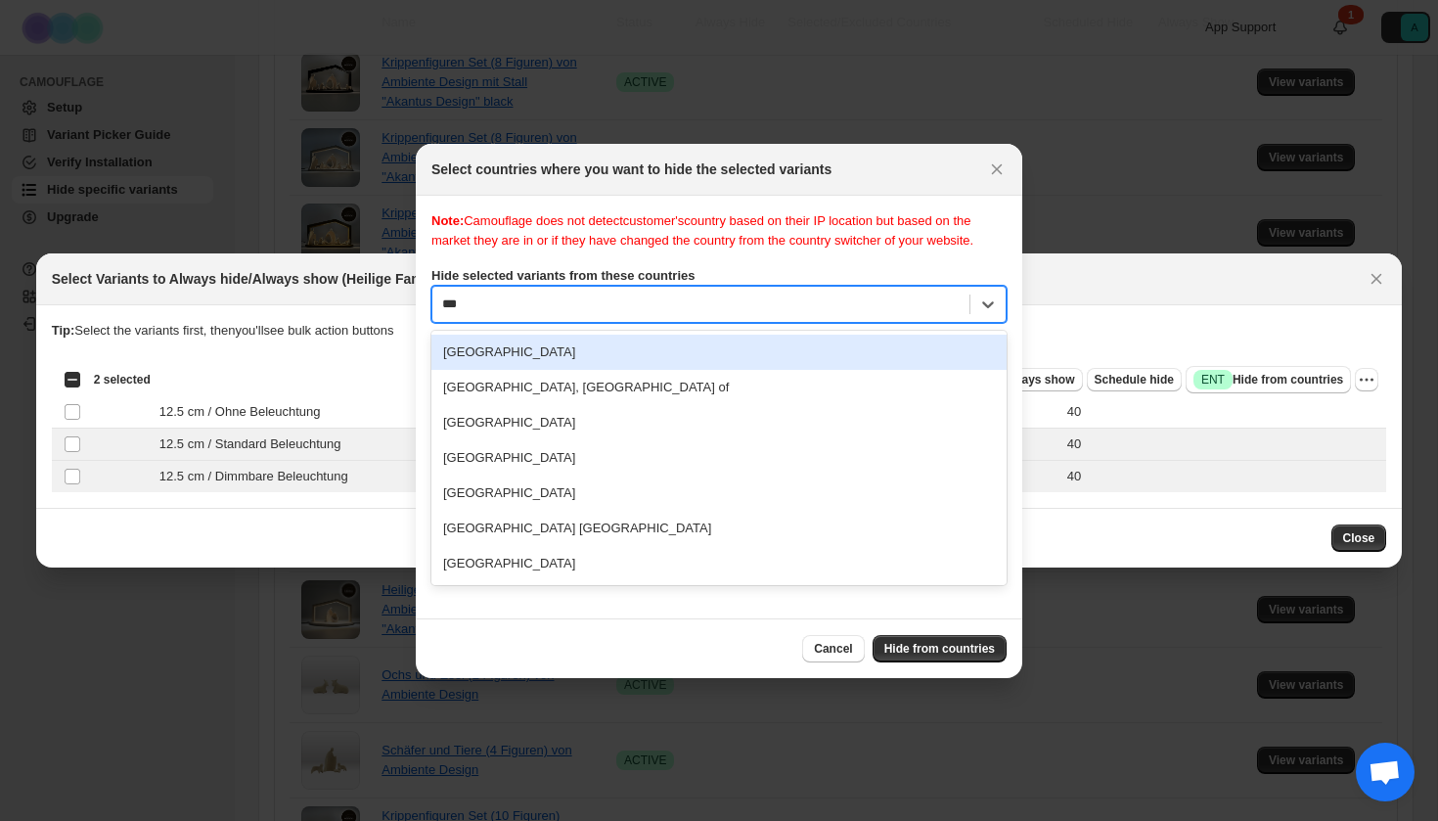
scroll to position [0, 0]
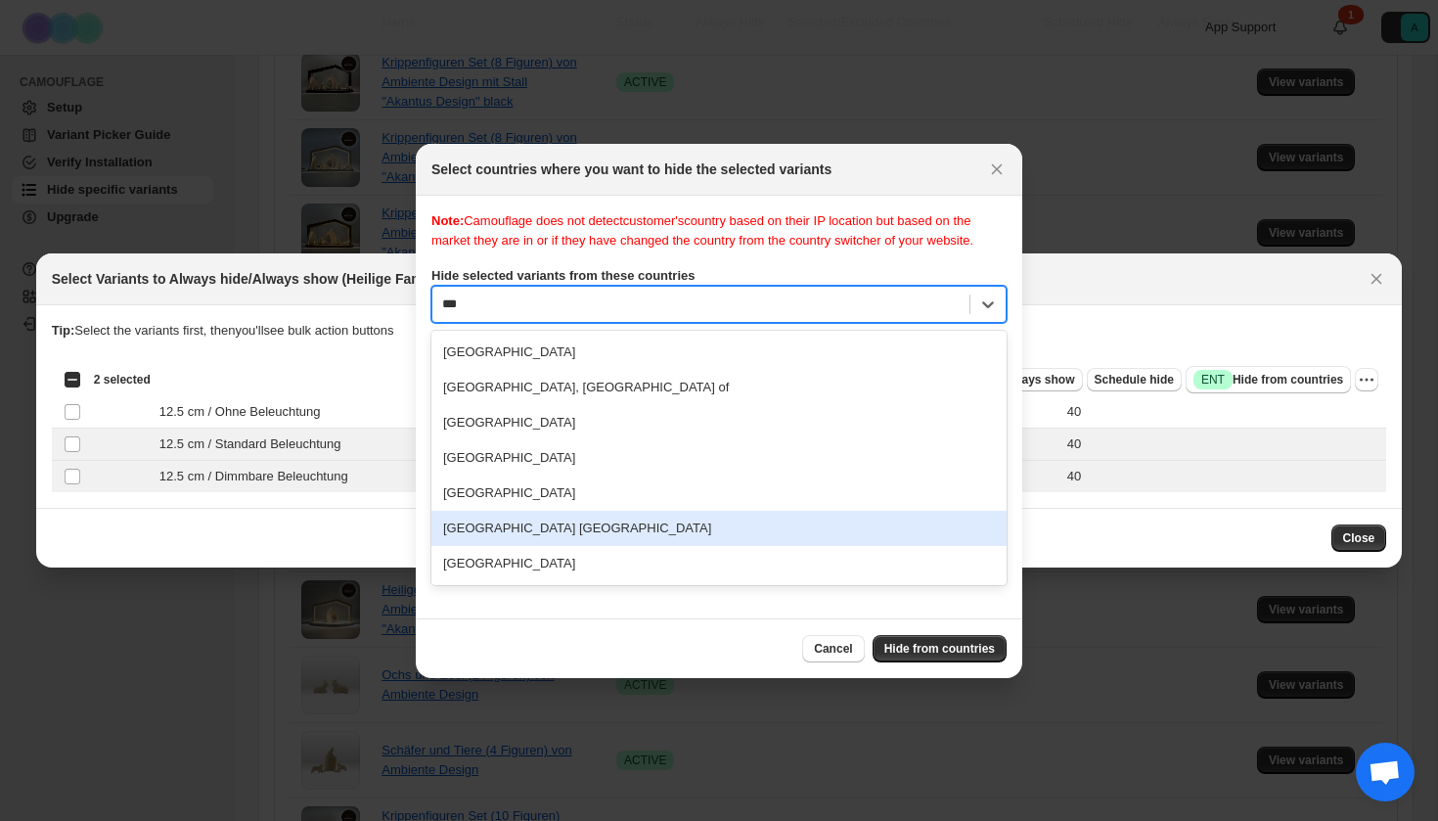
click at [561, 546] on div "[GEOGRAPHIC_DATA] [GEOGRAPHIC_DATA]" at bounding box center [718, 528] width 575 height 35
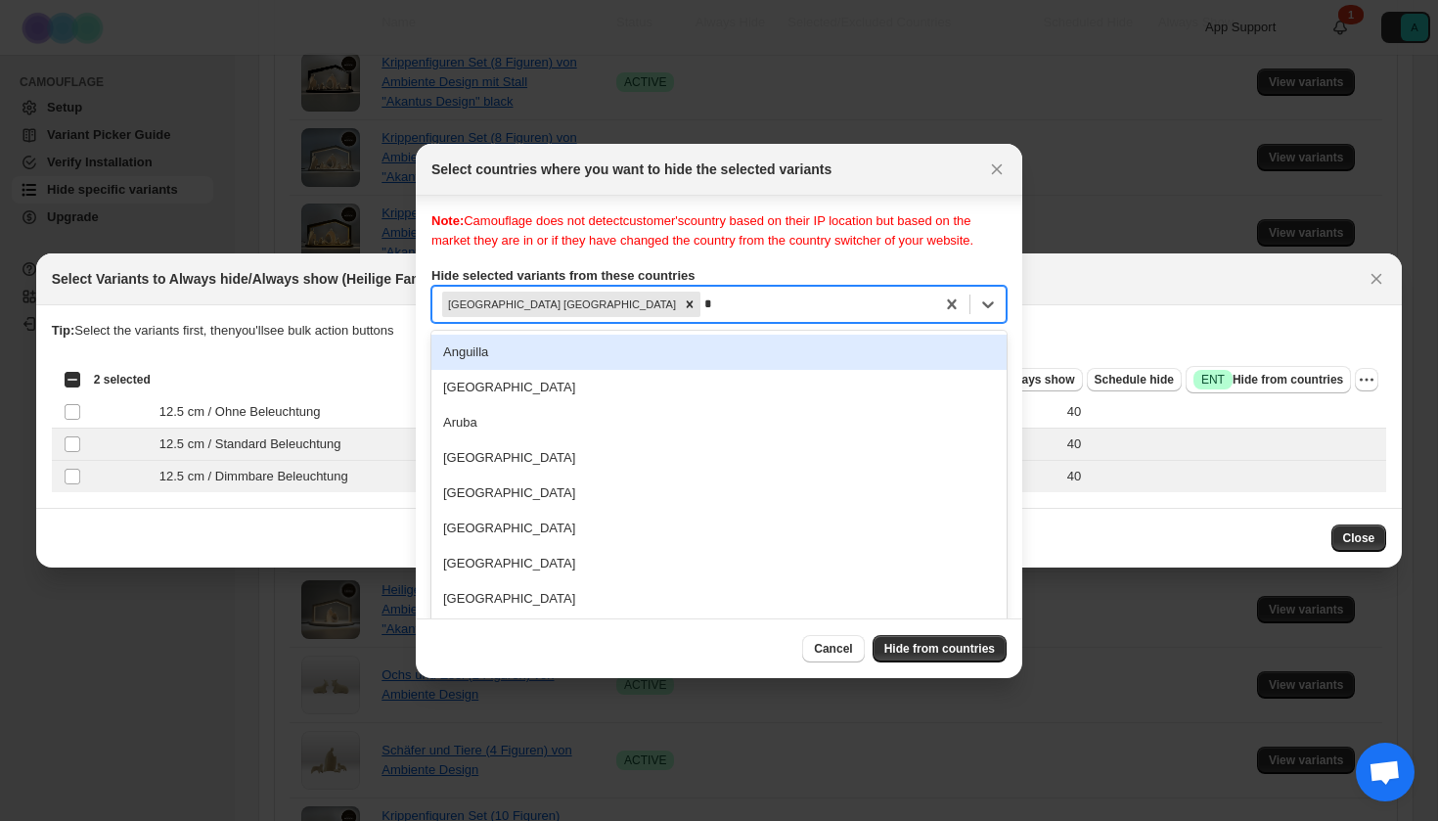
scroll to position [25, 0]
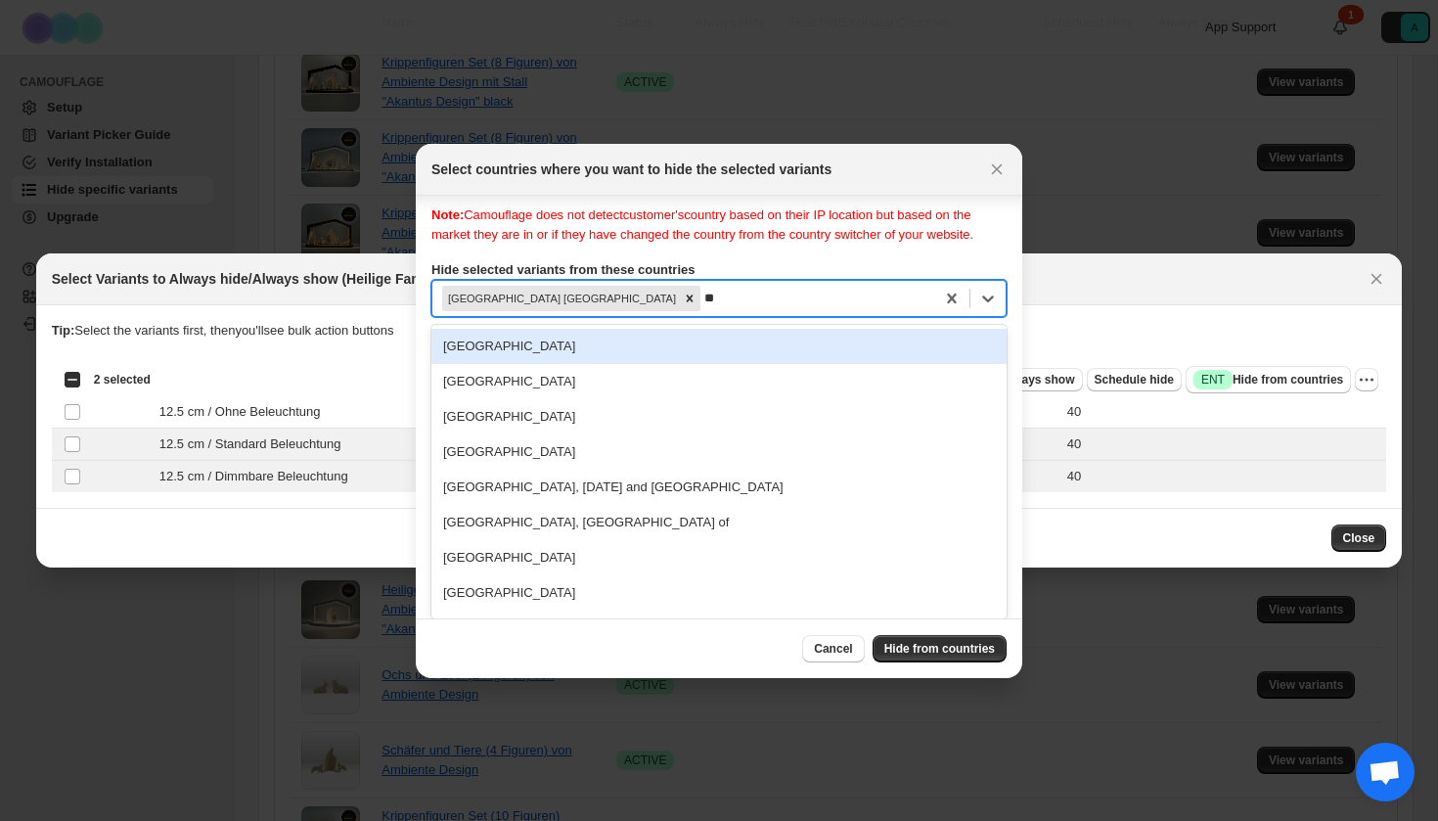
type input "***"
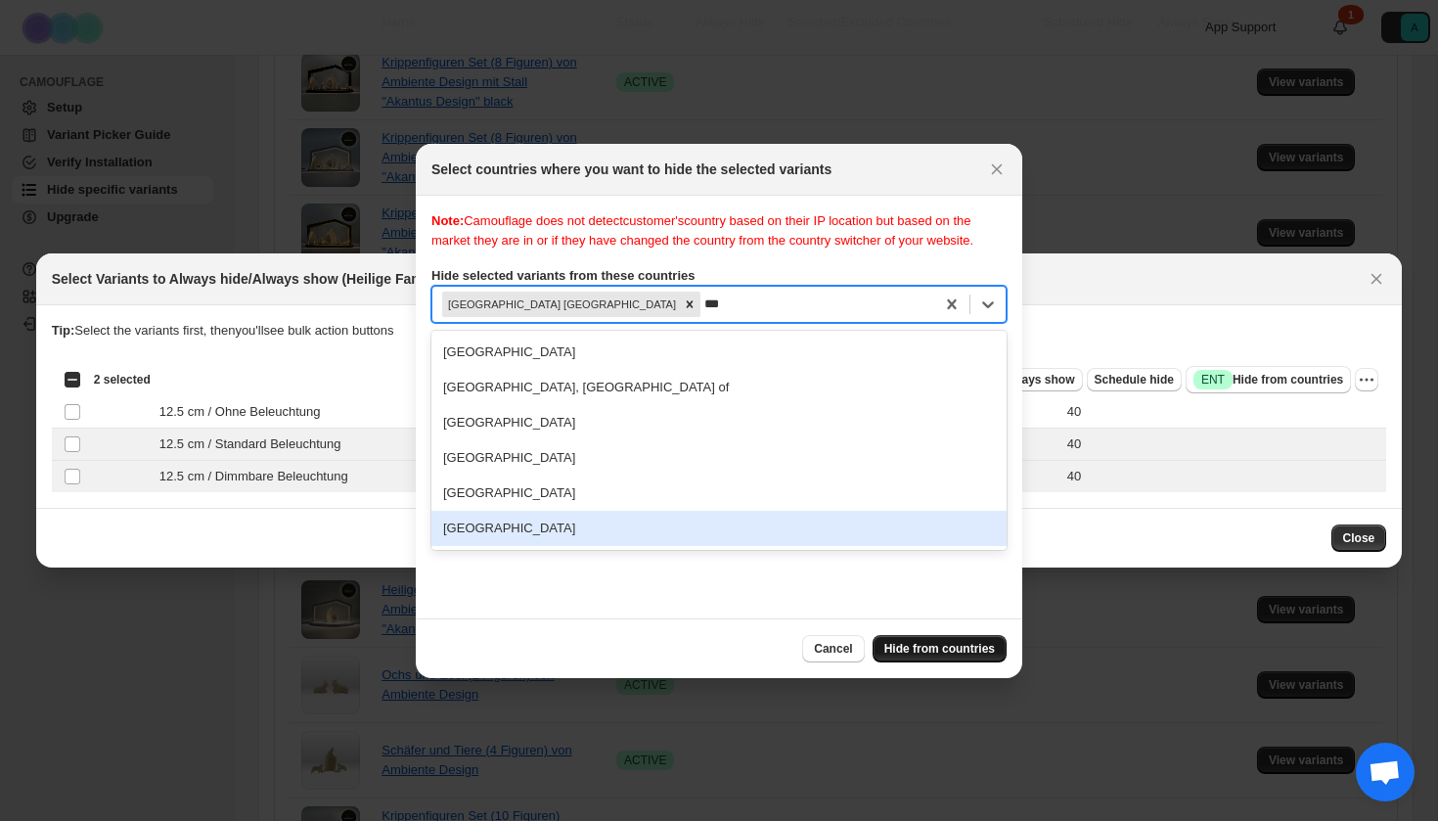
drag, startPoint x: 541, startPoint y: 545, endPoint x: 883, endPoint y: 646, distance: 356.9
click at [541, 545] on div "[GEOGRAPHIC_DATA]" at bounding box center [718, 528] width 575 height 35
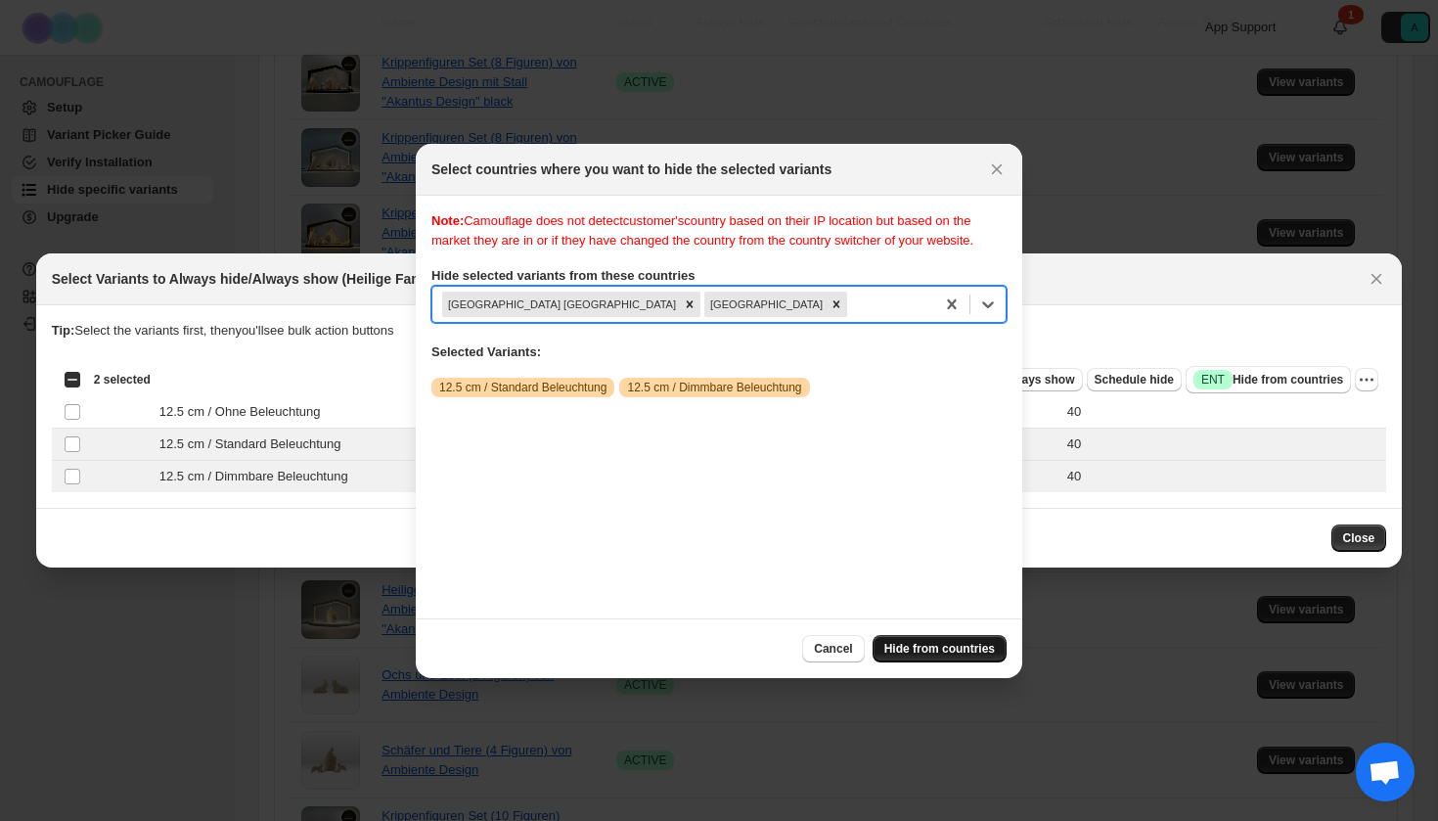
click at [933, 645] on span "Hide from countries" at bounding box center [939, 649] width 111 height 16
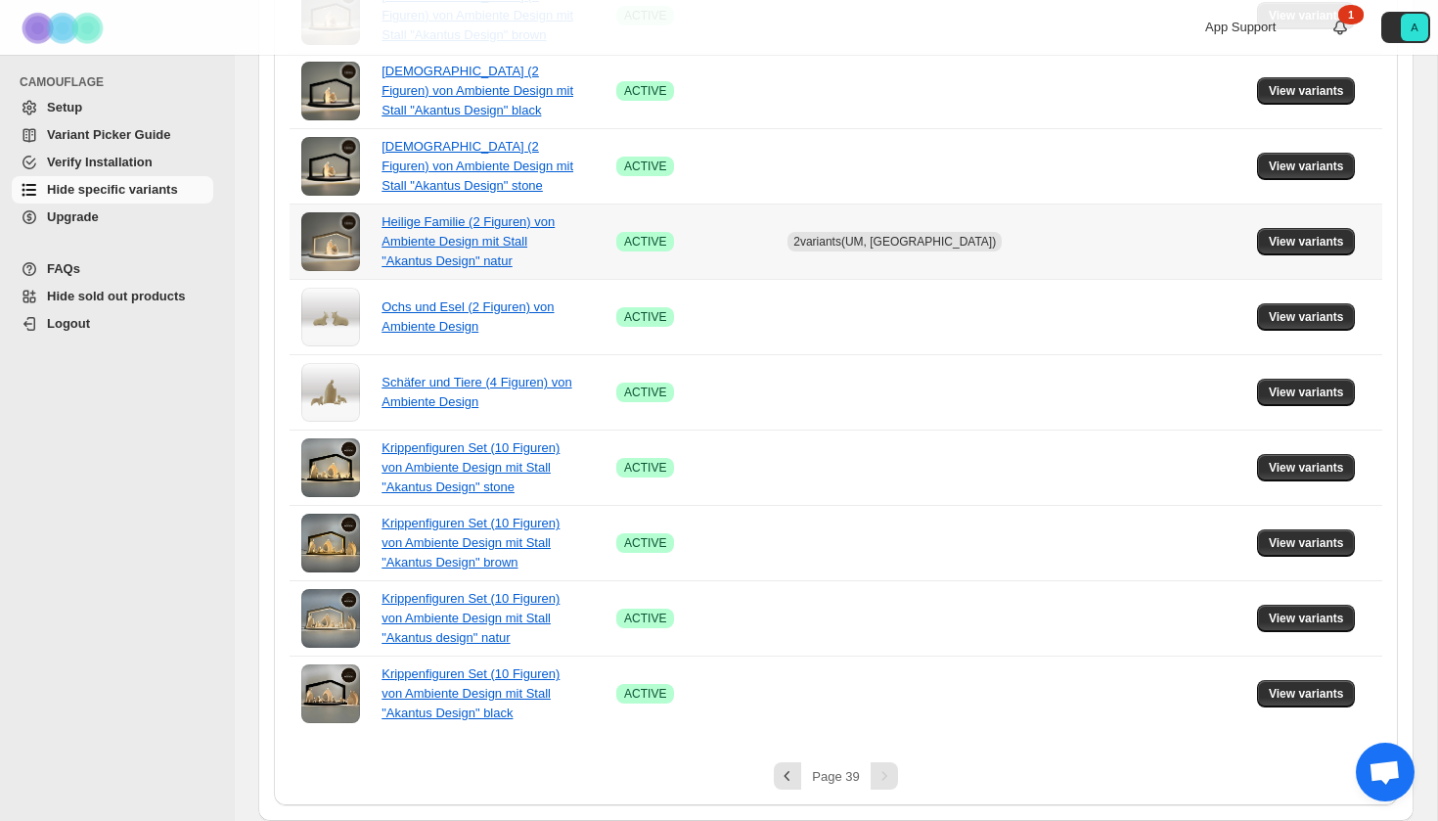
scroll to position [814, 0]
click at [1293, 619] on span "View variants" at bounding box center [1306, 618] width 75 height 16
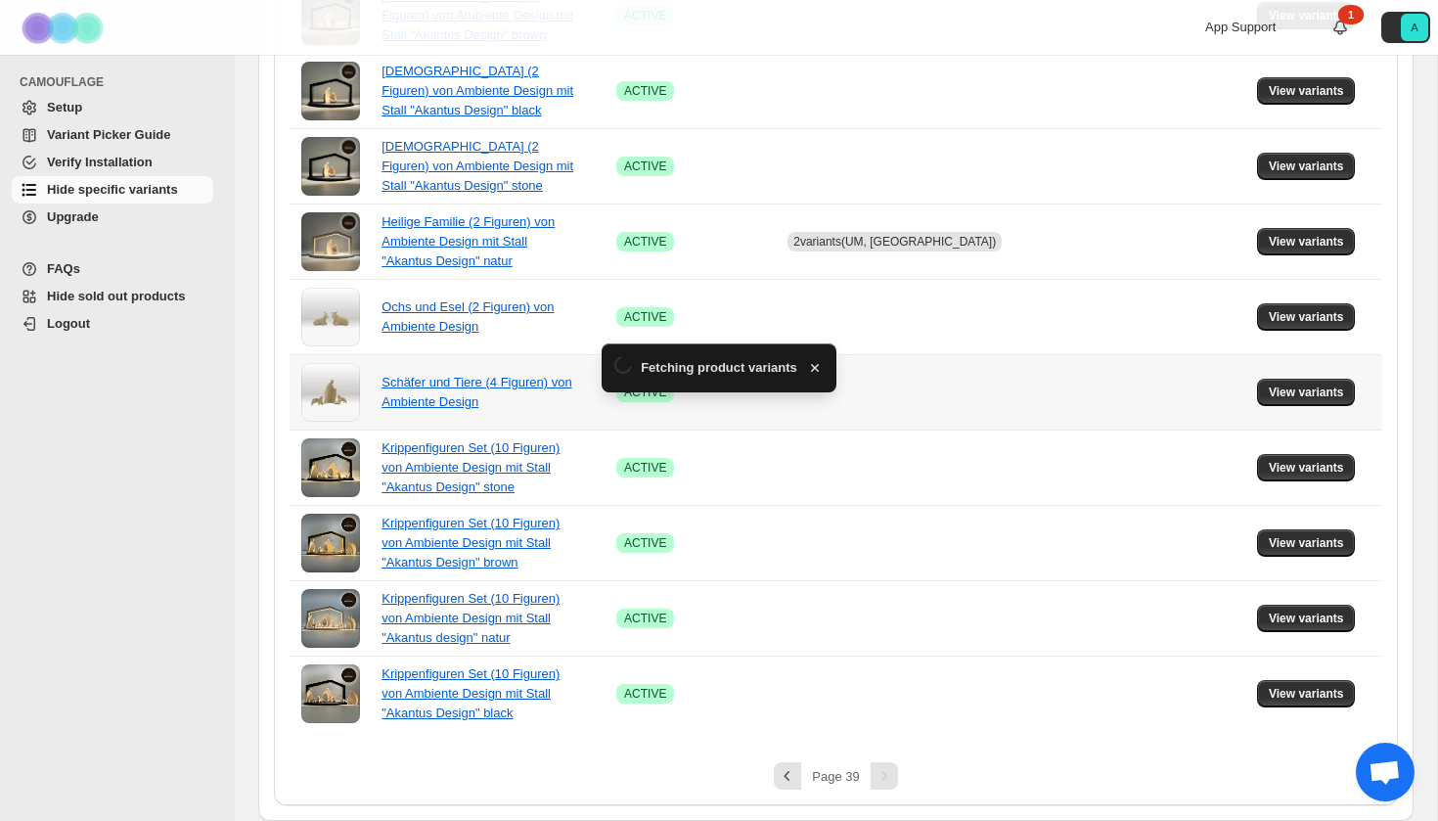
scroll to position [0, 0]
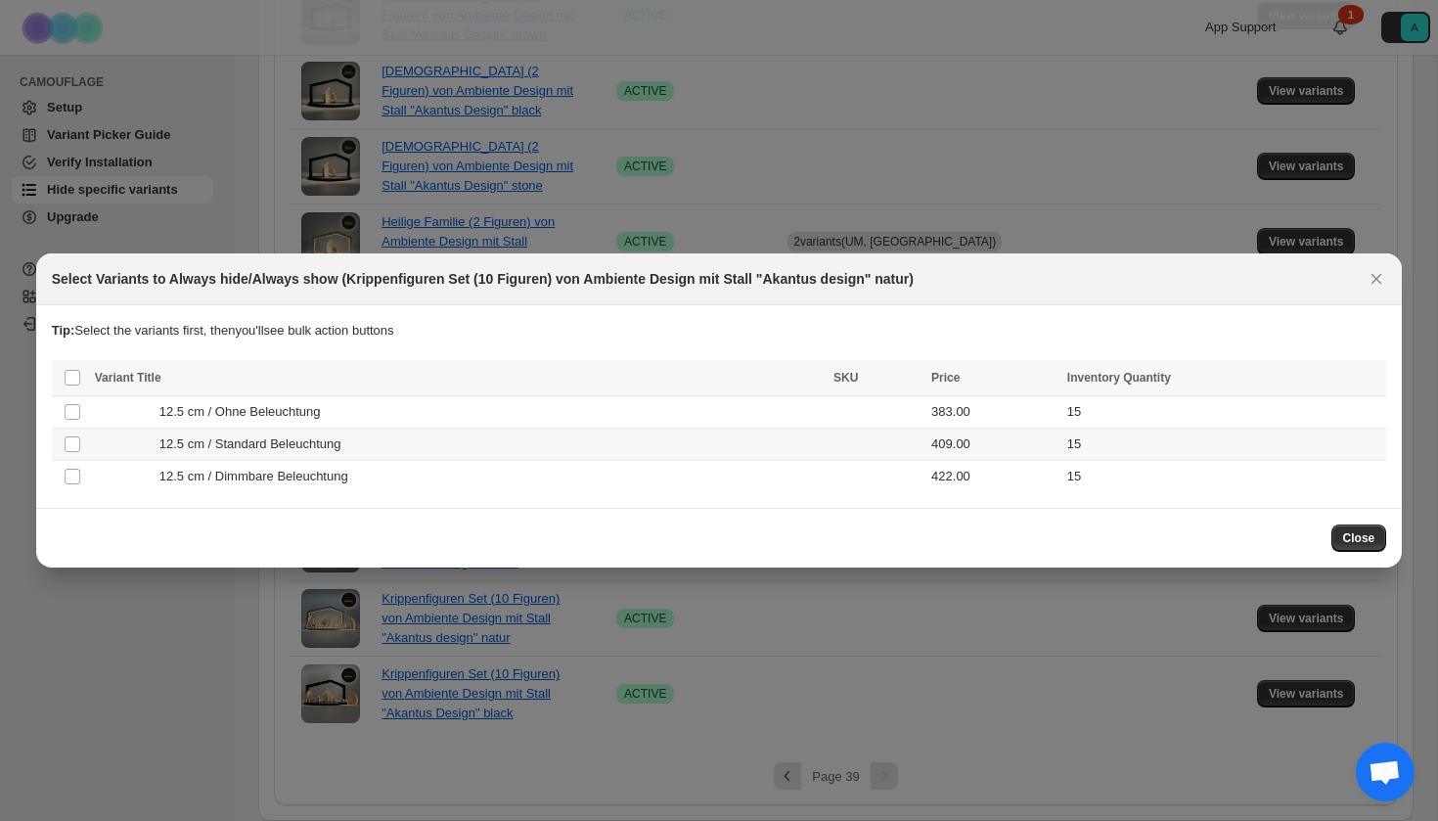
click at [591, 444] on div "12.5 cm / Standard Beleuchtung" at bounding box center [458, 444] width 727 height 20
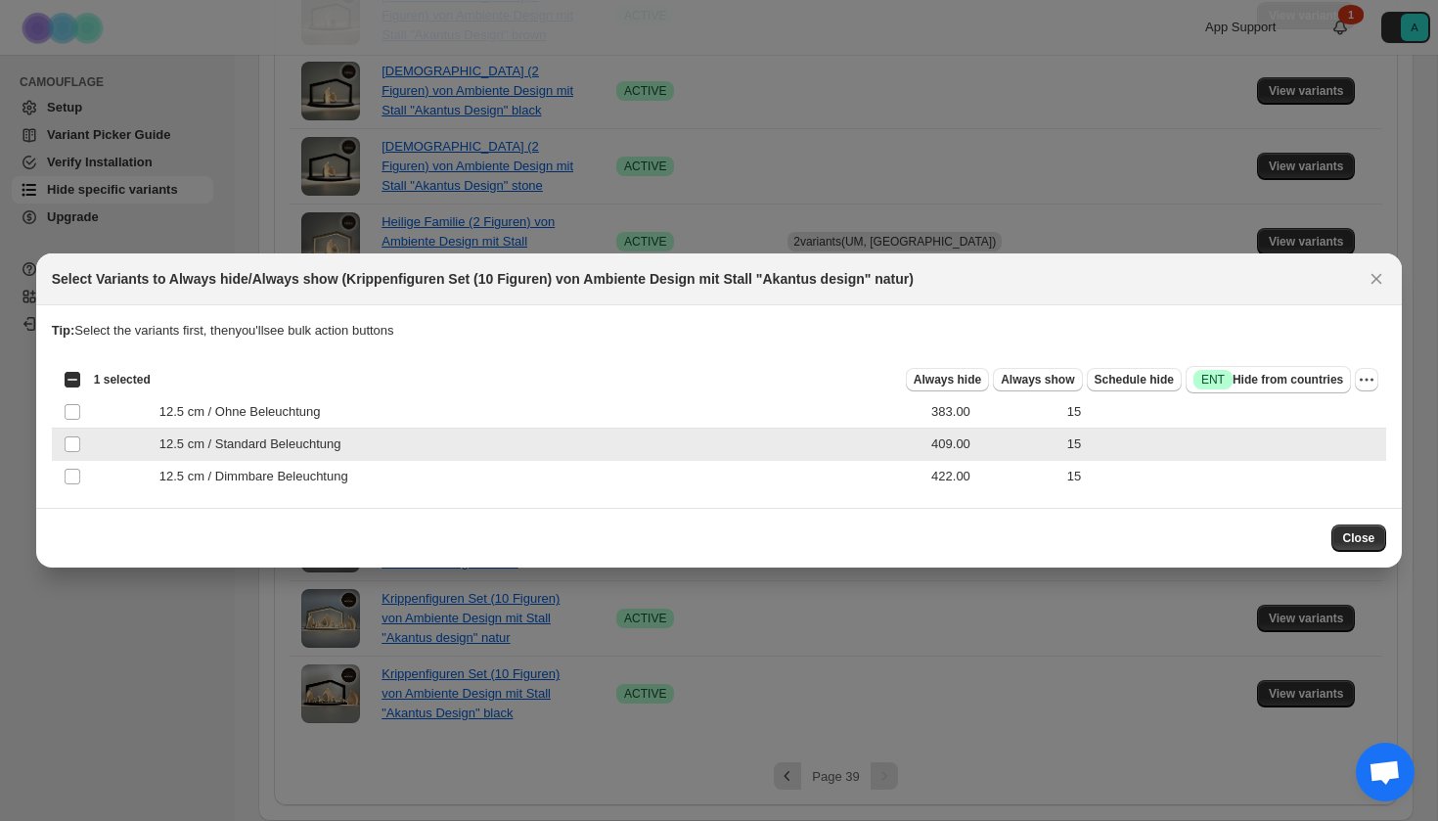
click at [591, 471] on div "12.5 cm / Dimmbare Beleuchtung" at bounding box center [458, 477] width 727 height 20
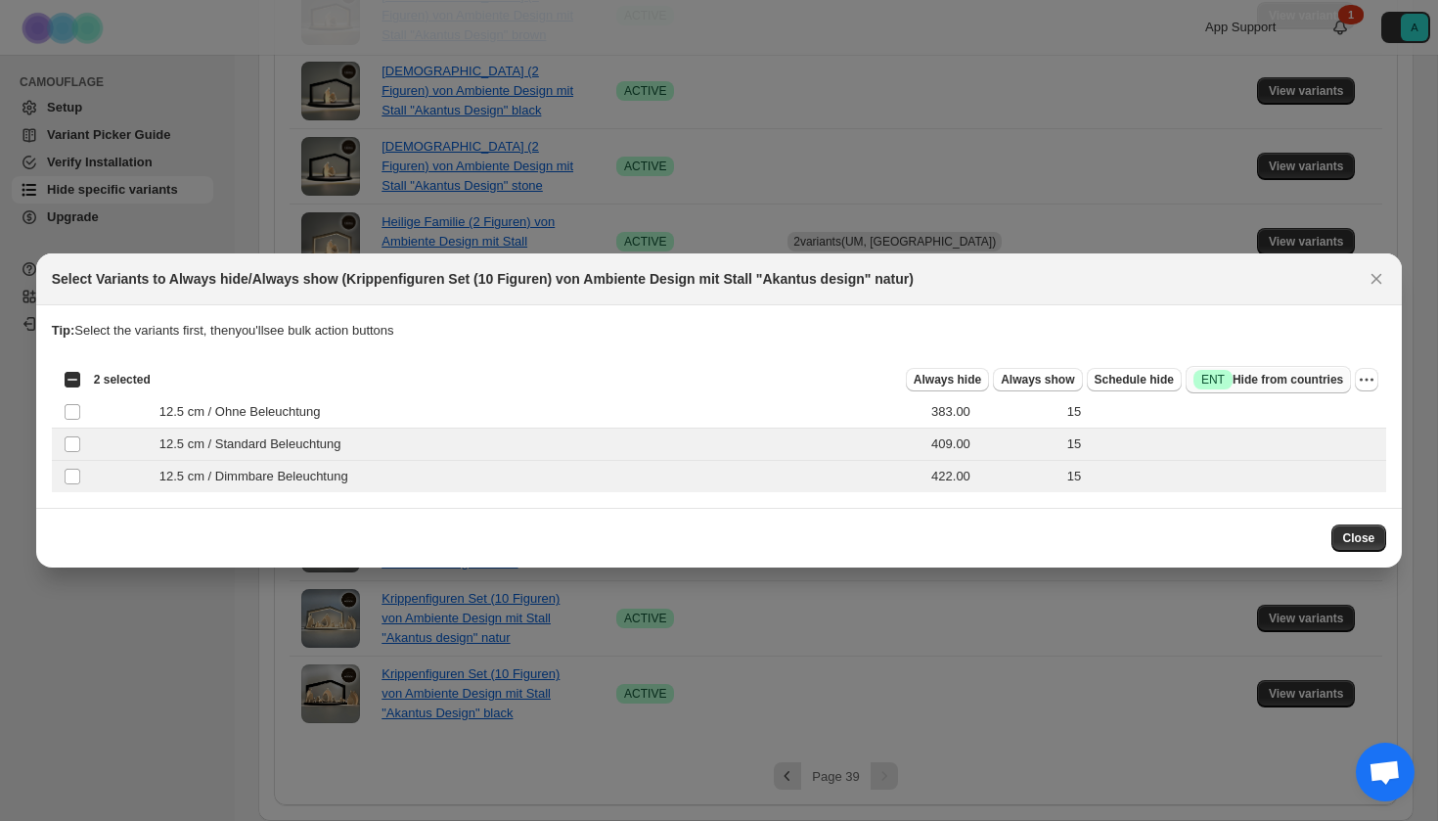
click at [1246, 391] on button "Success ENT Hide from countries" at bounding box center [1268, 379] width 165 height 27
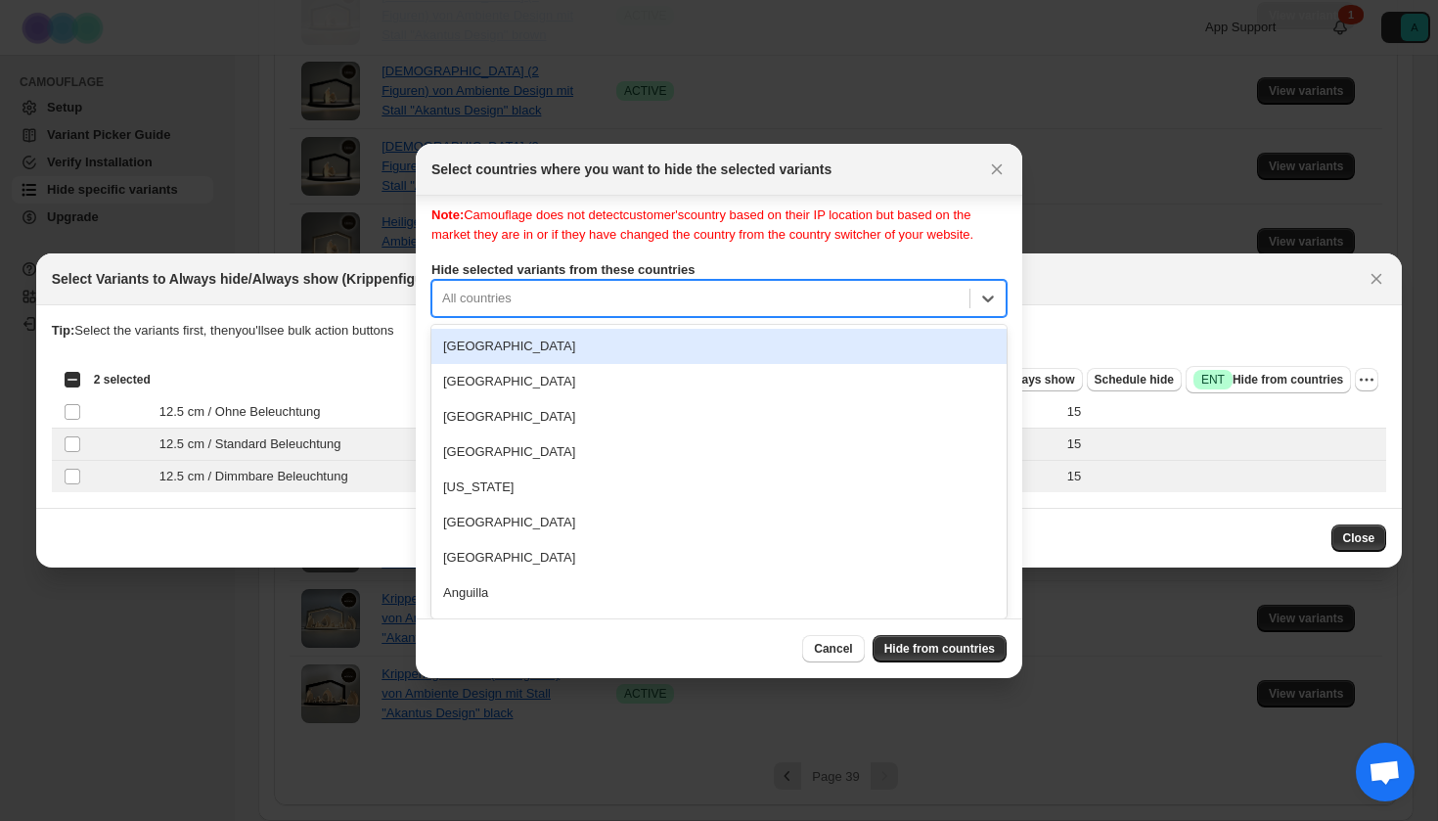
click at [648, 306] on div "All countries" at bounding box center [718, 298] width 575 height 37
type input "***"
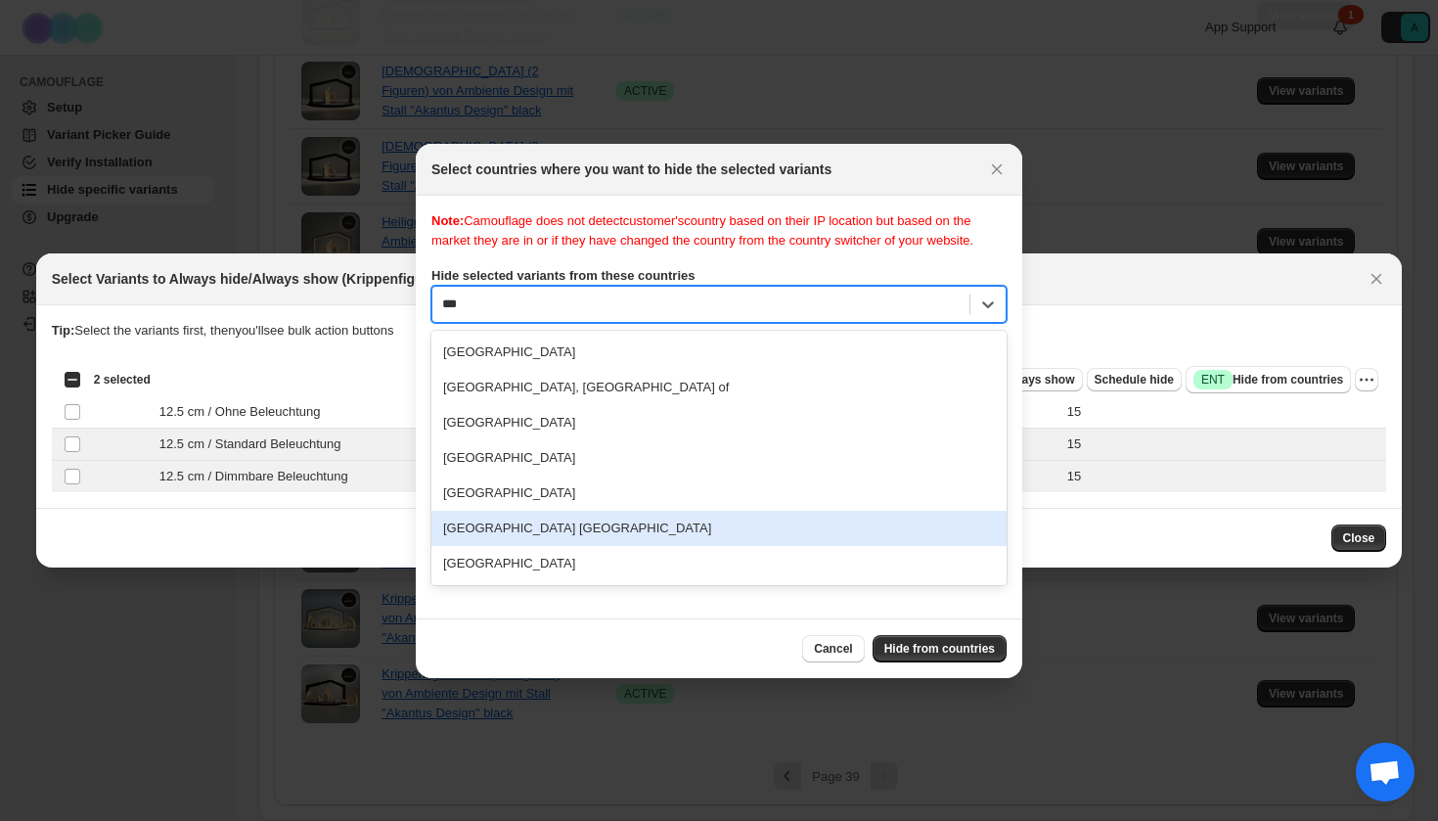
click at [582, 535] on div "[GEOGRAPHIC_DATA] [GEOGRAPHIC_DATA]" at bounding box center [718, 528] width 575 height 35
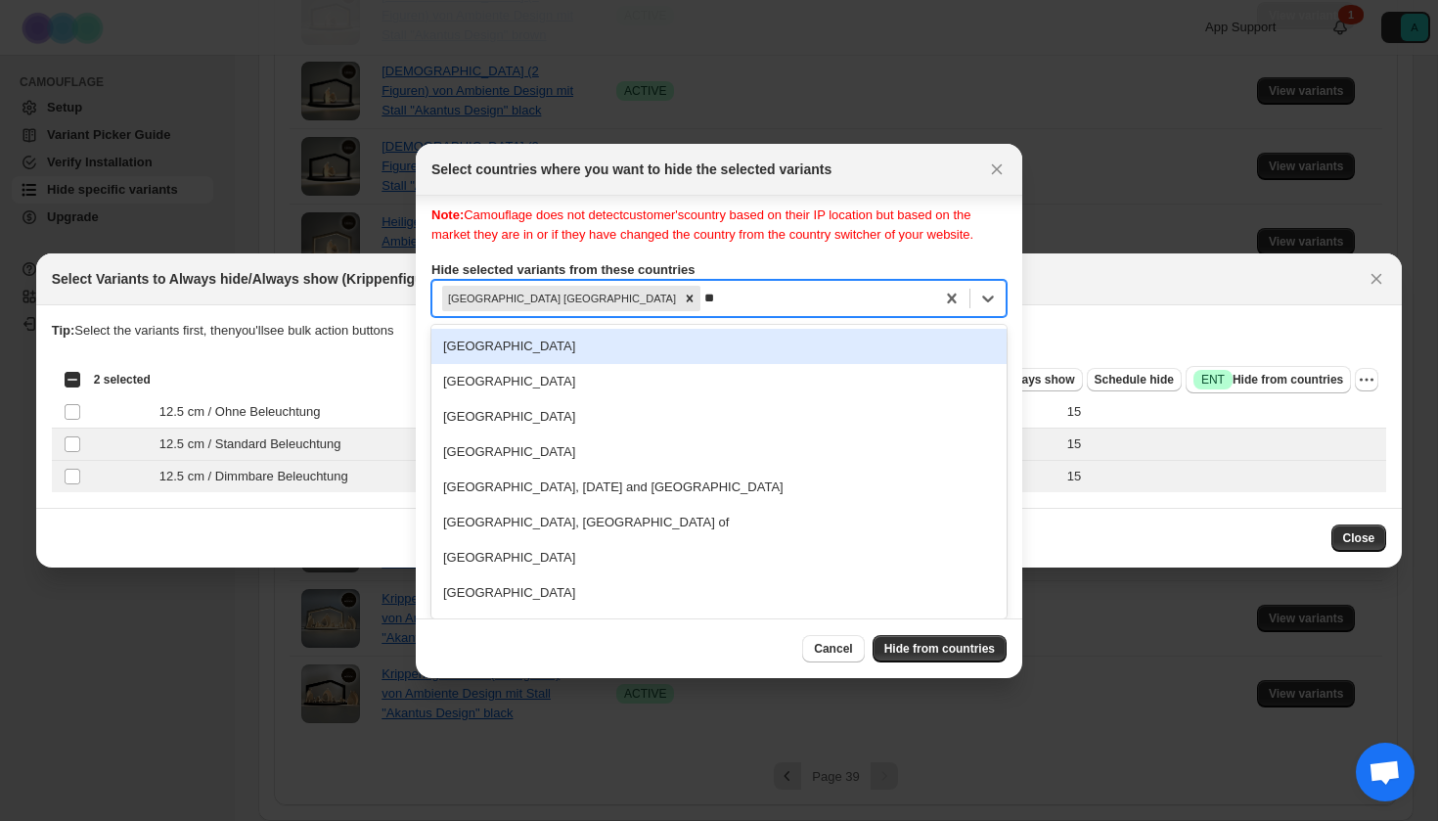
type input "***"
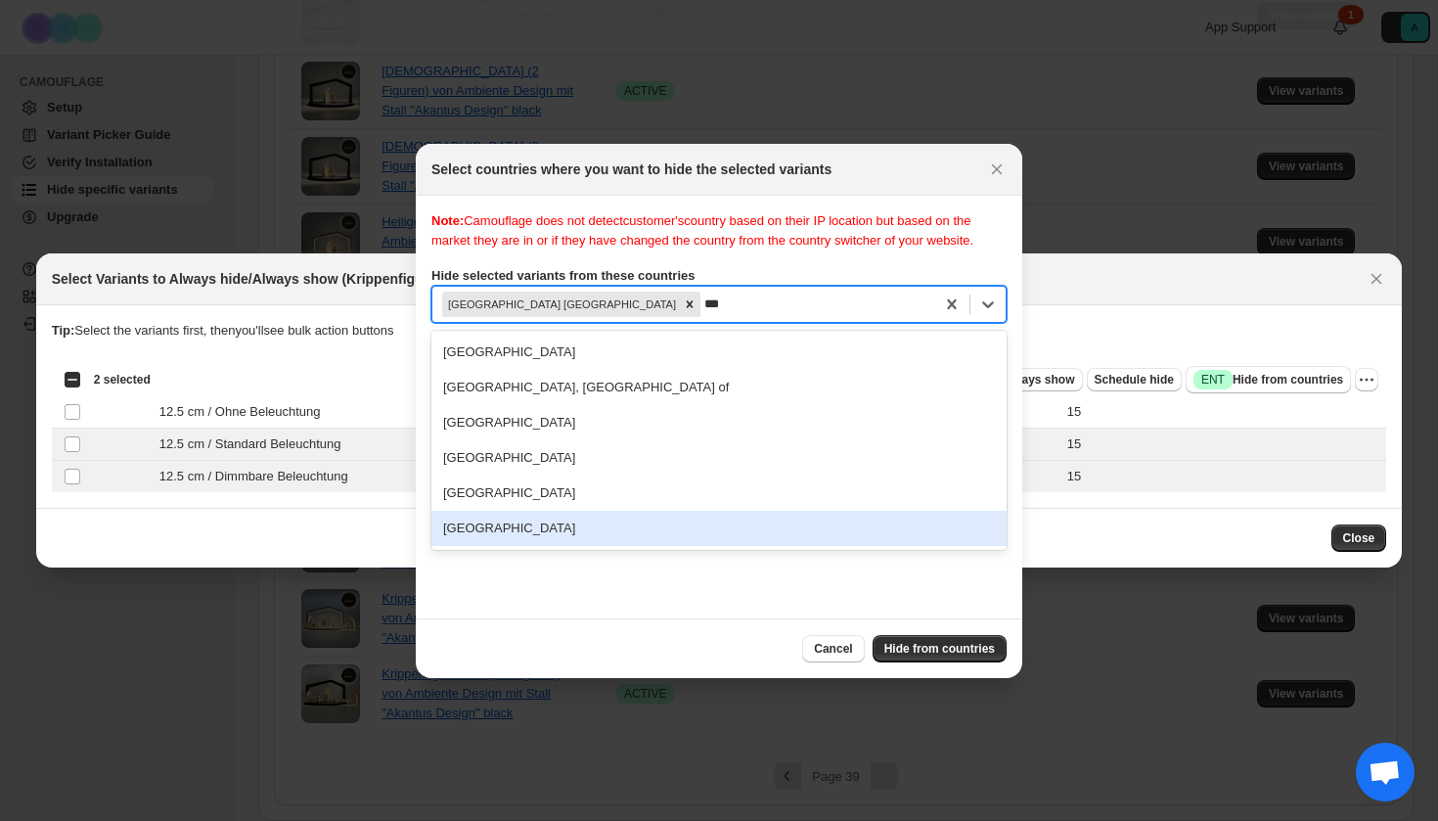
click at [576, 546] on div "[GEOGRAPHIC_DATA]" at bounding box center [718, 528] width 575 height 35
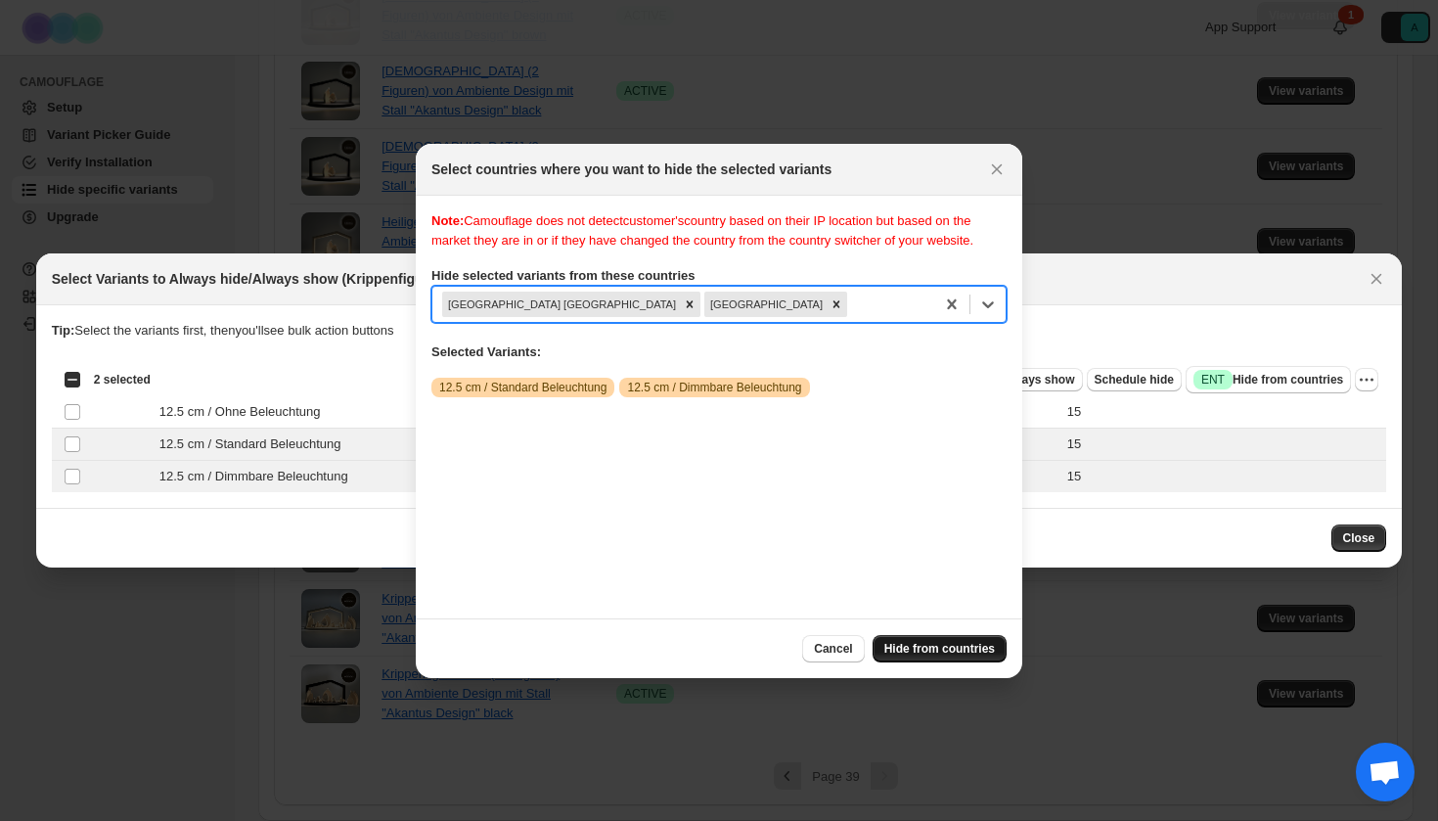
click at [925, 641] on button "Hide from countries" at bounding box center [940, 648] width 134 height 27
